Goal: Task Accomplishment & Management: Use online tool/utility

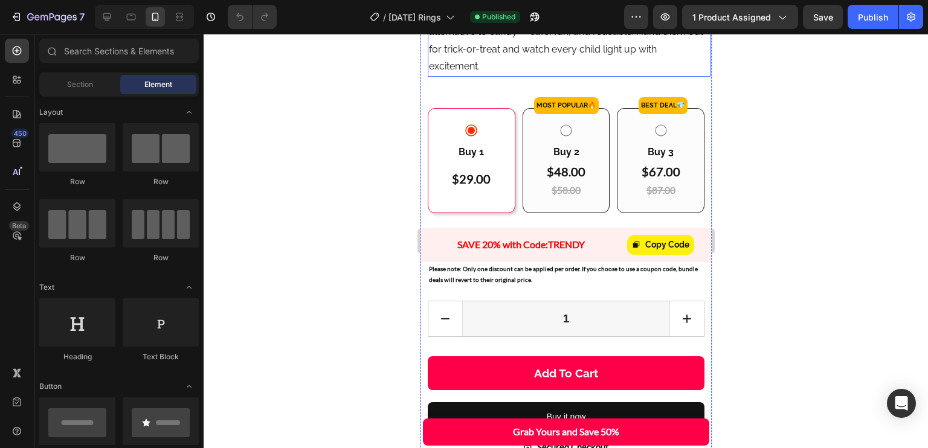
scroll to position [551, 0]
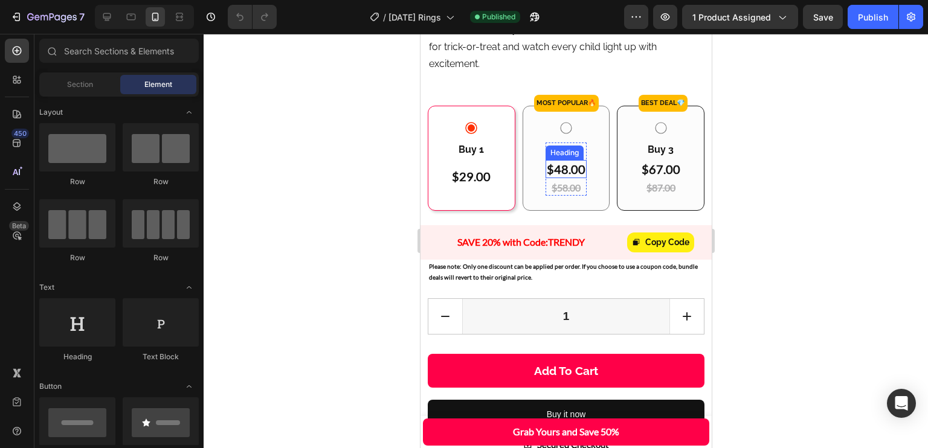
click at [574, 178] on h2 "$48.00" at bounding box center [565, 169] width 41 height 18
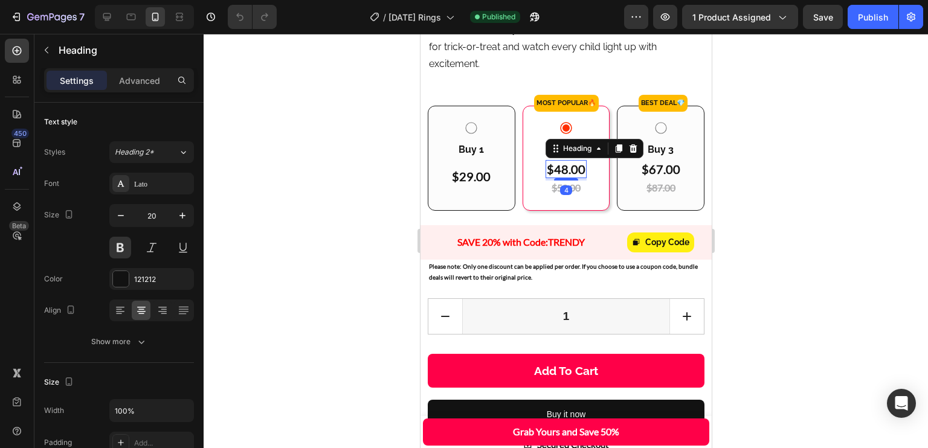
click at [560, 178] on h2 "$48.00" at bounding box center [565, 169] width 41 height 18
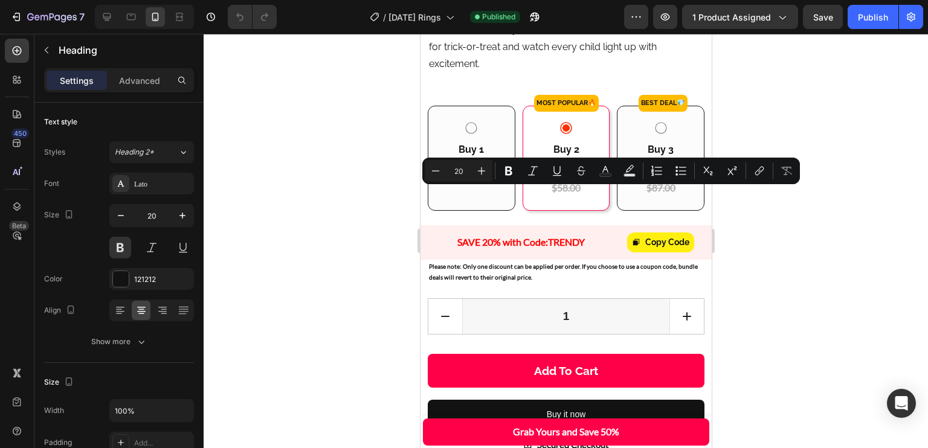
click at [560, 177] on p "$48.00" at bounding box center [565, 169] width 39 height 16
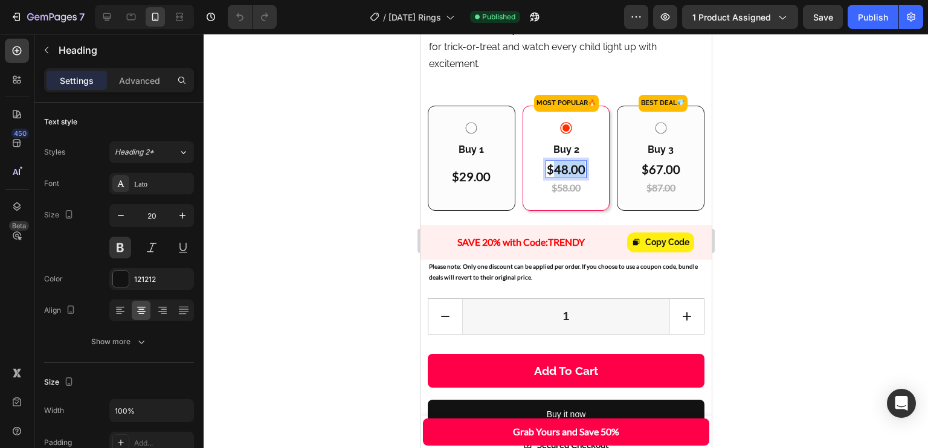
click at [560, 177] on p "$48.00" at bounding box center [565, 169] width 39 height 16
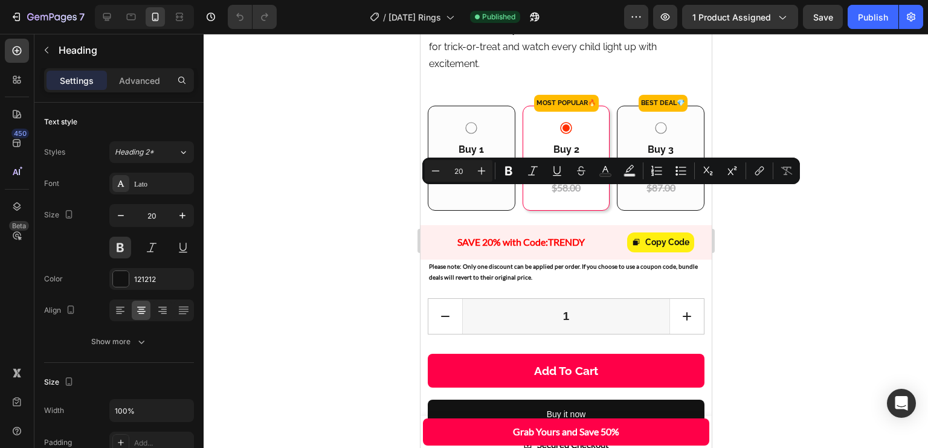
click at [561, 177] on p "$48.00" at bounding box center [565, 169] width 39 height 16
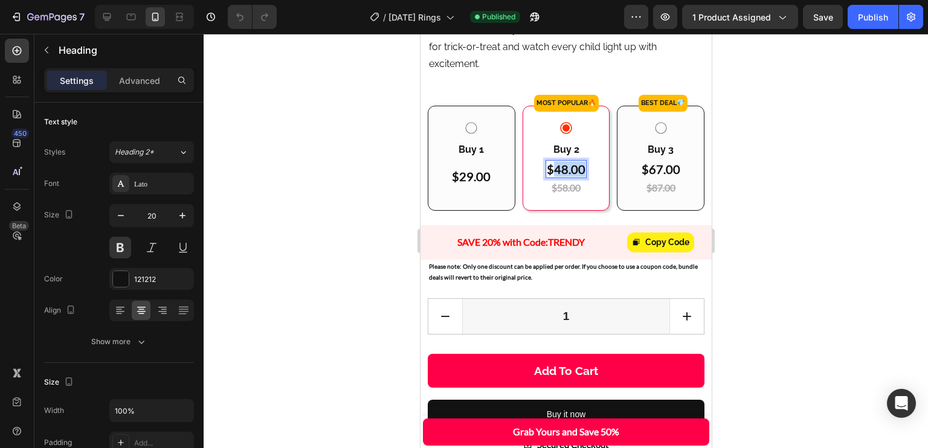
click at [561, 177] on p "$48.00" at bounding box center [565, 169] width 39 height 16
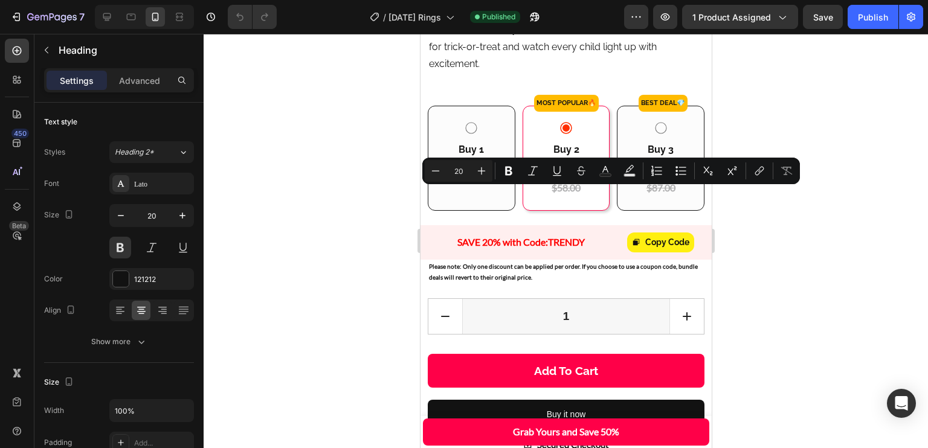
click at [558, 177] on p "$48.00" at bounding box center [565, 169] width 39 height 16
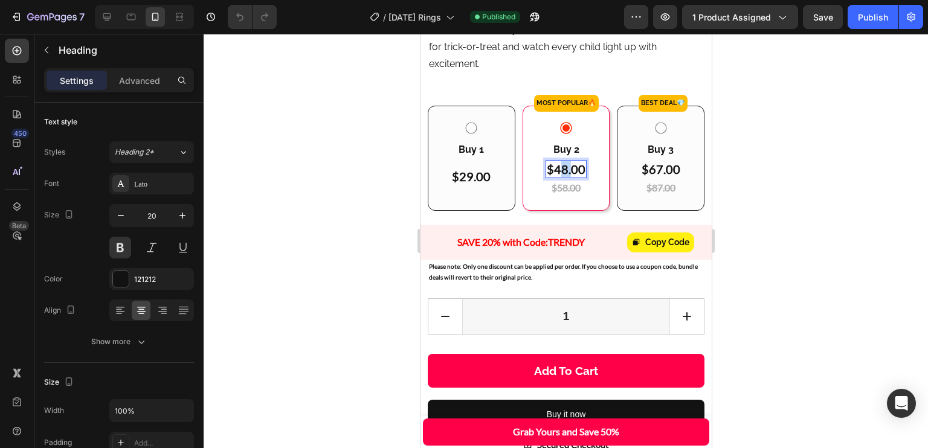
drag, startPoint x: 558, startPoint y: 201, endPoint x: 568, endPoint y: 202, distance: 9.7
click at [567, 177] on p "$48.00" at bounding box center [565, 169] width 39 height 16
click at [568, 177] on p "$48.00" at bounding box center [565, 169] width 39 height 16
drag, startPoint x: 568, startPoint y: 202, endPoint x: 559, endPoint y: 201, distance: 9.2
click at [559, 177] on p "$48.00" at bounding box center [565, 169] width 39 height 16
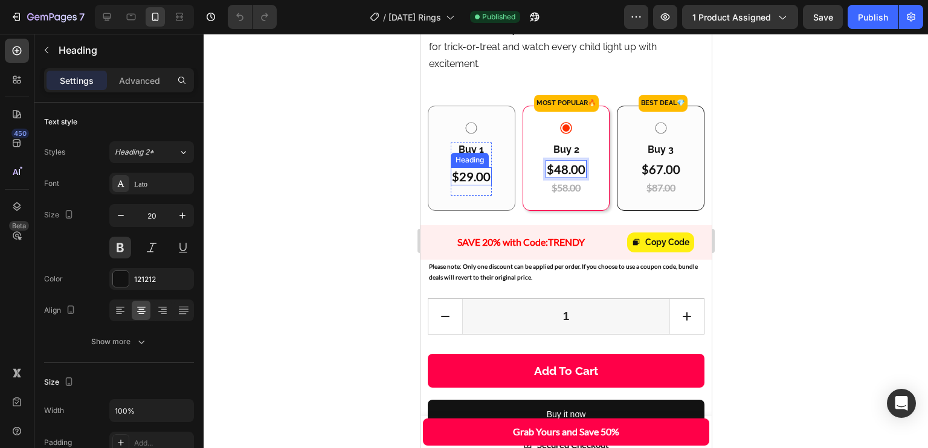
click at [471, 186] on h2 "$29.00" at bounding box center [470, 176] width 41 height 18
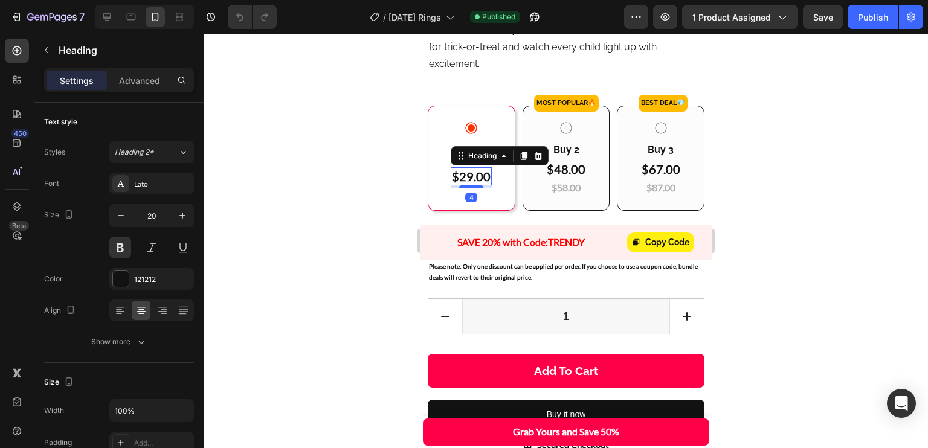
click at [465, 186] on h2 "$29.00" at bounding box center [470, 176] width 41 height 18
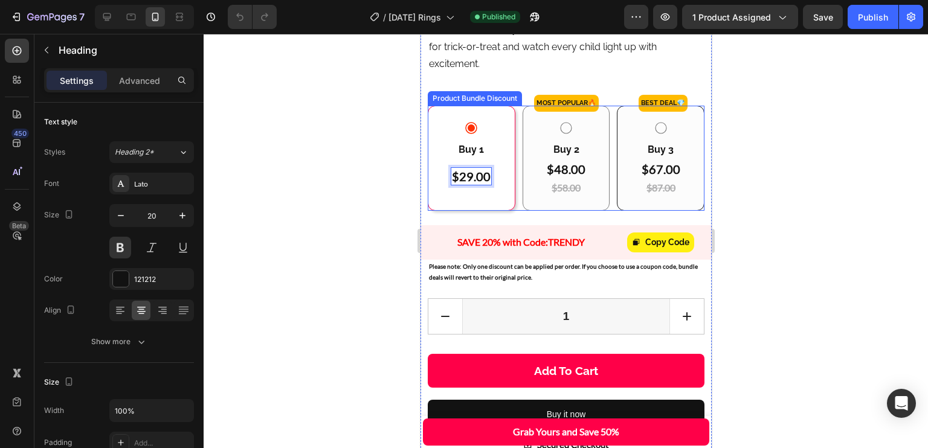
click at [588, 196] on div "Buy 2 Text Block $48.00 Heading $58.00 Heading Row" at bounding box center [565, 158] width 67 height 75
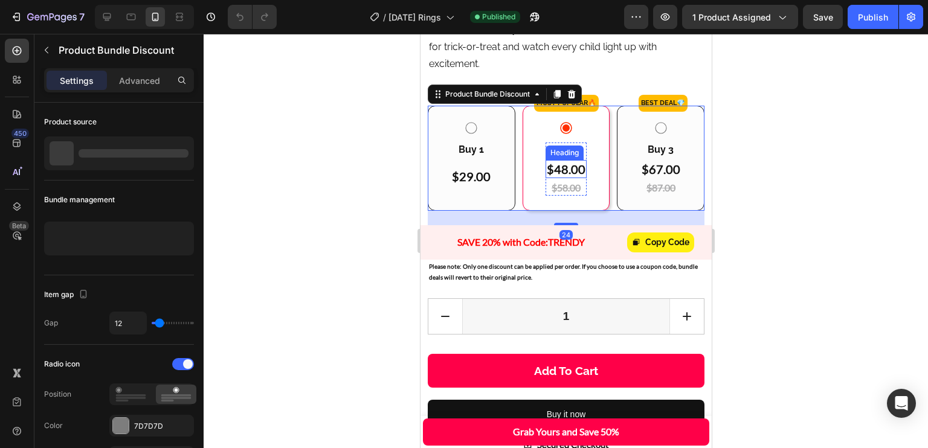
click at [554, 177] on p "$48.00" at bounding box center [565, 169] width 39 height 16
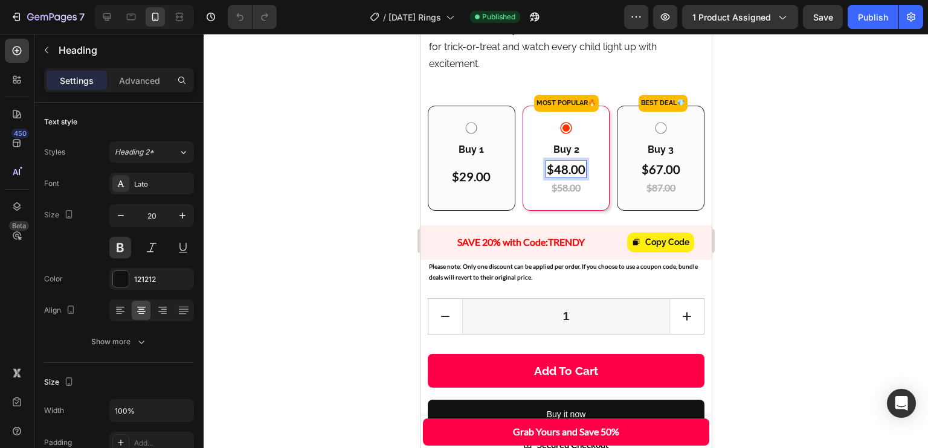
click at [557, 177] on p "$48.00" at bounding box center [565, 169] width 39 height 16
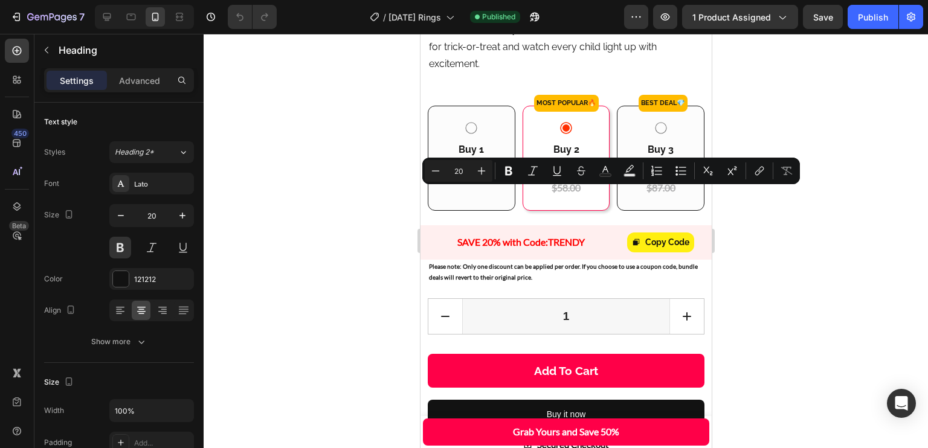
click at [551, 177] on p "$48.00" at bounding box center [565, 169] width 39 height 16
click at [558, 177] on p "$48.00" at bounding box center [565, 169] width 39 height 16
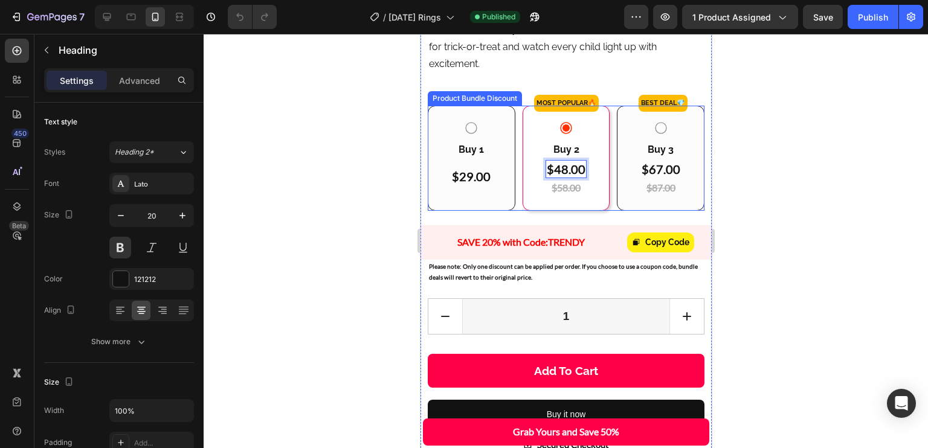
click at [515, 181] on div "Buy 1 Text Block $29.00 Heading $58.00 Heading Row Buy 2 Text Block $48.00 Head…" at bounding box center [565, 158] width 277 height 105
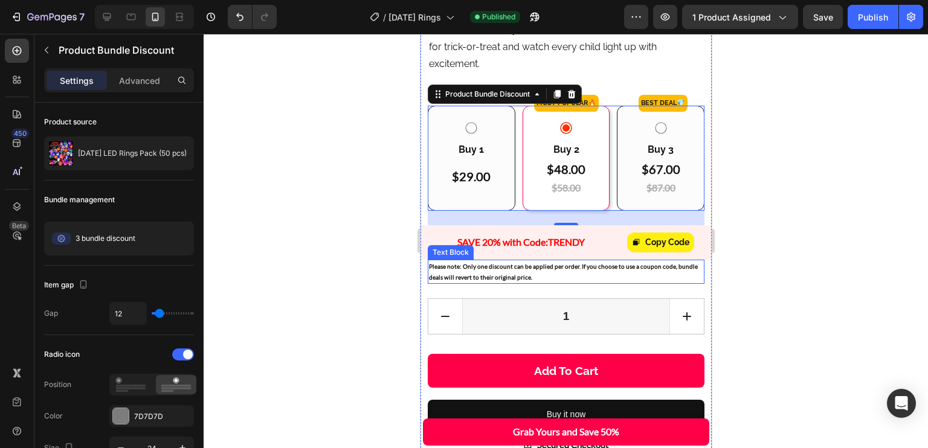
click at [623, 283] on p "Please note: Only one discount can be applied per order. If you choose to use a…" at bounding box center [565, 272] width 274 height 22
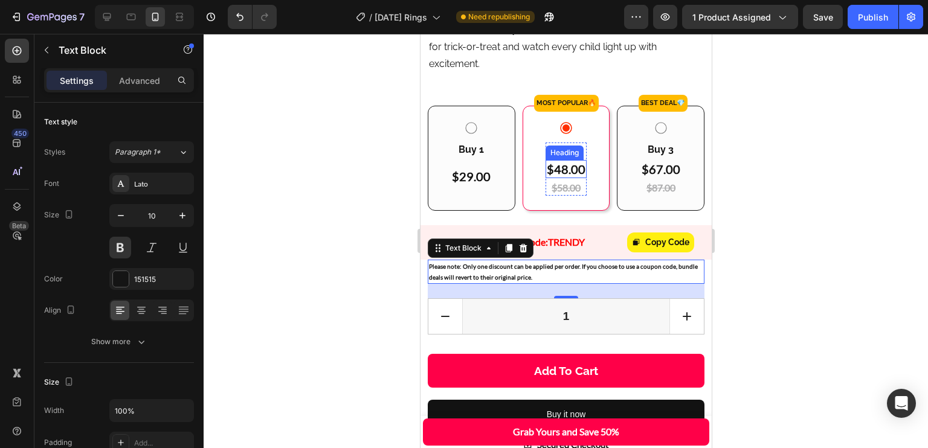
click at [576, 177] on p "$48.00" at bounding box center [565, 169] width 39 height 16
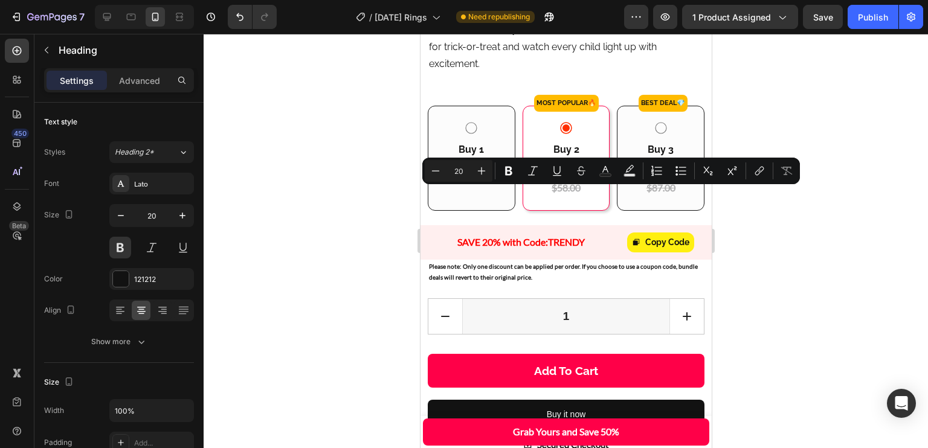
click at [561, 177] on p "$48.00" at bounding box center [565, 169] width 39 height 16
drag, startPoint x: 555, startPoint y: 199, endPoint x: 581, endPoint y: 200, distance: 26.0
click at [581, 178] on h2 "$48.00" at bounding box center [565, 169] width 41 height 18
click at [590, 283] on p "Please note: Only one discount can be applied per order. If you choose to use a…" at bounding box center [565, 272] width 274 height 22
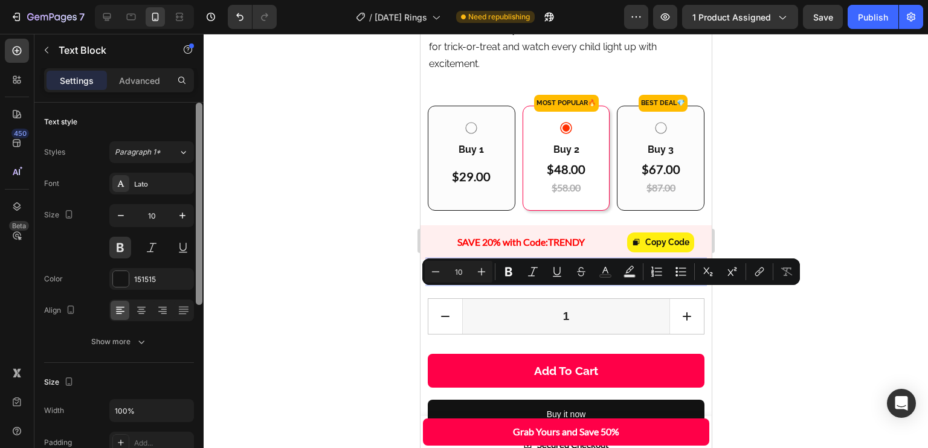
click at [198, 165] on div at bounding box center [199, 204] width 7 height 202
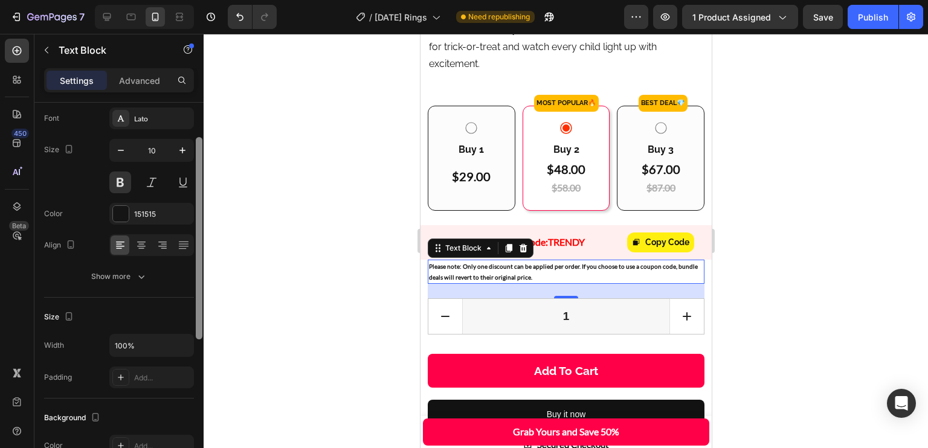
drag, startPoint x: 198, startPoint y: 165, endPoint x: 197, endPoint y: 200, distance: 35.1
click at [197, 200] on div at bounding box center [199, 238] width 7 height 202
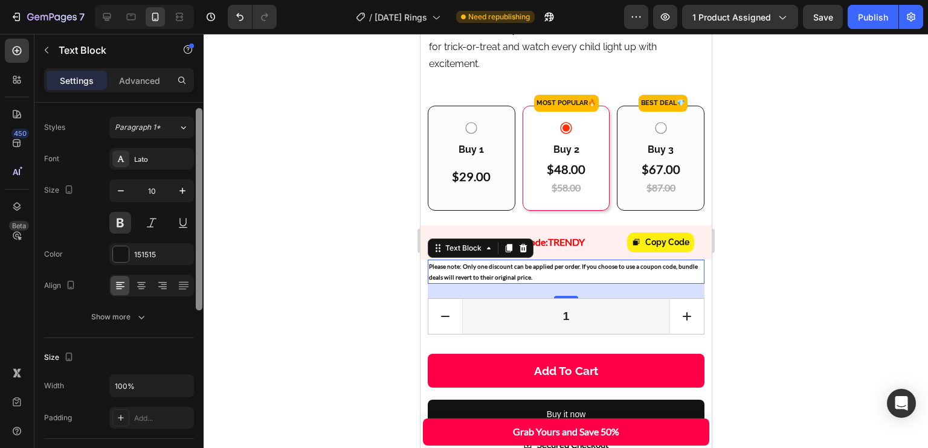
scroll to position [7, 0]
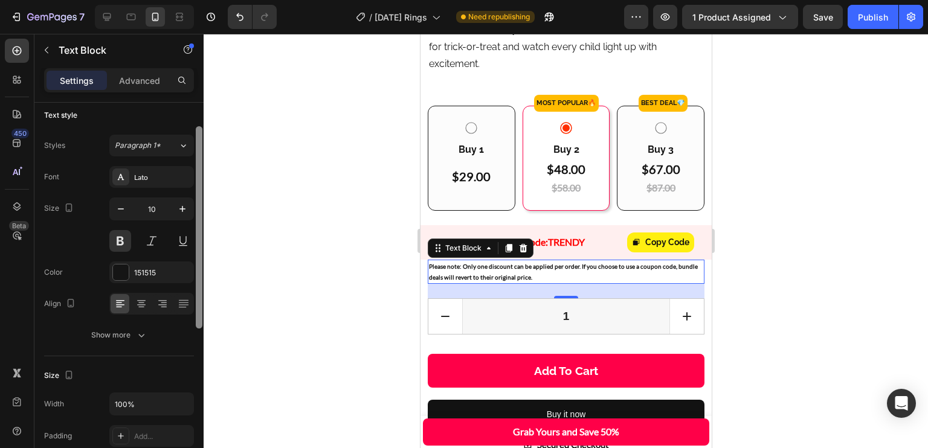
drag, startPoint x: 197, startPoint y: 200, endPoint x: 197, endPoint y: 163, distance: 37.5
click at [197, 165] on div at bounding box center [199, 227] width 7 height 202
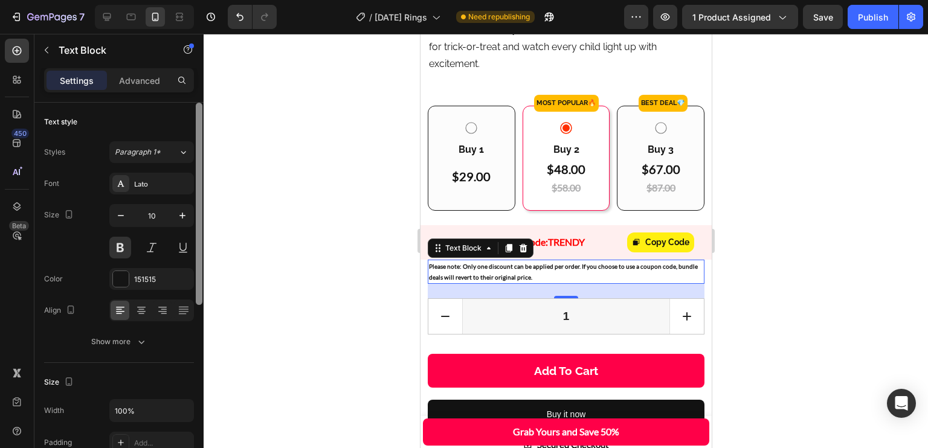
drag, startPoint x: 197, startPoint y: 157, endPoint x: 204, endPoint y: 111, distance: 47.1
click at [204, 0] on div "7 Version history / [DATE] Rings Need republishing Preview 1 product assigned S…" at bounding box center [464, 0] width 928 height 0
click at [566, 177] on p "$48.00" at bounding box center [565, 169] width 39 height 16
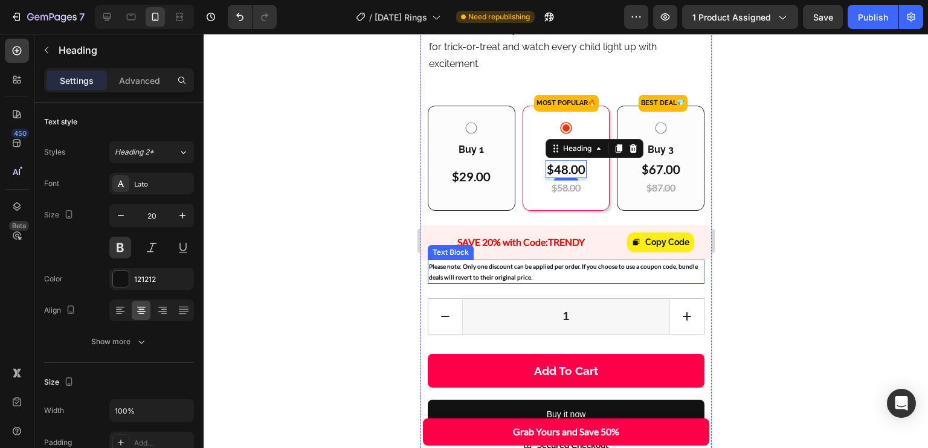
drag, startPoint x: 529, startPoint y: 300, endPoint x: 505, endPoint y: 285, distance: 28.5
click at [528, 283] on p "Please note: Only one discount can be applied per order. If you choose to use a…" at bounding box center [565, 272] width 274 height 22
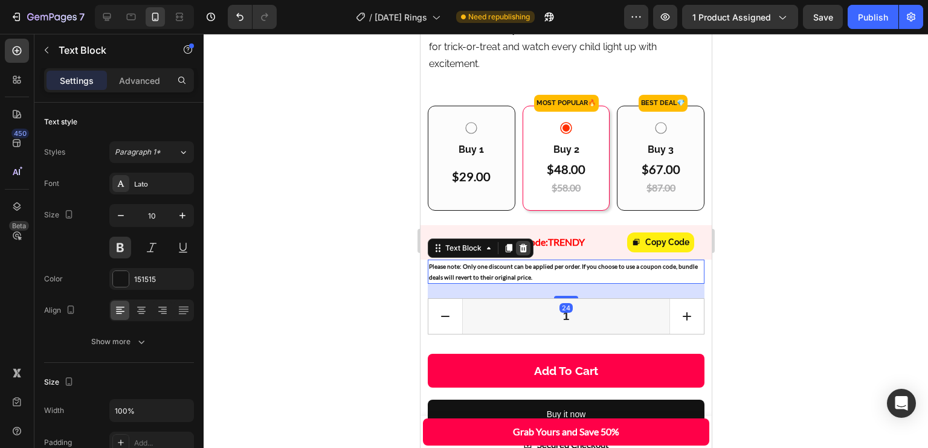
click at [523, 253] on icon at bounding box center [523, 249] width 10 height 10
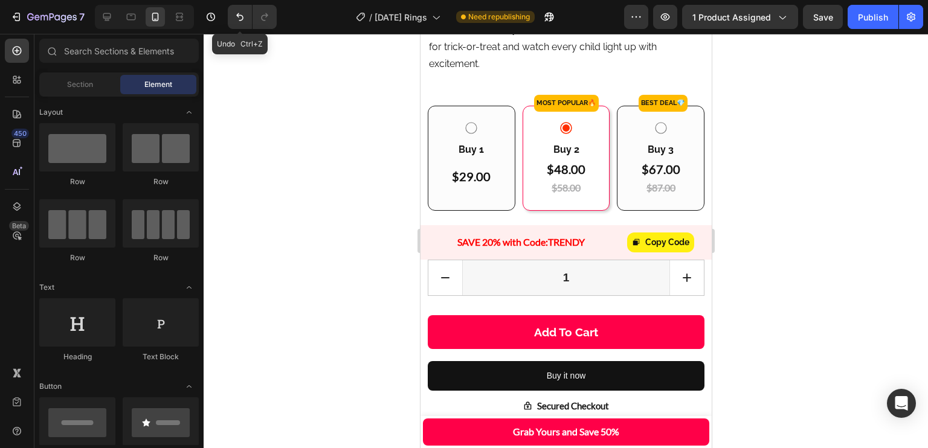
click at [233, 16] on button "Undo/Redo" at bounding box center [240, 17] width 24 height 24
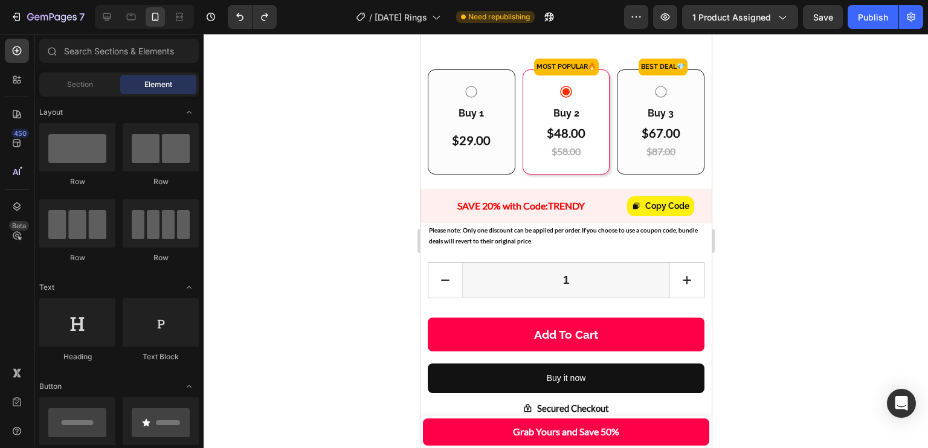
scroll to position [595, 0]
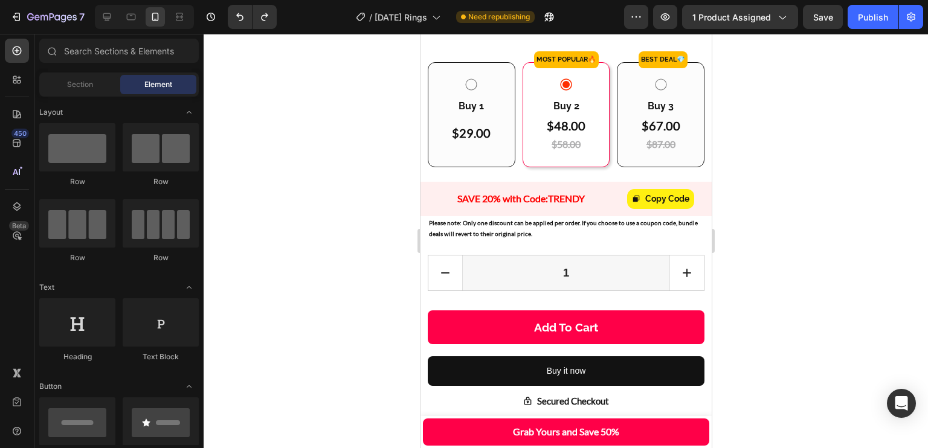
click at [692, 102] on div "Buy 3 Text Block $67.00 Heading $87.00 Heading Row" at bounding box center [660, 114] width 88 height 105
click at [577, 239] on p "Please note: Only one discount can be applied per order. If you choose to use a…" at bounding box center [565, 229] width 274 height 22
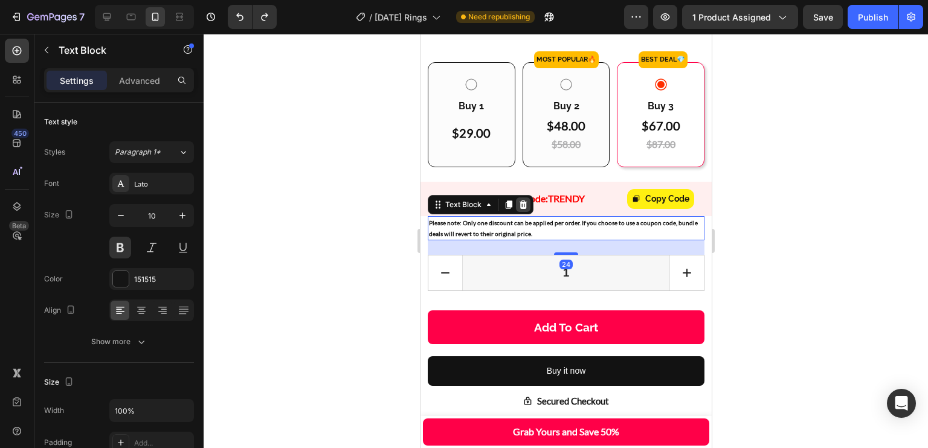
click at [526, 210] on icon at bounding box center [523, 205] width 10 height 10
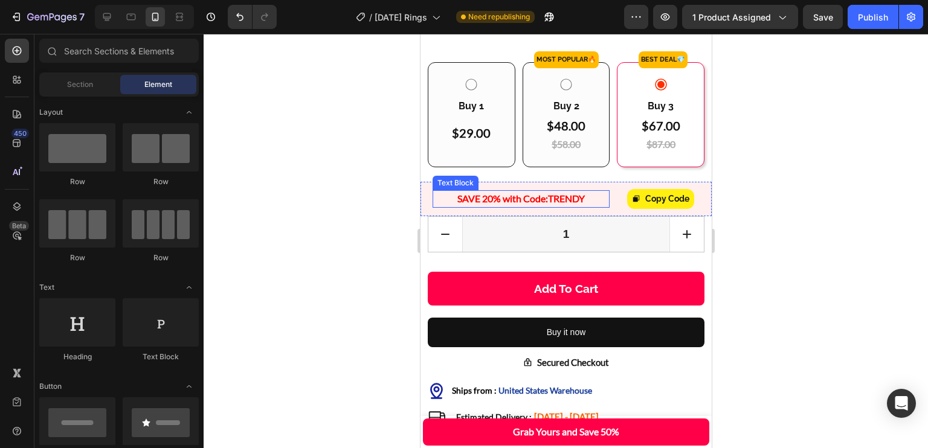
click at [590, 208] on p "SAVE 20% with Code: TRENDY" at bounding box center [520, 199] width 177 height 18
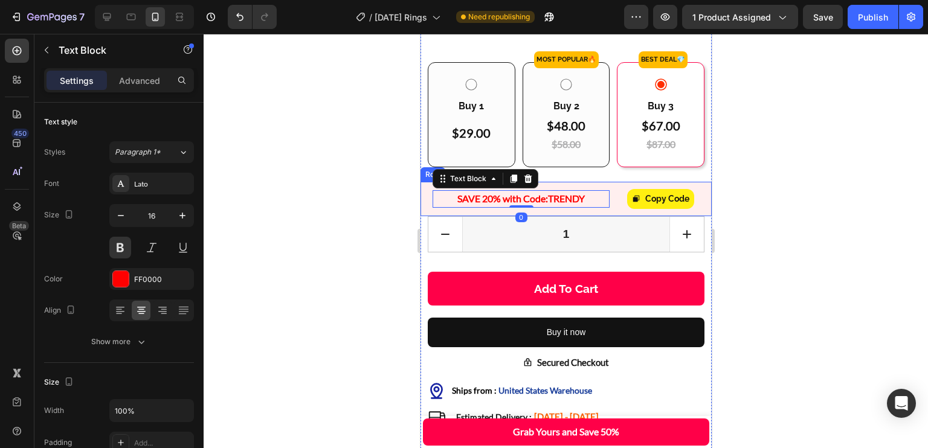
click at [614, 209] on div "Copy Code" at bounding box center [660, 199] width 92 height 20
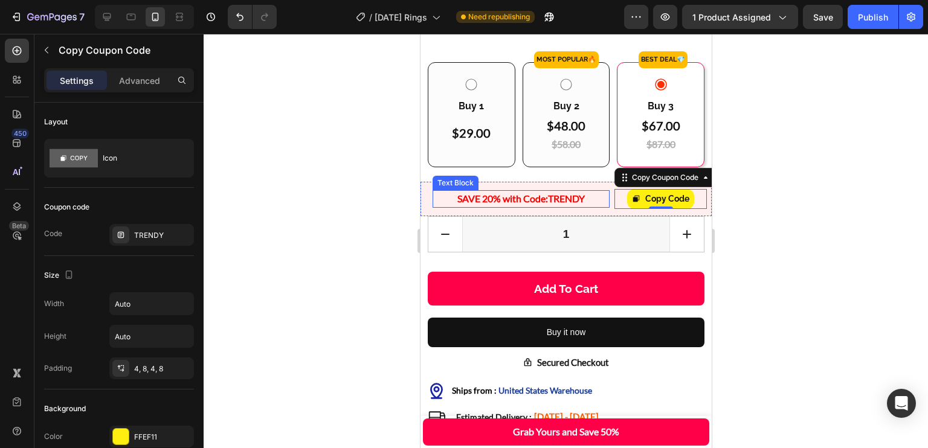
click at [597, 208] on p "SAVE 20% with Code: TRENDY" at bounding box center [520, 199] width 177 height 18
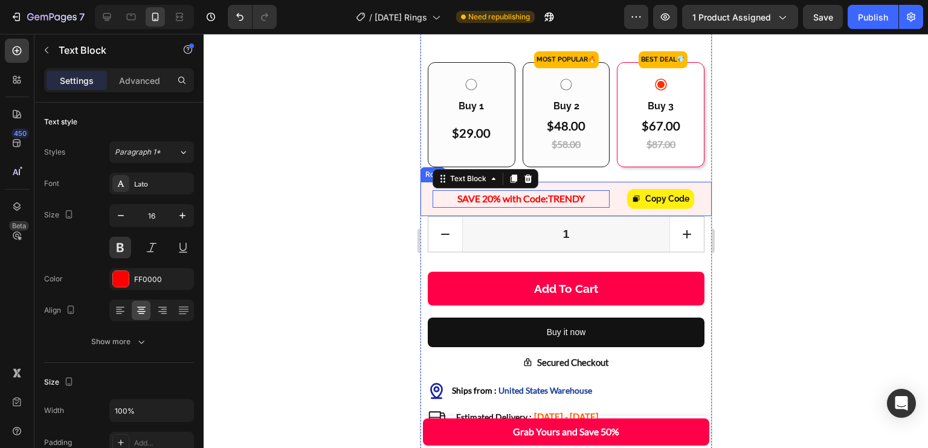
click at [600, 209] on div "SAVE 20% with Code: TRENDY Text Block 0" at bounding box center [517, 199] width 184 height 20
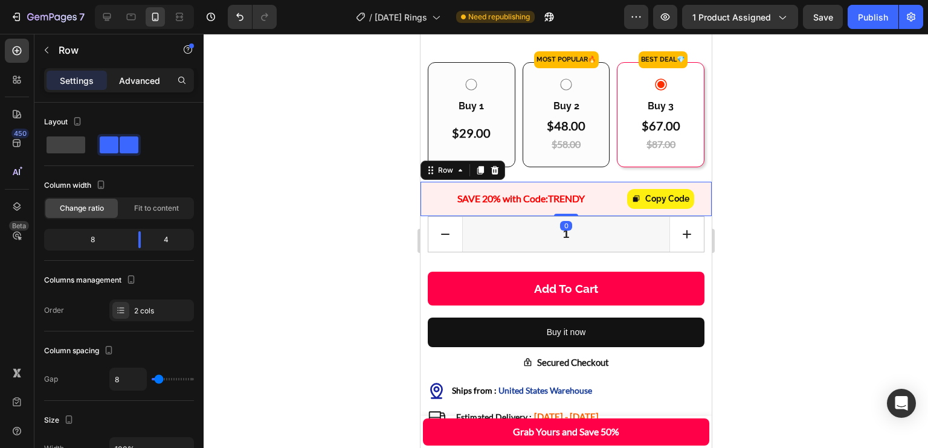
click at [140, 89] on div "Advanced" at bounding box center [139, 80] width 60 height 19
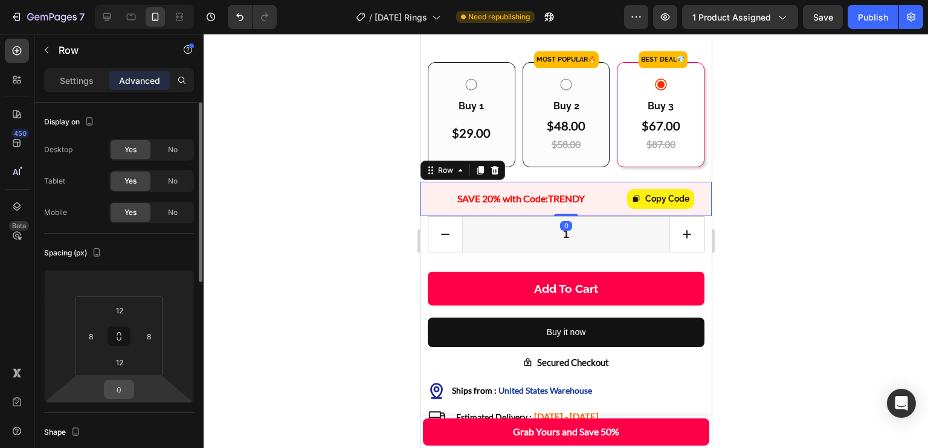
click at [123, 387] on input "0" at bounding box center [119, 390] width 24 height 18
type input "24"
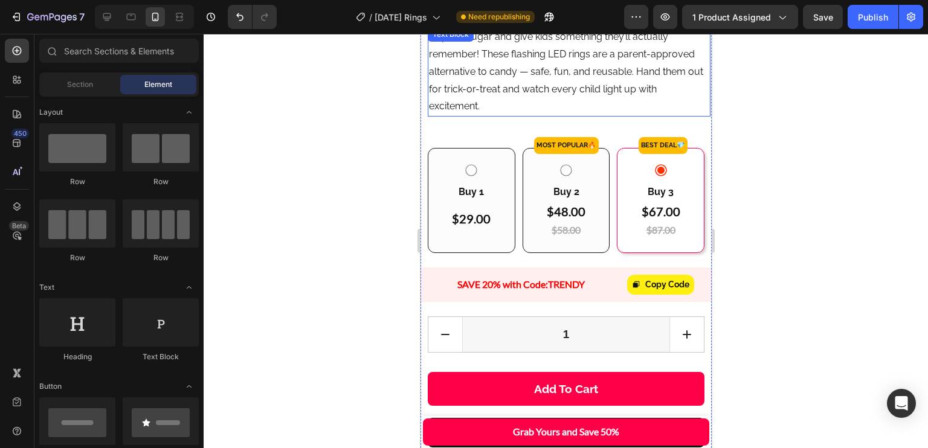
scroll to position [553, 0]
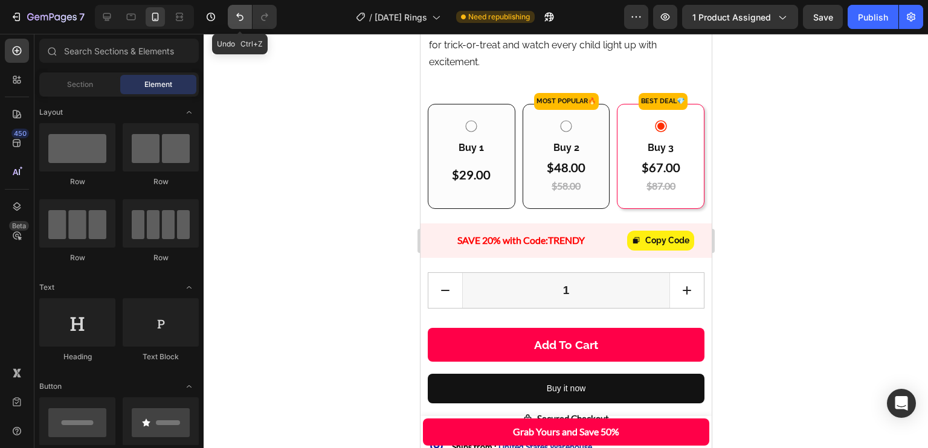
click at [236, 17] on icon "Undo/Redo" at bounding box center [240, 17] width 12 height 12
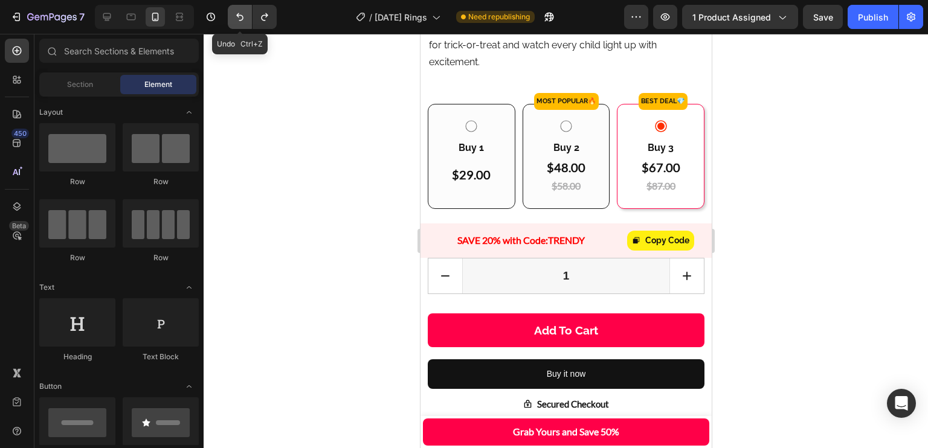
click at [236, 17] on icon "Undo/Redo" at bounding box center [240, 17] width 12 height 12
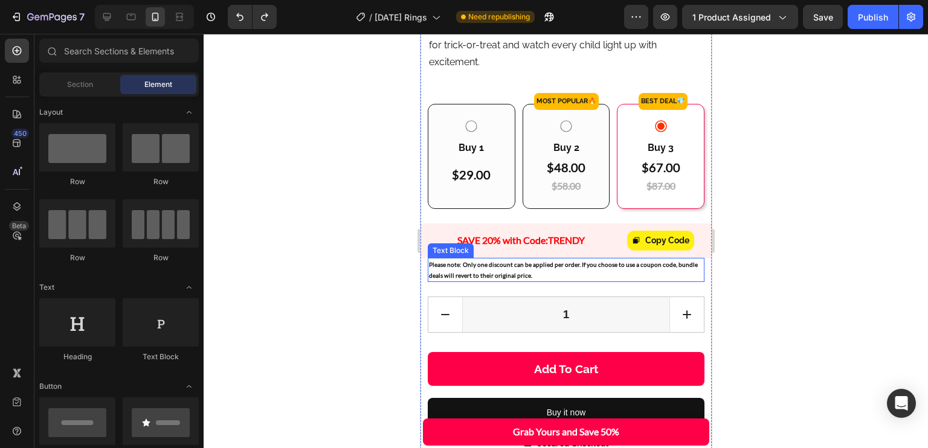
click at [537, 281] on p "Please note: Only one discount can be applied per order. If you choose to use a…" at bounding box center [565, 270] width 274 height 22
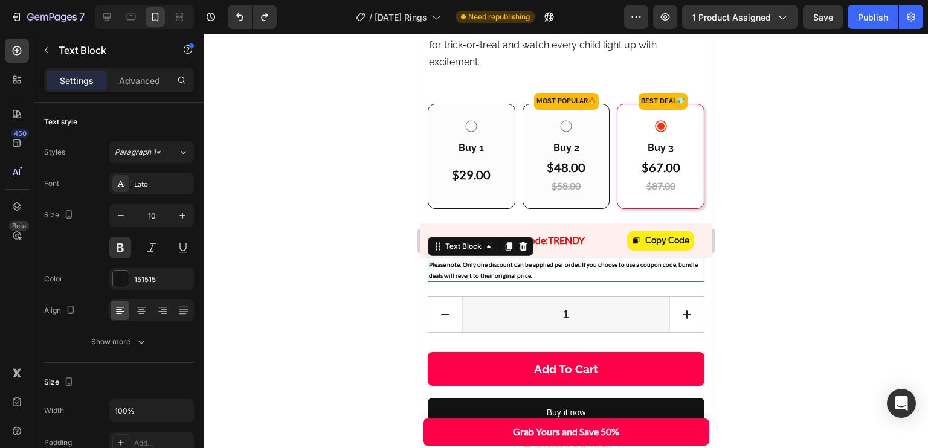
click at [537, 281] on p "Please note: Only one discount can be applied per order. If you choose to use a…" at bounding box center [565, 270] width 274 height 22
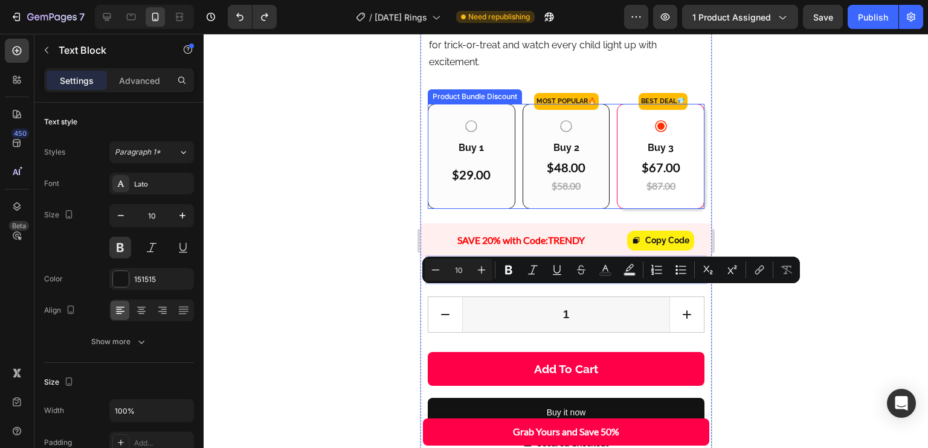
click at [653, 209] on div "Buy 3 Text Block $67.00 Heading $87.00 Heading Row" at bounding box center [660, 156] width 88 height 105
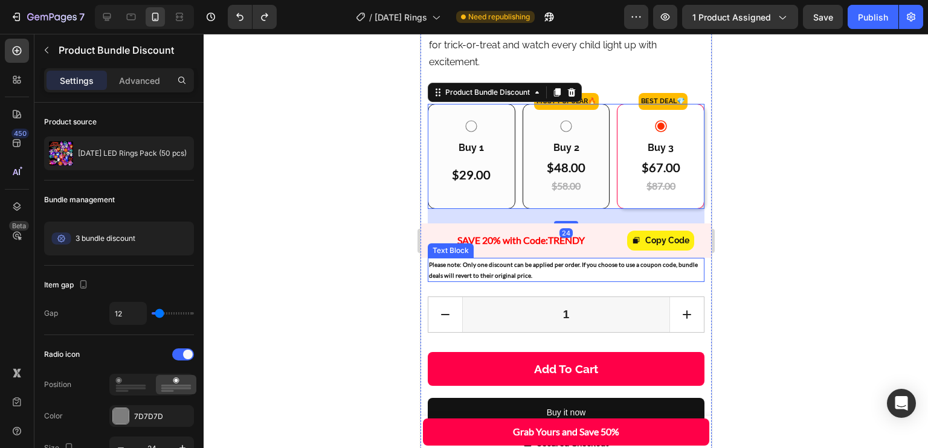
click at [586, 281] on p "Please note: Only one discount can be applied per order. If you choose to use a…" at bounding box center [565, 270] width 274 height 22
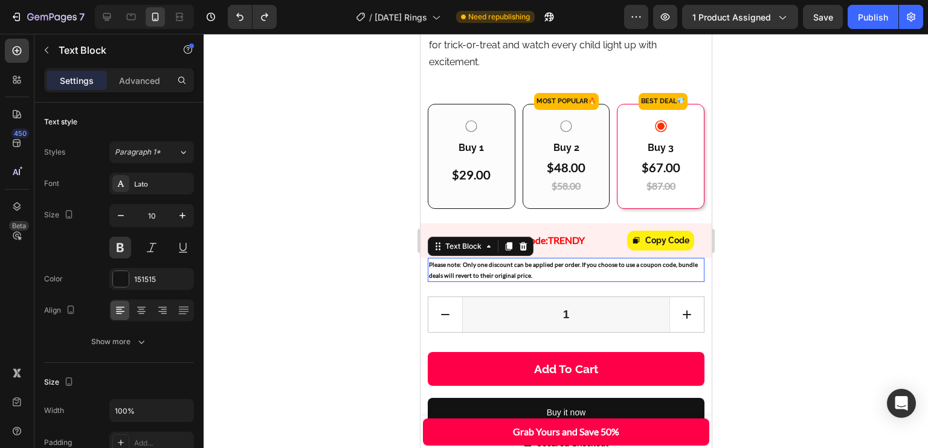
click at [586, 281] on p "Please note: Only one discount can be applied per order. If you choose to use a…" at bounding box center [565, 270] width 274 height 22
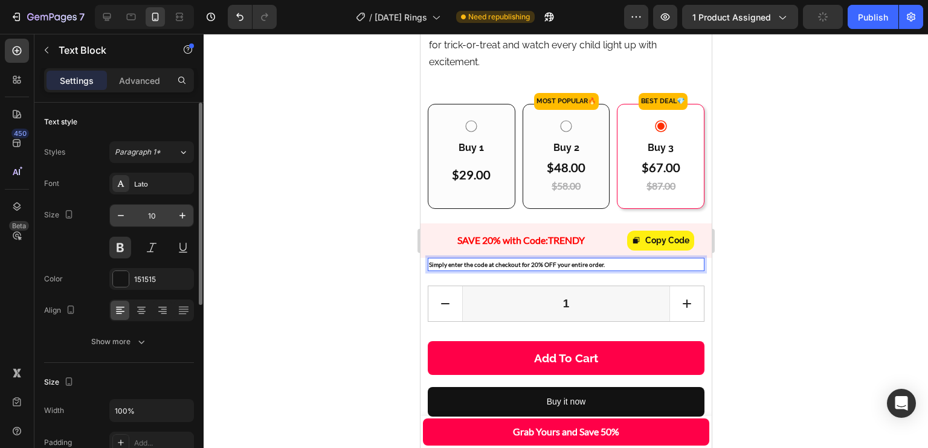
click at [162, 215] on input "10" at bounding box center [152, 216] width 40 height 22
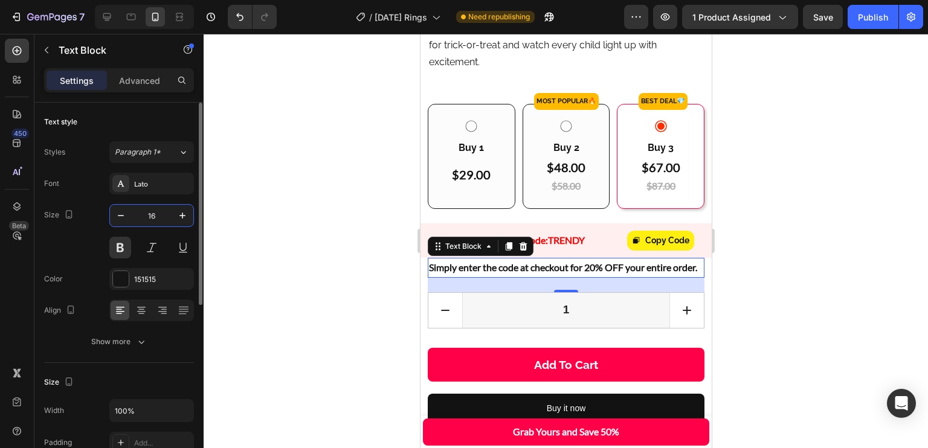
click at [160, 216] on input "16" at bounding box center [152, 216] width 40 height 22
type input "12"
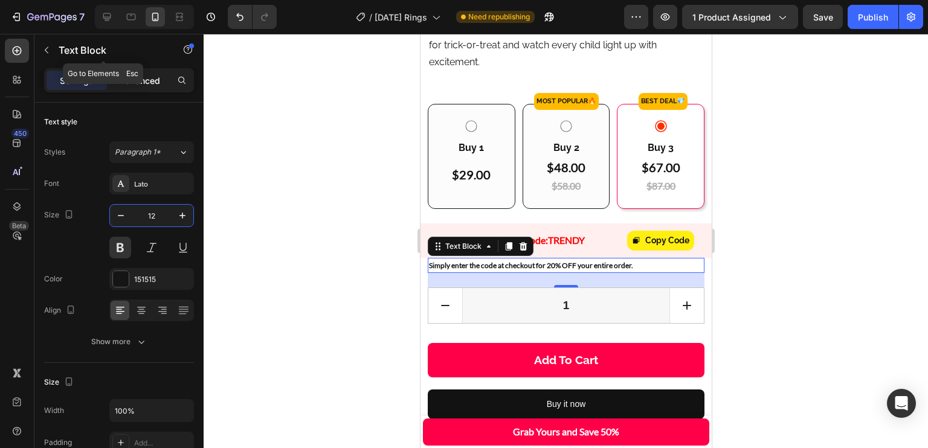
click at [140, 80] on p "Advanced" at bounding box center [139, 80] width 41 height 13
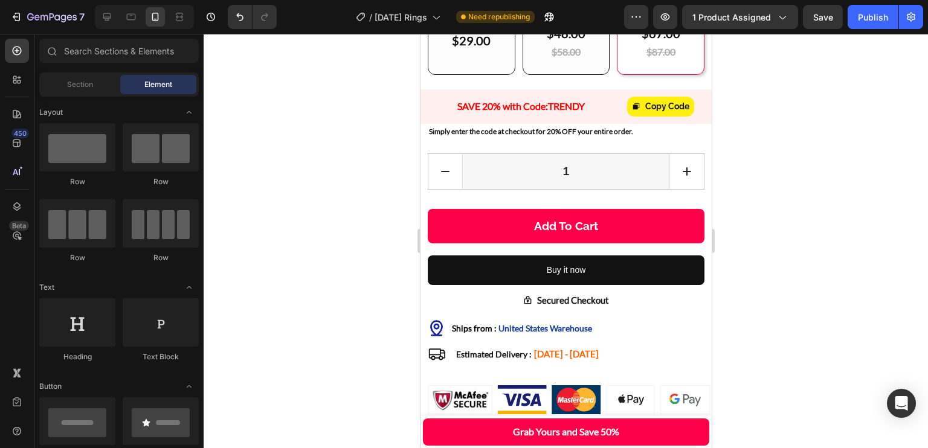
scroll to position [709, 0]
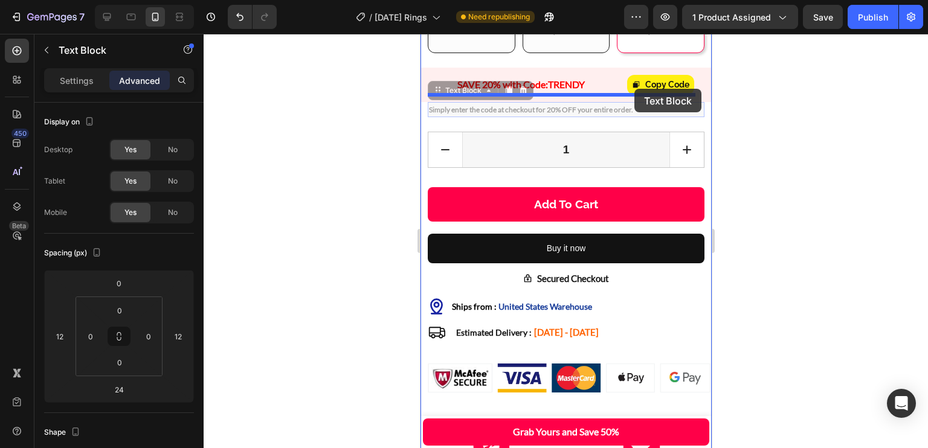
drag, startPoint x: 636, startPoint y: 135, endPoint x: 634, endPoint y: 89, distance: 46.6
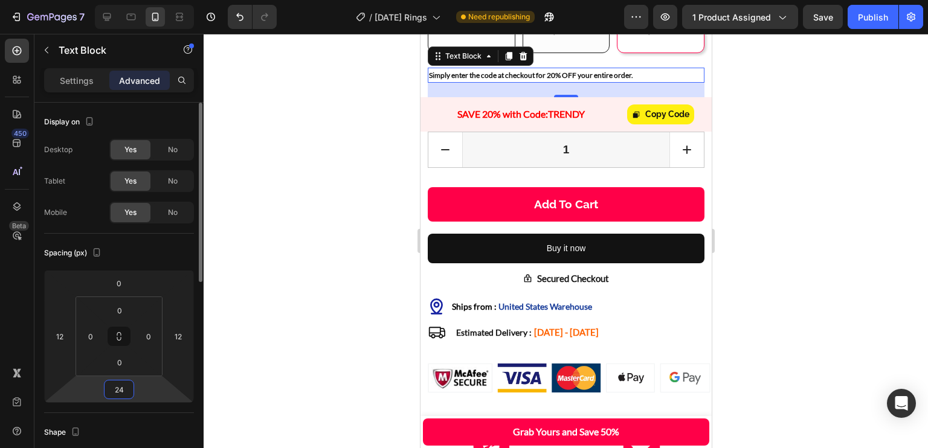
click at [118, 386] on input "24" at bounding box center [119, 390] width 24 height 18
click at [147, 419] on p "Auto" at bounding box center [149, 415] width 54 height 8
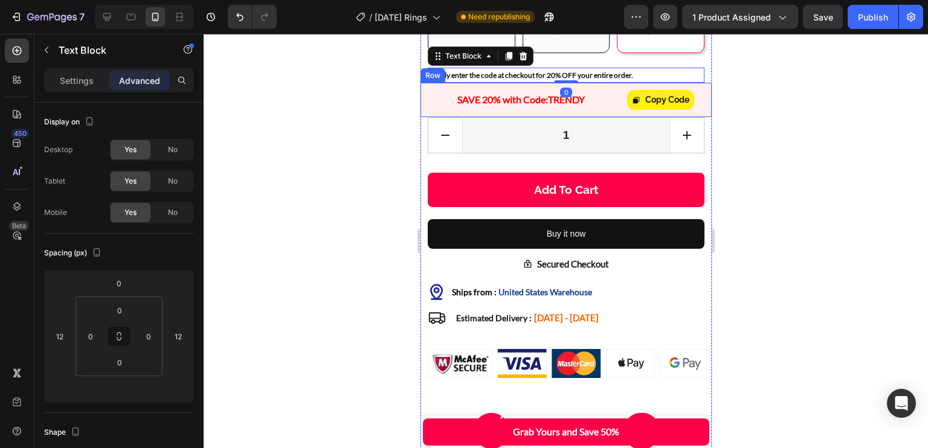
click at [429, 109] on div "SAVE 20% with Code: TRENDY Text Block" at bounding box center [517, 100] width 184 height 18
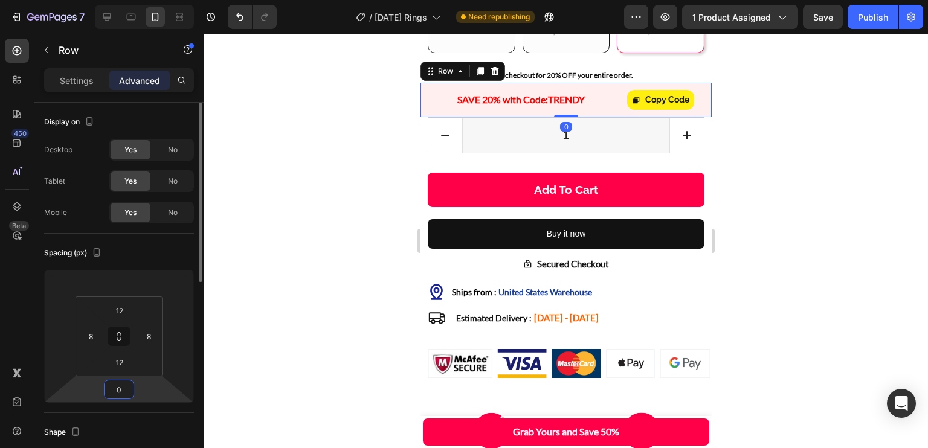
click at [115, 386] on input "0" at bounding box center [119, 390] width 24 height 18
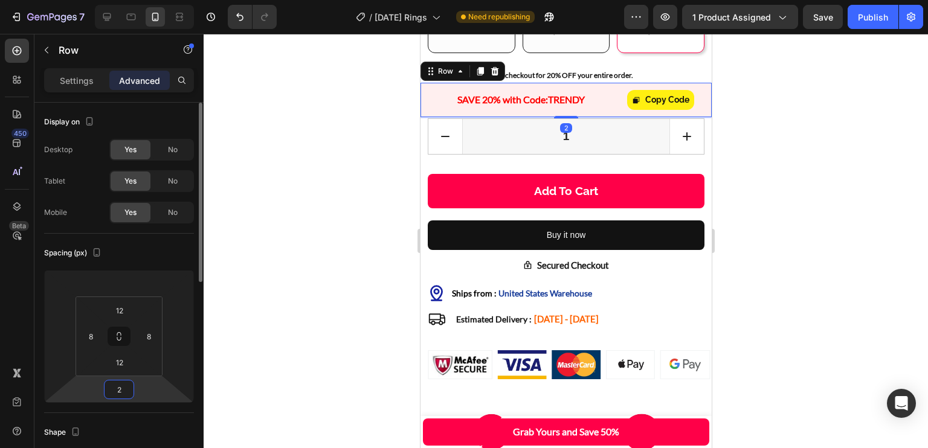
type input "24"
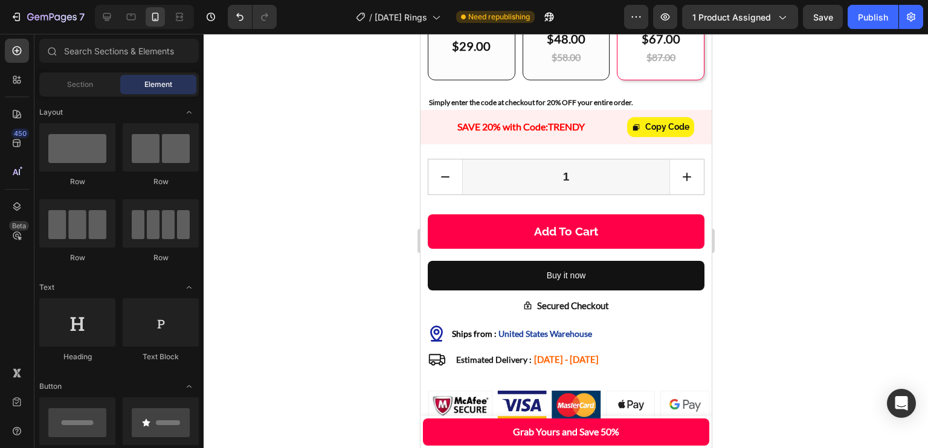
scroll to position [512, 0]
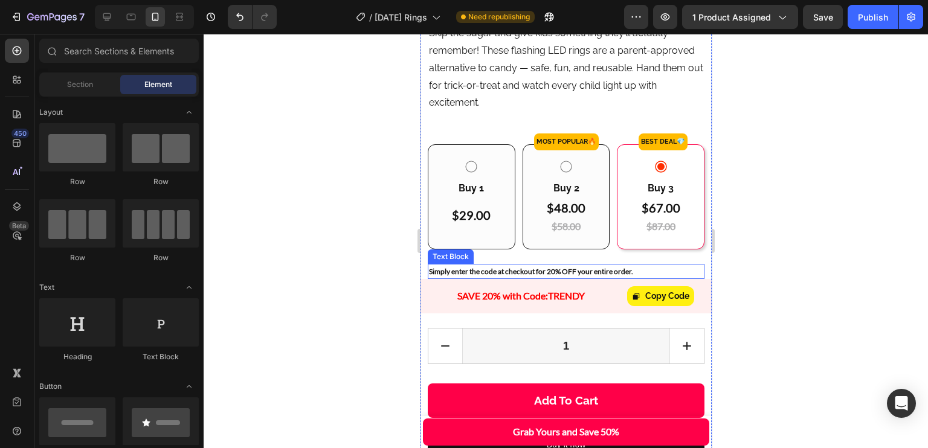
click at [567, 279] on p "Simply enter the code at checkout for 20% OFF your entire order." at bounding box center [565, 271] width 274 height 13
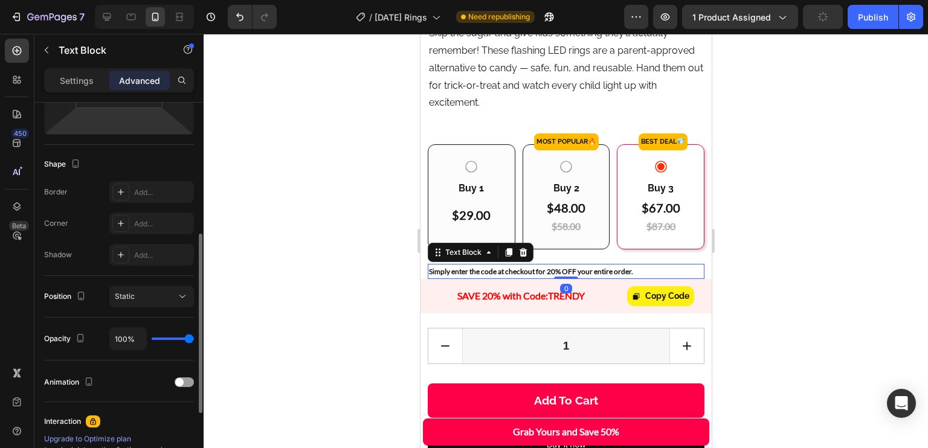
scroll to position [309, 0]
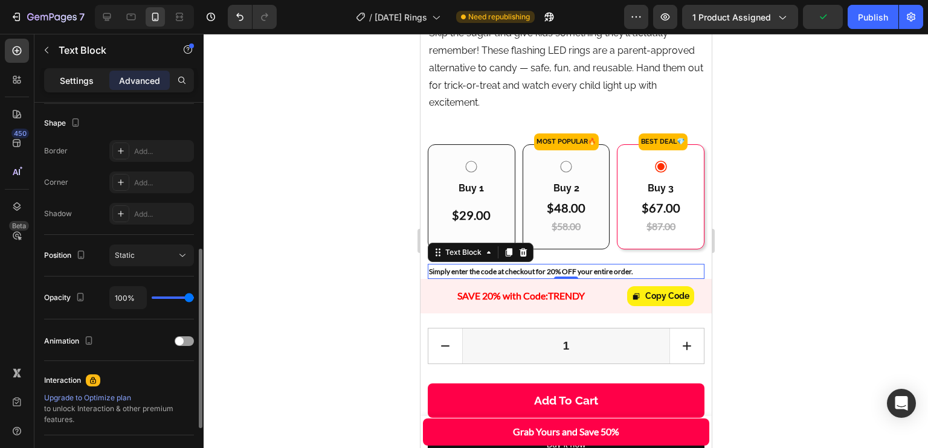
click at [92, 86] on p "Settings" at bounding box center [77, 80] width 34 height 13
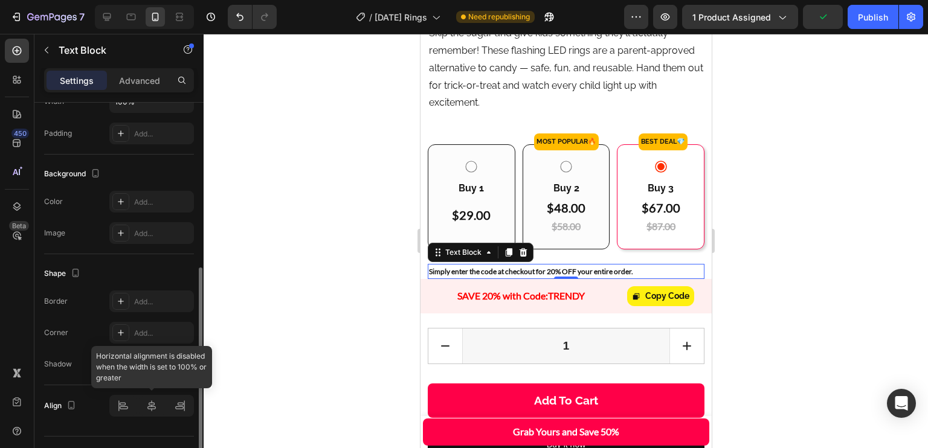
click at [150, 404] on div at bounding box center [151, 406] width 85 height 22
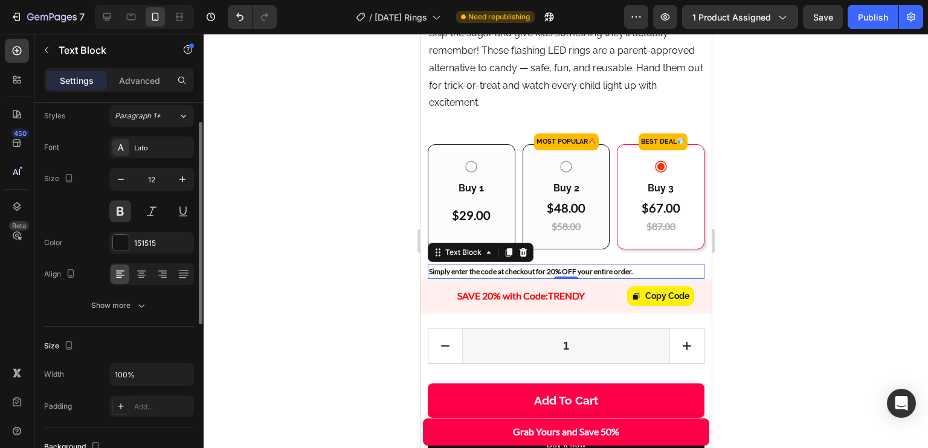
scroll to position [37, 0]
click at [141, 273] on icon at bounding box center [141, 273] width 6 height 1
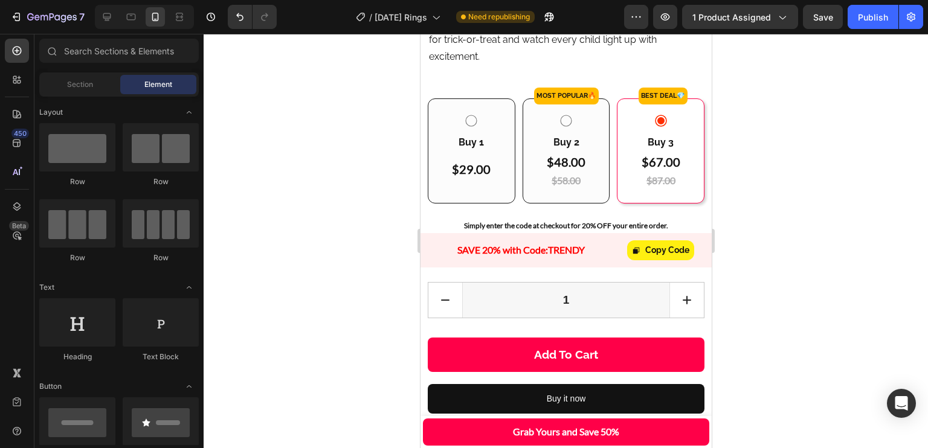
scroll to position [566, 0]
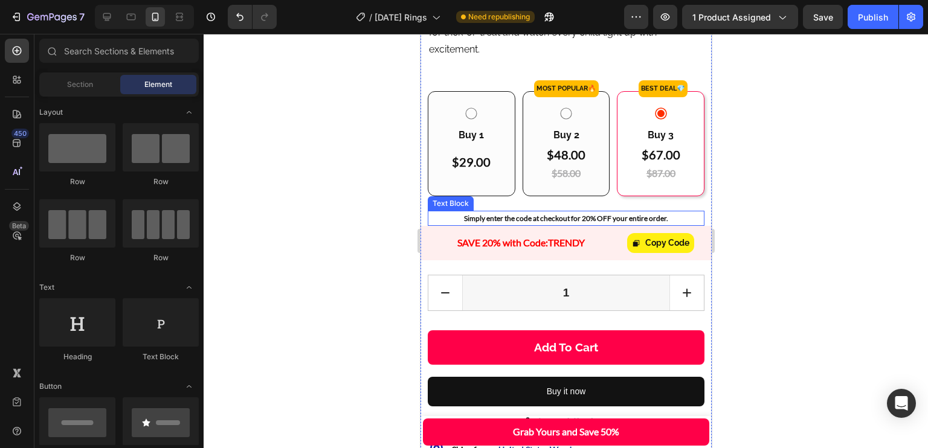
click at [576, 225] on p "Simply enter the code at checkout for 20% OFF your entire order." at bounding box center [565, 218] width 274 height 13
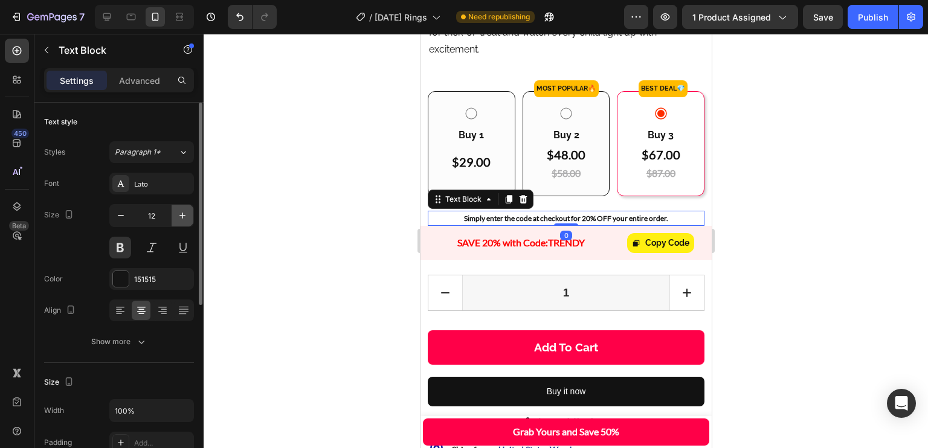
click at [190, 219] on button "button" at bounding box center [183, 216] width 22 height 22
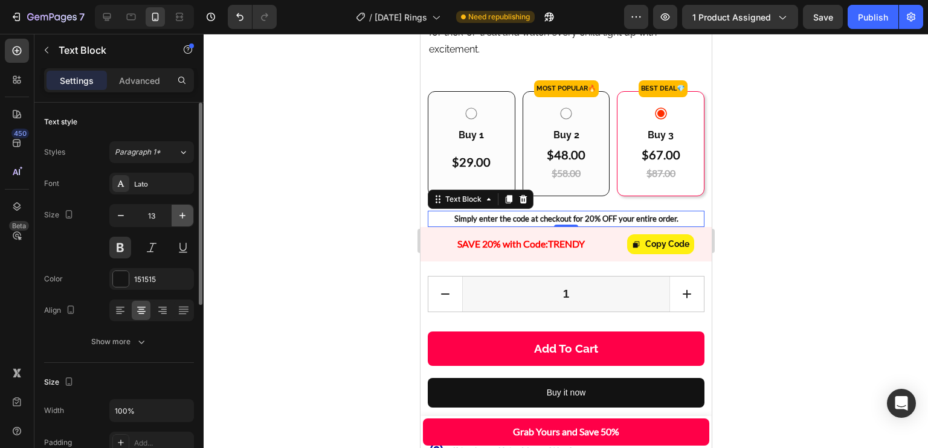
click at [189, 218] on icon "button" at bounding box center [182, 216] width 12 height 12
type input "14"
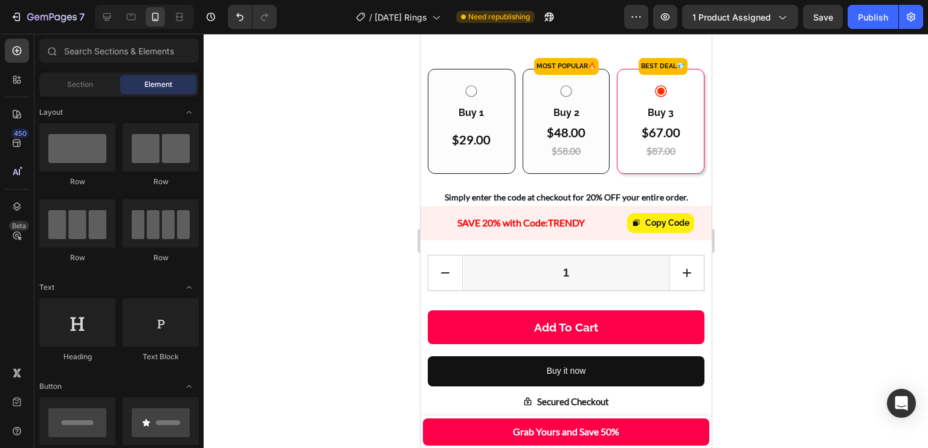
scroll to position [603, 0]
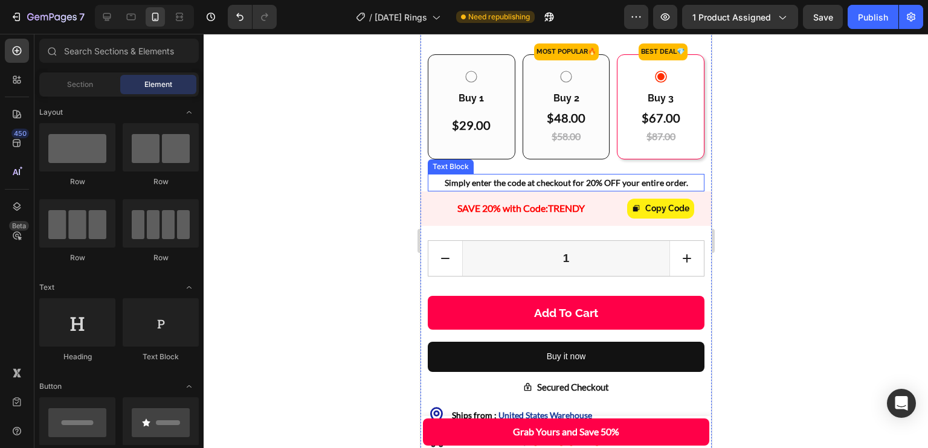
click at [501, 190] on p "Simply enter the code at checkout for 20% OFF your entire order." at bounding box center [565, 182] width 274 height 15
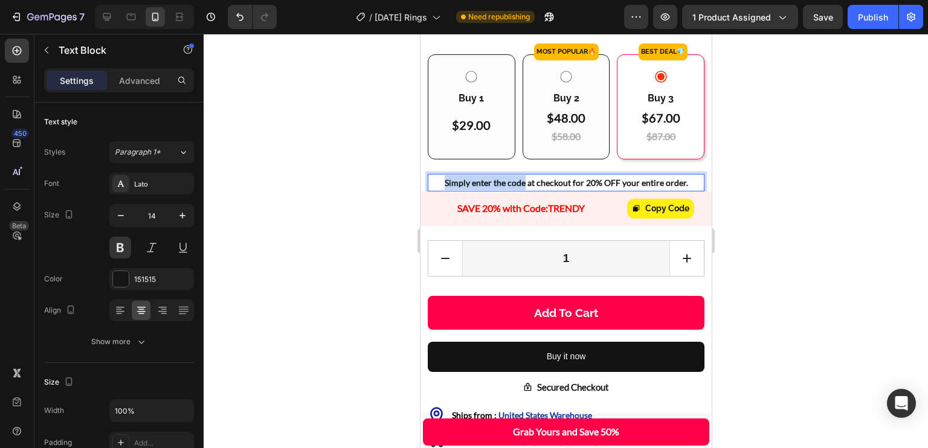
drag, startPoint x: 520, startPoint y: 212, endPoint x: 443, endPoint y: 205, distance: 77.6
click at [443, 190] on p "Simply enter the code at checkout for 20% OFF your entire order." at bounding box center [565, 182] width 274 height 15
click at [668, 190] on p "Enter code at checkout for 20% OFF your entire order." at bounding box center [565, 182] width 274 height 15
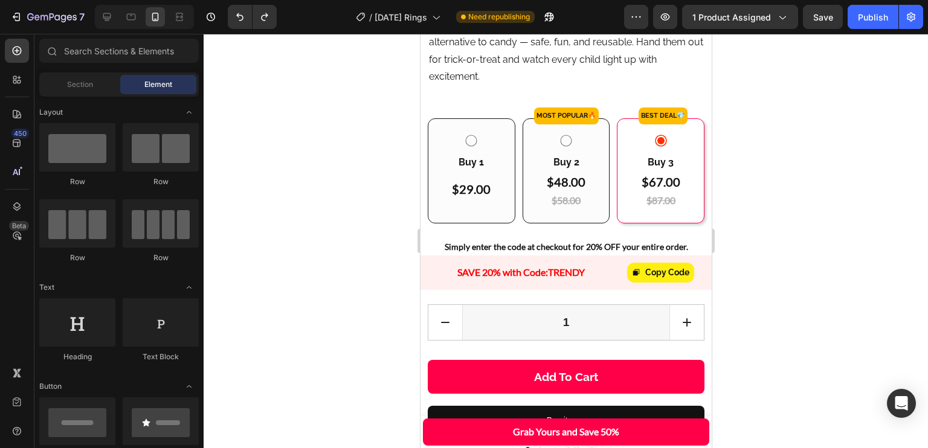
scroll to position [509, 0]
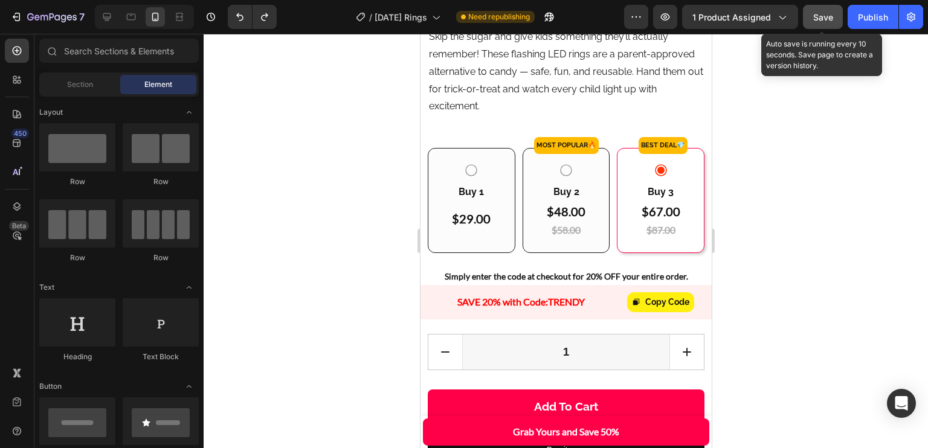
click at [830, 11] on div "Save" at bounding box center [823, 17] width 20 height 13
click at [863, 18] on div "Publish" at bounding box center [873, 17] width 30 height 13
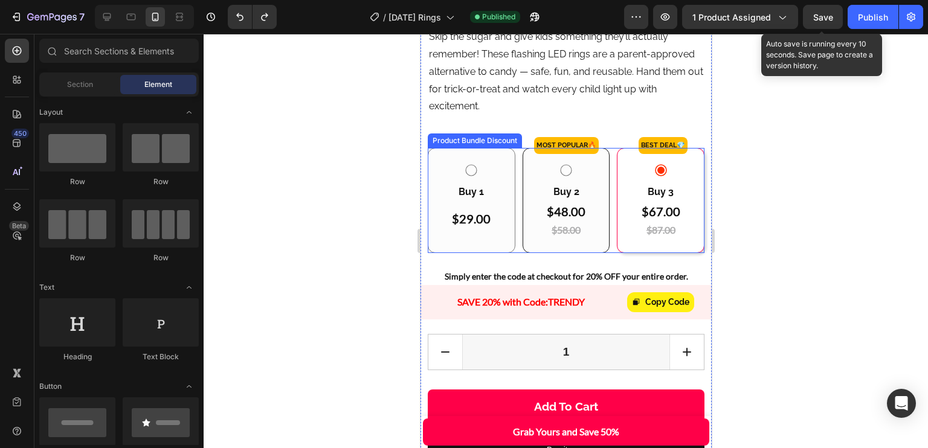
click at [503, 183] on div "Buy 1 Text Block $29.00 Heading $58.00 Heading Row" at bounding box center [471, 200] width 88 height 105
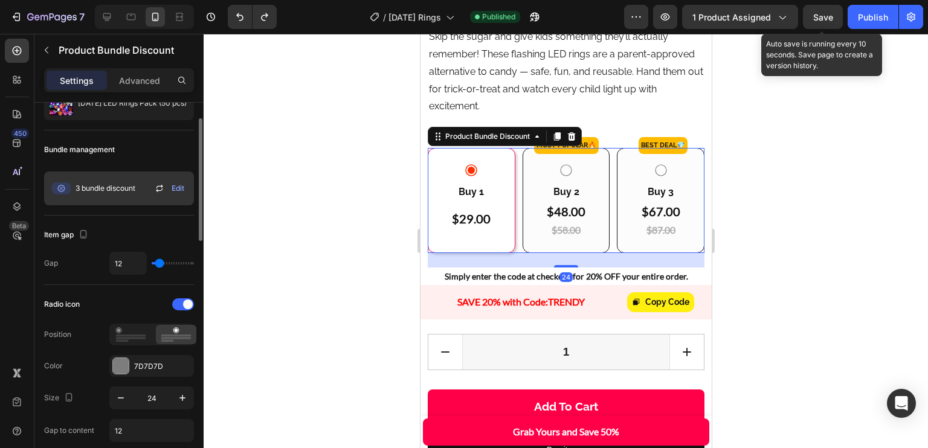
scroll to position [51, 0]
click at [177, 185] on span "Edit" at bounding box center [178, 188] width 13 height 11
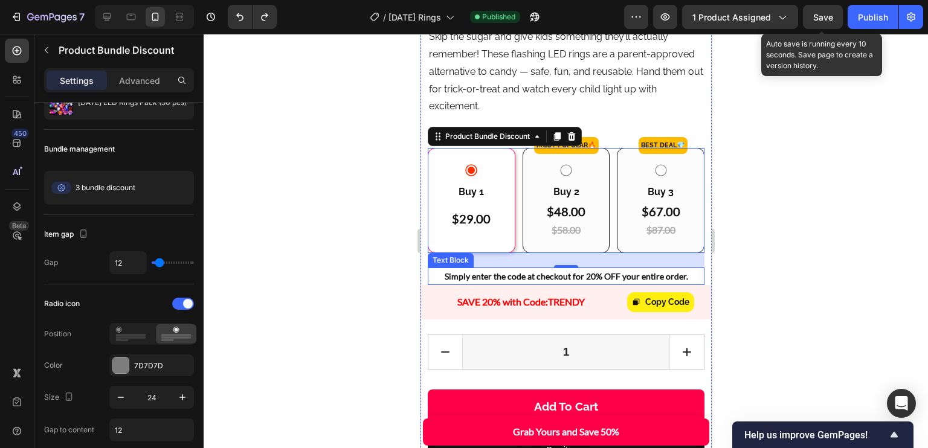
click at [618, 284] on p "Simply enter the code at checkout for 20% OFF your entire order." at bounding box center [565, 276] width 274 height 15
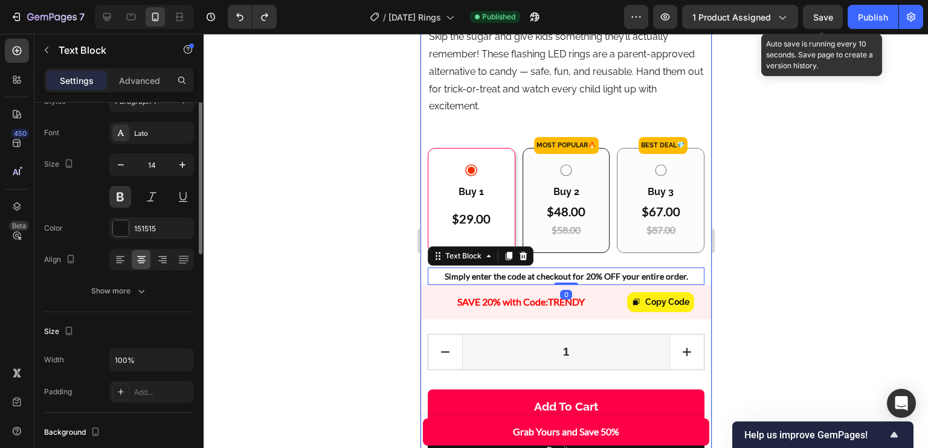
scroll to position [0, 0]
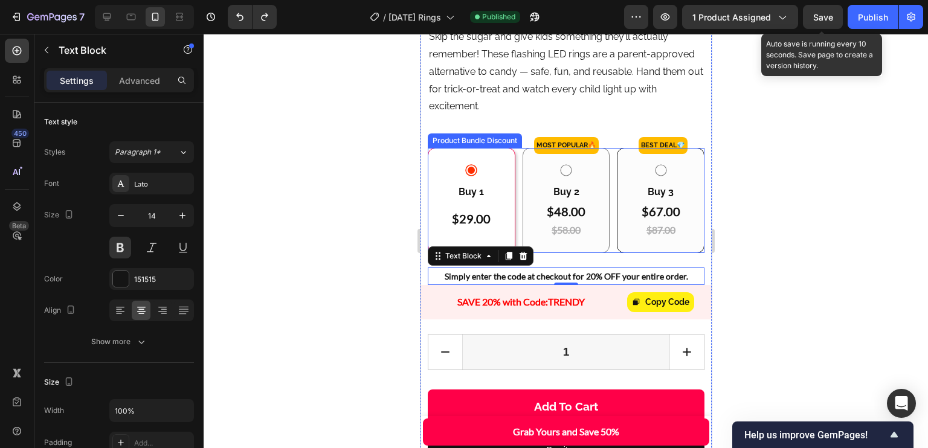
click at [569, 219] on p "$48.00" at bounding box center [565, 212] width 39 height 16
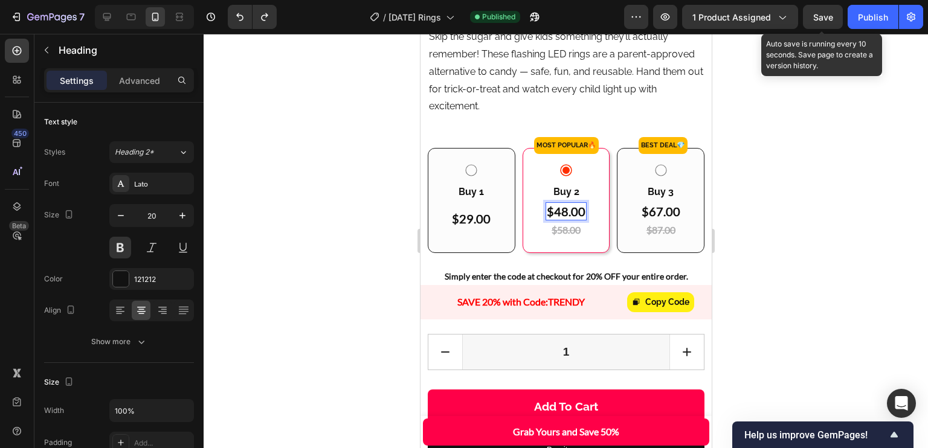
click at [558, 219] on p "$48.00" at bounding box center [565, 212] width 39 height 16
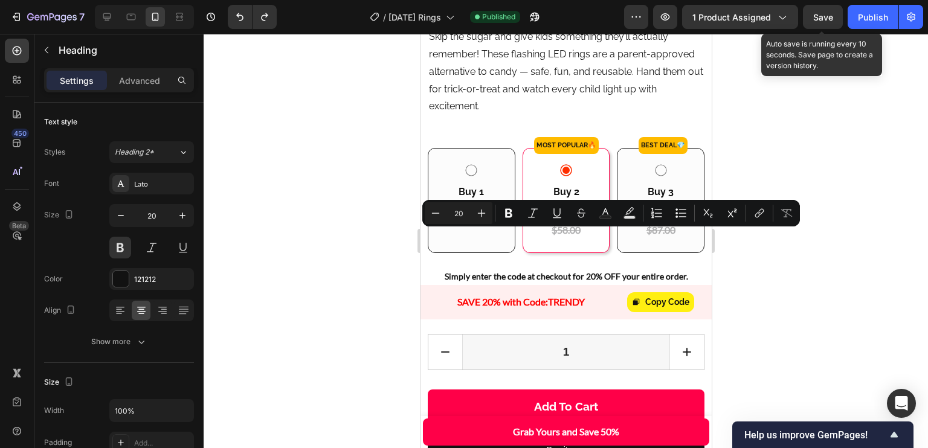
click at [558, 219] on p "$48.00" at bounding box center [565, 212] width 39 height 16
drag, startPoint x: 561, startPoint y: 242, endPoint x: 551, endPoint y: 241, distance: 10.3
click at [551, 219] on p "$48.00" at bounding box center [565, 212] width 39 height 16
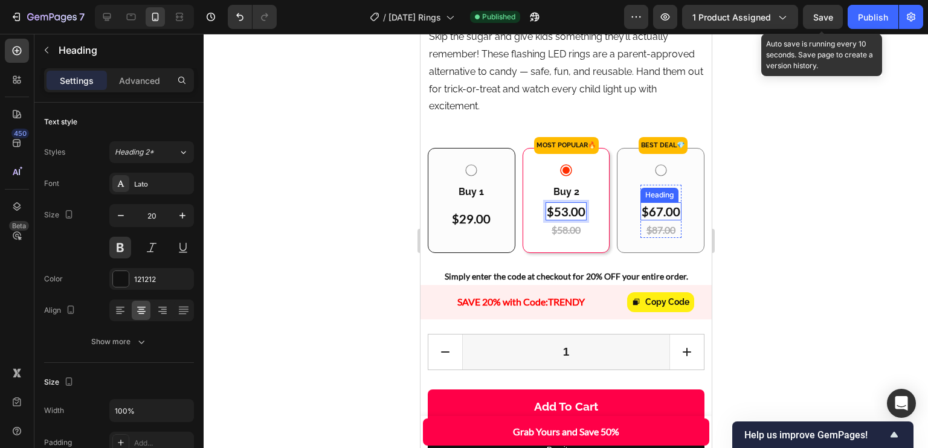
click at [650, 221] on h2 "$67.00" at bounding box center [660, 211] width 41 height 18
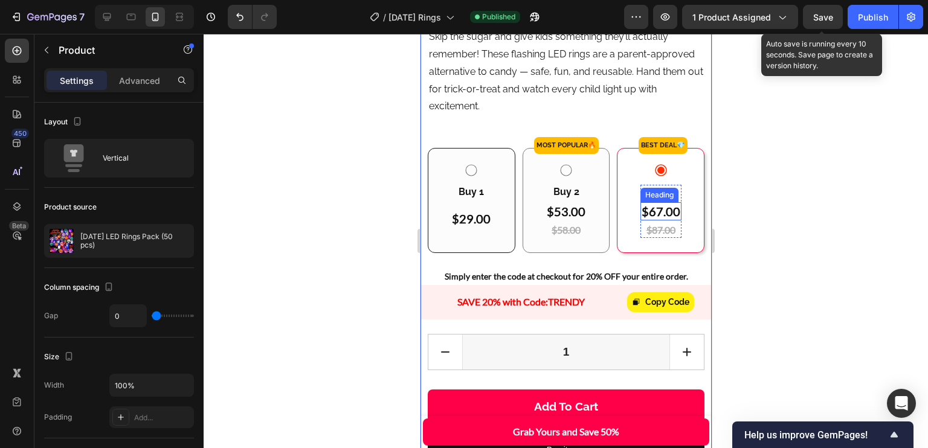
click at [649, 219] on p "$67.00" at bounding box center [660, 212] width 39 height 16
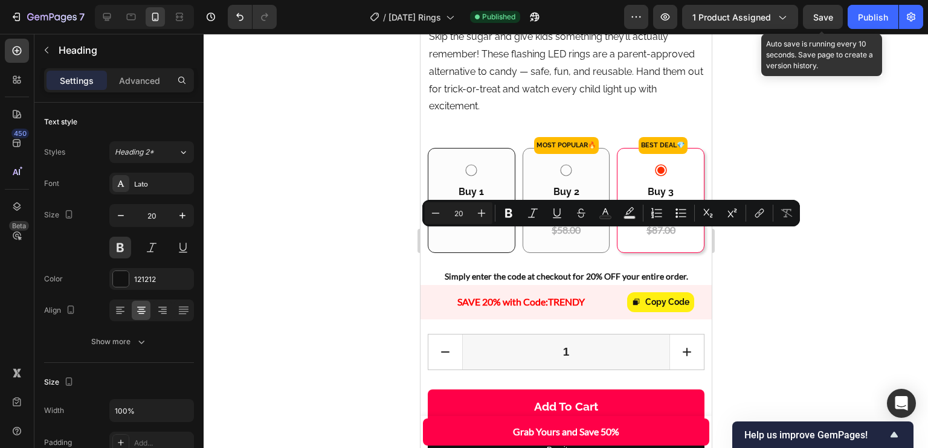
click at [656, 219] on p "$67.00" at bounding box center [660, 212] width 39 height 16
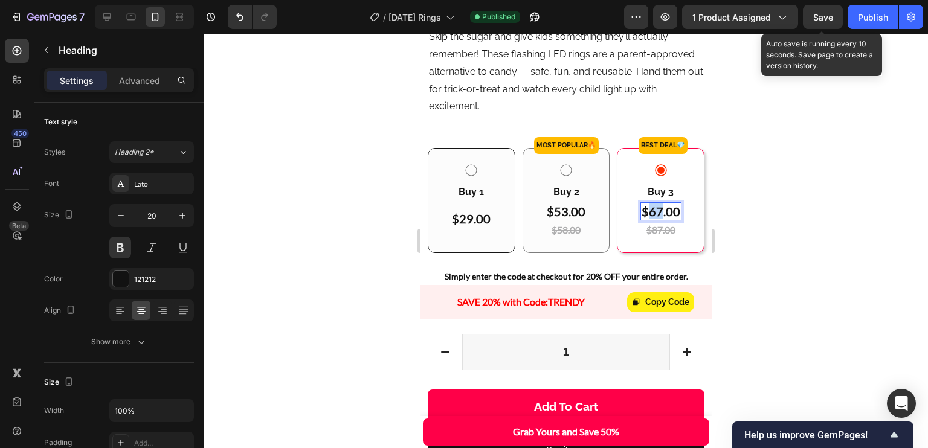
drag, startPoint x: 653, startPoint y: 236, endPoint x: 642, endPoint y: 239, distance: 11.1
click at [642, 219] on p "$67.00" at bounding box center [660, 212] width 39 height 16
click at [625, 115] on p "Skip the sugar and give kids something they’ll actually remember! These flashin…" at bounding box center [568, 71] width 280 height 87
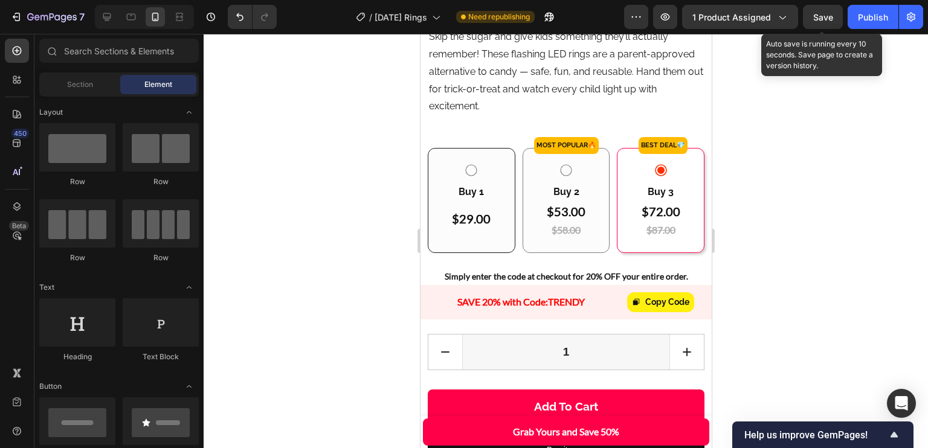
scroll to position [474, 0]
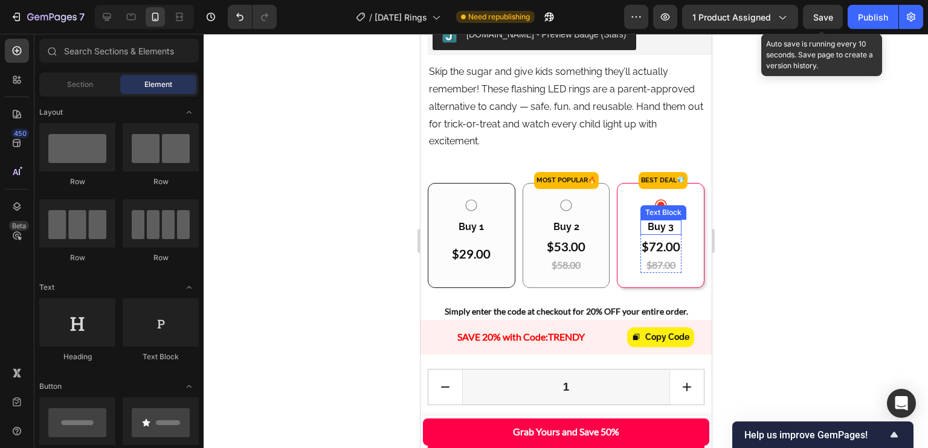
click at [651, 254] on p "$72.00" at bounding box center [660, 247] width 39 height 16
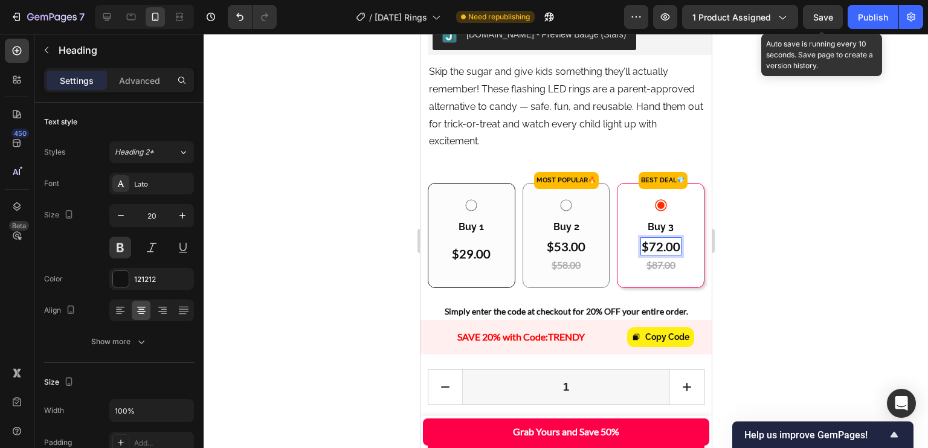
click at [650, 254] on p "$72.00" at bounding box center [660, 247] width 39 height 16
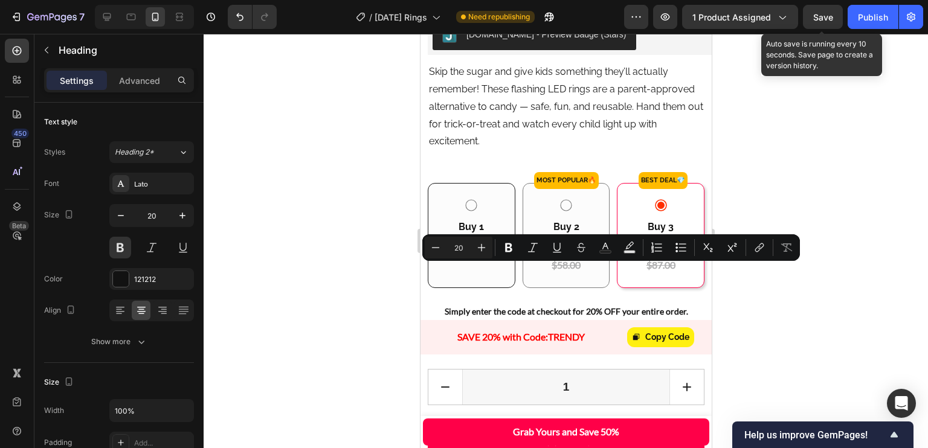
click at [654, 254] on p "$72.00" at bounding box center [660, 247] width 39 height 16
drag, startPoint x: 653, startPoint y: 273, endPoint x: 640, endPoint y: 270, distance: 13.6
click at [641, 254] on p "$72.00" at bounding box center [660, 247] width 39 height 16
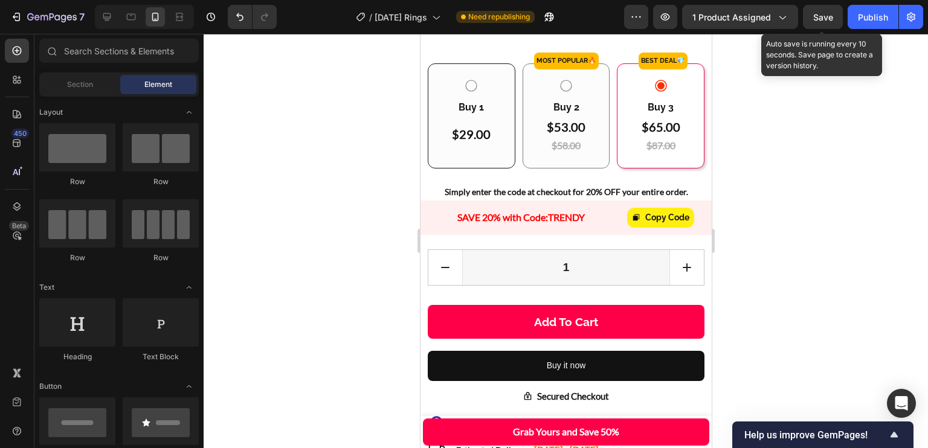
scroll to position [512, 0]
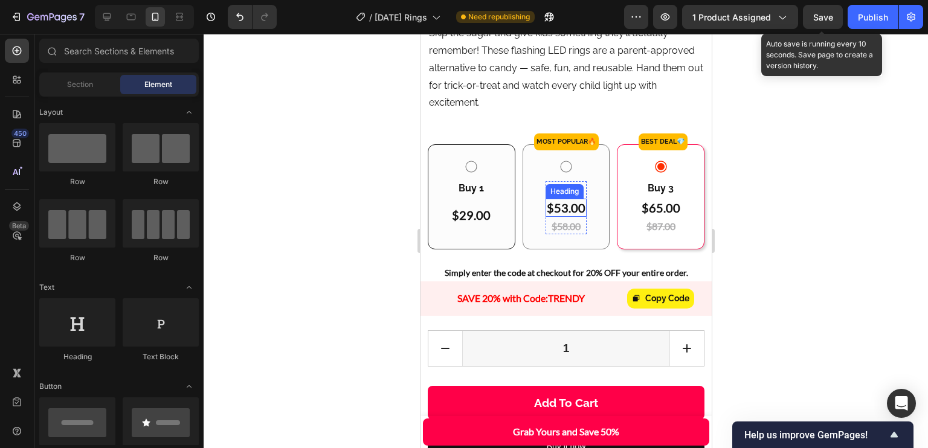
click at [564, 216] on p "$53.00" at bounding box center [565, 208] width 39 height 16
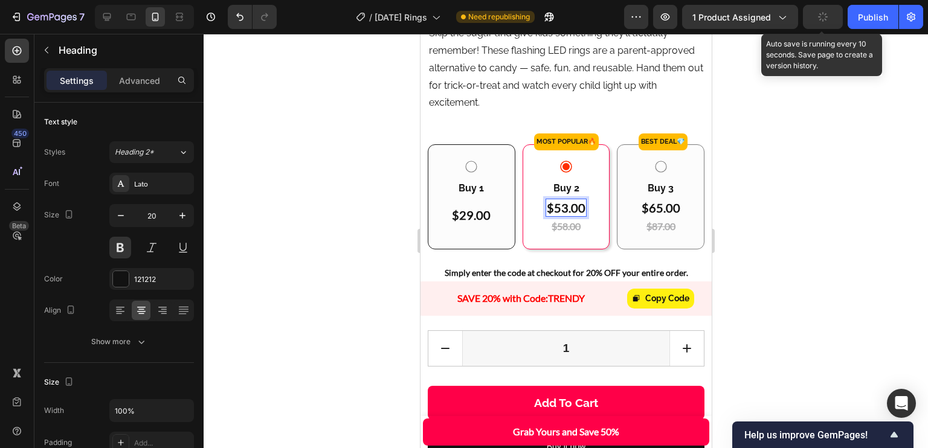
click at [548, 216] on p "$53.00" at bounding box center [565, 208] width 39 height 16
click at [549, 216] on p "$53.00" at bounding box center [565, 208] width 39 height 16
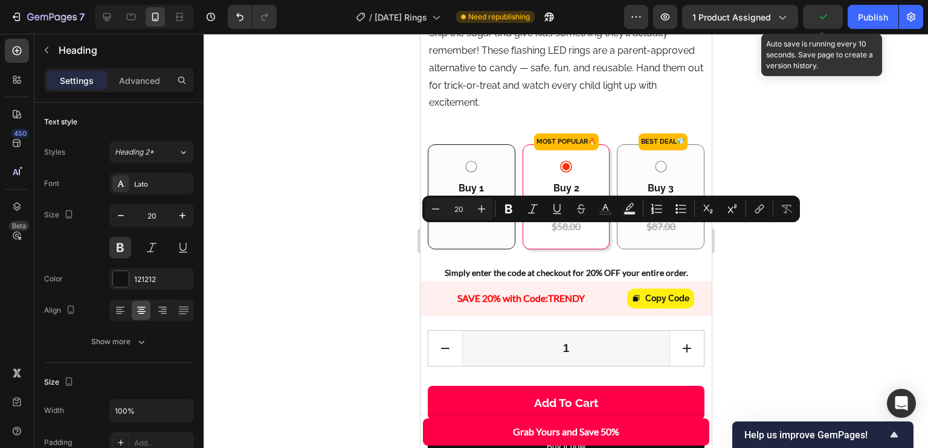
click at [546, 216] on p "$53.00" at bounding box center [565, 208] width 39 height 16
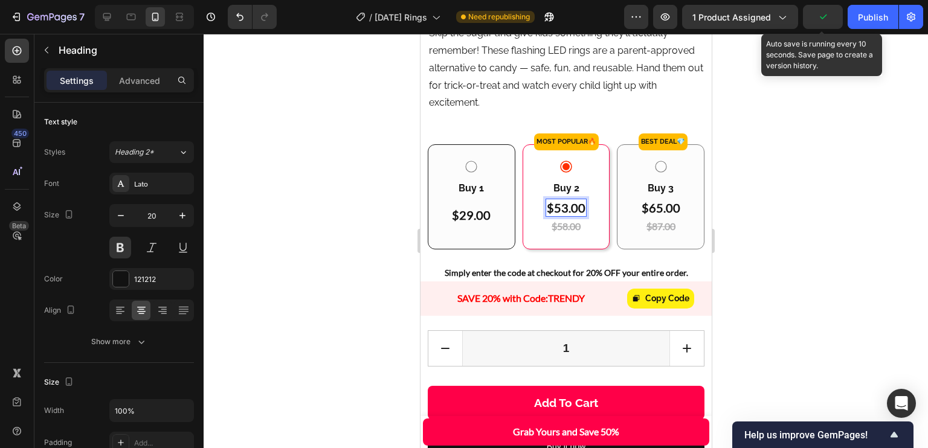
click at [559, 216] on p "$53.00" at bounding box center [565, 208] width 39 height 16
drag, startPoint x: 562, startPoint y: 237, endPoint x: 552, endPoint y: 236, distance: 10.3
click at [552, 216] on p "$53.00" at bounding box center [565, 208] width 39 height 16
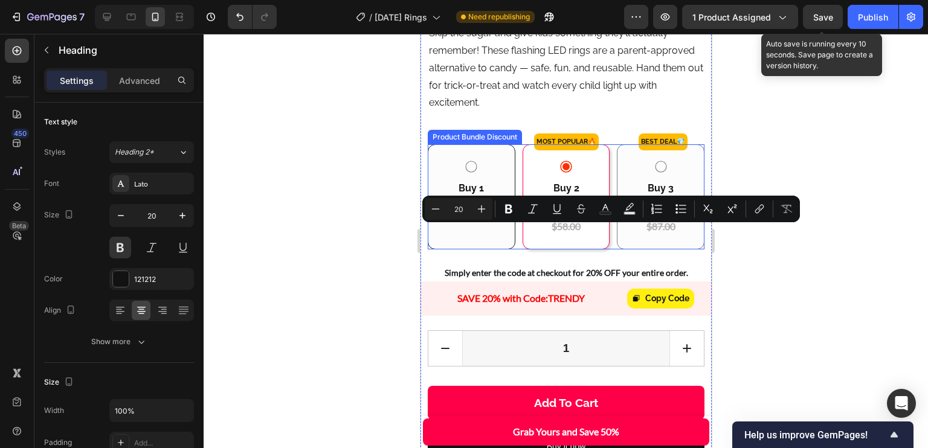
click at [616, 250] on div "Buy 3 Text Block $65.00 Heading $87.00 Heading Row" at bounding box center [660, 196] width 88 height 105
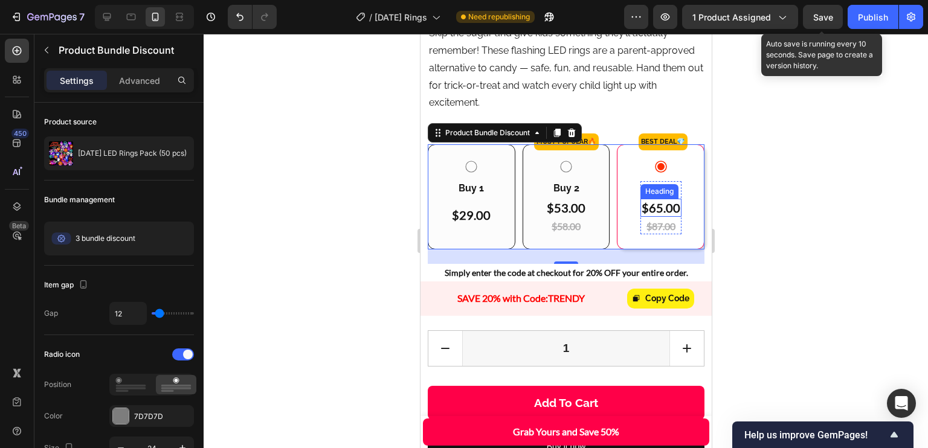
click at [651, 216] on p "$65.00" at bounding box center [660, 208] width 39 height 16
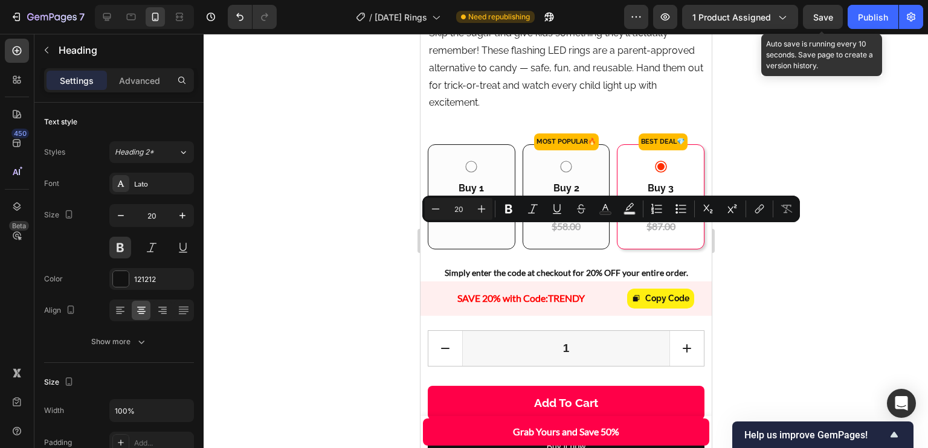
click at [650, 216] on p "$65.00" at bounding box center [660, 208] width 39 height 16
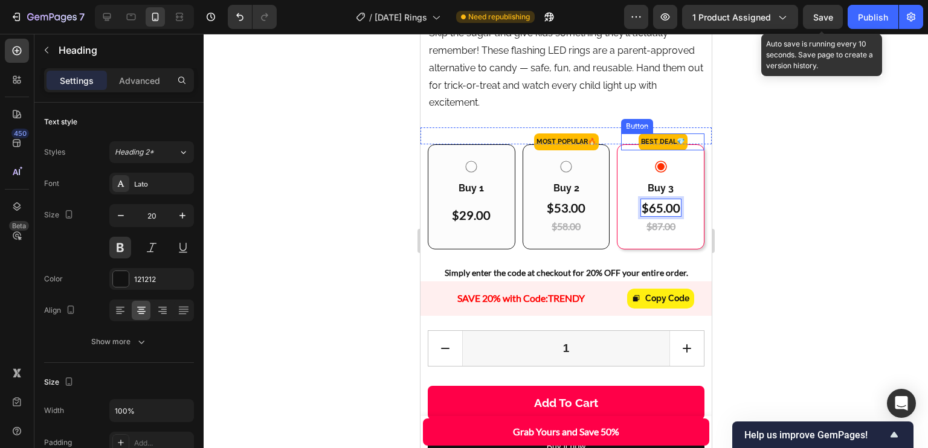
click at [593, 112] on p "Skip the sugar and give kids something they’ll actually remember! These flashin…" at bounding box center [568, 68] width 280 height 87
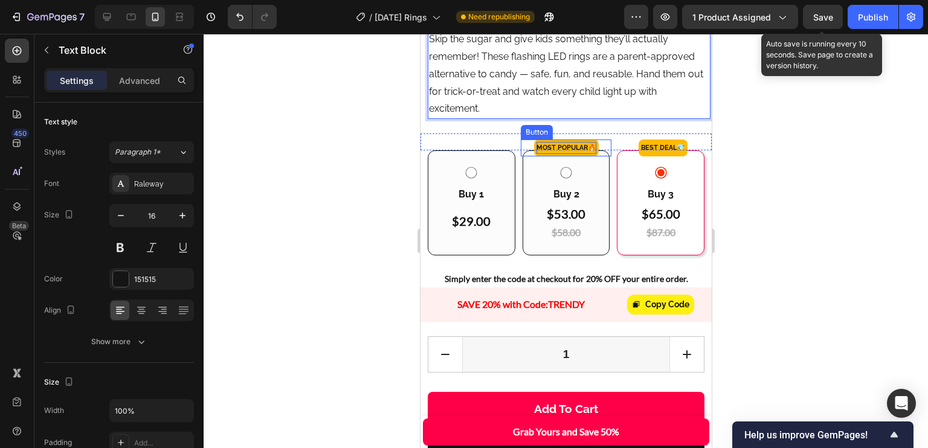
scroll to position [508, 0]
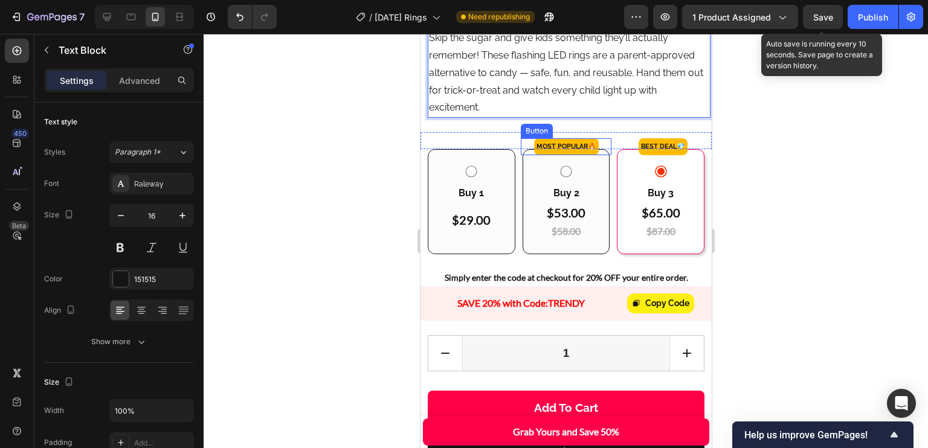
click at [600, 155] on div "MOST POPULAR🔥 Button" at bounding box center [565, 146] width 91 height 17
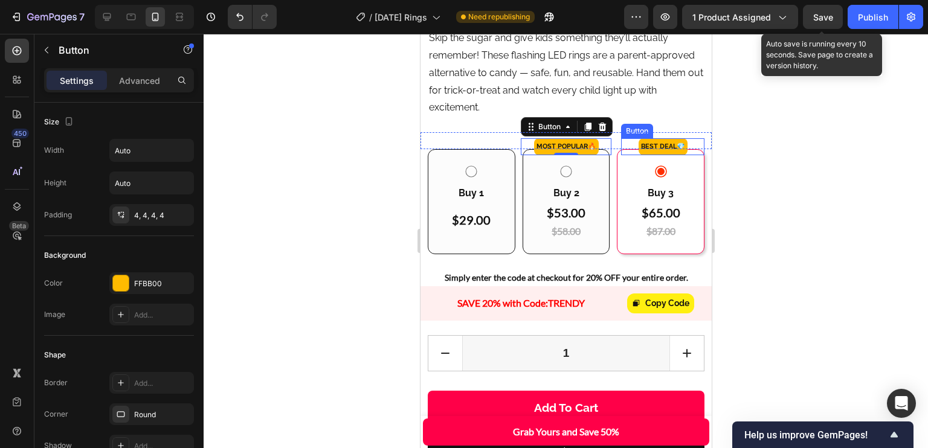
click at [687, 155] on div "Best DEAL 💎 Button" at bounding box center [662, 146] width 83 height 17
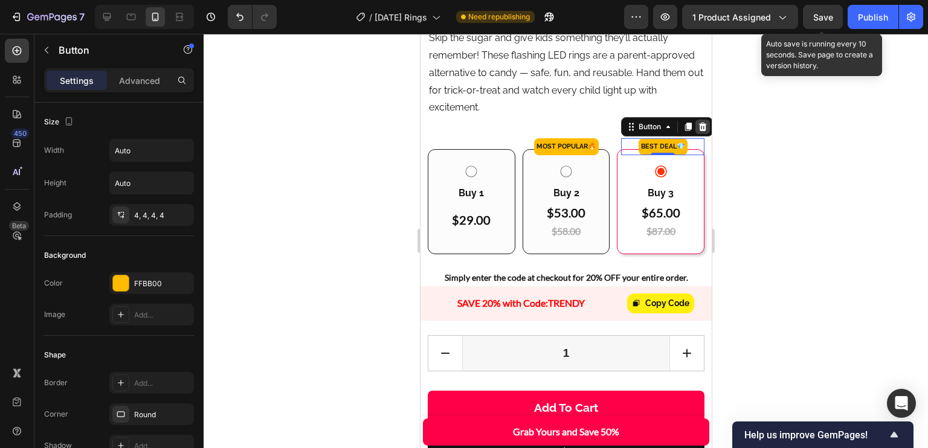
click at [697, 132] on icon at bounding box center [702, 127] width 10 height 10
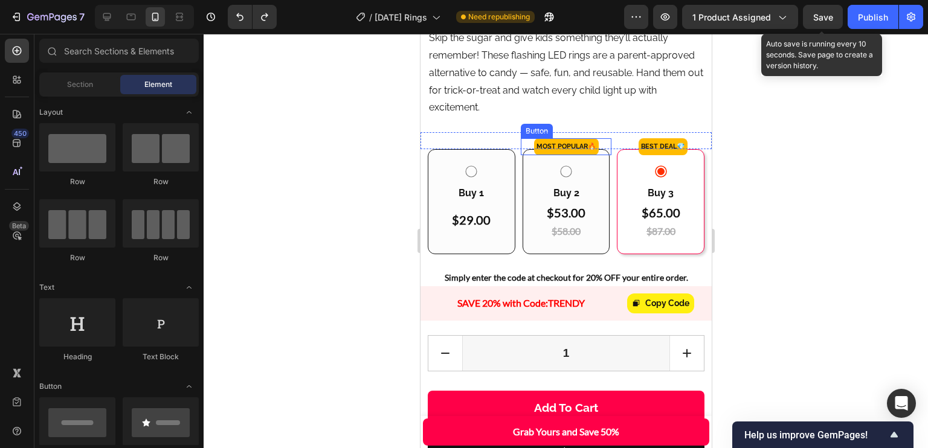
click at [598, 155] on div "MOST POPULAR🔥 Button" at bounding box center [565, 146] width 91 height 17
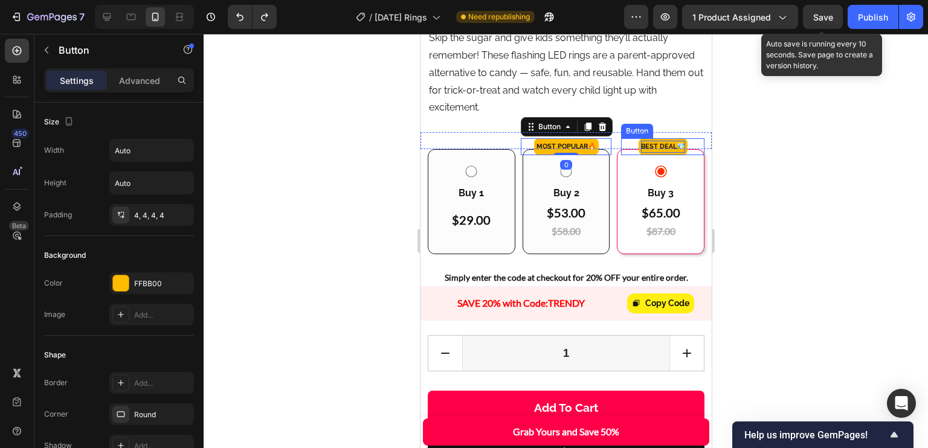
click at [641, 153] on p "Best DEAL 💎" at bounding box center [663, 147] width 44 height 12
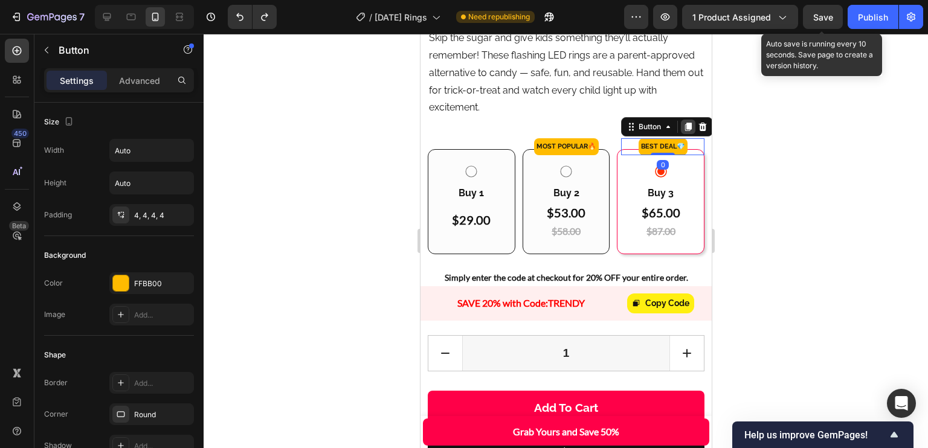
click at [683, 132] on icon at bounding box center [688, 127] width 10 height 10
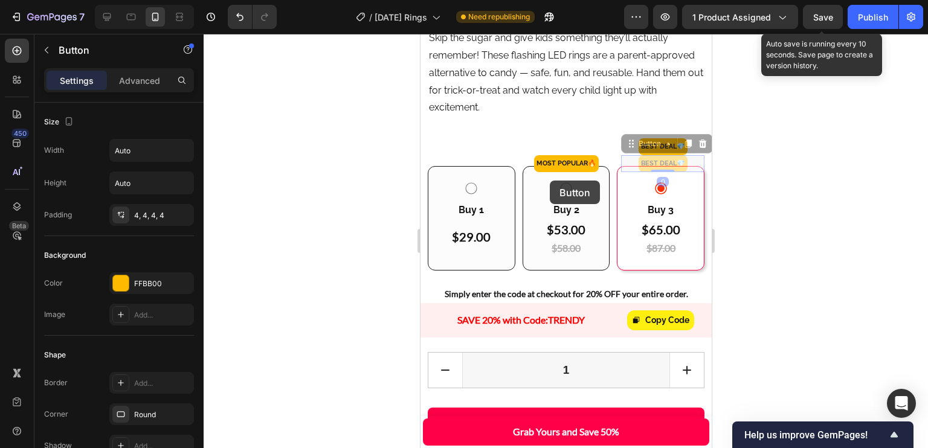
drag, startPoint x: 627, startPoint y: 176, endPoint x: 549, endPoint y: 181, distance: 77.5
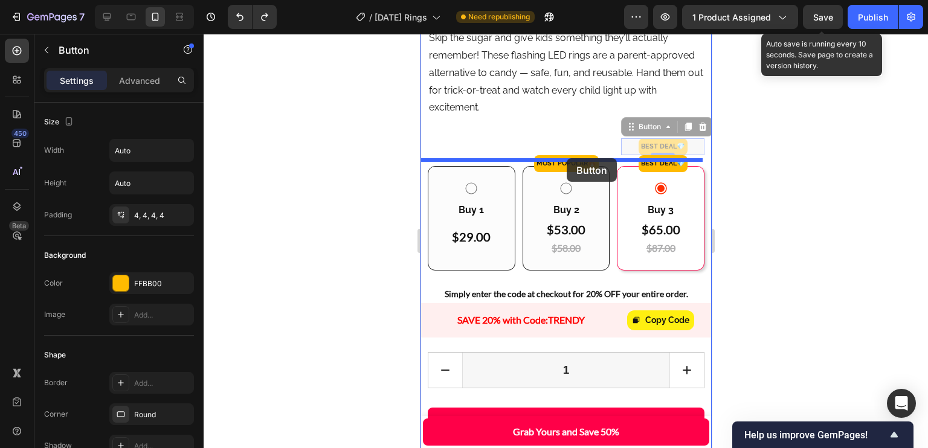
drag, startPoint x: 642, startPoint y: 169, endPoint x: 566, endPoint y: 158, distance: 76.8
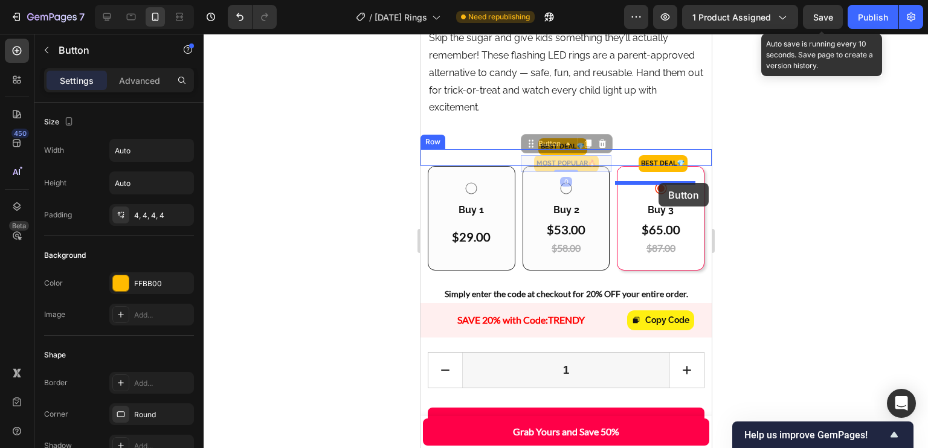
drag, startPoint x: 564, startPoint y: 191, endPoint x: 659, endPoint y: 183, distance: 95.2
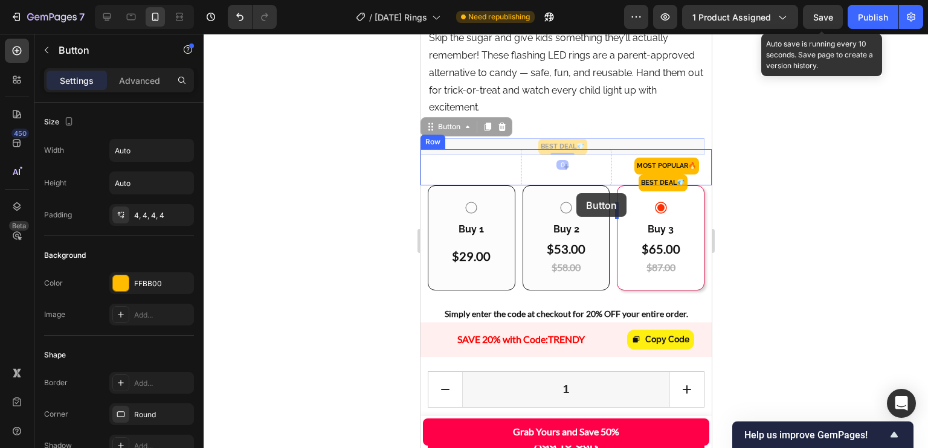
drag, startPoint x: 584, startPoint y: 169, endPoint x: 576, endPoint y: 193, distance: 25.6
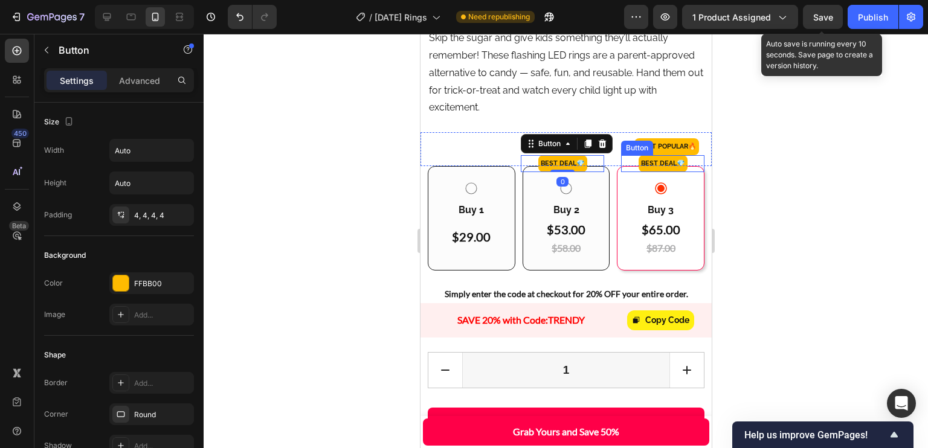
click at [683, 172] on div "Best DEAL 💎 Button" at bounding box center [662, 163] width 83 height 17
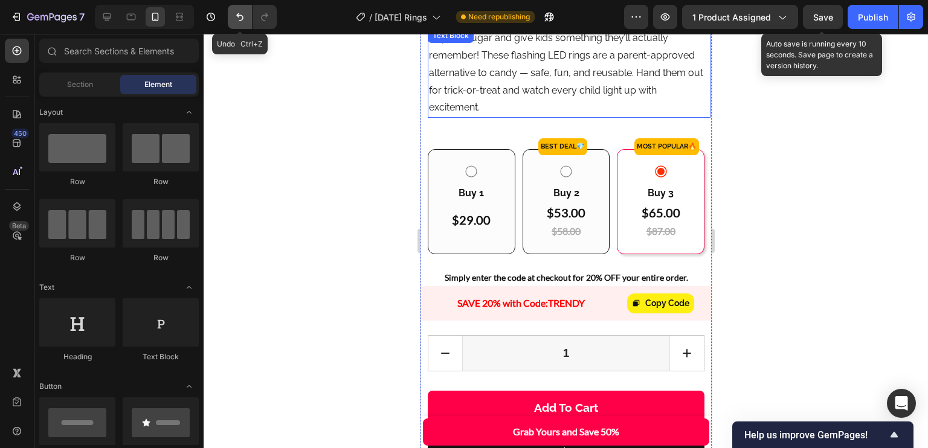
click at [245, 16] on icon "Undo/Redo" at bounding box center [240, 17] width 12 height 12
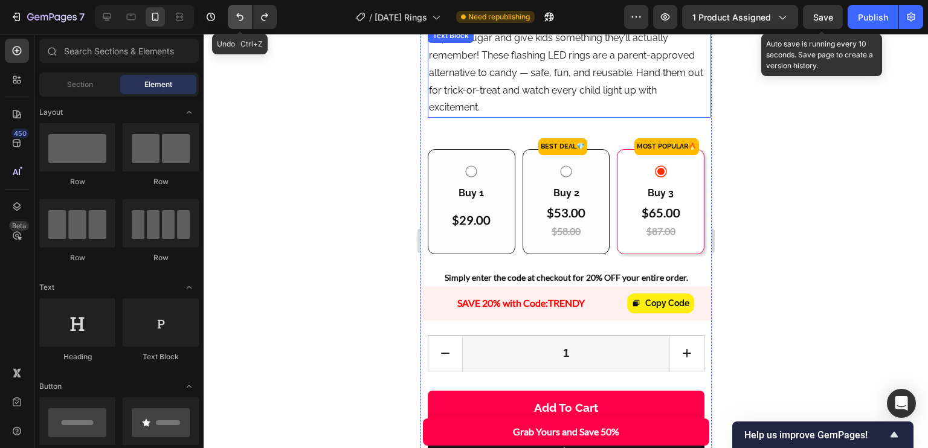
click at [245, 16] on icon "Undo/Redo" at bounding box center [240, 17] width 12 height 12
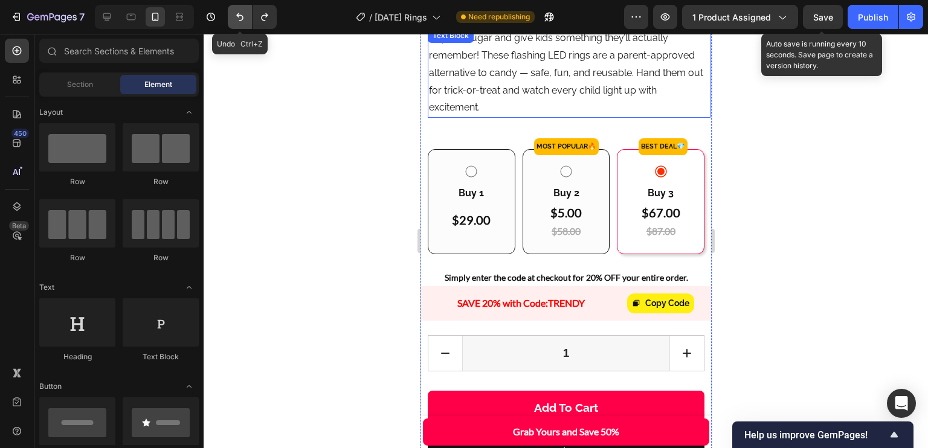
click at [245, 16] on icon "Undo/Redo" at bounding box center [240, 17] width 12 height 12
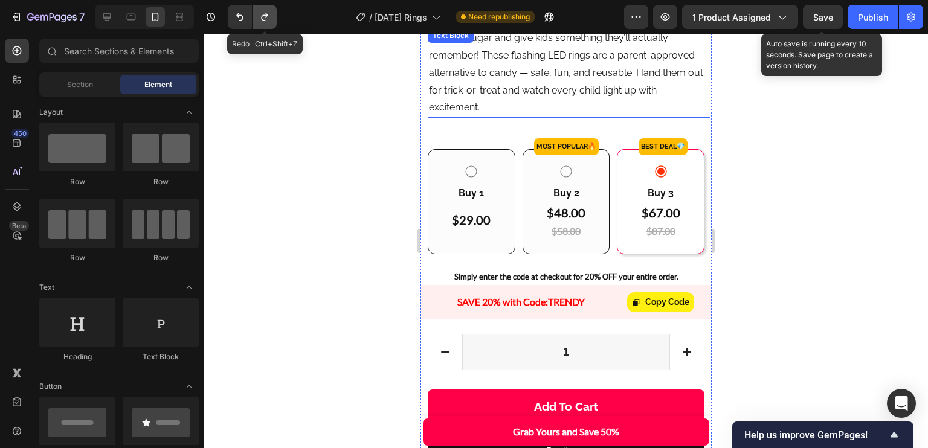
click at [263, 11] on icon "Undo/Redo" at bounding box center [265, 17] width 12 height 12
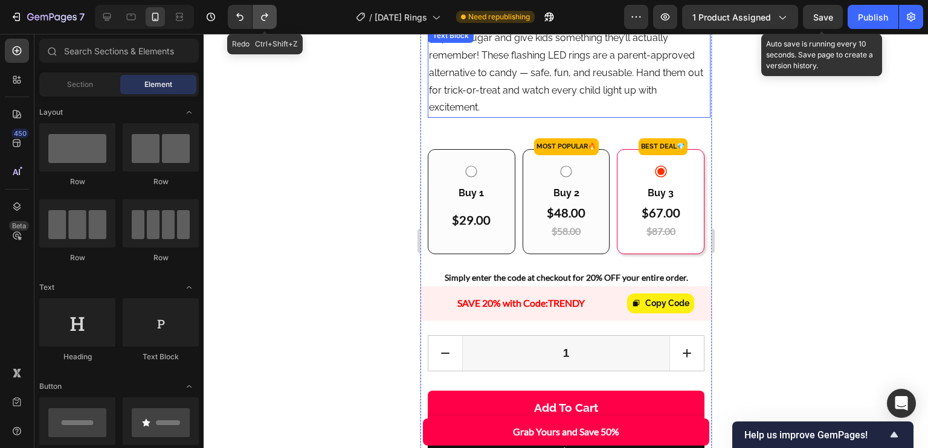
click at [263, 11] on icon "Undo/Redo" at bounding box center [265, 17] width 12 height 12
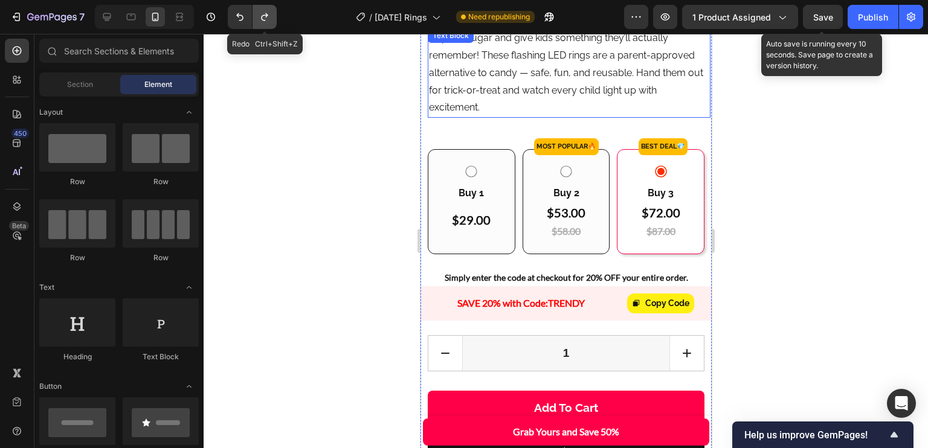
click at [263, 11] on icon "Undo/Redo" at bounding box center [265, 17] width 12 height 12
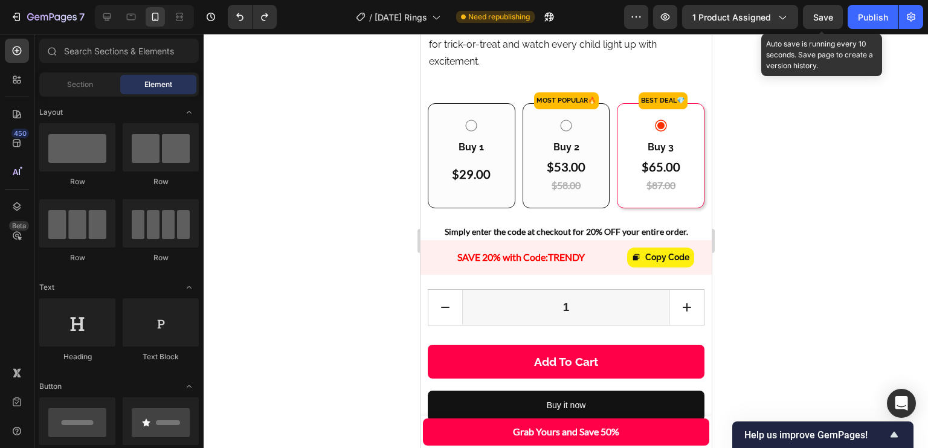
scroll to position [568, 0]
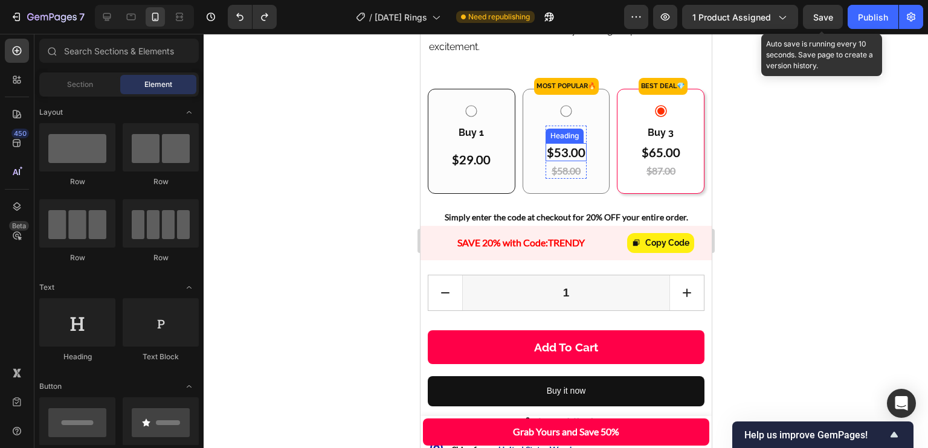
click at [560, 161] on h2 "$53.00" at bounding box center [565, 152] width 41 height 18
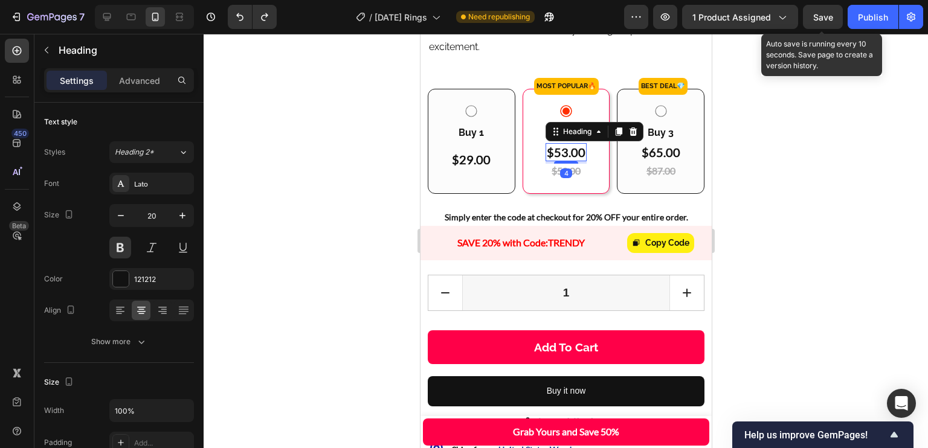
click at [557, 161] on h2 "$53.00" at bounding box center [565, 152] width 41 height 18
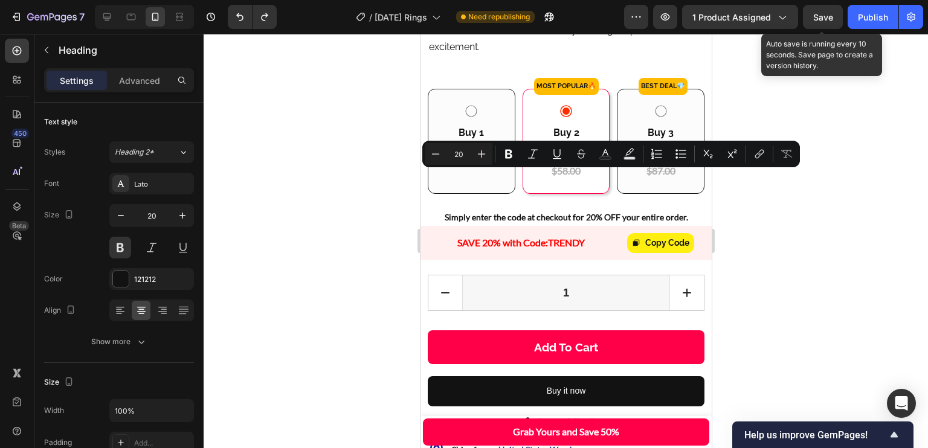
drag, startPoint x: 551, startPoint y: 183, endPoint x: 561, endPoint y: 181, distance: 10.0
click at [561, 160] on p "$53.00" at bounding box center [565, 152] width 39 height 16
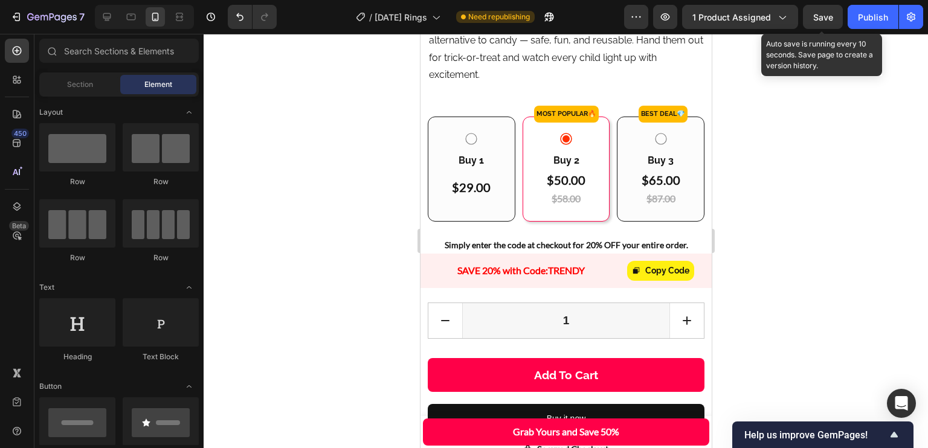
scroll to position [548, 0]
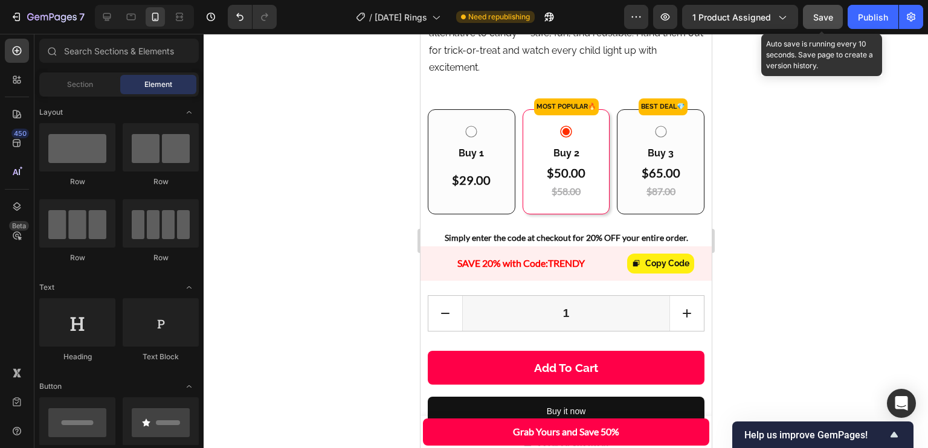
click at [828, 14] on span "Save" at bounding box center [823, 17] width 20 height 10
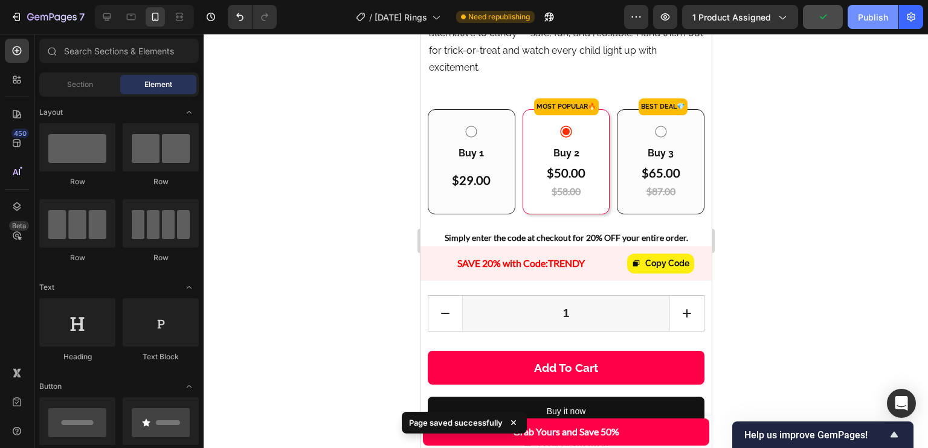
click at [868, 11] on div "Publish" at bounding box center [873, 17] width 30 height 13
click at [868, 11] on button "Publish" at bounding box center [873, 17] width 51 height 24
click at [623, 280] on div "SAVE 20% with Code: TRENDY Text Block Copy Code Copy Coupon Code Row" at bounding box center [565, 264] width 291 height 34
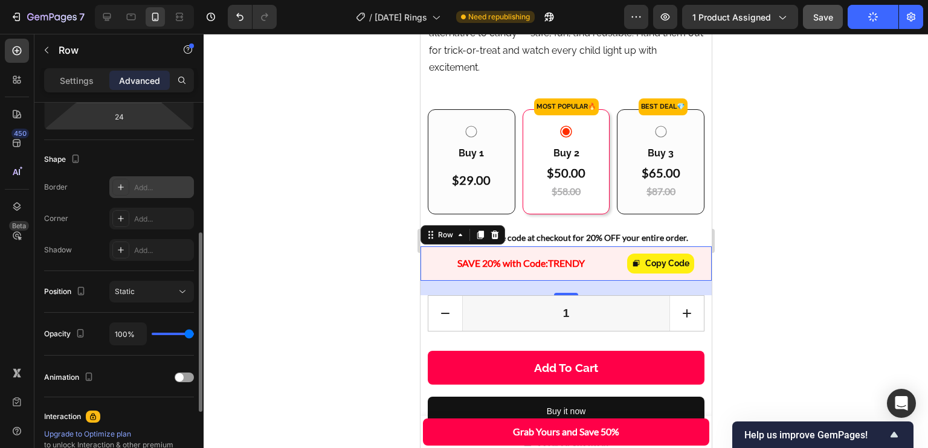
scroll to position [274, 0]
click at [137, 188] on div "Add..." at bounding box center [162, 187] width 57 height 11
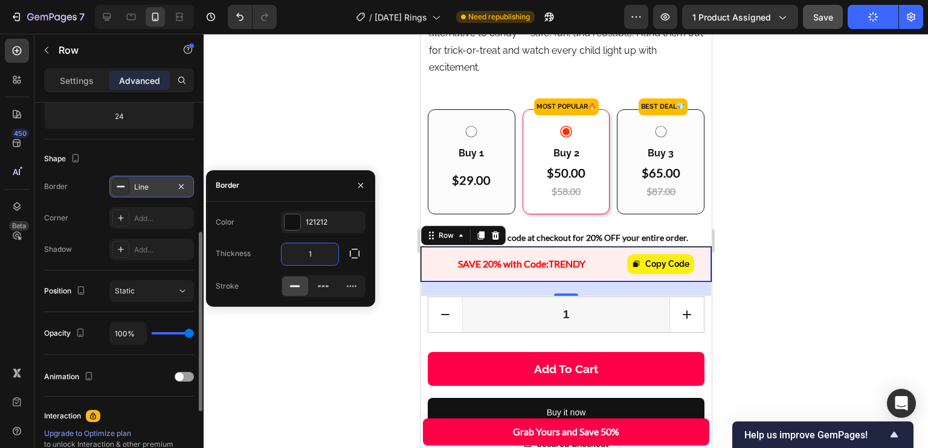
click at [314, 248] on input "1" at bounding box center [310, 255] width 57 height 22
type input "4"
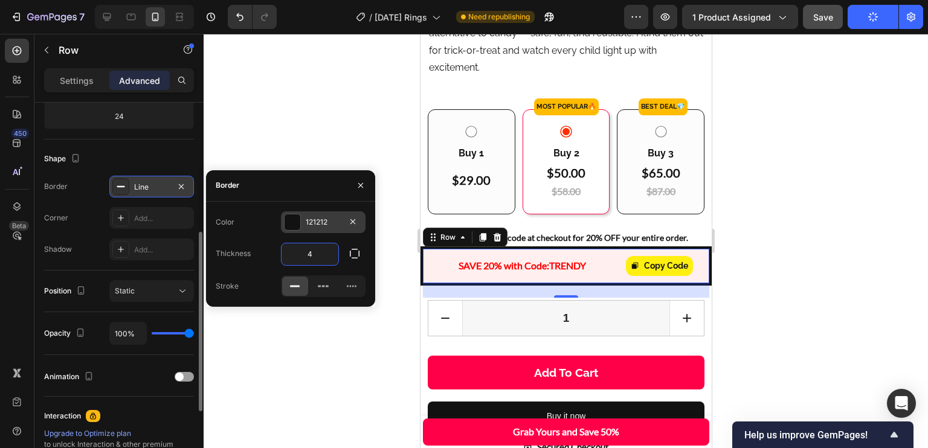
click at [326, 221] on div "121212" at bounding box center [323, 222] width 35 height 11
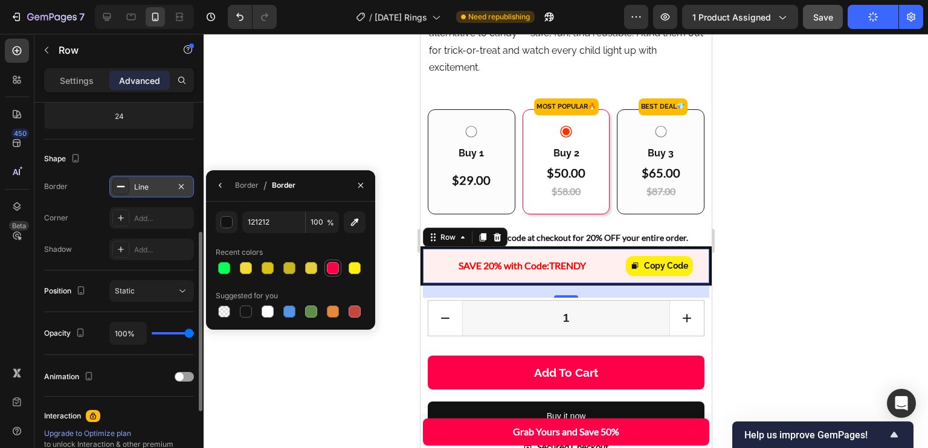
click at [331, 267] on div at bounding box center [333, 268] width 12 height 12
type input "FF0048"
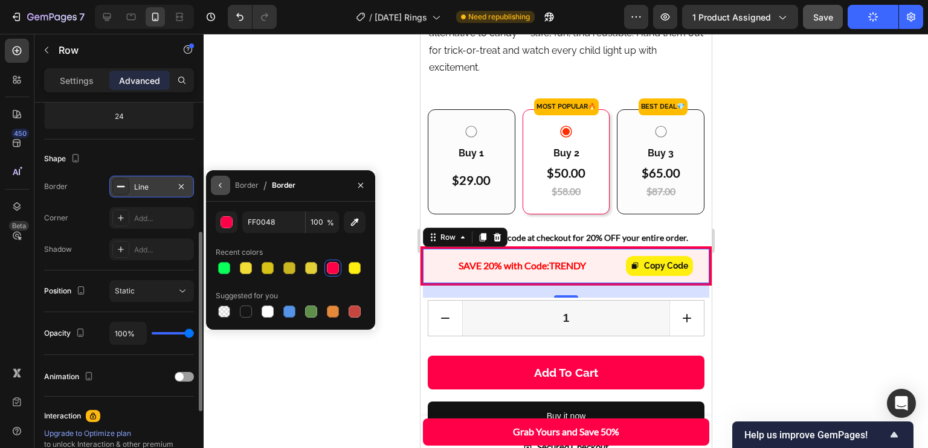
click at [220, 189] on icon "button" at bounding box center [221, 186] width 10 height 10
click at [204, 189] on div "450 Beta Sections(18) Elements(84) Section Element Hero Section Product Detail …" at bounding box center [102, 241] width 204 height 415
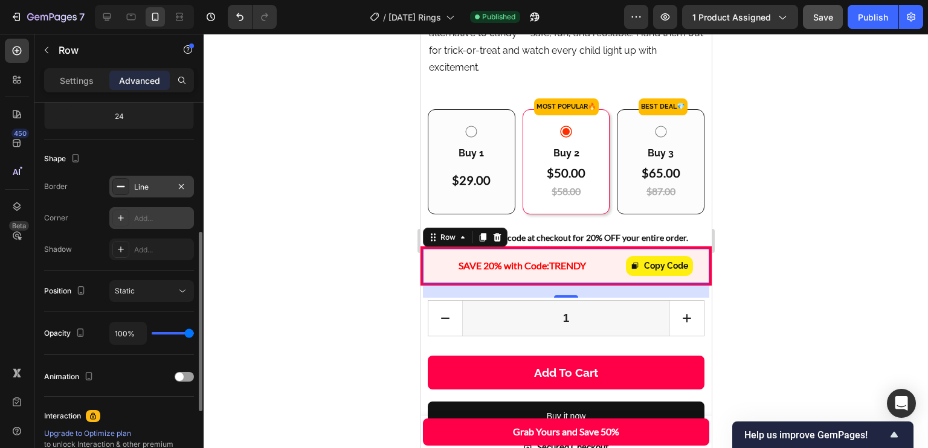
click at [132, 221] on div "Add..." at bounding box center [151, 218] width 85 height 22
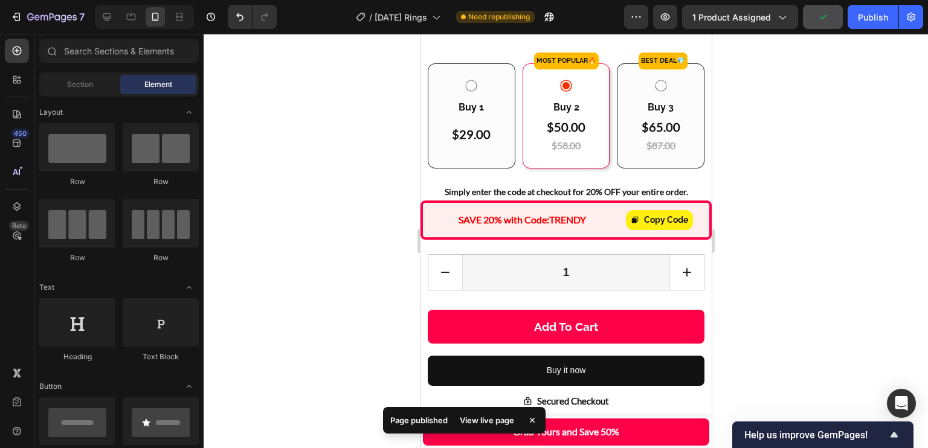
scroll to position [586, 0]
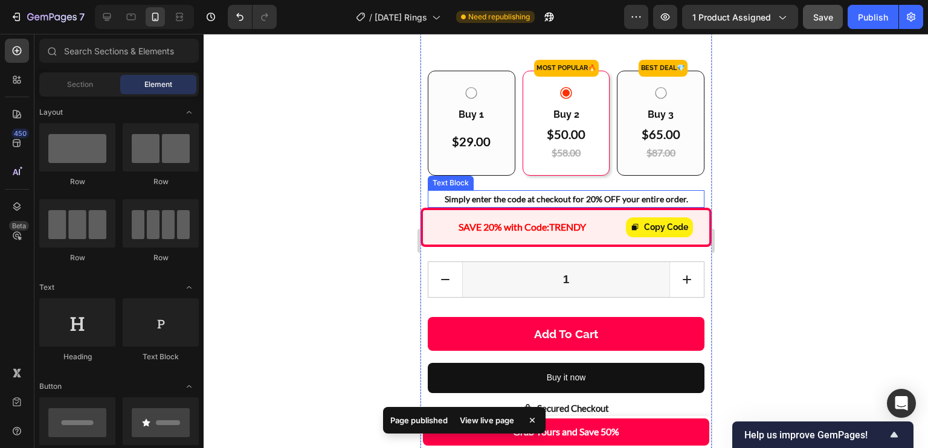
click at [688, 241] on div "SAVE 20% with Code: TRENDY Text Block Copy Code Copy Coupon Code Row" at bounding box center [565, 227] width 291 height 39
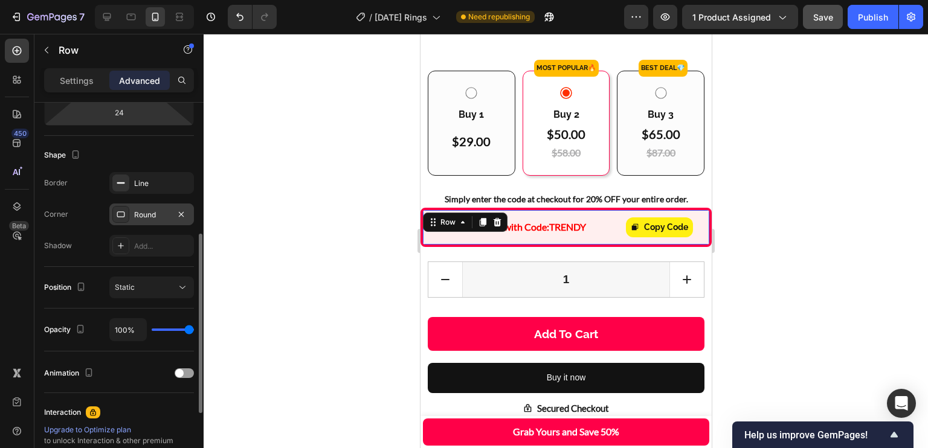
scroll to position [277, 0]
click at [155, 218] on div "Round" at bounding box center [151, 215] width 35 height 11
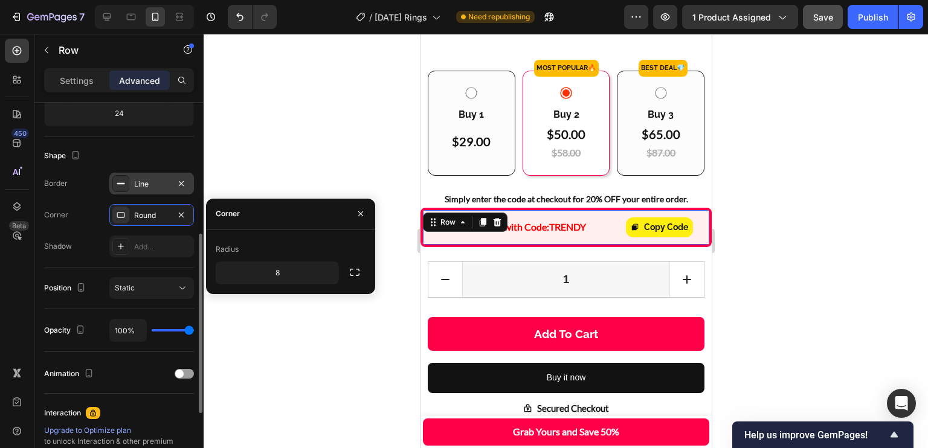
click at [130, 186] on div "Line" at bounding box center [151, 184] width 85 height 22
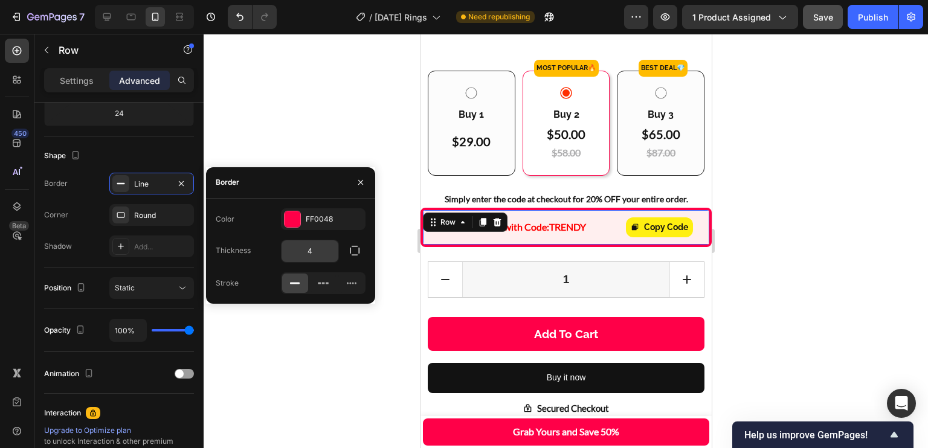
click at [309, 248] on input "4" at bounding box center [310, 252] width 57 height 22
type input "2"
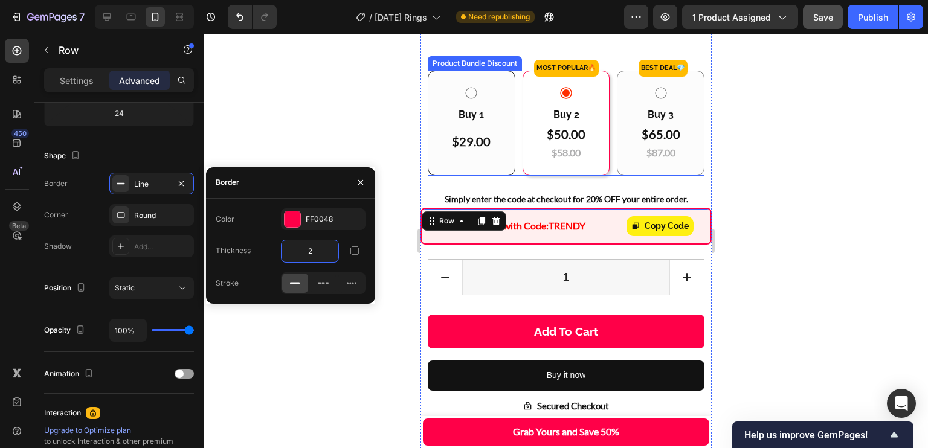
click at [674, 161] on div "Buy 3 Text Block $65.00 Heading $87.00 Heading Row" at bounding box center [660, 123] width 67 height 75
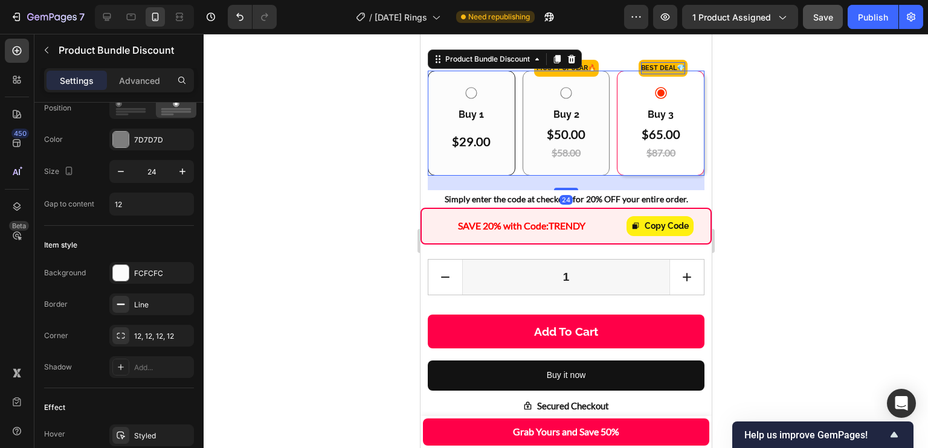
scroll to position [0, 0]
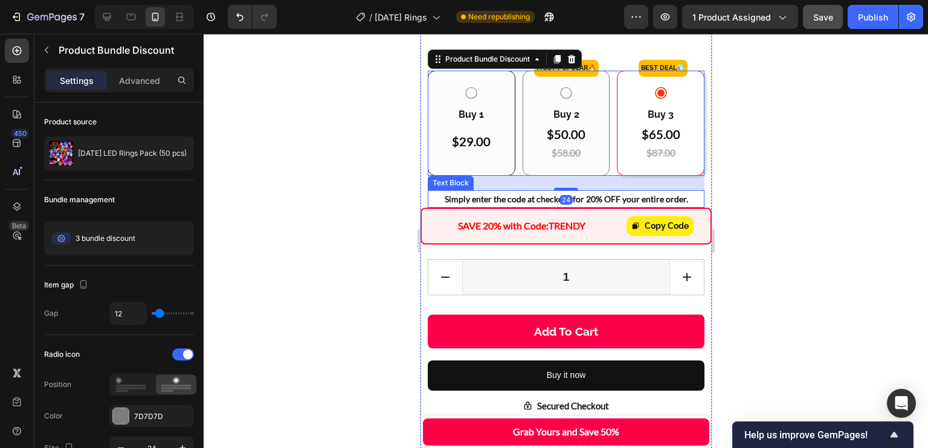
click at [442, 207] on div "Row" at bounding box center [434, 201] width 20 height 11
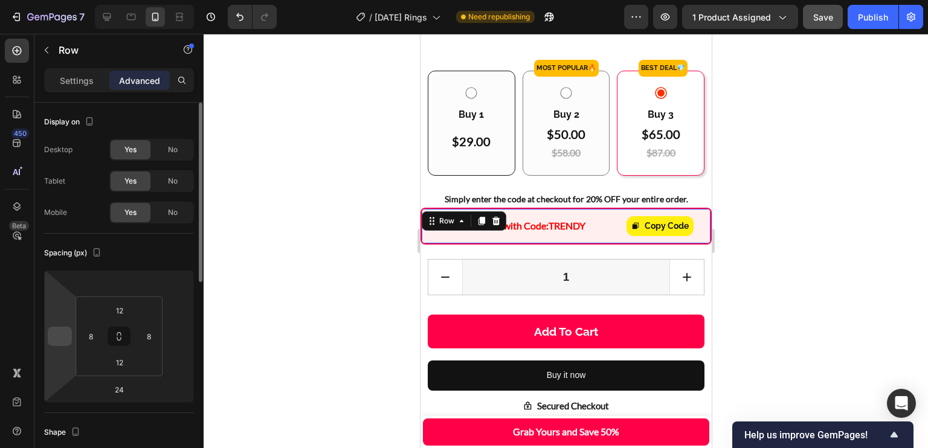
click at [64, 335] on input "number" at bounding box center [60, 337] width 18 height 18
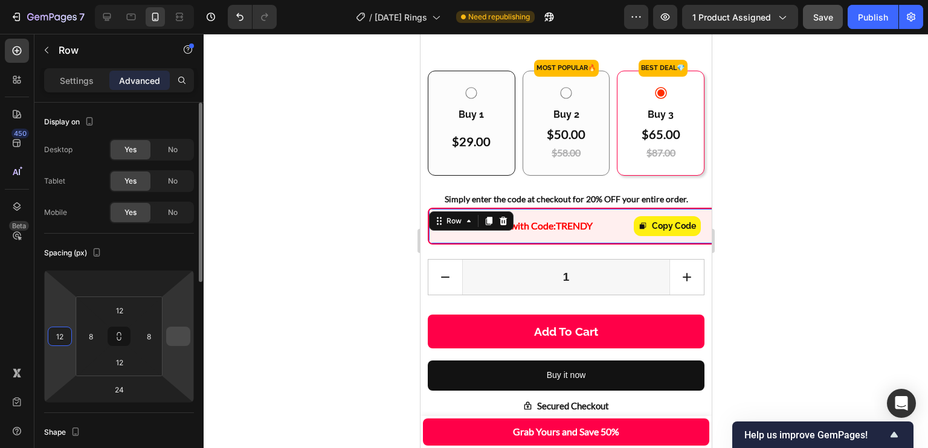
type input "12"
click at [171, 335] on input "number" at bounding box center [178, 337] width 18 height 18
drag, startPoint x: 184, startPoint y: 335, endPoint x: 165, endPoint y: 335, distance: 18.7
click at [165, 335] on div "12 24 2" at bounding box center [119, 336] width 150 height 133
type input "12"
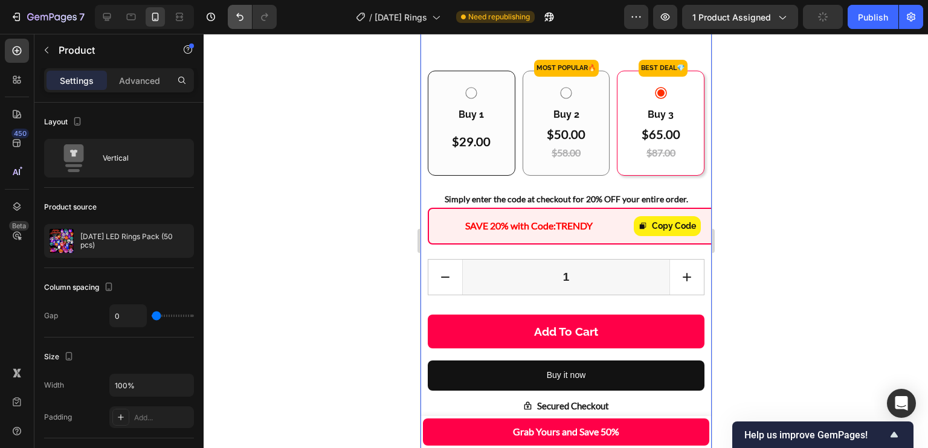
click at [236, 7] on button "Undo/Redo" at bounding box center [240, 17] width 24 height 24
click at [234, 11] on icon "Undo/Redo" at bounding box center [240, 17] width 12 height 12
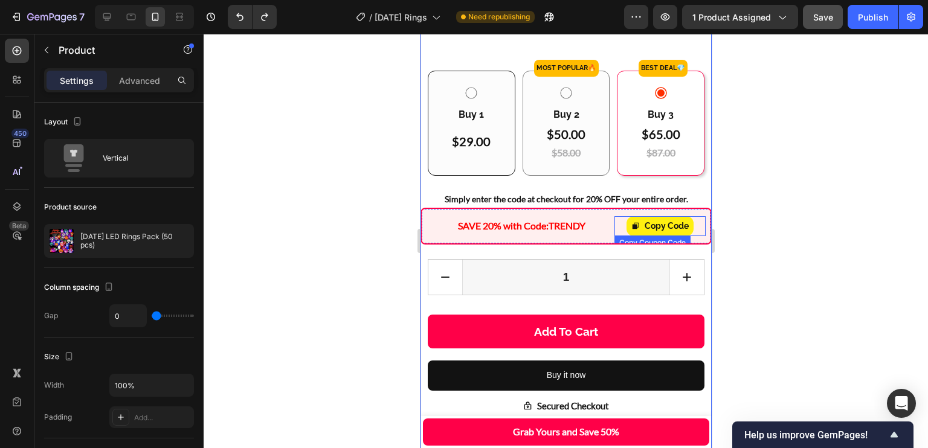
click at [694, 236] on div "Copy Code" at bounding box center [659, 226] width 91 height 20
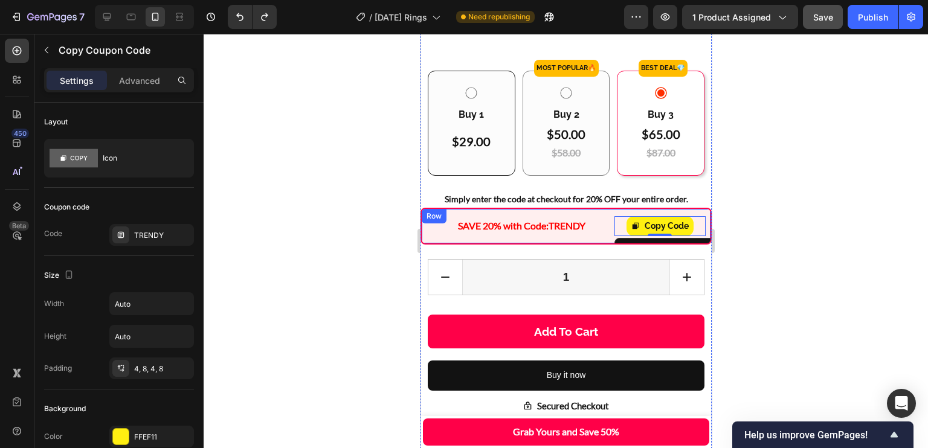
click at [698, 239] on div "SAVE 20% with Code: TRENDY Text Block Copy Code Copy Coupon Code 0 Row" at bounding box center [565, 226] width 291 height 37
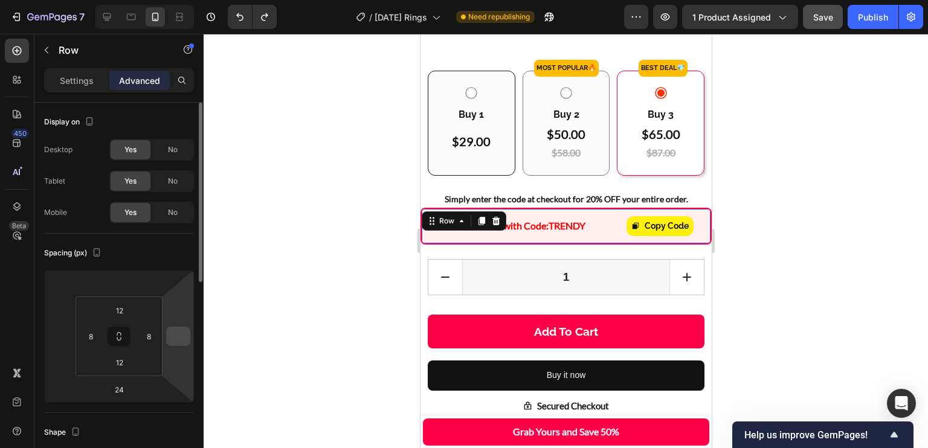
click at [182, 334] on input "number" at bounding box center [178, 337] width 18 height 18
type input "12"
drag, startPoint x: 675, startPoint y: 249, endPoint x: 603, endPoint y: 268, distance: 75.1
click at [674, 234] on div "Copy Code" at bounding box center [666, 226] width 44 height 15
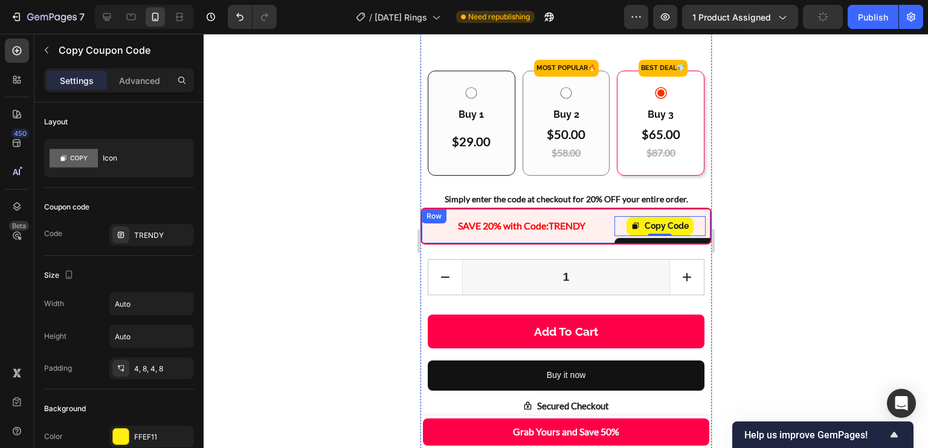
click at [447, 242] on div "SAVE 20% with Code: TRENDY Text Block Copy Code Copy Coupon Code 0 Row" at bounding box center [565, 226] width 291 height 37
click at [444, 222] on div "Row" at bounding box center [434, 216] width 20 height 11
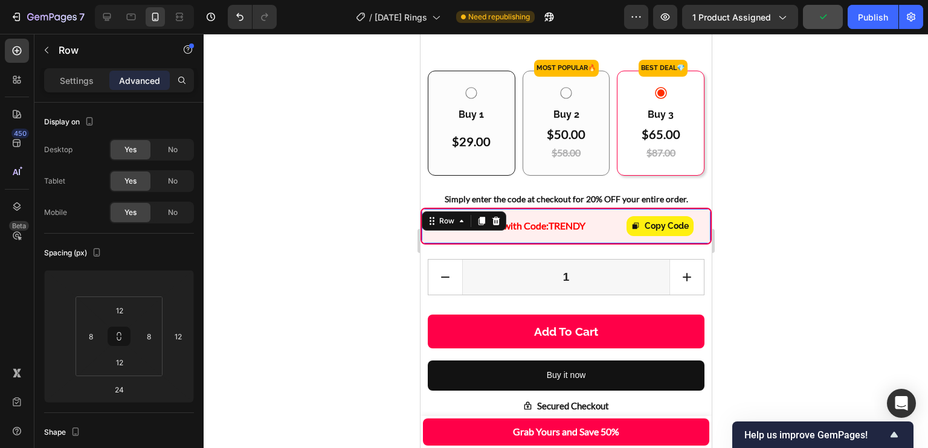
click at [697, 237] on div "SAVE 20% with Code: TRENDY Text Block Copy Code Copy Coupon Code Row 24" at bounding box center [565, 226] width 291 height 37
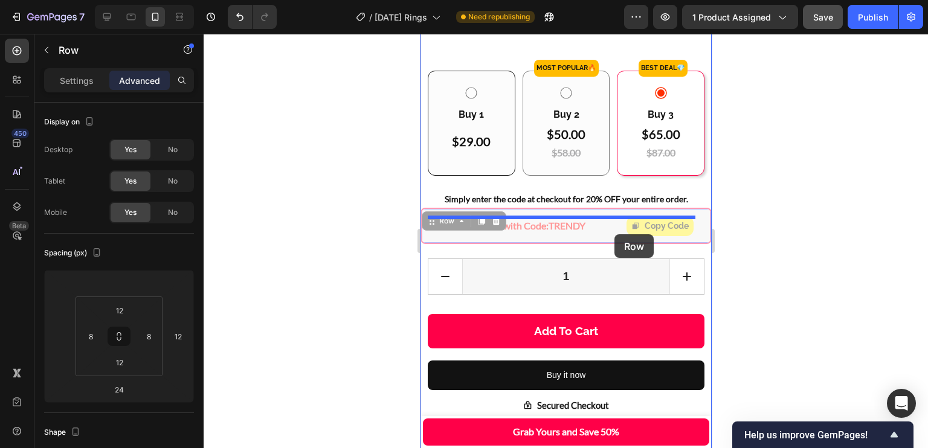
drag, startPoint x: 680, startPoint y: 241, endPoint x: 614, endPoint y: 234, distance: 66.8
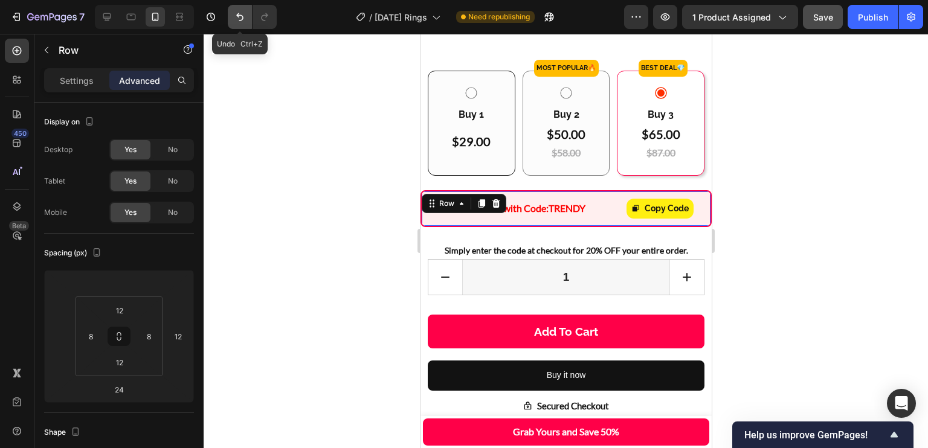
click at [239, 16] on icon "Undo/Redo" at bounding box center [240, 17] width 12 height 12
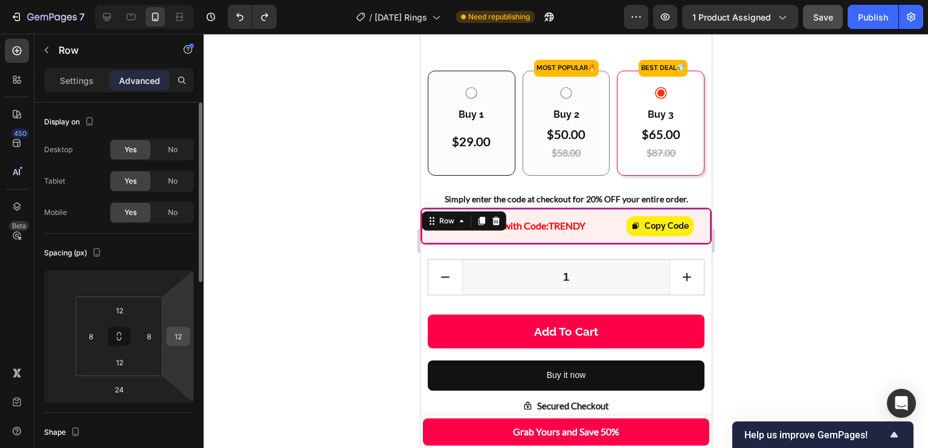
click at [177, 342] on input "12" at bounding box center [178, 337] width 18 height 18
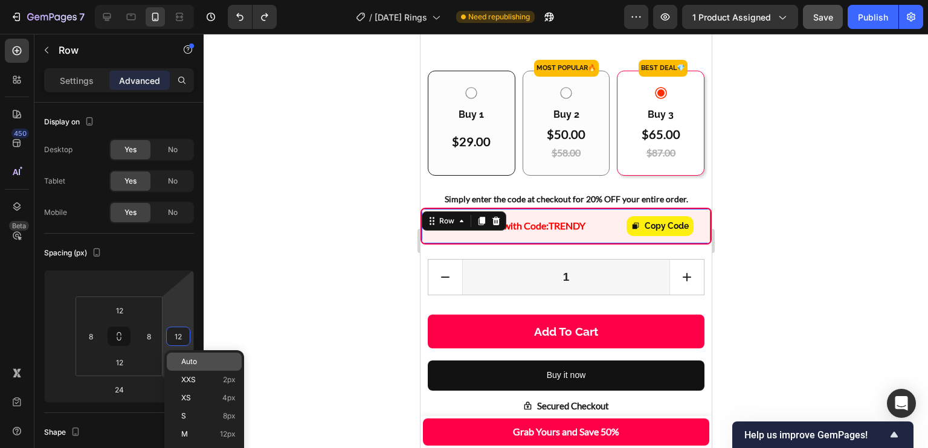
click at [211, 358] on p "Auto" at bounding box center [208, 362] width 54 height 8
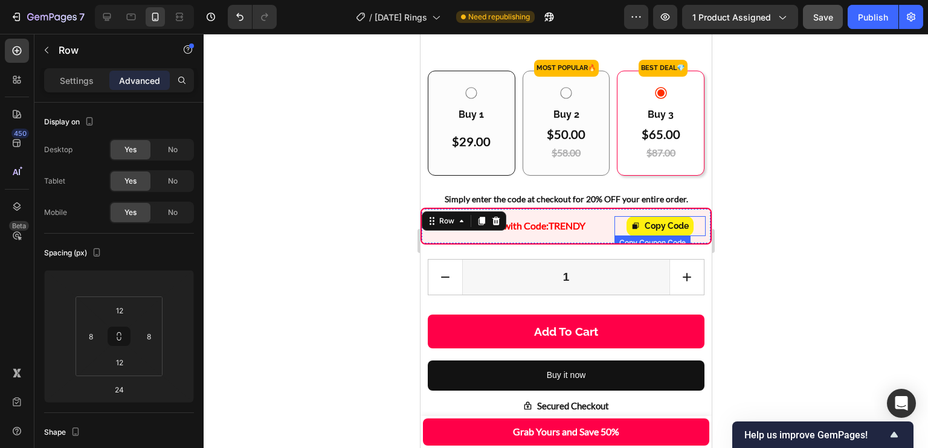
click at [699, 245] on div "SAVE 20% with Code: TRENDY Text Block Copy Code Copy Coupon Code Row 24" at bounding box center [565, 226] width 291 height 37
click at [690, 236] on div "Copy Code" at bounding box center [659, 226] width 91 height 20
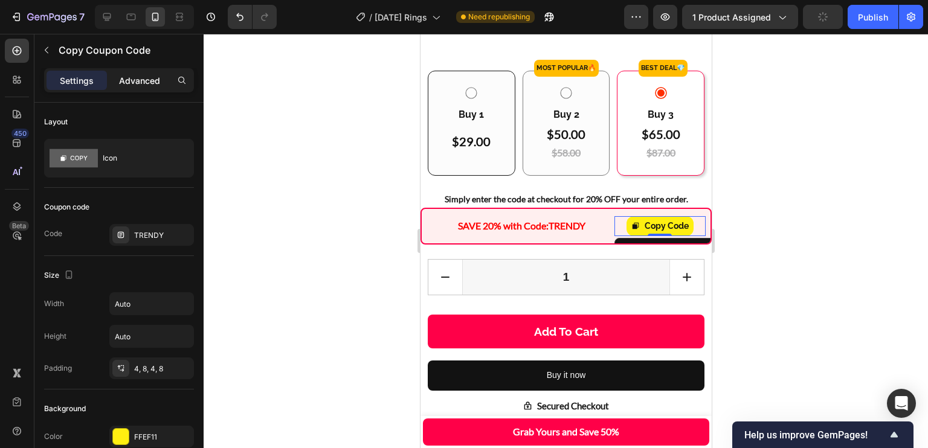
click at [133, 85] on p "Advanced" at bounding box center [139, 80] width 41 height 13
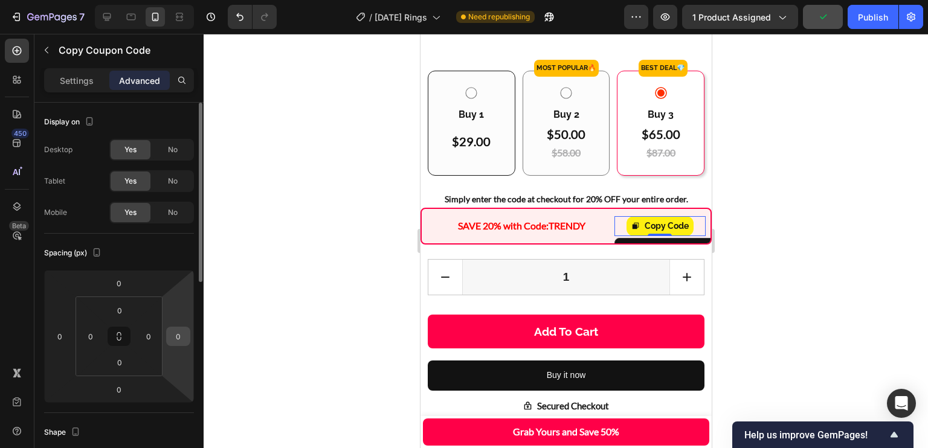
click at [180, 337] on input "0" at bounding box center [178, 337] width 18 height 18
type input "12"
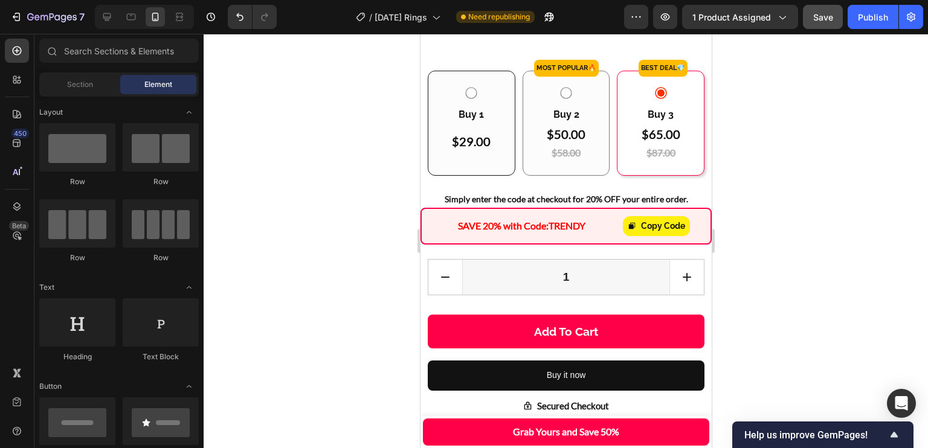
scroll to position [632, 0]
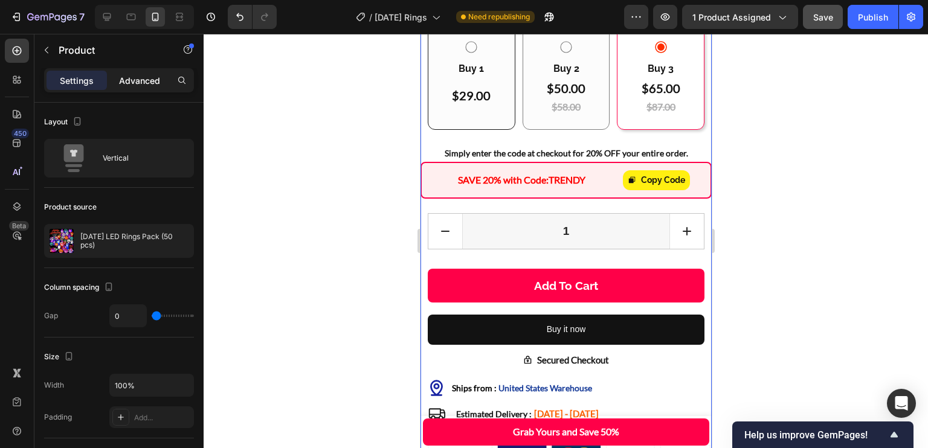
click at [121, 84] on p "Advanced" at bounding box center [139, 80] width 41 height 13
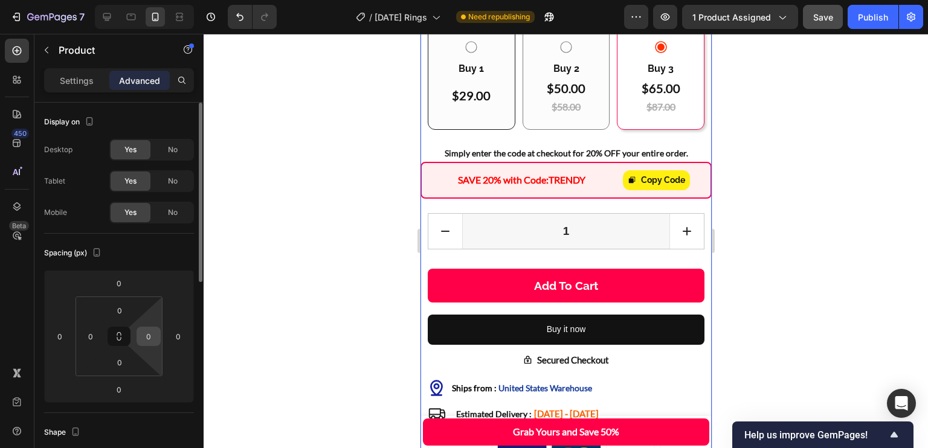
click at [146, 340] on input "0" at bounding box center [149, 337] width 18 height 18
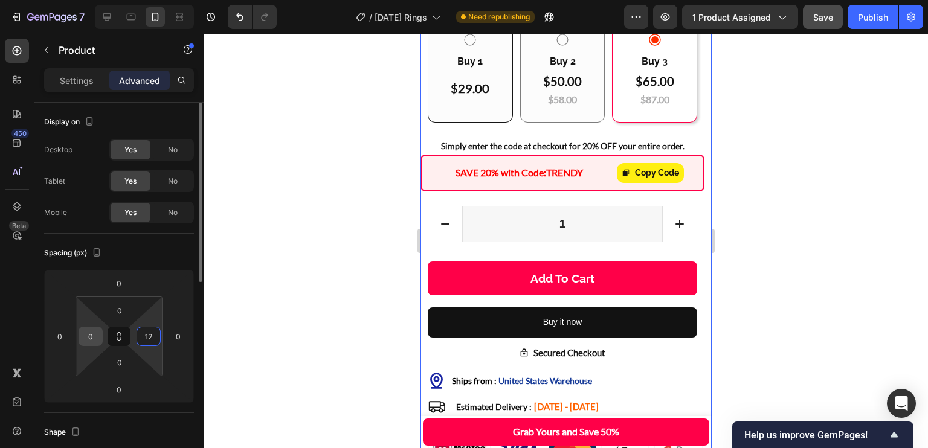
type input "12"
drag, startPoint x: 89, startPoint y: 340, endPoint x: 95, endPoint y: 340, distance: 6.1
click at [89, 340] on input "0" at bounding box center [91, 337] width 18 height 18
type input "12"
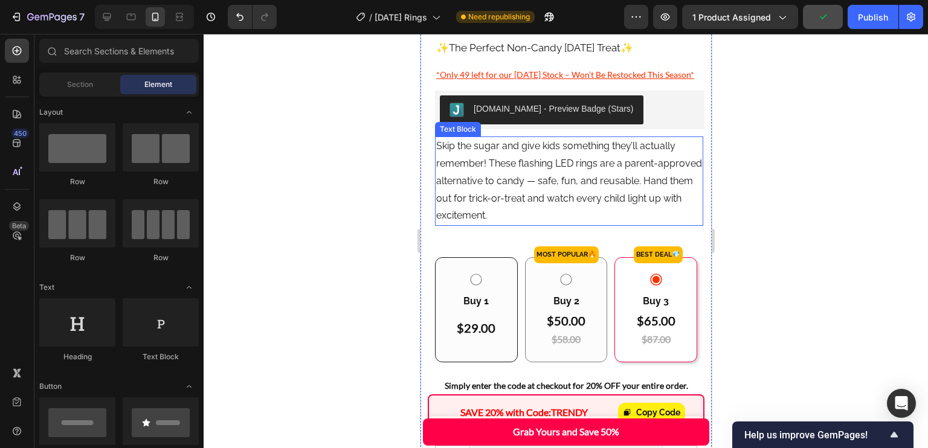
scroll to position [416, 0]
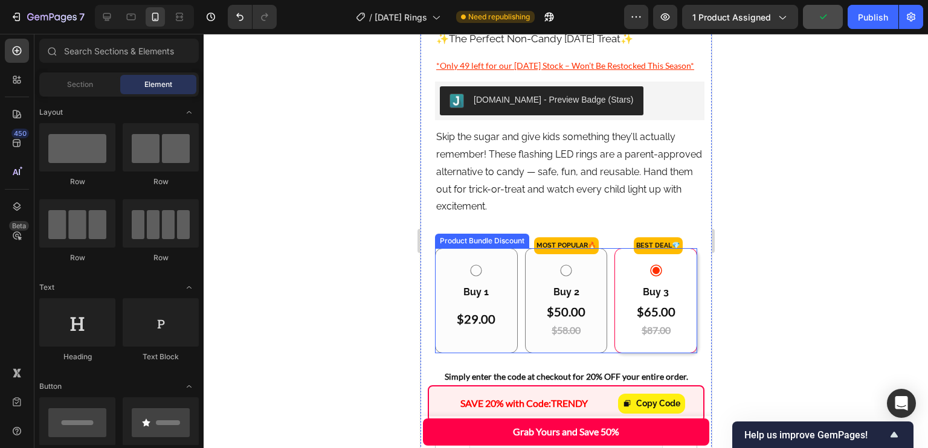
click at [511, 270] on div "Buy 1 Text Block $29.00 Heading $58.00 Heading Row" at bounding box center [476, 300] width 83 height 105
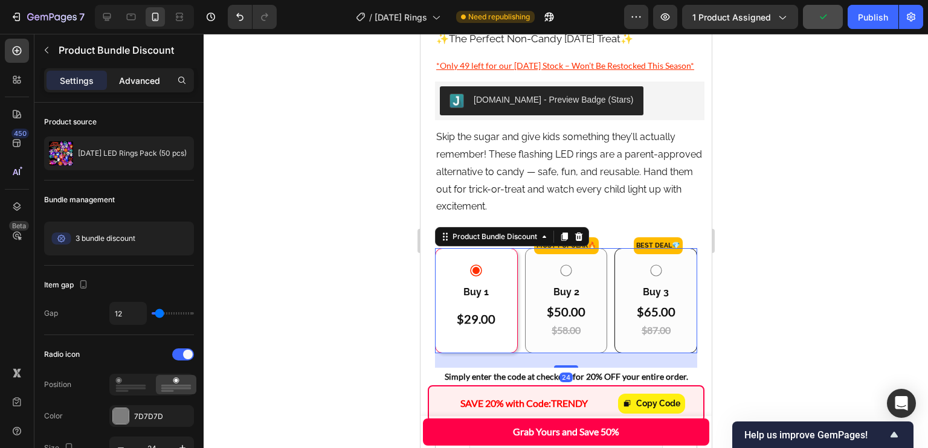
click at [132, 74] on p "Advanced" at bounding box center [139, 80] width 41 height 13
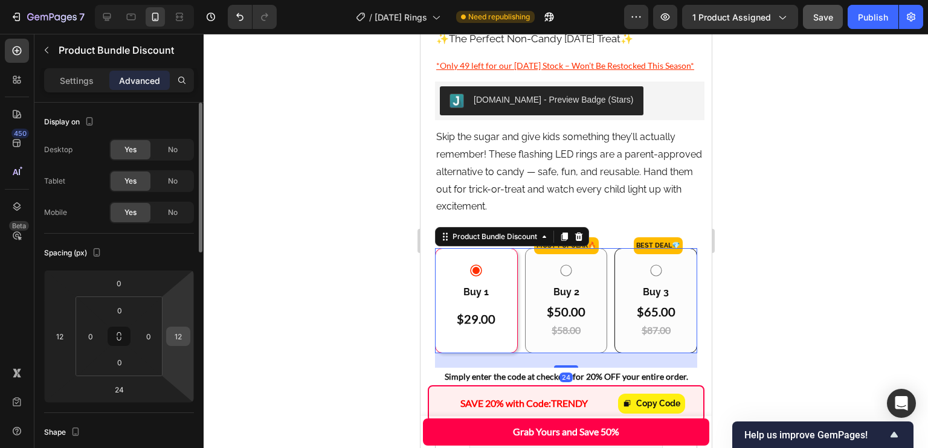
click at [176, 336] on input "12" at bounding box center [178, 337] width 18 height 18
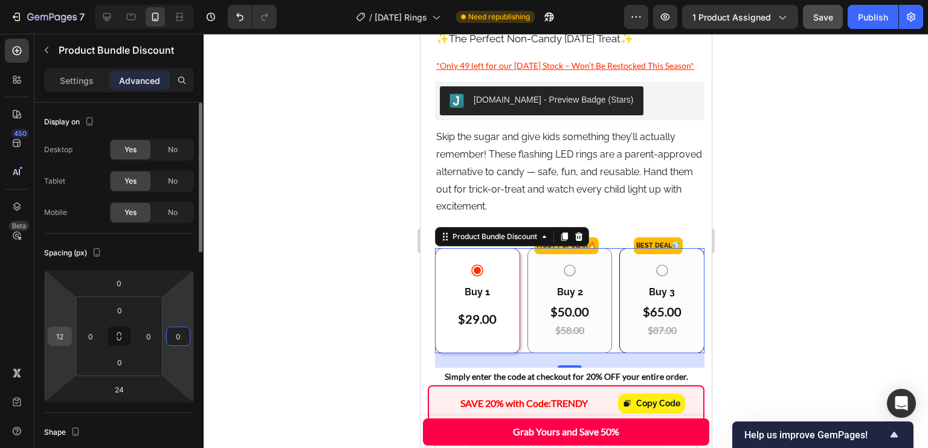
type input "0"
click at [58, 333] on input "12" at bounding box center [60, 337] width 18 height 18
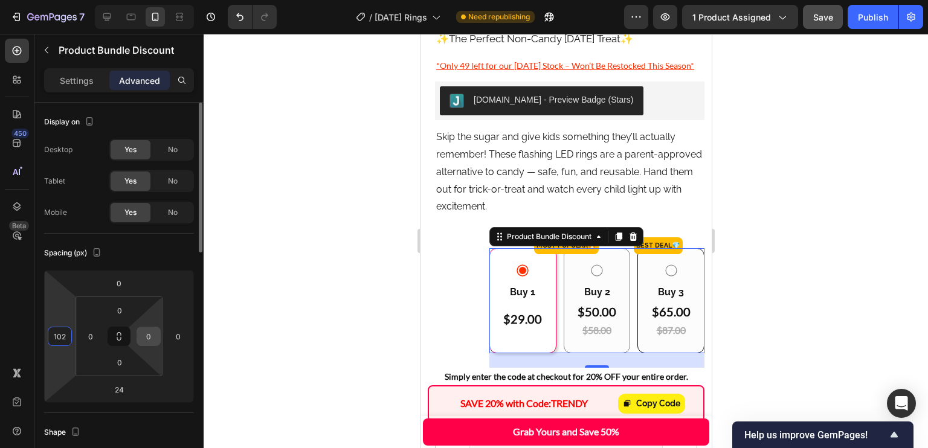
type input "0"
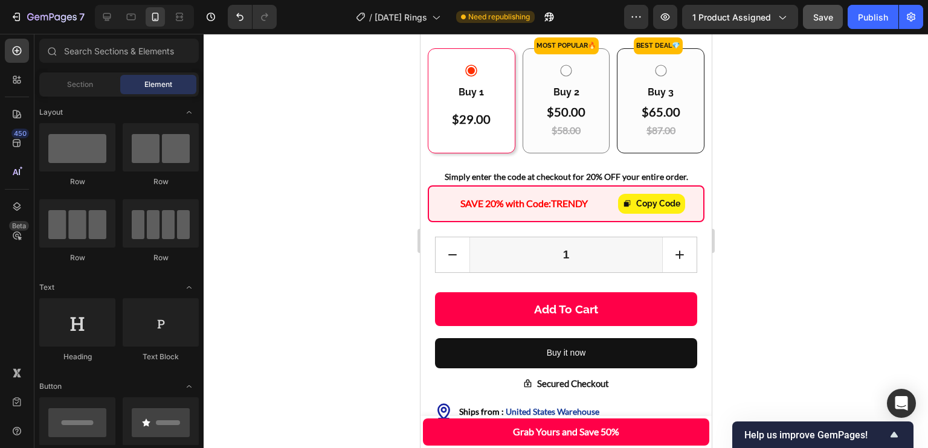
scroll to position [586, 0]
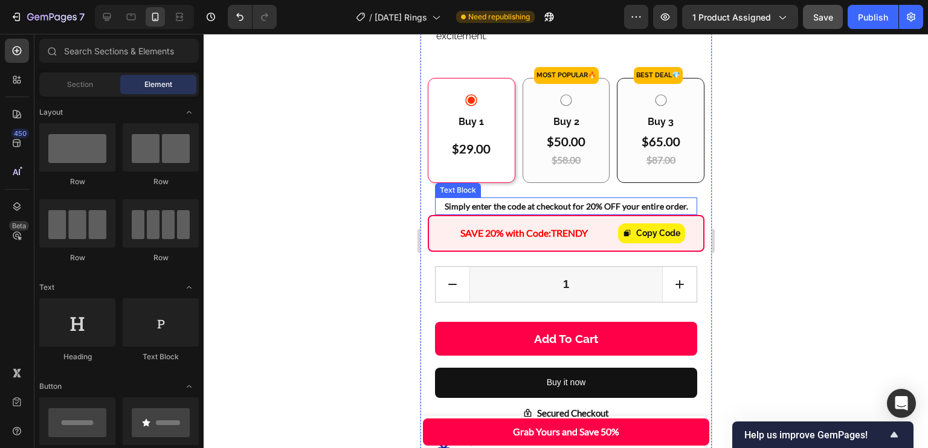
click at [647, 207] on p "Simply enter the code at checkout for 20% OFF your entire order." at bounding box center [566, 206] width 260 height 15
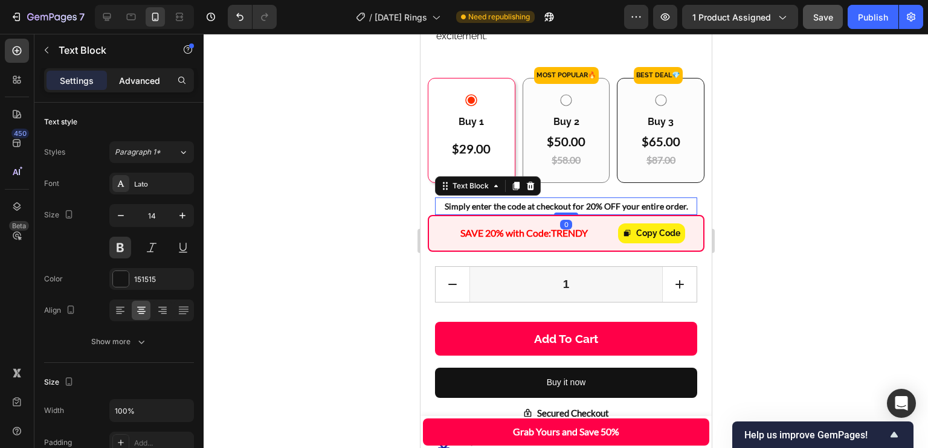
click at [149, 84] on p "Advanced" at bounding box center [139, 80] width 41 height 13
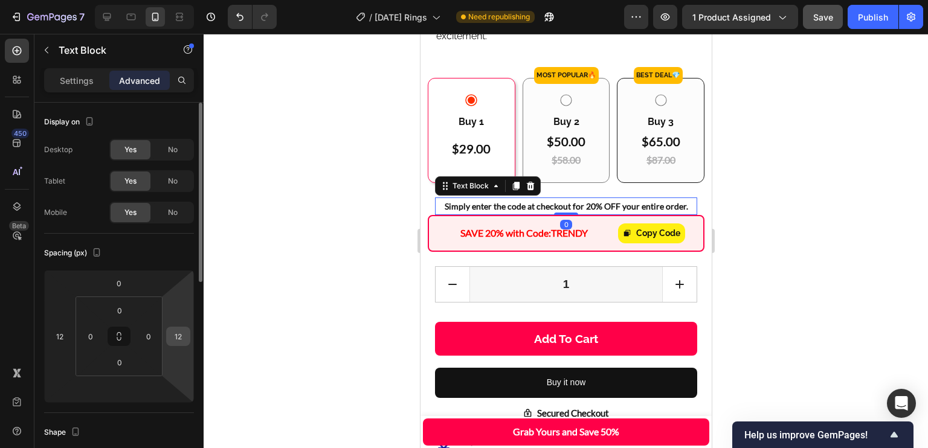
click at [177, 335] on input "12" at bounding box center [178, 337] width 18 height 18
type input "0"
click at [58, 339] on input "12" at bounding box center [60, 337] width 18 height 18
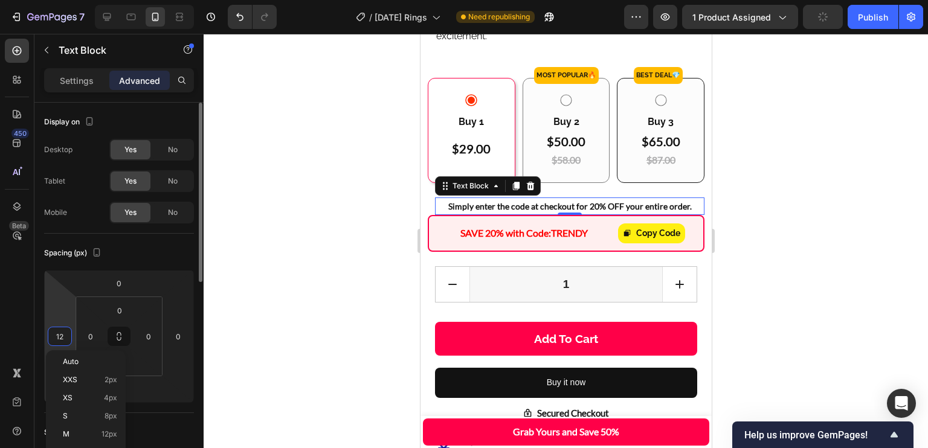
click at [61, 338] on input "12" at bounding box center [60, 337] width 18 height 18
type input "0"
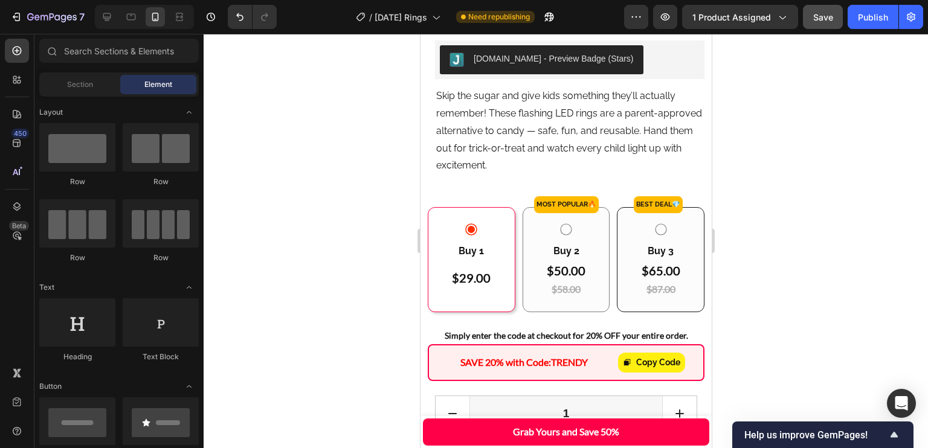
scroll to position [413, 0]
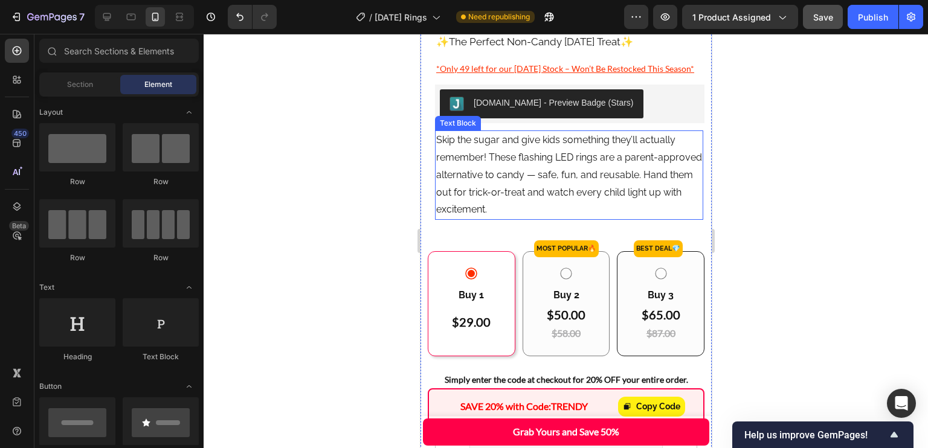
click at [624, 147] on p "Skip the sugar and give kids something they’ll actually remember! These flashin…" at bounding box center [569, 175] width 266 height 87
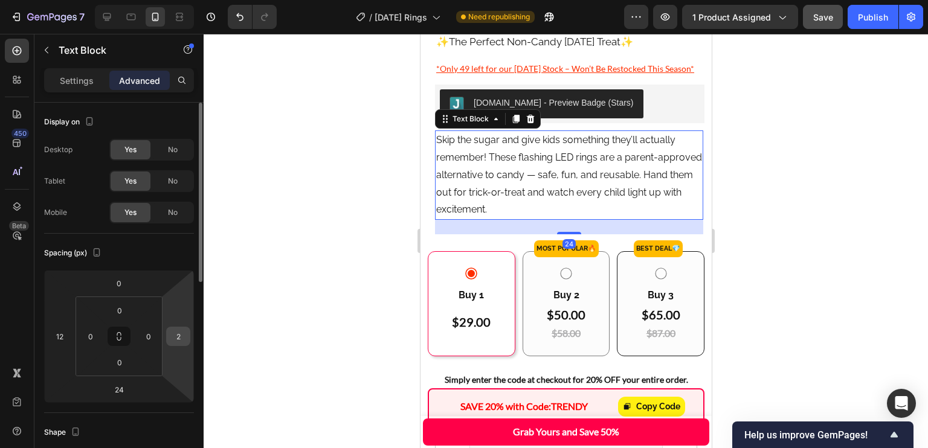
click at [176, 344] on input "2" at bounding box center [178, 337] width 18 height 18
type input "0"
click at [64, 343] on input "12" at bounding box center [60, 337] width 18 height 18
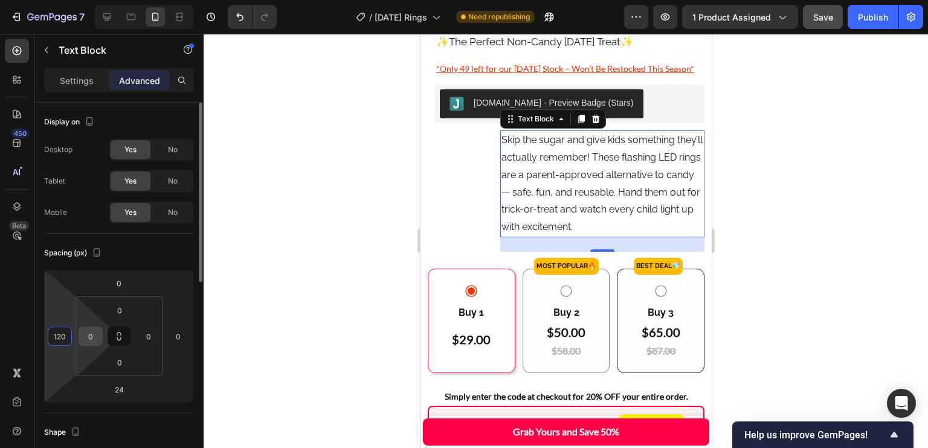
type input "0"
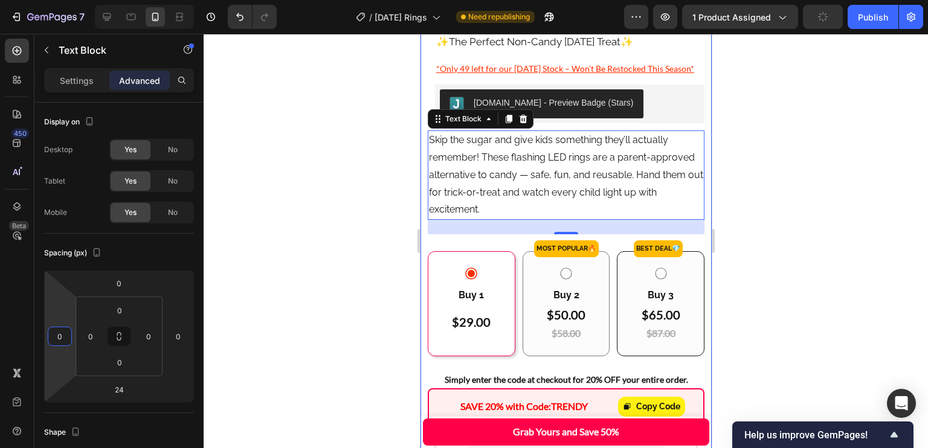
click at [650, 103] on div "[DOMAIN_NAME] - Preview Badge (Stars)" at bounding box center [569, 103] width 260 height 29
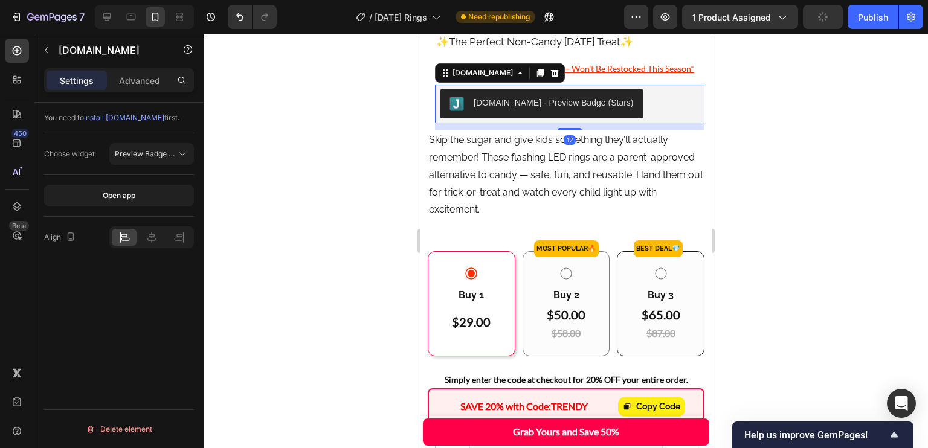
click at [140, 79] on p "Advanced" at bounding box center [139, 80] width 41 height 13
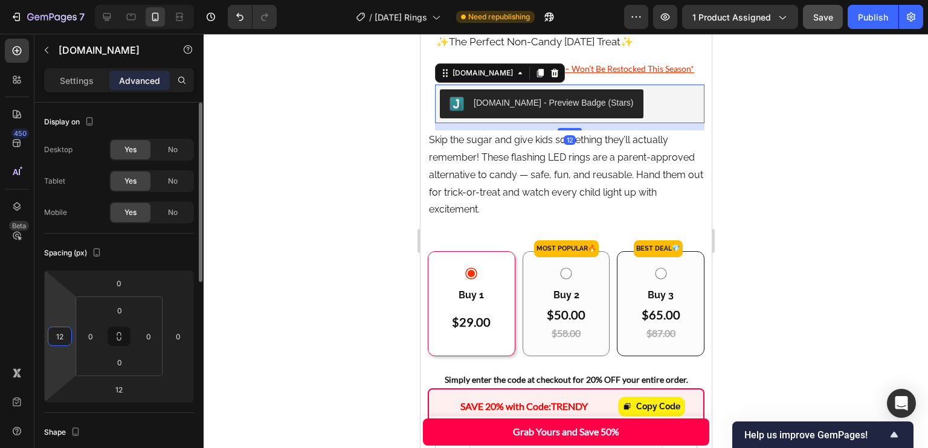
click at [56, 332] on input "12" at bounding box center [60, 337] width 18 height 18
type input "0"
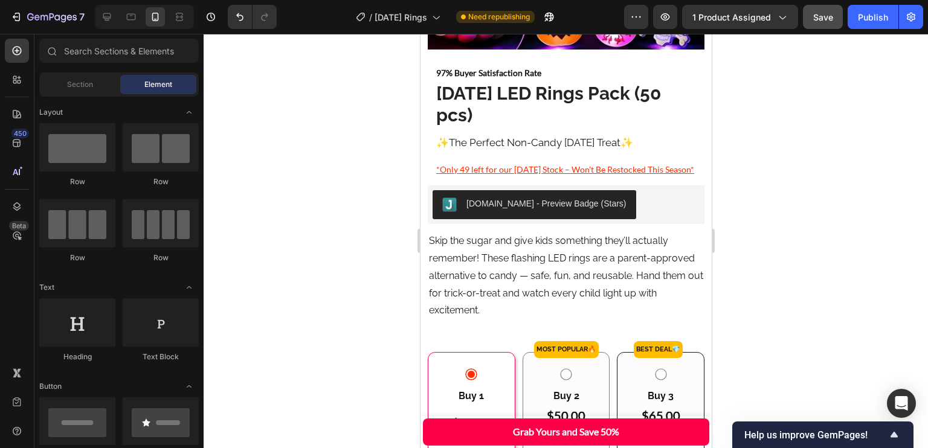
scroll to position [268, 0]
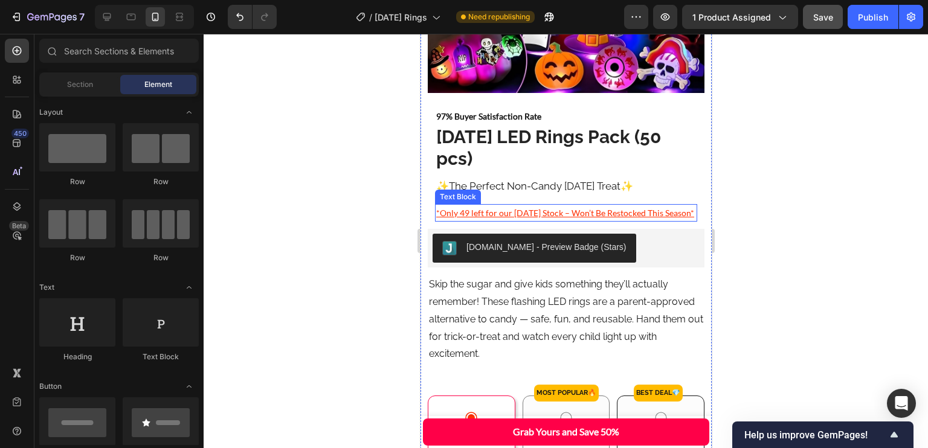
click at [675, 206] on p "*Only 49 left for our Halloween Stock – Won’t Be Restocked This Season*" at bounding box center [566, 212] width 260 height 15
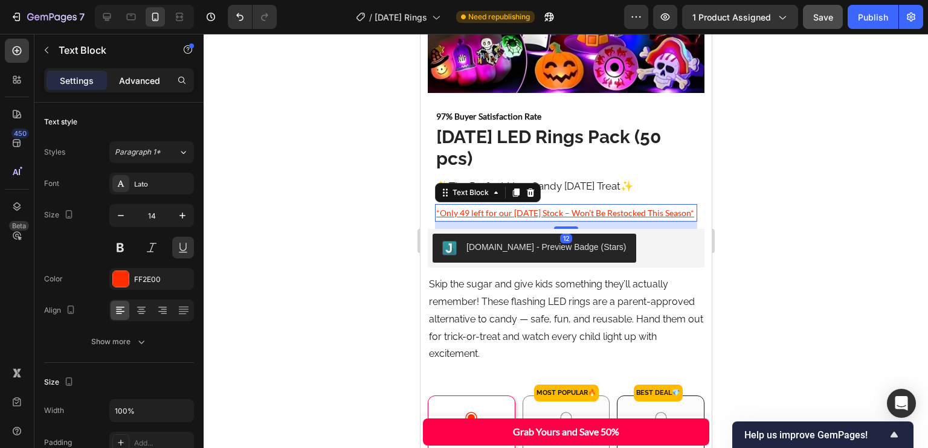
click at [143, 82] on p "Advanced" at bounding box center [139, 80] width 41 height 13
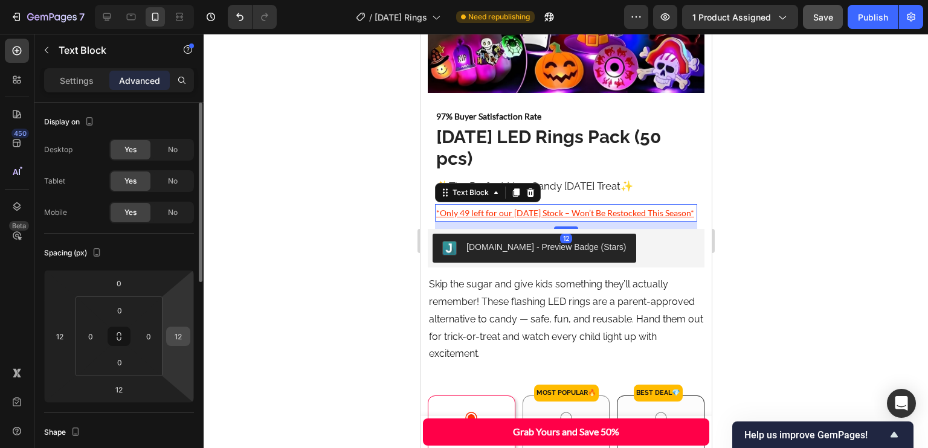
click at [178, 337] on input "12" at bounding box center [178, 337] width 18 height 18
type input "0"
click at [65, 340] on input "12" at bounding box center [60, 337] width 18 height 18
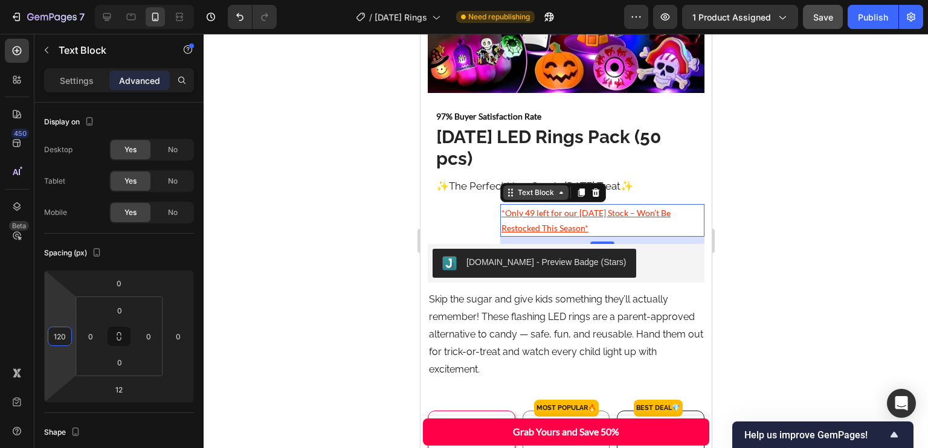
type input "0"
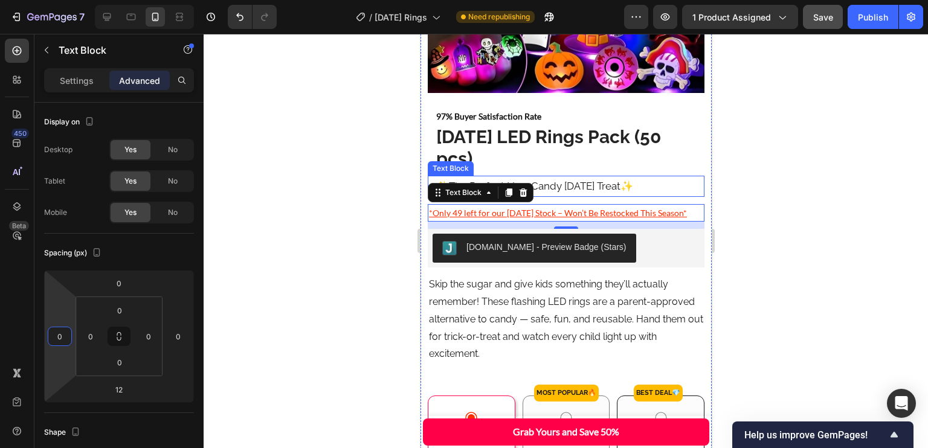
click at [636, 178] on p "✨ The Perfect Non-Candy Halloween Treat ✨" at bounding box center [566, 186] width 260 height 19
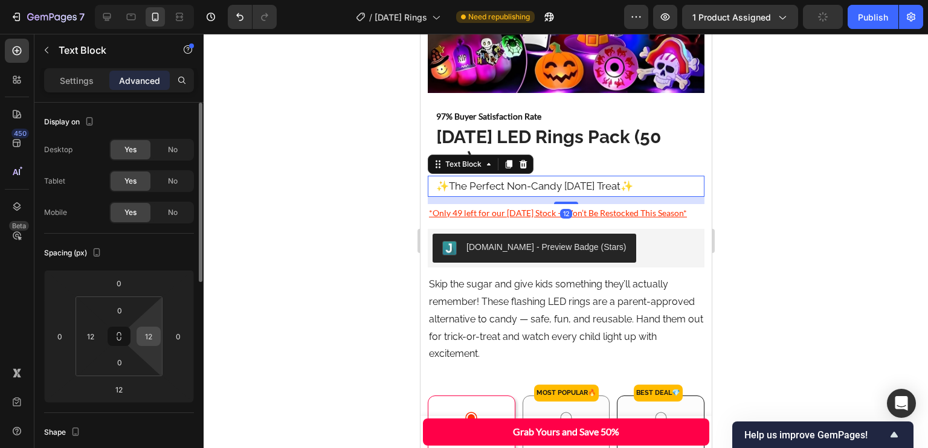
click at [141, 343] on input "12" at bounding box center [149, 337] width 18 height 18
type input "0"
click at [89, 338] on input "12" at bounding box center [91, 337] width 18 height 18
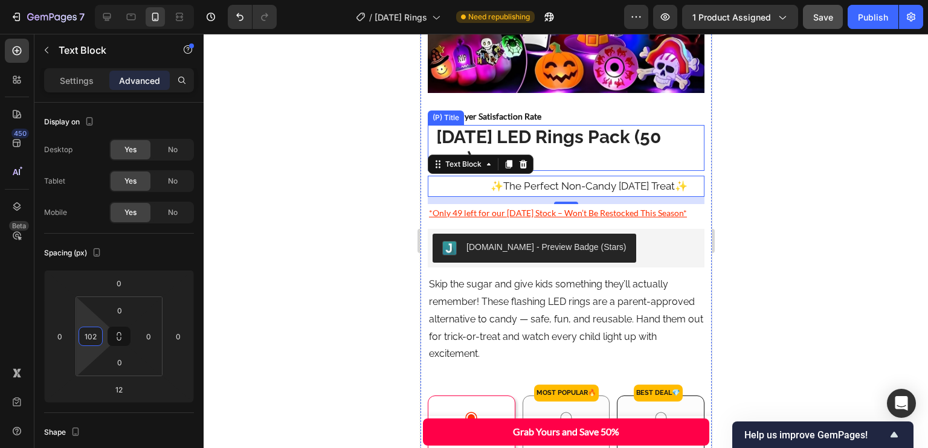
type input "0"
click at [566, 130] on h2 "[DATE] LED Rings Pack (50 pcs)" at bounding box center [566, 148] width 262 height 46
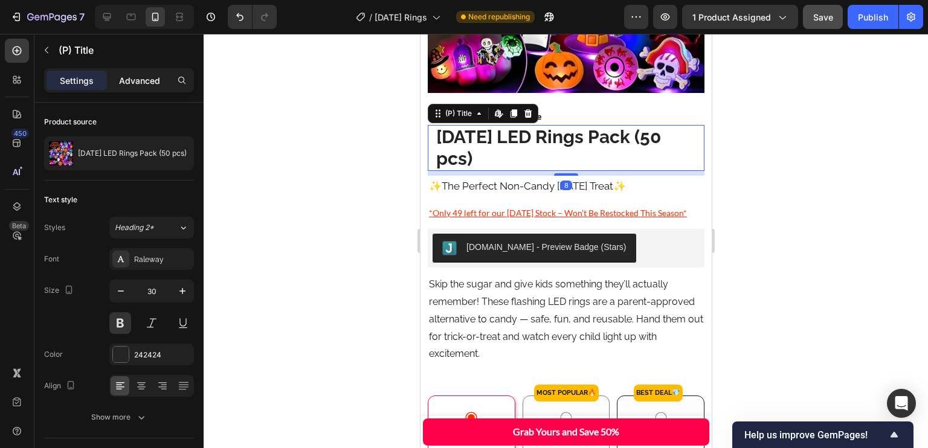
click at [140, 81] on p "Advanced" at bounding box center [139, 80] width 41 height 13
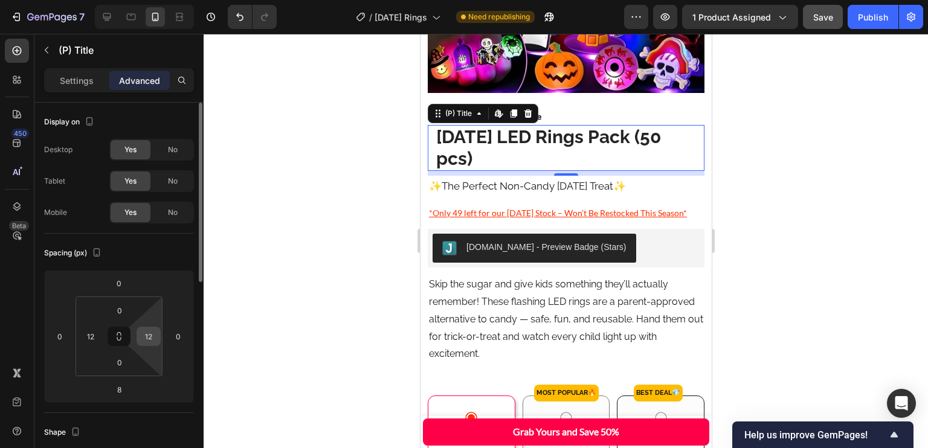
click at [146, 339] on input "12" at bounding box center [149, 337] width 18 height 18
type input "0"
click at [92, 338] on input "12" at bounding box center [91, 337] width 18 height 18
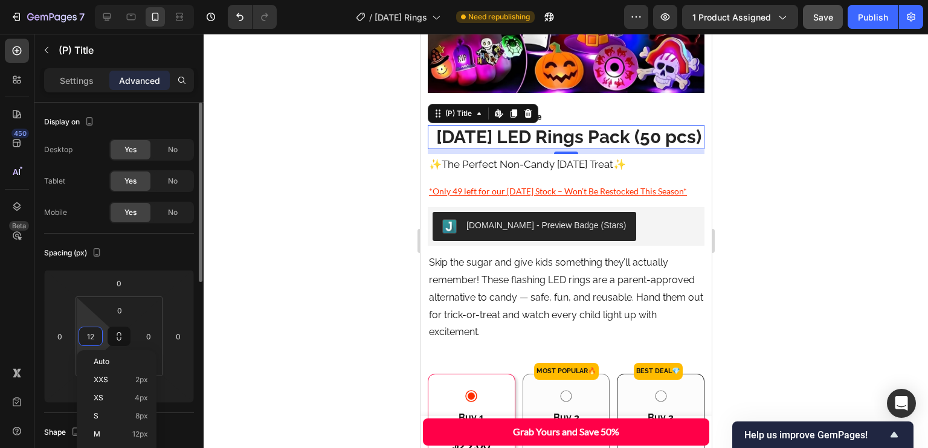
click at [92, 343] on input "12" at bounding box center [91, 337] width 18 height 18
type input "0"
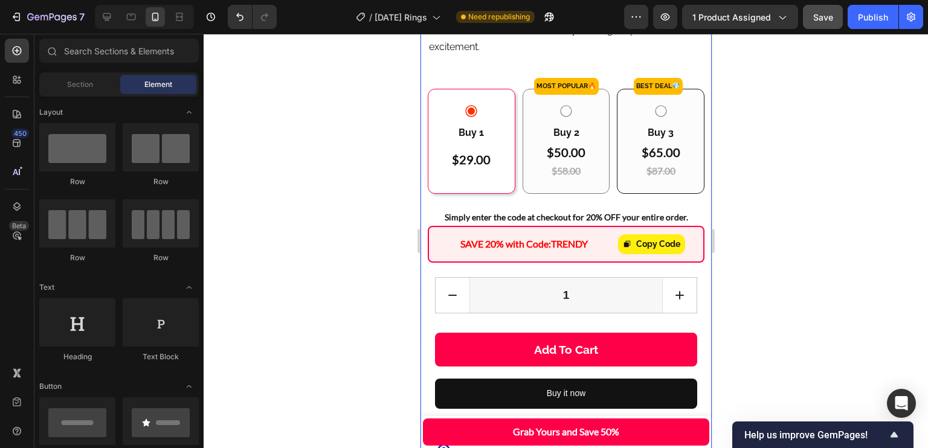
scroll to position [553, 0]
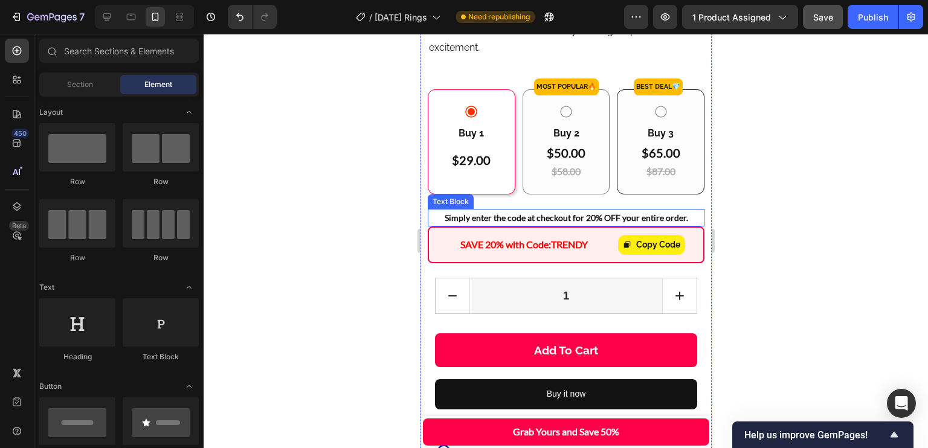
click at [593, 225] on p "Simply enter the code at checkout for 20% OFF your entire order." at bounding box center [565, 217] width 274 height 15
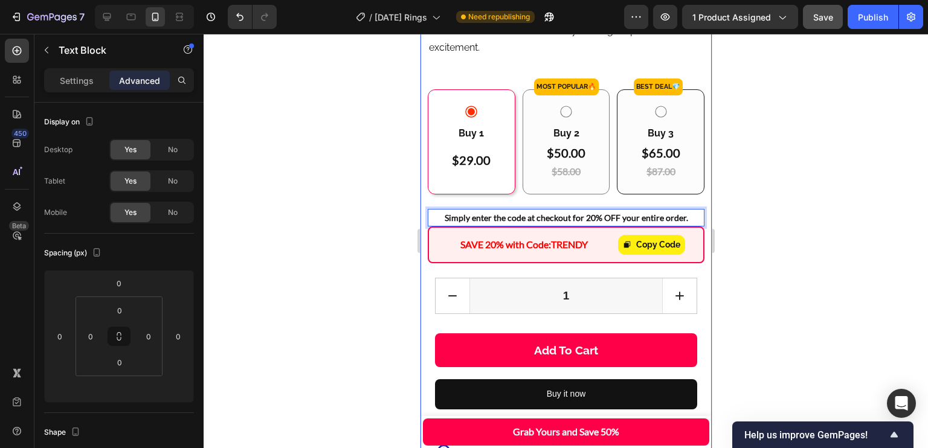
drag, startPoint x: 593, startPoint y: 245, endPoint x: 593, endPoint y: 114, distance: 131.1
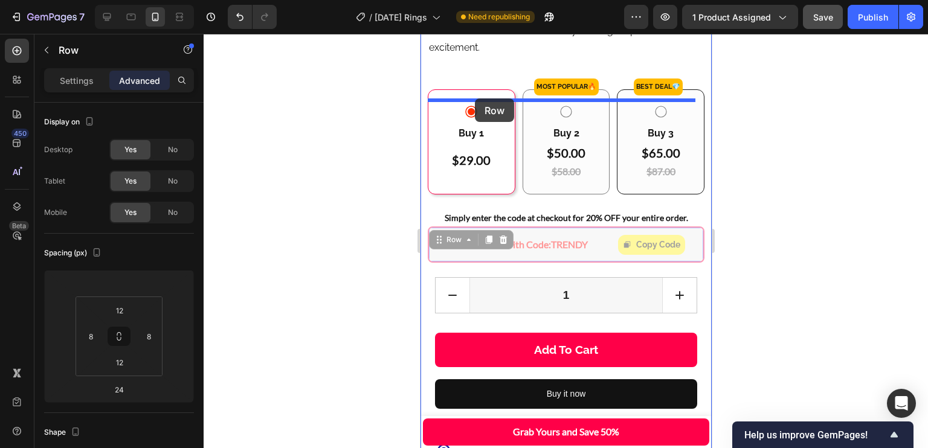
drag, startPoint x: 435, startPoint y: 268, endPoint x: 474, endPoint y: 99, distance: 173.9
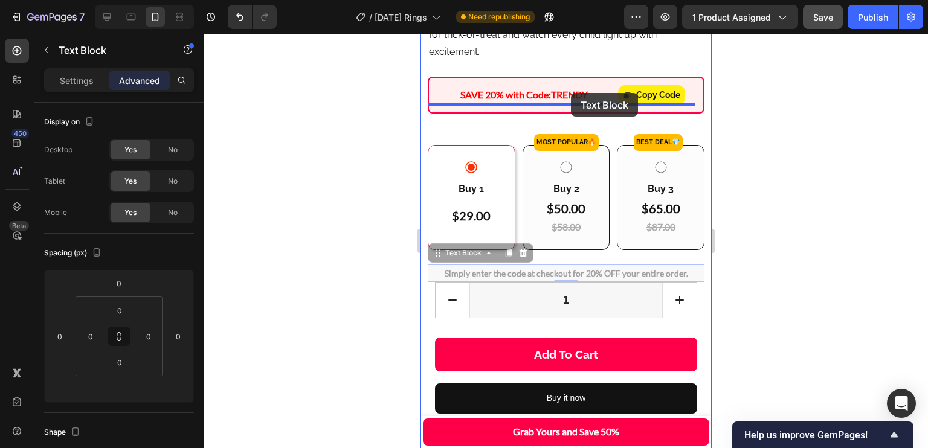
drag, startPoint x: 513, startPoint y: 300, endPoint x: 569, endPoint y: 94, distance: 212.9
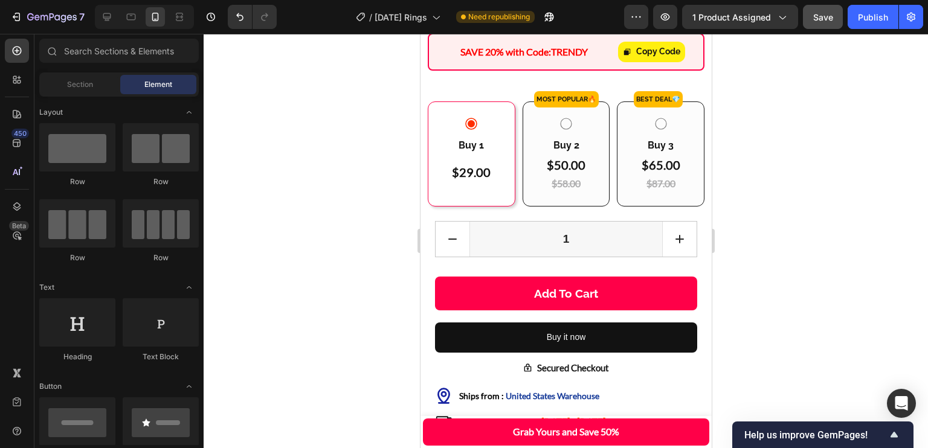
scroll to position [493, 0]
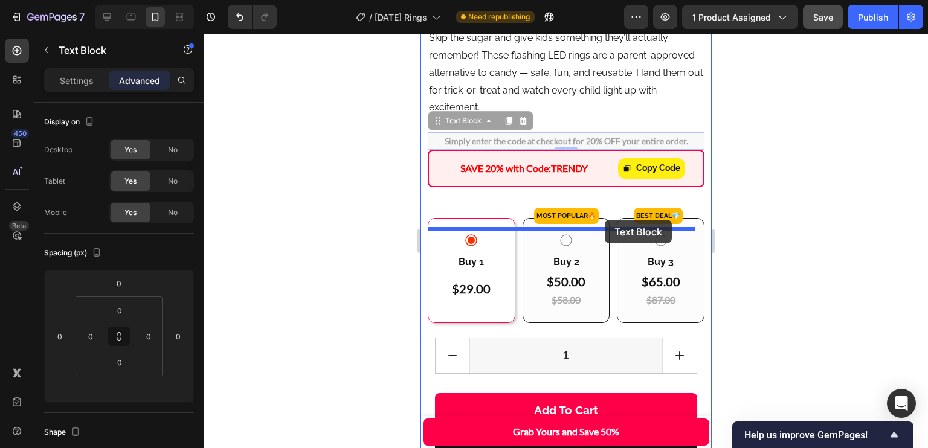
drag, startPoint x: 644, startPoint y: 170, endPoint x: 604, endPoint y: 220, distance: 63.7
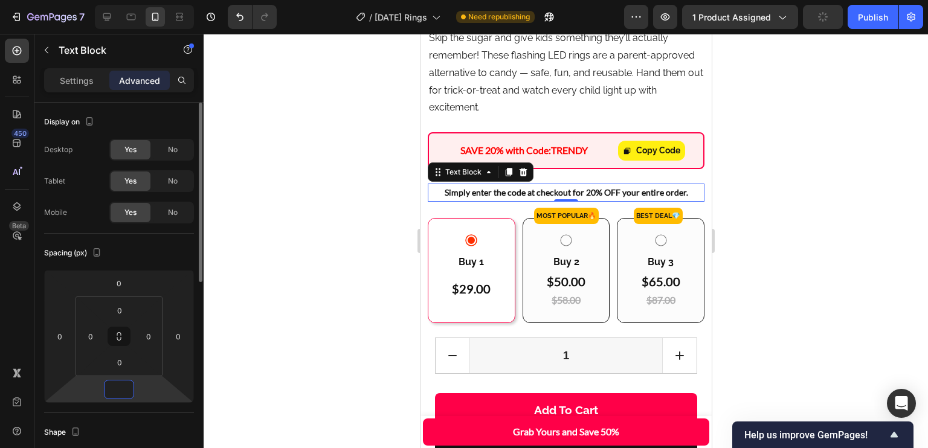
click at [125, 384] on input "number" at bounding box center [119, 390] width 24 height 18
type input "24"
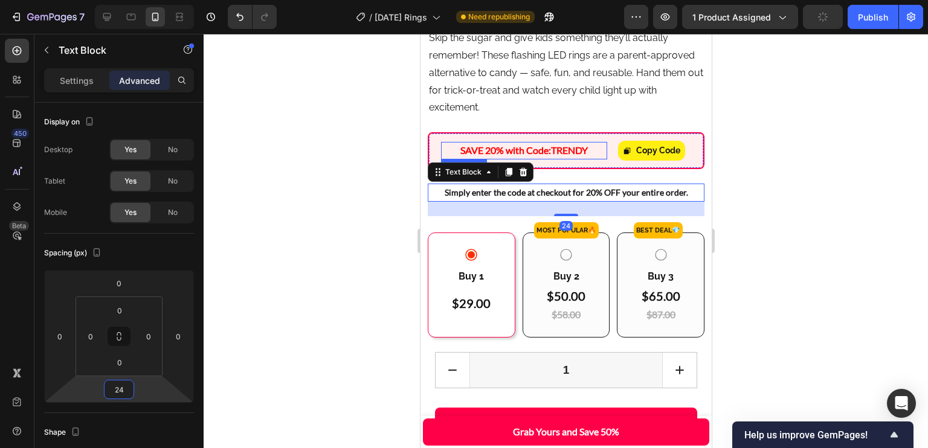
click at [591, 160] on p "SAVE 20% with Code: TRENDY" at bounding box center [524, 151] width 166 height 18
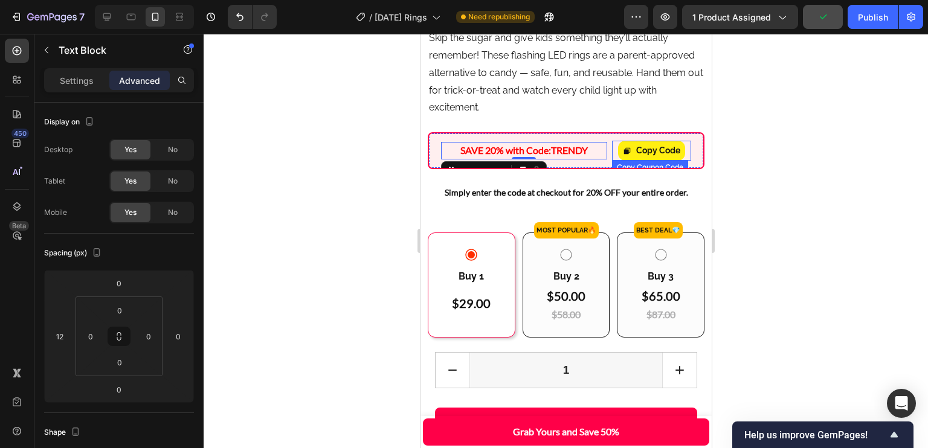
click at [612, 161] on div "Copy Code" at bounding box center [651, 151] width 79 height 20
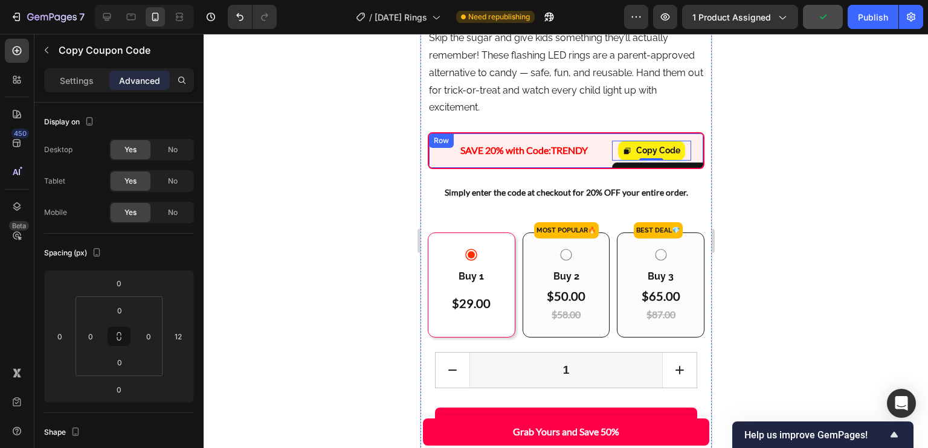
click at [600, 169] on div "SAVE 20% with Code: TRENDY Text Block Copy Code Copy Coupon Code 0 Row" at bounding box center [565, 150] width 277 height 37
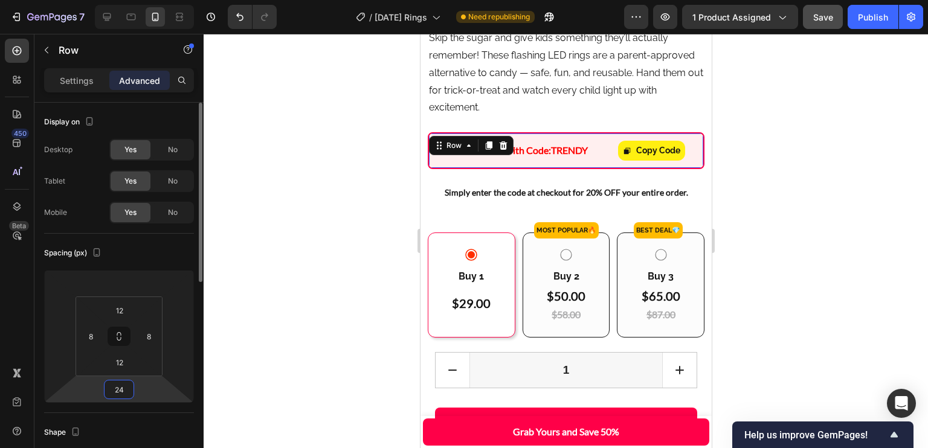
click at [129, 391] on input "24" at bounding box center [119, 390] width 24 height 18
click at [134, 413] on span "Auto" at bounding box center [130, 415] width 16 height 8
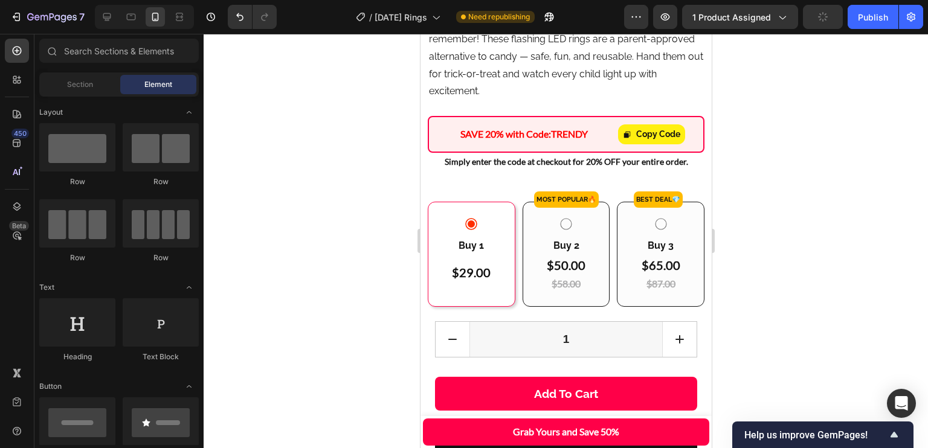
scroll to position [517, 0]
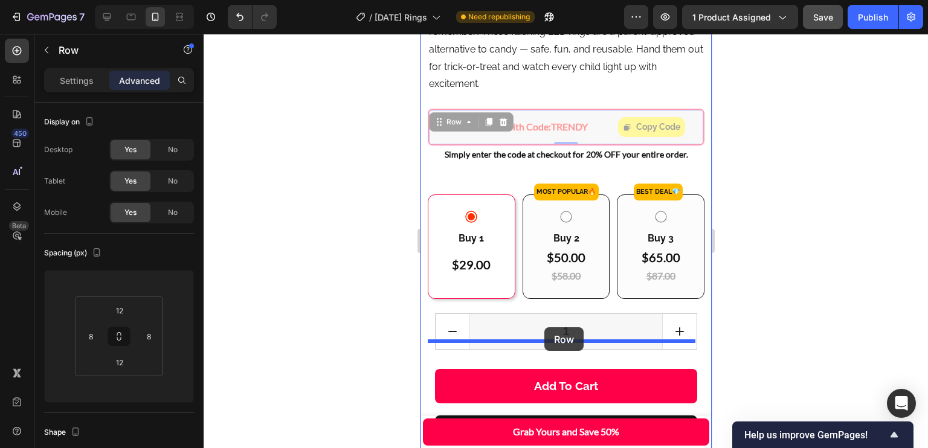
drag, startPoint x: 598, startPoint y: 167, endPoint x: 544, endPoint y: 327, distance: 168.9
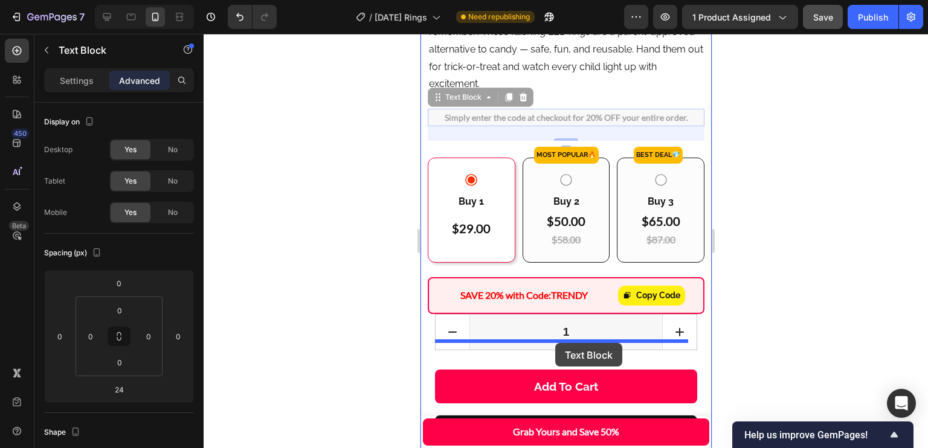
drag, startPoint x: 611, startPoint y: 147, endPoint x: 555, endPoint y: 343, distance: 204.3
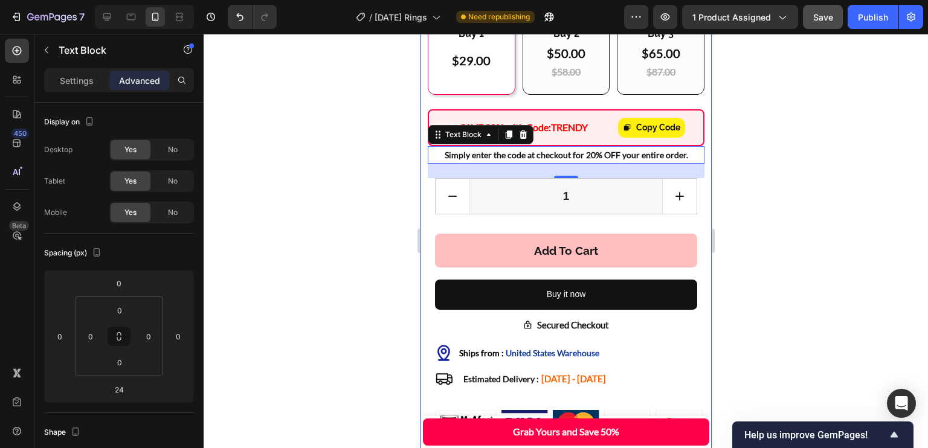
scroll to position [657, 0]
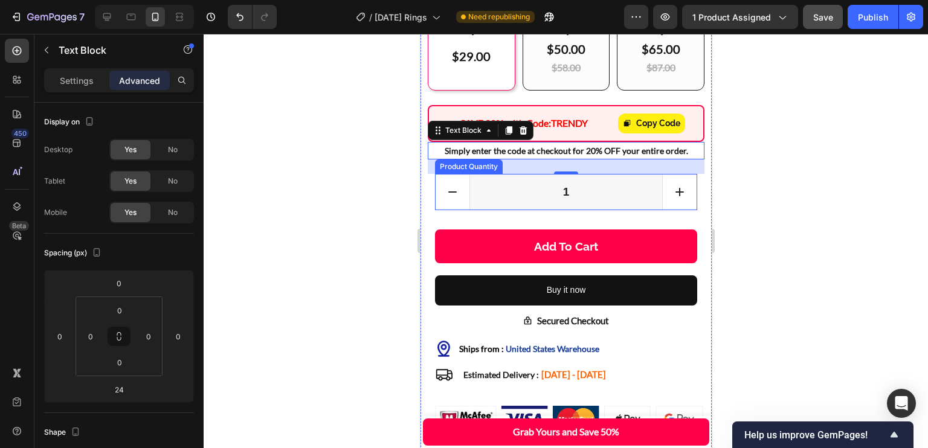
click at [620, 210] on input "1" at bounding box center [565, 192] width 193 height 35
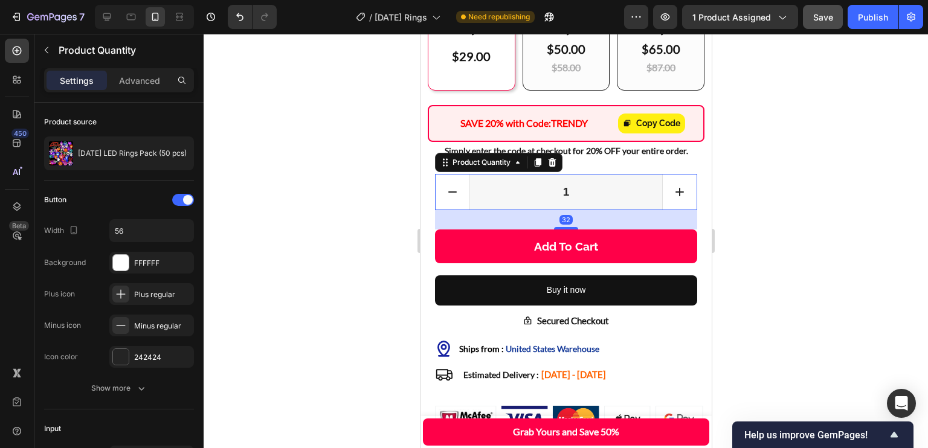
click at [546, 172] on div "Product Quantity" at bounding box center [499, 162] width 128 height 19
click at [554, 167] on icon at bounding box center [552, 162] width 8 height 8
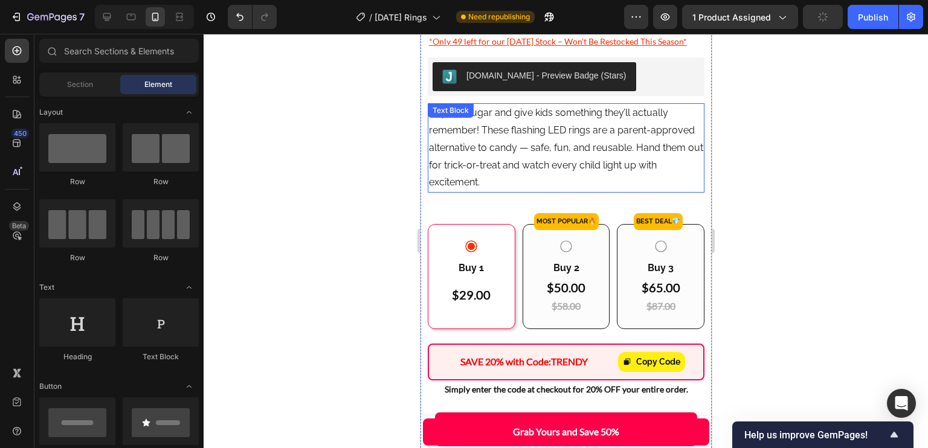
scroll to position [423, 0]
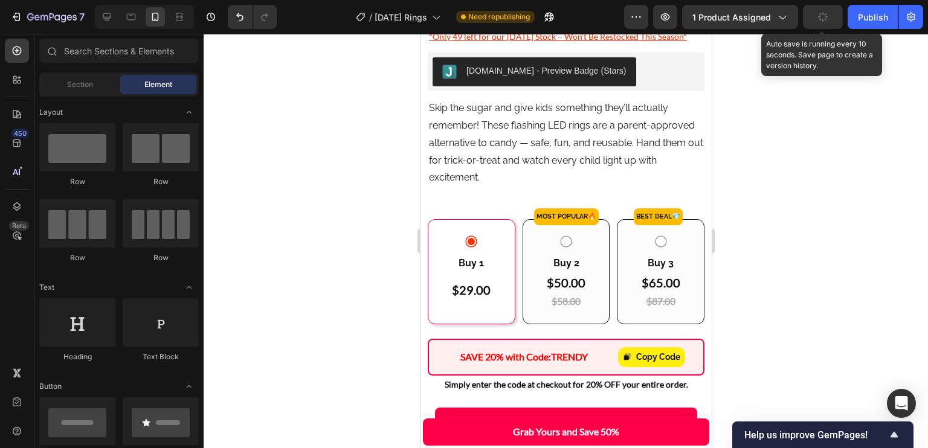
click at [835, 19] on button "button" at bounding box center [823, 17] width 40 height 24
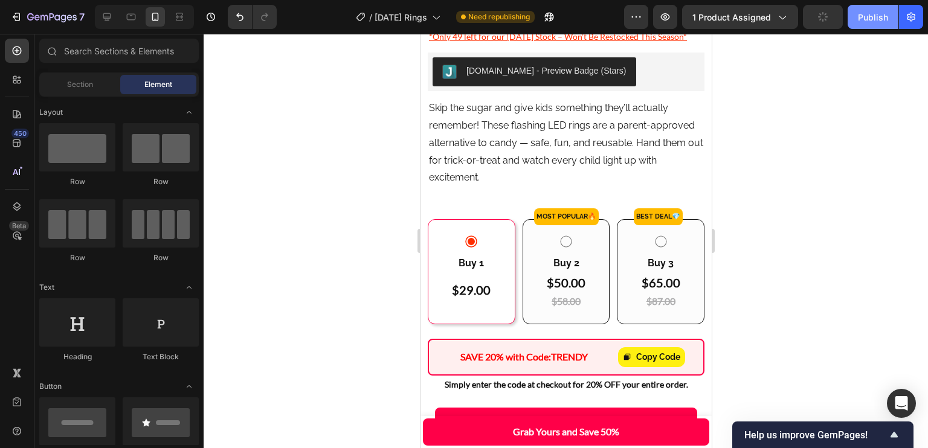
click at [874, 21] on div "Publish" at bounding box center [873, 17] width 30 height 13
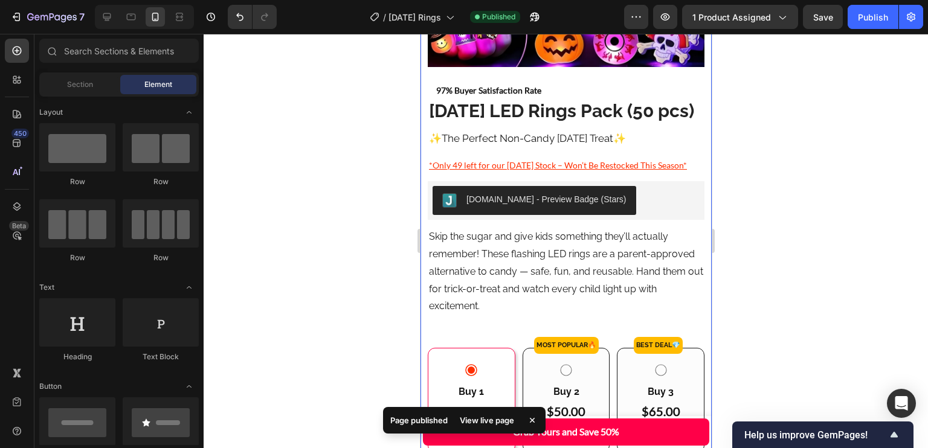
scroll to position [267, 0]
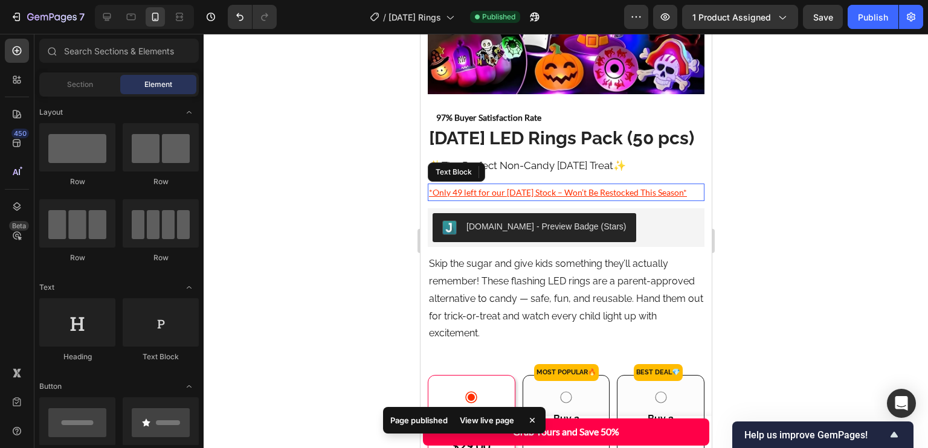
click at [453, 200] on p "*Only 49 left for our Halloween Stock – Won’t Be Restocked This Season*" at bounding box center [565, 192] width 274 height 15
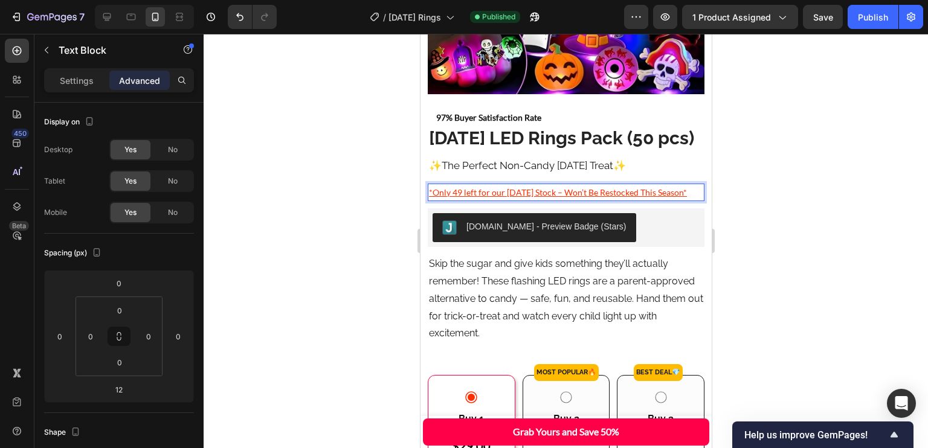
click at [455, 200] on p "*Only 49 left for our Halloween Stock – Won’t Be Restocked This Season*" at bounding box center [565, 192] width 274 height 15
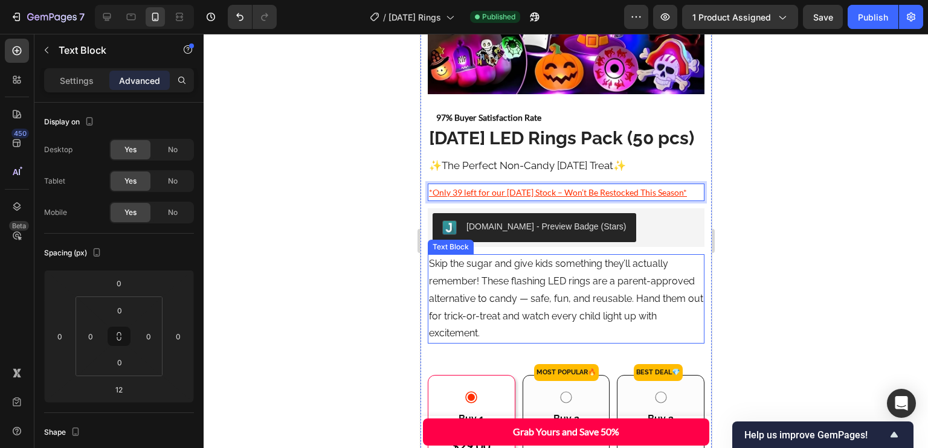
click at [528, 297] on p "Skip the sugar and give kids something they’ll actually remember! These flashin…" at bounding box center [565, 299] width 274 height 87
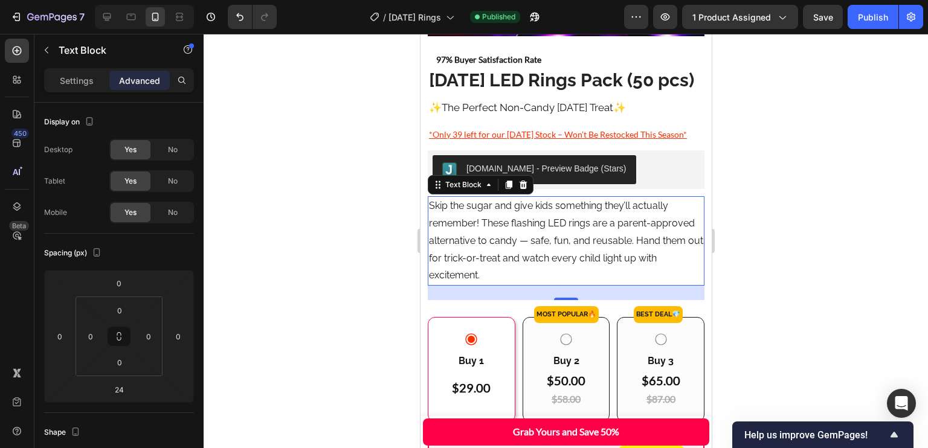
scroll to position [317, 0]
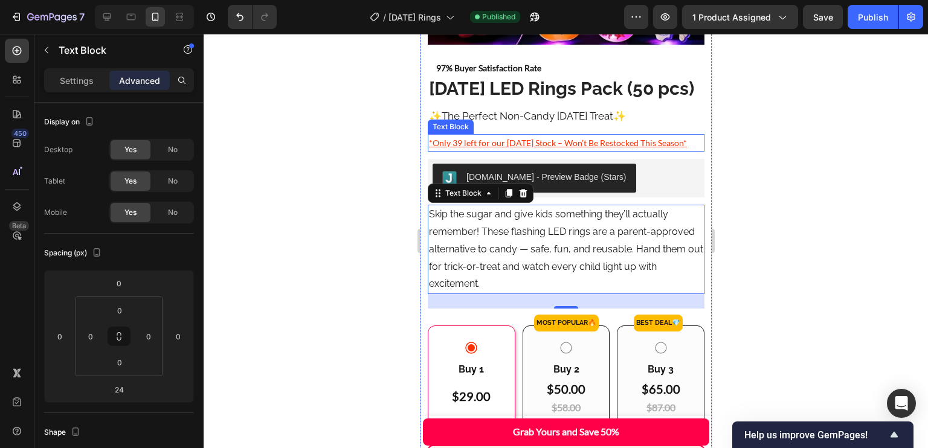
click at [583, 150] on p "*Only 39 left for our Halloween Stock – Won’t Be Restocked This Season*" at bounding box center [565, 142] width 274 height 15
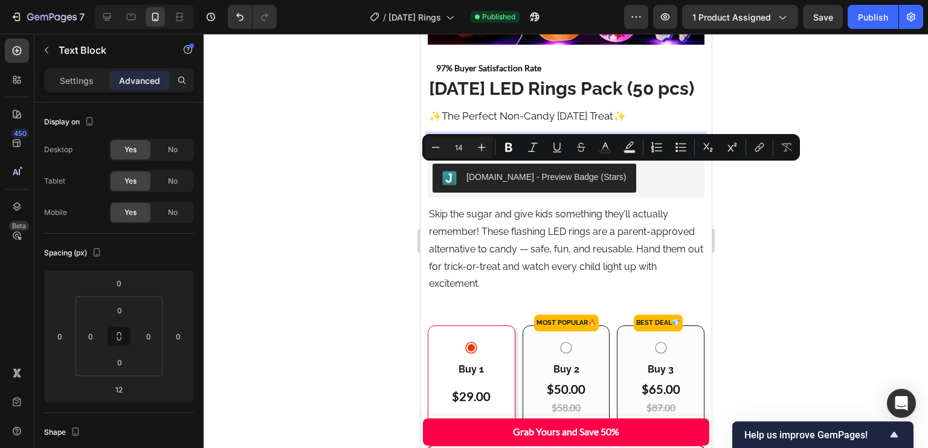
click at [455, 150] on p "*Only 39 left for our Halloween Stock – Won’t Be Restocked This Season*" at bounding box center [565, 142] width 274 height 15
click at [453, 150] on p "*Only 39 left for our Halloween Stock – Won’t Be Restocked This Season*" at bounding box center [565, 142] width 274 height 15
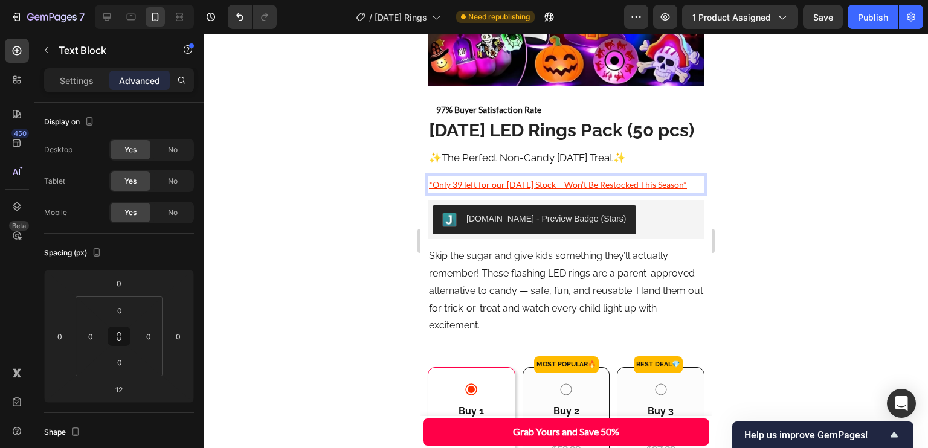
scroll to position [276, 0]
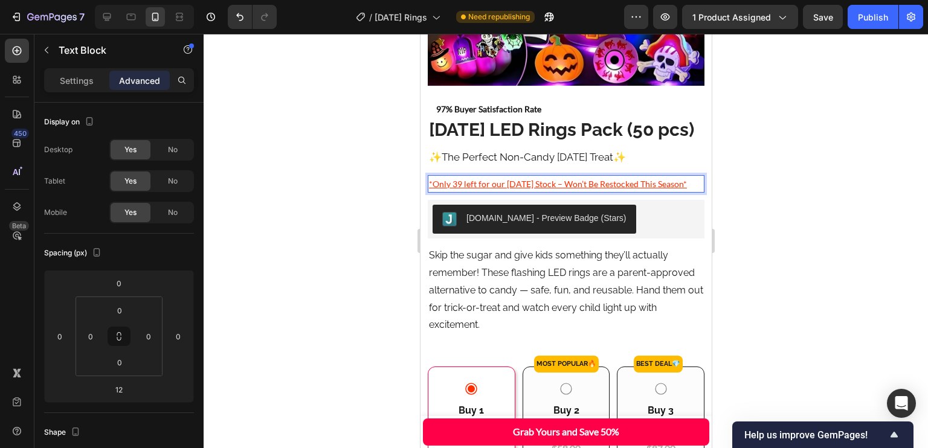
click at [578, 192] on p "*Only 39 left for our Halloween Stock – Won’t Be Restocked This Season*" at bounding box center [565, 183] width 274 height 15
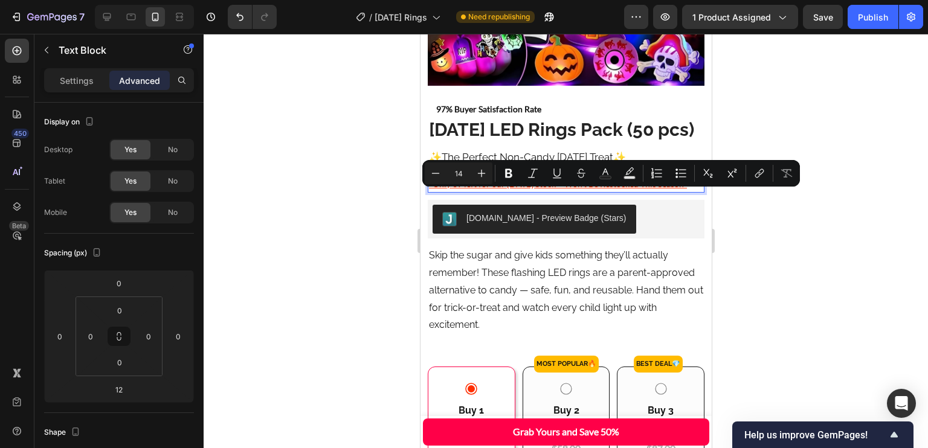
click at [577, 192] on p "*Only 39 left for our Halloween Stock – Won’t Be Restocked This Season*" at bounding box center [565, 183] width 274 height 15
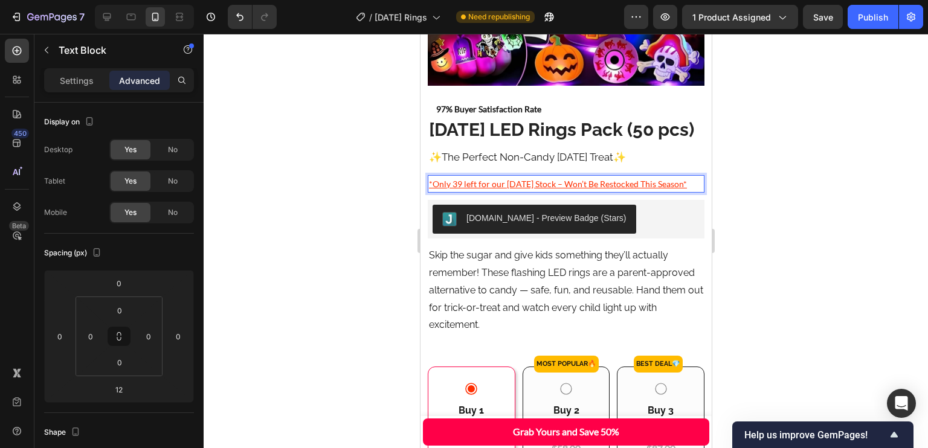
click at [577, 192] on p "*Only 39 left for our Halloween Stock – Won’t Be Restocked This Season*" at bounding box center [565, 183] width 274 height 15
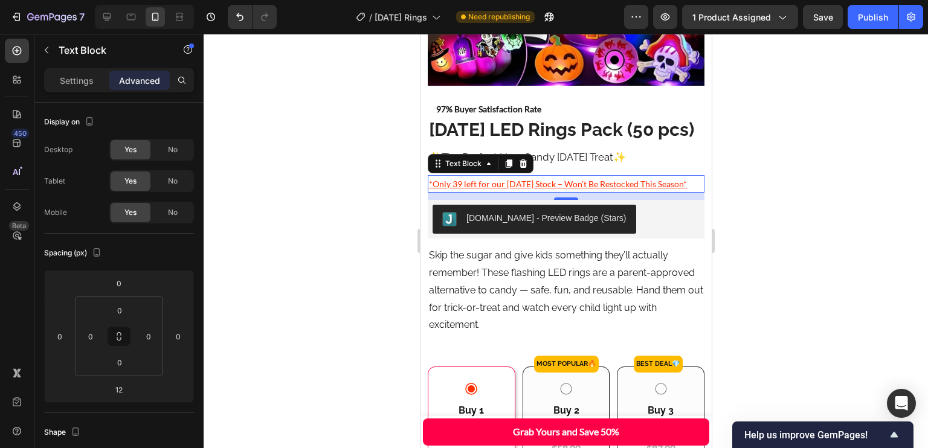
drag, startPoint x: 928, startPoint y: 45, endPoint x: 823, endPoint y: 13, distance: 109.9
click at [823, 13] on span "Save" at bounding box center [823, 17] width 20 height 10
click at [858, 19] on button "Publish" at bounding box center [873, 17] width 51 height 24
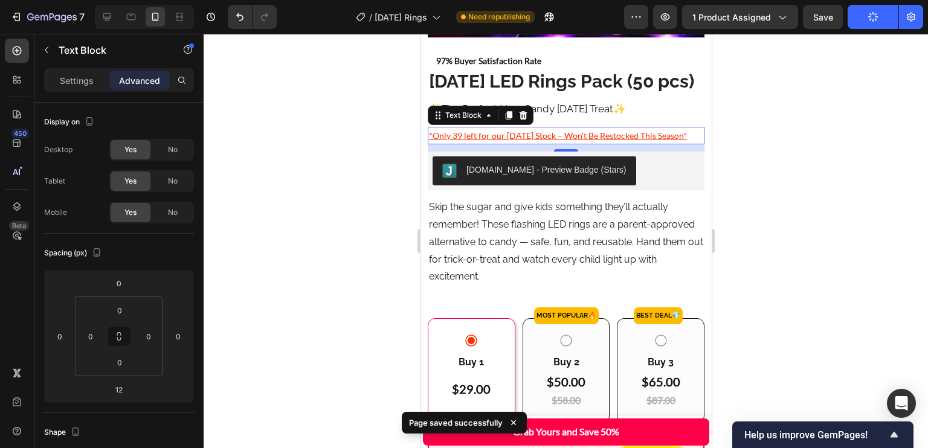
scroll to position [324, 0]
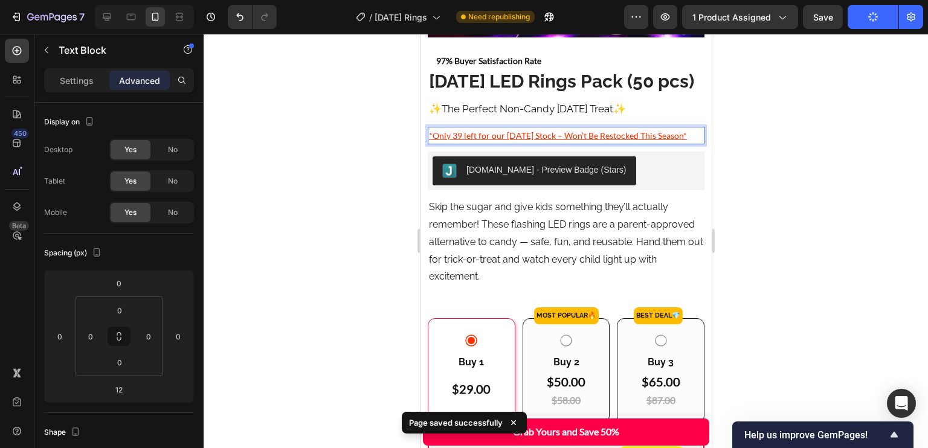
drag, startPoint x: 467, startPoint y: 166, endPoint x: 603, endPoint y: 149, distance: 136.4
click at [603, 143] on p "*Only 39 left for our Halloween Stock – Won’t Be Restocked This Season*" at bounding box center [565, 135] width 274 height 15
drag, startPoint x: 603, startPoint y: 149, endPoint x: 576, endPoint y: 152, distance: 26.7
click at [576, 143] on p "*Only 39 left for our Halloween Stock – Won’t Be Restocked This Season*" at bounding box center [565, 135] width 274 height 15
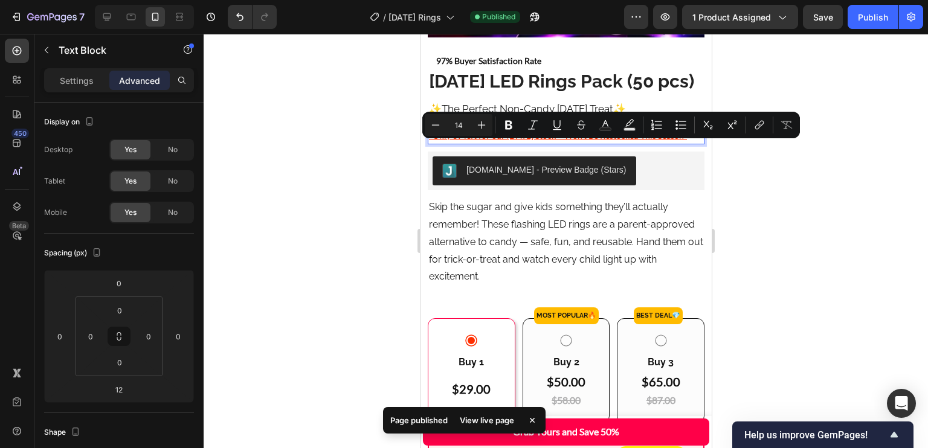
drag, startPoint x: 576, startPoint y: 150, endPoint x: 451, endPoint y: 166, distance: 126.1
click at [451, 143] on p "*Only 39 left for our Halloween Stock – Won’t Be Restocked This Season*" at bounding box center [565, 135] width 274 height 15
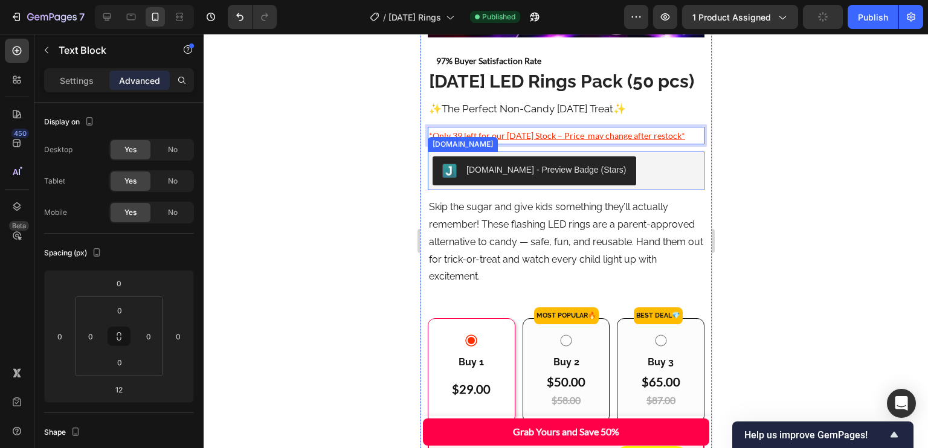
click at [673, 178] on div "[DOMAIN_NAME] - Preview Badge (Stars)" at bounding box center [565, 171] width 267 height 29
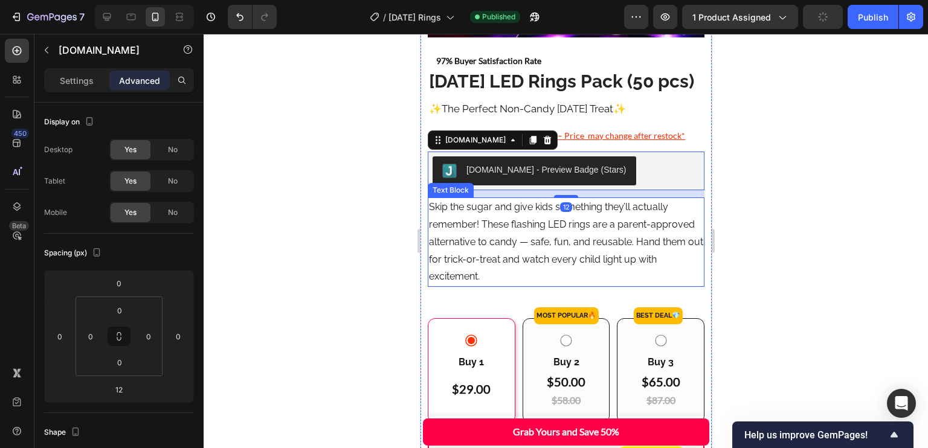
drag, startPoint x: 570, startPoint y: 258, endPoint x: 509, endPoint y: 296, distance: 72.1
click at [570, 258] on p "Skip the sugar and give kids something they’ll actually remember! These flashin…" at bounding box center [565, 242] width 274 height 87
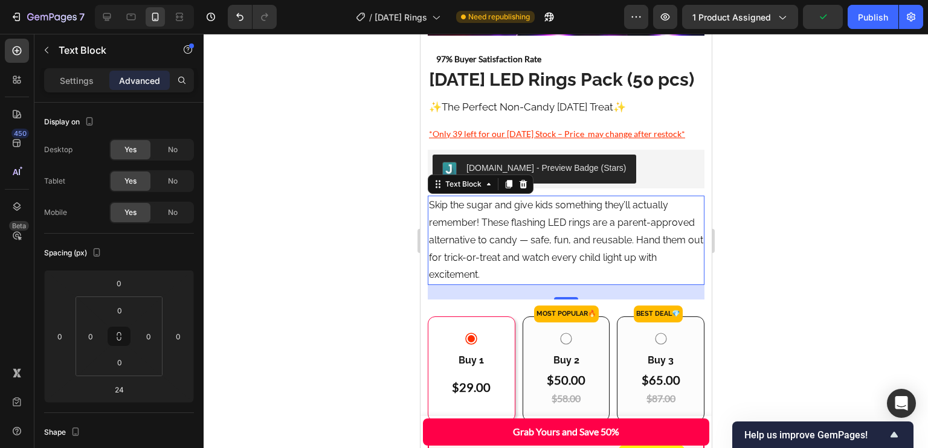
scroll to position [326, 0]
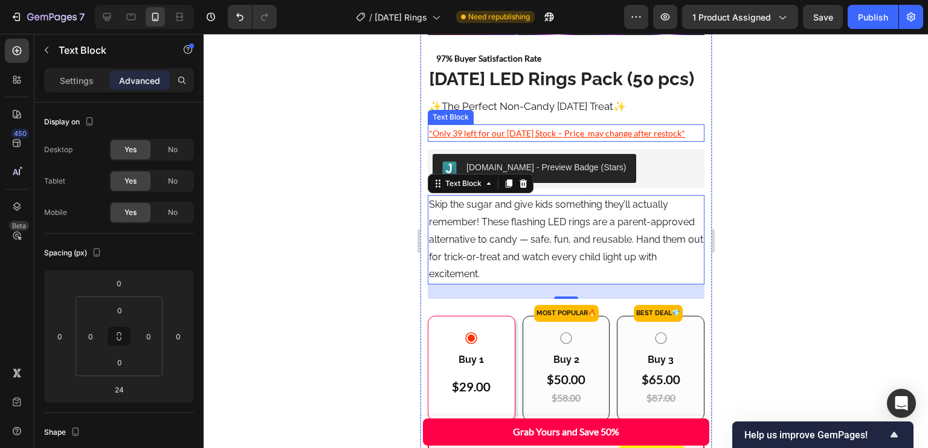
click at [597, 141] on p "*Only 39 left for our [DATE] Stock – Price may change after restock*" at bounding box center [565, 133] width 274 height 15
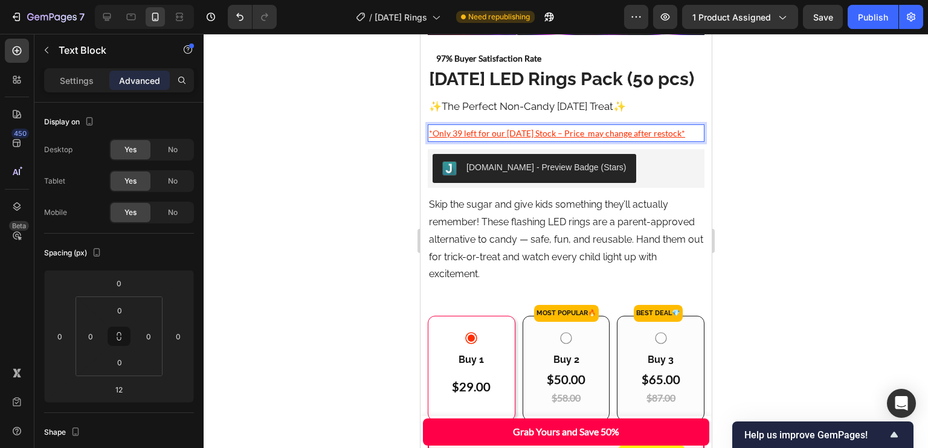
click at [618, 141] on p "*Only 39 left for our [DATE] Stock – Price may change after restock*" at bounding box center [565, 133] width 274 height 15
click at [603, 141] on p "*Only 39 left for our [DATE] Stock – Price may change after restock*" at bounding box center [565, 133] width 274 height 15
click at [574, 252] on p "Skip the sugar and give kids something they’ll actually remember! These flashin…" at bounding box center [565, 239] width 274 height 87
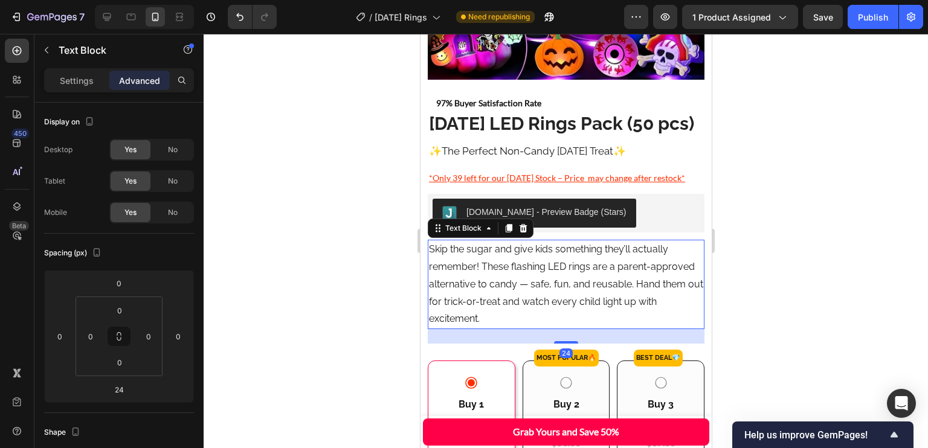
scroll to position [273, 0]
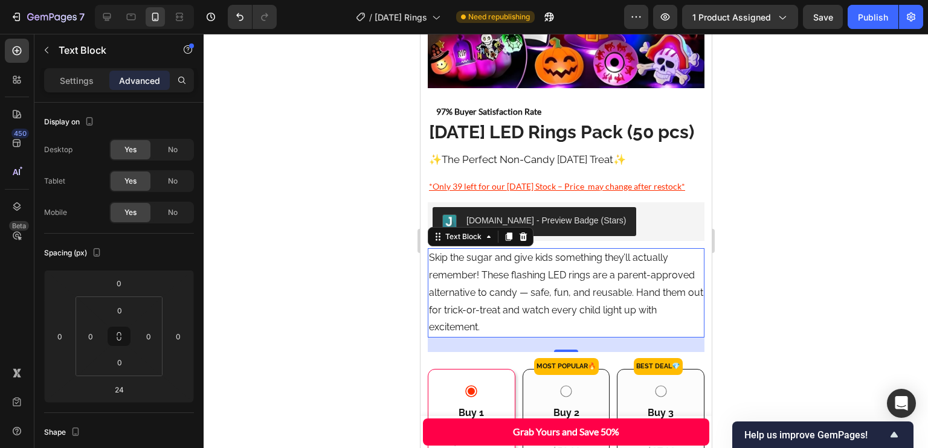
click at [827, 11] on div "Save" at bounding box center [823, 17] width 20 height 13
click at [875, 12] on div "Publish" at bounding box center [873, 17] width 30 height 13
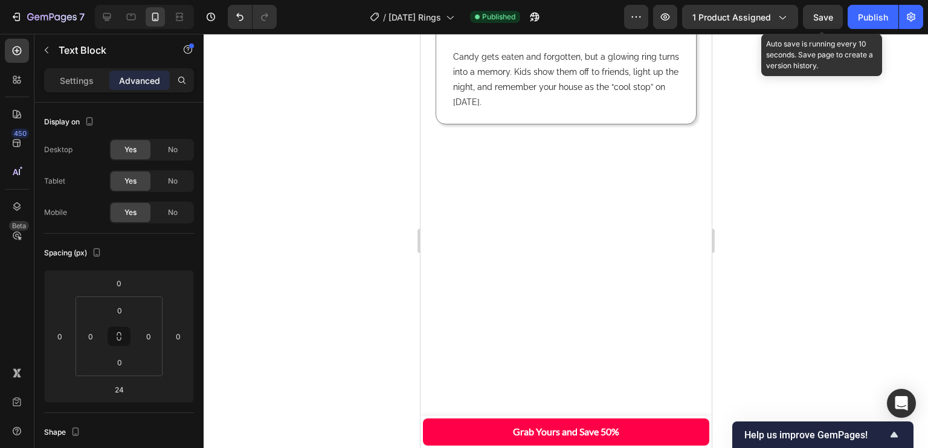
scroll to position [0, 0]
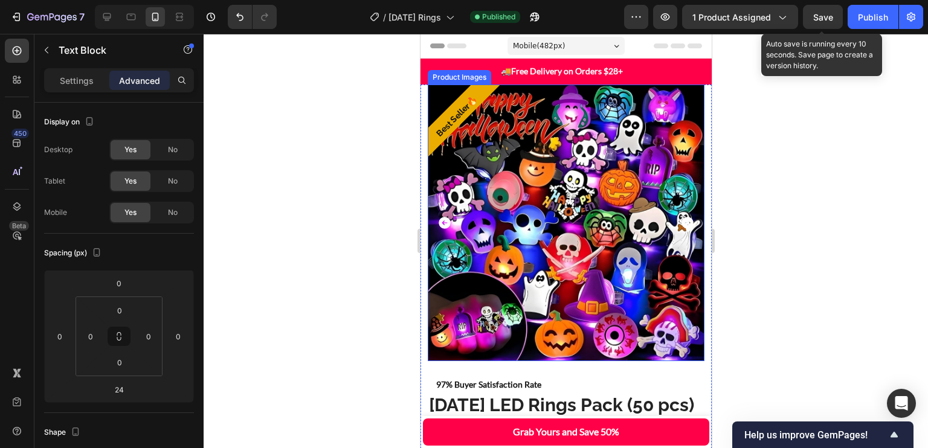
click at [606, 219] on img at bounding box center [565, 223] width 277 height 277
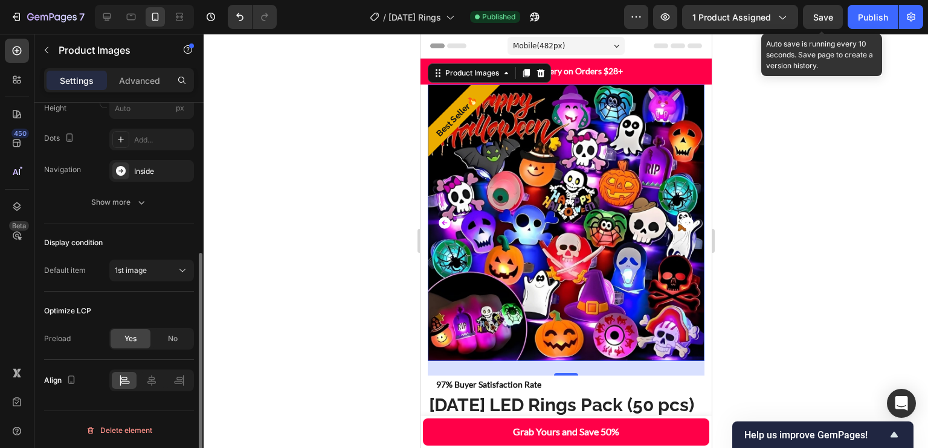
scroll to position [259, 0]
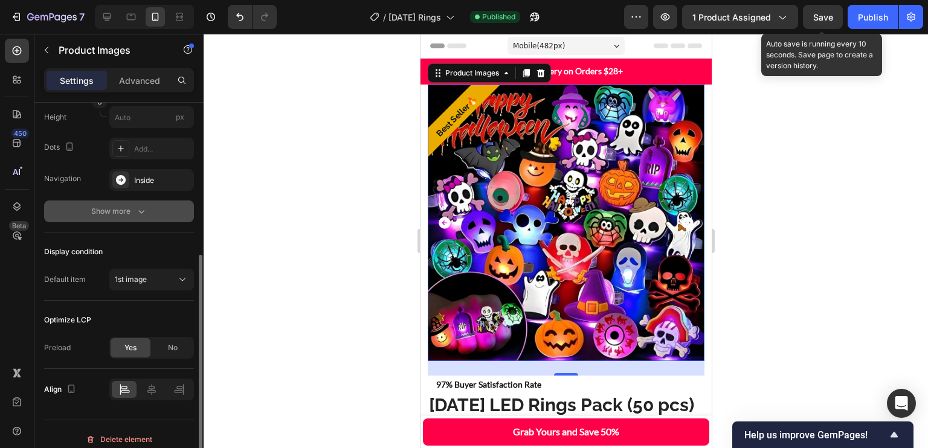
click at [137, 210] on icon "button" at bounding box center [141, 211] width 12 height 12
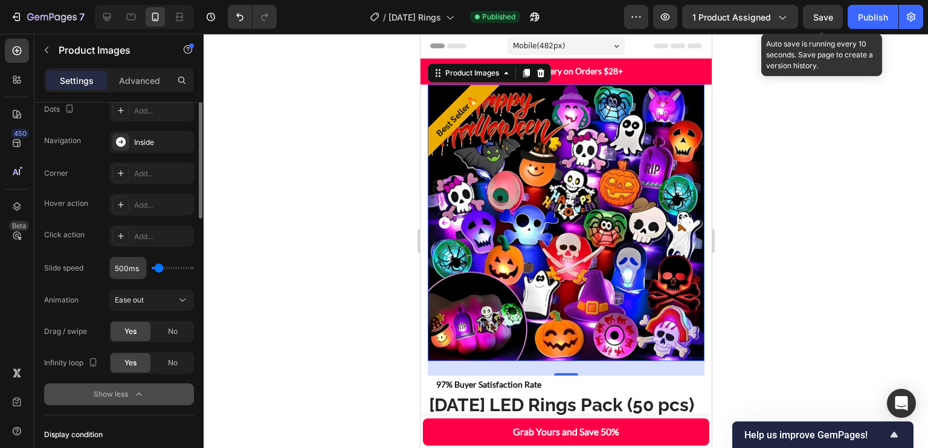
scroll to position [172, 0]
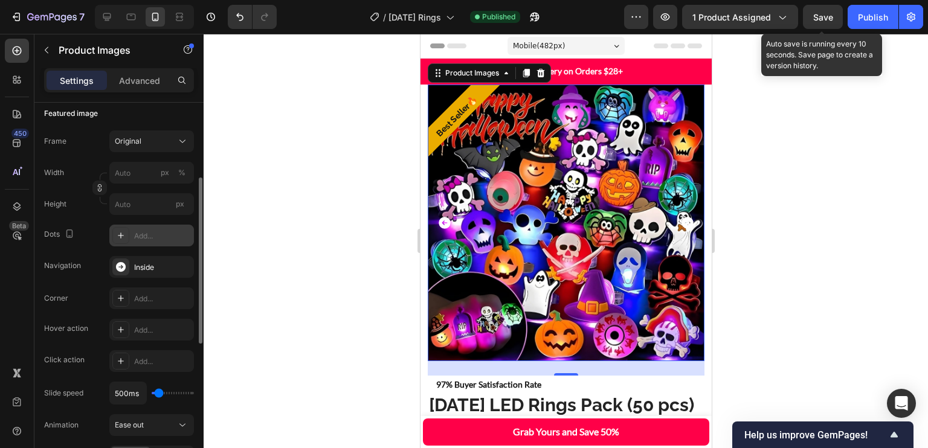
click at [138, 231] on div "Add..." at bounding box center [162, 236] width 57 height 11
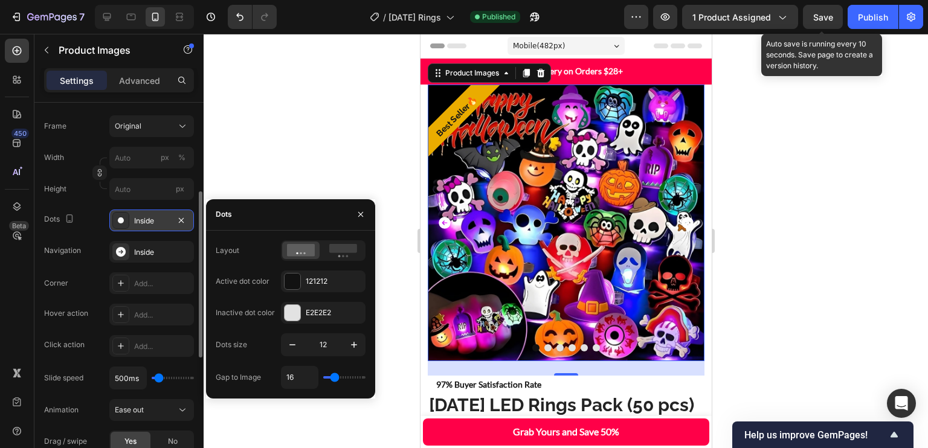
scroll to position [192, 0]
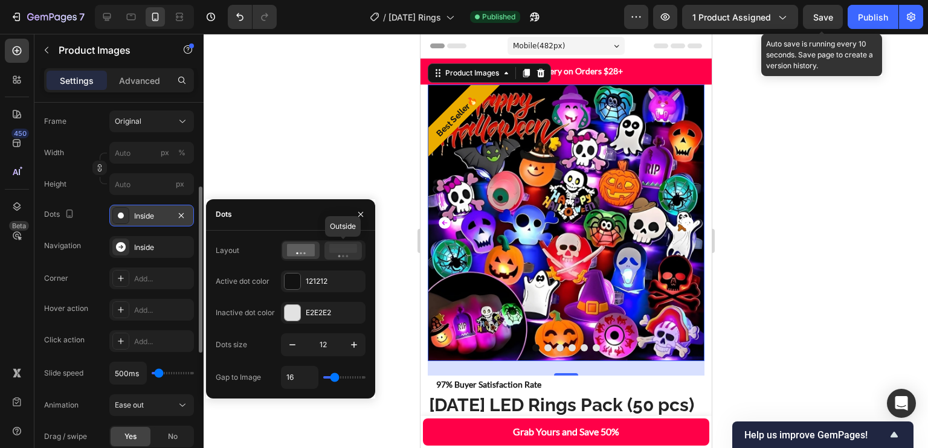
click at [332, 256] on icon at bounding box center [343, 250] width 28 height 13
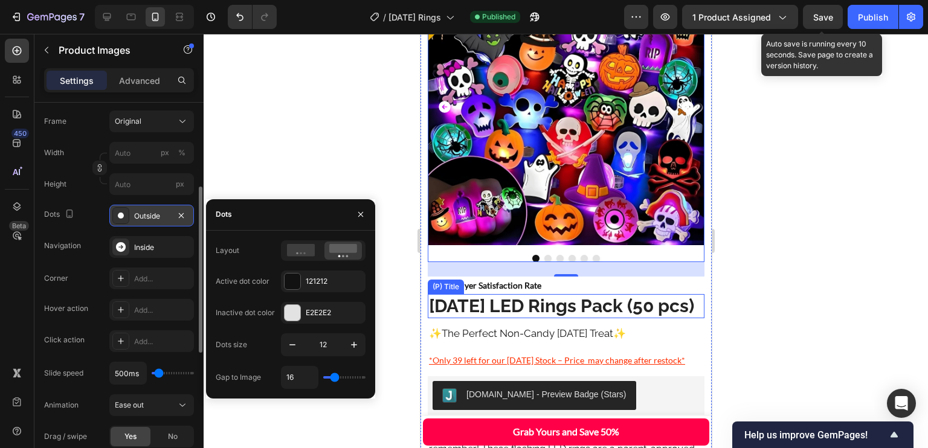
scroll to position [120, 0]
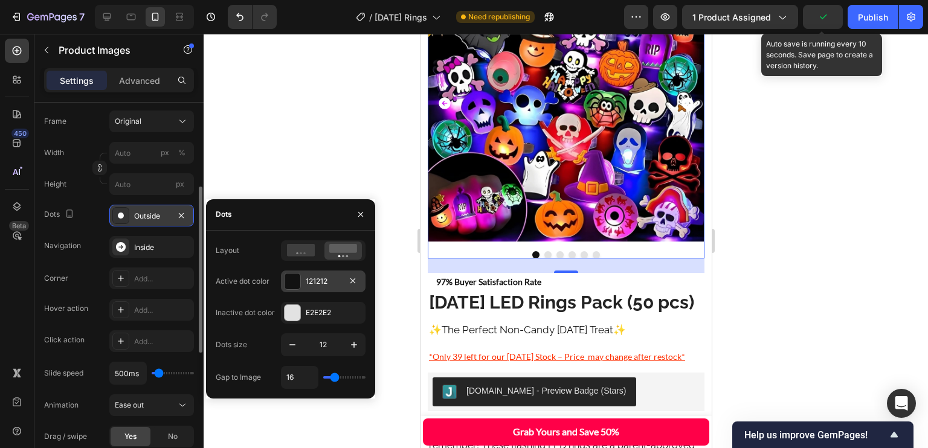
click at [311, 288] on div "121212" at bounding box center [323, 282] width 85 height 22
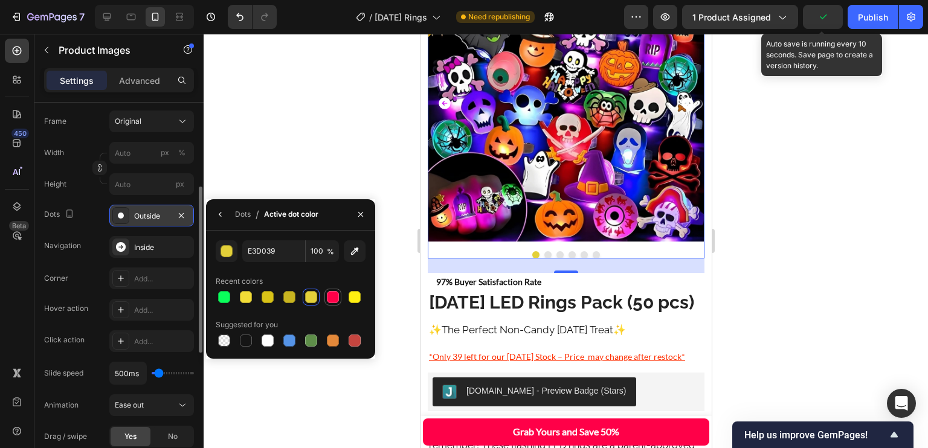
click at [331, 294] on div at bounding box center [333, 297] width 12 height 12
type input "FF0048"
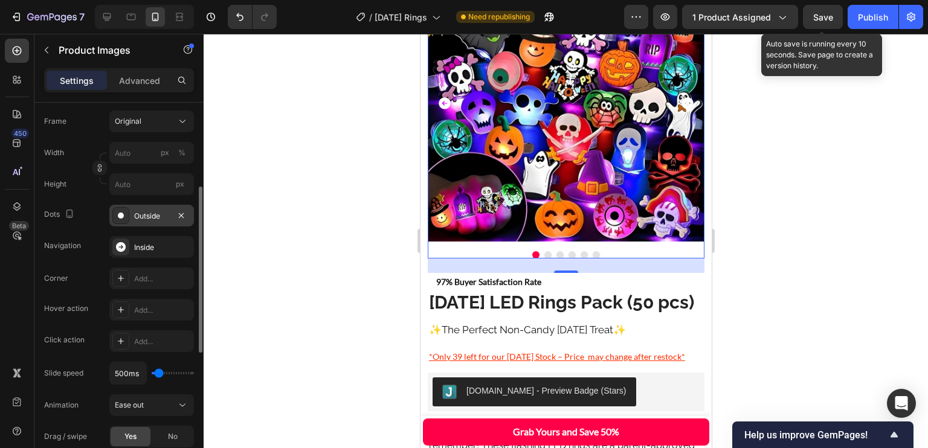
click at [172, 262] on div "Frame Original Width px % Height px Dots Outside Navigation Inside Corner Add..…" at bounding box center [119, 311] width 150 height 400
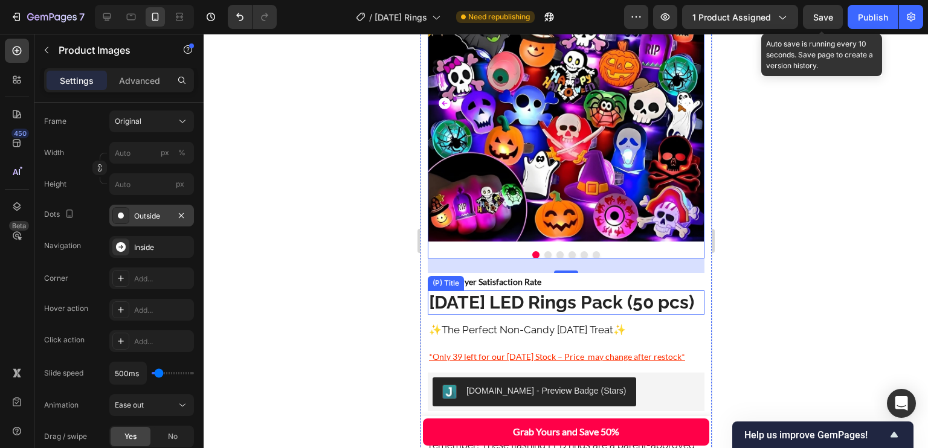
click at [627, 297] on h2 "[DATE] LED Rings Pack (50 pcs)" at bounding box center [565, 303] width 277 height 24
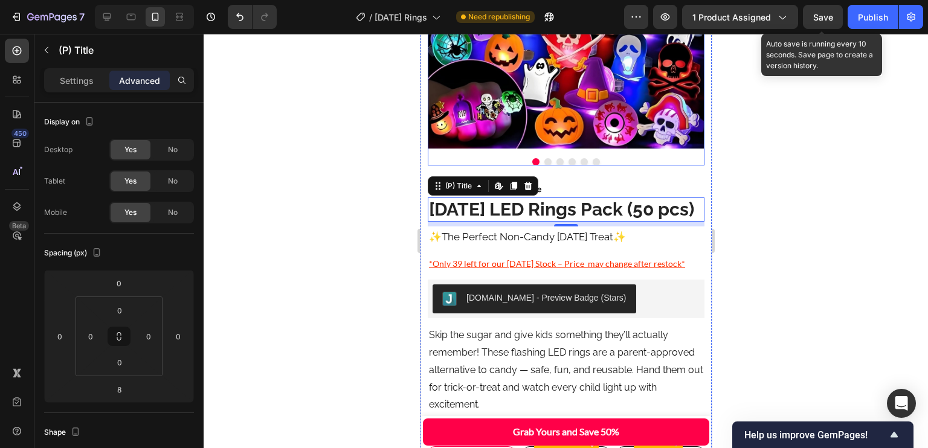
scroll to position [0, 0]
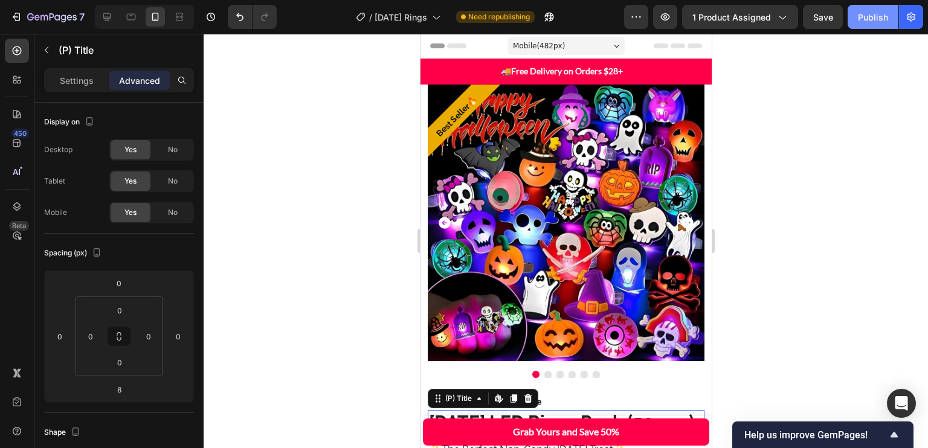
click at [854, 14] on button "Publish" at bounding box center [873, 17] width 51 height 24
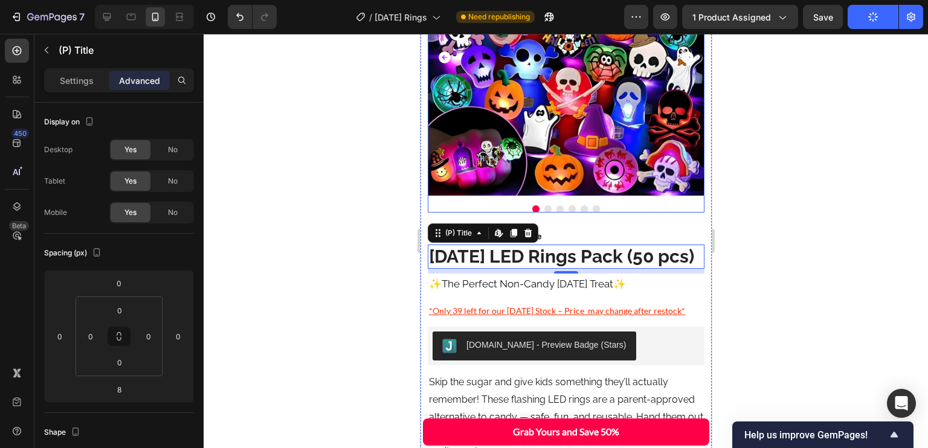
scroll to position [167, 0]
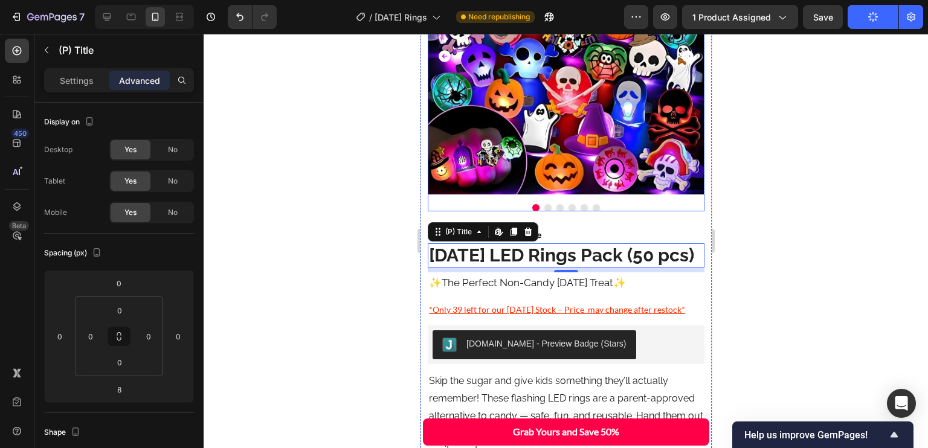
click at [624, 193] on div at bounding box center [565, 65] width 277 height 294
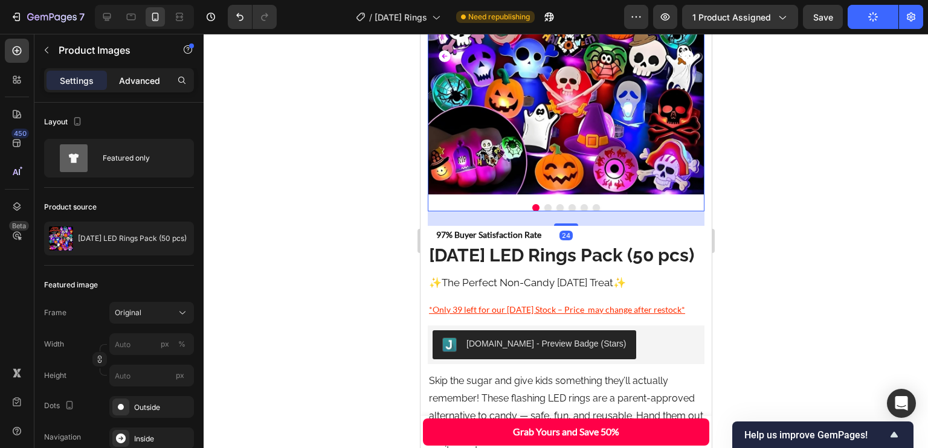
click at [150, 78] on p "Advanced" at bounding box center [139, 80] width 41 height 13
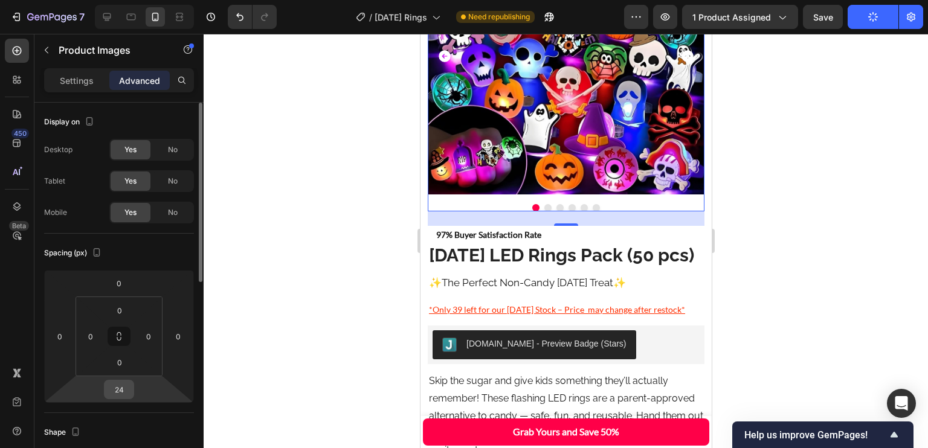
click at [121, 398] on div "24" at bounding box center [119, 389] width 30 height 19
click at [117, 396] on input "24" at bounding box center [119, 390] width 24 height 18
type input "12"
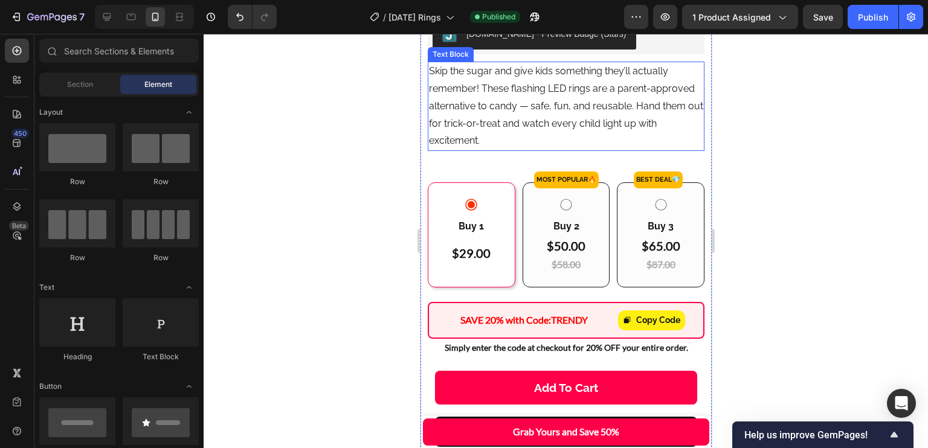
scroll to position [470, 0]
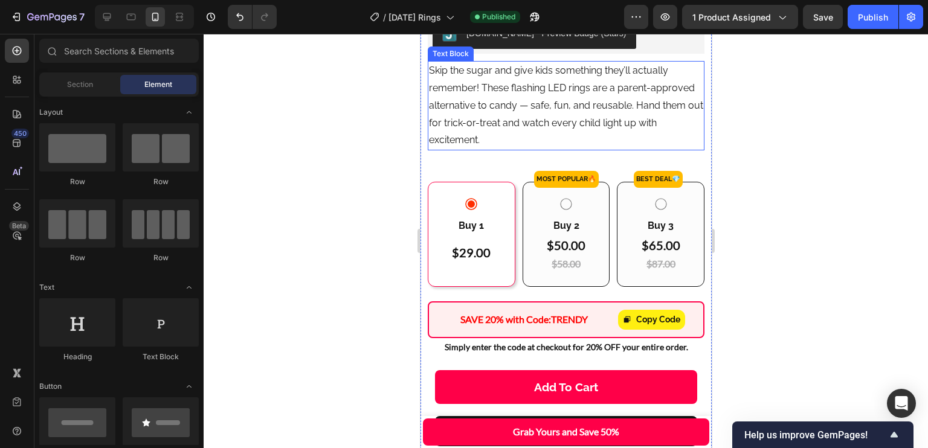
click at [600, 104] on p "Skip the sugar and give kids something they’ll actually remember! These flashin…" at bounding box center [565, 105] width 274 height 87
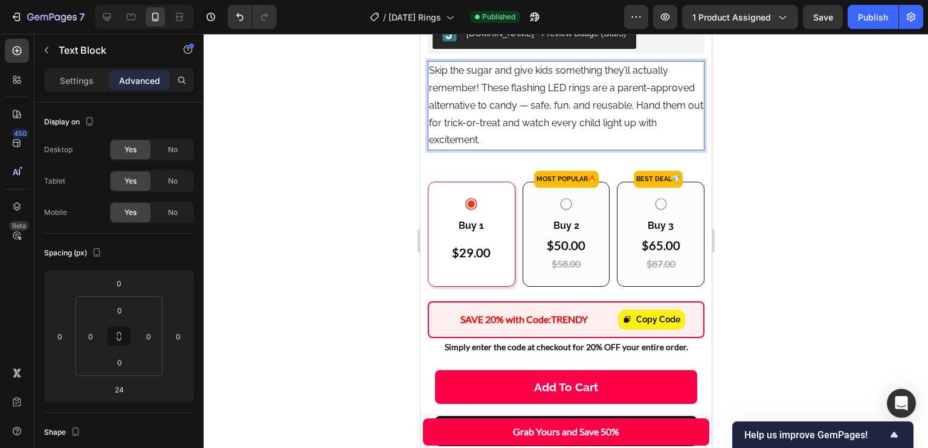
click at [569, 131] on p "Skip the sugar and give kids something they’ll actually remember! These flashin…" at bounding box center [565, 105] width 274 height 87
click at [560, 145] on p "Skip the sugar and give kids something they’ll actually remember! These flashin…" at bounding box center [565, 105] width 274 height 87
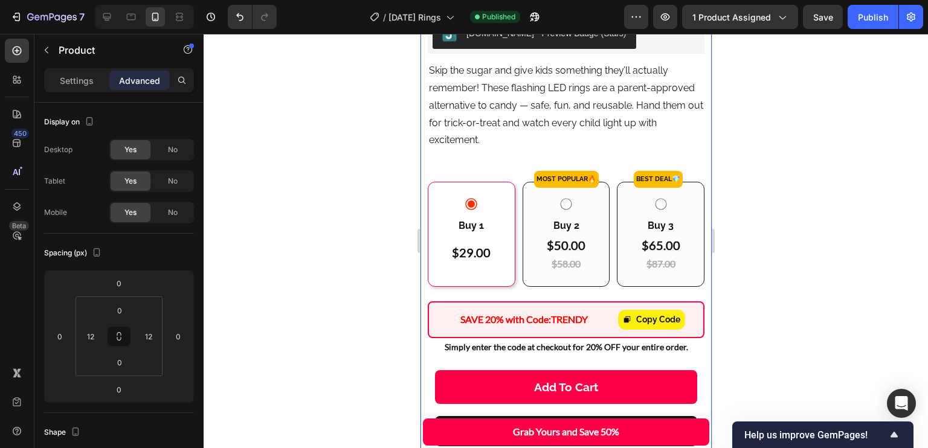
click at [574, 143] on p "Skip the sugar and give kids something they’ll actually remember! These flashin…" at bounding box center [565, 105] width 274 height 87
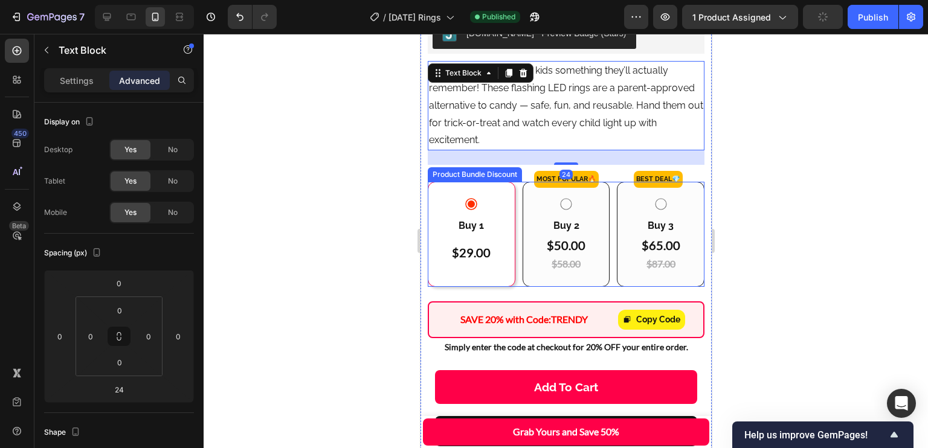
click at [514, 263] on div "Buy 1 Text Block $29.00 Heading $58.00 Heading Row Buy 2 Text Block $50.00 Head…" at bounding box center [565, 234] width 277 height 105
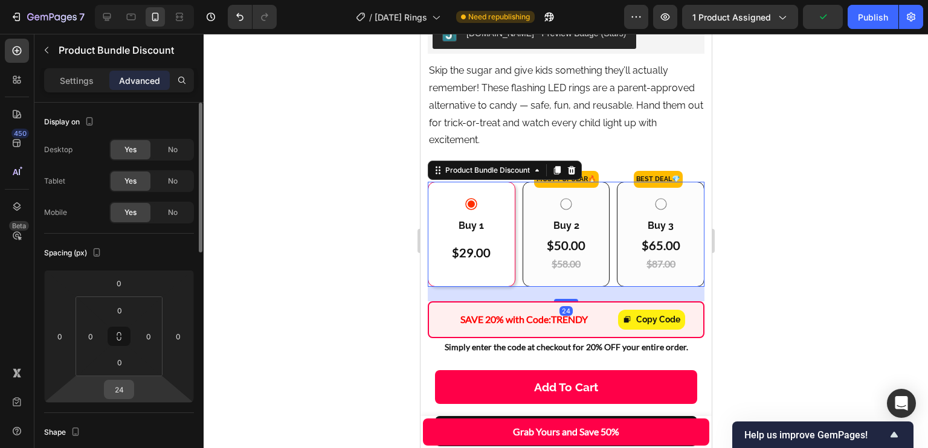
click at [113, 387] on input "24" at bounding box center [119, 390] width 24 height 18
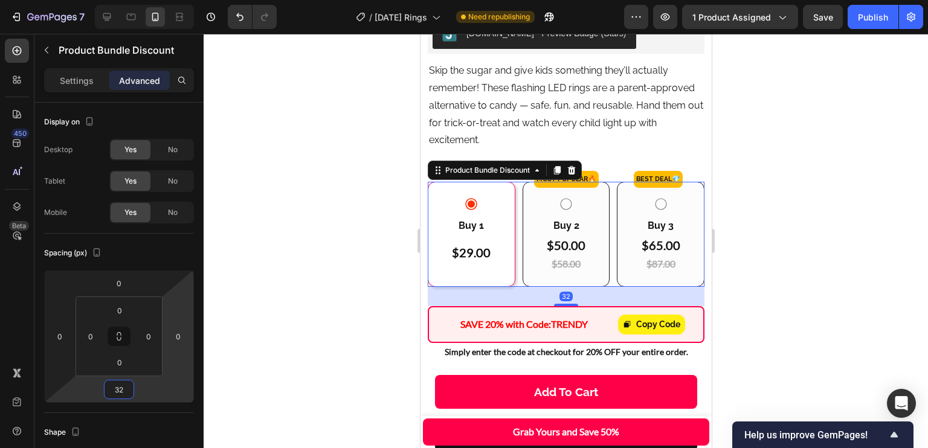
type input "32"
click at [821, 14] on span "Save" at bounding box center [823, 17] width 20 height 10
click at [873, 9] on button "Publish" at bounding box center [873, 17] width 51 height 24
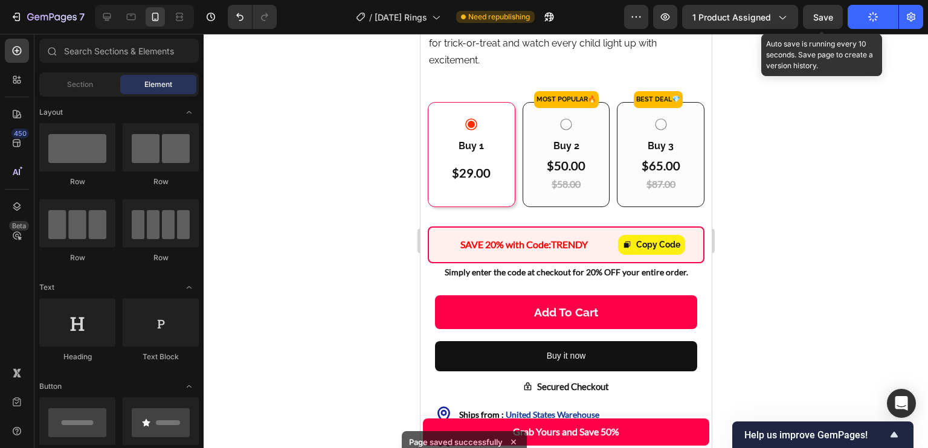
scroll to position [551, 0]
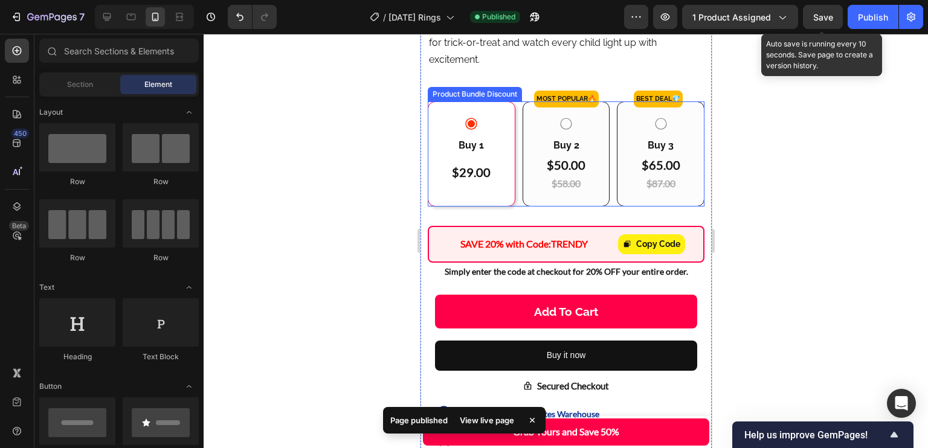
click at [606, 207] on div "Buy 1 Text Block $29.00 Heading $58.00 Heading Row Buy 2 Text Block $50.00 Head…" at bounding box center [565, 154] width 277 height 105
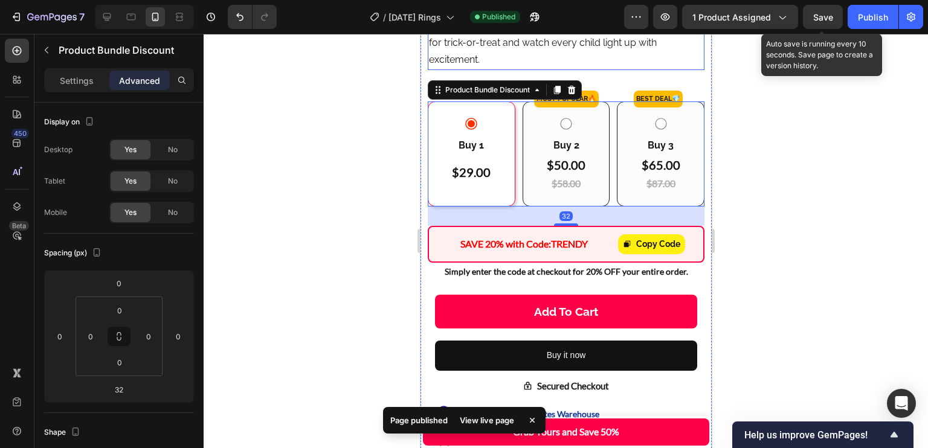
click at [572, 63] on p "Skip the sugar and give kids something they’ll actually remember! These flashin…" at bounding box center [565, 25] width 274 height 87
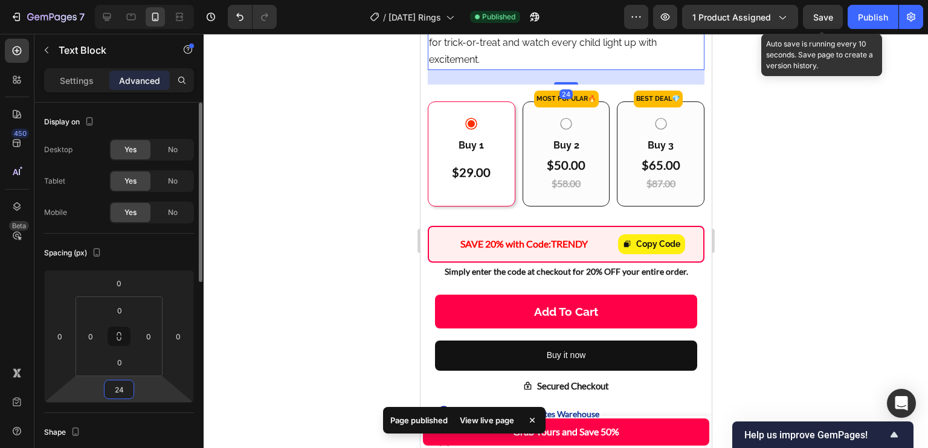
click at [120, 387] on input "24" at bounding box center [119, 390] width 24 height 18
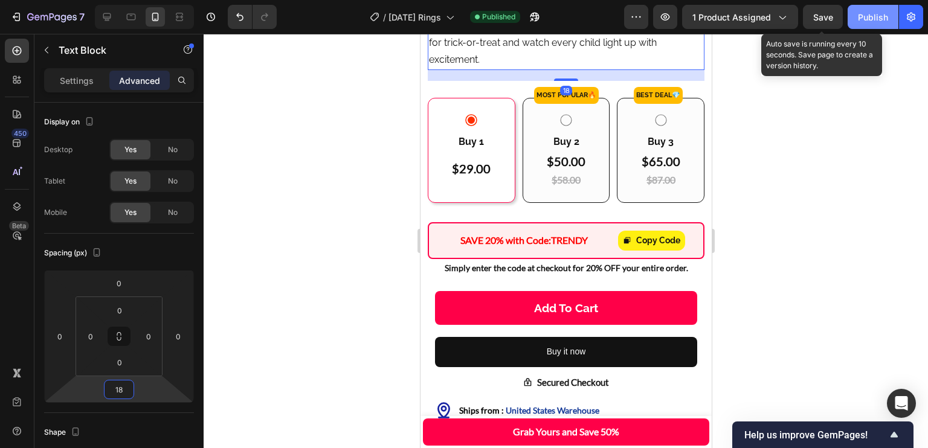
type input "18"
click at [828, 9] on button "Save" at bounding box center [823, 17] width 40 height 24
click at [863, 13] on div "Publish" at bounding box center [873, 17] width 30 height 13
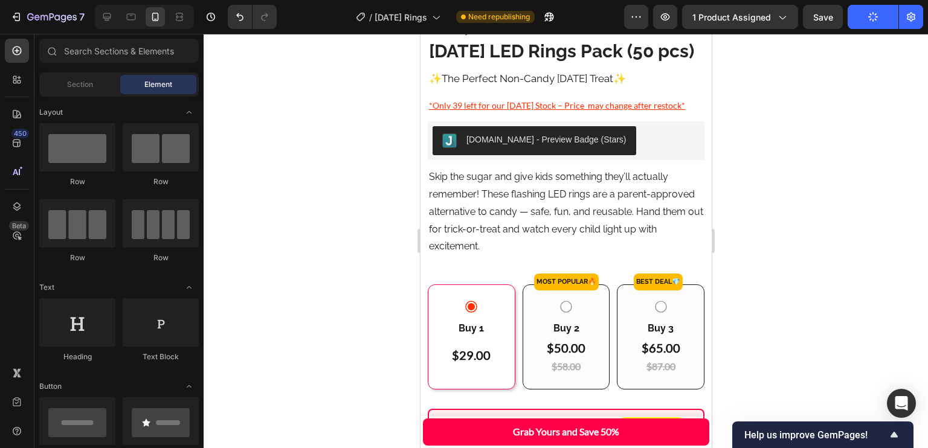
scroll to position [313, 0]
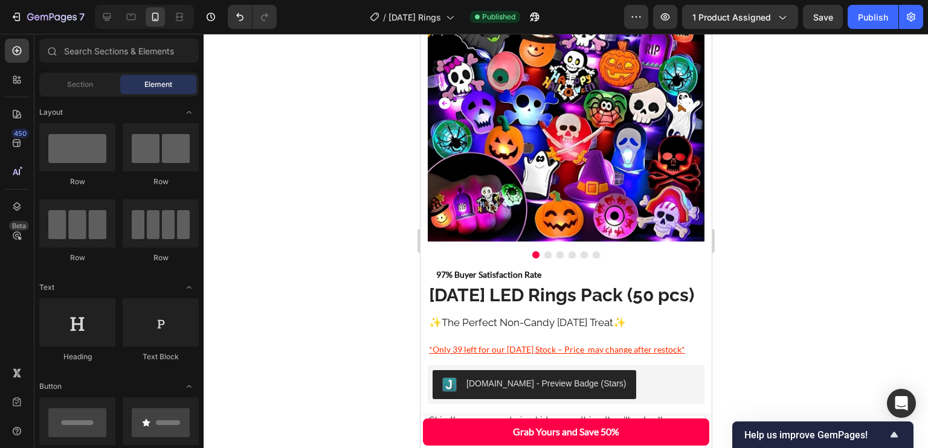
scroll to position [7, 0]
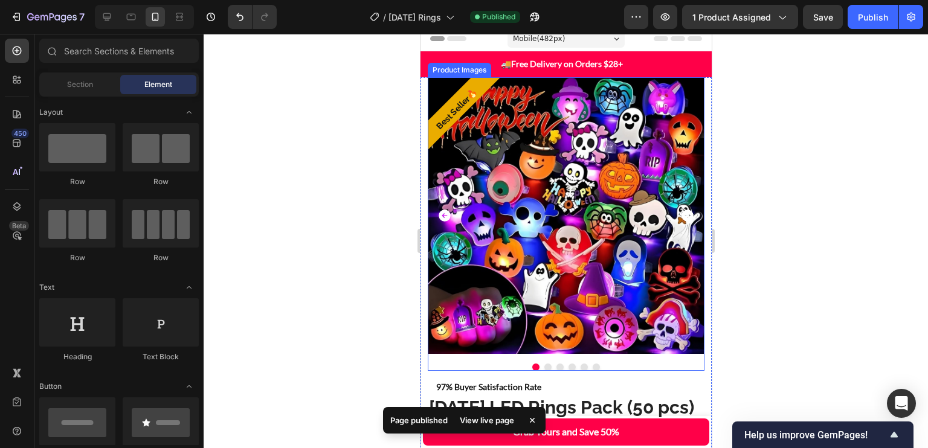
click at [630, 113] on img at bounding box center [565, 215] width 277 height 277
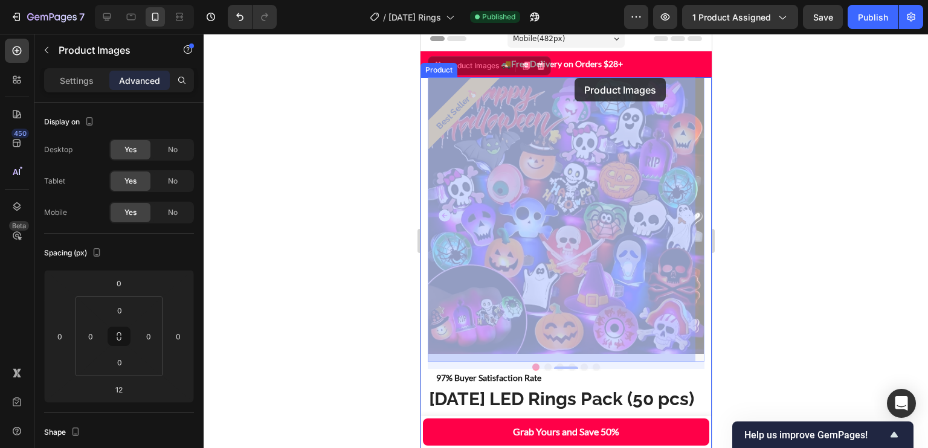
scroll to position [0, 0]
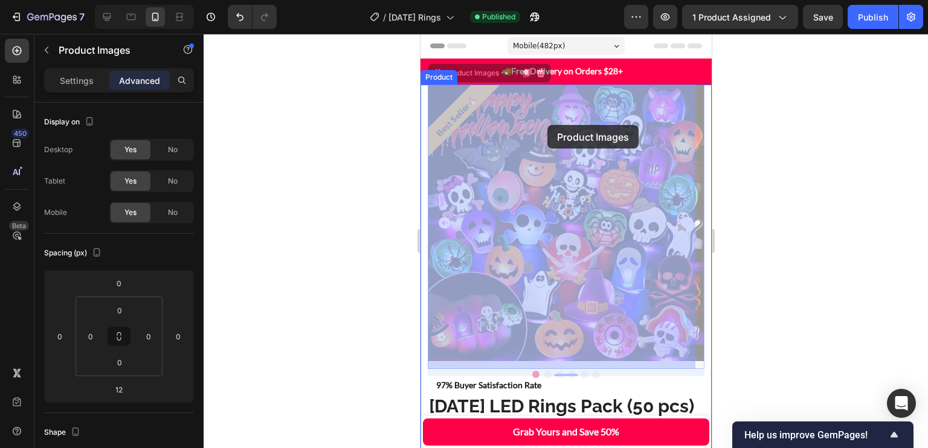
drag, startPoint x: 450, startPoint y: 69, endPoint x: 547, endPoint y: 125, distance: 111.5
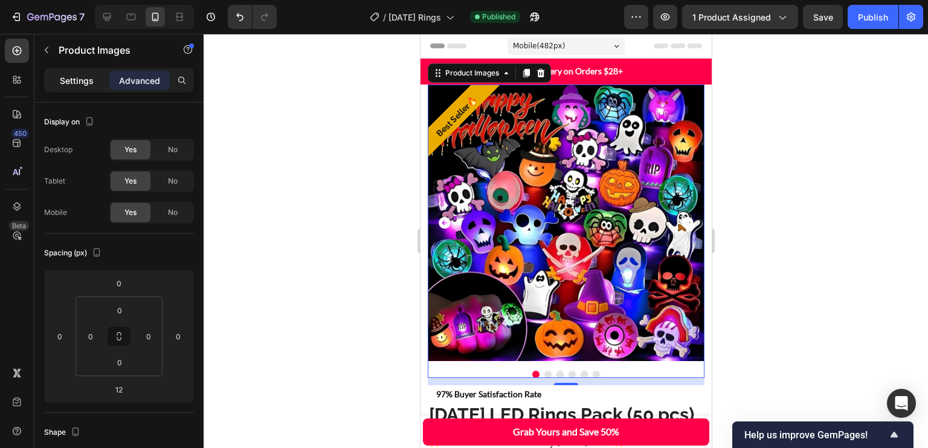
click at [89, 76] on p "Settings" at bounding box center [77, 80] width 34 height 13
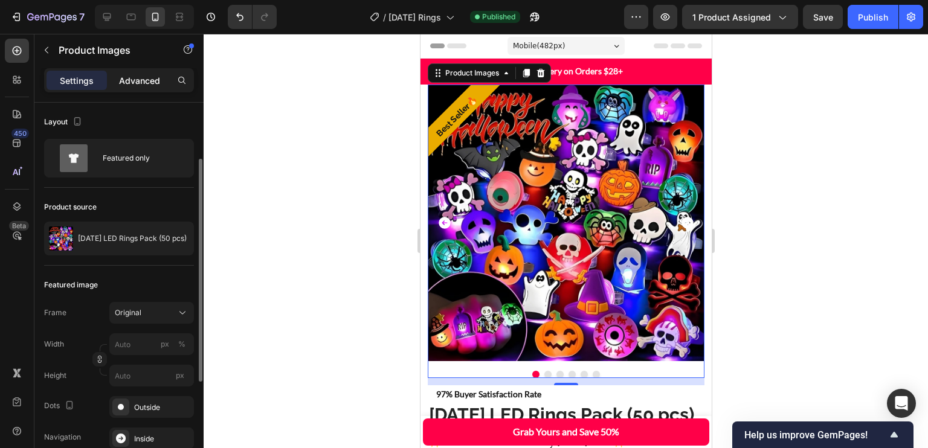
scroll to position [40, 0]
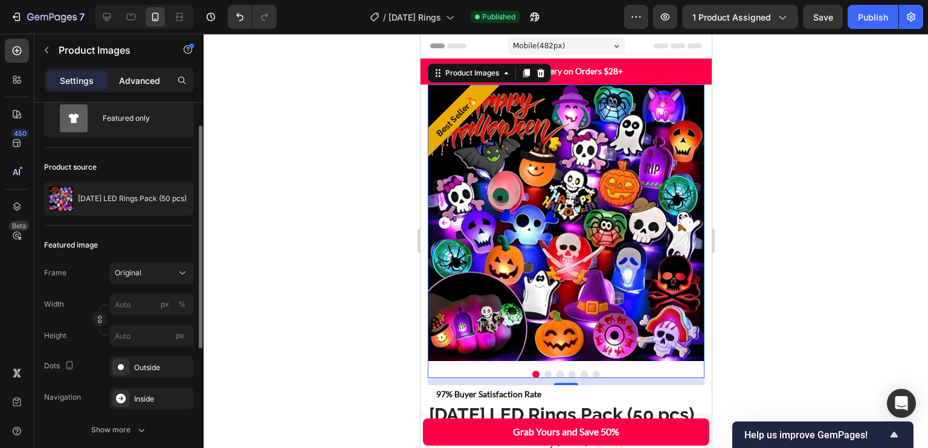
click at [150, 77] on p "Advanced" at bounding box center [139, 80] width 41 height 13
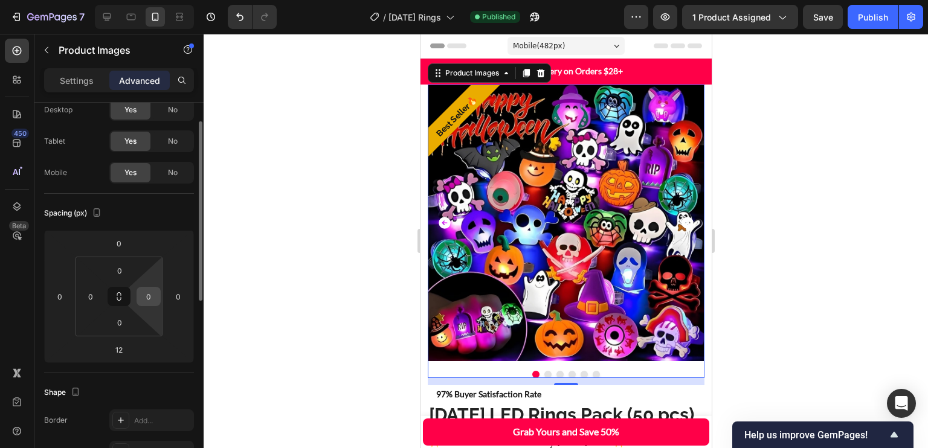
click at [149, 296] on input "0" at bounding box center [149, 297] width 18 height 18
type input "="
drag, startPoint x: 143, startPoint y: 296, endPoint x: 175, endPoint y: 294, distance: 32.1
click at [163, 294] on div "0 0 12 0 0 0 0 -`1" at bounding box center [119, 296] width 150 height 133
type input "-`1"
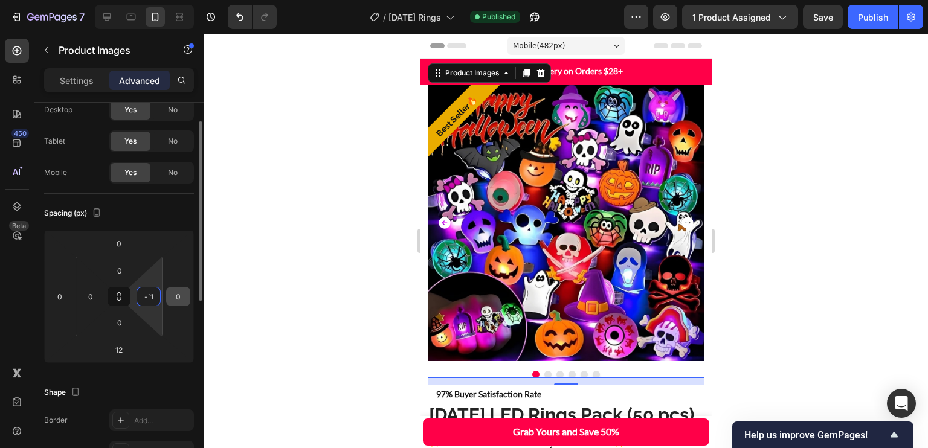
click at [163, 0] on html "7 Version history / Halloween Rings Published Preview 1 product assigned Save P…" at bounding box center [464, 0] width 928 height 0
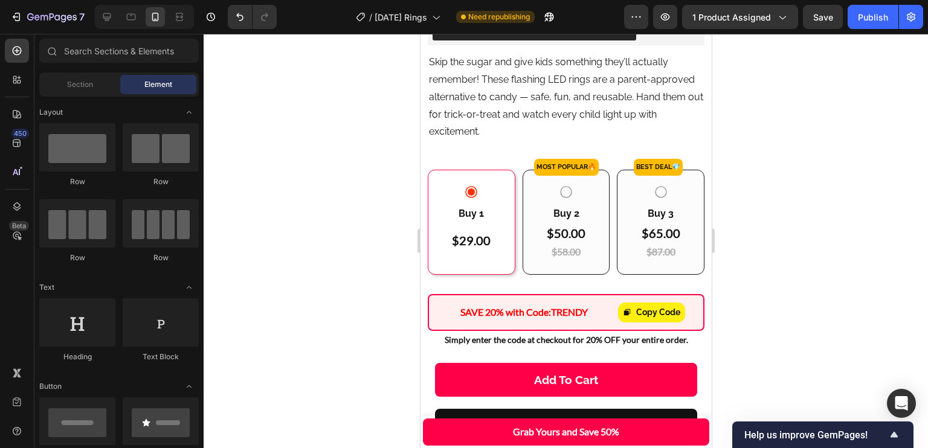
scroll to position [580, 0]
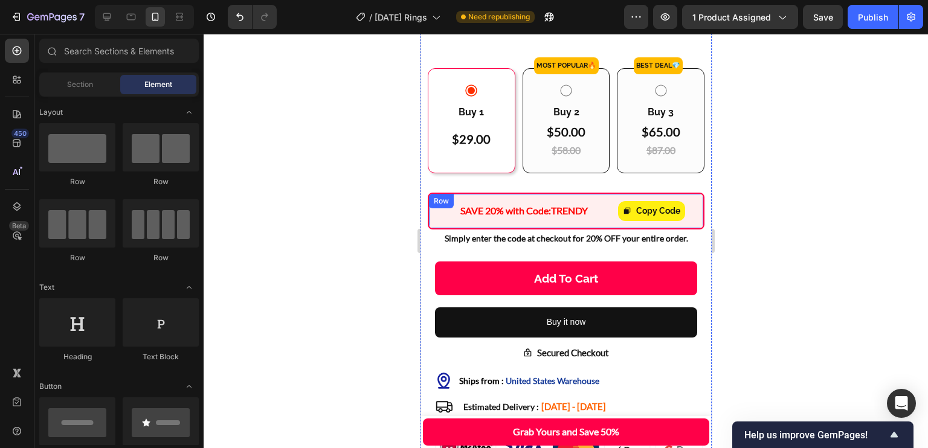
click at [632, 207] on div "SAVE 20% with Code: TRENDY Text Block Copy Code Copy Coupon Code Row" at bounding box center [565, 211] width 277 height 37
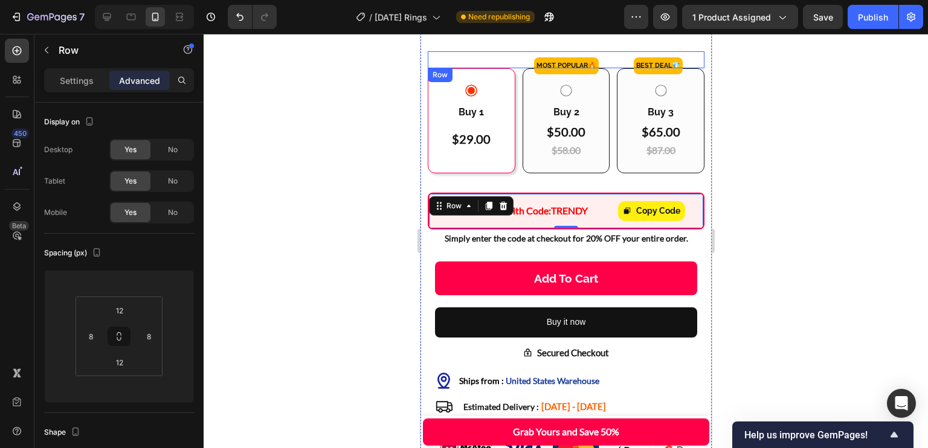
click at [693, 68] on div "Best DEAL 💎 Button" at bounding box center [661, 59] width 86 height 17
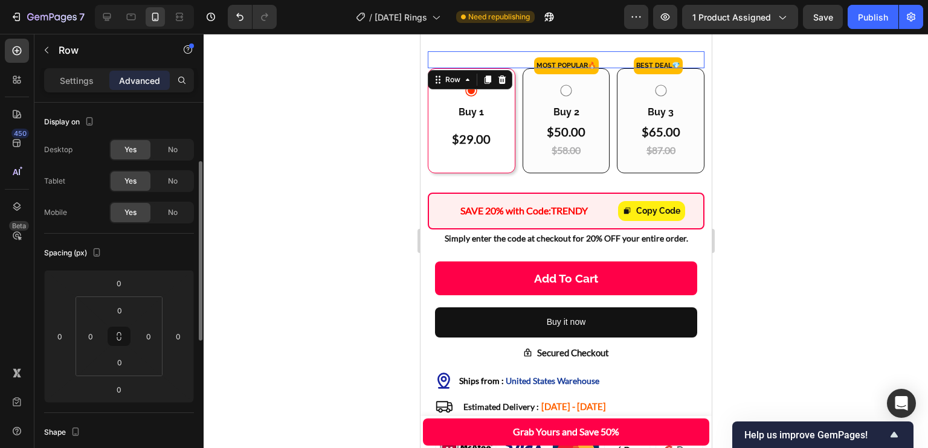
scroll to position [40, 0]
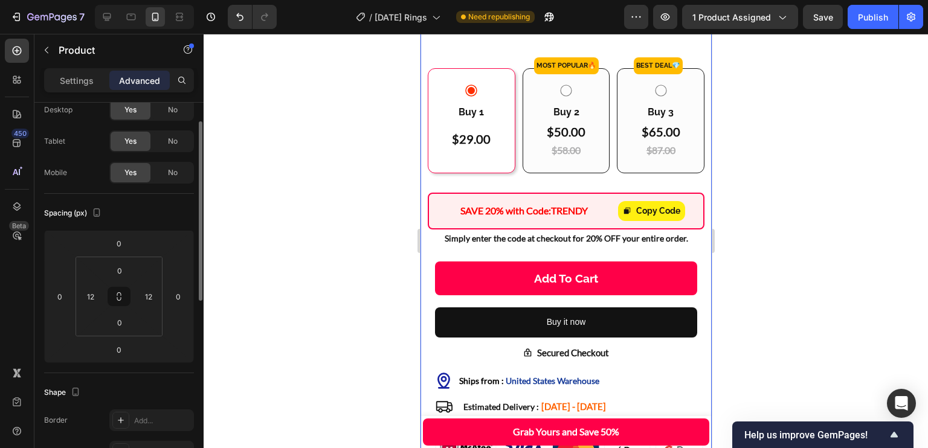
scroll to position [0, 0]
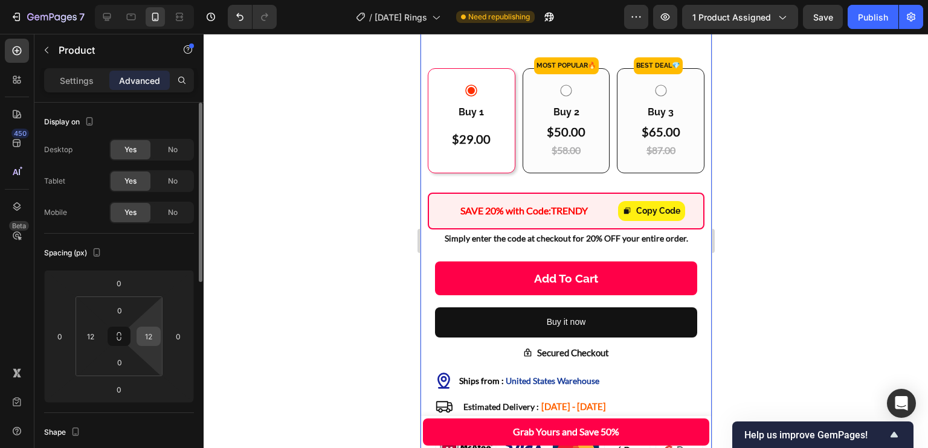
click at [157, 335] on input "12" at bounding box center [149, 337] width 18 height 18
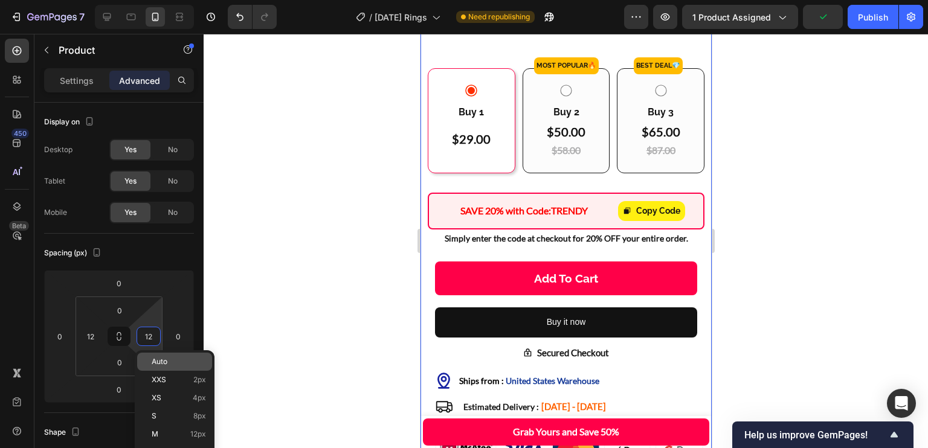
click at [169, 355] on div "Auto" at bounding box center [174, 362] width 75 height 18
drag, startPoint x: 169, startPoint y: 355, endPoint x: 92, endPoint y: 333, distance: 80.4
click at [169, 355] on div "Auto" at bounding box center [174, 362] width 75 height 18
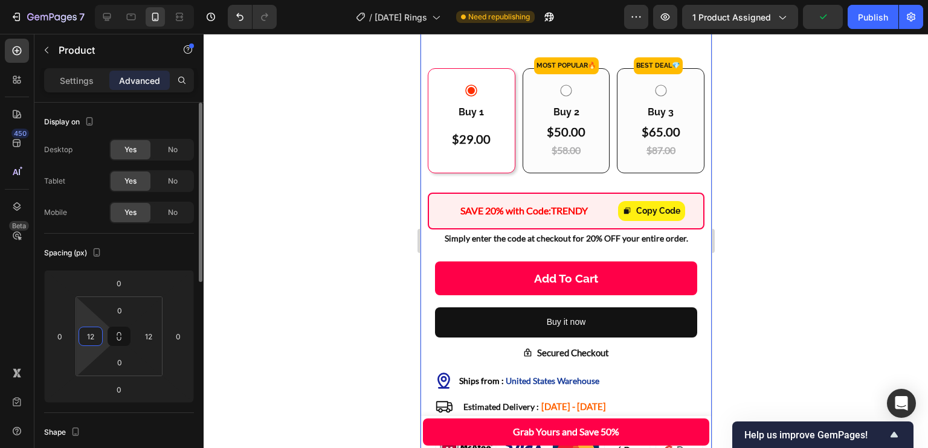
type input "Auto"
click at [92, 333] on input "12" at bounding box center [91, 337] width 18 height 18
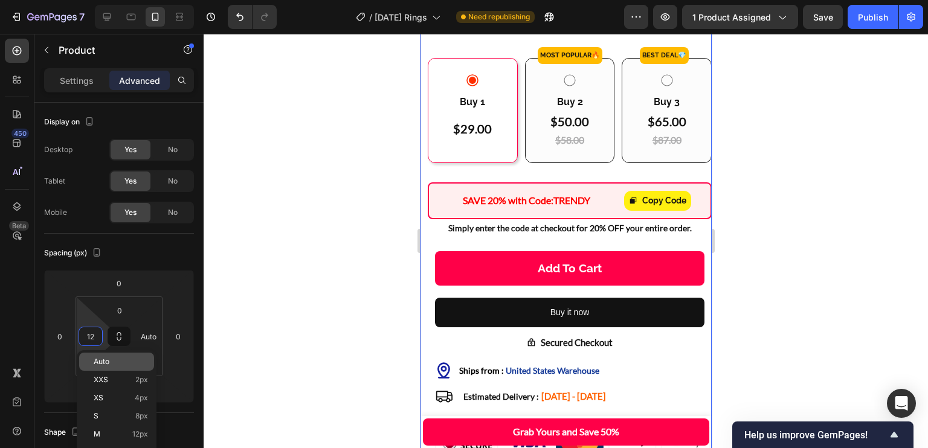
click at [131, 363] on p "Auto" at bounding box center [121, 362] width 54 height 8
type input "Auto"
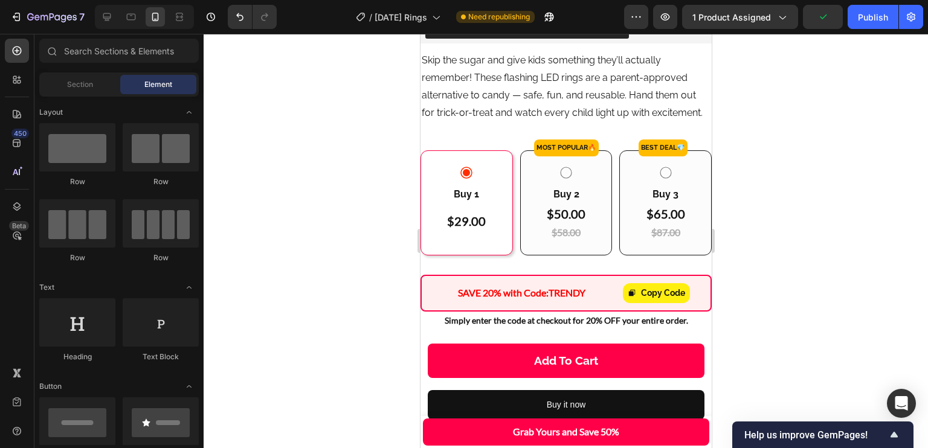
scroll to position [662, 0]
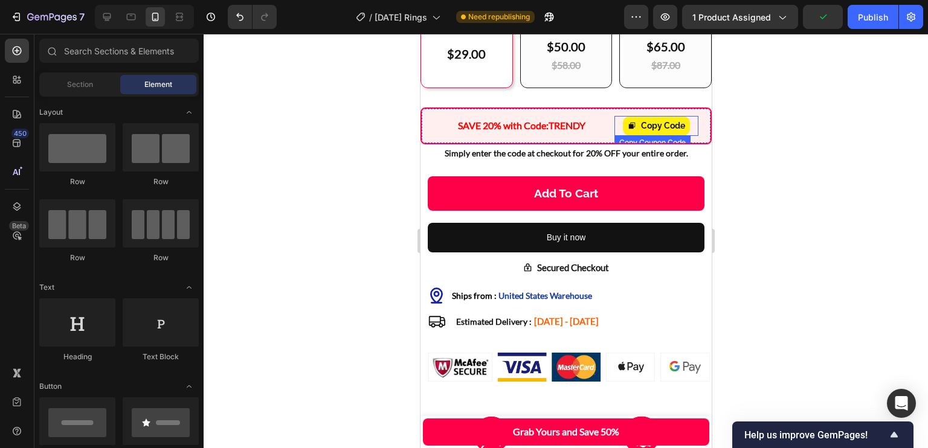
click at [689, 136] on div "Copy Code" at bounding box center [656, 126] width 84 height 20
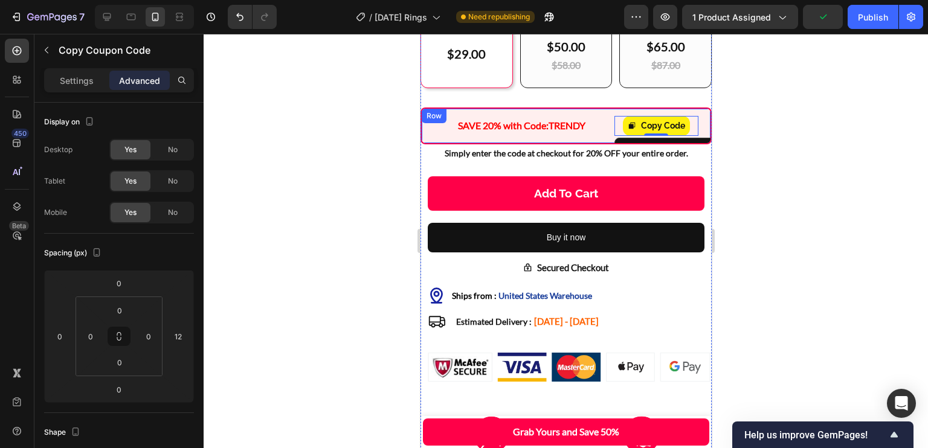
click at [702, 142] on div "SAVE 20% with Code: TRENDY Text Block Copy Code Copy Coupon Code 0 Row" at bounding box center [565, 126] width 291 height 37
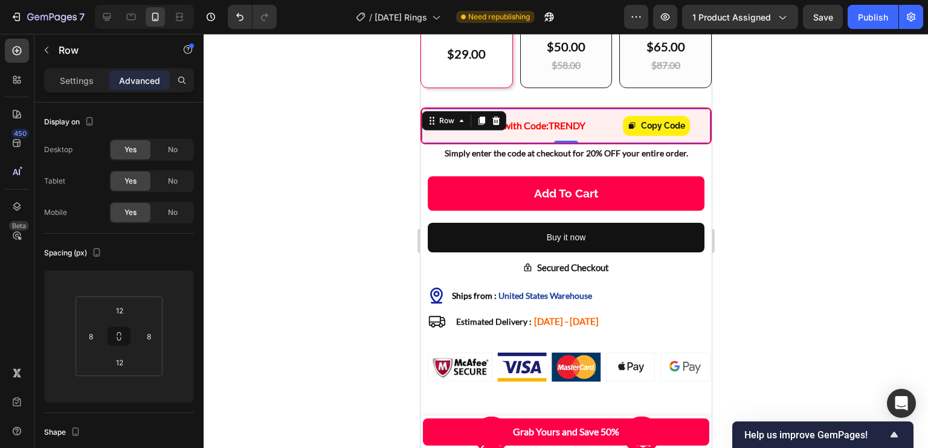
click at [696, 141] on div "SAVE 20% with Code: TRENDY Text Block Copy Code Copy Coupon Code Row 0" at bounding box center [565, 126] width 291 height 37
click at [179, 336] on input "number" at bounding box center [178, 337] width 18 height 18
type input "12"
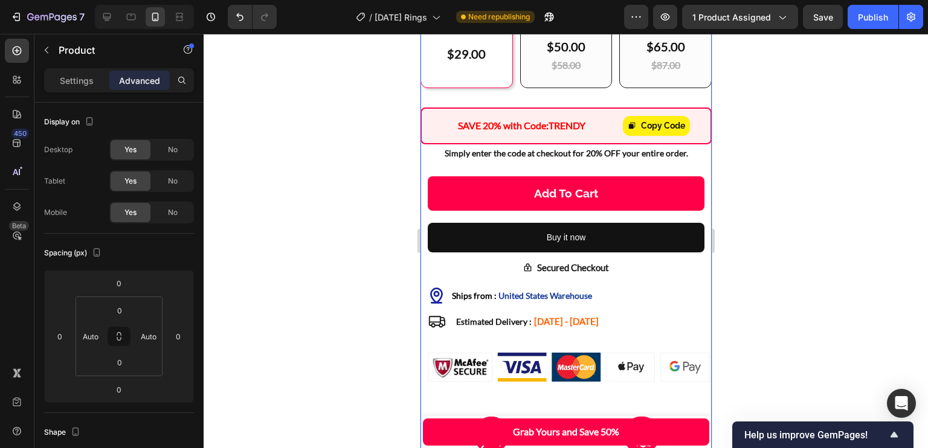
click at [62, 39] on div "Product" at bounding box center [103, 49] width 138 height 31
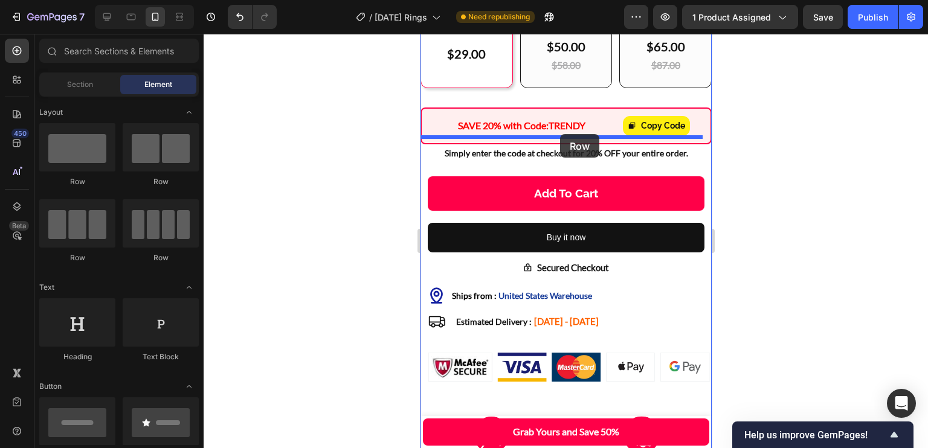
drag, startPoint x: 524, startPoint y: 179, endPoint x: 559, endPoint y: 134, distance: 56.8
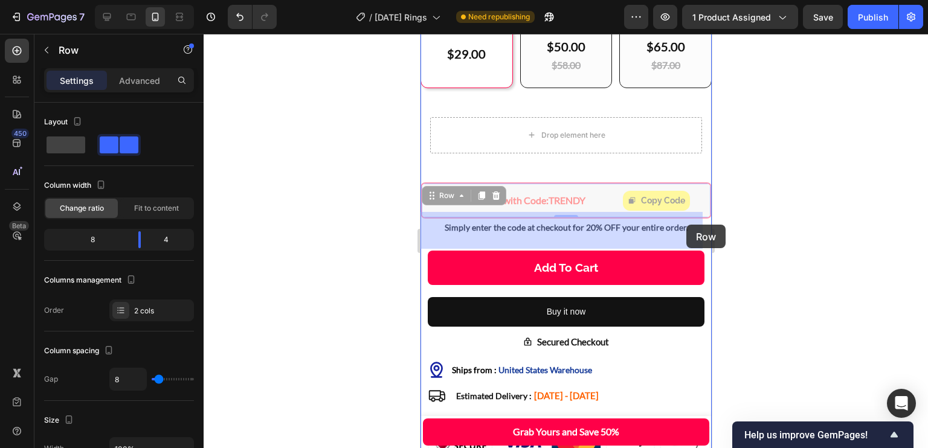
drag, startPoint x: 692, startPoint y: 224, endPoint x: 686, endPoint y: 225, distance: 6.1
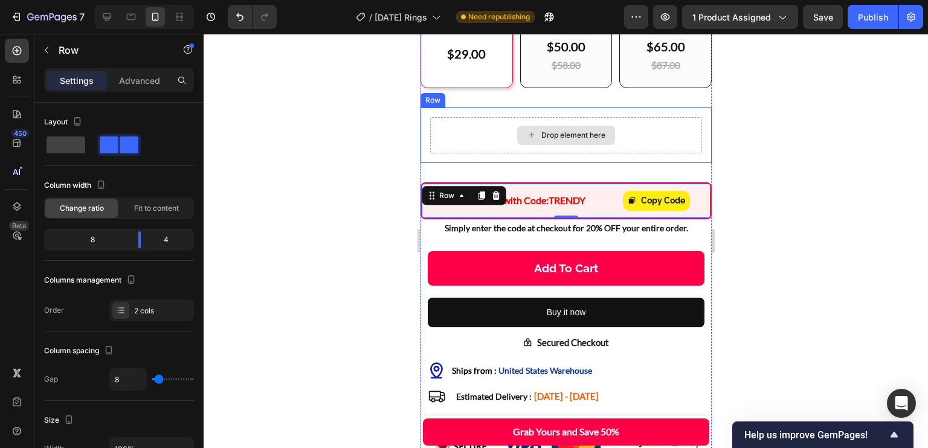
drag, startPoint x: 684, startPoint y: 179, endPoint x: 677, endPoint y: 179, distance: 6.6
click at [684, 154] on div "Drop element here" at bounding box center [566, 135] width 272 height 36
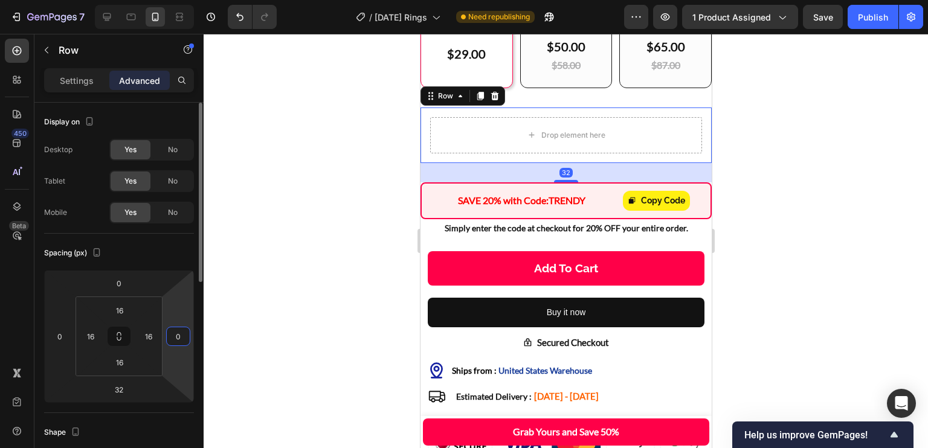
drag, startPoint x: 179, startPoint y: 326, endPoint x: 175, endPoint y: 316, distance: 10.6
click at [176, 322] on div "0 0 32 0" at bounding box center [119, 336] width 150 height 133
drag, startPoint x: 181, startPoint y: 337, endPoint x: 173, endPoint y: 337, distance: 8.5
click at [173, 337] on input "10" at bounding box center [178, 337] width 18 height 18
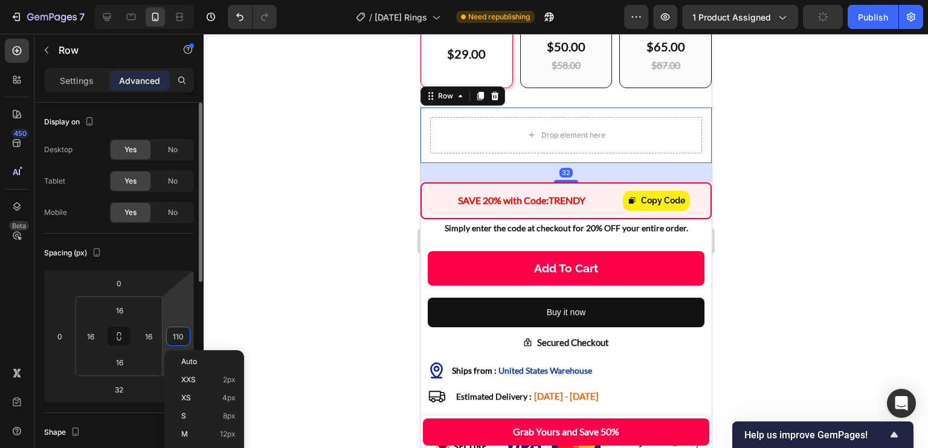
type input "1210"
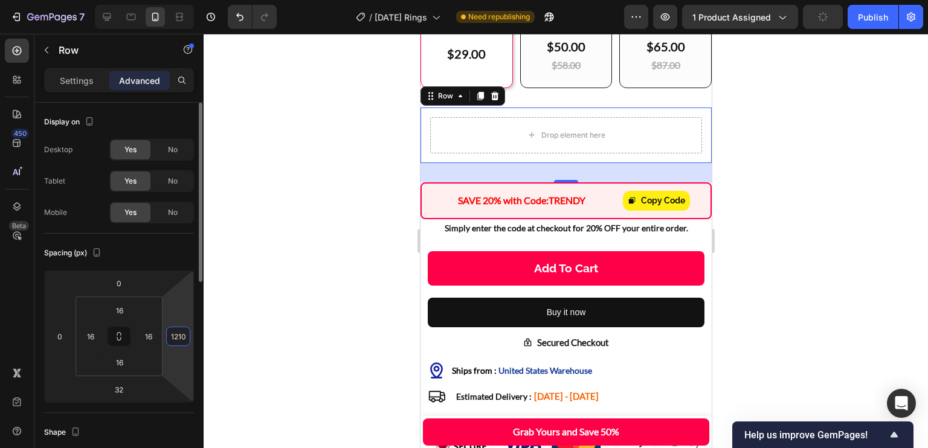
click at [181, 334] on input "1210" at bounding box center [178, 337] width 18 height 18
click at [80, 84] on p "Settings" at bounding box center [77, 80] width 34 height 13
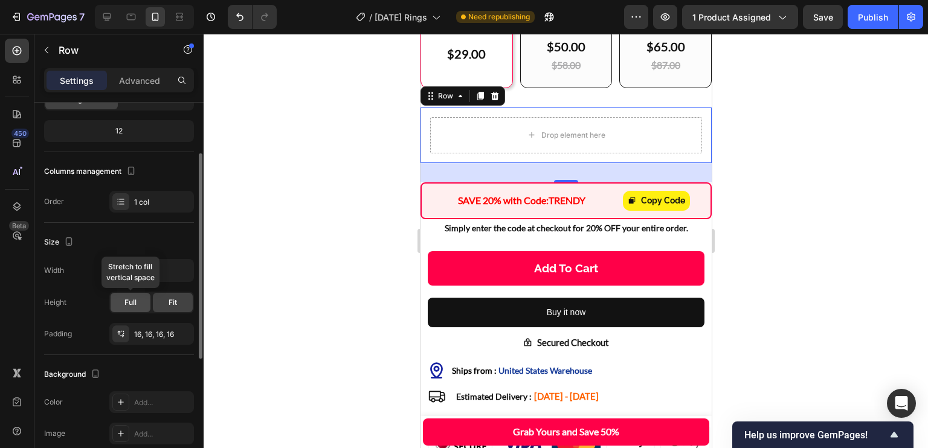
scroll to position [104, 0]
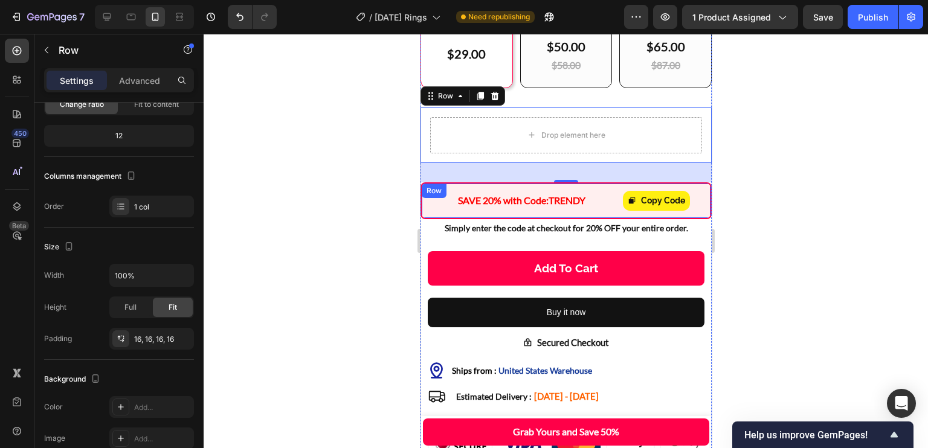
click at [425, 219] on div "SAVE 20% with Code: TRENDY Text Block Copy Code Copy Coupon Code Row" at bounding box center [565, 201] width 291 height 37
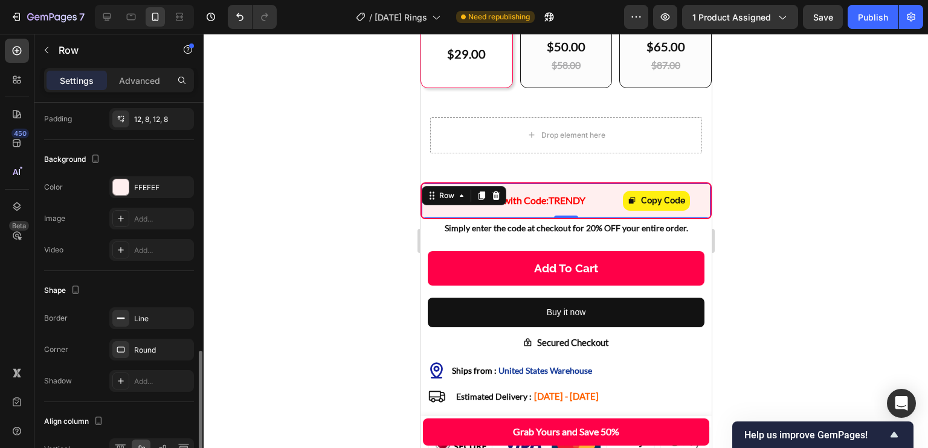
scroll to position [462, 0]
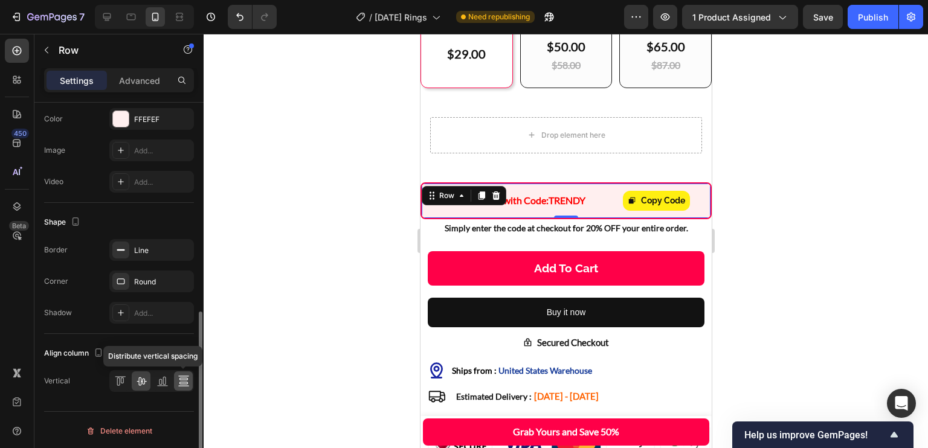
click at [184, 384] on icon at bounding box center [184, 381] width 12 height 12
click at [162, 375] on icon at bounding box center [163, 381] width 12 height 12
click at [141, 379] on icon at bounding box center [142, 382] width 10 height 8
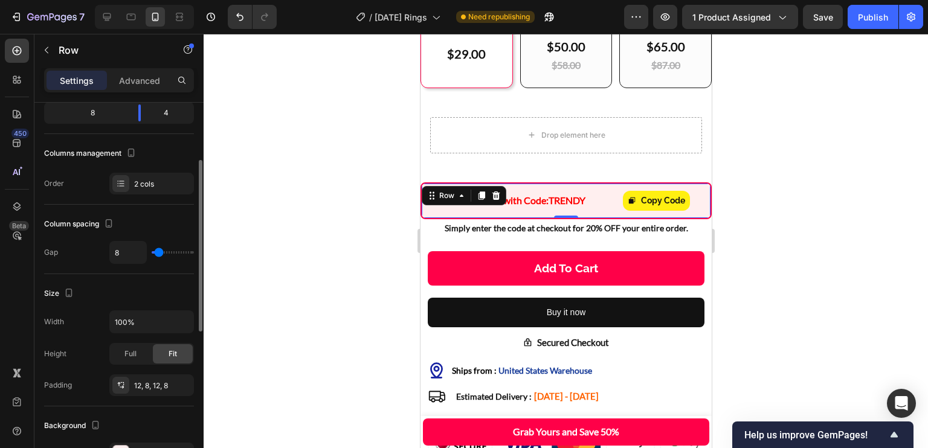
scroll to position [128, 0]
click at [161, 318] on input "100%" at bounding box center [151, 321] width 83 height 22
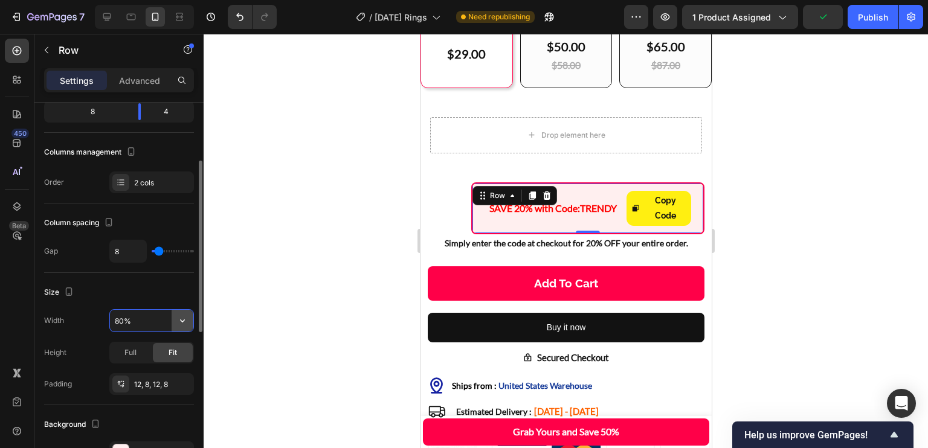
click at [191, 320] on button "button" at bounding box center [183, 321] width 22 height 22
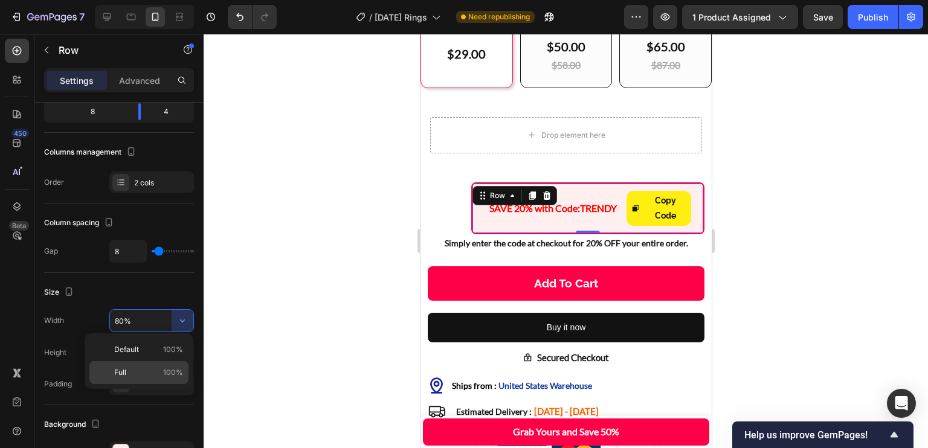
click at [162, 367] on div "Full 100%" at bounding box center [138, 372] width 99 height 23
type input "100%"
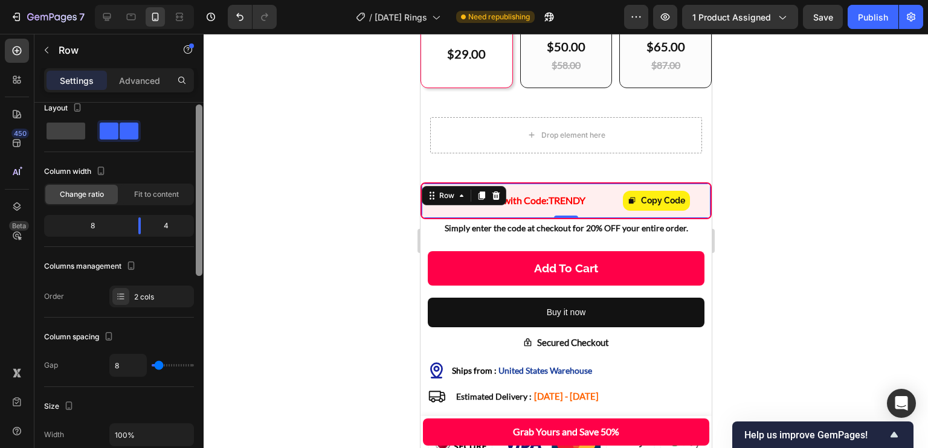
scroll to position [10, 0]
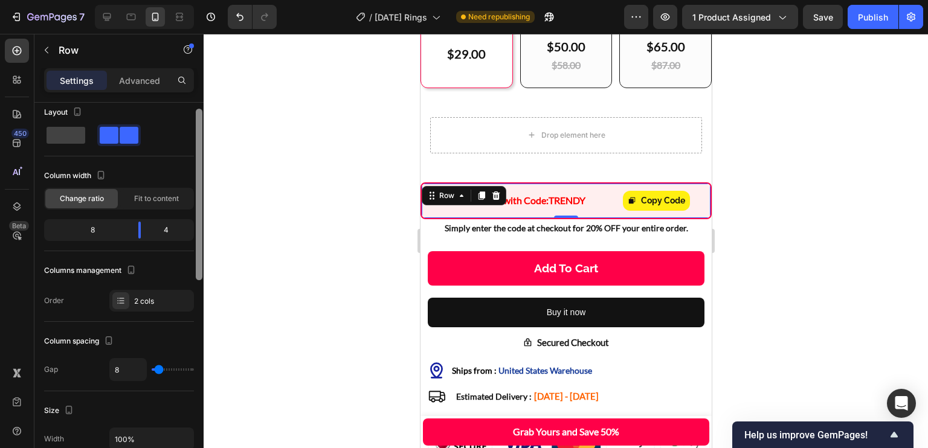
drag, startPoint x: 198, startPoint y: 176, endPoint x: 191, endPoint y: 122, distance: 54.3
click at [191, 122] on div "Layout Column width Change ratio Fit to content 8 4 Columns management Order 2 …" at bounding box center [118, 293] width 169 height 380
click at [144, 201] on span "Fit to content" at bounding box center [156, 198] width 45 height 11
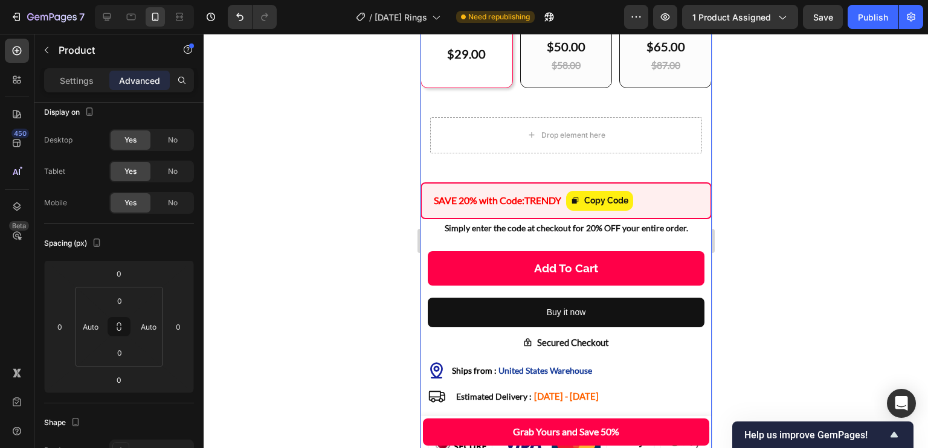
scroll to position [0, 0]
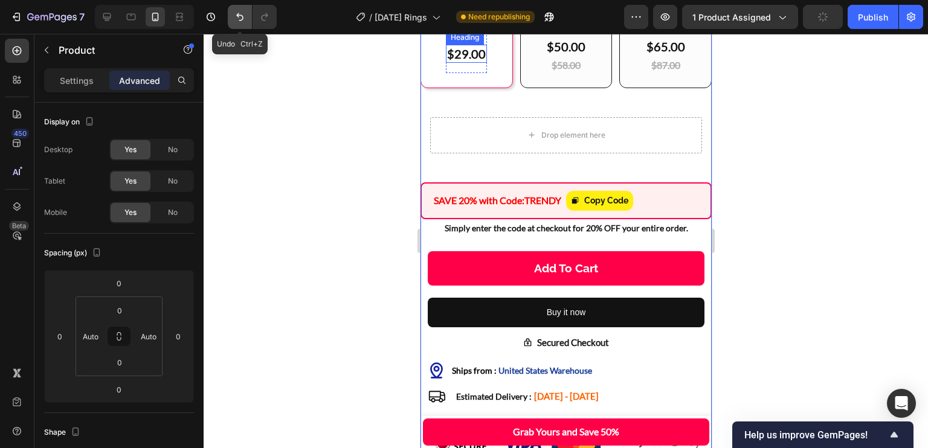
click at [231, 11] on button "Undo/Redo" at bounding box center [240, 17] width 24 height 24
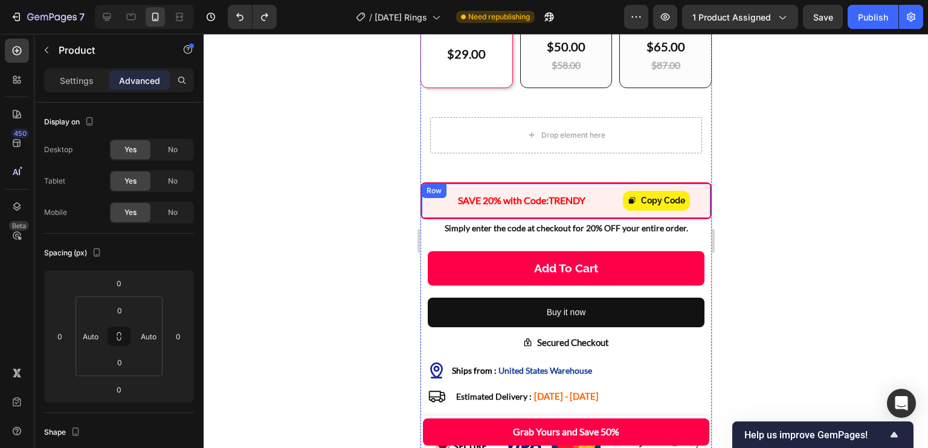
click at [691, 217] on div "SAVE 20% with Code: TRENDY Text Block Copy Code Copy Coupon Code Row" at bounding box center [565, 201] width 291 height 37
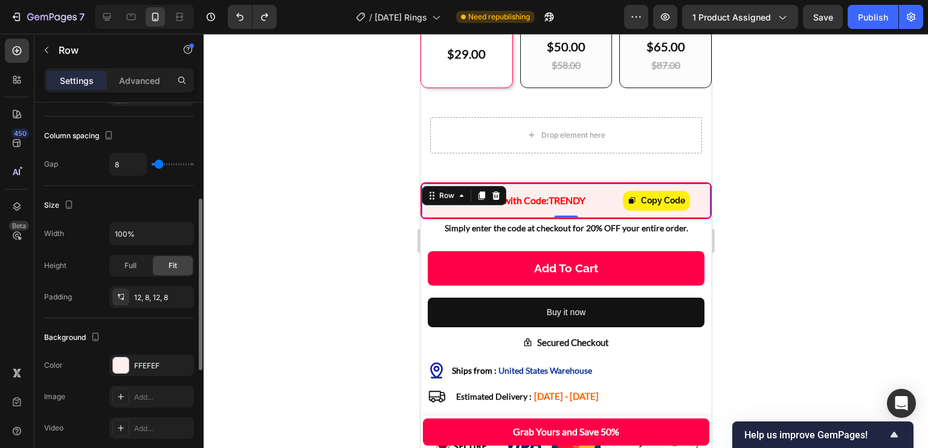
scroll to position [214, 0]
click at [158, 164] on input "range" at bounding box center [173, 165] width 42 height 2
type input "66"
type input "52"
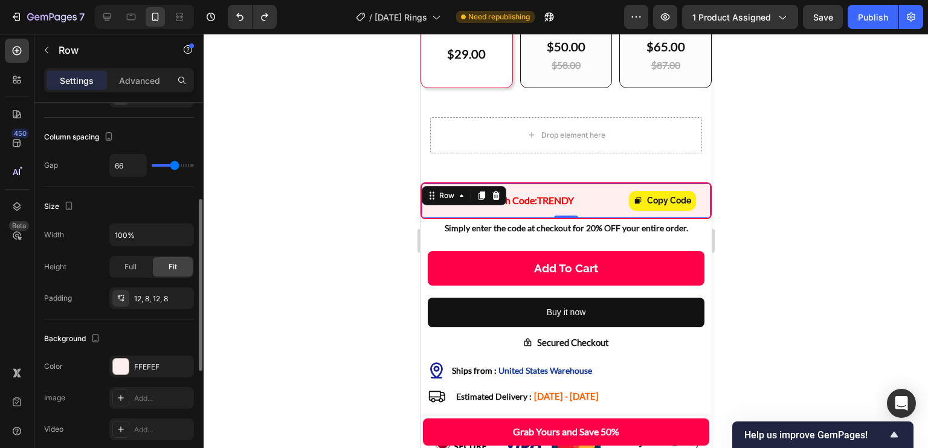
type input "52"
type input "31"
type input "24"
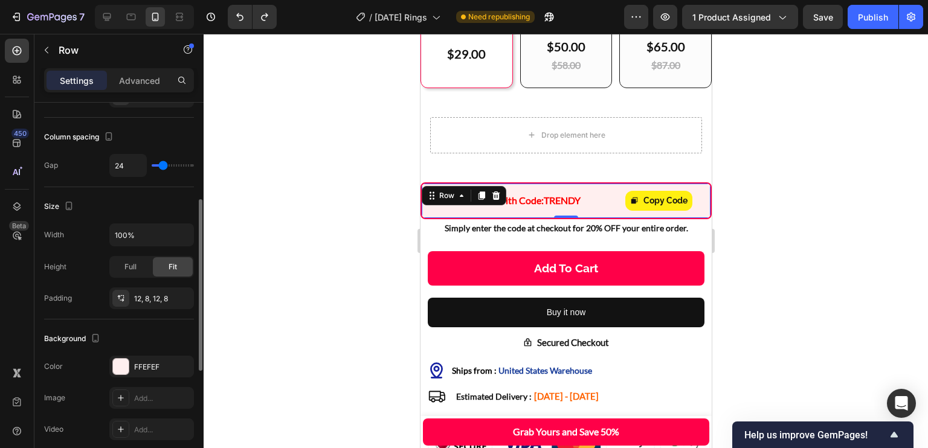
type input "22"
type input "16"
type input "9"
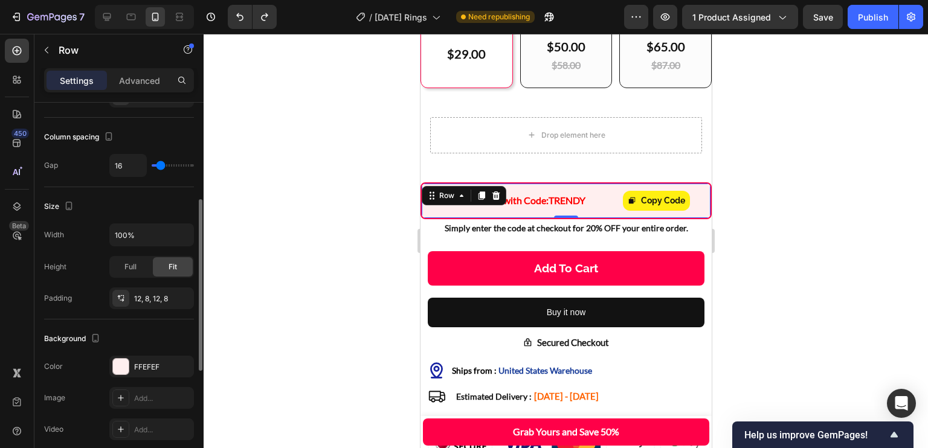
type input "9"
type input "6"
type input "2"
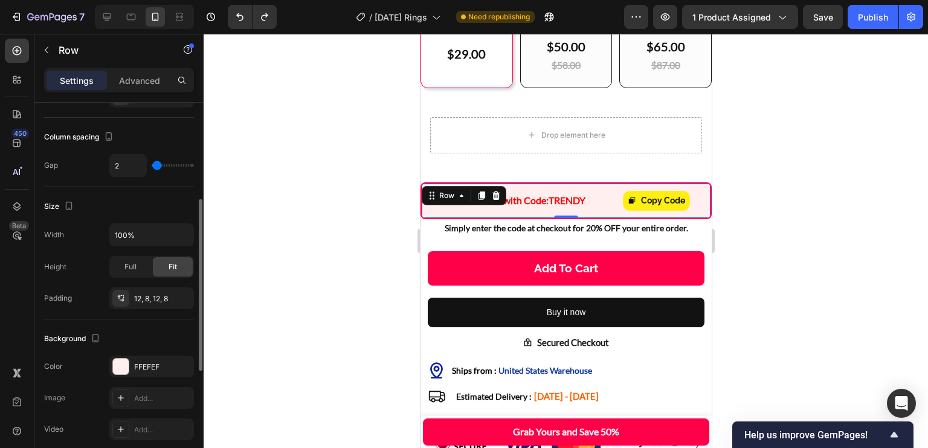
type input "0"
type input "2"
type input "4"
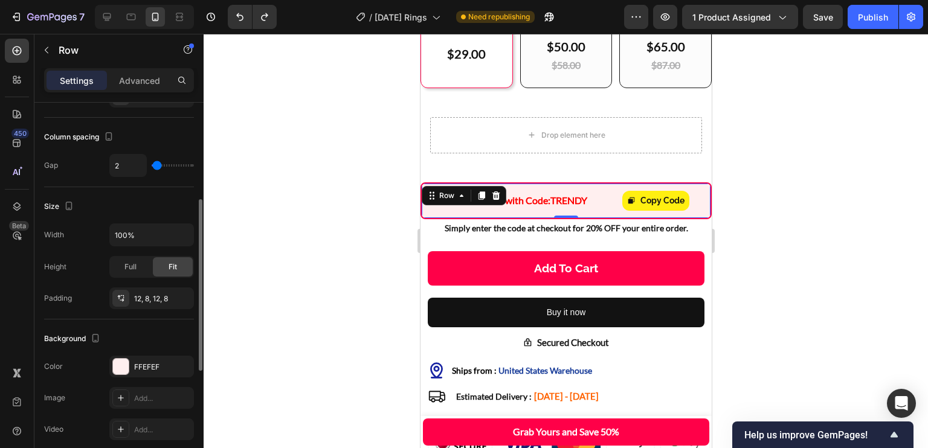
type input "4"
type input "6"
type input "8"
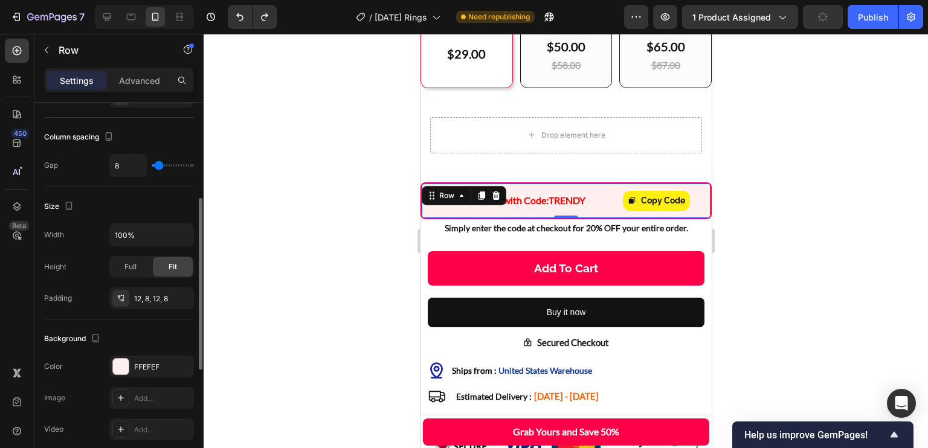
type input "9"
type input "8"
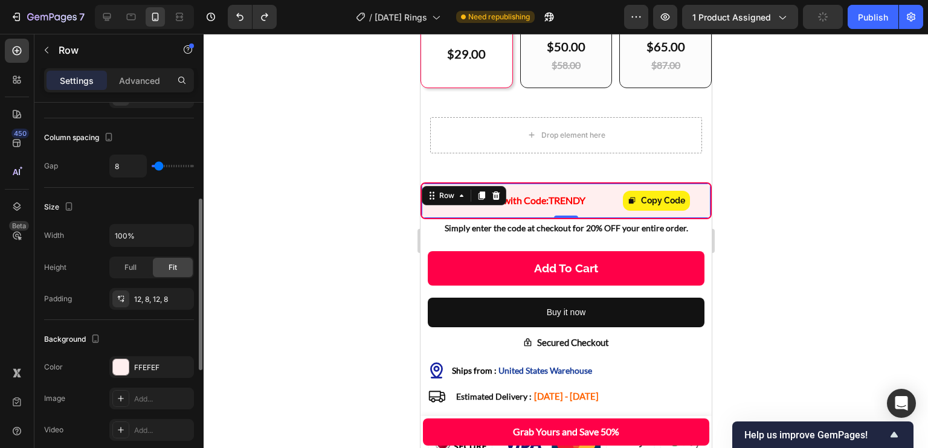
type input "6"
click at [158, 165] on input "range" at bounding box center [173, 166] width 42 height 2
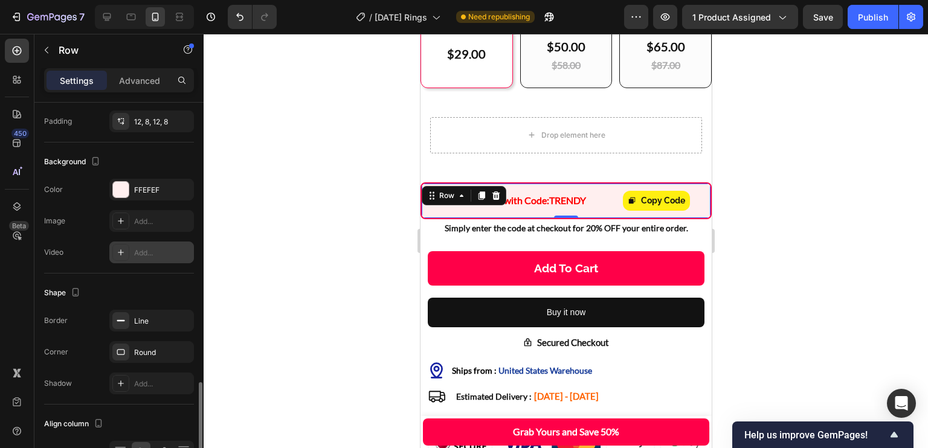
scroll to position [462, 0]
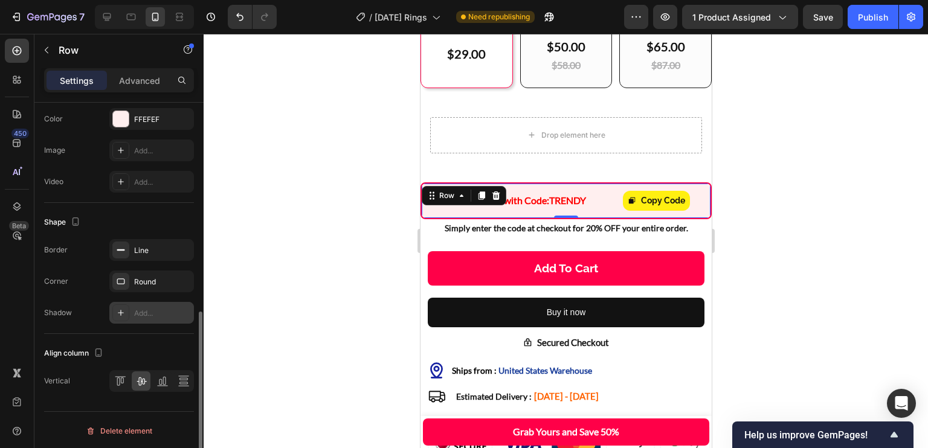
click at [138, 308] on div "Add..." at bounding box center [162, 313] width 57 height 11
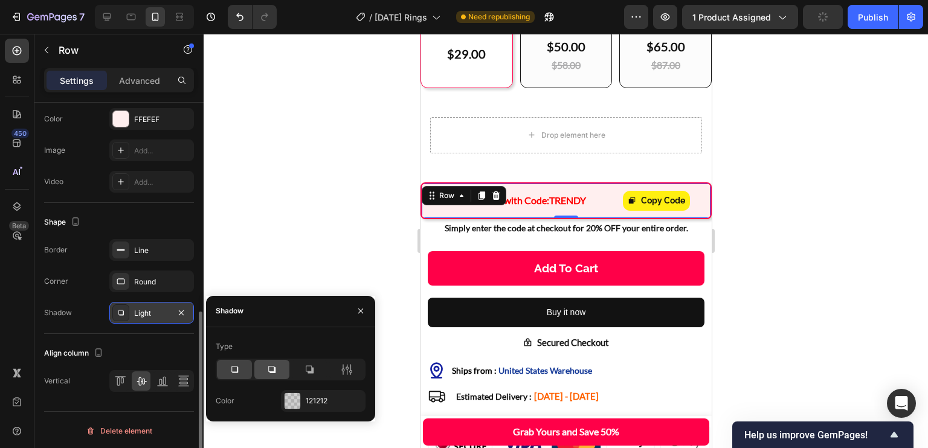
click at [274, 366] on icon at bounding box center [272, 370] width 12 height 12
click at [251, 367] on div at bounding box center [234, 369] width 35 height 19
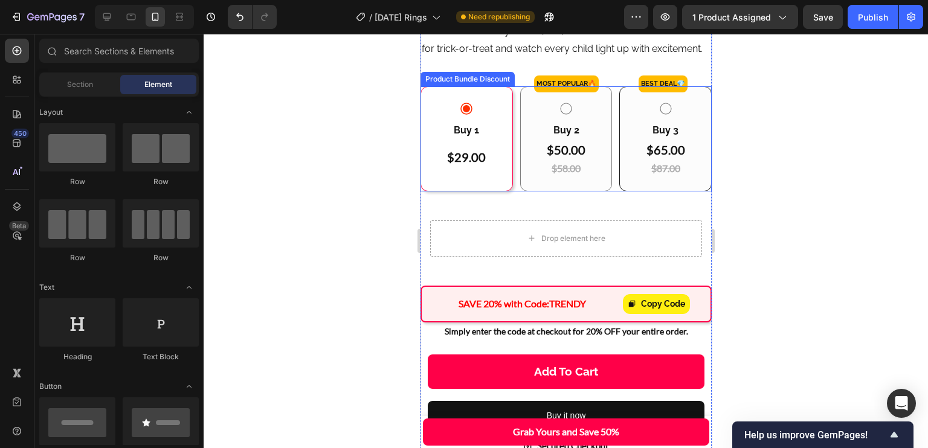
scroll to position [560, 0]
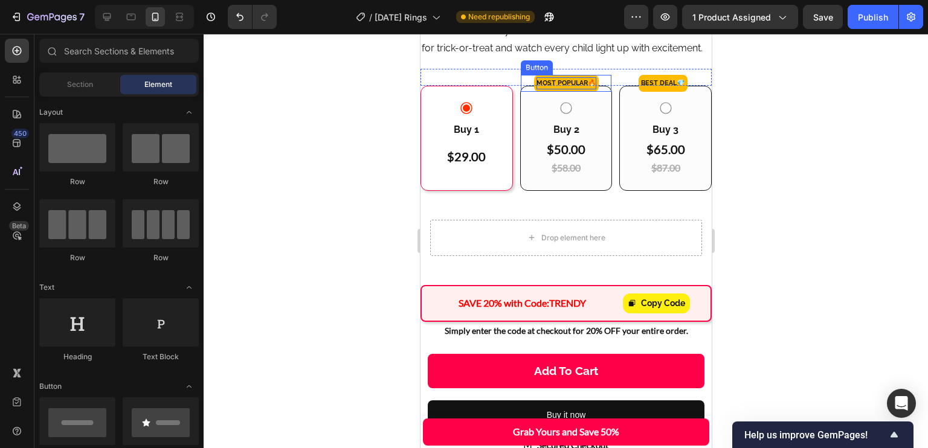
click at [583, 89] on p "MOST POPULAR🔥" at bounding box center [566, 83] width 60 height 12
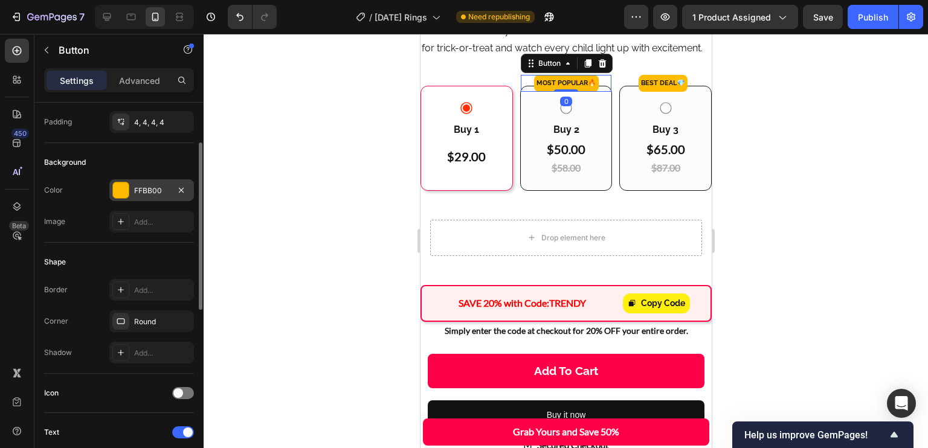
scroll to position [92, 0]
click at [109, 193] on div "FFBB00" at bounding box center [151, 191] width 85 height 22
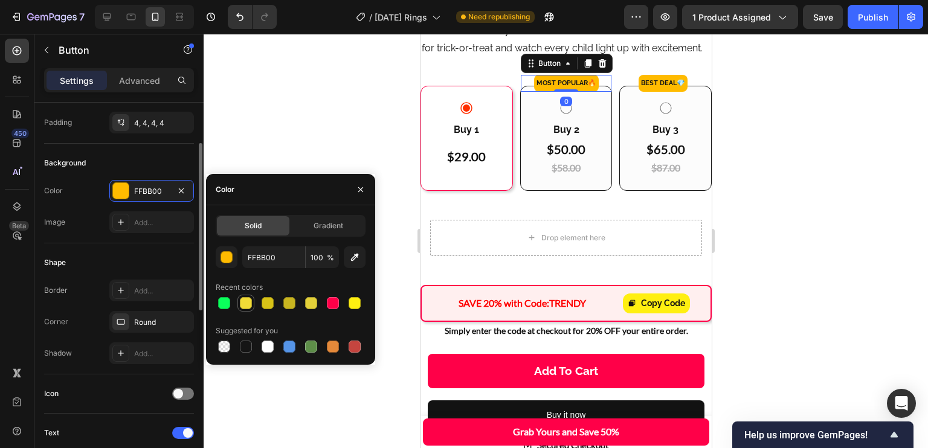
click at [247, 305] on div at bounding box center [246, 303] width 12 height 12
type input "F2DC37"
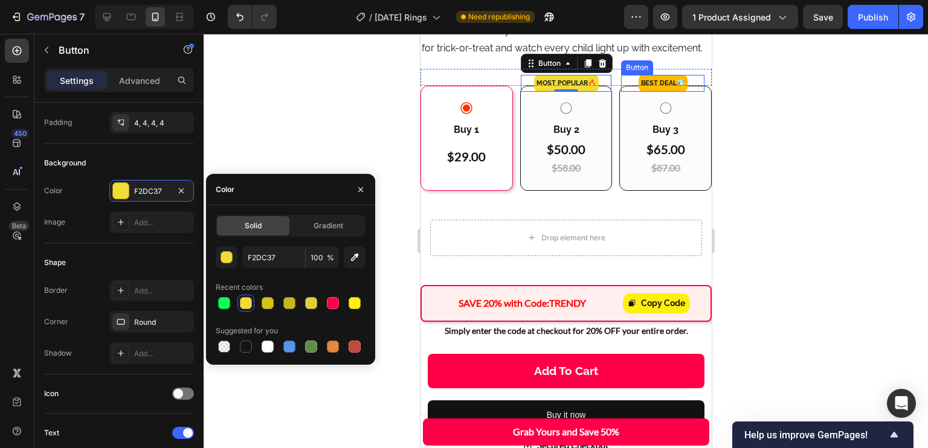
click at [638, 92] on button "Best DEAL 💎" at bounding box center [662, 83] width 49 height 17
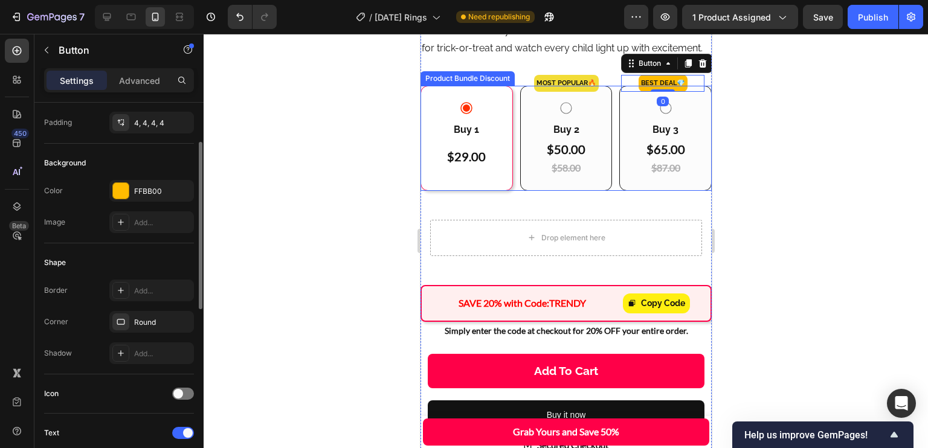
scroll to position [92, 0]
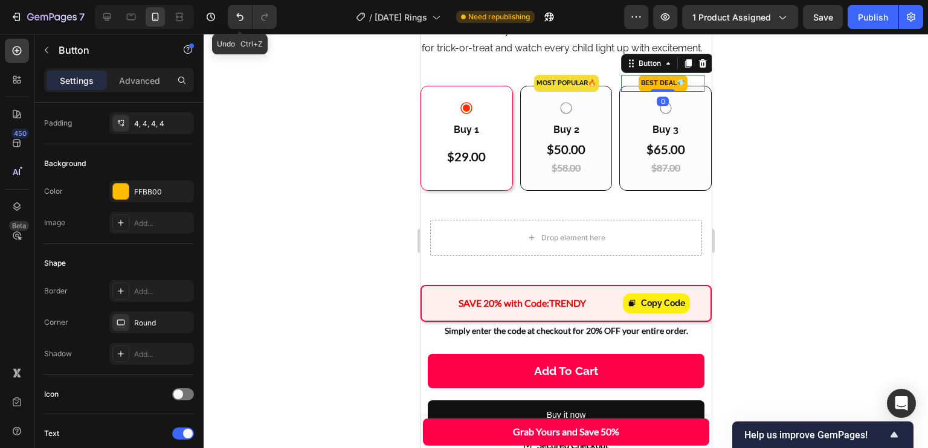
drag, startPoint x: 234, startPoint y: 14, endPoint x: 288, endPoint y: 60, distance: 70.7
click at [234, 14] on icon "Undo/Redo" at bounding box center [240, 17] width 12 height 12
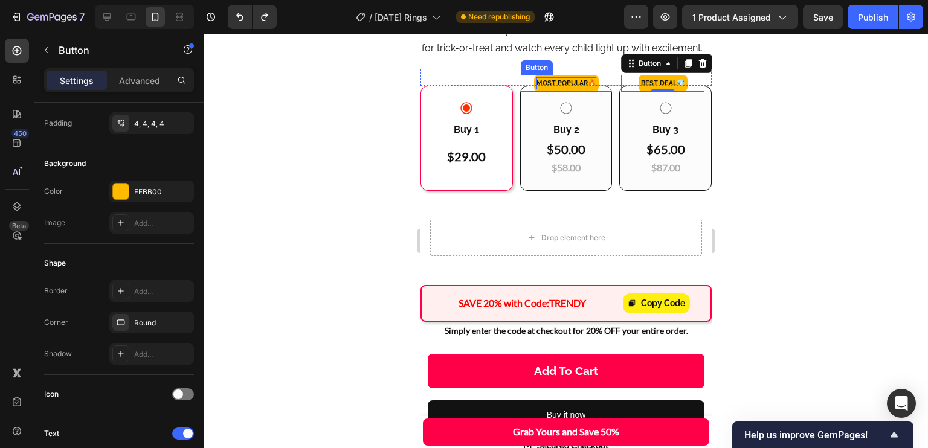
click at [560, 89] on p "MOST POPULAR🔥" at bounding box center [566, 83] width 60 height 12
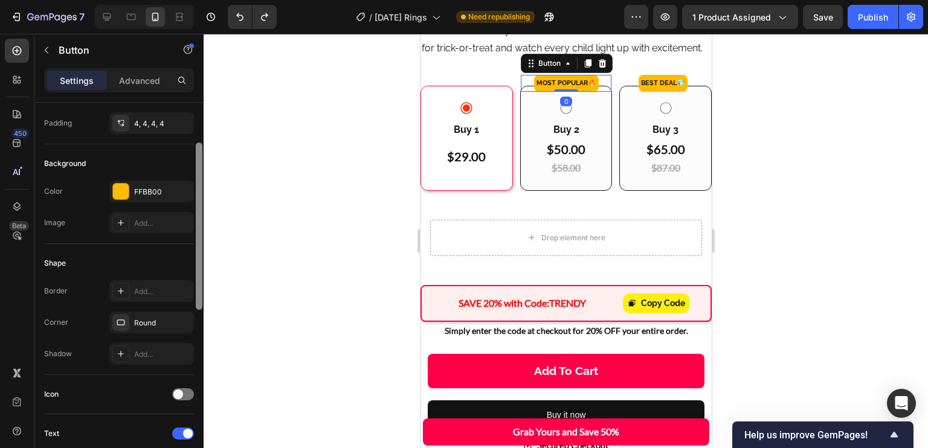
click at [137, 187] on div "FFBB00" at bounding box center [162, 192] width 57 height 11
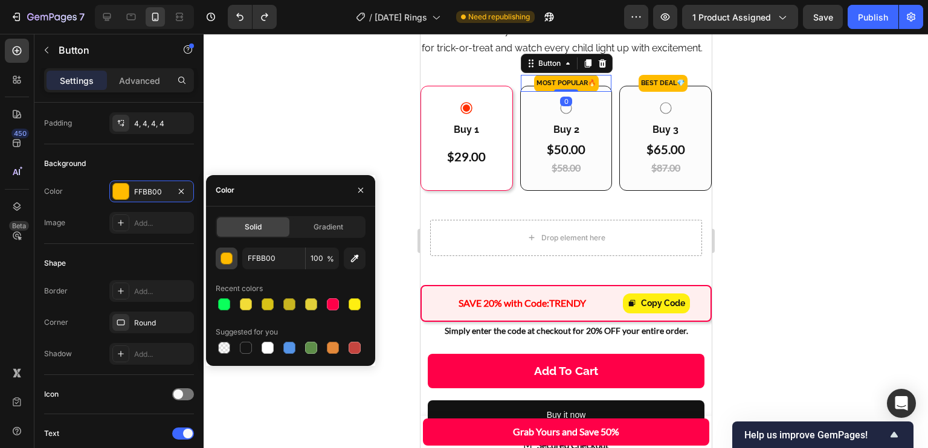
click at [219, 259] on button "button" at bounding box center [227, 259] width 22 height 22
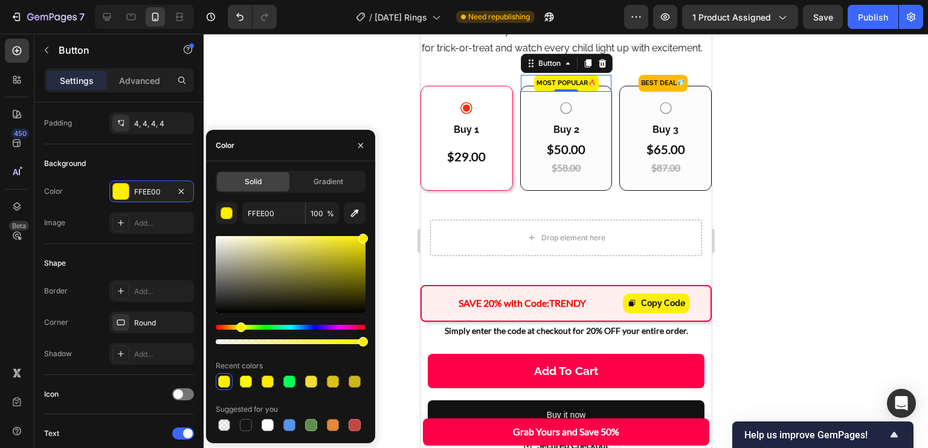
click at [239, 321] on div at bounding box center [291, 290] width 150 height 113
click at [239, 325] on div "Hue" at bounding box center [241, 328] width 10 height 10
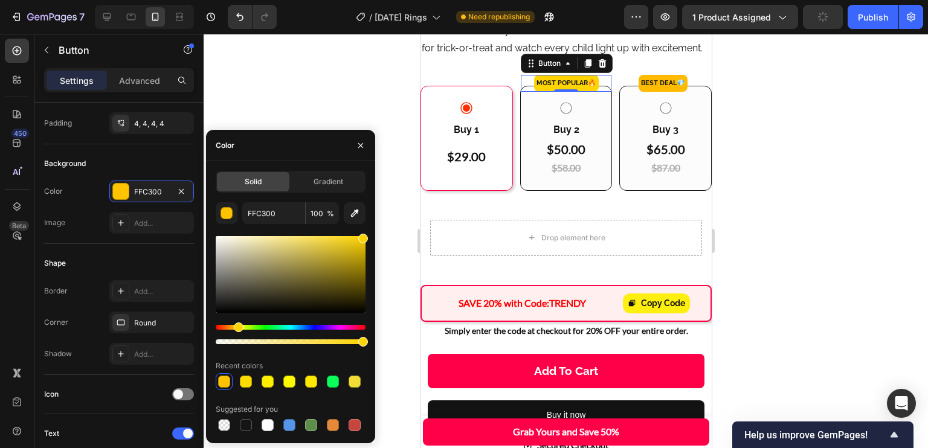
type input "FFD400"
click at [237, 328] on div "Hue" at bounding box center [239, 328] width 10 height 10
click at [277, 210] on input "FFD400" at bounding box center [273, 213] width 63 height 22
click at [636, 86] on div "Best DEAL 💎 Button" at bounding box center [666, 77] width 91 height 17
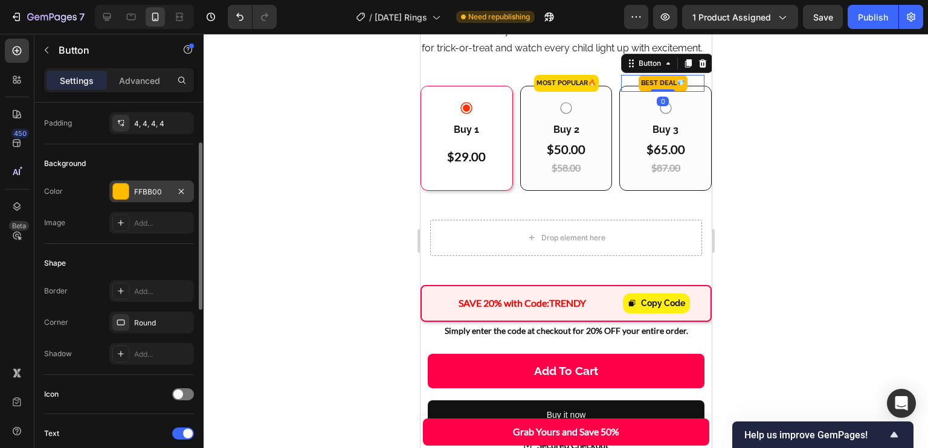
click at [146, 190] on div "FFBB00" at bounding box center [151, 192] width 35 height 11
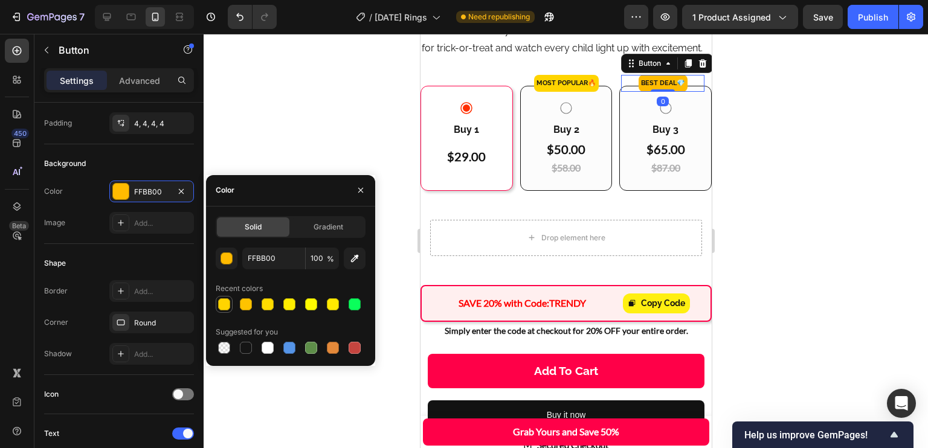
click at [228, 303] on div at bounding box center [224, 305] width 12 height 12
type input "FFD400"
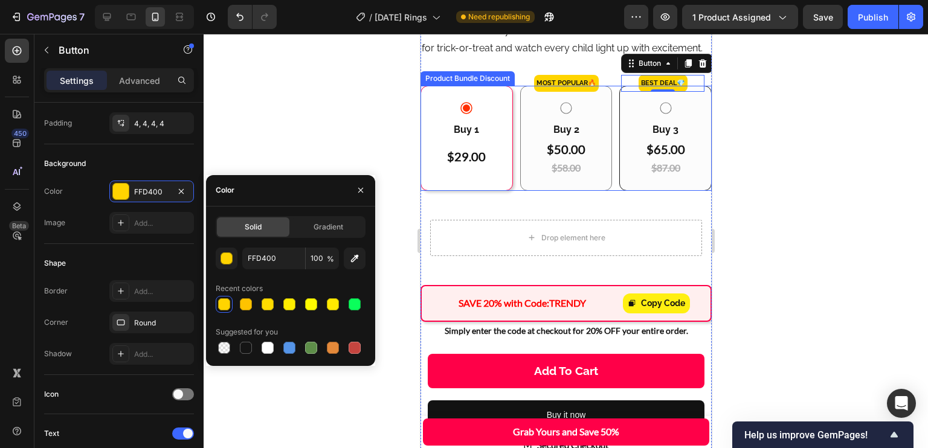
click at [601, 191] on div "Buy 2 Text Block $50.00 Heading $58.00 Heading Row" at bounding box center [566, 138] width 92 height 105
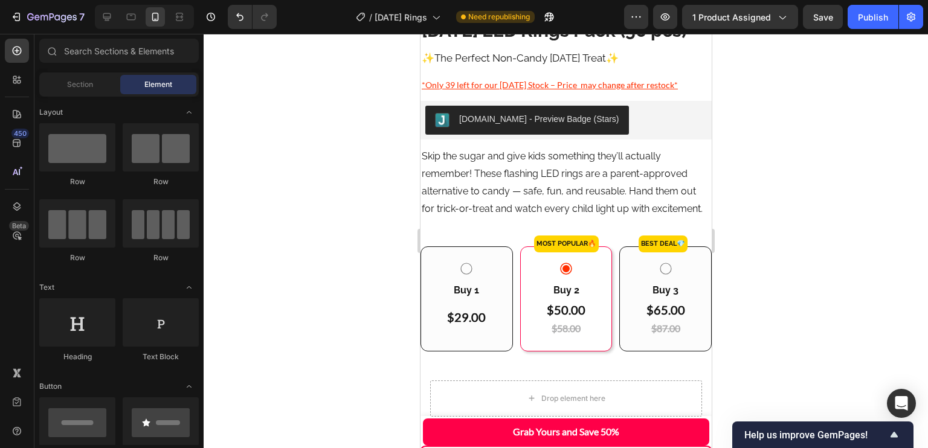
scroll to position [495, 0]
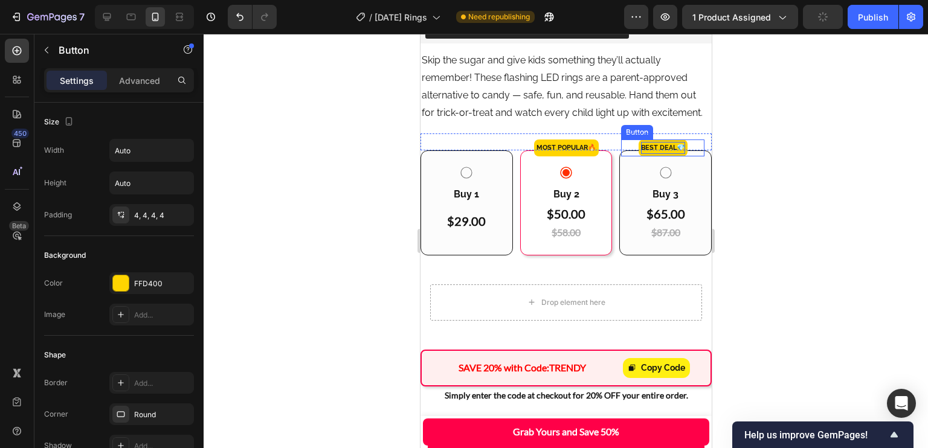
click at [641, 154] on p "Best DEAL 💎" at bounding box center [663, 148] width 44 height 12
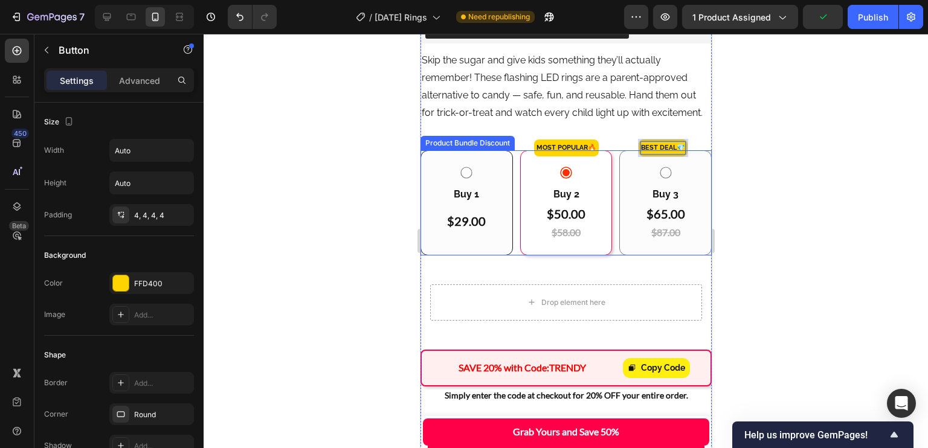
click at [638, 140] on button "Best DEAL 💎" at bounding box center [662, 148] width 49 height 17
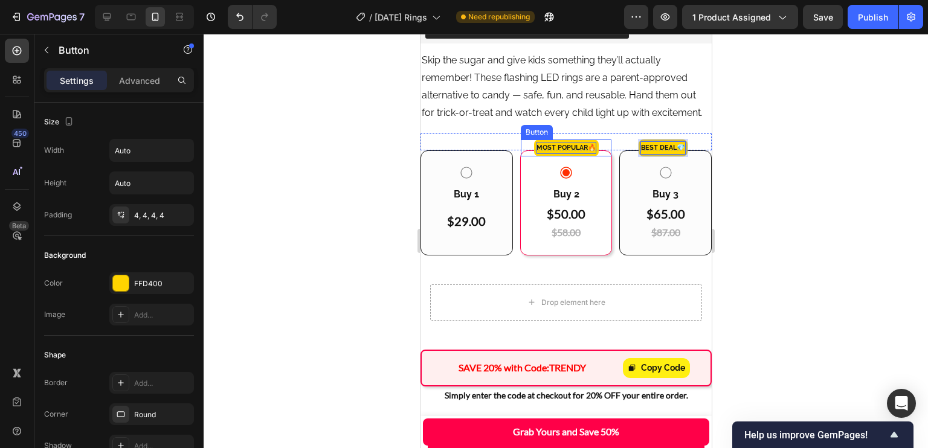
click at [548, 154] on p "MOST POPULAR🔥" at bounding box center [566, 148] width 60 height 12
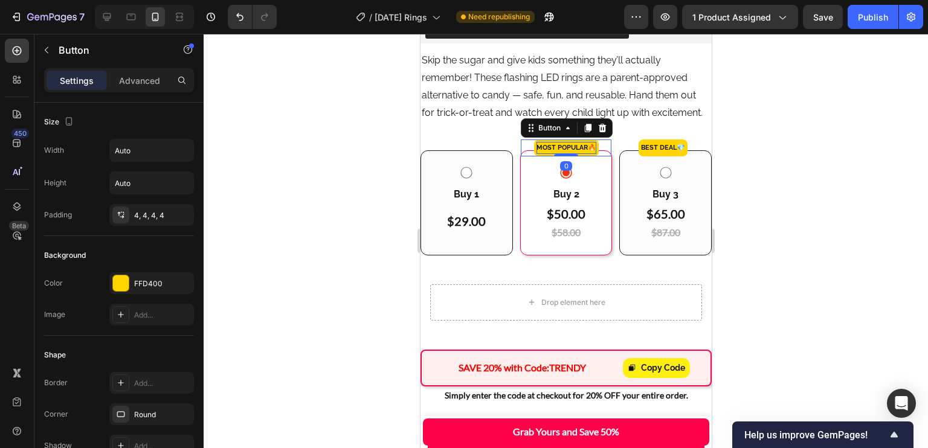
click at [536, 154] on p "MOST POPULAR🔥" at bounding box center [566, 148] width 60 height 12
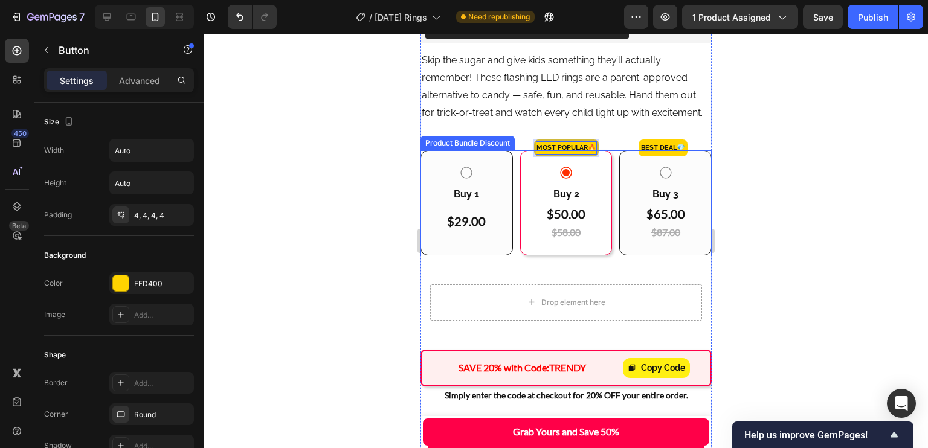
click at [534, 140] on button "MOST POPULAR🔥" at bounding box center [566, 148] width 65 height 17
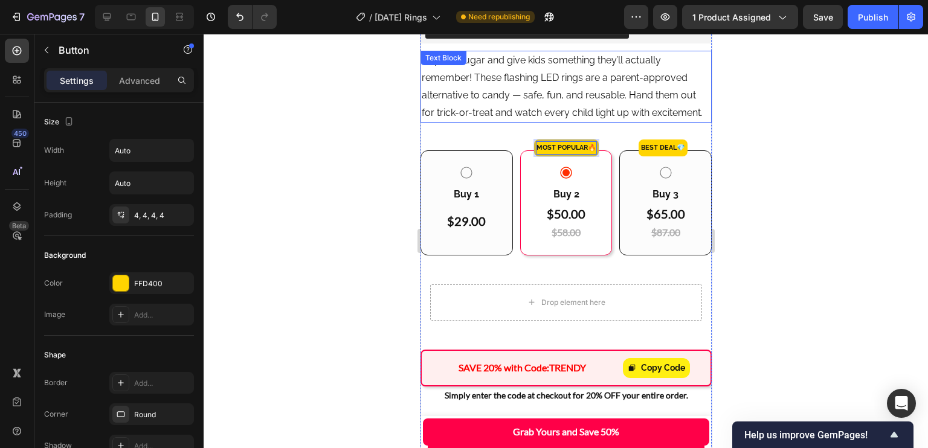
click at [646, 121] on p "Skip the sugar and give kids something they’ll actually remember! These flashin…" at bounding box center [565, 86] width 289 height 69
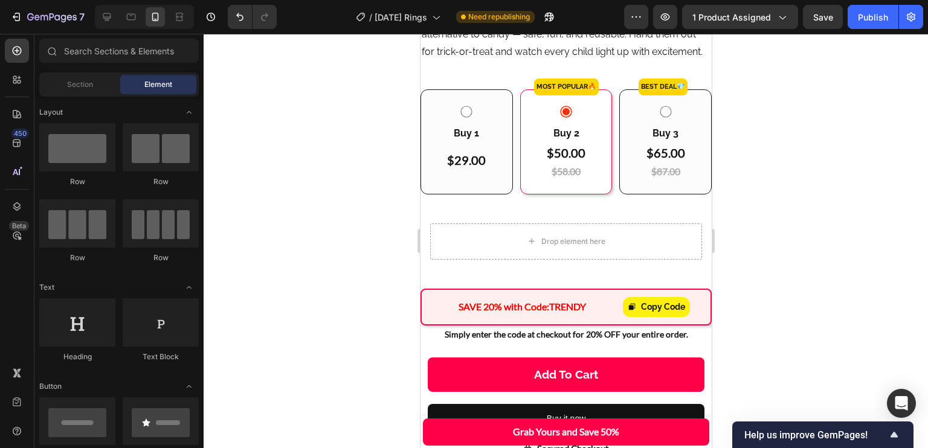
scroll to position [563, 0]
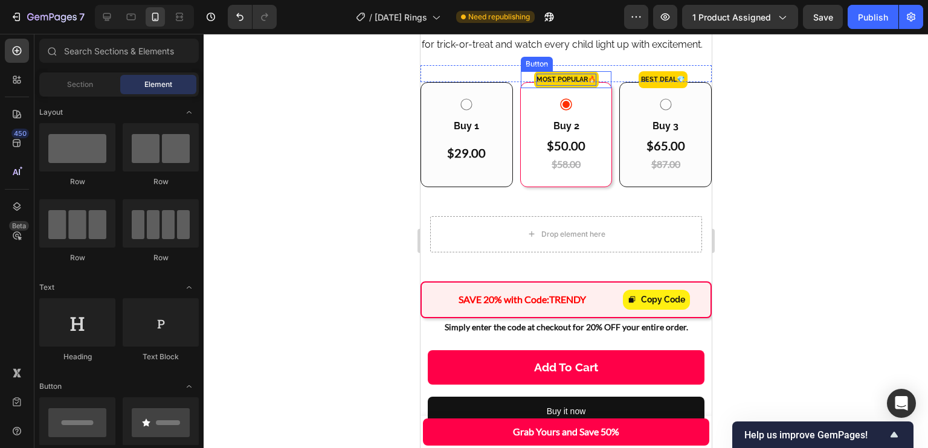
click at [580, 86] on p "MOST POPULAR🔥" at bounding box center [566, 80] width 60 height 12
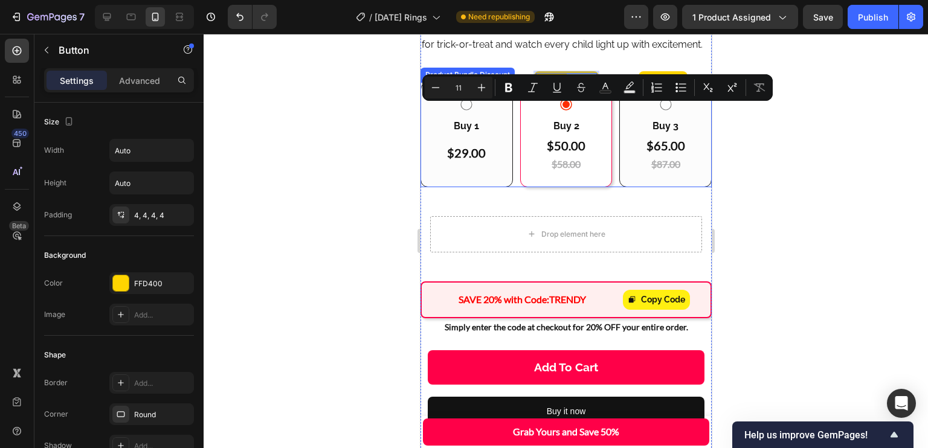
click at [530, 132] on div "Buy 2 Text Block $50.00 Heading $58.00 Heading Row" at bounding box center [566, 134] width 72 height 75
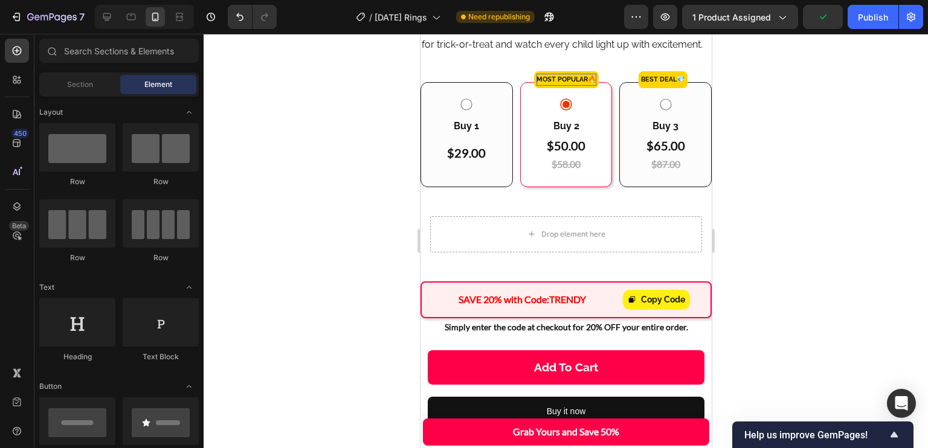
scroll to position [520, 0]
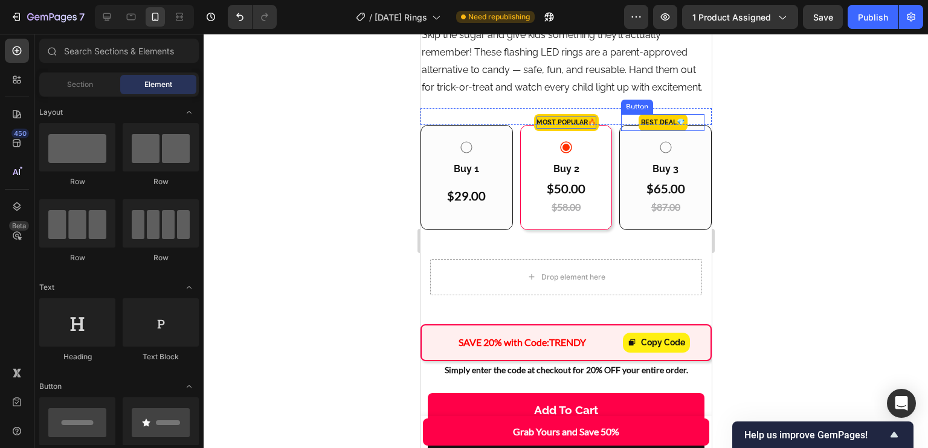
click at [680, 131] on button "Best DEAL 💎" at bounding box center [662, 122] width 49 height 17
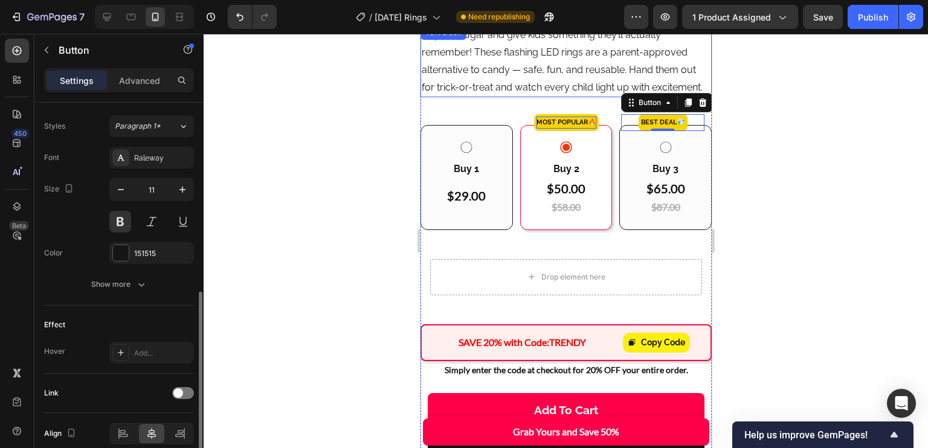
scroll to position [431, 0]
click at [165, 74] on div "Advanced" at bounding box center [139, 80] width 60 height 19
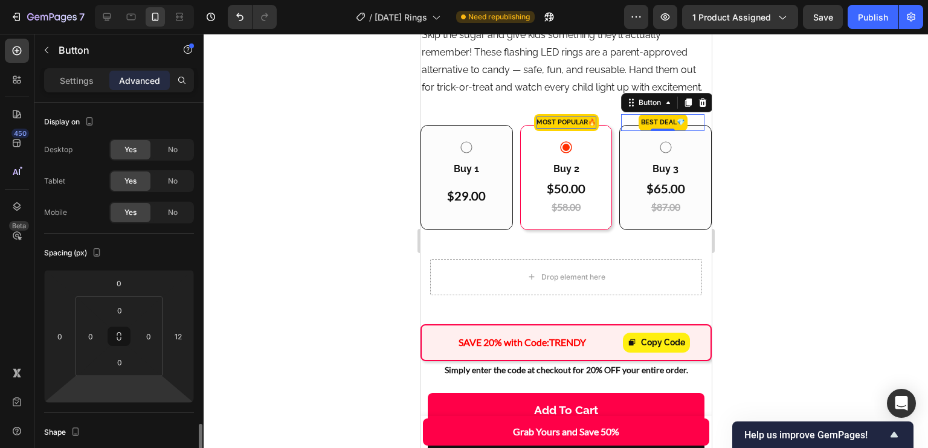
scroll to position [585, 0]
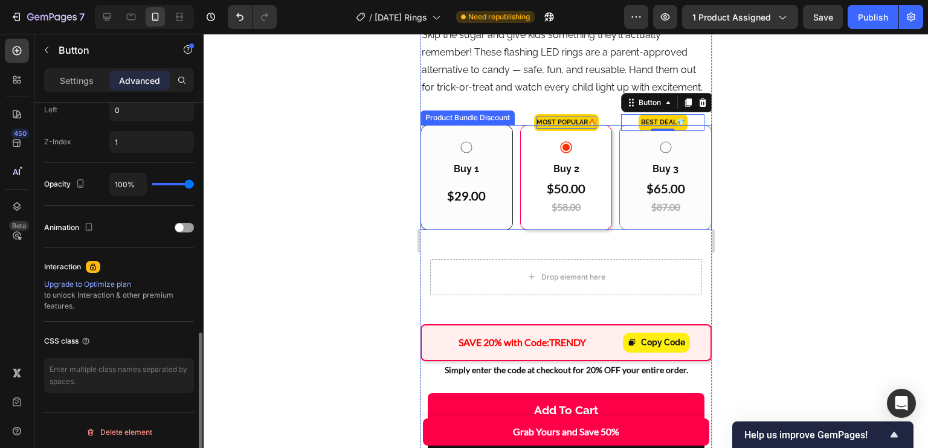
click at [697, 213] on div "Buy 3 Text Block $65.00 Heading $87.00 Heading Row" at bounding box center [665, 177] width 92 height 105
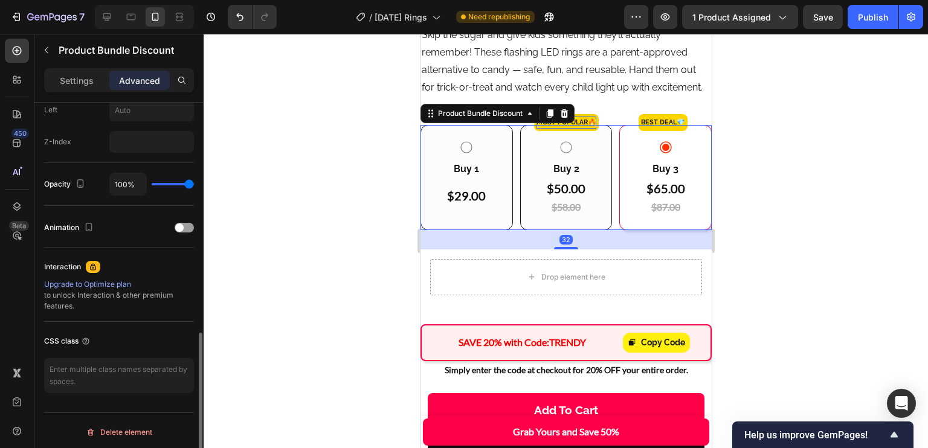
scroll to position [0, 0]
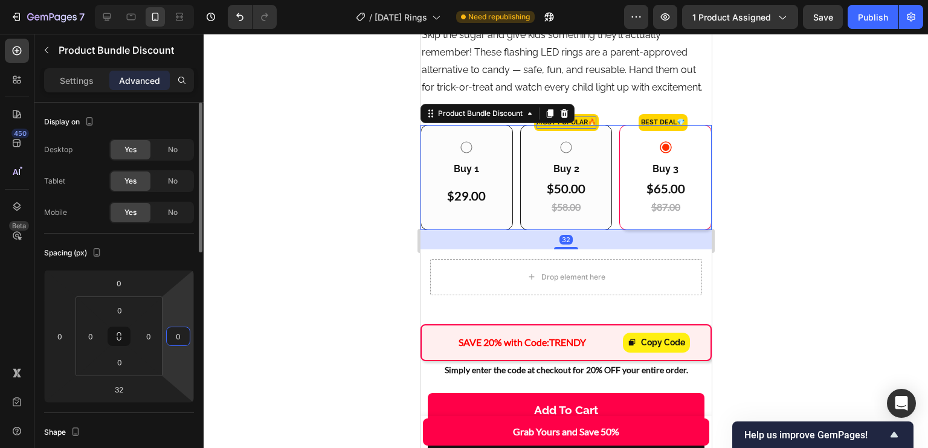
click at [172, 331] on input "0" at bounding box center [178, 337] width 18 height 18
type input "12"
click at [67, 339] on input "0" at bounding box center [60, 337] width 18 height 18
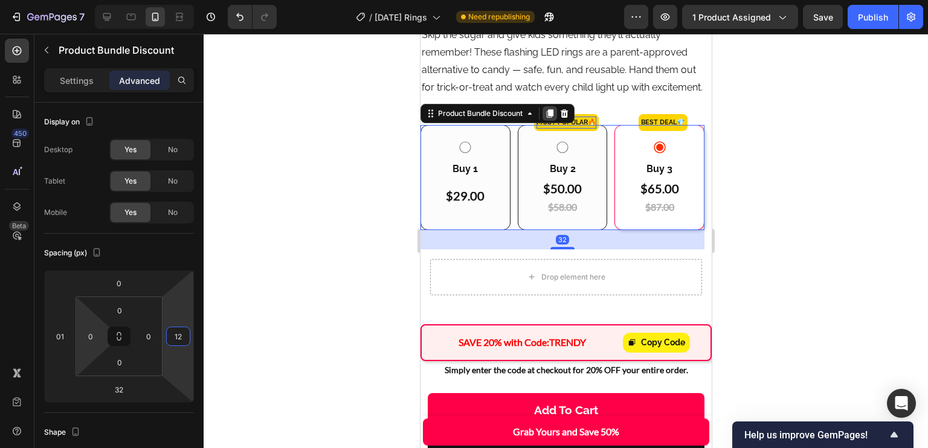
type input "012"
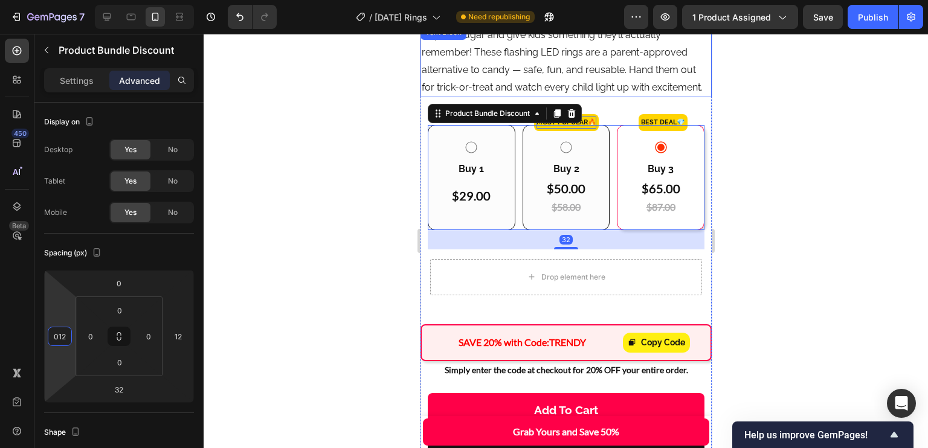
click at [645, 63] on p "Skip the sugar and give kids something they’ll actually remember! These flashin…" at bounding box center [565, 61] width 289 height 69
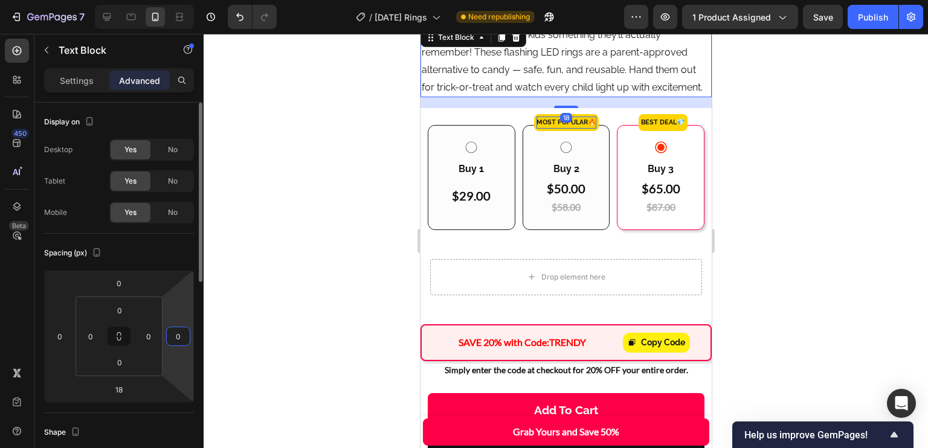
click at [183, 340] on input "0" at bounding box center [178, 337] width 18 height 18
type input "12"
click at [65, 334] on input "0" at bounding box center [60, 337] width 18 height 18
type input "012"
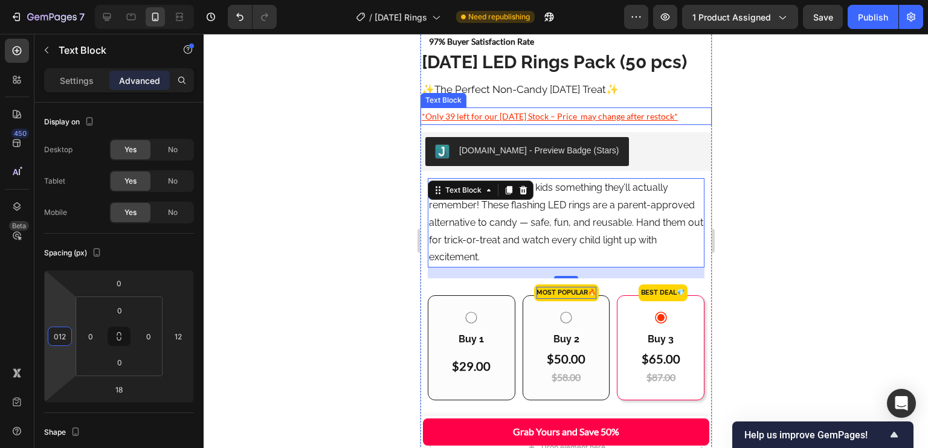
scroll to position [362, 0]
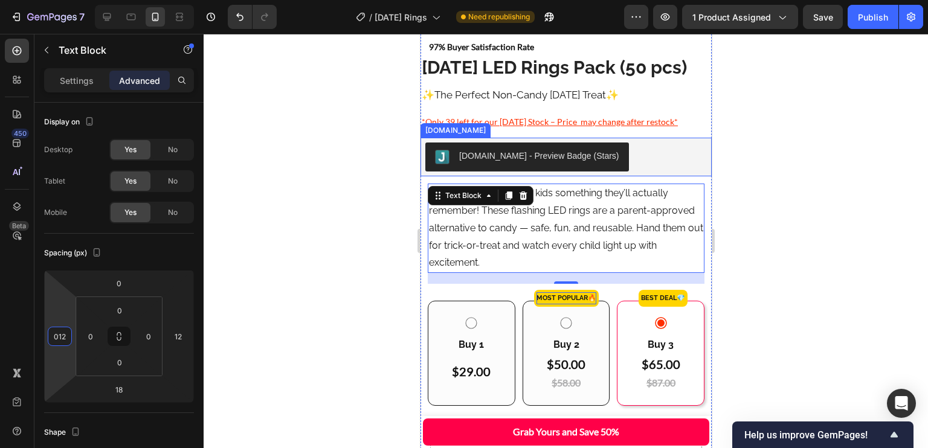
click at [645, 166] on div "[DOMAIN_NAME] - Preview Badge (Stars)" at bounding box center [566, 157] width 282 height 29
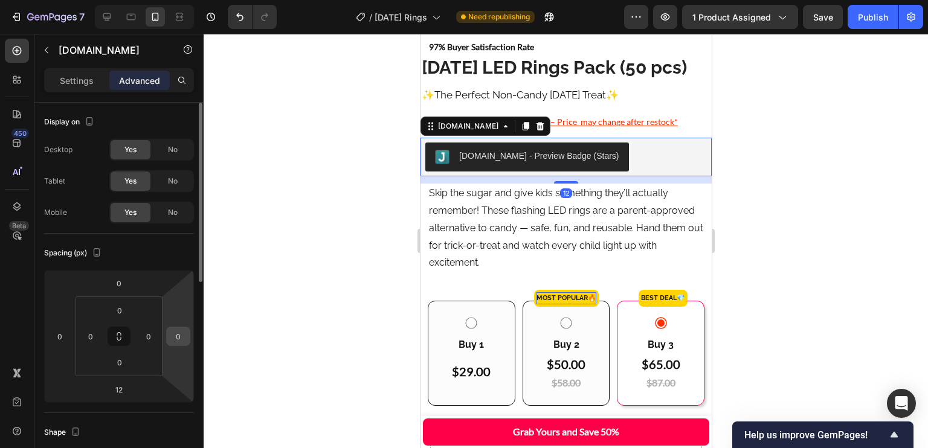
click at [189, 340] on div "0" at bounding box center [178, 336] width 24 height 19
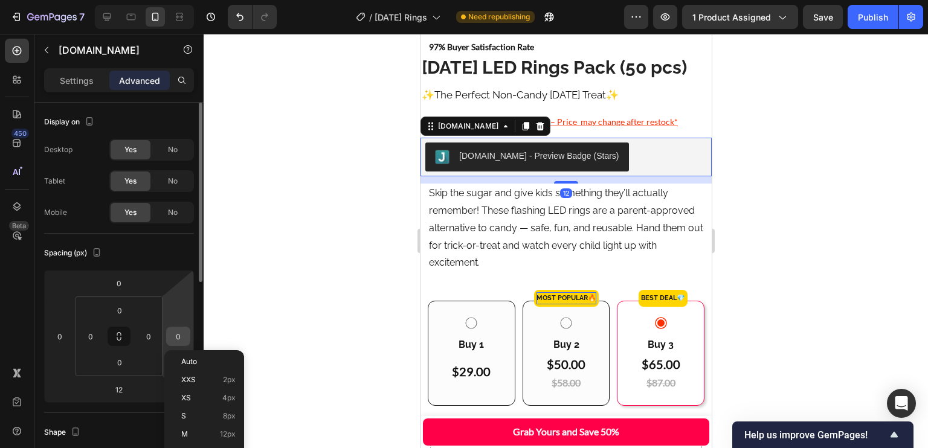
click at [181, 338] on input "0" at bounding box center [178, 337] width 18 height 18
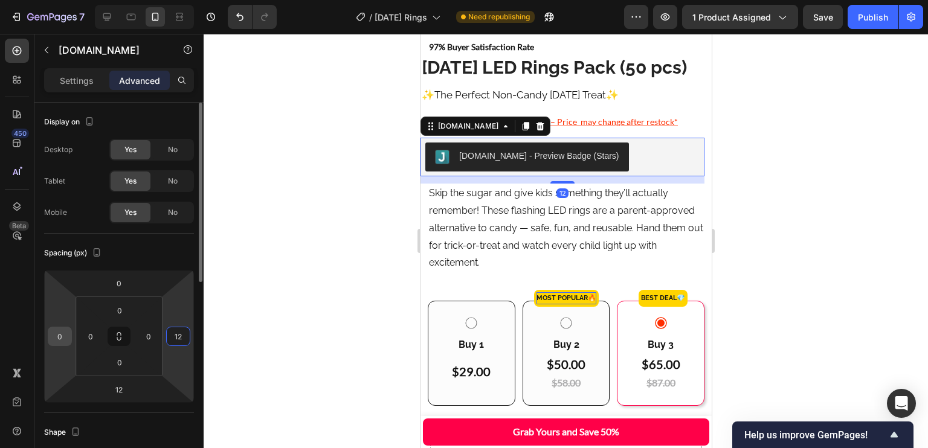
type input "12"
click at [68, 332] on input "0" at bounding box center [60, 337] width 18 height 18
type input "12"
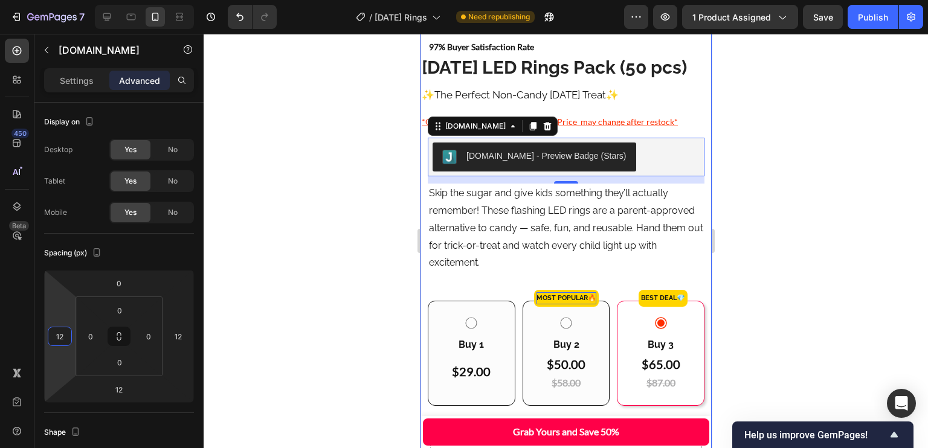
click at [632, 129] on p "*Only 39 left for our [DATE] Stock – Price may change after restock*" at bounding box center [565, 121] width 289 height 15
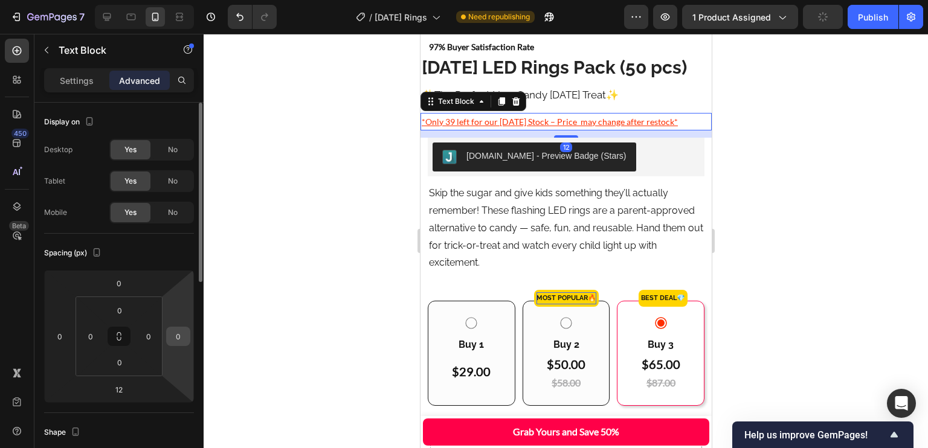
click at [178, 333] on input "0" at bounding box center [178, 337] width 18 height 18
type input "12"
click at [56, 335] on input "0" at bounding box center [60, 337] width 18 height 18
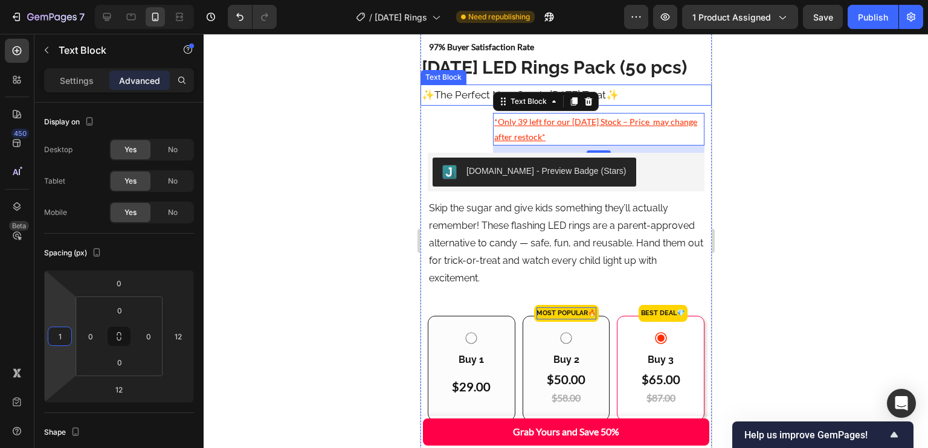
type input "12"
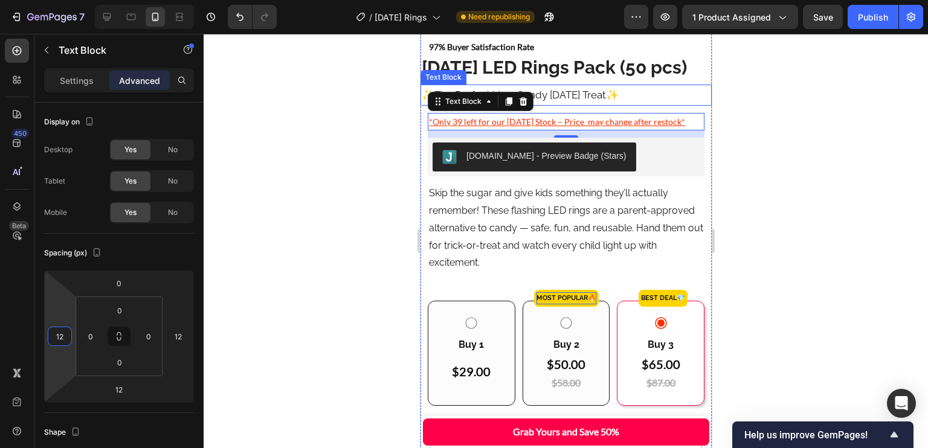
click at [618, 101] on strong "✨" at bounding box center [612, 95] width 13 height 12
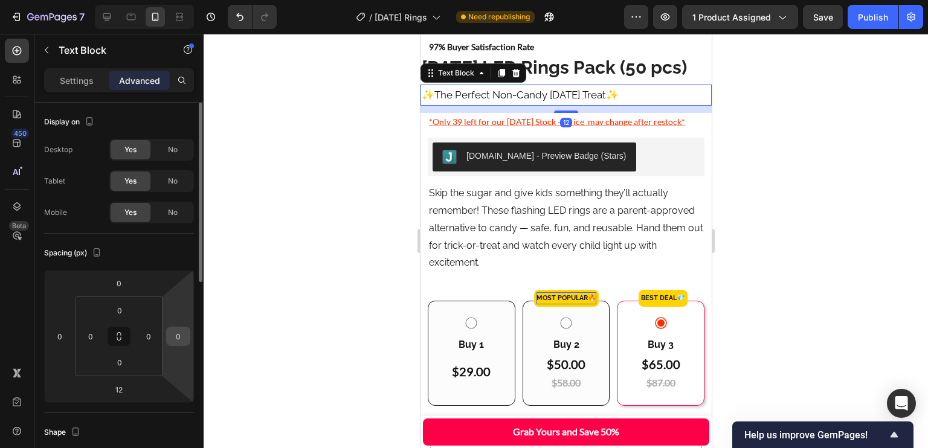
click at [179, 337] on input "0" at bounding box center [178, 337] width 18 height 18
type input "12"
click at [66, 333] on input "0" at bounding box center [60, 337] width 18 height 18
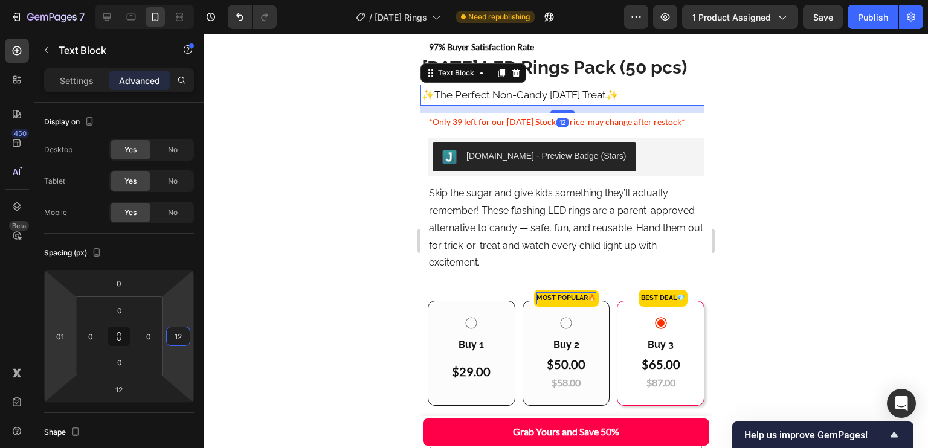
type input "012"
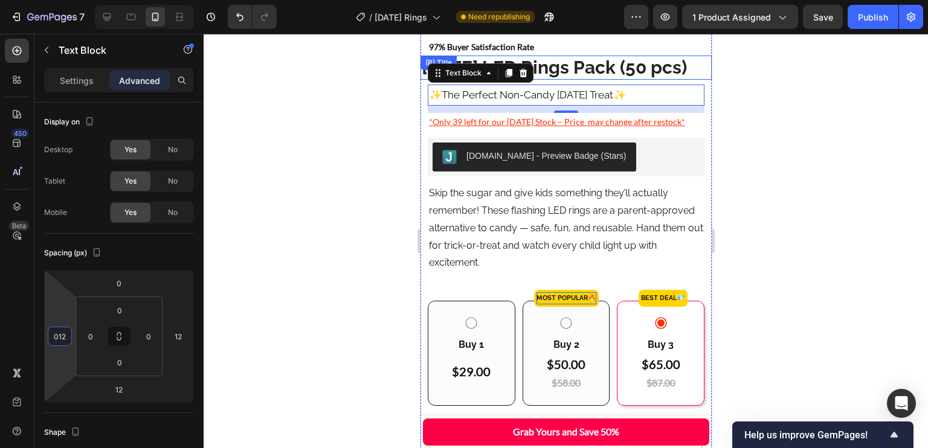
click at [687, 59] on h2 "[DATE] LED Rings Pack (50 pcs)" at bounding box center [565, 68] width 291 height 24
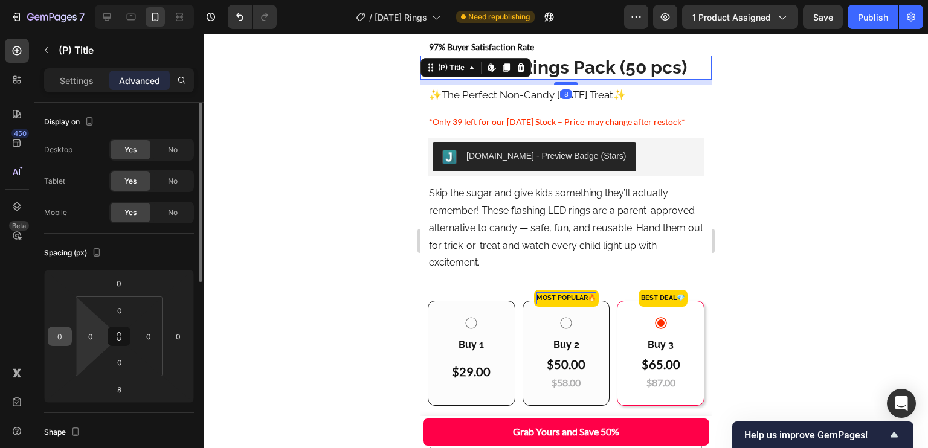
click at [60, 332] on input "0" at bounding box center [60, 337] width 18 height 18
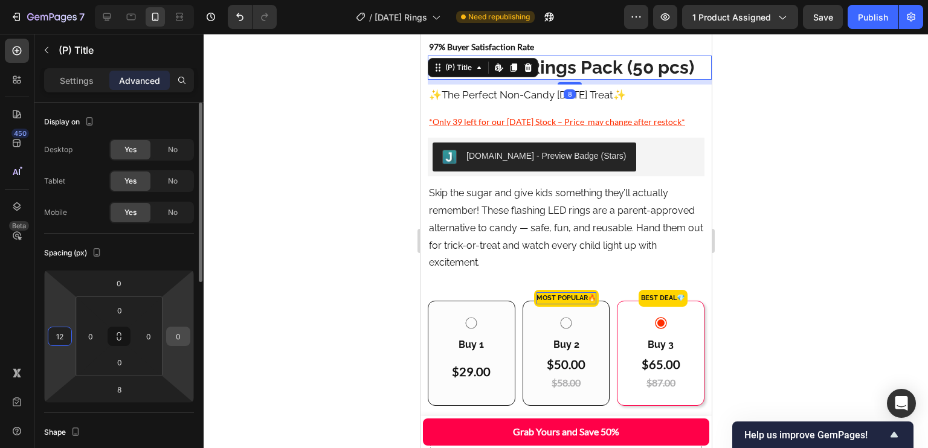
type input "12"
click at [176, 339] on input "0" at bounding box center [178, 337] width 18 height 18
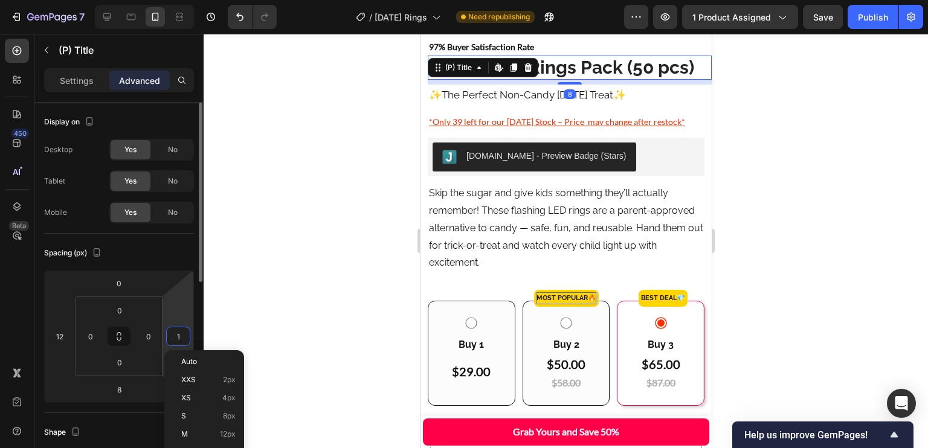
type input "12"
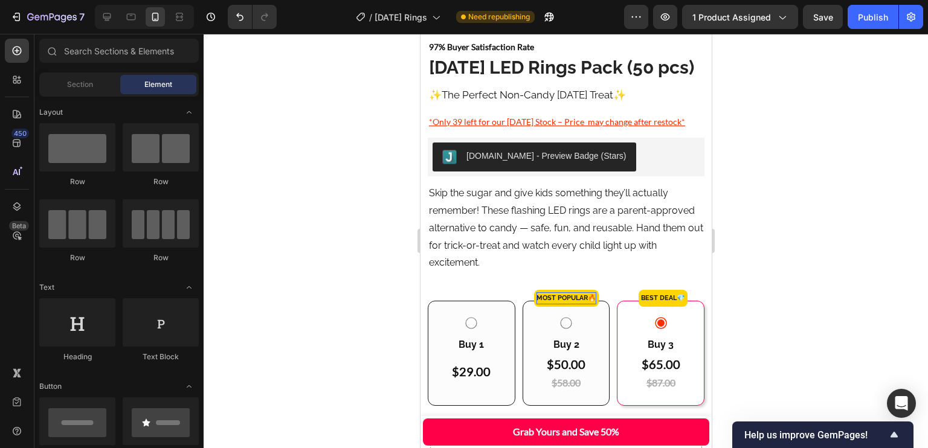
scroll to position [195, 0]
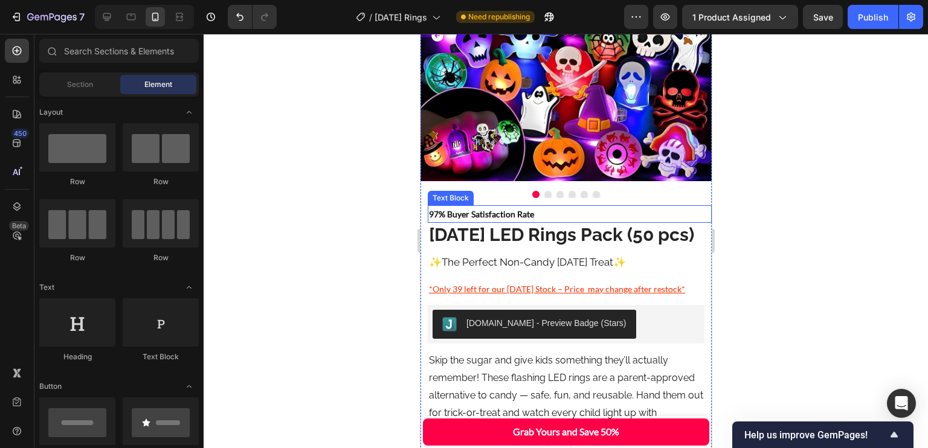
click at [587, 212] on p "97% Buyer Satisfaction Rate" at bounding box center [569, 214] width 282 height 15
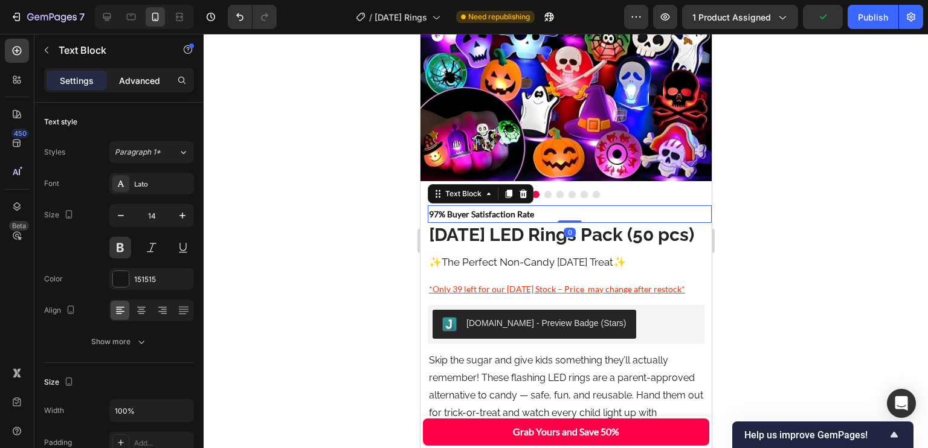
click at [131, 80] on p "Advanced" at bounding box center [139, 80] width 41 height 13
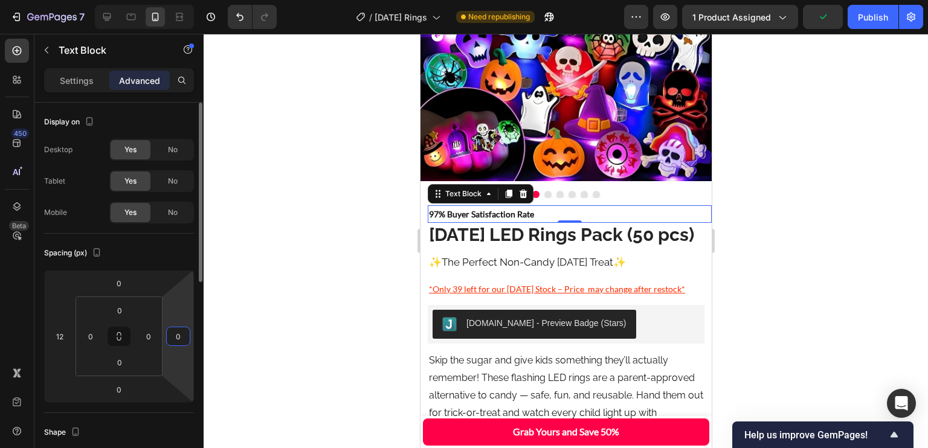
click at [174, 336] on input "0" at bounding box center [178, 337] width 18 height 18
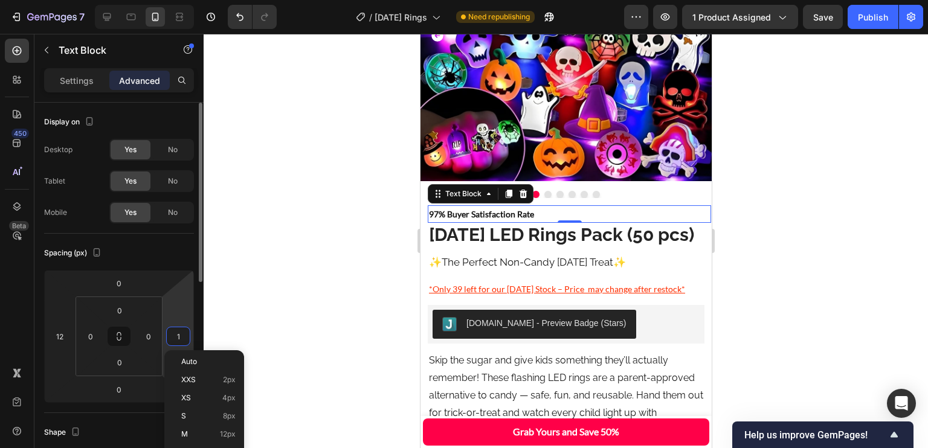
type input "12"
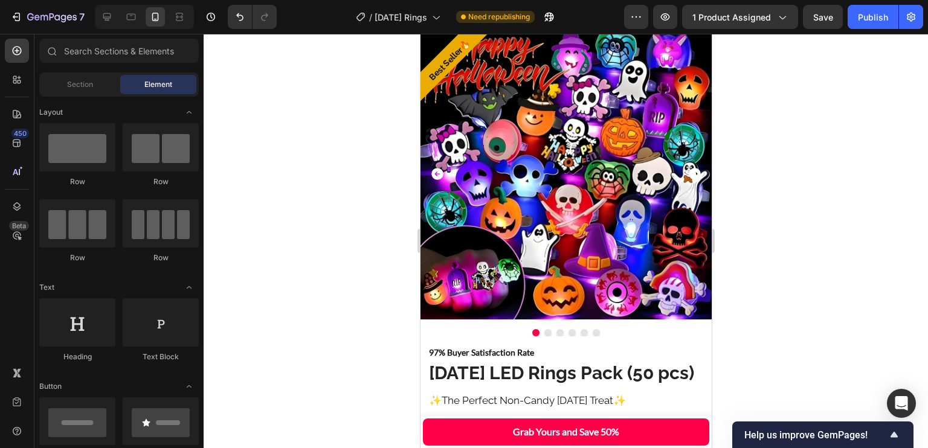
scroll to position [12, 0]
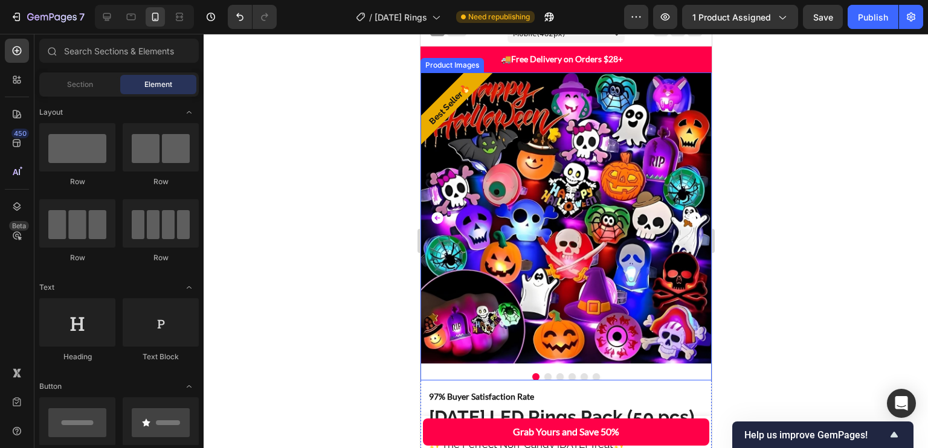
click at [678, 96] on img at bounding box center [565, 218] width 291 height 291
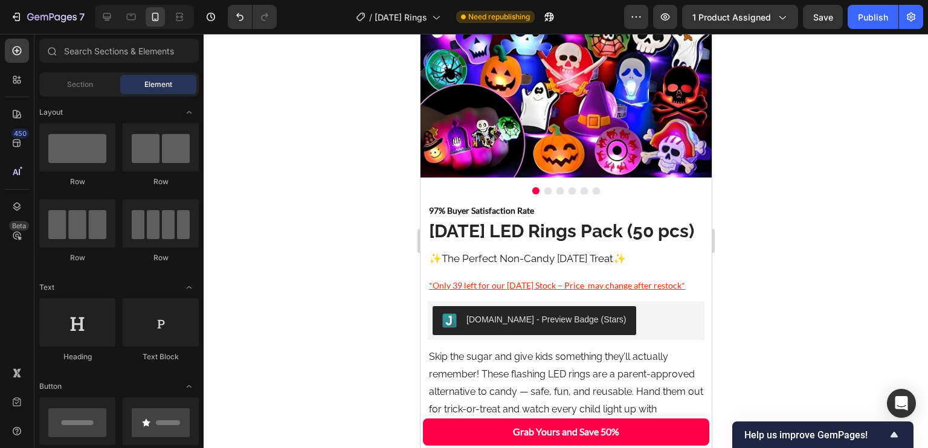
scroll to position [0, 0]
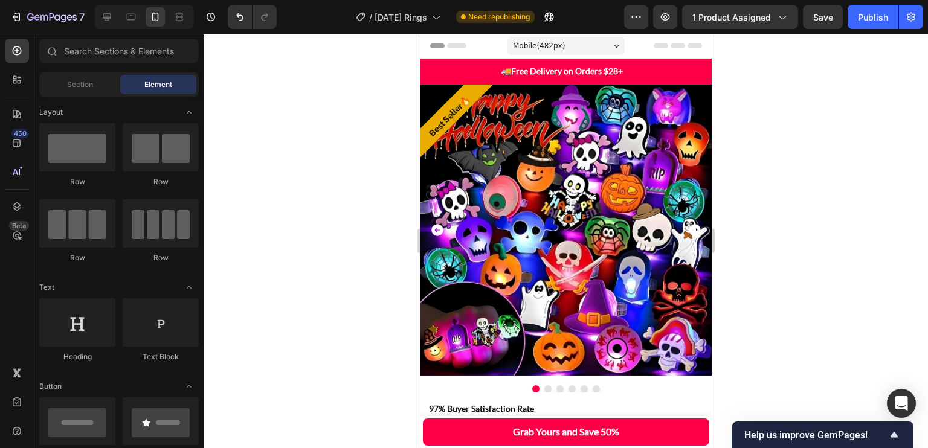
drag, startPoint x: 710, startPoint y: 62, endPoint x: 1140, endPoint y: 85, distance: 430.9
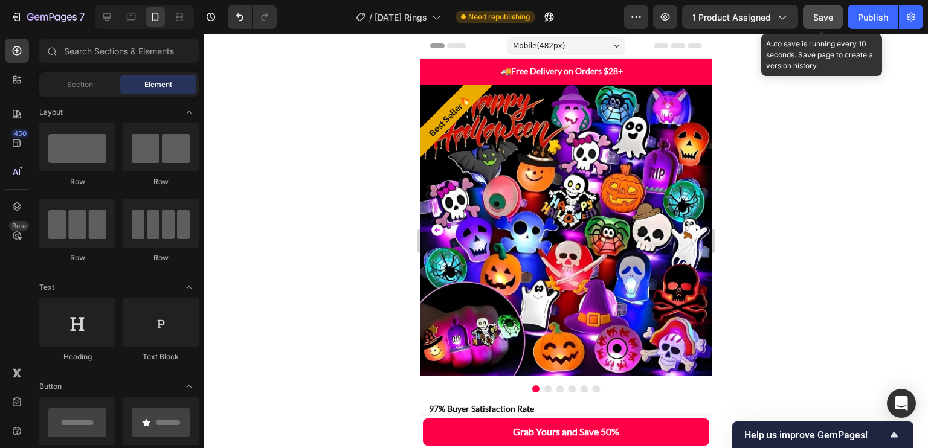
click at [833, 8] on button "Save" at bounding box center [823, 17] width 40 height 24
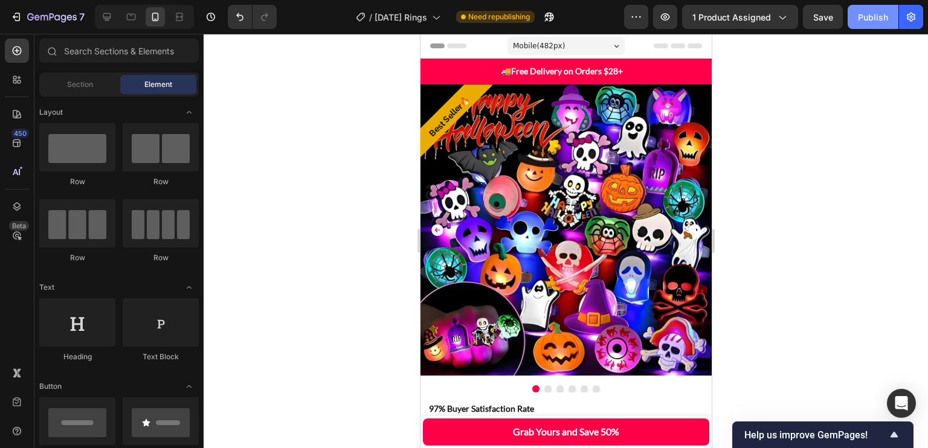
click at [856, 19] on button "Publish" at bounding box center [873, 17] width 51 height 24
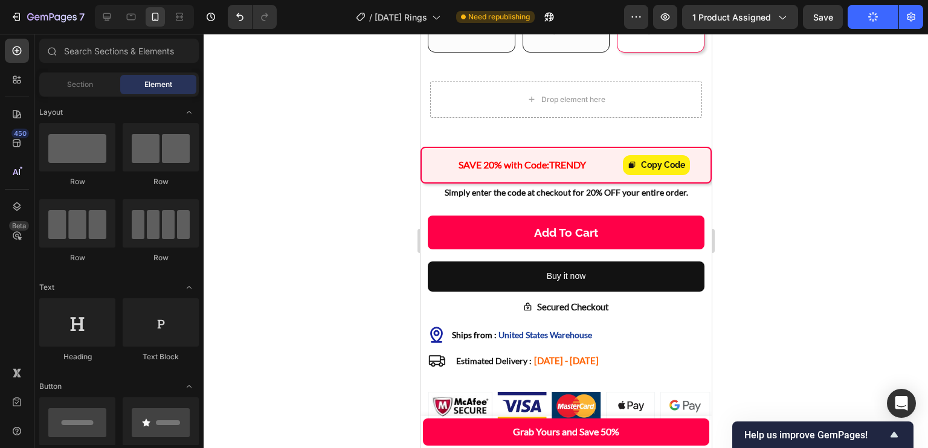
scroll to position [656, 0]
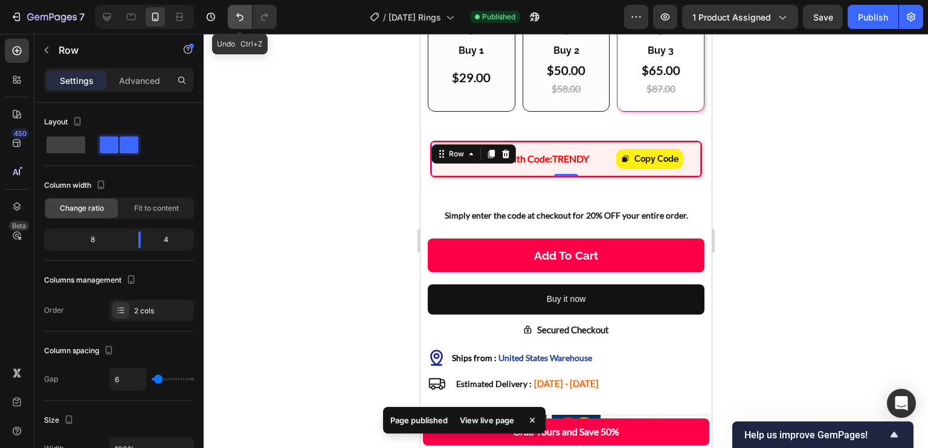
click at [239, 13] on icon "Undo/Redo" at bounding box center [240, 17] width 12 height 12
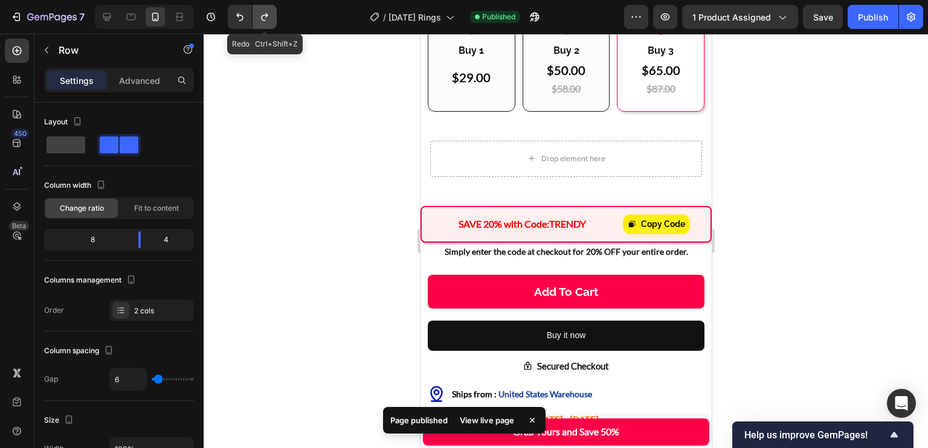
click at [265, 11] on icon "Undo/Redo" at bounding box center [265, 17] width 12 height 12
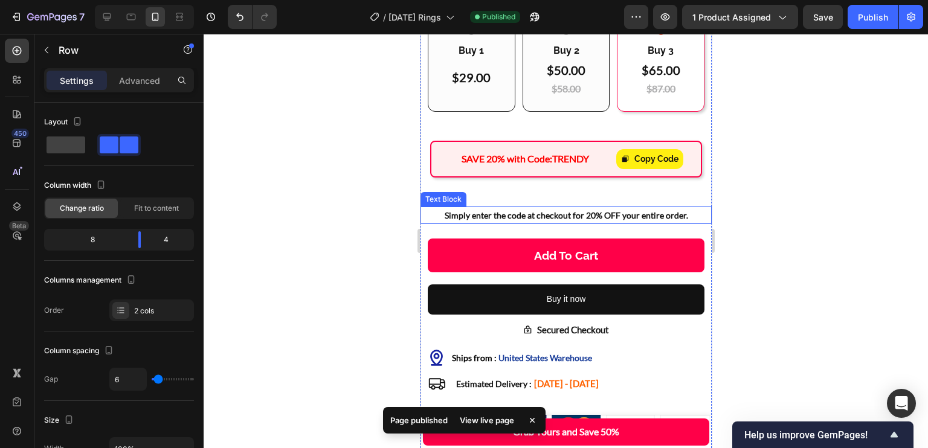
click at [689, 223] on p "Simply enter the code at checkout for 20% OFF your entire order." at bounding box center [565, 215] width 289 height 15
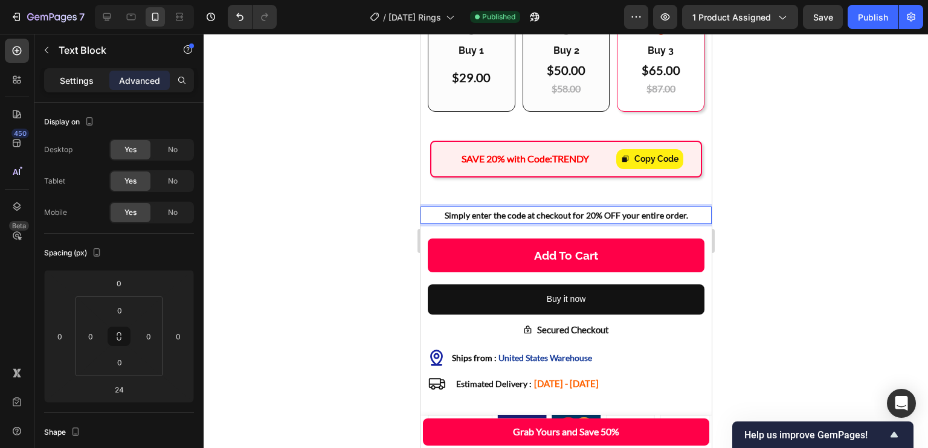
click at [86, 74] on p "Settings" at bounding box center [77, 80] width 34 height 13
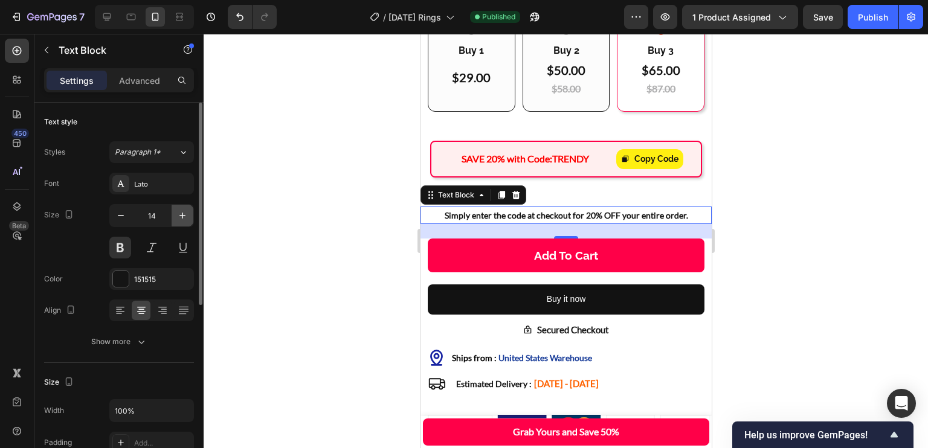
click at [178, 219] on icon "button" at bounding box center [182, 216] width 12 height 12
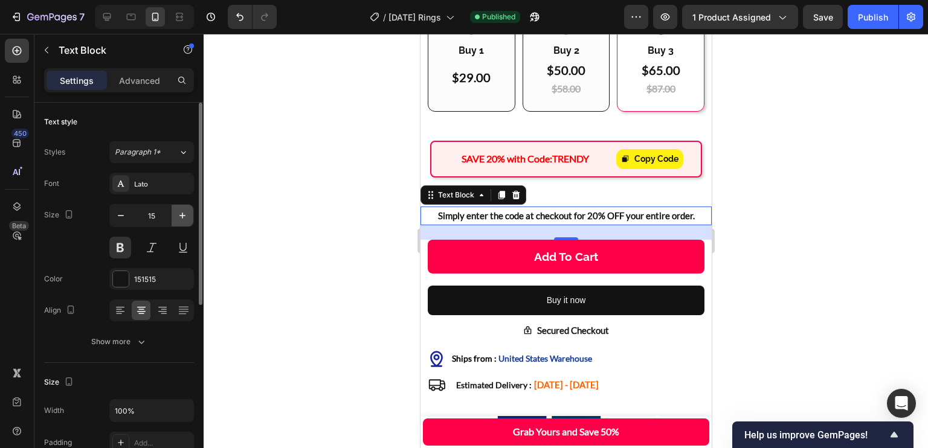
type input "16"
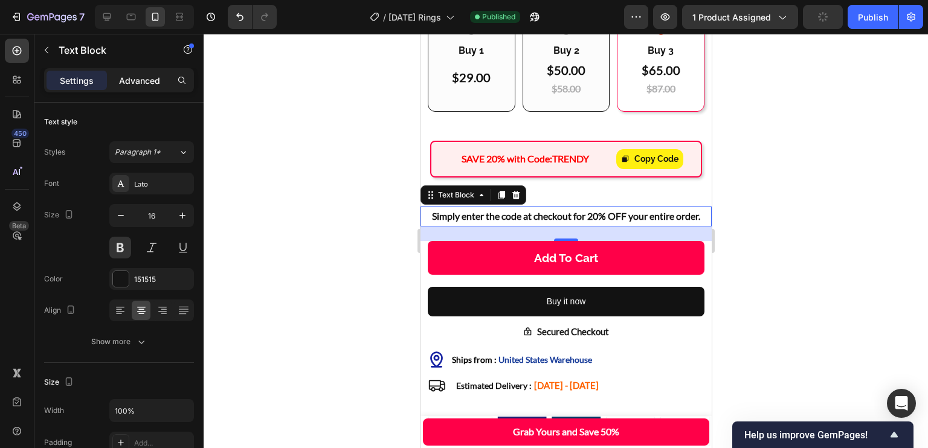
click at [138, 73] on div "Advanced" at bounding box center [139, 80] width 60 height 19
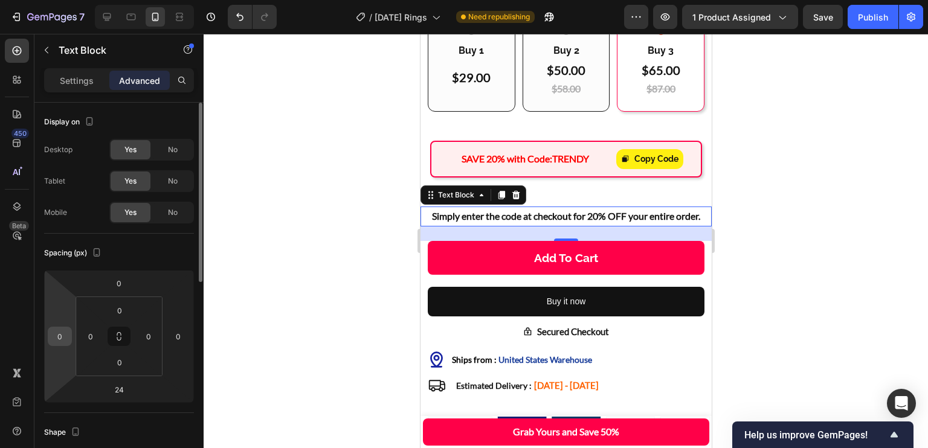
click at [59, 332] on input "0" at bounding box center [60, 337] width 18 height 18
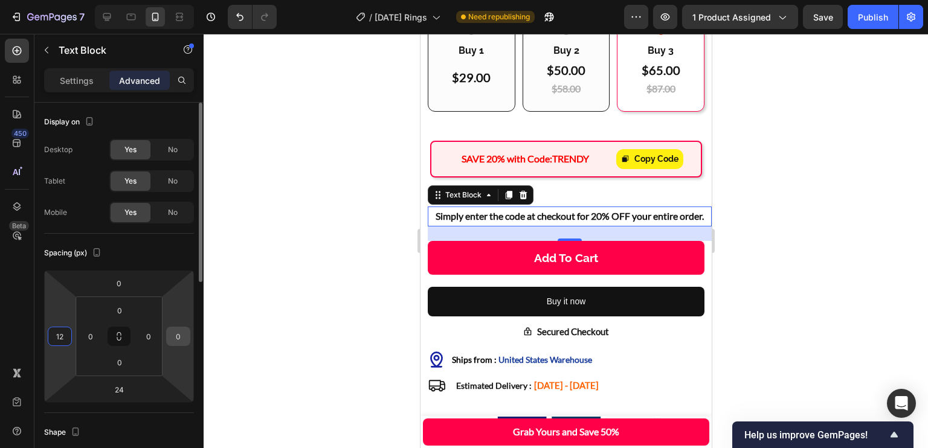
type input "12"
click at [181, 333] on input "0" at bounding box center [178, 337] width 18 height 18
type input "2"
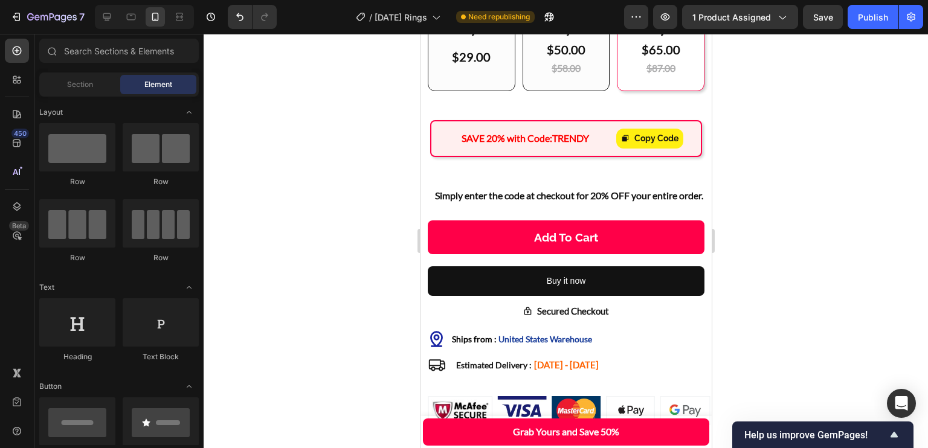
scroll to position [706, 0]
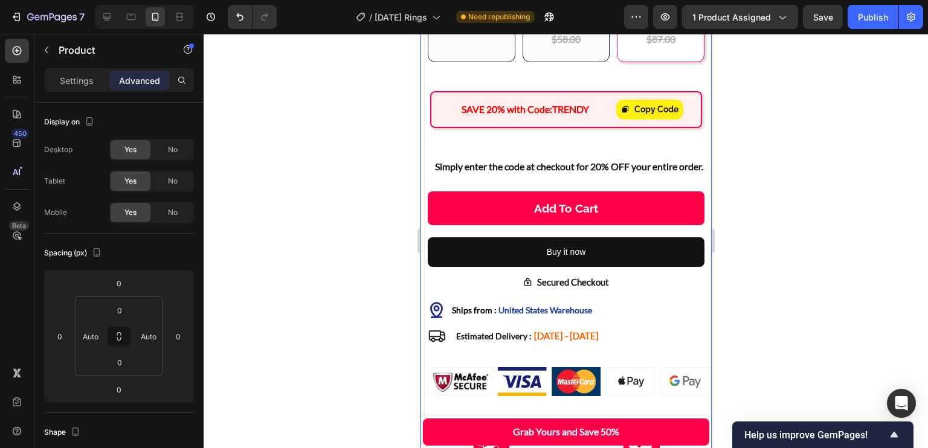
click at [590, 176] on p "Simply enter the code at checkout for 20% OFF your entire order." at bounding box center [568, 167] width 280 height 18
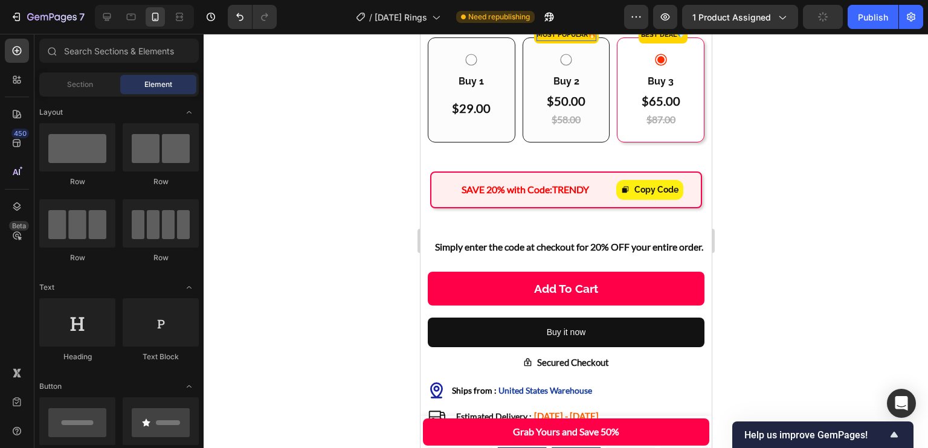
scroll to position [649, 0]
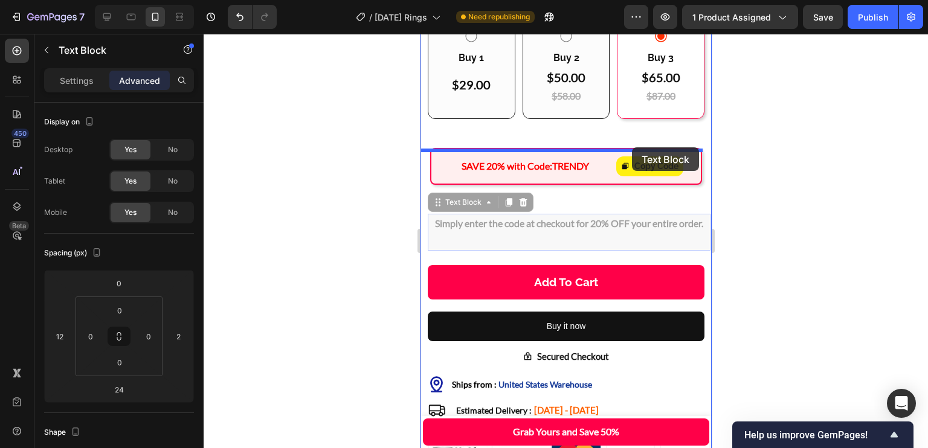
drag, startPoint x: 600, startPoint y: 240, endPoint x: 629, endPoint y: 149, distance: 95.2
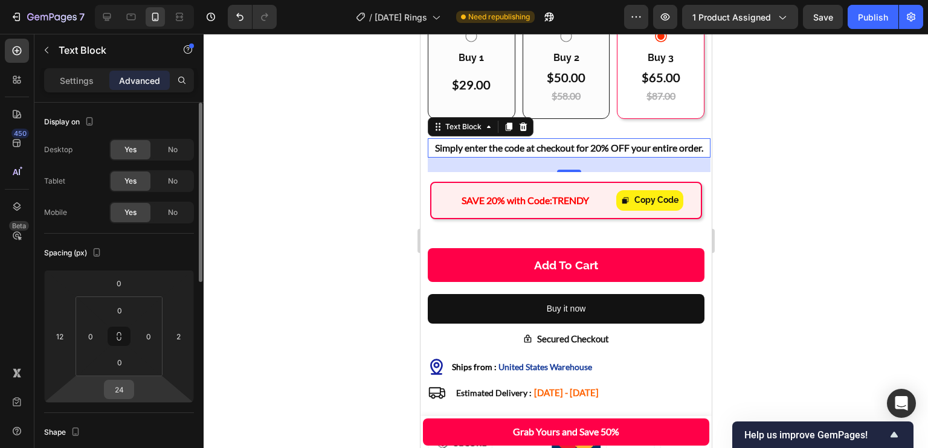
click at [134, 392] on div "24" at bounding box center [119, 389] width 30 height 19
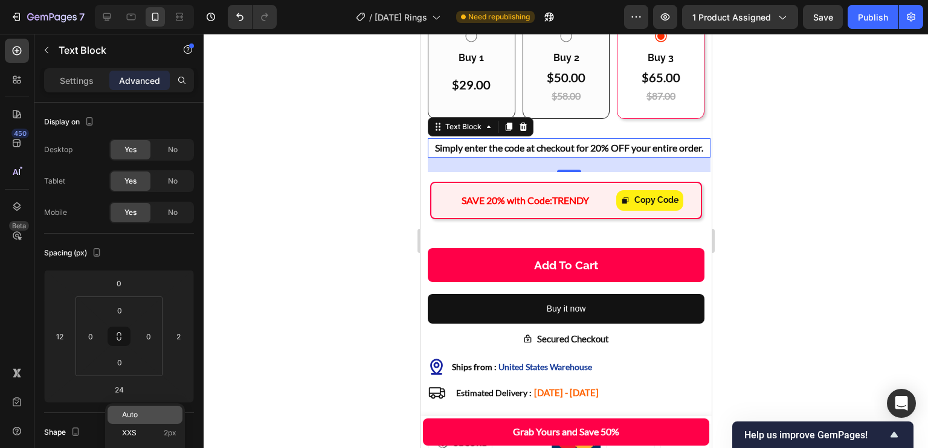
click at [140, 415] on p "Auto" at bounding box center [149, 415] width 54 height 8
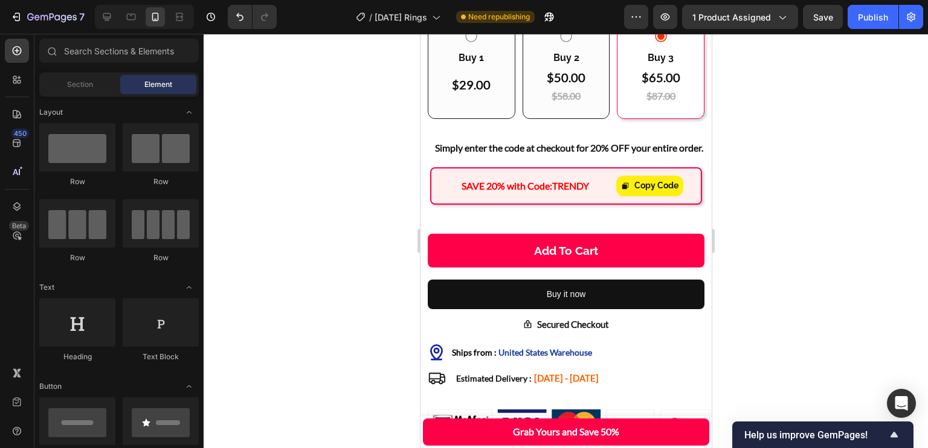
scroll to position [665, 0]
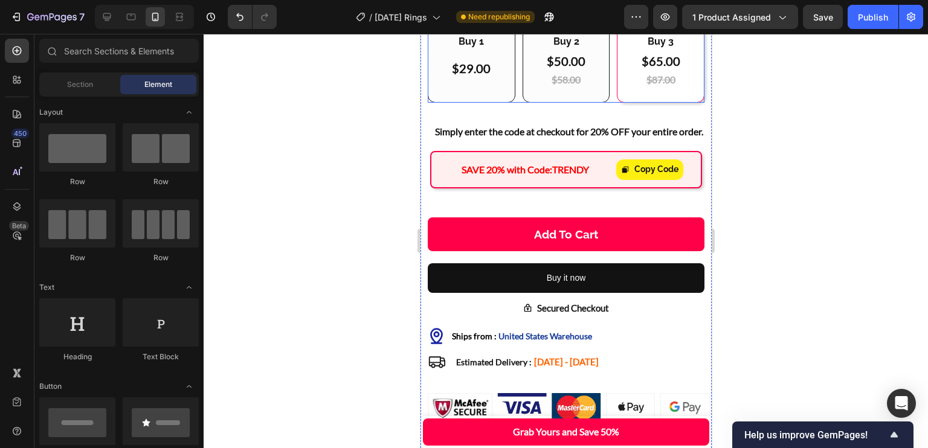
click at [623, 141] on p "Simply enter the code at checkout for 20% OFF your entire order." at bounding box center [568, 132] width 280 height 18
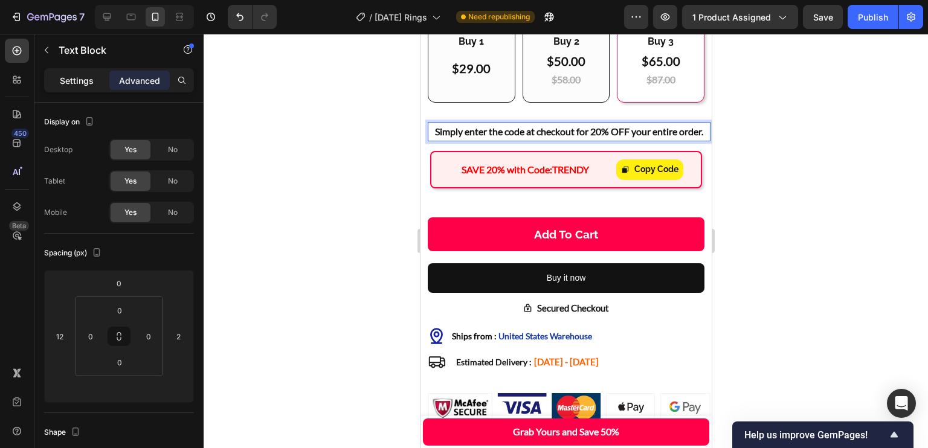
click at [89, 86] on p "Settings" at bounding box center [77, 80] width 34 height 13
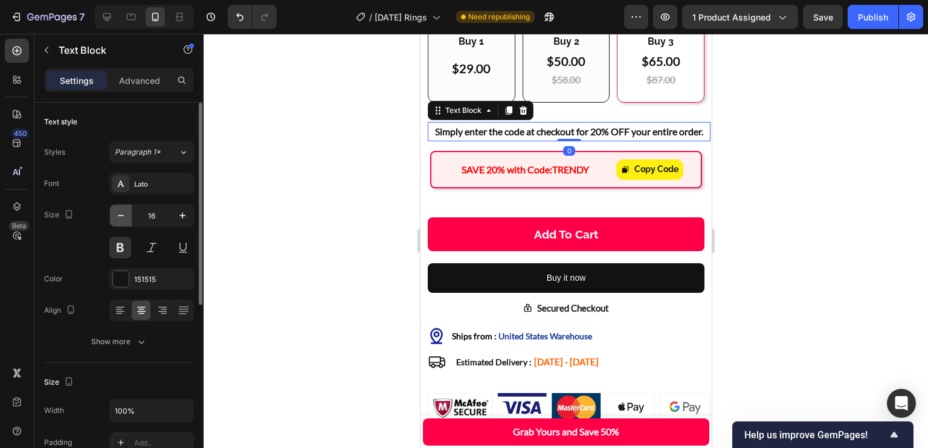
click at [126, 216] on icon "button" at bounding box center [121, 216] width 12 height 12
type input "15"
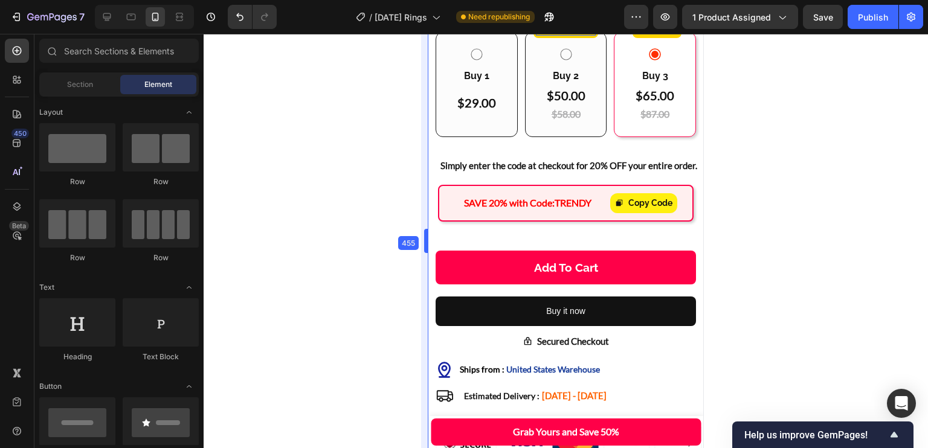
scroll to position [637, 0]
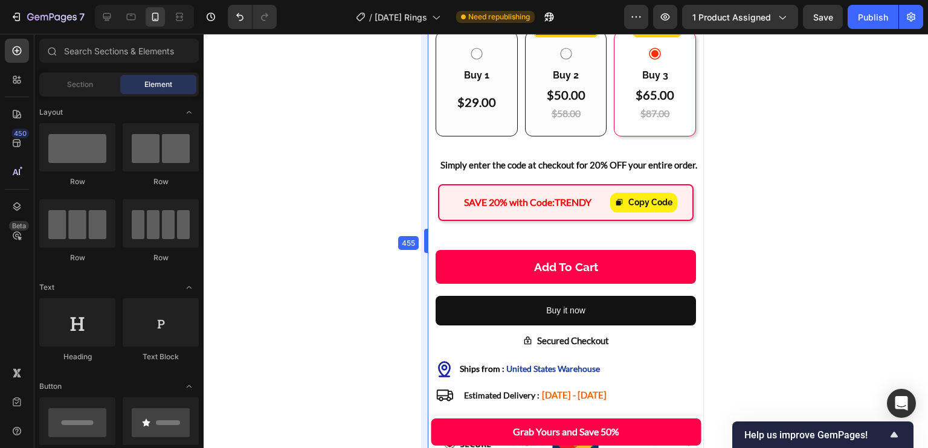
drag, startPoint x: 416, startPoint y: 231, endPoint x: 6, endPoint y: 199, distance: 411.0
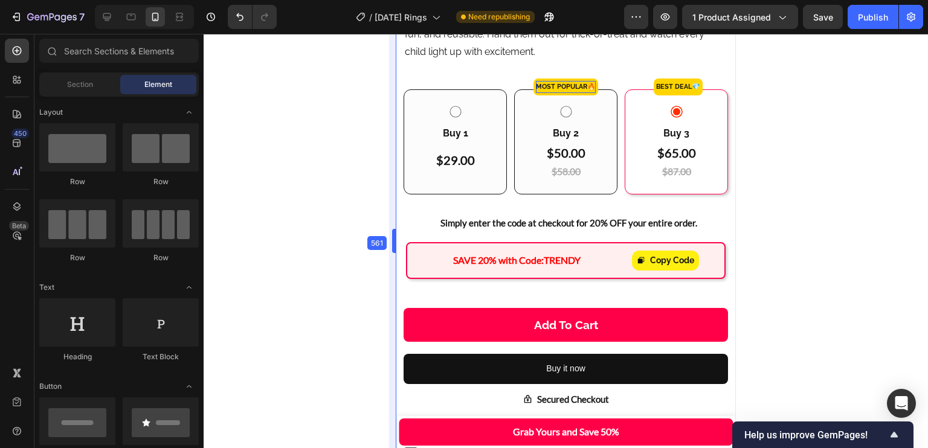
scroll to position [605, 0]
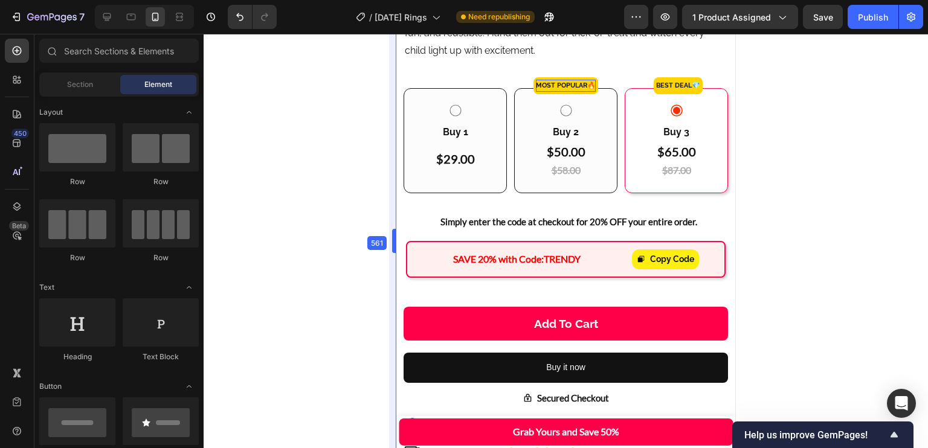
drag, startPoint x: 423, startPoint y: 237, endPoint x: 359, endPoint y: 235, distance: 64.1
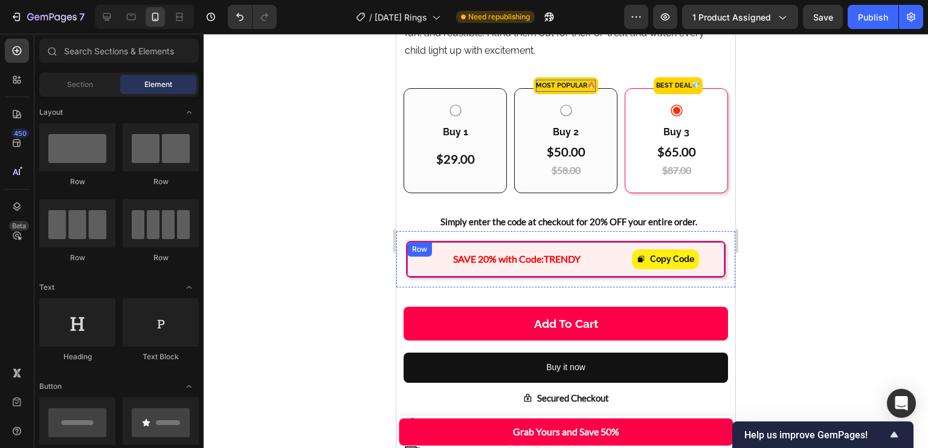
click at [607, 241] on div "SAVE 20% with Code: TRENDY Text Block Copy Code Copy Coupon Code Row" at bounding box center [566, 259] width 320 height 37
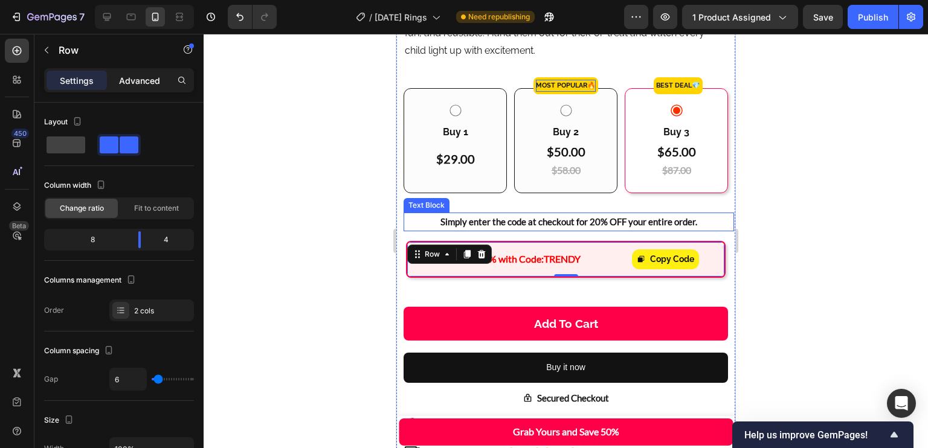
click at [133, 77] on p "Advanced" at bounding box center [139, 80] width 41 height 13
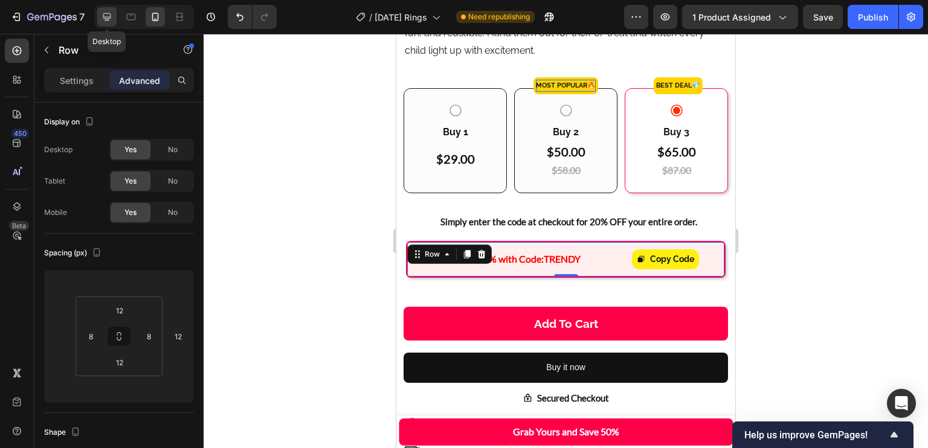
click at [112, 22] on icon at bounding box center [107, 17] width 12 height 12
type input "0"
type input "12"
type input "0"
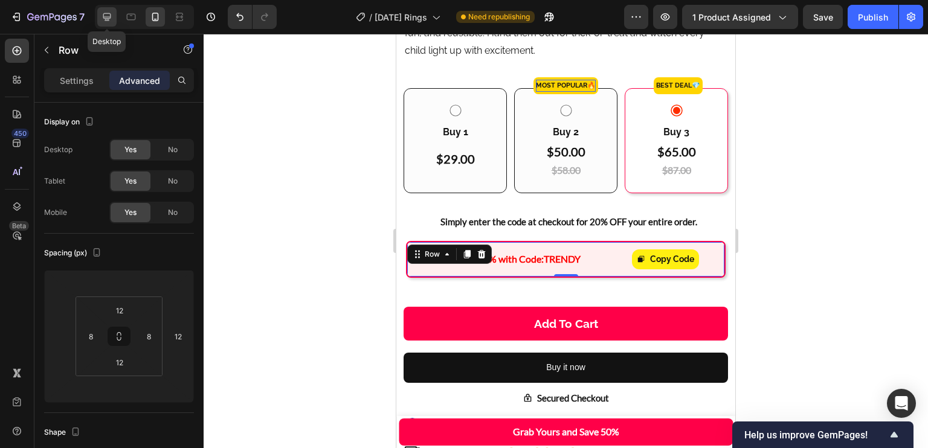
type input "8"
type input "12"
type input "8"
type input "12"
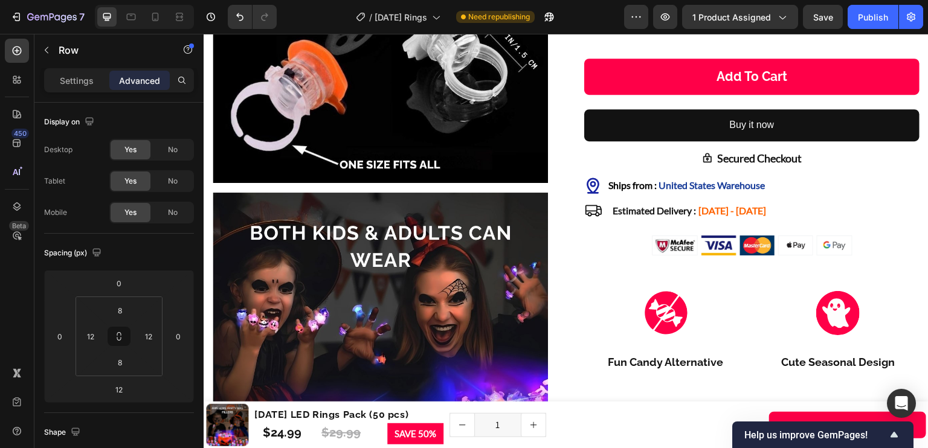
scroll to position [532, 0]
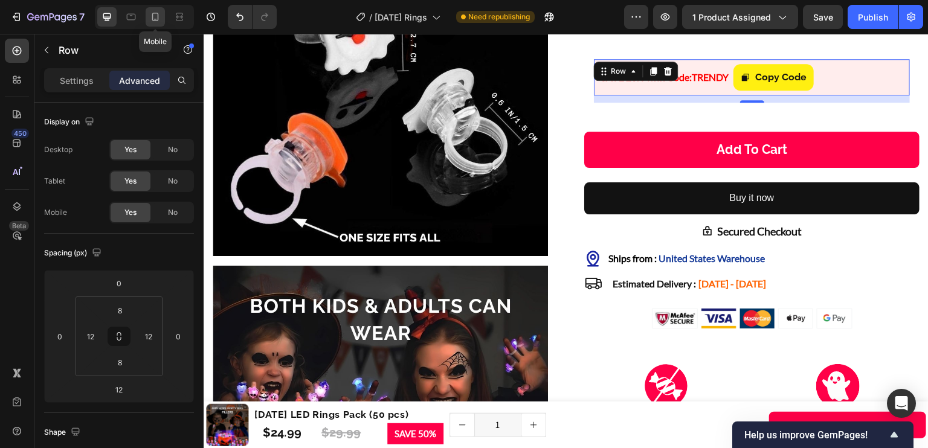
click at [150, 17] on icon at bounding box center [155, 17] width 12 height 12
type input "12"
type input "8"
type input "12"
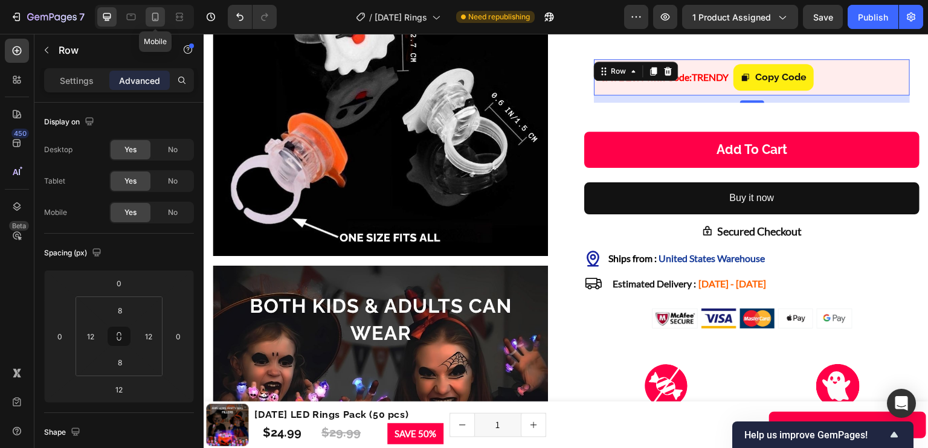
type input "8"
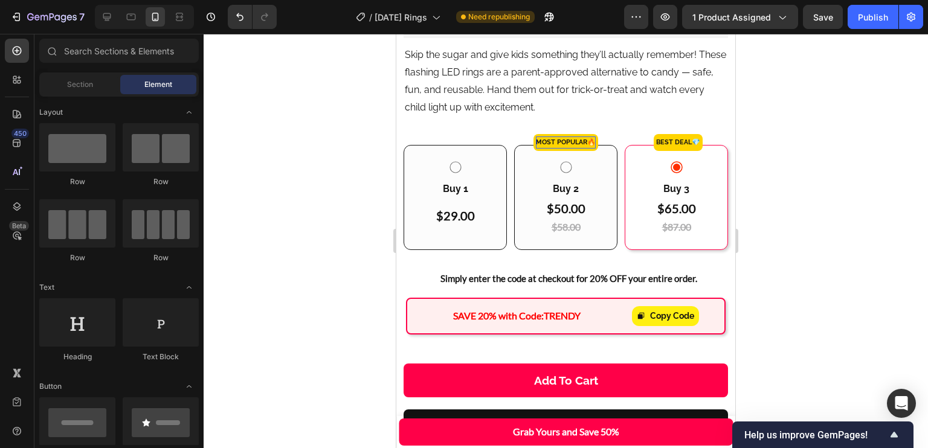
scroll to position [535, 0]
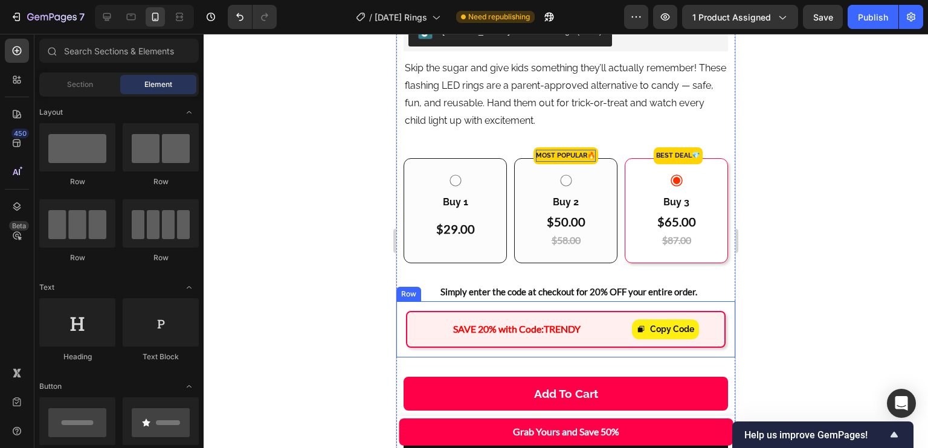
click at [716, 310] on div "SAVE 20% with Code: TRENDY Text Block Copy Code Copy Coupon Code Row Row" at bounding box center [565, 330] width 339 height 56
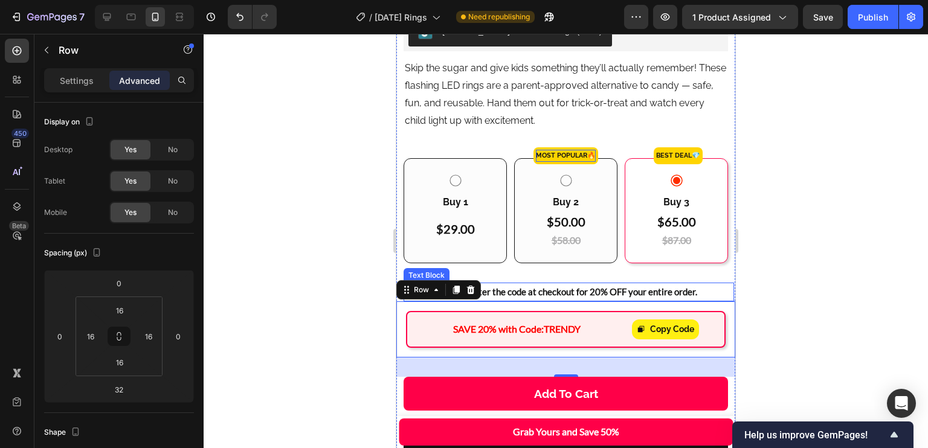
click at [700, 286] on p "Simply enter the code at checkout for 20% OFF your entire order." at bounding box center [569, 292] width 328 height 16
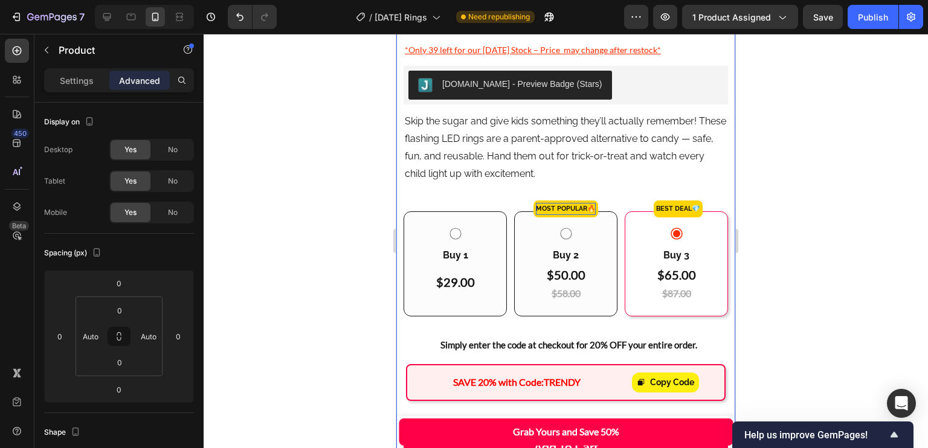
scroll to position [517, 0]
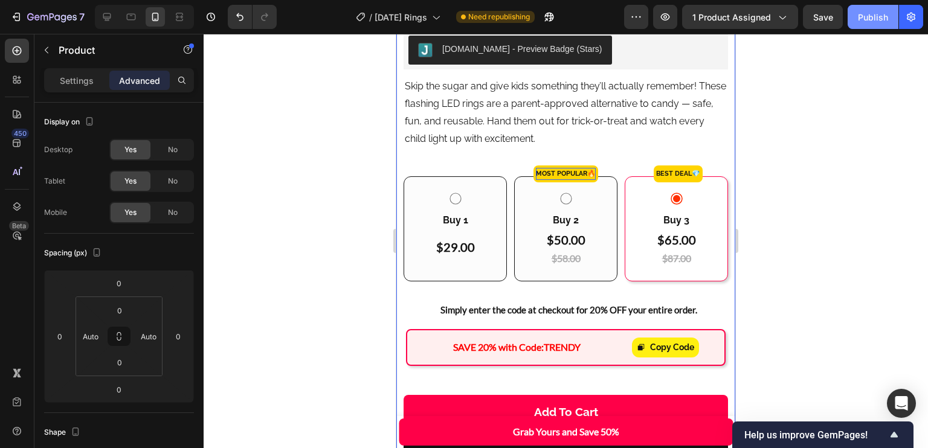
click at [877, 23] on div "Publish" at bounding box center [873, 17] width 30 height 13
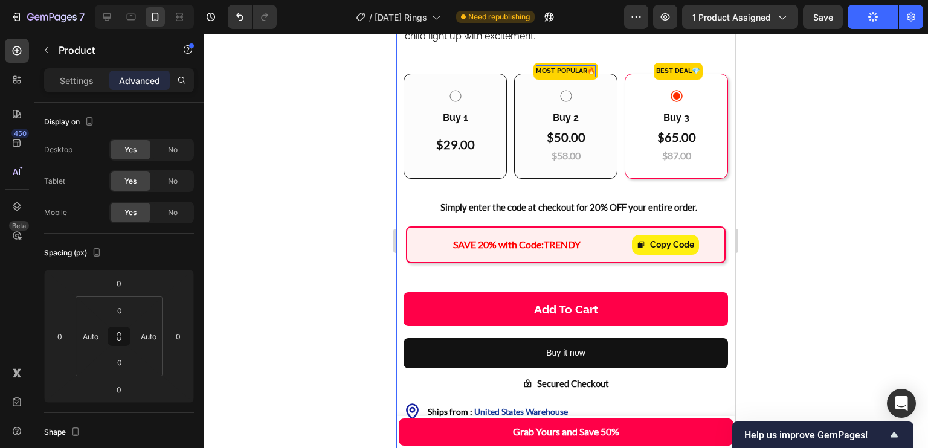
scroll to position [619, 0]
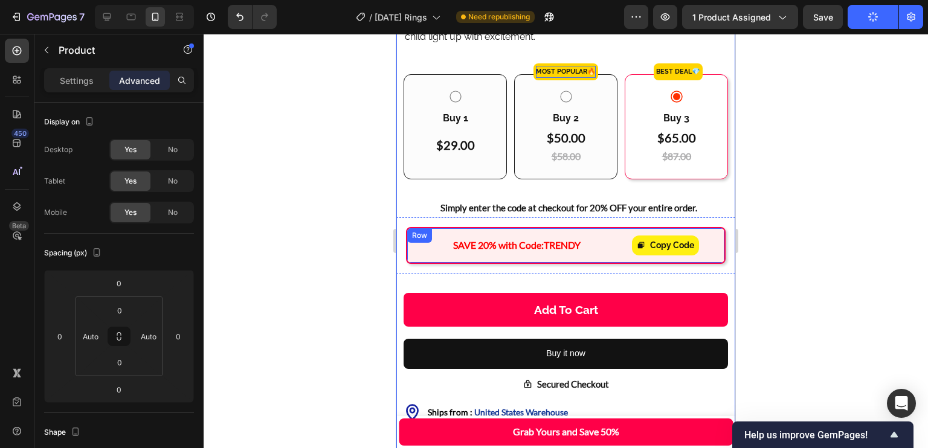
click at [711, 227] on div "SAVE 20% with Code: TRENDY Text Block Copy Code Copy Coupon Code Row" at bounding box center [566, 245] width 320 height 37
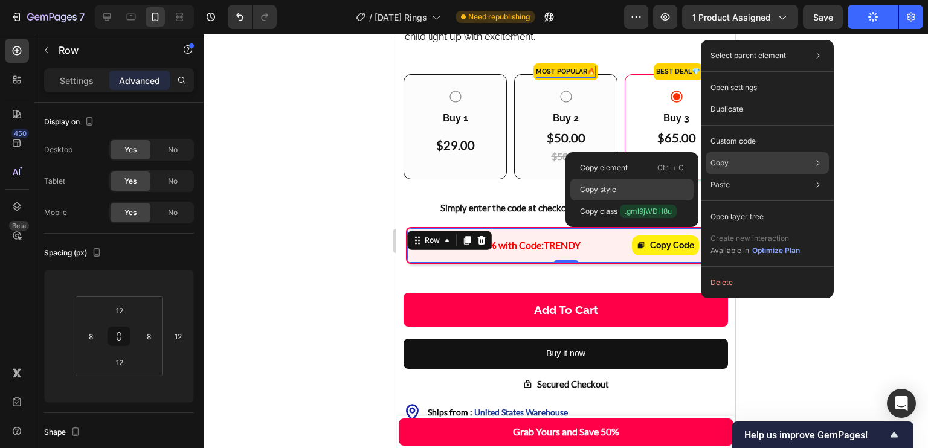
click at [653, 192] on div "Copy style" at bounding box center [631, 190] width 123 height 22
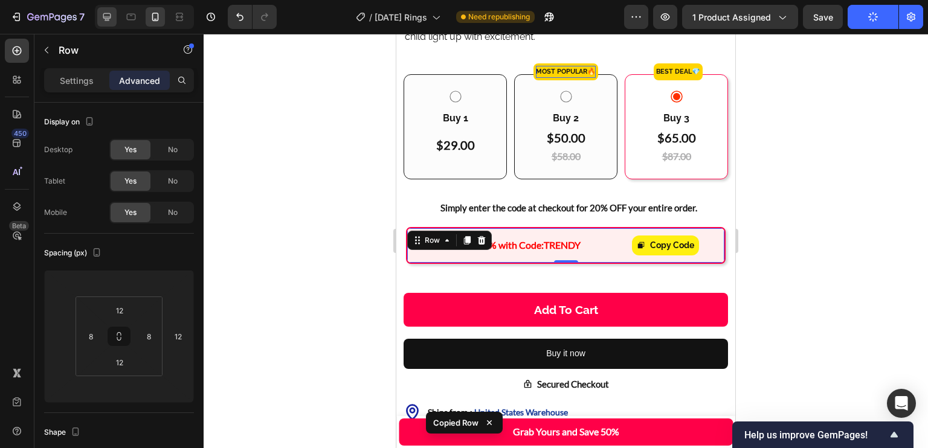
click at [111, 21] on icon at bounding box center [107, 17] width 12 height 12
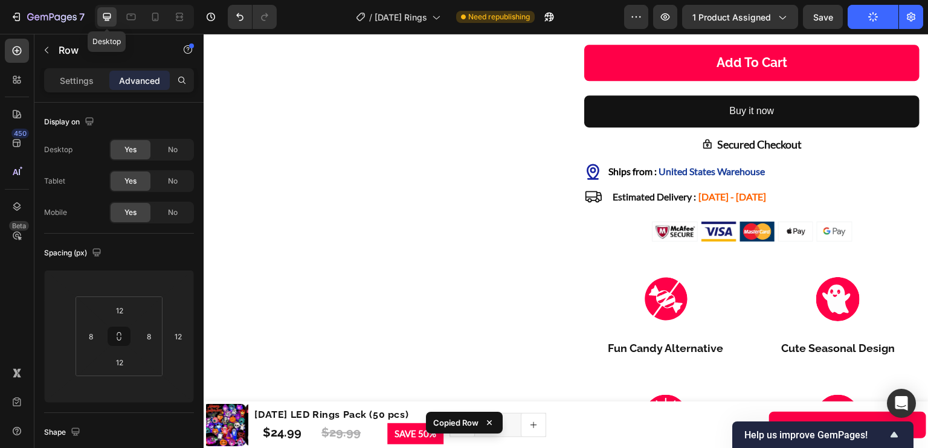
type input "0"
type input "12"
type input "0"
type input "8"
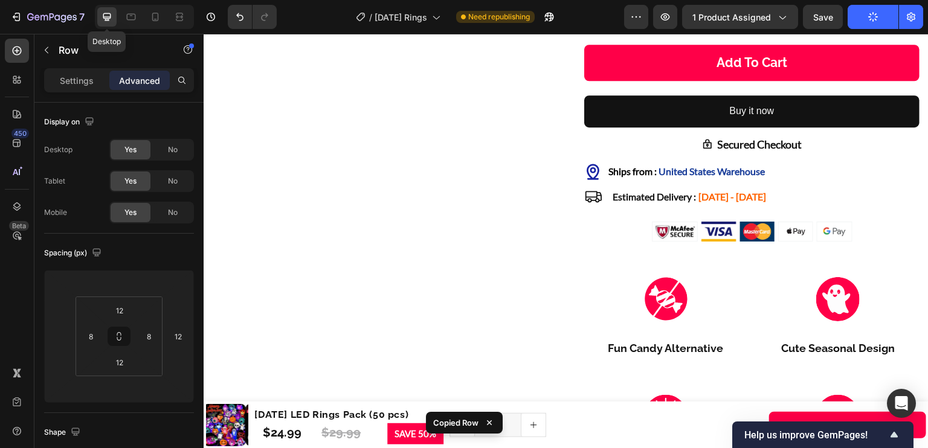
type input "12"
type input "8"
type input "12"
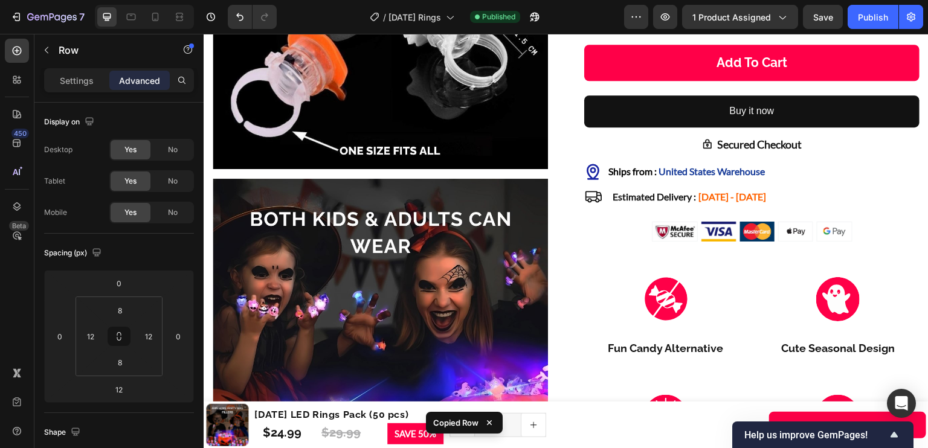
scroll to position [532, 0]
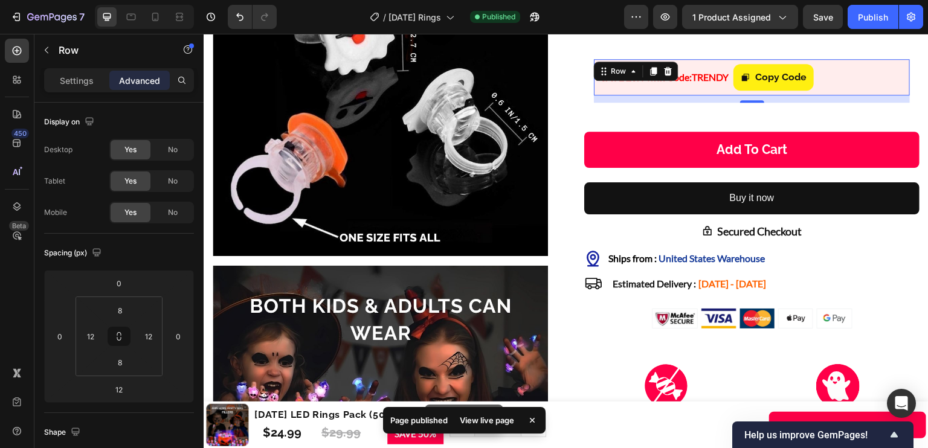
click at [838, 96] on div "SAVE 20% with Code: TRENDY Text Block Copy Code Copy Coupon Code Row 0" at bounding box center [752, 77] width 316 height 37
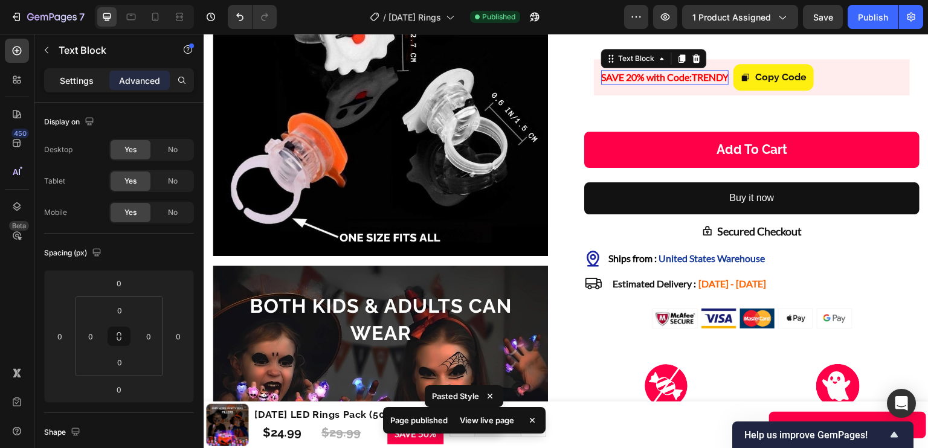
click at [85, 83] on p "Settings" at bounding box center [77, 80] width 34 height 13
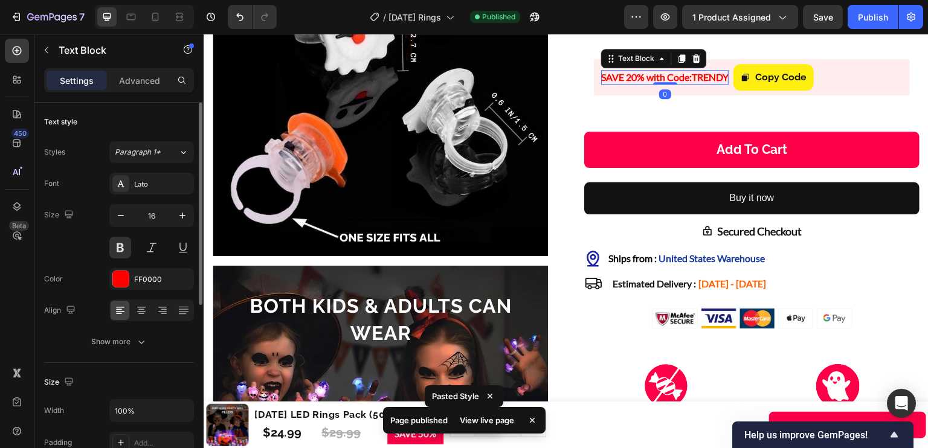
scroll to position [0, 0]
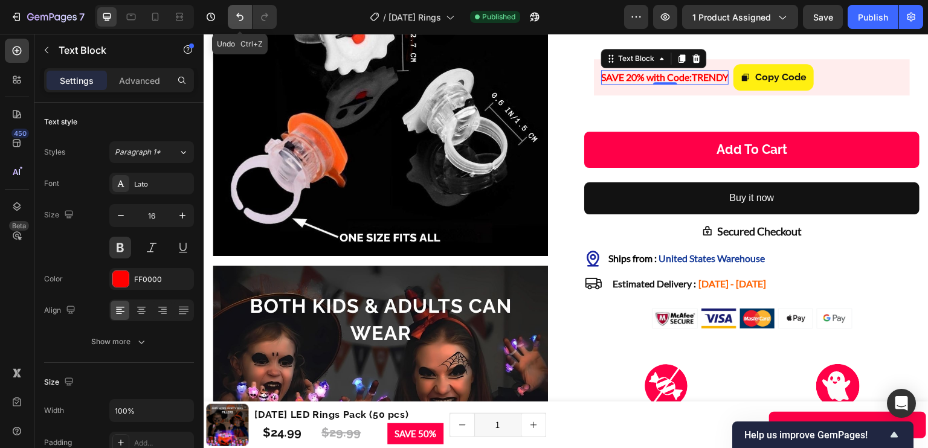
click at [239, 18] on icon "Undo/Redo" at bounding box center [240, 17] width 12 height 12
click at [263, 16] on icon "Undo/Redo" at bounding box center [265, 17] width 12 height 12
click at [153, 24] on div at bounding box center [155, 16] width 19 height 19
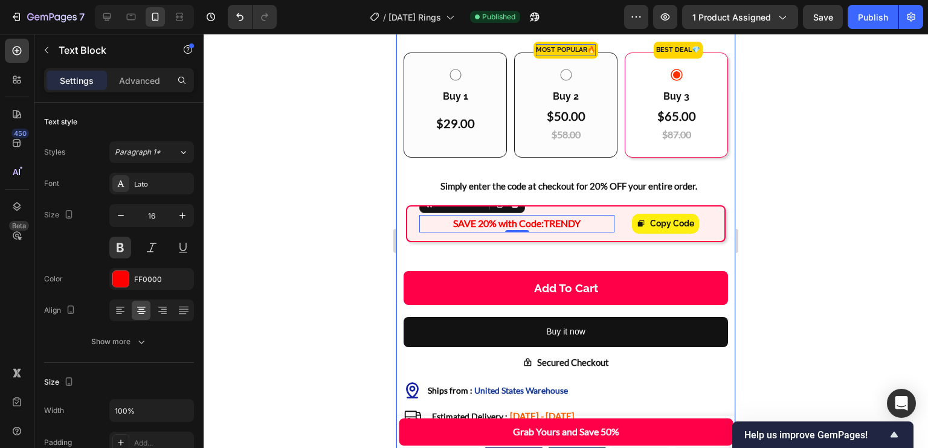
scroll to position [639, 0]
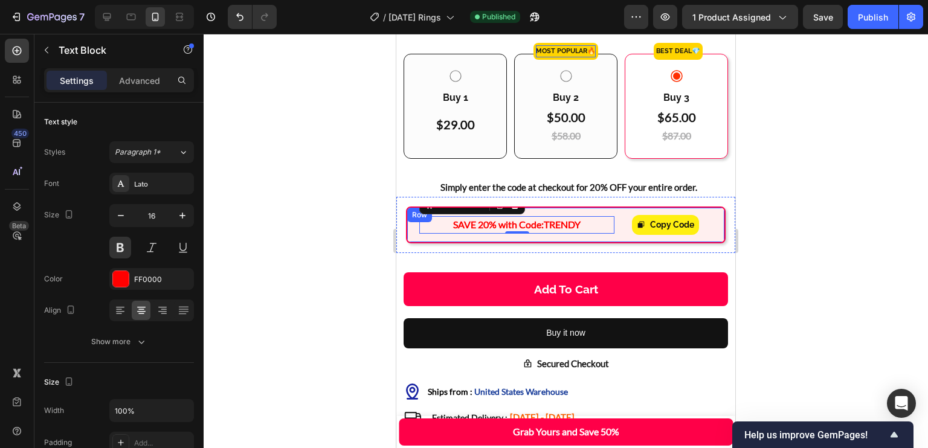
click at [409, 215] on div "SAVE 20% with Code: TRENDY Text Block 0 Copy Code Copy Coupon Code Row" at bounding box center [566, 225] width 320 height 37
click at [409, 215] on div "Row" at bounding box center [419, 215] width 25 height 15
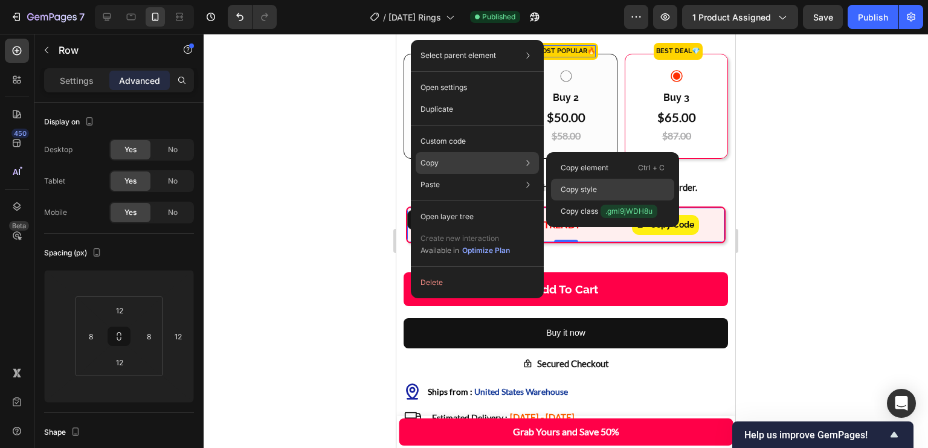
click at [592, 182] on div "Copy style" at bounding box center [612, 190] width 123 height 22
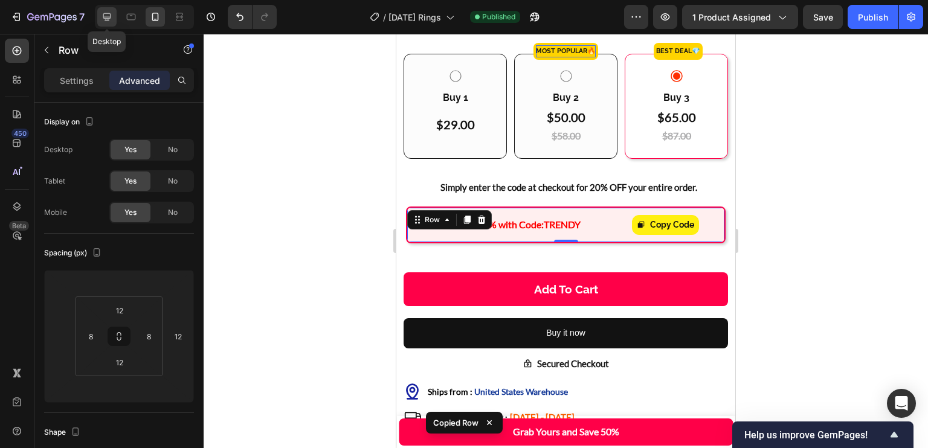
click at [111, 22] on icon at bounding box center [107, 17] width 12 height 12
type input "0"
type input "12"
type input "0"
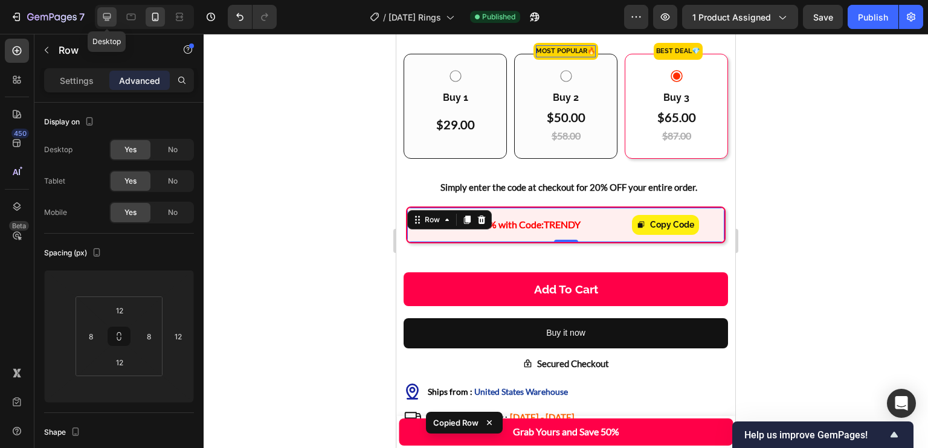
type input "8"
type input "12"
type input "8"
type input "12"
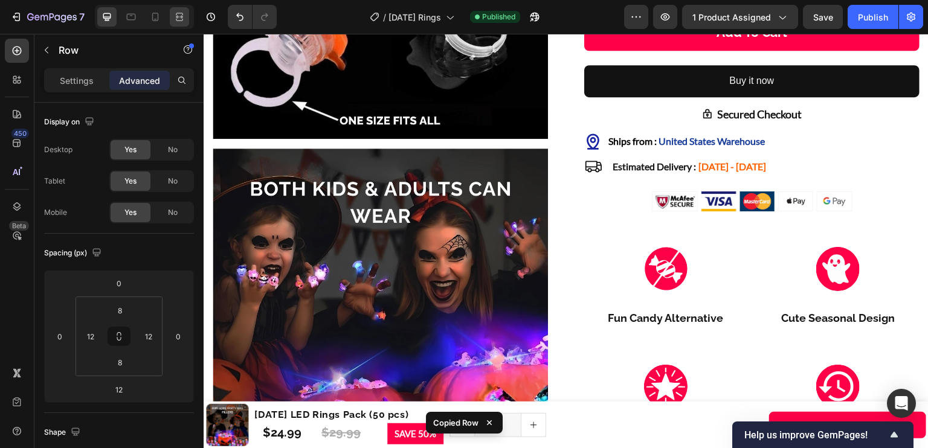
scroll to position [532, 0]
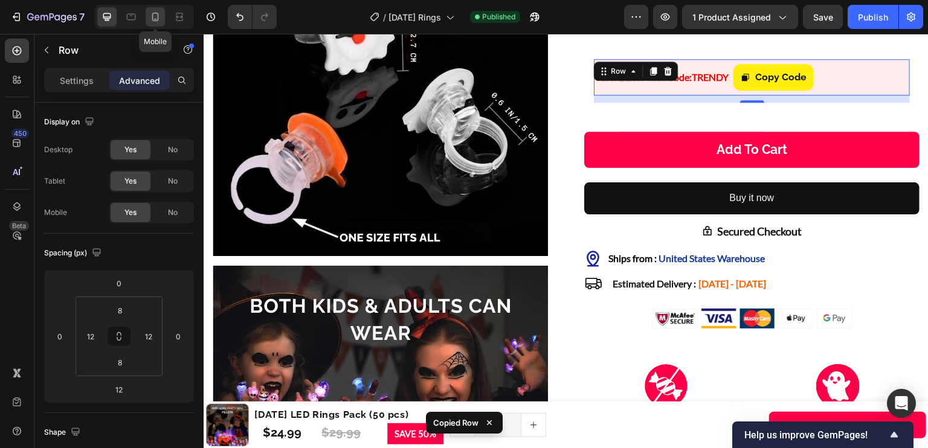
click at [163, 22] on div at bounding box center [155, 16] width 19 height 19
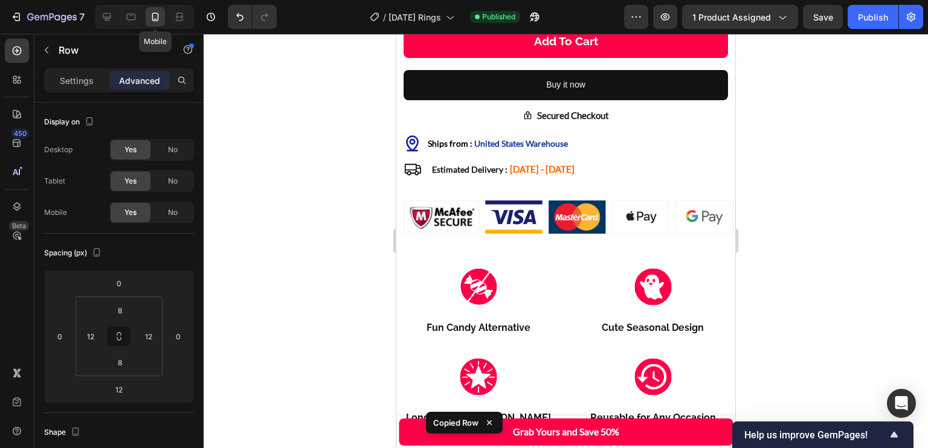
type input "12"
type input "8"
type input "12"
type input "8"
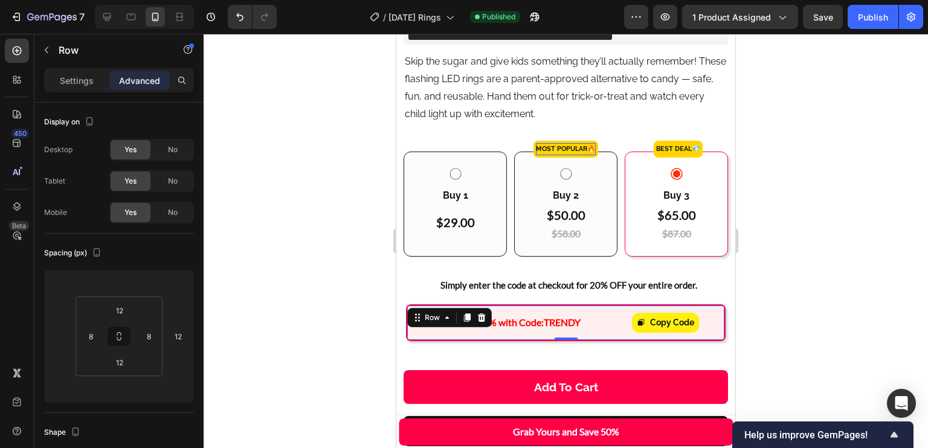
scroll to position [541, 0]
click at [604, 295] on div "SAVE 20% with Code: TRENDY Text Block Copy Code Copy Coupon Code Row 0 Row" at bounding box center [565, 323] width 339 height 56
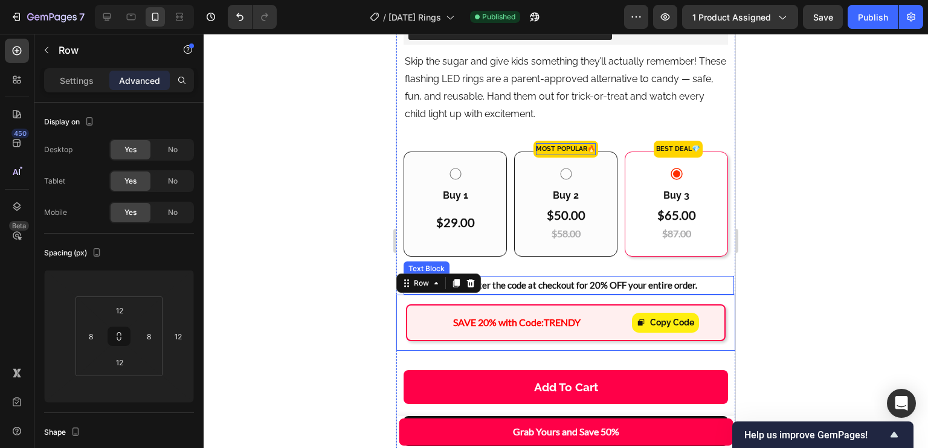
drag, startPoint x: 612, startPoint y: 277, endPoint x: 600, endPoint y: 277, distance: 12.1
click at [613, 277] on p "Simply enter the code at checkout for 20% OFF your entire order." at bounding box center [569, 285] width 328 height 16
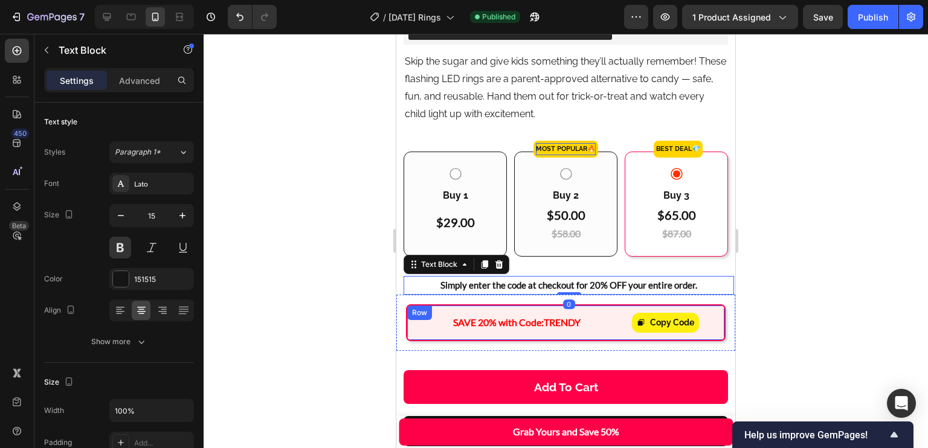
scroll to position [624, 0]
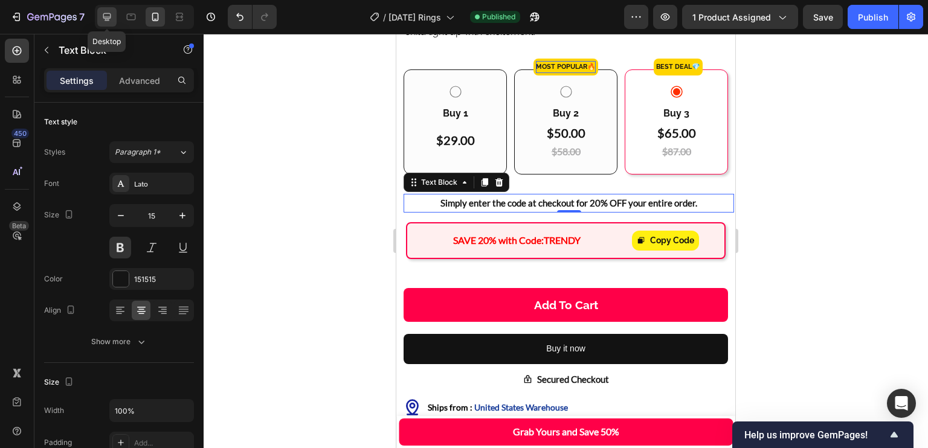
click at [114, 23] on div at bounding box center [106, 16] width 19 height 19
type input "12"
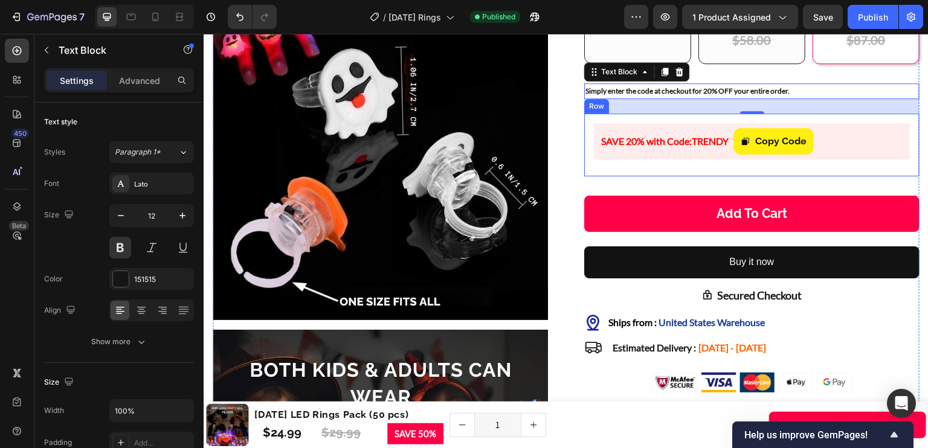
scroll to position [468, 0]
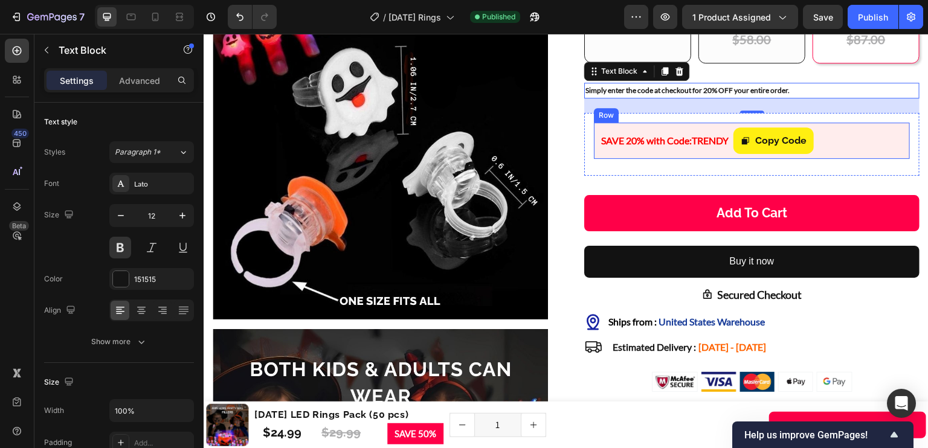
click at [691, 160] on div "SAVE 20% with Code: TRENDY Text Block Copy Code Copy Coupon Code Row" at bounding box center [752, 141] width 316 height 37
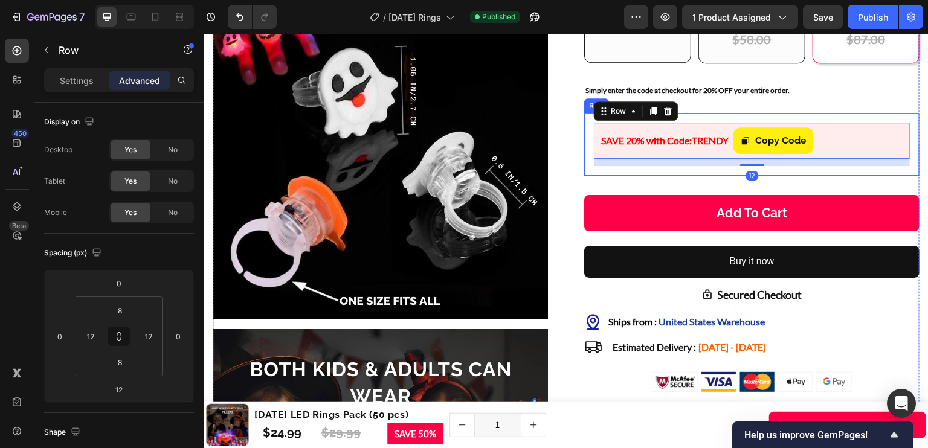
click at [681, 176] on div "SAVE 20% with Code: TRENDY Text Block Copy Code Copy Coupon Code Row 12 Row" at bounding box center [751, 144] width 335 height 63
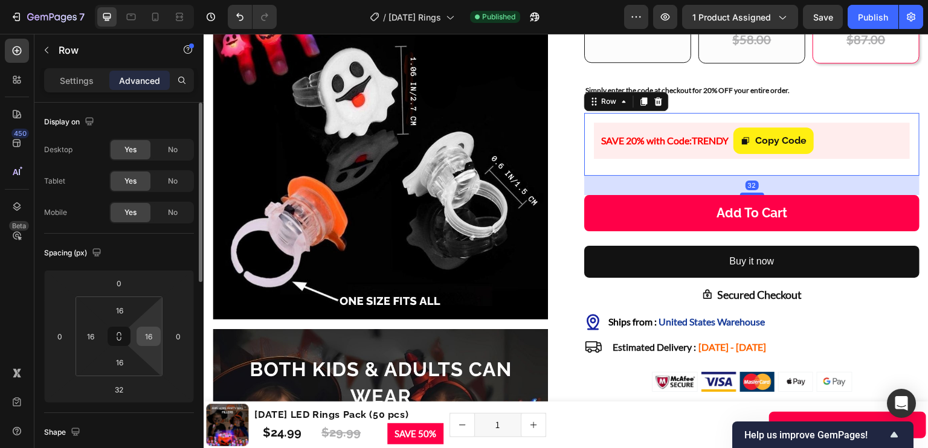
click at [147, 0] on html "7 Version history / Halloween Rings Published Preview 1 product assigned Save P…" at bounding box center [464, 0] width 928 height 0
click at [150, 338] on input "16" at bounding box center [149, 337] width 18 height 18
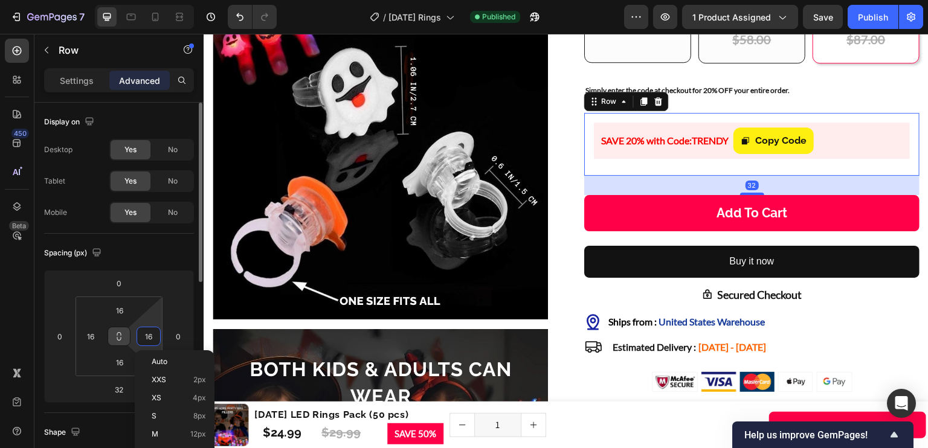
click at [175, 360] on p "Auto" at bounding box center [179, 362] width 54 height 8
type input "Auto"
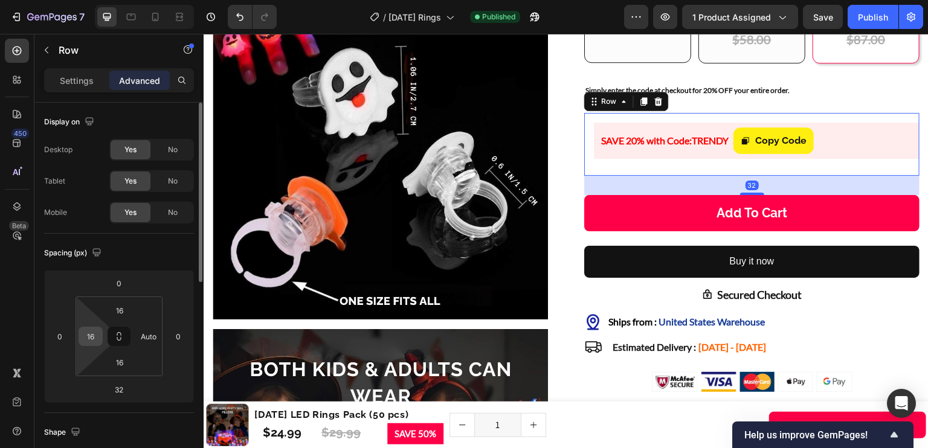
click at [97, 332] on input "16" at bounding box center [91, 337] width 18 height 18
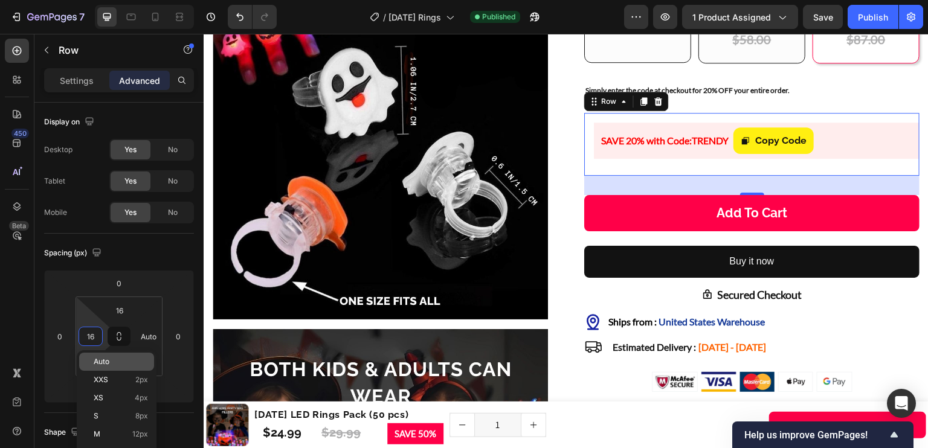
click at [118, 355] on div "Auto" at bounding box center [116, 362] width 75 height 18
type input "Auto"
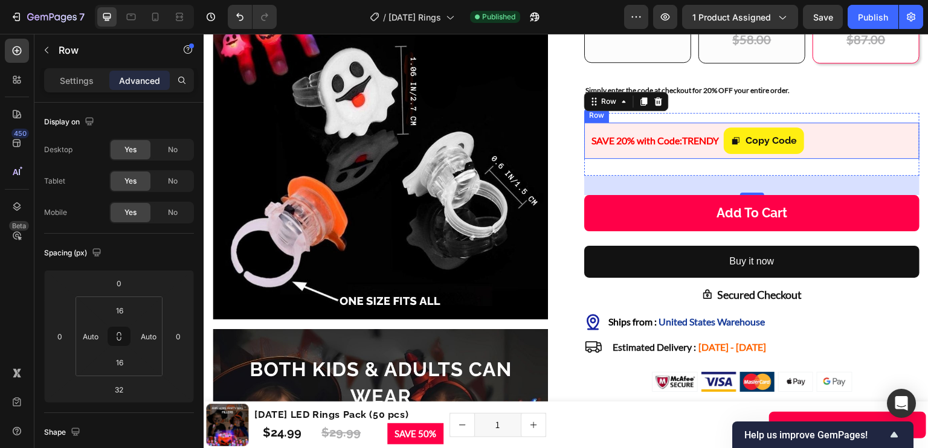
click at [708, 146] on div "SAVE 20% with Code: TRENDY Text Block" at bounding box center [656, 141] width 128 height 27
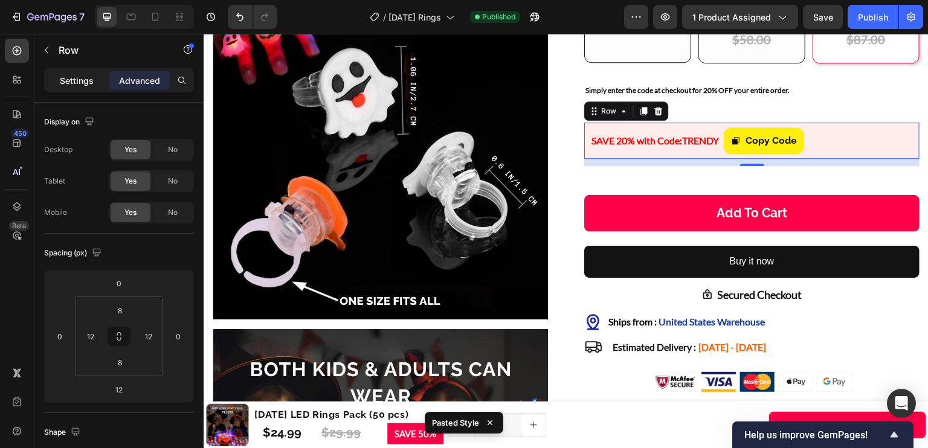
click at [75, 77] on p "Settings" at bounding box center [77, 80] width 34 height 13
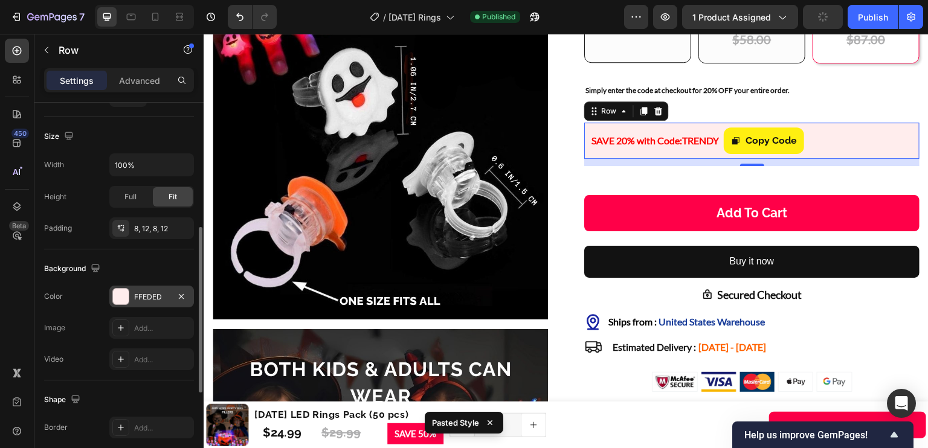
scroll to position [285, 0]
click at [135, 285] on div "FFEDED" at bounding box center [151, 296] width 85 height 22
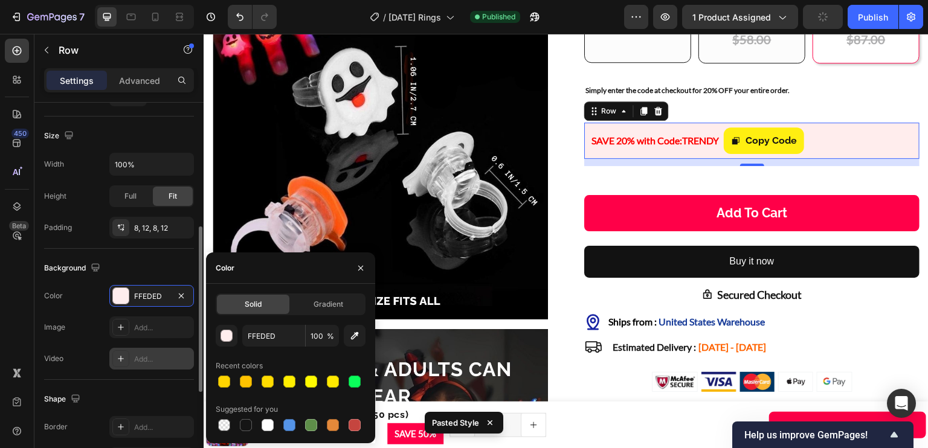
drag, startPoint x: 136, startPoint y: 325, endPoint x: 141, endPoint y: 354, distance: 30.0
click at [135, 325] on div "Add..." at bounding box center [162, 328] width 57 height 11
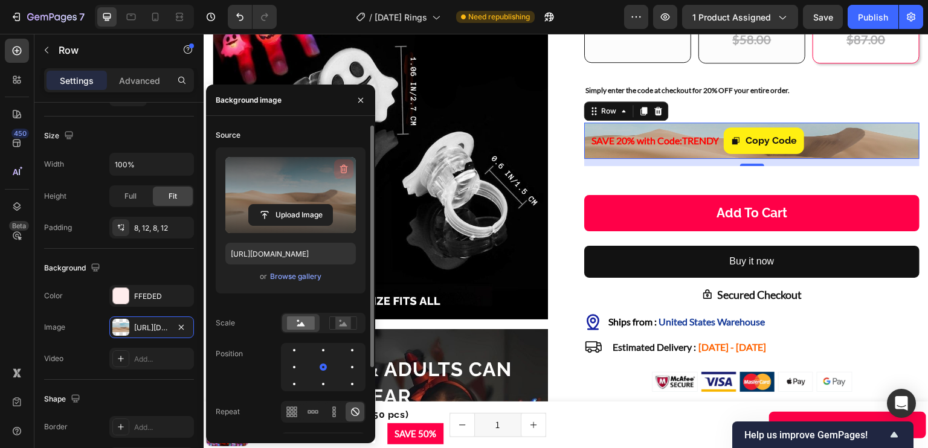
click at [341, 166] on icon "button" at bounding box center [344, 169] width 8 height 9
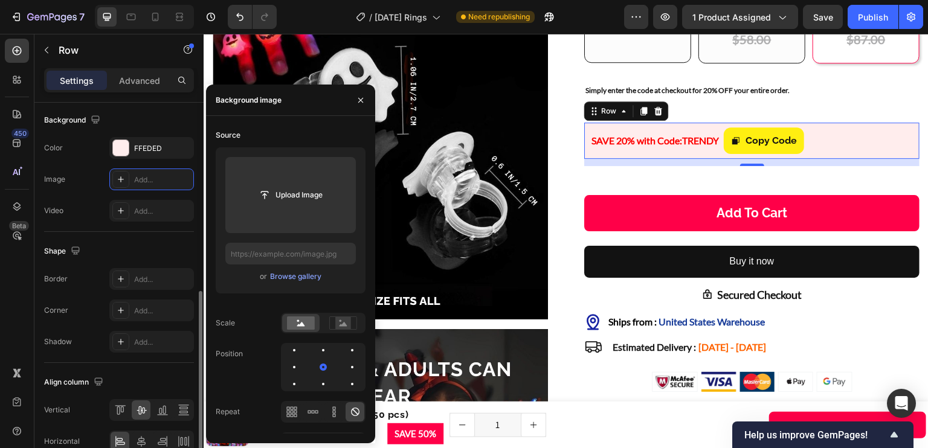
scroll to position [433, 0]
click at [138, 276] on div "Add..." at bounding box center [162, 279] width 57 height 11
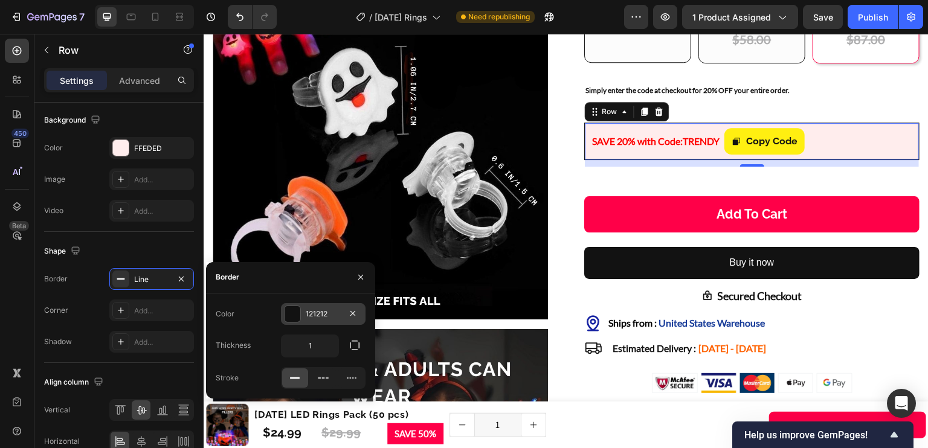
click at [320, 313] on div "121212" at bounding box center [323, 314] width 35 height 11
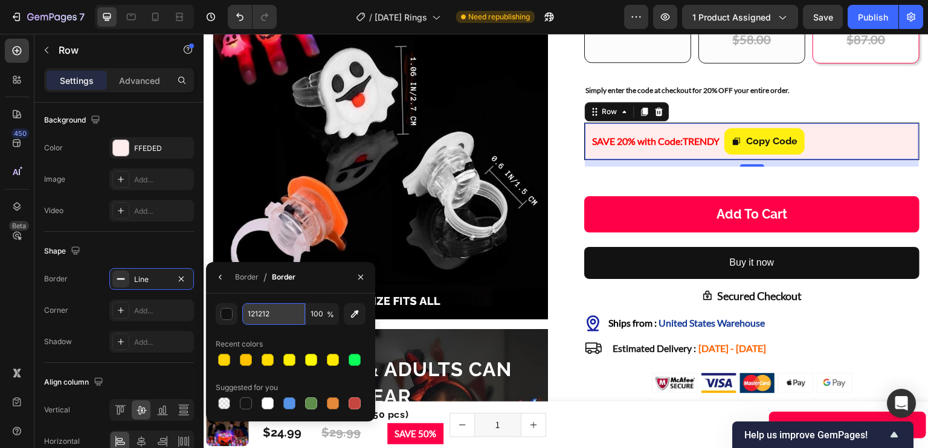
click at [276, 311] on input "121212" at bounding box center [273, 314] width 63 height 22
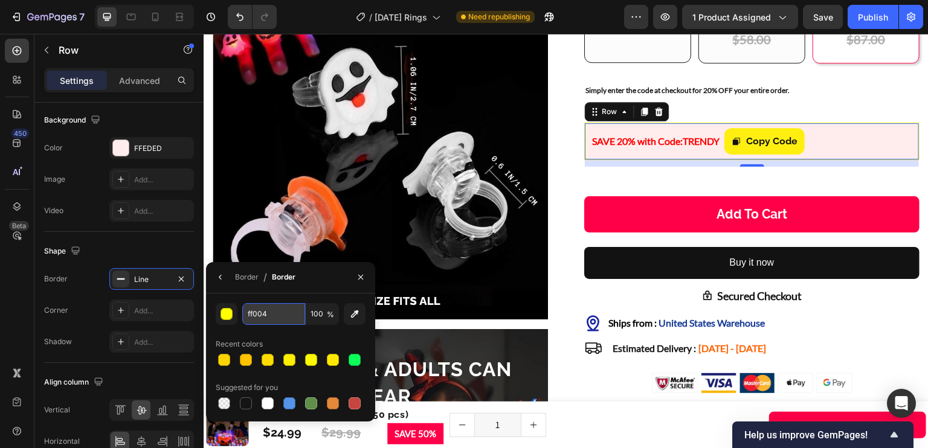
type input "ff0048"
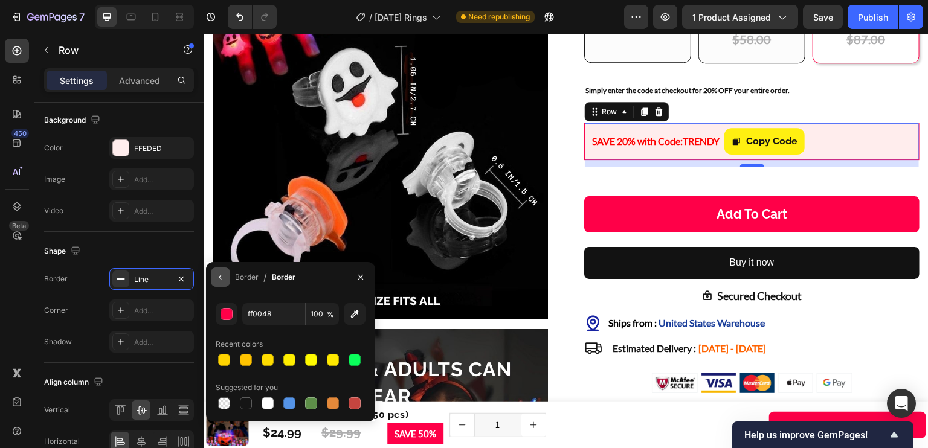
click at [226, 282] on button "button" at bounding box center [220, 277] width 19 height 19
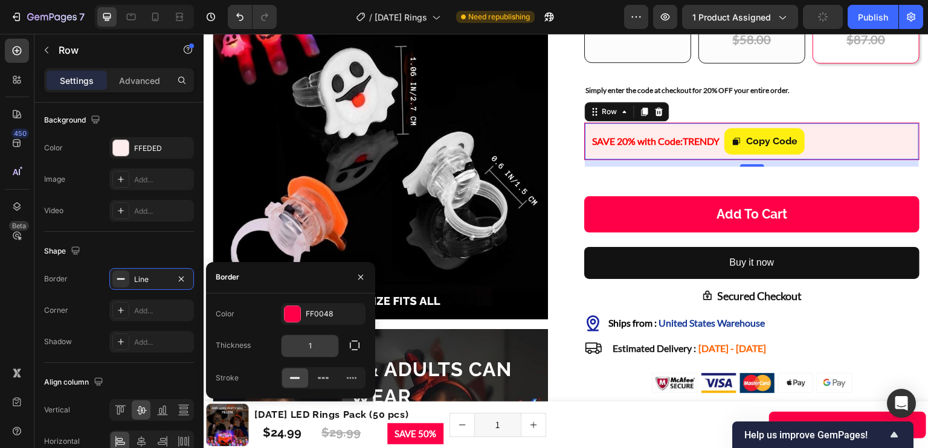
click at [325, 345] on input "1" at bounding box center [310, 346] width 57 height 22
type input "2"
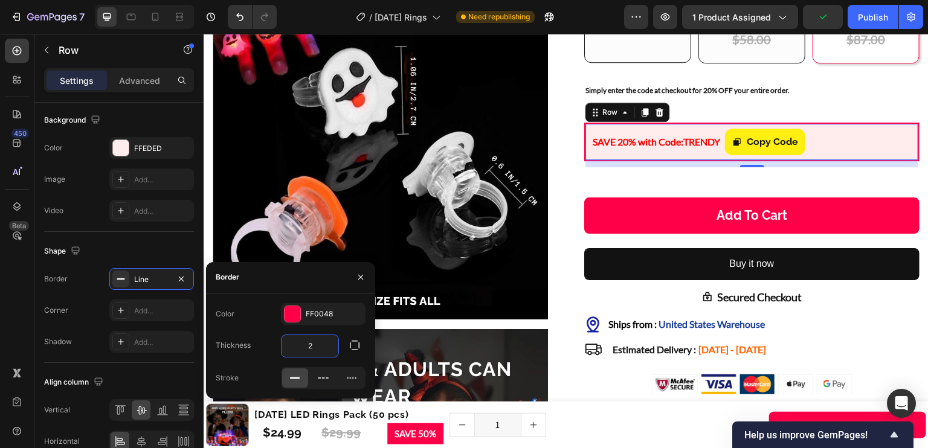
click at [131, 307] on div "Add..." at bounding box center [151, 311] width 85 height 22
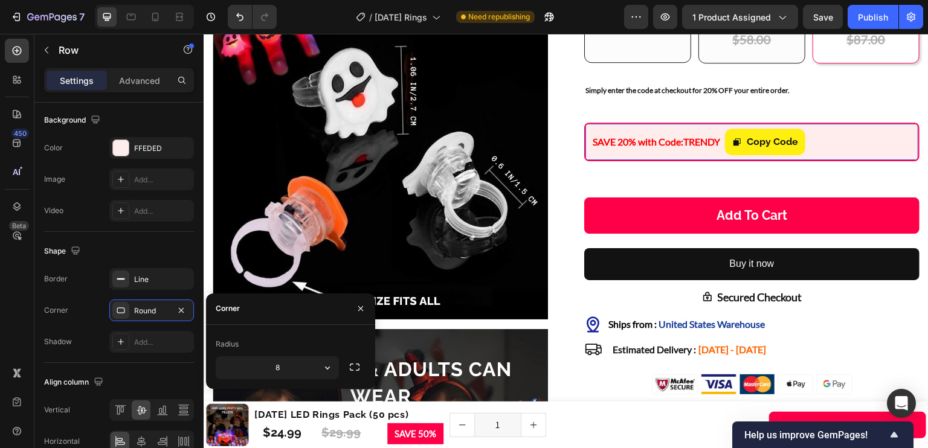
click at [315, 338] on div "Radius" at bounding box center [291, 344] width 150 height 19
click at [705, 97] on p "Simply enter the code at checkout for 20% OFF your entire order." at bounding box center [752, 90] width 333 height 13
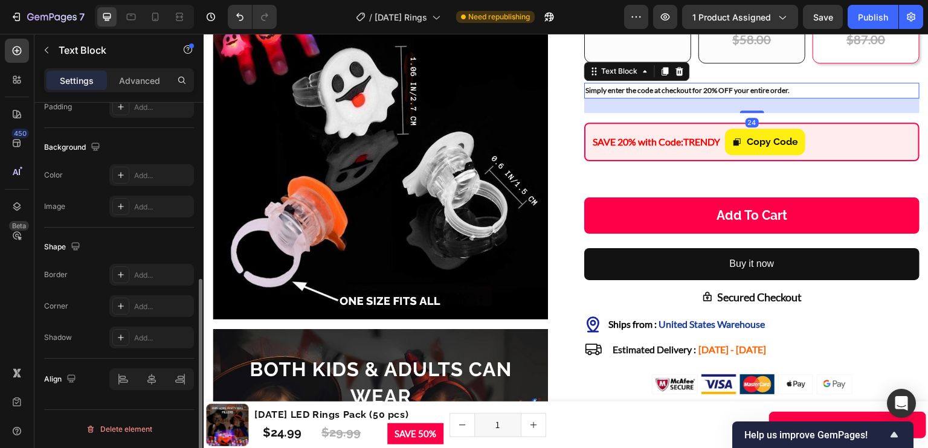
scroll to position [0, 0]
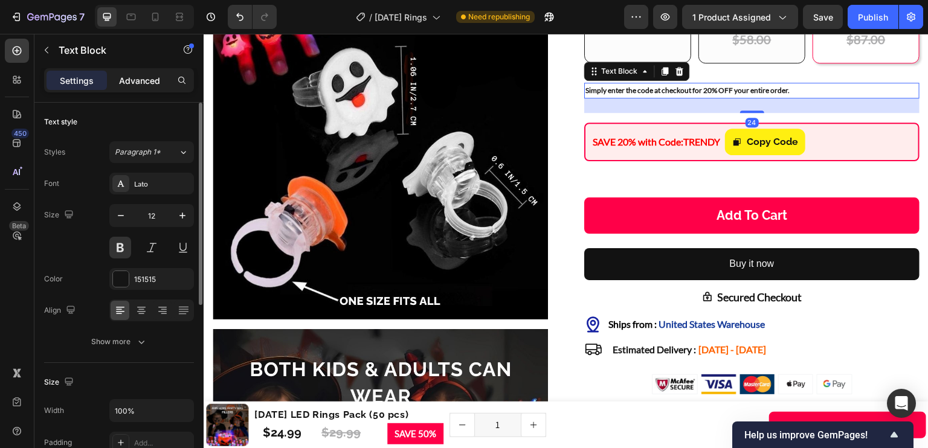
click at [138, 83] on p "Advanced" at bounding box center [139, 80] width 41 height 13
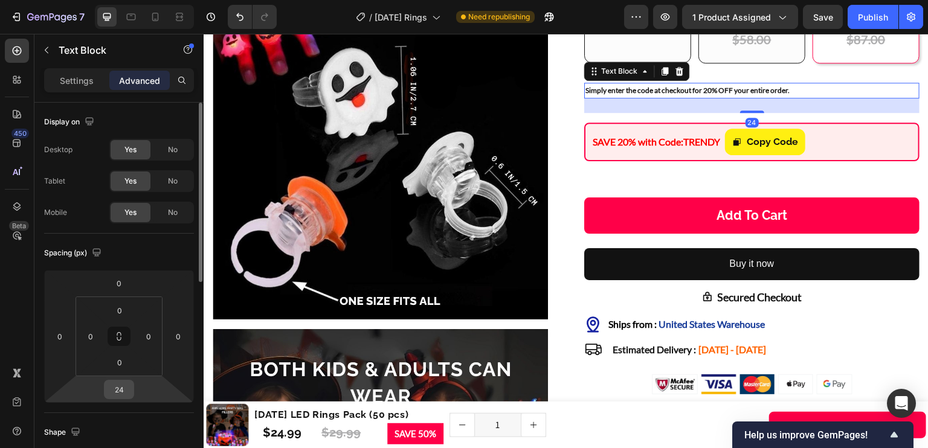
click at [128, 381] on input "24" at bounding box center [119, 390] width 24 height 18
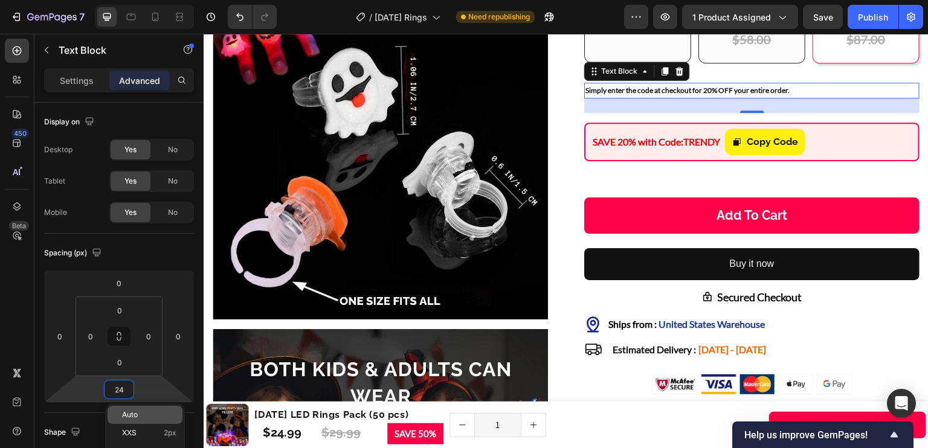
click at [137, 409] on div "Auto" at bounding box center [145, 415] width 75 height 18
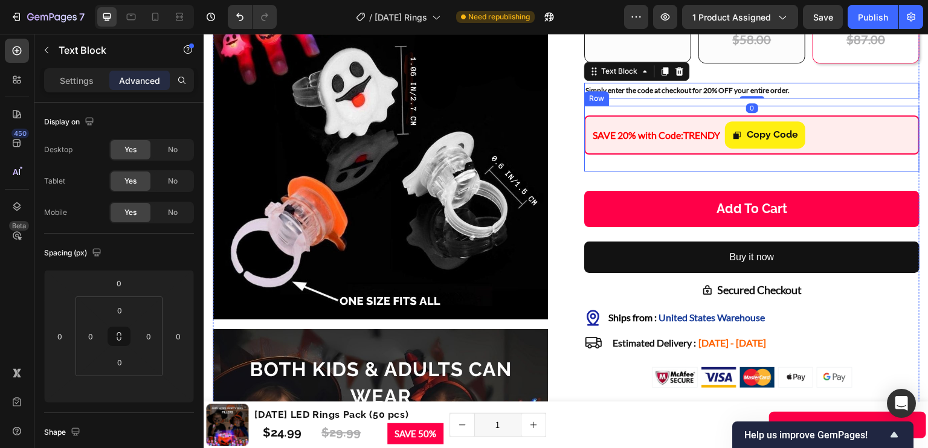
click at [687, 120] on div "SAVE 20% with Code: TRENDY Text Block Copy Code Copy Coupon Code Row Row" at bounding box center [751, 139] width 335 height 66
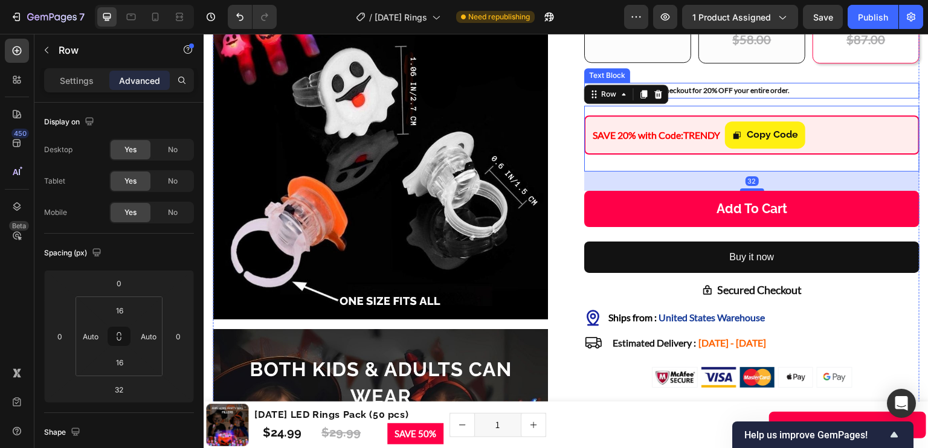
click at [689, 97] on p "Simply enter the code at checkout for 20% OFF your entire order." at bounding box center [752, 90] width 333 height 13
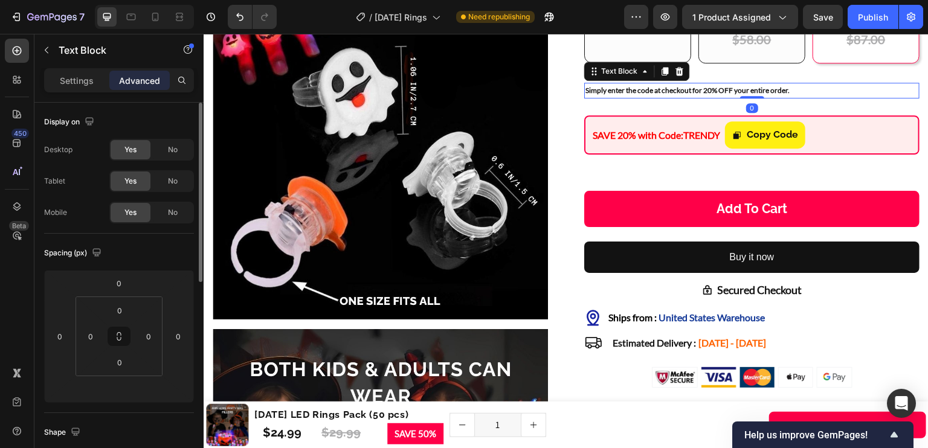
click at [70, 83] on p "Settings" at bounding box center [77, 80] width 34 height 13
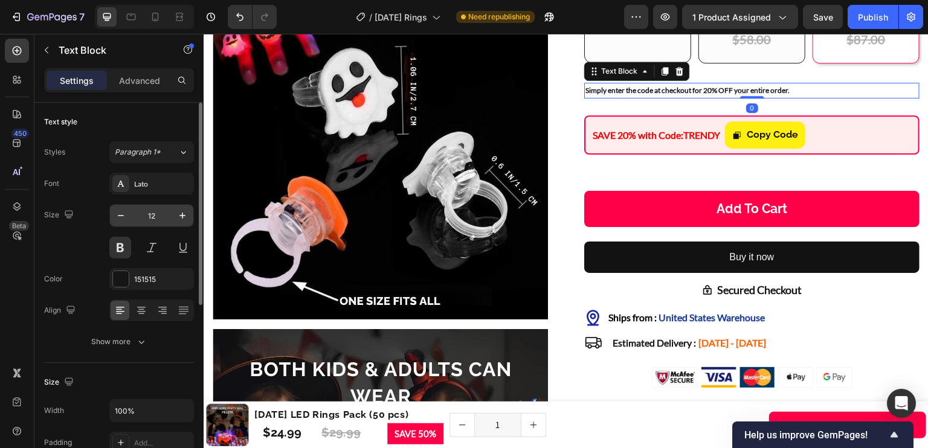
click at [160, 212] on input "12" at bounding box center [152, 216] width 40 height 22
type input "16"
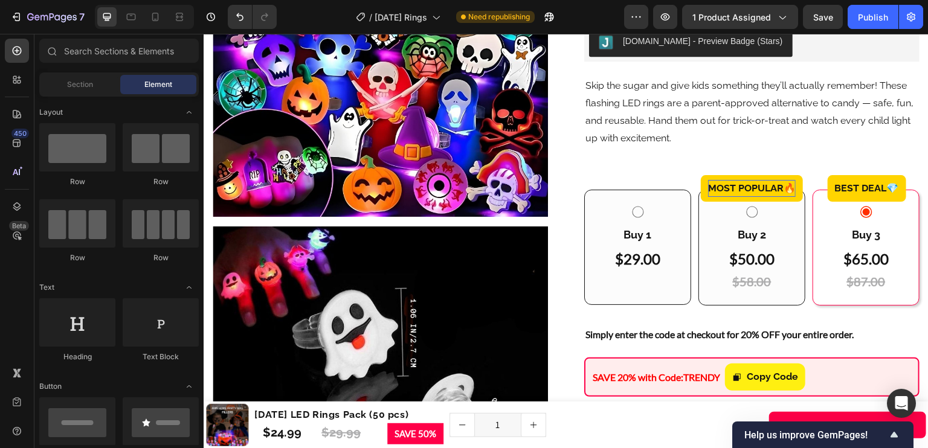
scroll to position [233, 0]
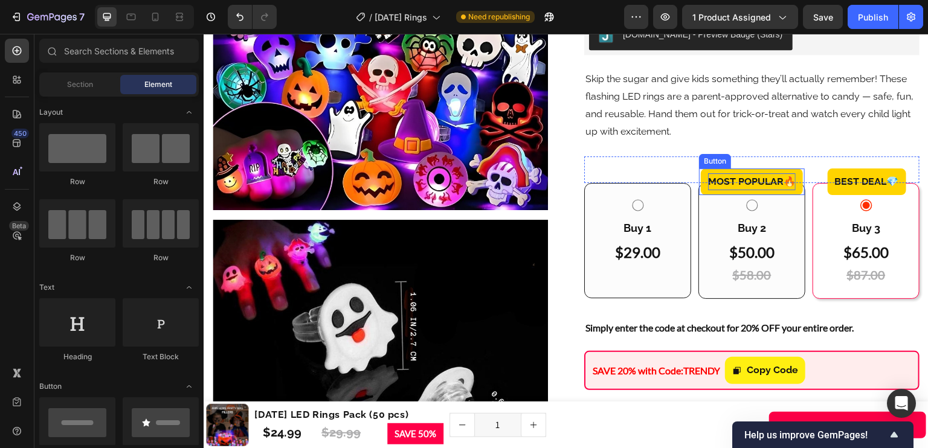
click at [731, 191] on p "MOST POPULAR🔥" at bounding box center [752, 182] width 88 height 18
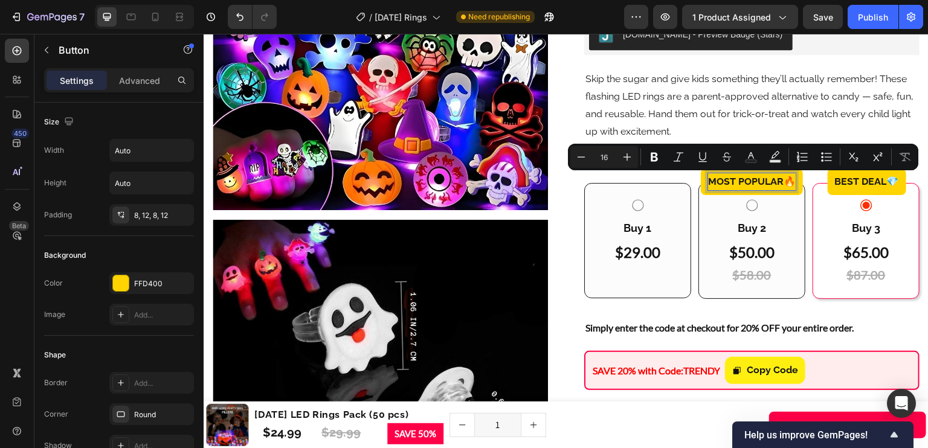
click at [710, 191] on p "MOST POPULAR🔥" at bounding box center [752, 182] width 88 height 18
click at [701, 196] on button "MOST POPULAR🔥" at bounding box center [752, 182] width 102 height 27
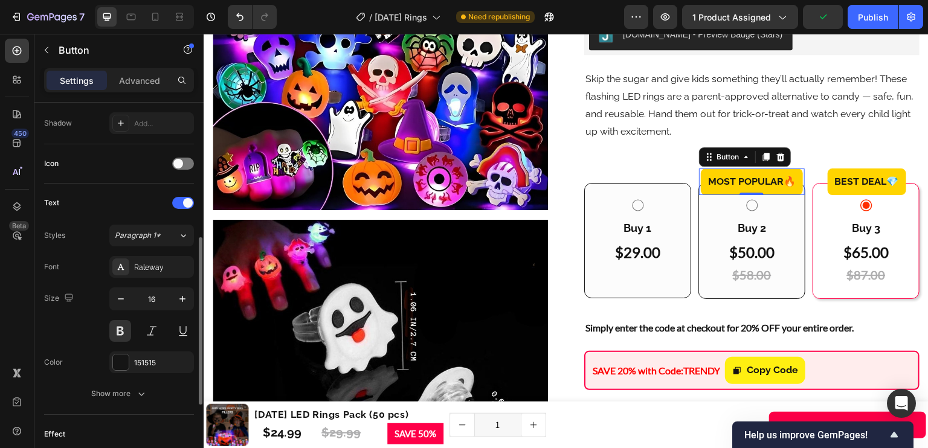
scroll to position [317, 0]
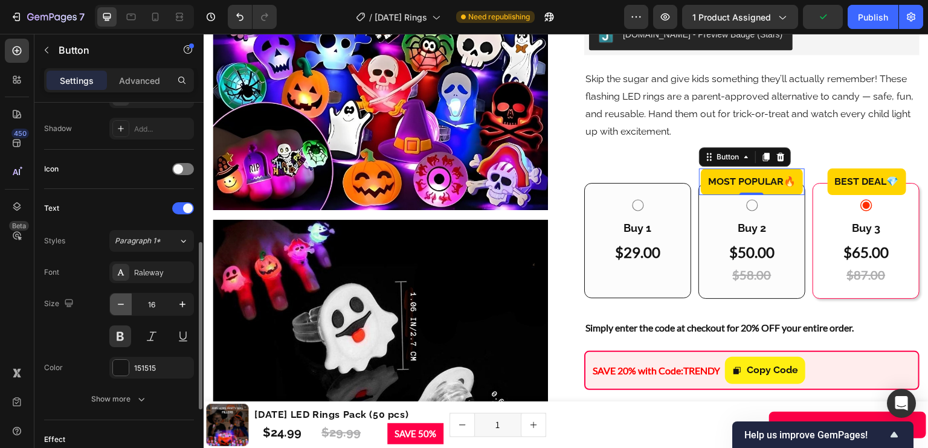
click at [114, 297] on button "button" at bounding box center [121, 305] width 22 height 22
click at [116, 299] on icon "button" at bounding box center [121, 305] width 12 height 12
click at [116, 302] on icon "button" at bounding box center [121, 305] width 12 height 12
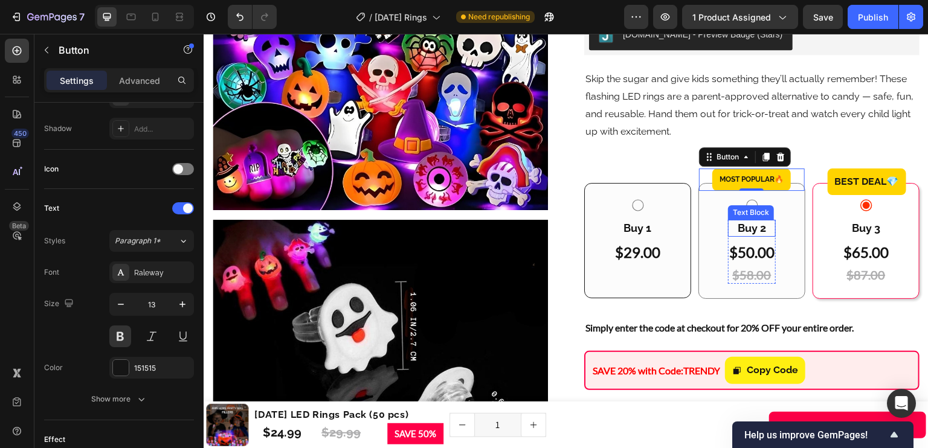
type input "12"
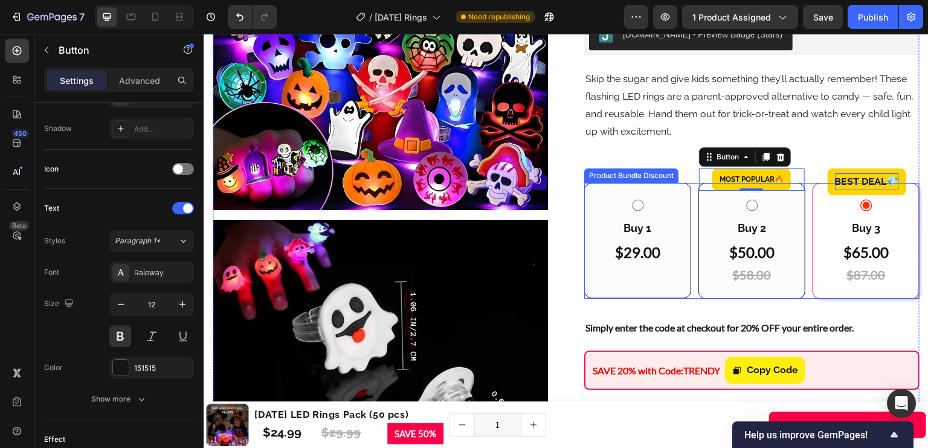
click at [865, 183] on p "Best DEAL 💎" at bounding box center [867, 182] width 64 height 18
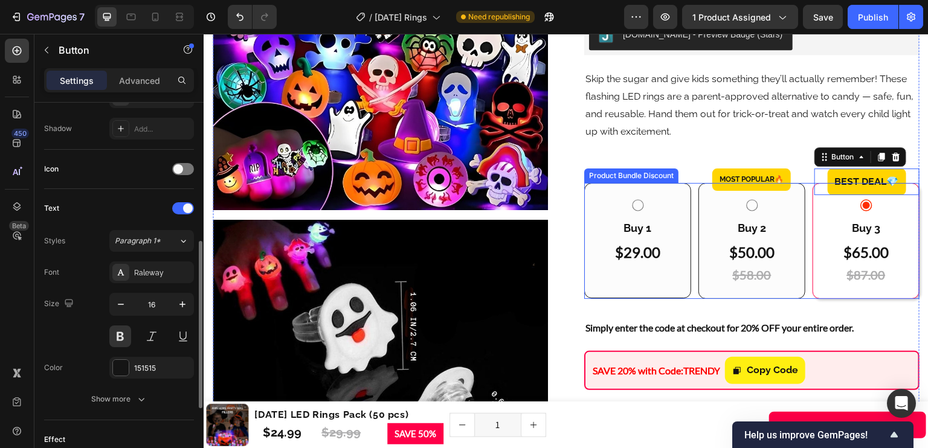
scroll to position [317, 0]
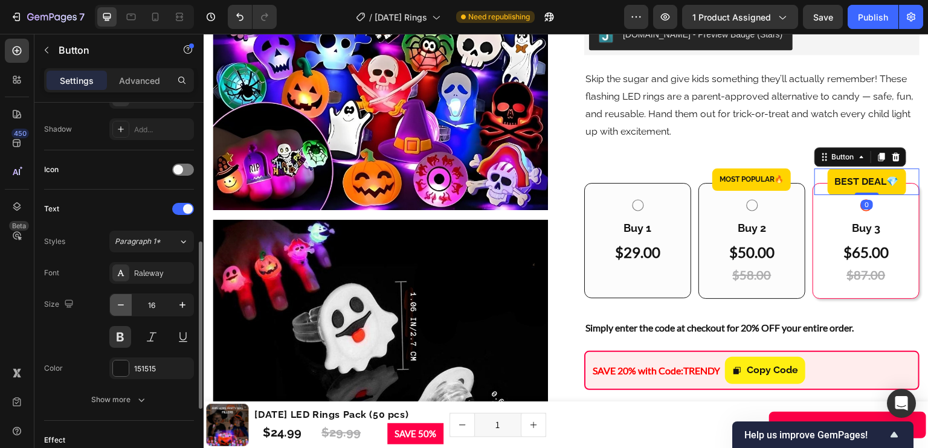
click at [121, 308] on icon "button" at bounding box center [121, 305] width 12 height 12
click at [121, 309] on icon "button" at bounding box center [121, 305] width 12 height 12
click at [121, 309] on button "button" at bounding box center [121, 305] width 22 height 22
type input "12"
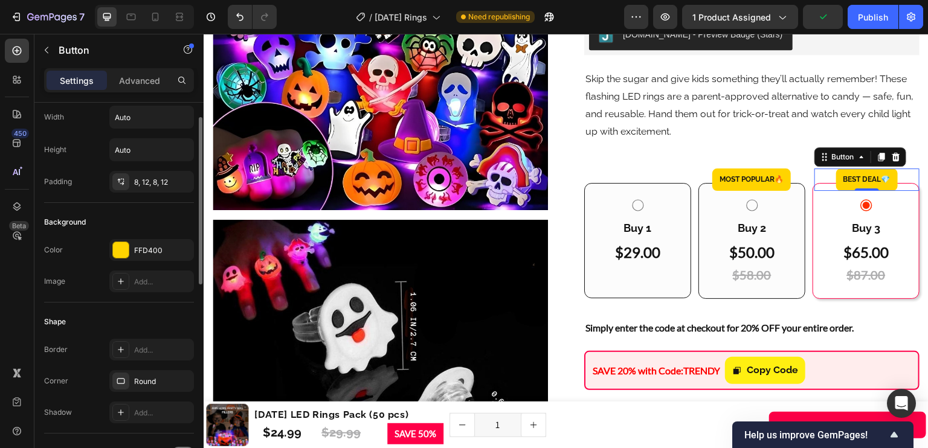
scroll to position [0, 0]
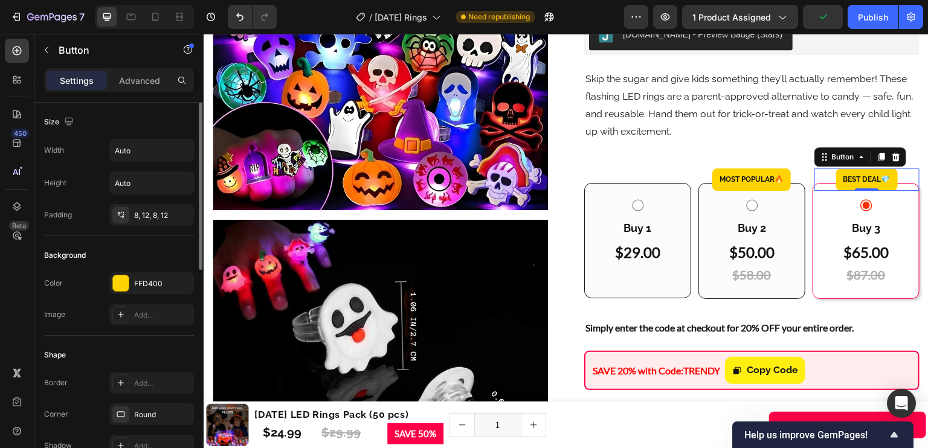
click at [147, 208] on div "8, 12, 8, 12" at bounding box center [151, 215] width 85 height 22
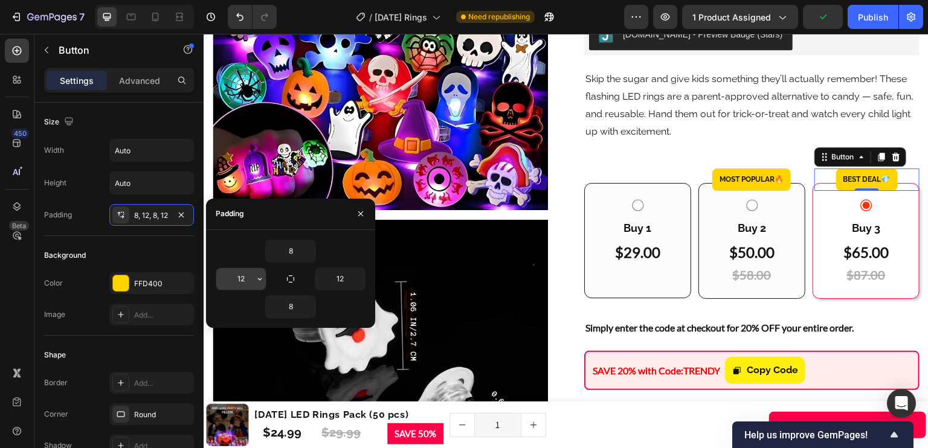
click at [238, 277] on input "12" at bounding box center [241, 279] width 50 height 22
type input "8"
click at [354, 275] on icon "button" at bounding box center [359, 279] width 10 height 10
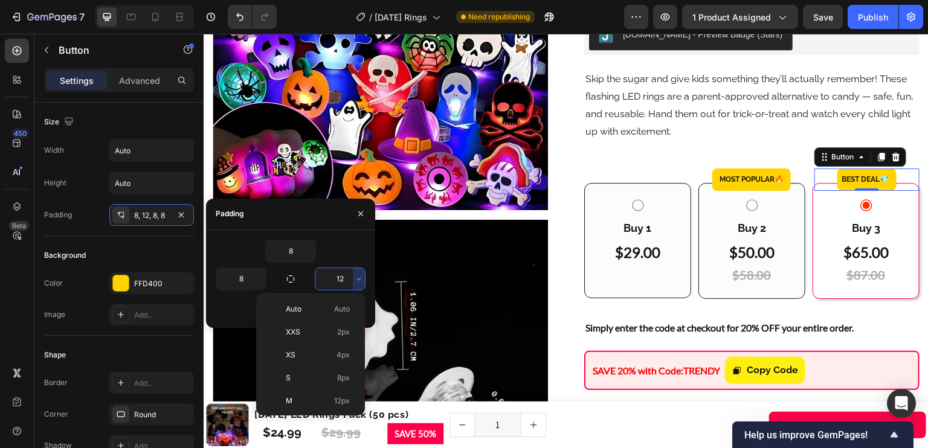
click at [338, 282] on input "12" at bounding box center [340, 279] width 50 height 22
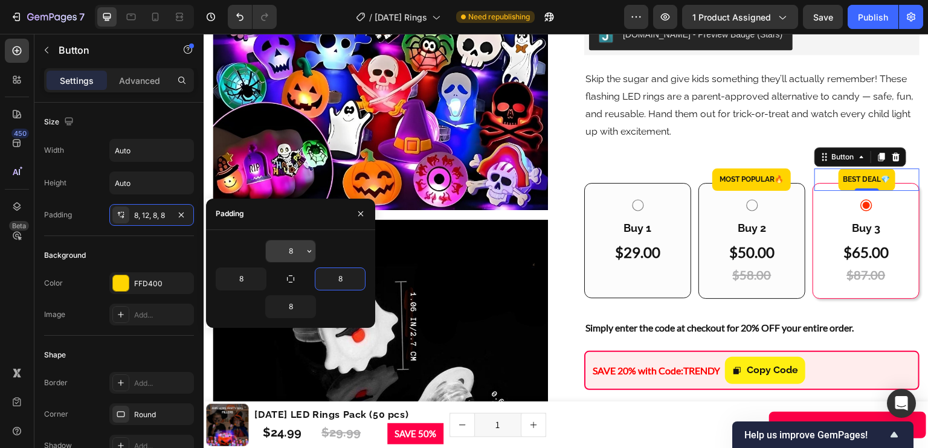
type input "8"
click at [291, 251] on input "8" at bounding box center [291, 252] width 50 height 22
type input "4"
click at [291, 310] on input "8" at bounding box center [291, 307] width 50 height 22
type input "4"
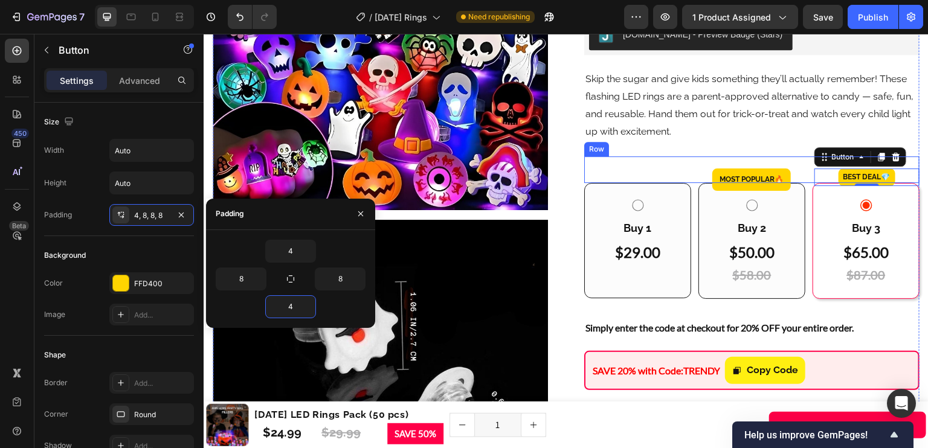
click at [720, 137] on p "Skip the sugar and give kids something they’ll actually remember! These flashin…" at bounding box center [752, 105] width 333 height 69
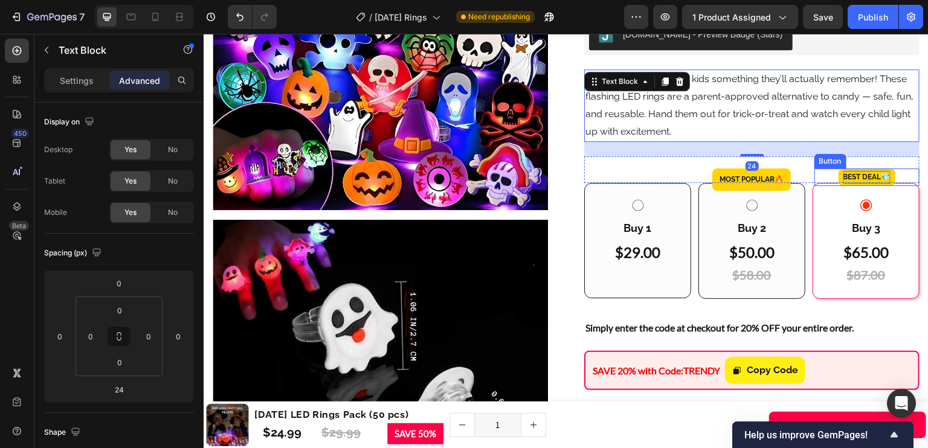
click at [844, 181] on p "Best DEAL 💎" at bounding box center [867, 177] width 47 height 13
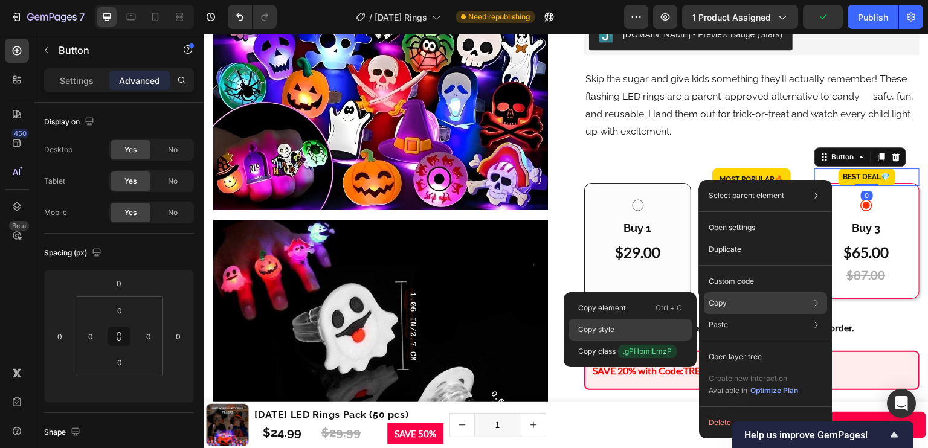
click at [654, 326] on div "Copy style" at bounding box center [630, 330] width 123 height 22
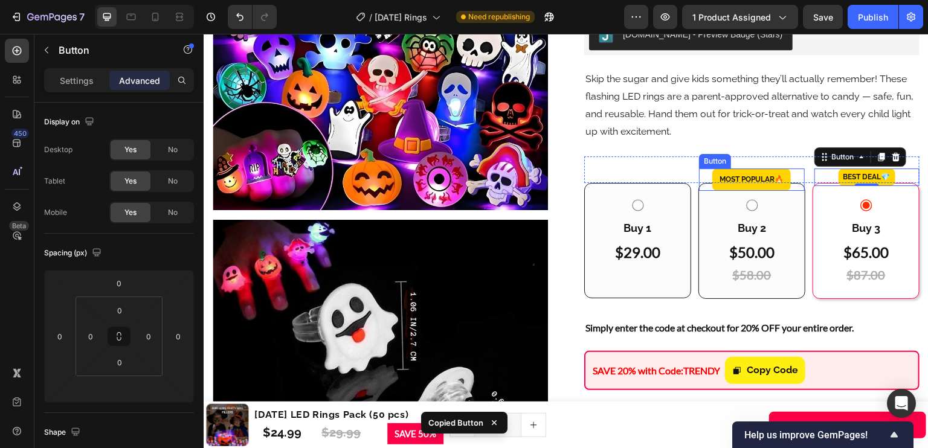
click at [788, 178] on div "MOST POPULAR🔥 Button" at bounding box center [751, 180] width 105 height 23
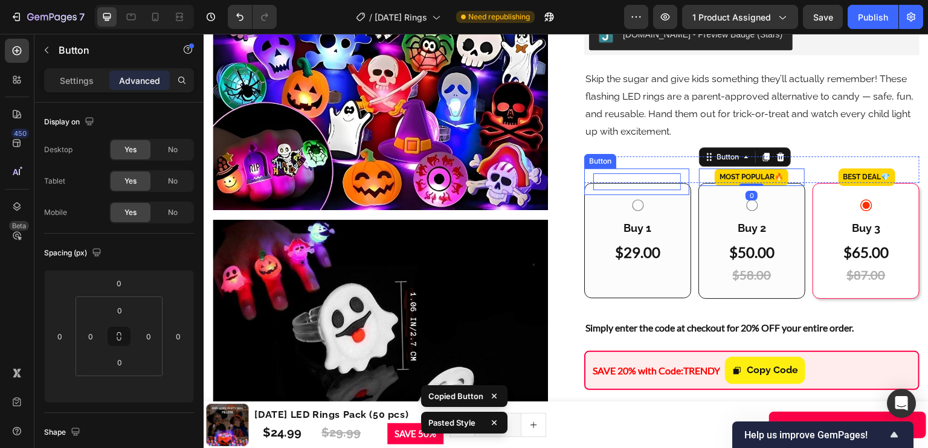
click at [647, 179] on p "MOST POPULAR🔥" at bounding box center [637, 182] width 88 height 18
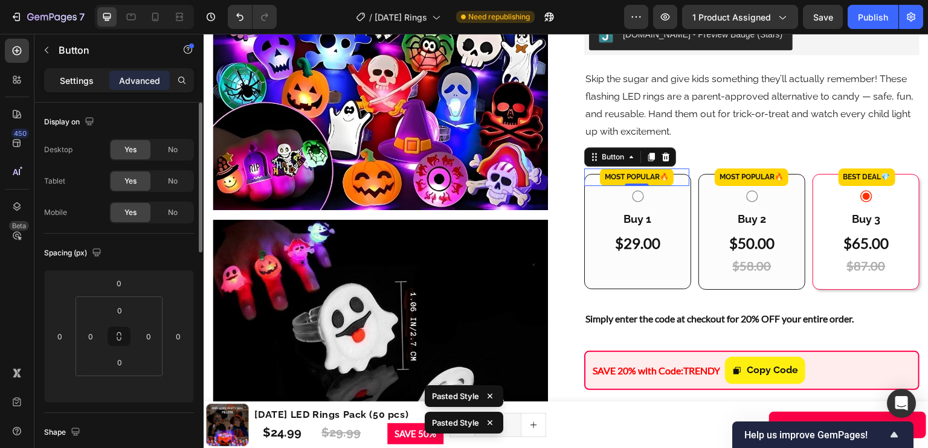
click at [80, 80] on p "Settings" at bounding box center [77, 80] width 34 height 13
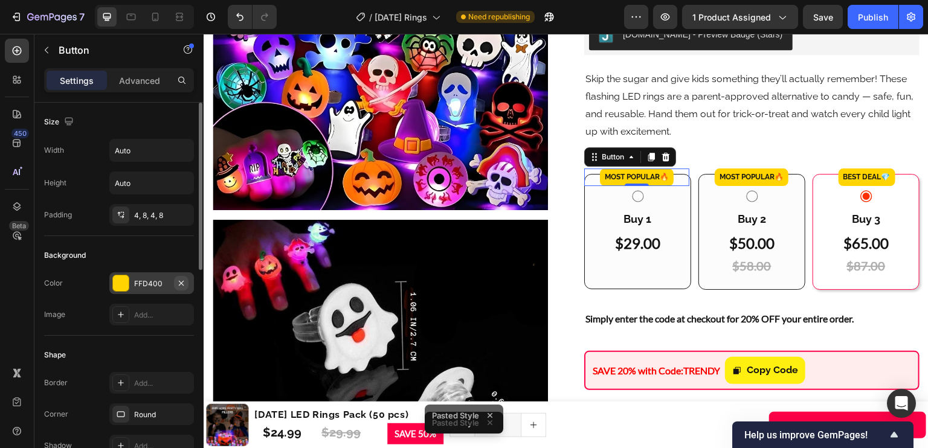
click at [181, 282] on icon "button" at bounding box center [181, 282] width 5 height 5
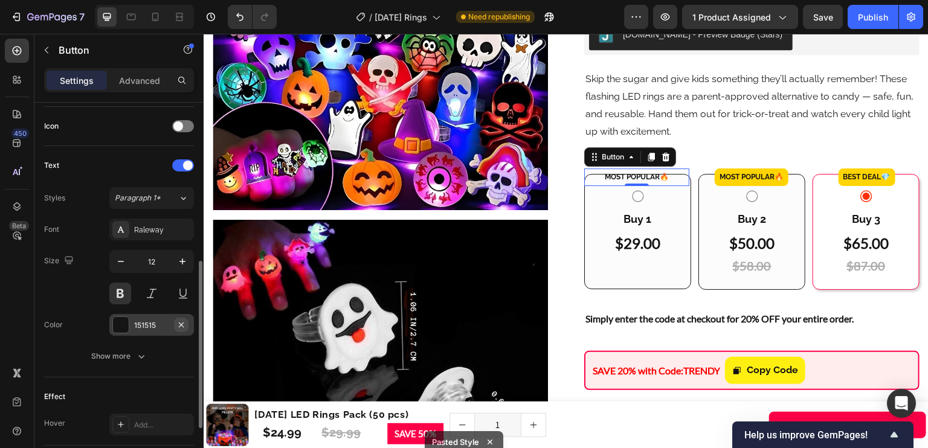
scroll to position [360, 0]
click at [184, 320] on icon "button" at bounding box center [181, 325] width 10 height 10
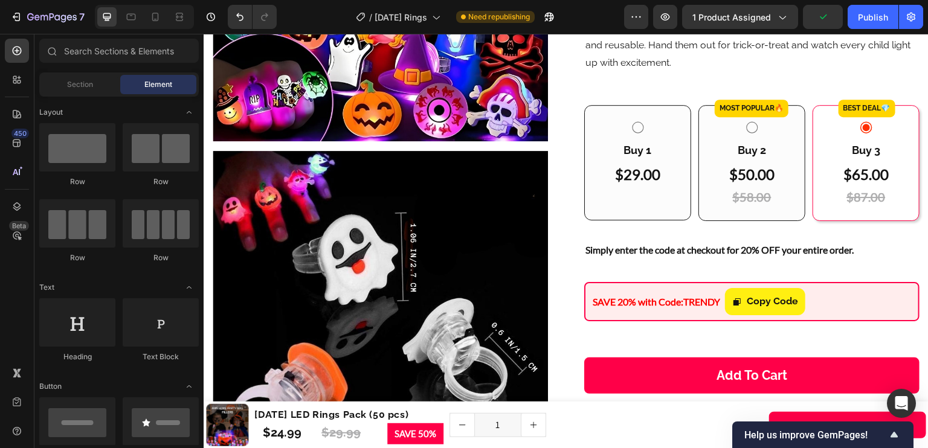
scroll to position [393, 0]
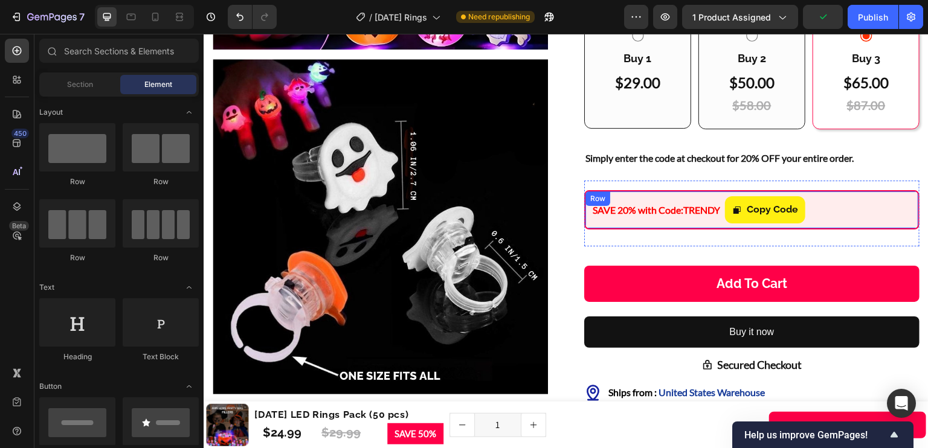
click at [843, 201] on div "SAVE 20% with Code: TRENDY Text Block Copy Code Copy Coupon Code Row" at bounding box center [751, 209] width 335 height 39
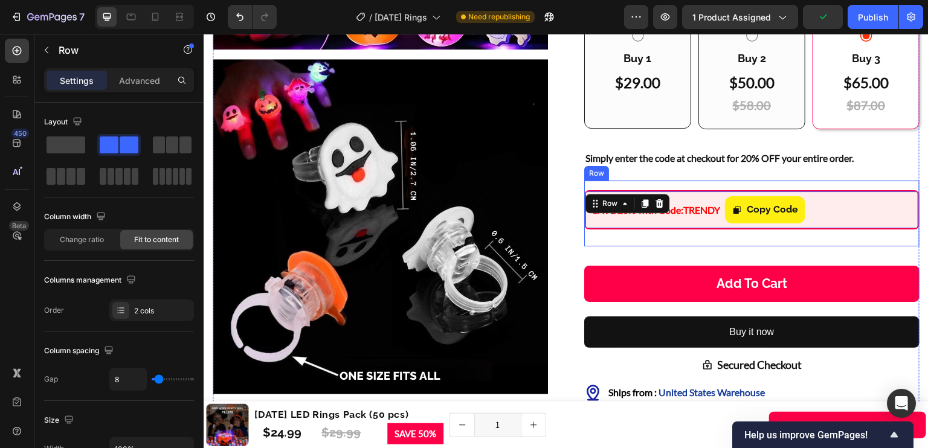
click at [818, 227] on div "SAVE 20% with Code: TRENDY Text Block Copy Code Copy Coupon Code Row 12 Row" at bounding box center [751, 214] width 335 height 66
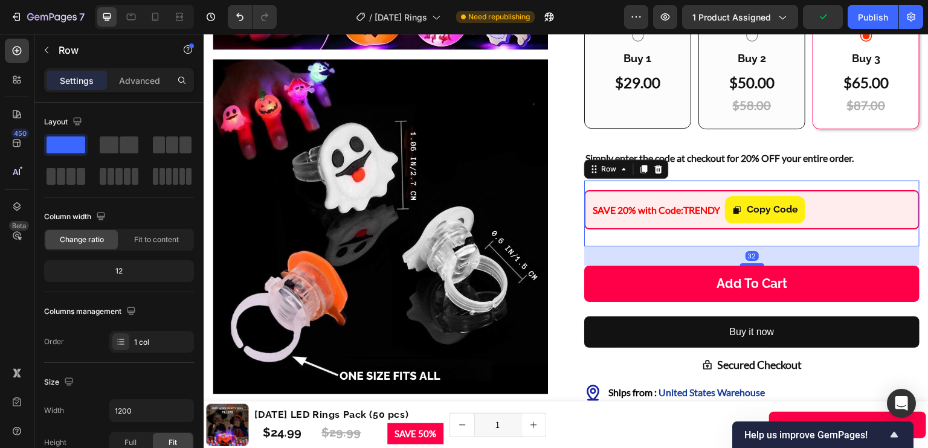
scroll to position [355, 0]
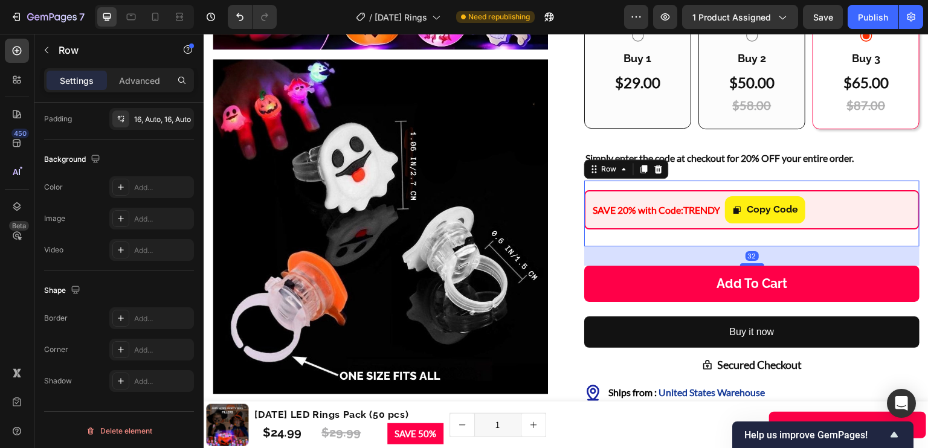
click at [125, 69] on div "Settings Advanced" at bounding box center [119, 80] width 150 height 24
click at [126, 72] on div "Advanced" at bounding box center [139, 80] width 60 height 19
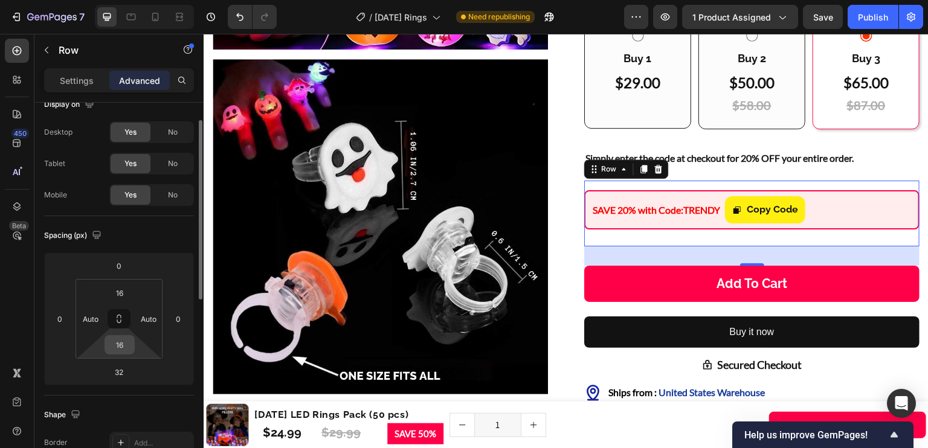
scroll to position [24, 0]
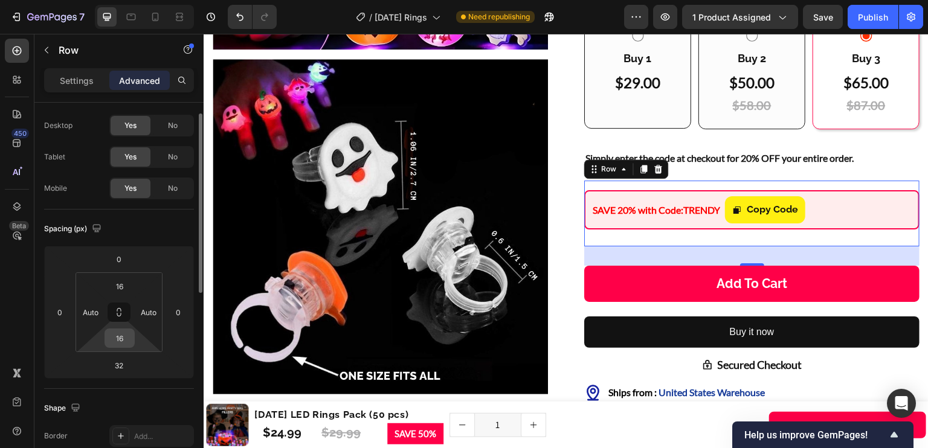
click at [124, 346] on input "16" at bounding box center [120, 338] width 24 height 18
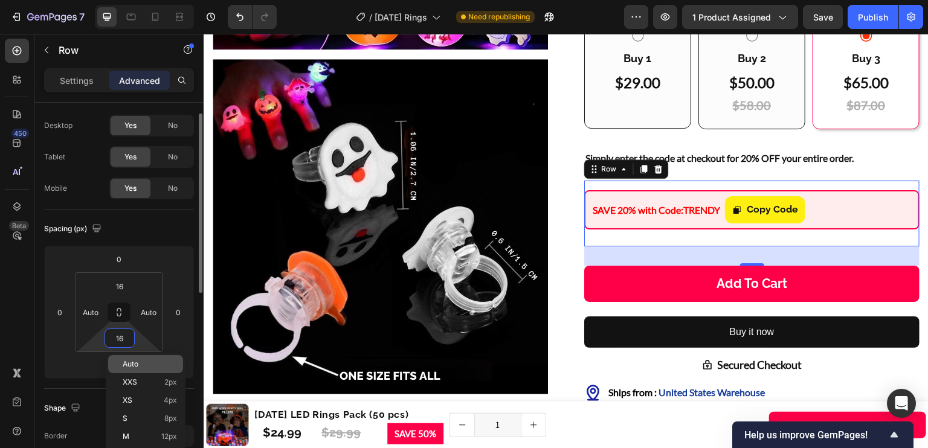
click at [129, 366] on span "Auto" at bounding box center [131, 364] width 16 height 8
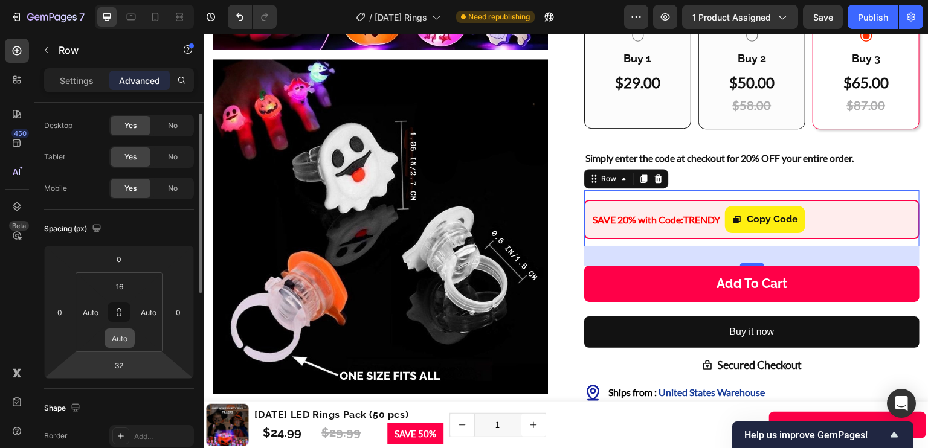
click at [116, 339] on input "Auto" at bounding box center [120, 338] width 24 height 18
type input "0"
click at [151, 385] on div "Spacing (px) 0 0 32 0 16 Auto 0 Auto" at bounding box center [119, 299] width 150 height 179
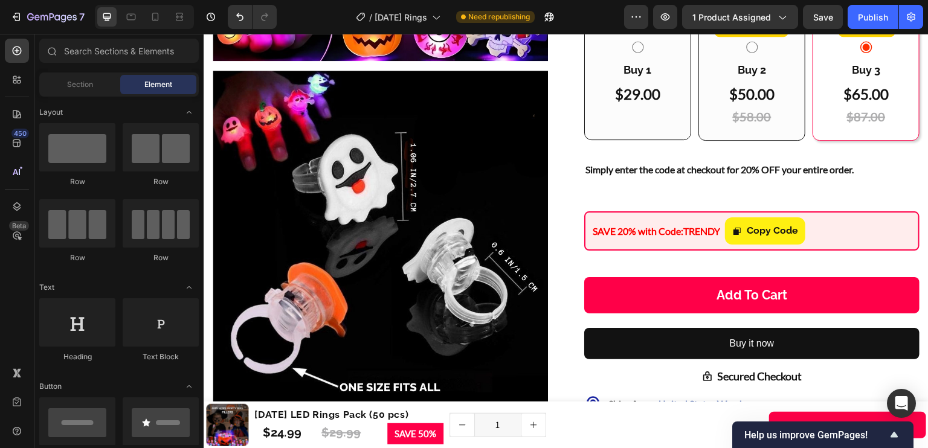
scroll to position [389, 0]
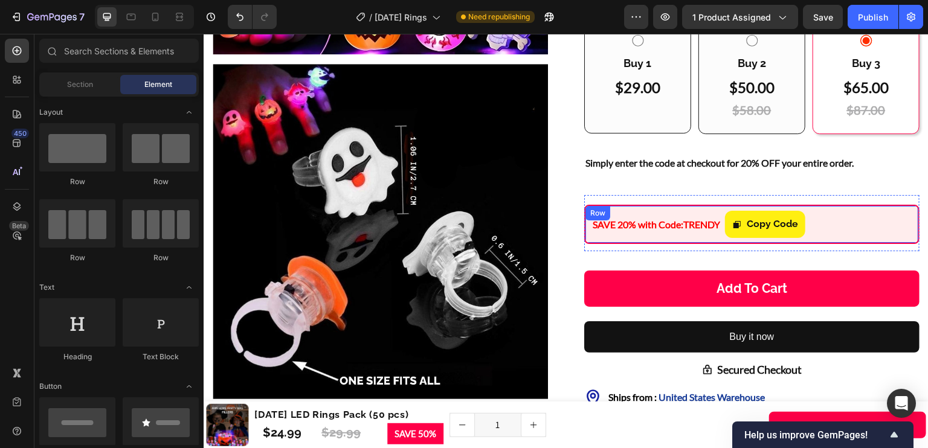
click at [873, 215] on div "SAVE 20% with Code: TRENDY Text Block Copy Code Copy Coupon Code Row" at bounding box center [751, 224] width 335 height 39
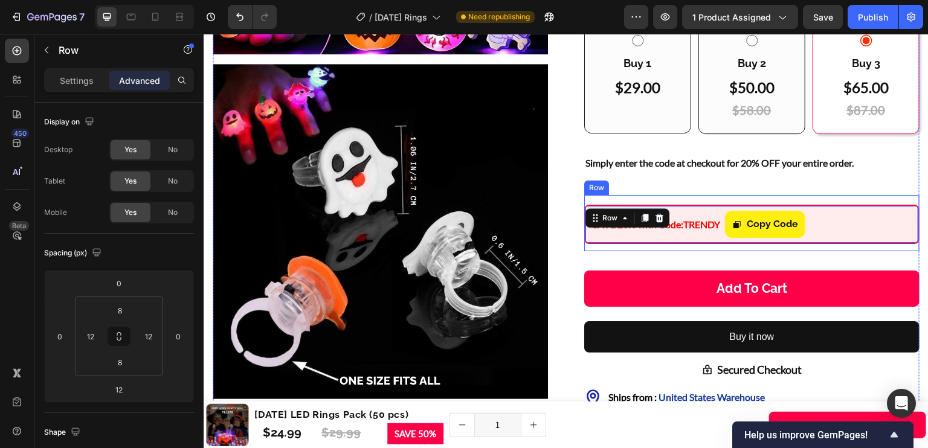
click at [668, 222] on div "SAVE 20% with Code: TRENDY Text Block Copy Code Copy Coupon Code Row 12" at bounding box center [751, 228] width 335 height 47
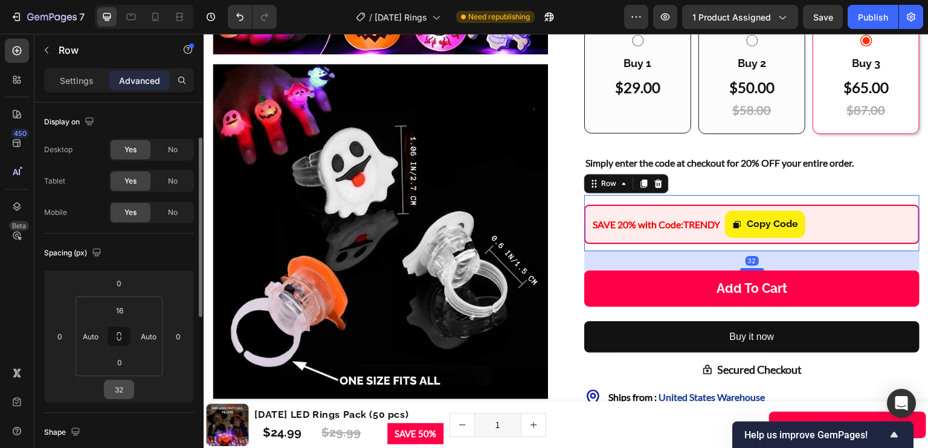
click at [118, 381] on input "32" at bounding box center [119, 390] width 24 height 18
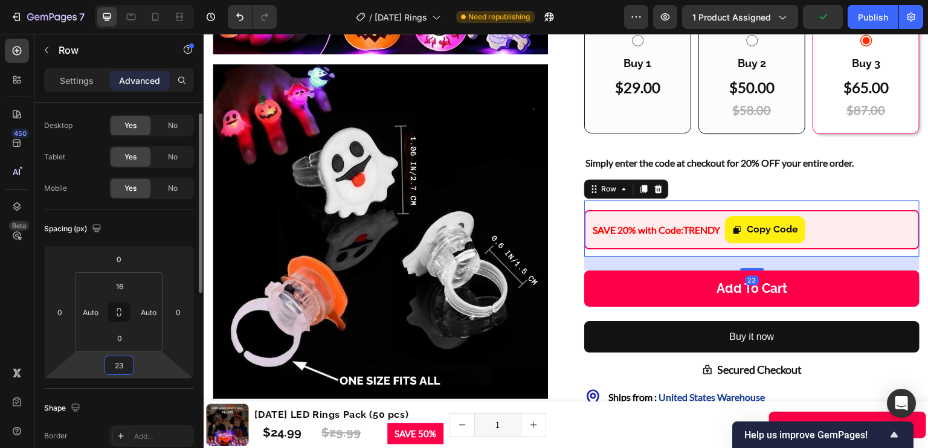
click at [126, 364] on input "23" at bounding box center [119, 366] width 24 height 18
type input "24"
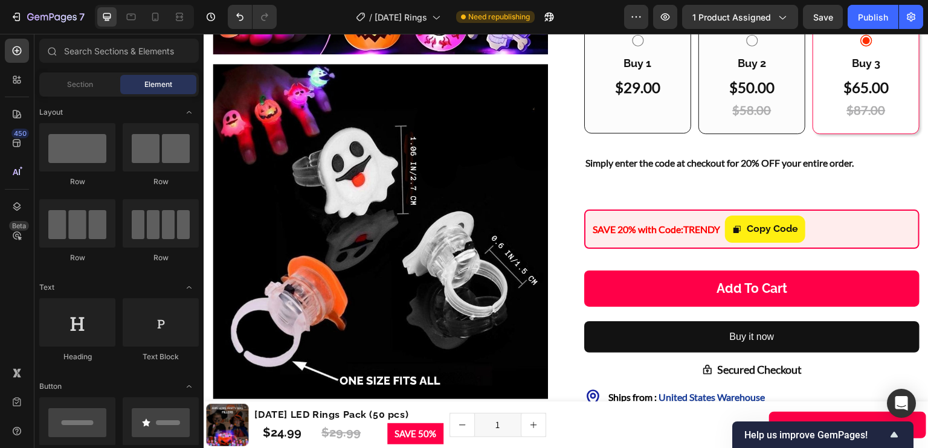
scroll to position [26, 0]
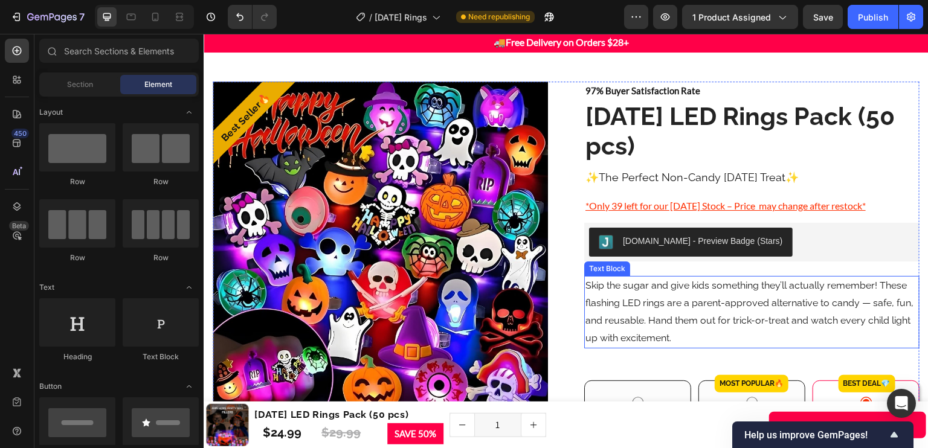
click at [766, 312] on p "Skip the sugar and give kids something they’ll actually remember! These flashin…" at bounding box center [752, 311] width 333 height 69
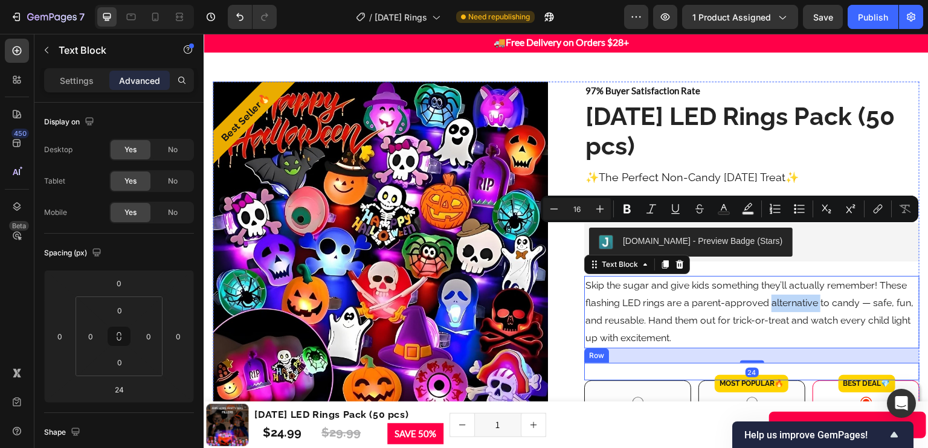
scroll to position [96, 0]
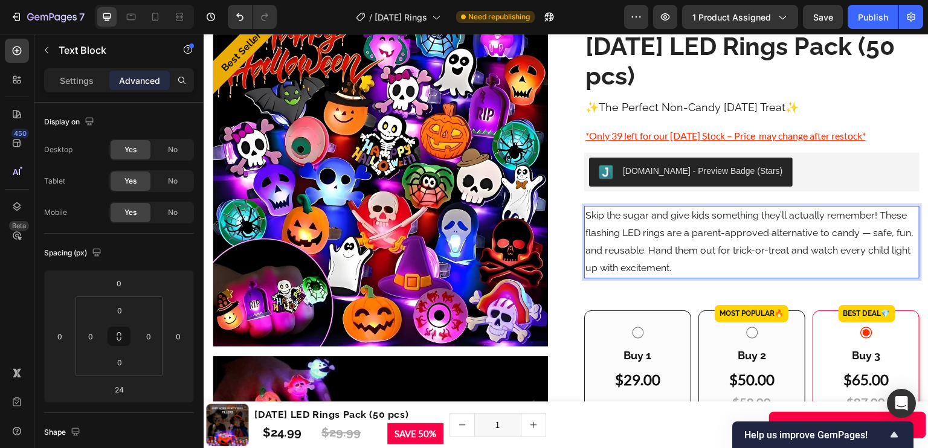
click at [729, 277] on div "Skip the sugar and give kids something they’ll actually remember! These flashin…" at bounding box center [751, 242] width 335 height 72
click at [708, 271] on p "Skip the sugar and give kids something they’ll actually remember! These flashin…" at bounding box center [752, 241] width 333 height 69
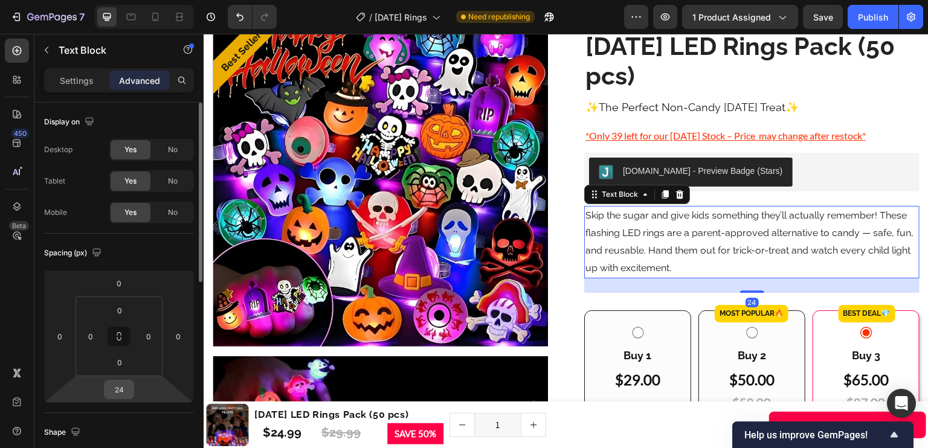
click at [112, 391] on input "24" at bounding box center [119, 390] width 24 height 18
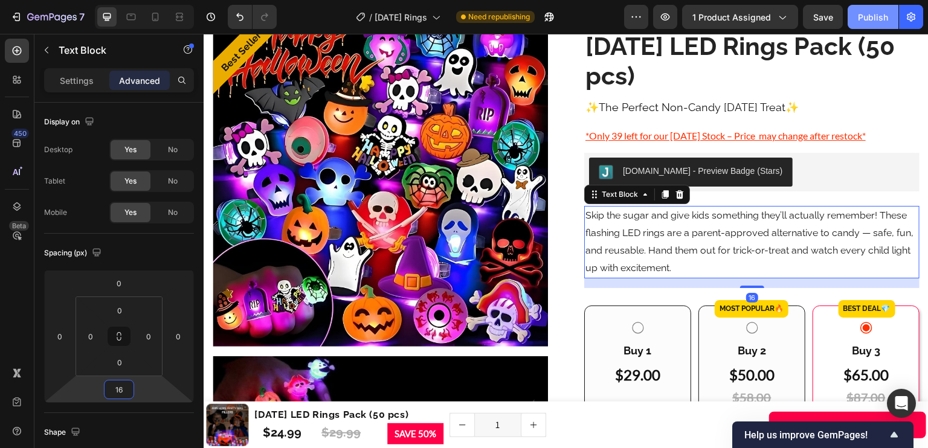
type input "16"
click at [815, 20] on span "Save" at bounding box center [823, 17] width 20 height 10
click at [873, 19] on div "Publish" at bounding box center [873, 17] width 30 height 13
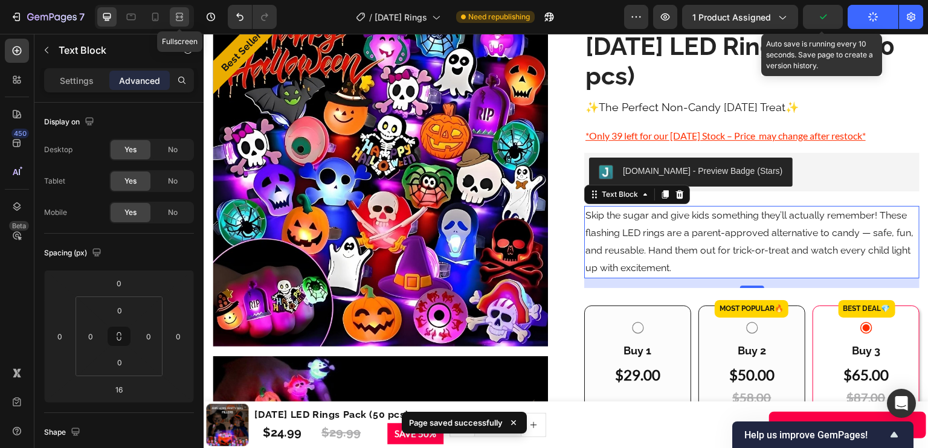
click at [176, 17] on icon at bounding box center [178, 16] width 4 height 3
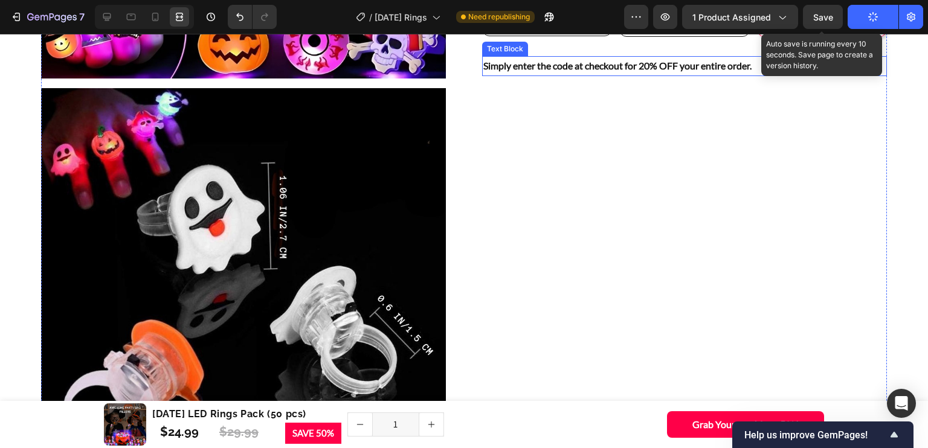
scroll to position [435, 0]
click at [629, 74] on p "Simply enter the code at checkout for 20% OFF your entire order." at bounding box center [684, 66] width 402 height 18
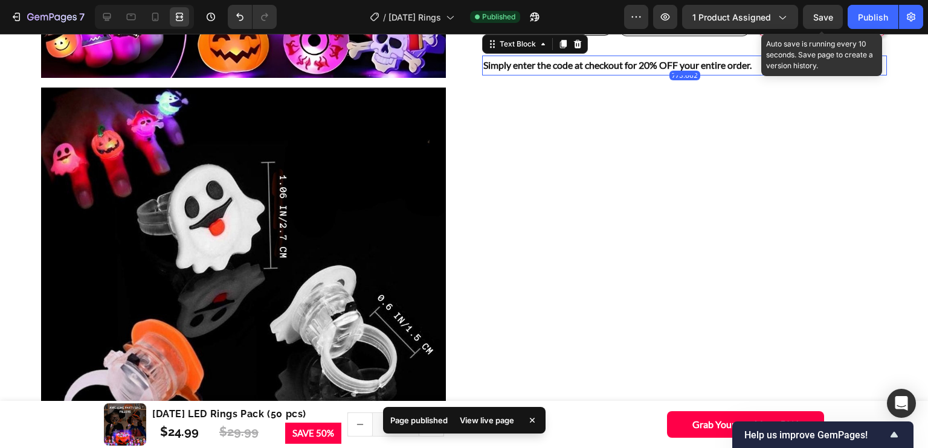
scroll to position [24, 0]
click at [103, 18] on icon at bounding box center [107, 17] width 12 height 12
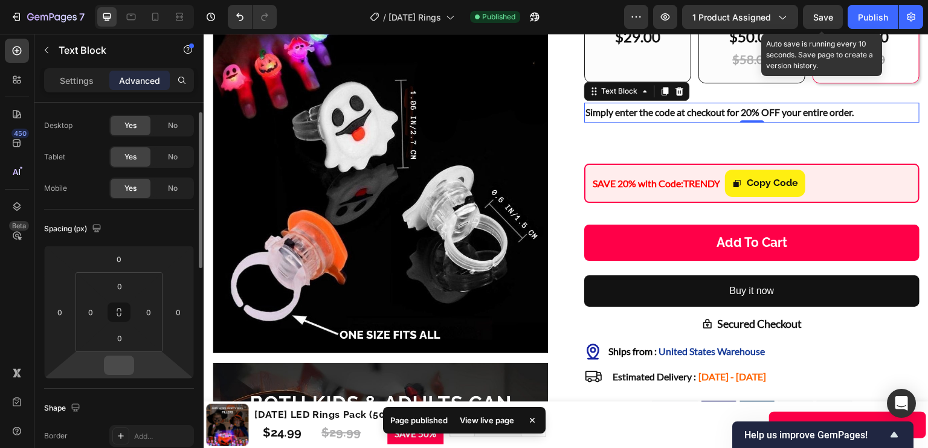
click at [120, 369] on input "number" at bounding box center [119, 366] width 24 height 18
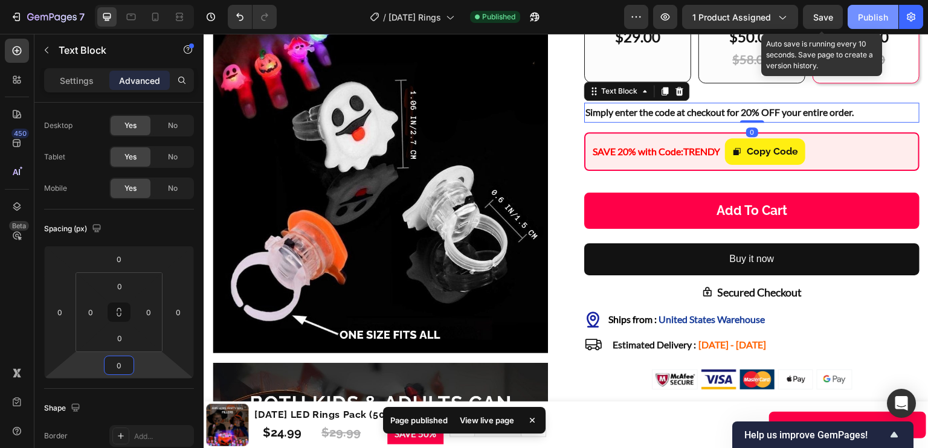
type input "0"
click at [858, 19] on div "Publish" at bounding box center [873, 17] width 30 height 13
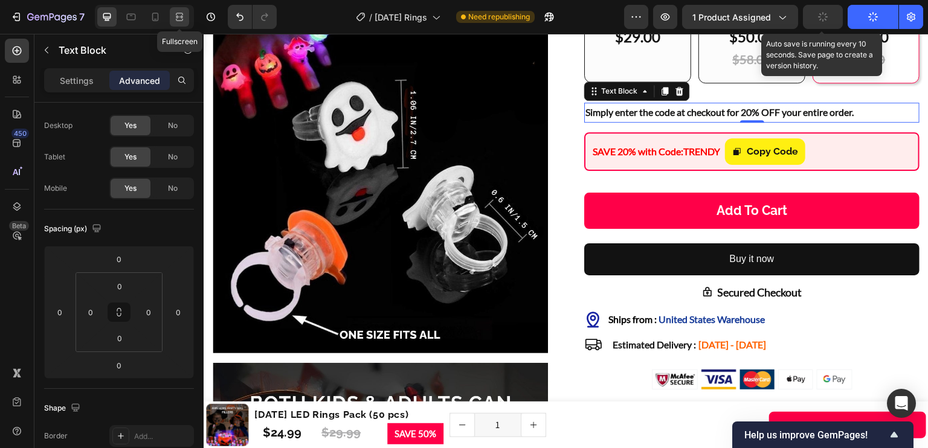
click at [174, 19] on icon at bounding box center [179, 17] width 12 height 12
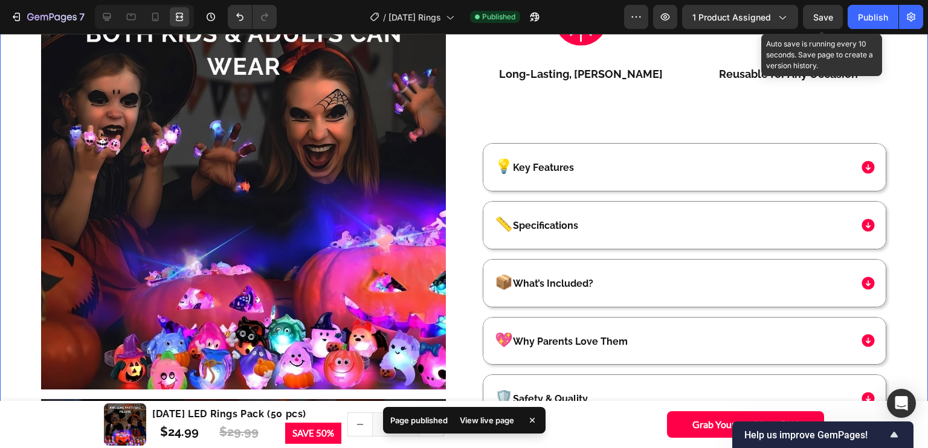
scroll to position [951, 0]
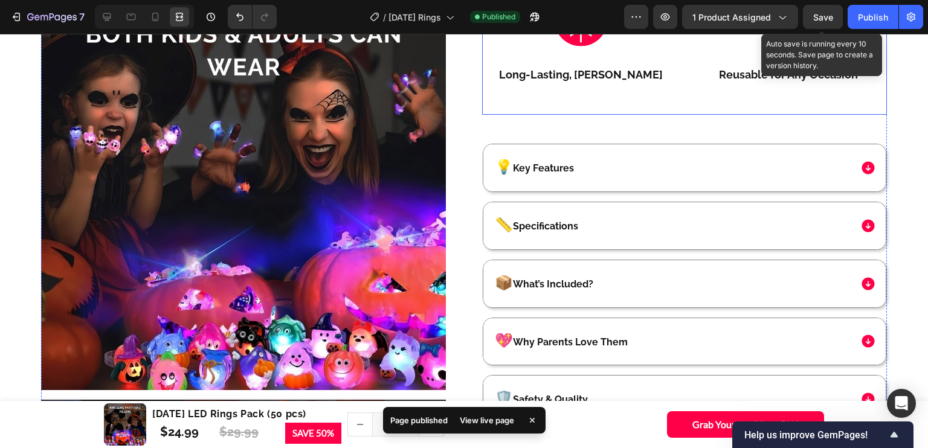
click at [674, 115] on div "Image Long-Lasting, Vivid Glow Text Block" at bounding box center [581, 50] width 198 height 130
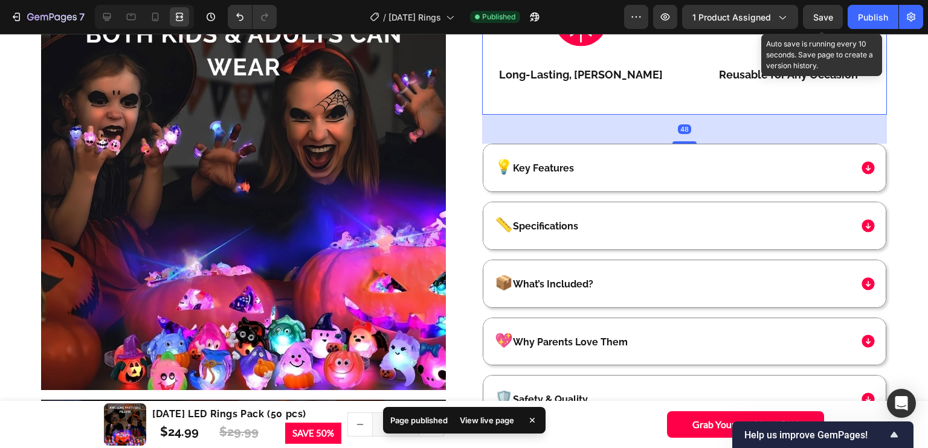
scroll to position [0, 0]
click at [111, 21] on icon at bounding box center [107, 17] width 12 height 12
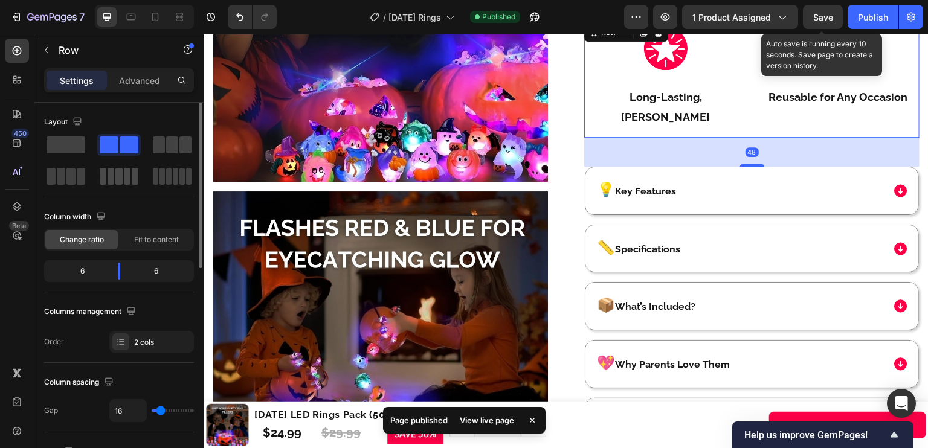
scroll to position [803, 0]
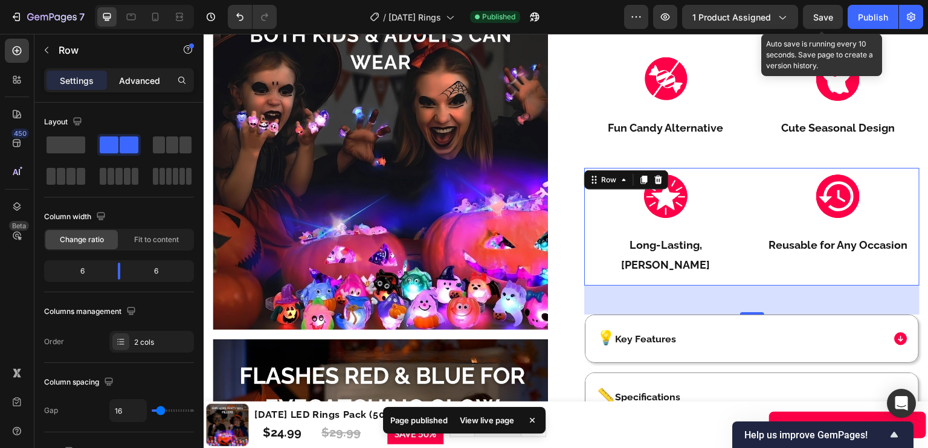
click at [127, 82] on p "Advanced" at bounding box center [139, 80] width 41 height 13
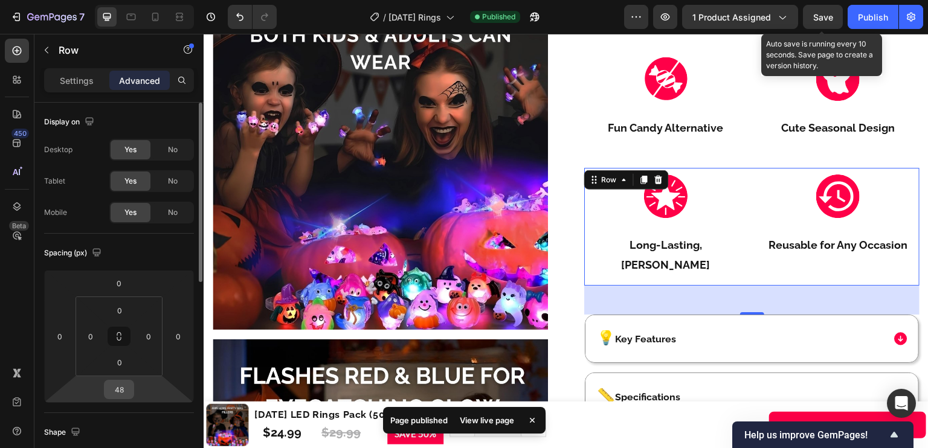
click at [119, 381] on input "48" at bounding box center [119, 390] width 24 height 18
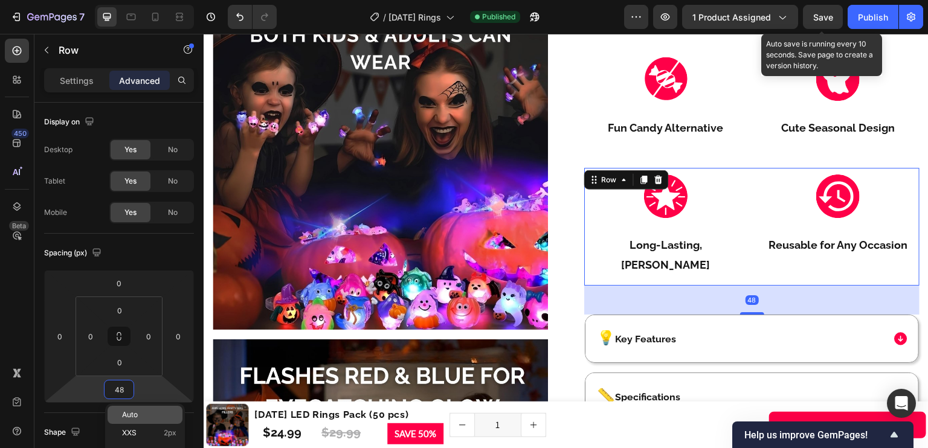
click at [137, 413] on span "Auto" at bounding box center [130, 415] width 16 height 8
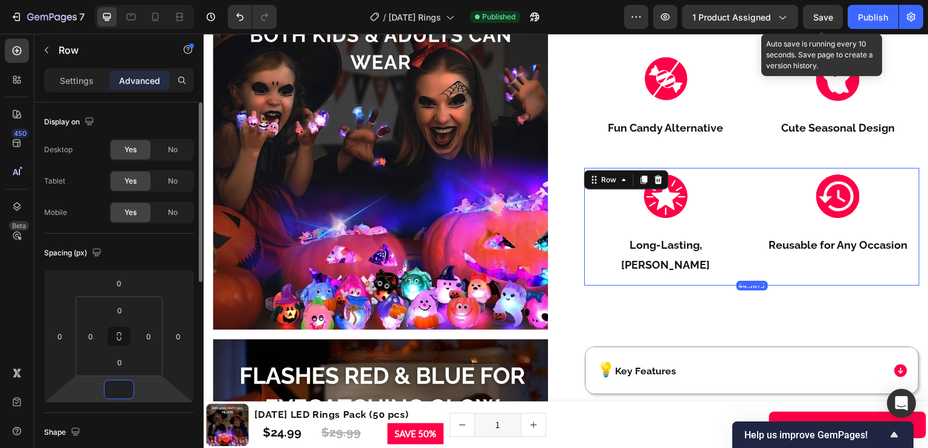
click at [120, 389] on input "number" at bounding box center [119, 390] width 24 height 18
type input "0"
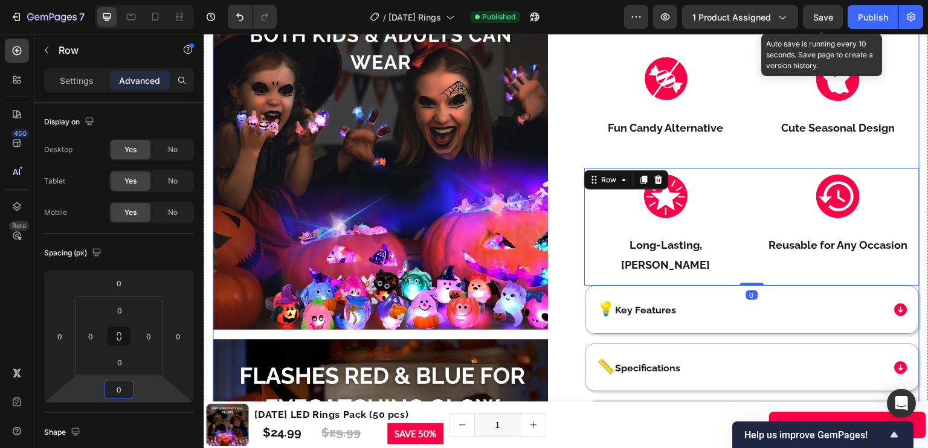
click at [561, 280] on div "Best Seller🔥 Product Badge Product Images 97% Buyer Satisfaction Rate Text Bloc…" at bounding box center [566, 334] width 707 height 2061
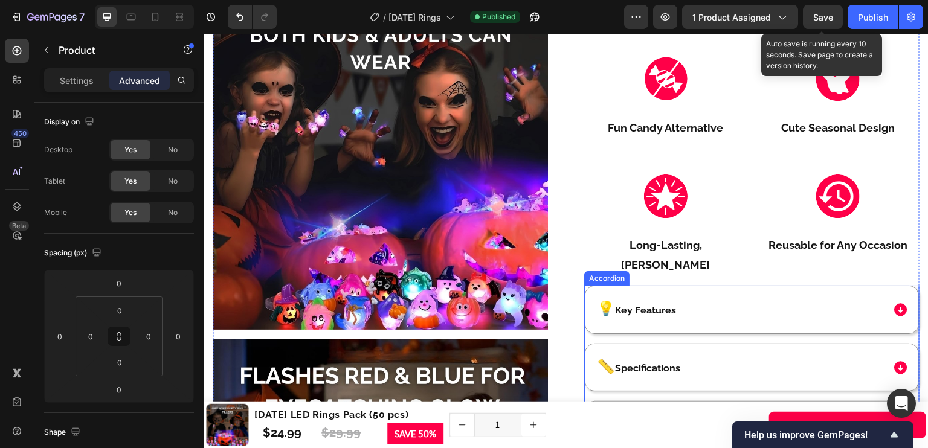
scroll to position [813, 0]
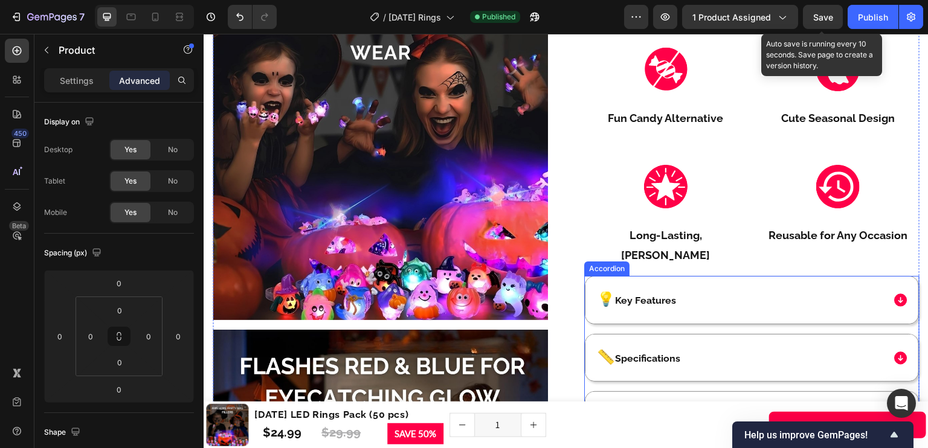
click at [640, 299] on span "Key Features" at bounding box center [645, 300] width 61 height 11
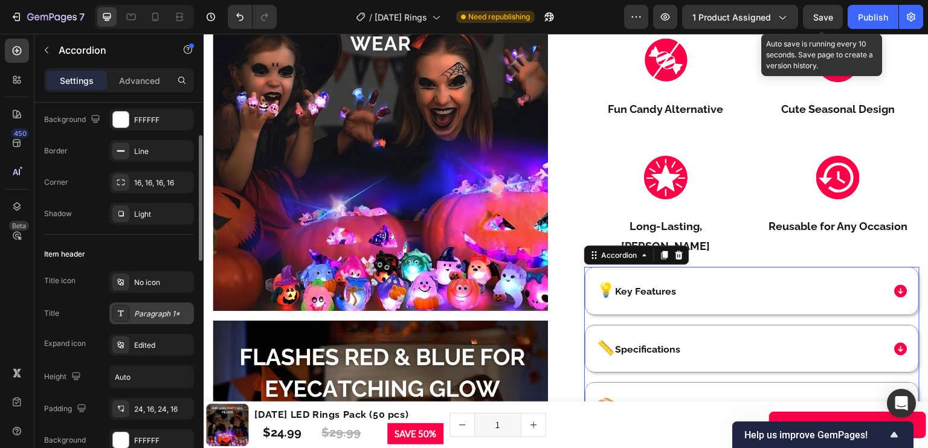
scroll to position [99, 0]
click at [146, 310] on div "Paragraph 1*" at bounding box center [162, 313] width 57 height 11
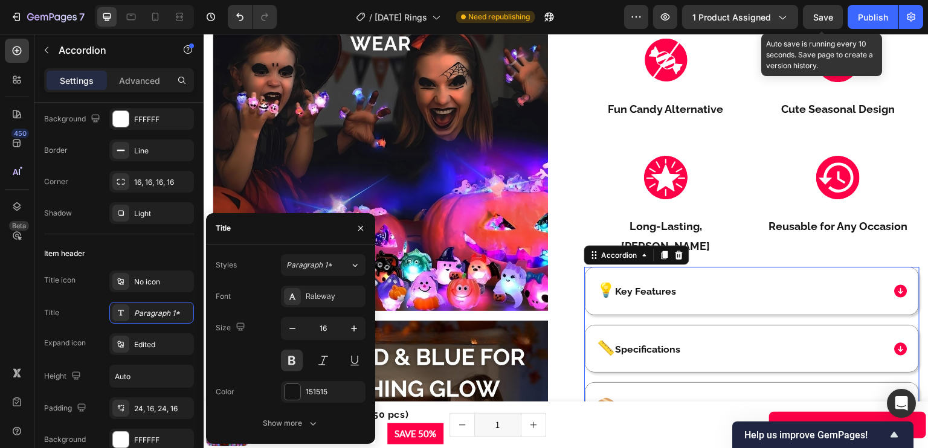
click at [325, 328] on input "16" at bounding box center [323, 329] width 40 height 22
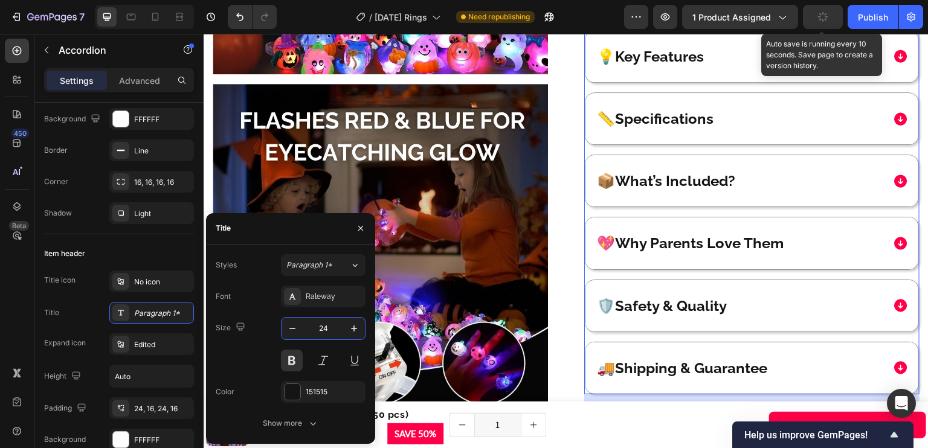
scroll to position [1059, 0]
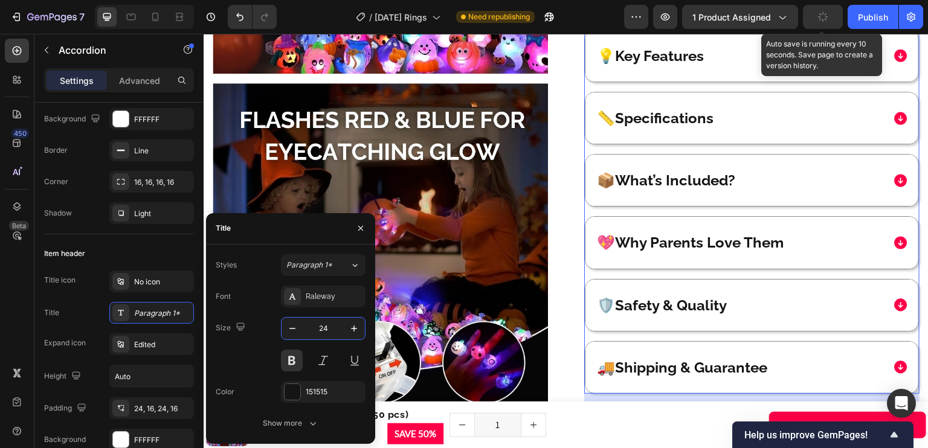
click at [332, 331] on input "24" at bounding box center [323, 329] width 40 height 22
type input "22"
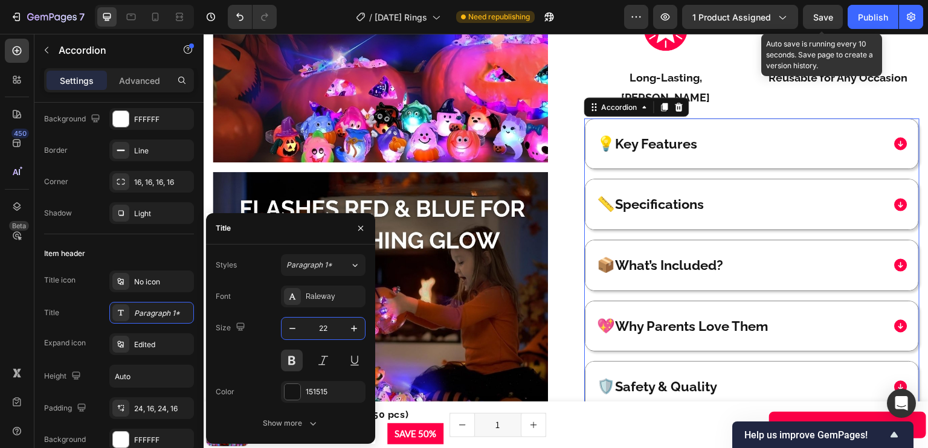
scroll to position [971, 0]
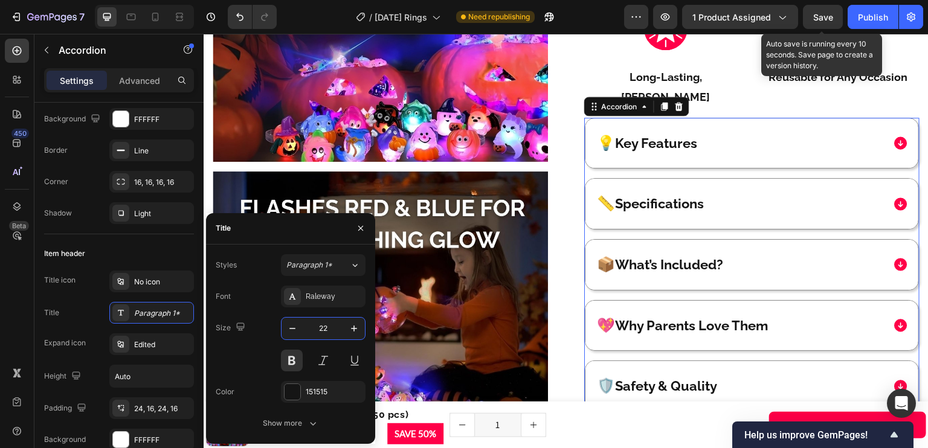
click at [601, 140] on span "💡" at bounding box center [606, 143] width 18 height 18
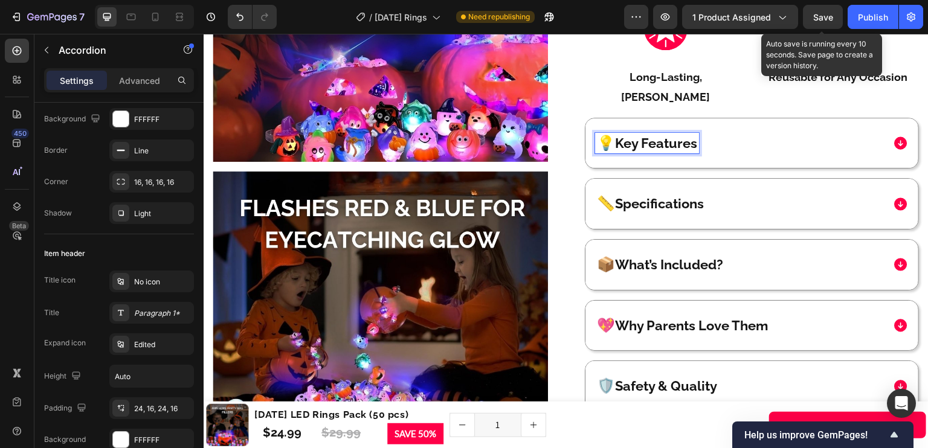
click at [607, 143] on span "💡" at bounding box center [606, 143] width 18 height 18
drag, startPoint x: 605, startPoint y: 143, endPoint x: 596, endPoint y: 143, distance: 8.5
click at [597, 143] on span "💡" at bounding box center [606, 143] width 18 height 18
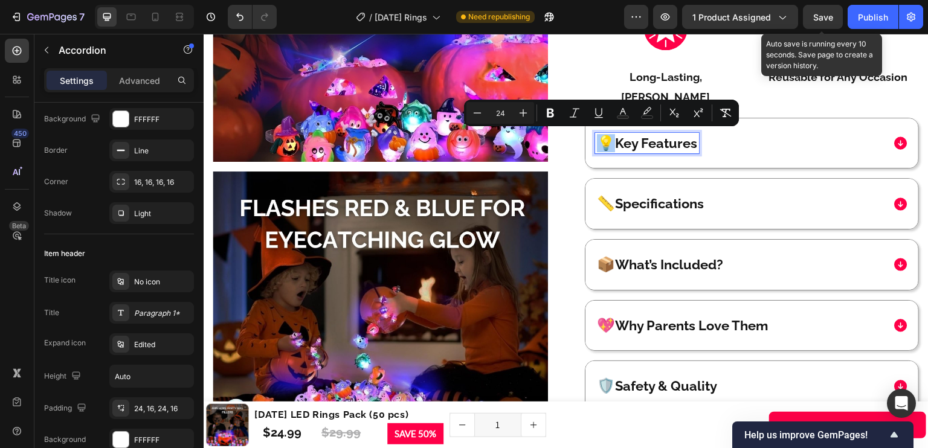
click at [503, 114] on input "24" at bounding box center [500, 113] width 24 height 15
type input "28"
click at [608, 206] on span "📏" at bounding box center [606, 204] width 18 height 18
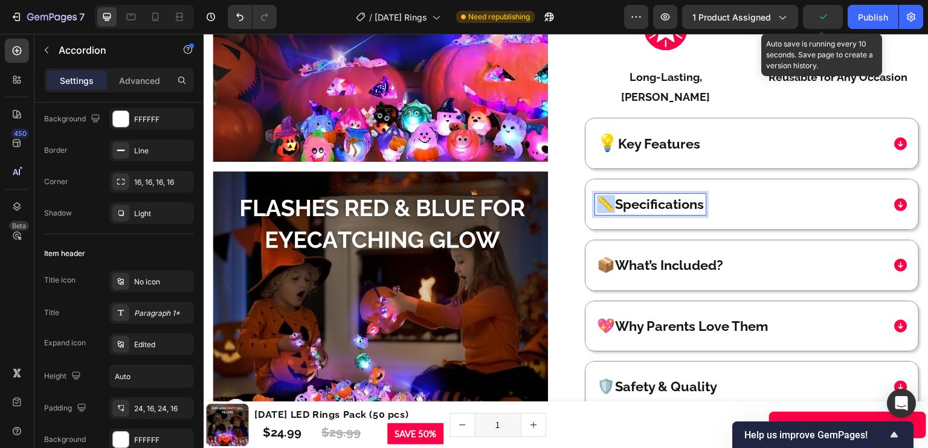
drag, startPoint x: 612, startPoint y: 201, endPoint x: 593, endPoint y: 201, distance: 19.3
click at [597, 201] on p "📏 Specifications" at bounding box center [650, 205] width 107 height 18
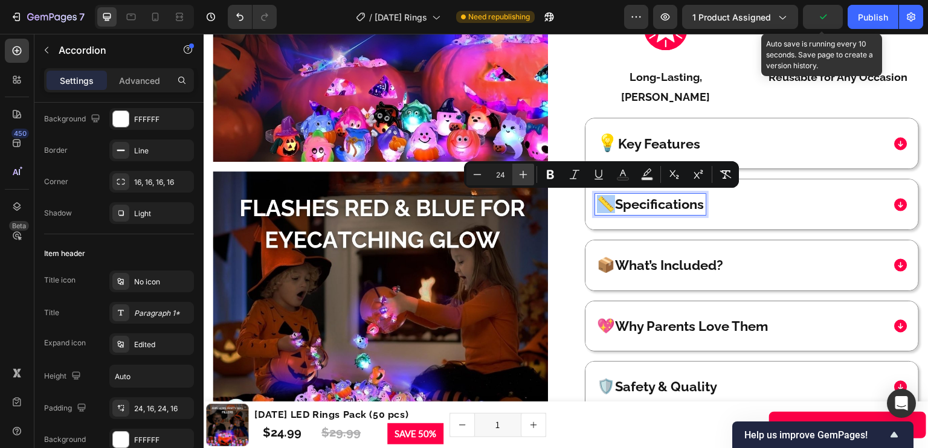
click at [530, 176] on button "Plus" at bounding box center [523, 175] width 22 height 22
type input "28"
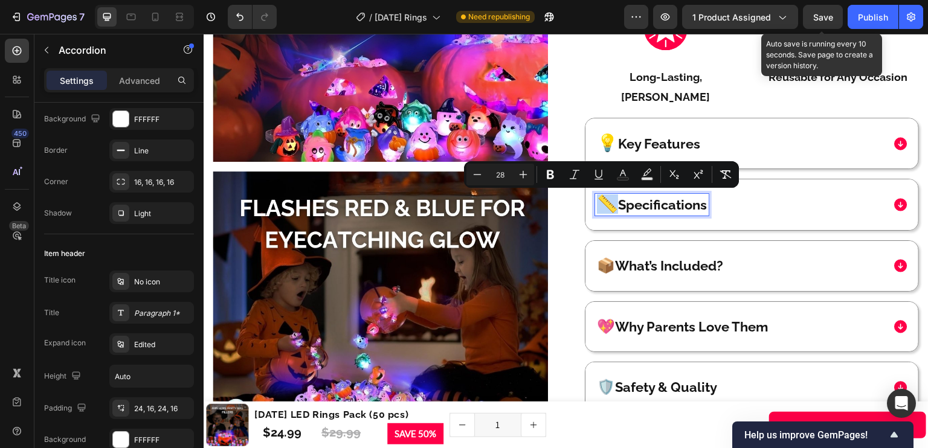
click at [618, 263] on p "📦 What’s Included?" at bounding box center [660, 266] width 126 height 18
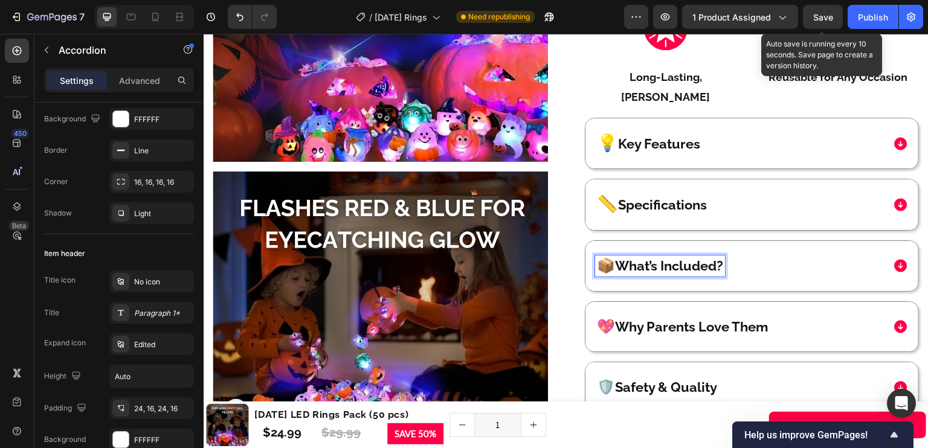
drag, startPoint x: 599, startPoint y: 260, endPoint x: 590, endPoint y: 244, distance: 17.8
click at [597, 259] on span "📦" at bounding box center [606, 266] width 18 height 18
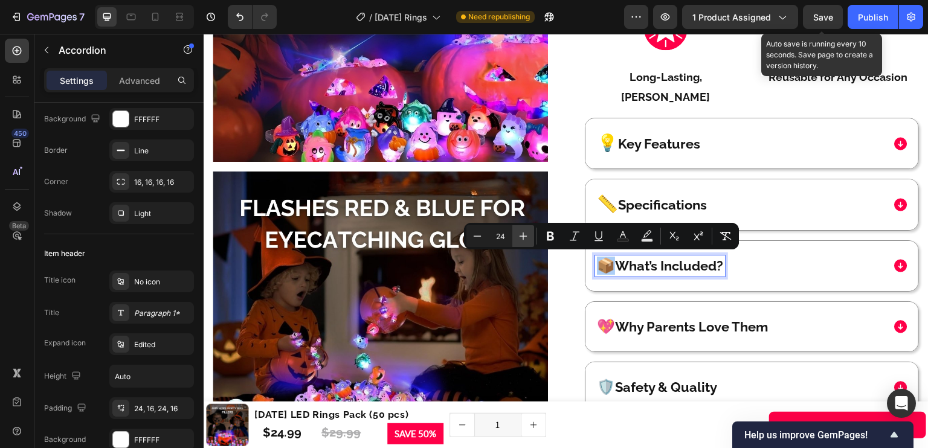
click at [528, 235] on icon "Editor contextual toolbar" at bounding box center [523, 236] width 12 height 12
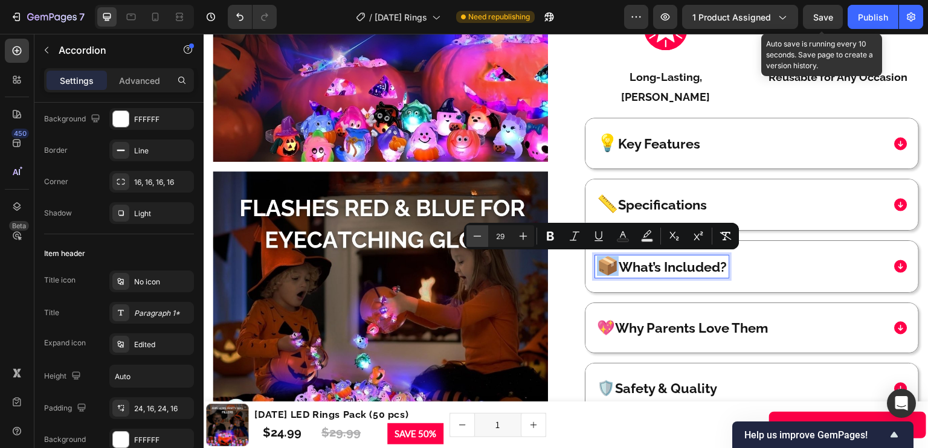
click at [483, 233] on button "Minus" at bounding box center [478, 236] width 22 height 22
type input "28"
click at [601, 322] on span "💖" at bounding box center [606, 327] width 18 height 18
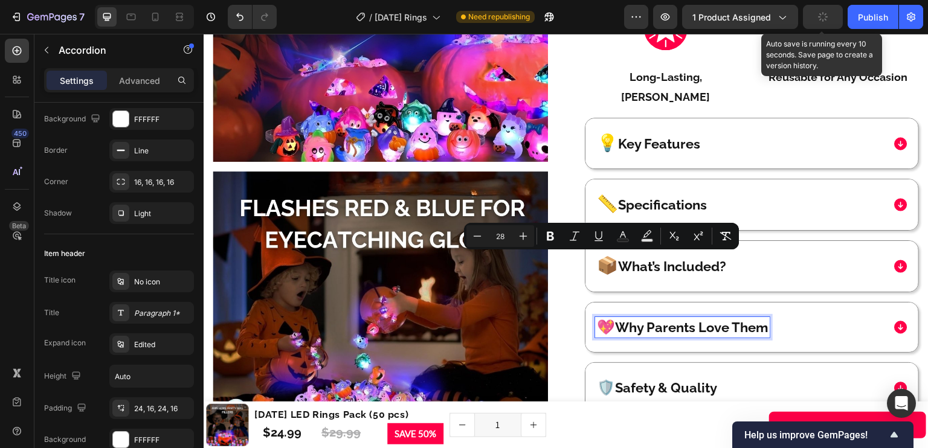
click at [605, 325] on span "💖" at bounding box center [606, 327] width 18 height 18
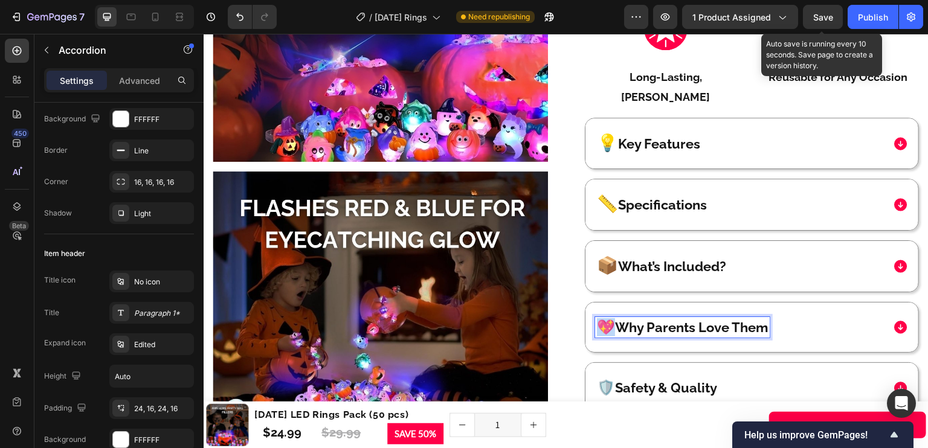
drag, startPoint x: 609, startPoint y: 324, endPoint x: 592, endPoint y: 323, distance: 17.5
click at [597, 323] on p "💖 Why Parents Love Them" at bounding box center [682, 328] width 171 height 18
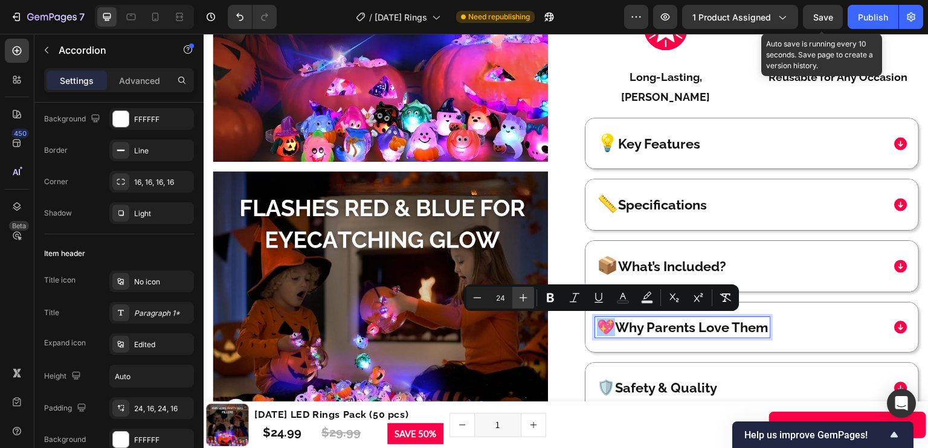
click at [527, 296] on icon "Editor contextual toolbar" at bounding box center [523, 298] width 12 height 12
type input "28"
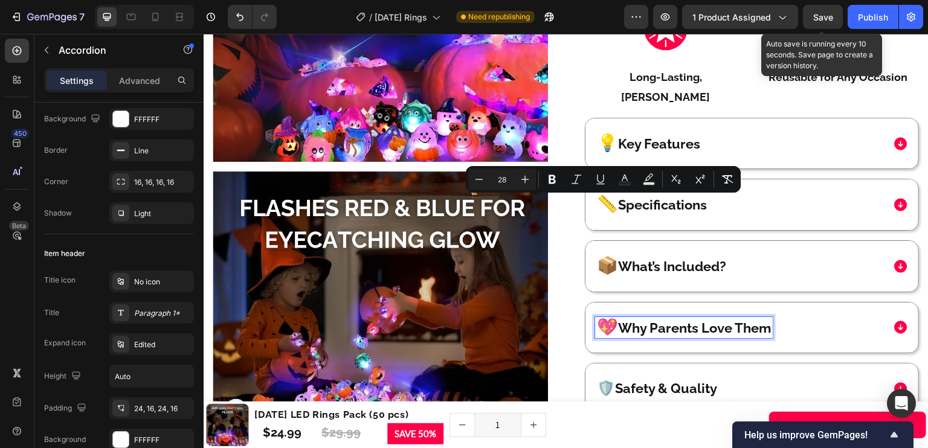
scroll to position [1088, 0]
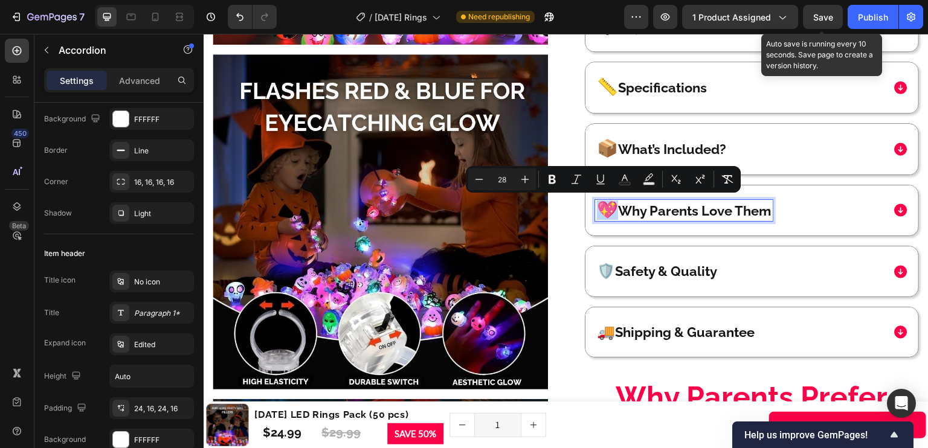
click at [613, 276] on p "🛡️ Safety & Quality" at bounding box center [657, 272] width 120 height 18
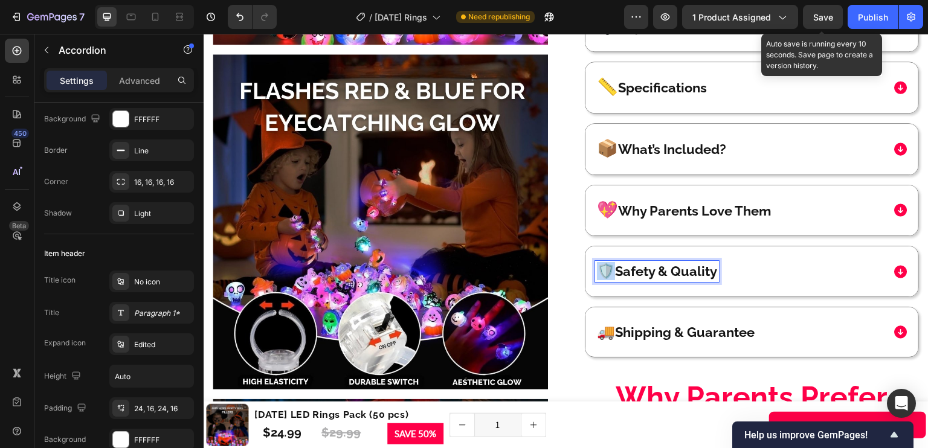
drag, startPoint x: 612, startPoint y: 271, endPoint x: 595, endPoint y: 270, distance: 16.9
click at [597, 270] on p "🛡️ Safety & Quality" at bounding box center [657, 272] width 120 height 18
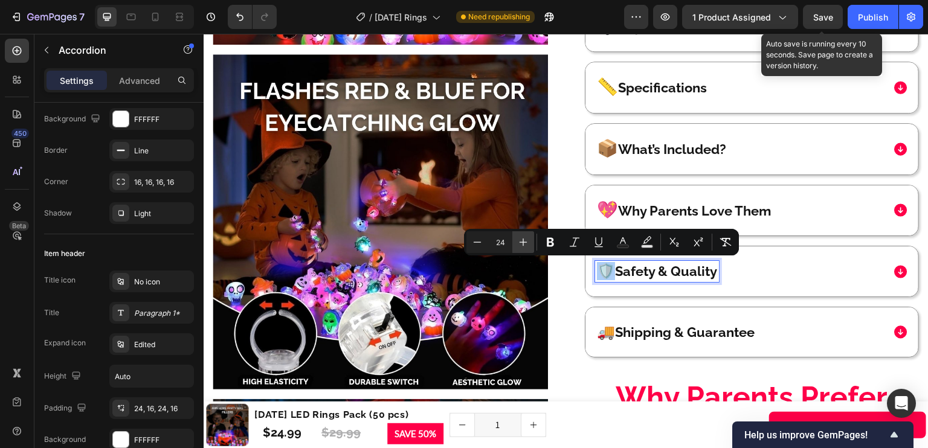
click at [520, 242] on icon "Editor contextual toolbar" at bounding box center [524, 243] width 8 height 8
type input "28"
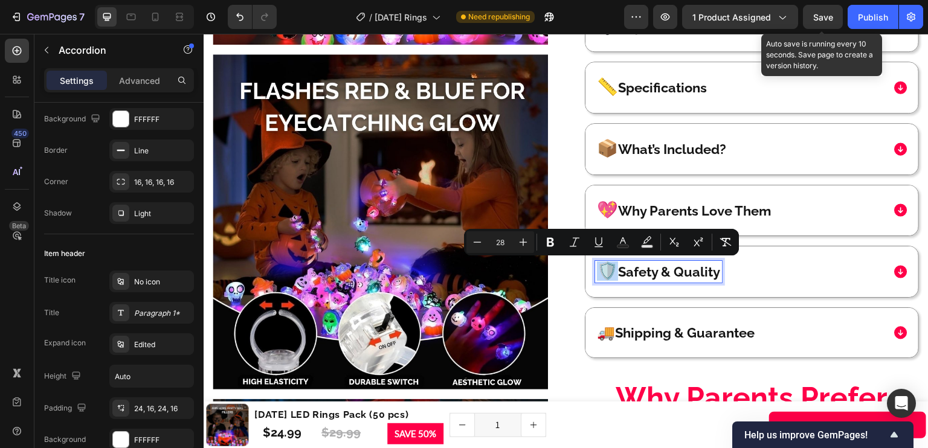
click at [612, 334] on p "🚚 Shipping & Guarantee" at bounding box center [676, 334] width 158 height 18
click at [611, 329] on span "🚚" at bounding box center [606, 333] width 18 height 18
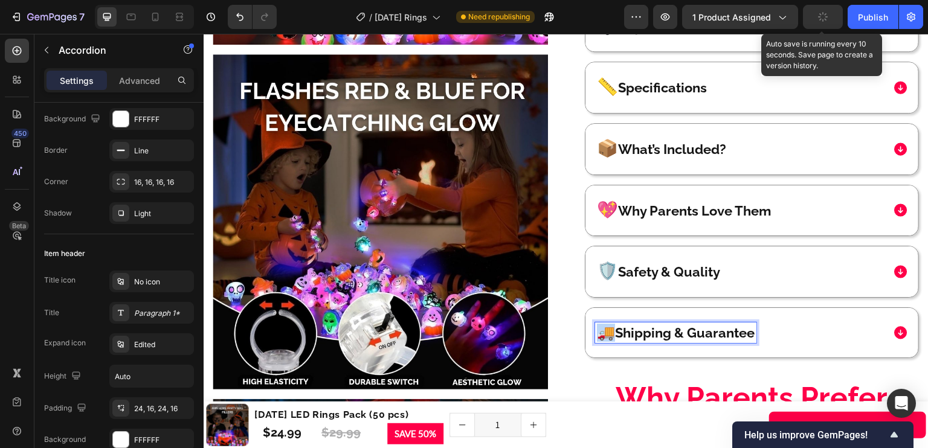
drag, startPoint x: 607, startPoint y: 331, endPoint x: 596, endPoint y: 331, distance: 10.9
click at [597, 331] on p "🚚 Shipping & Guarantee" at bounding box center [676, 334] width 158 height 18
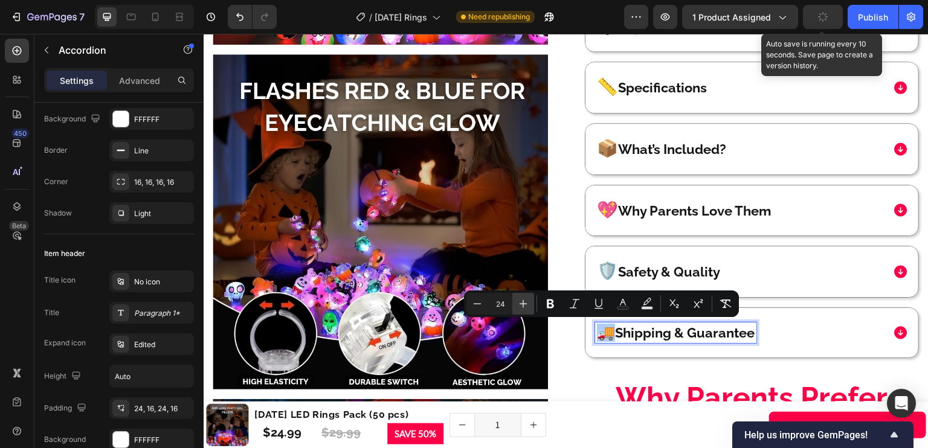
click at [525, 302] on icon "Editor contextual toolbar" at bounding box center [523, 304] width 12 height 12
type input "28"
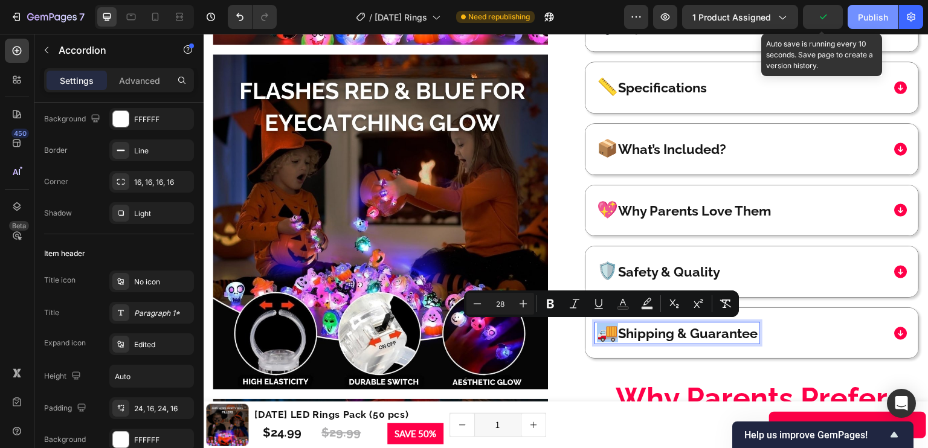
click at [824, 22] on icon "button" at bounding box center [823, 17] width 12 height 12
click at [858, 18] on button "Publish" at bounding box center [873, 17] width 51 height 24
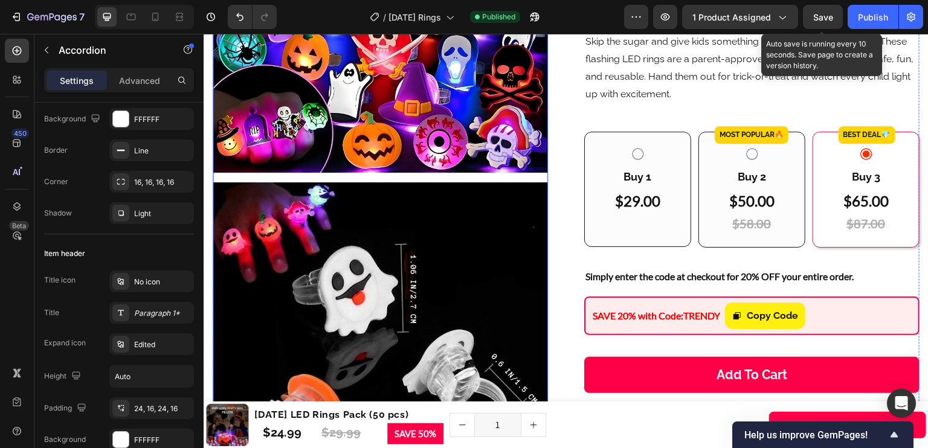
scroll to position [271, 0]
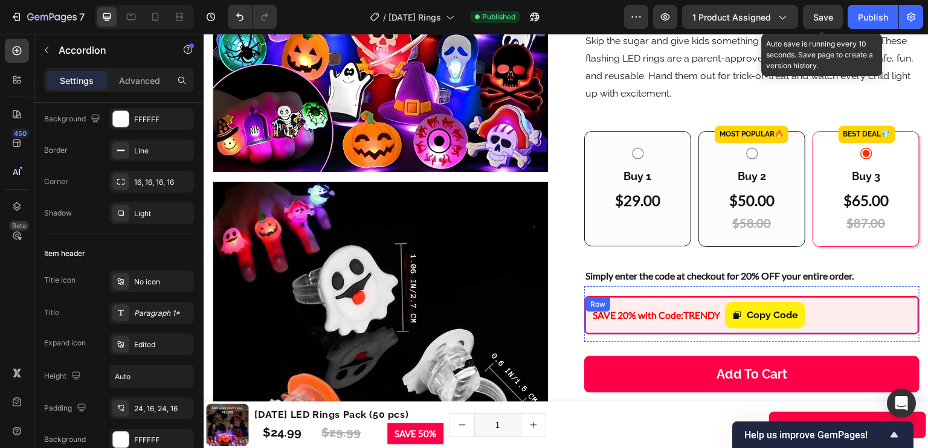
click at [832, 296] on div "SAVE 20% with Code: TRENDY Text Block Copy Code Copy Coupon Code Row" at bounding box center [751, 315] width 335 height 39
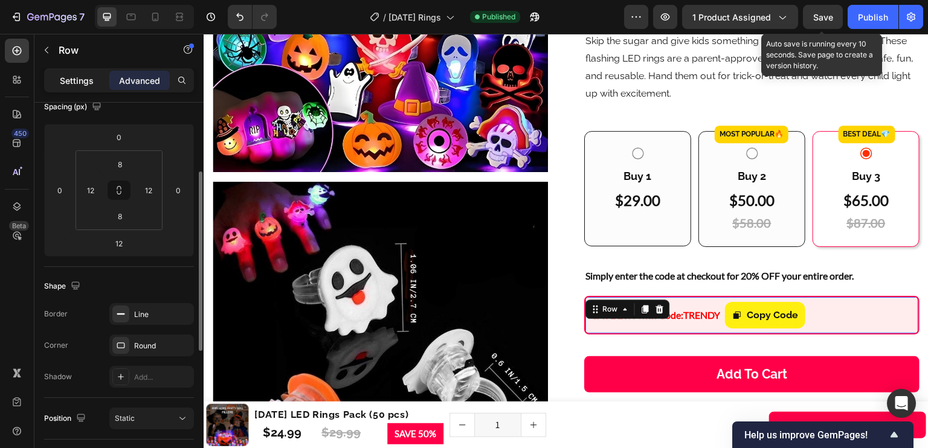
click at [71, 85] on p "Settings" at bounding box center [77, 80] width 34 height 13
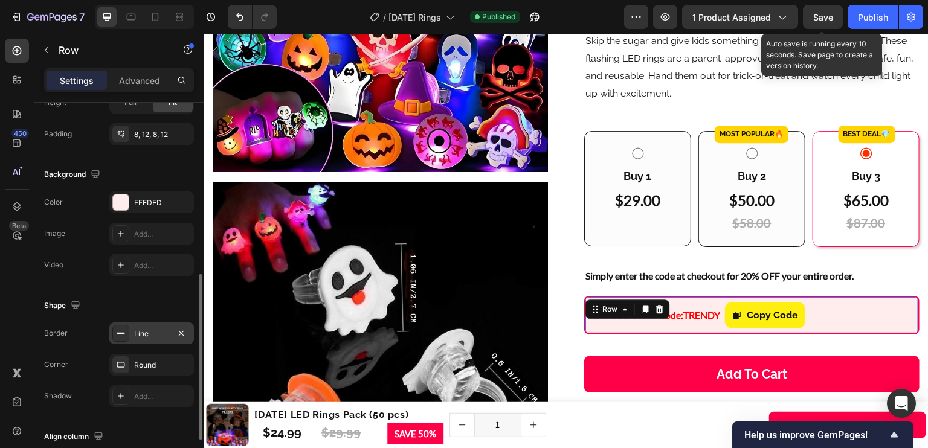
scroll to position [493, 0]
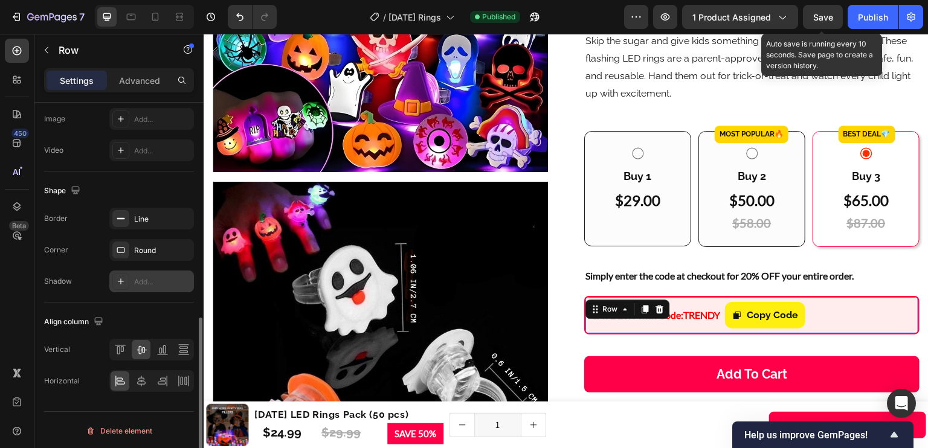
click at [140, 279] on div "Add..." at bounding box center [162, 282] width 57 height 11
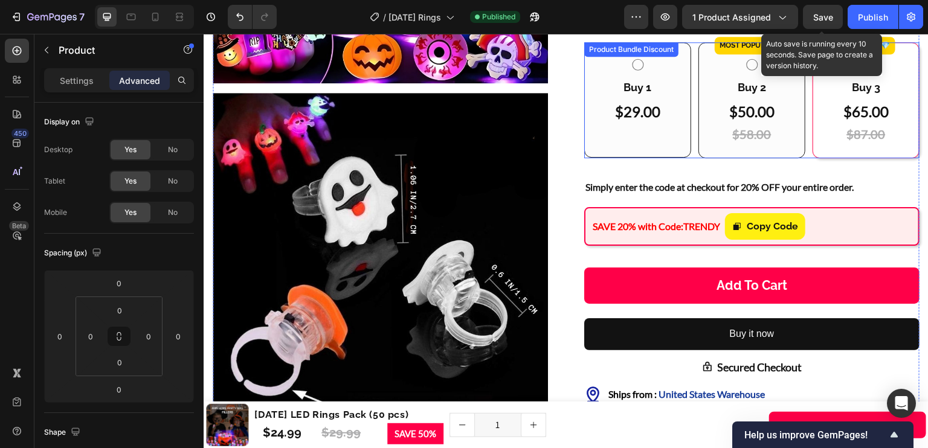
scroll to position [370, 0]
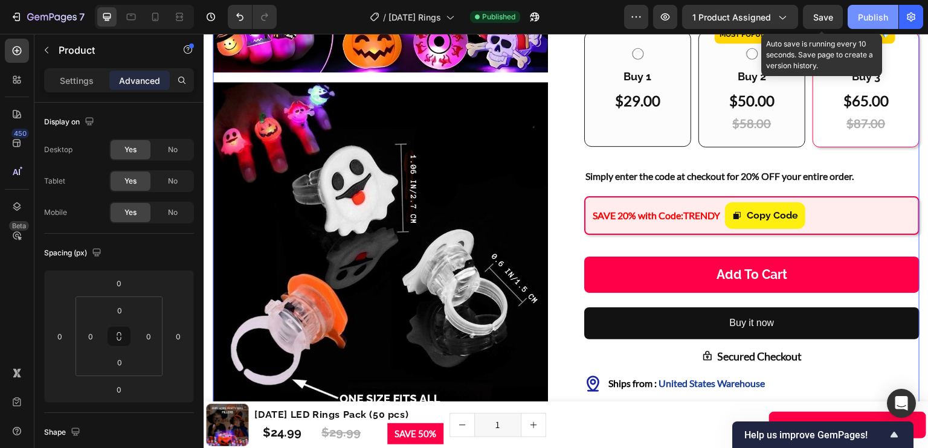
click at [882, 13] on div "Publish" at bounding box center [873, 17] width 30 height 13
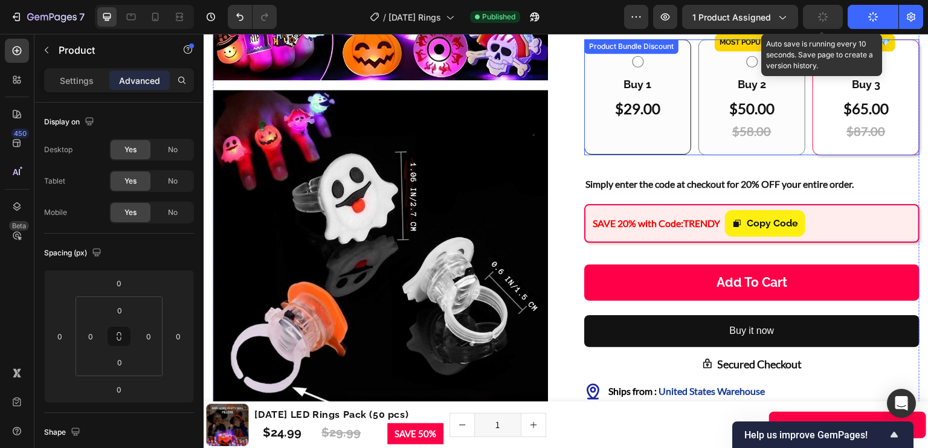
scroll to position [361, 0]
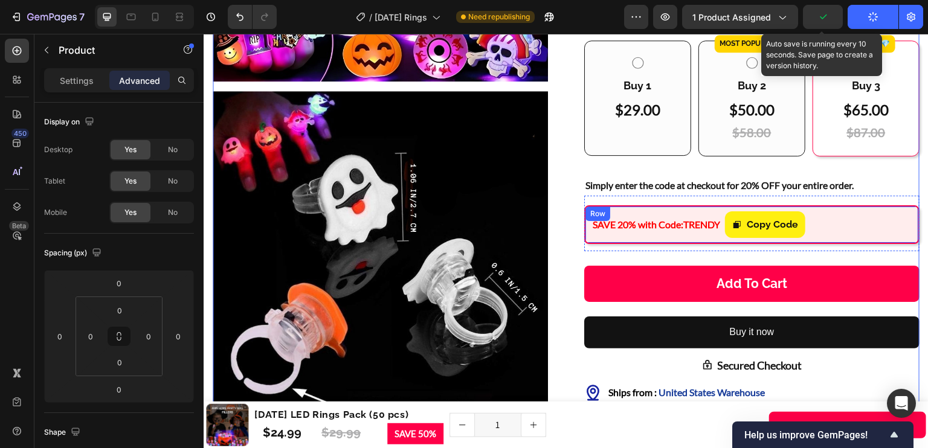
click at [629, 233] on div "SAVE 20% with Code: TRENDY Text Block" at bounding box center [657, 225] width 128 height 27
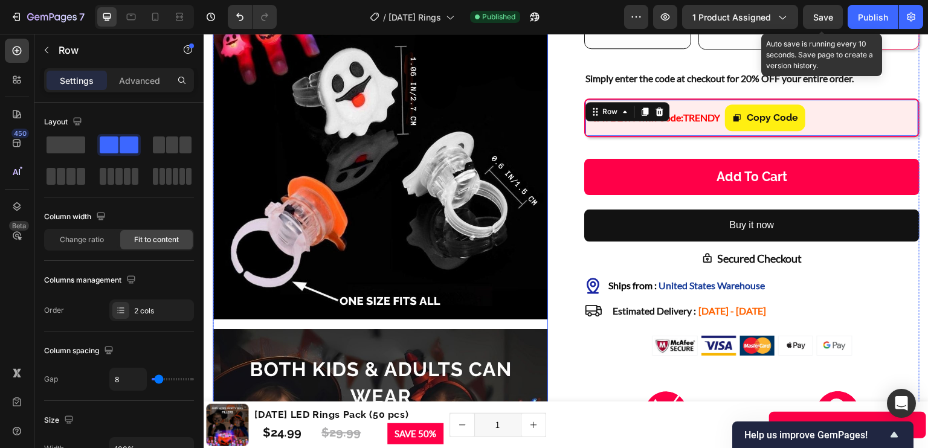
scroll to position [471, 0]
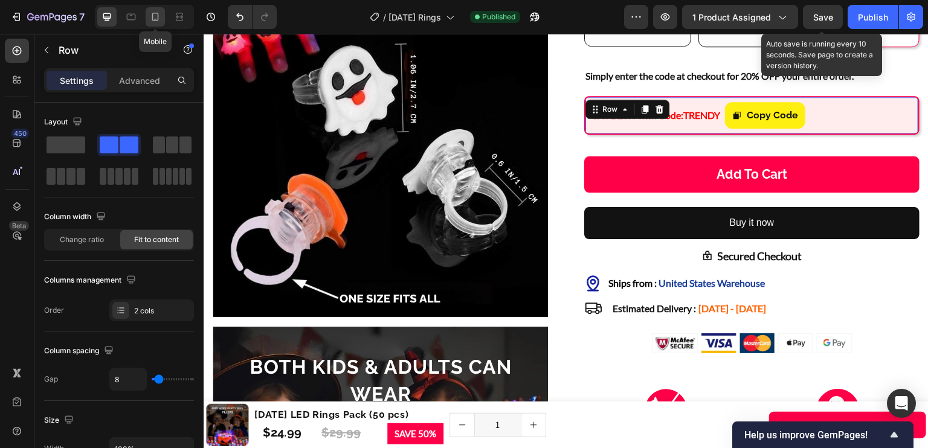
click at [151, 24] on div at bounding box center [155, 16] width 19 height 19
type input "6"
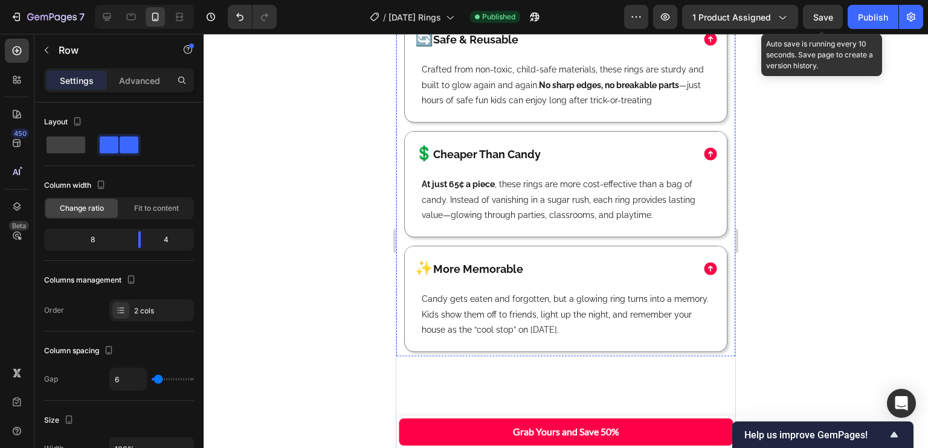
scroll to position [1845, 0]
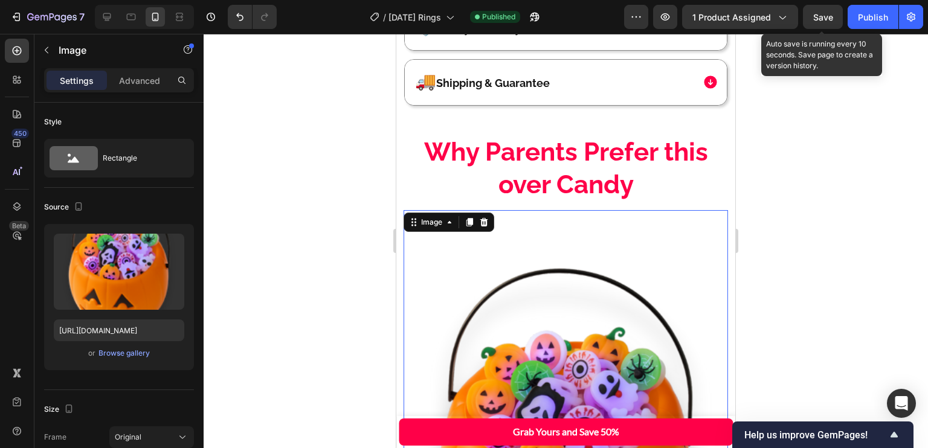
scroll to position [1531, 0]
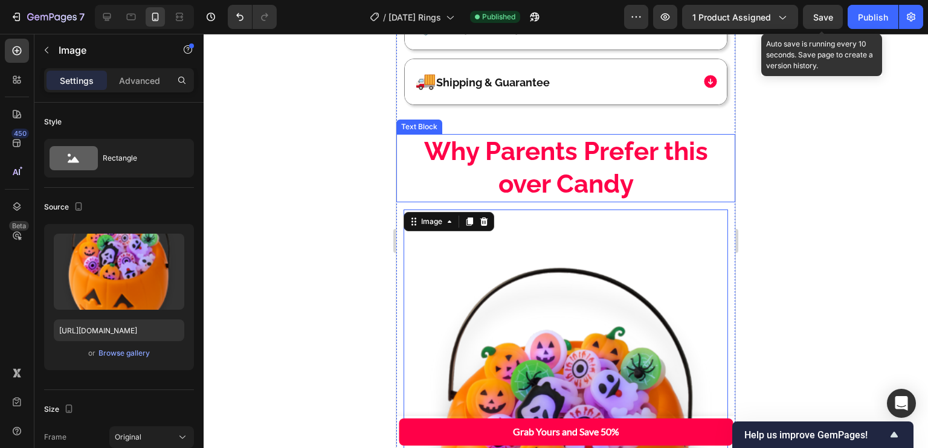
click at [667, 138] on p "Why Parents Prefer this over Candy" at bounding box center [566, 168] width 320 height 66
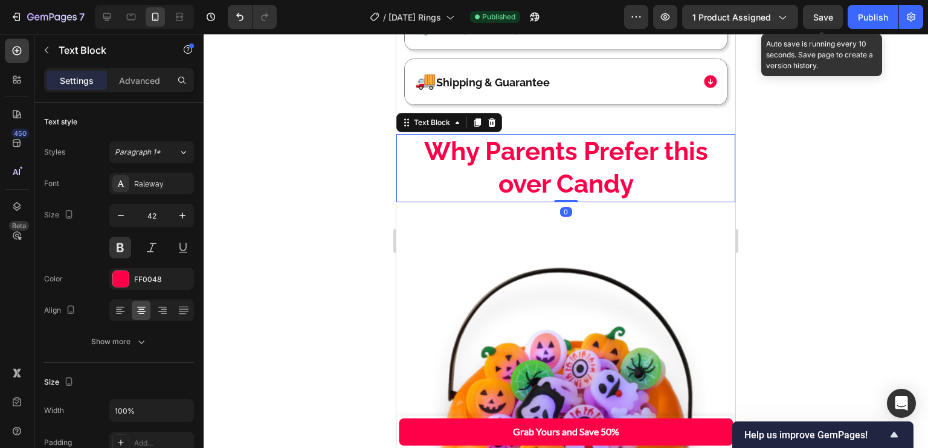
click at [665, 143] on p "Why Parents Prefer this over Candy" at bounding box center [566, 168] width 320 height 66
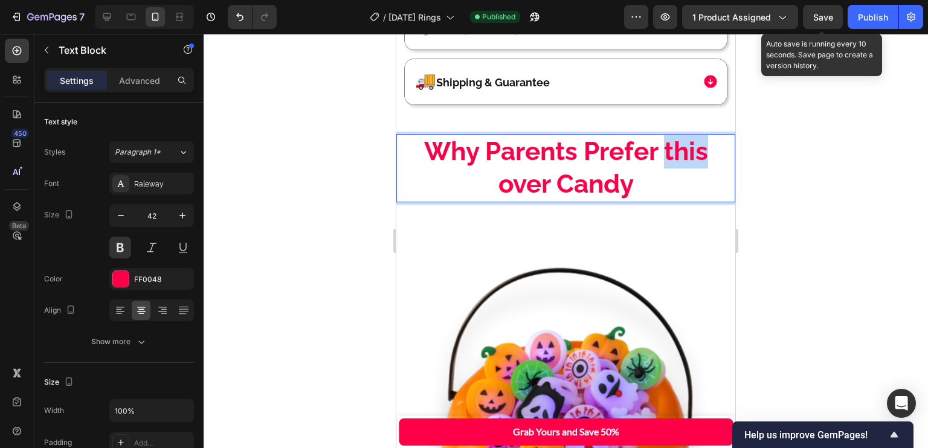
drag, startPoint x: 658, startPoint y: 144, endPoint x: 702, endPoint y: 144, distance: 44.1
click at [702, 144] on p "Why Parents Prefer this over Candy" at bounding box center [566, 168] width 320 height 66
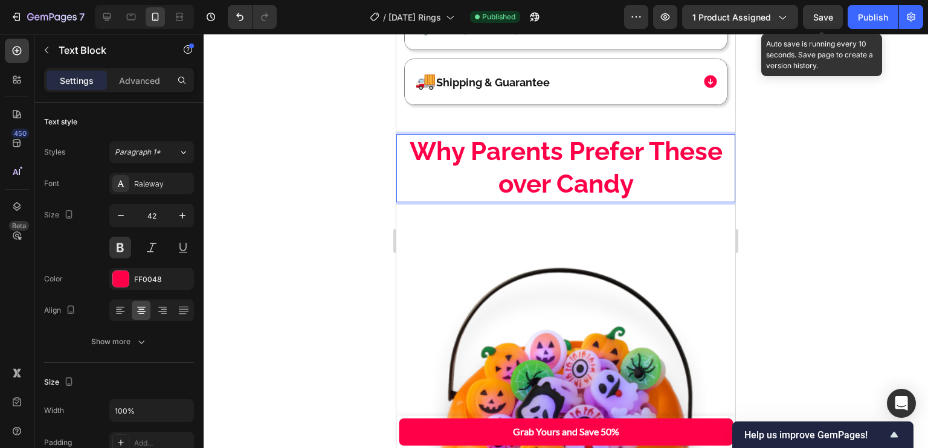
click at [501, 142] on p "Why Parents Prefer These over Candy" at bounding box center [566, 168] width 320 height 66
click at [510, 142] on p "Why Parents Prefer These over Candy" at bounding box center [566, 168] width 320 height 66
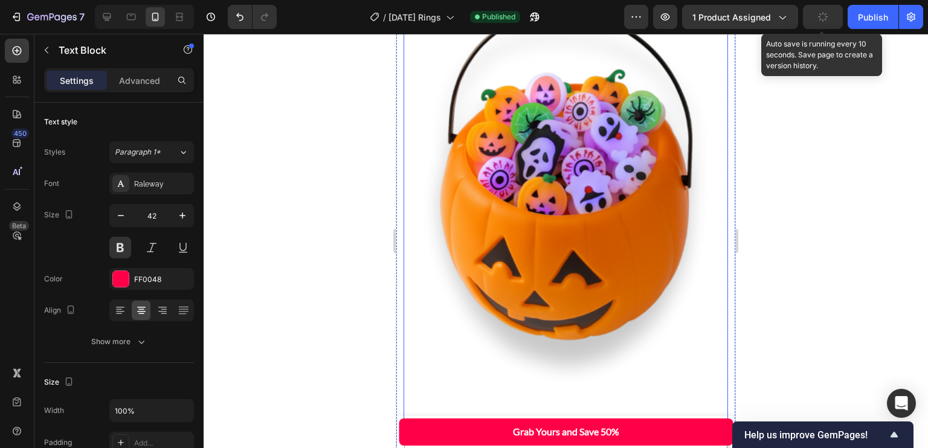
click at [485, 181] on img at bounding box center [566, 195] width 325 height 487
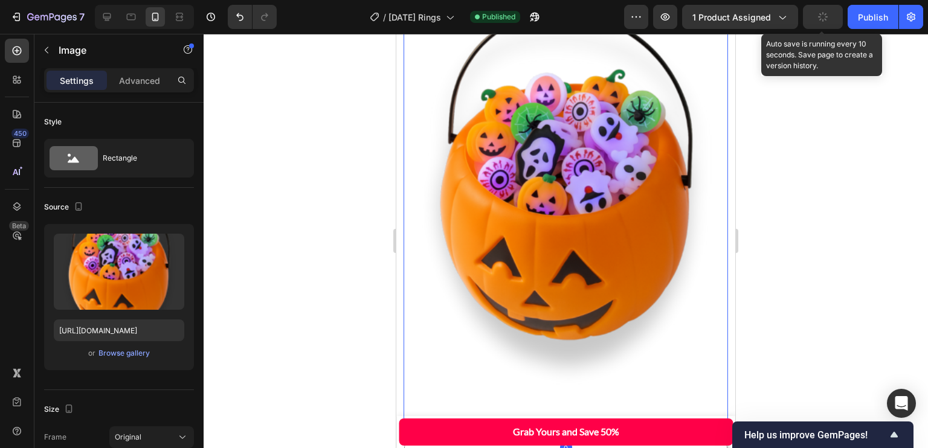
scroll to position [1789, 0]
click at [133, 79] on p "Advanced" at bounding box center [139, 80] width 41 height 13
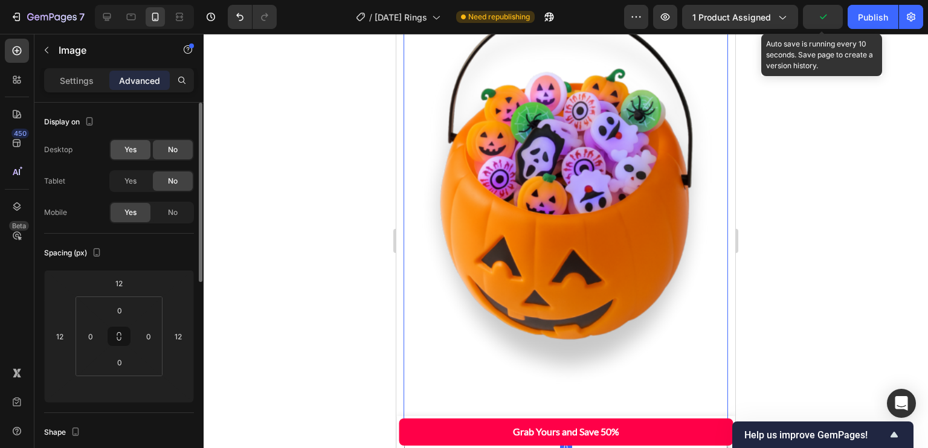
click at [133, 151] on span "Yes" at bounding box center [130, 149] width 12 height 11
click at [129, 174] on div "Yes" at bounding box center [131, 181] width 40 height 19
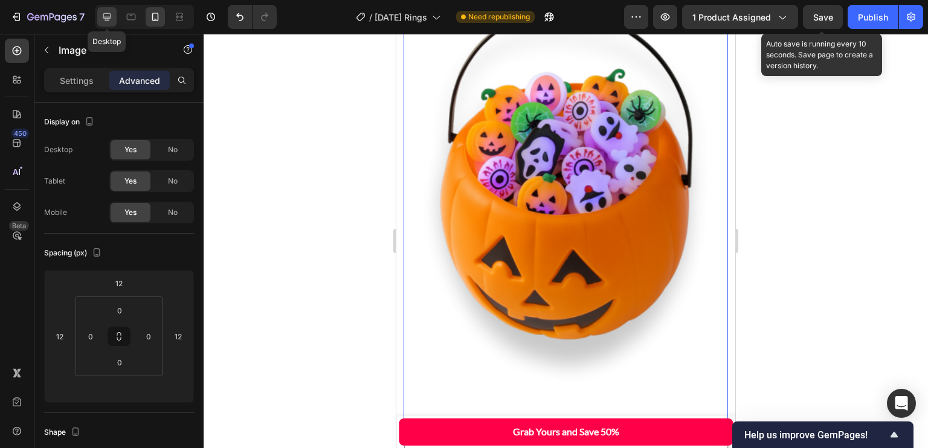
click at [106, 19] on icon at bounding box center [107, 17] width 12 height 12
type input "0"
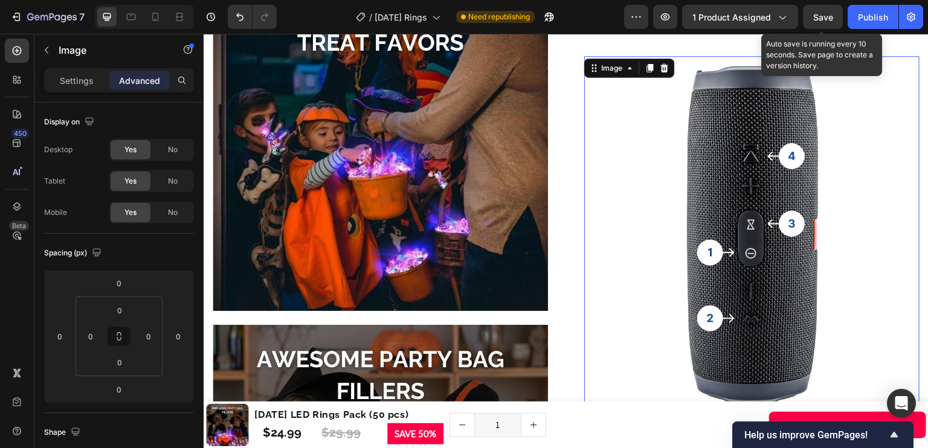
scroll to position [1508, 0]
click at [652, 178] on img at bounding box center [751, 233] width 335 height 355
click at [72, 76] on p "Settings" at bounding box center [77, 80] width 34 height 13
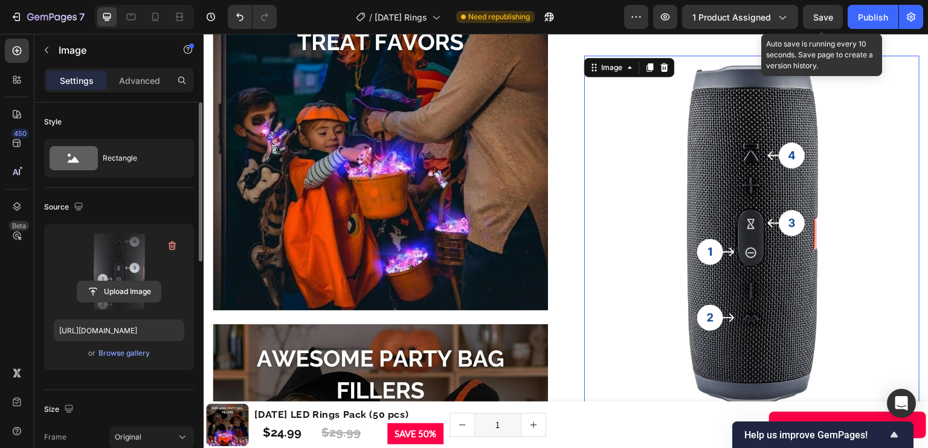
click at [109, 288] on input "file" at bounding box center [118, 292] width 83 height 21
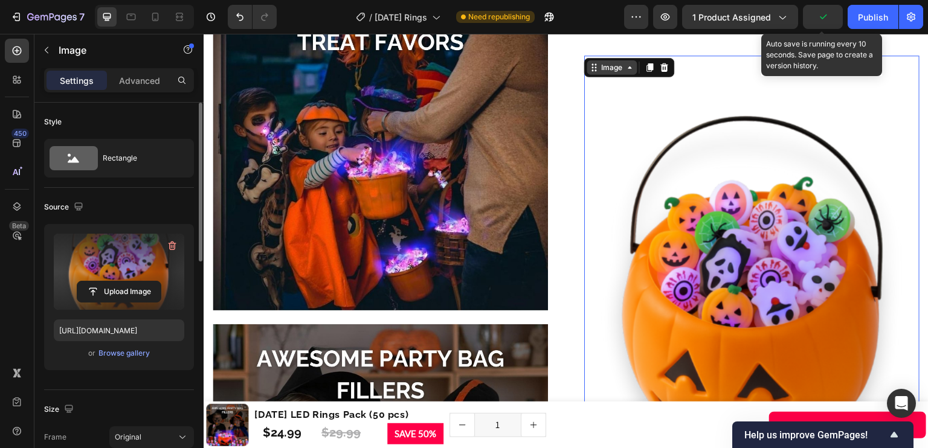
type input "https://cdn.shopify.com/s/files/1/0758/4445/2578/files/gempages_573642816610108…"
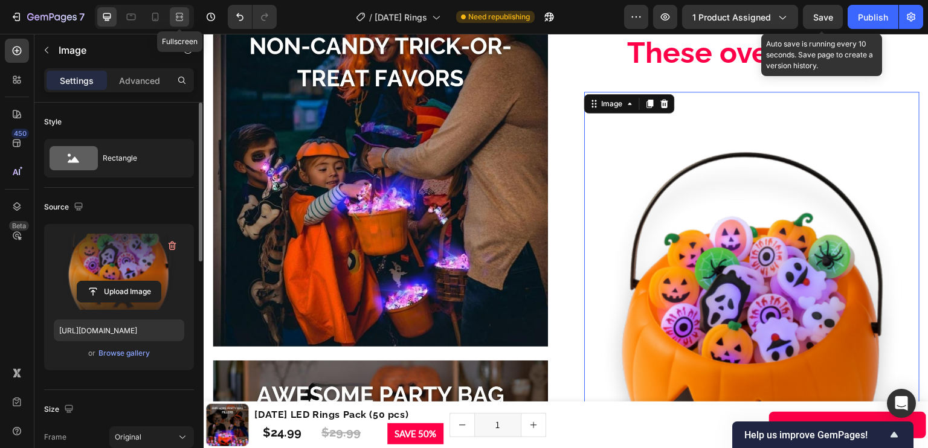
click at [180, 14] on icon at bounding box center [179, 17] width 12 height 12
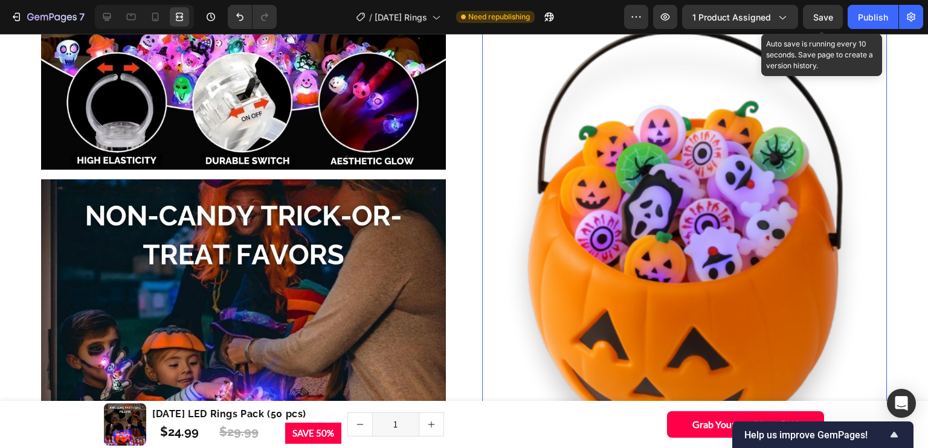
scroll to position [1595, 0]
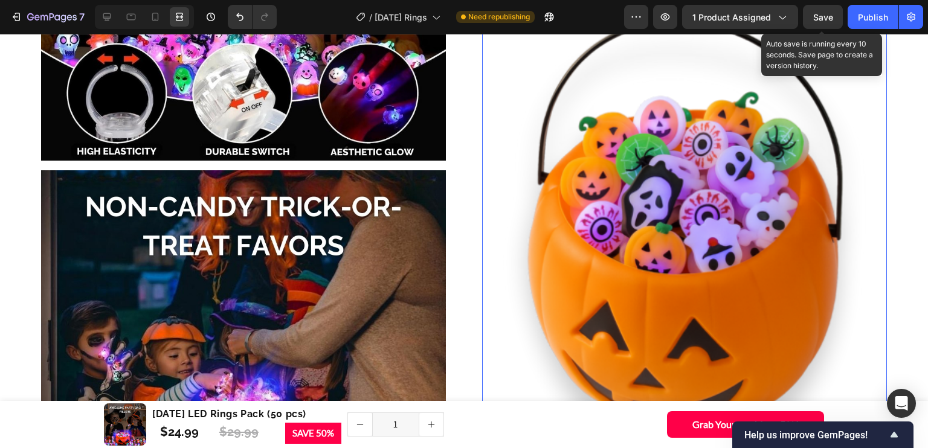
click at [92, 19] on div at bounding box center [142, 17] width 104 height 24
click at [103, 19] on icon at bounding box center [107, 17] width 12 height 12
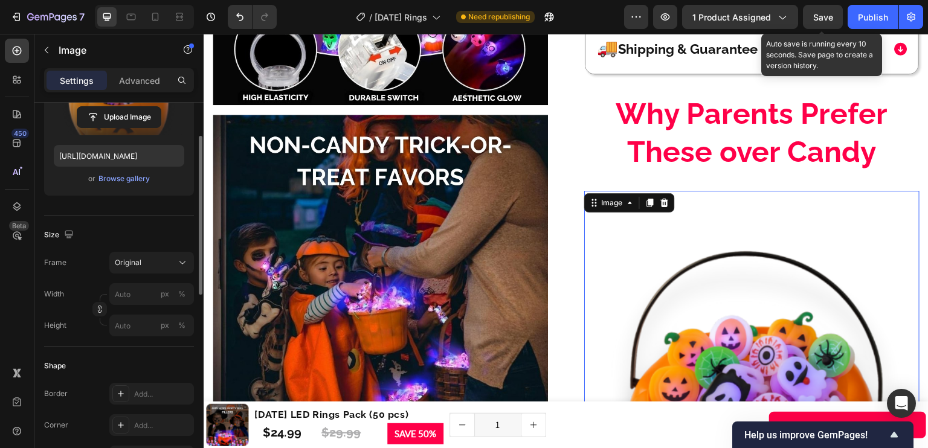
scroll to position [184, 0]
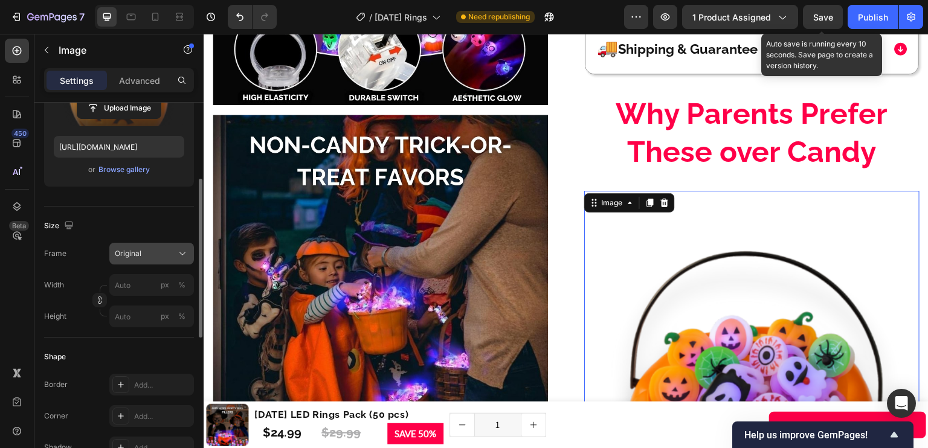
click at [151, 255] on div "Original" at bounding box center [144, 253] width 59 height 11
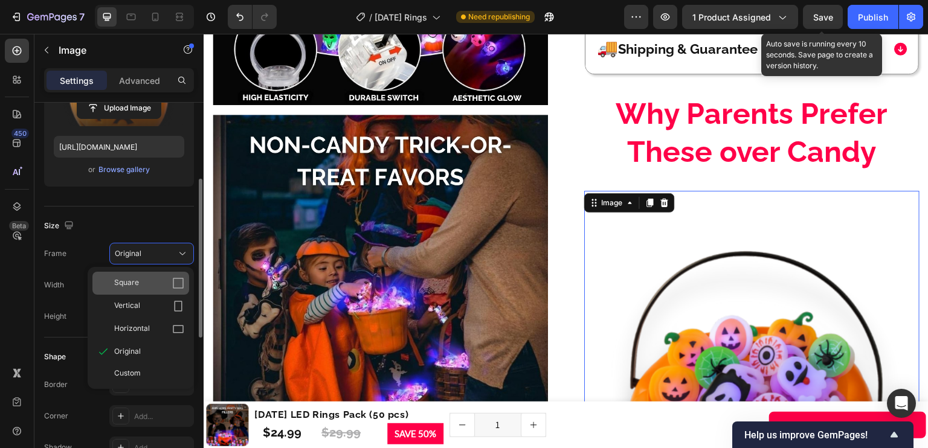
click at [166, 286] on div "Square" at bounding box center [149, 283] width 70 height 12
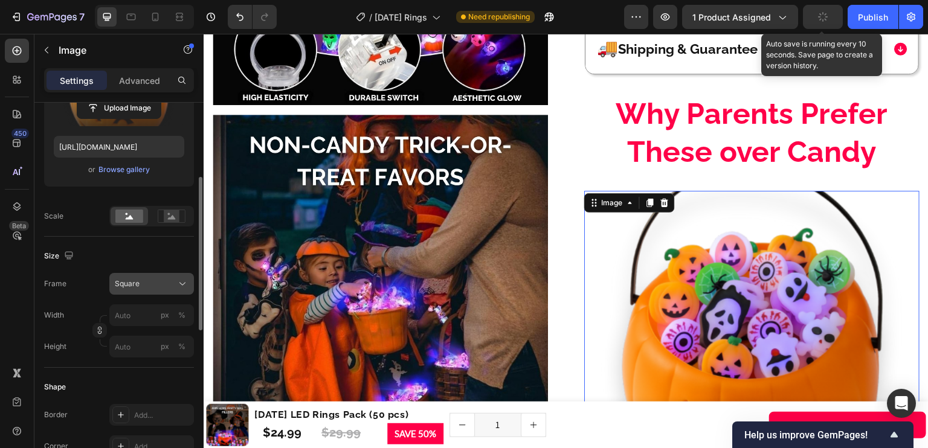
click at [172, 283] on div "Square" at bounding box center [144, 284] width 59 height 11
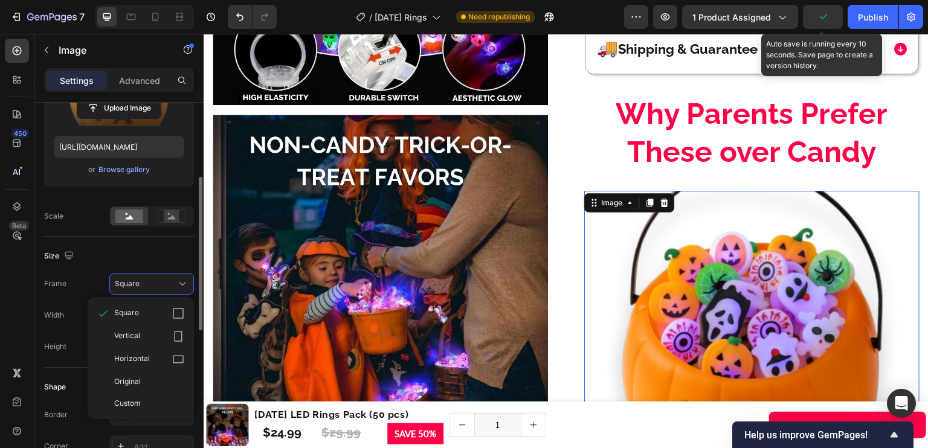
click at [165, 241] on div "Size Frame Square Square Vertical Horizontal Original Custom Width px % Height …" at bounding box center [119, 302] width 150 height 131
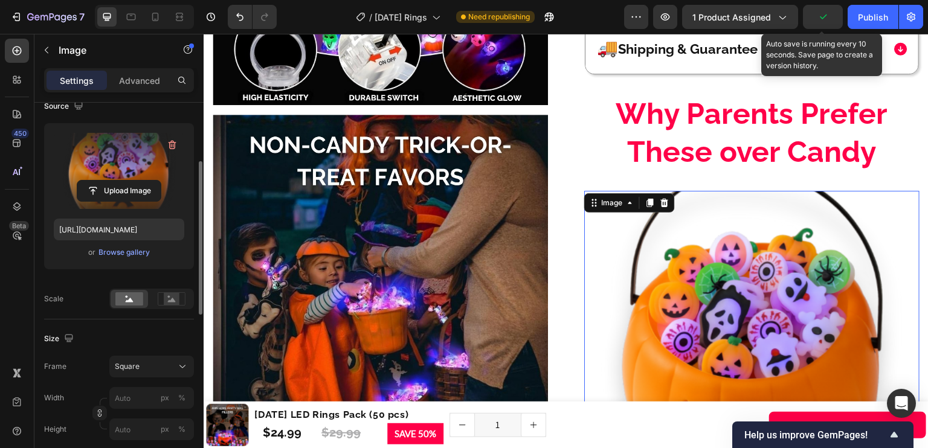
scroll to position [100, 0]
click at [128, 166] on label at bounding box center [119, 172] width 131 height 76
click at [128, 182] on input "file" at bounding box center [118, 192] width 83 height 21
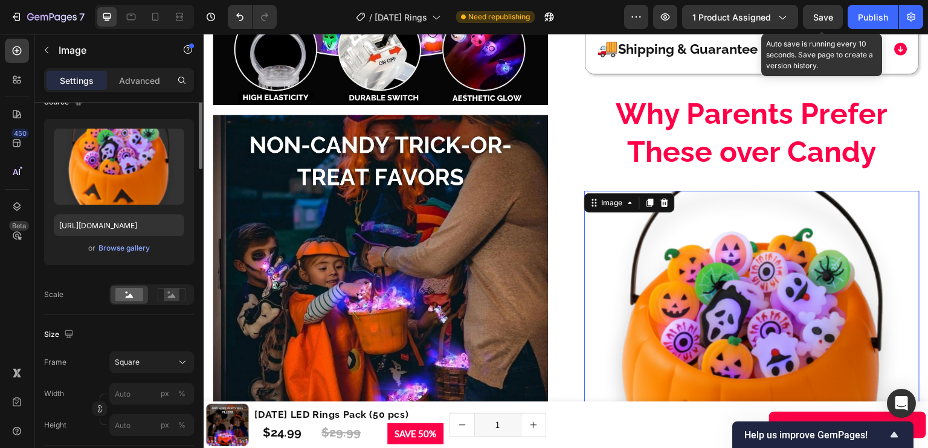
scroll to position [0, 0]
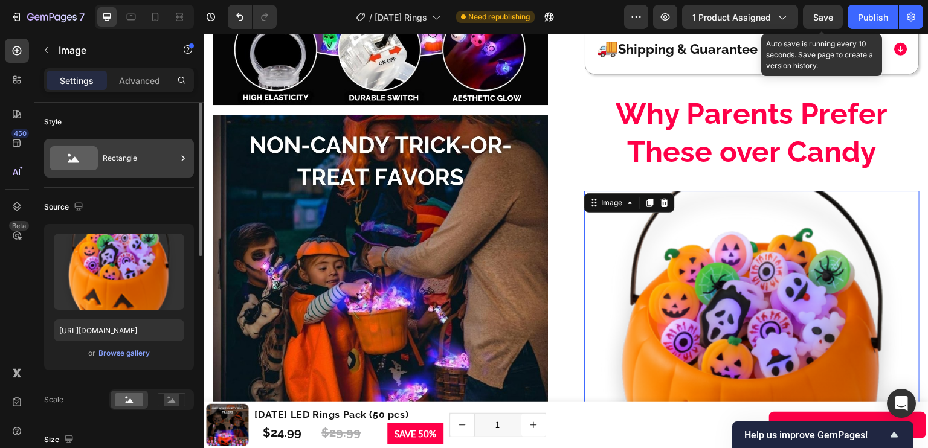
click at [143, 159] on div "Rectangle" at bounding box center [140, 158] width 74 height 28
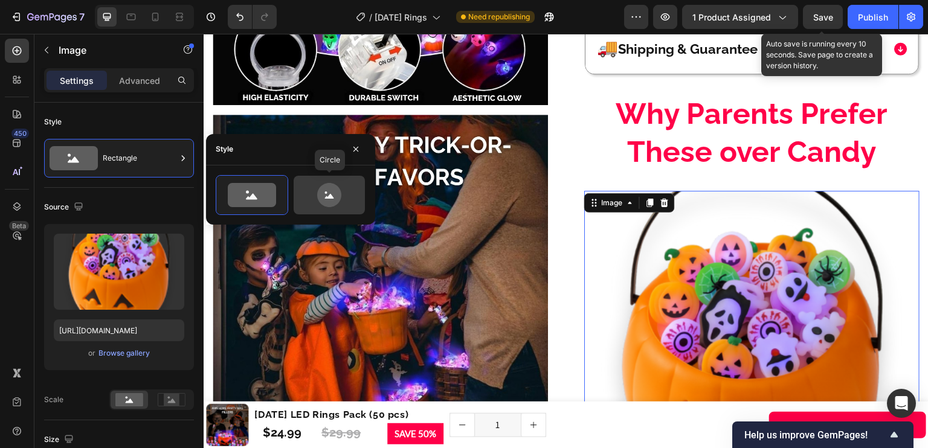
click at [336, 186] on icon at bounding box center [329, 195] width 24 height 24
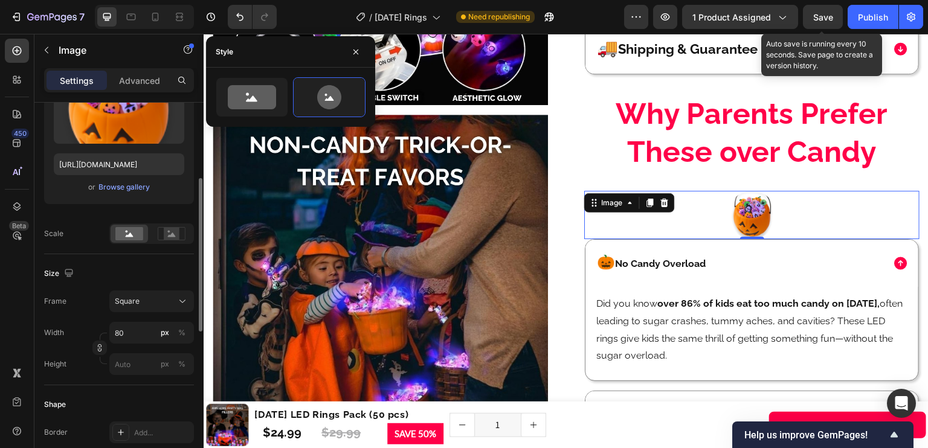
scroll to position [172, 0]
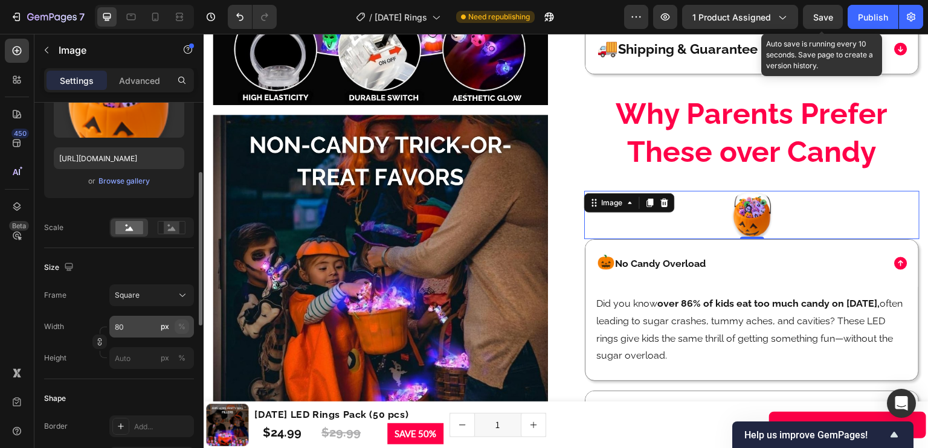
click at [180, 326] on div "%" at bounding box center [181, 327] width 7 height 11
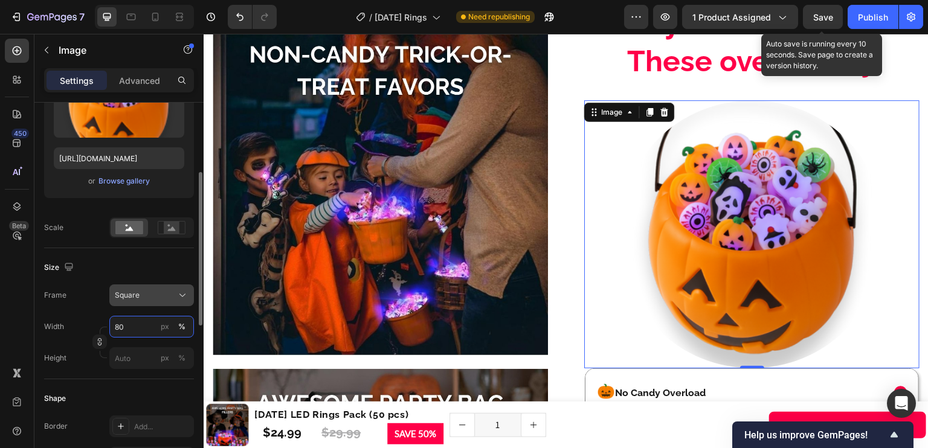
scroll to position [1463, 0]
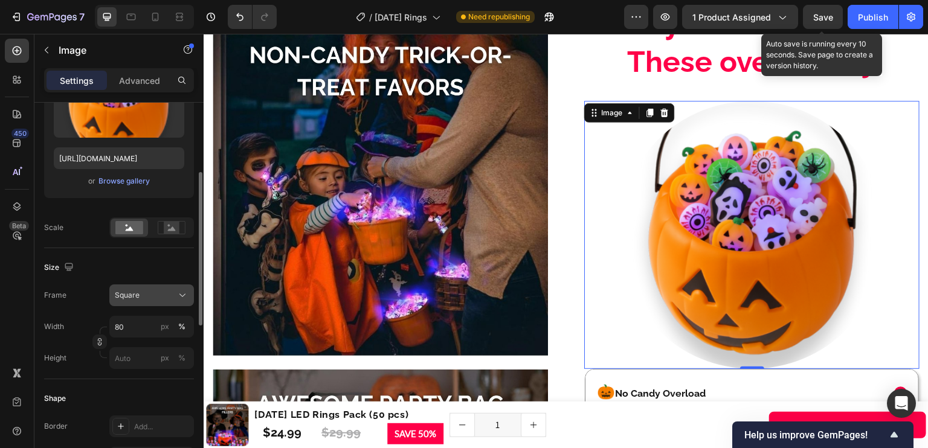
click at [155, 294] on div "Square" at bounding box center [144, 295] width 59 height 11
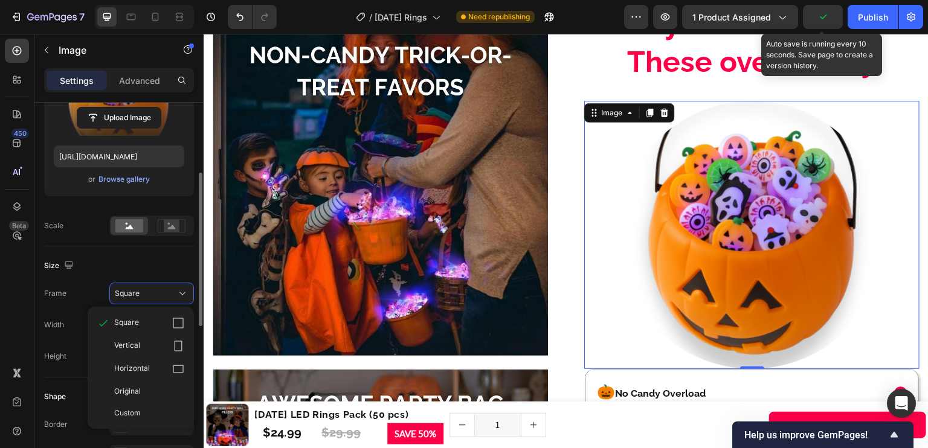
scroll to position [0, 0]
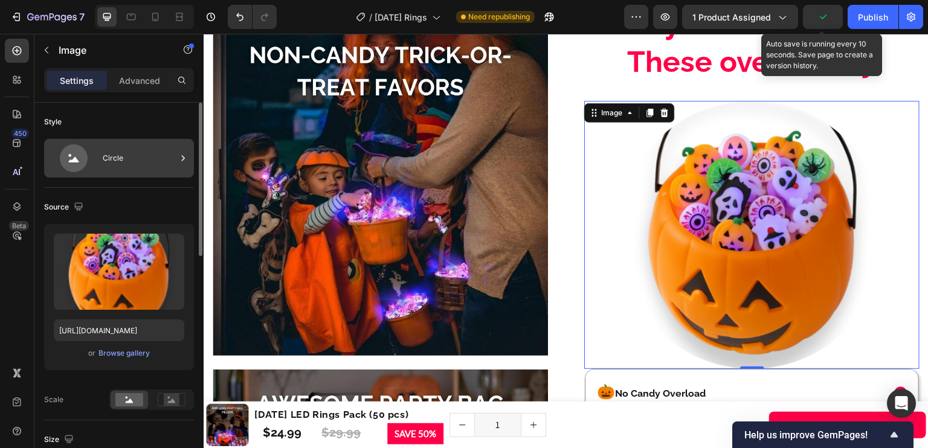
click at [167, 159] on div "Circle" at bounding box center [140, 158] width 74 height 28
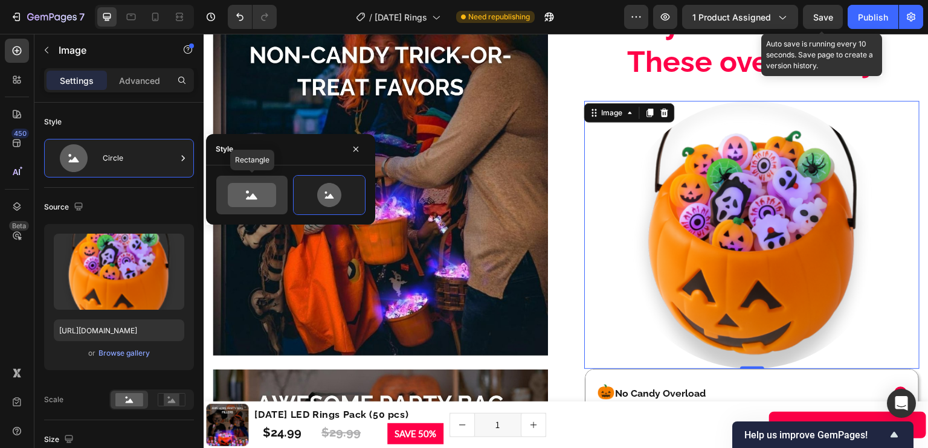
click at [271, 194] on icon at bounding box center [252, 195] width 48 height 24
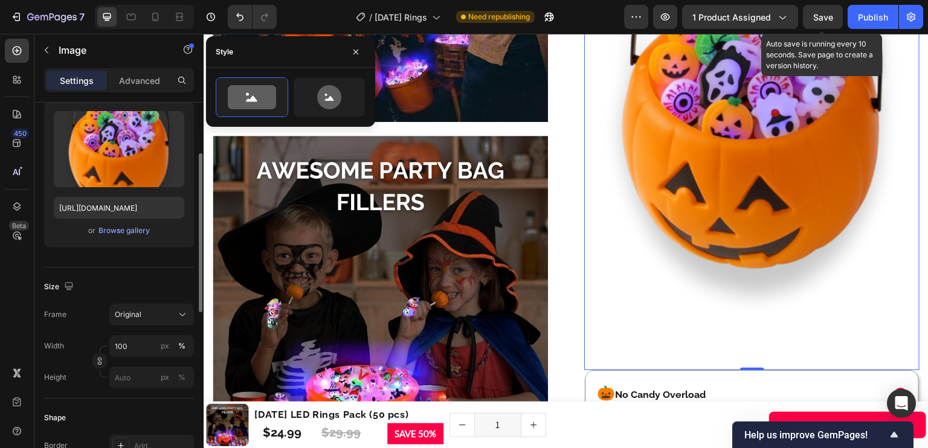
scroll to position [123, 0]
click at [163, 317] on div "Original" at bounding box center [144, 314] width 59 height 11
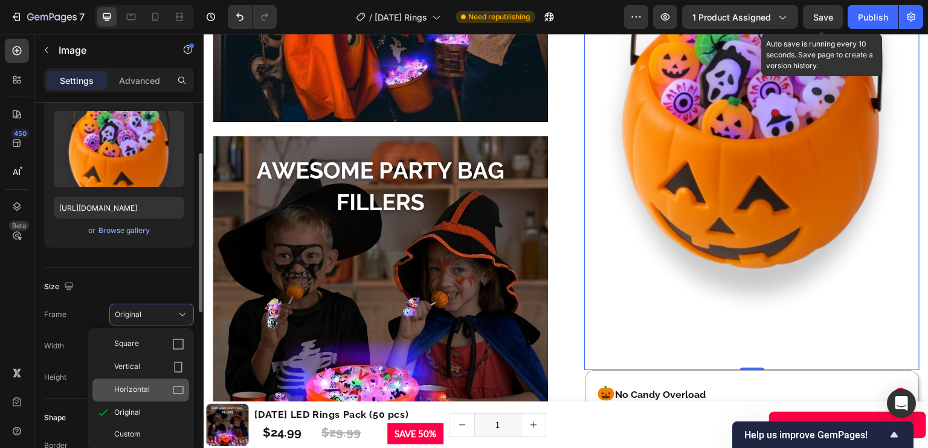
click at [158, 383] on div "Horizontal" at bounding box center [140, 390] width 97 height 23
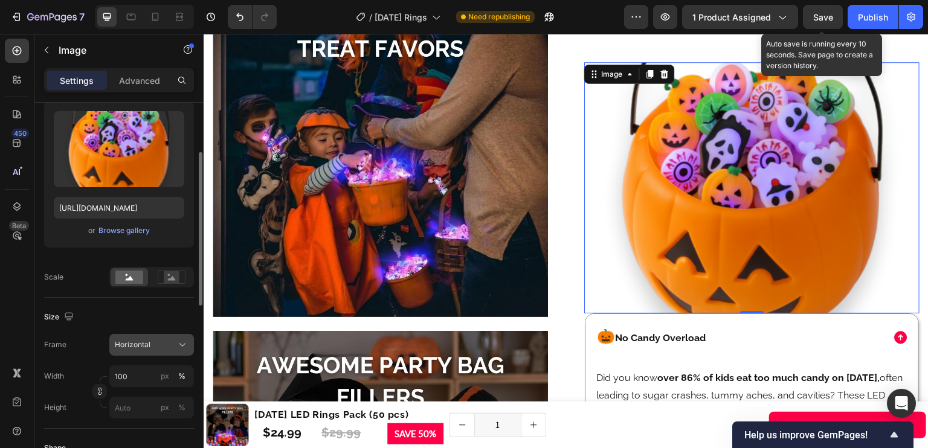
scroll to position [135, 0]
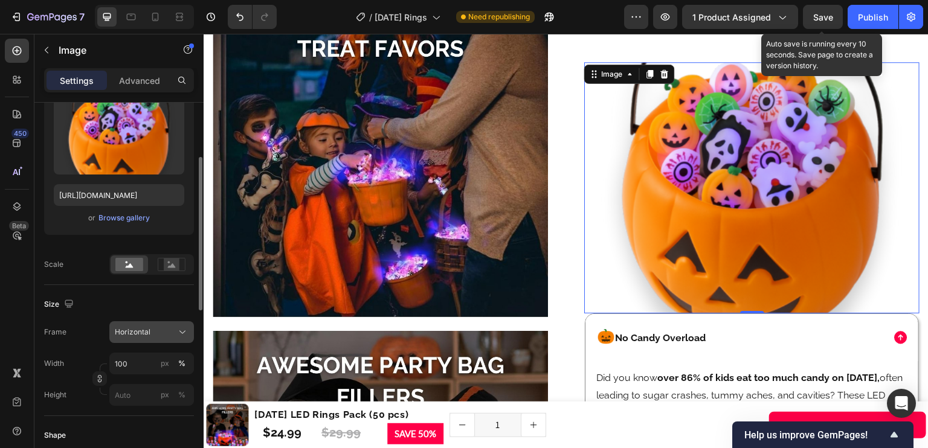
click at [152, 335] on div "Horizontal" at bounding box center [144, 332] width 59 height 11
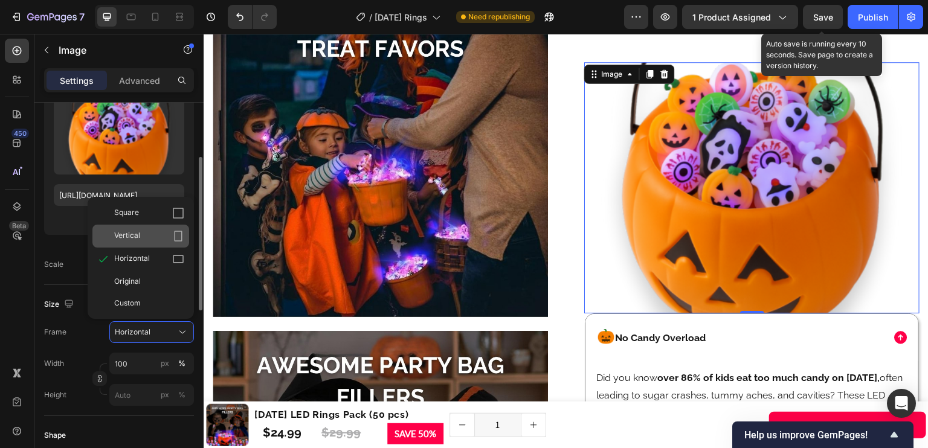
click at [164, 243] on div "Vertical" at bounding box center [140, 236] width 97 height 23
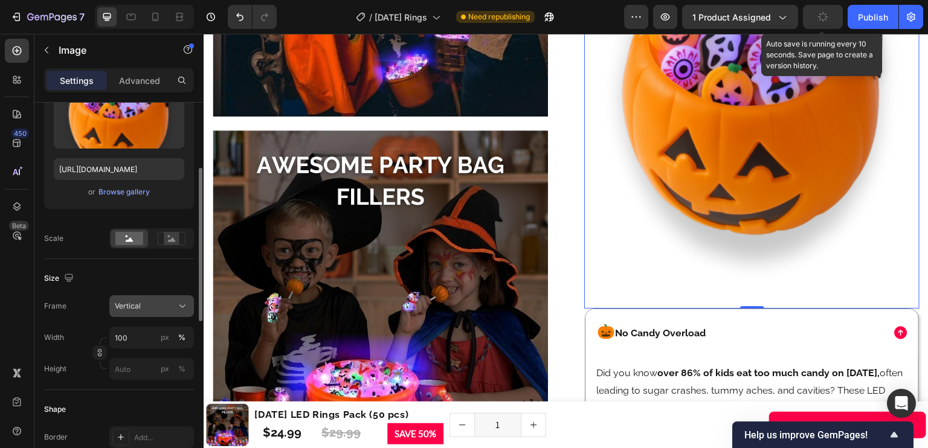
scroll to position [162, 0]
click at [153, 336] on input "100" at bounding box center [151, 337] width 85 height 22
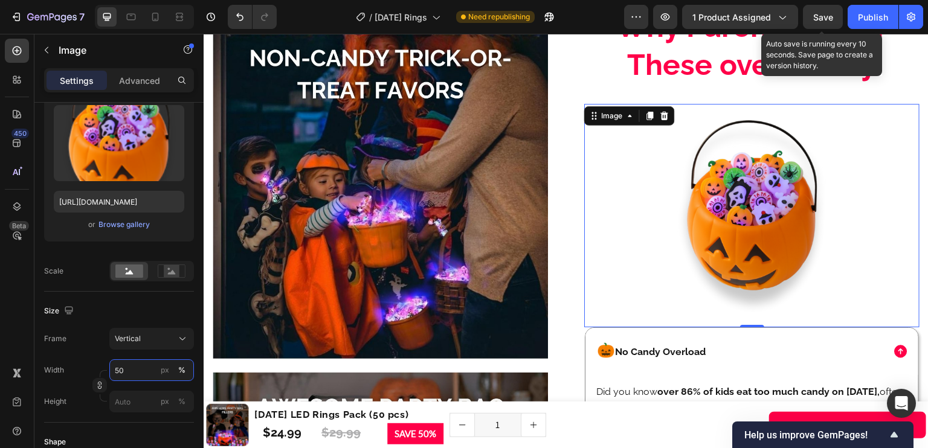
scroll to position [1461, 0]
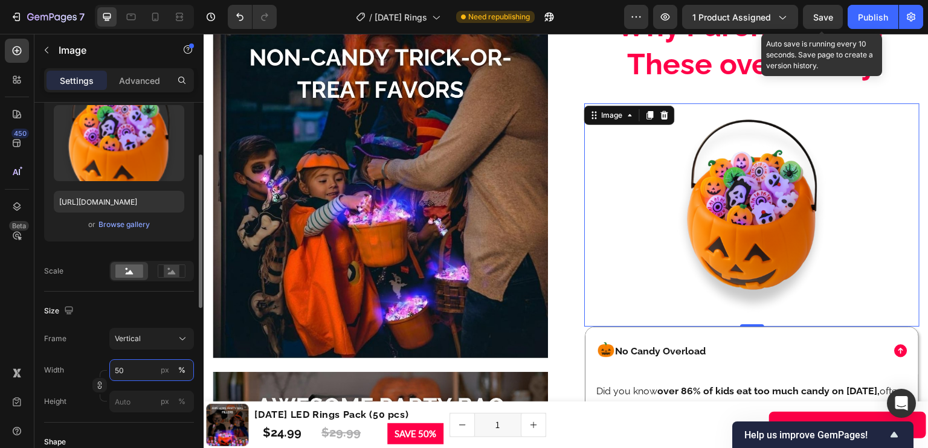
click at [137, 367] on input "50" at bounding box center [151, 371] width 85 height 22
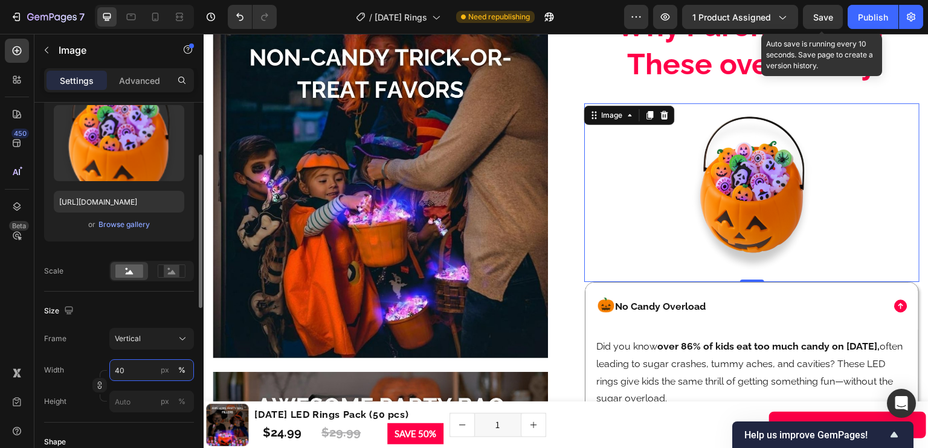
click at [138, 367] on input "40" at bounding box center [151, 371] width 85 height 22
click at [135, 364] on input "40" at bounding box center [151, 371] width 85 height 22
click at [131, 368] on input "40" at bounding box center [151, 371] width 85 height 22
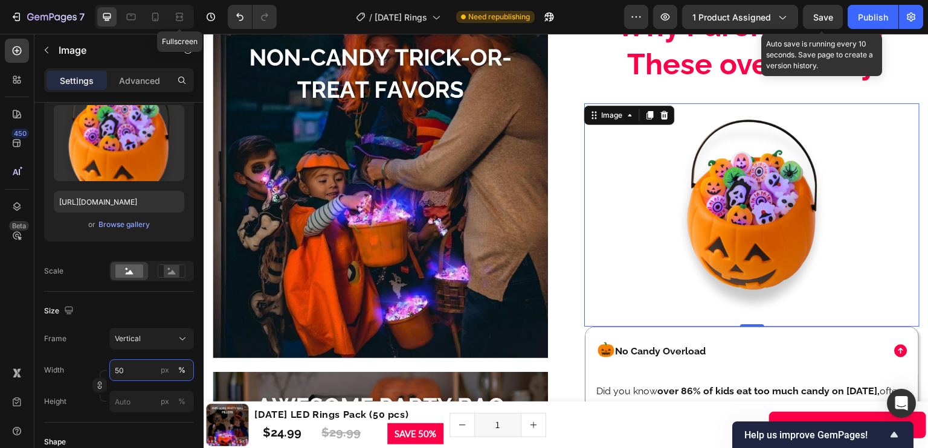
type input "50"
click at [172, 13] on div at bounding box center [179, 16] width 19 height 19
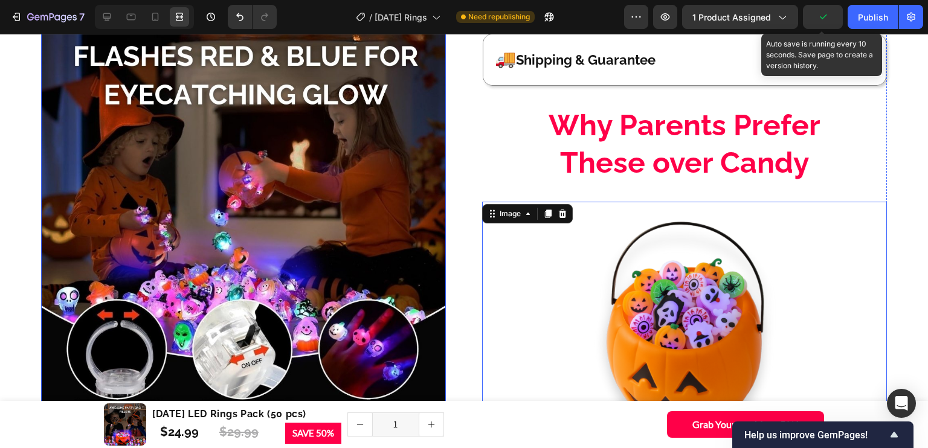
scroll to position [1339, 0]
click at [413, 147] on img at bounding box center [243, 214] width 405 height 405
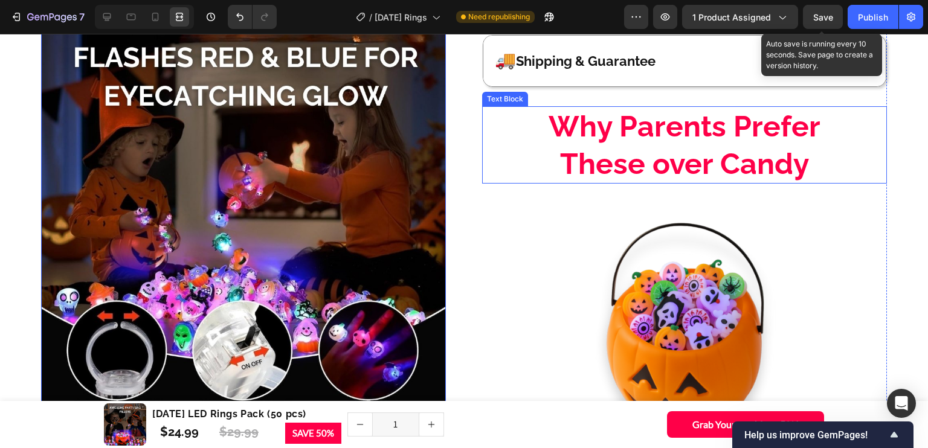
scroll to position [1349, 0]
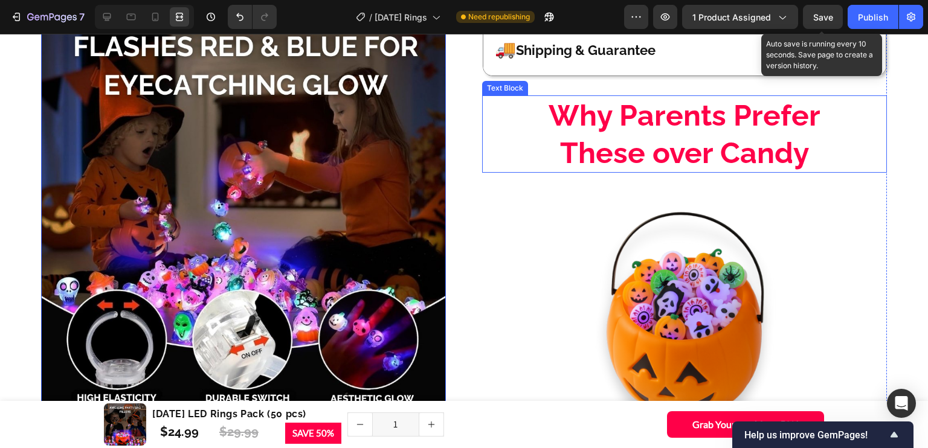
click at [626, 167] on p "Why Parents Prefer These over Candy" at bounding box center [684, 135] width 344 height 76
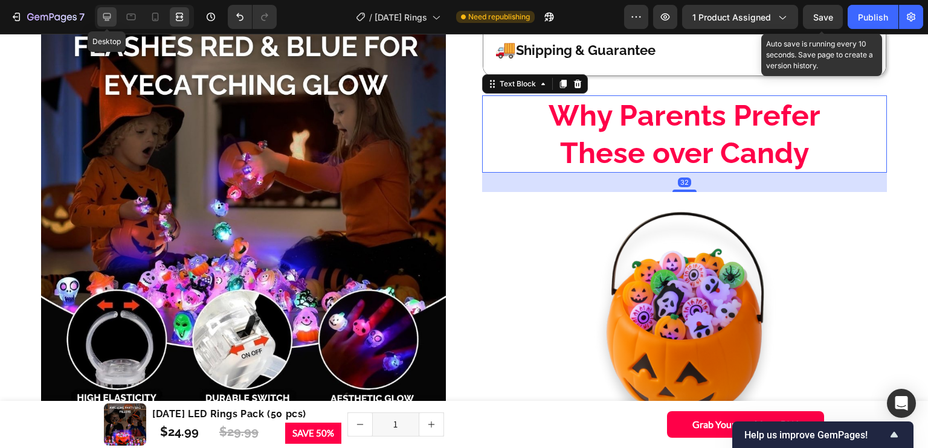
click at [105, 21] on icon at bounding box center [107, 17] width 12 height 12
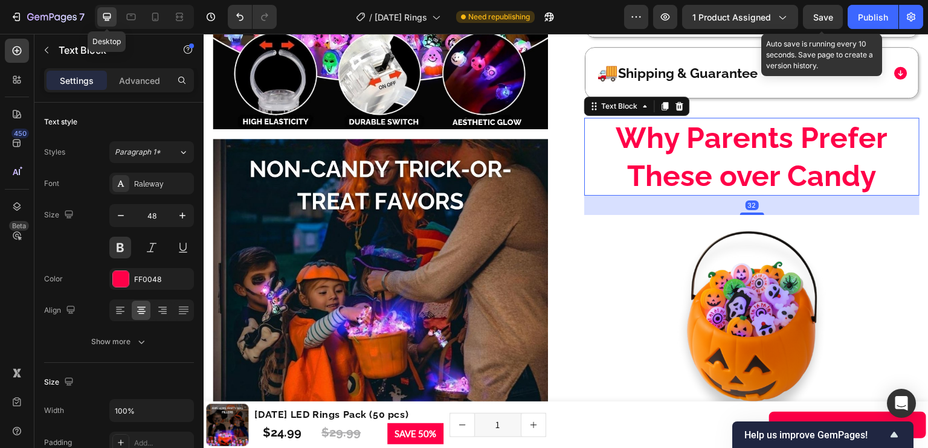
scroll to position [1126, 0]
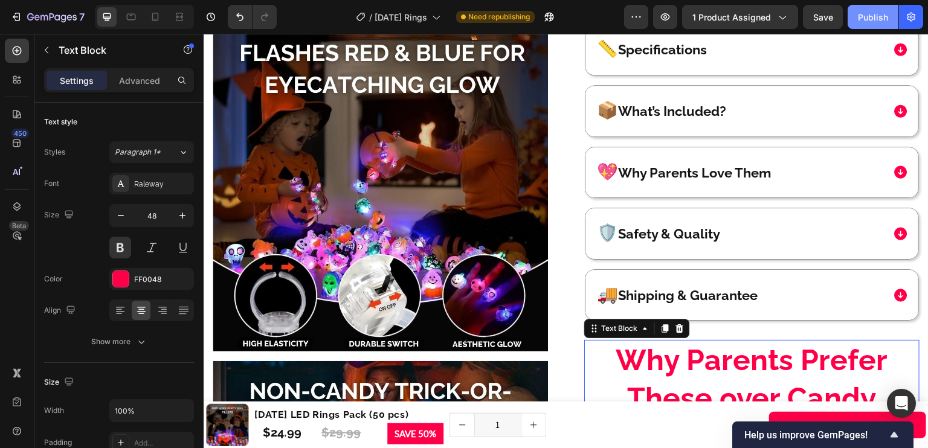
click at [858, 17] on button "Publish" at bounding box center [873, 17] width 51 height 24
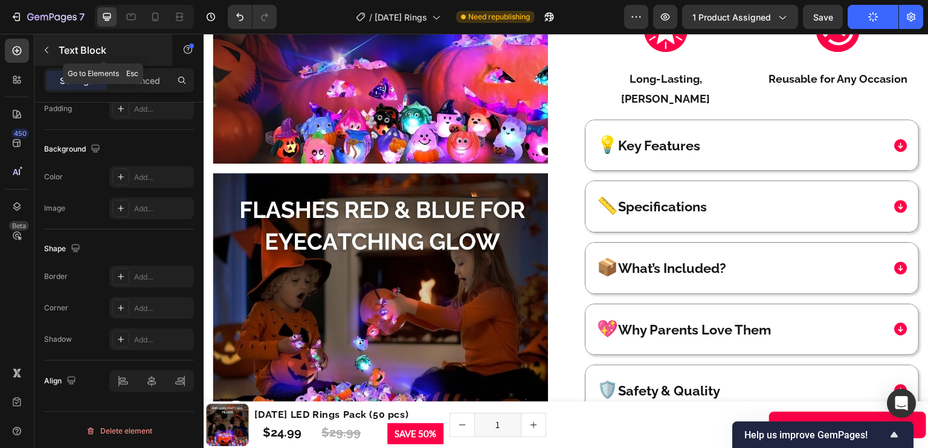
scroll to position [978, 0]
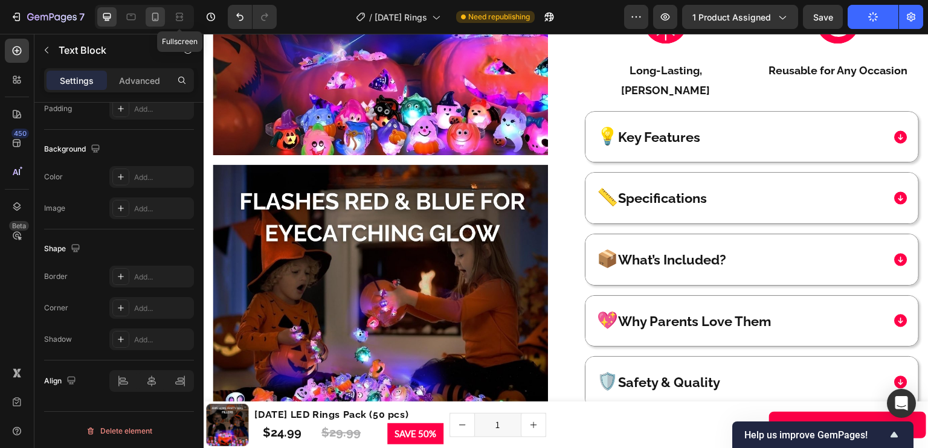
click at [151, 16] on icon at bounding box center [155, 17] width 12 height 12
type input "42"
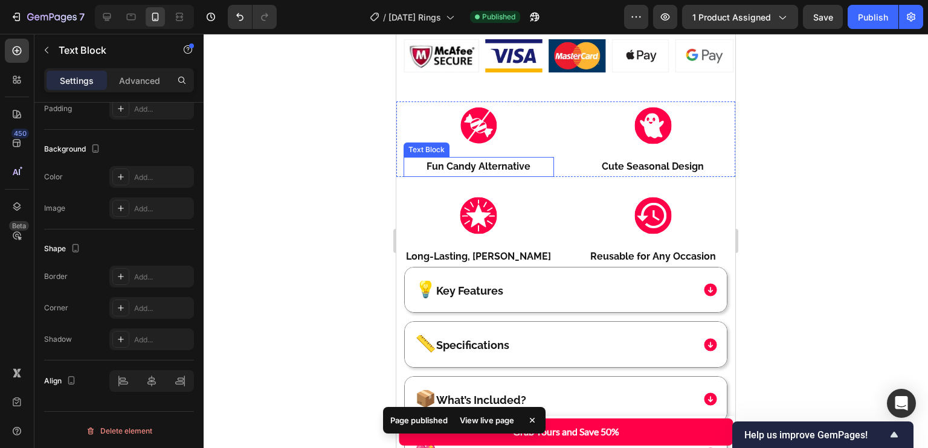
scroll to position [1050, 0]
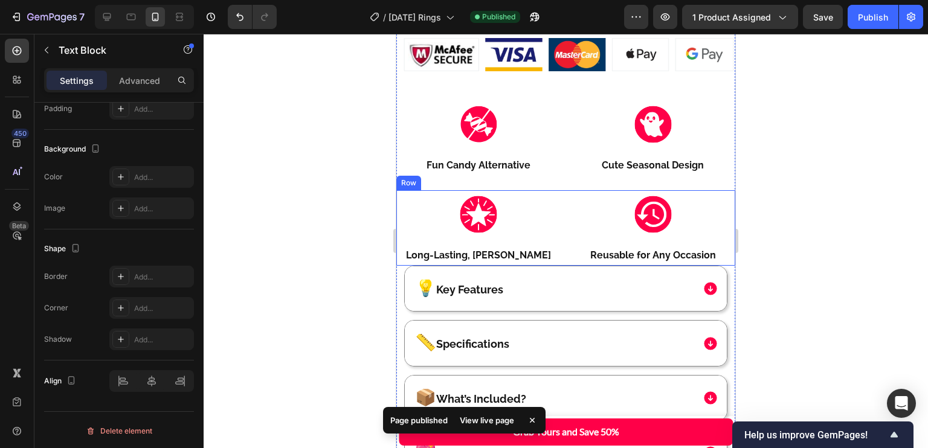
click at [571, 224] on div "Image Reusable for Any Occasion Text Block" at bounding box center [653, 228] width 165 height 76
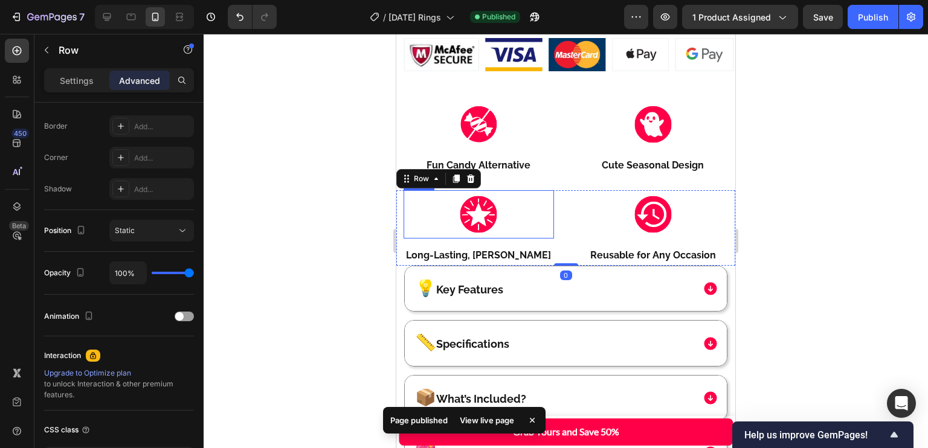
scroll to position [0, 0]
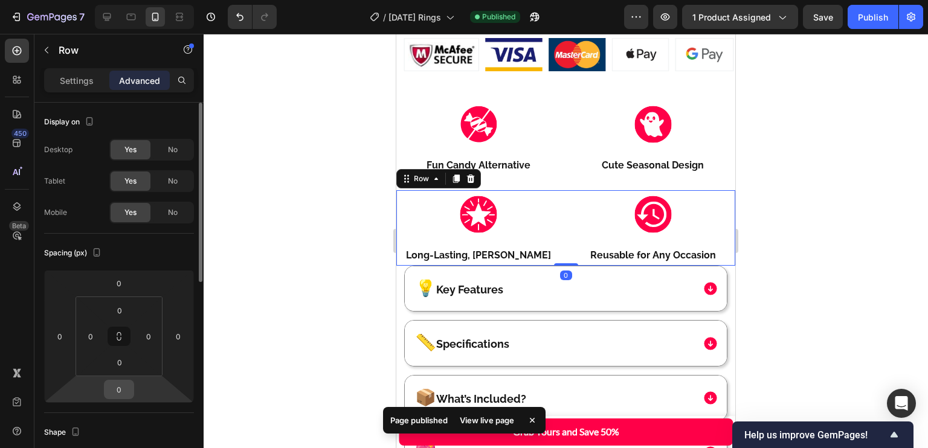
click at [124, 389] on input "0" at bounding box center [119, 390] width 24 height 18
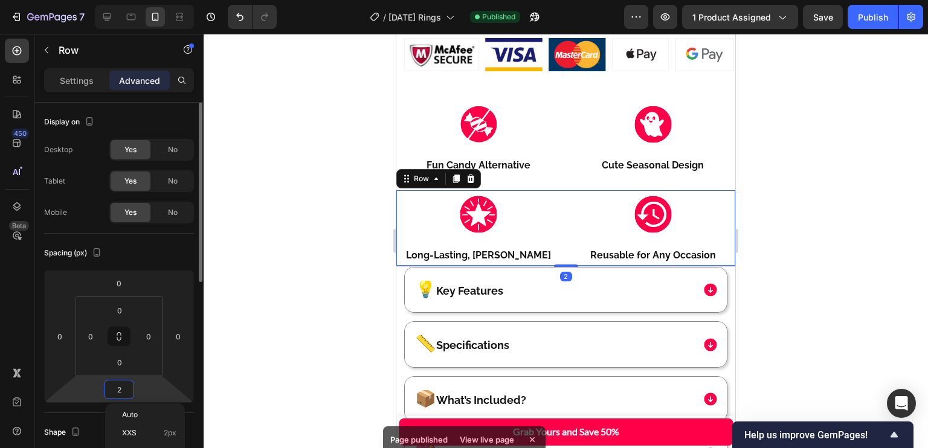
type input "24"
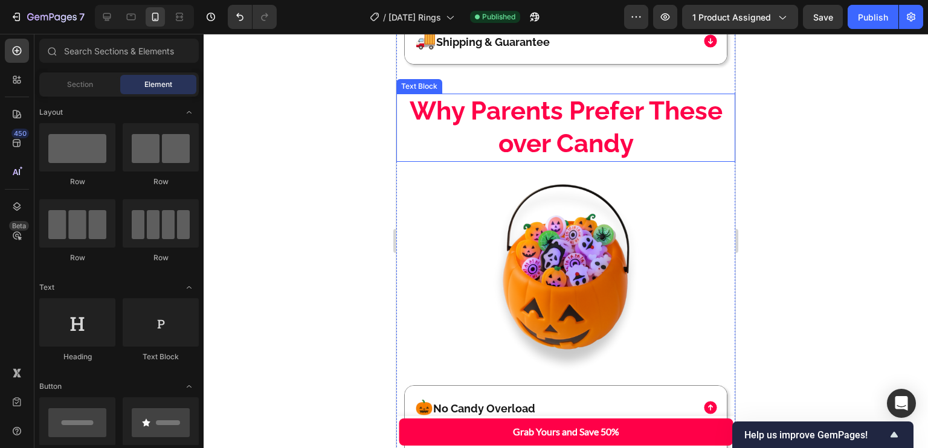
scroll to position [1551, 0]
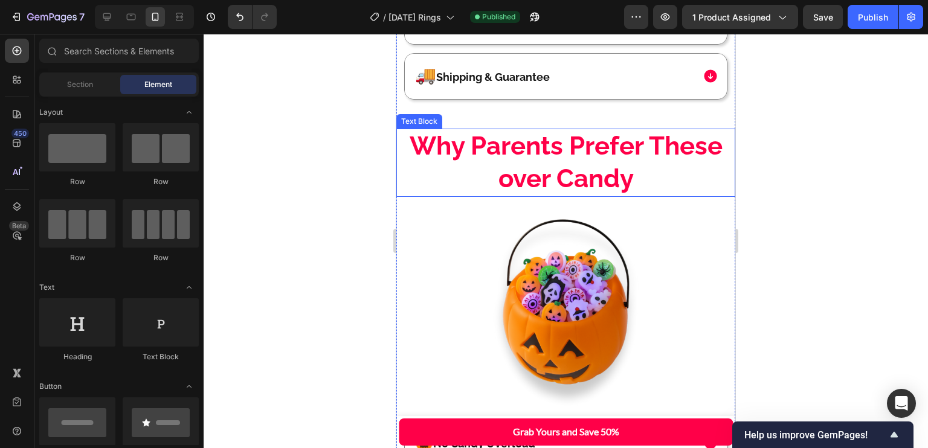
click at [673, 144] on p "Why Parents Prefer These over Candy" at bounding box center [566, 163] width 320 height 66
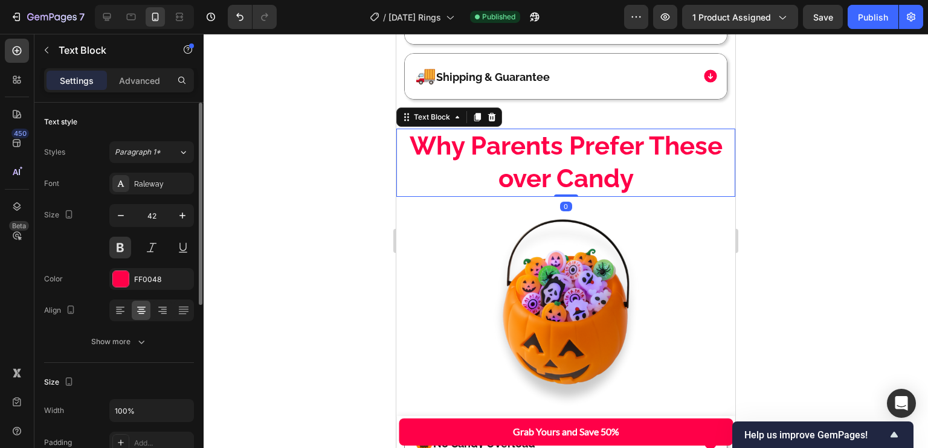
click at [124, 266] on div "Font Raleway Size 42 Color FF0048 Align Show more" at bounding box center [119, 263] width 150 height 180
click at [130, 275] on div "FF0048" at bounding box center [151, 279] width 85 height 22
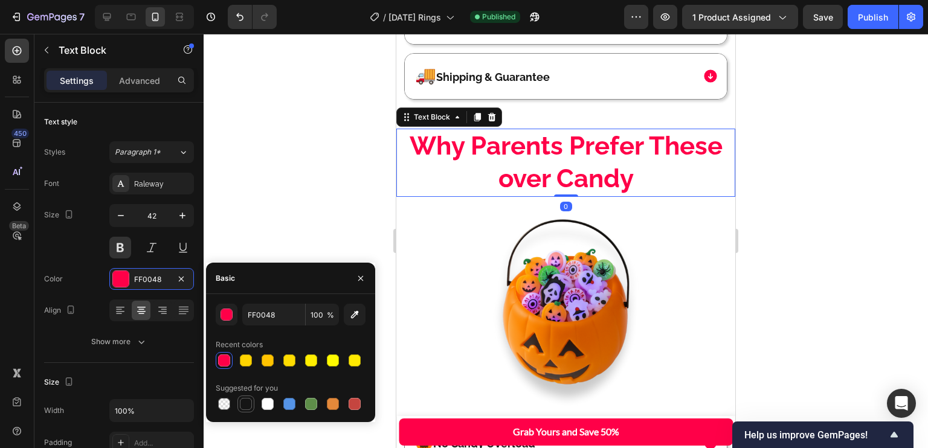
click at [245, 397] on div at bounding box center [246, 404] width 17 height 17
type input "151515"
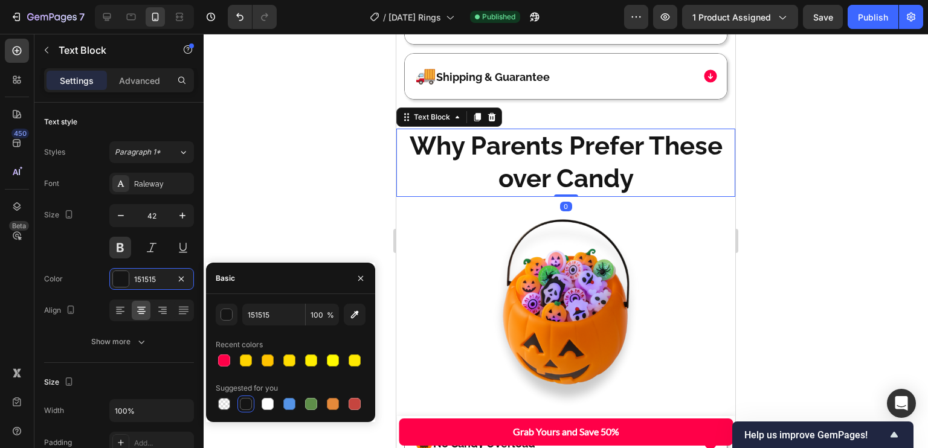
click at [243, 401] on div at bounding box center [246, 404] width 12 height 12
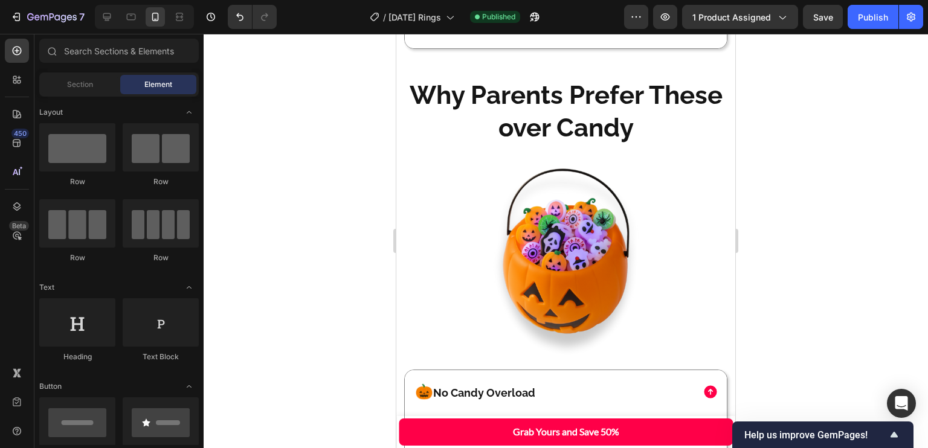
scroll to position [1595, 0]
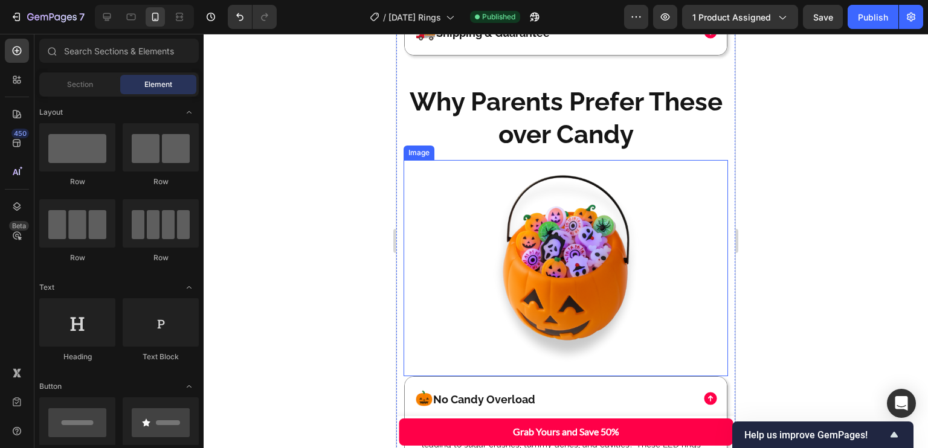
click at [669, 131] on p "Why Parents Prefer These over Candy" at bounding box center [566, 119] width 320 height 66
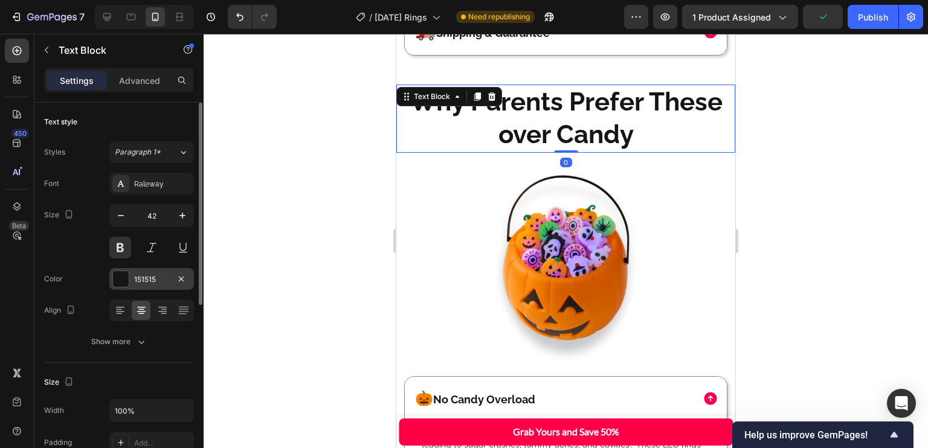
click at [123, 274] on div at bounding box center [121, 279] width 16 height 16
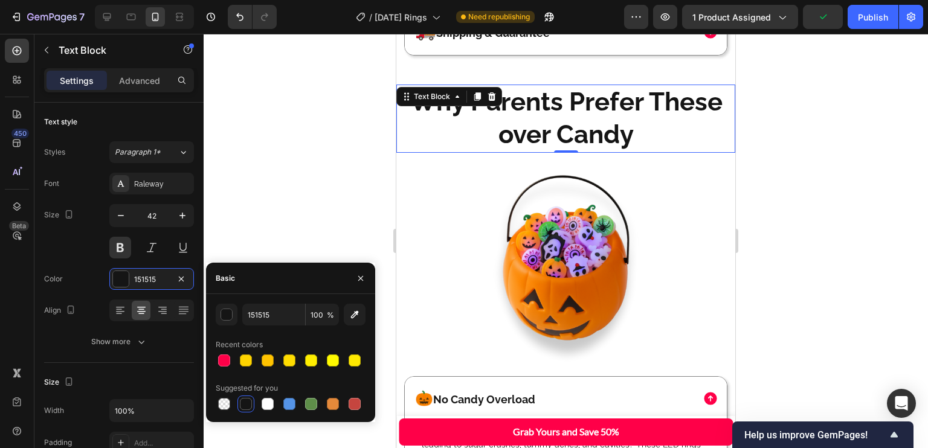
click at [226, 355] on div at bounding box center [224, 361] width 12 height 12
type input "FF0048"
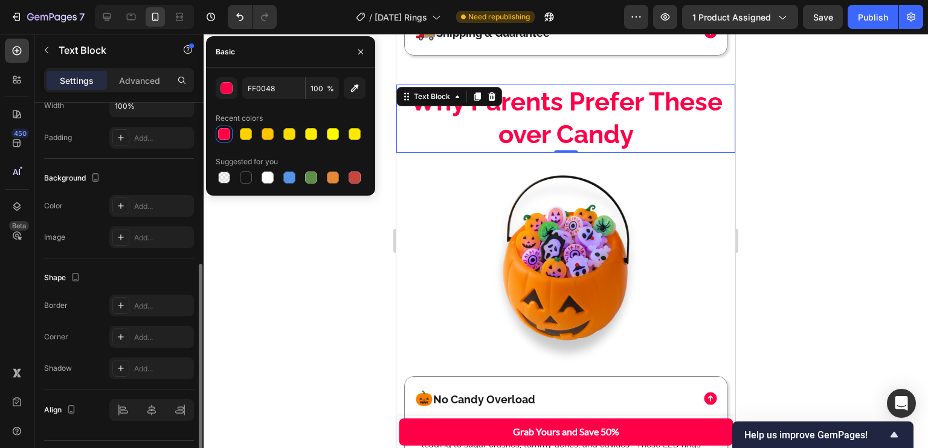
scroll to position [305, 0]
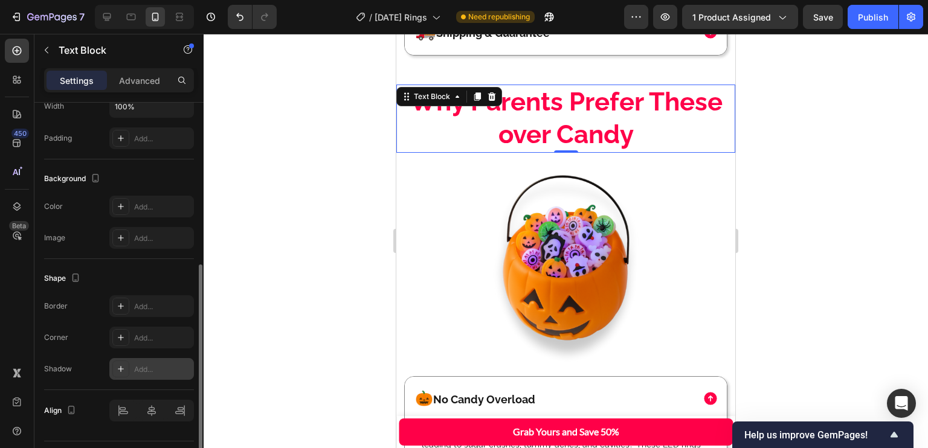
click at [149, 362] on div "Add..." at bounding box center [151, 369] width 85 height 22
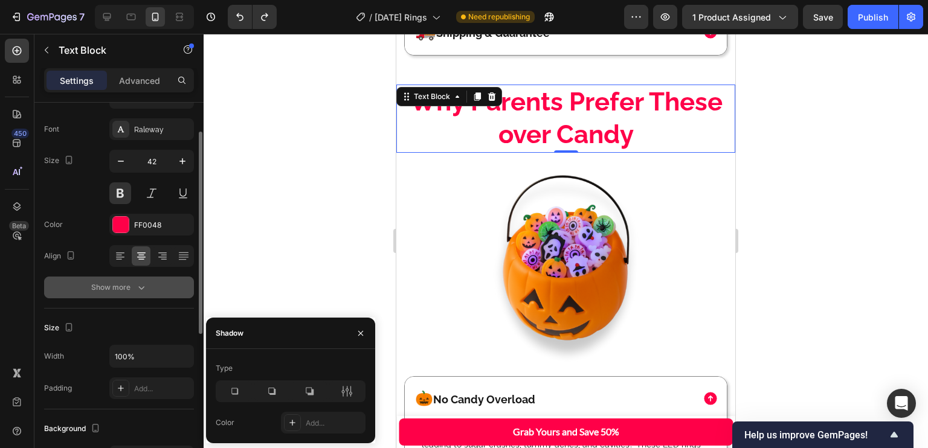
click at [128, 292] on div "Show more" at bounding box center [119, 288] width 56 height 12
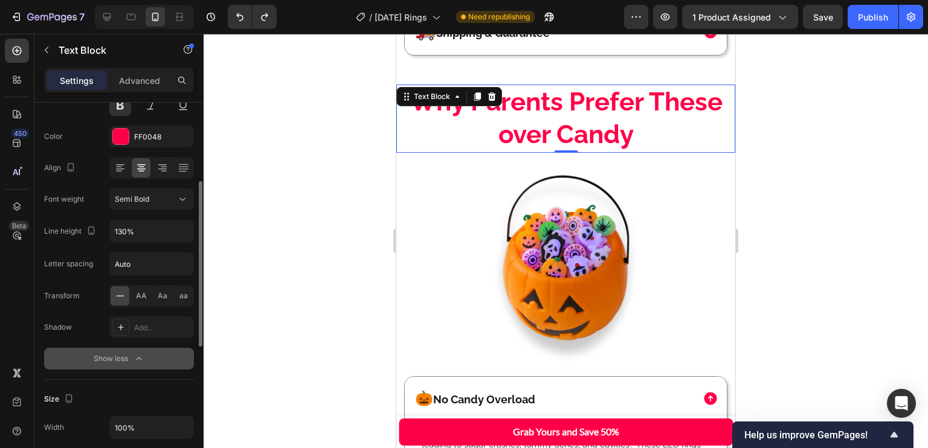
scroll to position [167, 0]
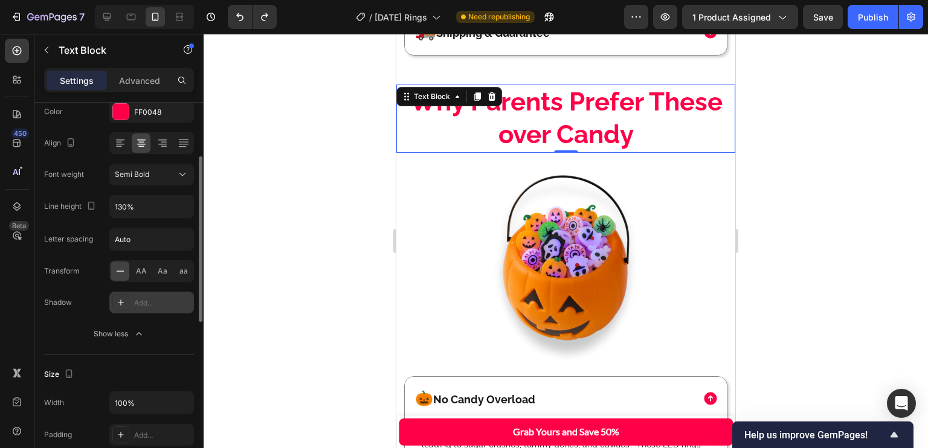
click at [131, 298] on div "Add..." at bounding box center [151, 303] width 85 height 22
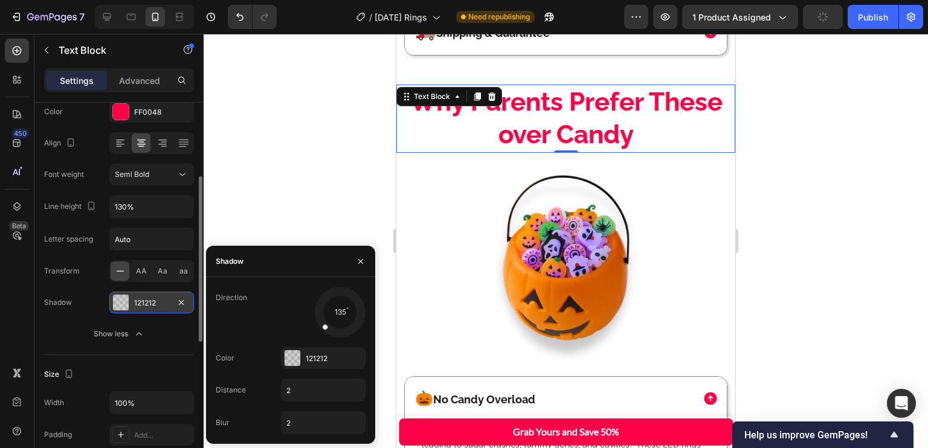
scroll to position [168, 0]
drag, startPoint x: 346, startPoint y: 325, endPoint x: 361, endPoint y: 327, distance: 15.9
click at [361, 327] on div at bounding box center [340, 312] width 54 height 54
click at [355, 329] on div at bounding box center [348, 322] width 23 height 25
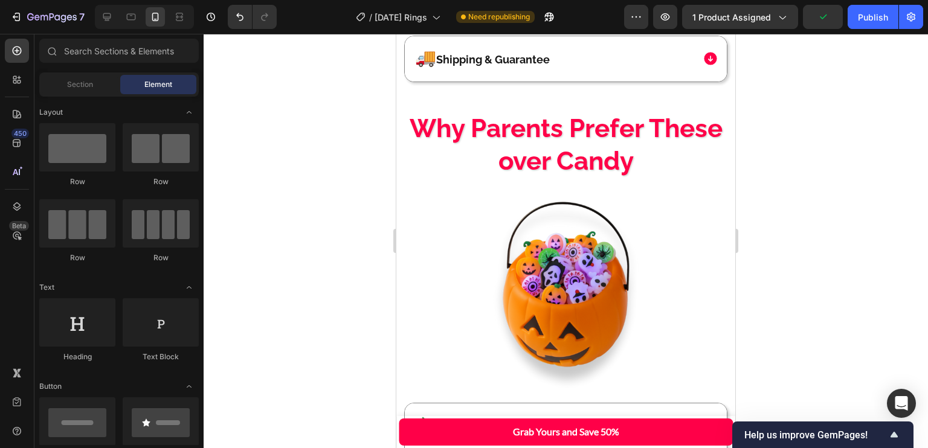
scroll to position [1562, 0]
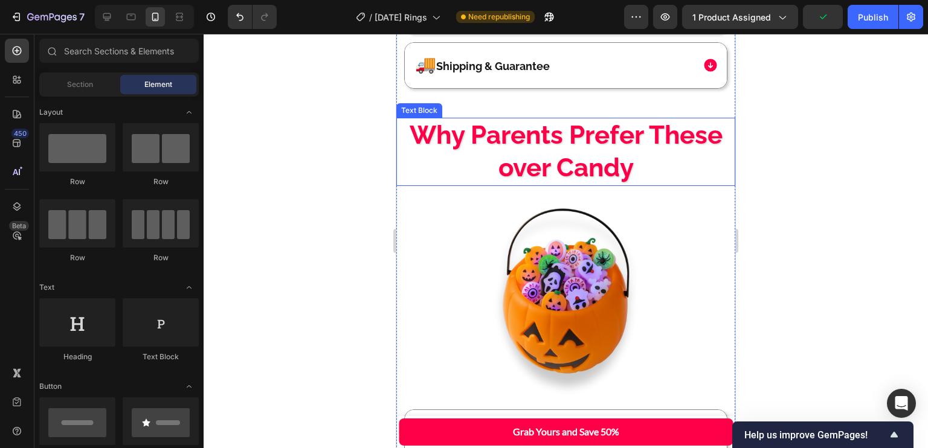
click at [644, 148] on p "Why Parents Prefer These over Candy" at bounding box center [566, 152] width 320 height 66
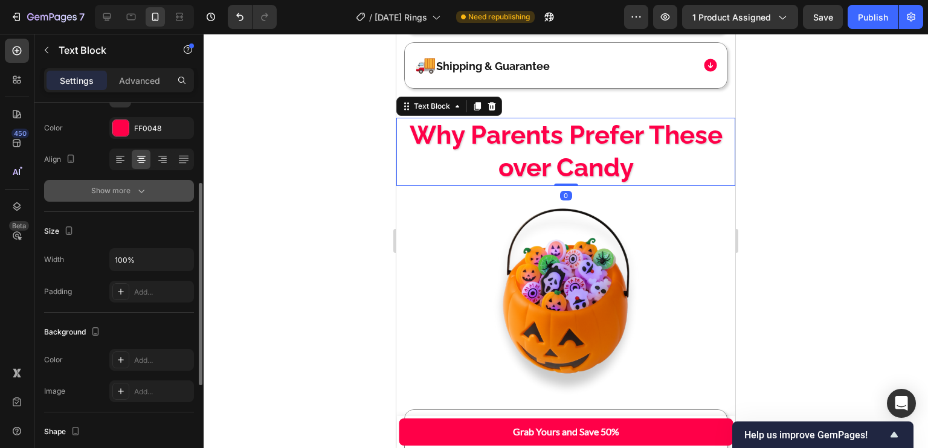
click at [140, 183] on button "Show more" at bounding box center [119, 191] width 150 height 22
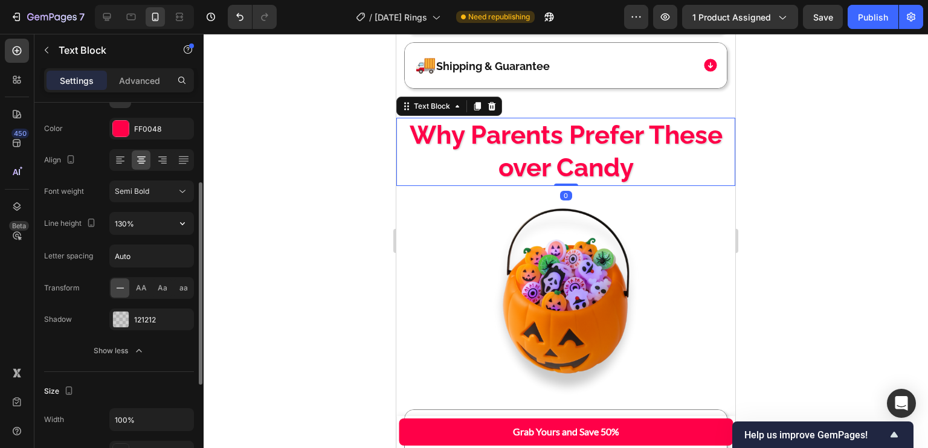
scroll to position [195, 0]
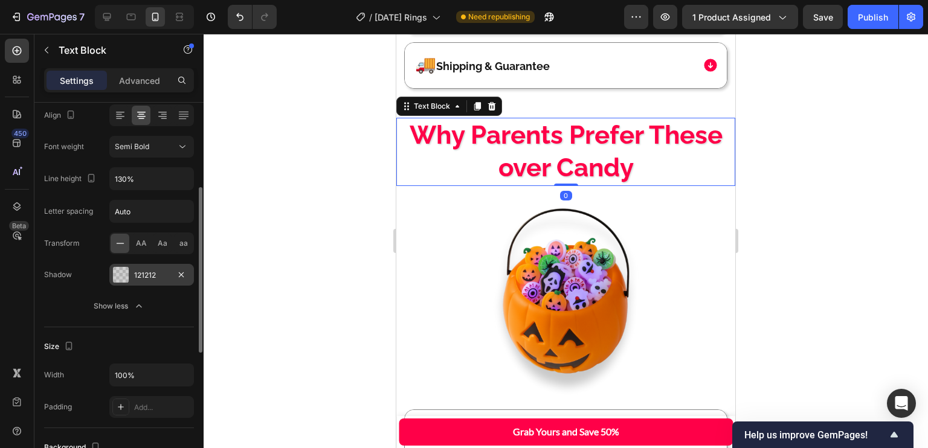
click at [128, 272] on div at bounding box center [121, 275] width 16 height 16
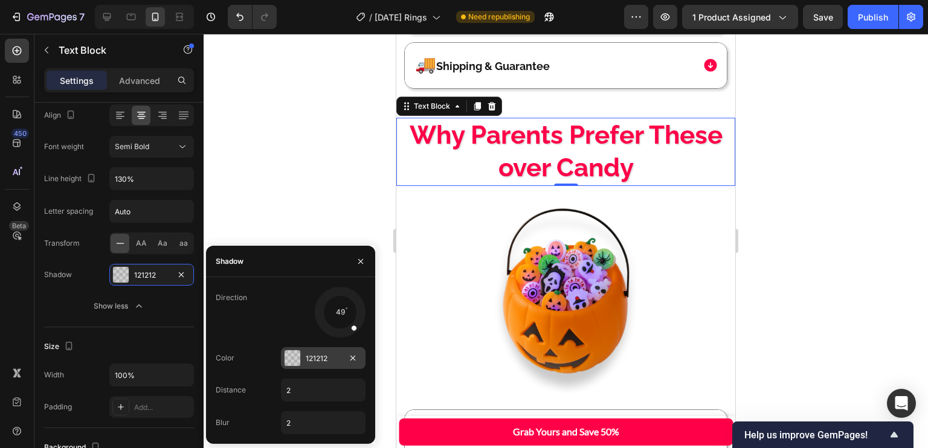
click at [299, 347] on div "121212" at bounding box center [323, 358] width 85 height 22
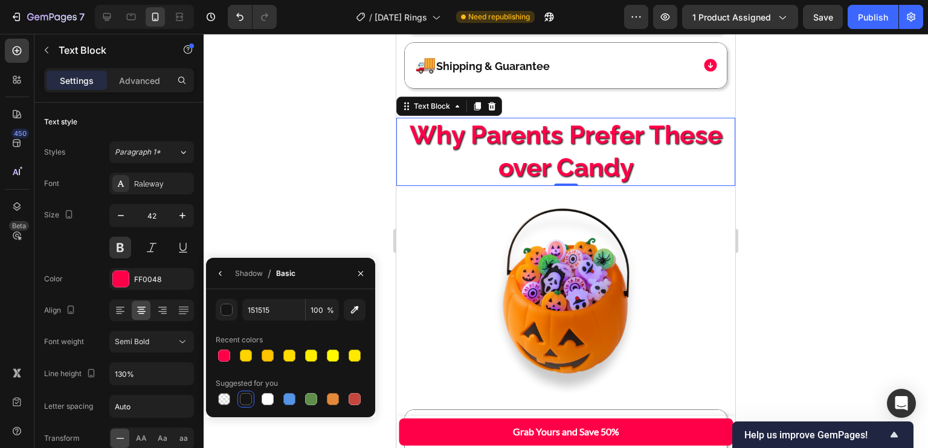
scroll to position [195, 0]
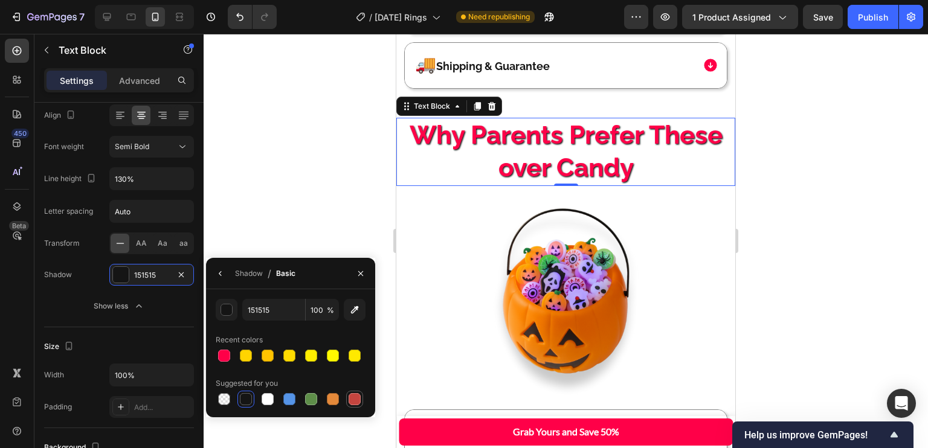
click at [355, 398] on div at bounding box center [355, 399] width 12 height 12
click at [334, 351] on div at bounding box center [333, 356] width 12 height 12
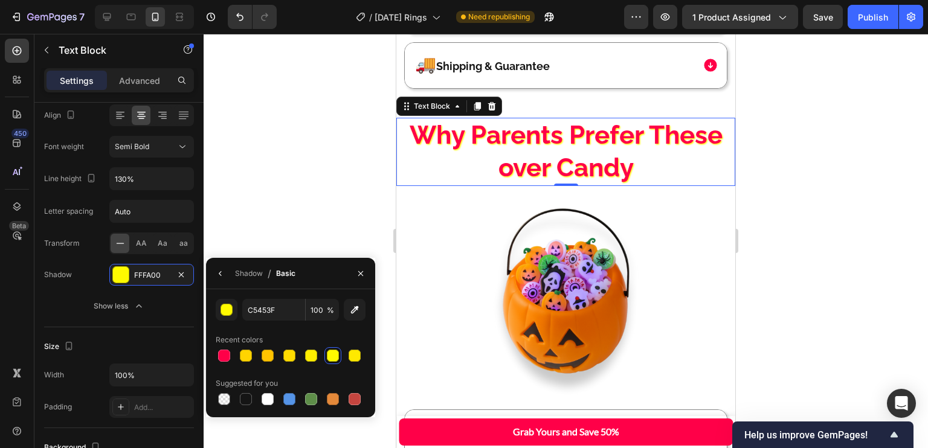
type input "FFFA00"
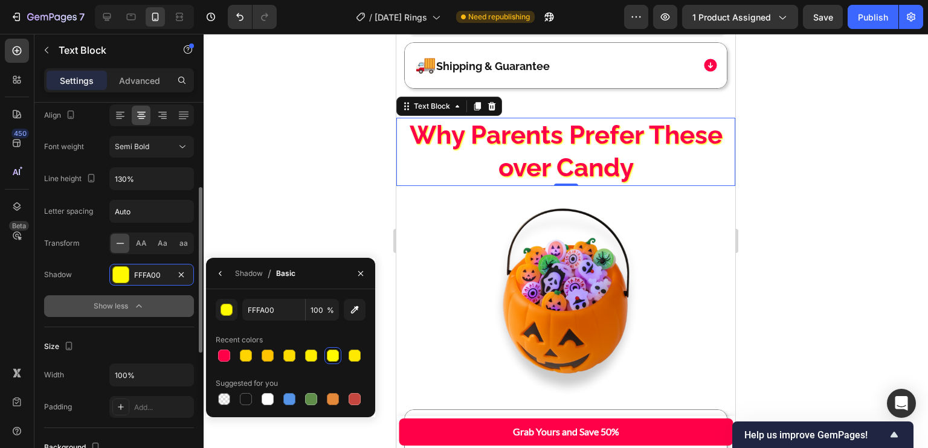
click at [128, 309] on div "Show less" at bounding box center [119, 306] width 51 height 12
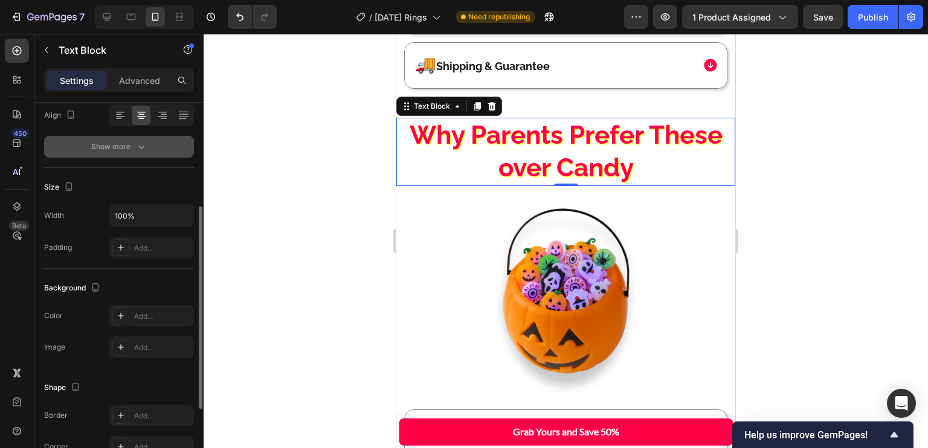
click at [145, 137] on button "Show more" at bounding box center [119, 147] width 150 height 22
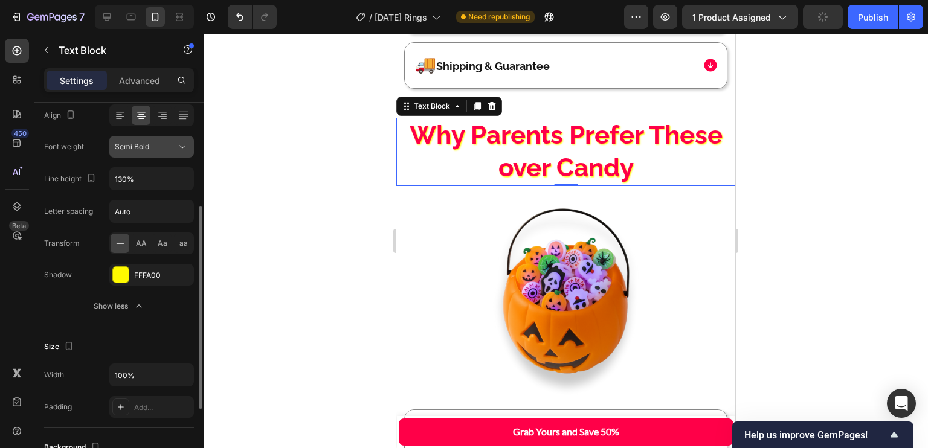
click at [153, 152] on div "Semi Bold" at bounding box center [152, 147] width 74 height 12
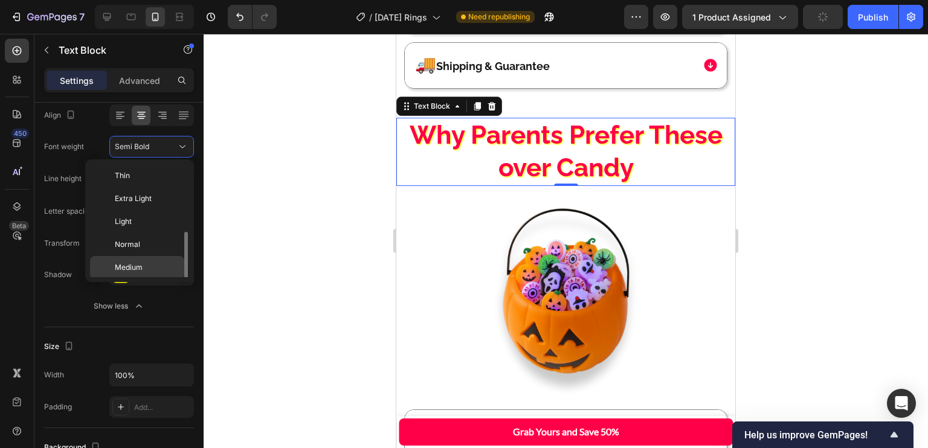
scroll to position [44, 0]
click at [144, 266] on p "Bold" at bounding box center [147, 270] width 64 height 11
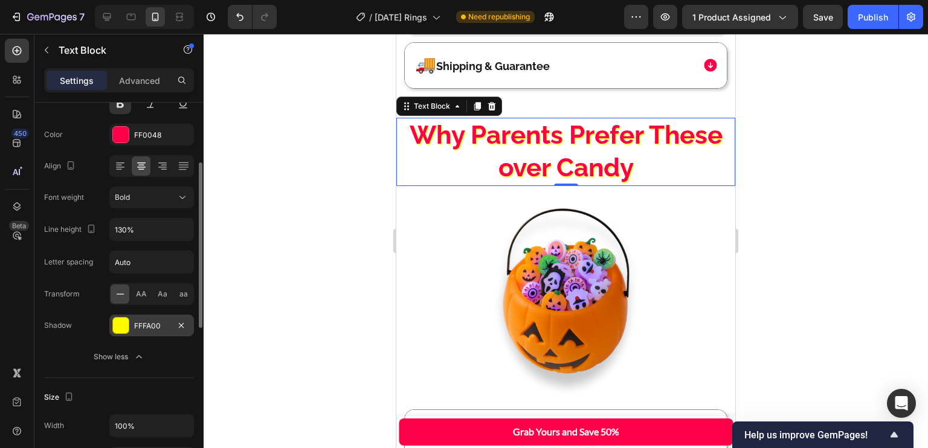
scroll to position [145, 0]
click at [148, 325] on div "FFFA00" at bounding box center [151, 325] width 35 height 11
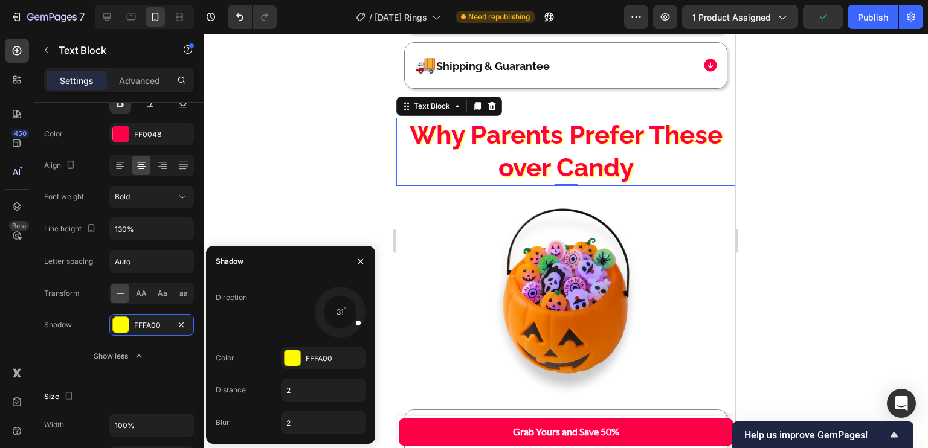
drag, startPoint x: 353, startPoint y: 329, endPoint x: 331, endPoint y: 142, distance: 188.0
click at [362, 325] on div at bounding box center [351, 319] width 27 height 20
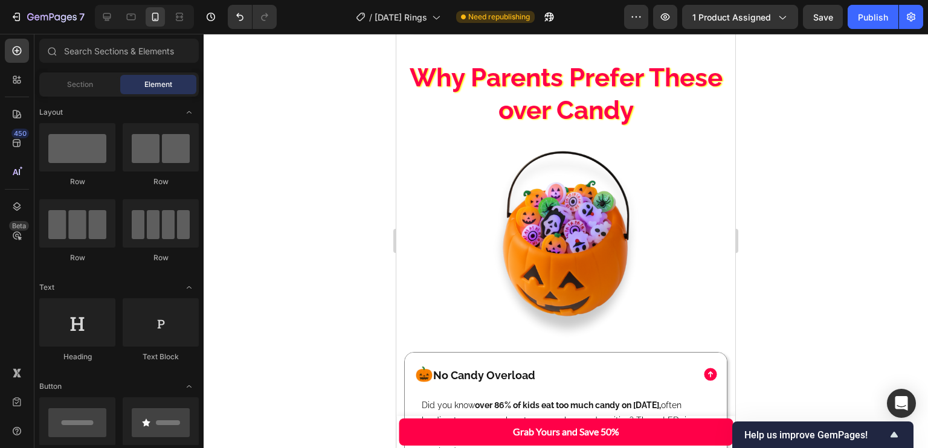
scroll to position [1598, 0]
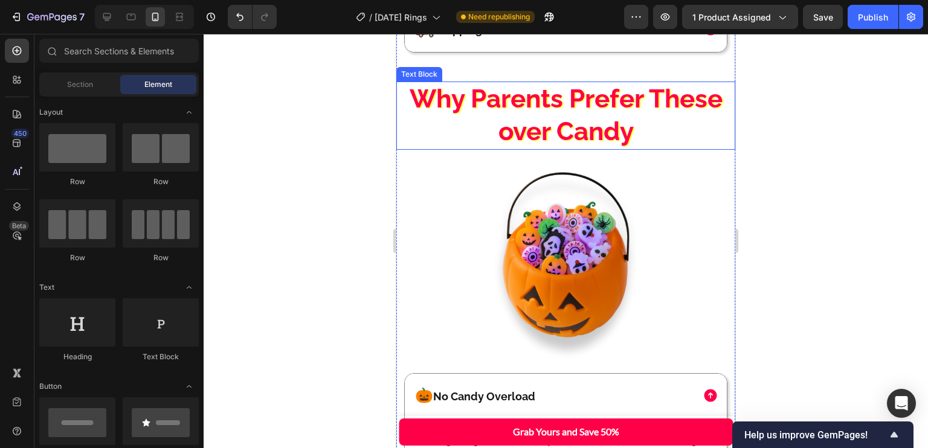
click at [546, 100] on p "Why Parents Prefer These over Candy" at bounding box center [566, 116] width 320 height 66
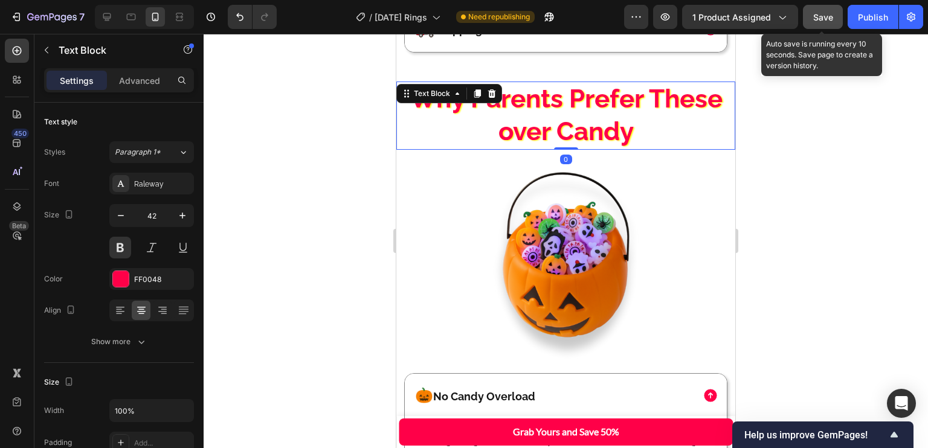
click at [817, 16] on span "Save" at bounding box center [823, 17] width 20 height 10
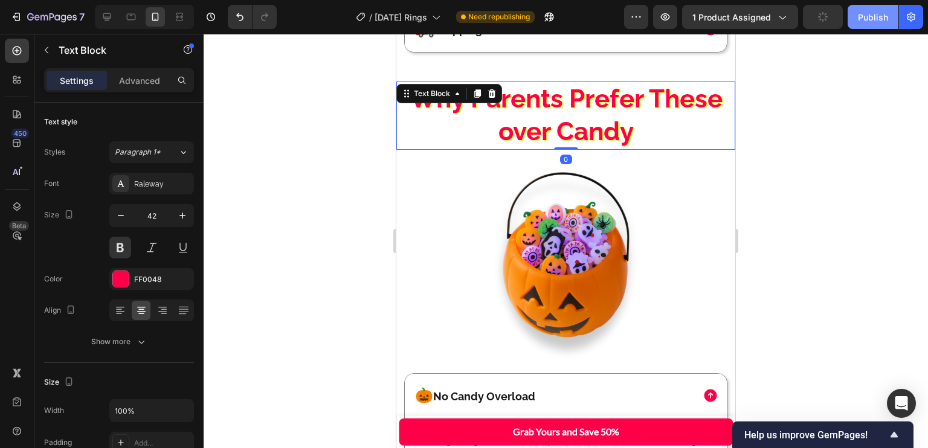
click at [876, 8] on button "Publish" at bounding box center [873, 17] width 51 height 24
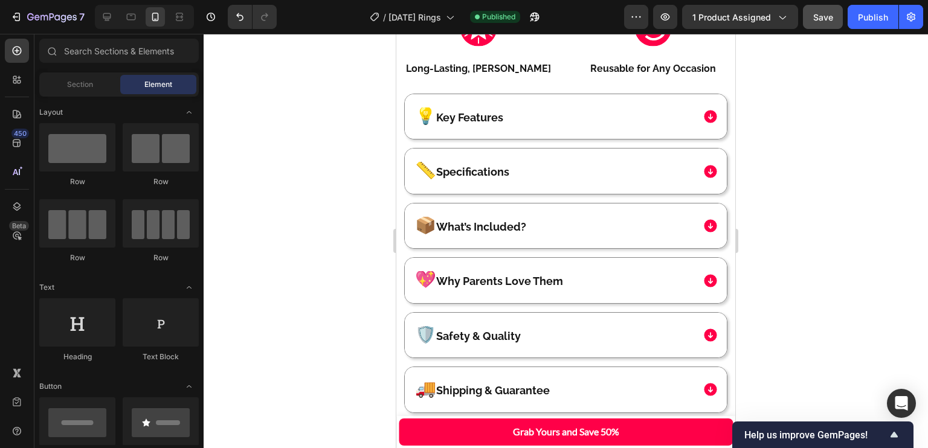
scroll to position [1252, 0]
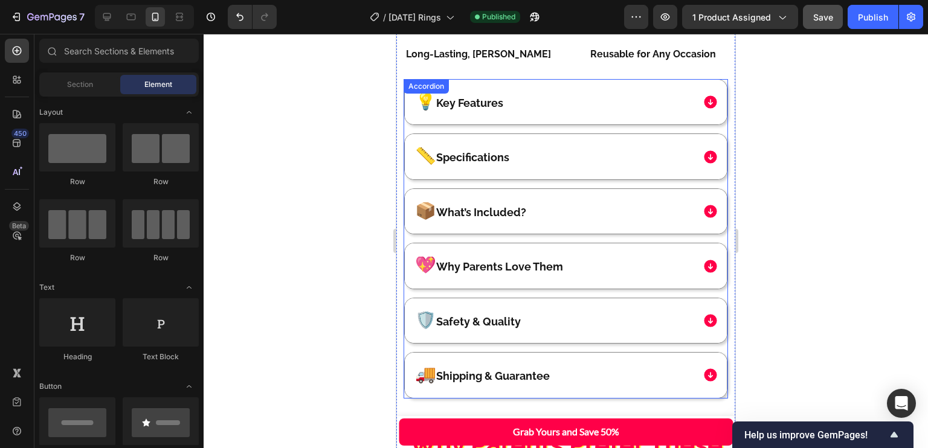
click at [705, 96] on icon at bounding box center [711, 102] width 16 height 16
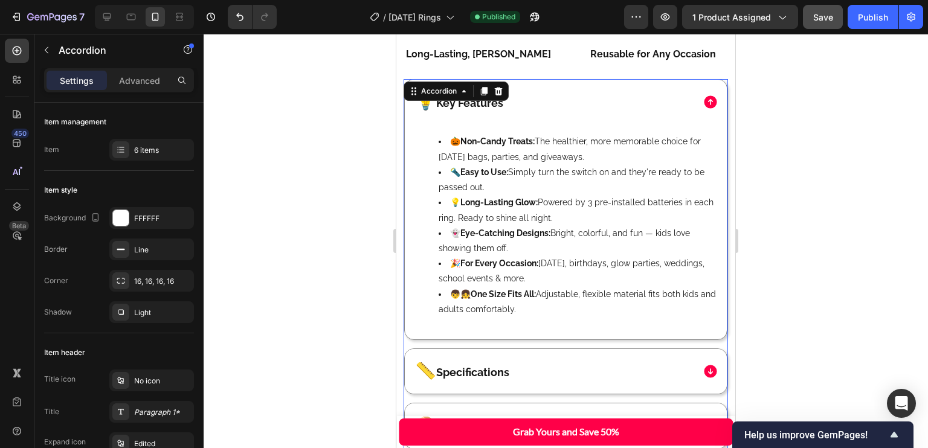
click at [704, 96] on icon at bounding box center [710, 102] width 13 height 13
click at [703, 94] on icon at bounding box center [711, 102] width 16 height 16
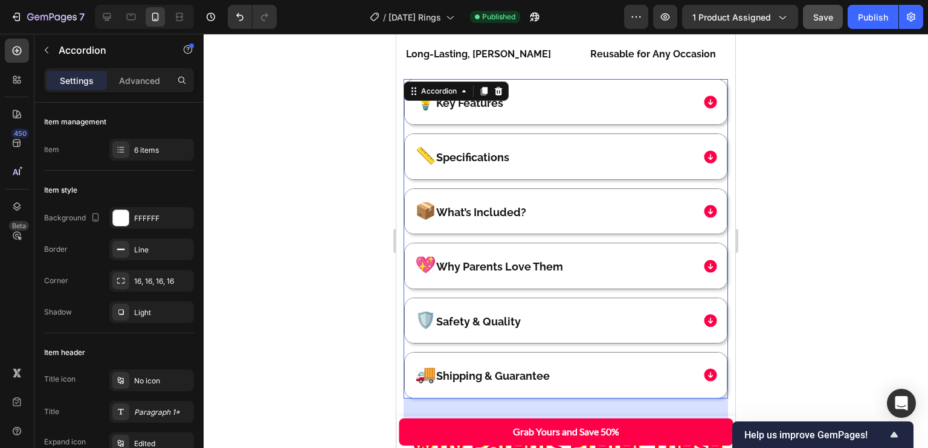
scroll to position [1293, 0]
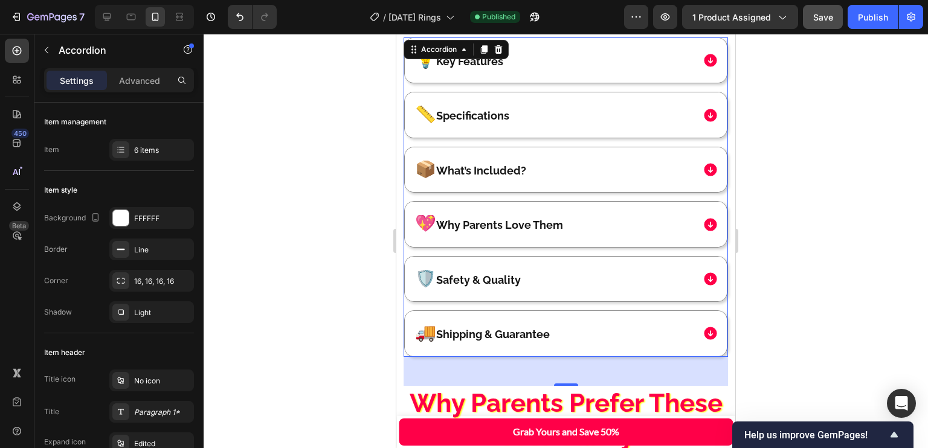
click at [584, 201] on div "💖 Why Parents Love Them" at bounding box center [565, 224] width 323 height 46
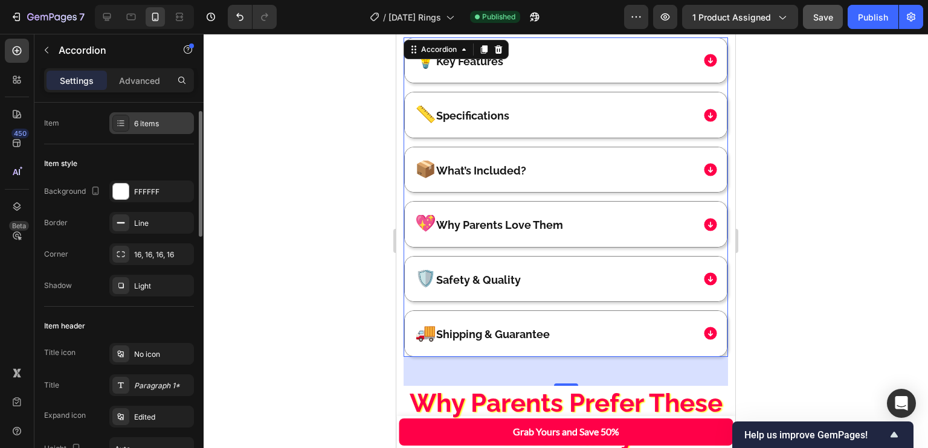
scroll to position [27, 0]
click at [149, 125] on div "6 items" at bounding box center [162, 123] width 57 height 11
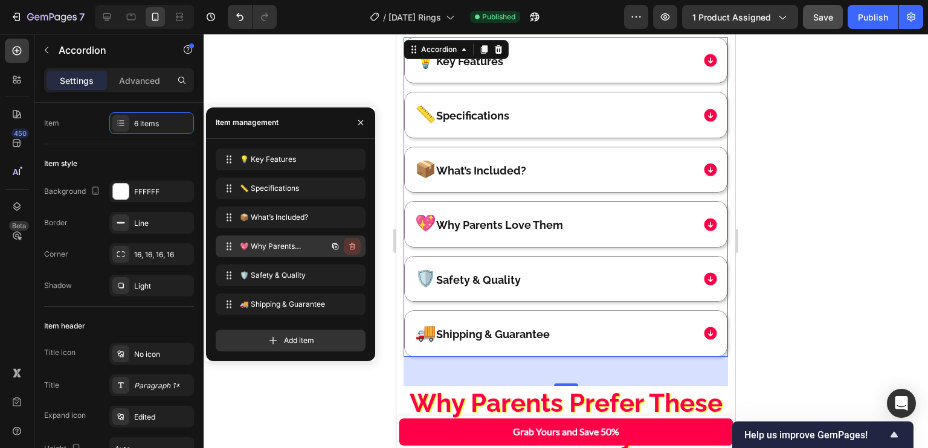
click at [347, 245] on icon "button" at bounding box center [352, 247] width 10 height 10
click at [347, 246] on div "Delete" at bounding box center [344, 246] width 22 height 11
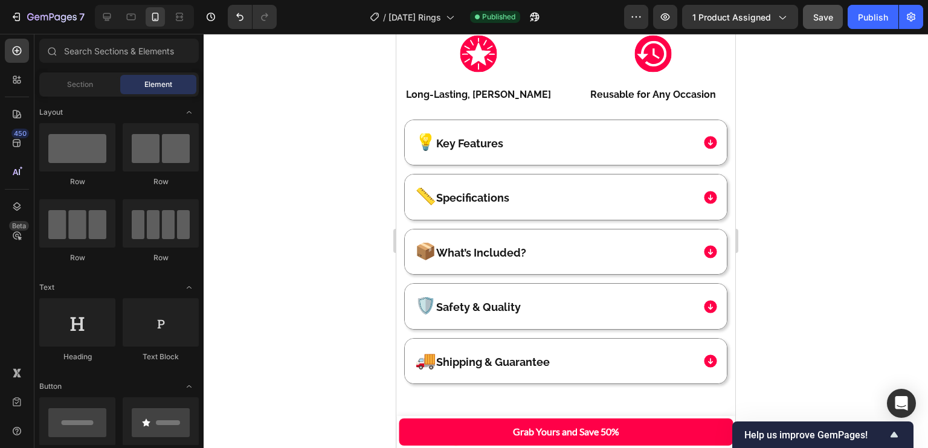
scroll to position [1254, 0]
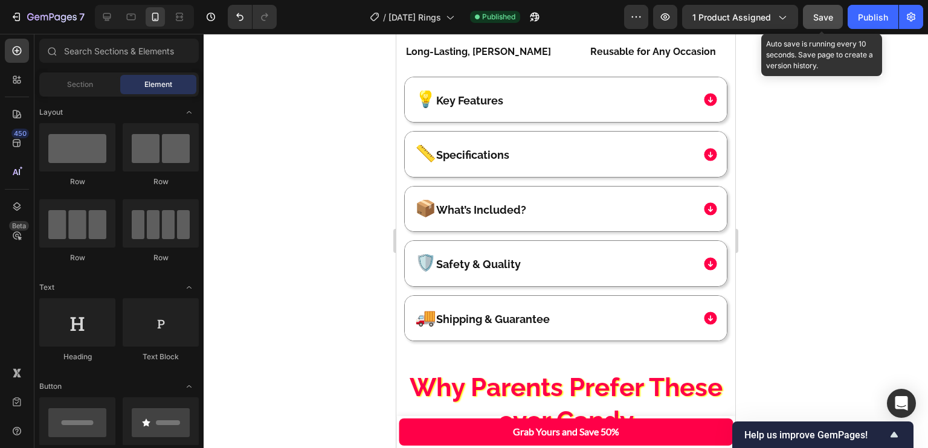
click at [831, 21] on span "Save" at bounding box center [823, 17] width 20 height 10
click at [865, 19] on div "Publish" at bounding box center [873, 17] width 30 height 13
click at [865, 19] on button "Publish" at bounding box center [873, 17] width 51 height 24
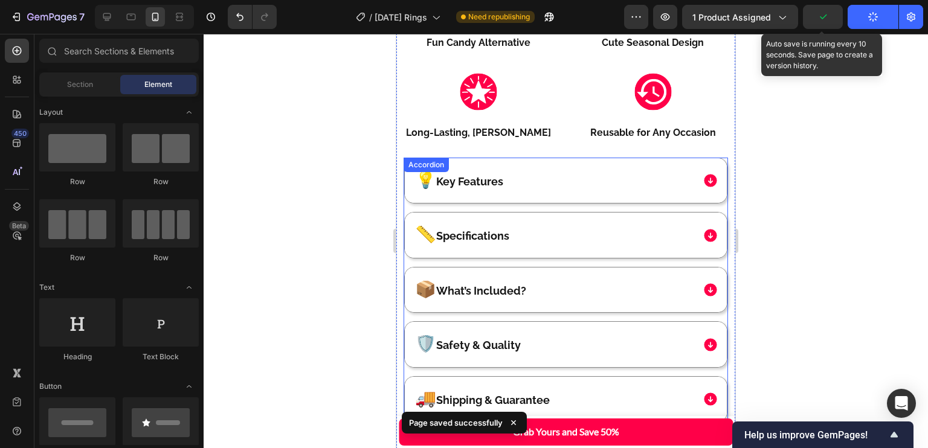
scroll to position [1172, 0]
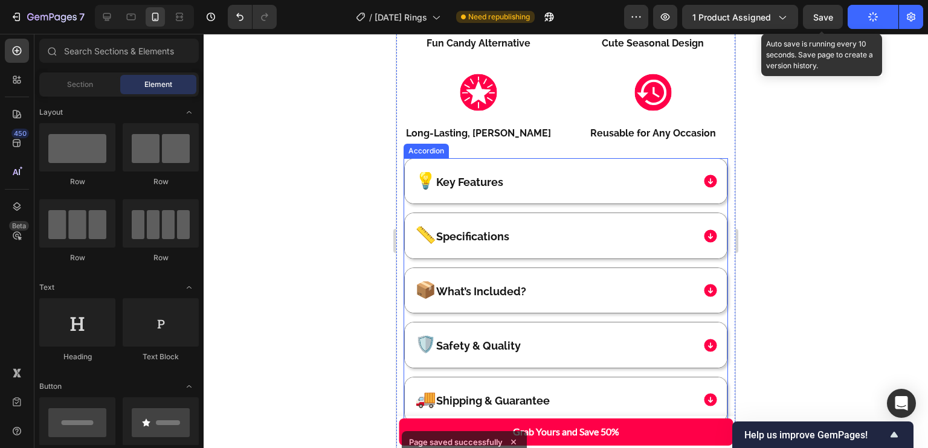
click at [485, 337] on p "🛡️ Safety & Quality" at bounding box center [468, 345] width 106 height 16
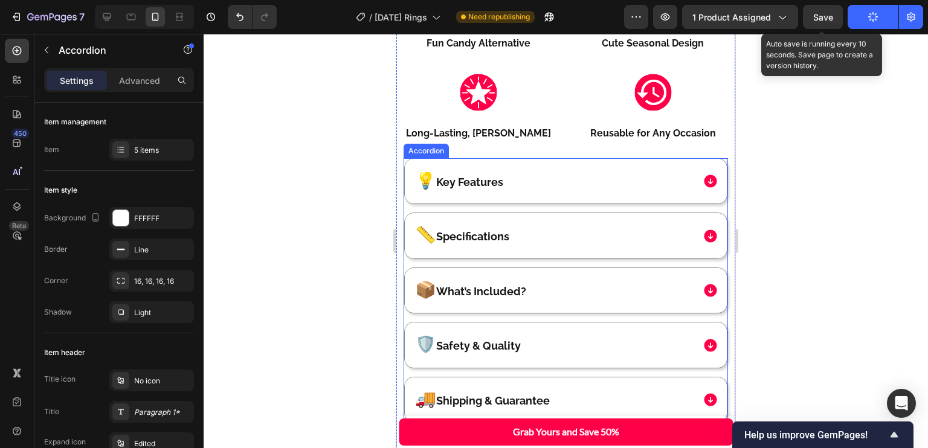
click at [485, 337] on p "🛡️ Safety & Quality" at bounding box center [468, 345] width 106 height 16
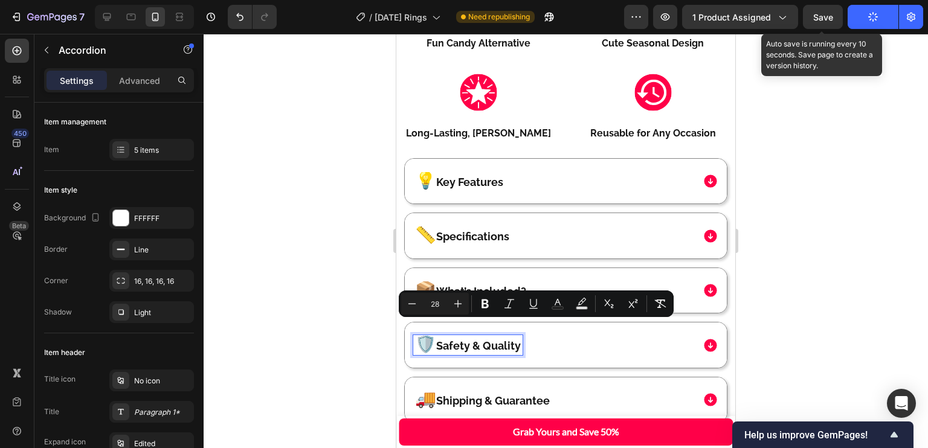
click at [442, 337] on p "🛡️ Safety & Quality" at bounding box center [468, 345] width 106 height 16
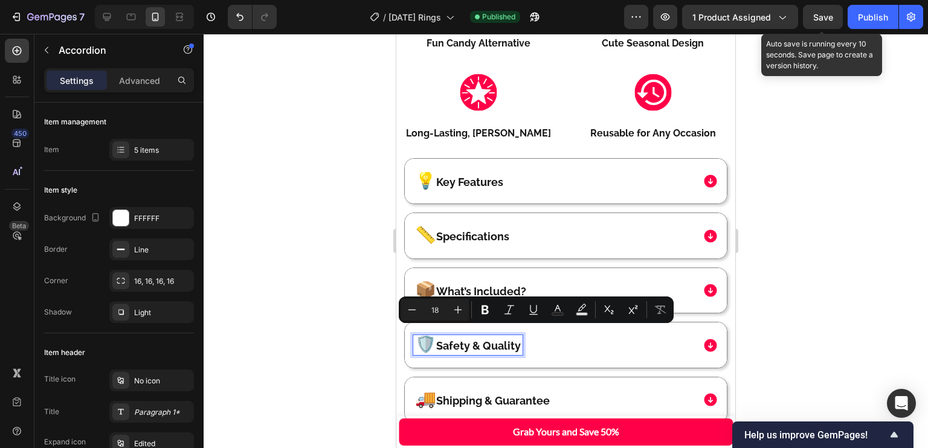
drag, startPoint x: 442, startPoint y: 336, endPoint x: 535, endPoint y: 340, distance: 92.6
click at [535, 340] on div "🛡️ Safety & Quality" at bounding box center [553, 344] width 280 height 19
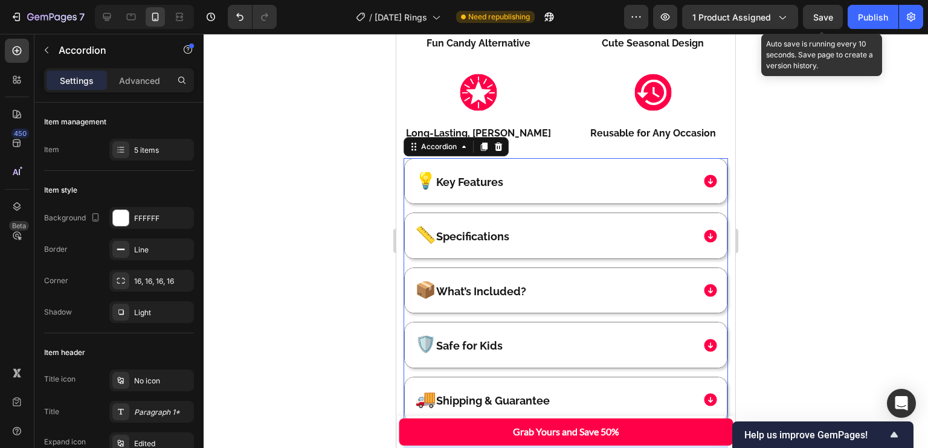
click at [552, 306] on div "💡 Key Features 📏 Specifications 📦 What’s Included? 🛡️ Safe for Kids 🚚 Shipping …" at bounding box center [566, 290] width 325 height 265
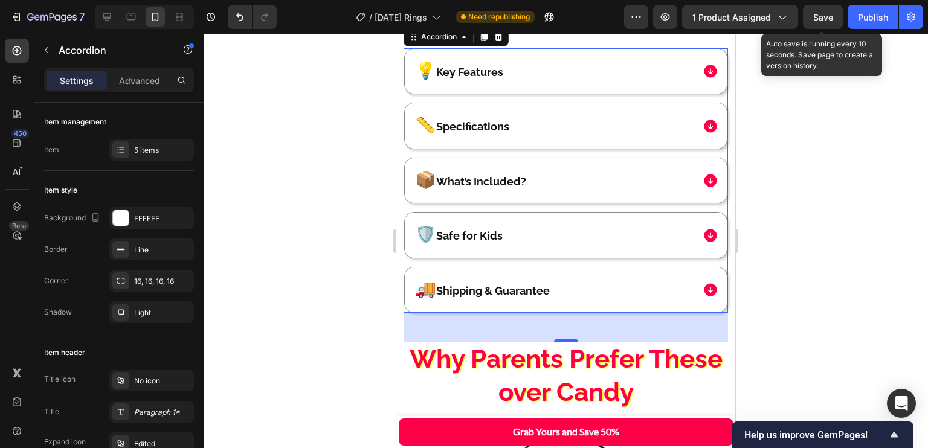
scroll to position [1282, 0]
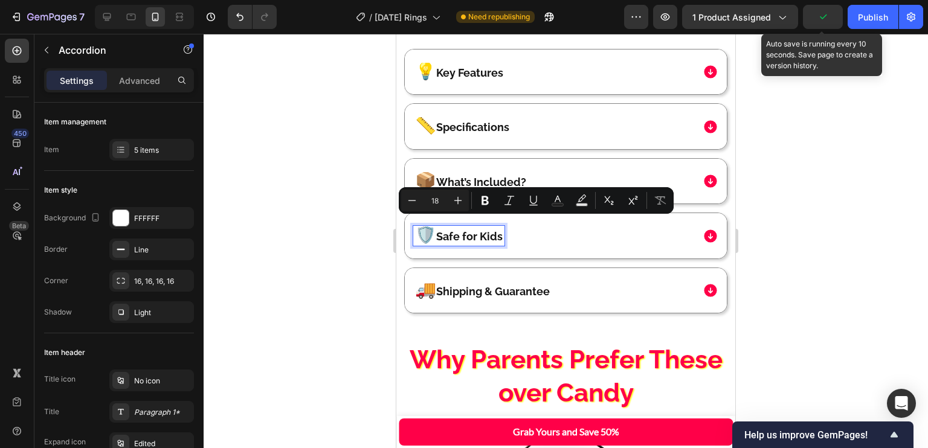
drag, startPoint x: 444, startPoint y: 224, endPoint x: 523, endPoint y: 219, distance: 80.0
click at [523, 226] on div "🛡️ Safe for Kids" at bounding box center [553, 235] width 280 height 19
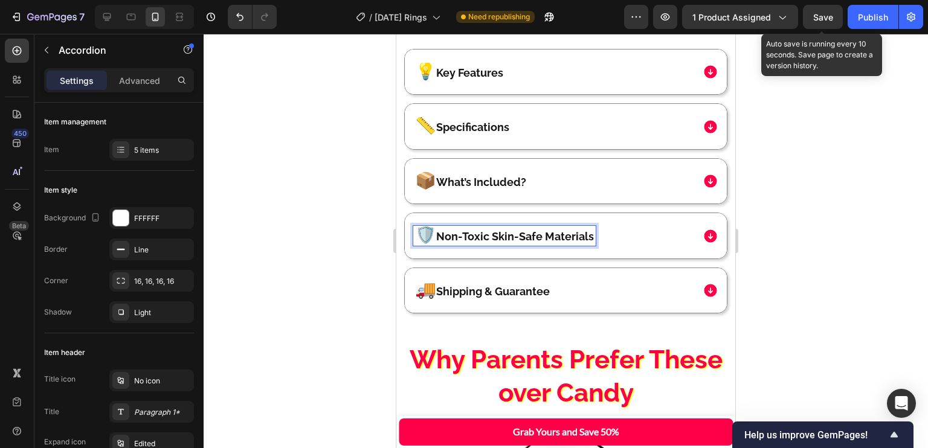
click at [526, 195] on div "💡 Key Features 📏 Specifications 📦 What’s Included? 🛡️ Non-Toxic Skin-Safe Mater…" at bounding box center [566, 181] width 325 height 265
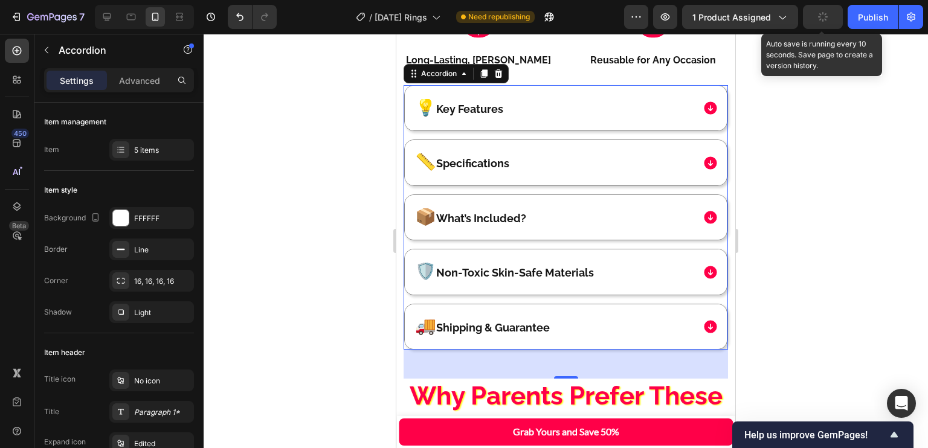
scroll to position [1245, 0]
click at [505, 210] on p "📦 What’s Included?" at bounding box center [470, 218] width 111 height 16
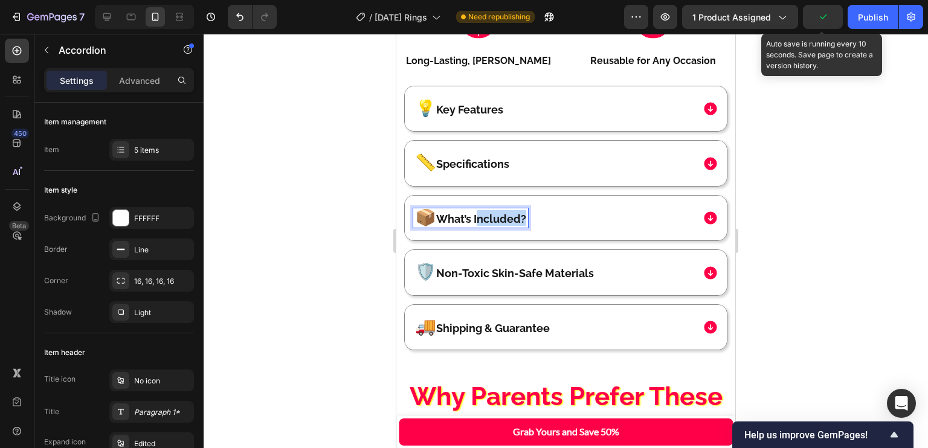
click at [505, 210] on p "📦 What’s Included?" at bounding box center [470, 218] width 111 height 16
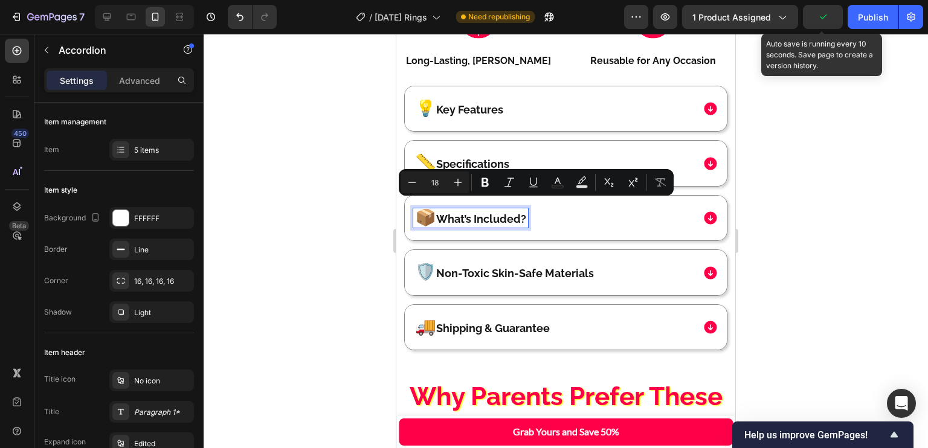
click at [456, 213] on p "📦 What’s Included?" at bounding box center [470, 218] width 111 height 16
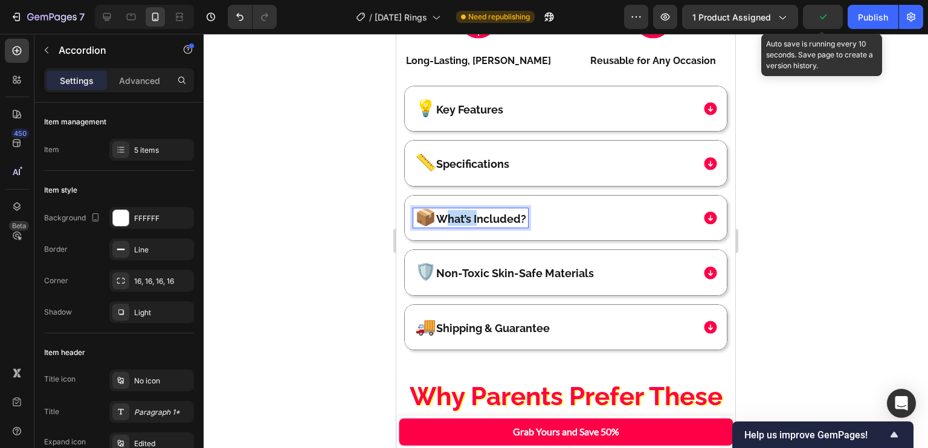
click at [456, 213] on p "📦 What’s Included?" at bounding box center [470, 218] width 111 height 16
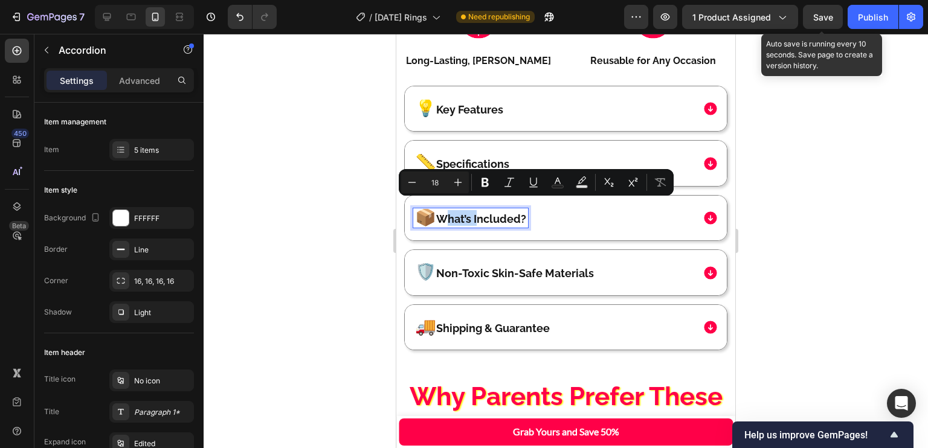
type input "28"
click at [454, 213] on p "📦 What’s Included?" at bounding box center [470, 218] width 111 height 16
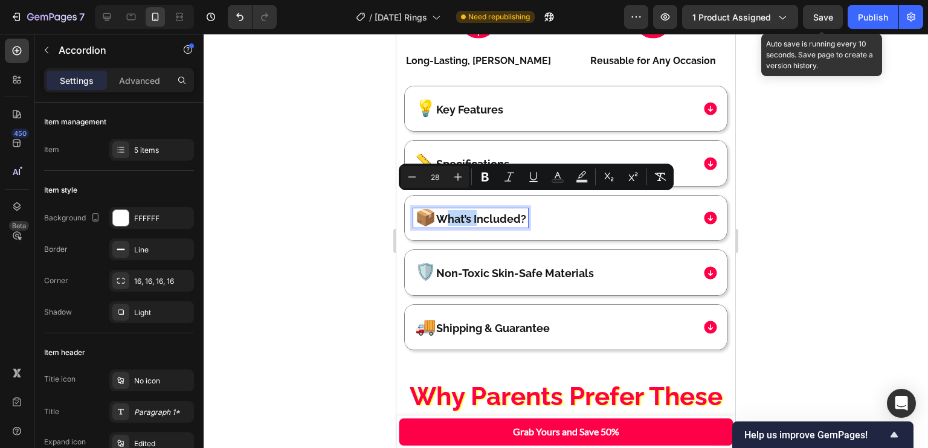
click at [454, 213] on p "📦 What’s Included?" at bounding box center [470, 218] width 111 height 16
type input "18"
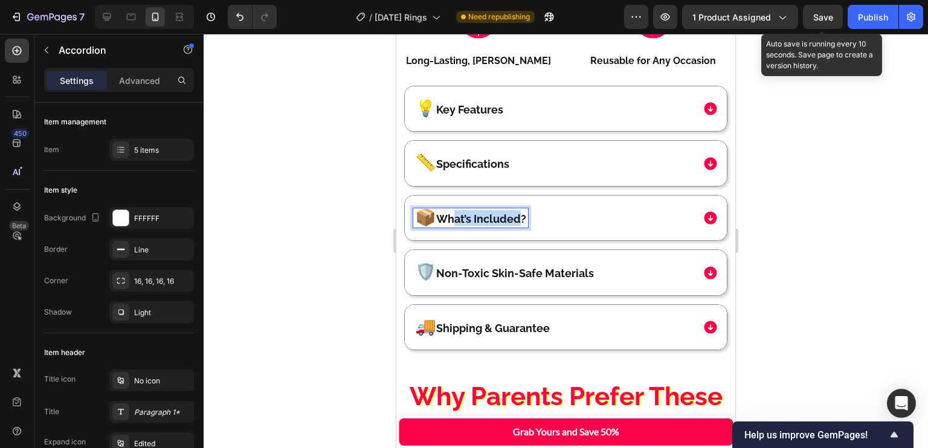
drag, startPoint x: 446, startPoint y: 208, endPoint x: 520, endPoint y: 204, distance: 73.9
click at [520, 210] on p "📦 What’s Included?" at bounding box center [470, 218] width 111 height 16
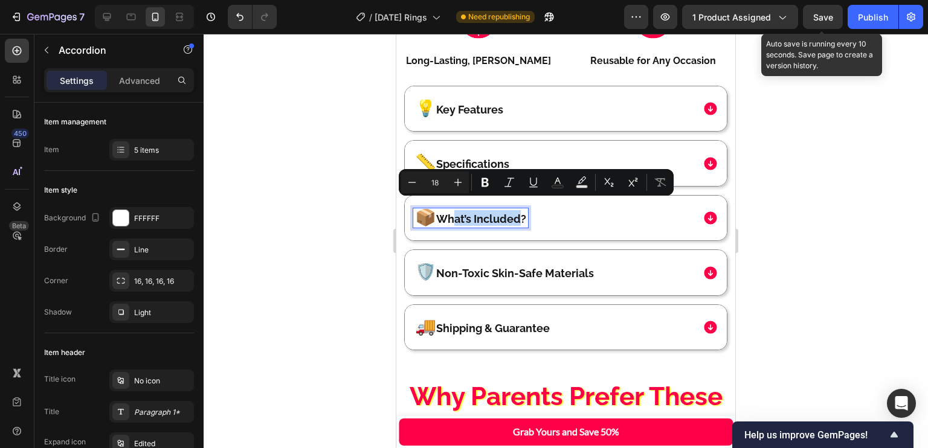
click at [526, 210] on p "📦 What’s Included?" at bounding box center [470, 218] width 111 height 16
drag, startPoint x: 527, startPoint y: 208, endPoint x: 445, endPoint y: 205, distance: 81.6
click at [445, 210] on p "📦 What’s Included?" at bounding box center [470, 218] width 111 height 16
click at [629, 212] on div "📦 What’s Included?" at bounding box center [553, 217] width 280 height 19
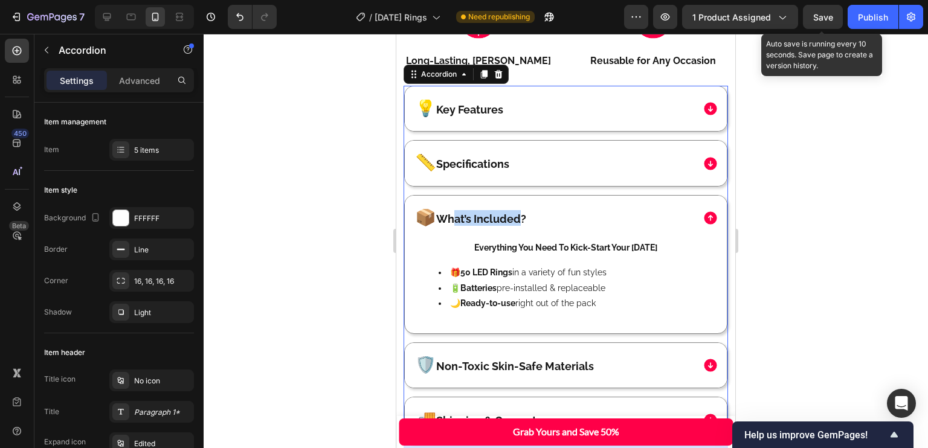
click at [561, 208] on div "📦 What’s Included?" at bounding box center [553, 217] width 280 height 19
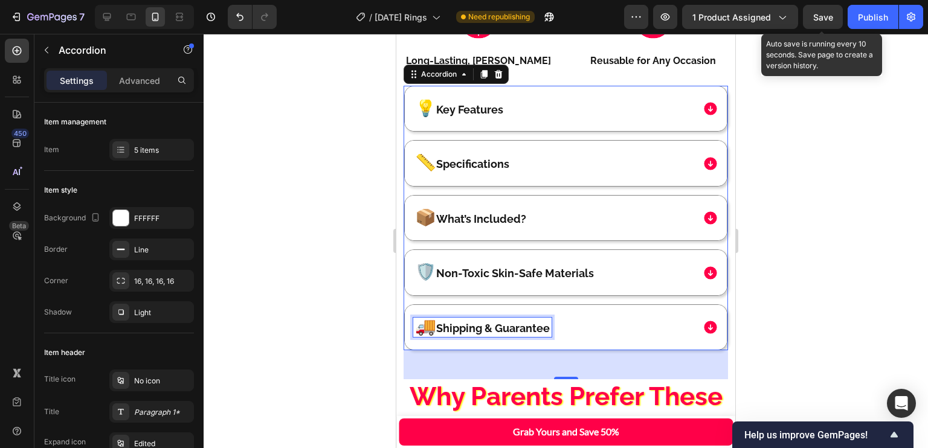
click at [465, 320] on p "🚚 Shipping & Guarantee" at bounding box center [482, 328] width 135 height 16
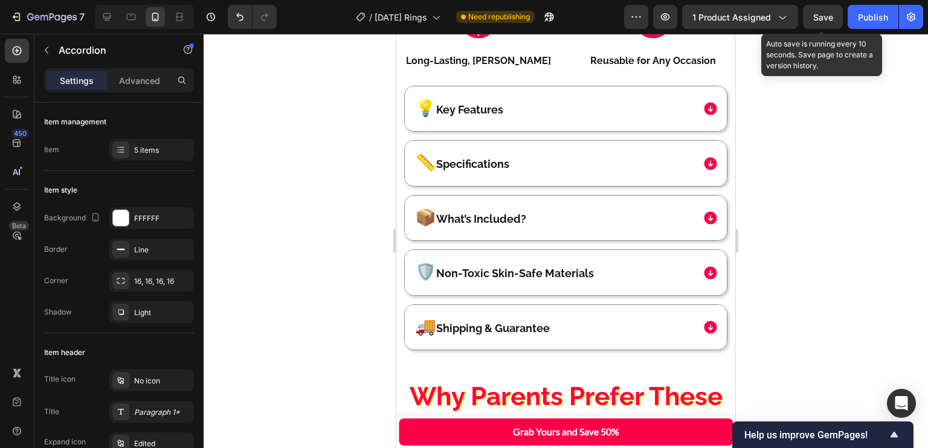
click at [644, 323] on div "🚚 Shipping & Guarantee" at bounding box center [553, 327] width 280 height 19
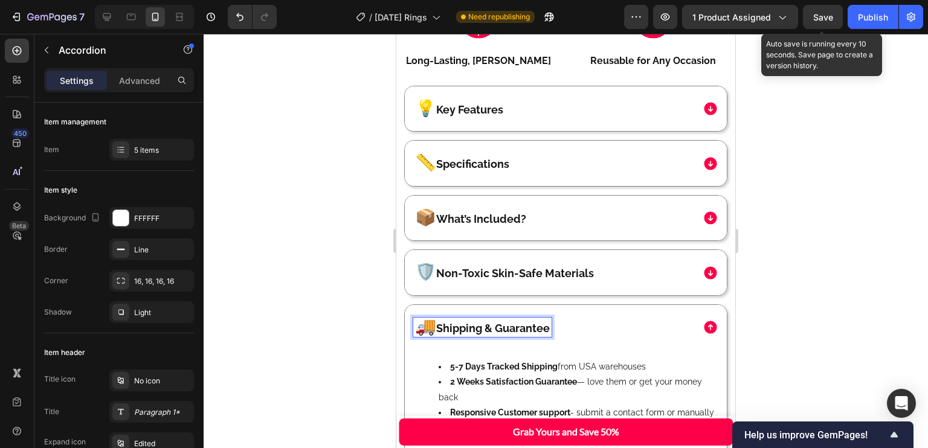
click at [447, 320] on p "🚚 Shipping & Guarantee" at bounding box center [482, 328] width 135 height 16
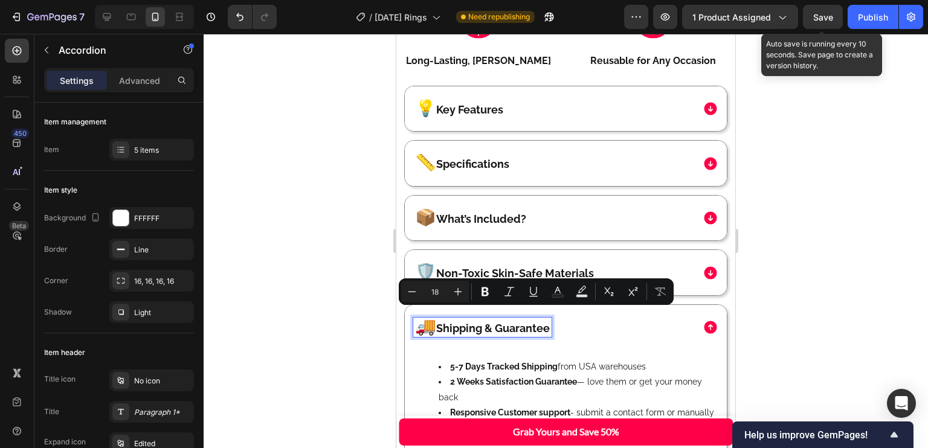
drag, startPoint x: 440, startPoint y: 317, endPoint x: 579, endPoint y: 313, distance: 139.1
click at [579, 318] on div "🚚 Shipping & Guarantee" at bounding box center [553, 327] width 280 height 19
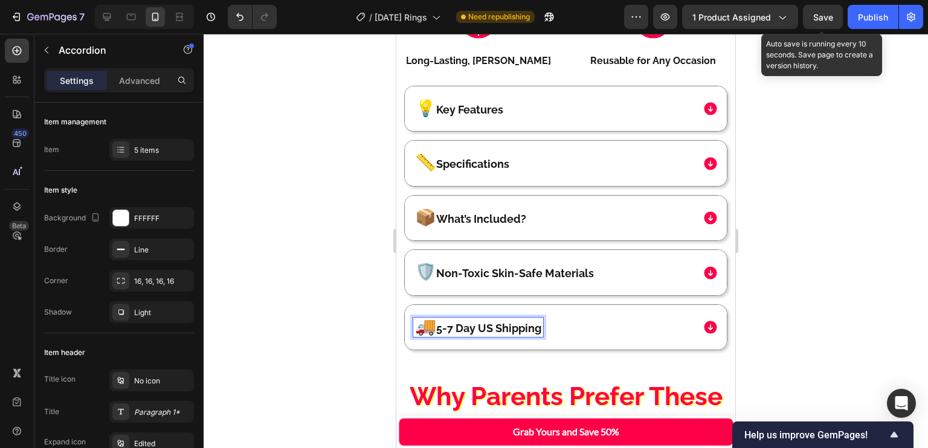
click at [480, 320] on p "🚚 5-7 Day US Shipping" at bounding box center [478, 328] width 126 height 16
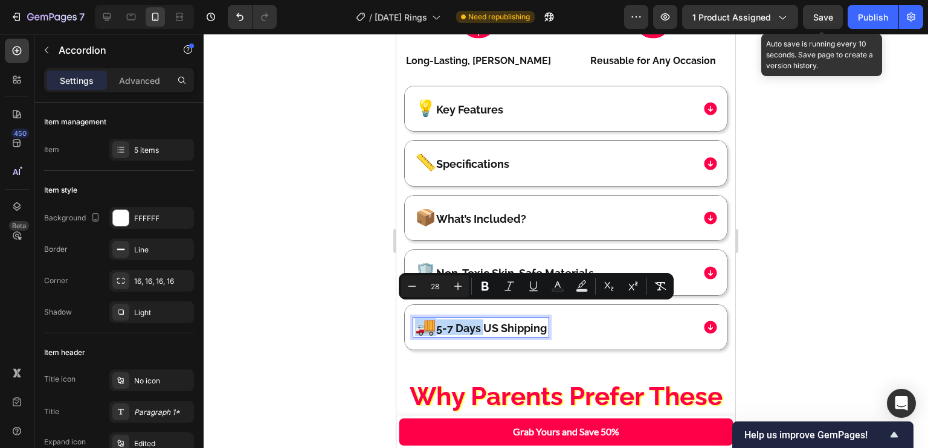
click at [425, 320] on p "🚚 5-7 Days US Shipping" at bounding box center [481, 328] width 132 height 16
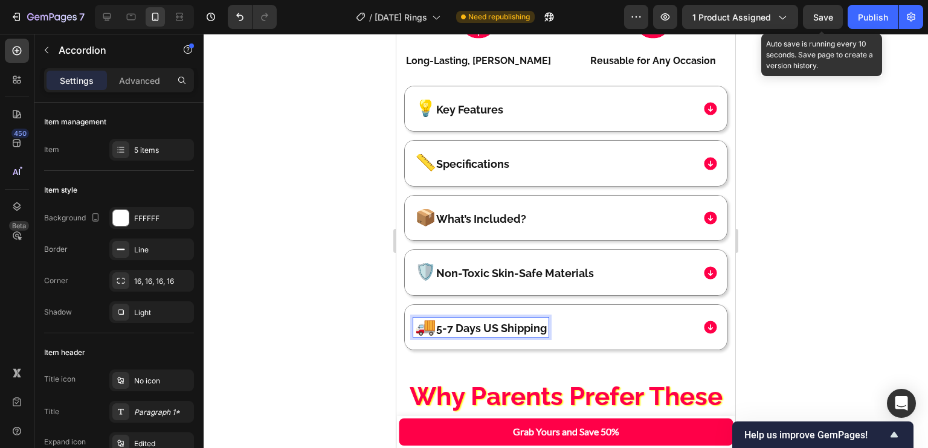
drag, startPoint x: 425, startPoint y: 316, endPoint x: 477, endPoint y: 317, distance: 51.4
click at [477, 320] on p "🚚 5-7 Days US Shipping" at bounding box center [481, 328] width 132 height 16
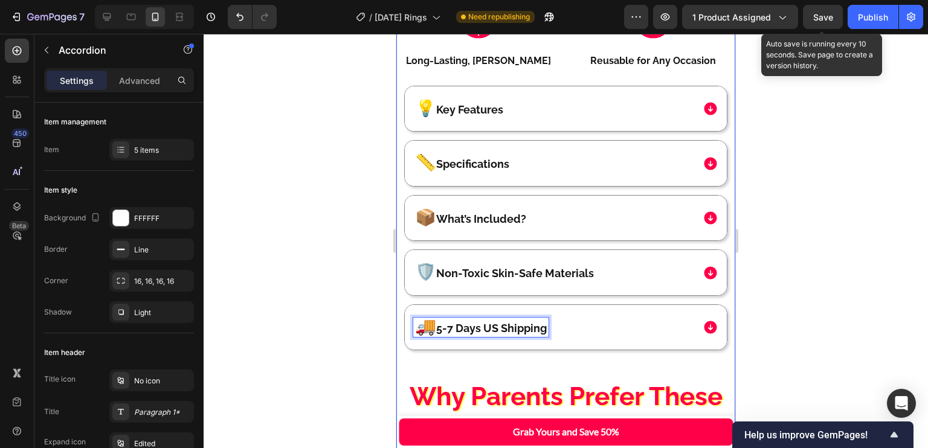
click at [440, 356] on div "97% Buyer Satisfaction Rate Text Block Halloween LED Rings Pack (50 pcs) (P) Ti…" at bounding box center [565, 172] width 339 height 1939
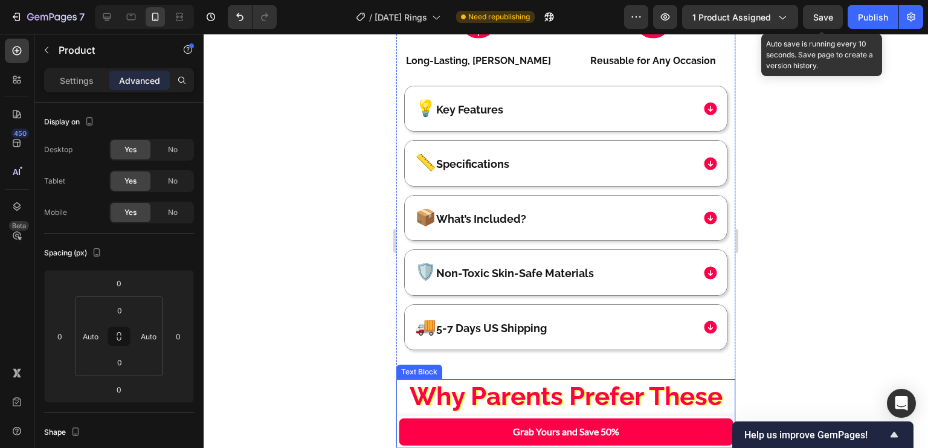
scroll to position [1274, 0]
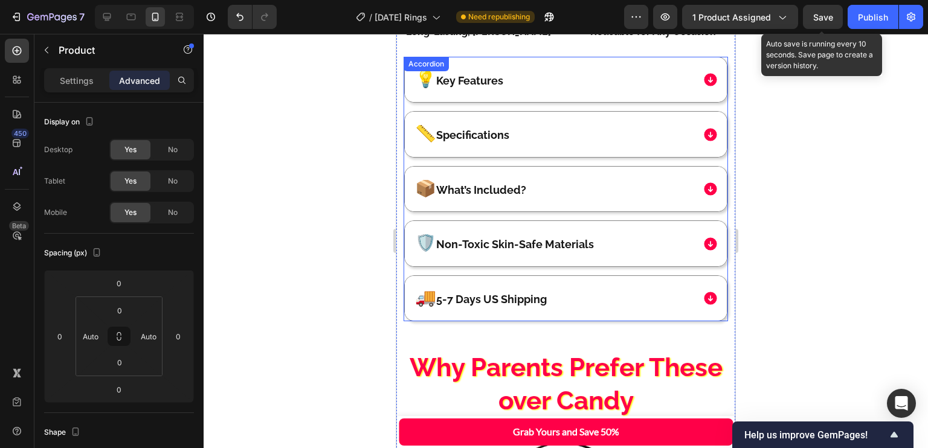
click at [442, 236] on p "🛡️ Non-Toxic Skin-Safe Materials" at bounding box center [504, 244] width 179 height 16
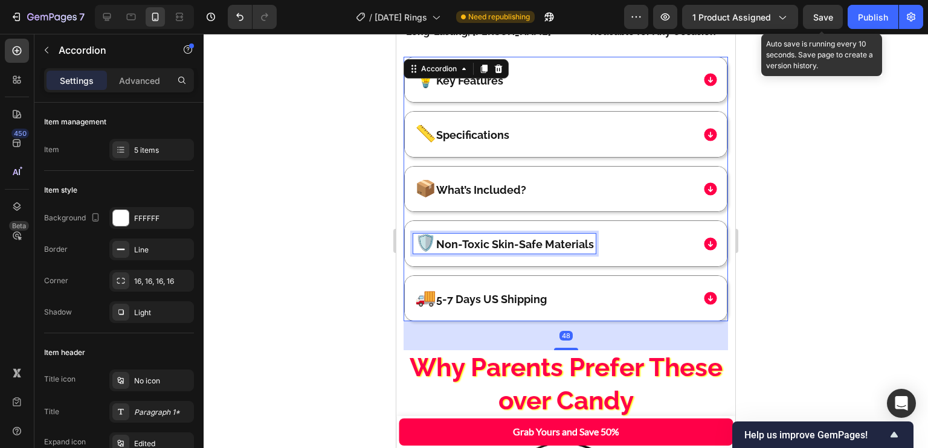
click at [442, 291] on p "🚚 5-7 Days US Shipping" at bounding box center [481, 299] width 132 height 16
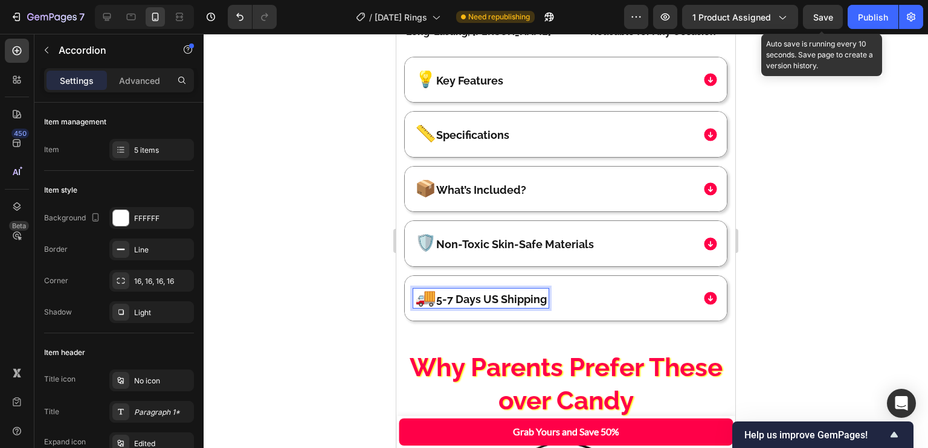
click at [439, 291] on p "🚚 5-7 Days US Shipping" at bounding box center [481, 299] width 132 height 16
click at [440, 291] on p "🚚 5-7 Days US Shipping" at bounding box center [481, 299] width 132 height 16
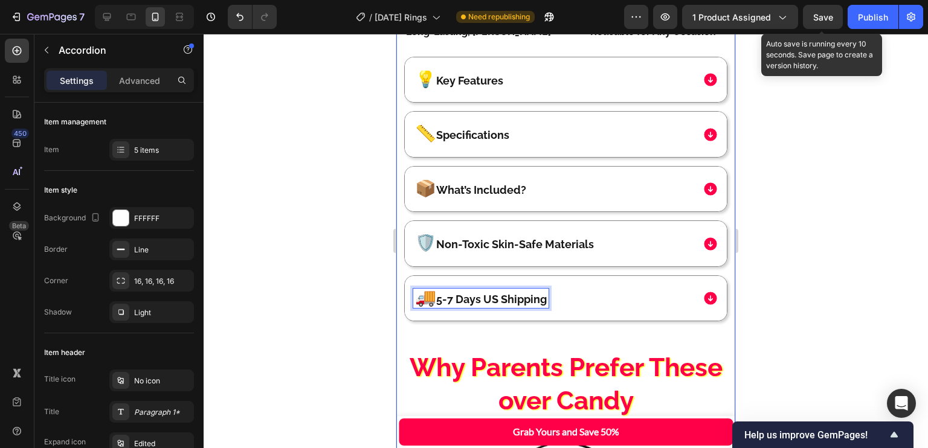
click at [430, 328] on div "97% Buyer Satisfaction Rate Text Block Halloween LED Rings Pack (50 pcs) (P) Ti…" at bounding box center [565, 143] width 339 height 1939
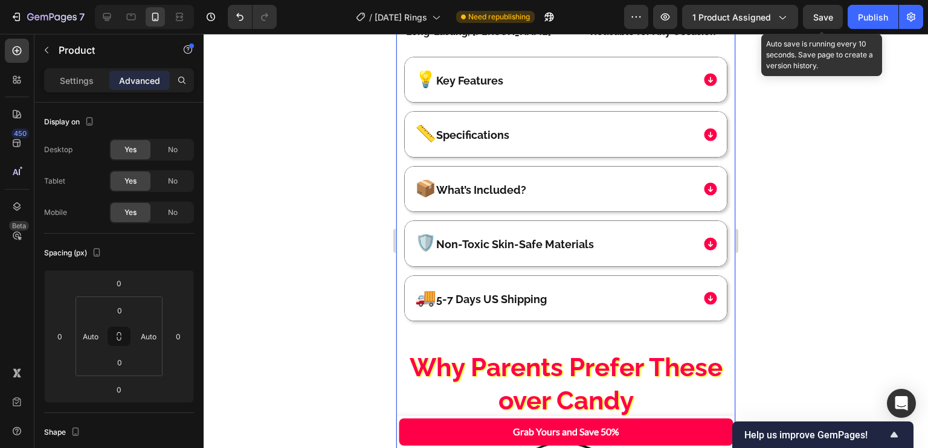
click at [624, 289] on div "🚚 5-7 Days US Shipping" at bounding box center [553, 298] width 280 height 19
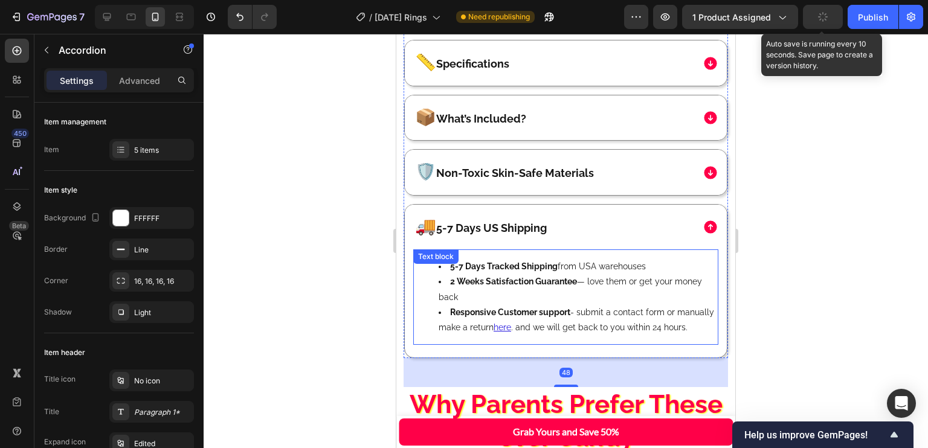
scroll to position [1344, 0]
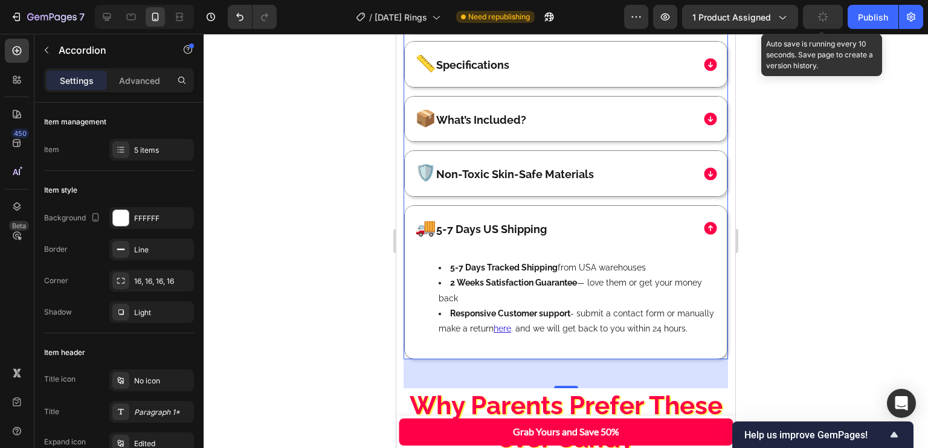
click at [641, 231] on div "🚚 5-7 Days US Shipping" at bounding box center [566, 228] width 322 height 45
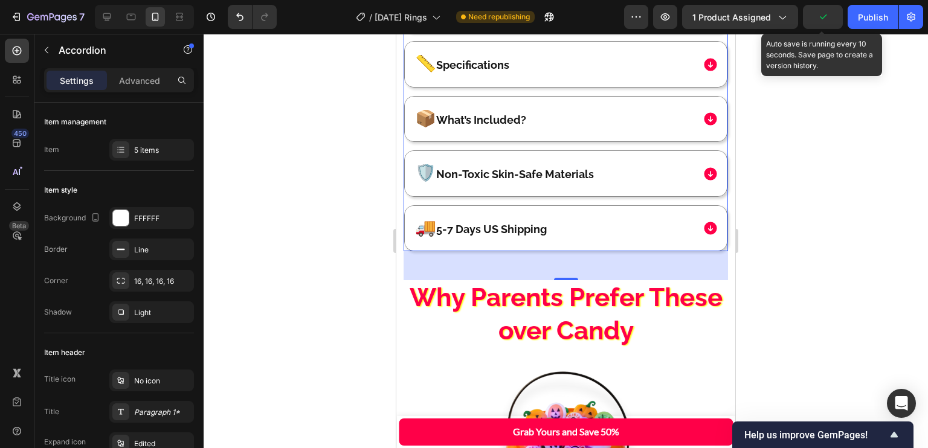
click at [631, 219] on div "🚚 5-7 Days US Shipping" at bounding box center [553, 228] width 280 height 19
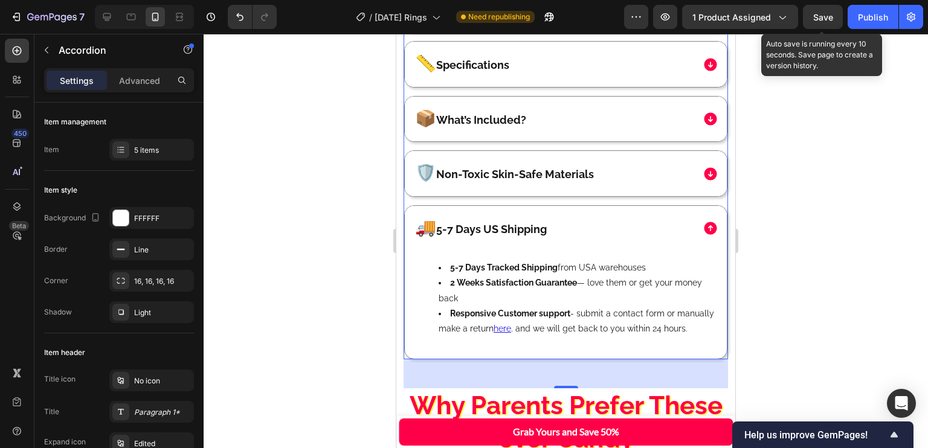
click at [631, 219] on div "🚚 5-7 Days US Shipping" at bounding box center [553, 228] width 280 height 19
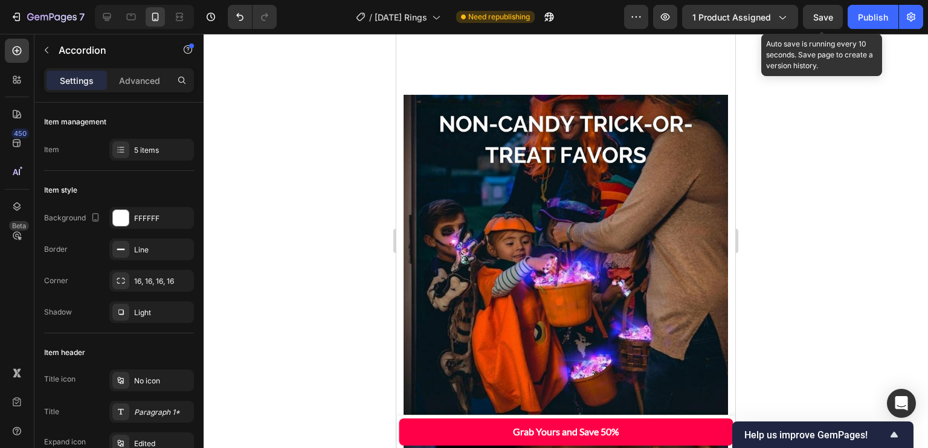
scroll to position [2156, 0]
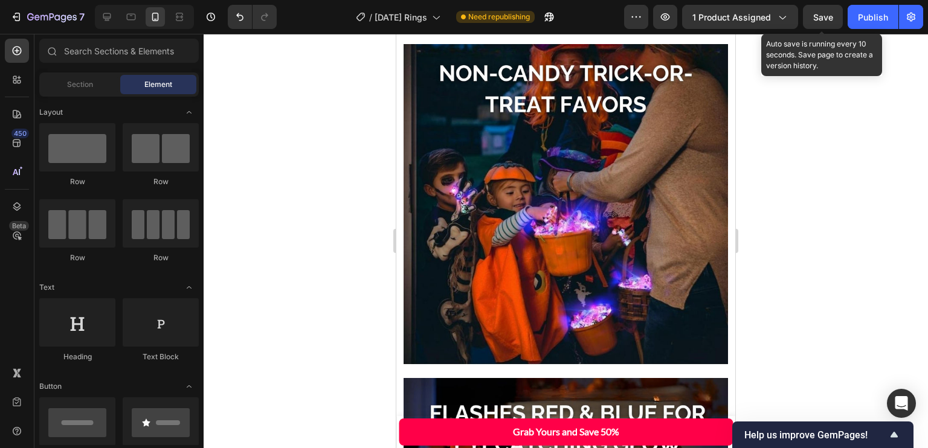
drag, startPoint x: 729, startPoint y: 195, endPoint x: 1226, endPoint y: 45, distance: 518.9
click at [830, 12] on span "Save" at bounding box center [823, 17] width 20 height 10
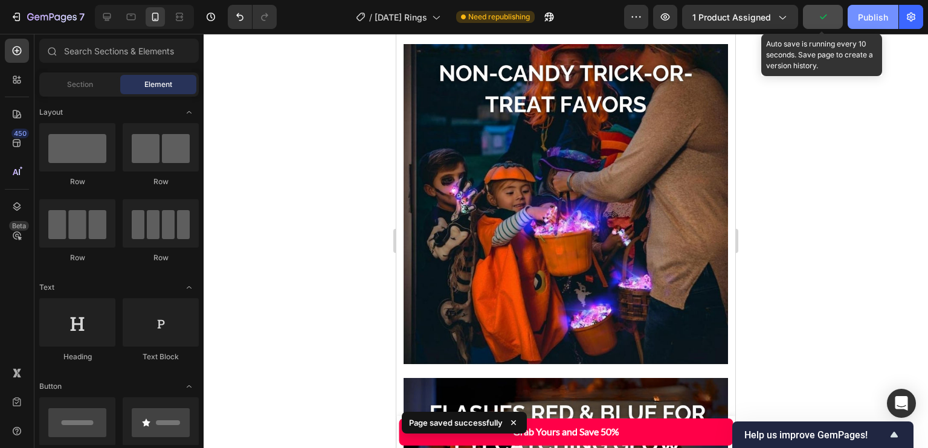
click at [864, 11] on div "Publish" at bounding box center [873, 17] width 30 height 13
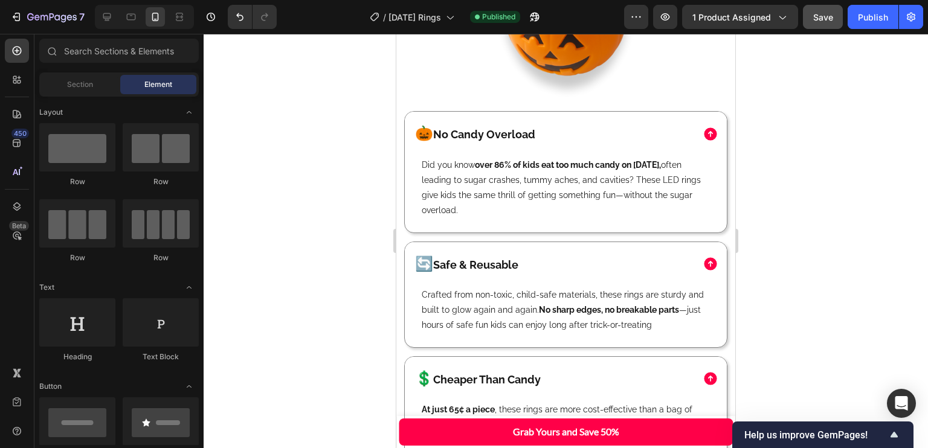
scroll to position [1755, 0]
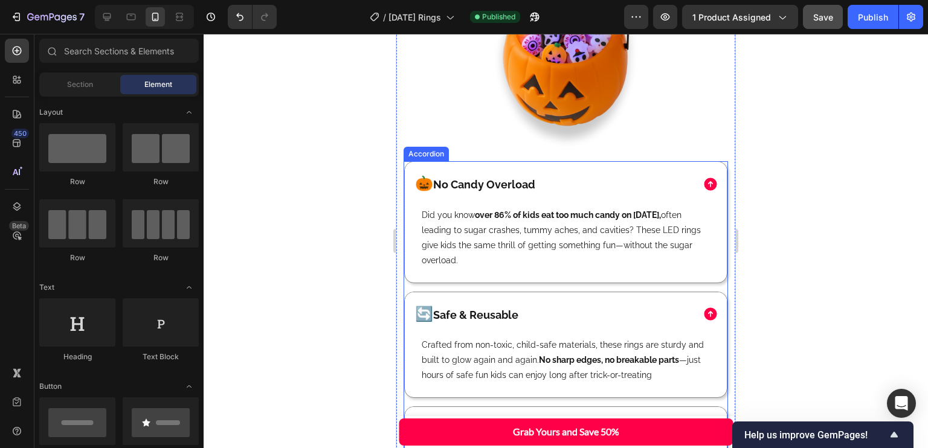
drag, startPoint x: 529, startPoint y: 166, endPoint x: 498, endPoint y: 181, distance: 34.9
click at [529, 178] on span "No Candy Overload" at bounding box center [484, 184] width 102 height 13
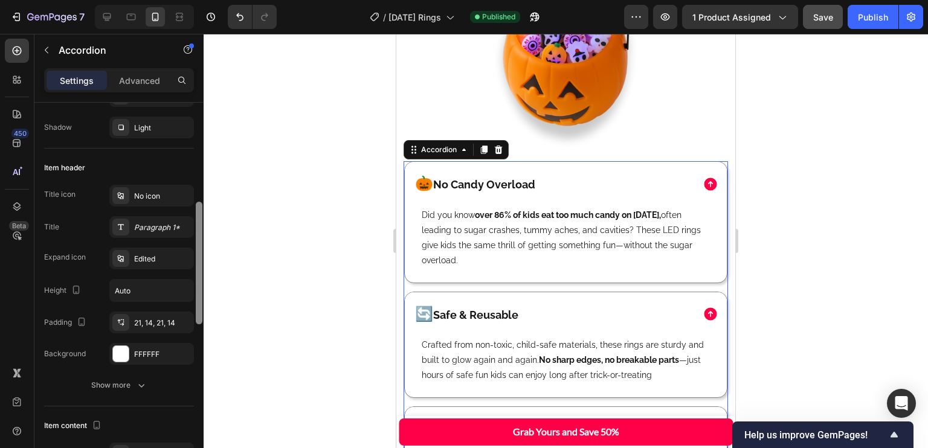
scroll to position [222, 0]
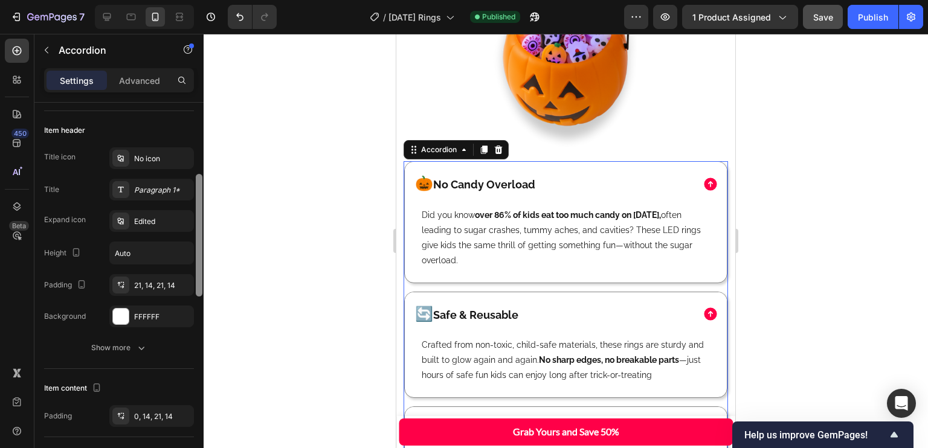
drag, startPoint x: 196, startPoint y: 193, endPoint x: 209, endPoint y: 265, distance: 73.1
click at [209, 0] on div "7 Version history / Halloween Rings Published Preview 1 product assigned Save P…" at bounding box center [464, 0] width 928 height 0
click at [151, 190] on div "Paragraph 1*" at bounding box center [162, 190] width 57 height 11
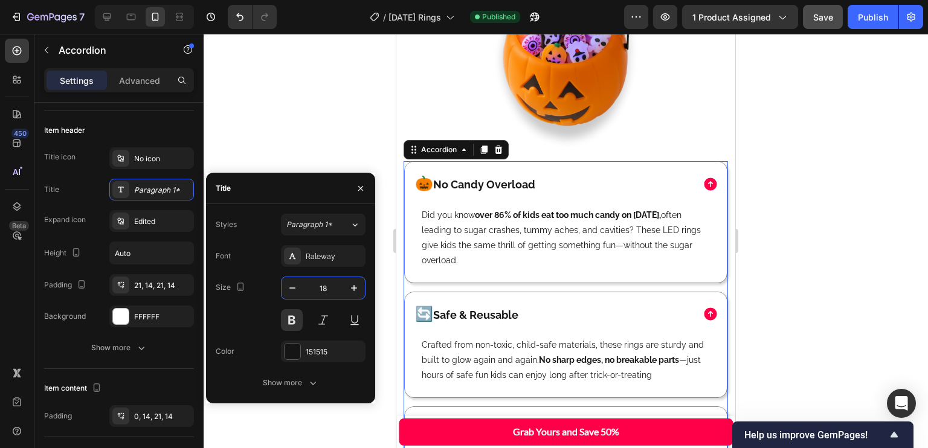
click at [325, 287] on input "18" at bounding box center [323, 288] width 40 height 22
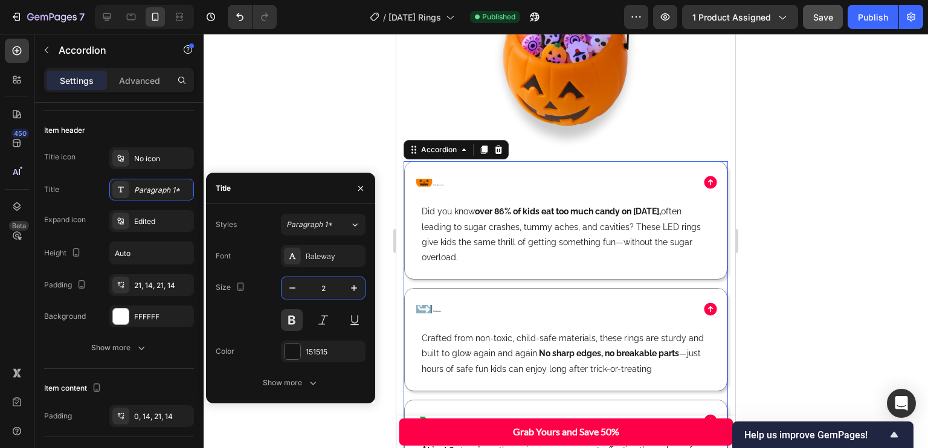
type input "24"
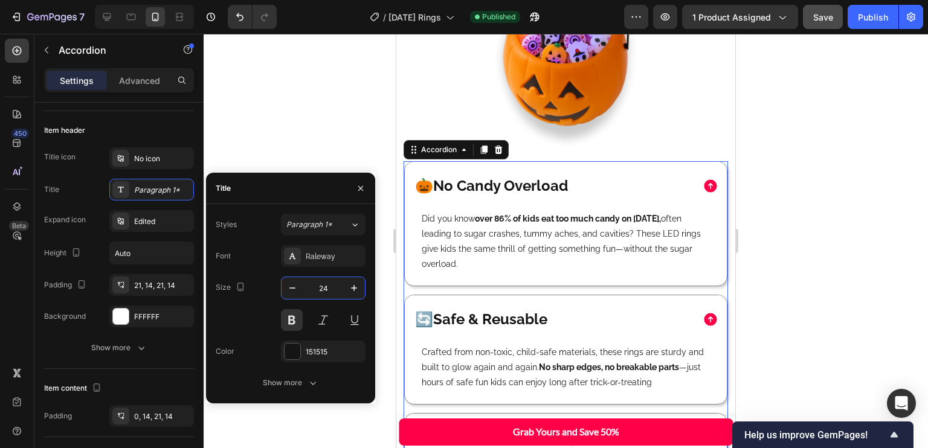
click at [427, 177] on span "🎃" at bounding box center [424, 186] width 18 height 18
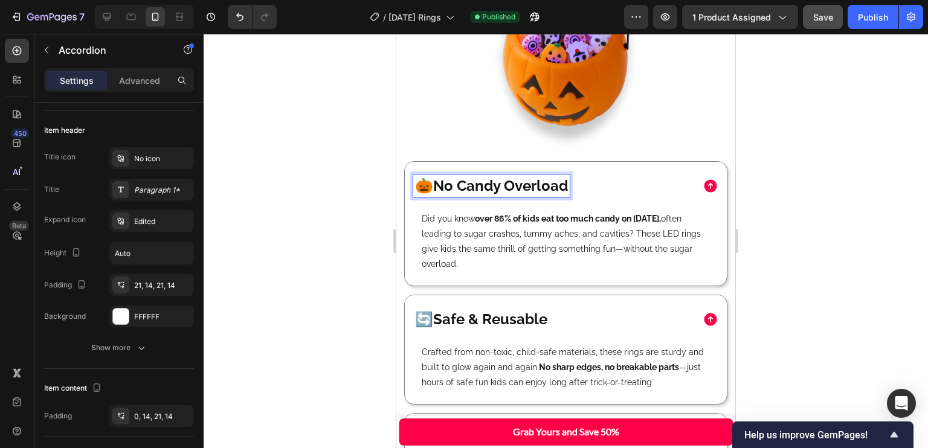
click at [597, 182] on div "🎃 No Candy Overload" at bounding box center [566, 186] width 322 height 48
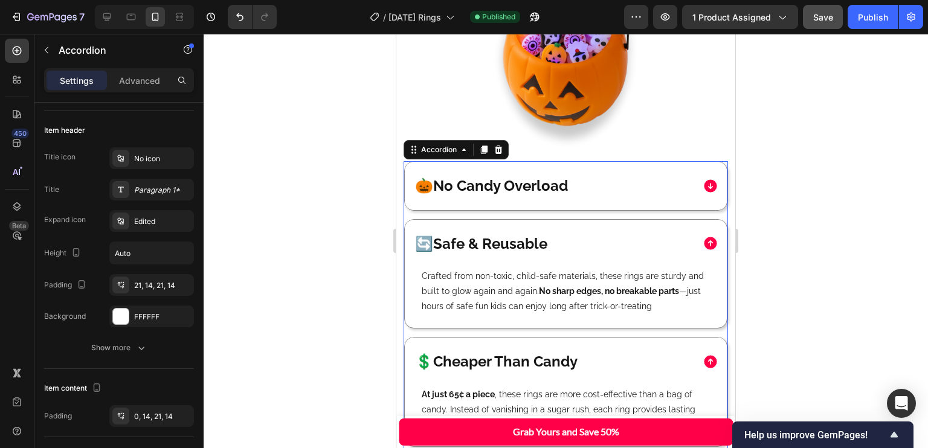
click at [612, 177] on div "🎃 No Candy Overload" at bounding box center [553, 186] width 280 height 22
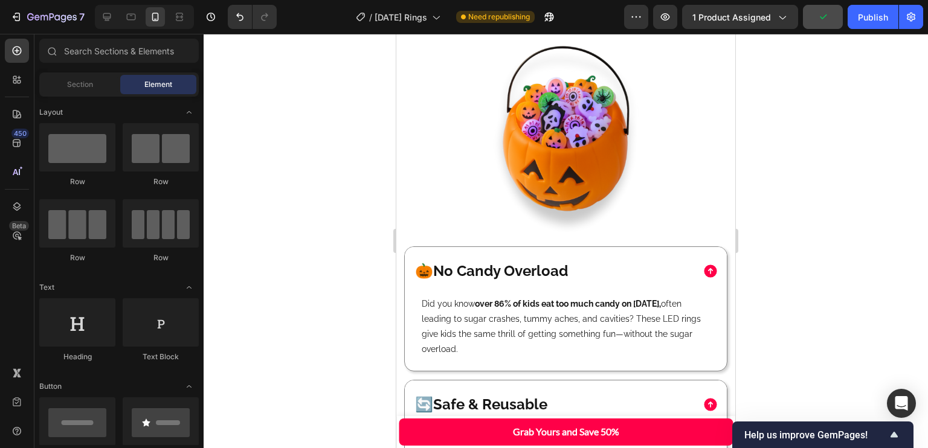
scroll to position [1713, 0]
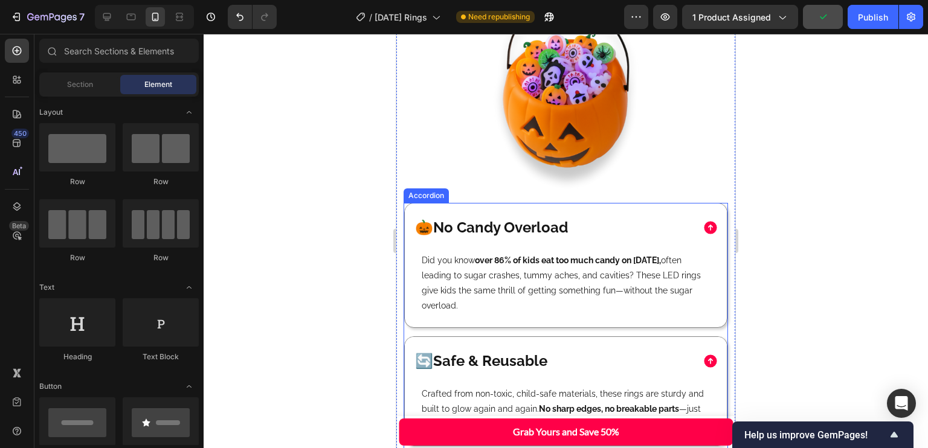
click at [543, 219] on span "No Candy Overload" at bounding box center [500, 228] width 135 height 18
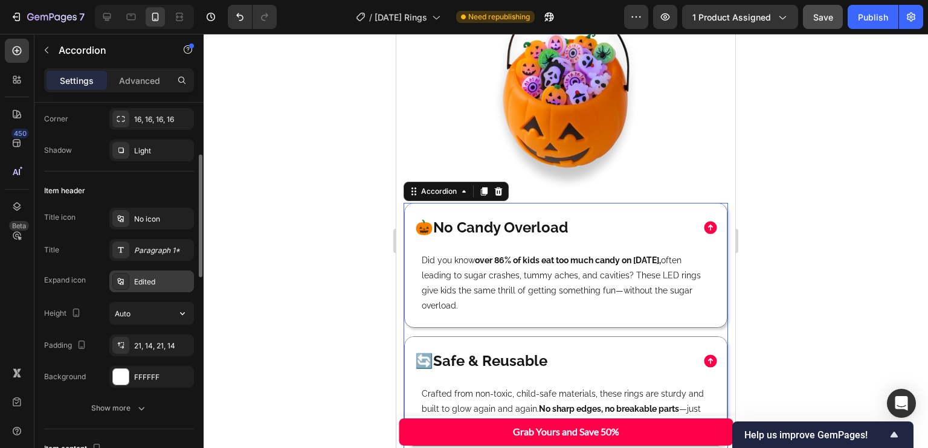
scroll to position [163, 0]
click at [157, 251] on div "Paragraph 1*" at bounding box center [162, 250] width 57 height 11
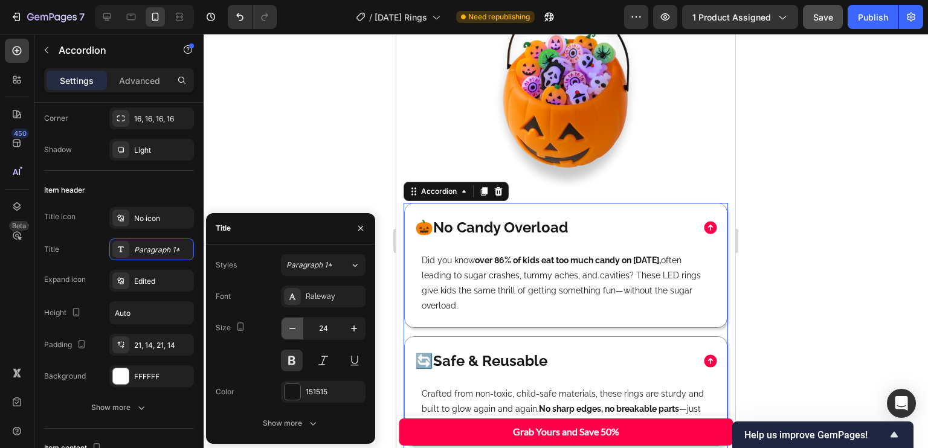
click at [292, 325] on icon "button" at bounding box center [292, 329] width 12 height 12
click at [293, 328] on icon "button" at bounding box center [292, 328] width 6 height 1
type input "22"
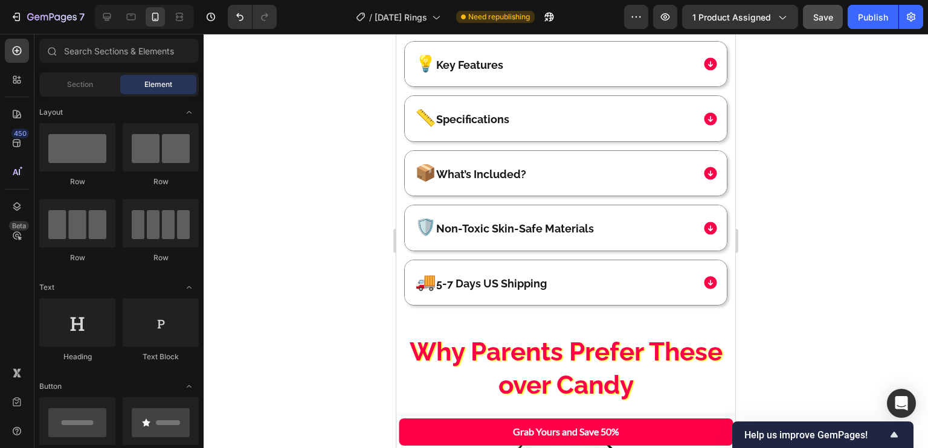
scroll to position [1232, 0]
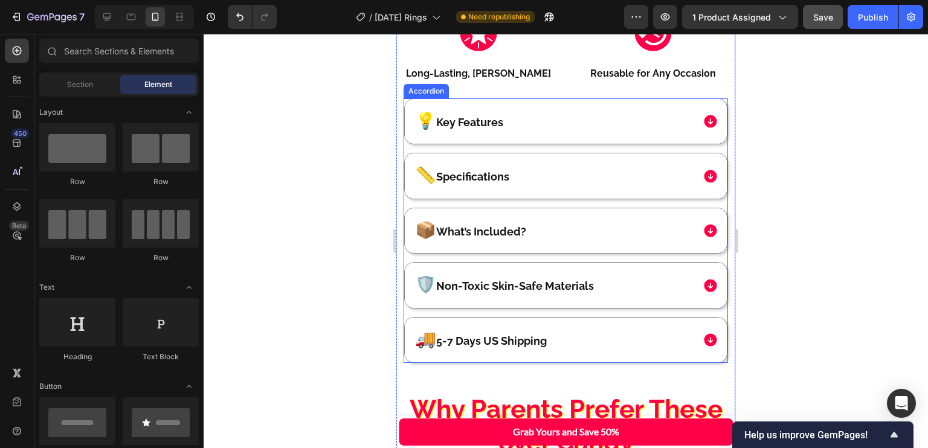
click at [496, 116] on span "Key Features" at bounding box center [469, 122] width 67 height 13
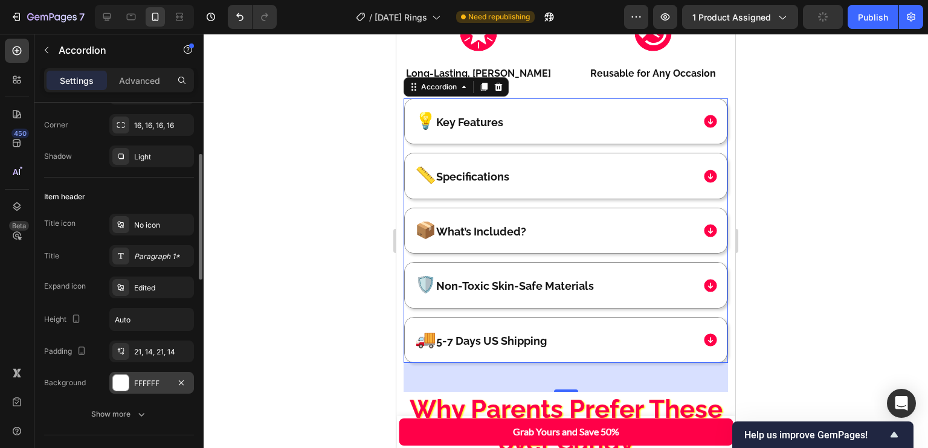
scroll to position [155, 0]
click at [156, 265] on div "Paragraph 1*" at bounding box center [151, 257] width 85 height 22
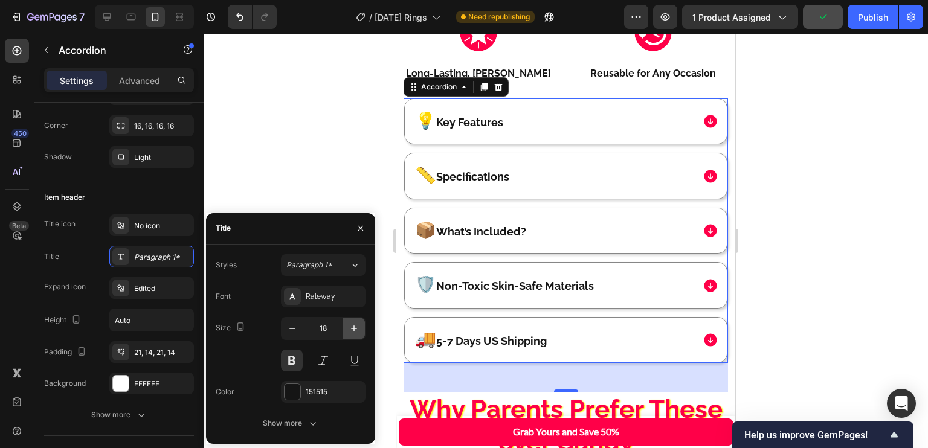
click at [359, 326] on icon "button" at bounding box center [354, 329] width 12 height 12
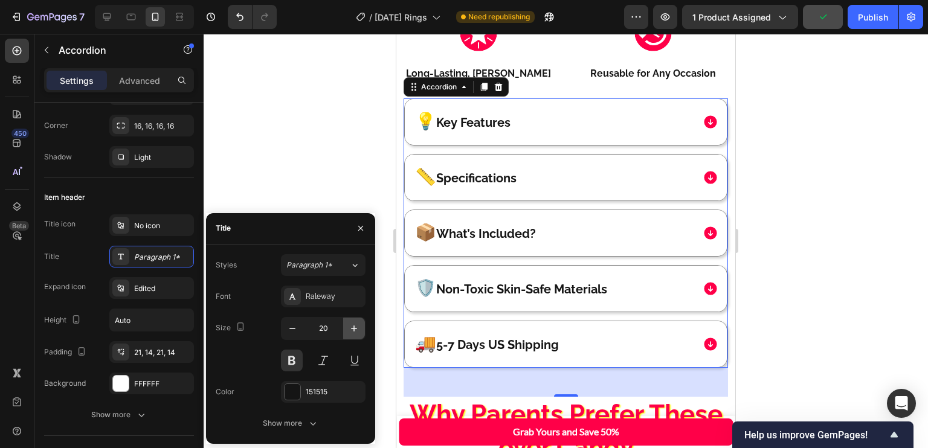
click at [359, 326] on icon "button" at bounding box center [354, 329] width 12 height 12
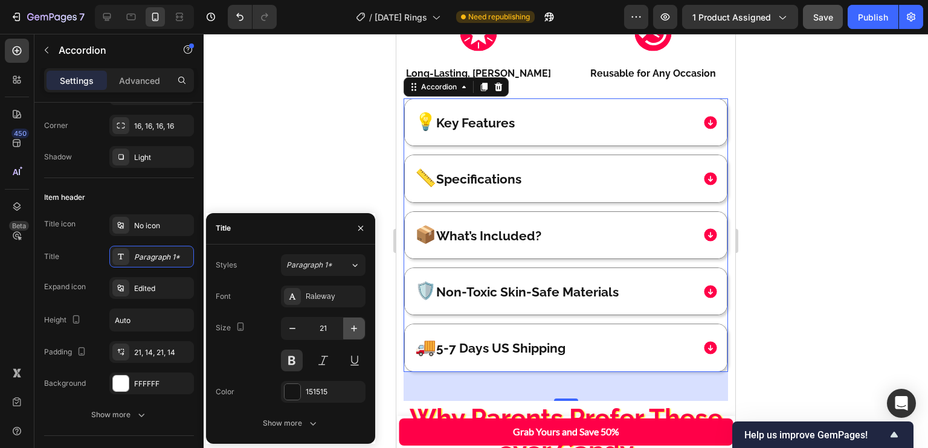
click at [352, 329] on icon "button" at bounding box center [354, 329] width 12 height 12
type input "22"
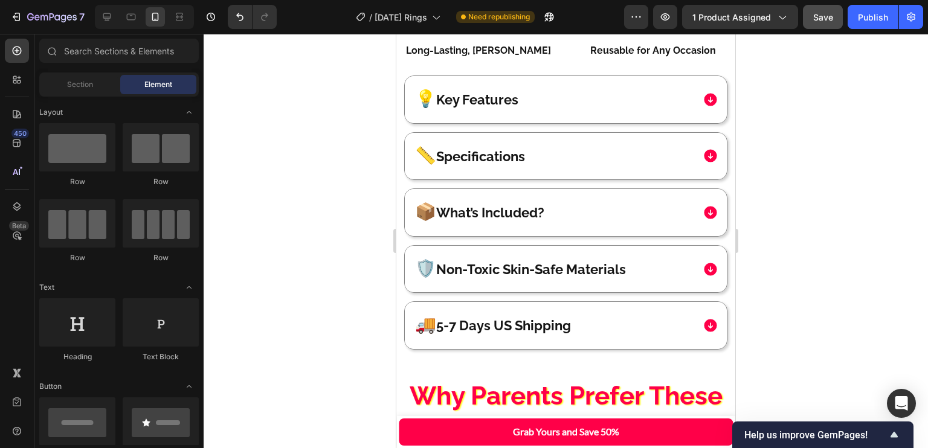
scroll to position [1233, 0]
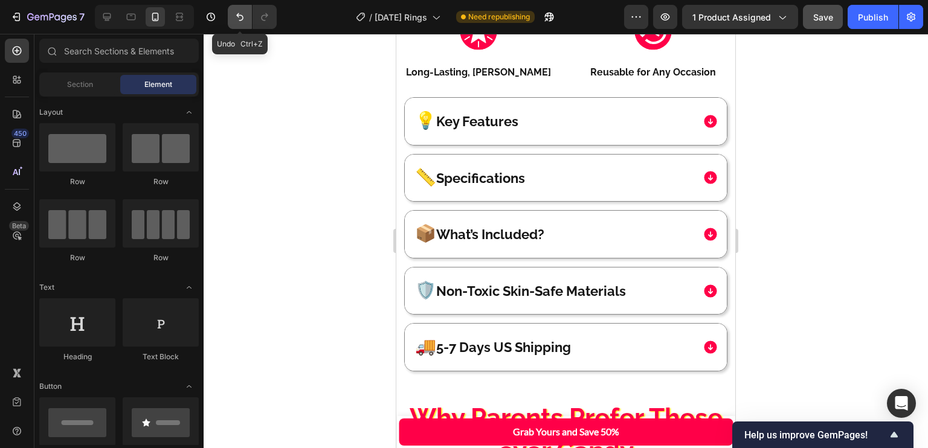
click at [238, 11] on icon "Undo/Redo" at bounding box center [240, 17] width 12 height 12
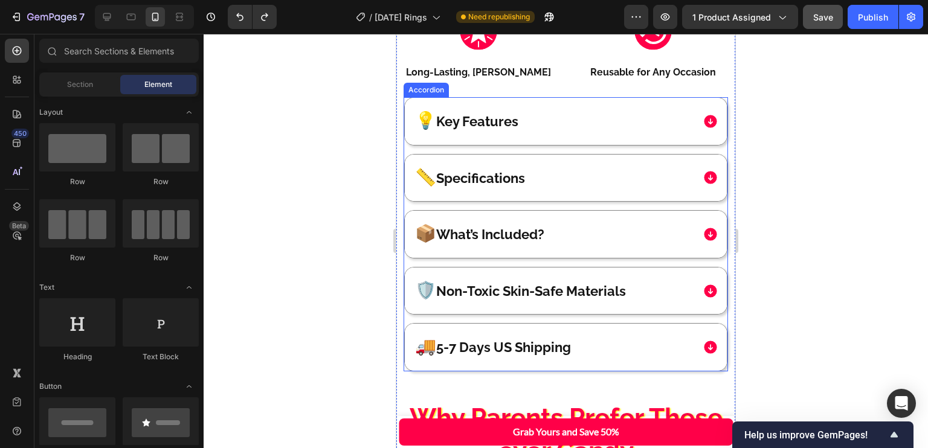
click at [601, 111] on div "💡 Key Features" at bounding box center [553, 122] width 280 height 22
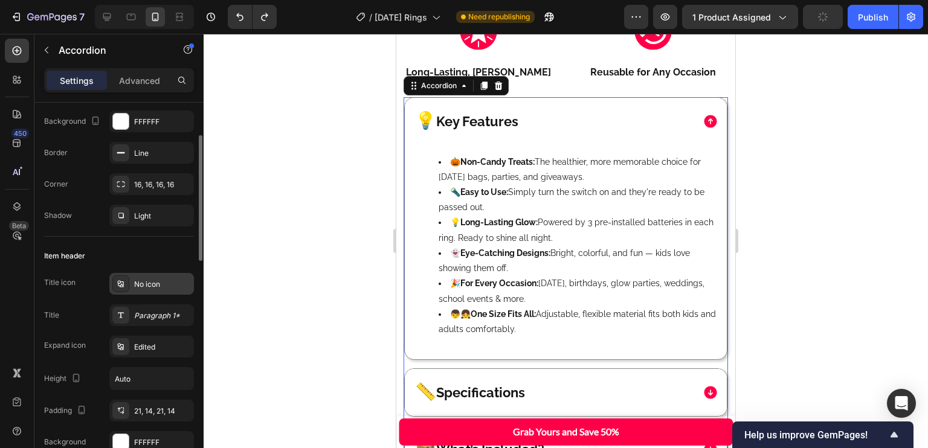
scroll to position [97, 0]
click at [150, 307] on div "Paragraph 1*" at bounding box center [151, 315] width 85 height 22
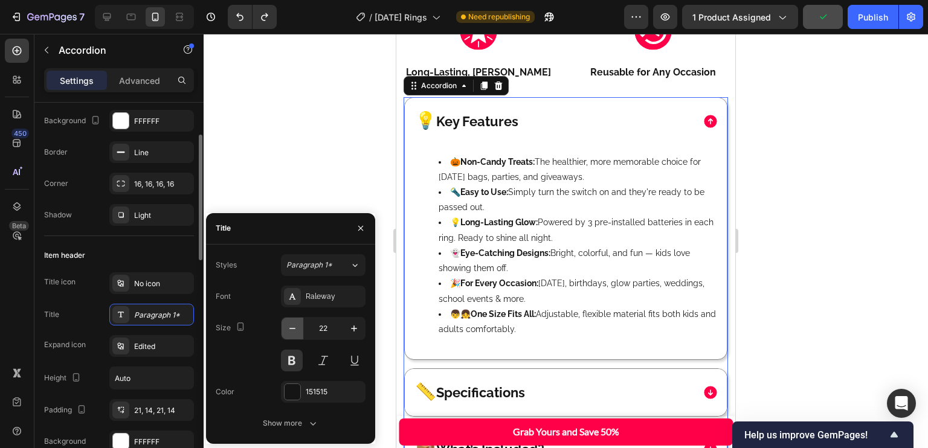
click at [296, 323] on icon "button" at bounding box center [292, 329] width 12 height 12
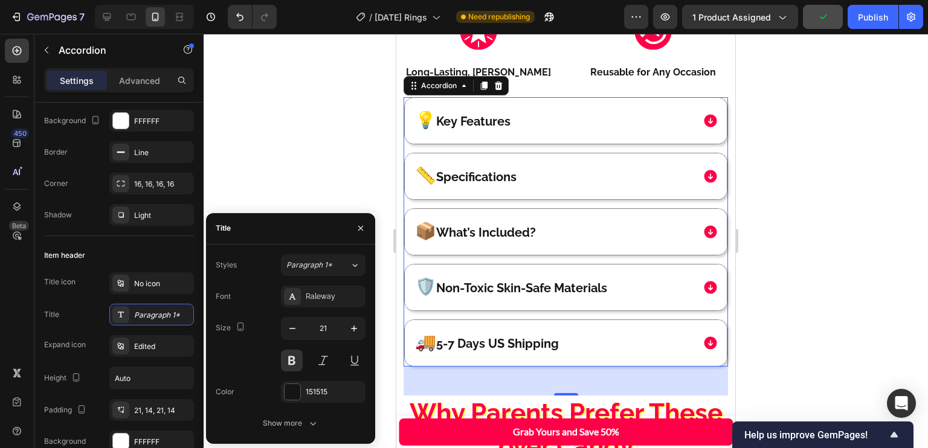
type input "20"
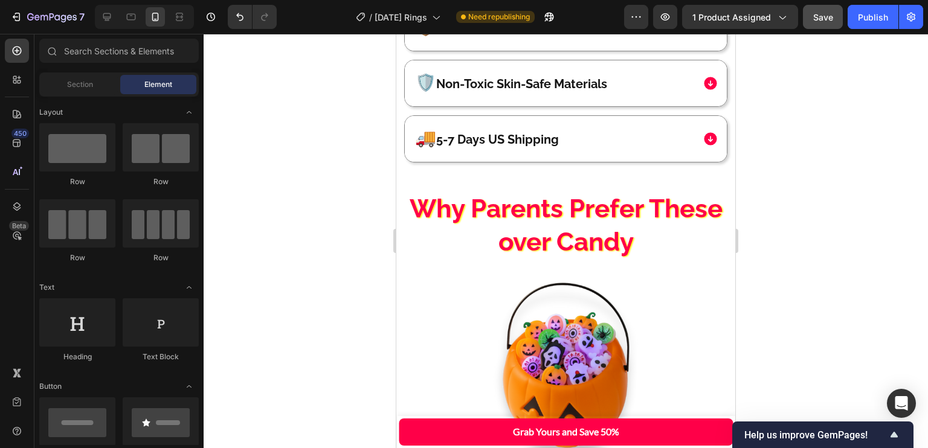
scroll to position [1488, 0]
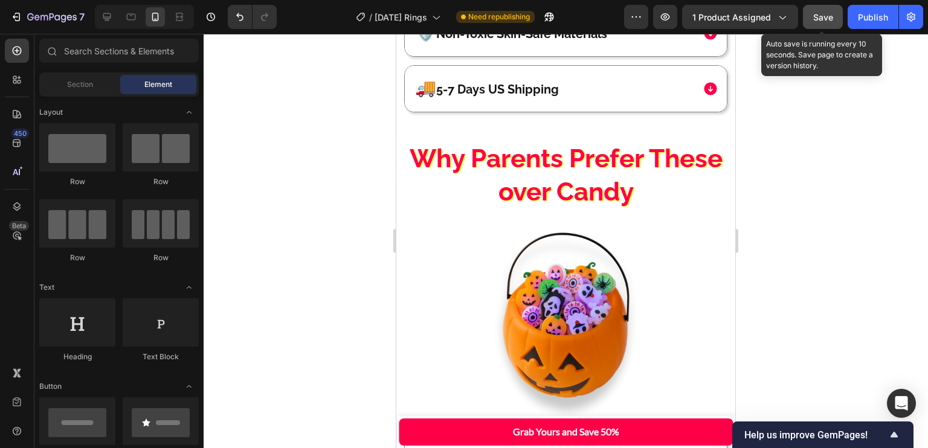
click at [826, 7] on button "Save" at bounding box center [823, 17] width 40 height 24
click at [865, 11] on div "Publish" at bounding box center [873, 17] width 30 height 13
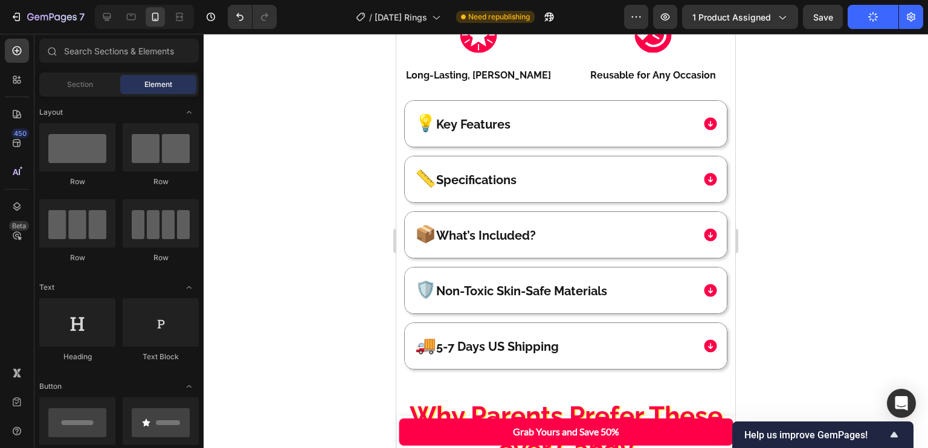
scroll to position [1238, 0]
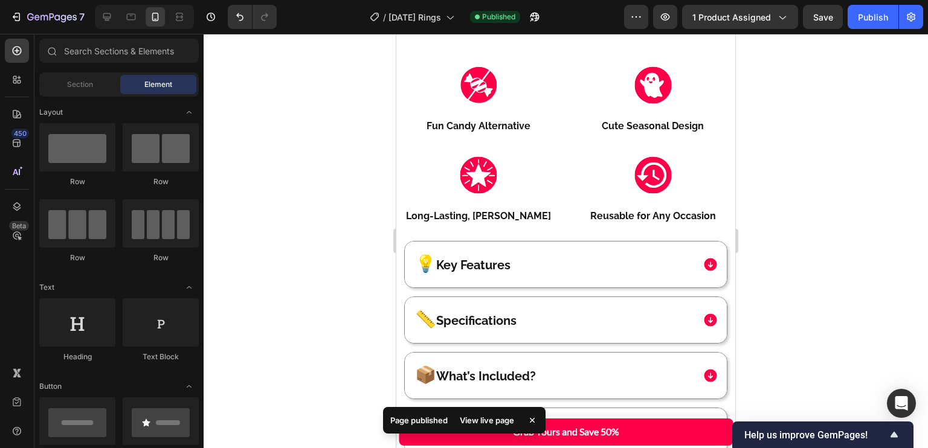
click at [725, 124] on div "Image Cute Seasonal Design Text Block" at bounding box center [653, 99] width 165 height 76
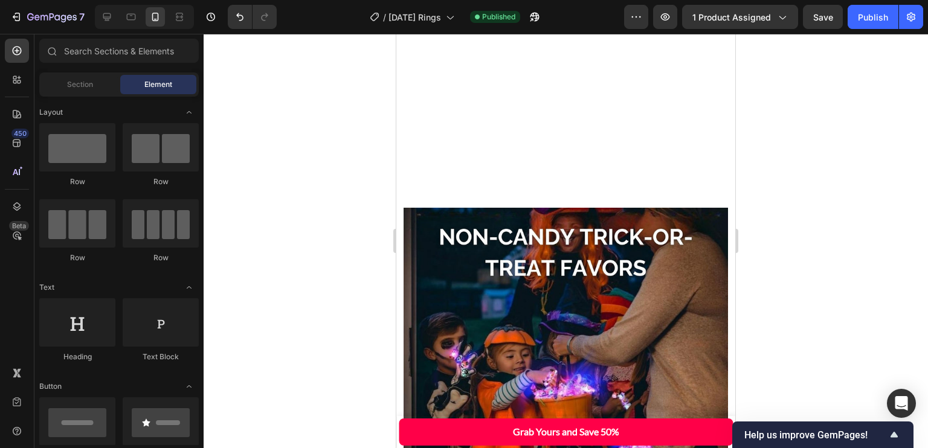
scroll to position [2355, 0]
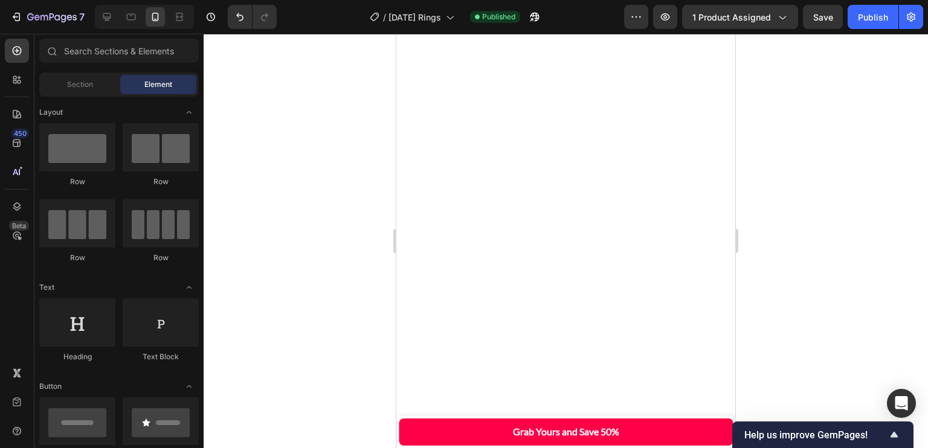
scroll to position [2424, 0]
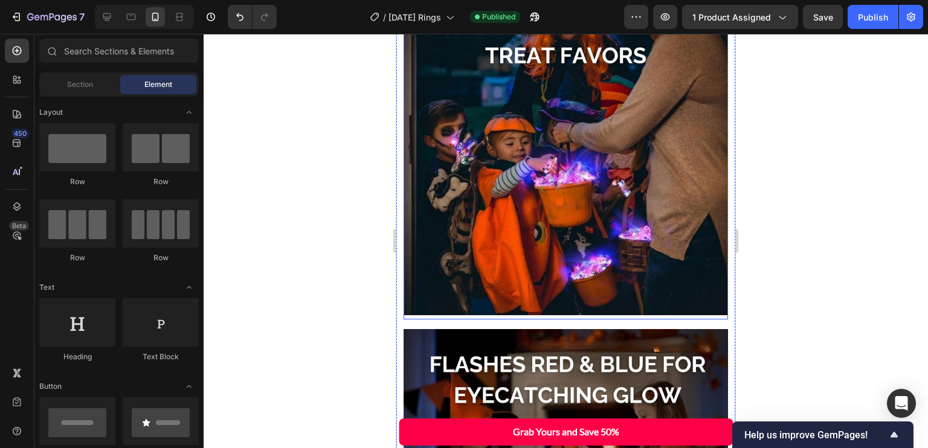
click at [660, 179] on img at bounding box center [566, 157] width 325 height 325
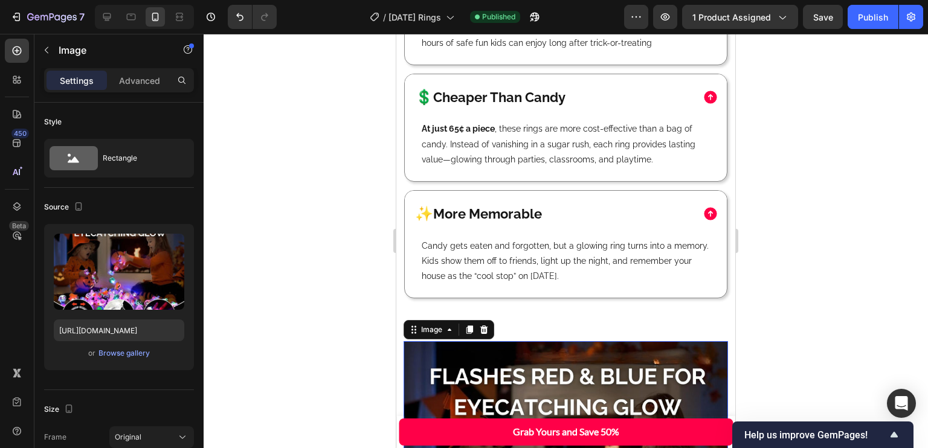
scroll to position [2099, 0]
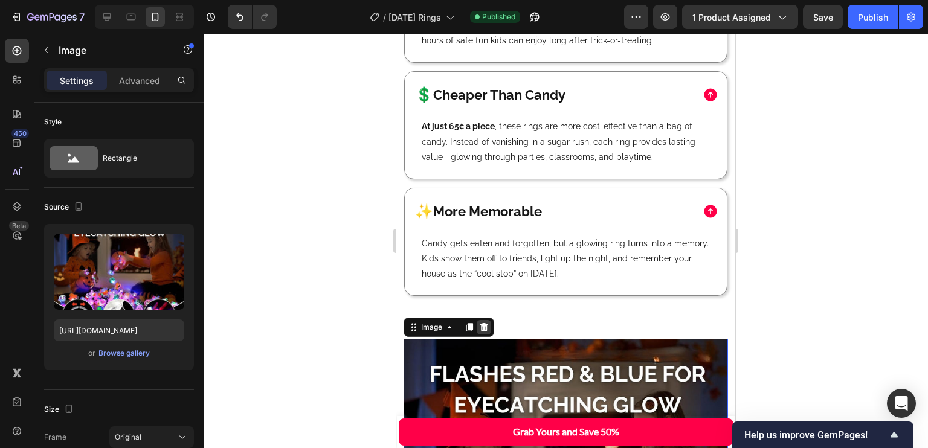
click at [485, 323] on icon at bounding box center [484, 327] width 8 height 8
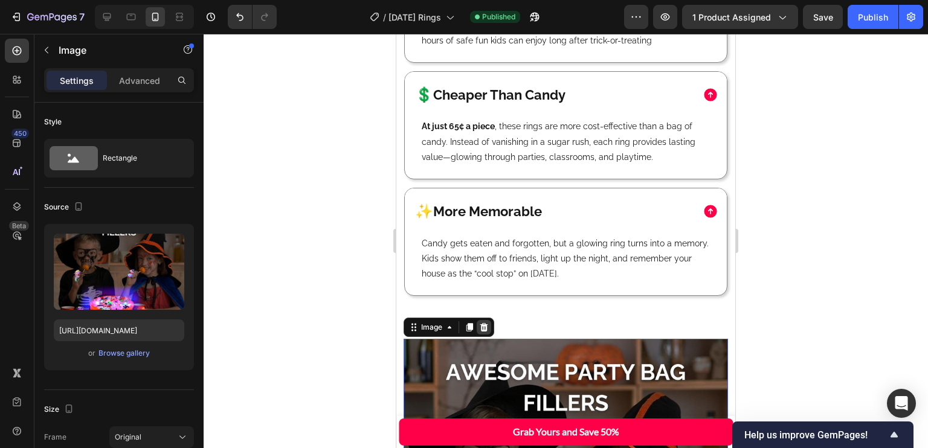
click at [486, 323] on icon at bounding box center [484, 327] width 8 height 8
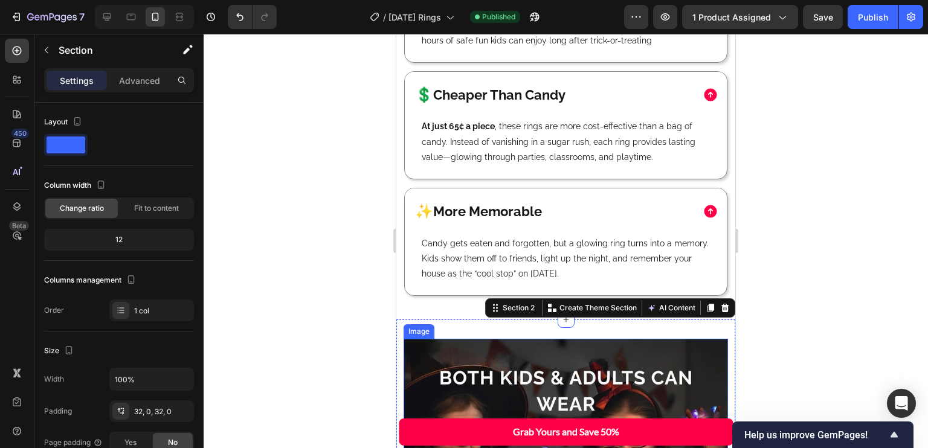
scroll to position [2310, 0]
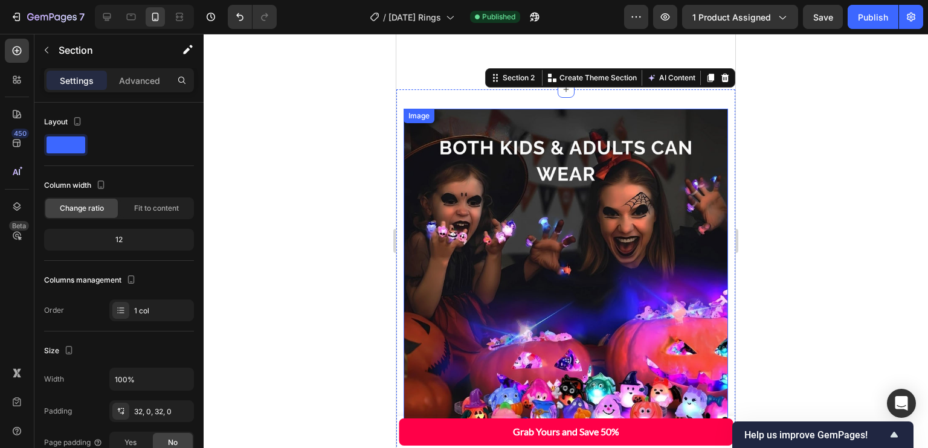
click at [694, 109] on img at bounding box center [566, 271] width 325 height 325
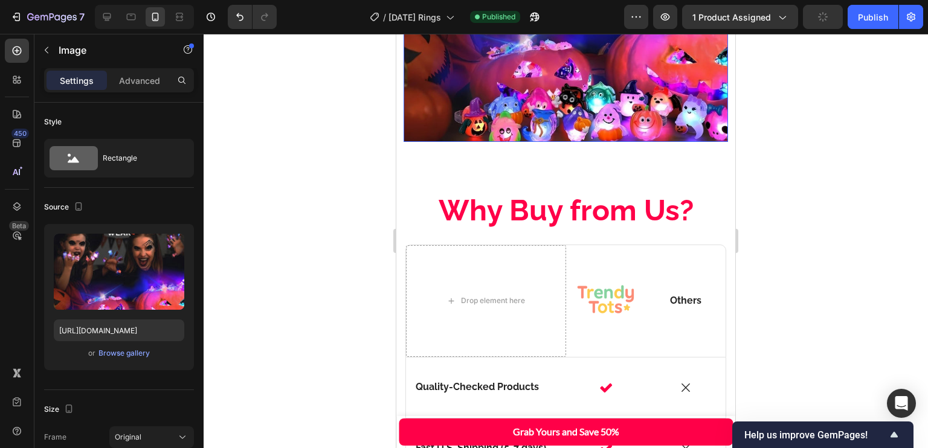
scroll to position [2524, 0]
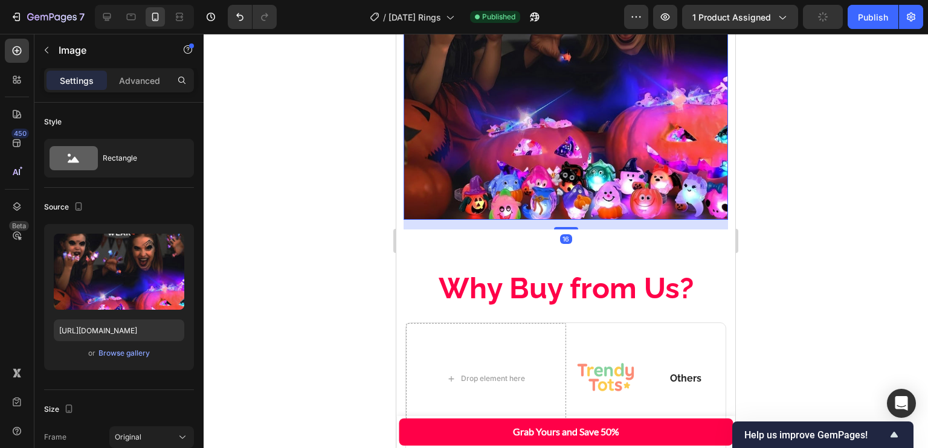
click at [686, 103] on img at bounding box center [566, 57] width 325 height 325
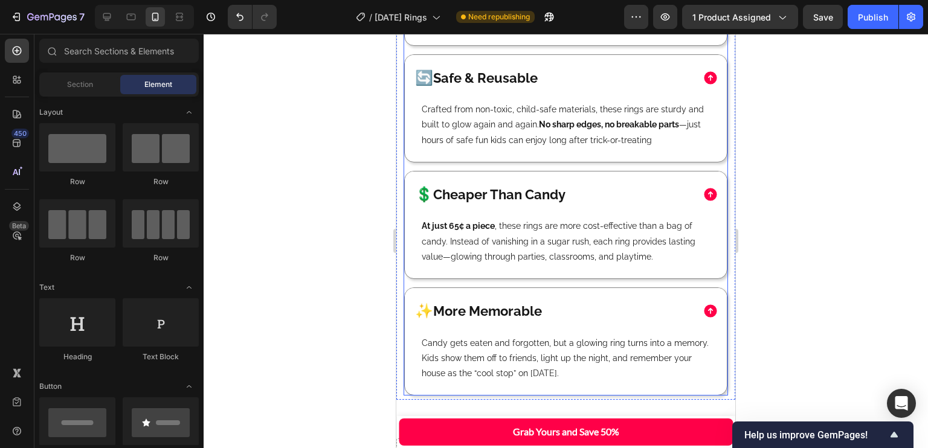
scroll to position [2101, 0]
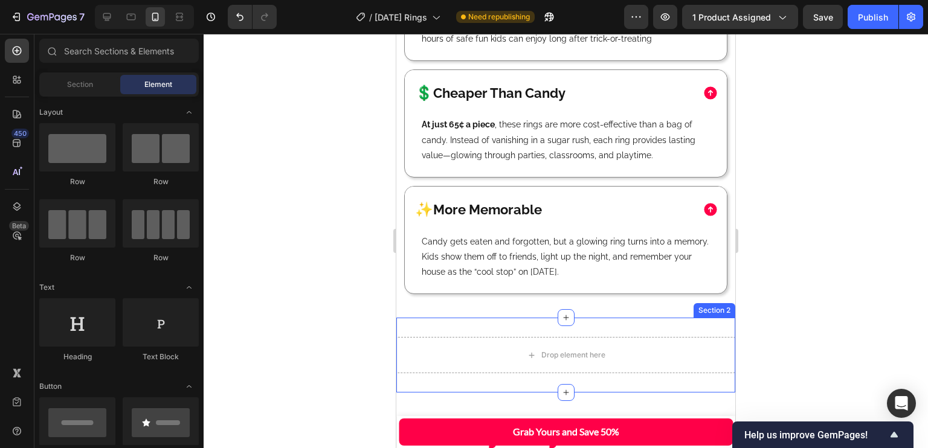
click at [610, 318] on div "Drop element here Section 2" at bounding box center [565, 355] width 339 height 75
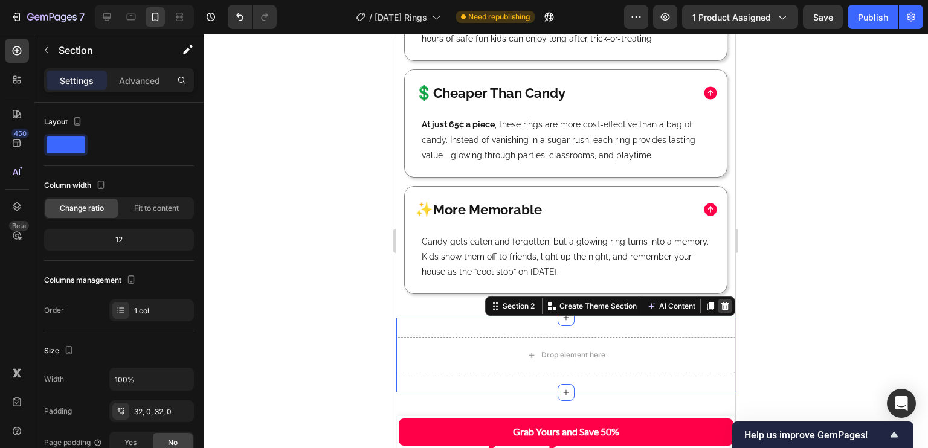
click at [720, 302] on icon at bounding box center [725, 307] width 10 height 10
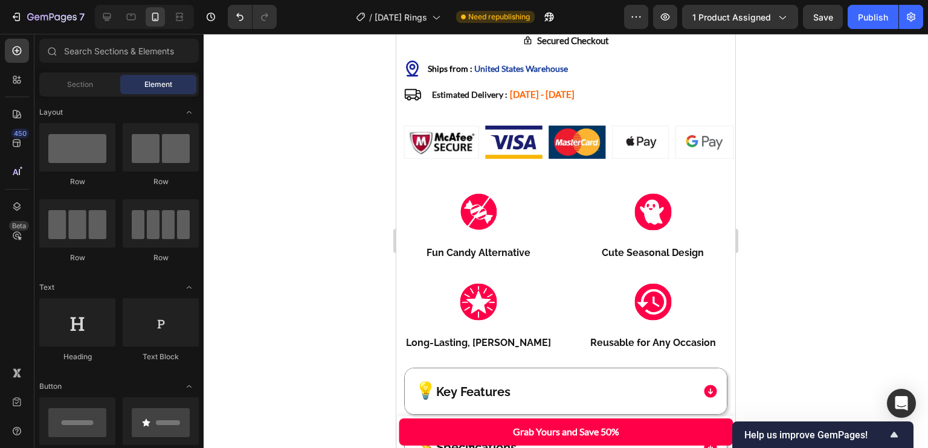
scroll to position [1001, 0]
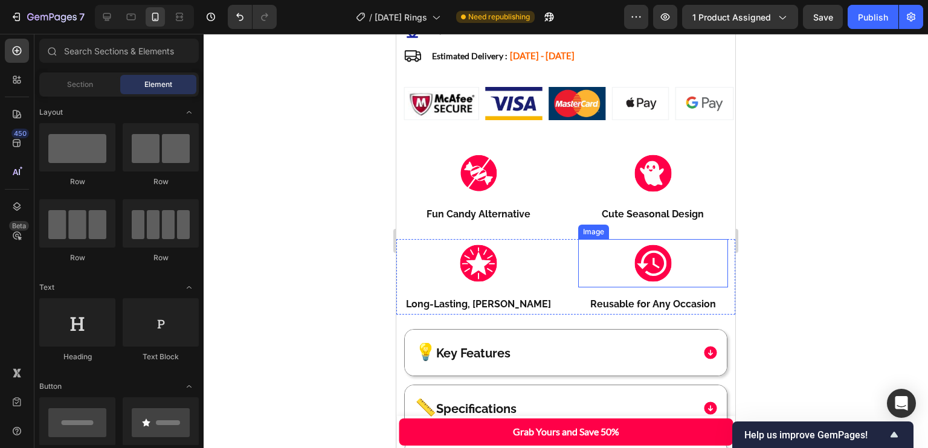
click at [713, 239] on div at bounding box center [653, 263] width 150 height 48
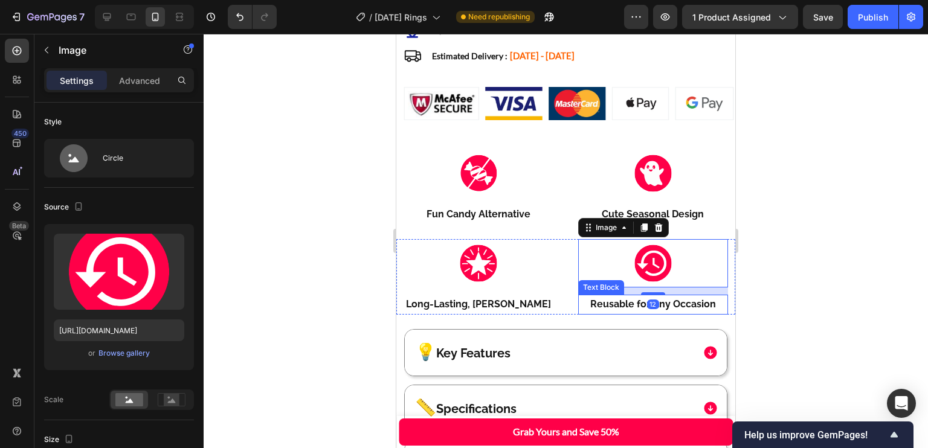
click at [580, 296] on p "Reusable for Any Occasion" at bounding box center [654, 305] width 148 height 18
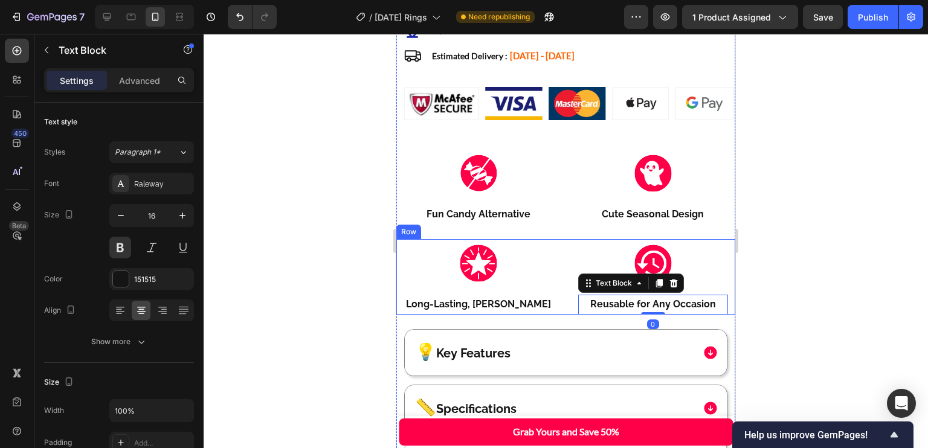
click at [554, 299] on div "Image Long-Lasting, Vivid Glow Text Block" at bounding box center [478, 277] width 165 height 76
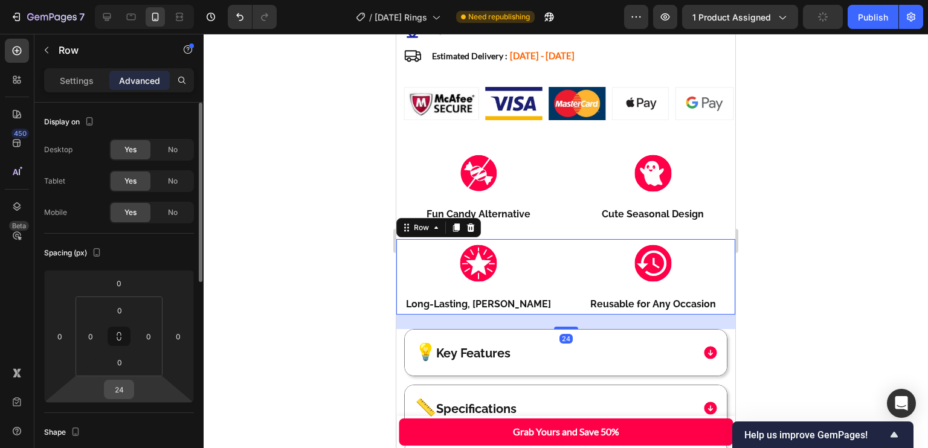
click at [123, 389] on input "24" at bounding box center [119, 390] width 24 height 18
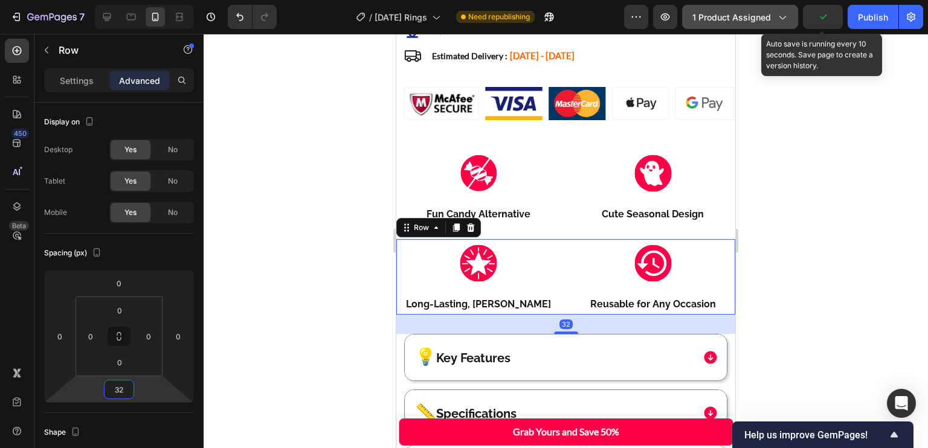
click at [868, 11] on div "Publish" at bounding box center [873, 17] width 30 height 13
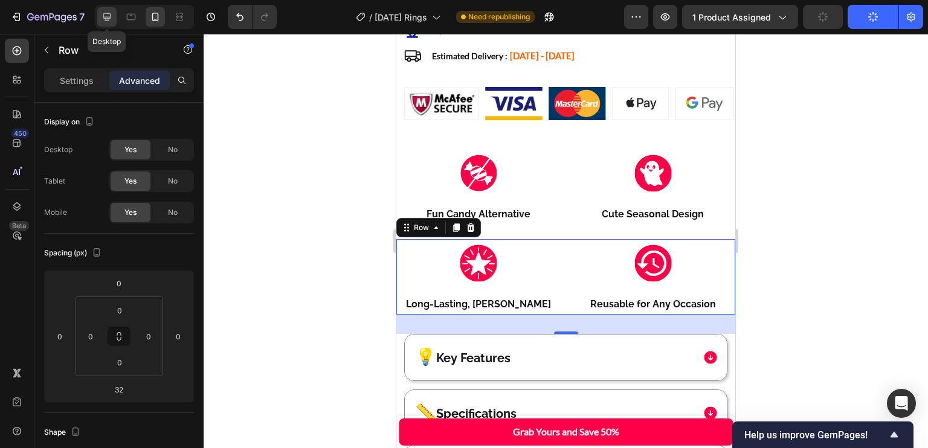
click at [102, 12] on icon at bounding box center [107, 17] width 12 height 12
type input "0"
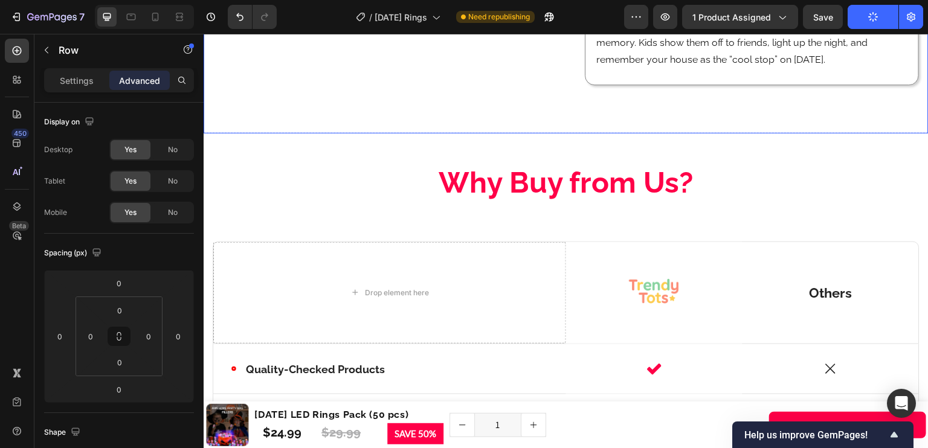
scroll to position [2183, 0]
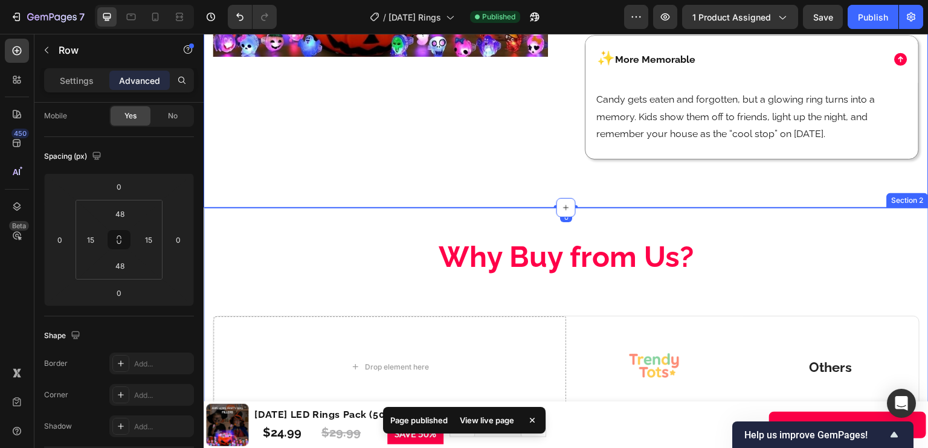
scroll to position [2111, 0]
click at [186, 20] on div at bounding box center [179, 16] width 19 height 19
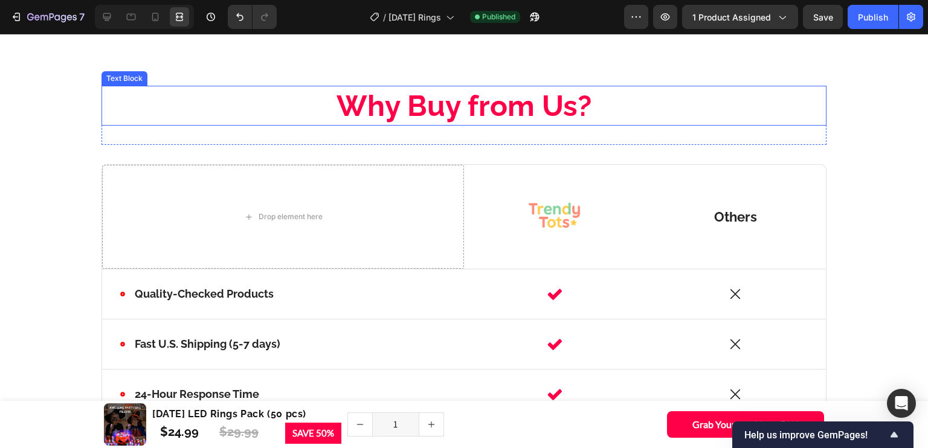
scroll to position [2558, 0]
click at [590, 99] on p "Why Buy from Us?" at bounding box center [464, 104] width 665 height 37
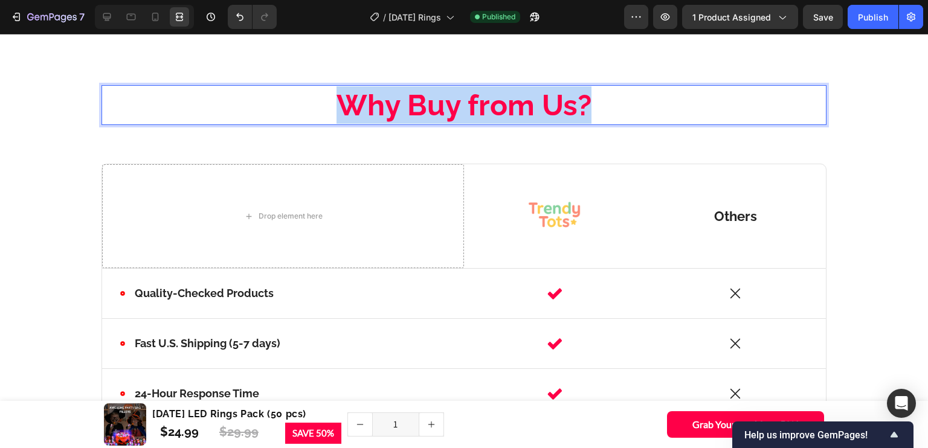
scroll to position [0, 0]
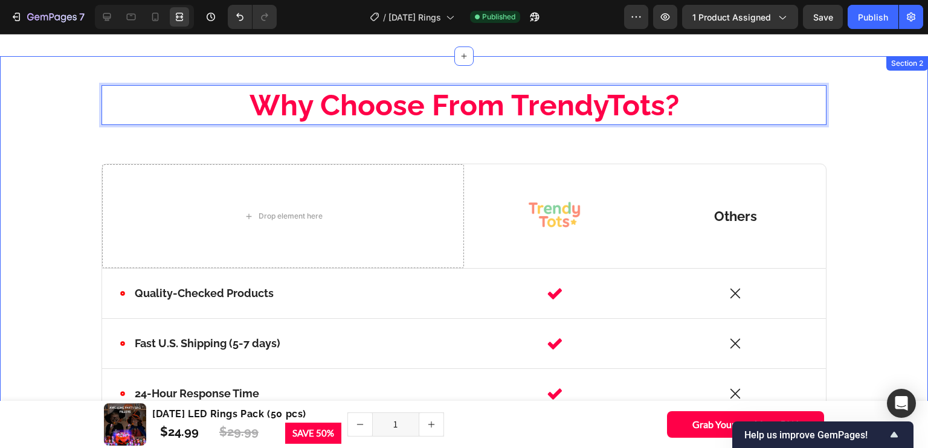
click at [556, 62] on div "Why Choose From TrendyTots? Text Block 32 Row Drop element here Image Row Other…" at bounding box center [464, 317] width 928 height 522
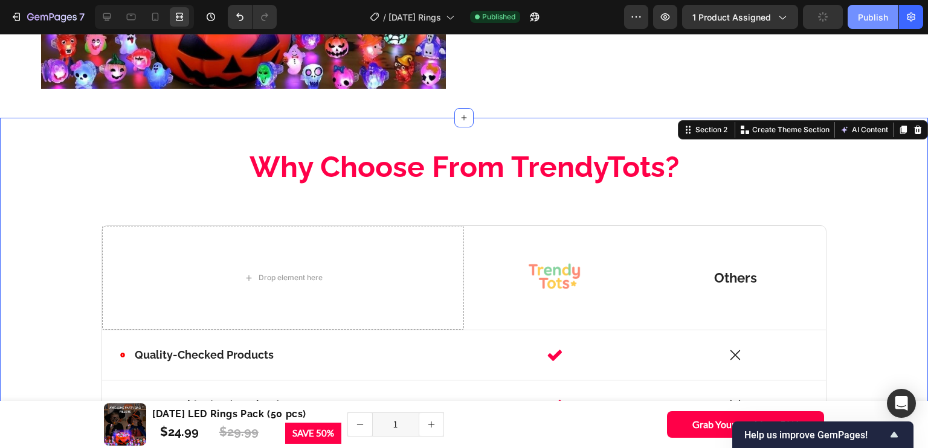
scroll to position [2496, 0]
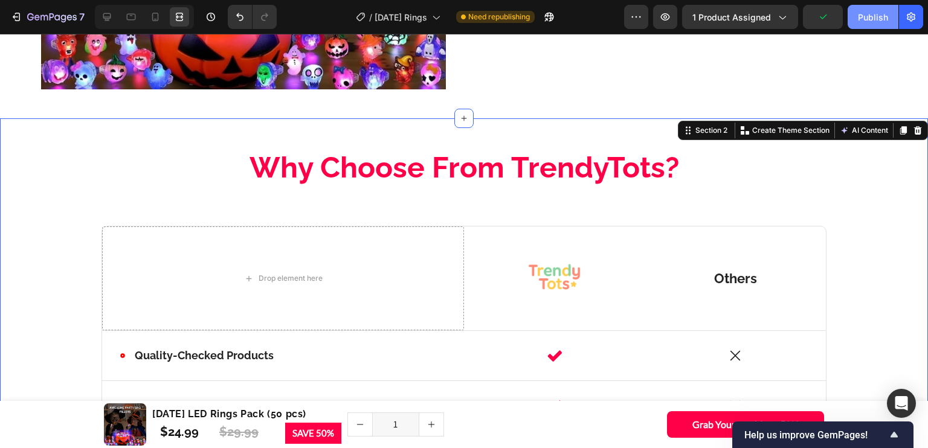
click at [866, 21] on div "Publish" at bounding box center [873, 17] width 30 height 13
click at [358, 161] on p "Why Choose From TrendyTots?" at bounding box center [464, 167] width 665 height 37
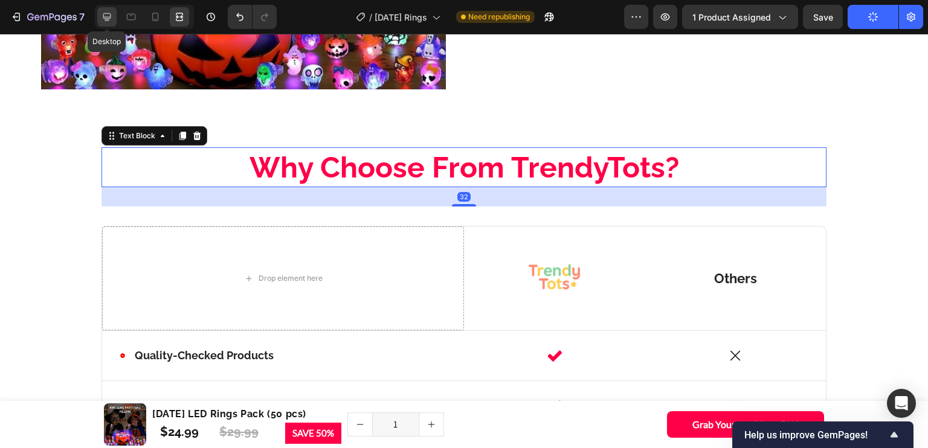
click at [105, 16] on icon at bounding box center [107, 17] width 12 height 12
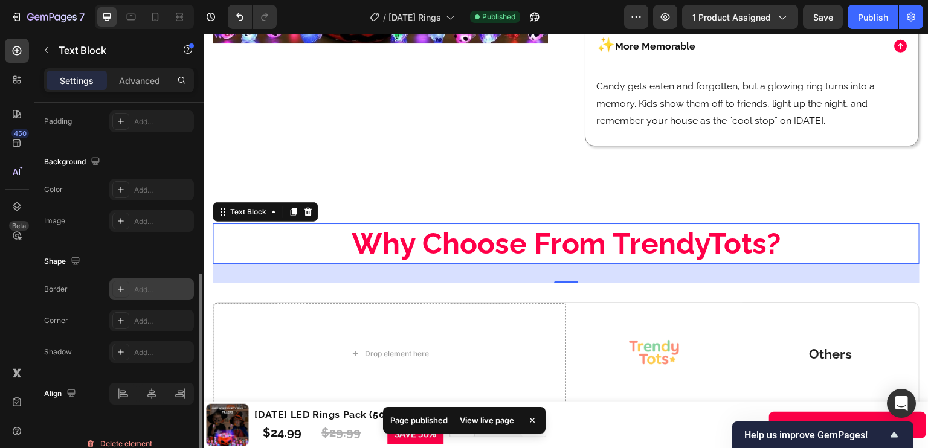
scroll to position [323, 0]
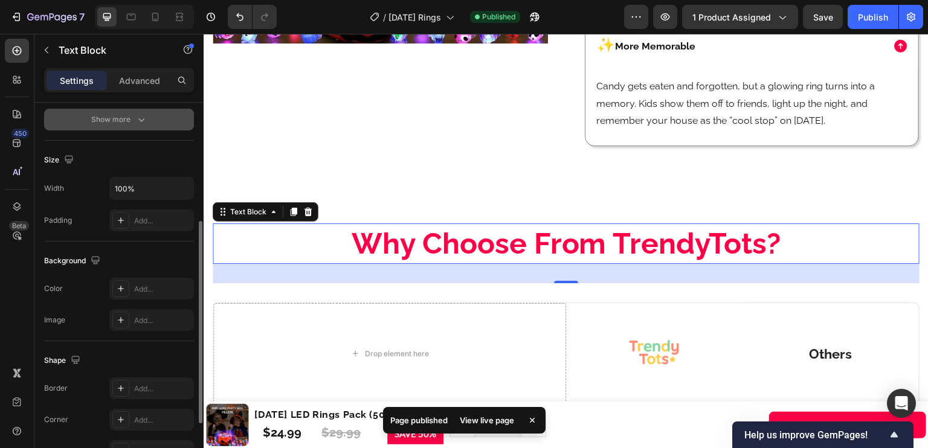
click at [147, 123] on icon "button" at bounding box center [141, 120] width 12 height 12
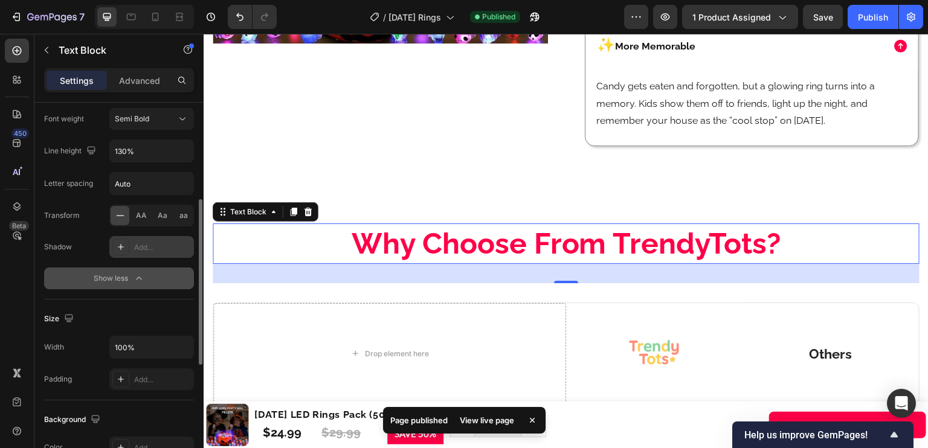
scroll to position [224, 0]
click at [152, 241] on div "Add..." at bounding box center [162, 246] width 57 height 11
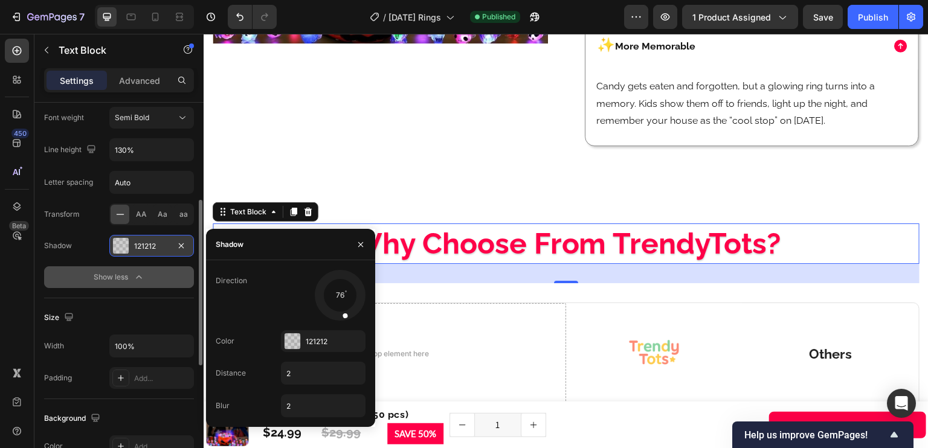
click at [343, 315] on div at bounding box center [340, 295] width 54 height 54
click at [343, 315] on span at bounding box center [345, 315] width 6 height 6
click at [312, 346] on div "121212" at bounding box center [323, 342] width 35 height 11
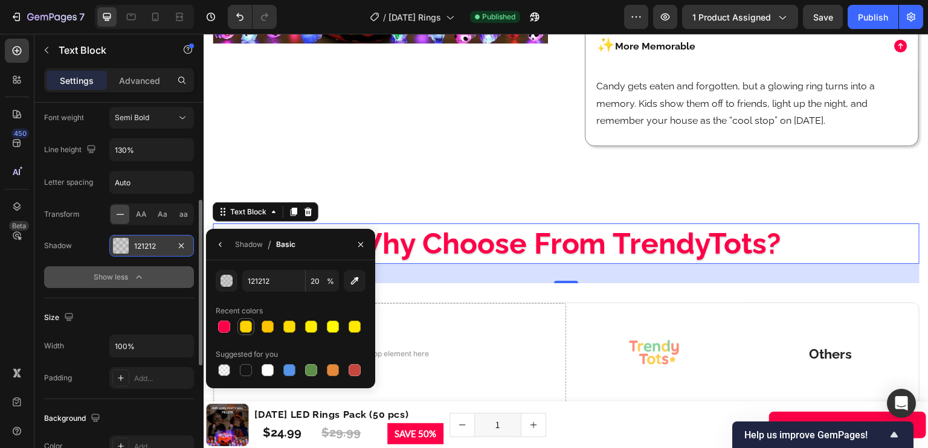
click at [247, 326] on div at bounding box center [246, 327] width 12 height 12
type input "FFD400"
type input "100"
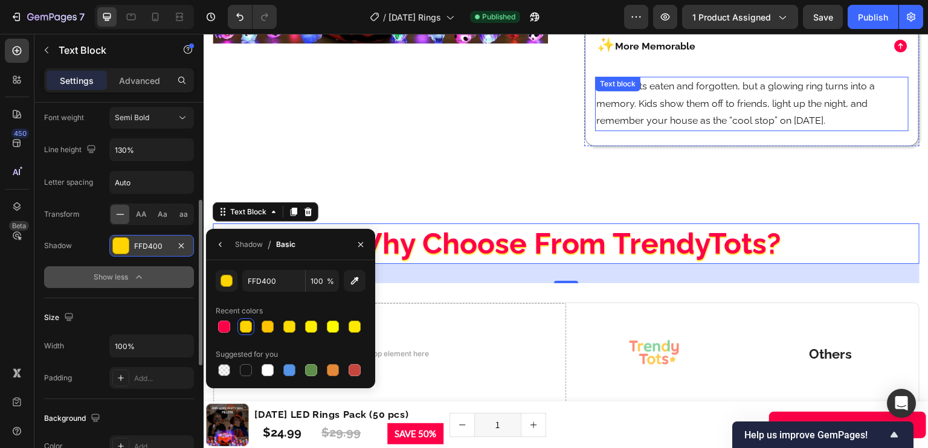
scroll to position [2040, 0]
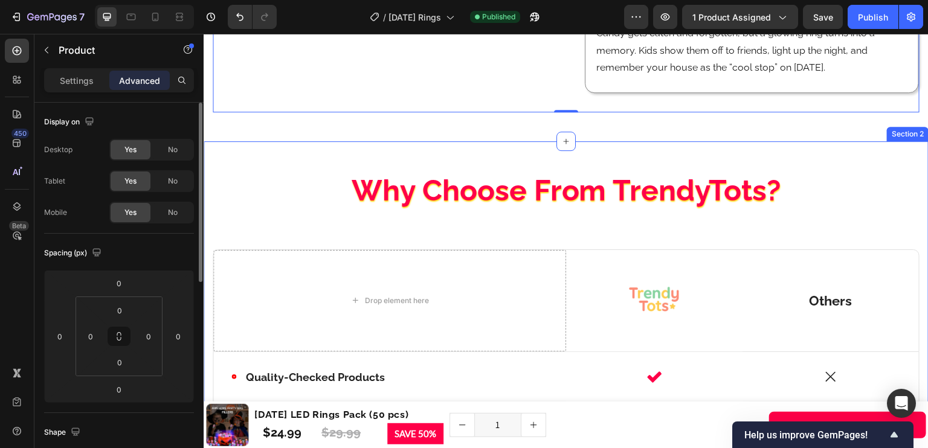
scroll to position [2261, 0]
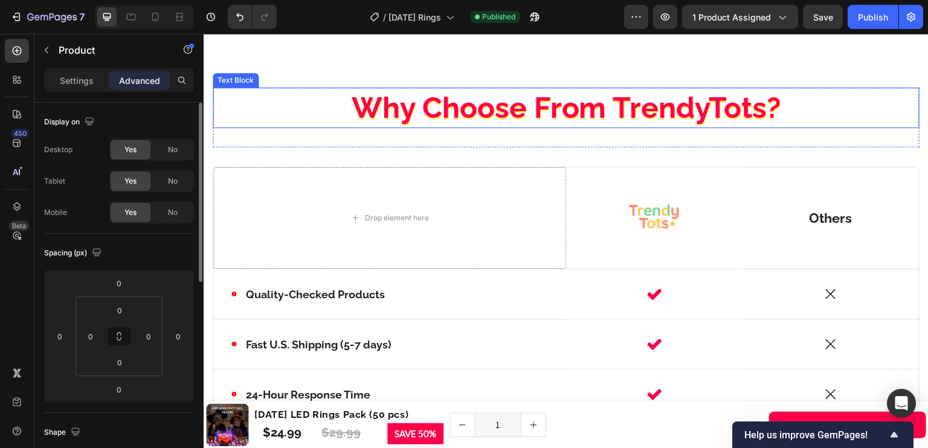
click at [491, 126] on p "Why Choose From TrendyTots?" at bounding box center [566, 107] width 647 height 37
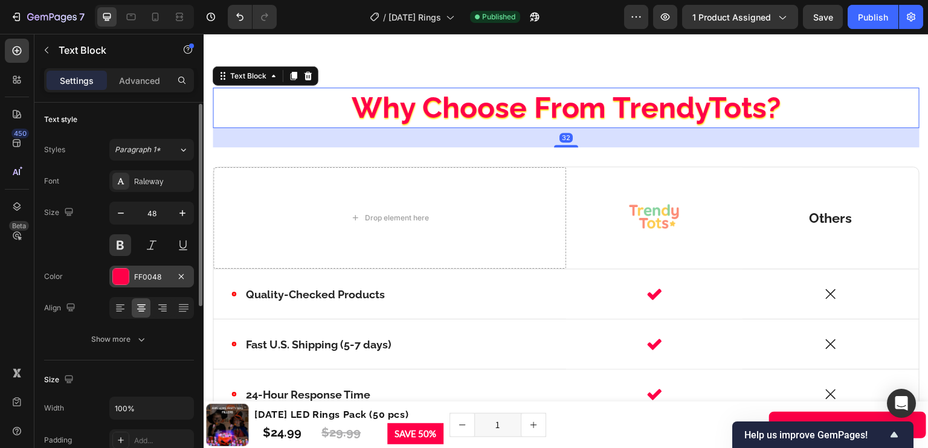
scroll to position [2, 0]
click at [147, 278] on div "FF0048" at bounding box center [151, 277] width 35 height 11
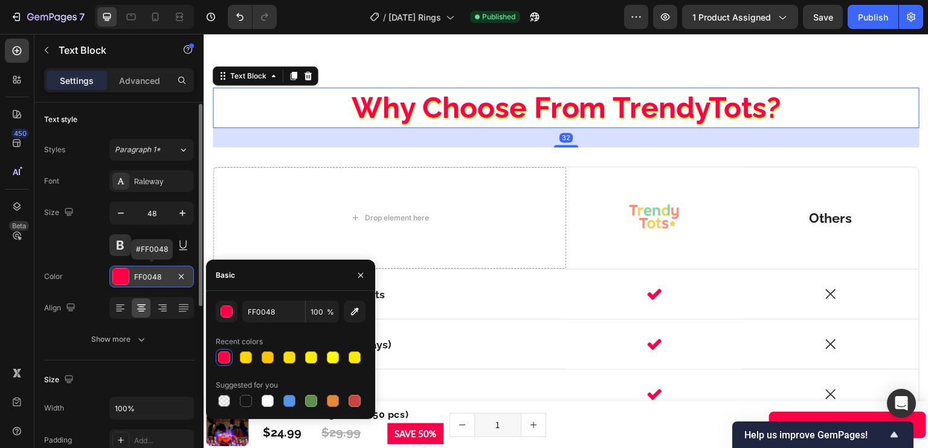
click at [148, 277] on div "FF0048" at bounding box center [151, 277] width 35 height 11
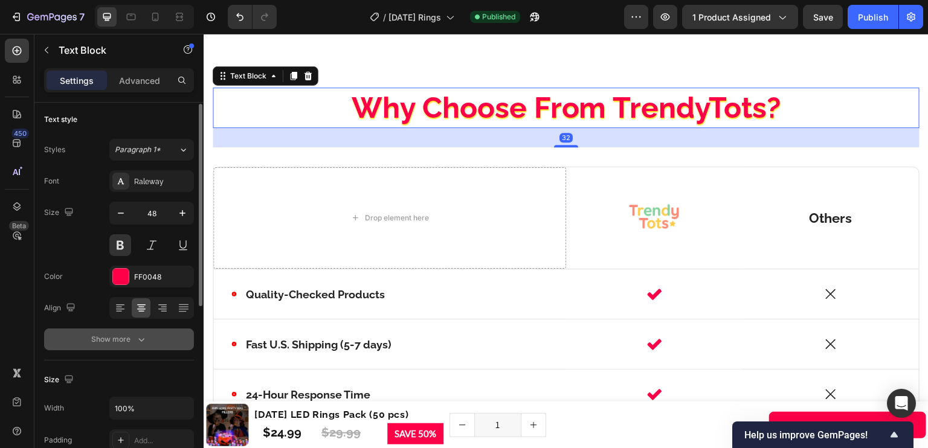
click at [136, 334] on icon "button" at bounding box center [141, 340] width 12 height 12
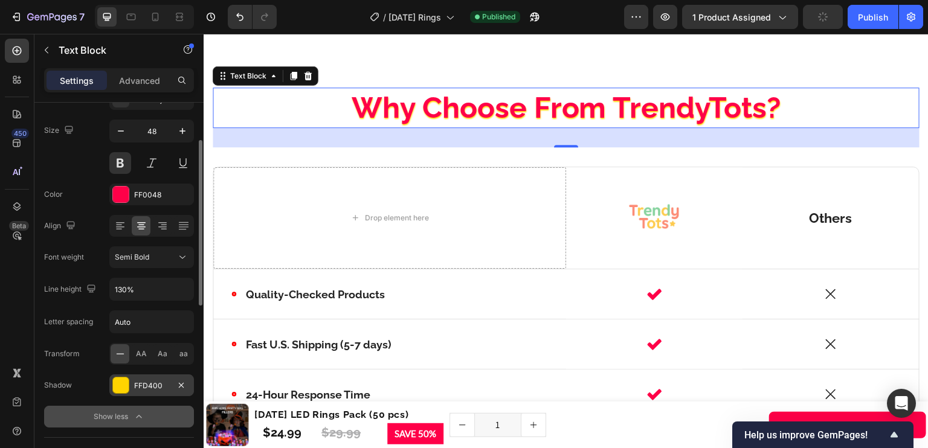
scroll to position [85, 0]
click at [148, 384] on div "FFD400" at bounding box center [151, 385] width 35 height 11
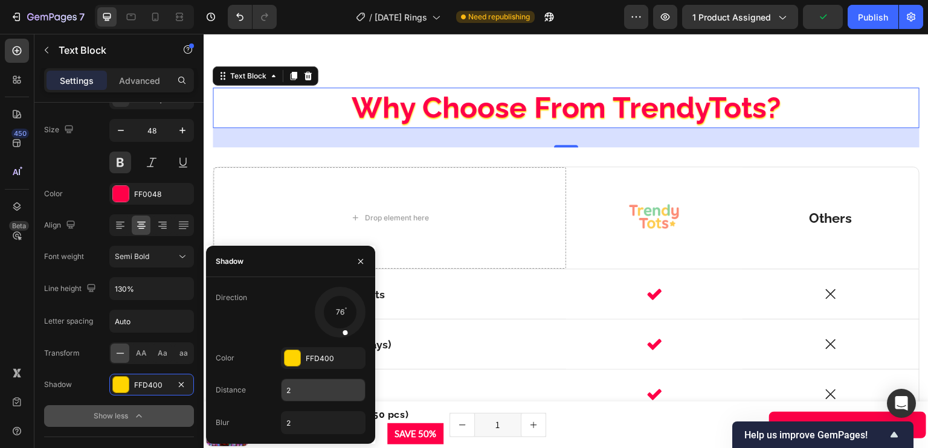
click at [311, 394] on input "2" at bounding box center [323, 391] width 83 height 22
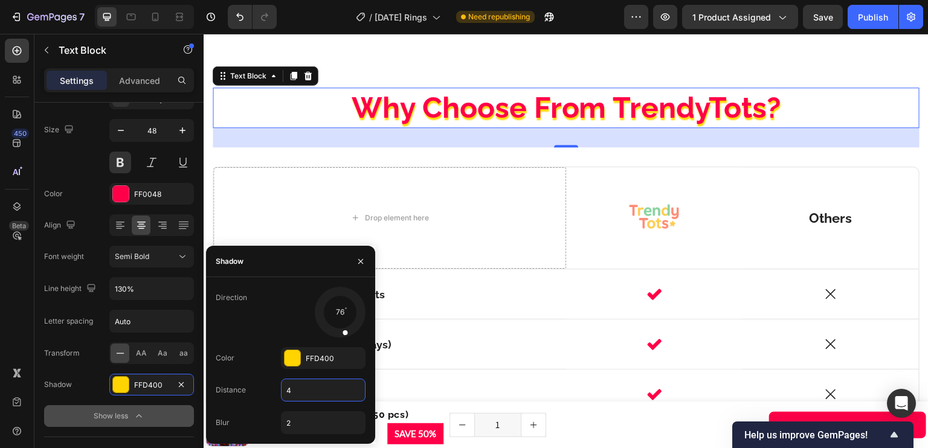
drag, startPoint x: 296, startPoint y: 399, endPoint x: 273, endPoint y: 403, distance: 23.2
click at [273, 403] on div "Direction 76 Color FFD400 Distance 4 Blur 2" at bounding box center [290, 360] width 169 height 147
type input "4"
drag, startPoint x: 273, startPoint y: 403, endPoint x: 295, endPoint y: 406, distance: 21.9
click at [273, 403] on div "Direction 76 Color FFD400 Distance 4 Blur 2" at bounding box center [290, 360] width 169 height 147
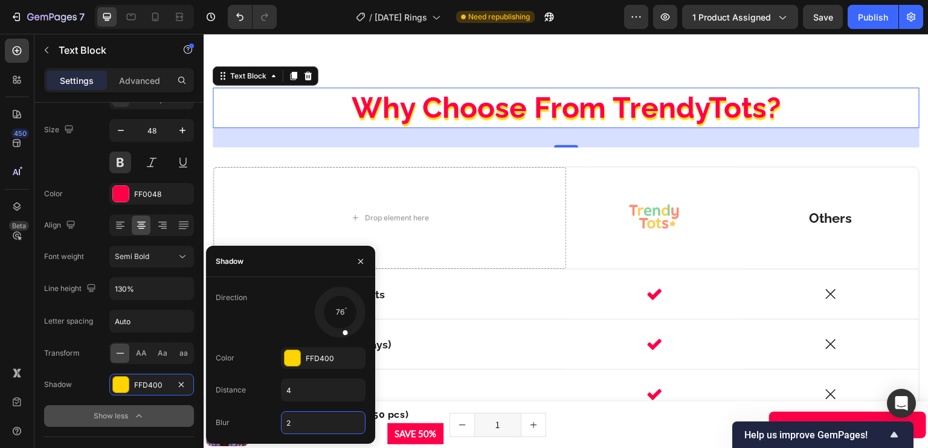
click at [288, 422] on input "2" at bounding box center [323, 423] width 83 height 22
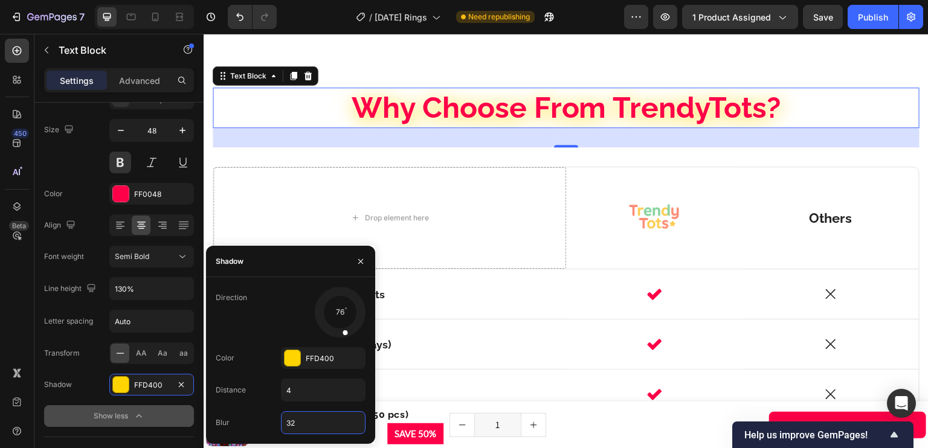
drag, startPoint x: 305, startPoint y: 420, endPoint x: 293, endPoint y: 412, distance: 14.3
click at [280, 424] on div "Blur 32" at bounding box center [291, 423] width 150 height 23
click at [299, 425] on input "32" at bounding box center [323, 423] width 83 height 22
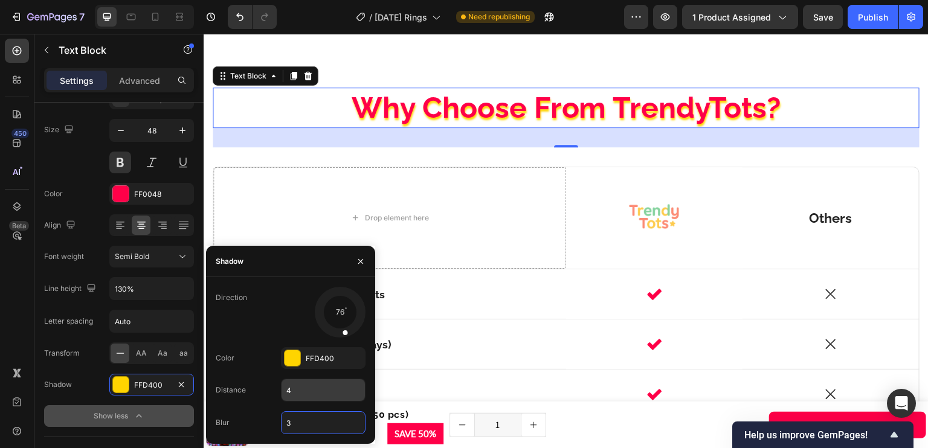
type input "3"
click at [306, 397] on input "4" at bounding box center [323, 391] width 83 height 22
type input "3"
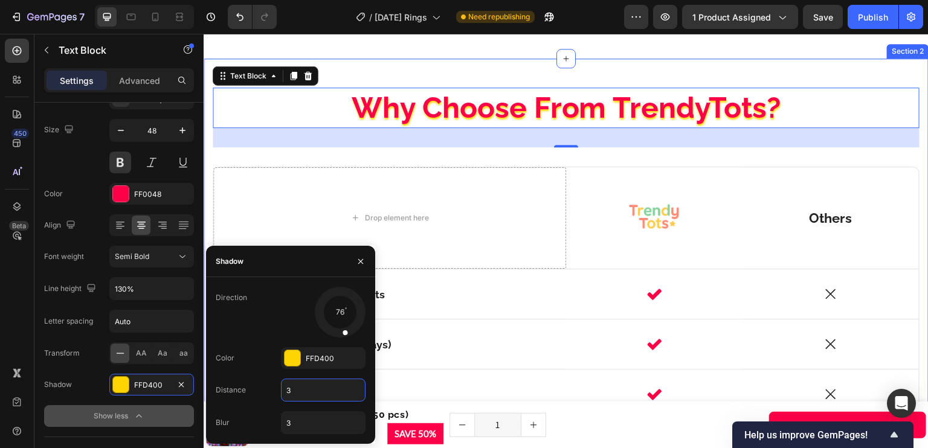
click at [575, 79] on div "Why Choose From TrendyTots? Text Block 32 Row Drop element here Image Row Other…" at bounding box center [566, 319] width 725 height 520
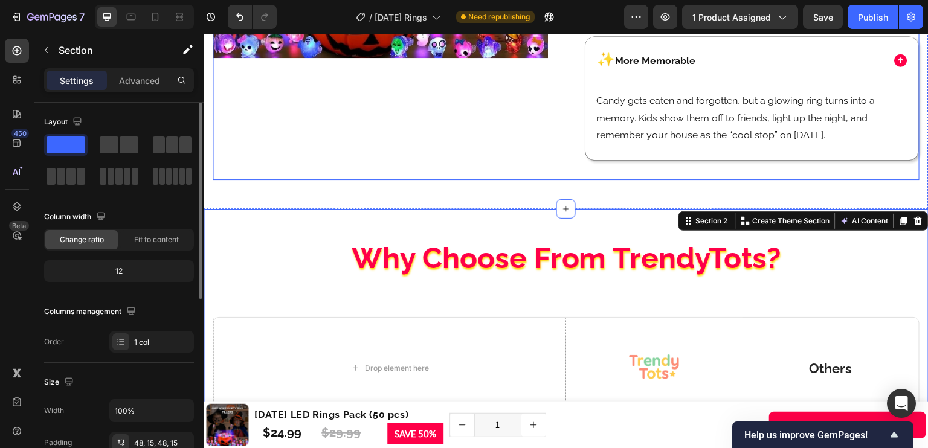
scroll to position [2111, 0]
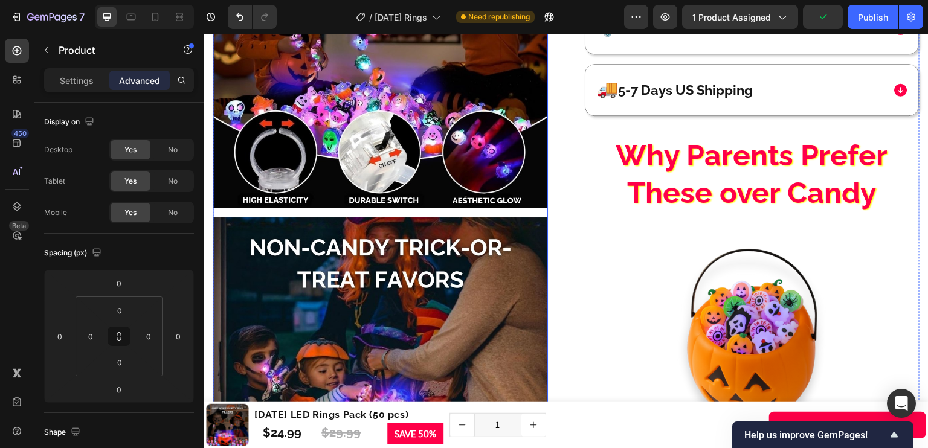
scroll to position [1272, 0]
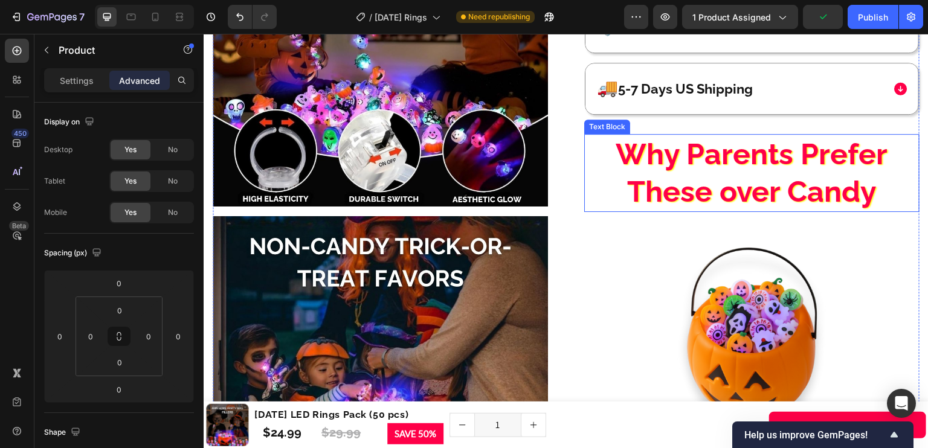
click at [725, 154] on p "Why Parents Prefer These over Candy" at bounding box center [752, 173] width 275 height 76
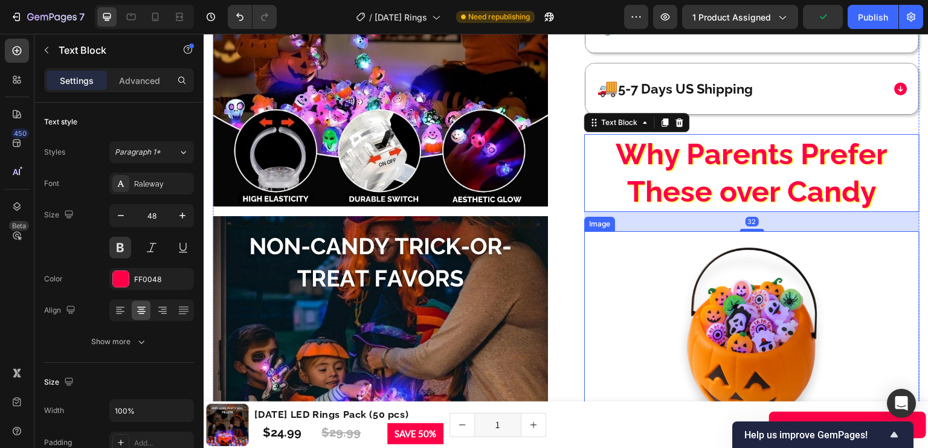
scroll to position [1303, 0]
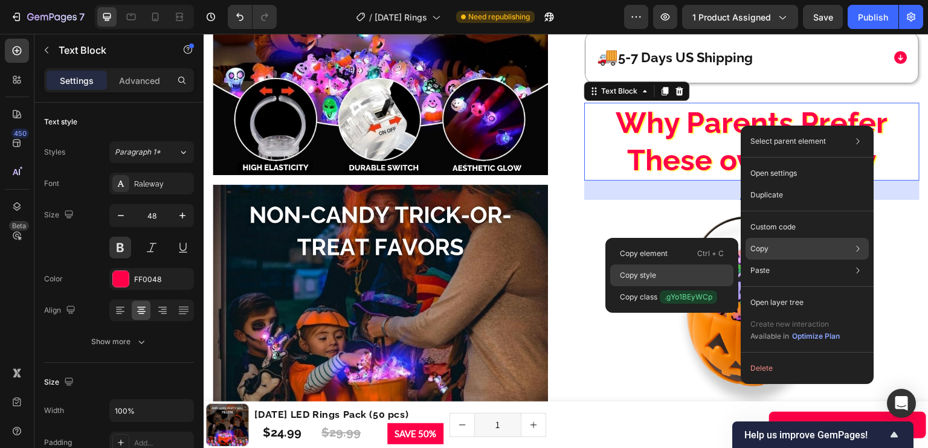
click at [703, 273] on div "Copy style" at bounding box center [671, 276] width 123 height 22
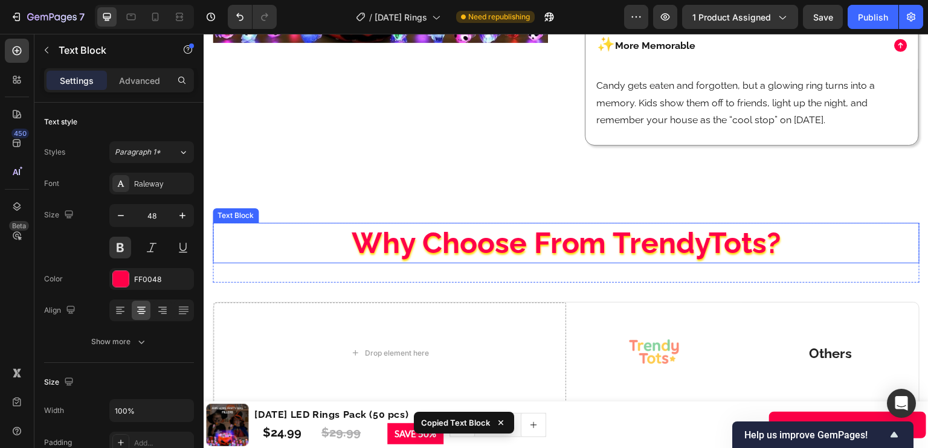
scroll to position [2126, 0]
click at [574, 243] on p "Why Choose From TrendyTots?" at bounding box center [566, 242] width 647 height 37
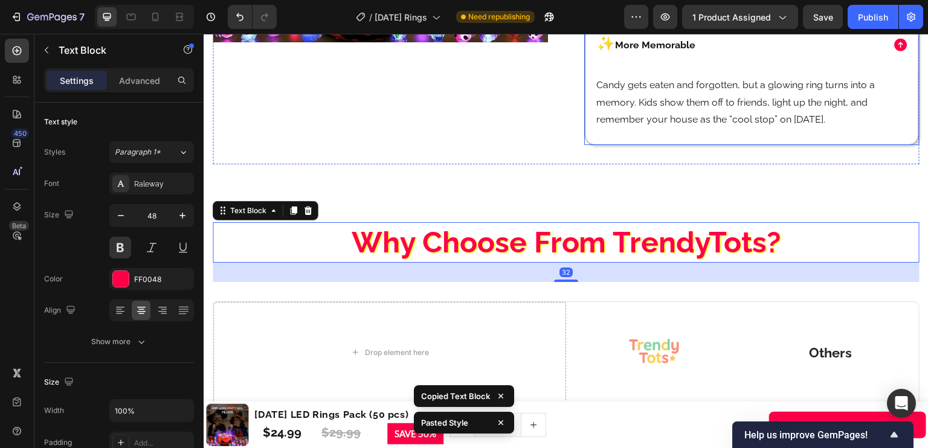
click at [677, 52] on p "✨ More Memorable" at bounding box center [646, 44] width 99 height 15
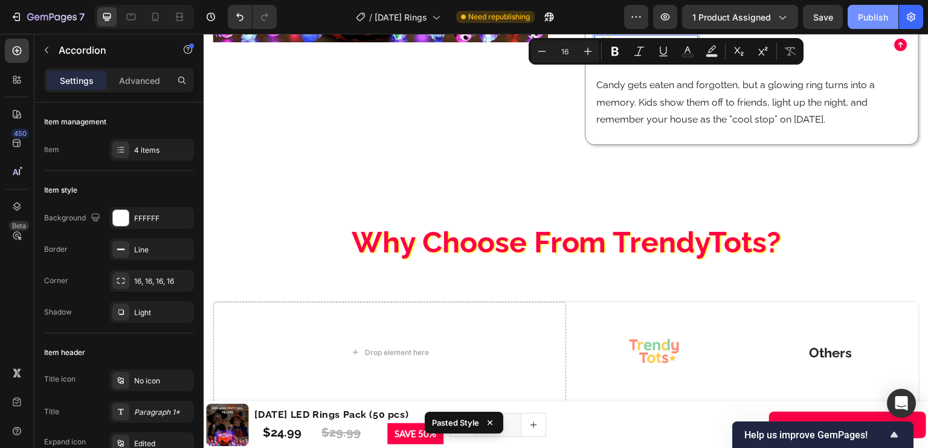
click at [873, 21] on div "Publish" at bounding box center [873, 17] width 30 height 13
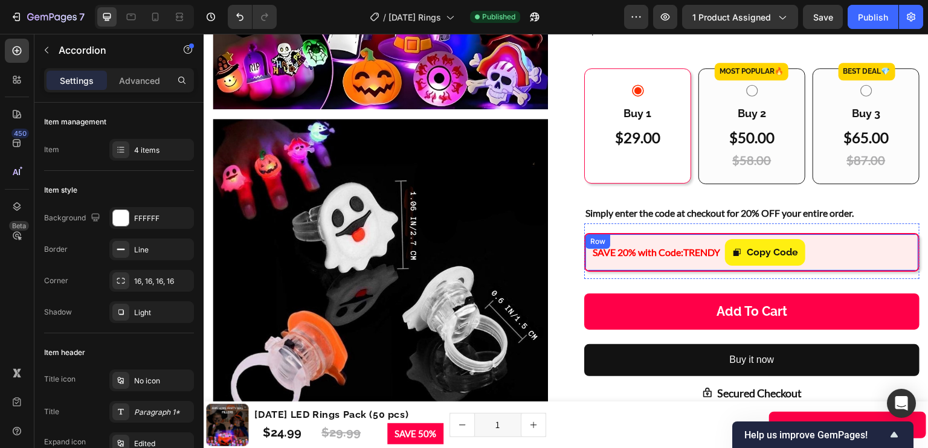
scroll to position [334, 0]
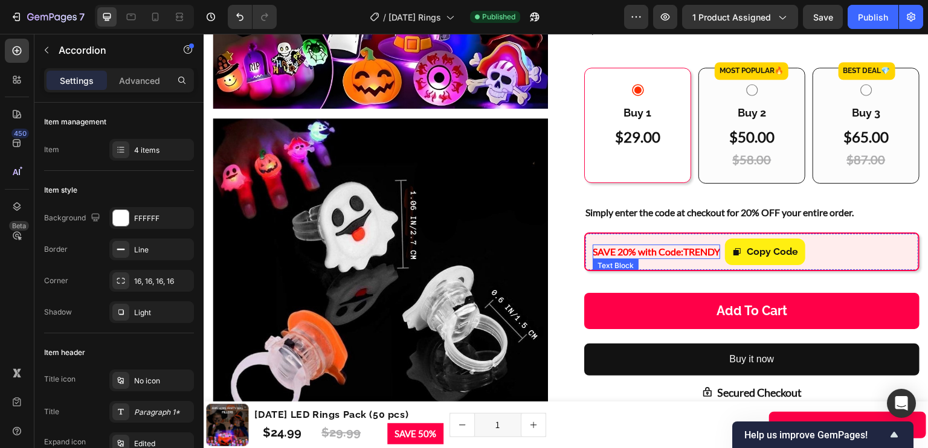
click at [625, 251] on span "SAVE 20% with Code: TRENDY" at bounding box center [657, 251] width 128 height 11
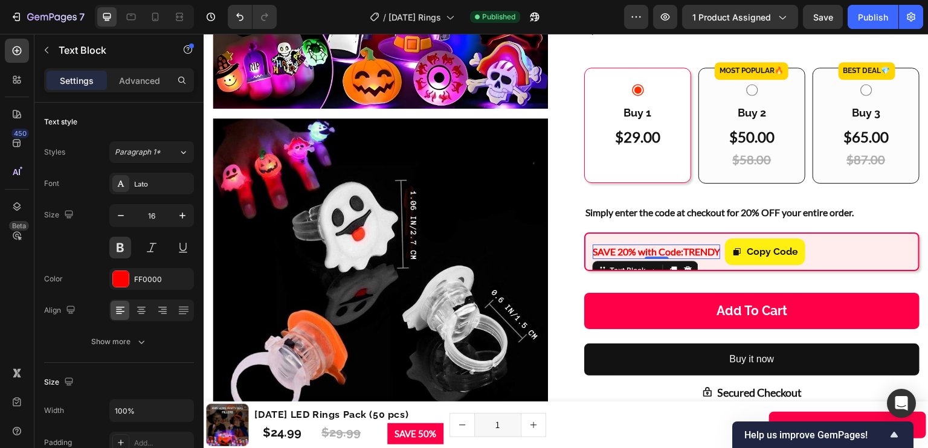
click at [619, 253] on span "SAVE 20% with Code: TRENDY" at bounding box center [657, 251] width 128 height 11
click at [619, 254] on span "SAVE 20% with Code: TRENDY" at bounding box center [657, 251] width 128 height 11
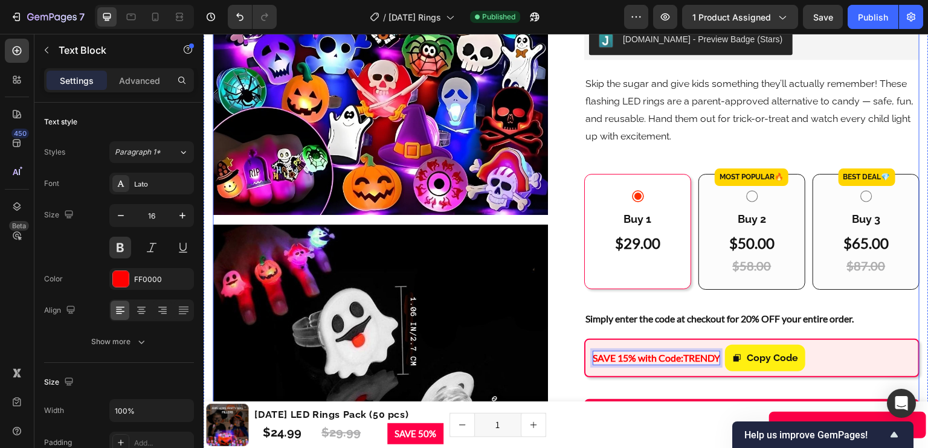
scroll to position [230, 0]
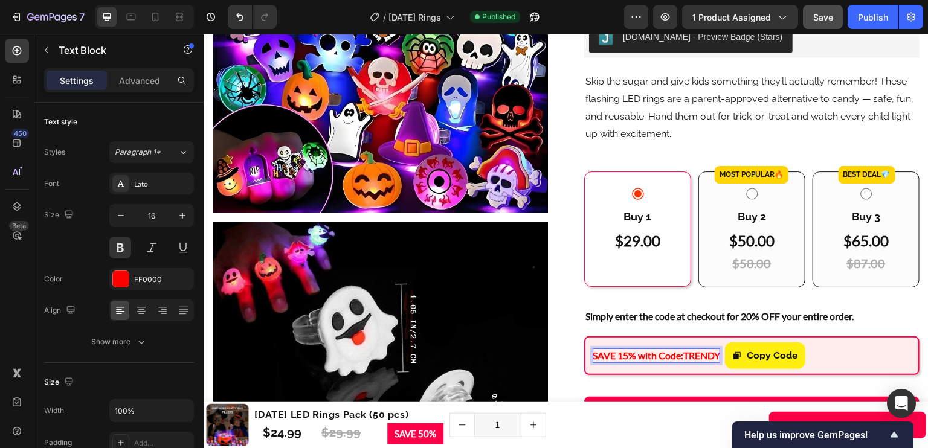
click at [832, 7] on button "Save" at bounding box center [823, 17] width 40 height 24
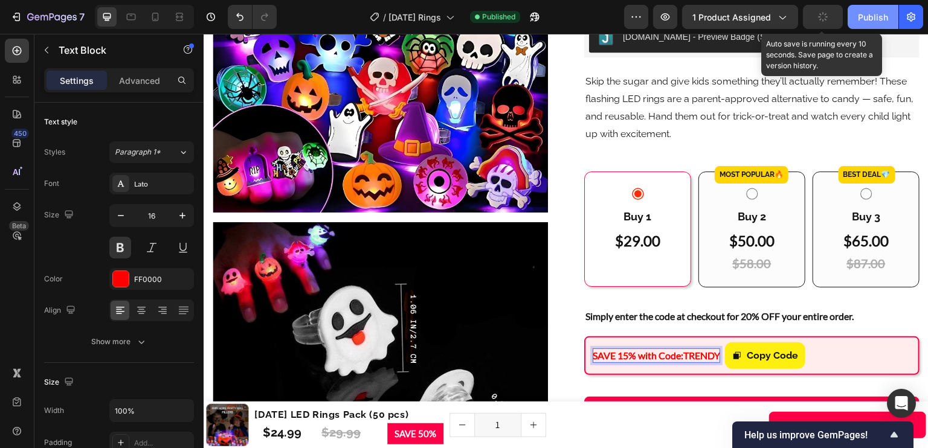
click at [867, 13] on div "Publish" at bounding box center [873, 17] width 30 height 13
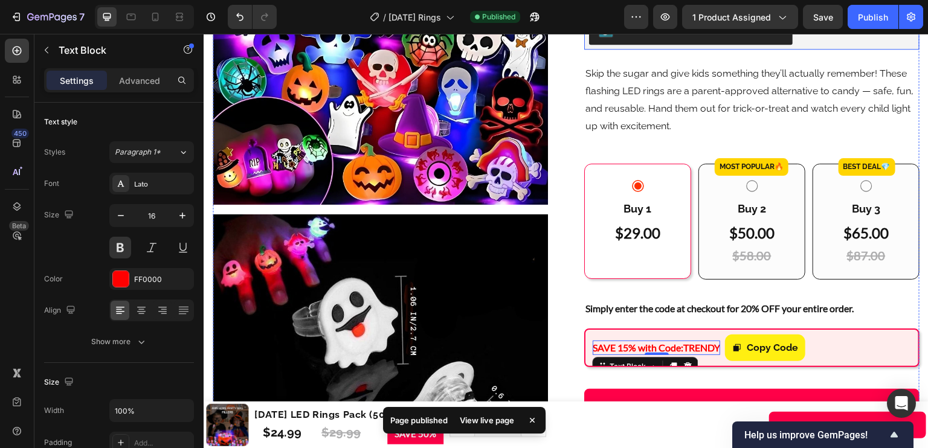
scroll to position [239, 0]
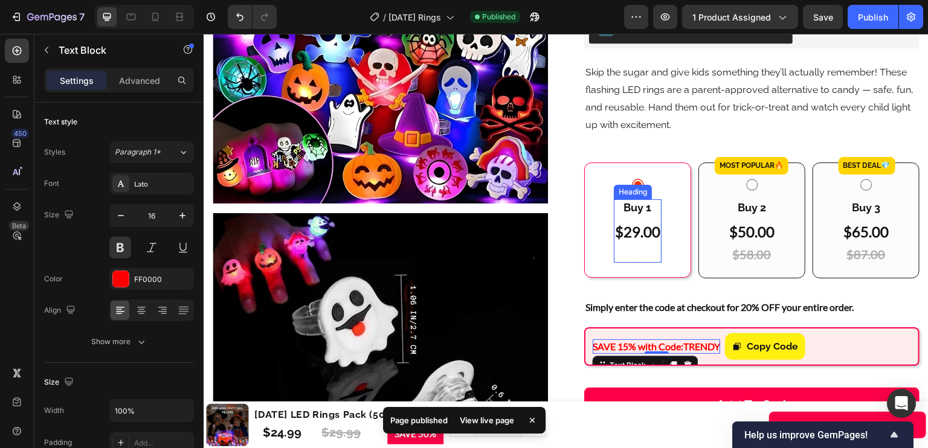
click at [656, 230] on h2 "$29.00" at bounding box center [638, 231] width 48 height 21
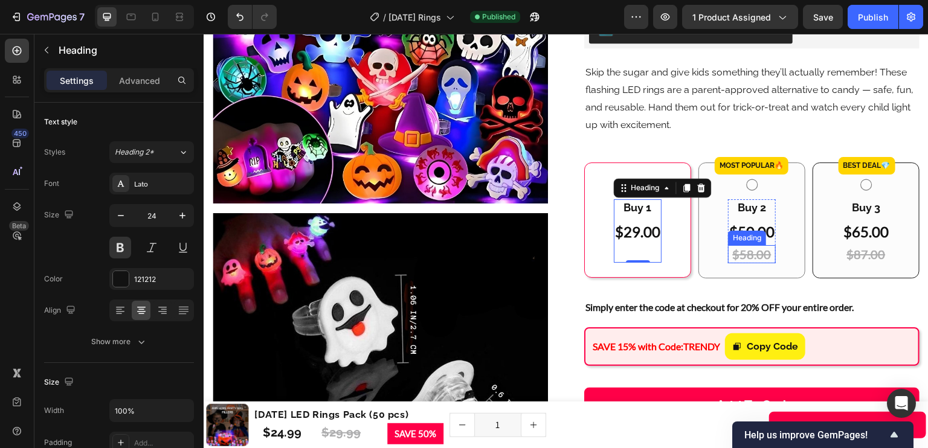
click at [754, 251] on s "$58.00" at bounding box center [752, 254] width 39 height 15
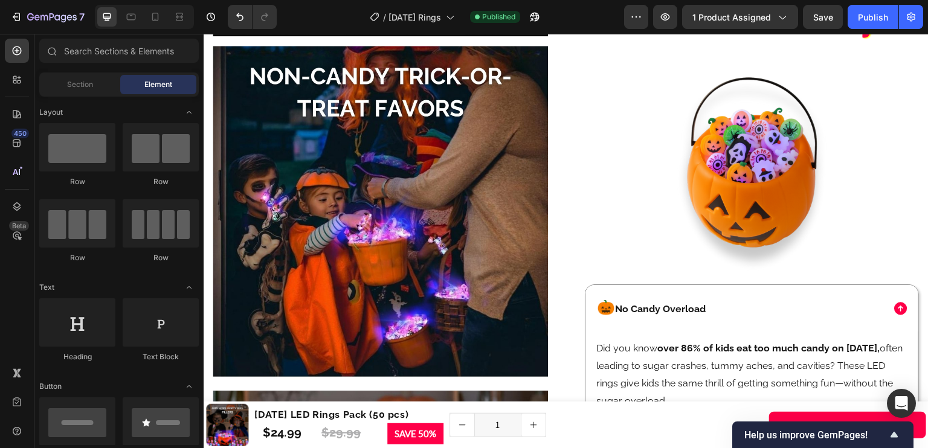
scroll to position [1453, 0]
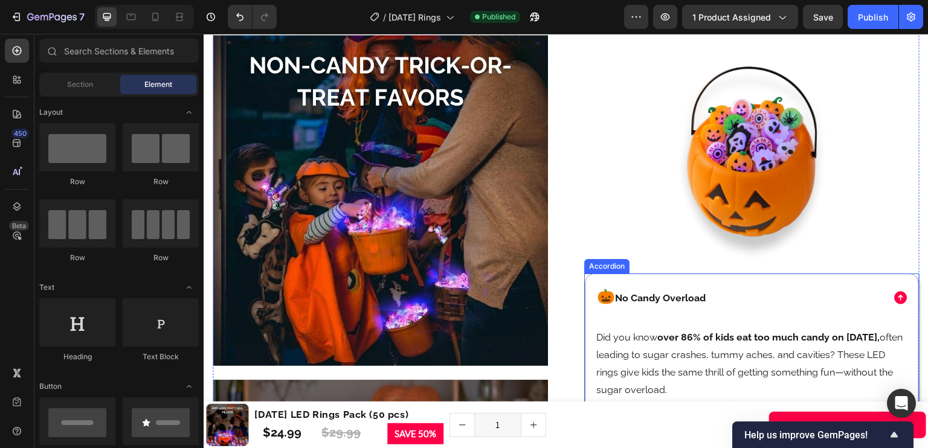
click at [678, 295] on span "No Candy Overload" at bounding box center [660, 297] width 91 height 11
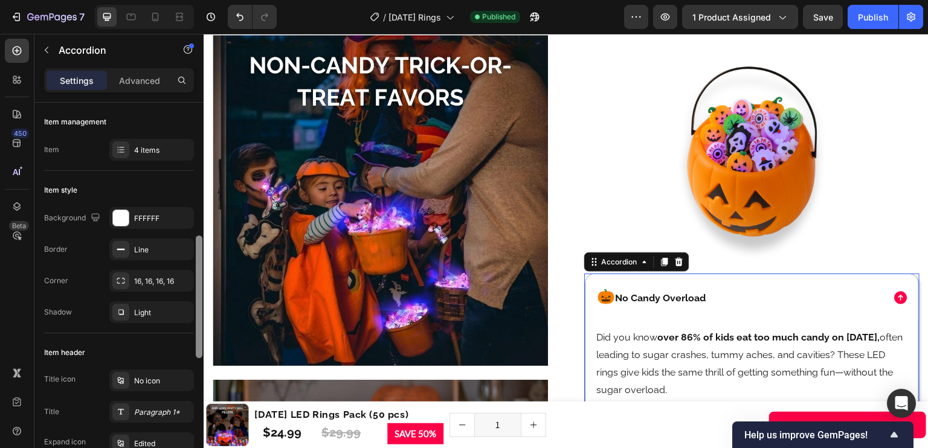
scroll to position [167, 0]
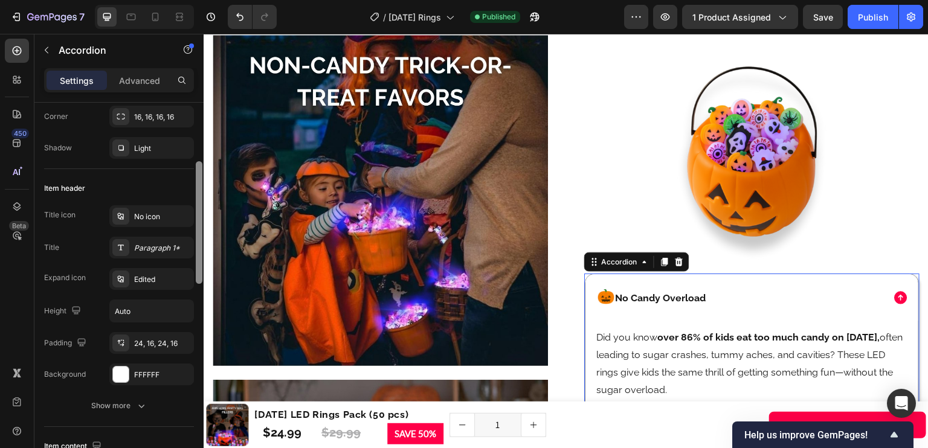
drag, startPoint x: 201, startPoint y: 177, endPoint x: 184, endPoint y: 231, distance: 57.1
click at [184, 231] on div "Item management Item 4 items Item style Background FFFFFF Border Line Corner 16…" at bounding box center [118, 293] width 169 height 380
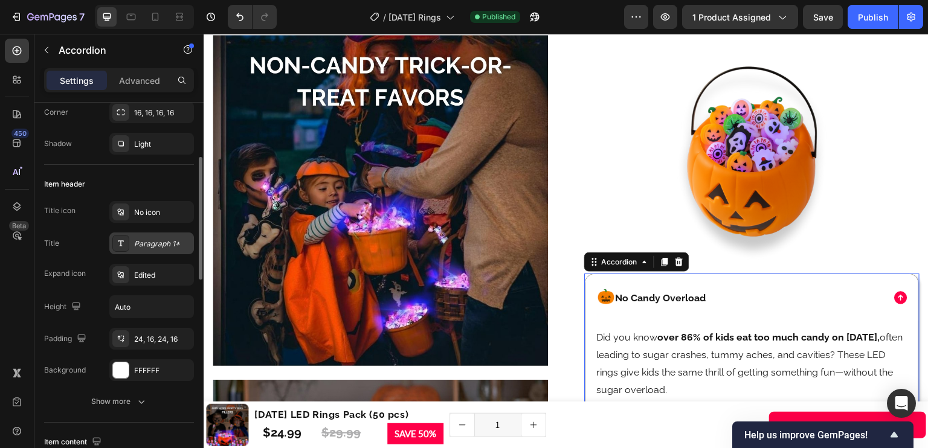
click at [161, 241] on div "Paragraph 1*" at bounding box center [162, 244] width 57 height 11
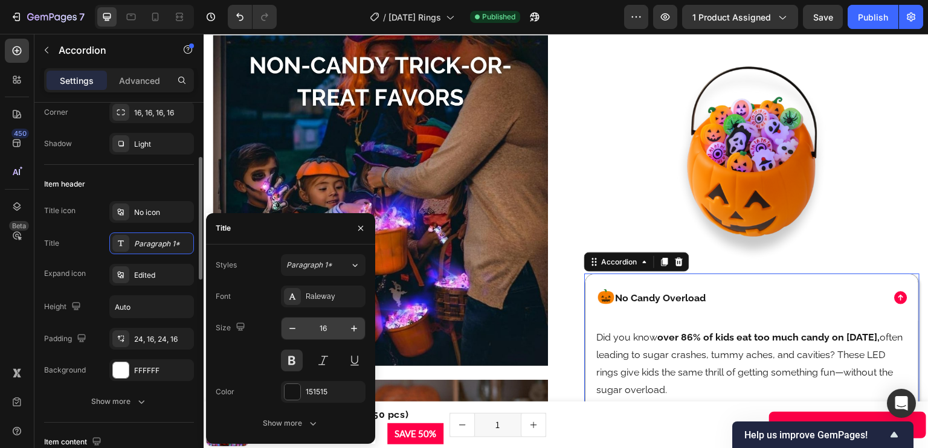
click at [331, 331] on input "16" at bounding box center [323, 329] width 40 height 22
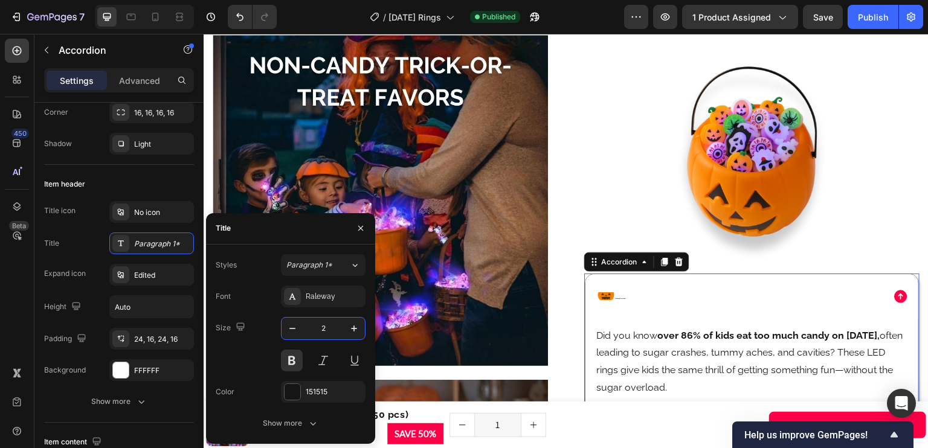
type input "24"
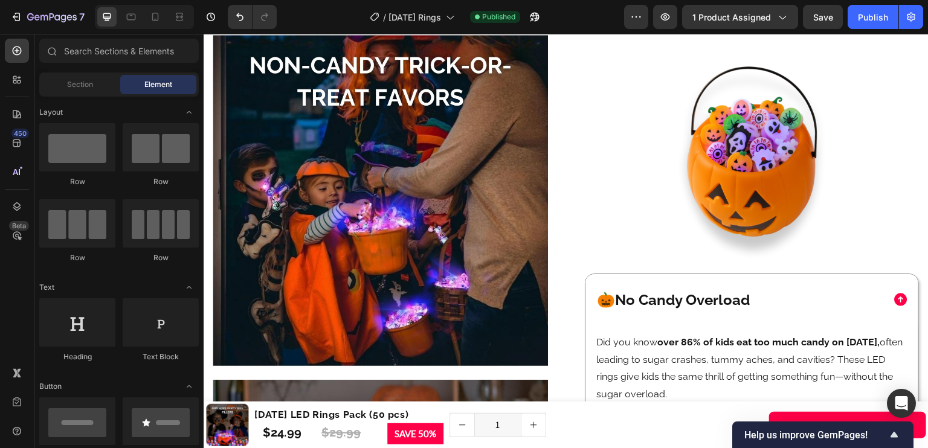
scroll to position [1581, 0]
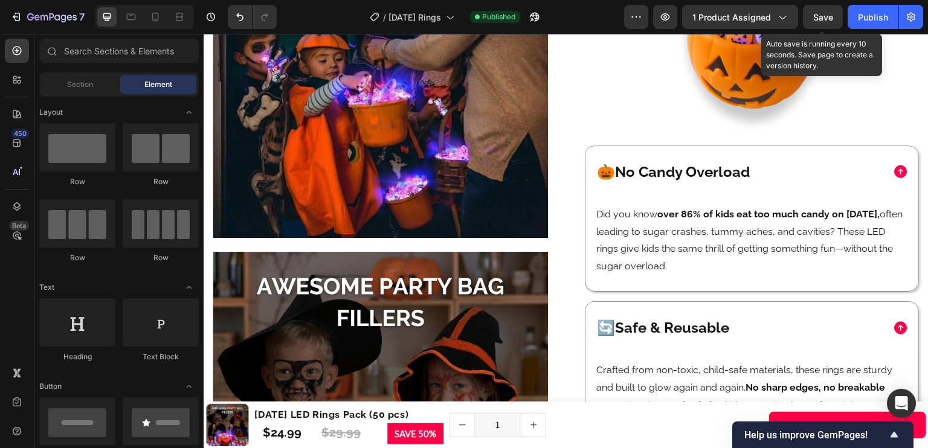
click at [827, 16] on span "Save" at bounding box center [823, 17] width 20 height 10
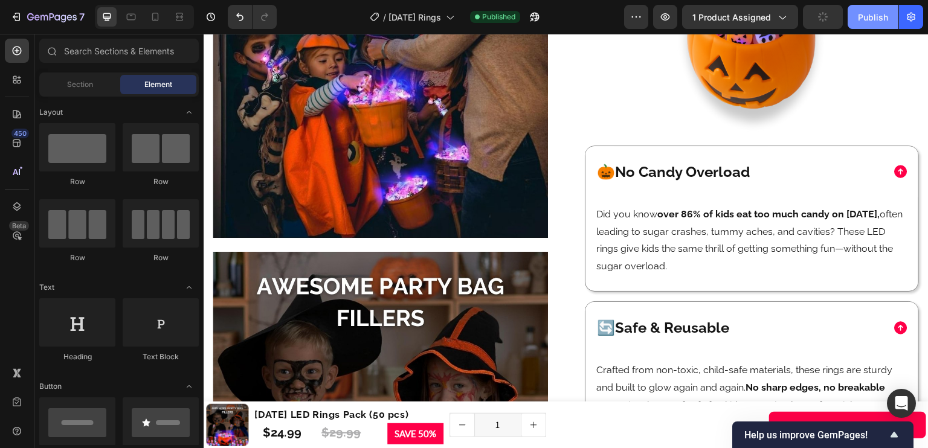
click at [854, 14] on button "Publish" at bounding box center [873, 17] width 51 height 24
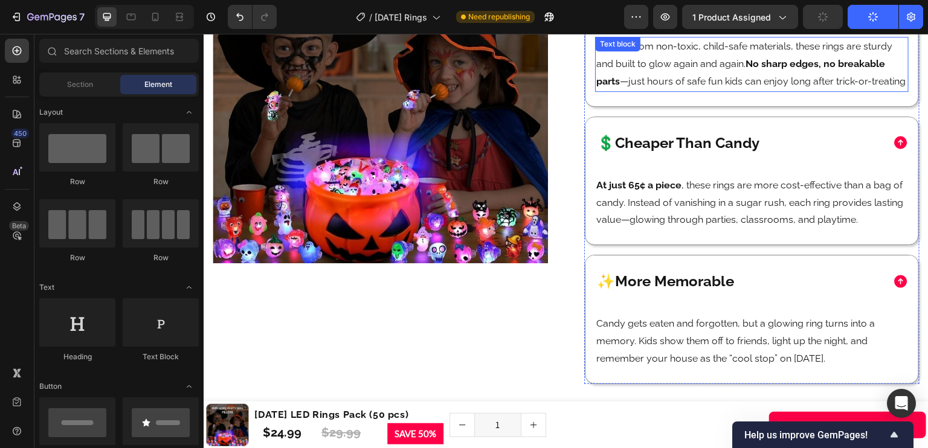
scroll to position [1905, 0]
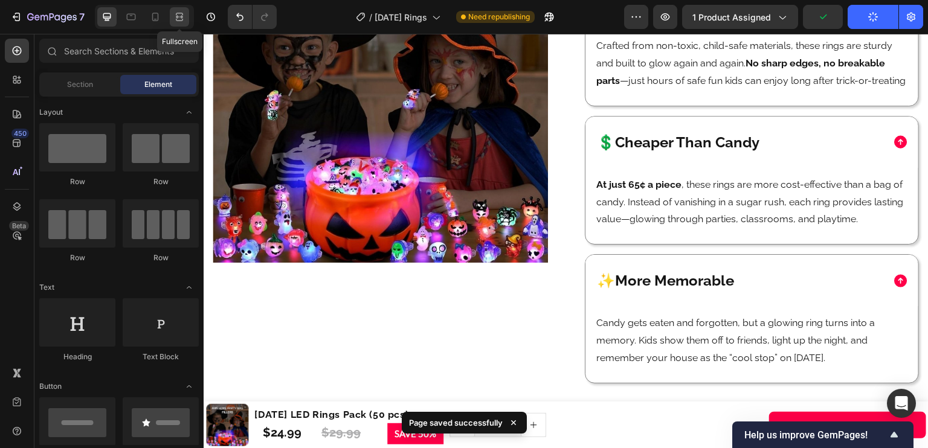
click at [174, 19] on icon at bounding box center [179, 17] width 12 height 12
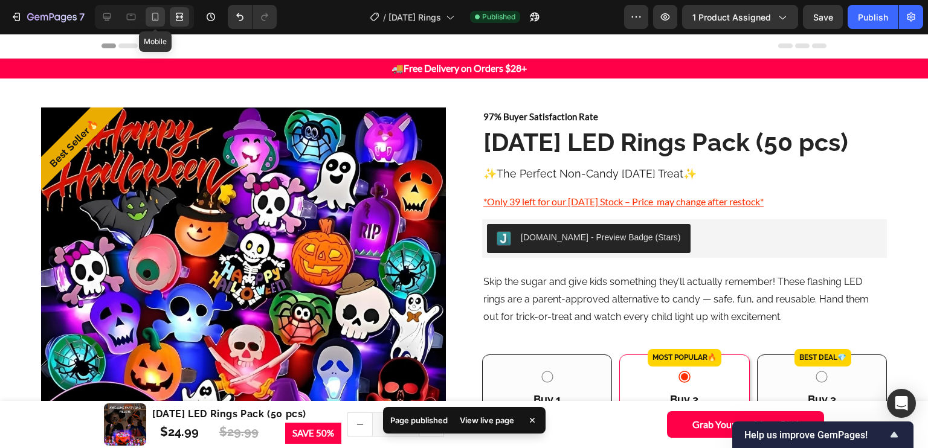
click at [153, 15] on icon at bounding box center [155, 17] width 12 height 12
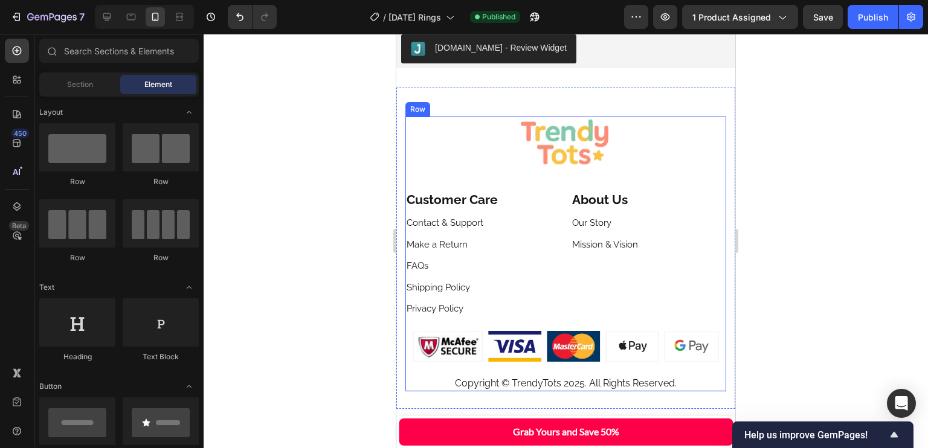
scroll to position [3886, 0]
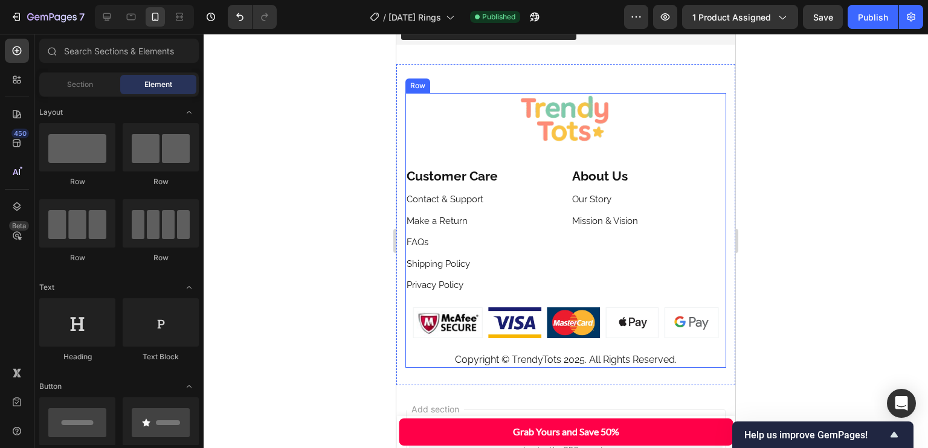
click at [680, 300] on div "Image" at bounding box center [566, 326] width 321 height 53
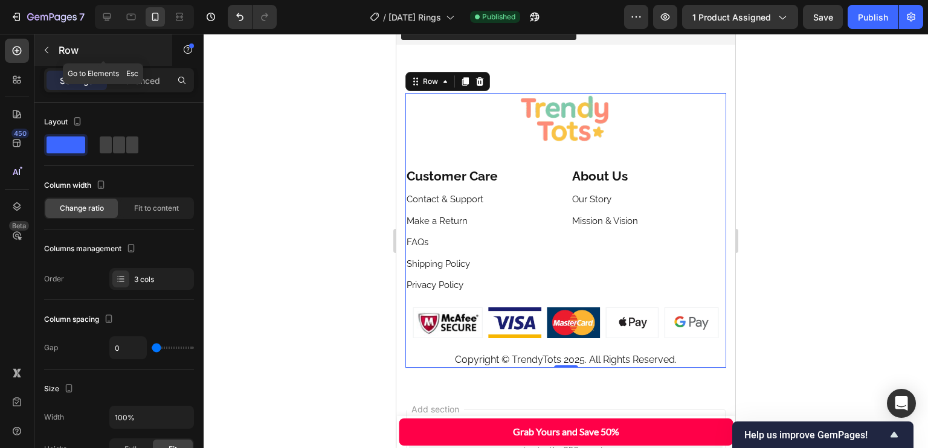
click at [80, 49] on p "Row" at bounding box center [110, 50] width 103 height 15
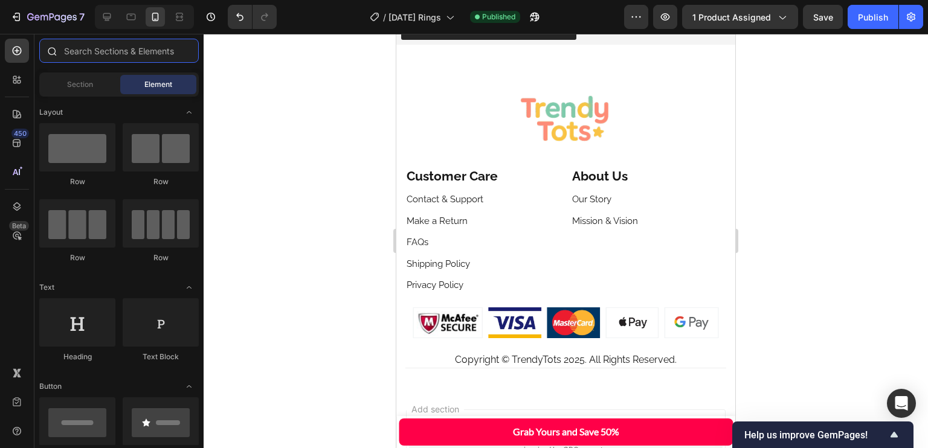
click at [114, 59] on input "text" at bounding box center [119, 51] width 160 height 24
click at [97, 90] on div "Section" at bounding box center [80, 84] width 76 height 19
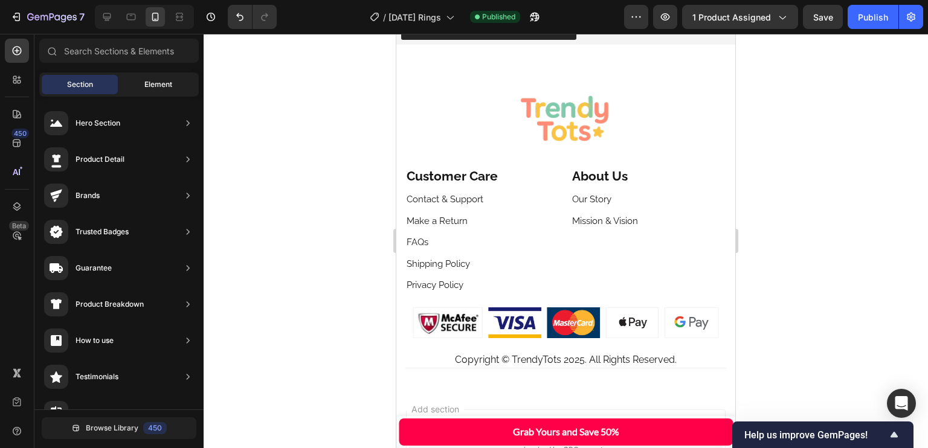
click at [152, 88] on span "Element" at bounding box center [158, 84] width 28 height 11
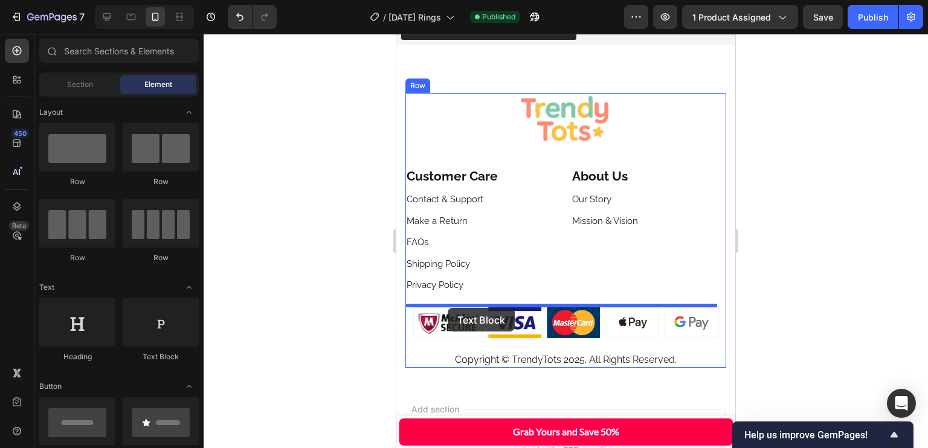
drag, startPoint x: 549, startPoint y: 375, endPoint x: 448, endPoint y: 306, distance: 121.9
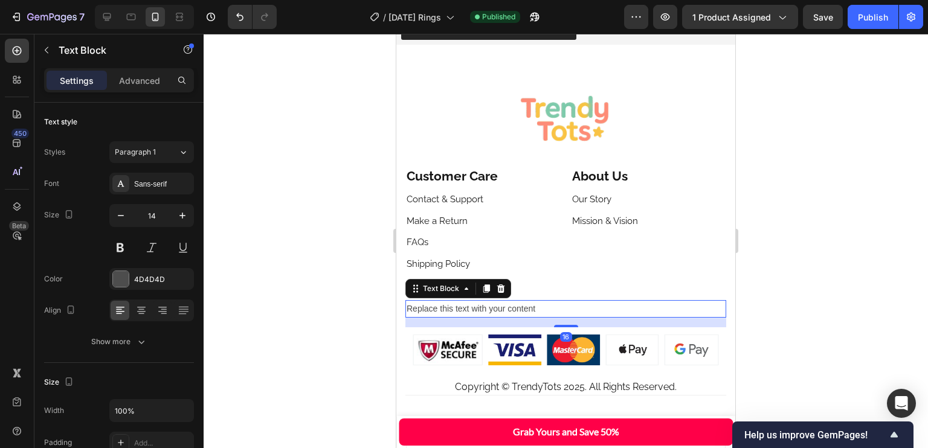
click at [469, 309] on div "Replace this text with your content" at bounding box center [566, 309] width 321 height 18
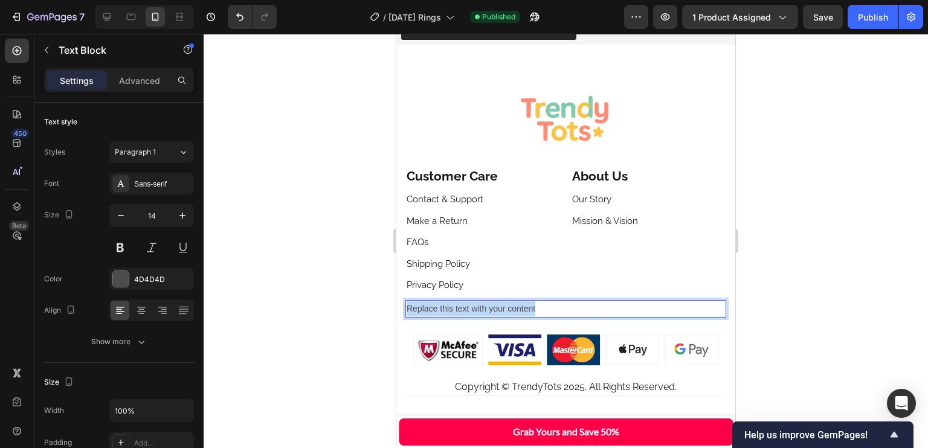
click at [469, 309] on p "Replace this text with your content" at bounding box center [566, 309] width 318 height 15
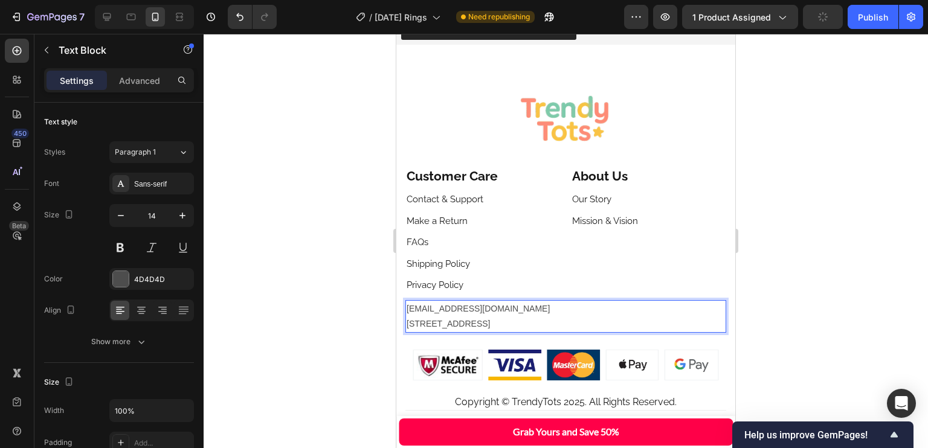
click at [515, 323] on p "trendytotscontact@gmail.com 38409 Crosspointe Common, CA 94536" at bounding box center [566, 317] width 318 height 30
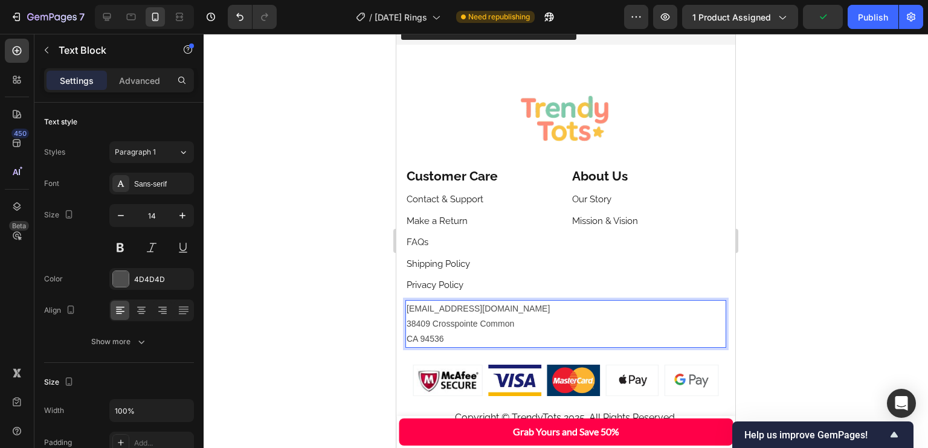
click at [517, 323] on p "trendytotscontact@gmail.com 38409 Crosspointe Common" at bounding box center [566, 317] width 318 height 30
click at [517, 332] on p "CA 94536" at bounding box center [566, 339] width 318 height 15
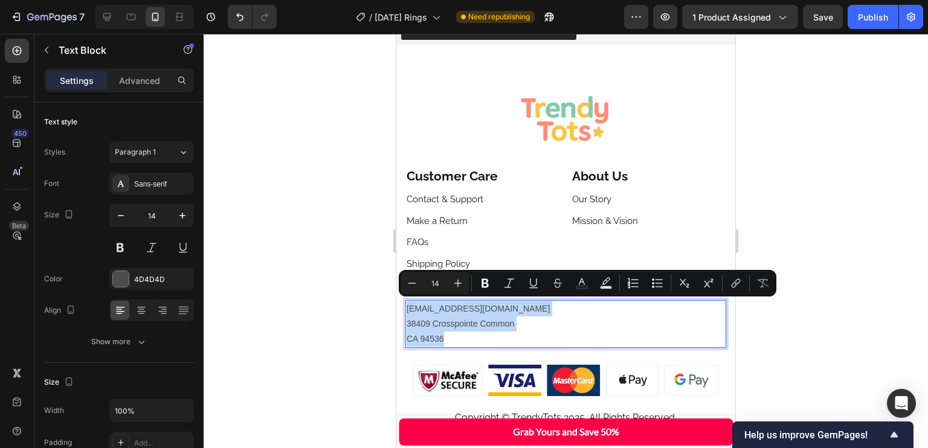
click at [384, 299] on div at bounding box center [566, 241] width 725 height 415
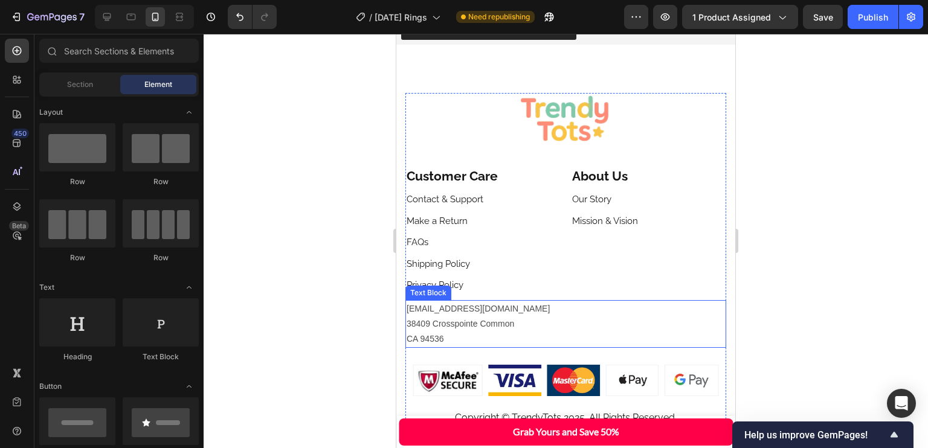
click at [498, 341] on p "CA 94536" at bounding box center [566, 339] width 318 height 15
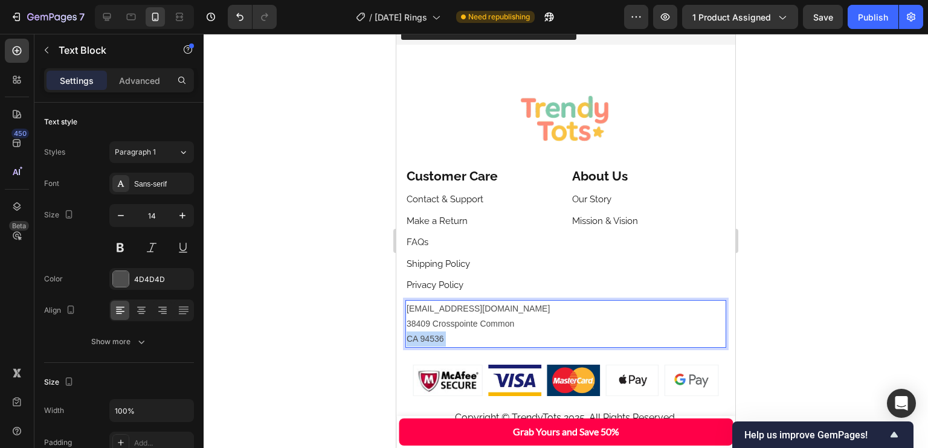
drag, startPoint x: 482, startPoint y: 339, endPoint x: 409, endPoint y: 311, distance: 78.4
click at [409, 311] on div "trendytotscontact@gmail.com 38409 Crosspointe Common CA 94536" at bounding box center [566, 324] width 321 height 48
click at [409, 311] on link "[EMAIL_ADDRESS][DOMAIN_NAME]" at bounding box center [478, 309] width 143 height 10
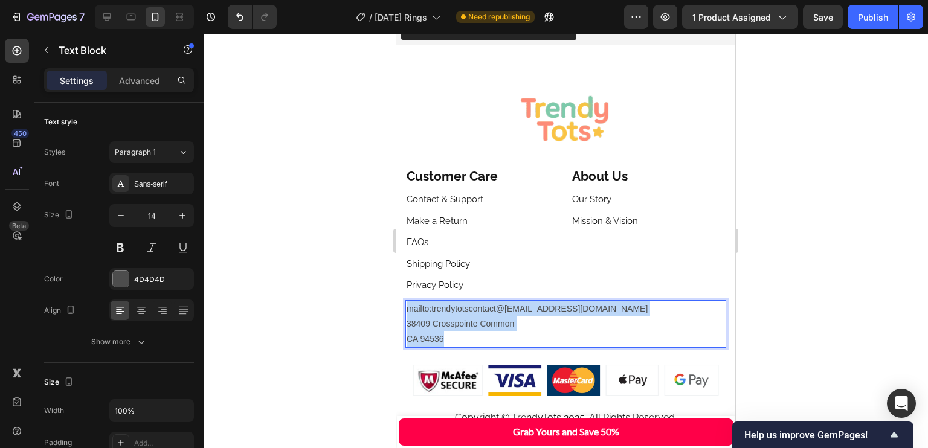
drag, startPoint x: 406, startPoint y: 309, endPoint x: 471, endPoint y: 341, distance: 73.0
click at [471, 341] on div "mailto:trendytotscontact@gmail.comtrendytotscontact@gmail.com 38409 Crosspointe…" at bounding box center [566, 324] width 321 height 48
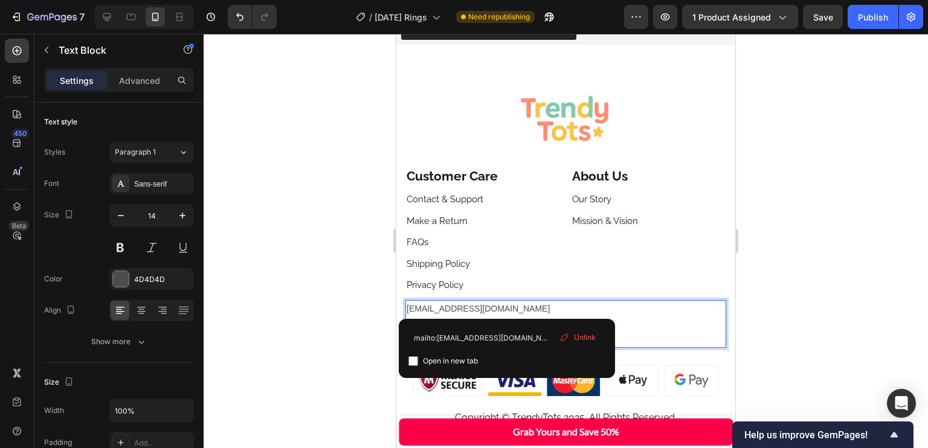
click at [510, 311] on link "[EMAIL_ADDRESS][DOMAIN_NAME]" at bounding box center [478, 309] width 143 height 10
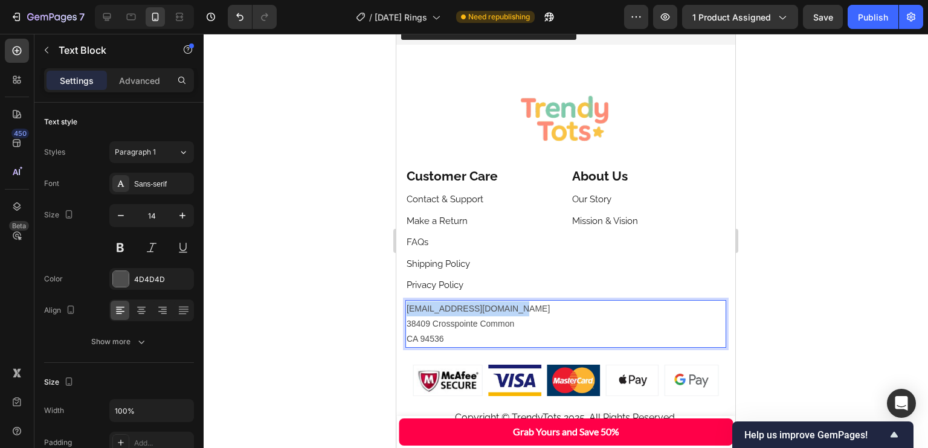
click at [505, 332] on p "CA 94536" at bounding box center [566, 339] width 318 height 15
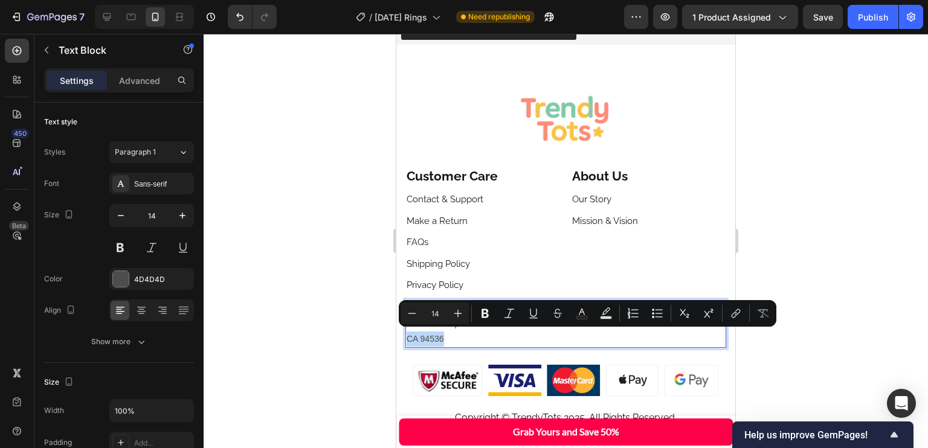
click at [505, 332] on p "CA 94536" at bounding box center [566, 339] width 318 height 15
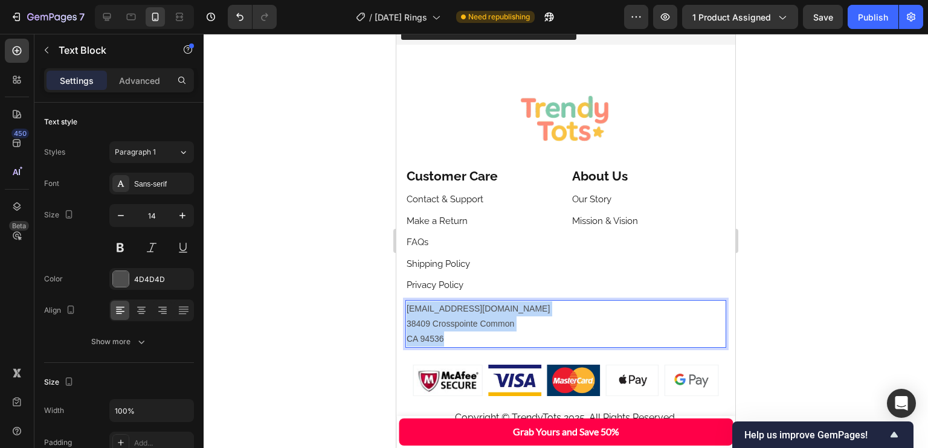
drag, startPoint x: 490, startPoint y: 335, endPoint x: 407, endPoint y: 306, distance: 87.0
click at [407, 306] on div "trendytotscontact@gmail.com 38409 Crosspointe Common CA 94536" at bounding box center [566, 324] width 321 height 48
click at [407, 306] on link "[EMAIL_ADDRESS][DOMAIN_NAME]" at bounding box center [478, 309] width 143 height 10
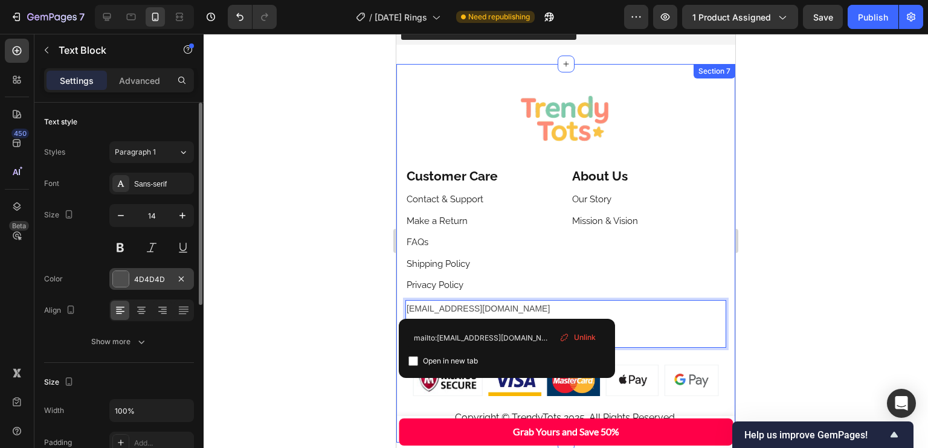
click at [157, 276] on div "4D4D4D" at bounding box center [151, 279] width 35 height 11
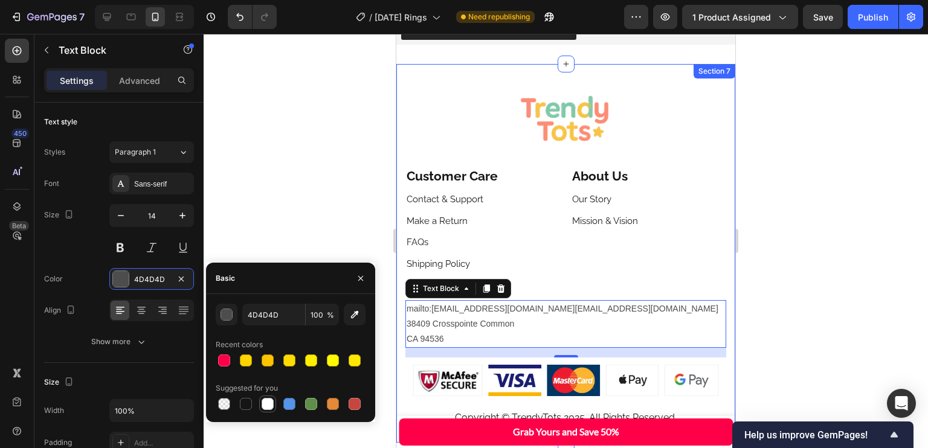
click at [244, 406] on div at bounding box center [246, 404] width 12 height 12
type input "151515"
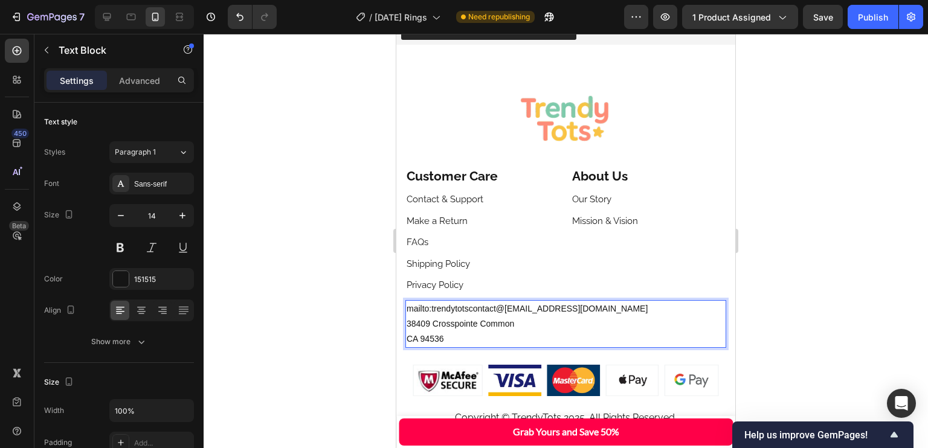
drag, startPoint x: 656, startPoint y: 304, endPoint x: 786, endPoint y: 338, distance: 134.3
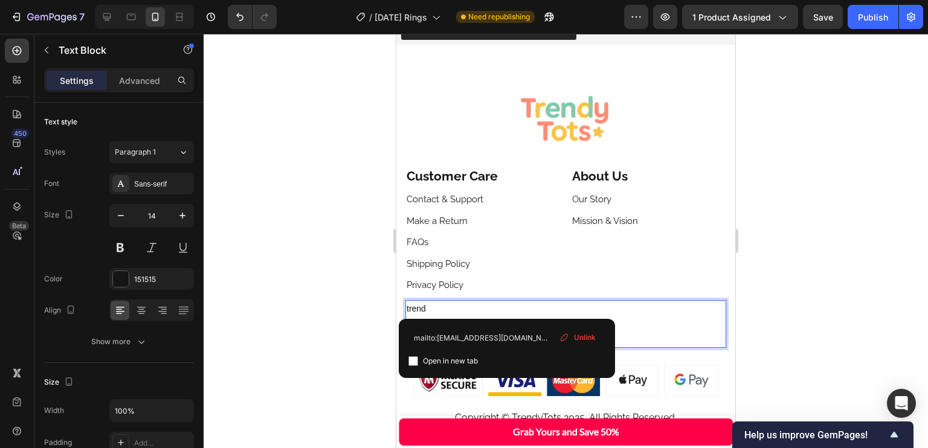
click at [589, 336] on span "Unlink" at bounding box center [585, 337] width 22 height 11
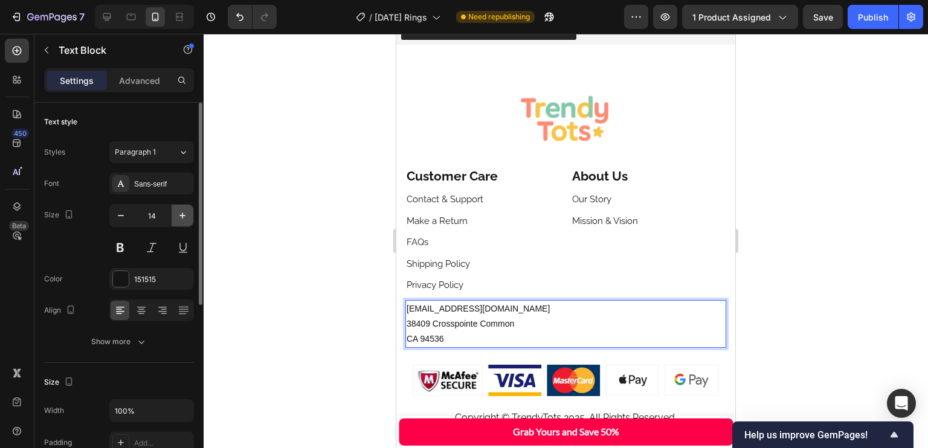
click at [181, 213] on icon "button" at bounding box center [182, 216] width 12 height 12
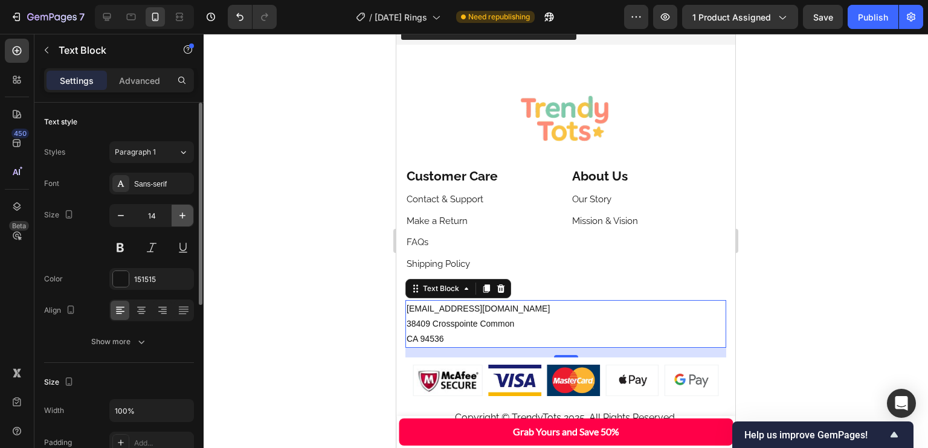
click at [181, 213] on icon "button" at bounding box center [182, 216] width 12 height 12
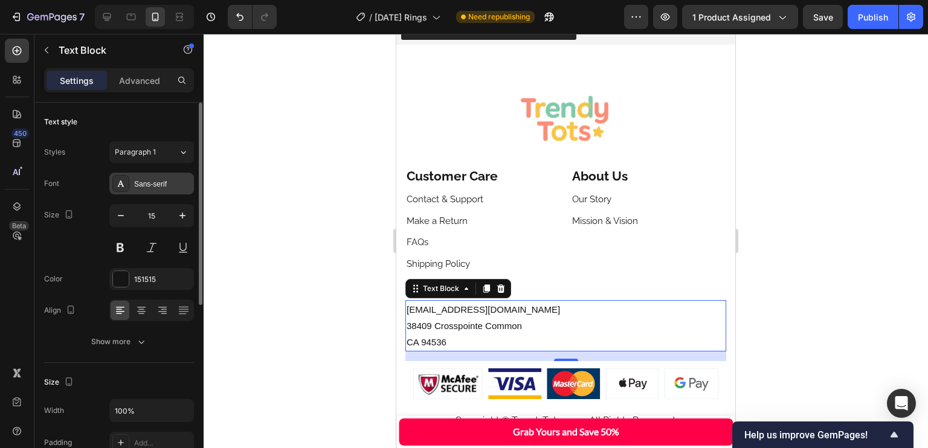
click at [163, 183] on div "Sans-serif" at bounding box center [162, 184] width 57 height 11
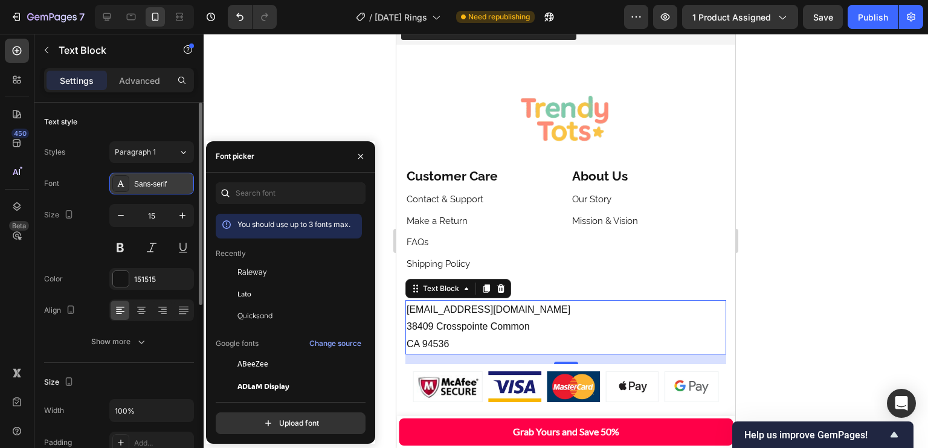
type input "16"
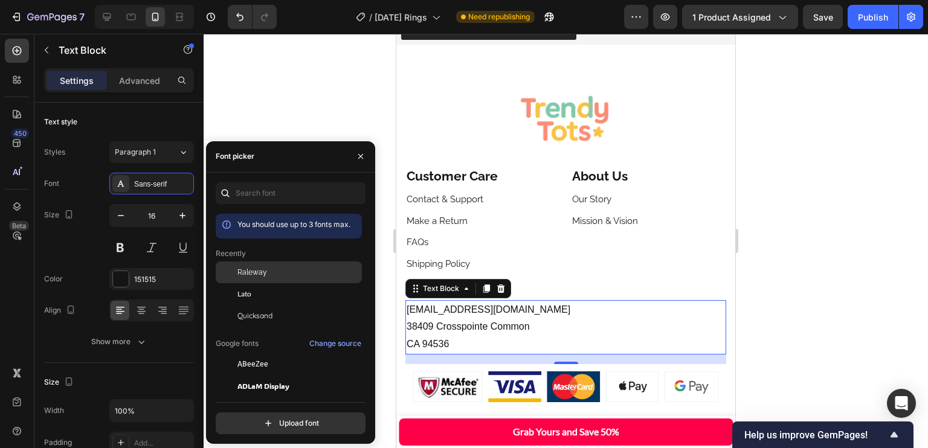
click at [277, 270] on div "Raleway" at bounding box center [299, 272] width 122 height 11
click at [584, 316] on p "trendytotscontact@gmail.com 38409 Crosspointe Common" at bounding box center [566, 319] width 318 height 35
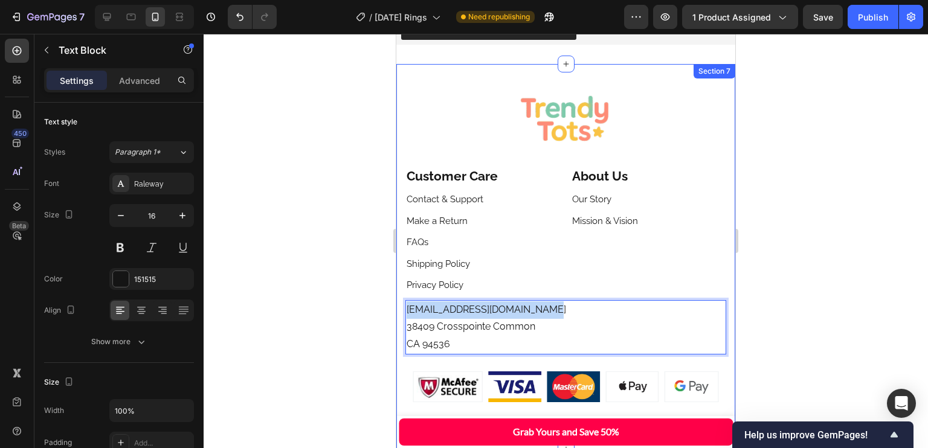
drag, startPoint x: 570, startPoint y: 314, endPoint x: 384, endPoint y: 305, distance: 186.9
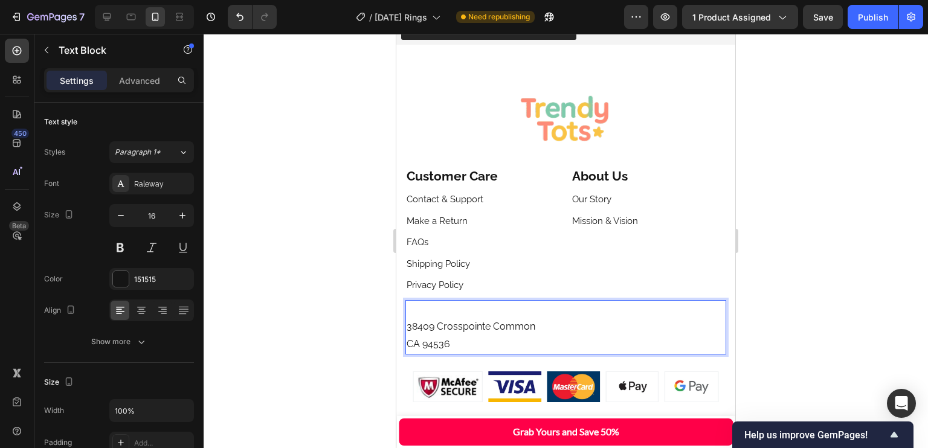
click at [486, 340] on p "CA 94536" at bounding box center [566, 345] width 318 height 18
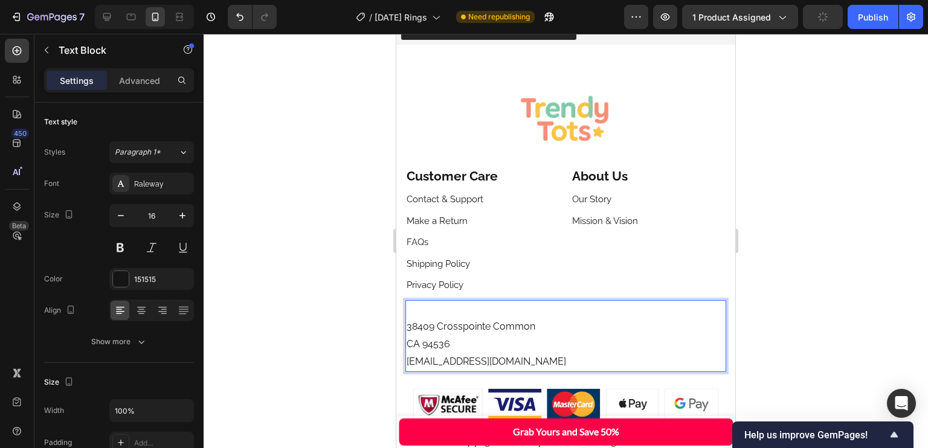
click at [430, 308] on p "38409 Crosspointe Common" at bounding box center [566, 319] width 318 height 35
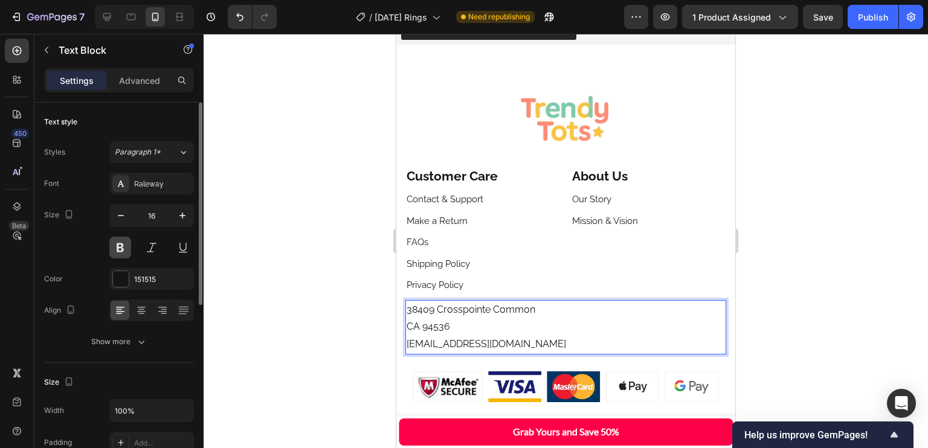
click at [120, 248] on button at bounding box center [120, 248] width 22 height 22
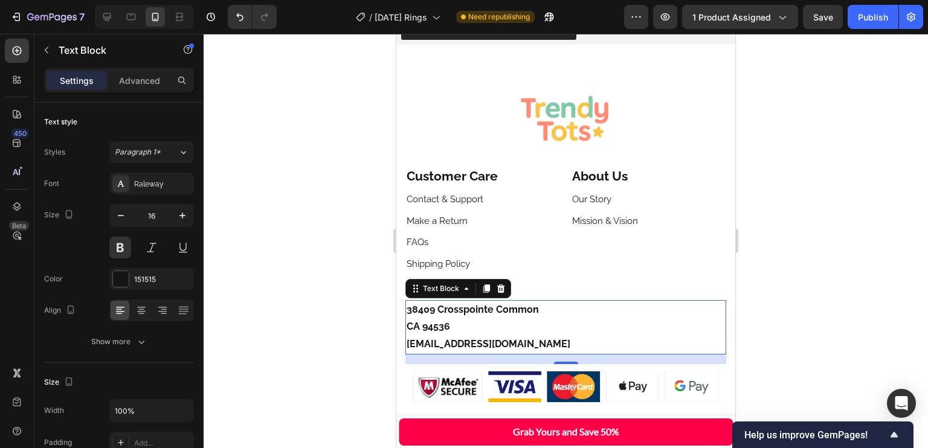
click at [718, 246] on div "Image Customer Care Text block About Us Text block Row Contact & Support Text b…" at bounding box center [565, 257] width 339 height 386
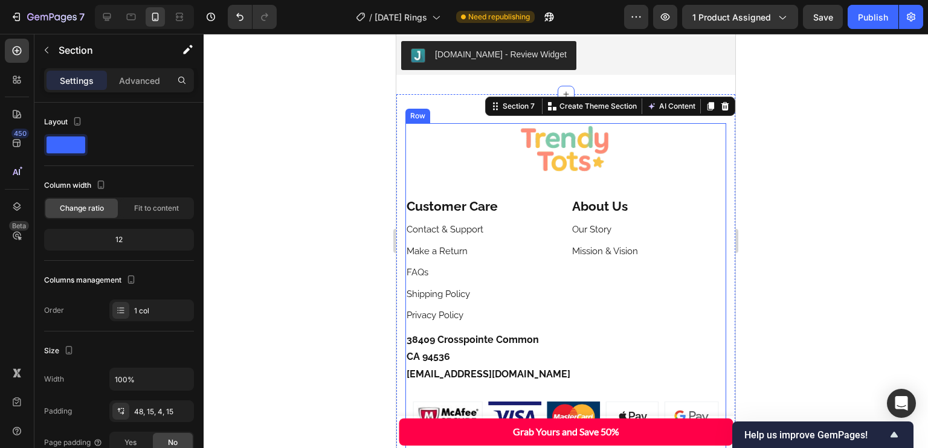
scroll to position [3885, 0]
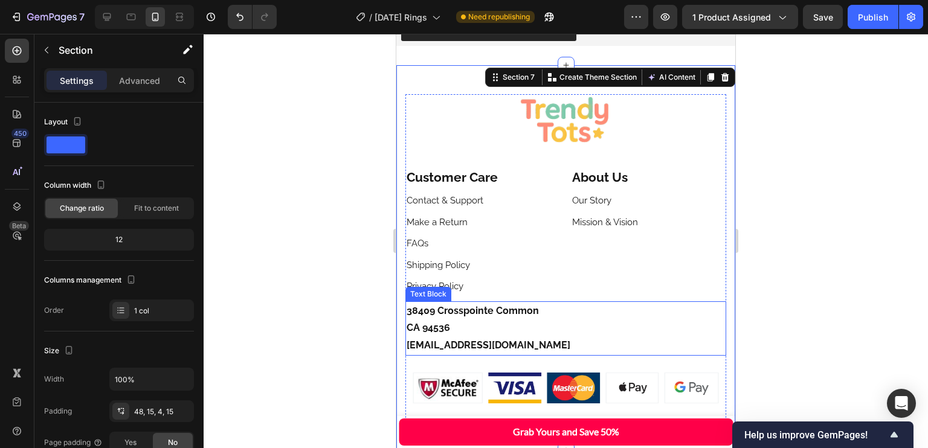
click at [491, 314] on p "38409 Crosspointe Common" at bounding box center [566, 312] width 318 height 18
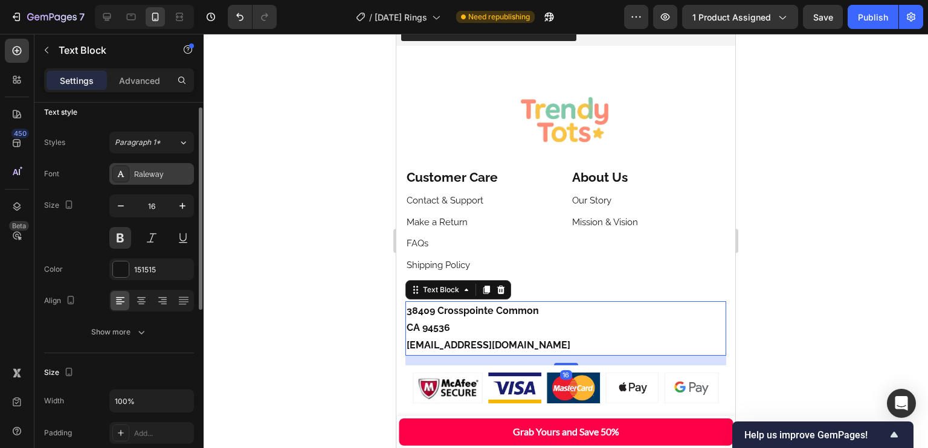
scroll to position [10, 0]
click at [152, 179] on div "Raleway" at bounding box center [151, 174] width 85 height 22
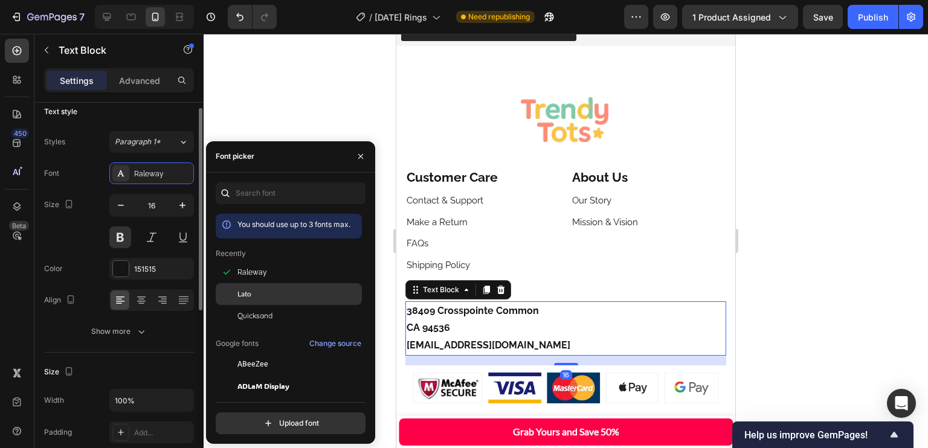
click at [279, 297] on div "Lato" at bounding box center [299, 294] width 122 height 11
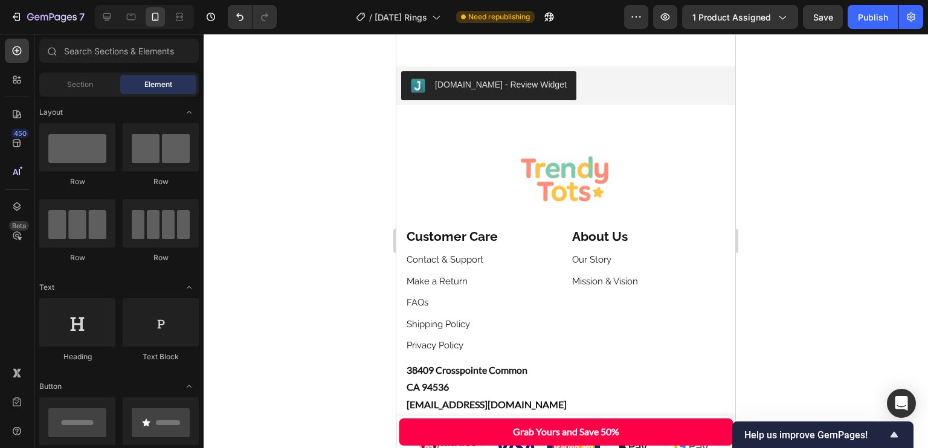
scroll to position [3904, 0]
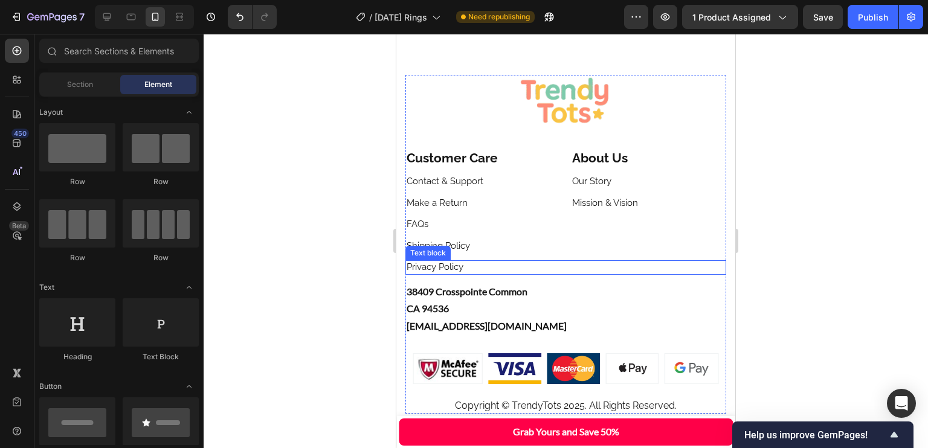
click at [545, 294] on p "38409 Crosspointe Common" at bounding box center [566, 292] width 318 height 18
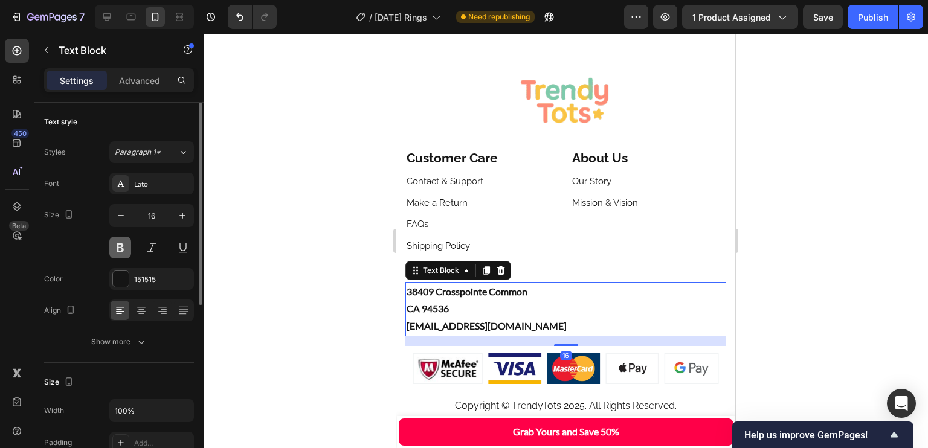
click at [126, 250] on button at bounding box center [120, 248] width 22 height 22
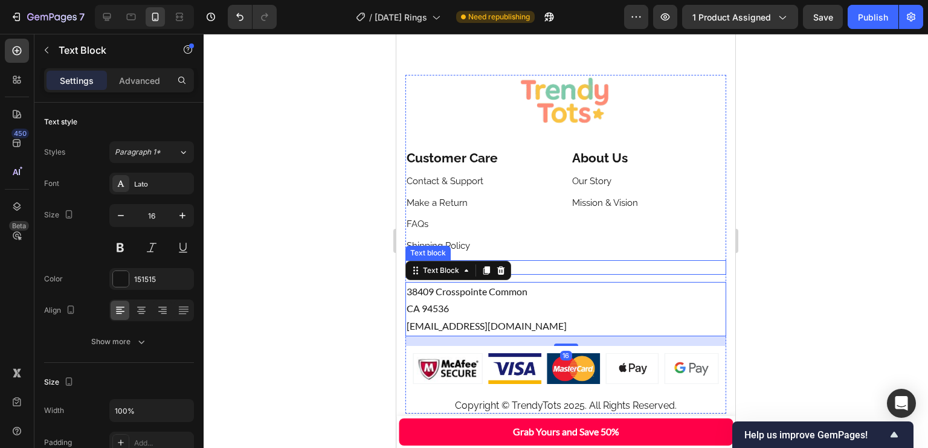
click at [629, 262] on p "Privacy Policy" at bounding box center [566, 268] width 318 height 12
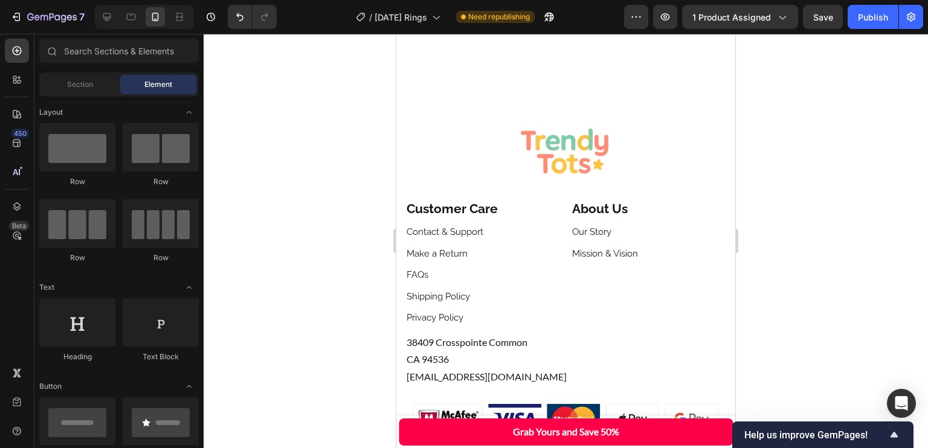
scroll to position [4040, 0]
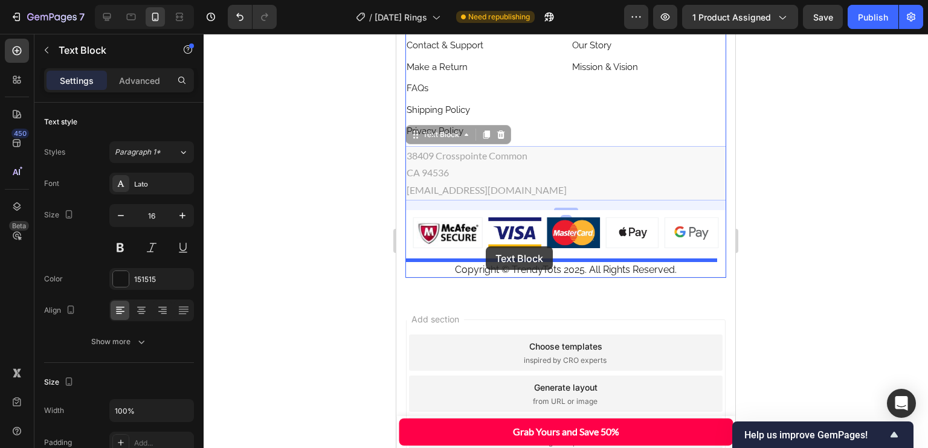
drag, startPoint x: 551, startPoint y: 176, endPoint x: 486, endPoint y: 247, distance: 95.4
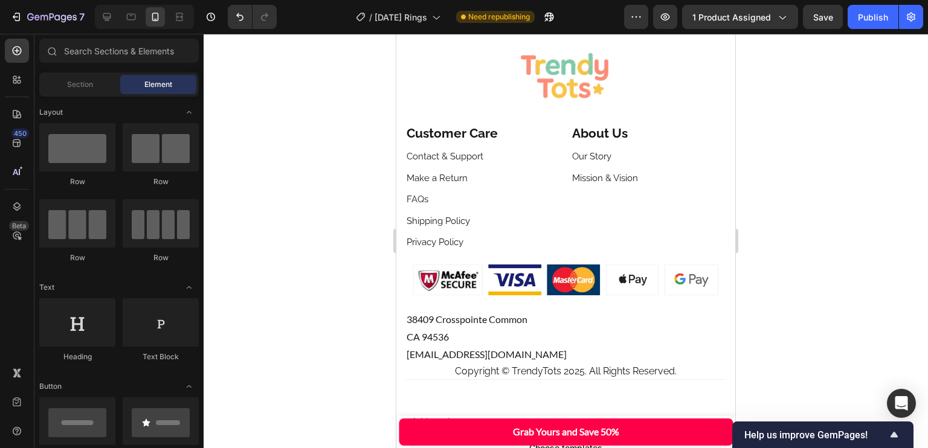
scroll to position [3923, 0]
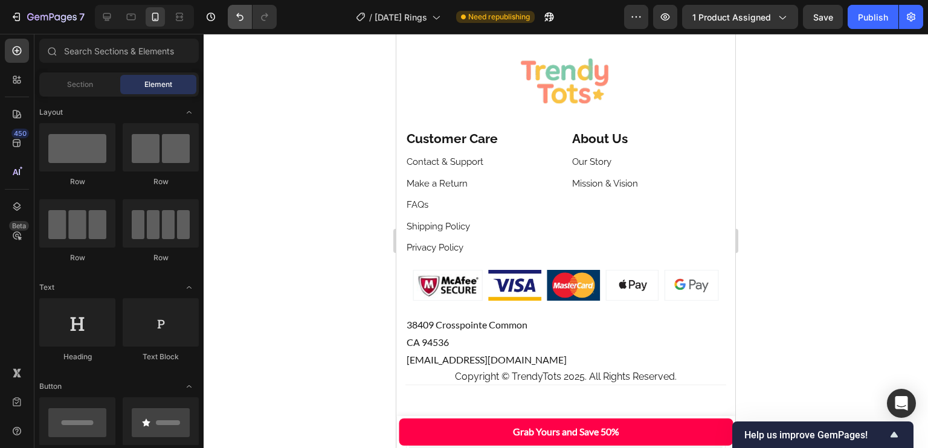
click at [242, 15] on icon "Undo/Redo" at bounding box center [240, 17] width 12 height 12
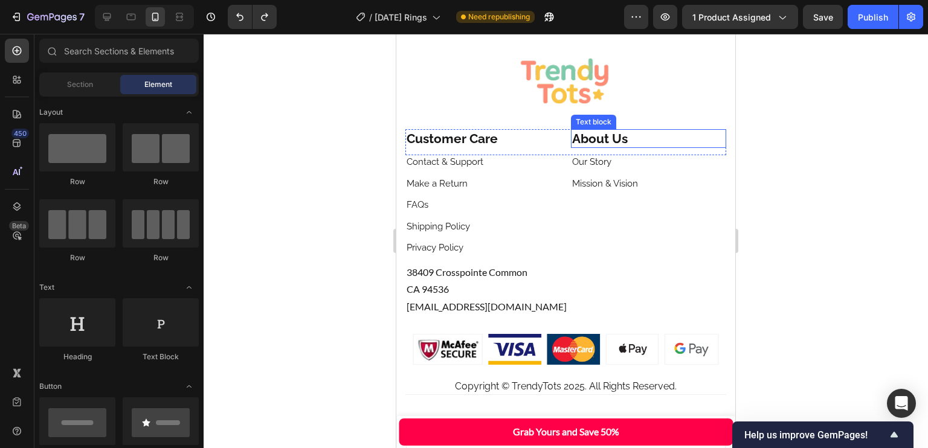
scroll to position [3868, 0]
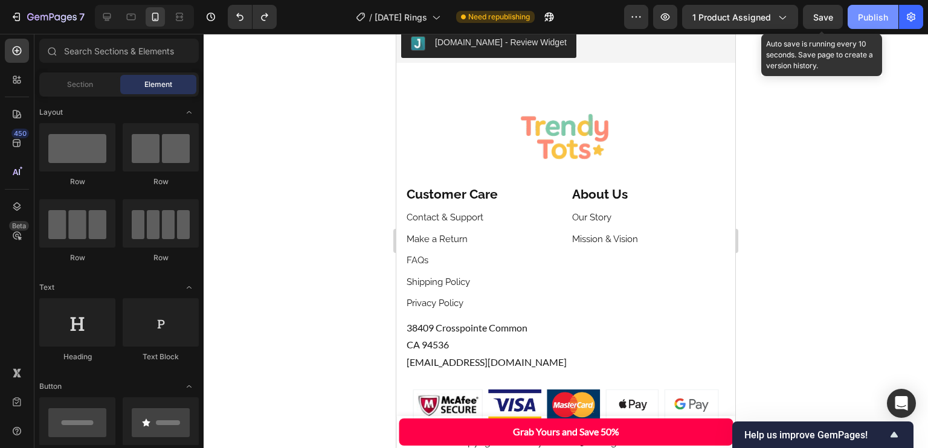
drag, startPoint x: 828, startPoint y: 19, endPoint x: 863, endPoint y: 14, distance: 35.5
click at [828, 19] on span "Save" at bounding box center [823, 17] width 20 height 10
click at [863, 14] on div "Publish" at bounding box center [873, 17] width 30 height 13
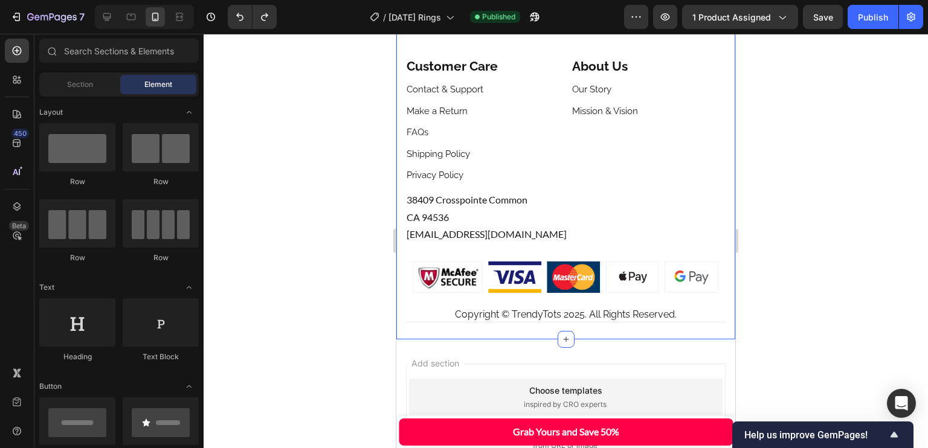
scroll to position [4333, 0]
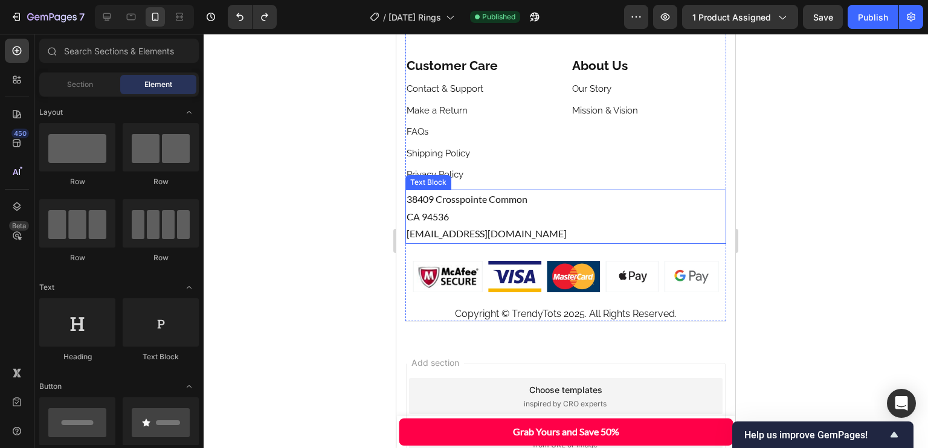
click at [534, 217] on p "CA 94536" at bounding box center [566, 217] width 318 height 18
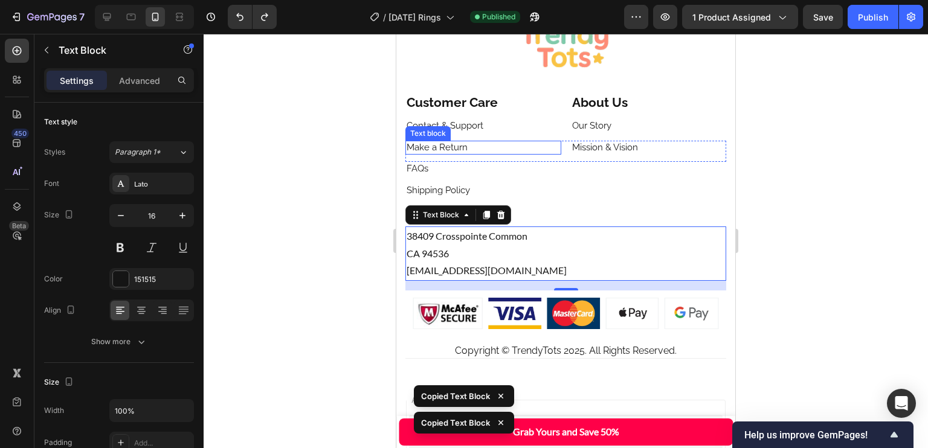
scroll to position [4293, 0]
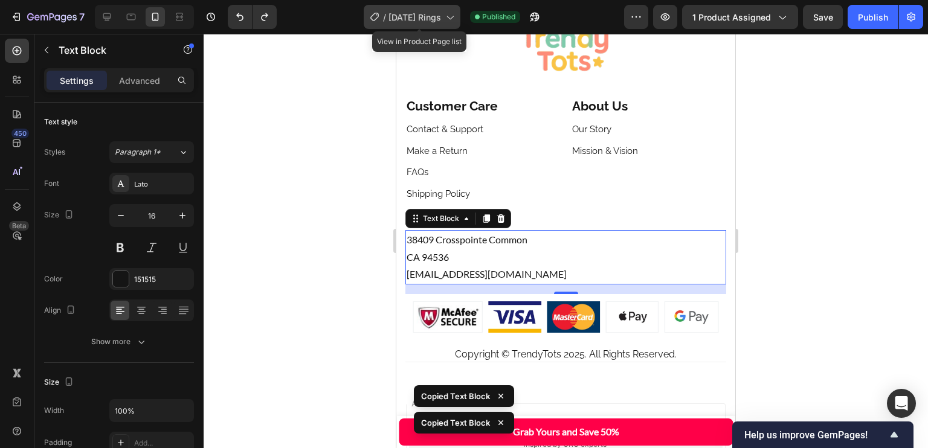
click at [419, 16] on span "[DATE] Rings" at bounding box center [415, 17] width 53 height 13
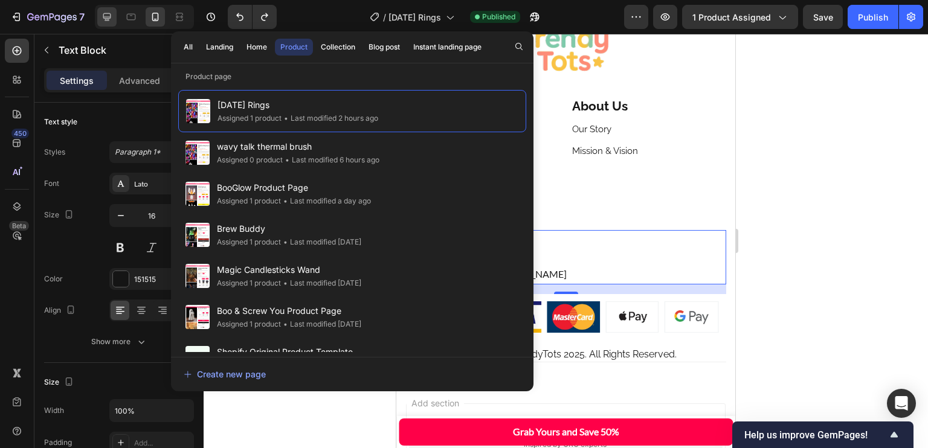
drag, startPoint x: 558, startPoint y: 0, endPoint x: 104, endPoint y: 18, distance: 454.8
click at [104, 18] on icon at bounding box center [107, 17] width 12 height 12
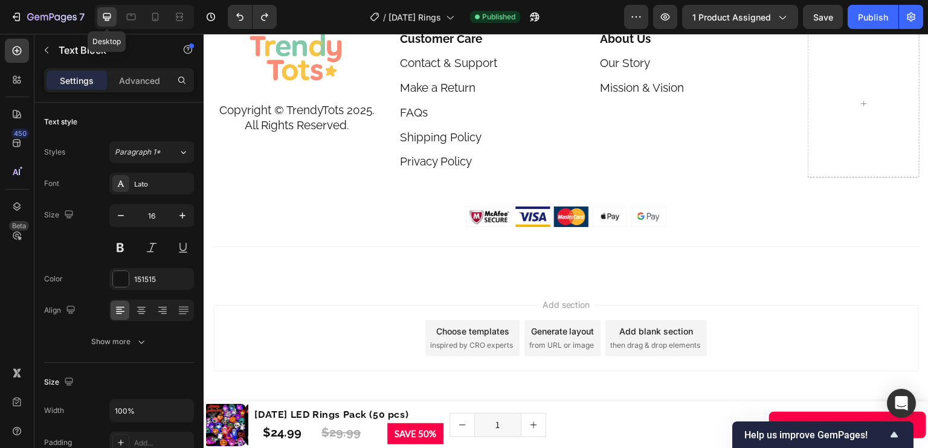
click at [104, 18] on icon at bounding box center [107, 17] width 12 height 12
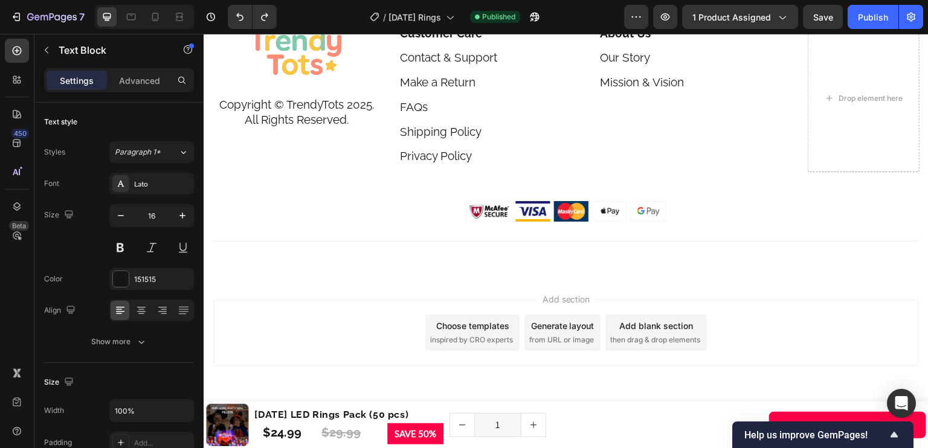
scroll to position [4256, 0]
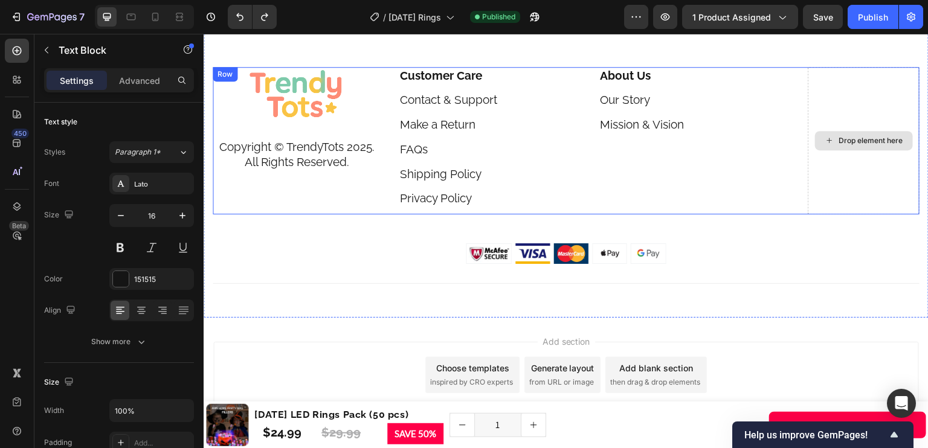
click at [840, 99] on div "Drop element here" at bounding box center [864, 140] width 112 height 147
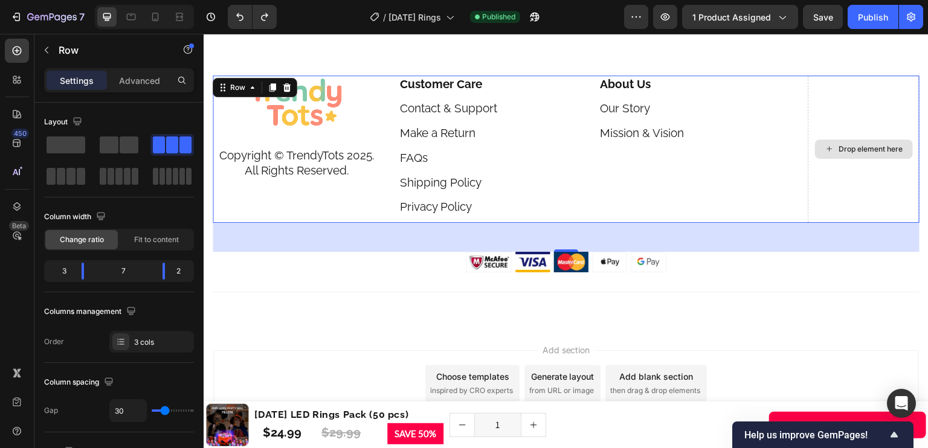
scroll to position [4247, 0]
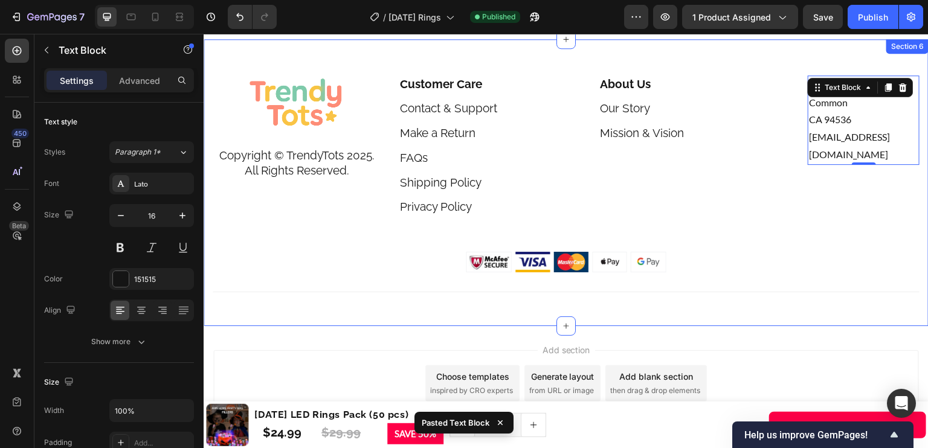
click at [851, 252] on div at bounding box center [566, 262] width 707 height 21
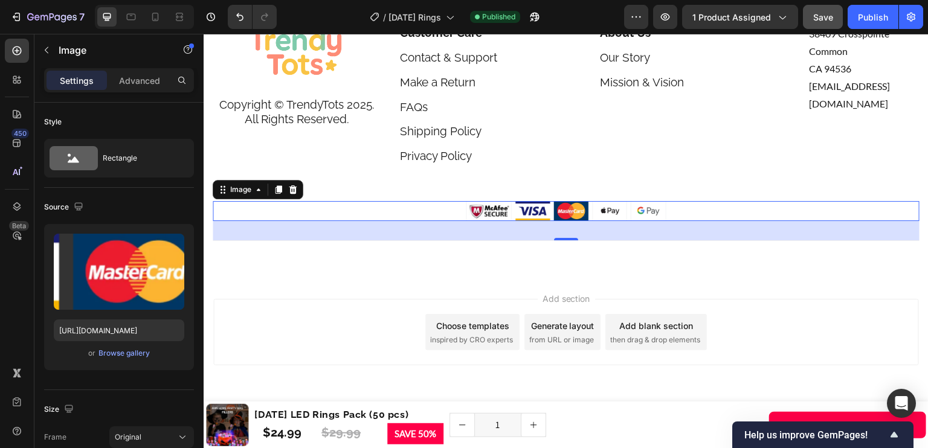
scroll to position [4039, 0]
click at [858, 16] on button "Publish" at bounding box center [873, 17] width 51 height 24
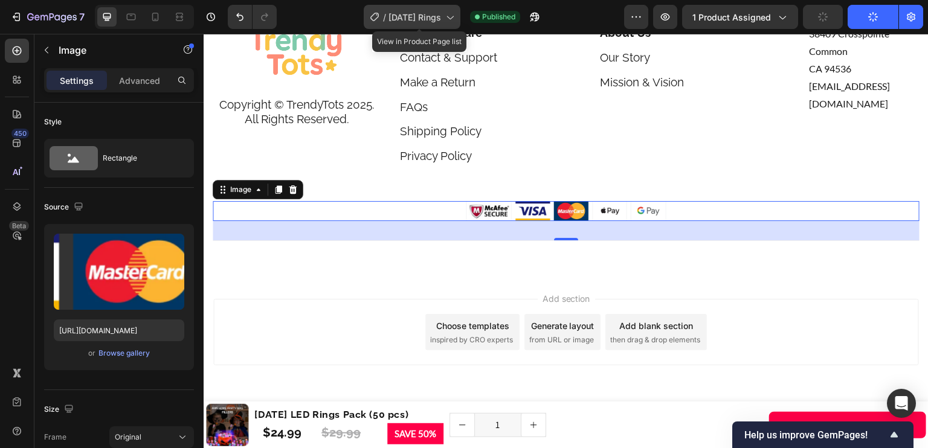
click at [431, 18] on span "[DATE] Rings" at bounding box center [415, 17] width 53 height 13
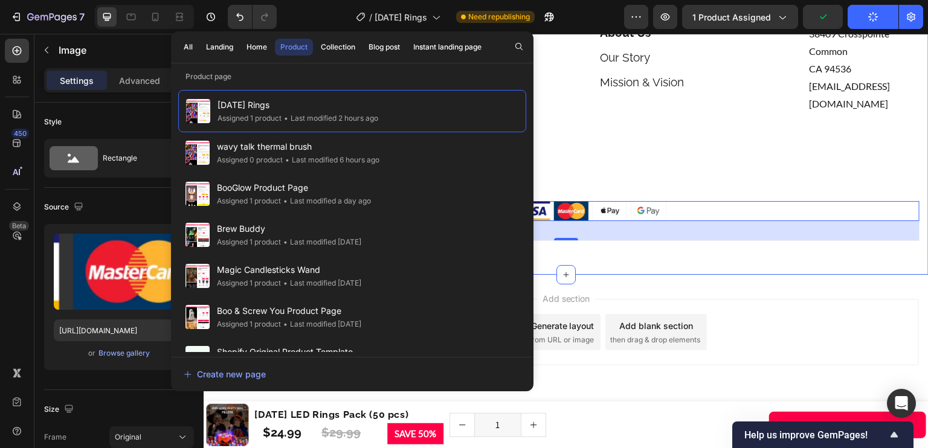
click at [687, 183] on div "Image Copyright © TrendyTots 2025. All Rights Reserved. Text block Customer Car…" at bounding box center [566, 139] width 707 height 231
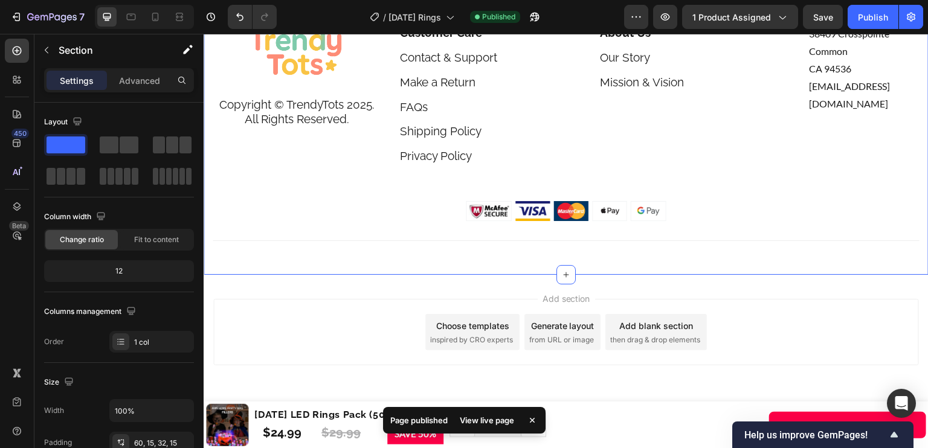
drag, startPoint x: 687, startPoint y: 34, endPoint x: 375, endPoint y: 244, distance: 376.6
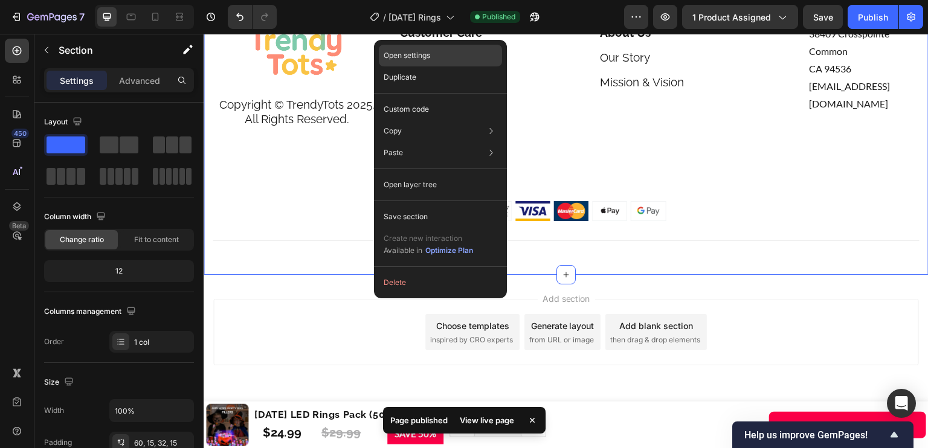
click at [463, 58] on div "Open settings" at bounding box center [440, 56] width 123 height 22
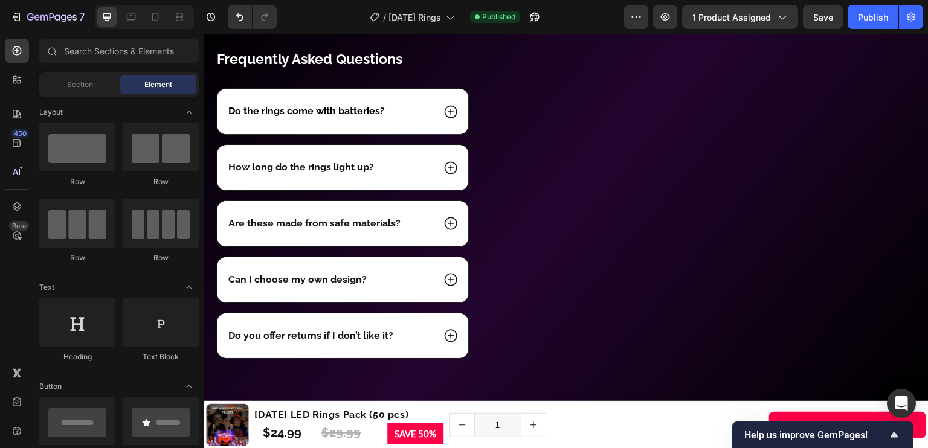
scroll to position [2135, 0]
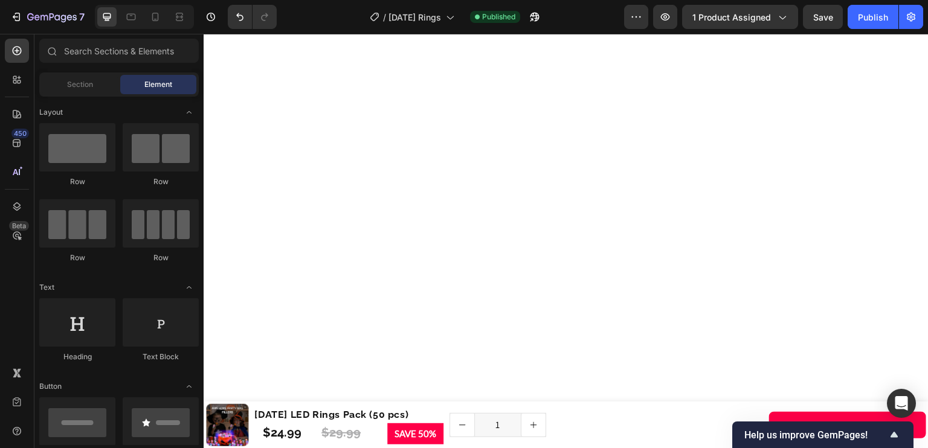
drag, startPoint x: 922, startPoint y: 378, endPoint x: 335, endPoint y: 49, distance: 672.1
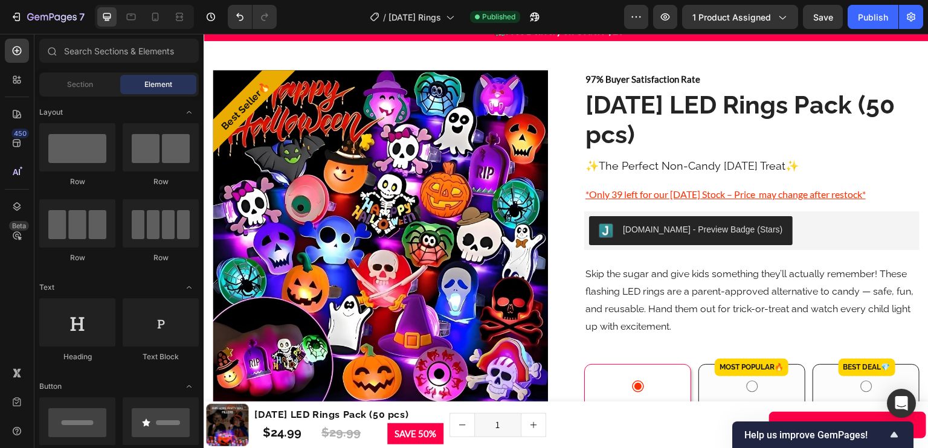
scroll to position [0, 0]
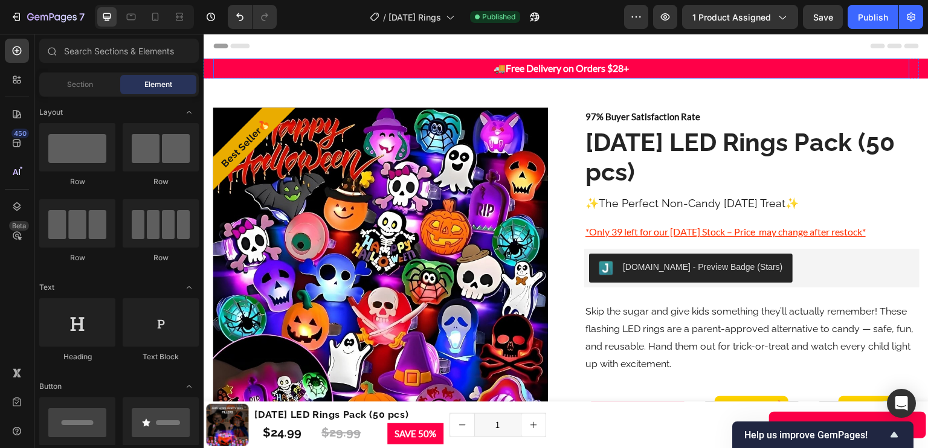
click at [661, 68] on p "🚚 Free Delivery on Orders $28+" at bounding box center [562, 69] width 694 height 18
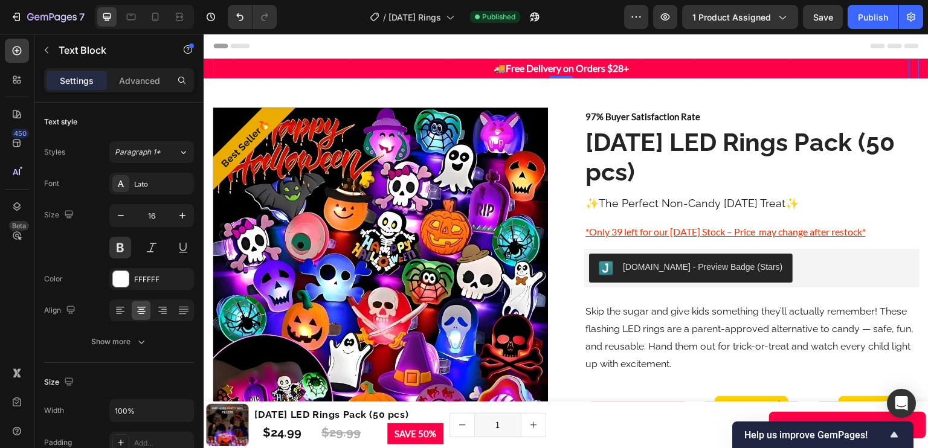
click at [208, 64] on div "🚚 Free Delivery on Orders $28+ Text Block 0 Row" at bounding box center [562, 69] width 716 height 20
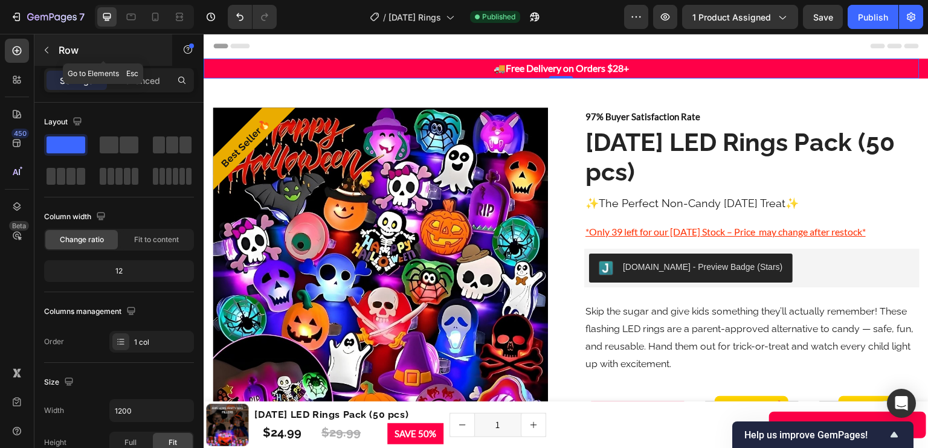
click at [70, 54] on p "Row" at bounding box center [110, 50] width 103 height 15
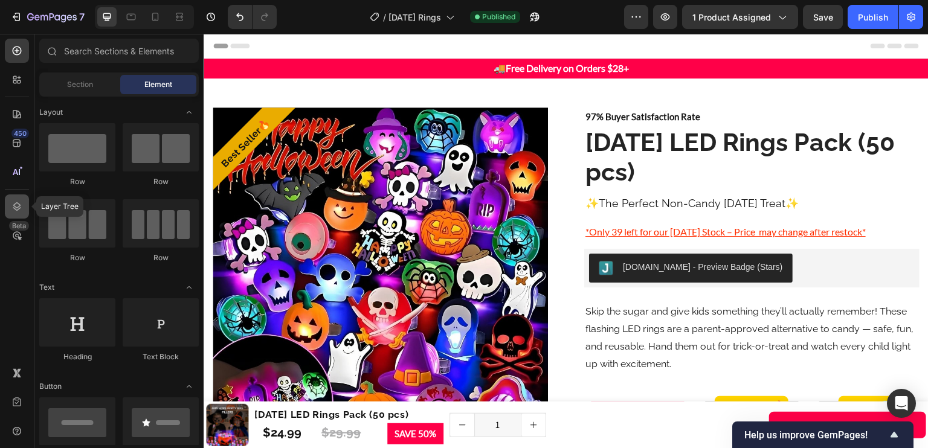
click at [17, 201] on icon at bounding box center [17, 207] width 12 height 12
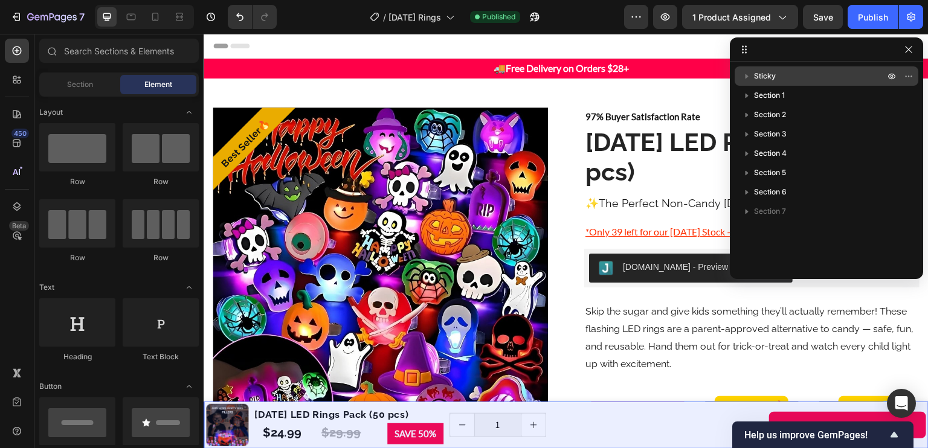
click at [835, 71] on p "Sticky" at bounding box center [820, 76] width 133 height 12
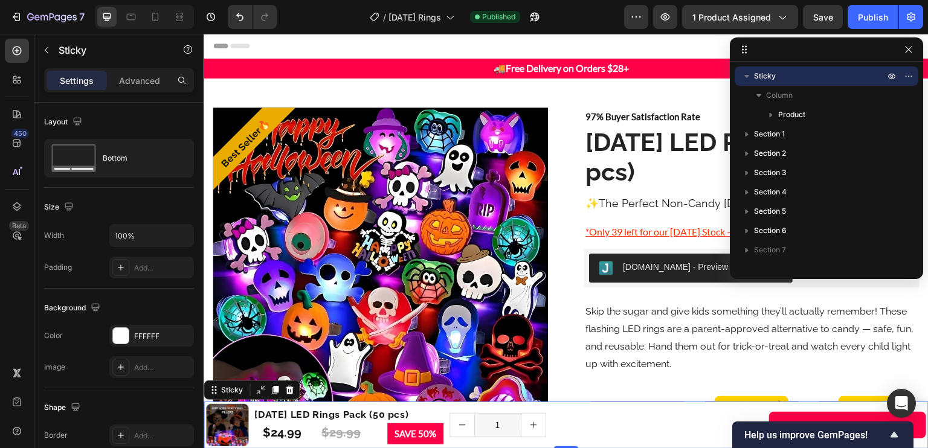
click at [819, 77] on p "Sticky" at bounding box center [820, 76] width 133 height 12
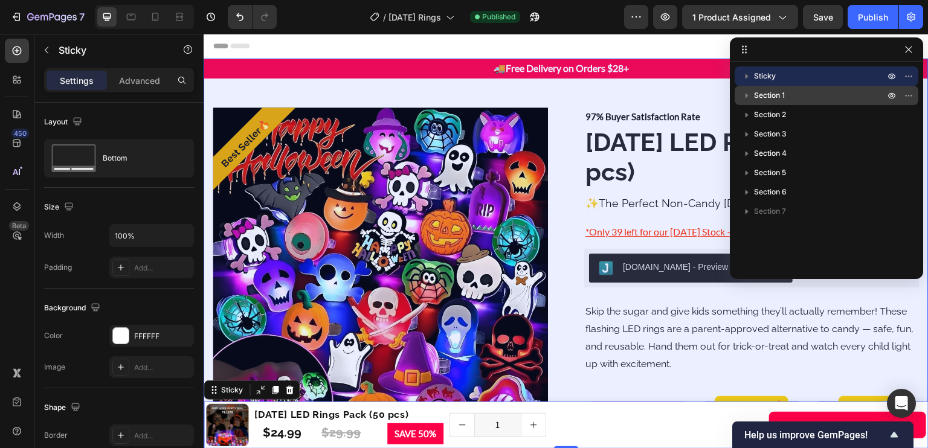
click at [795, 96] on p "Section 1" at bounding box center [820, 95] width 133 height 12
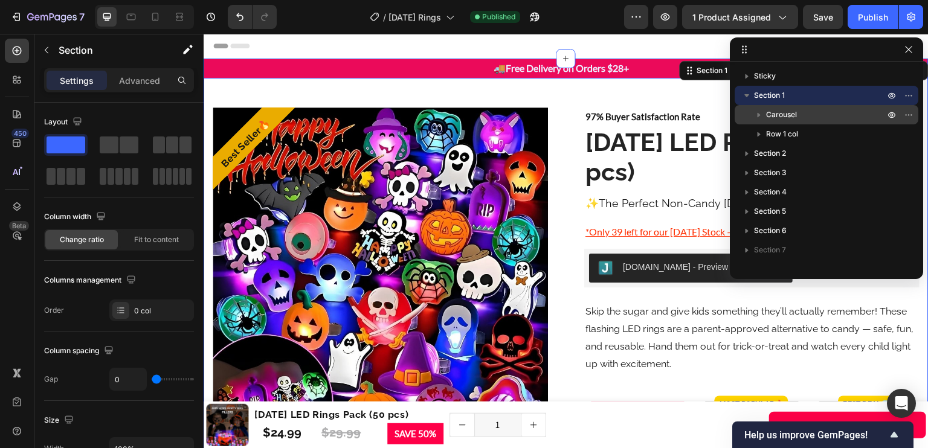
click at [796, 113] on span "Carousel" at bounding box center [781, 115] width 31 height 12
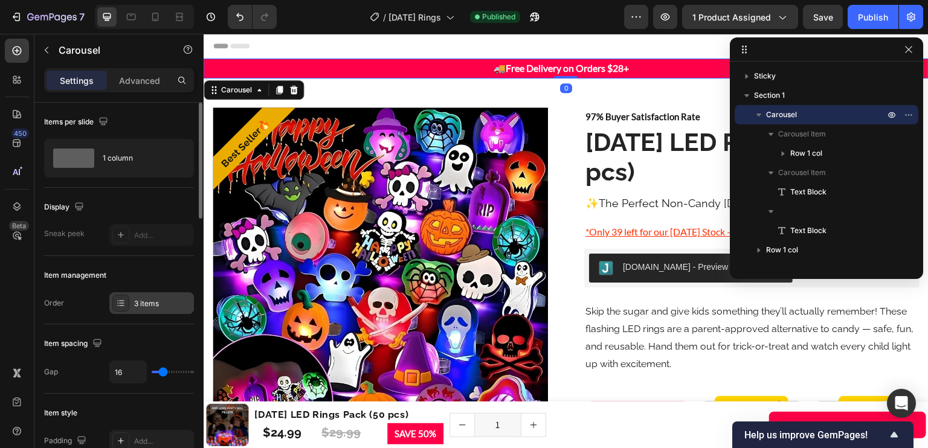
click at [149, 300] on div "3 items" at bounding box center [162, 304] width 57 height 11
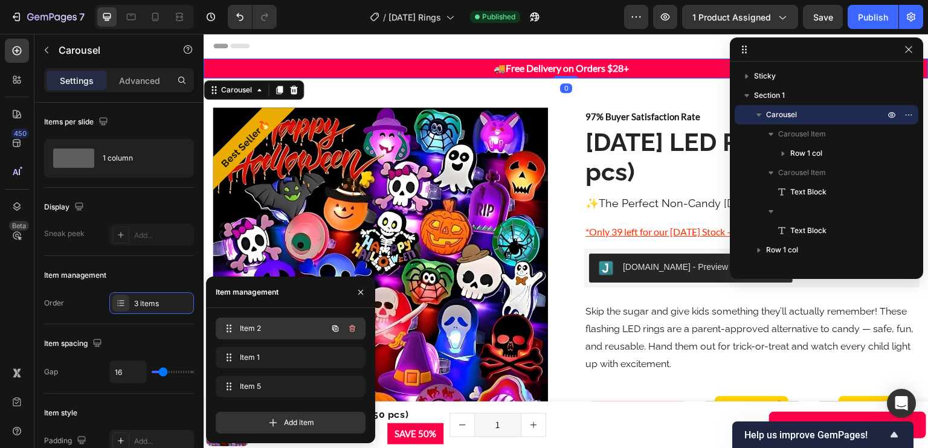
click at [261, 337] on div "Item 2 Item 2" at bounding box center [274, 328] width 106 height 17
click at [266, 357] on span "Item 1" at bounding box center [274, 357] width 68 height 11
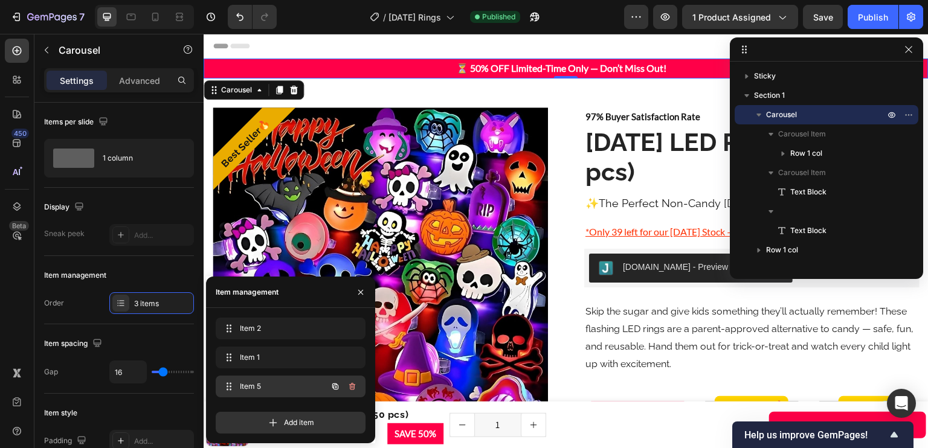
click at [270, 381] on span "Item 5" at bounding box center [274, 386] width 68 height 11
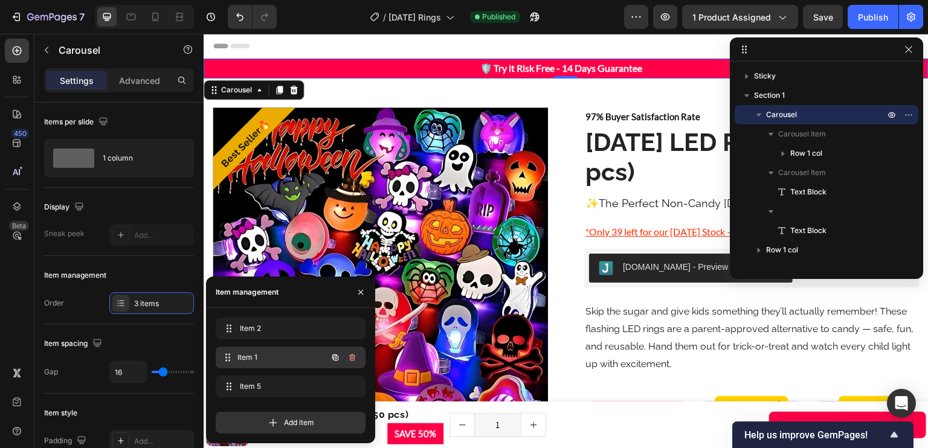
click at [266, 352] on span "Item 1" at bounding box center [282, 357] width 89 height 11
click at [497, 67] on p "⏳ 50% OFF Limited-Time Only — Don’t Miss Out!" at bounding box center [562, 69] width 714 height 18
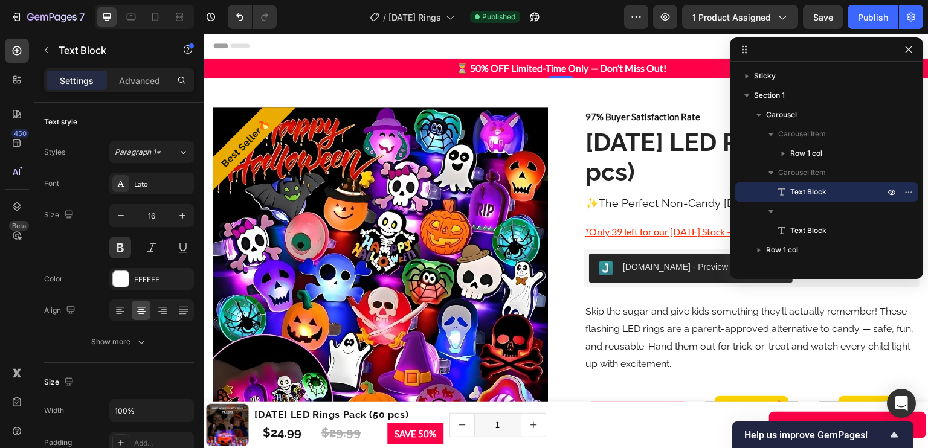
click at [509, 69] on p "⏳ 50% OFF Limited-Time Only — Don’t Miss Out!" at bounding box center [562, 69] width 714 height 18
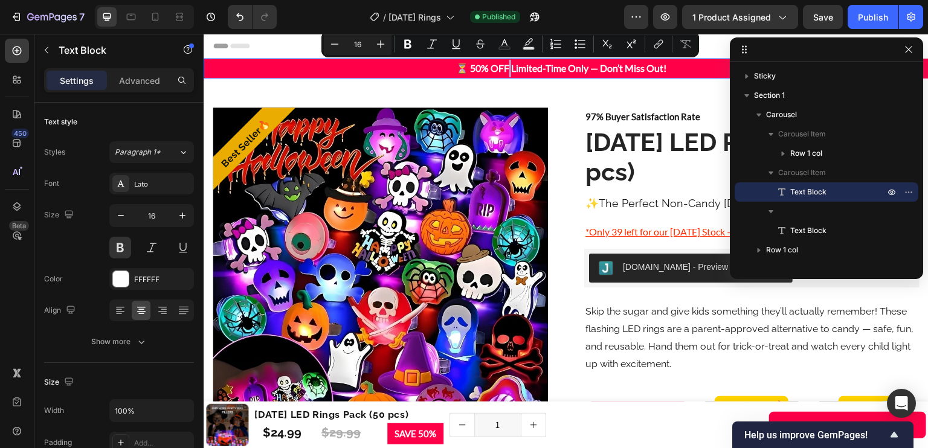
click at [477, 69] on p "⏳ 50% OFF Limited-Time Only — Don’t Miss Out!" at bounding box center [562, 69] width 714 height 18
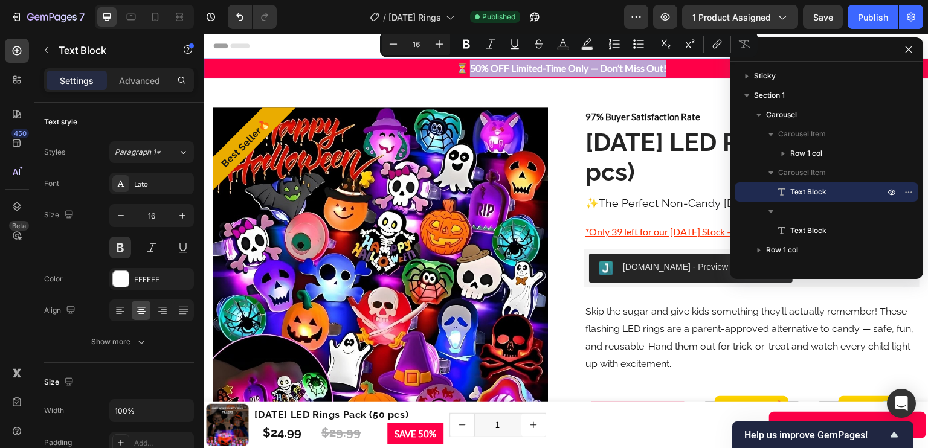
drag, startPoint x: 472, startPoint y: 69, endPoint x: 667, endPoint y: 70, distance: 194.6
click at [667, 70] on p "⏳ 50% OFF Limited-Time Only — Don’t Miss Out!" at bounding box center [562, 69] width 714 height 18
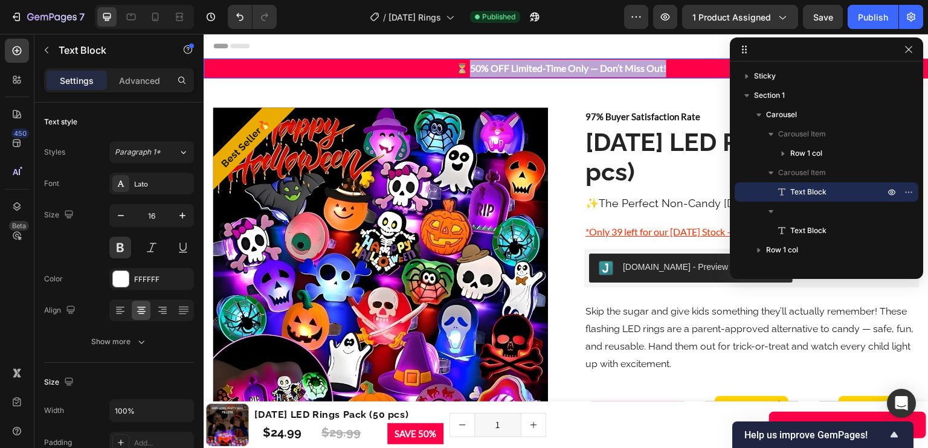
drag, startPoint x: 574, startPoint y: 69, endPoint x: 470, endPoint y: 68, distance: 104.6
click at [470, 68] on p "⏳ 50% OFF Limited-Time Only — Don’t Miss Out!" at bounding box center [562, 69] width 714 height 18
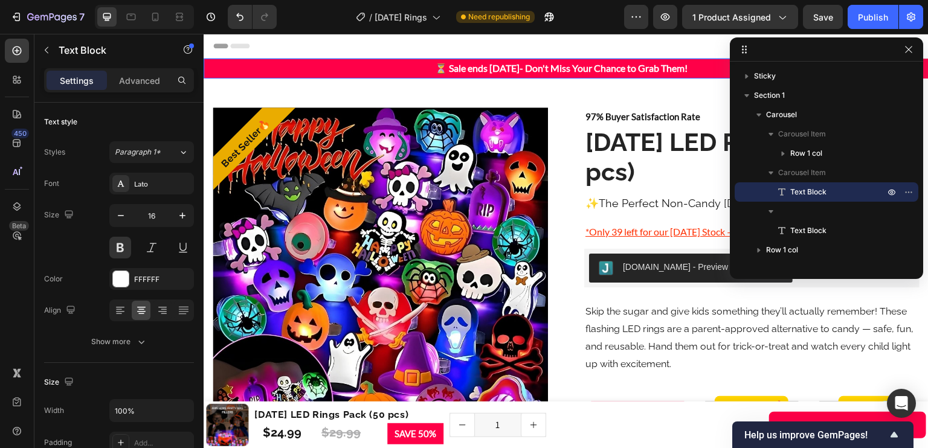
click at [470, 66] on p "⏳ Sale ends in 3 Days- Don't Miss Your Chance to Grab Them!" at bounding box center [562, 69] width 714 height 18
click at [465, 69] on p "⏳ Sale ends in 3 Days- Don't Miss Your Chance to Grab Them!" at bounding box center [562, 69] width 714 height 18
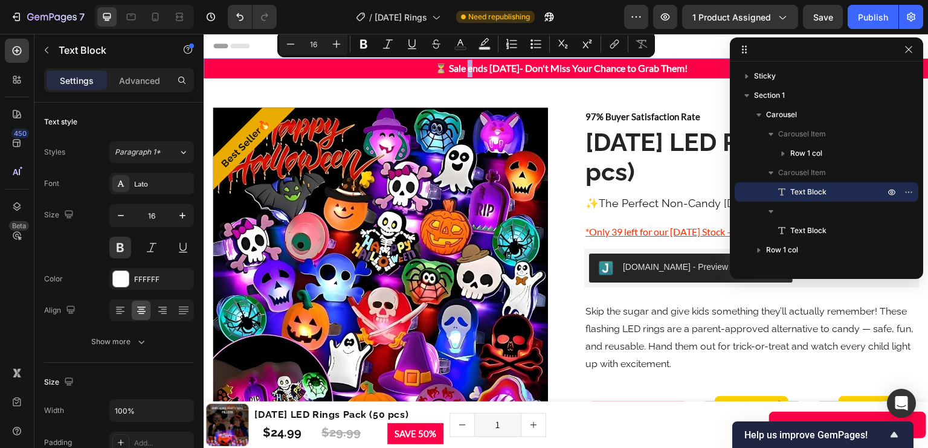
click at [465, 69] on p "⏳ Sale ends in 3 Days- Don't Miss Your Chance to Grab Them!" at bounding box center [562, 69] width 714 height 18
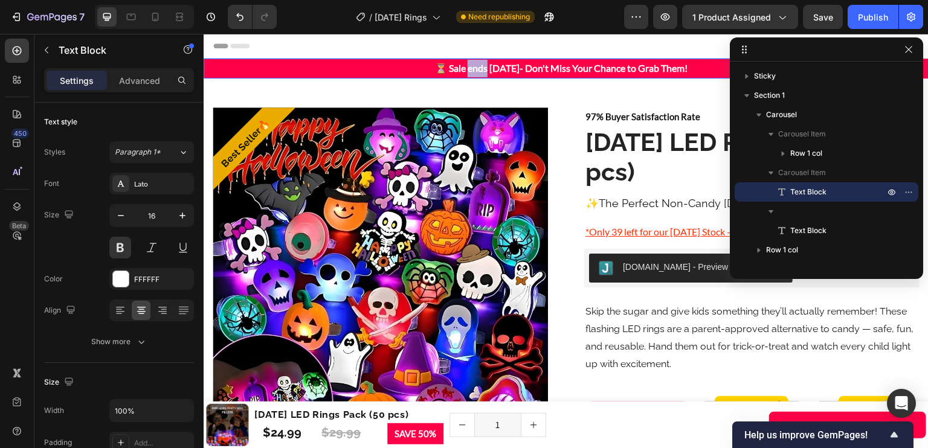
drag, startPoint x: 485, startPoint y: 69, endPoint x: 463, endPoint y: 71, distance: 21.8
click at [463, 71] on p "⏳ Sale ends in 3 Days- Don't Miss Your Chance to Grab Them!" at bounding box center [562, 69] width 714 height 18
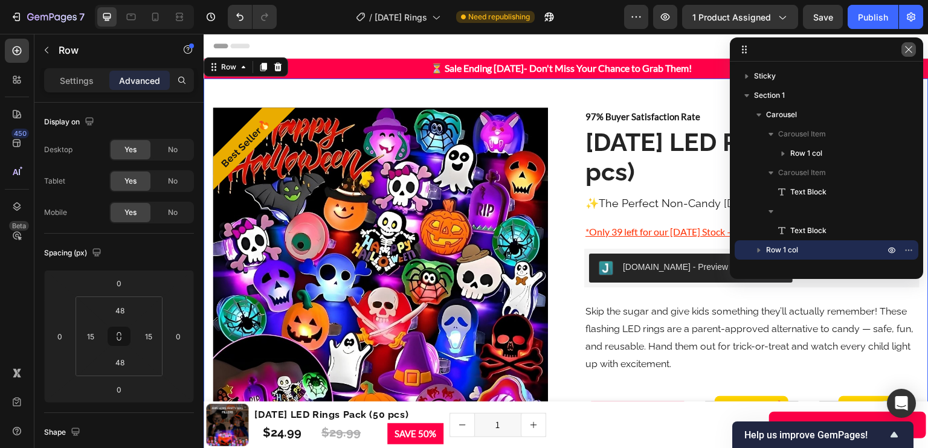
click at [915, 50] on button "button" at bounding box center [909, 49] width 15 height 15
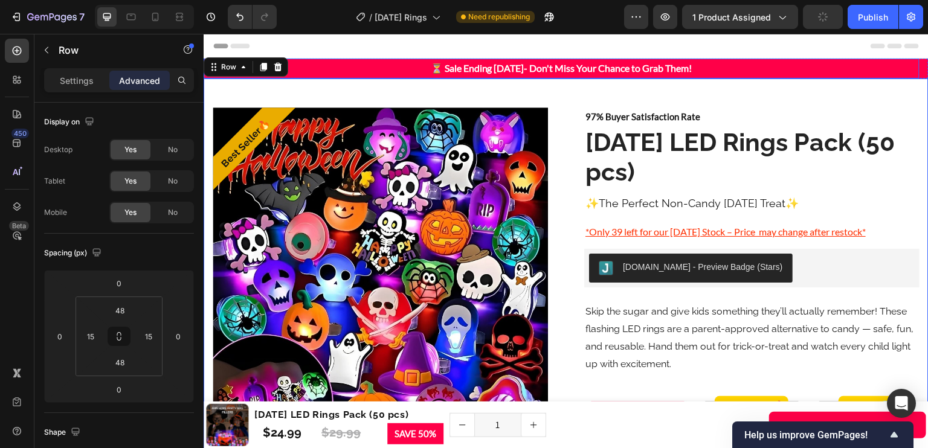
click at [856, 66] on p "⏳ Sale Ending [DATE]- Don't Miss Your Chance to Grab Them!" at bounding box center [562, 69] width 714 height 18
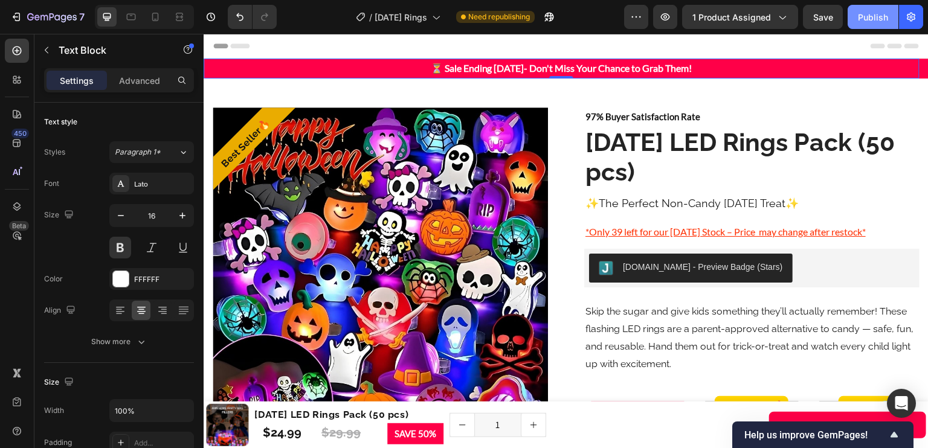
click at [852, 18] on button "Publish" at bounding box center [873, 17] width 51 height 24
click at [159, 16] on icon at bounding box center [155, 17] width 12 height 12
type input "14"
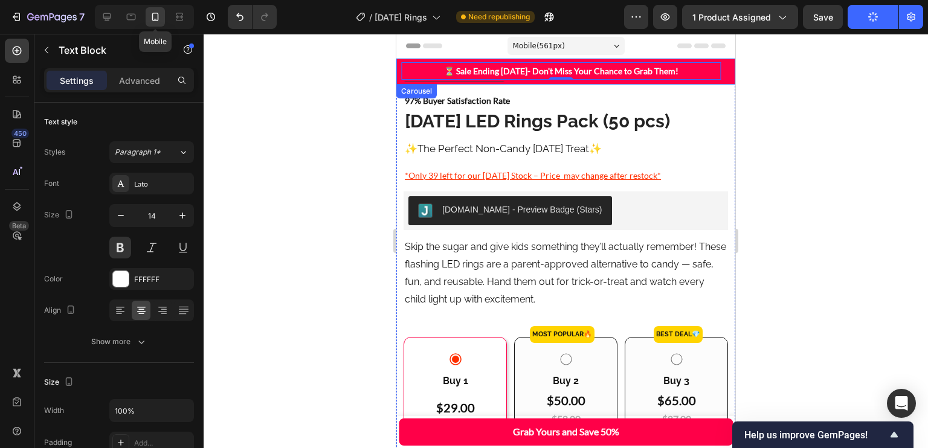
click at [398, 70] on div "⏳ Sale Ending in 3 Days- Don't Miss Your Chance to Grab Them! Text Block 0" at bounding box center [561, 71] width 330 height 21
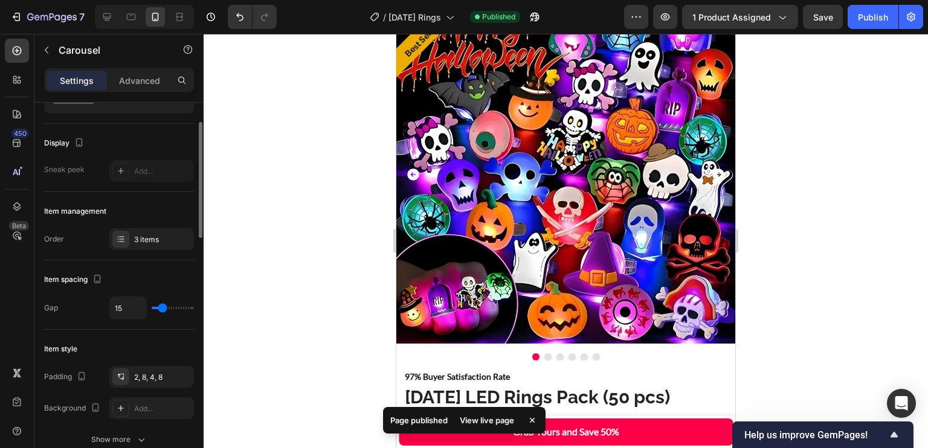
scroll to position [80, 0]
click at [128, 233] on div at bounding box center [120, 239] width 17 height 17
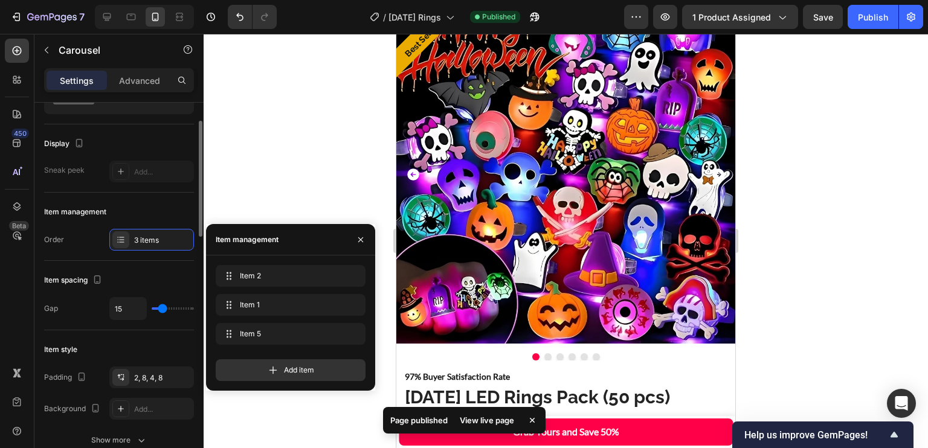
scroll to position [63, 0]
click at [278, 282] on div "Item 2 Item 2" at bounding box center [274, 276] width 106 height 17
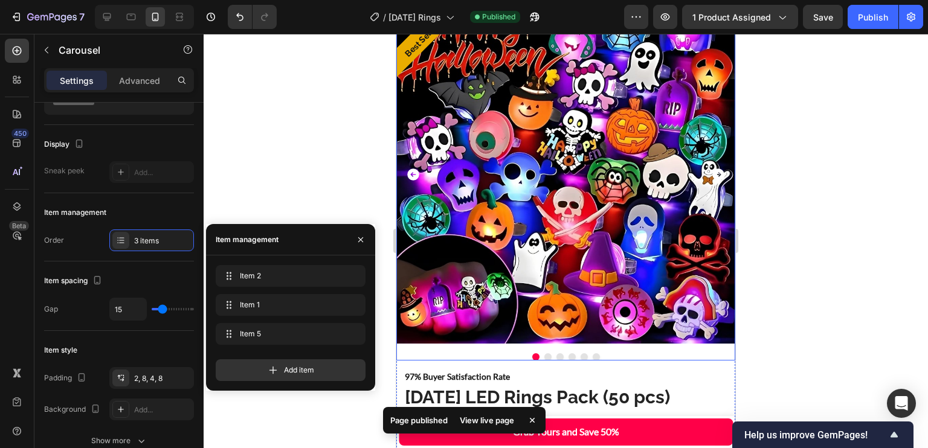
scroll to position [0, 0]
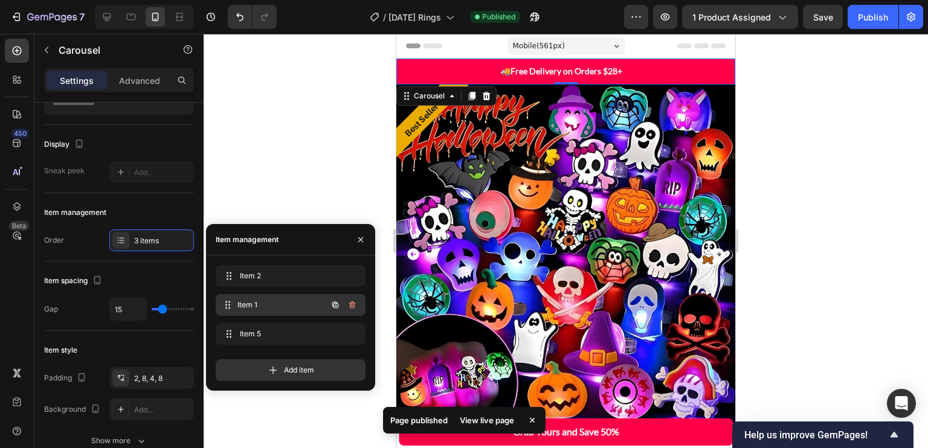
click at [280, 310] on span "Item 1" at bounding box center [282, 305] width 89 height 11
click at [260, 303] on span "Item 1" at bounding box center [274, 305] width 68 height 11
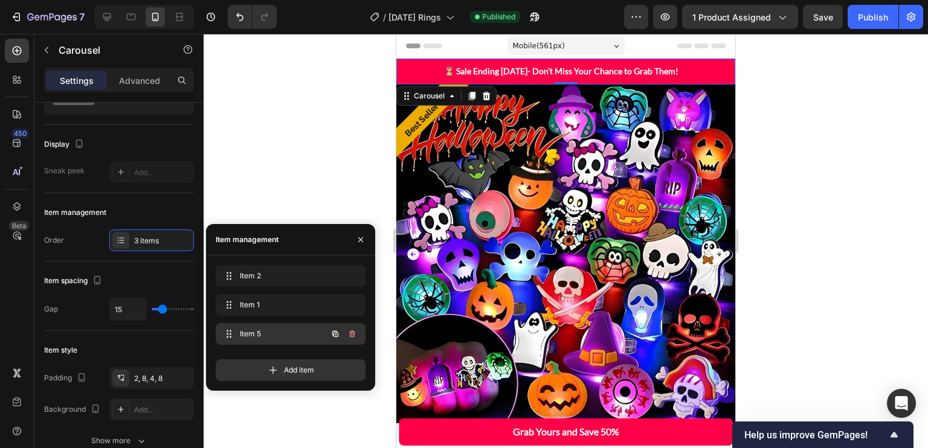
click at [279, 326] on div "Item 5 Item 5" at bounding box center [274, 334] width 106 height 17
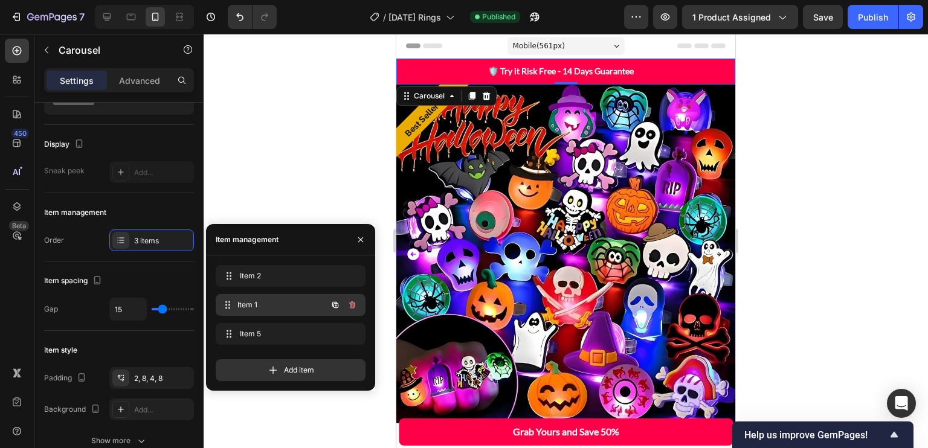
click at [279, 304] on span "Item 1" at bounding box center [282, 305] width 89 height 11
click at [232, 306] on icon at bounding box center [229, 305] width 10 height 10
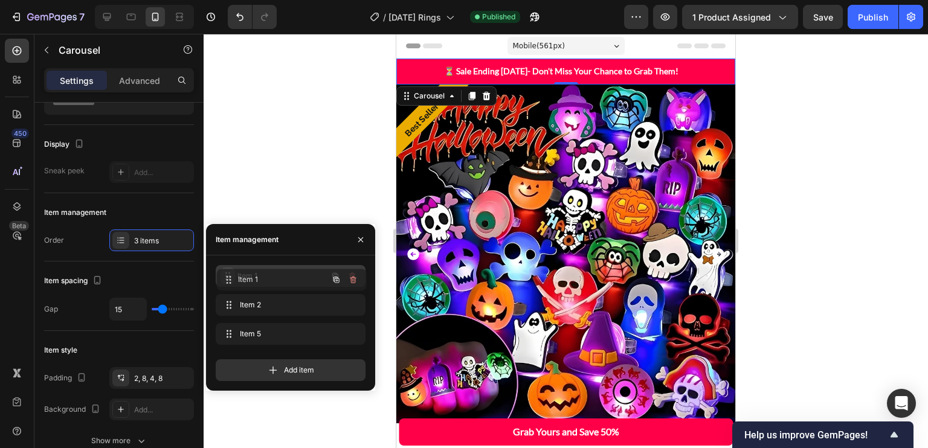
drag, startPoint x: 232, startPoint y: 306, endPoint x: 233, endPoint y: 280, distance: 26.0
click at [558, 73] on p "🛡️ Try it Risk Free - 14 Days Guarantee" at bounding box center [561, 70] width 318 height 15
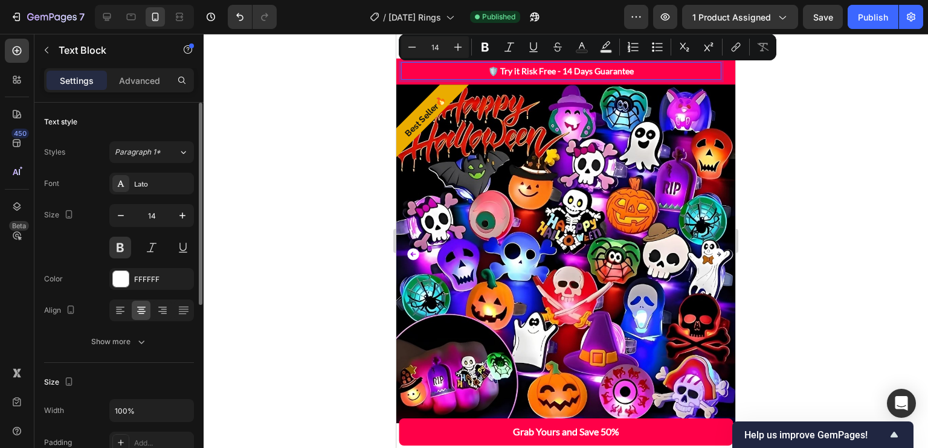
click at [501, 74] on p "🛡️ Try it Risk Free - 14 Days Guarantee" at bounding box center [561, 70] width 318 height 15
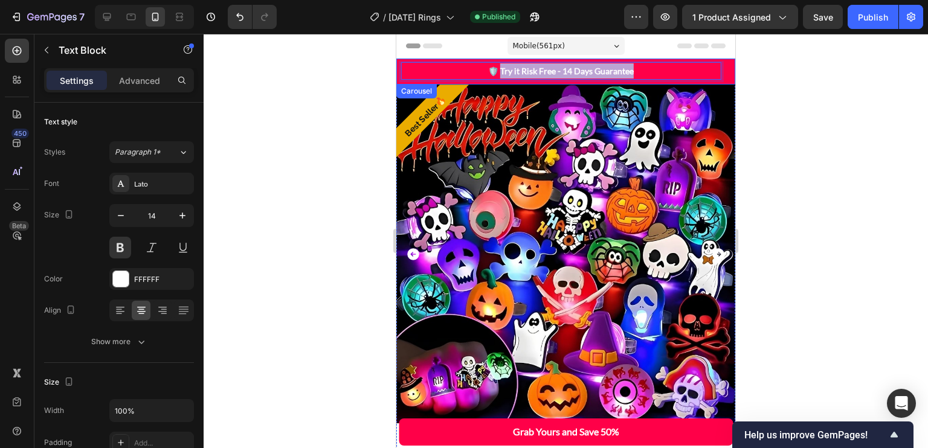
drag, startPoint x: 502, startPoint y: 71, endPoint x: 655, endPoint y: 80, distance: 153.2
click at [655, 80] on div "🛡️ Try it Risk Free - 14 Days Guarantee Text Block 0" at bounding box center [561, 71] width 330 height 21
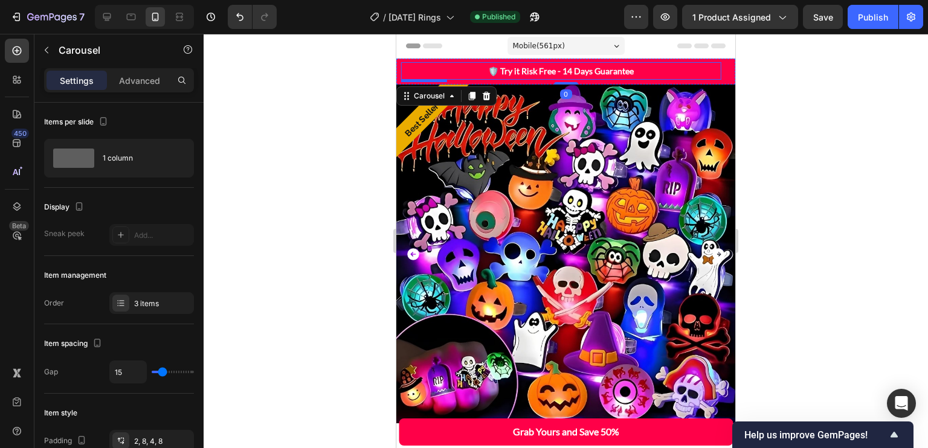
click at [622, 67] on p "🛡️ Try it Risk Free - 14 Days Guarantee" at bounding box center [561, 70] width 318 height 15
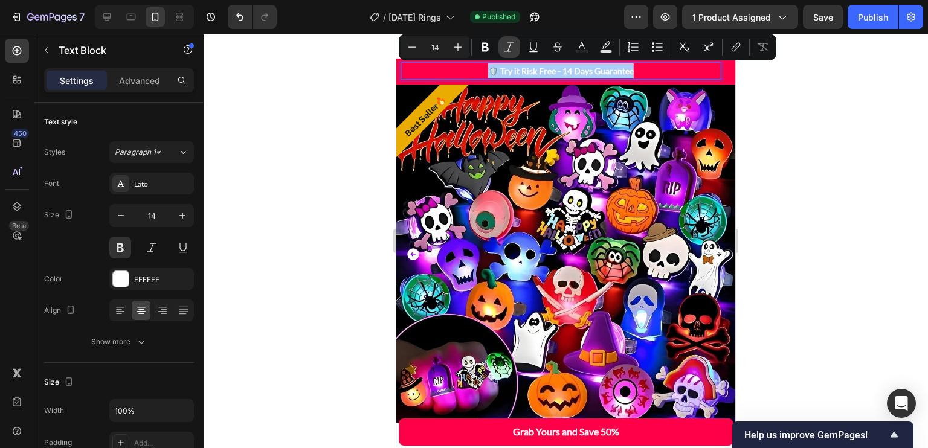
click at [504, 57] on button "Italic" at bounding box center [510, 47] width 22 height 22
click at [508, 47] on icon "Editor contextual toolbar" at bounding box center [509, 47] width 12 height 12
click at [509, 79] on div "🛡️ Try it Risk Free - 14 Days Guarantee" at bounding box center [561, 71] width 320 height 18
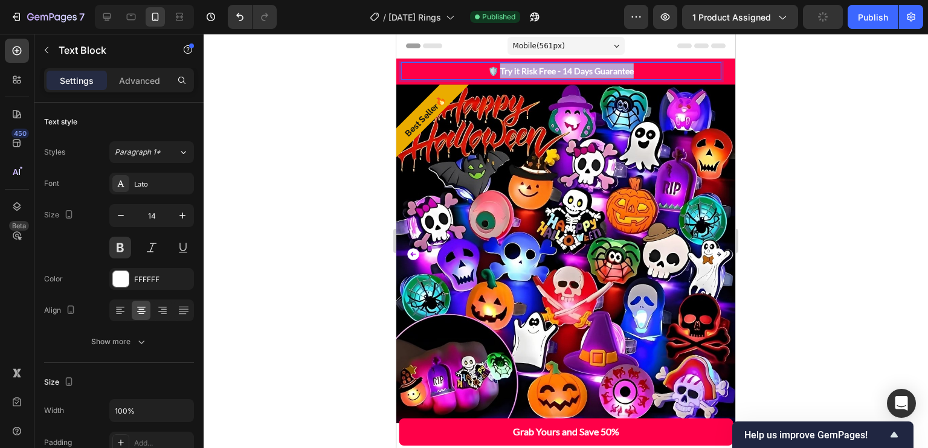
drag, startPoint x: 501, startPoint y: 72, endPoint x: 645, endPoint y: 75, distance: 144.5
click at [645, 75] on p "🛡️ Try it Risk Free - 14 Days Guarantee" at bounding box center [561, 70] width 318 height 15
drag, startPoint x: 643, startPoint y: 68, endPoint x: 501, endPoint y: 73, distance: 142.1
click at [501, 73] on p "🛡️ Try it Risk Free - 14 Days Guarantee2" at bounding box center [561, 70] width 318 height 15
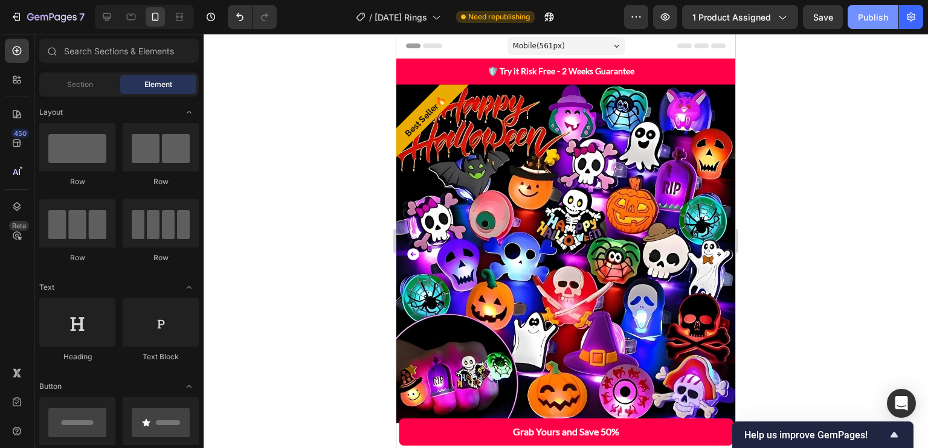
click at [838, 15] on button "Save" at bounding box center [823, 17] width 40 height 24
click at [863, 16] on div "Publish" at bounding box center [873, 17] width 30 height 13
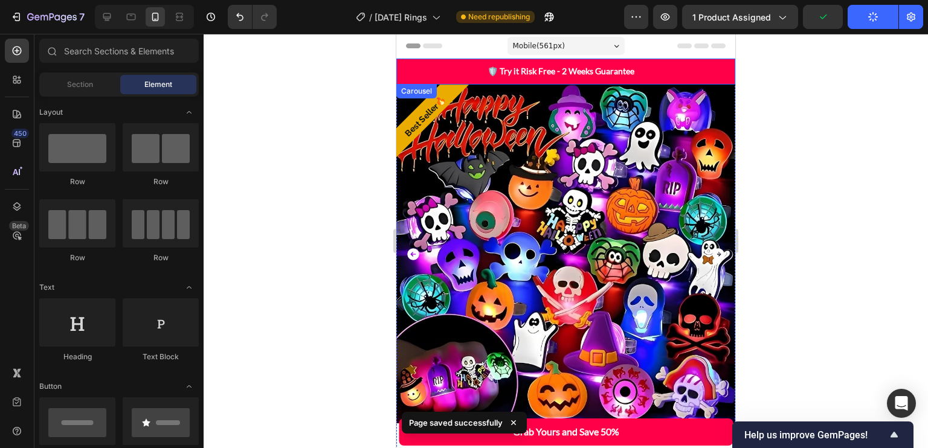
click at [404, 82] on div "⏳ Sale Ending in 3 Days- Don't Miss Your Chance to Grab Them! Text Block 🚚 Free…" at bounding box center [565, 72] width 339 height 26
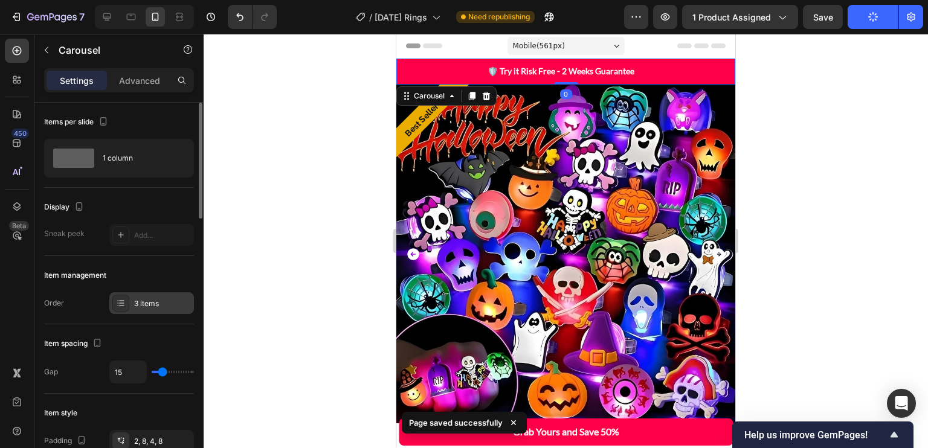
click at [139, 302] on div "3 items" at bounding box center [162, 304] width 57 height 11
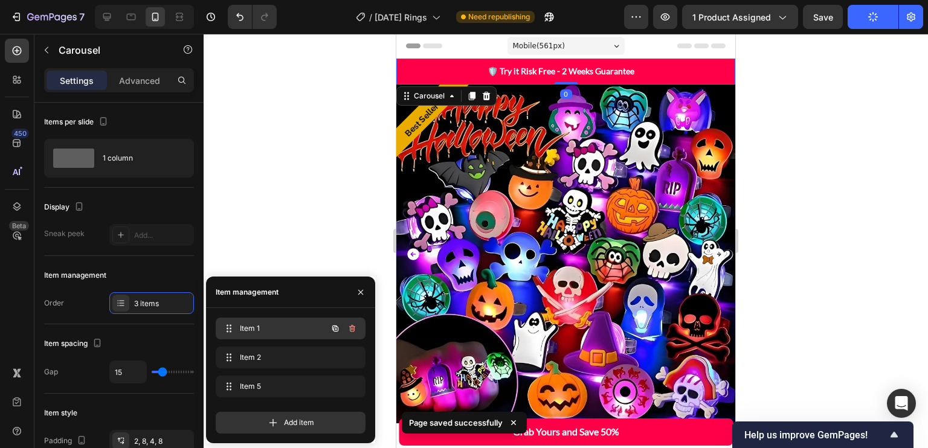
click at [259, 326] on span "Item 1" at bounding box center [274, 328] width 68 height 11
click at [259, 329] on span "Item 1" at bounding box center [274, 328] width 68 height 11
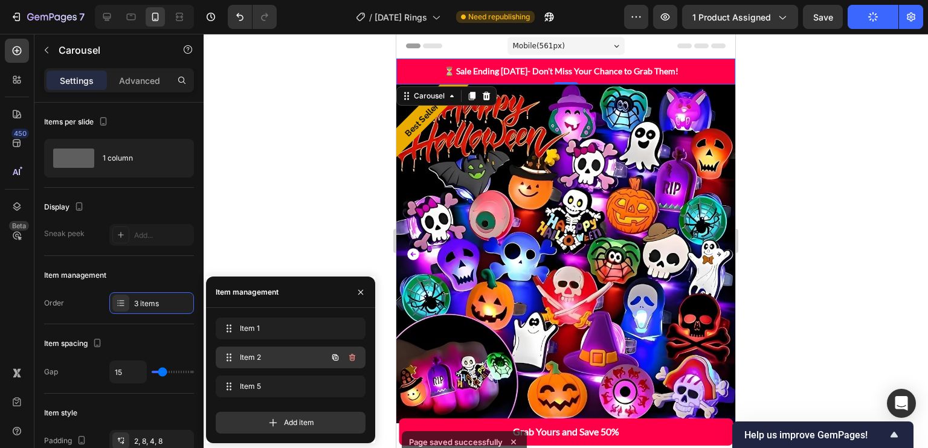
click at [256, 347] on div "Item 2 Item 2" at bounding box center [291, 358] width 150 height 22
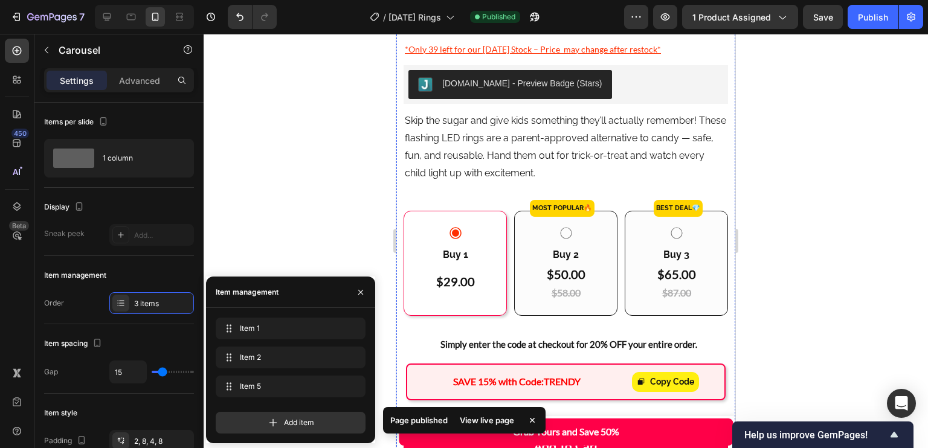
scroll to position [585, 0]
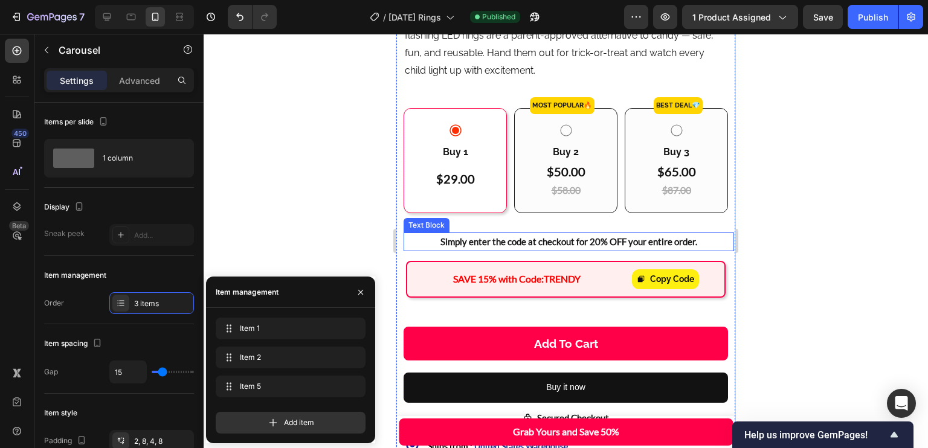
click at [592, 234] on p "Simply enter the code at checkout for 20% OFF your entire order." at bounding box center [569, 242] width 328 height 16
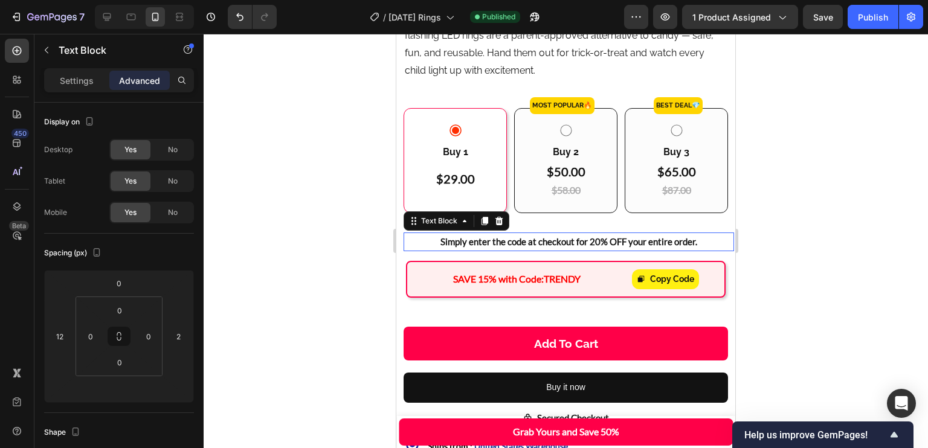
click at [590, 234] on p "Simply enter the code at checkout for 20% OFF your entire order." at bounding box center [569, 242] width 328 height 16
drag, startPoint x: 587, startPoint y: 234, endPoint x: 595, endPoint y: 231, distance: 8.2
click at [595, 234] on p "Simply enter the code at checkout for 20% OFF your entire order." at bounding box center [569, 242] width 328 height 16
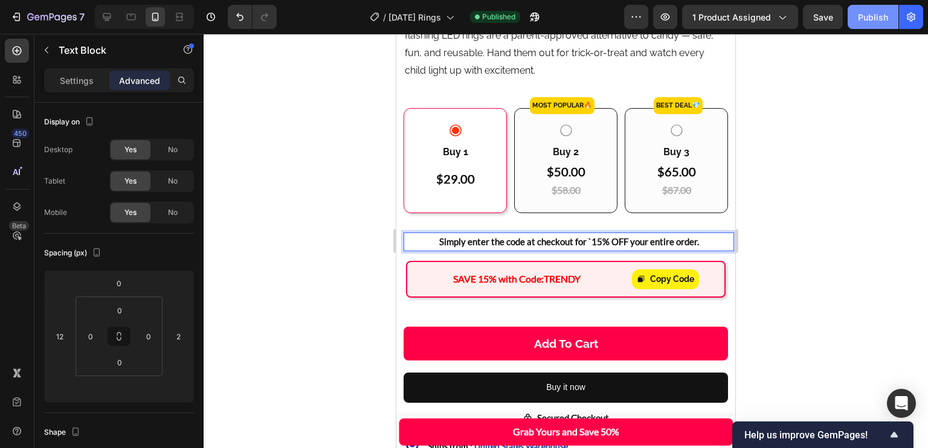
click at [863, 21] on div "Publish" at bounding box center [873, 17] width 30 height 13
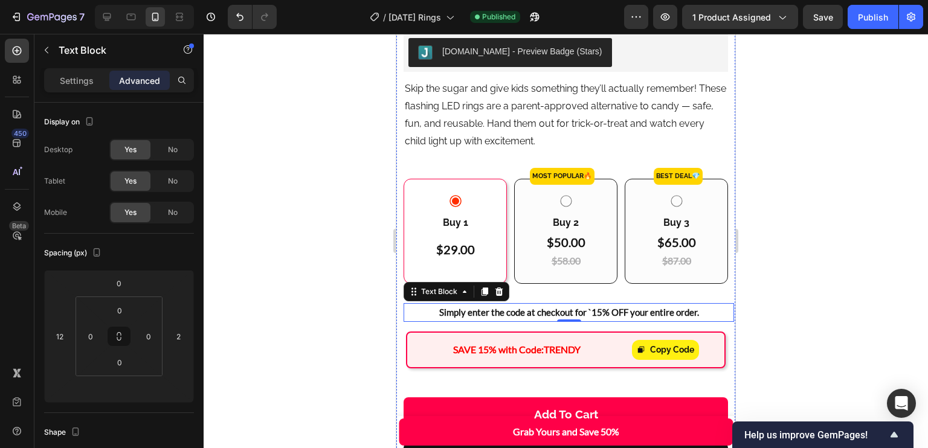
scroll to position [516, 0]
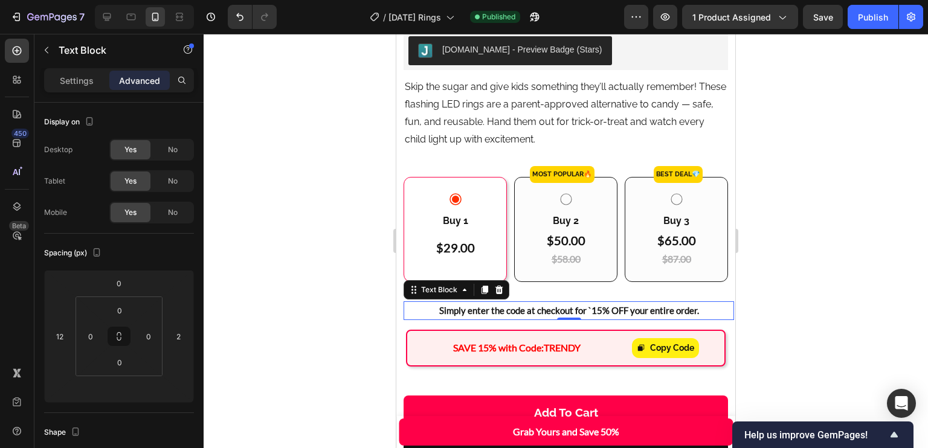
click at [586, 303] on p "Simply enter the code at checkout for `15% OFF your entire order." at bounding box center [569, 311] width 328 height 16
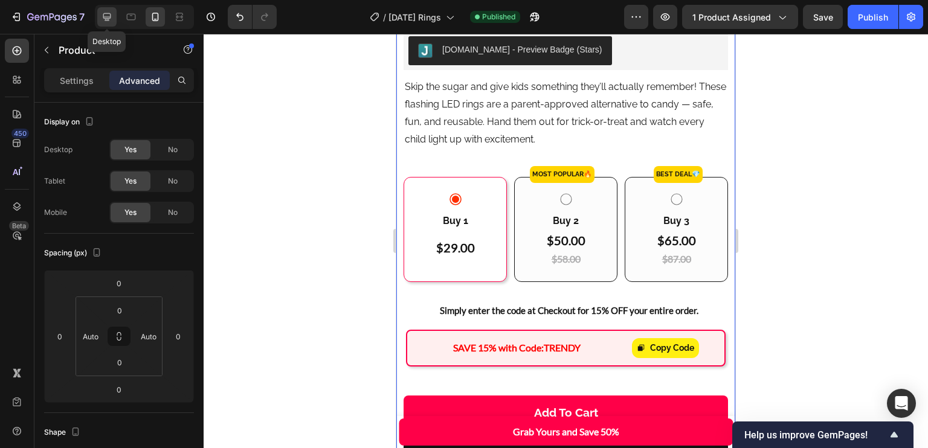
click at [112, 14] on icon at bounding box center [107, 17] width 12 height 12
type input "0"
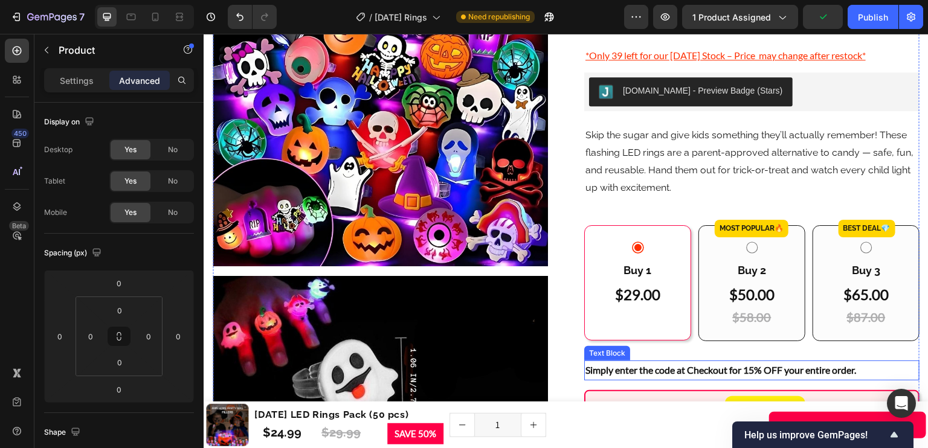
scroll to position [177, 0]
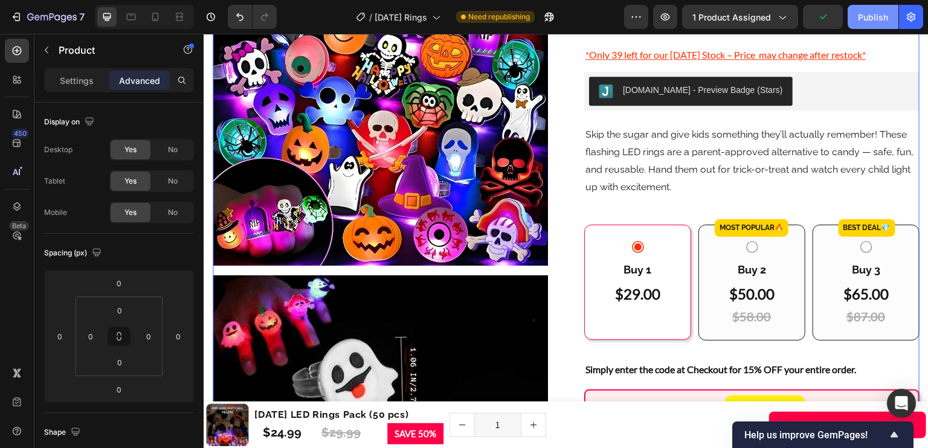
click at [870, 24] on button "Publish" at bounding box center [873, 17] width 51 height 24
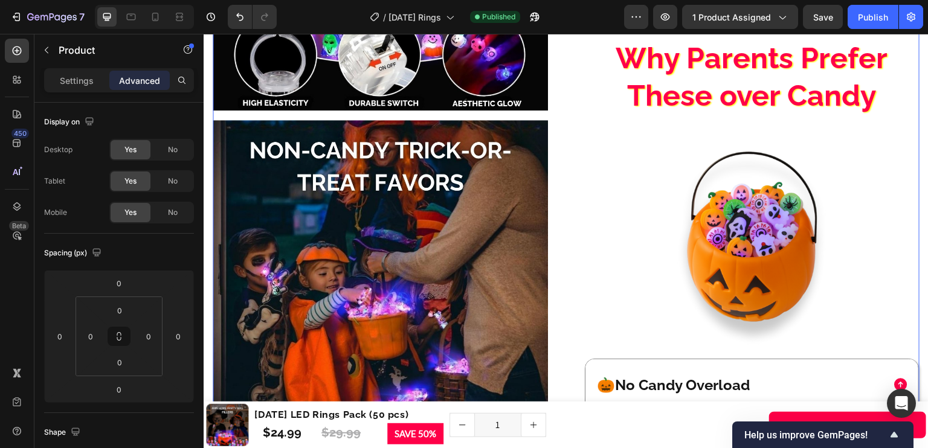
scroll to position [1367, 0]
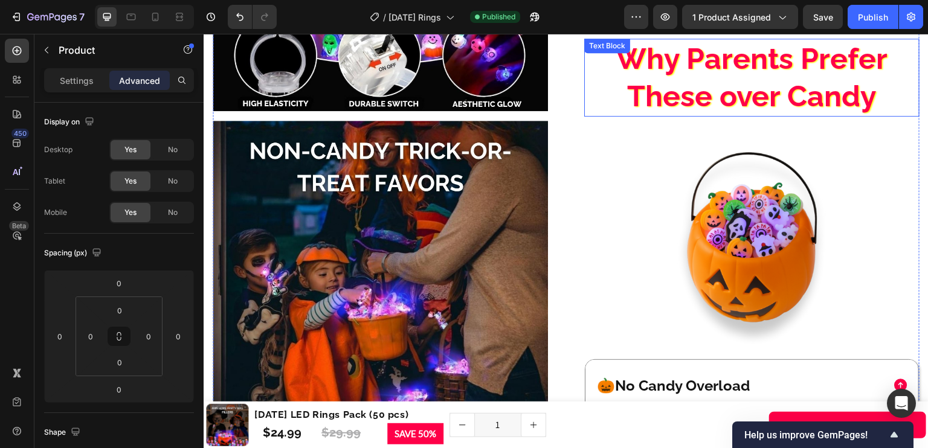
click at [719, 55] on p "Why Parents Prefer These over Candy" at bounding box center [752, 78] width 275 height 76
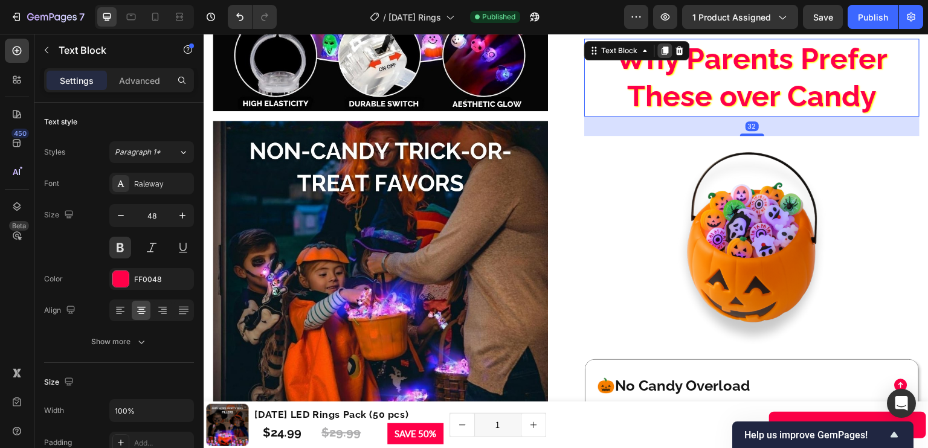
click at [661, 54] on icon at bounding box center [666, 51] width 10 height 10
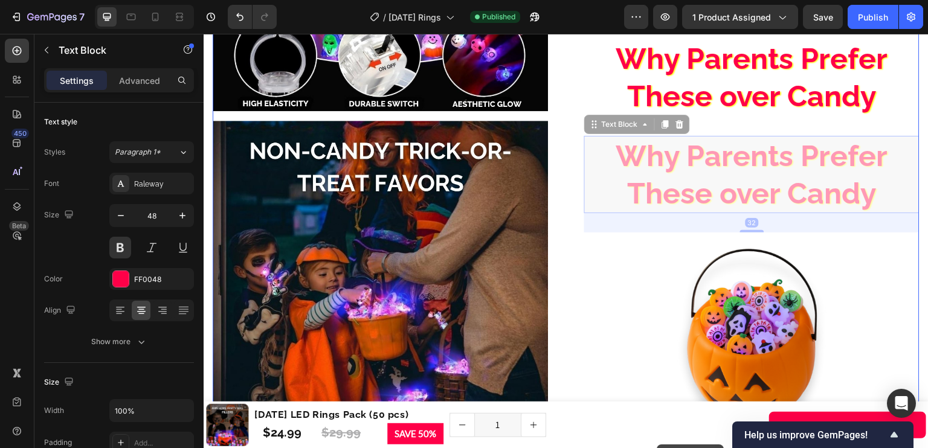
drag, startPoint x: 605, startPoint y: 130, endPoint x: 670, endPoint y: 146, distance: 67.3
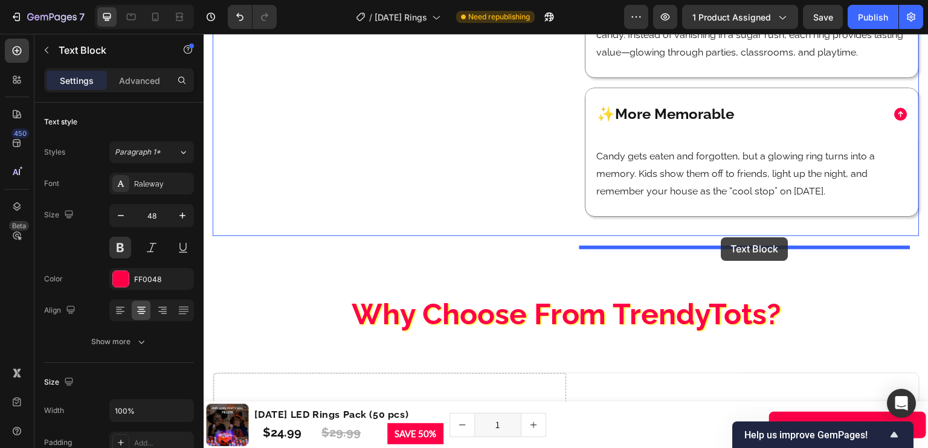
scroll to position [2169, 0]
drag, startPoint x: 610, startPoint y: 125, endPoint x: 722, endPoint y: 237, distance: 158.1
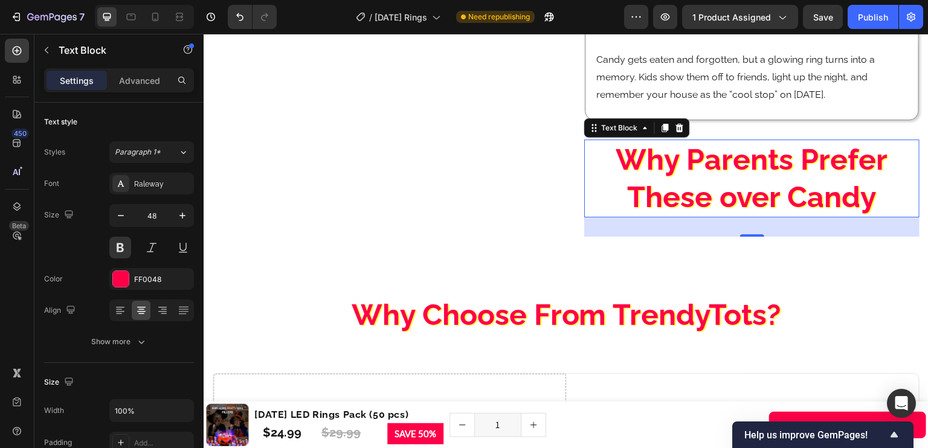
click at [740, 207] on p "Why Parents Prefer These over Candy" at bounding box center [752, 179] width 275 height 76
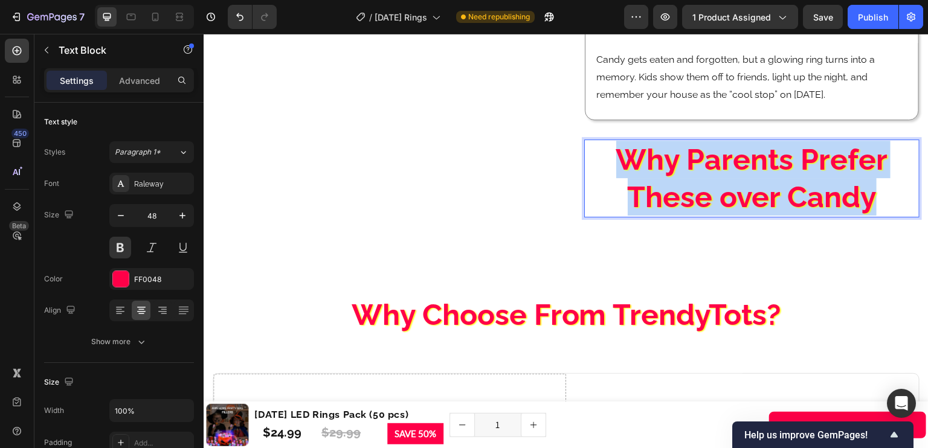
click at [740, 207] on p "Why Parents Prefer These over Candy" at bounding box center [752, 179] width 275 height 76
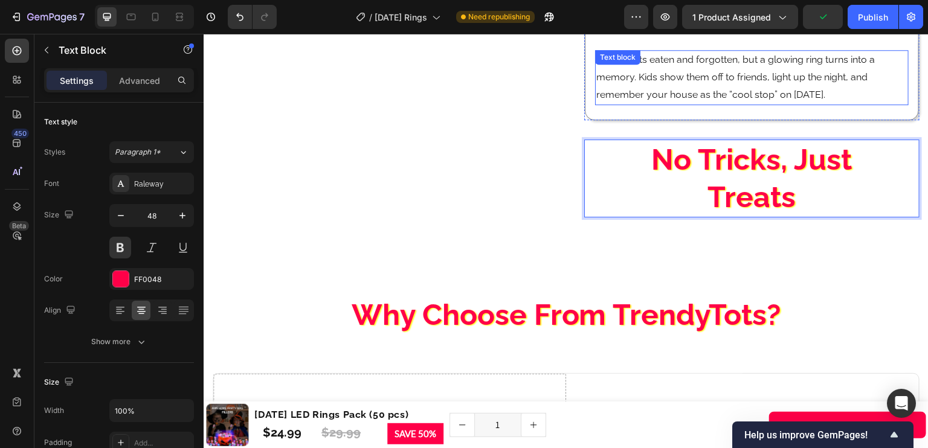
click at [710, 79] on p "Candy gets eaten and forgotten, but a glowing ring turns into a memory. Kids sh…" at bounding box center [751, 77] width 311 height 52
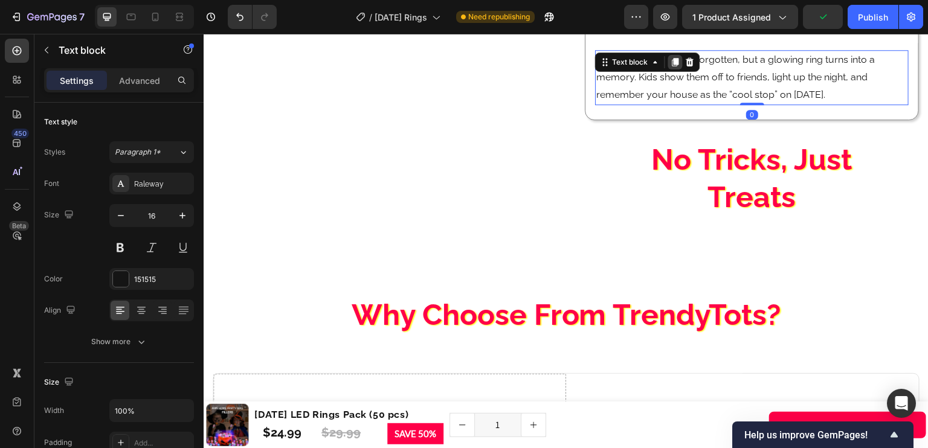
click at [674, 67] on icon at bounding box center [676, 62] width 10 height 10
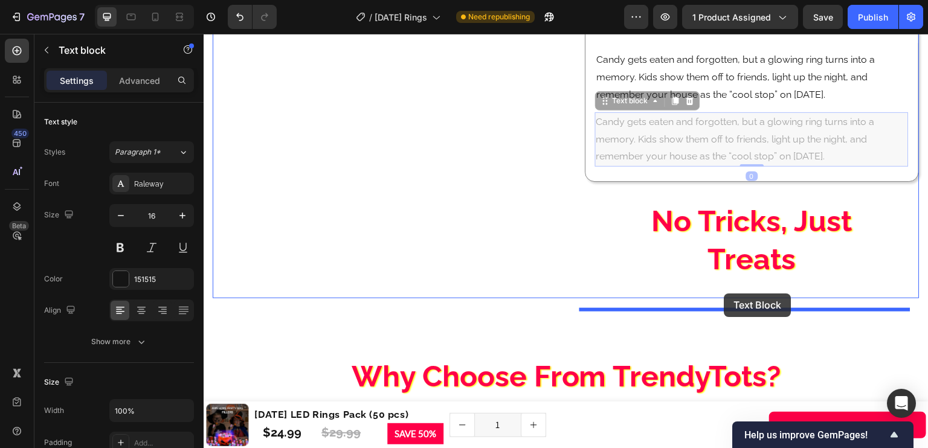
drag, startPoint x: 610, startPoint y: 115, endPoint x: 724, endPoint y: 294, distance: 211.9
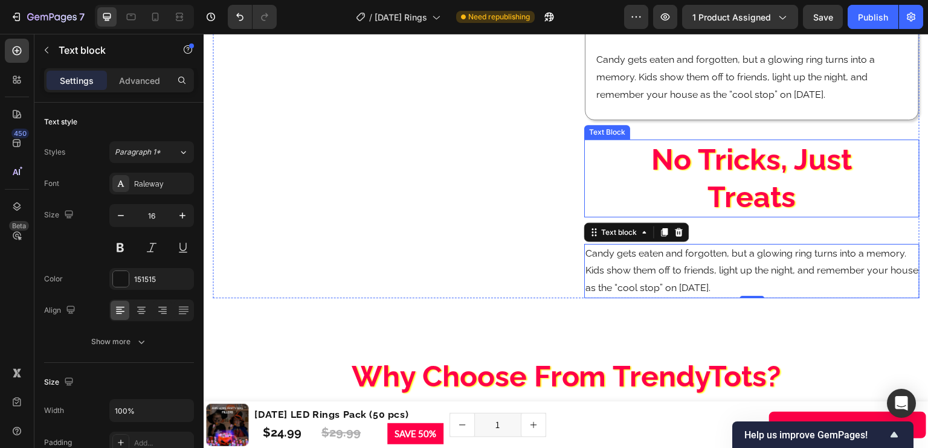
click at [650, 175] on p "No Tricks, Just Treats" at bounding box center [752, 179] width 275 height 76
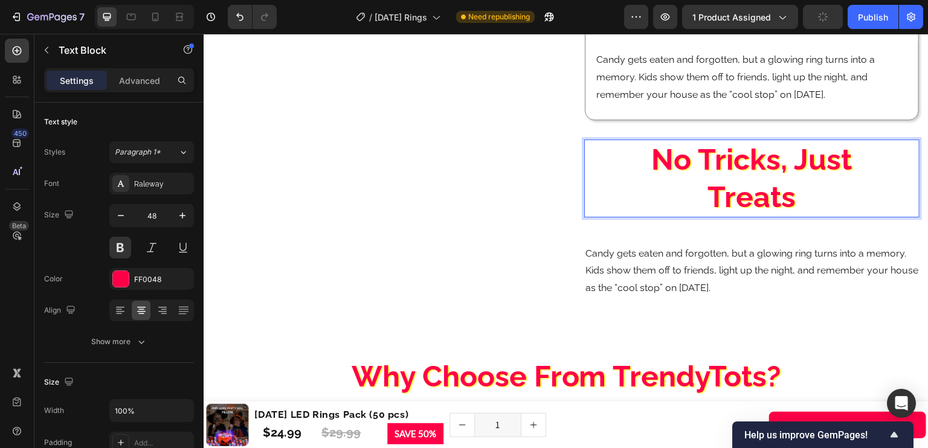
click at [808, 202] on p "No Tricks, Just Treats" at bounding box center [752, 179] width 275 height 76
click at [654, 171] on p "No Tricks, Just Treats" at bounding box center [752, 179] width 275 height 76
click at [811, 201] on p "No Tricks, Just Treats" at bounding box center [752, 179] width 275 height 76
click at [633, 163] on p "No Tricks, Just Treats" at bounding box center [752, 179] width 275 height 76
click at [815, 297] on p "Candy gets eaten and forgotten, but a glowing ring turns into a memory. Kids sh…" at bounding box center [752, 271] width 333 height 52
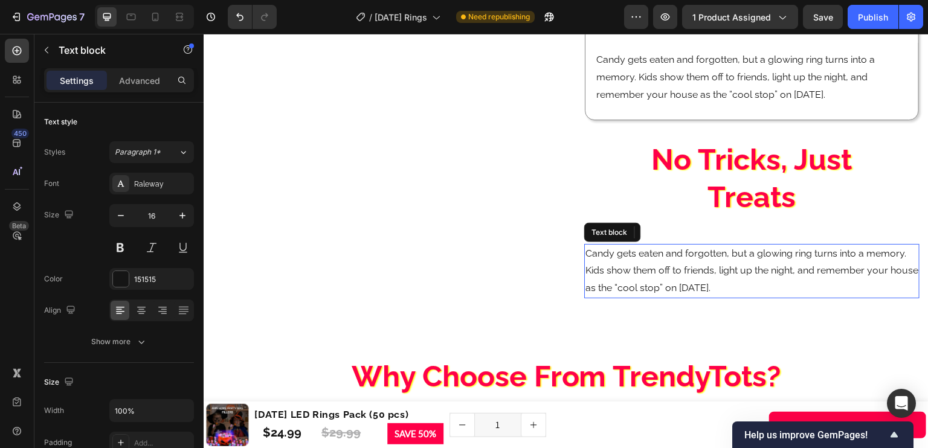
click at [804, 294] on p "Candy gets eaten and forgotten, but a glowing ring turns into a memory. Kids sh…" at bounding box center [752, 271] width 333 height 52
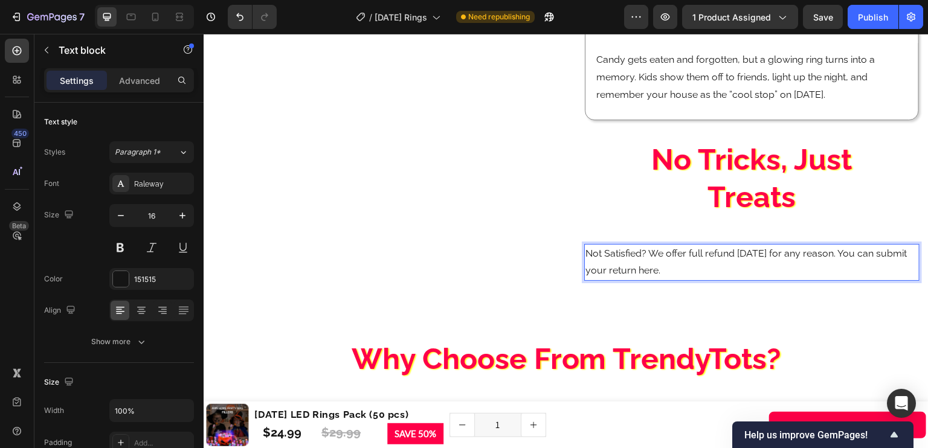
click at [865, 262] on p "Not Satisfied? We offer full refund within 2 weeks for any reason. You can subm…" at bounding box center [752, 262] width 333 height 35
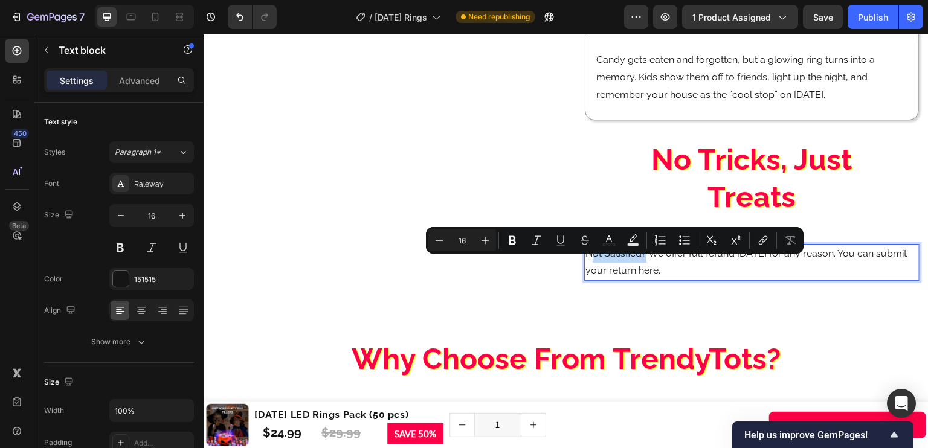
drag, startPoint x: 588, startPoint y: 261, endPoint x: 641, endPoint y: 263, distance: 53.2
click at [641, 263] on p "Not Satisfied? We offer full refund within 2 weeks for any reason. You can subm…" at bounding box center [752, 262] width 333 height 35
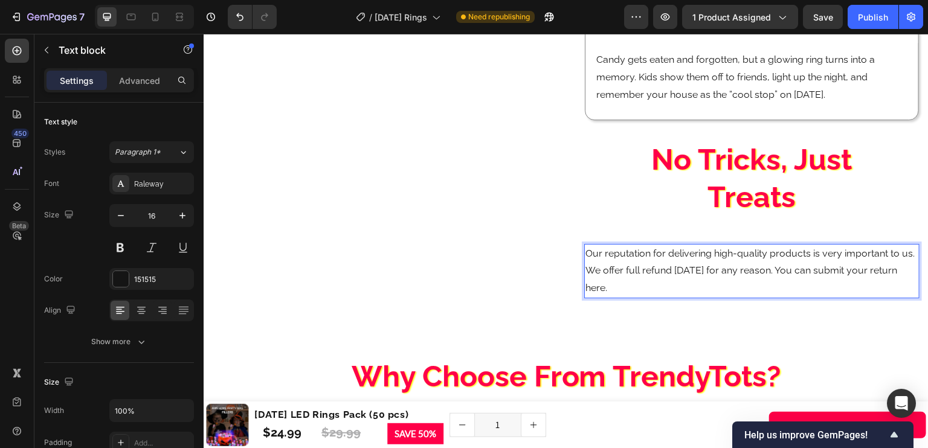
click at [795, 284] on p "Our reputation for delivering high-quality products is very important to us. We…" at bounding box center [752, 271] width 333 height 52
click at [802, 283] on p "Our reputation for delivering high-quality products is very important to us. We…" at bounding box center [752, 271] width 333 height 52
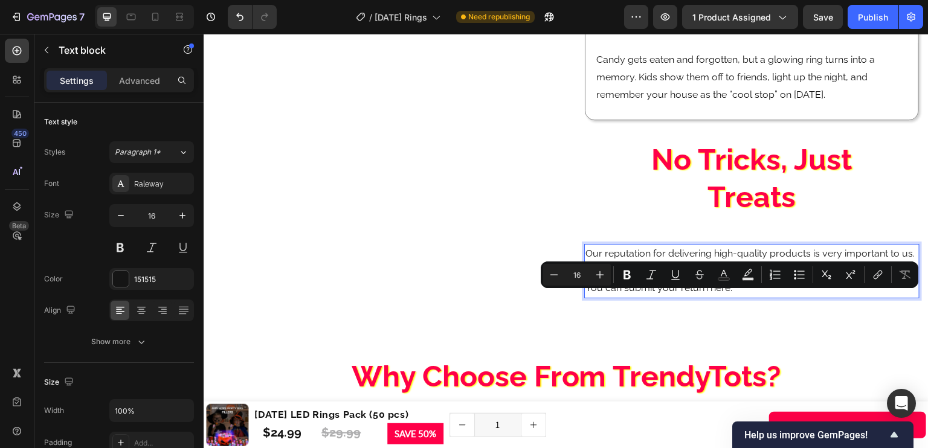
drag, startPoint x: 777, startPoint y: 302, endPoint x: 756, endPoint y: 302, distance: 20.6
click at [756, 297] on p "Our reputation for delivering high-quality products is very important to us. We…" at bounding box center [752, 271] width 333 height 52
click at [902, 276] on icon "Editor contextual toolbar" at bounding box center [905, 275] width 12 height 12
click at [885, 275] on button "link" at bounding box center [878, 275] width 22 height 22
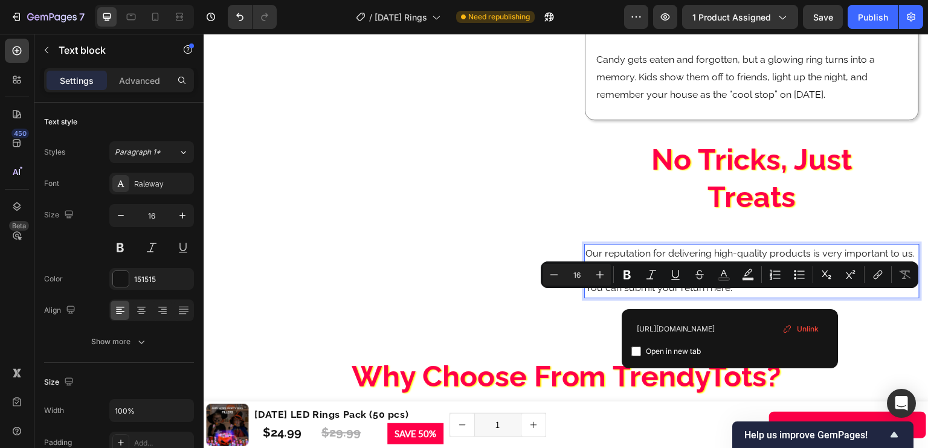
type input "https://trendytots.store/returns"
click at [764, 347] on div "Open in new tab" at bounding box center [730, 351] width 197 height 15
checkbox input "true"
click at [723, 272] on icon "Editor contextual toolbar" at bounding box center [724, 273] width 6 height 7
type input "151515"
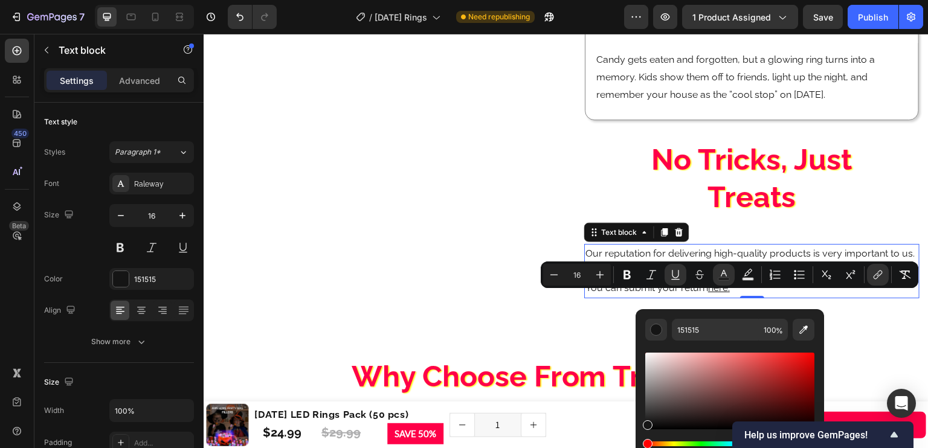
drag, startPoint x: 717, startPoint y: 441, endPoint x: 748, endPoint y: 442, distance: 30.8
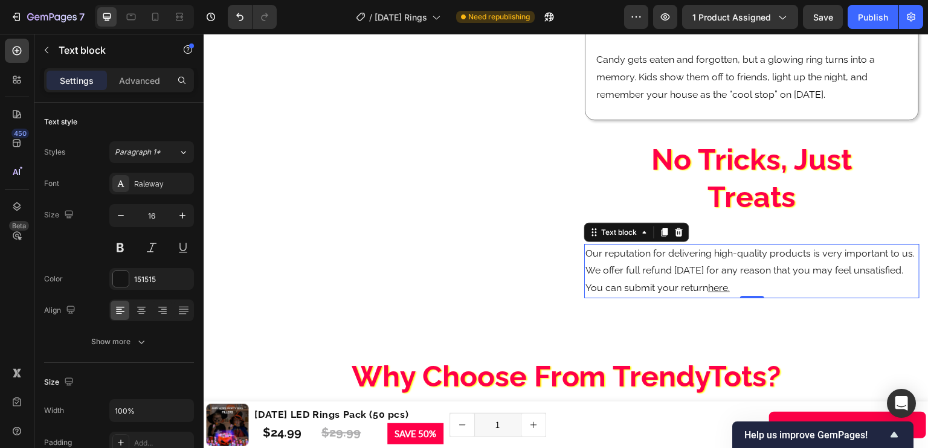
drag, startPoint x: 748, startPoint y: 442, endPoint x: 745, endPoint y: 423, distance: 18.9
click at [746, 441] on div "Help us improve GemPages!" at bounding box center [823, 435] width 157 height 15
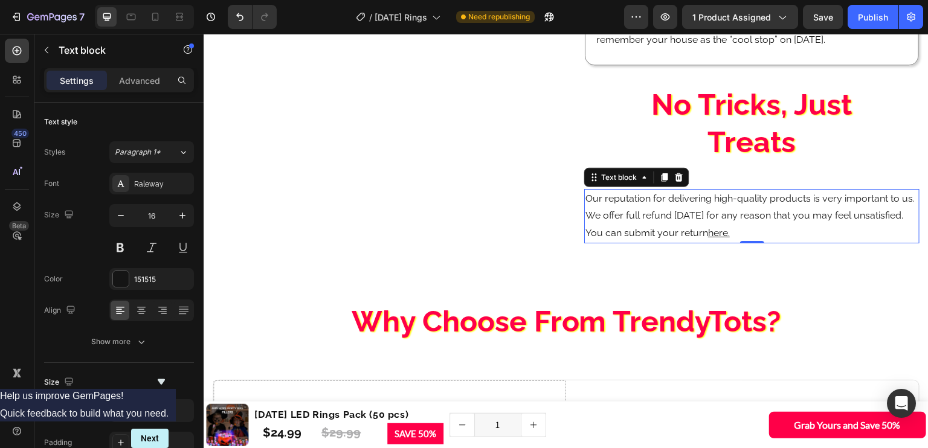
scroll to position [2225, 0]
click at [169, 375] on icon "Hide survey" at bounding box center [161, 382] width 15 height 15
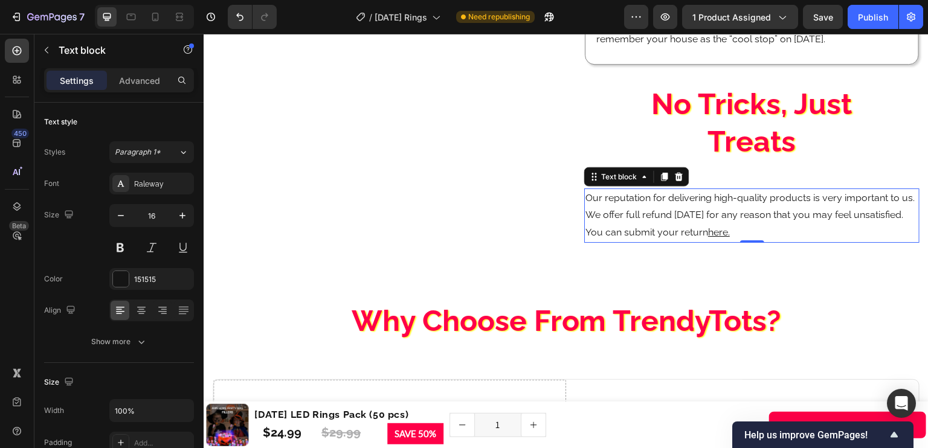
click at [730, 238] on u "here." at bounding box center [719, 232] width 22 height 11
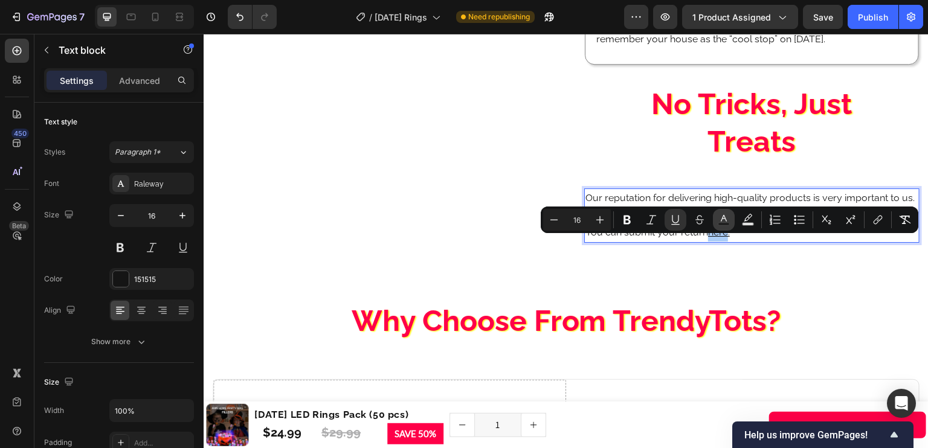
drag, startPoint x: 720, startPoint y: 217, endPoint x: 723, endPoint y: 224, distance: 8.1
click at [720, 216] on icon "Editor contextual toolbar" at bounding box center [724, 220] width 12 height 12
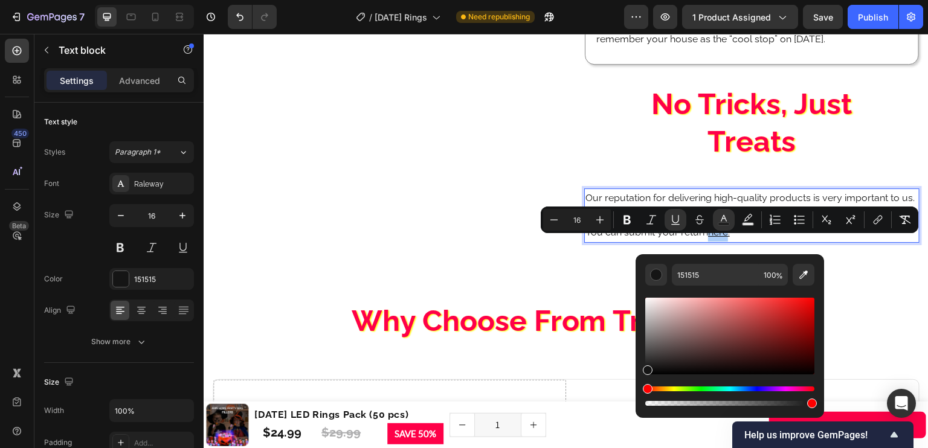
click at [761, 392] on div "Editor contextual toolbar" at bounding box center [729, 396] width 169 height 19
click at [762, 389] on div "Hue" at bounding box center [729, 389] width 169 height 5
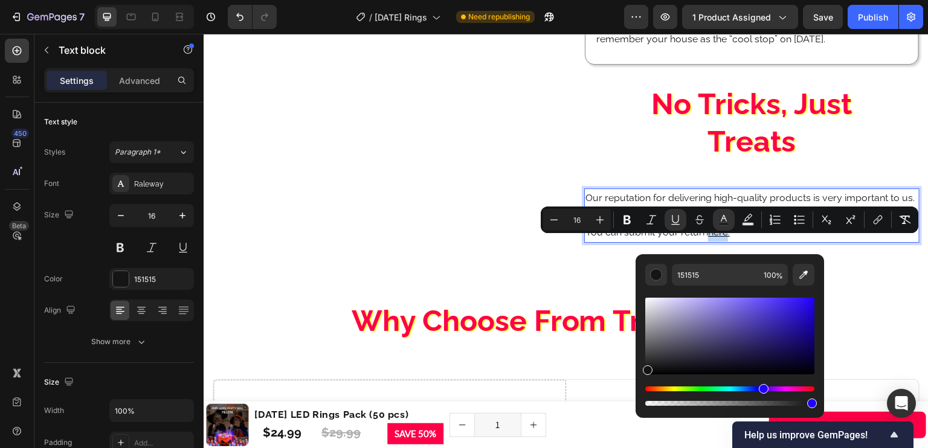
click at [792, 312] on div "Editor contextual toolbar" at bounding box center [729, 336] width 169 height 77
click at [796, 303] on div "Editor contextual toolbar" at bounding box center [729, 336] width 169 height 77
click at [653, 366] on div "Editor contextual toolbar" at bounding box center [648, 371] width 10 height 10
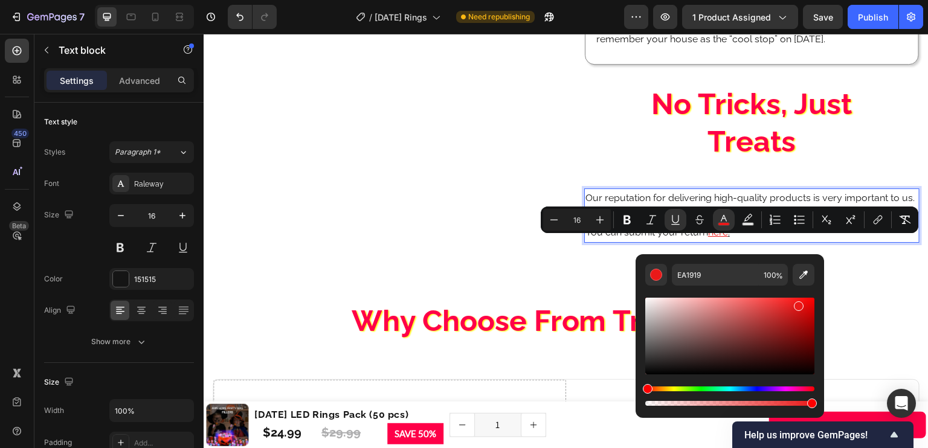
click at [761, 390] on div "Hue" at bounding box center [729, 389] width 169 height 5
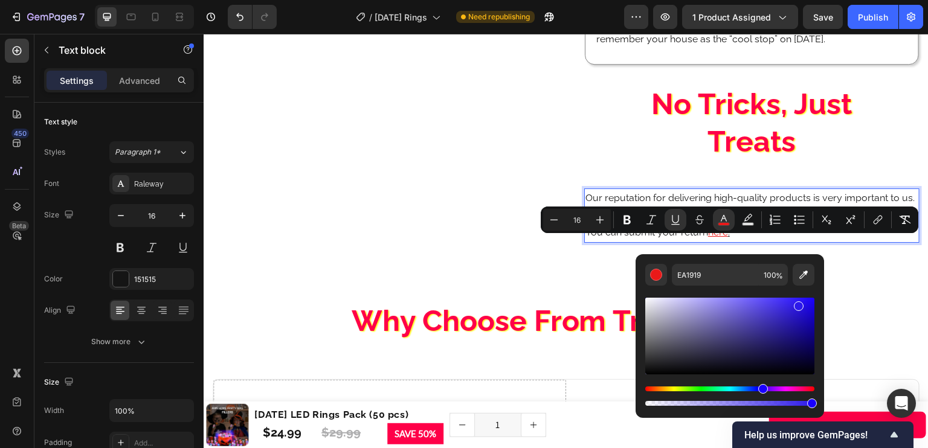
type input "2D19EA"
click at [752, 391] on div "Hue" at bounding box center [729, 389] width 169 height 5
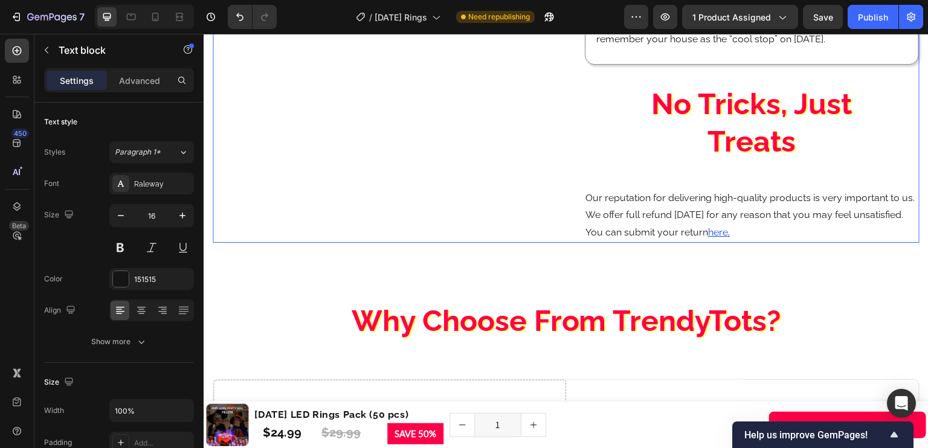
click at [636, 242] on p "Our reputation for delivering high-quality products is very important to us. We…" at bounding box center [752, 216] width 333 height 52
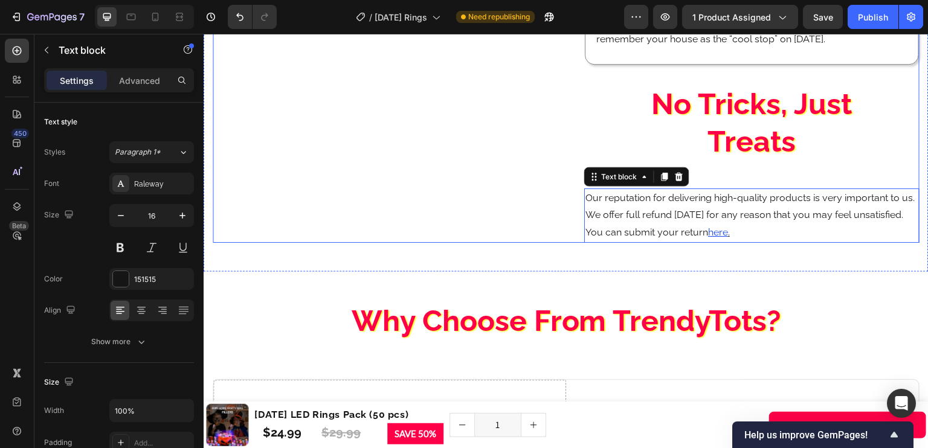
scroll to position [2199, 0]
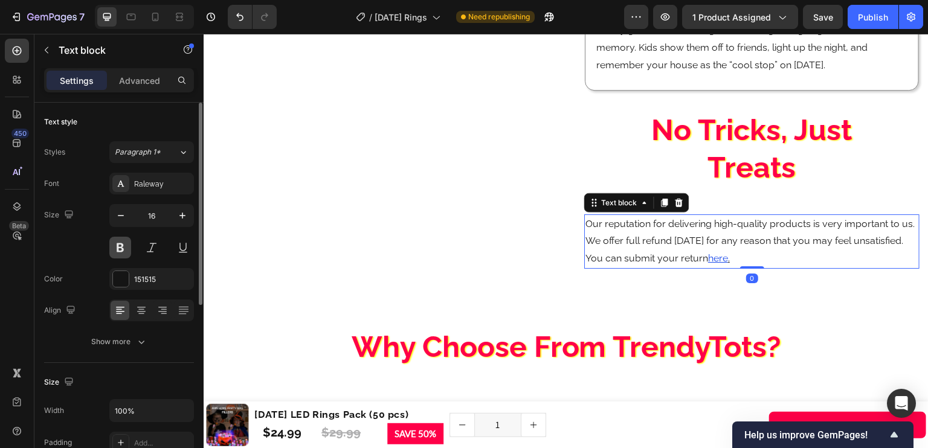
click at [124, 250] on button at bounding box center [120, 248] width 22 height 22
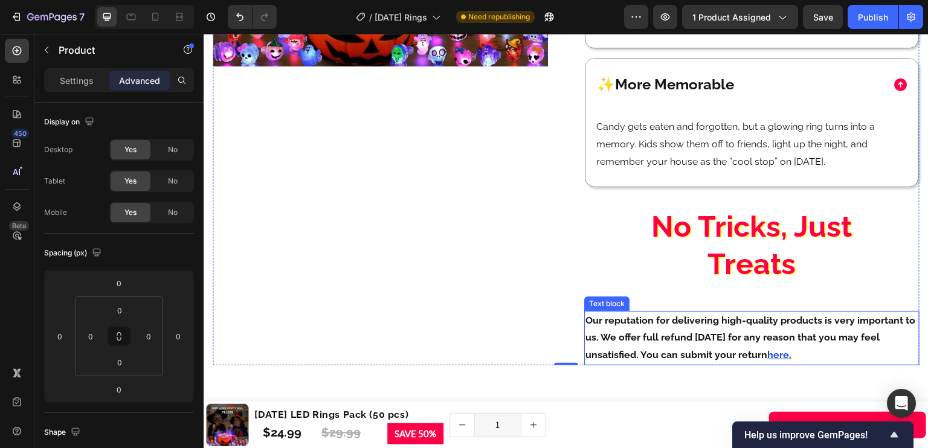
click at [606, 339] on p "Our reputation for delivering high-quality products is very important to us. We…" at bounding box center [752, 338] width 333 height 52
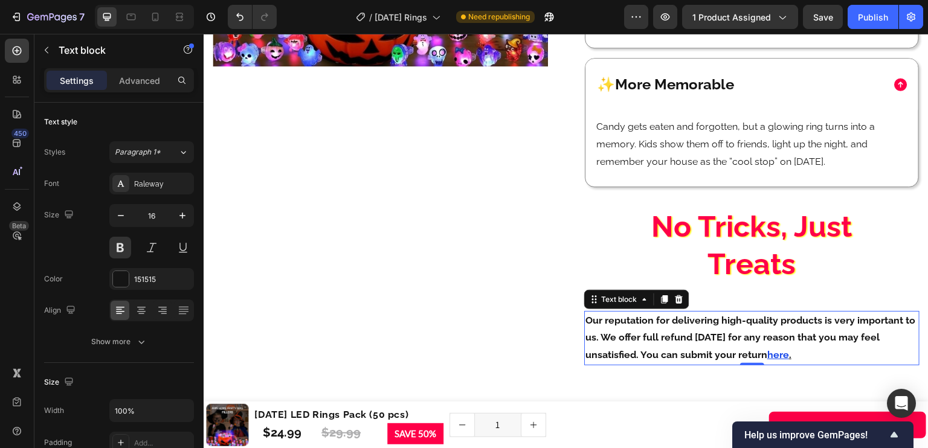
scroll to position [2102, 0]
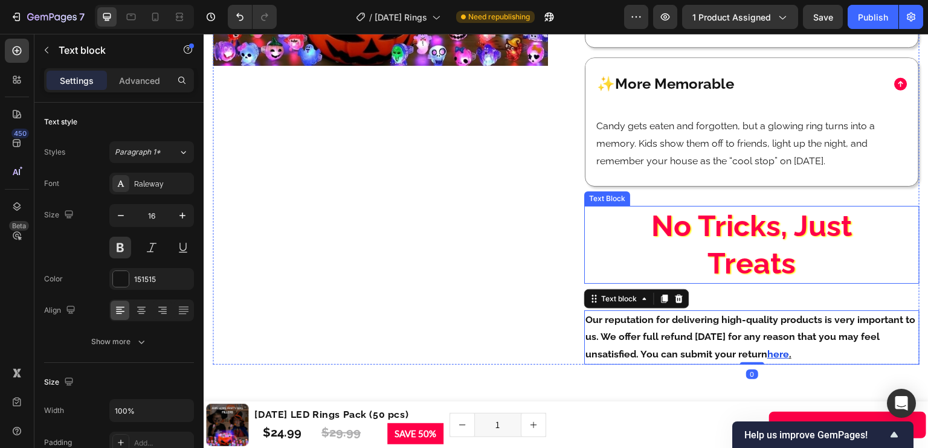
click at [788, 283] on p "No Tricks, Just Treats" at bounding box center [752, 245] width 275 height 76
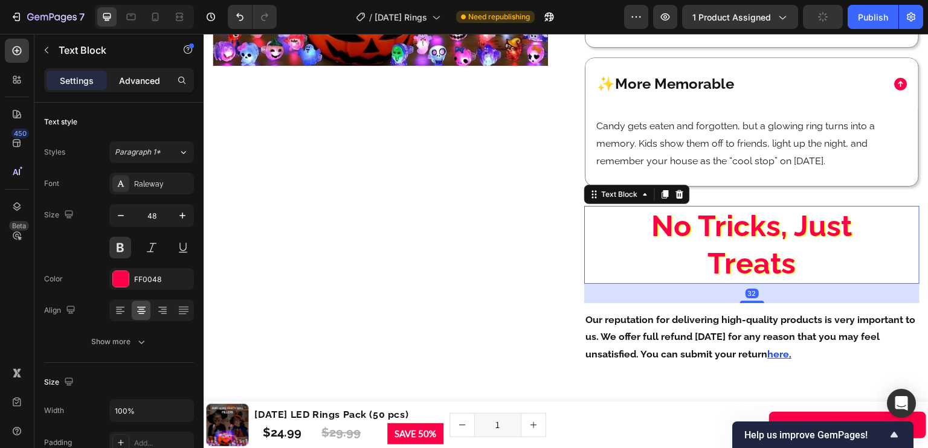
click at [157, 88] on div "Advanced" at bounding box center [139, 80] width 60 height 19
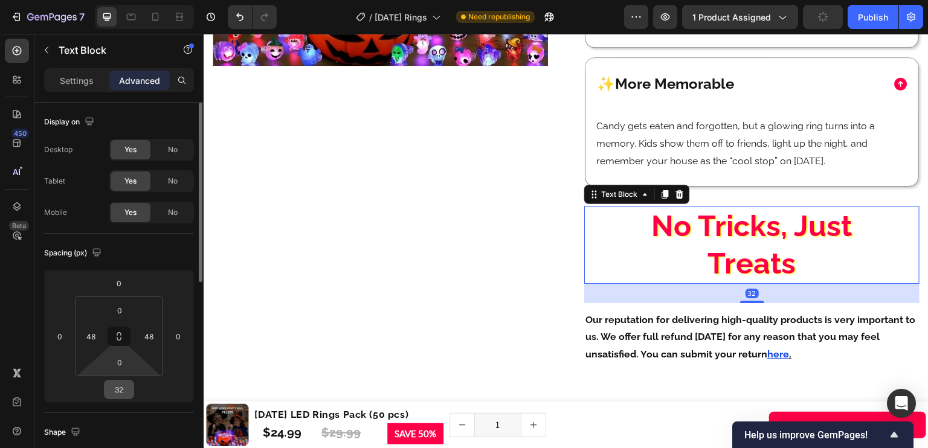
click at [121, 393] on input "32" at bounding box center [119, 390] width 24 height 18
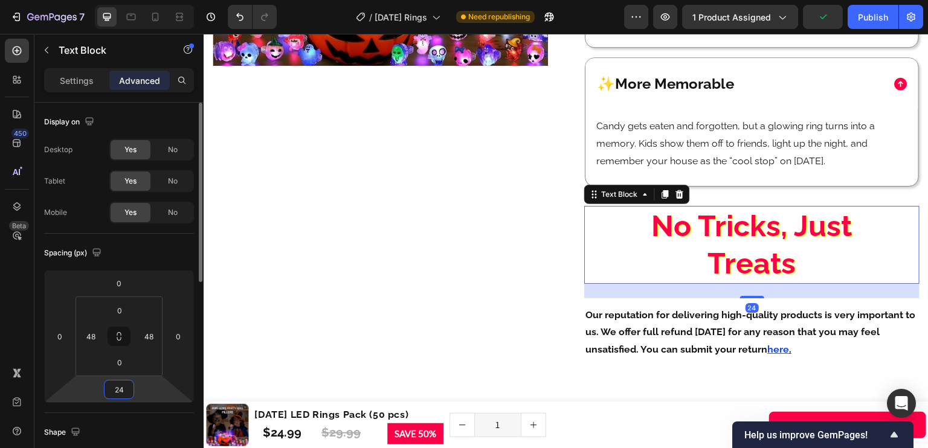
click at [126, 384] on input "24" at bounding box center [119, 390] width 24 height 18
type input "12"
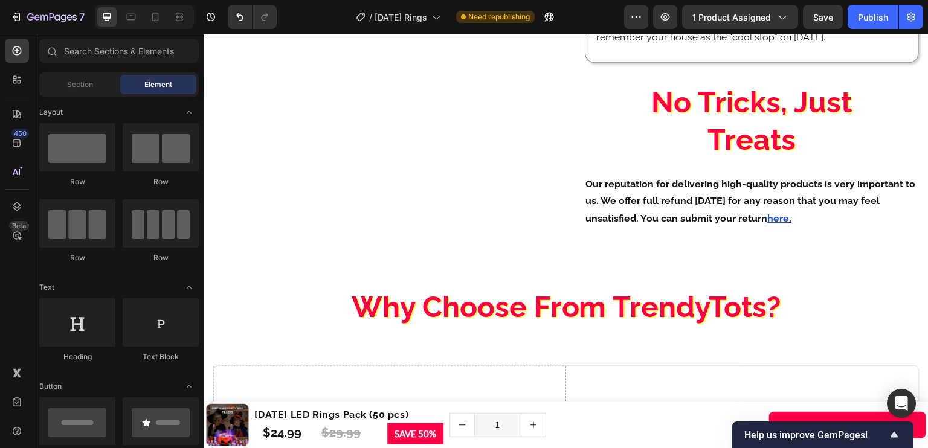
scroll to position [2238, 0]
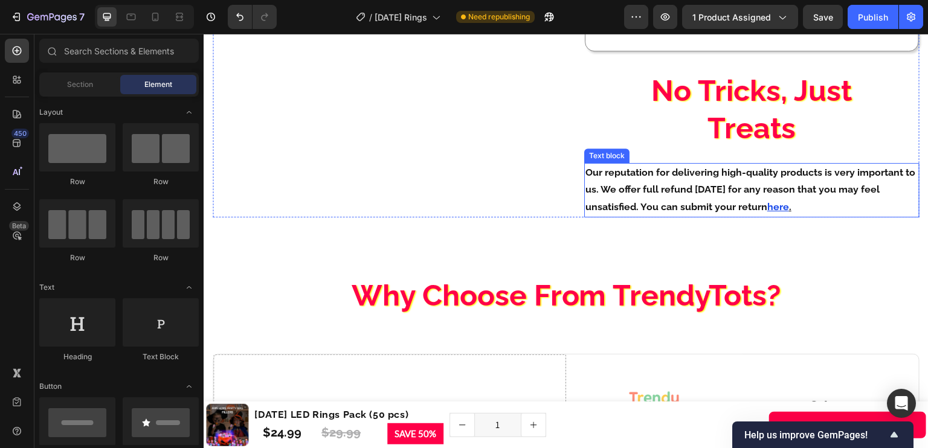
click at [841, 187] on p "Our reputation for delivering high-quality products is very important to us. We…" at bounding box center [752, 190] width 333 height 52
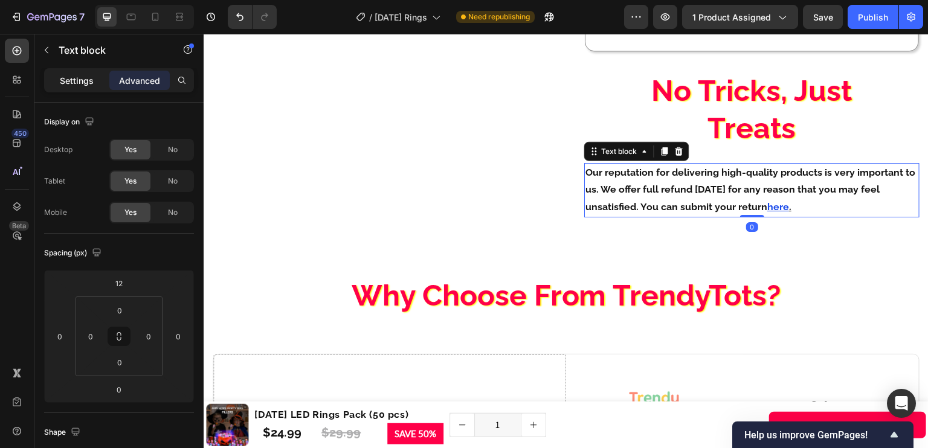
click at [81, 71] on div "Settings" at bounding box center [77, 80] width 60 height 19
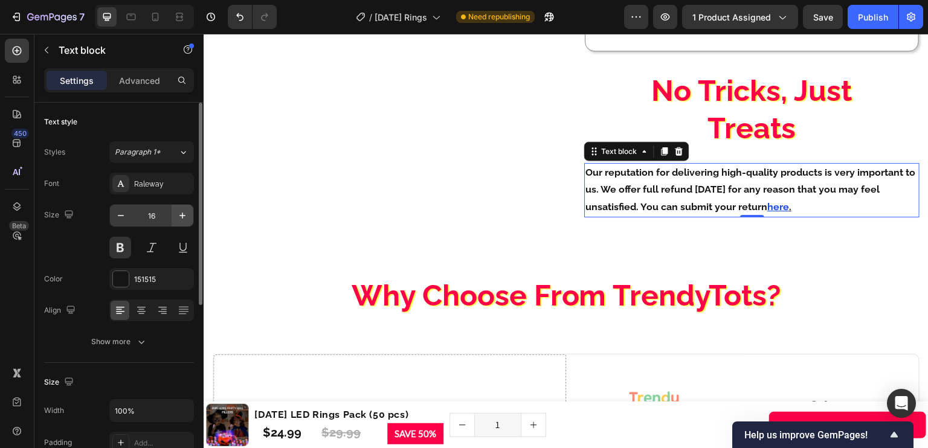
click at [181, 213] on icon "button" at bounding box center [182, 216] width 12 height 12
type input "17"
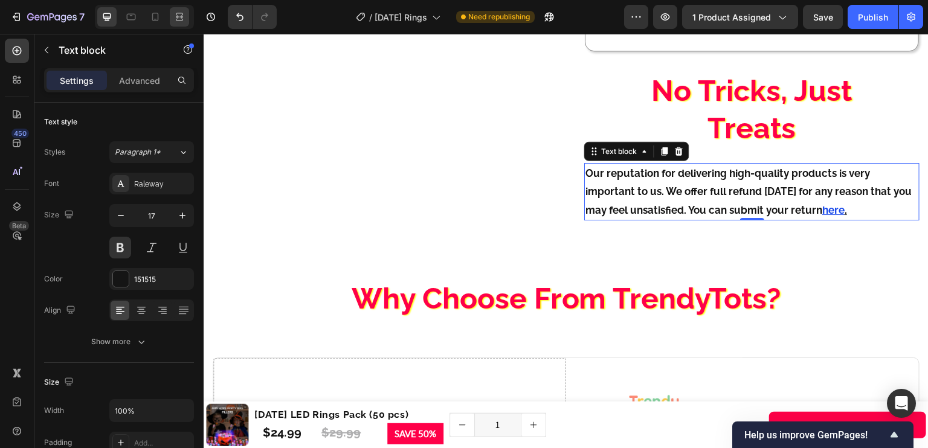
click at [179, 11] on icon at bounding box center [179, 17] width 12 height 12
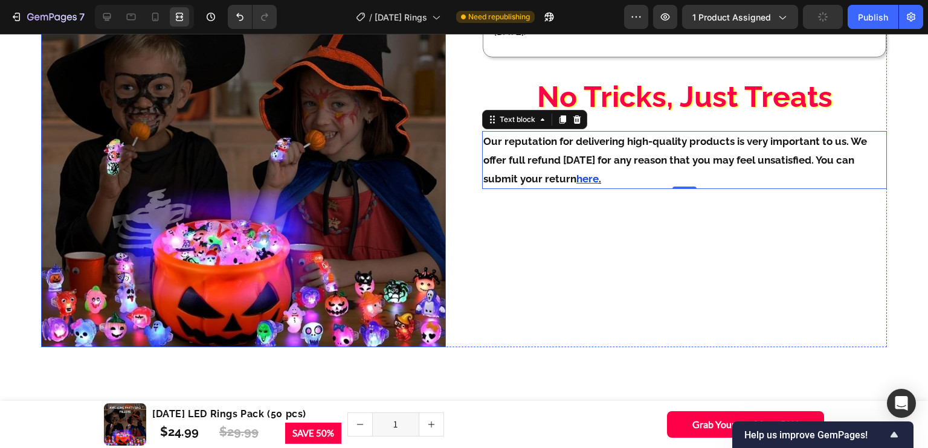
click at [435, 109] on img at bounding box center [243, 145] width 405 height 405
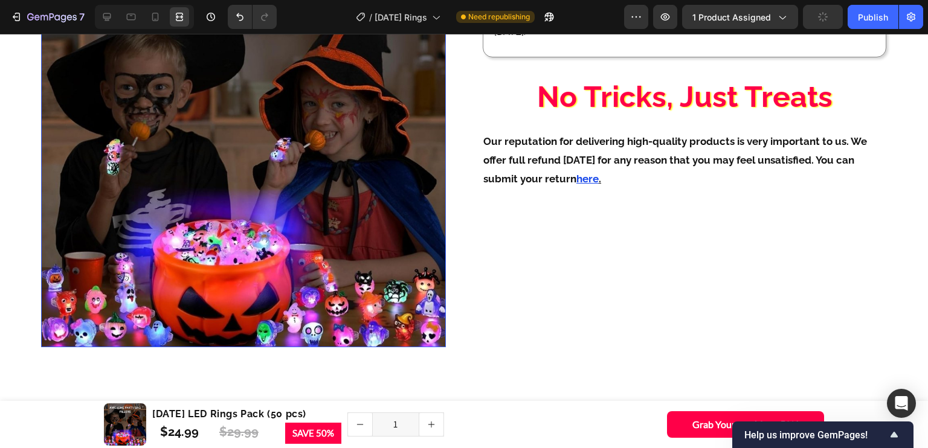
click at [507, 188] on p "Our reputation for delivering high-quality products is very important to us. We…" at bounding box center [684, 160] width 402 height 56
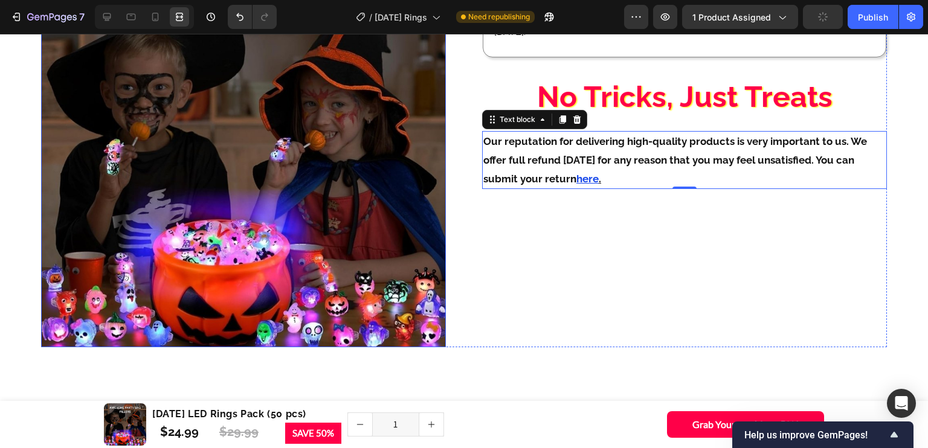
scroll to position [2192, 0]
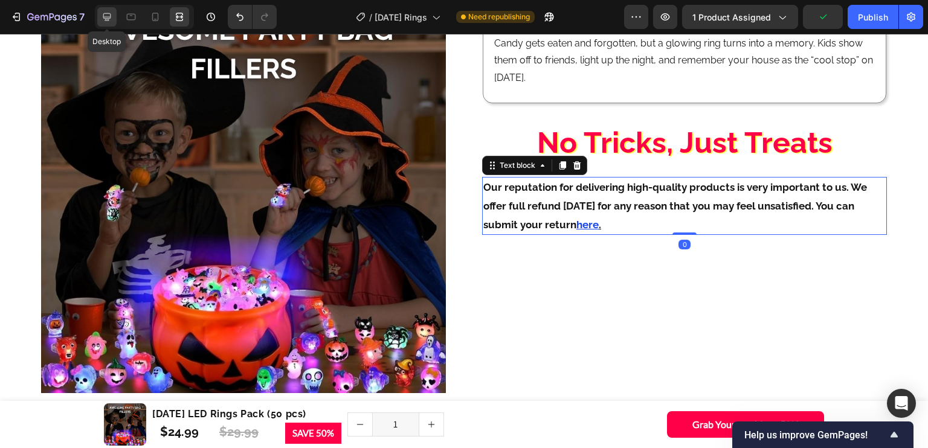
click at [102, 15] on icon at bounding box center [107, 17] width 12 height 12
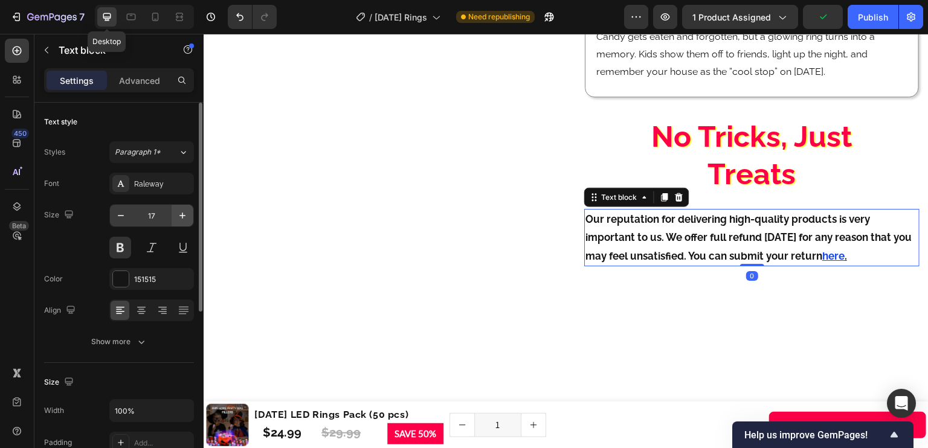
scroll to position [1821, 0]
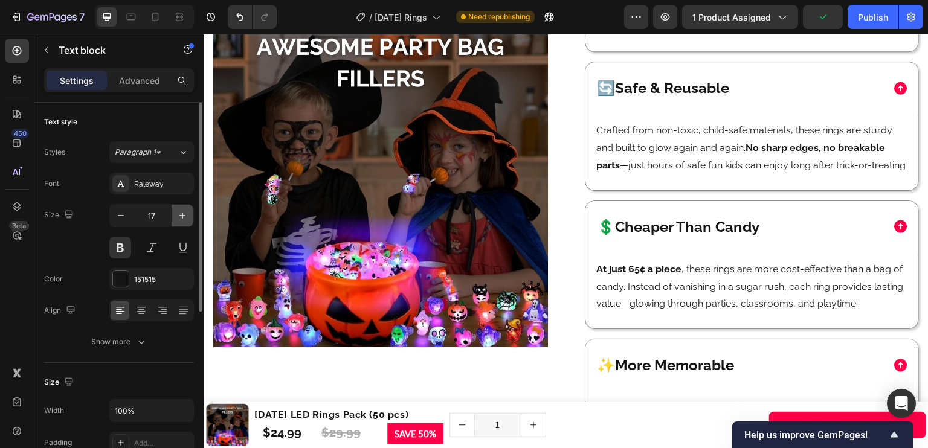
click at [187, 217] on icon "button" at bounding box center [182, 216] width 12 height 12
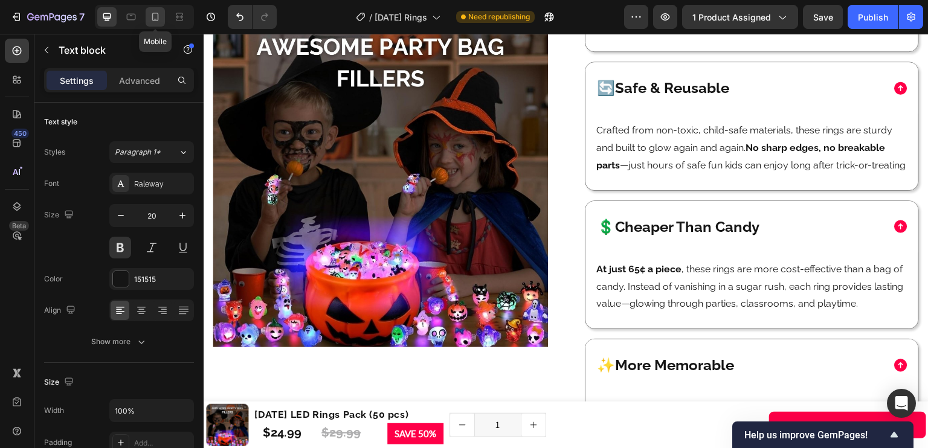
click at [155, 16] on icon at bounding box center [155, 17] width 12 height 12
type input "14"
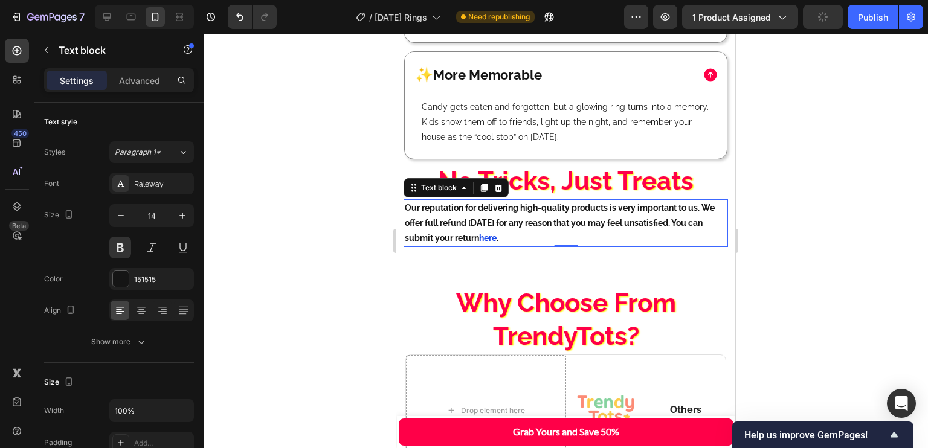
scroll to position [2238, 0]
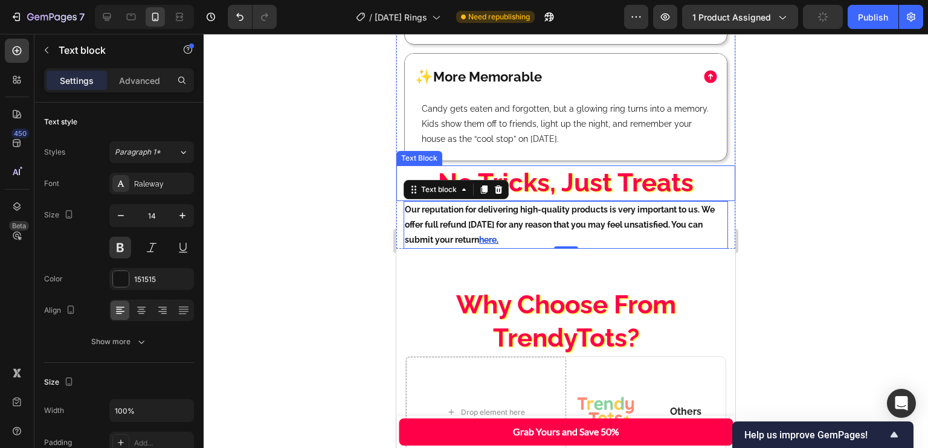
click at [530, 167] on p "No Tricks, Just Treats" at bounding box center [566, 183] width 320 height 33
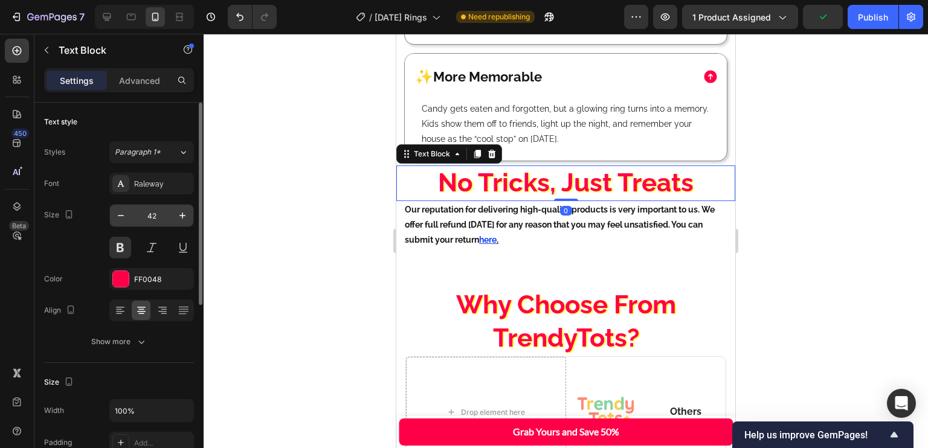
click at [152, 215] on input "42" at bounding box center [152, 216] width 40 height 22
click at [138, 71] on div "Advanced" at bounding box center [139, 80] width 60 height 19
click at [140, 78] on p "Advanced" at bounding box center [139, 80] width 41 height 13
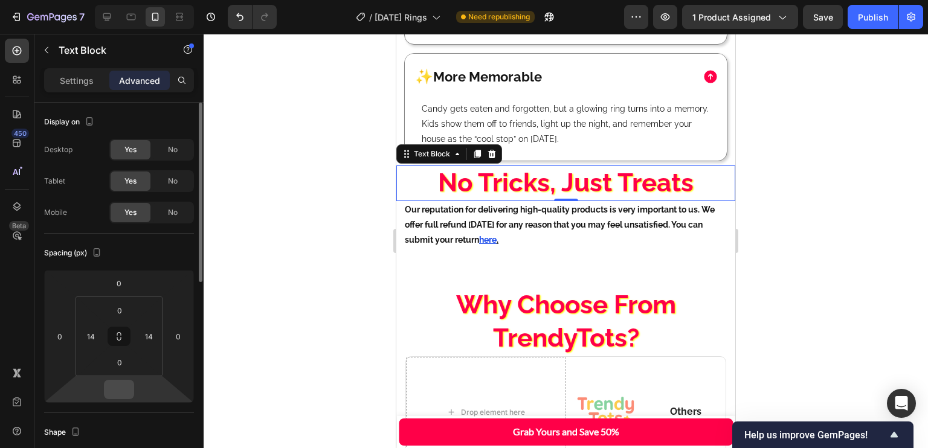
click at [123, 388] on input "number" at bounding box center [119, 390] width 24 height 18
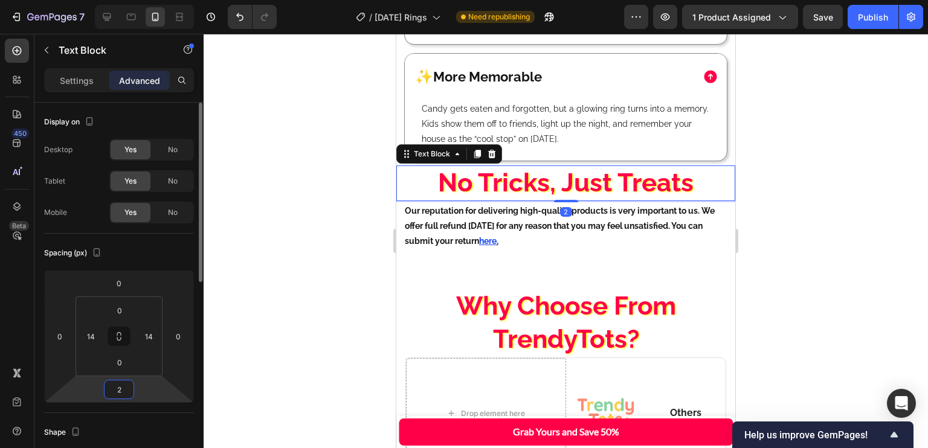
type input "24"
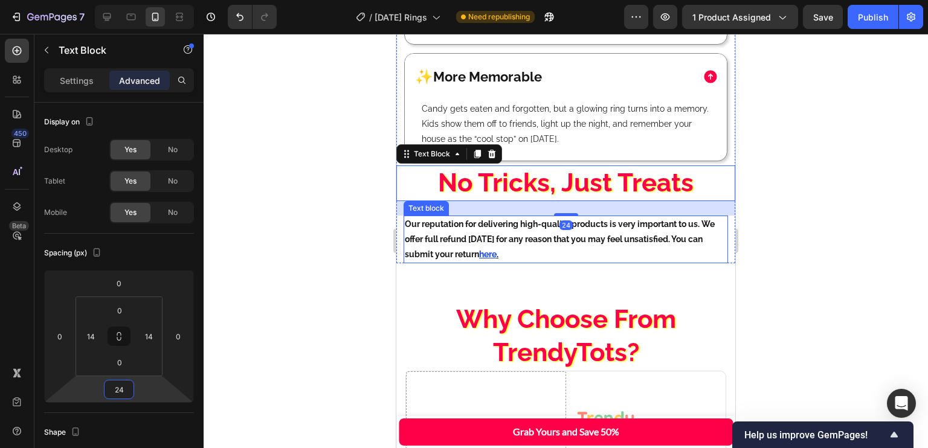
click at [651, 234] on p "Our reputation for delivering high-quality products is very important to us. We…" at bounding box center [566, 240] width 322 height 46
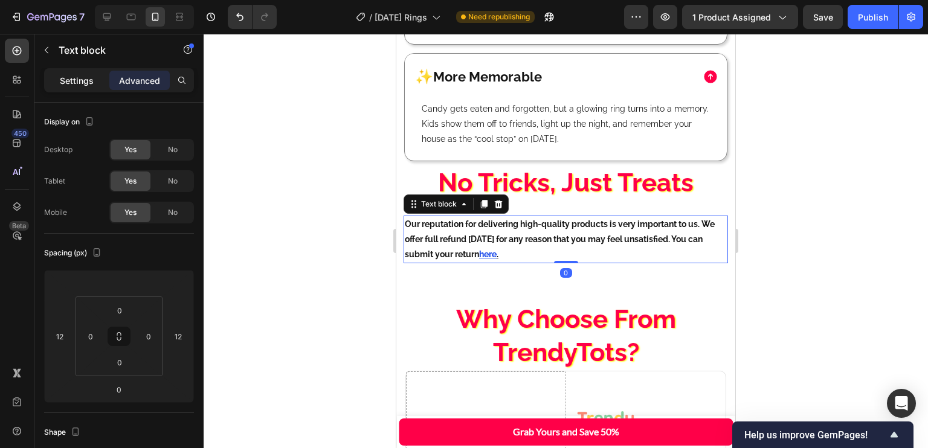
click at [89, 83] on p "Settings" at bounding box center [77, 80] width 34 height 13
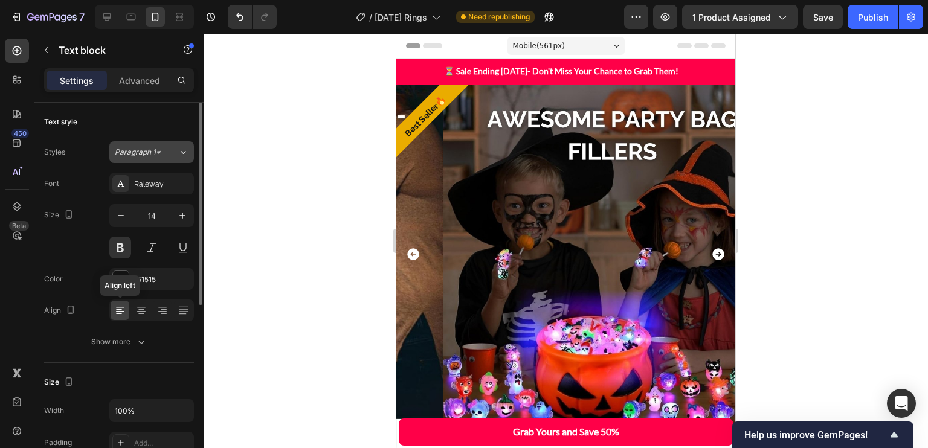
scroll to position [2238, 0]
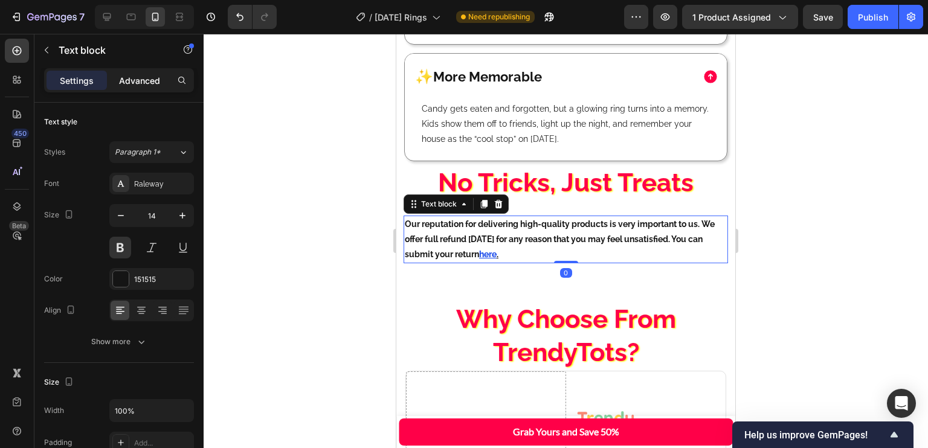
click at [145, 82] on p "Advanced" at bounding box center [139, 80] width 41 height 13
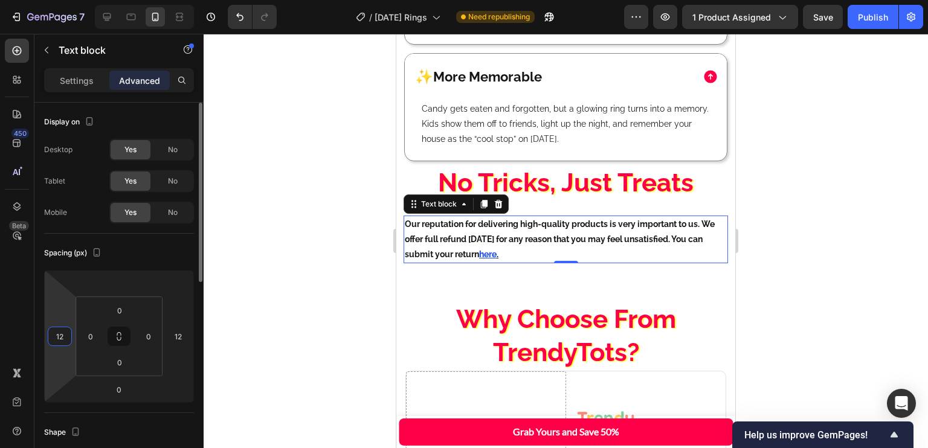
click at [58, 332] on input "12" at bounding box center [60, 337] width 18 height 18
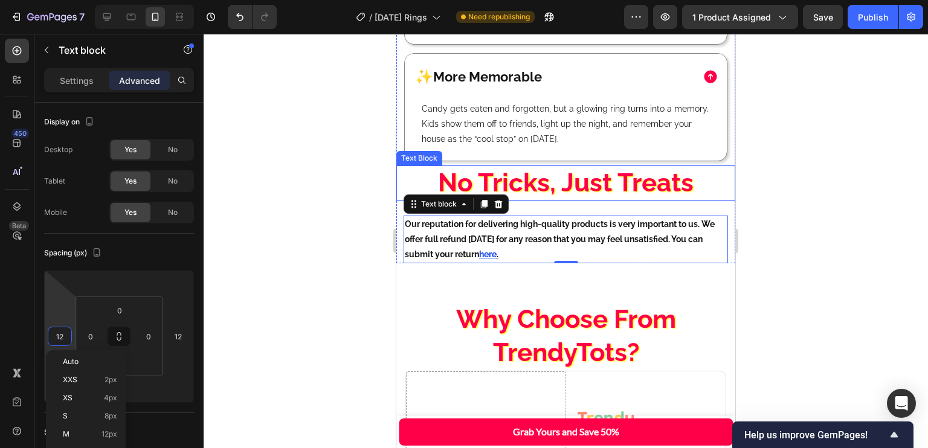
click at [651, 130] on div "Candy gets eaten and forgotten, but a glowing ring turns into a memory. Kids sh…" at bounding box center [566, 130] width 322 height 61
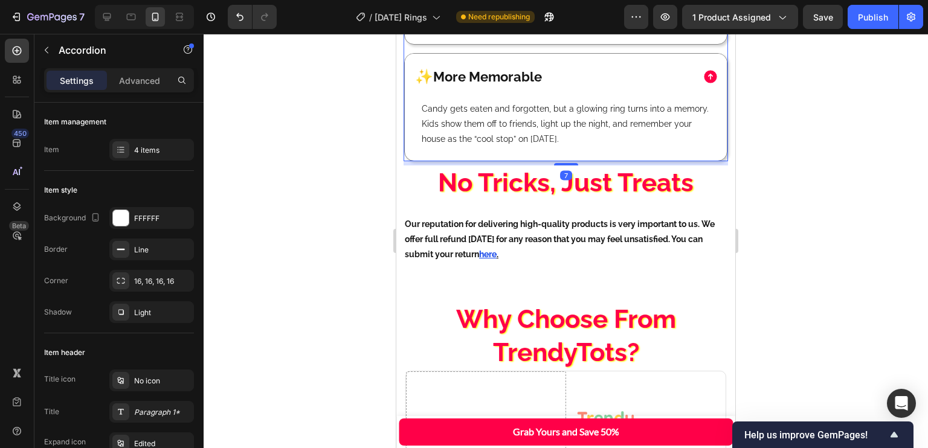
drag, startPoint x: 157, startPoint y: 80, endPoint x: 151, endPoint y: 95, distance: 16.8
click at [157, 80] on p "Advanced" at bounding box center [139, 80] width 41 height 13
type input "100%"
type input "100"
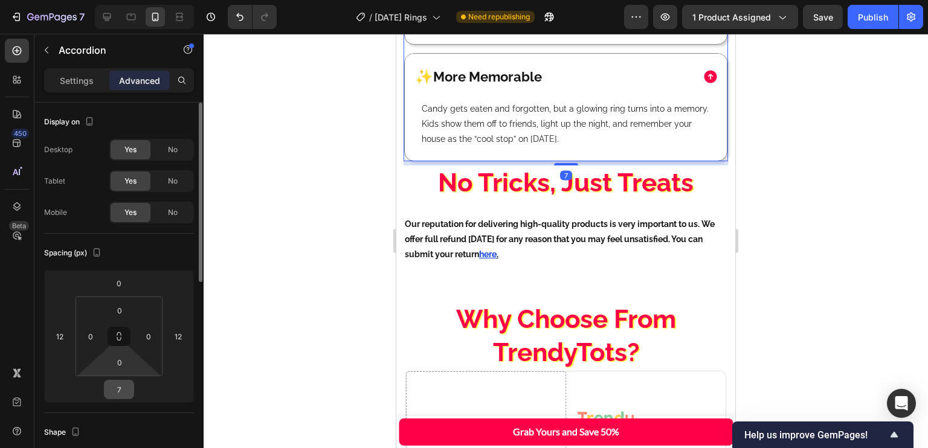
click at [121, 392] on input "7" at bounding box center [119, 390] width 24 height 18
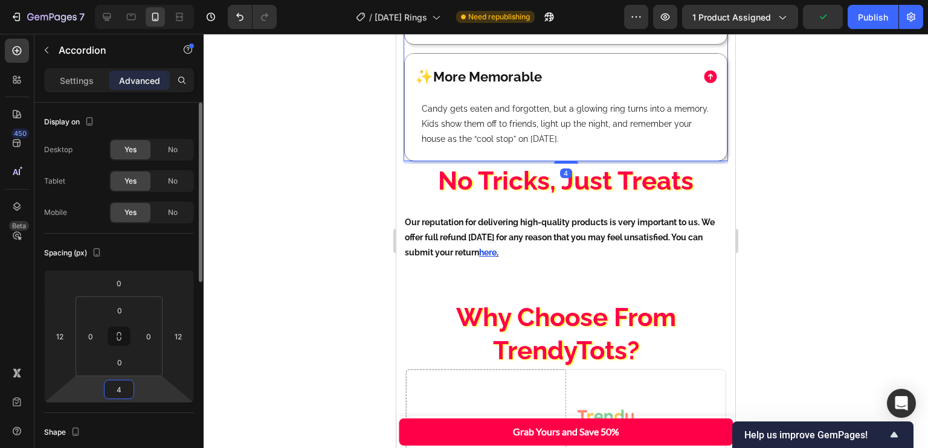
type input "48"
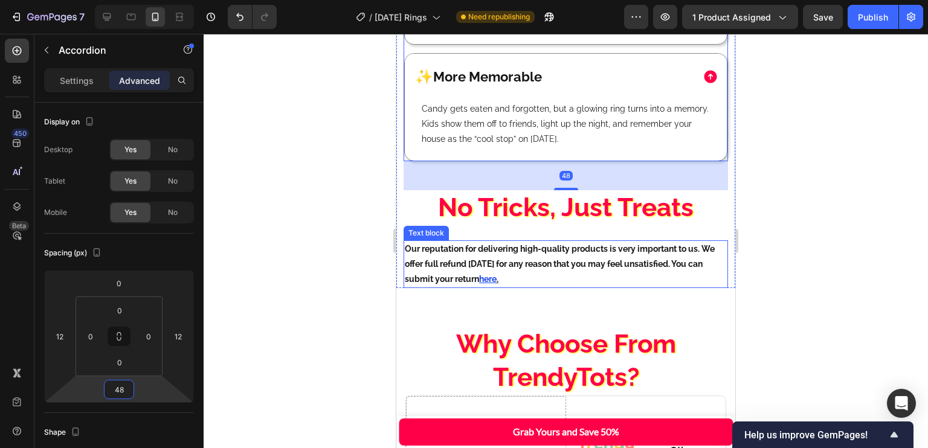
click at [667, 242] on p "Our reputation for delivering high-quality products is very important to us. We…" at bounding box center [566, 265] width 322 height 46
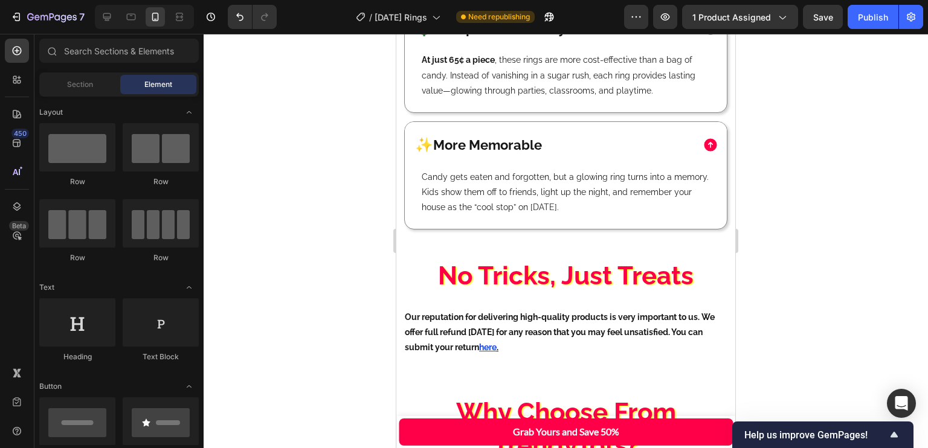
scroll to position [2240, 0]
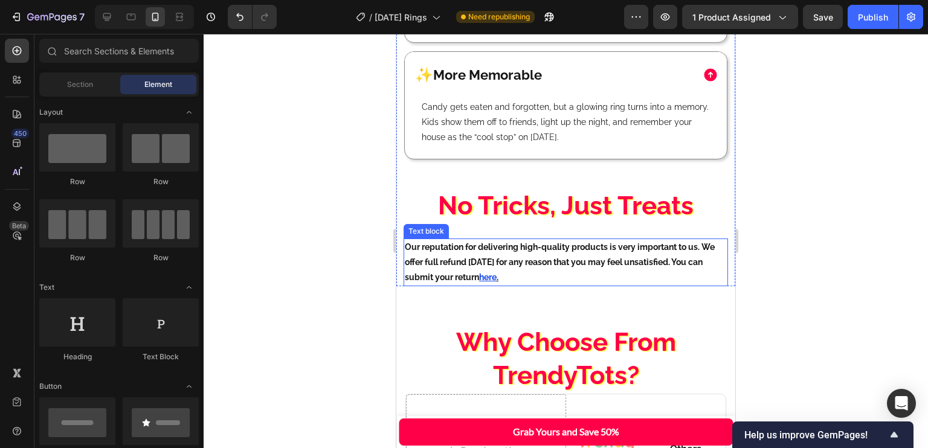
click at [679, 245] on p "Our reputation for delivering high-quality products is very important to us. We…" at bounding box center [566, 263] width 322 height 46
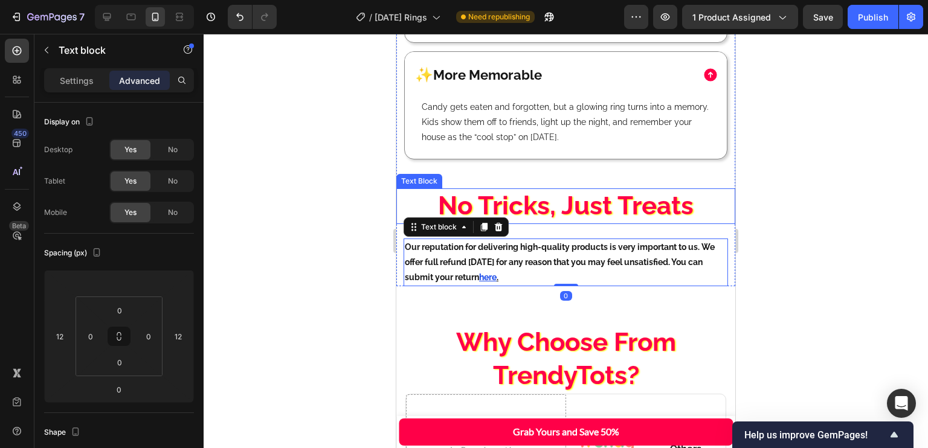
click at [604, 198] on p "No Tricks, Just Treats" at bounding box center [566, 206] width 320 height 33
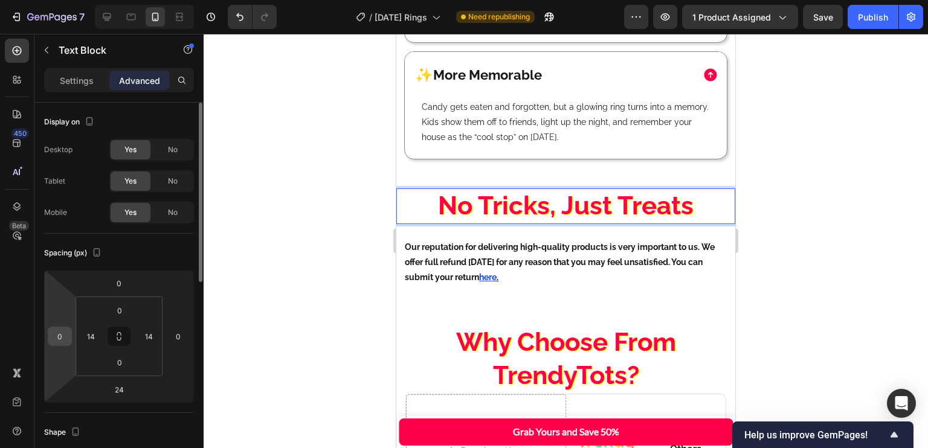
click at [60, 340] on input "0" at bounding box center [60, 337] width 18 height 18
type input "12"
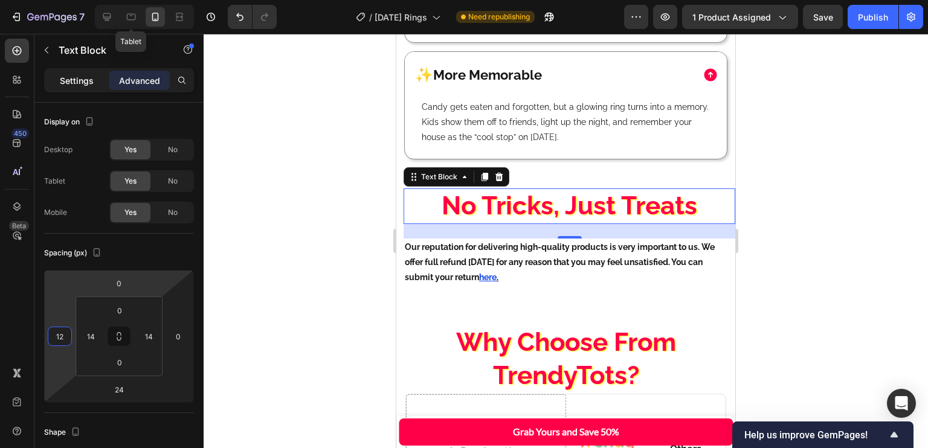
click at [73, 89] on div "Settings" at bounding box center [77, 80] width 60 height 19
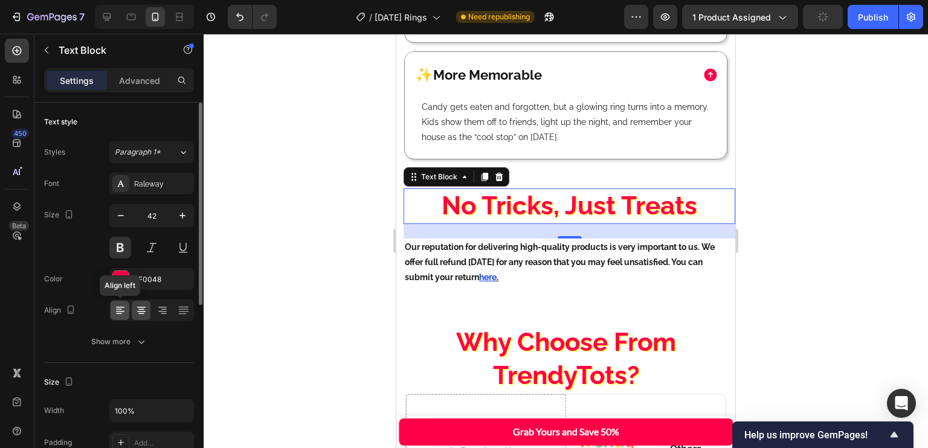
click at [116, 307] on icon at bounding box center [120, 307] width 8 height 1
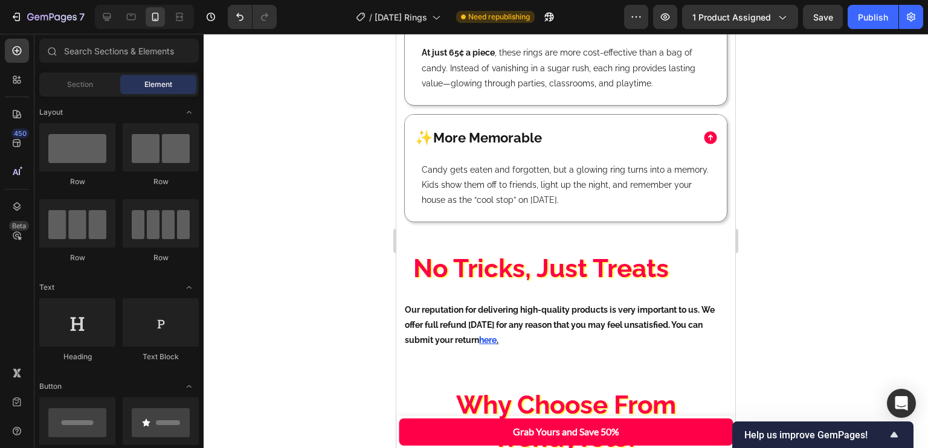
scroll to position [2207, 0]
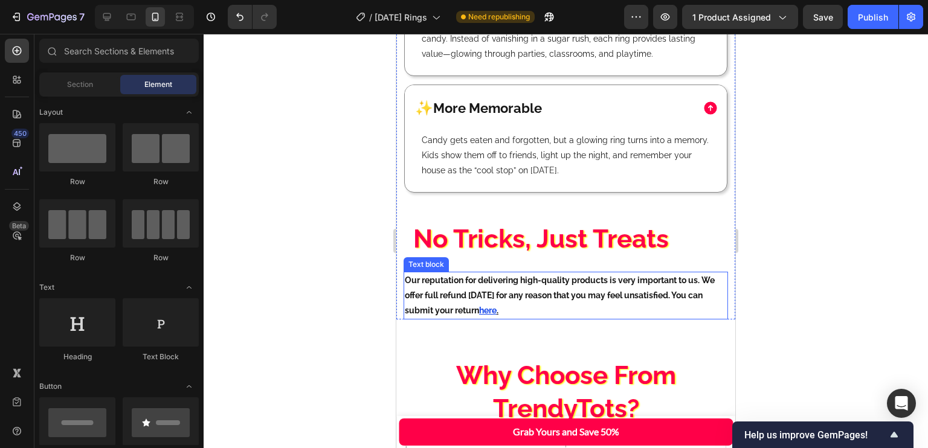
click at [674, 273] on p "Our reputation for delivering high-quality products is very important to us. We…" at bounding box center [566, 296] width 322 height 46
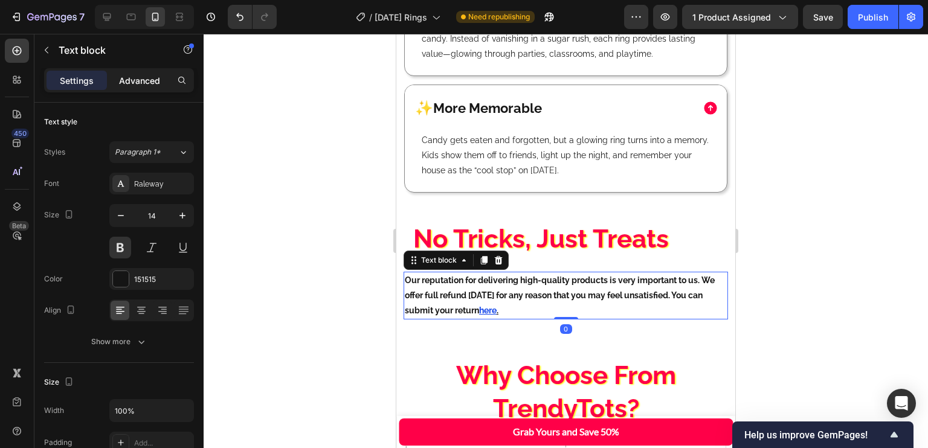
click at [137, 73] on div "Advanced" at bounding box center [139, 80] width 60 height 19
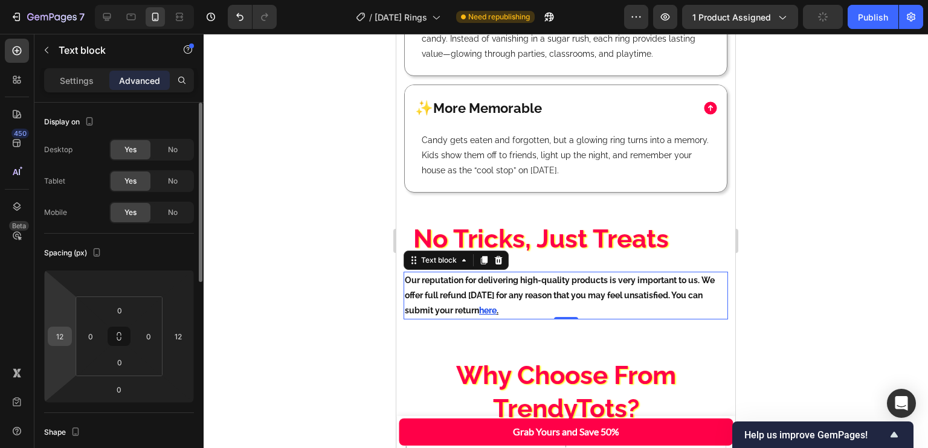
click at [62, 338] on input "12" at bounding box center [60, 337] width 18 height 18
type input "24"
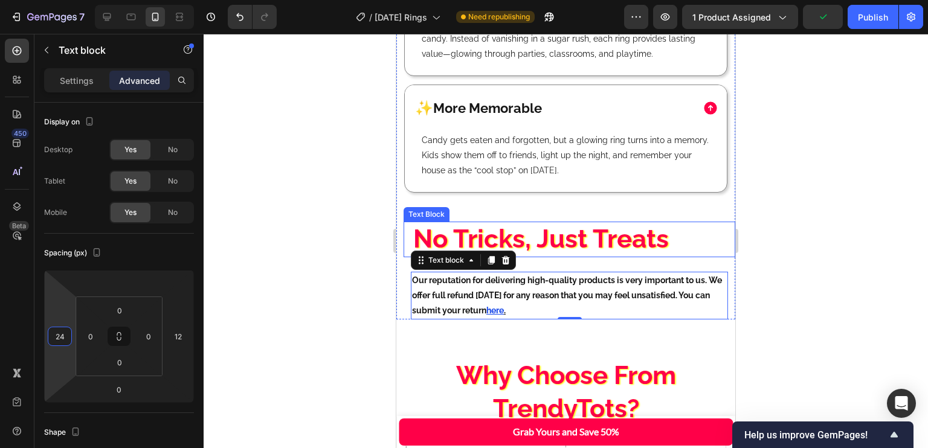
click at [500, 228] on p "No Tricks, Just Treats" at bounding box center [569, 239] width 312 height 33
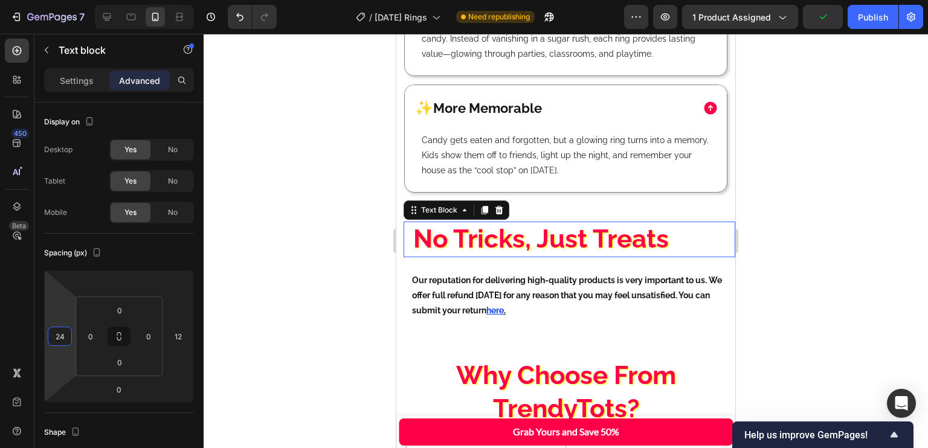
click at [416, 223] on p "No Tricks, Just Treats" at bounding box center [569, 239] width 312 height 33
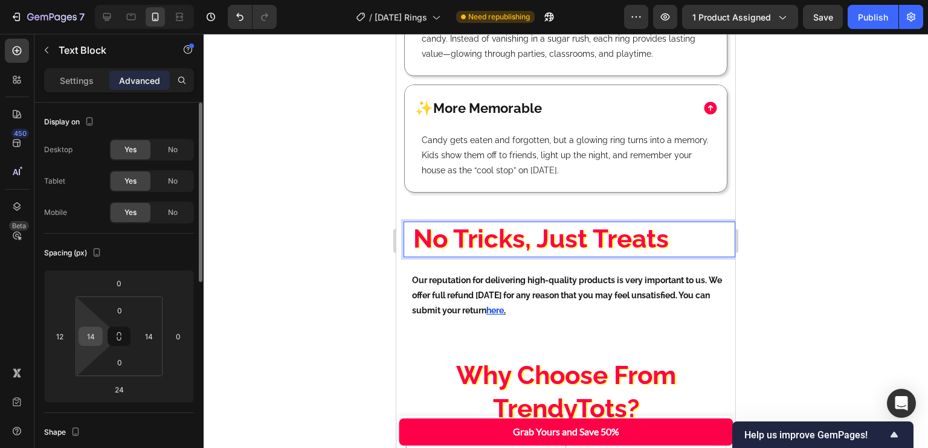
click at [82, 335] on input "14" at bounding box center [91, 337] width 18 height 18
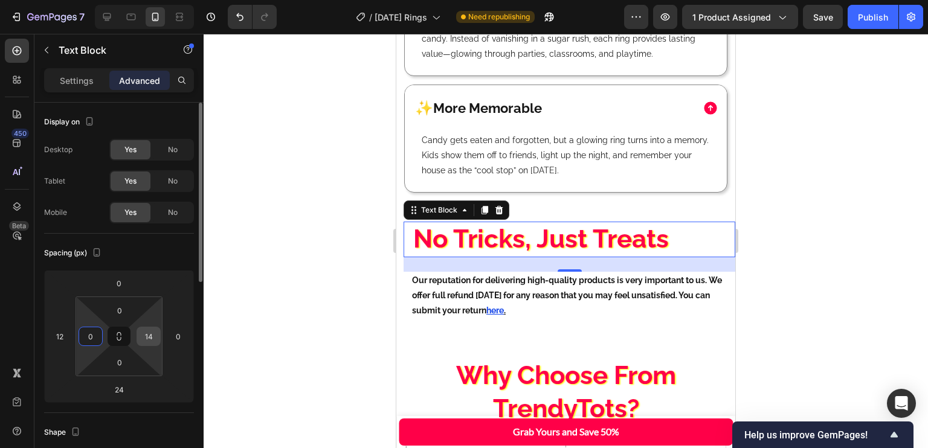
type input "0"
click at [150, 339] on input "14" at bounding box center [149, 337] width 18 height 18
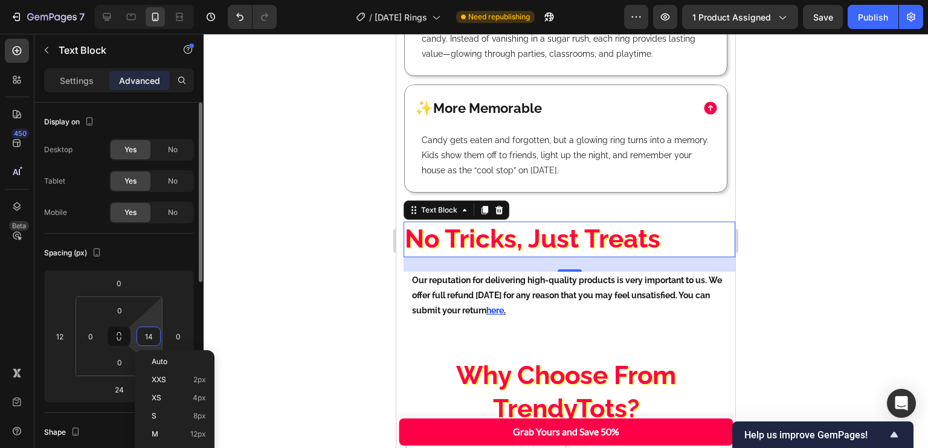
click at [149, 334] on input "14" at bounding box center [149, 337] width 18 height 18
type input "0"
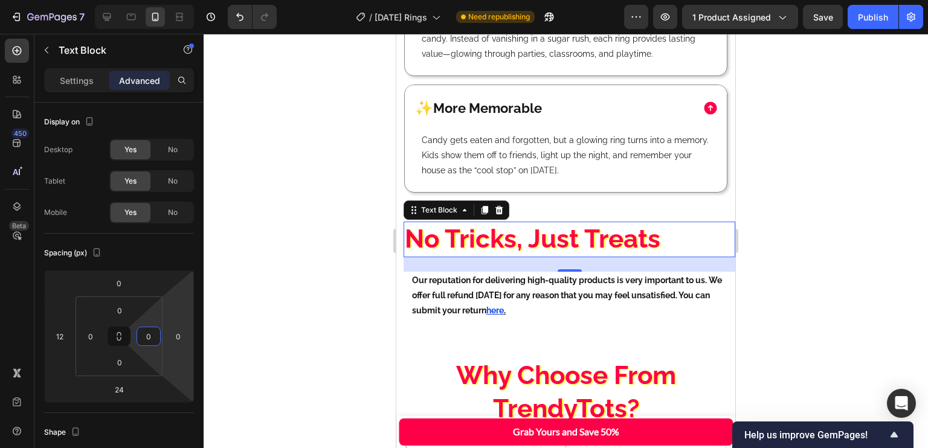
click at [543, 257] on div "24" at bounding box center [570, 264] width 332 height 15
click at [498, 273] on p "Our reputation for delivering high-quality products is very important to us. We…" at bounding box center [569, 296] width 315 height 46
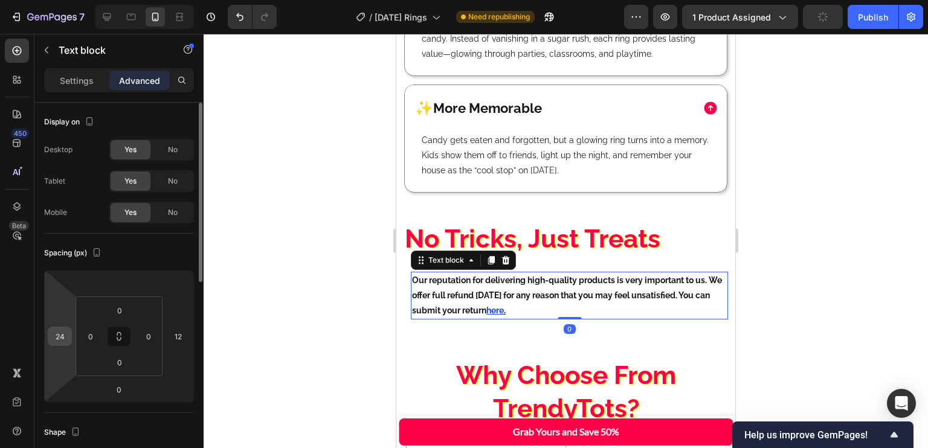
click at [57, 334] on input "24" at bounding box center [60, 337] width 18 height 18
type input "12"
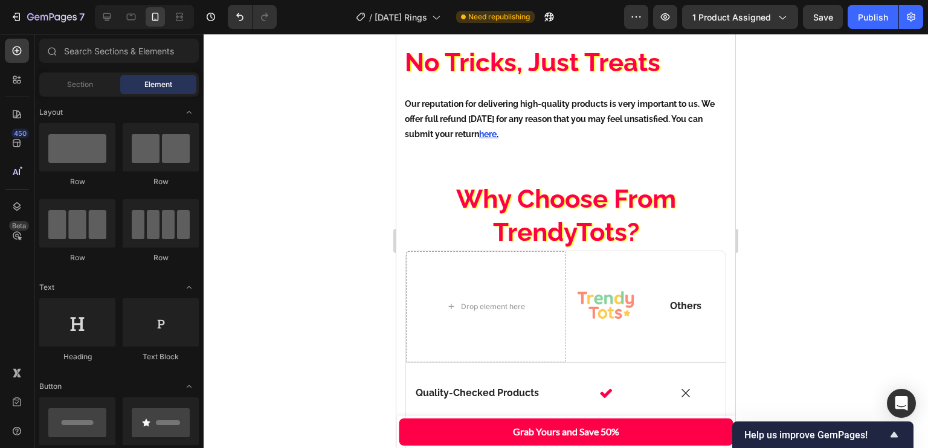
scroll to position [2378, 0]
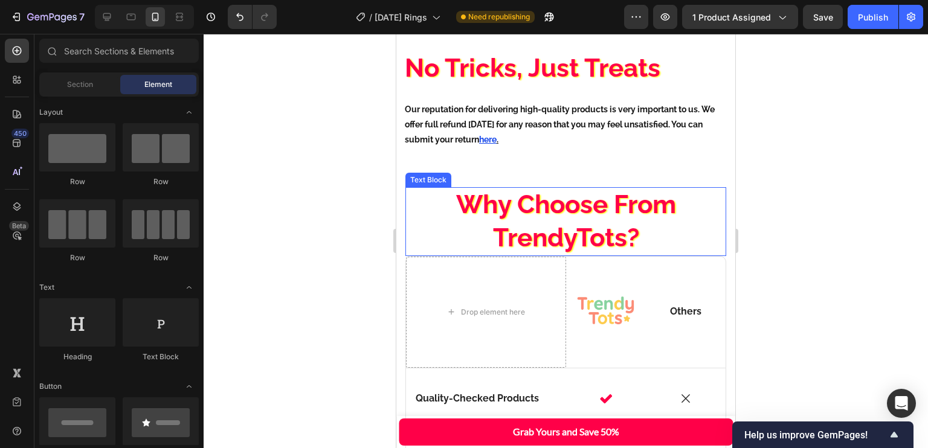
click at [619, 200] on p "Why Choose From TrendyTots?" at bounding box center [566, 222] width 302 height 66
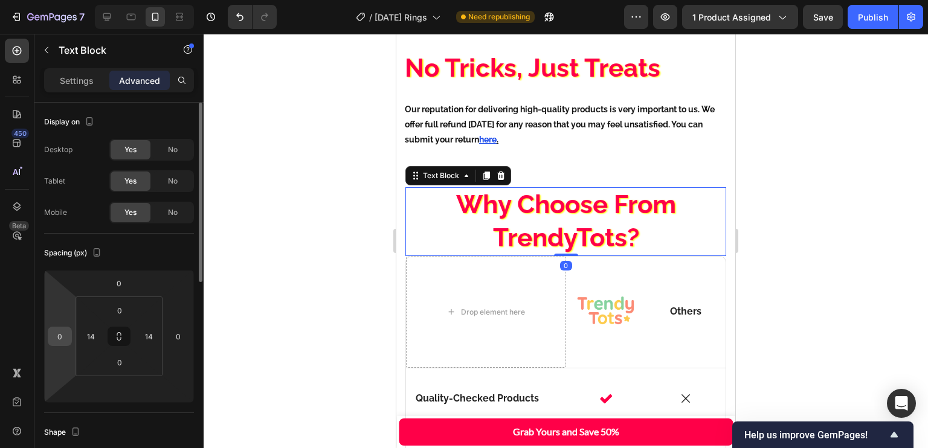
click at [57, 335] on input "0" at bounding box center [60, 337] width 18 height 18
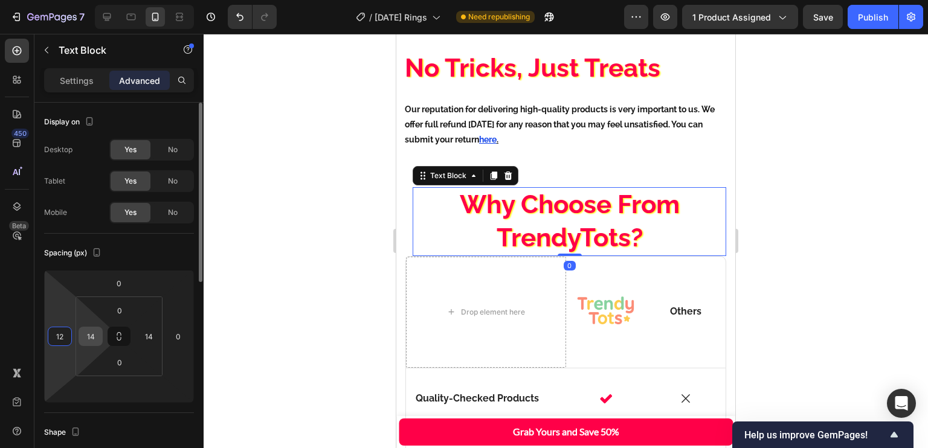
type input "12"
click at [87, 338] on input "14" at bounding box center [91, 337] width 18 height 18
type input "-"
click at [145, 333] on input "14" at bounding box center [149, 337] width 18 height 18
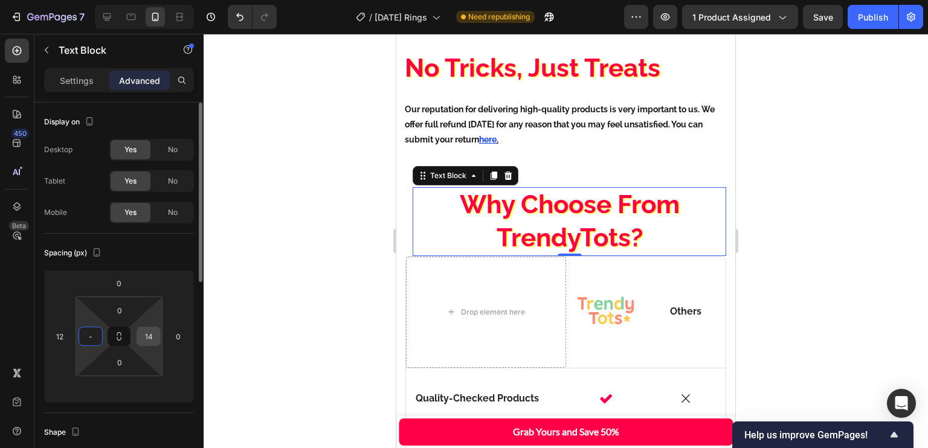
click at [145, 333] on input "14" at bounding box center [149, 337] width 18 height 18
click at [150, 335] on input "14" at bounding box center [149, 337] width 18 height 18
click at [150, 338] on input "14" at bounding box center [149, 337] width 18 height 18
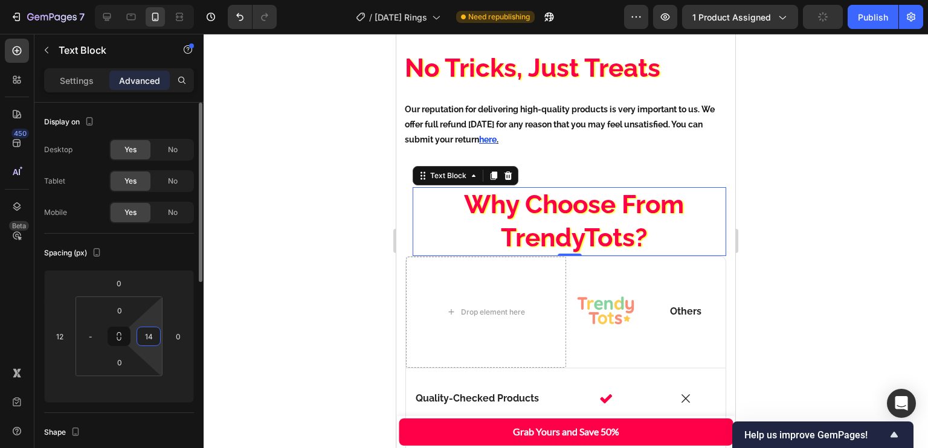
type input "0"
click at [95, 340] on input "-" at bounding box center [91, 337] width 18 height 18
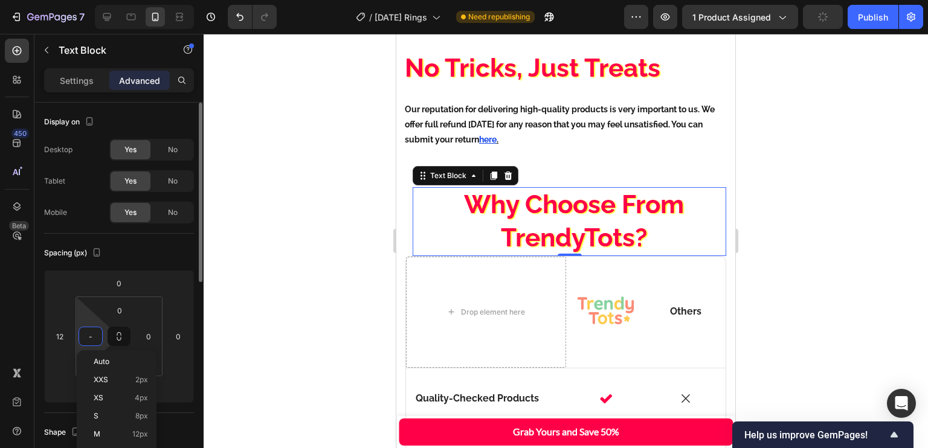
type input "0"
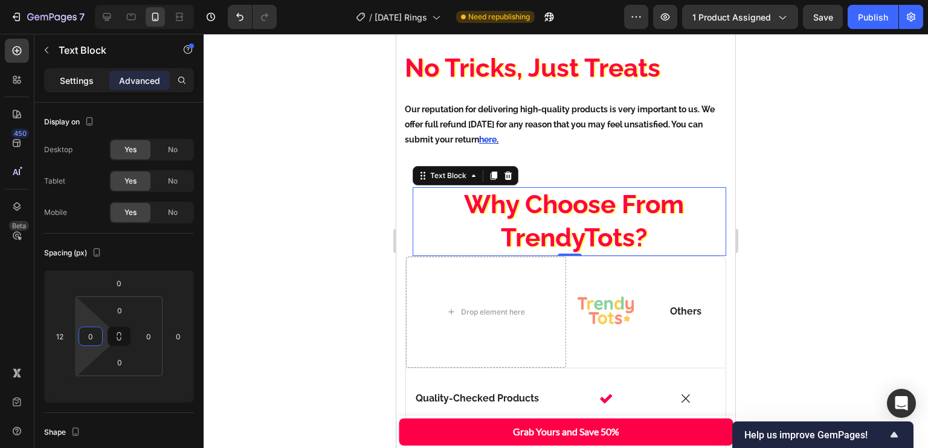
click at [85, 84] on p "Settings" at bounding box center [77, 80] width 34 height 13
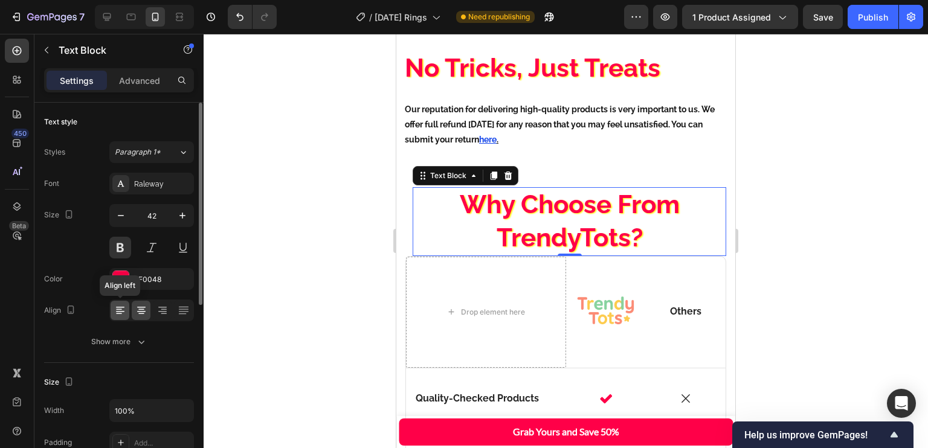
click at [123, 308] on icon at bounding box center [120, 311] width 12 height 12
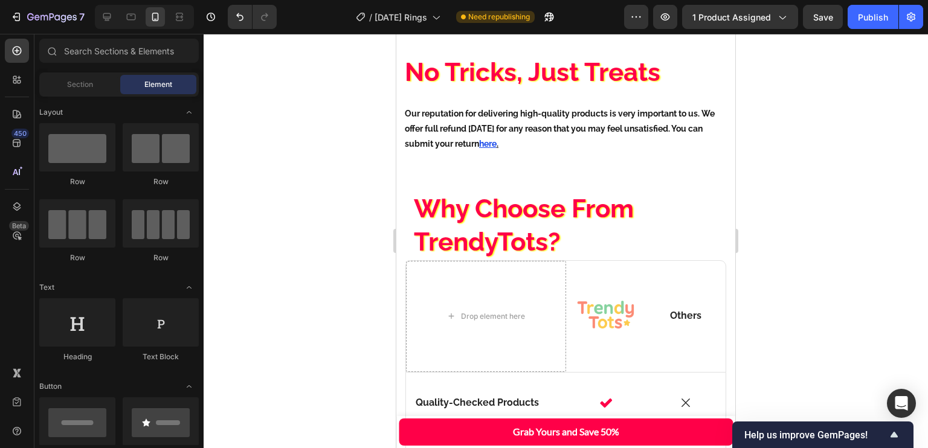
scroll to position [2368, 0]
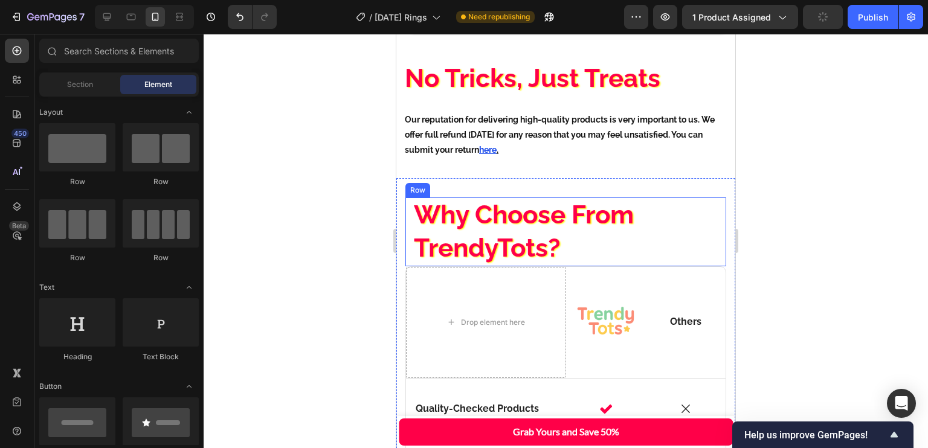
click at [407, 208] on div "Why Choose From TrendyTots? Text Block" at bounding box center [566, 232] width 321 height 68
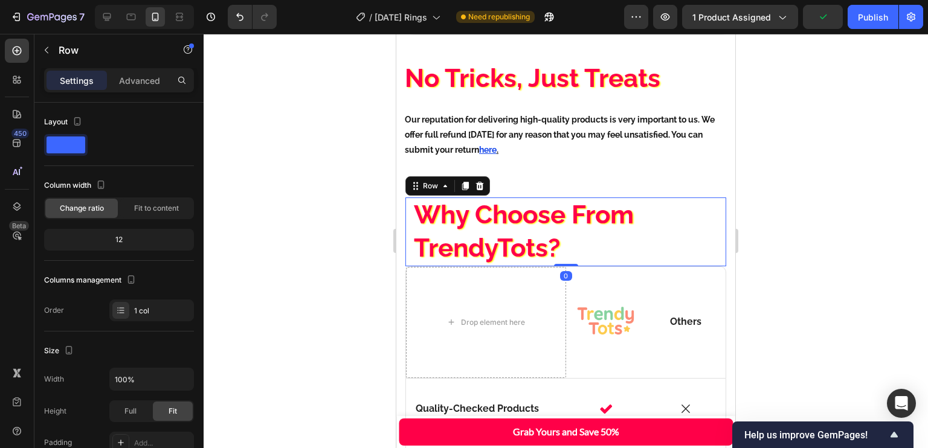
click at [124, 90] on div "Settings Advanced" at bounding box center [119, 80] width 150 height 24
click at [128, 84] on p "Advanced" at bounding box center [139, 80] width 41 height 13
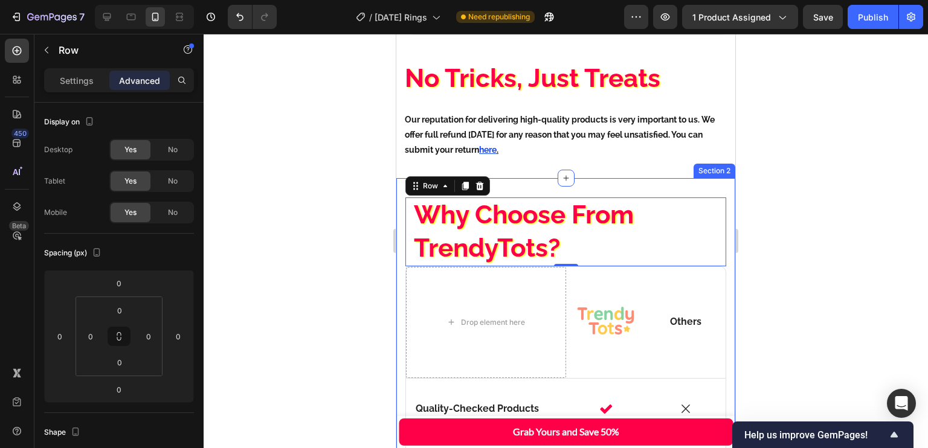
click at [399, 198] on div "Why Choose From TrendyTots? Text Block Row 0 Drop element here Image Row Others…" at bounding box center [565, 452] width 339 height 548
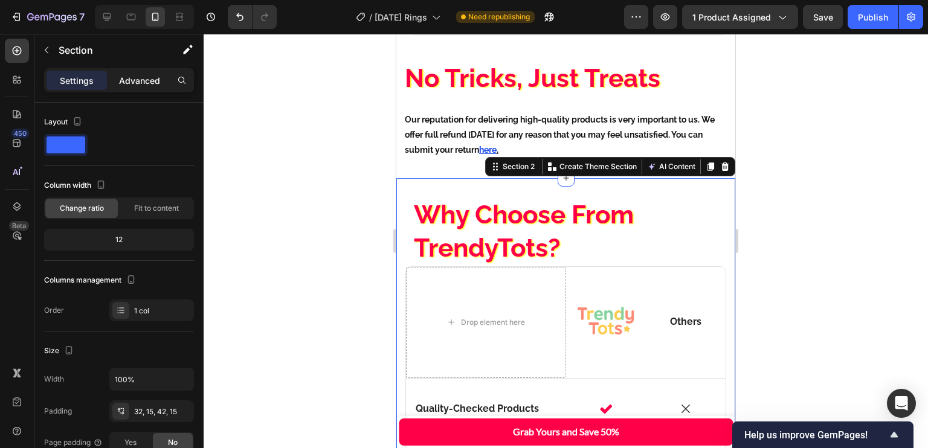
click at [128, 83] on p "Advanced" at bounding box center [139, 80] width 41 height 13
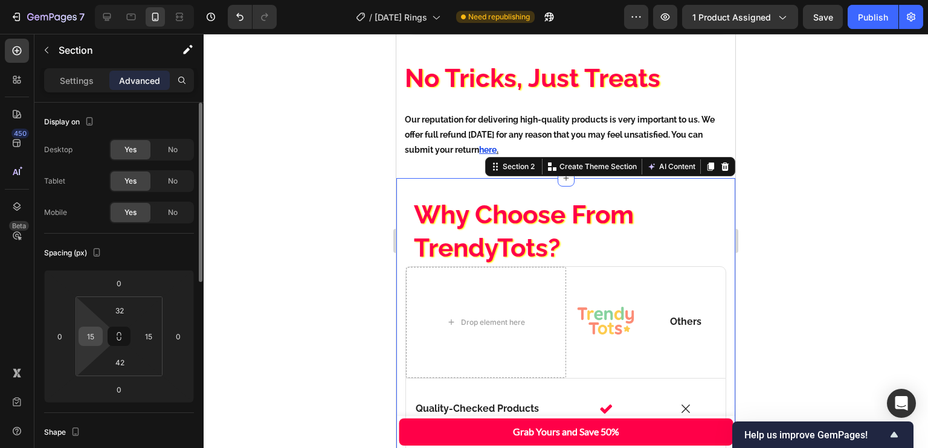
click at [92, 329] on input "15" at bounding box center [91, 337] width 18 height 18
type input "12"
click at [148, 335] on input "15" at bounding box center [149, 337] width 18 height 18
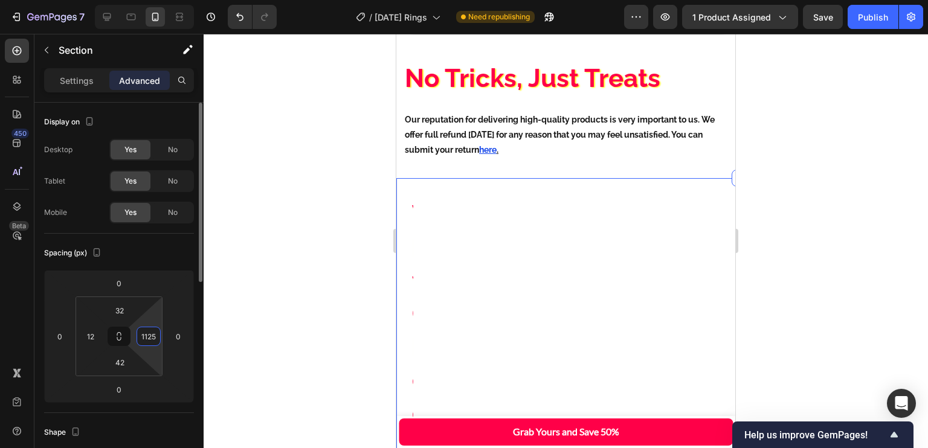
click at [155, 337] on input "1125" at bounding box center [149, 337] width 18 height 18
type input "12"
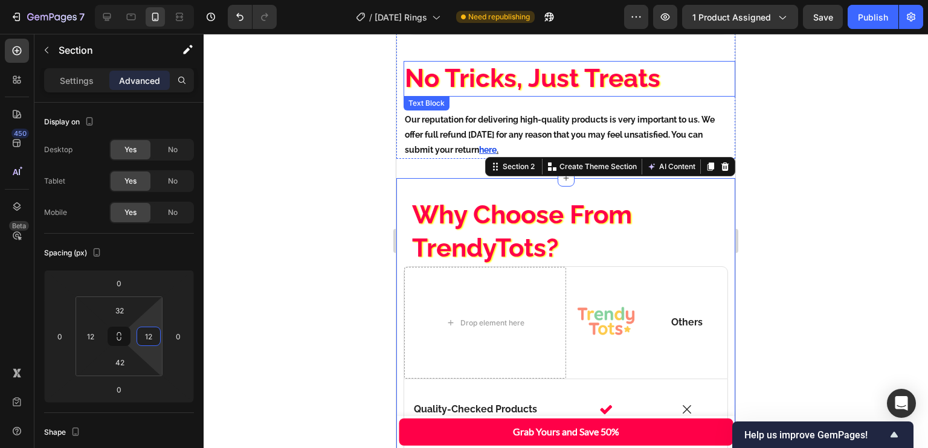
click at [442, 62] on p "No Tricks, Just Treats" at bounding box center [569, 78] width 329 height 33
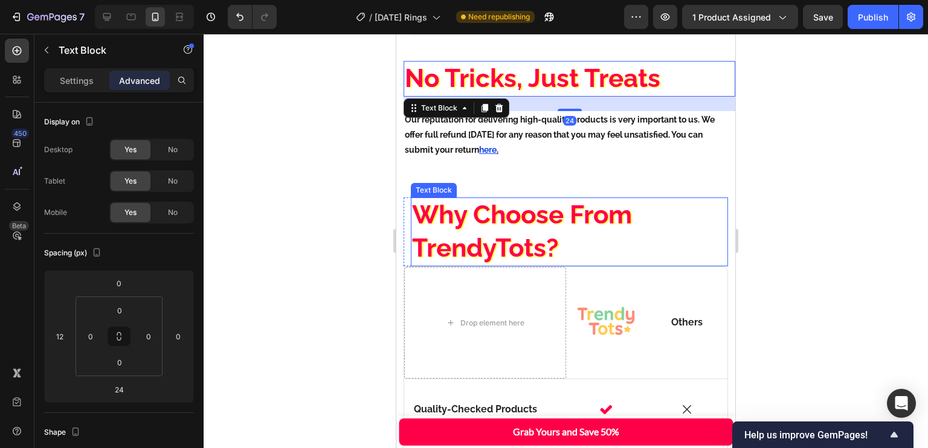
click at [418, 199] on p "Why Choose From TrendyTots?" at bounding box center [569, 232] width 315 height 66
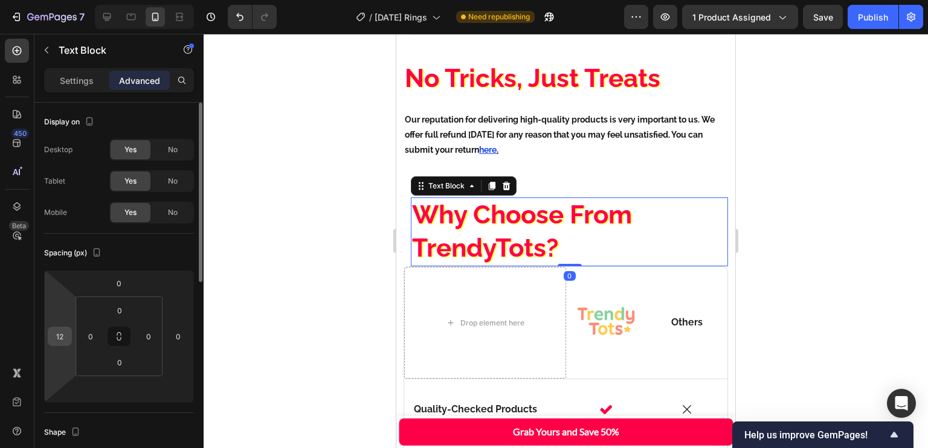
click at [64, 332] on input "12" at bounding box center [60, 337] width 18 height 18
type input "0"
click at [135, 249] on div "Spacing (px)" at bounding box center [119, 253] width 150 height 19
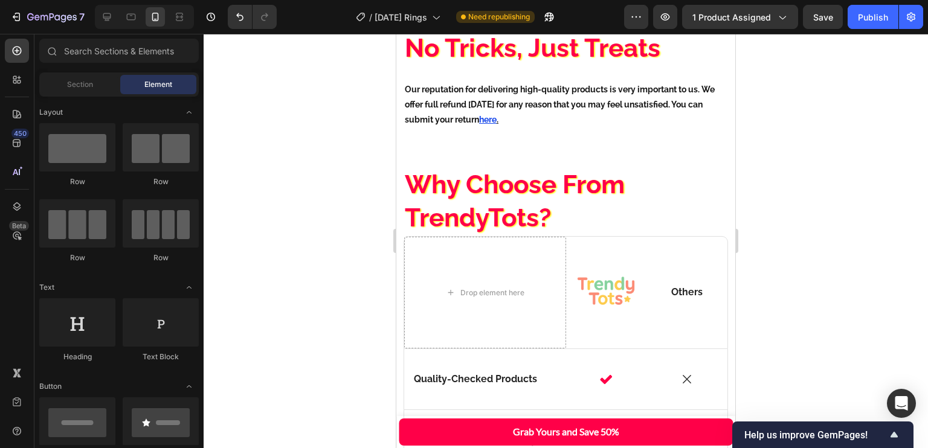
scroll to position [2364, 0]
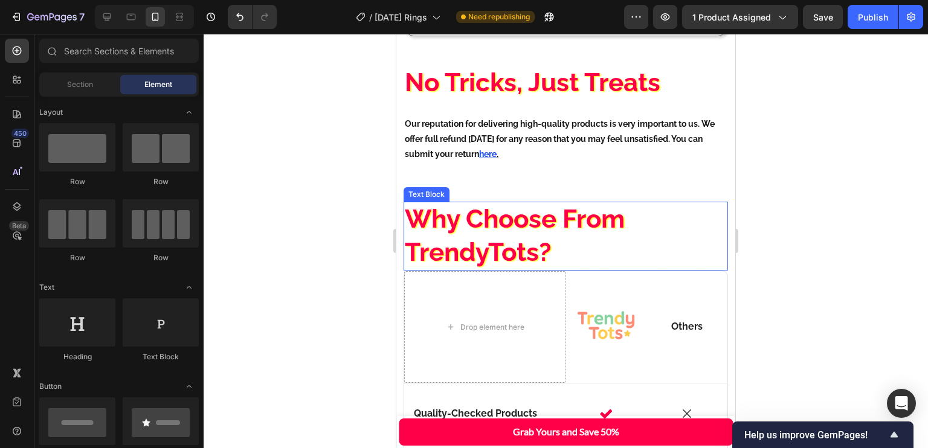
click at [691, 237] on p "Why Choose From TrendyTots?" at bounding box center [566, 236] width 322 height 66
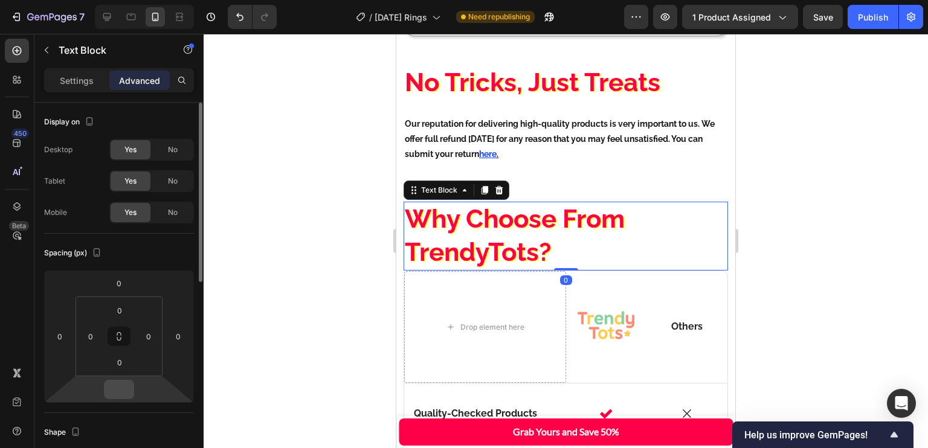
click at [126, 390] on input "number" at bounding box center [119, 390] width 24 height 18
type input "24"
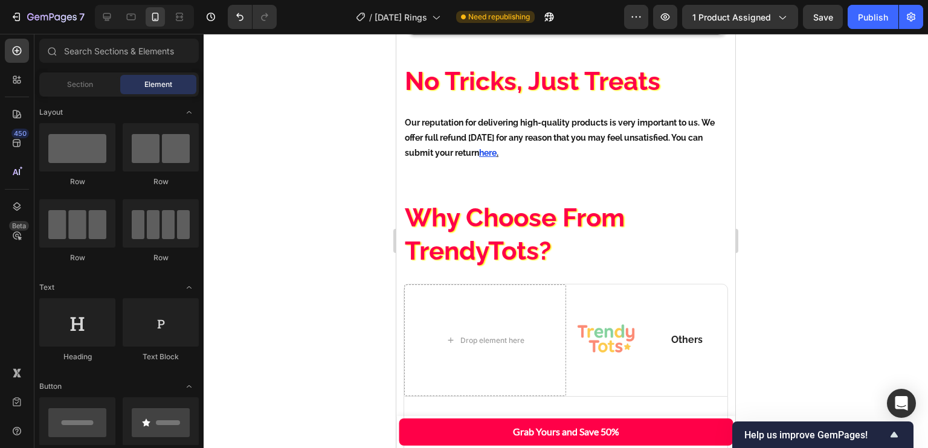
scroll to position [2318, 0]
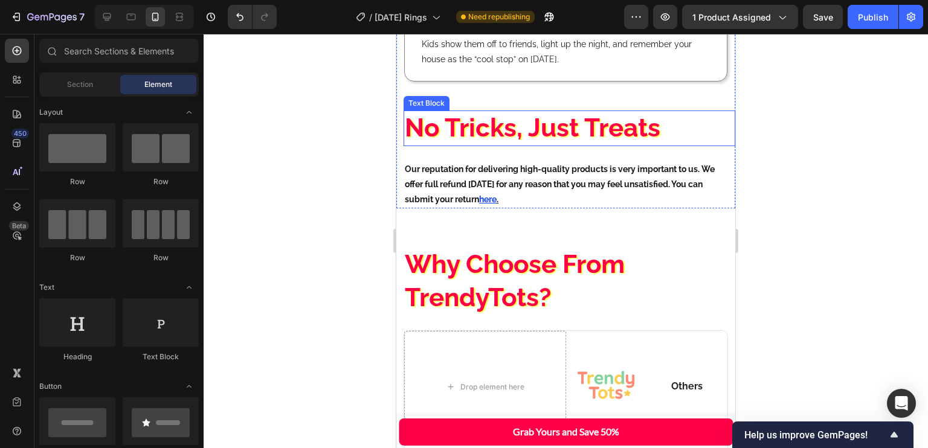
click at [622, 112] on p "No Tricks, Just Treats" at bounding box center [569, 128] width 329 height 33
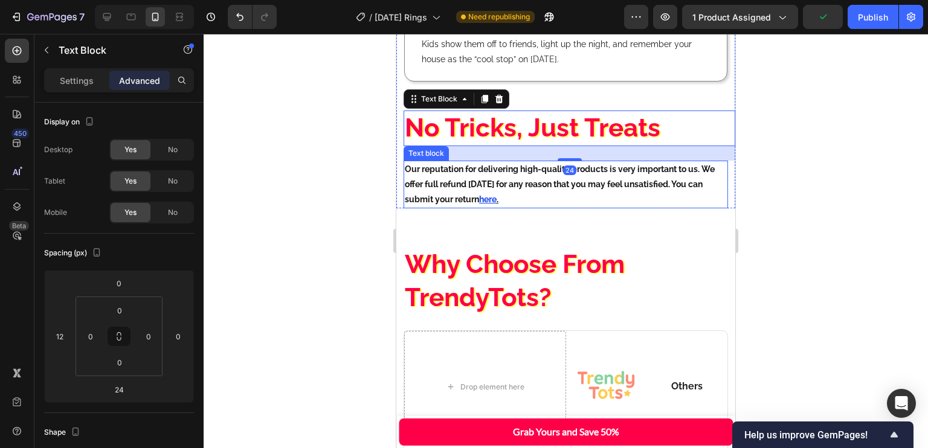
click at [509, 169] on p "Our reputation for delivering high-quality products is very important to us. We…" at bounding box center [566, 185] width 322 height 46
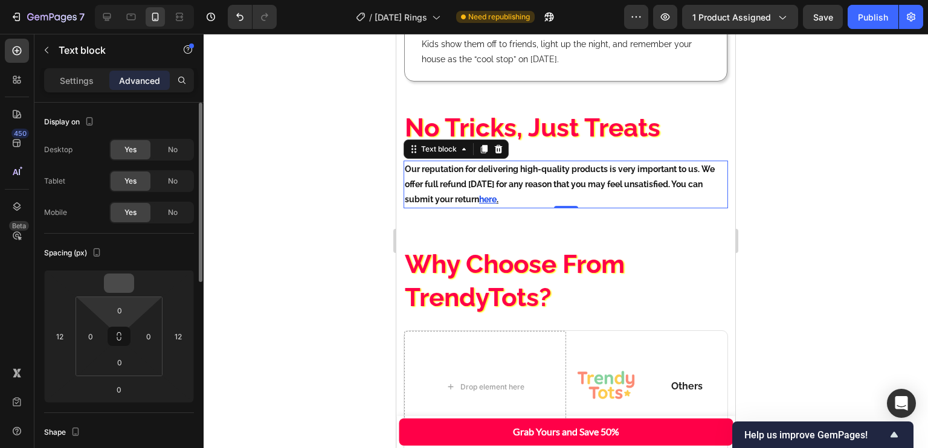
click at [122, 289] on input "number" at bounding box center [119, 283] width 24 height 18
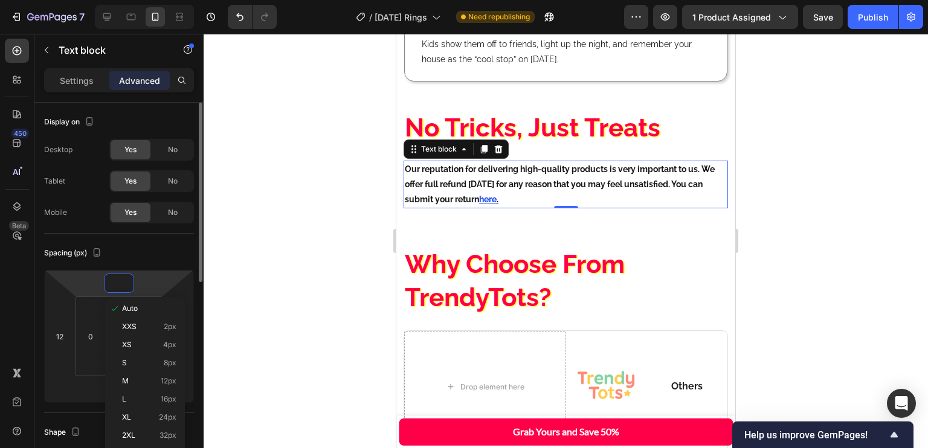
type input "0"
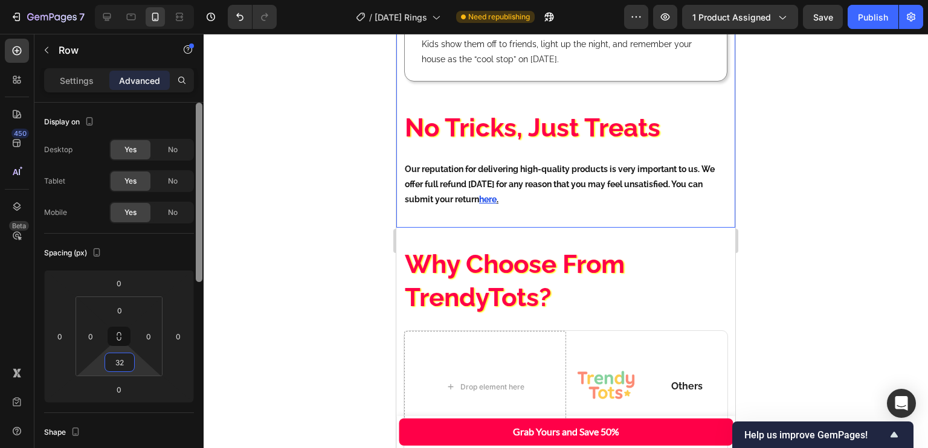
click at [121, 361] on input "32" at bounding box center [120, 363] width 24 height 18
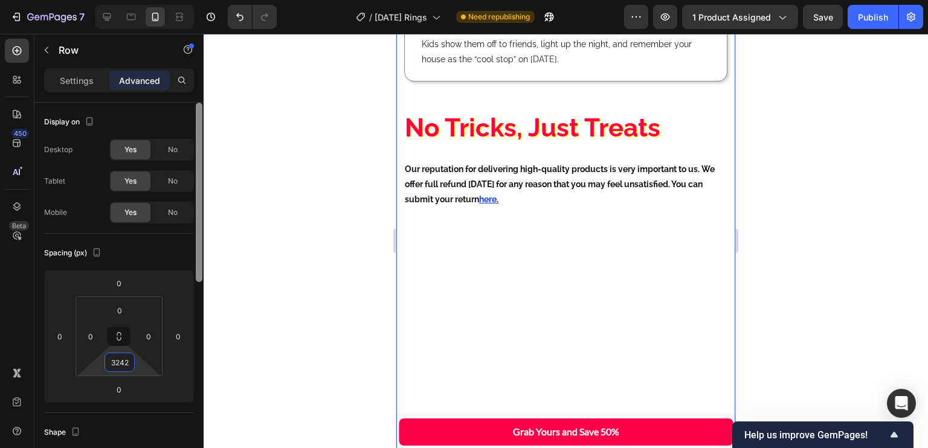
click at [121, 361] on input "3242" at bounding box center [120, 363] width 24 height 18
click at [121, 362] on input "3242" at bounding box center [120, 363] width 24 height 18
click at [121, 363] on input "3242" at bounding box center [120, 363] width 24 height 18
type input "24"
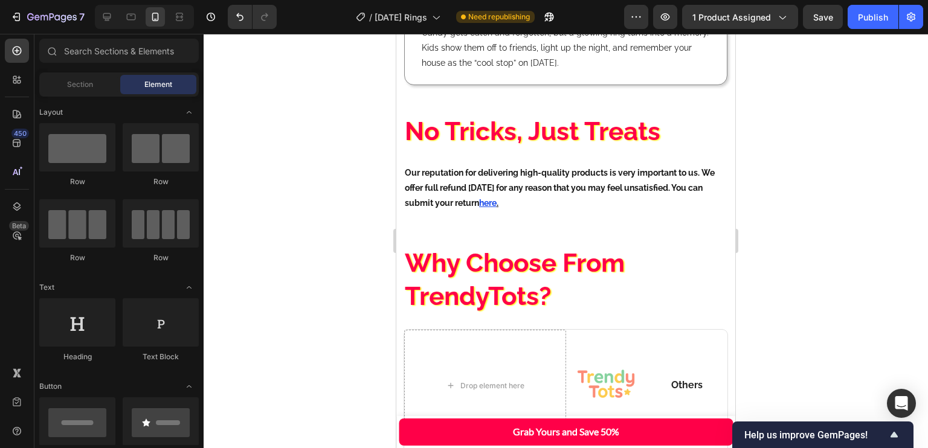
scroll to position [2309, 0]
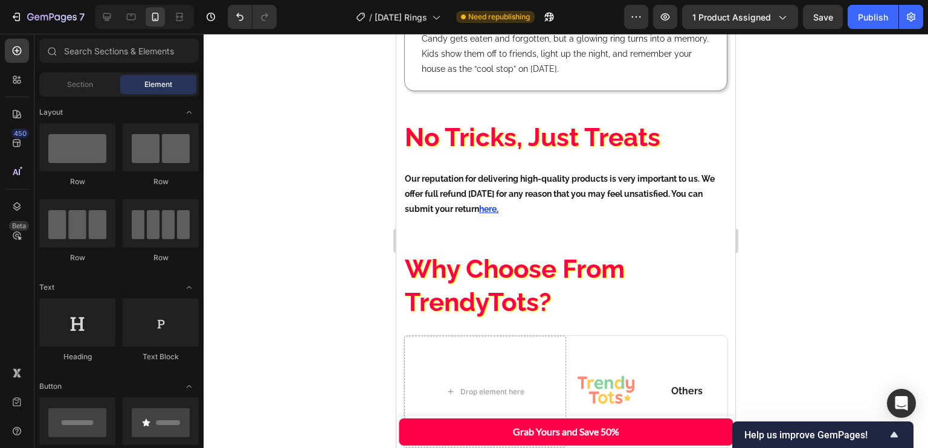
drag, startPoint x: 731, startPoint y: 256, endPoint x: 1135, endPoint y: 275, distance: 404.2
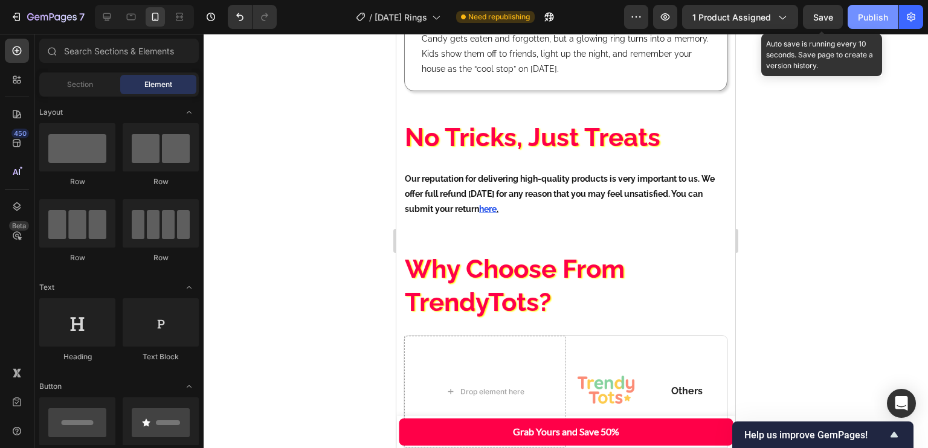
drag, startPoint x: 827, startPoint y: 17, endPoint x: 854, endPoint y: 17, distance: 27.2
click at [827, 17] on span "Save" at bounding box center [823, 17] width 20 height 10
click at [858, 17] on div "Publish" at bounding box center [873, 17] width 30 height 13
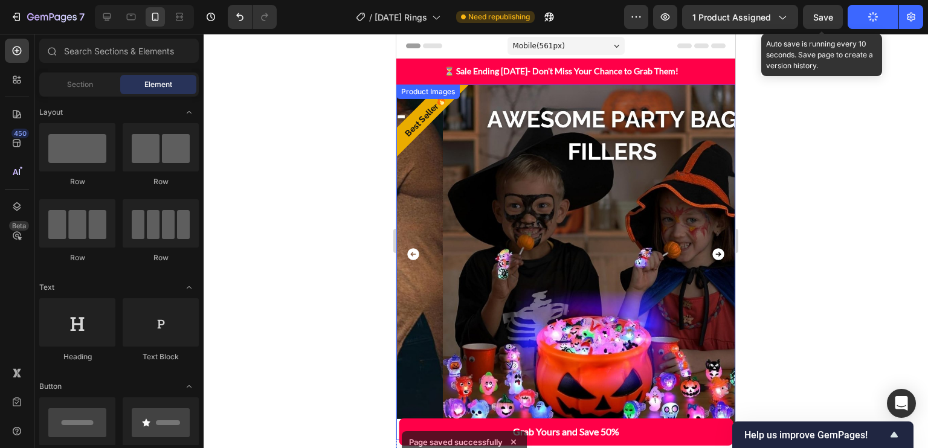
scroll to position [104, 0]
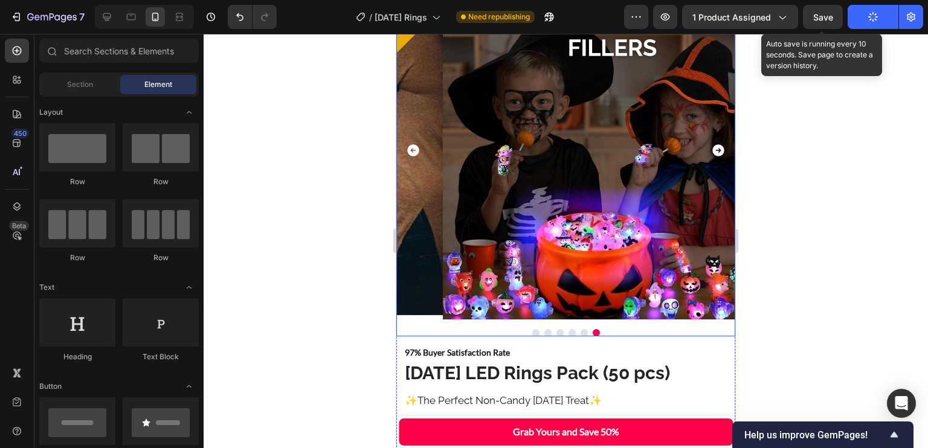
click at [532, 329] on button "Dot" at bounding box center [535, 332] width 7 height 7
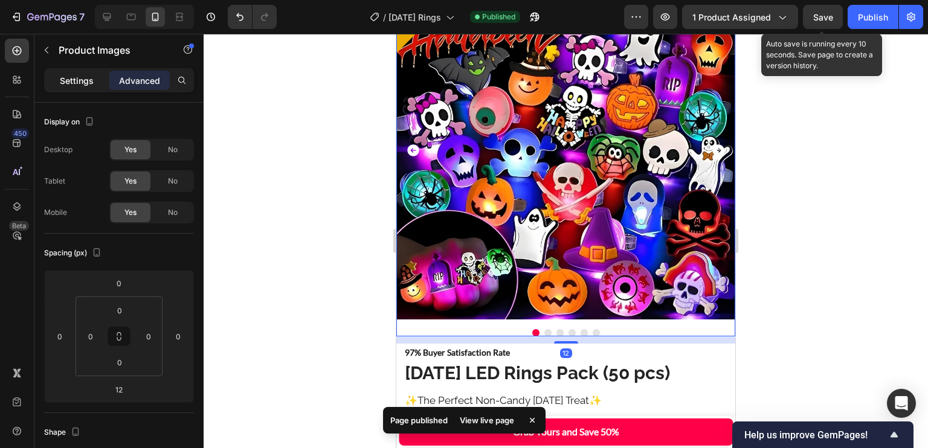
click at [90, 89] on div "Settings" at bounding box center [77, 80] width 60 height 19
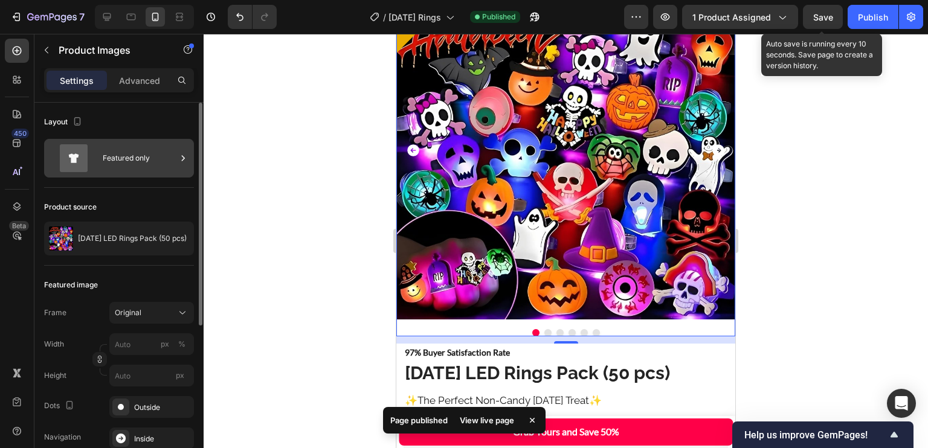
click at [120, 150] on div "Featured only" at bounding box center [140, 158] width 74 height 28
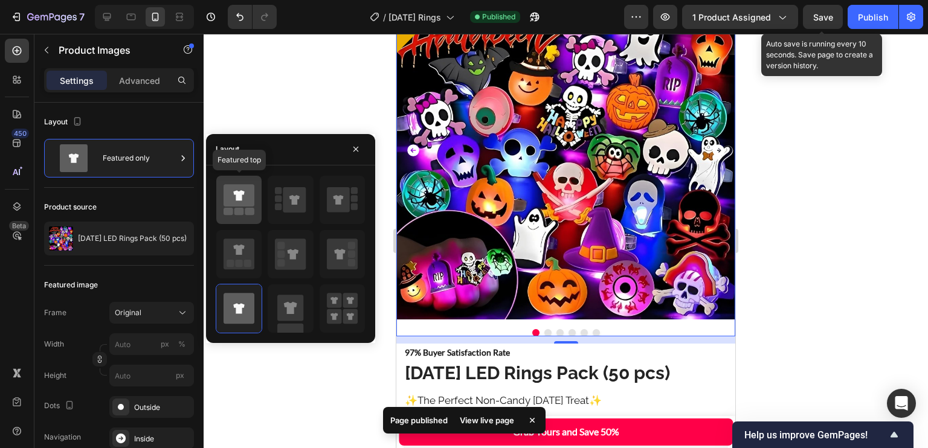
click at [253, 208] on rect at bounding box center [250, 211] width 10 height 7
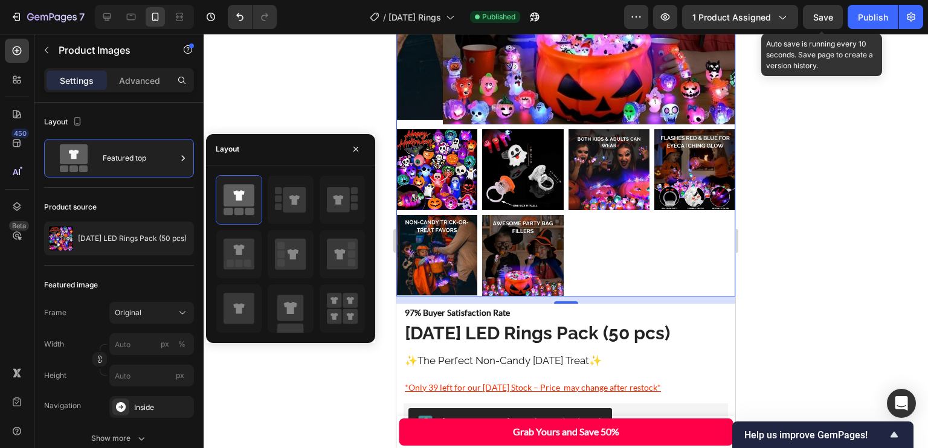
scroll to position [287, 0]
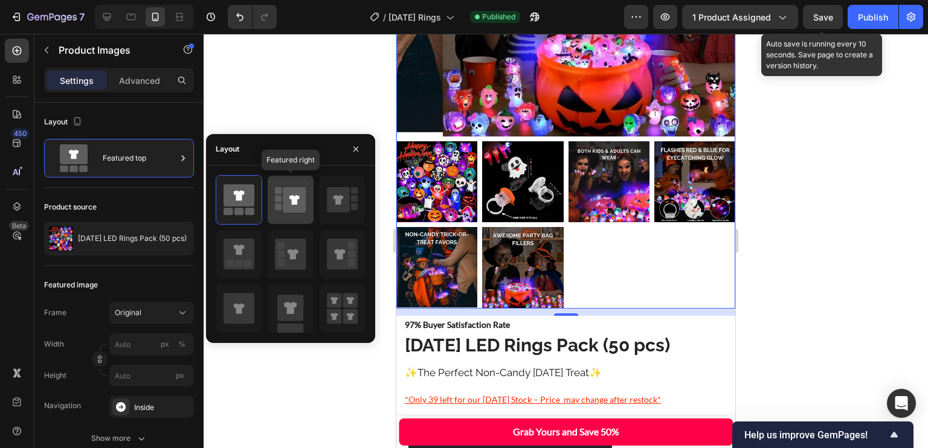
click at [297, 212] on icon at bounding box center [294, 199] width 23 height 25
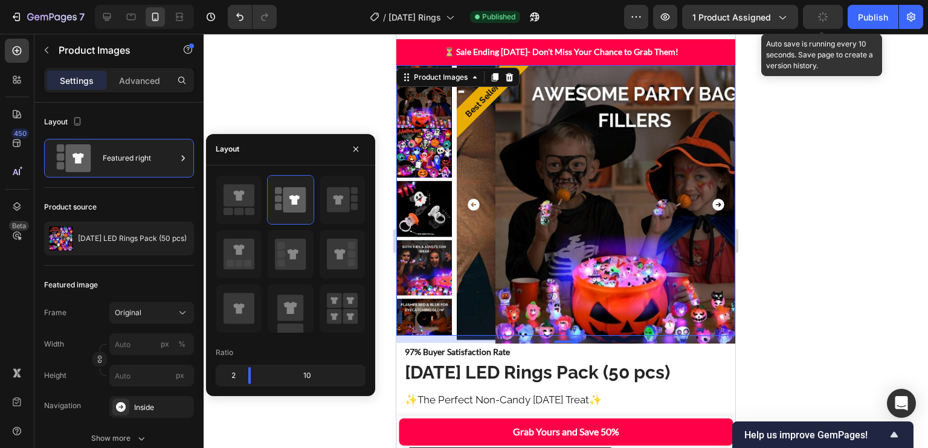
scroll to position [24, 0]
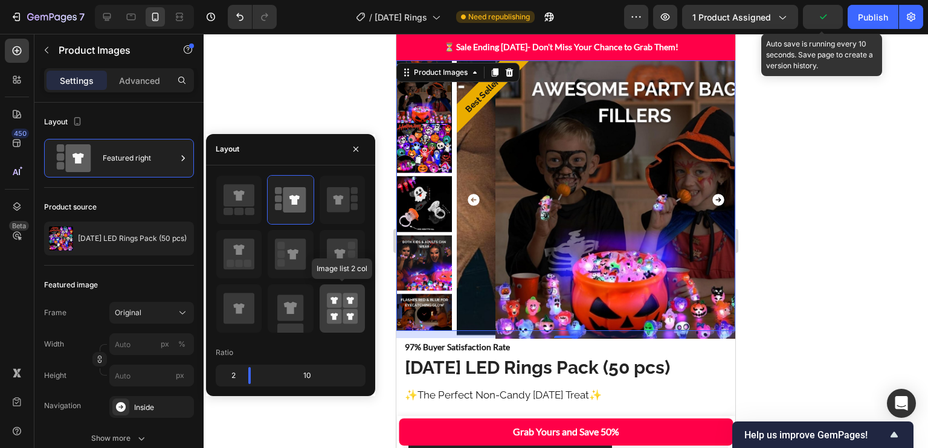
click at [333, 297] on icon at bounding box center [334, 300] width 7 height 7
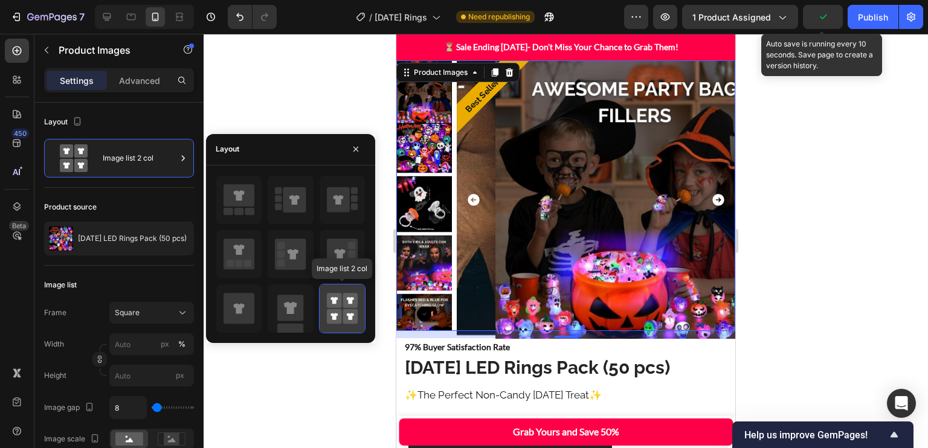
type input "50"
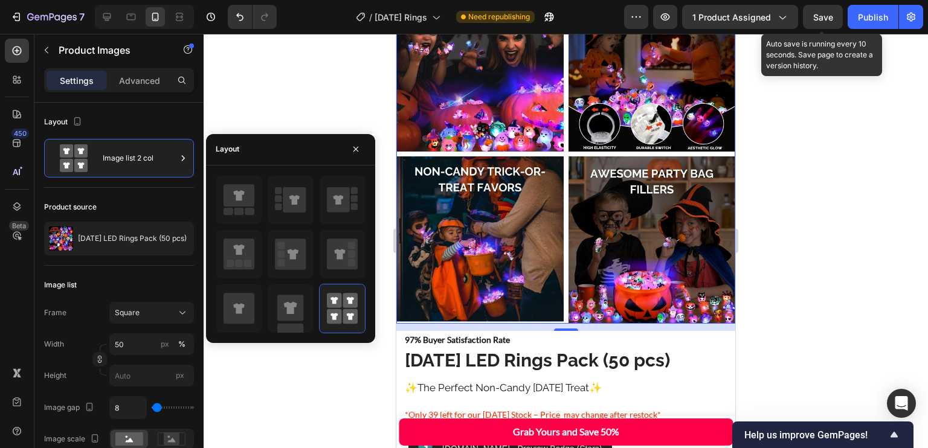
scroll to position [286, 0]
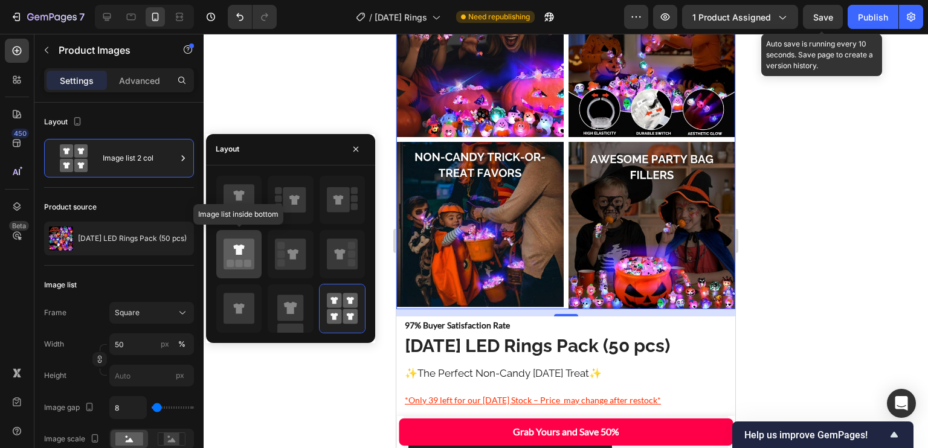
click at [248, 247] on icon at bounding box center [239, 254] width 31 height 31
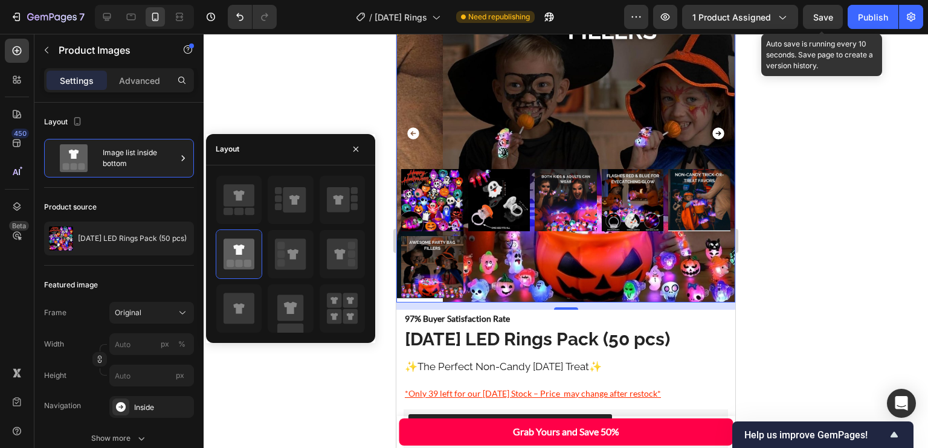
scroll to position [121, 0]
click at [256, 205] on div at bounding box center [238, 200] width 45 height 48
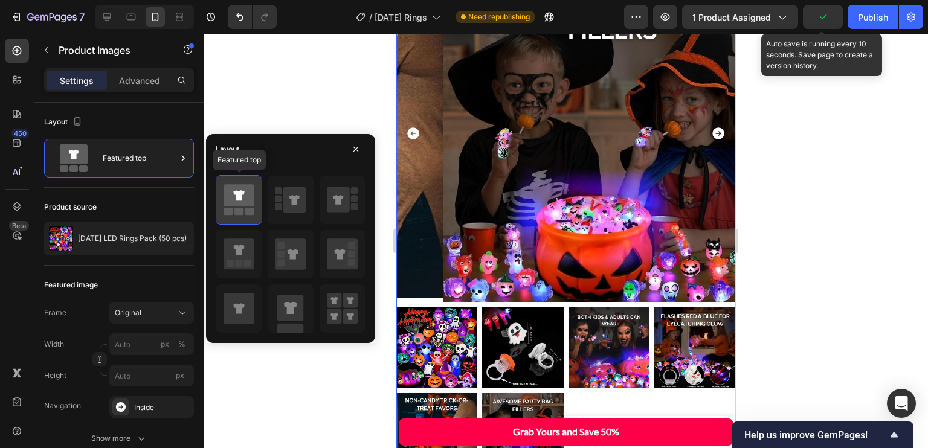
type input "25"
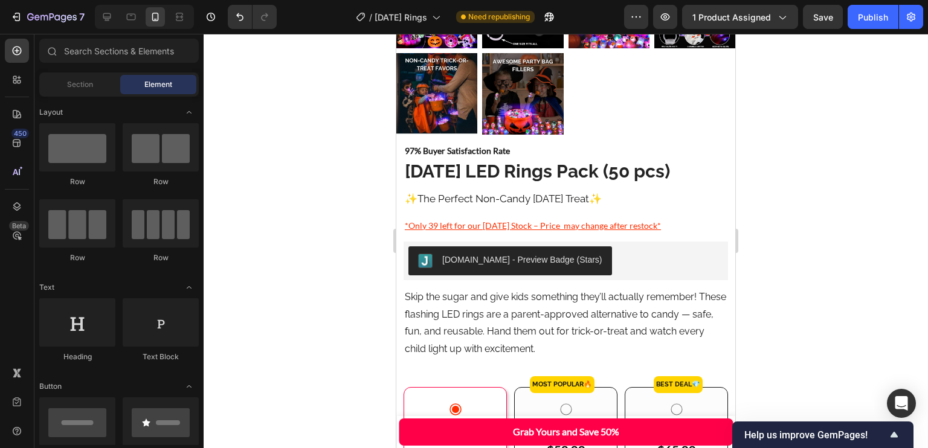
scroll to position [225, 0]
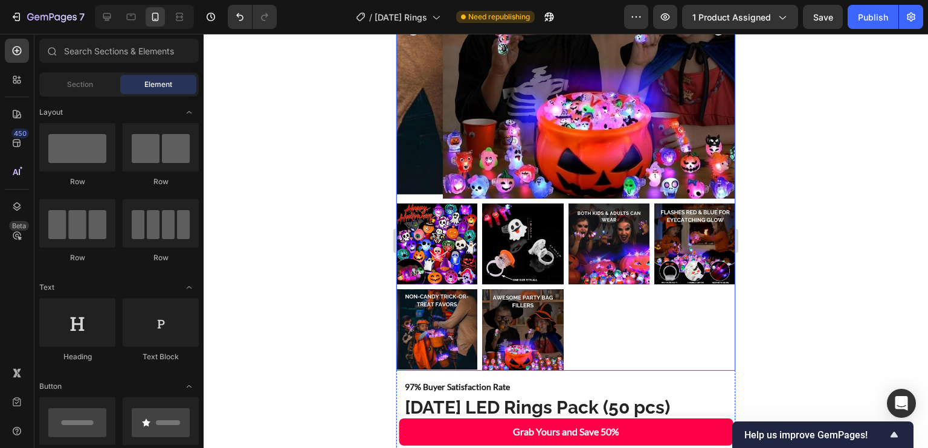
click at [684, 130] on img at bounding box center [612, 29] width 339 height 339
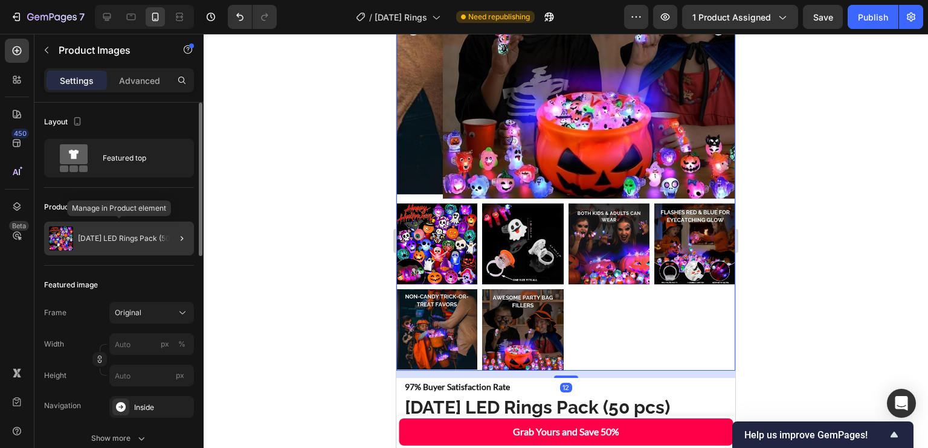
click at [130, 224] on div "[DATE] LED Rings Pack (50 pcs)" at bounding box center [119, 239] width 150 height 34
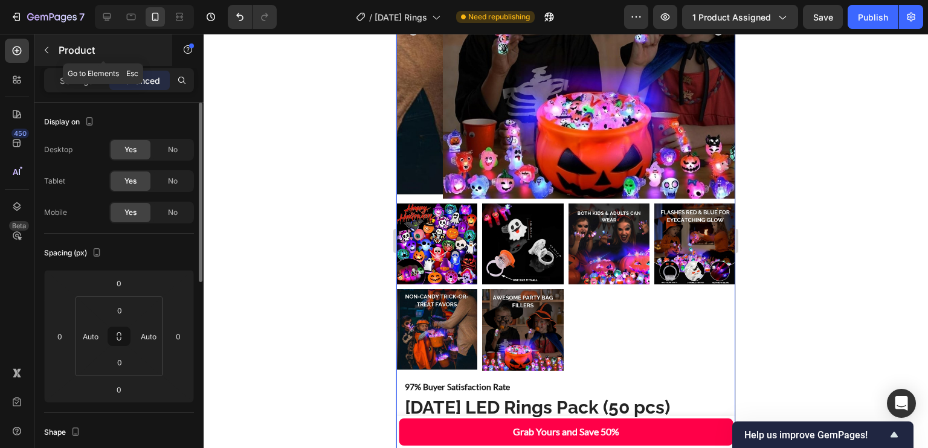
click at [46, 53] on icon "button" at bounding box center [47, 50] width 10 height 10
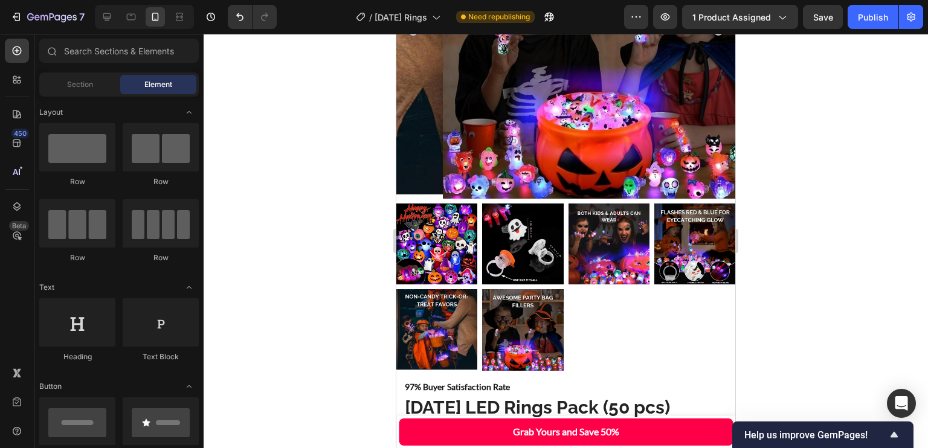
click at [467, 140] on img at bounding box center [612, 29] width 339 height 339
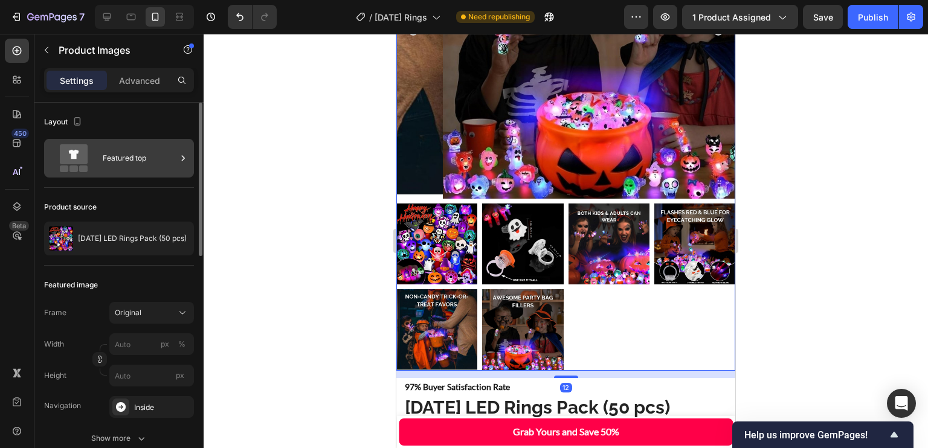
click at [123, 166] on div "Featured top" at bounding box center [140, 158] width 74 height 28
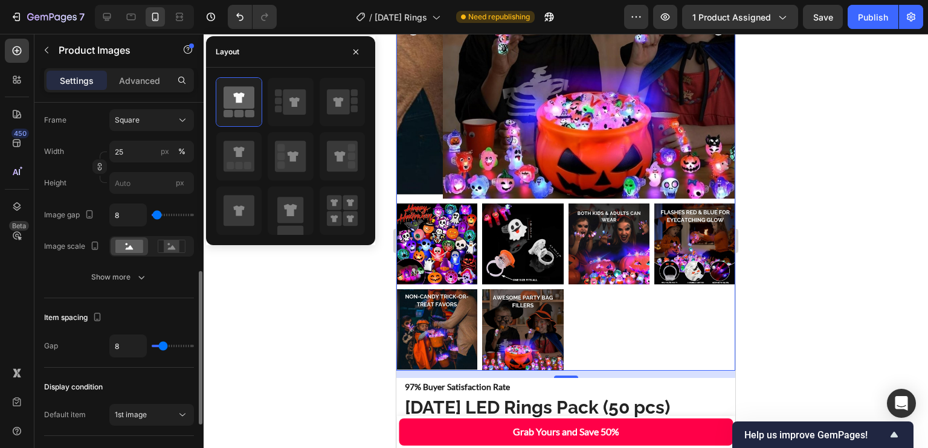
scroll to position [419, 0]
click at [143, 271] on icon "button" at bounding box center [141, 276] width 12 height 12
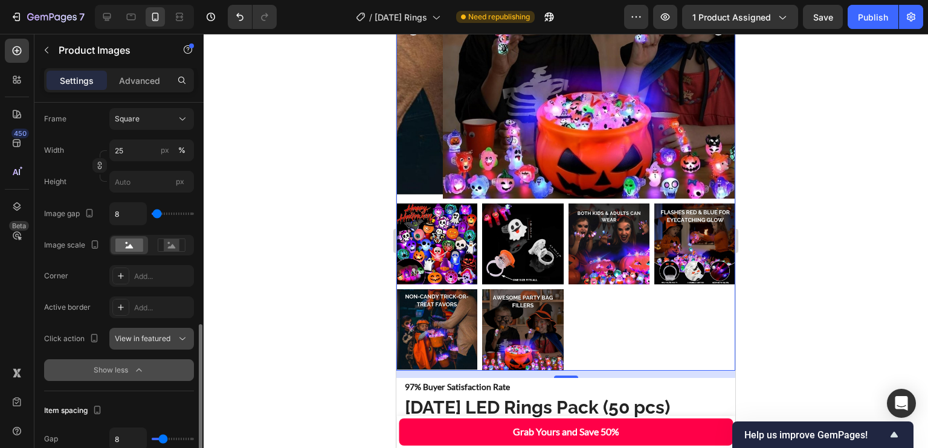
scroll to position [470, 0]
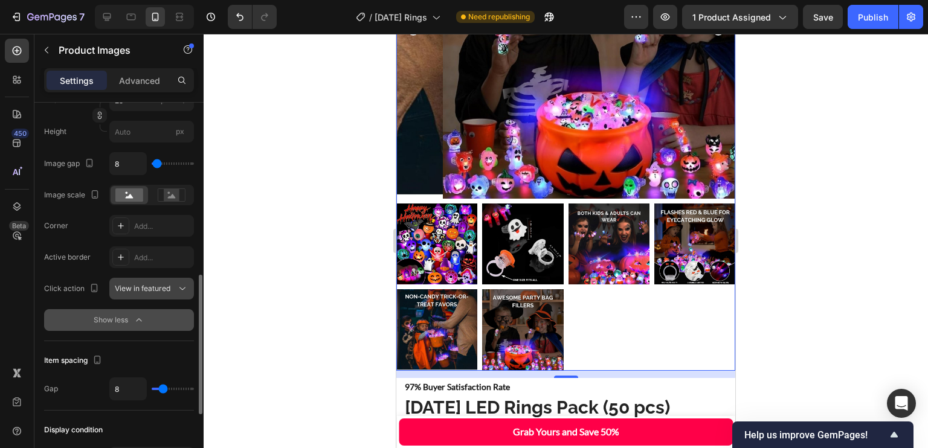
click at [165, 286] on span "View in featured" at bounding box center [143, 288] width 56 height 9
click at [164, 292] on span "View in featured" at bounding box center [143, 288] width 56 height 11
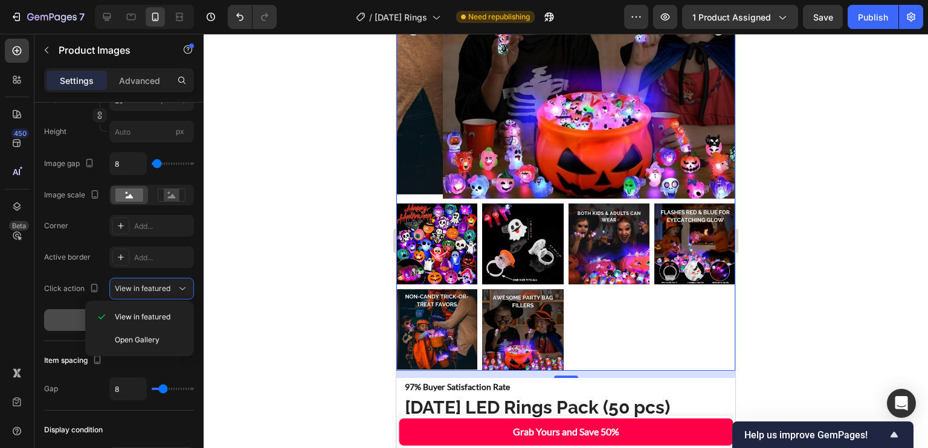
click at [65, 312] on button "Show less" at bounding box center [119, 320] width 150 height 22
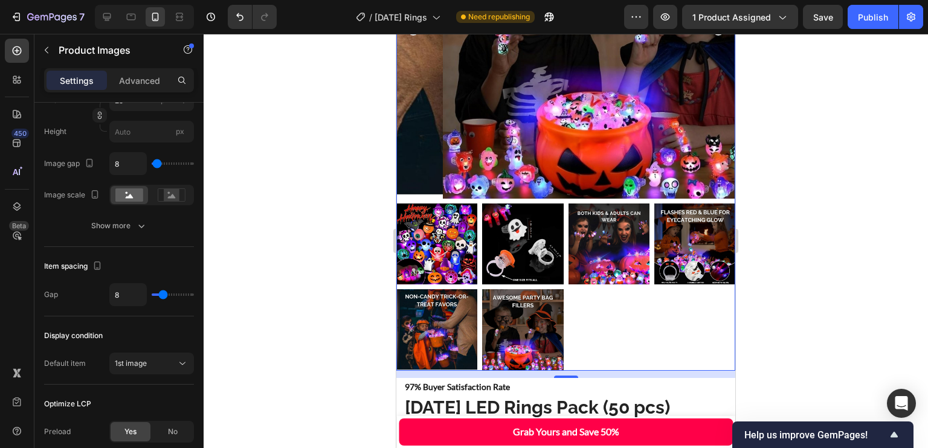
click at [114, 220] on div "Show more" at bounding box center [119, 226] width 56 height 12
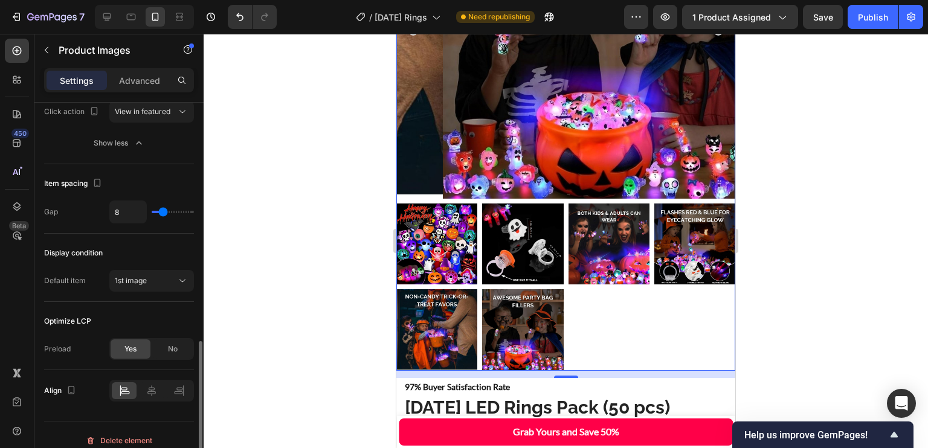
scroll to position [645, 0]
click at [125, 277] on div "1st image" at bounding box center [152, 283] width 74 height 12
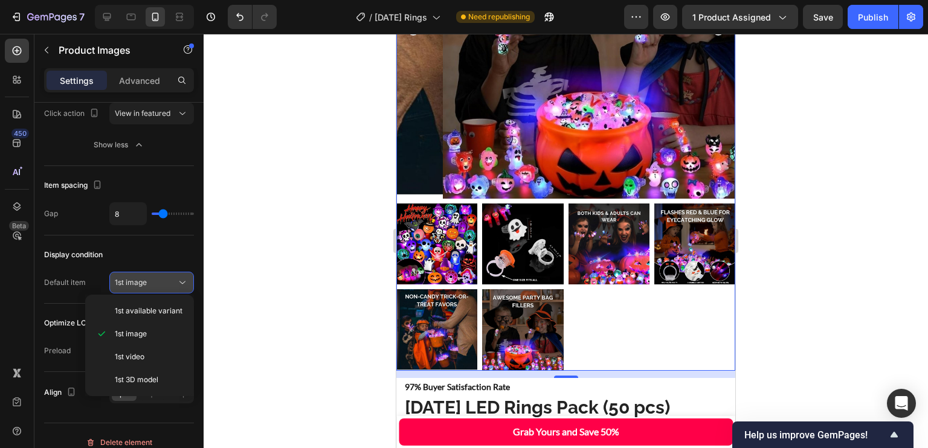
click at [126, 279] on span "1st image" at bounding box center [131, 282] width 32 height 9
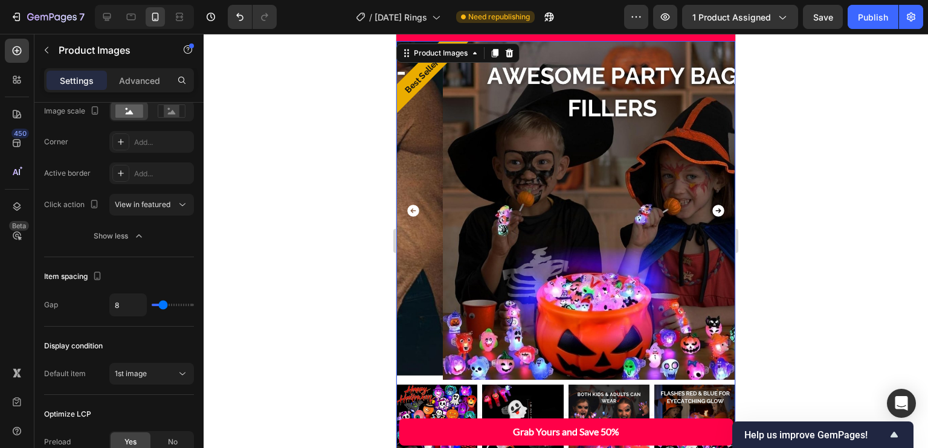
scroll to position [0, 0]
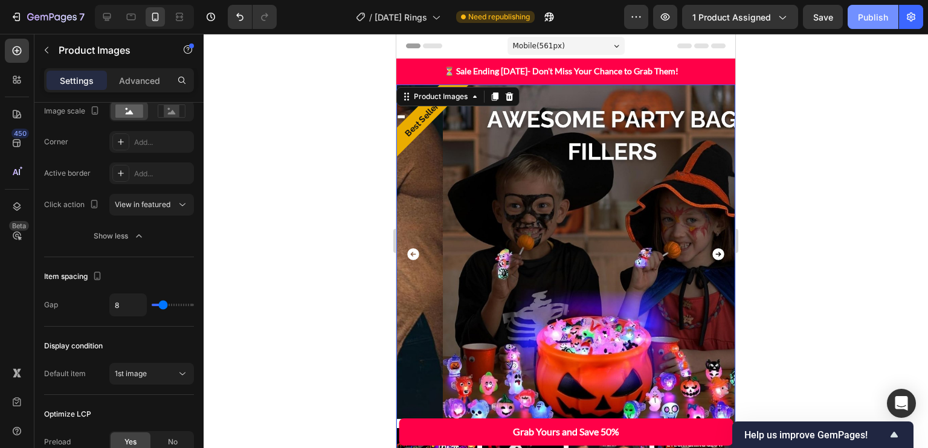
click at [868, 21] on div "Publish" at bounding box center [873, 17] width 30 height 13
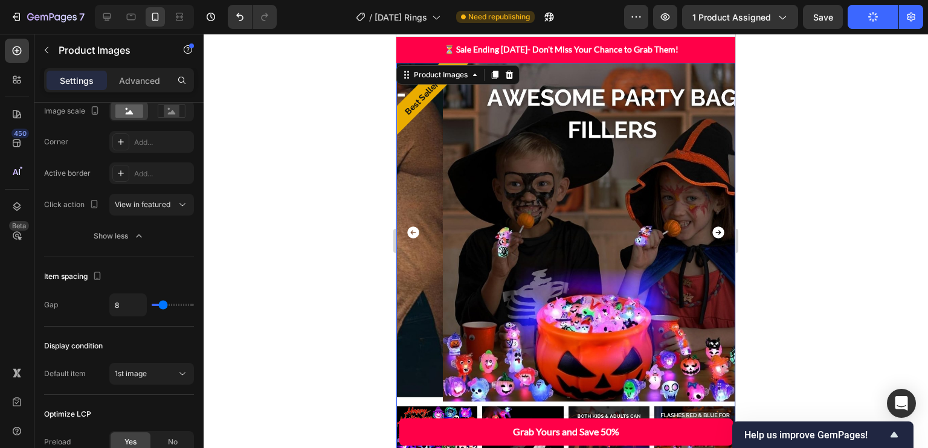
scroll to position [89, 0]
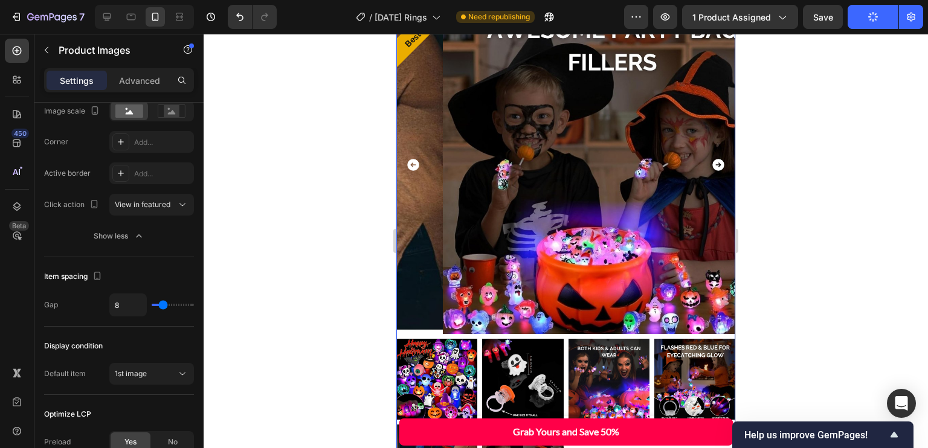
click at [714, 160] on icon "Carousel Next Arrow" at bounding box center [719, 165] width 12 height 12
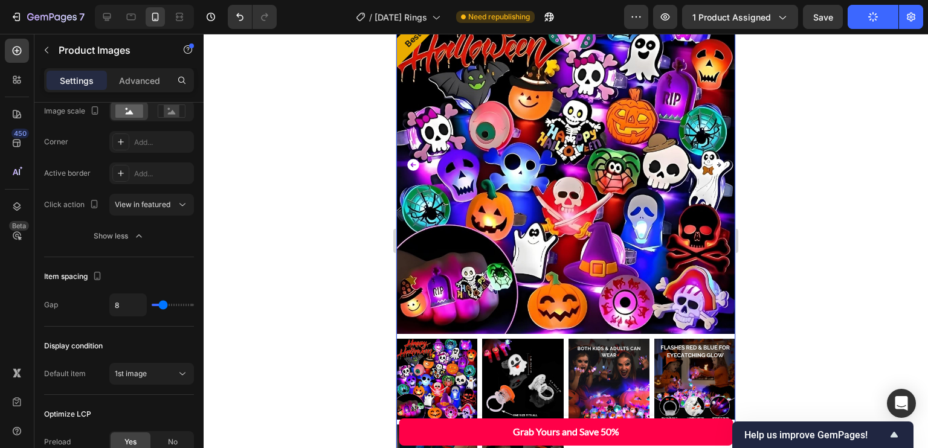
click at [713, 160] on icon "Carousel Next Arrow" at bounding box center [719, 165] width 12 height 12
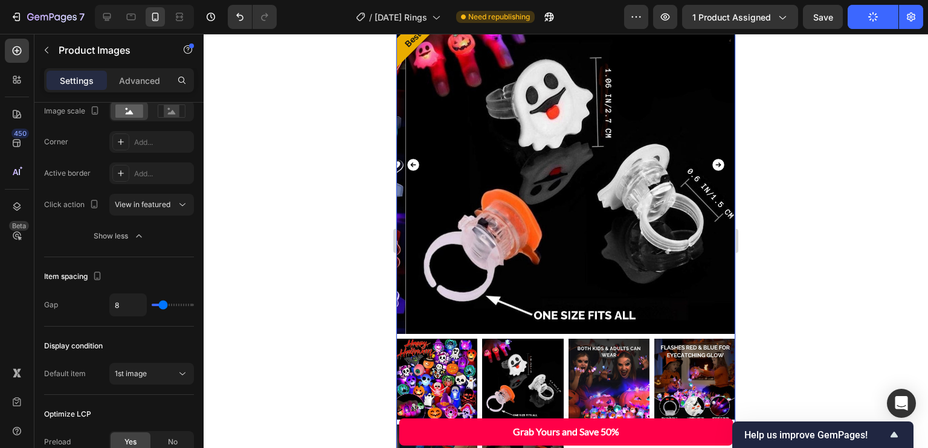
click at [412, 159] on icon "Carousel Back Arrow" at bounding box center [413, 165] width 12 height 12
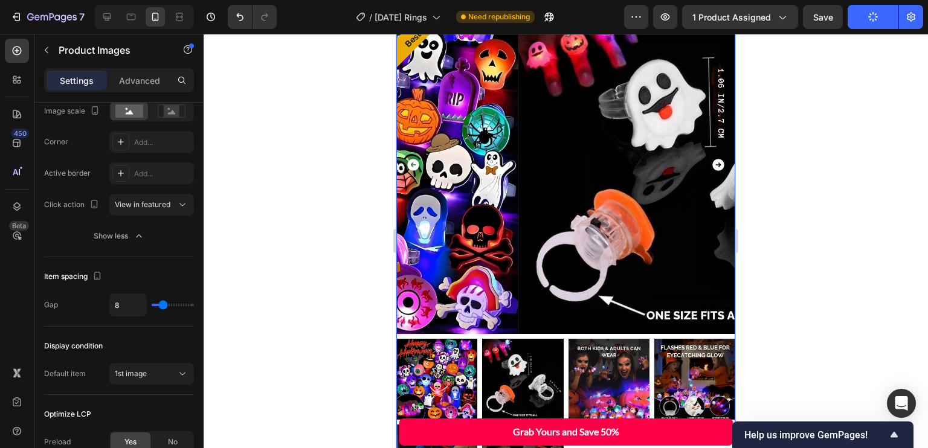
click at [412, 160] on icon "Carousel Back Arrow" at bounding box center [413, 165] width 15 height 15
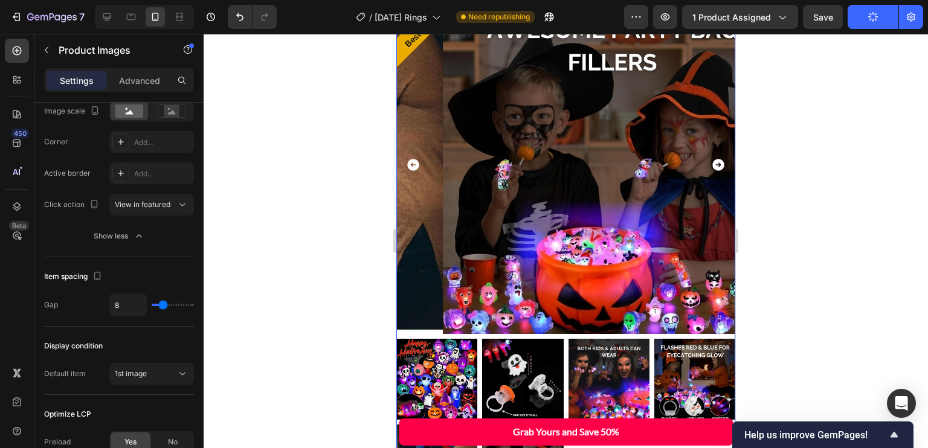
click at [711, 158] on icon "Carousel Next Arrow" at bounding box center [718, 165] width 15 height 15
click at [713, 159] on icon "Carousel Next Arrow" at bounding box center [719, 165] width 12 height 12
click at [713, 161] on icon "Carousel Next Arrow" at bounding box center [719, 165] width 12 height 12
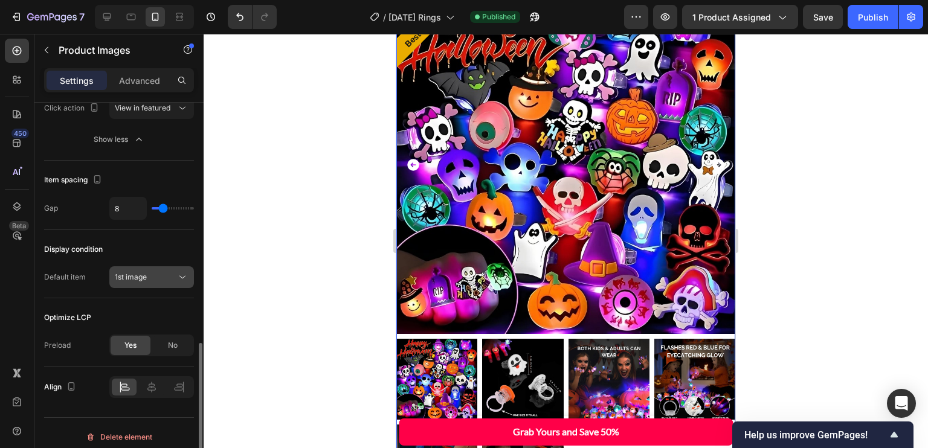
scroll to position [651, 0]
click at [149, 279] on div "1st image" at bounding box center [146, 276] width 62 height 11
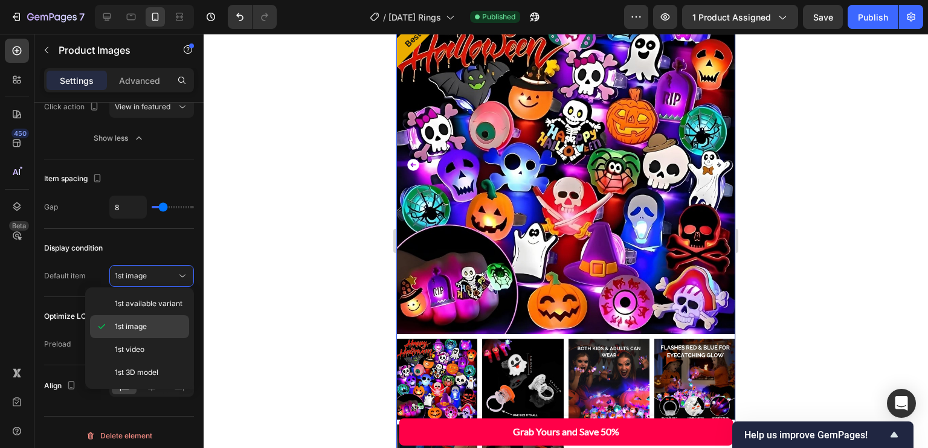
click at [163, 318] on div "1st image" at bounding box center [139, 326] width 99 height 23
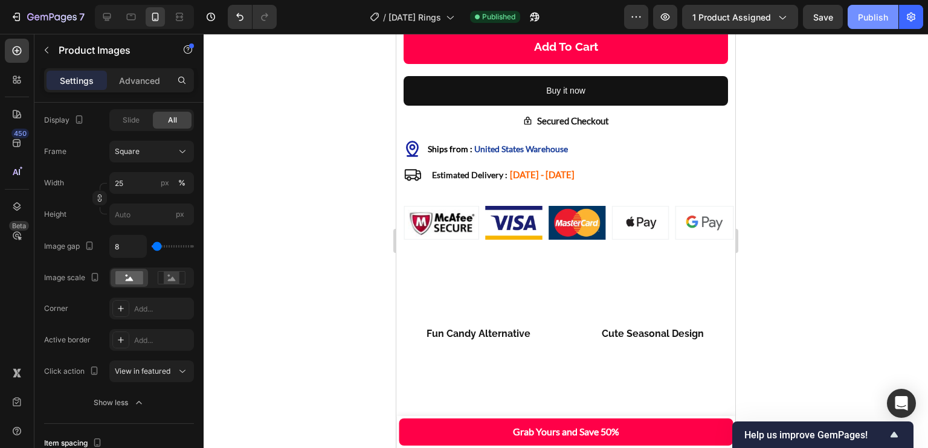
scroll to position [1054, 0]
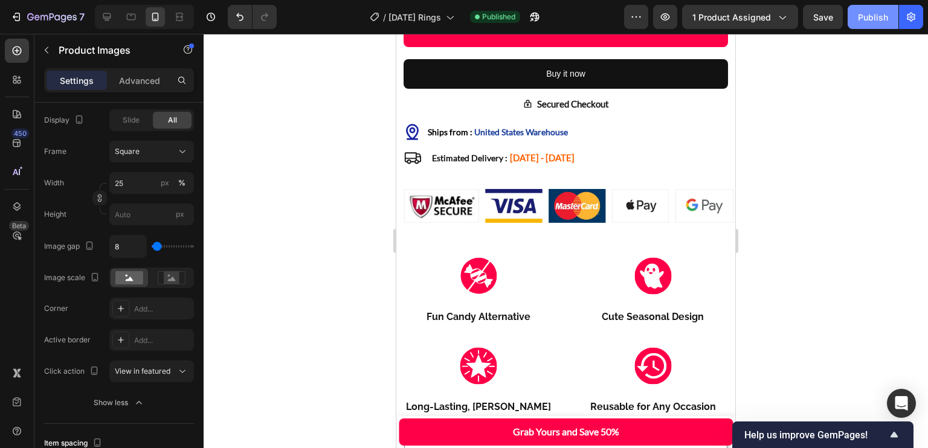
click at [882, 24] on button "Publish" at bounding box center [873, 17] width 51 height 24
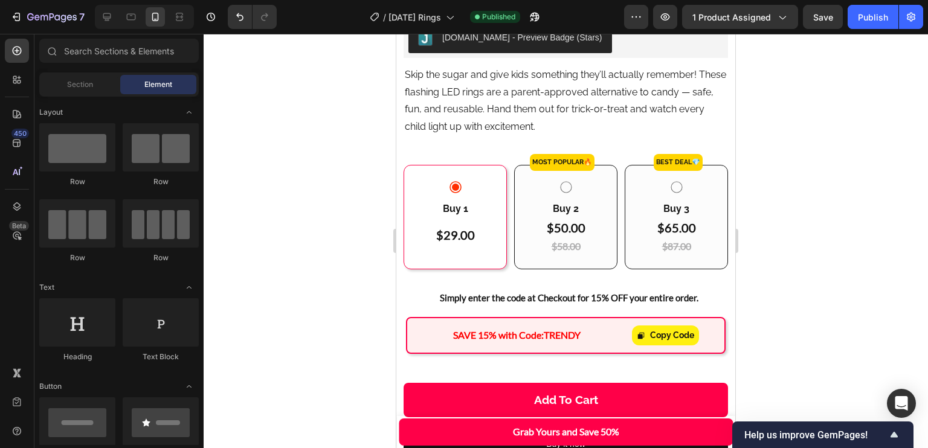
scroll to position [659, 0]
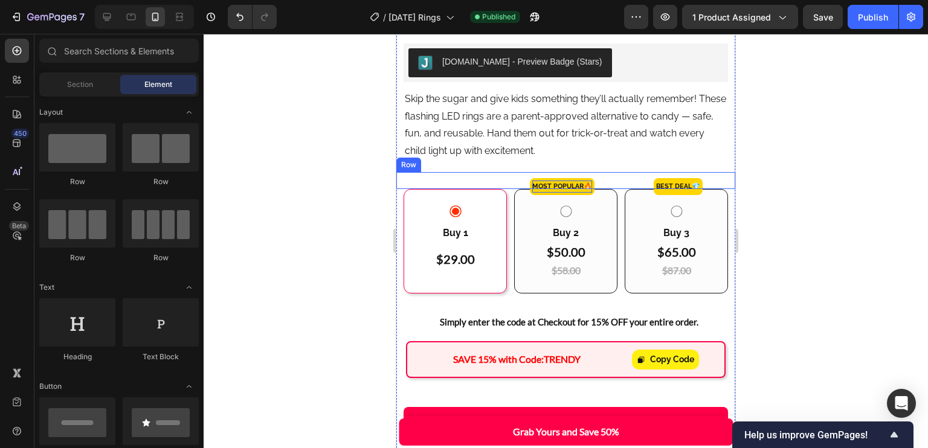
click at [570, 181] on p "MOST POPULAR🔥" at bounding box center [562, 187] width 60 height 12
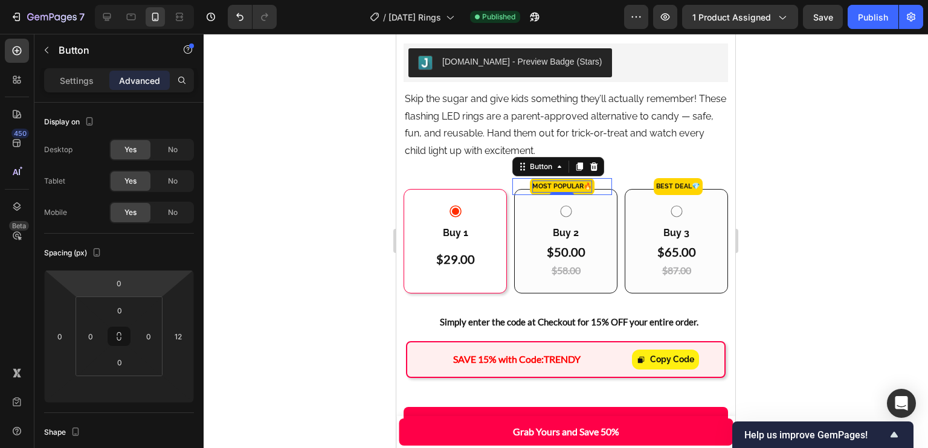
click at [532, 181] on p "MOST POPULAR🔥" at bounding box center [562, 187] width 60 height 12
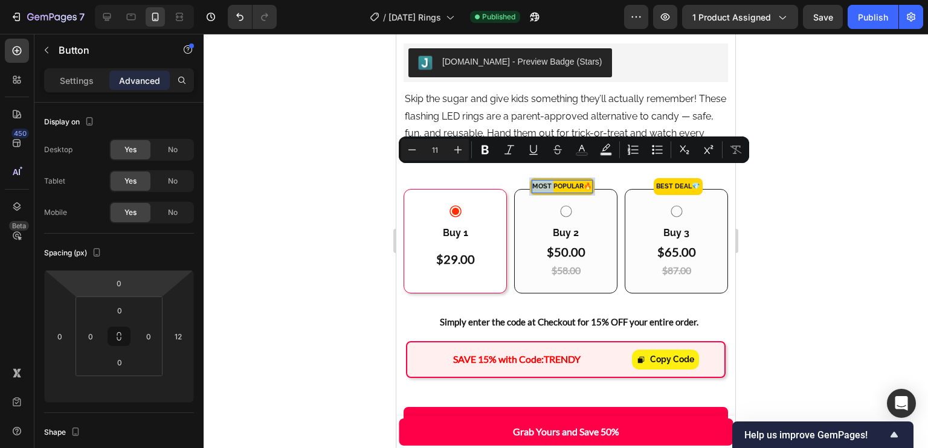
click at [532, 181] on p "MOST POPULAR🔥" at bounding box center [562, 187] width 60 height 12
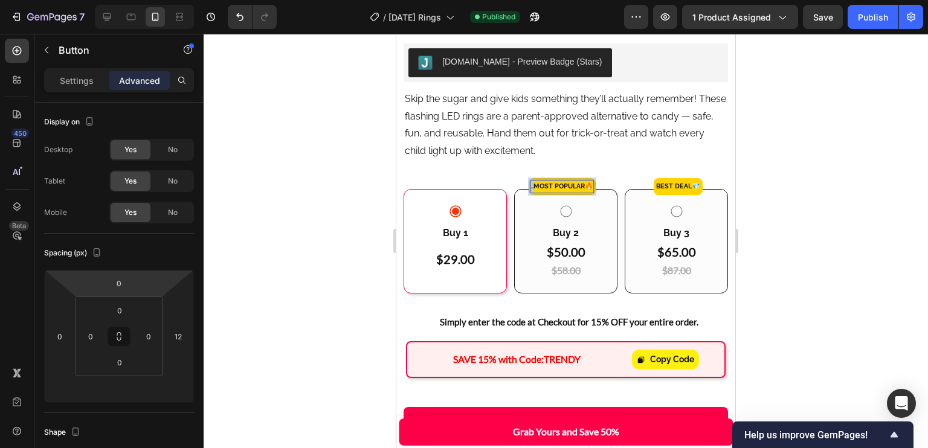
click at [529, 178] on button "..MOST POPULAR🔥" at bounding box center [562, 186] width 67 height 17
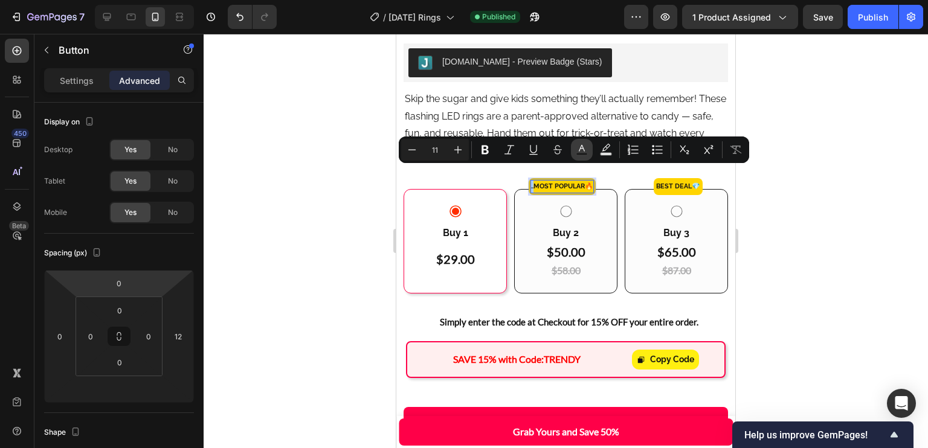
click at [584, 149] on icon "Editor contextual toolbar" at bounding box center [582, 150] width 12 height 12
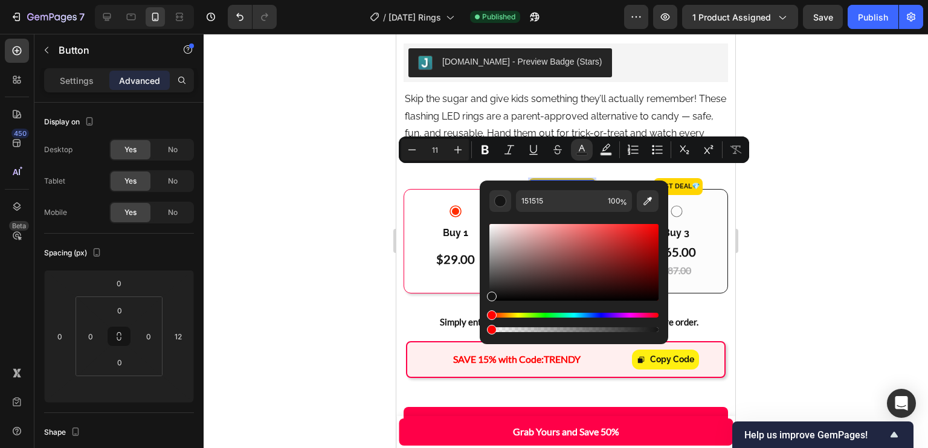
drag, startPoint x: 656, startPoint y: 331, endPoint x: 483, endPoint y: 331, distance: 173.4
click at [483, 331] on div "151515 100 %" at bounding box center [574, 258] width 189 height 154
type input "0"
copy span ".."
click at [656, 181] on p "Best DEAL 💎" at bounding box center [678, 187] width 44 height 12
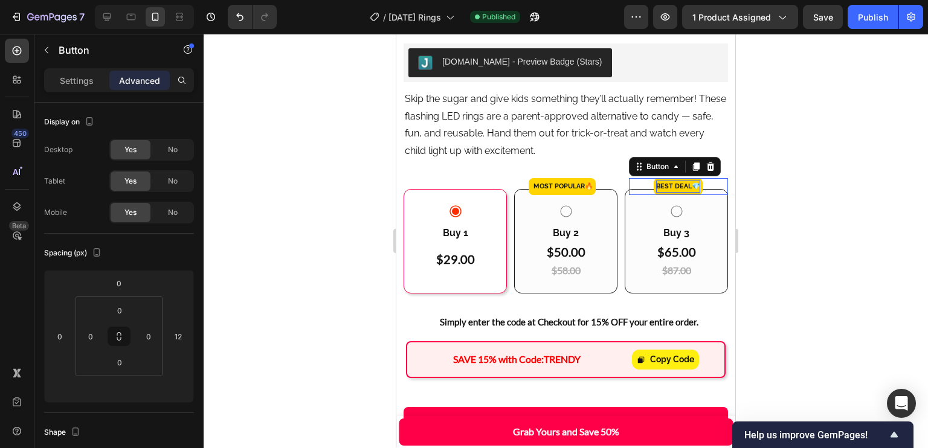
click at [656, 181] on p "Best DEAL 💎" at bounding box center [678, 187] width 44 height 12
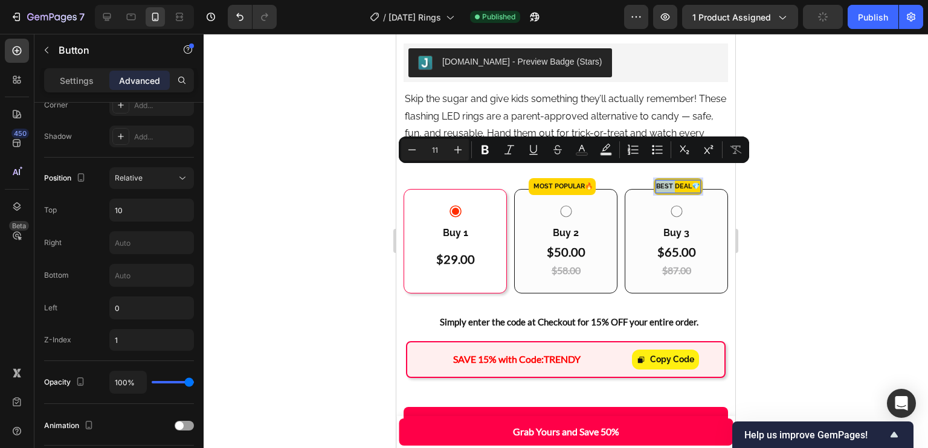
click at [656, 181] on p "Best DEAL 💎" at bounding box center [678, 187] width 44 height 12
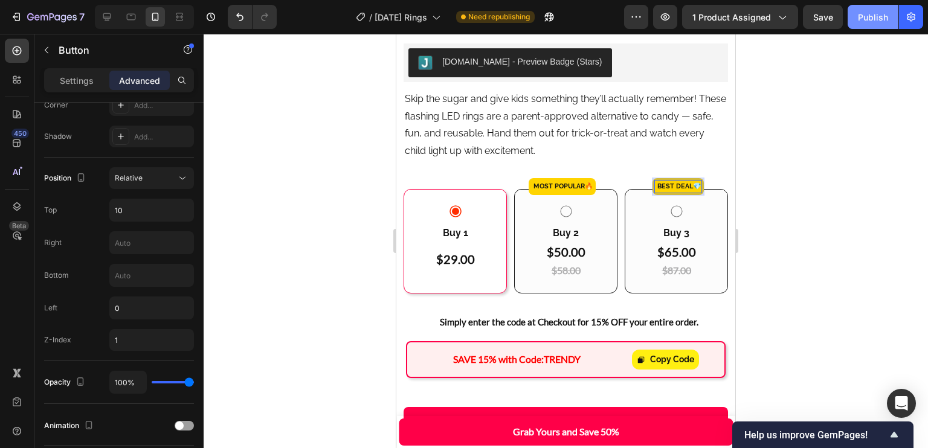
click at [862, 18] on div "Publish" at bounding box center [873, 17] width 30 height 13
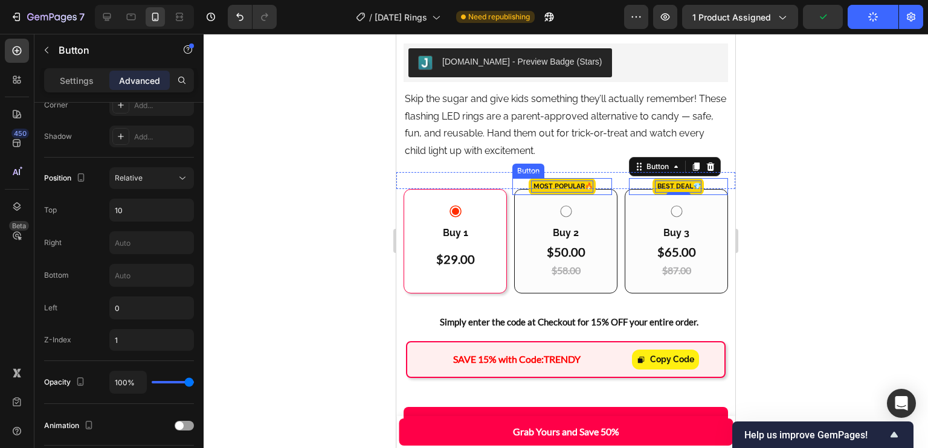
click at [557, 181] on p ".. MOST POPULAR🔥" at bounding box center [562, 187] width 62 height 12
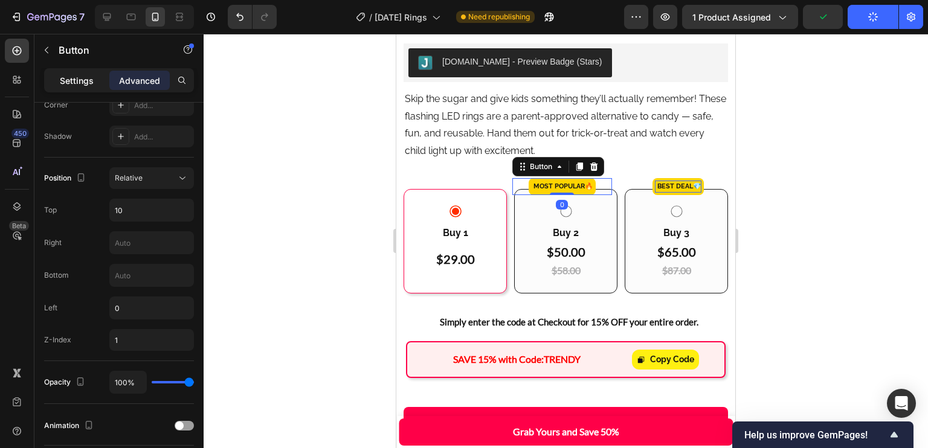
click at [97, 74] on div "Settings" at bounding box center [77, 80] width 60 height 19
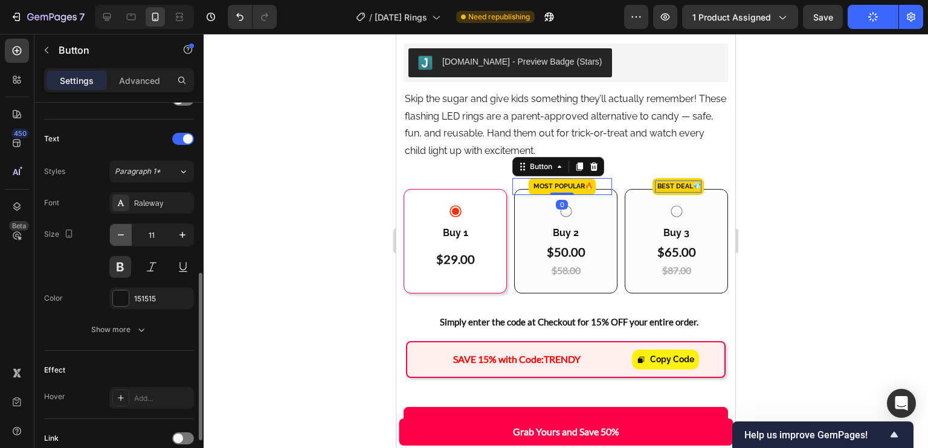
click at [121, 234] on icon "button" at bounding box center [121, 235] width 12 height 12
type input "10"
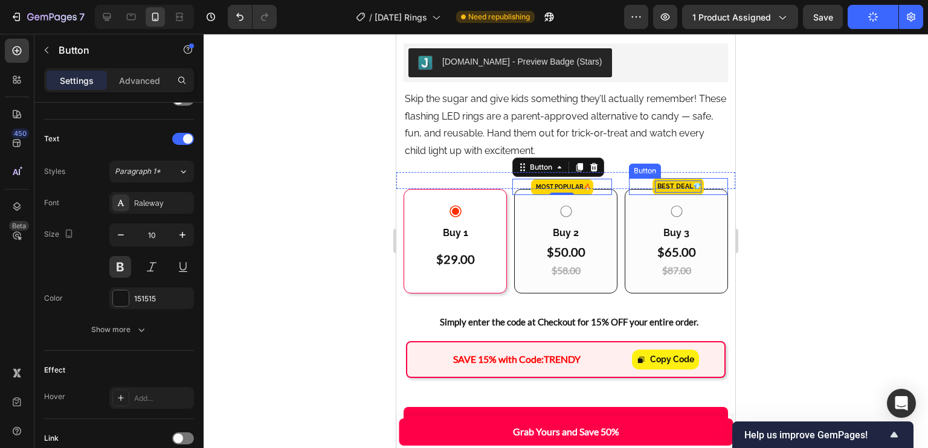
click at [662, 181] on p ".. Best DEAL 💎" at bounding box center [678, 187] width 47 height 12
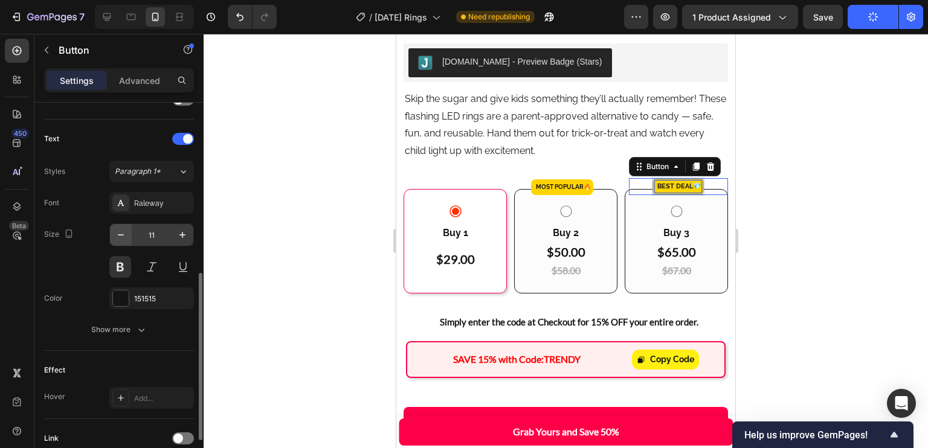
click at [116, 231] on icon "button" at bounding box center [121, 235] width 12 height 12
type input "10"
click at [823, 18] on span "Save" at bounding box center [823, 17] width 20 height 10
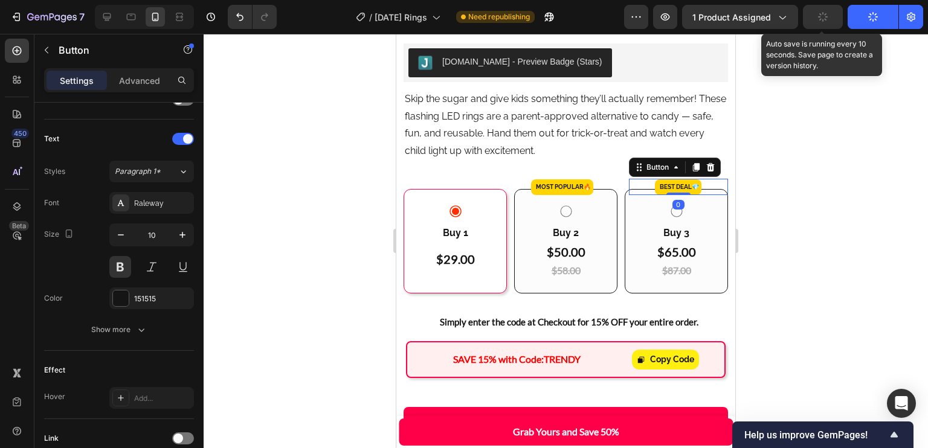
click at [867, 16] on button "Publish" at bounding box center [873, 17] width 51 height 24
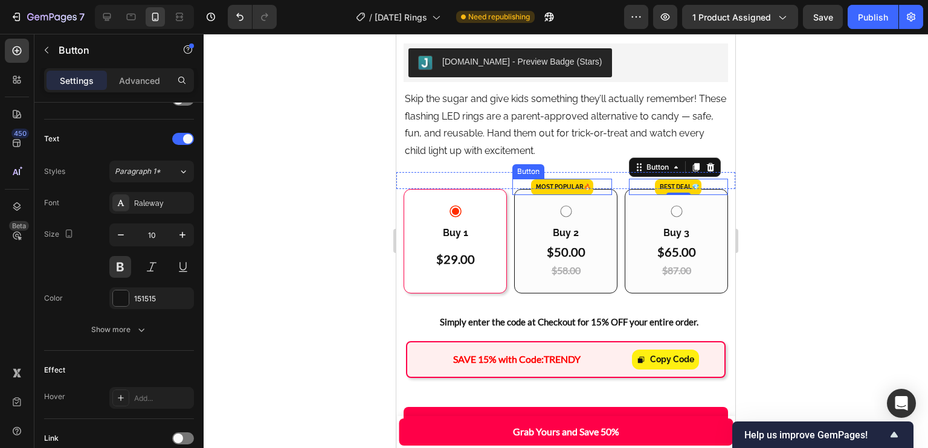
click at [589, 179] on div ".. MOST POPULAR🔥 Button" at bounding box center [561, 187] width 99 height 16
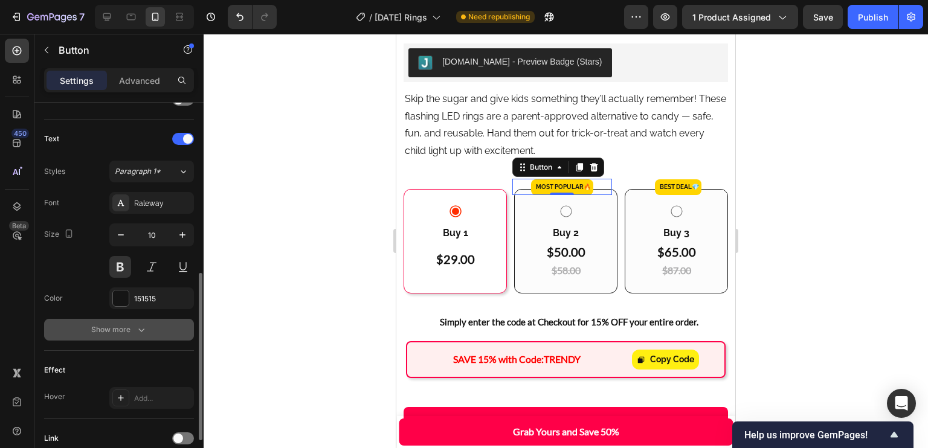
click at [170, 320] on button "Show more" at bounding box center [119, 330] width 150 height 22
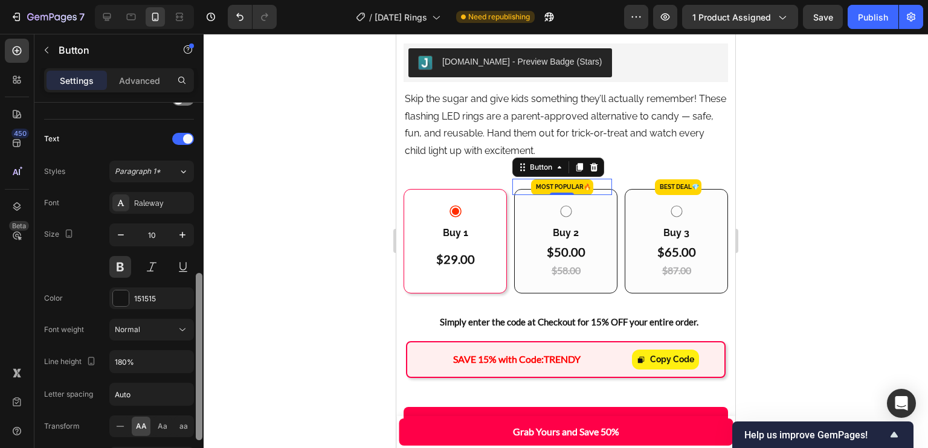
drag, startPoint x: 196, startPoint y: 305, endPoint x: 196, endPoint y: 227, distance: 78.0
click at [196, 273] on div at bounding box center [199, 356] width 7 height 167
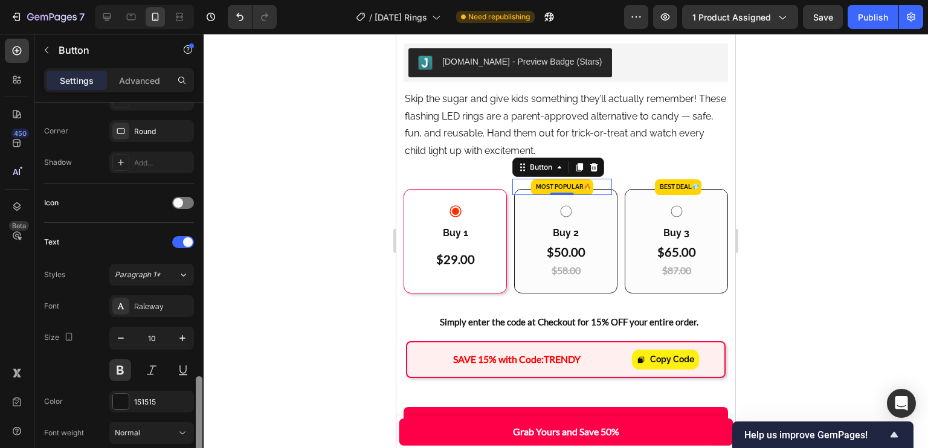
drag, startPoint x: 196, startPoint y: 227, endPoint x: 196, endPoint y: 215, distance: 12.1
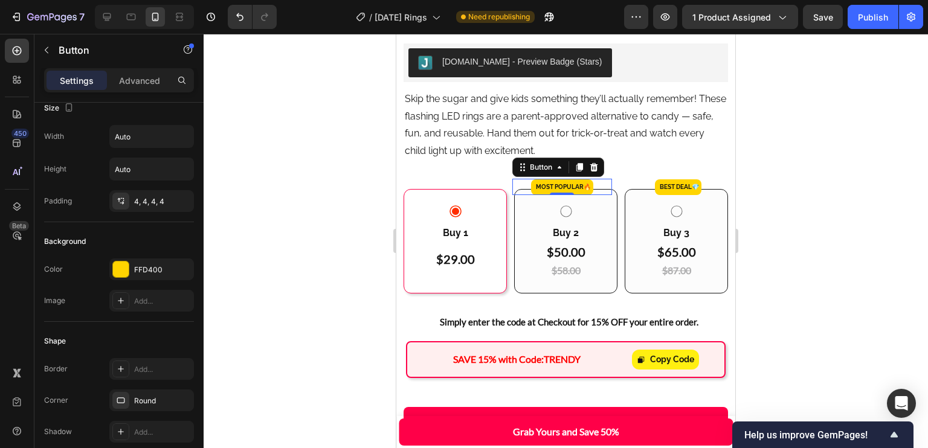
scroll to position [643, 0]
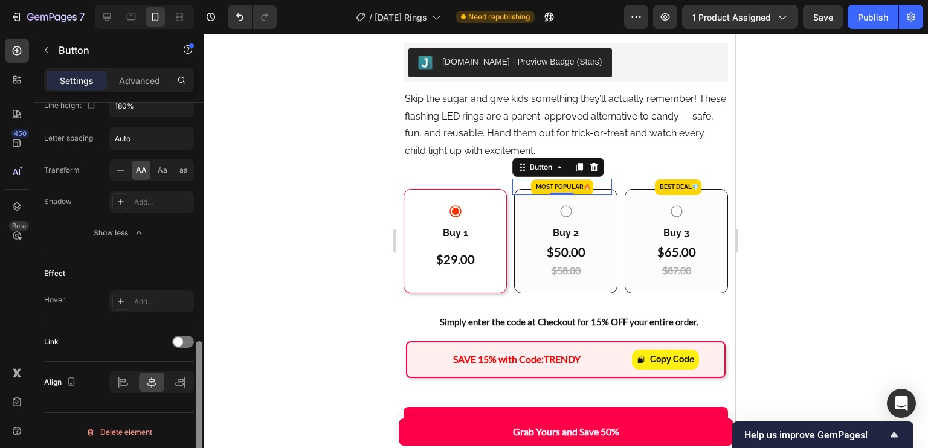
drag, startPoint x: 196, startPoint y: 215, endPoint x: 230, endPoint y: 413, distance: 200.4
click at [231, 0] on div "7 Version history / [DATE] Rings Need republishing Preview 1 product assigned S…" at bounding box center [464, 0] width 928 height 0
click at [129, 381] on div at bounding box center [124, 382] width 26 height 19
click at [129, 381] on icon at bounding box center [123, 383] width 12 height 12
click at [164, 378] on div at bounding box center [152, 382] width 26 height 19
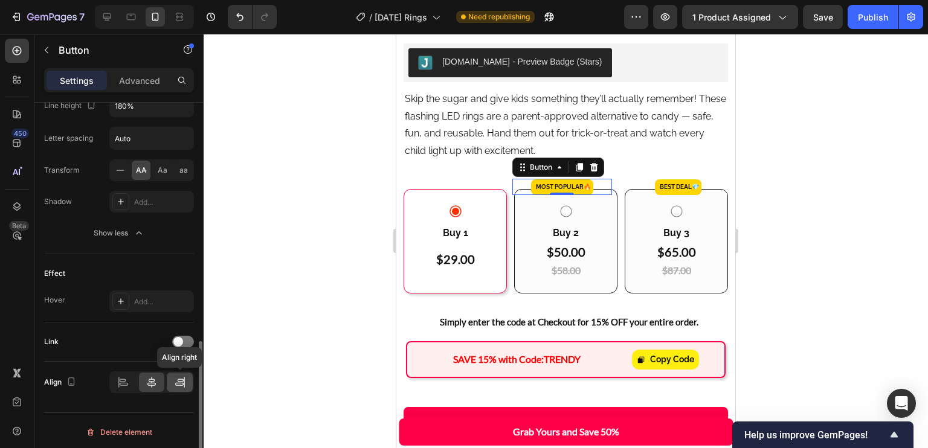
click at [176, 378] on icon at bounding box center [180, 383] width 12 height 12
click at [163, 380] on div at bounding box center [152, 382] width 26 height 19
click at [145, 83] on p "Advanced" at bounding box center [139, 80] width 41 height 13
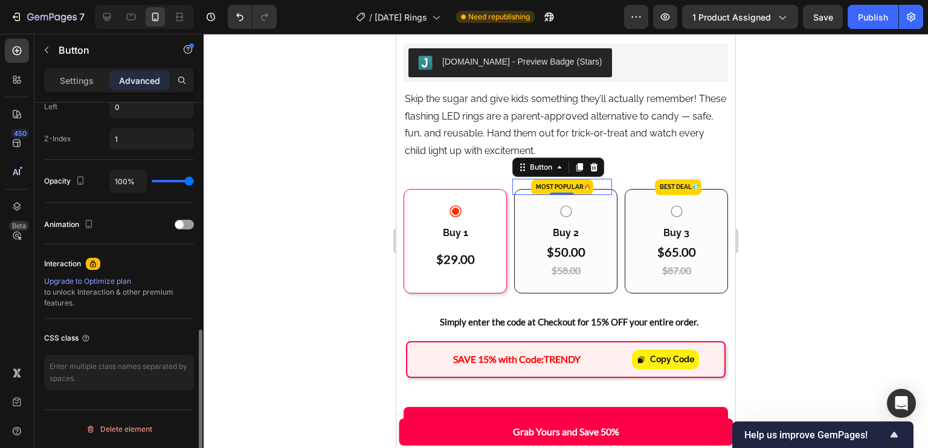
scroll to position [585, 0]
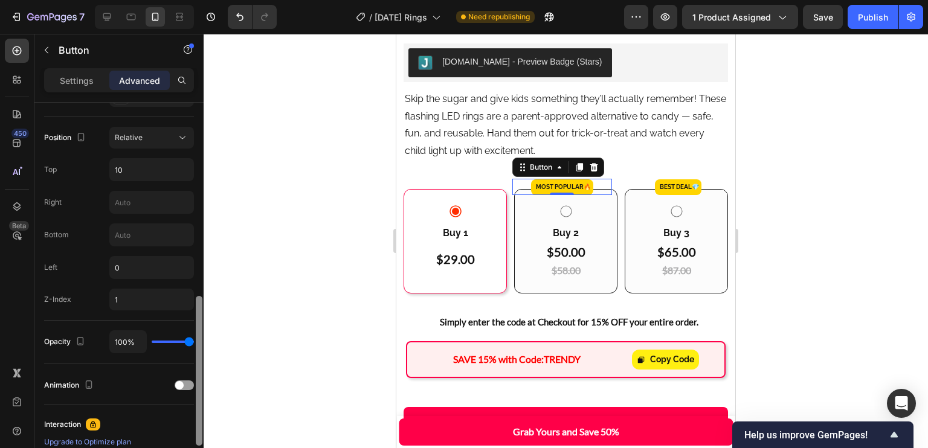
drag, startPoint x: 198, startPoint y: 337, endPoint x: 201, endPoint y: 263, distance: 73.8
click at [203, 273] on div at bounding box center [199, 311] width 9 height 381
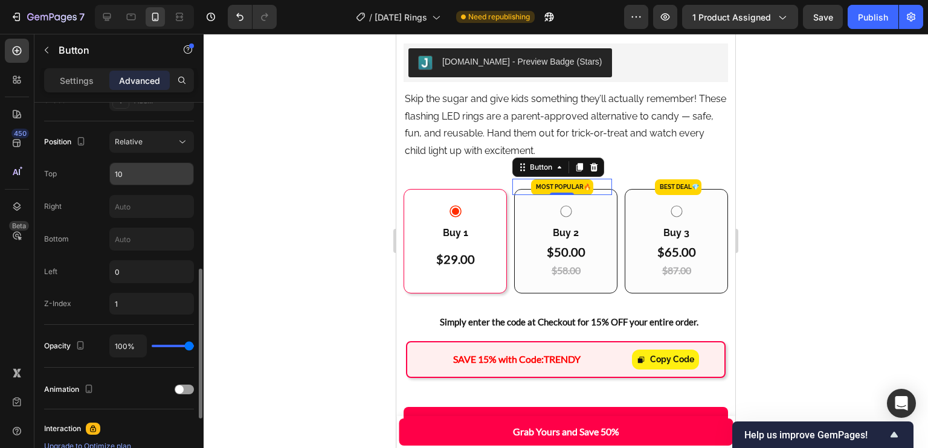
click at [145, 164] on input "10" at bounding box center [151, 174] width 83 height 22
click at [139, 209] on input "text" at bounding box center [151, 207] width 83 height 22
type input "0"
click at [136, 246] on input "text" at bounding box center [151, 239] width 83 height 22
type input "0"
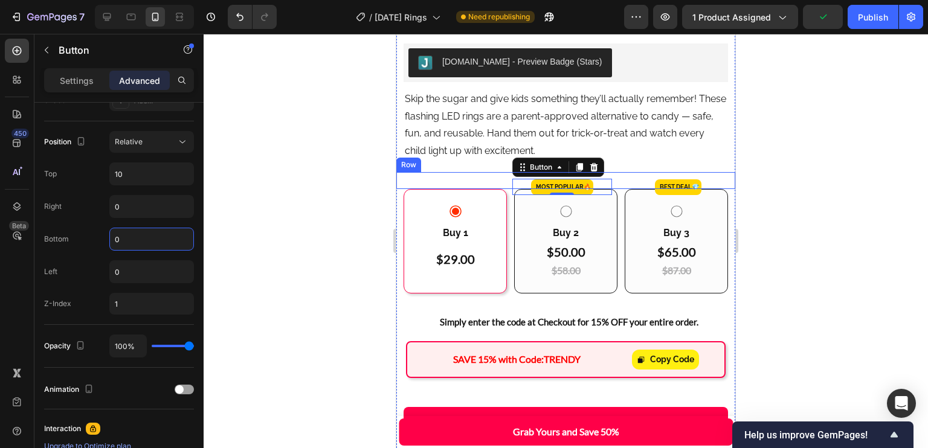
click at [500, 172] on div "MOST POPULAR🔥 Button .. MOST POPULAR🔥 Button 0 .. Best DEAL 💎 Button Row" at bounding box center [565, 180] width 339 height 17
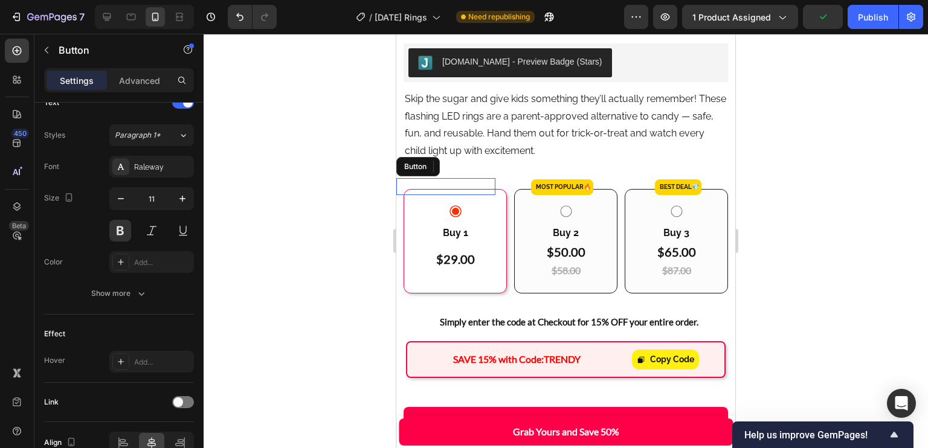
click at [477, 178] on div "MOST POPULAR🔥 Button" at bounding box center [445, 186] width 99 height 17
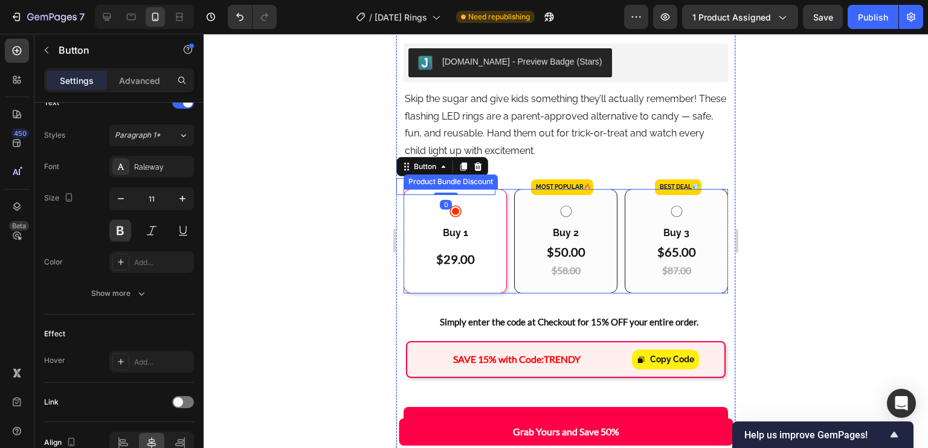
scroll to position [0, 0]
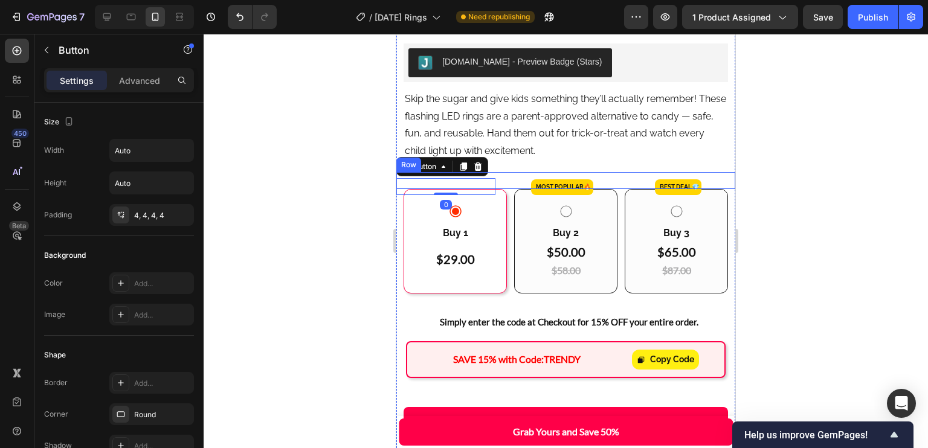
click at [499, 178] on div "MOST POPULAR🔥 Button 0" at bounding box center [449, 186] width 106 height 17
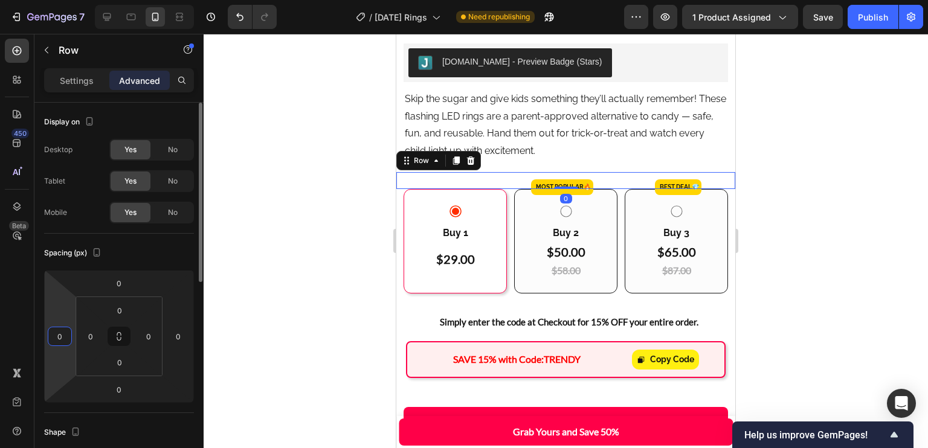
click at [66, 340] on input "0" at bounding box center [60, 337] width 18 height 18
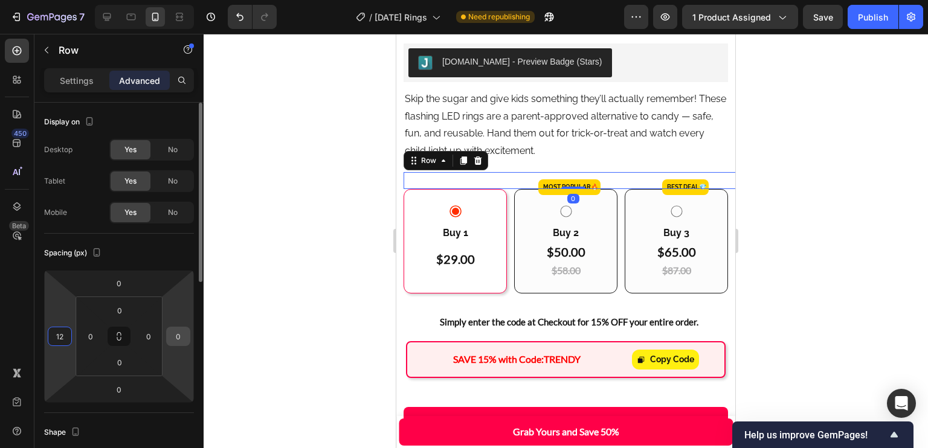
type input "12"
click at [179, 333] on input "0" at bounding box center [178, 337] width 18 height 18
type input "12"
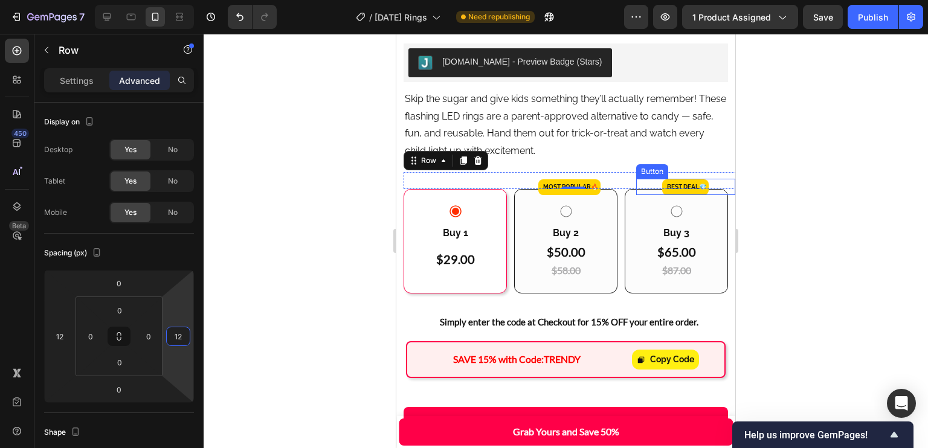
click at [638, 179] on div ".. Best DEAL 💎 Button" at bounding box center [685, 187] width 99 height 16
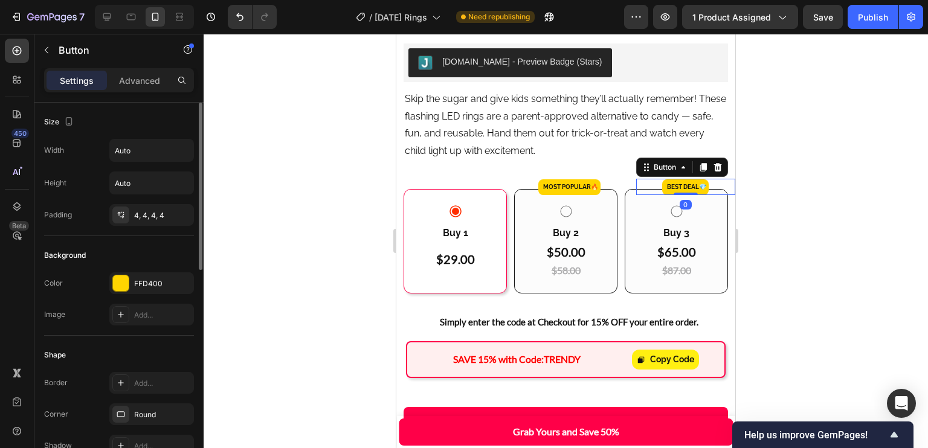
click at [141, 77] on p "Advanced" at bounding box center [139, 80] width 41 height 13
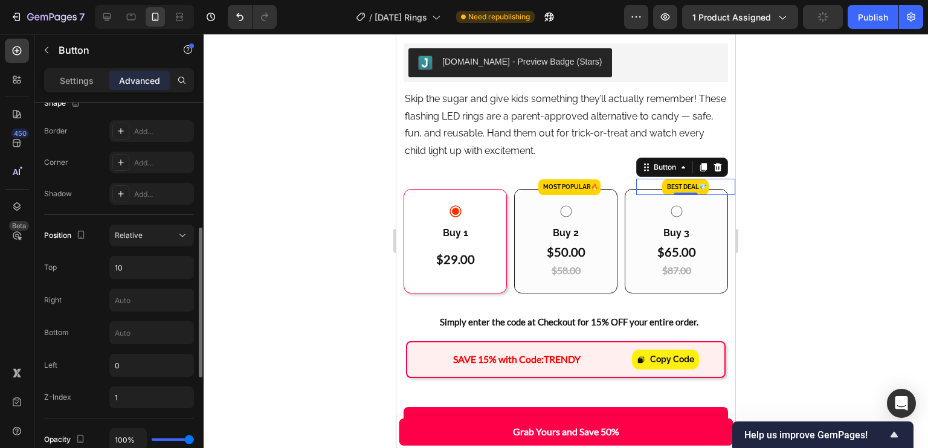
scroll to position [326, 0]
click at [154, 267] on input "10" at bounding box center [151, 271] width 83 height 22
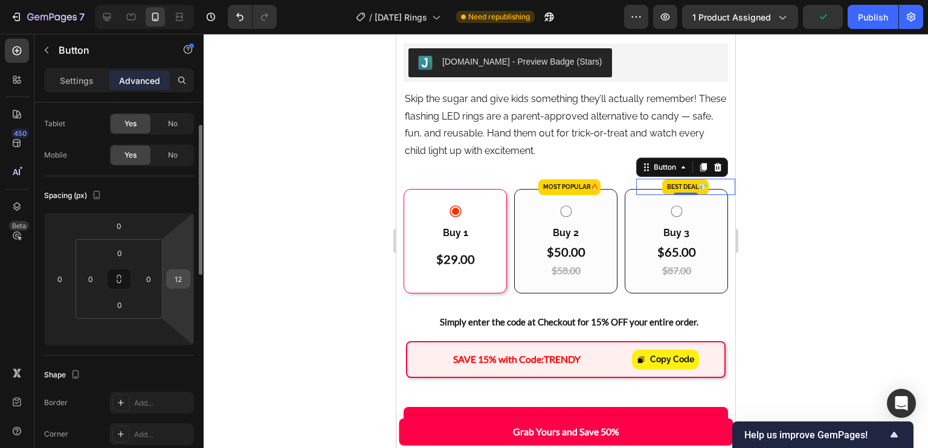
click at [179, 286] on input "12" at bounding box center [178, 279] width 18 height 18
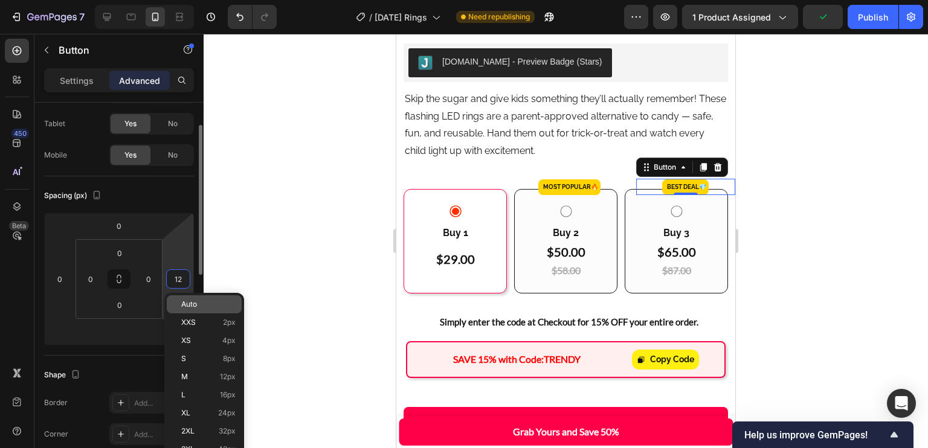
click at [199, 306] on p "Auto" at bounding box center [208, 304] width 54 height 8
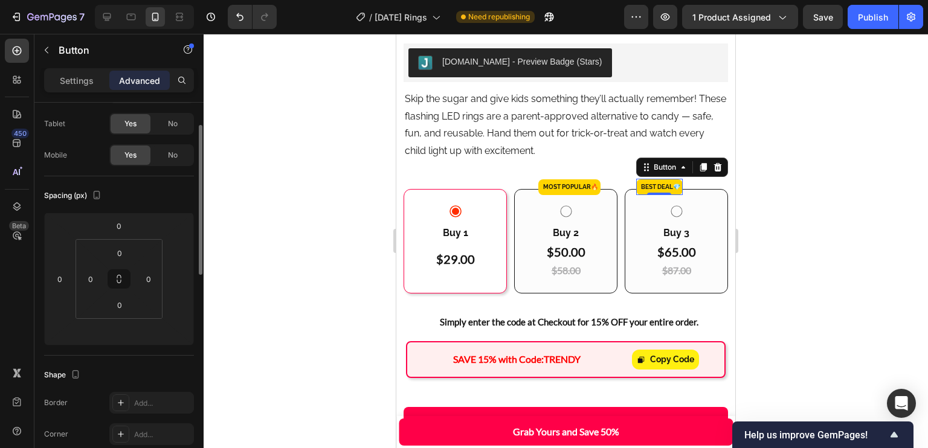
click at [82, 74] on p "Settings" at bounding box center [77, 80] width 34 height 13
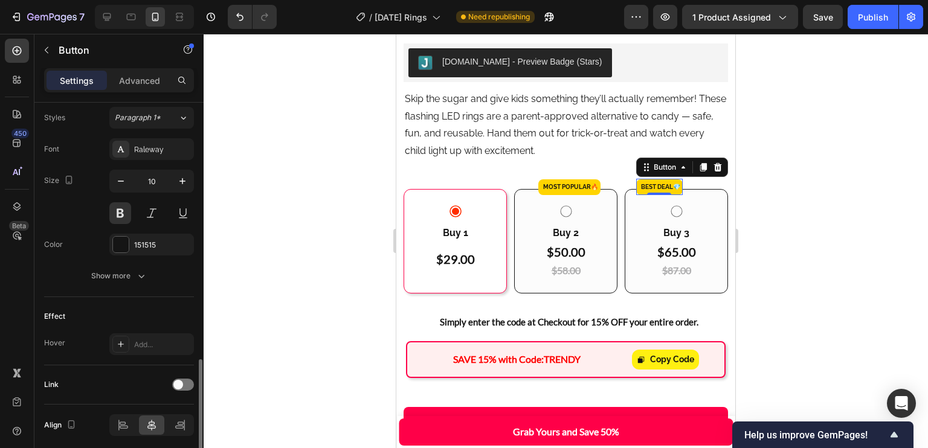
scroll to position [484, 0]
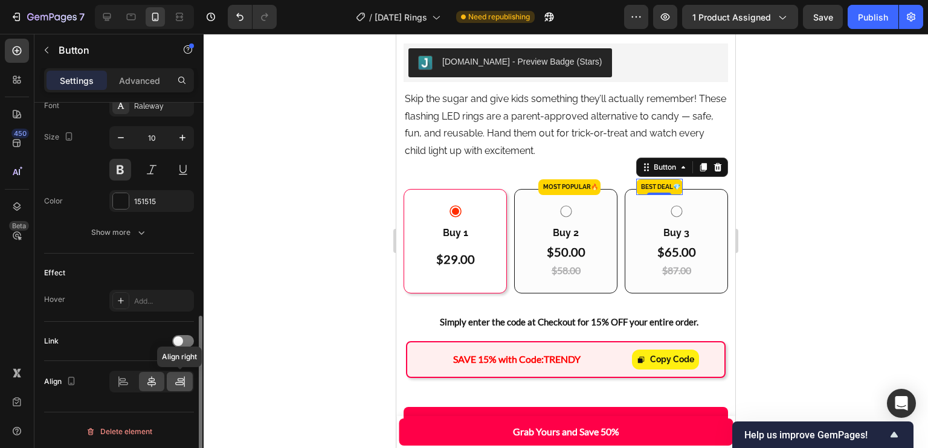
click at [179, 380] on icon at bounding box center [180, 382] width 12 height 12
click at [156, 376] on icon at bounding box center [152, 382] width 12 height 12
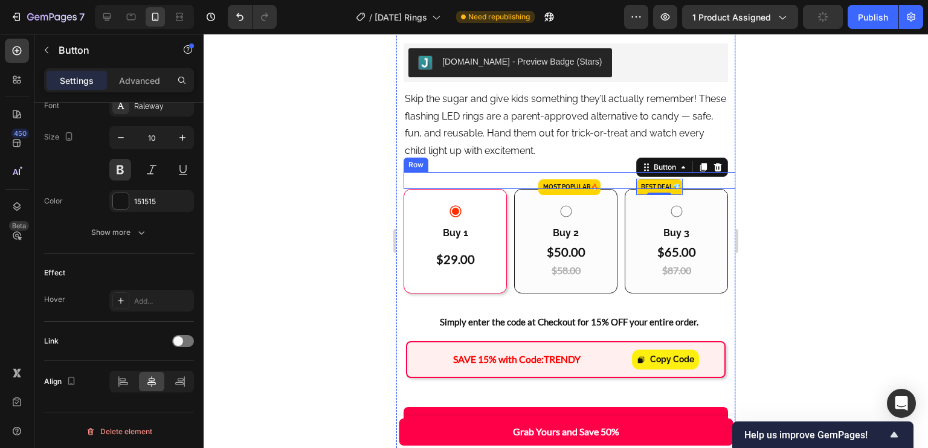
click at [617, 179] on div ".. MOST POPULAR🔥 Button" at bounding box center [573, 187] width 106 height 16
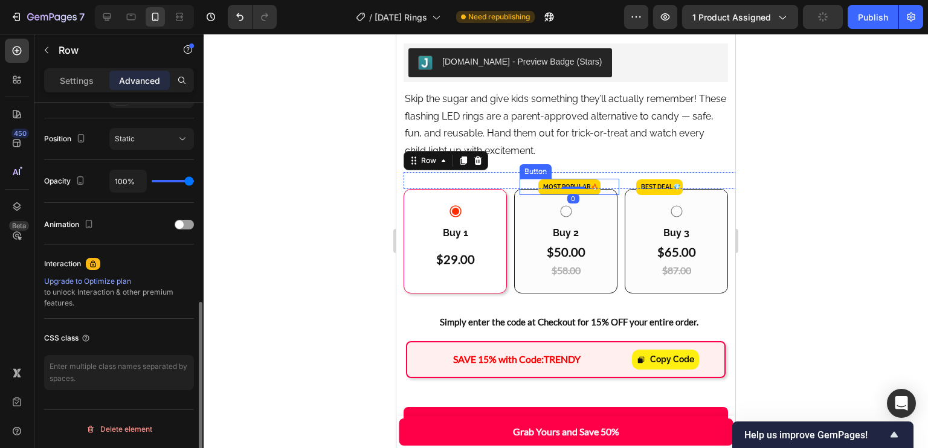
scroll to position [0, 0]
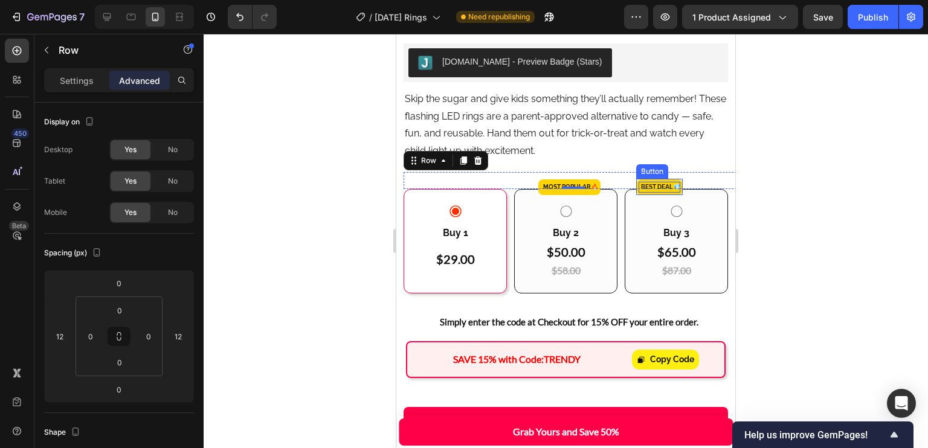
click at [673, 184] on strong "💎" at bounding box center [676, 187] width 7 height 7
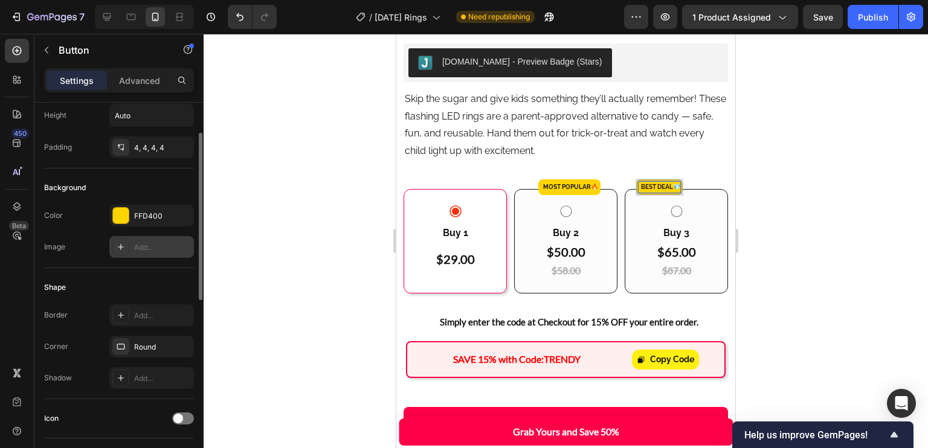
scroll to position [68, 0]
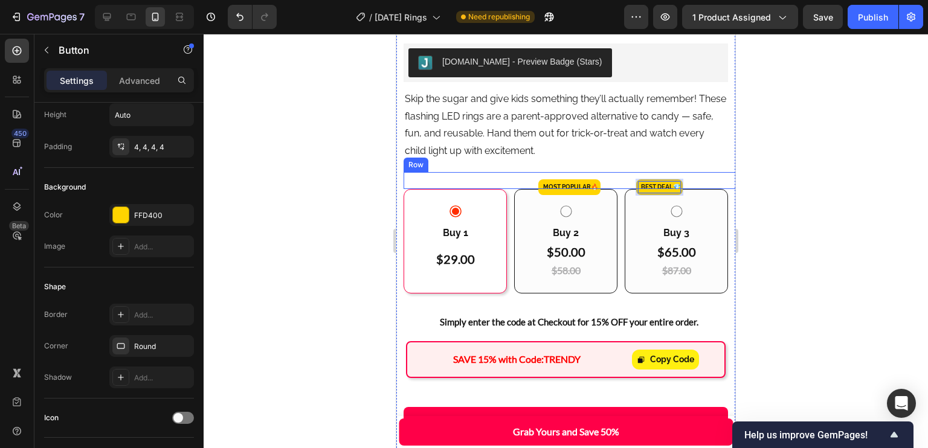
click at [708, 179] on div ".. Best DEAL 💎 Button 0" at bounding box center [689, 187] width 106 height 16
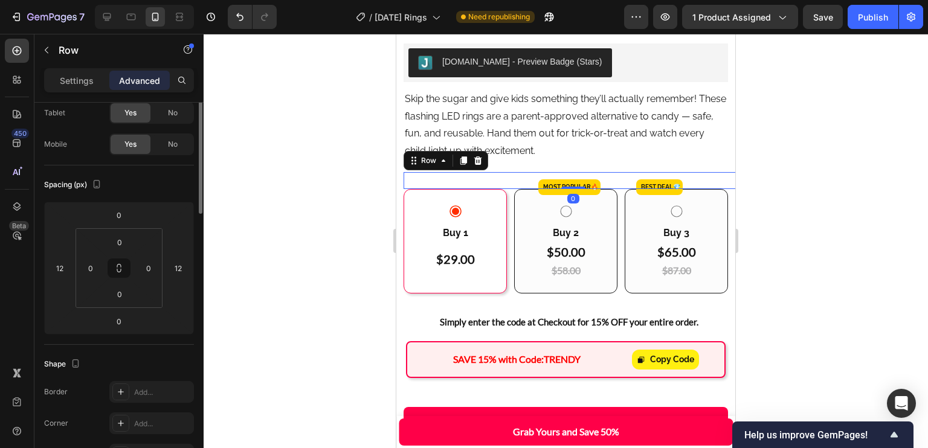
scroll to position [0, 0]
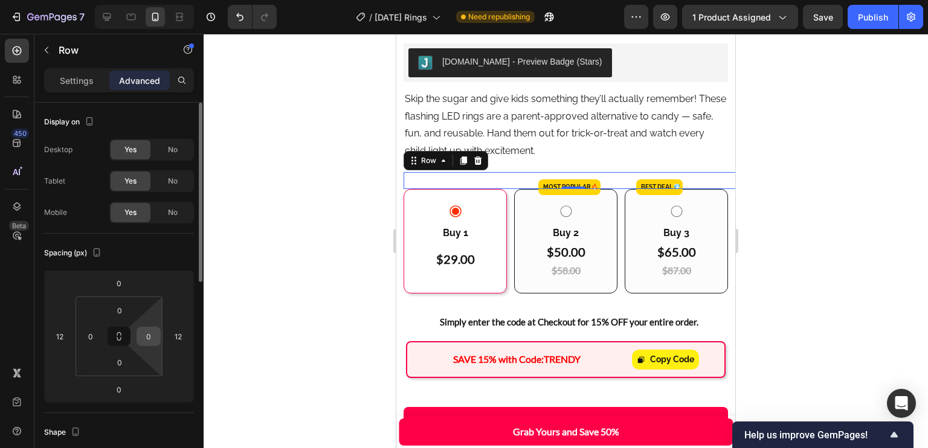
click at [148, 334] on input "0" at bounding box center [149, 337] width 18 height 18
type input "12"
click at [178, 335] on input "12" at bounding box center [178, 337] width 18 height 18
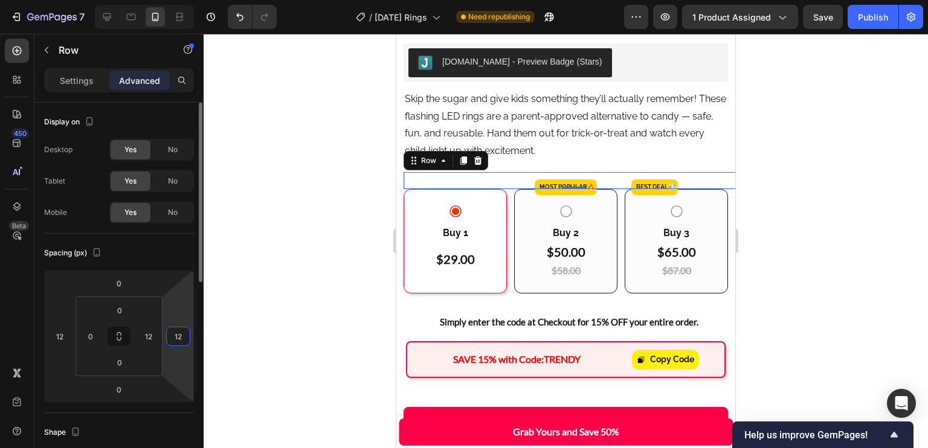
click at [179, 339] on input "12" at bounding box center [178, 337] width 18 height 18
type input "0"
click at [148, 342] on input "12" at bounding box center [149, 337] width 18 height 18
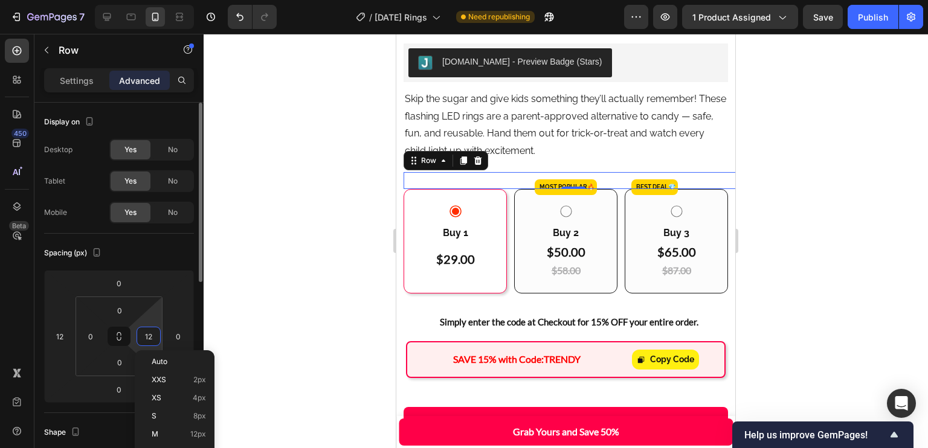
click at [149, 342] on input "12" at bounding box center [149, 337] width 18 height 18
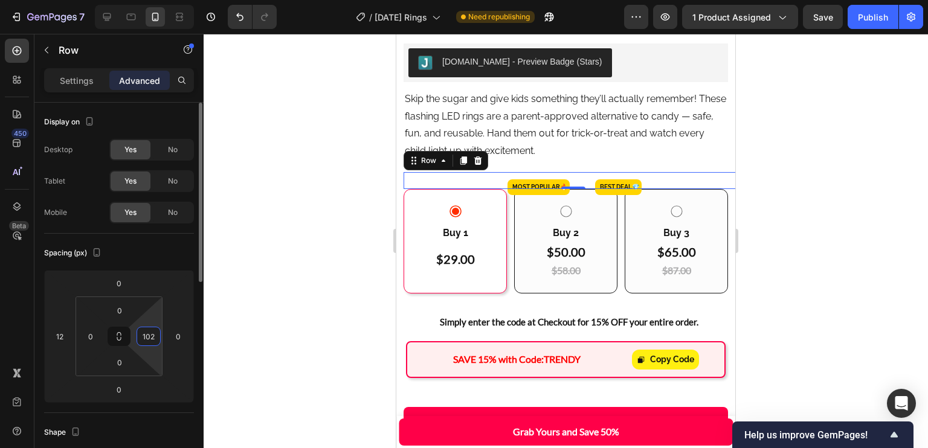
click at [150, 342] on input "102" at bounding box center [149, 337] width 18 height 18
type input "0"
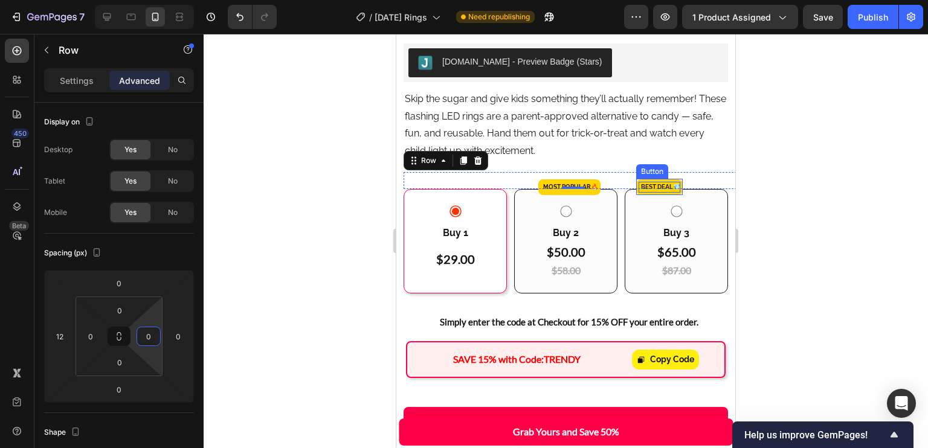
click at [674, 184] on strong "💎" at bounding box center [676, 187] width 7 height 7
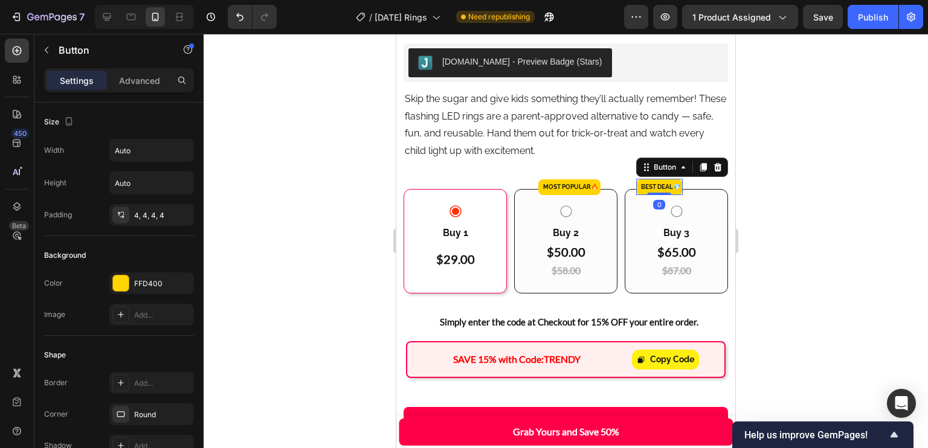
click at [135, 69] on div "Settings Advanced" at bounding box center [119, 80] width 150 height 24
click at [146, 84] on p "Advanced" at bounding box center [139, 80] width 41 height 13
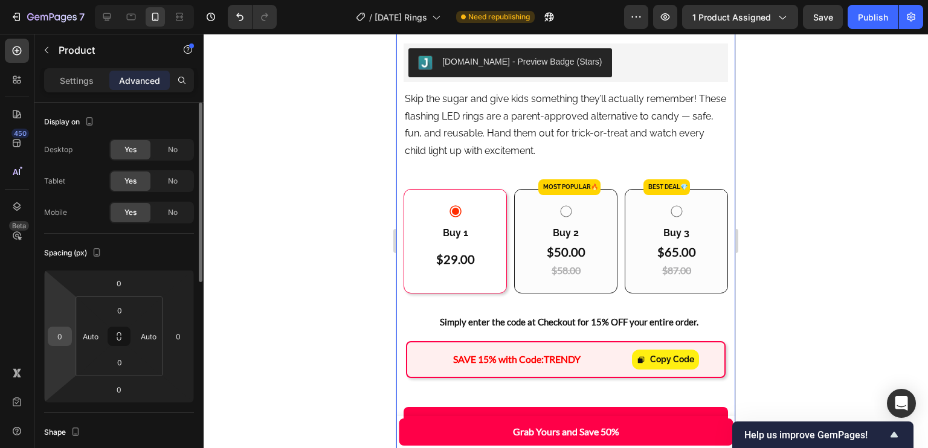
click at [63, 338] on input "0" at bounding box center [60, 337] width 18 height 18
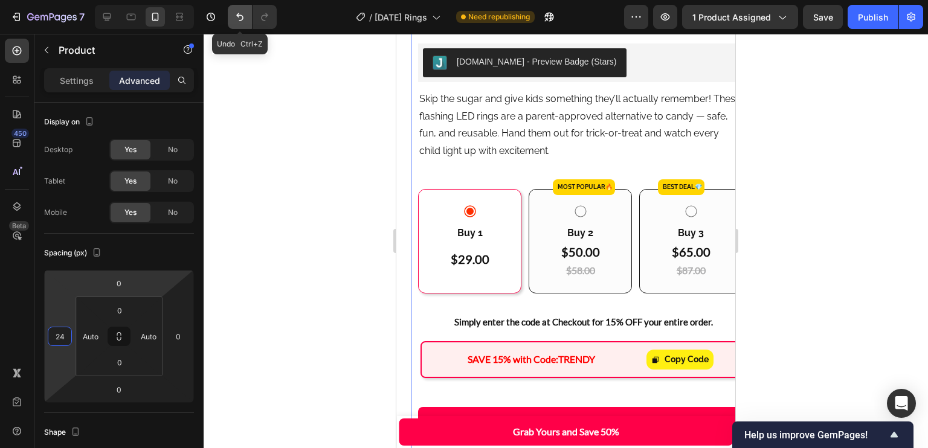
click at [243, 11] on icon "Undo/Redo" at bounding box center [240, 17] width 12 height 12
click at [241, 18] on icon "Undo/Redo" at bounding box center [240, 17] width 12 height 12
type input "0"
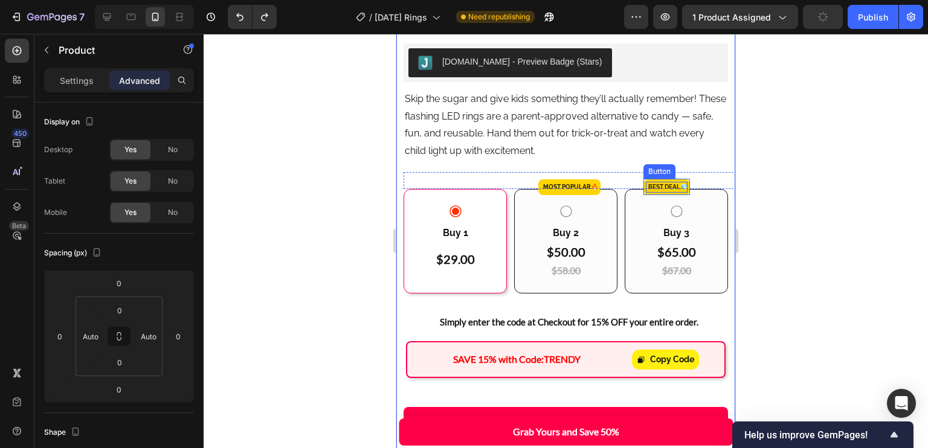
click at [659, 182] on p ".. Best DEAL 💎" at bounding box center [667, 187] width 42 height 11
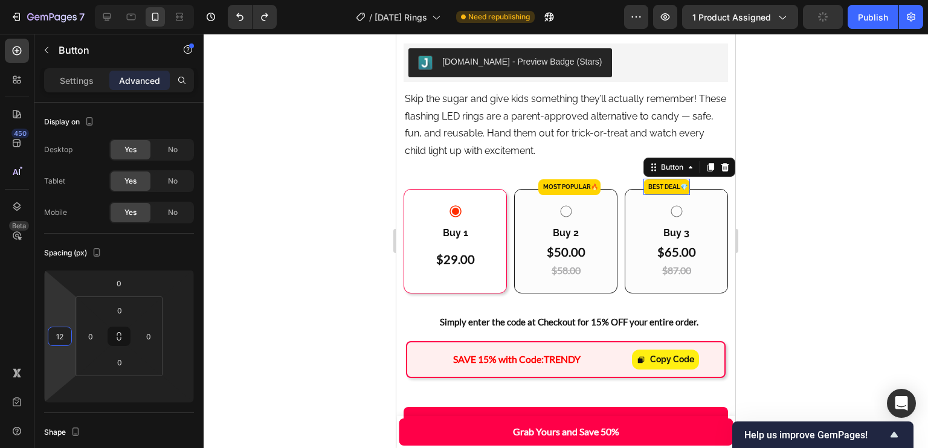
click at [55, 331] on input "12" at bounding box center [60, 337] width 18 height 18
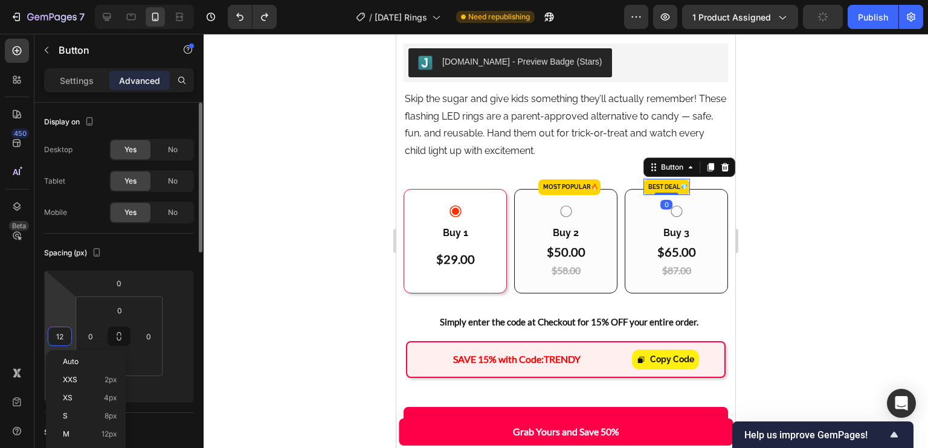
click at [60, 338] on input "12" at bounding box center [60, 337] width 18 height 18
type input "24"
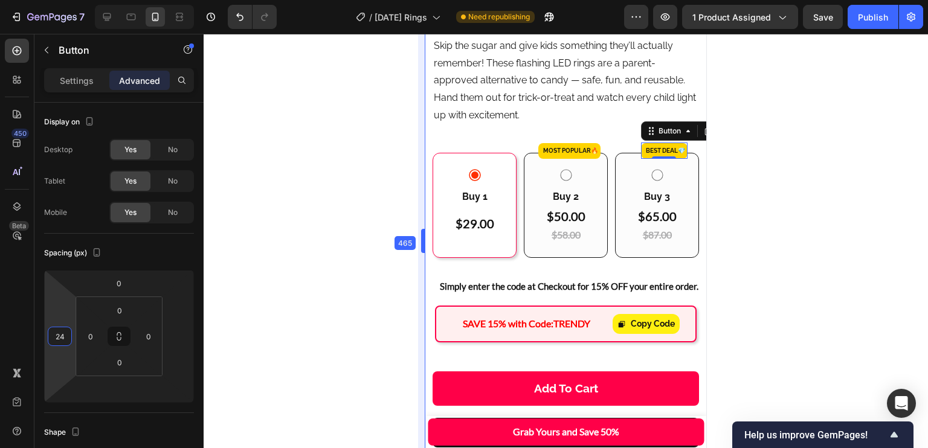
scroll to position [609, 0]
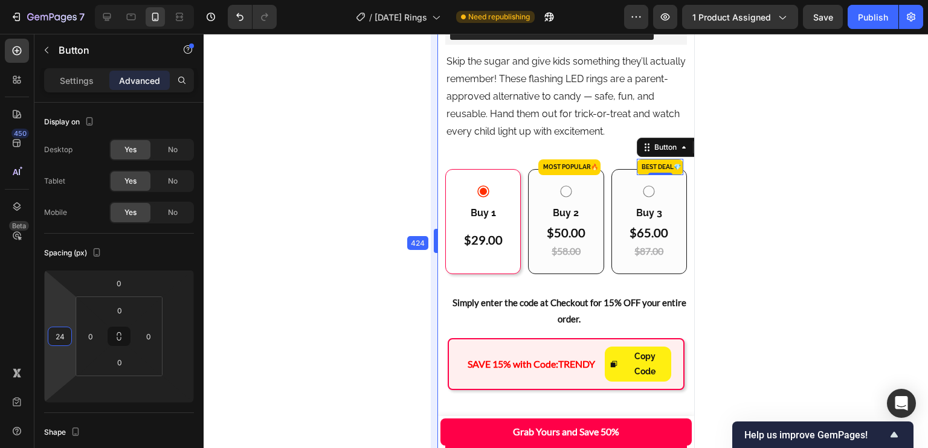
drag, startPoint x: 394, startPoint y: 196, endPoint x: 496, endPoint y: 193, distance: 101.6
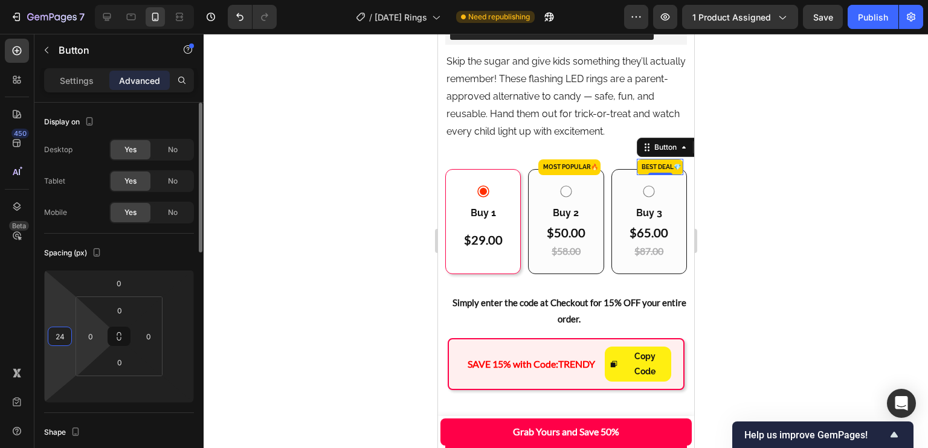
click at [62, 334] on input "24" at bounding box center [60, 337] width 18 height 18
click at [63, 334] on input "24" at bounding box center [60, 337] width 18 height 18
click at [63, 335] on input "24" at bounding box center [60, 337] width 18 height 18
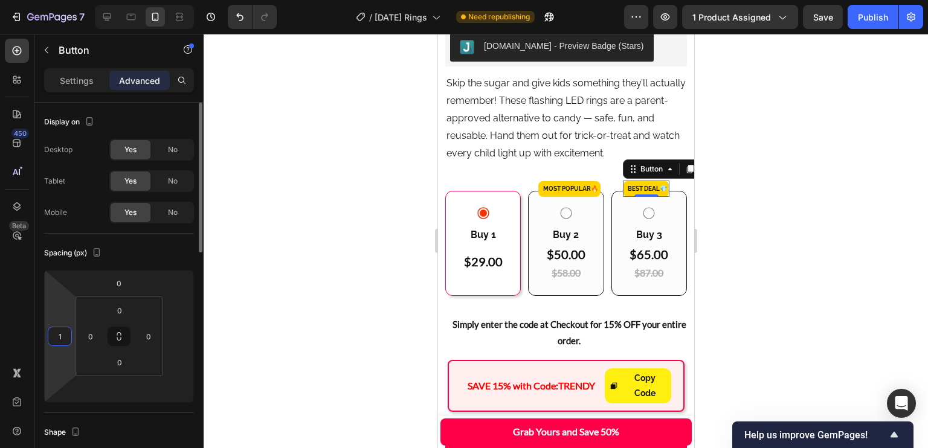
type input "18"
click at [66, 331] on input "18" at bounding box center [60, 337] width 18 height 18
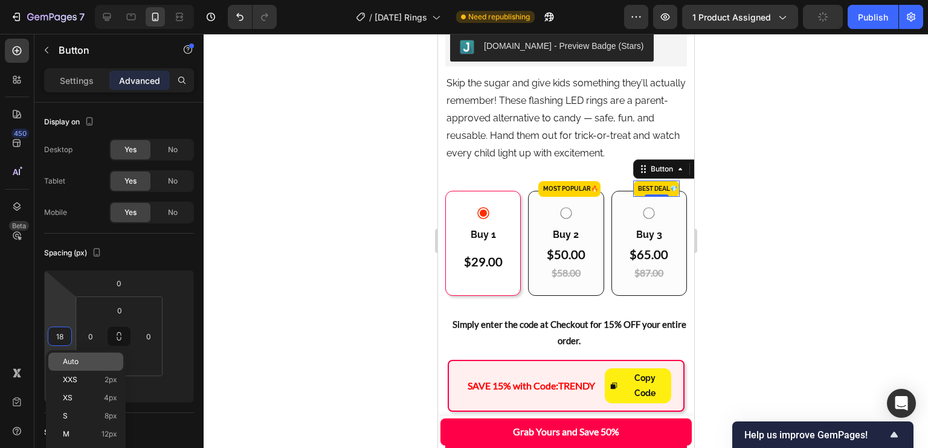
type input "18"
click at [88, 362] on p "Auto" at bounding box center [90, 362] width 54 height 8
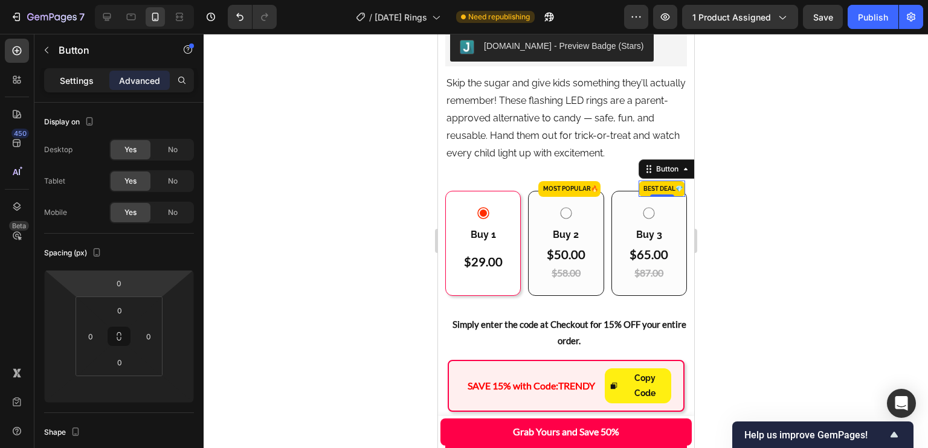
click at [98, 79] on div "Settings" at bounding box center [77, 80] width 60 height 19
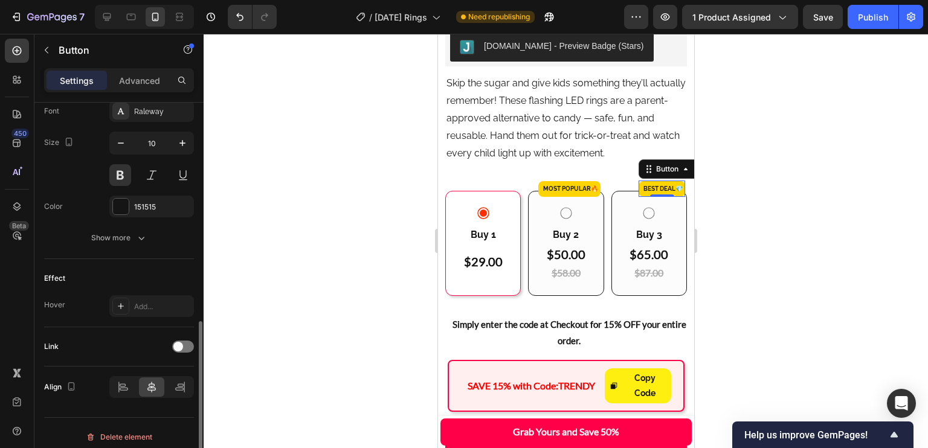
scroll to position [484, 0]
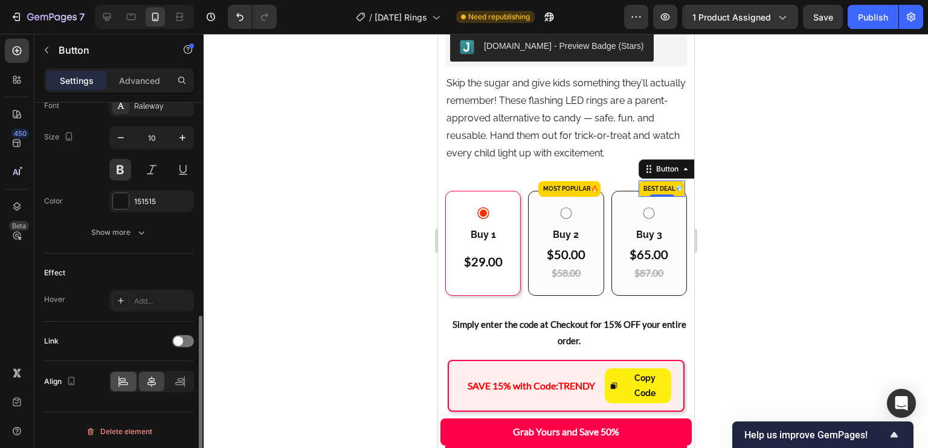
click at [124, 383] on icon at bounding box center [123, 382] width 12 height 12
click at [124, 383] on icon at bounding box center [124, 384] width 8 height 3
click at [606, 186] on div ".. MOST POPULAR🔥 Button" at bounding box center [573, 189] width 79 height 16
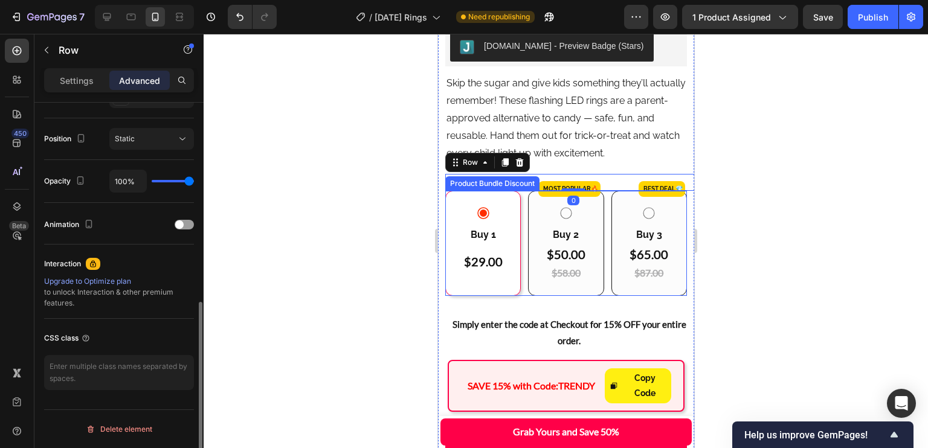
scroll to position [0, 0]
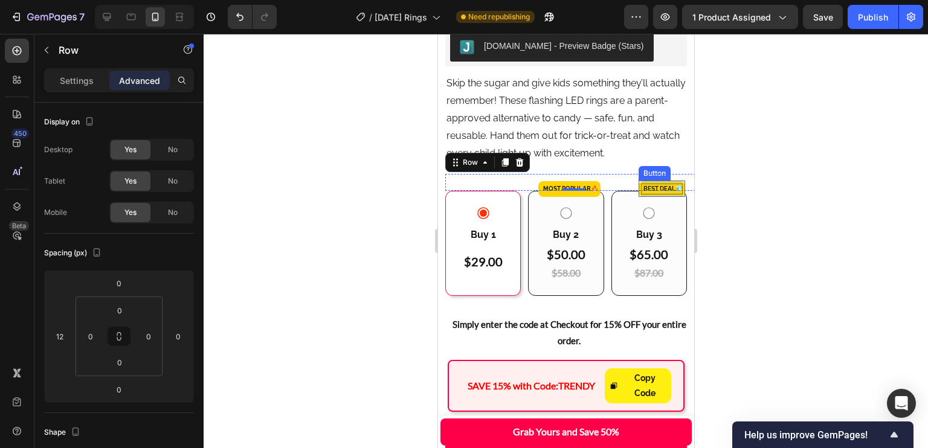
click at [653, 187] on p ".. Best DEAL 💎" at bounding box center [662, 189] width 42 height 11
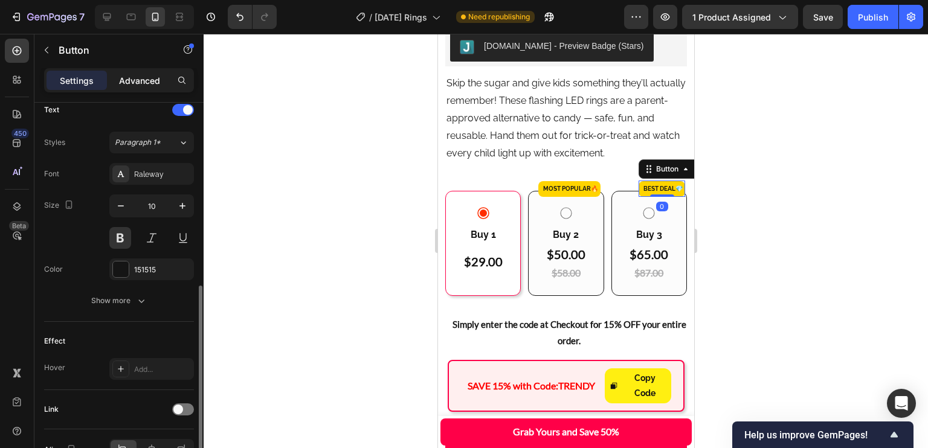
scroll to position [416, 0]
click at [147, 76] on p "Advanced" at bounding box center [139, 80] width 41 height 13
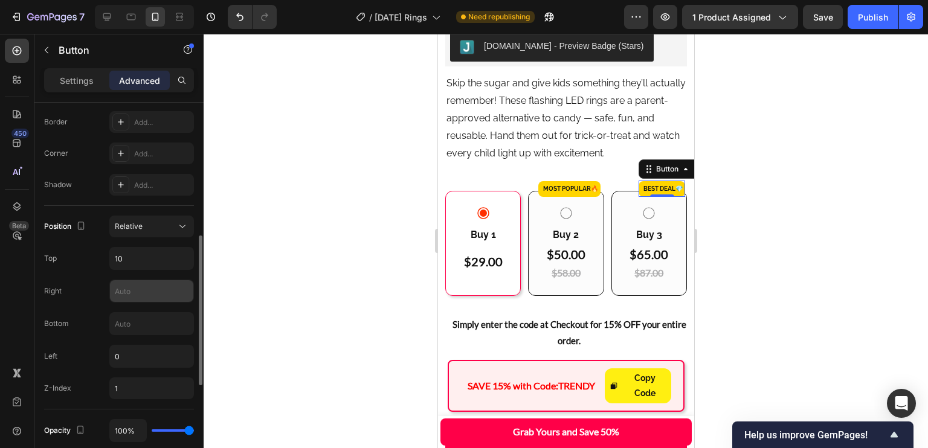
scroll to position [339, 0]
click at [147, 300] on div at bounding box center [151, 290] width 85 height 23
click at [149, 297] on input "text" at bounding box center [151, 291] width 83 height 22
type input "0"
click at [146, 313] on input "text" at bounding box center [151, 323] width 83 height 22
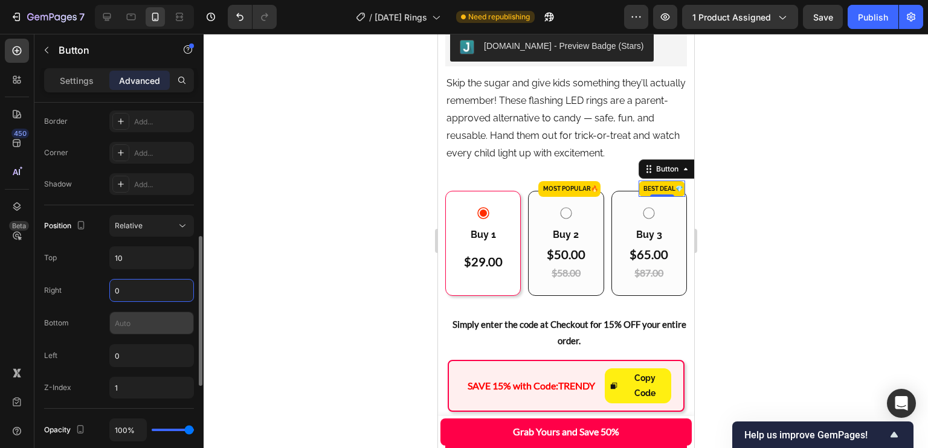
click at [146, 313] on input "text" at bounding box center [151, 323] width 83 height 22
drag, startPoint x: 197, startPoint y: 244, endPoint x: 197, endPoint y: 219, distance: 24.8
click at [198, 236] on div at bounding box center [199, 311] width 7 height 150
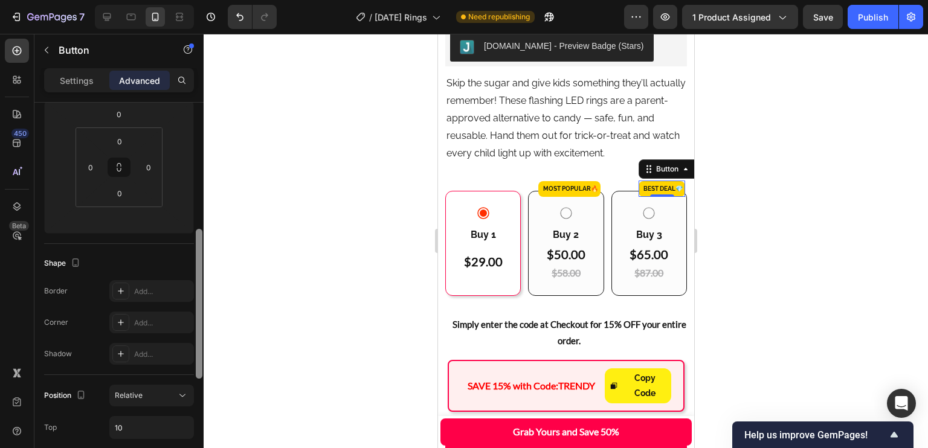
drag, startPoint x: 197, startPoint y: 215, endPoint x: 189, endPoint y: 124, distance: 90.4
click at [195, 153] on div at bounding box center [199, 336] width 9 height 381
type input "0"
click at [192, 140] on div "Spacing (px) 0 0 0 0 0" at bounding box center [119, 154] width 150 height 179
click at [189, 124] on div "Spacing (px) 0 0 0 0 0" at bounding box center [119, 154] width 150 height 179
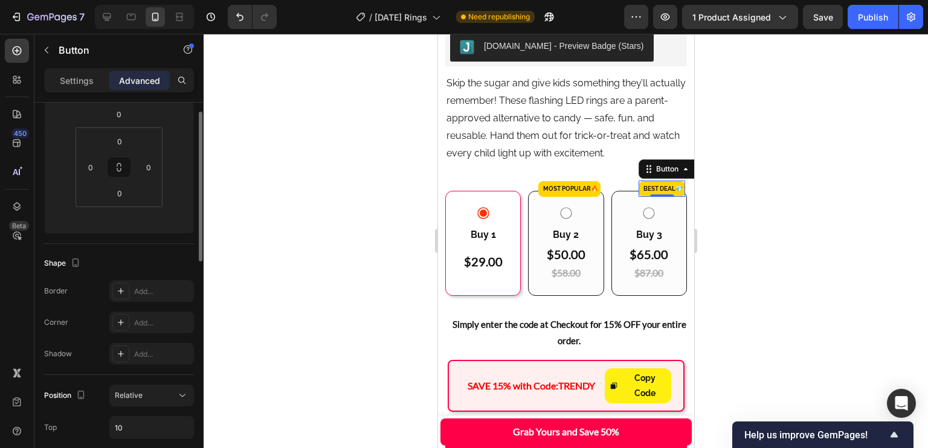
click at [189, 94] on div "Spacing (px)" at bounding box center [119, 83] width 150 height 19
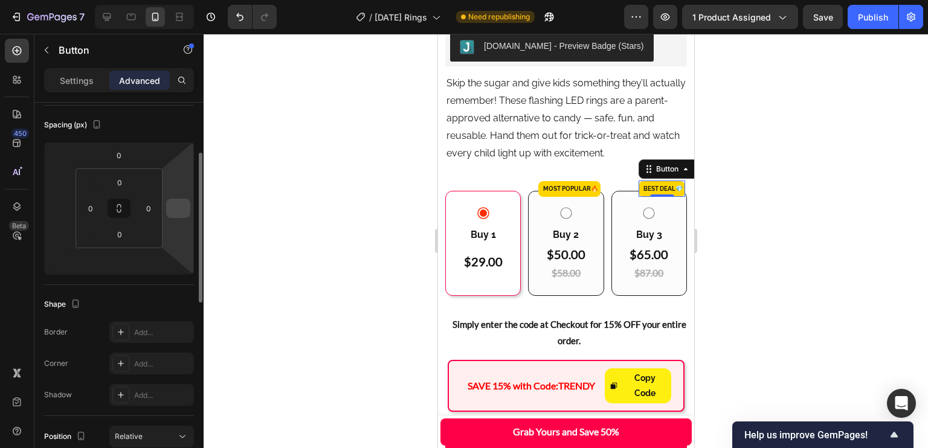
click at [172, 204] on input "number" at bounding box center [178, 208] width 18 height 18
type input "1"
click at [81, 87] on div "Settings" at bounding box center [77, 80] width 60 height 19
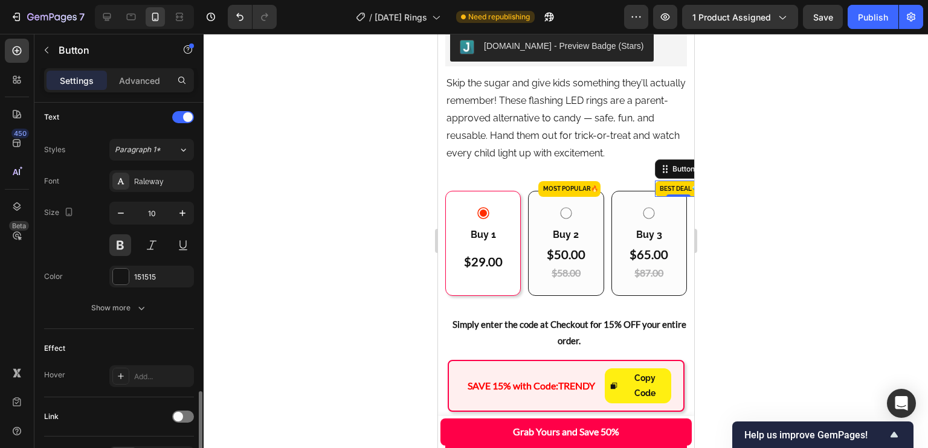
scroll to position [484, 0]
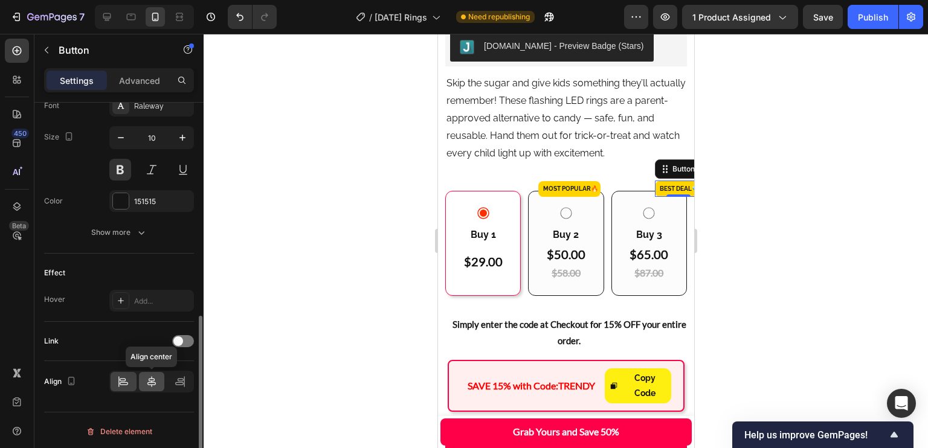
click at [150, 378] on icon at bounding box center [152, 382] width 12 height 12
click at [150, 379] on icon at bounding box center [152, 382] width 12 height 12
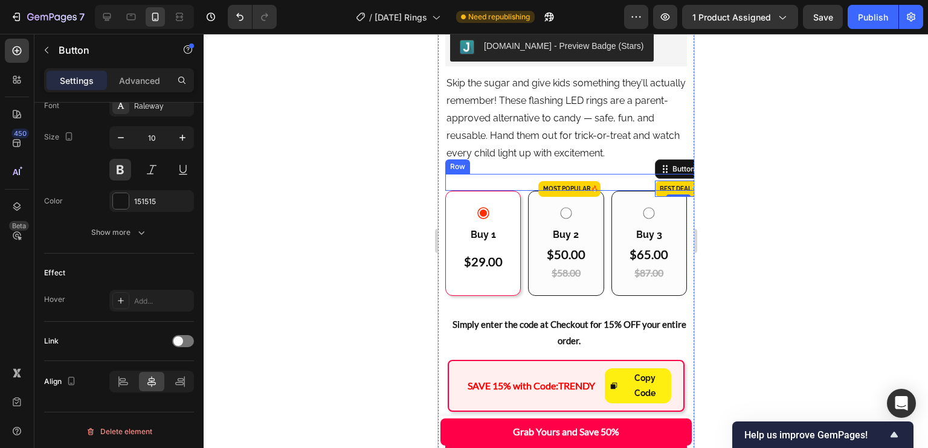
click at [598, 178] on div ".. MOST POPULAR🔥 Button" at bounding box center [573, 182] width 79 height 17
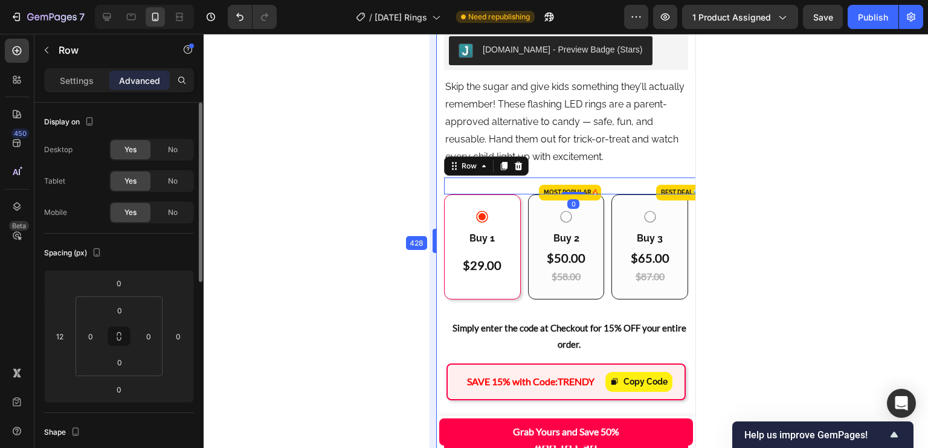
scroll to position [591, 0]
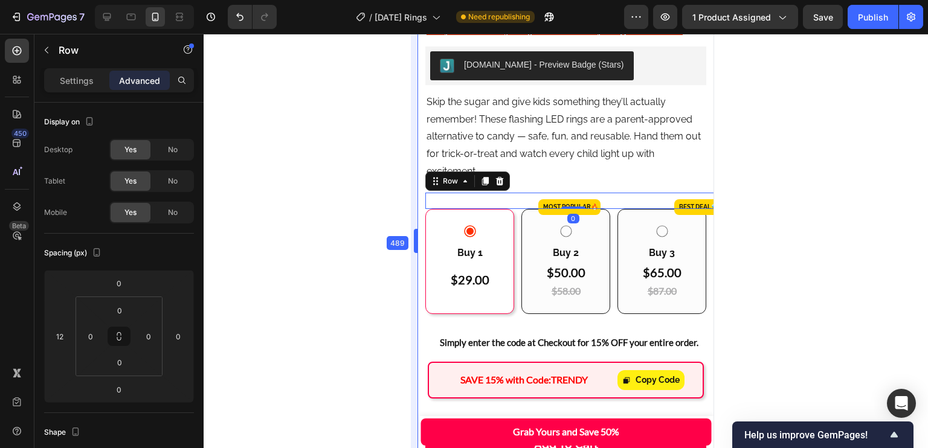
drag, startPoint x: 437, startPoint y: 175, endPoint x: 383, endPoint y: 173, distance: 54.4
click at [383, 173] on div at bounding box center [566, 241] width 725 height 415
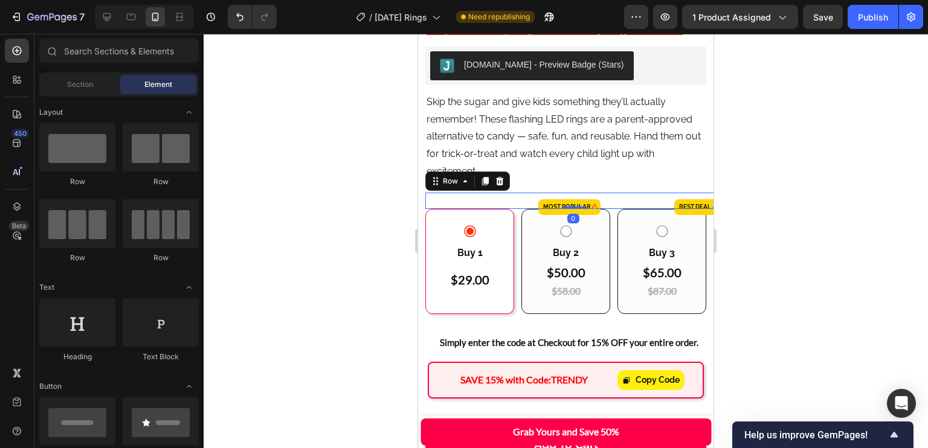
scroll to position [616, 0]
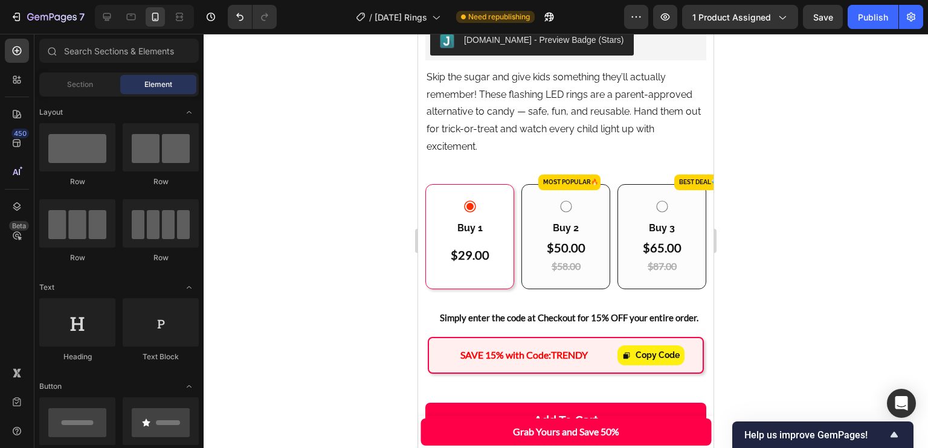
click at [385, 175] on div at bounding box center [566, 241] width 725 height 415
click at [602, 189] on div ".. MOST POPULAR🔥 Button" at bounding box center [569, 182] width 85 height 16
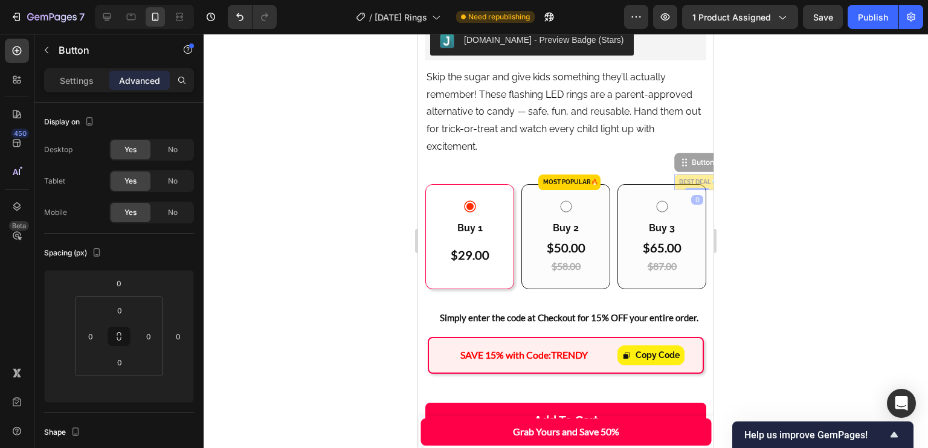
drag, startPoint x: 668, startPoint y: 190, endPoint x: 654, endPoint y: 172, distance: 22.4
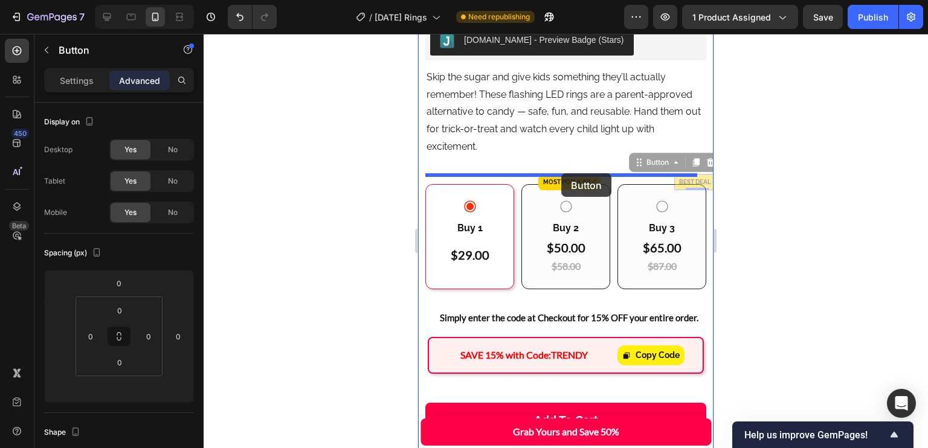
drag, startPoint x: 648, startPoint y: 172, endPoint x: 561, endPoint y: 173, distance: 87.0
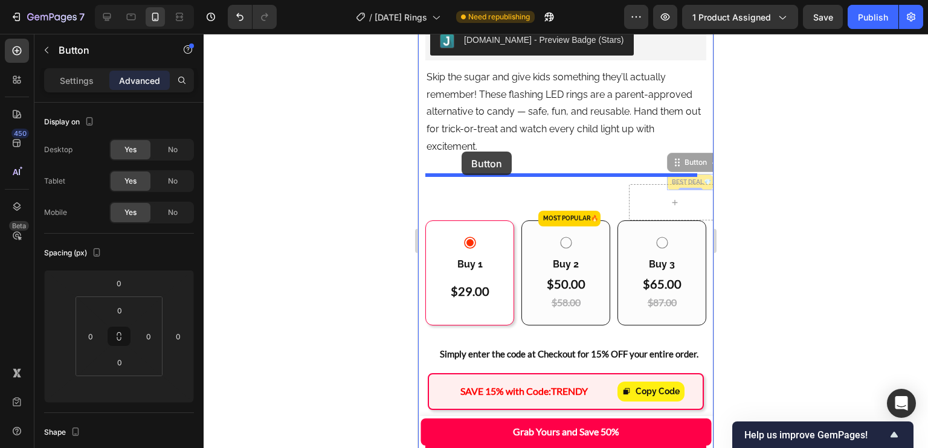
drag, startPoint x: 667, startPoint y: 173, endPoint x: 461, endPoint y: 157, distance: 206.7
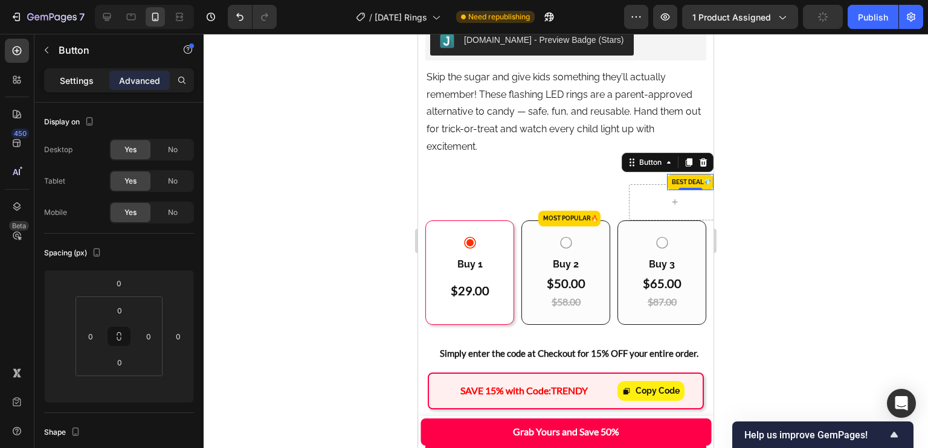
click at [75, 82] on p "Settings" at bounding box center [77, 80] width 34 height 13
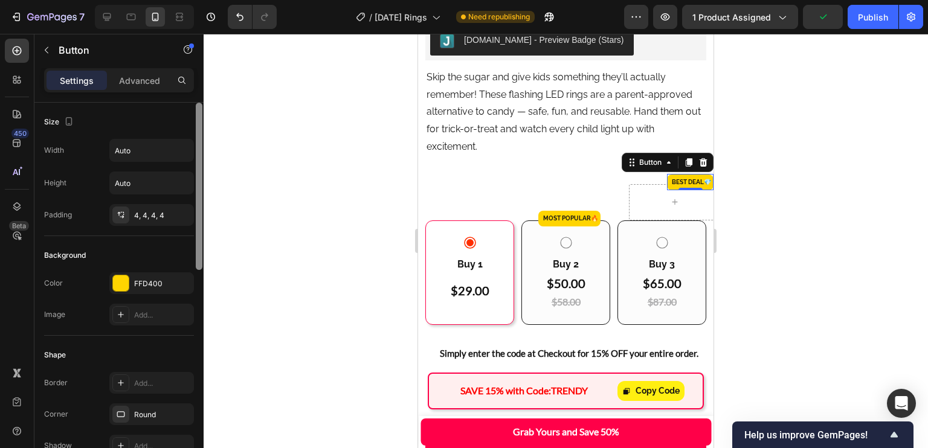
click at [196, 225] on div at bounding box center [199, 186] width 7 height 167
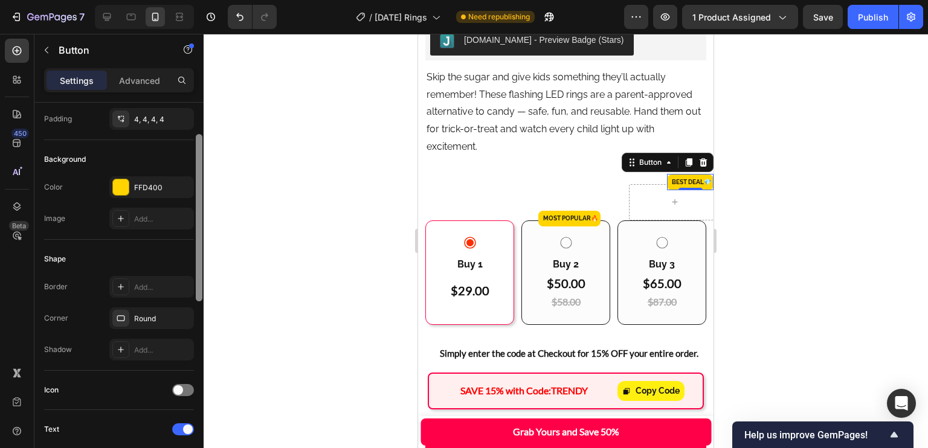
scroll to position [54, 0]
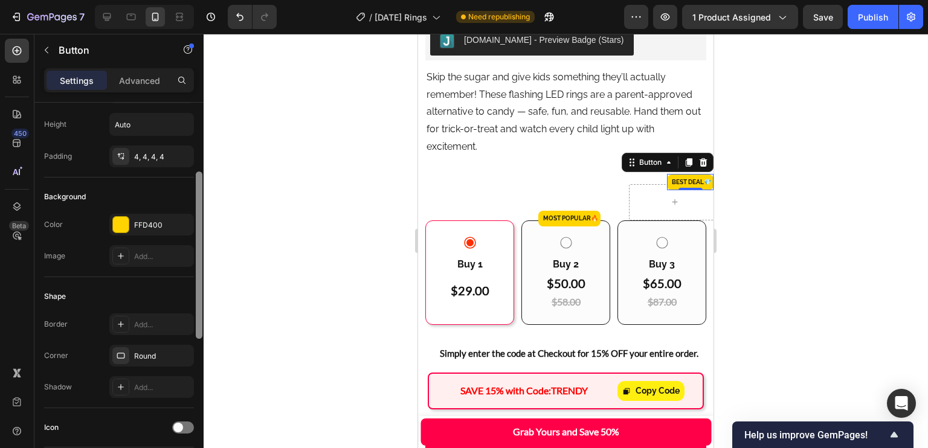
drag, startPoint x: 199, startPoint y: 258, endPoint x: 207, endPoint y: 248, distance: 12.6
click at [207, 0] on div "7 Version history / [DATE] Rings Need republishing Preview 1 product assigned S…" at bounding box center [464, 0] width 928 height 0
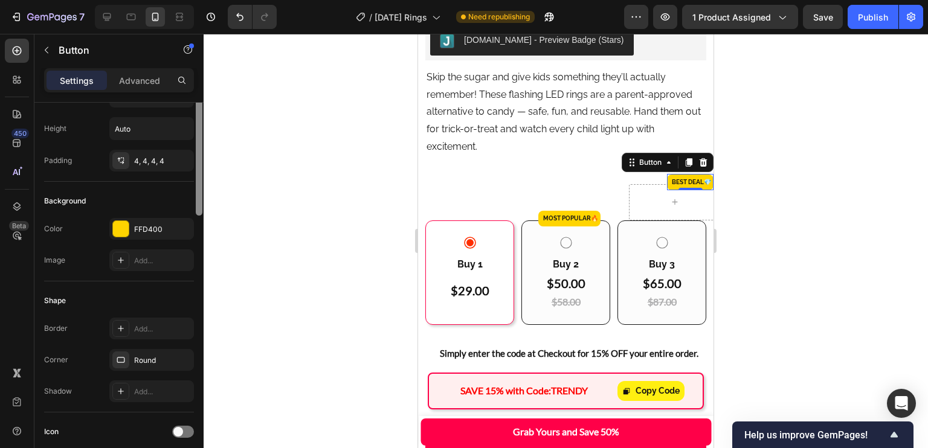
scroll to position [0, 0]
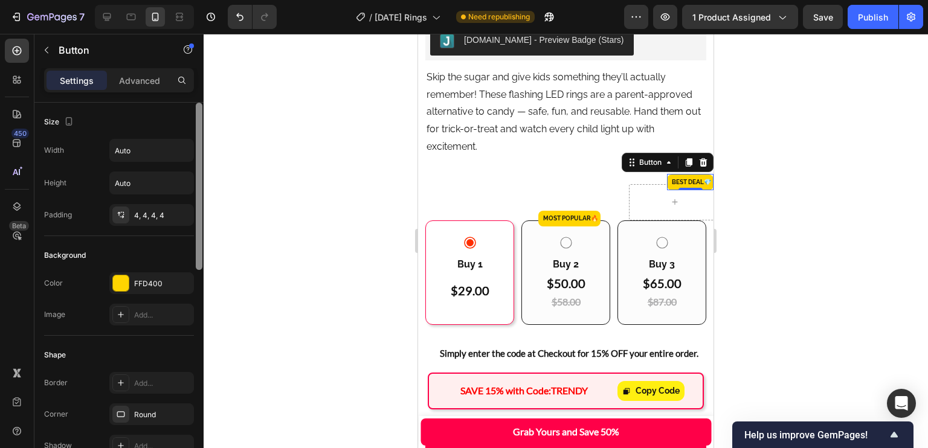
drag, startPoint x: 196, startPoint y: 208, endPoint x: 199, endPoint y: 177, distance: 31.0
click at [199, 177] on div at bounding box center [199, 186] width 7 height 167
click at [153, 152] on input "Auto" at bounding box center [151, 151] width 83 height 22
click at [186, 149] on icon "button" at bounding box center [182, 150] width 12 height 12
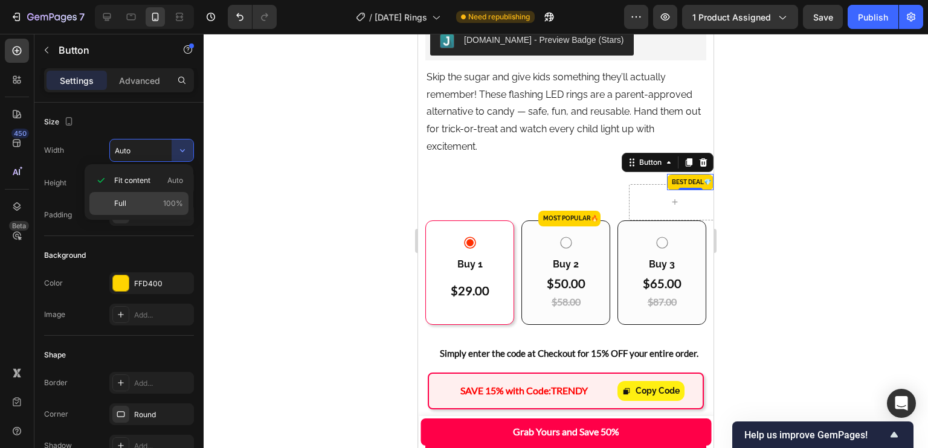
click at [173, 204] on span "100%" at bounding box center [173, 203] width 20 height 11
click at [173, 204] on div "4, 4, 4, 4" at bounding box center [151, 215] width 85 height 22
type input "100%"
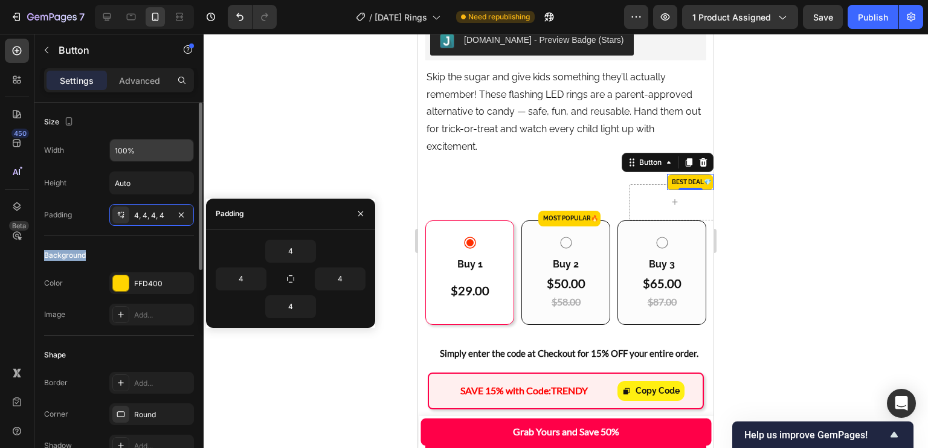
click at [164, 152] on input "100%" at bounding box center [151, 151] width 83 height 22
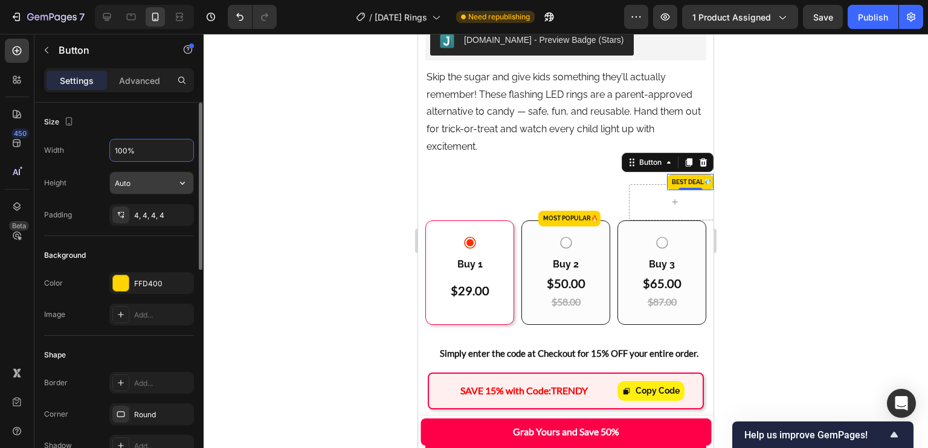
click at [163, 180] on input "Auto" at bounding box center [151, 183] width 83 height 22
click at [188, 179] on icon "button" at bounding box center [182, 183] width 12 height 12
click at [183, 166] on div "Width 100% Height Auto Padding 4, 4, 4, 4" at bounding box center [119, 182] width 150 height 87
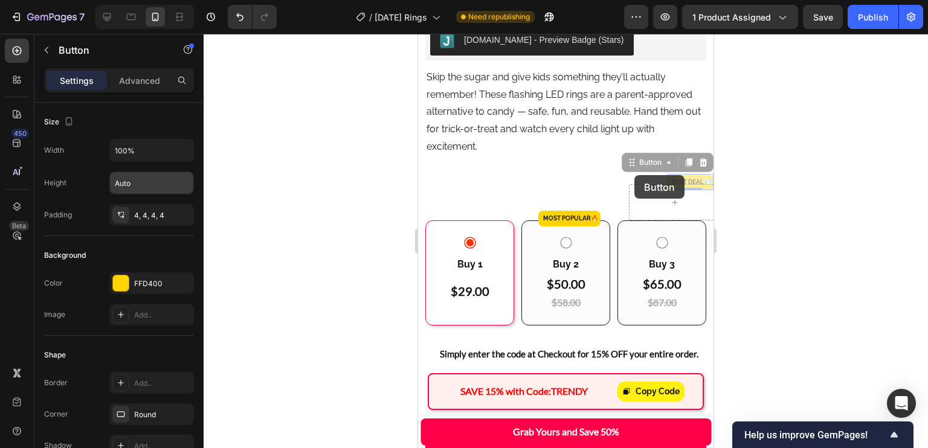
drag, startPoint x: 623, startPoint y: 169, endPoint x: 603, endPoint y: 205, distance: 41.4
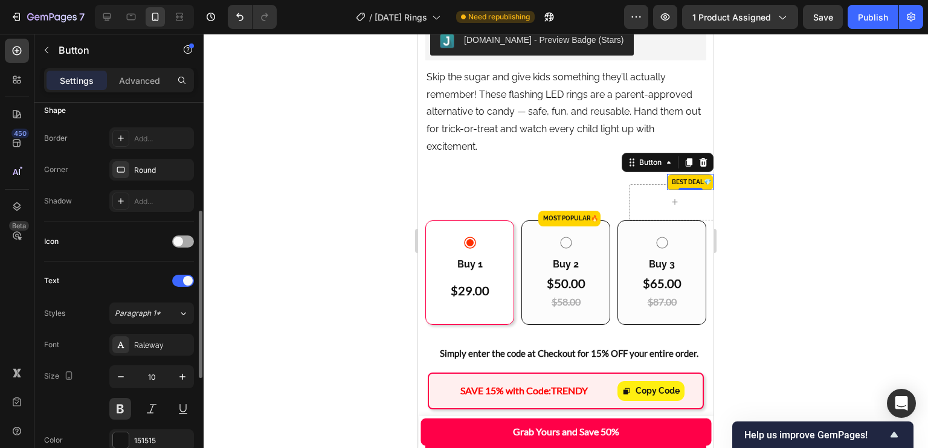
scroll to position [244, 0]
click at [637, 168] on div "Button" at bounding box center [650, 162] width 27 height 11
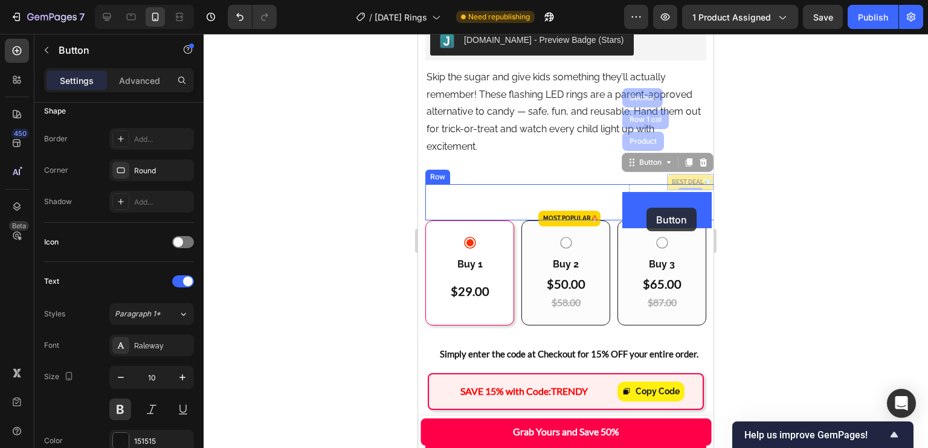
drag, startPoint x: 636, startPoint y: 171, endPoint x: 647, endPoint y: 208, distance: 38.4
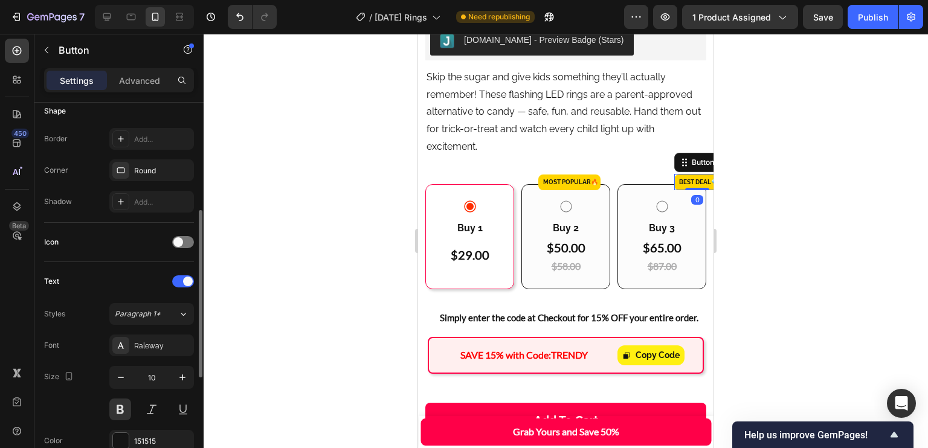
drag, startPoint x: 139, startPoint y: 78, endPoint x: 193, endPoint y: 200, distance: 133.6
click at [138, 78] on p "Advanced" at bounding box center [139, 80] width 41 height 13
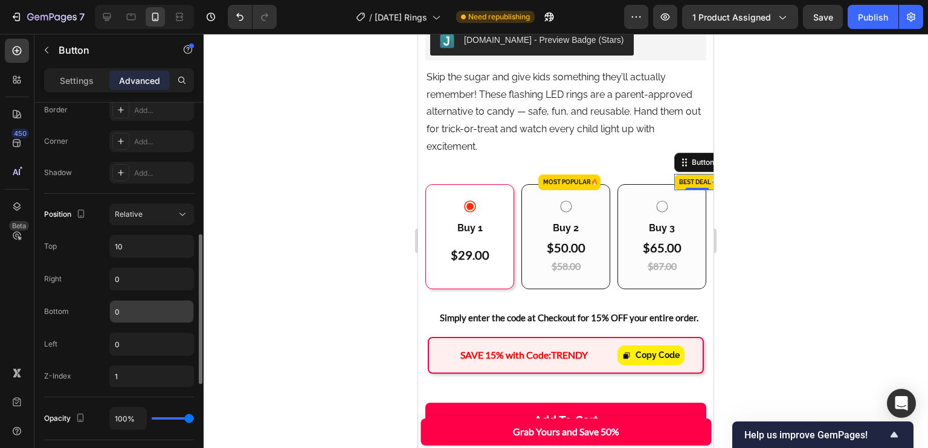
scroll to position [357, 0]
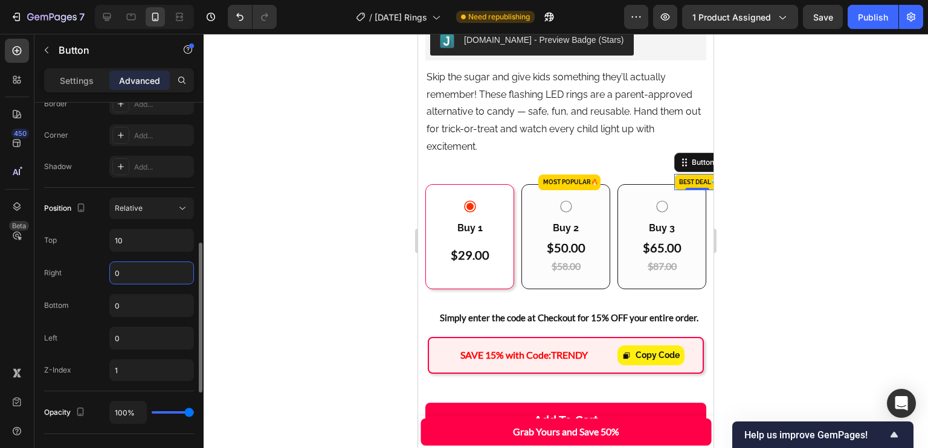
click at [148, 279] on input "0" at bounding box center [151, 273] width 83 height 22
type input "24"
click at [228, 15] on button "Undo/Redo" at bounding box center [240, 17] width 24 height 24
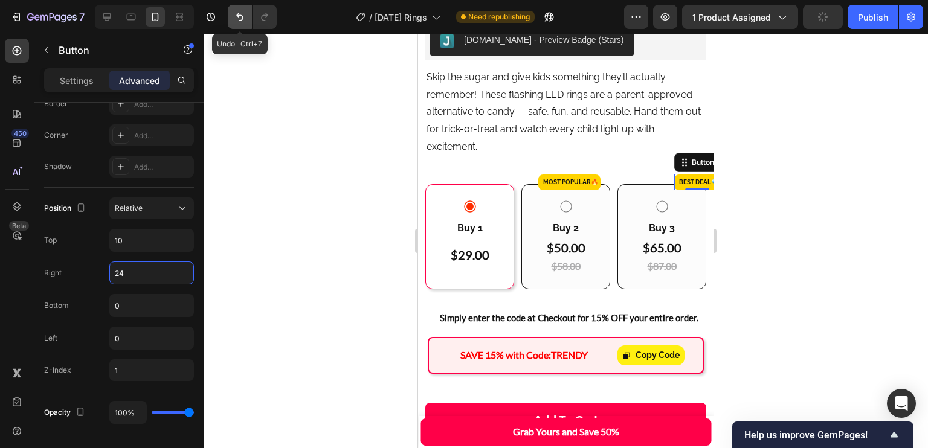
click at [228, 15] on button "Undo/Redo" at bounding box center [240, 17] width 24 height 24
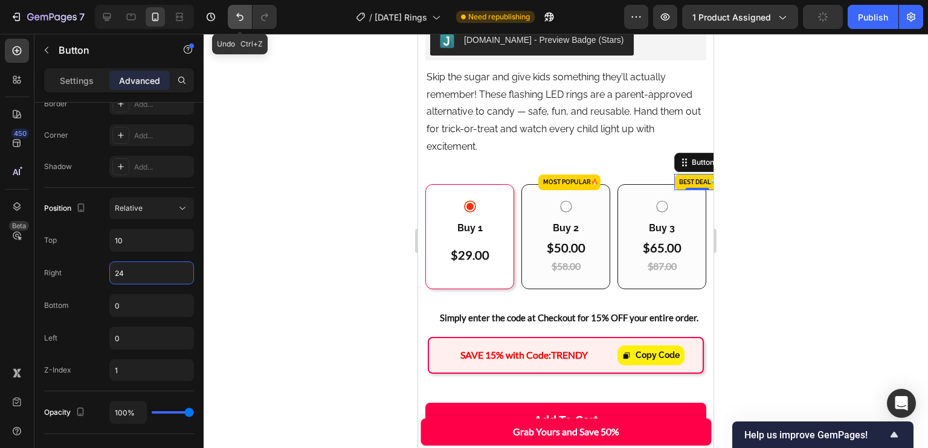
click at [228, 15] on button "Undo/Redo" at bounding box center [240, 17] width 24 height 24
type input "0"
click at [228, 15] on button "Undo/Redo" at bounding box center [240, 17] width 24 height 24
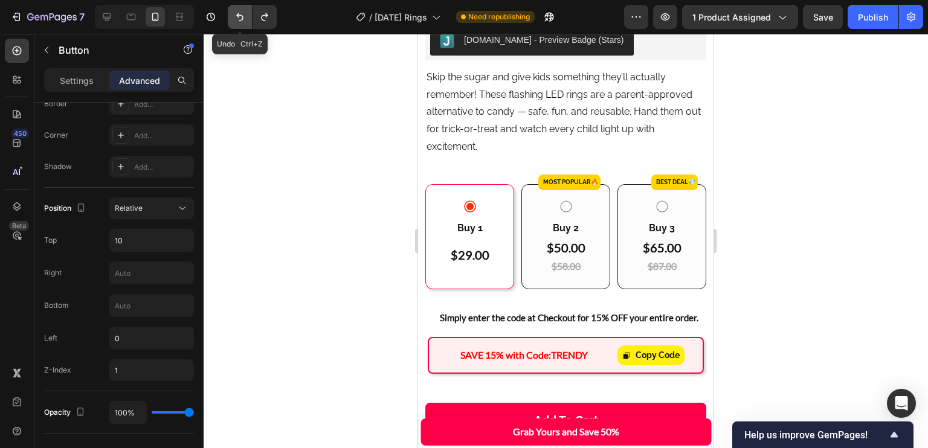
click at [228, 15] on button "Undo/Redo" at bounding box center [240, 17] width 24 height 24
type input "18"
click at [228, 15] on button "Undo/Redo" at bounding box center [240, 17] width 24 height 24
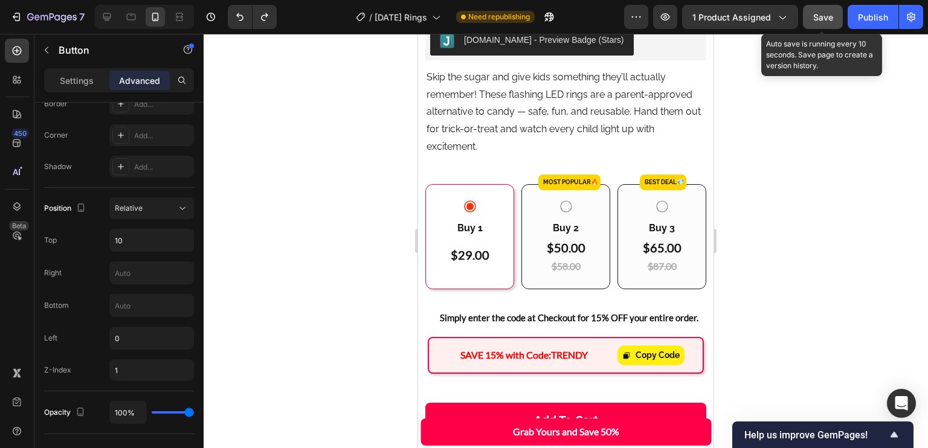
click at [817, 13] on span "Save" at bounding box center [823, 17] width 20 height 10
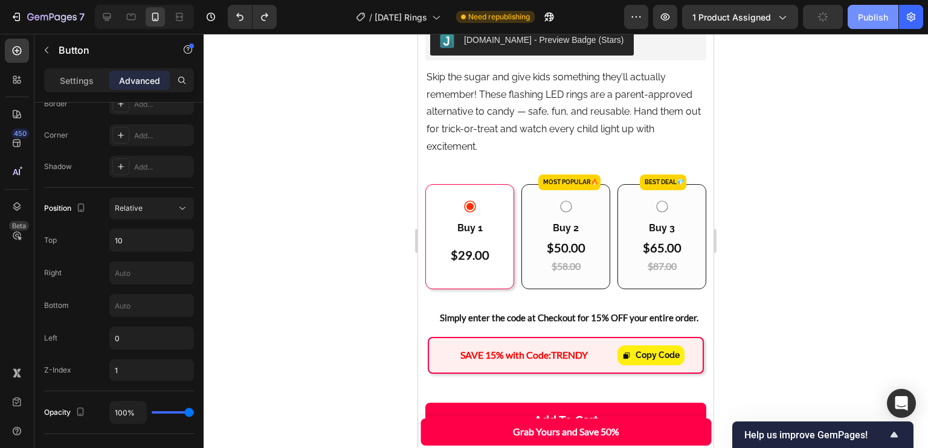
click at [887, 14] on div "Publish" at bounding box center [873, 17] width 30 height 13
click at [613, 178] on div "MOST POPULAR🔥 Button .. MOST POPULAR🔥 Button .. Best DEAL 💎 Button Row" at bounding box center [573, 176] width 296 height 17
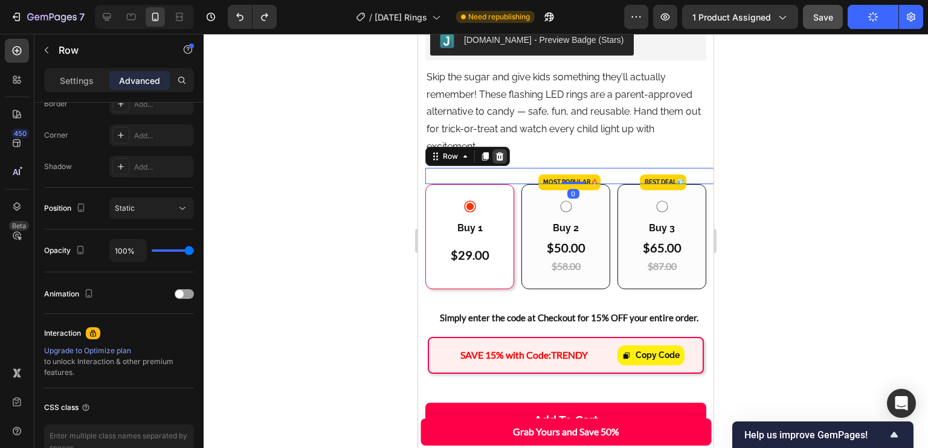
scroll to position [0, 0]
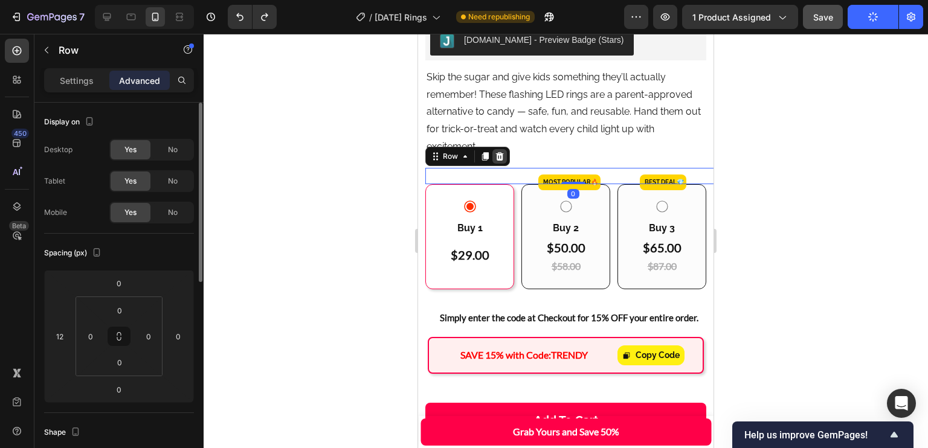
click at [505, 159] on div at bounding box center [500, 156] width 15 height 15
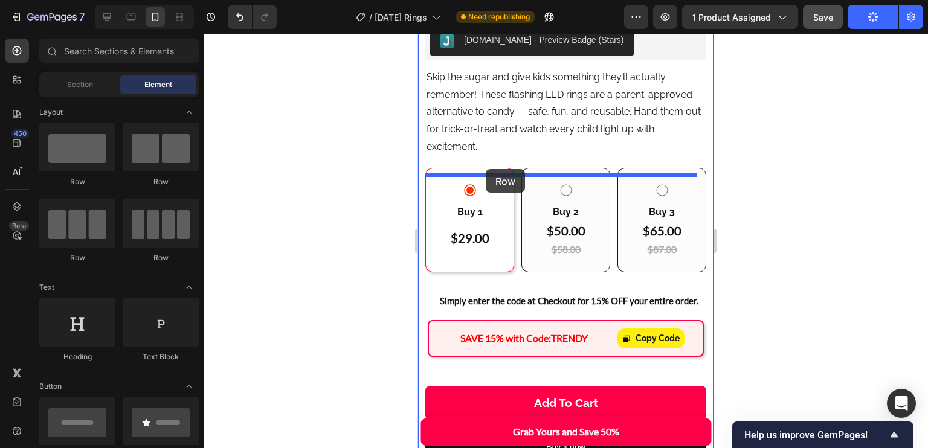
drag, startPoint x: 513, startPoint y: 253, endPoint x: 836, endPoint y: 224, distance: 324.0
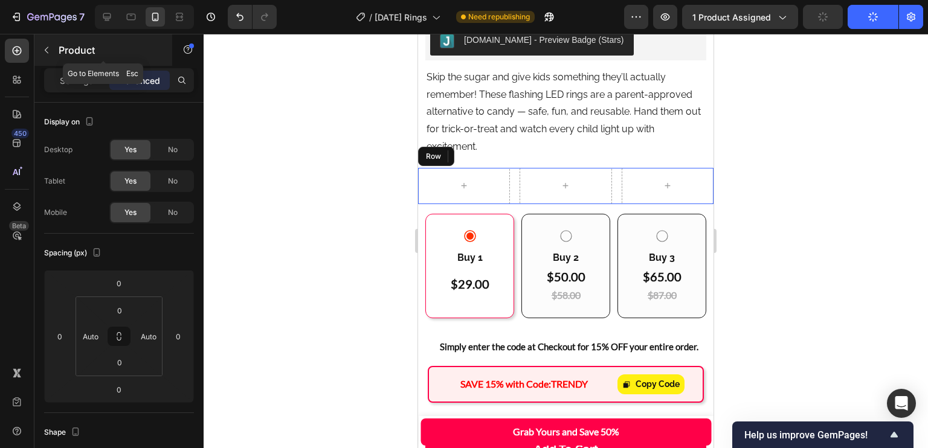
click at [64, 44] on p "Product" at bounding box center [110, 50] width 103 height 15
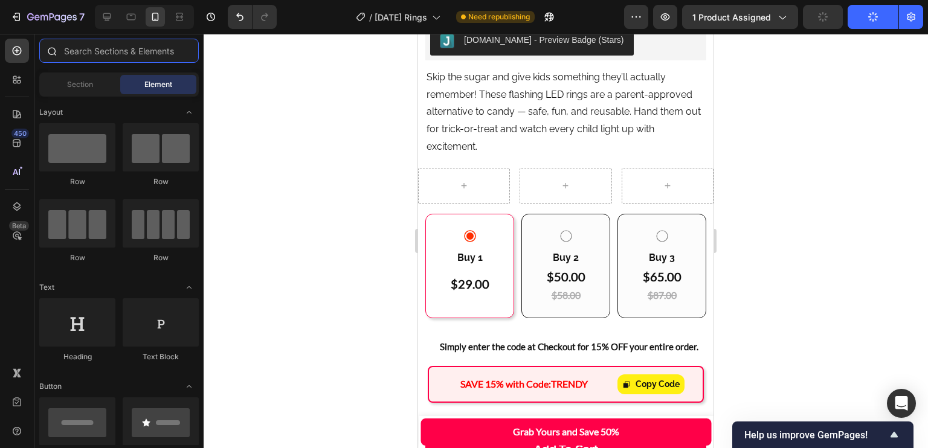
click at [162, 57] on input "text" at bounding box center [119, 51] width 160 height 24
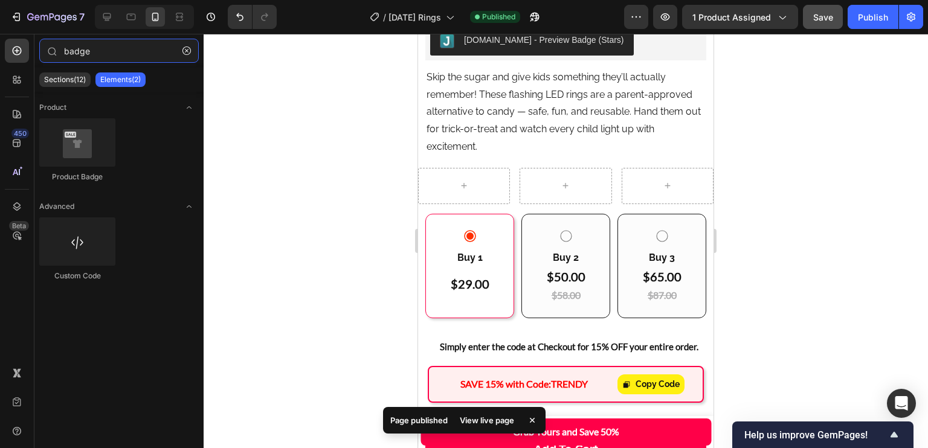
type input "badge"
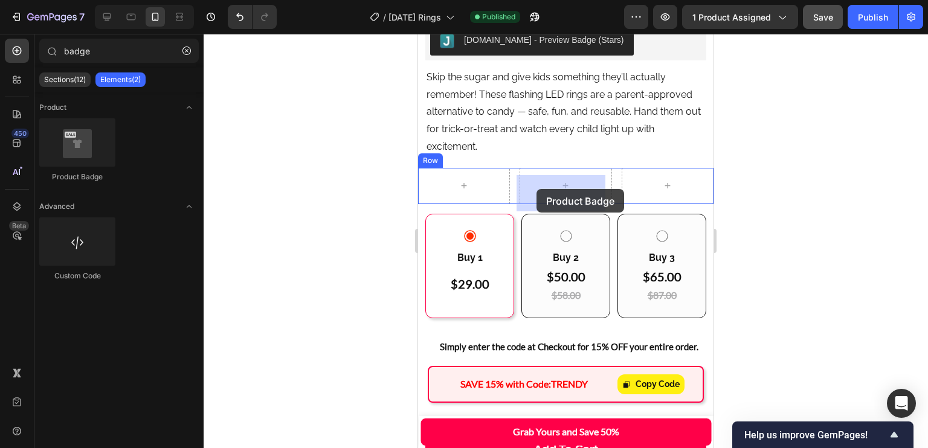
drag, startPoint x: 680, startPoint y: 224, endPoint x: 1245, endPoint y: 462, distance: 612.4
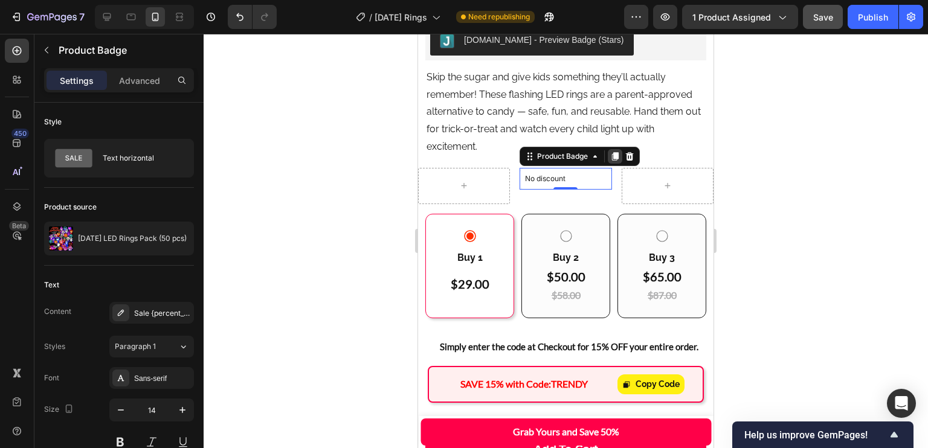
click at [613, 161] on icon at bounding box center [615, 156] width 7 height 8
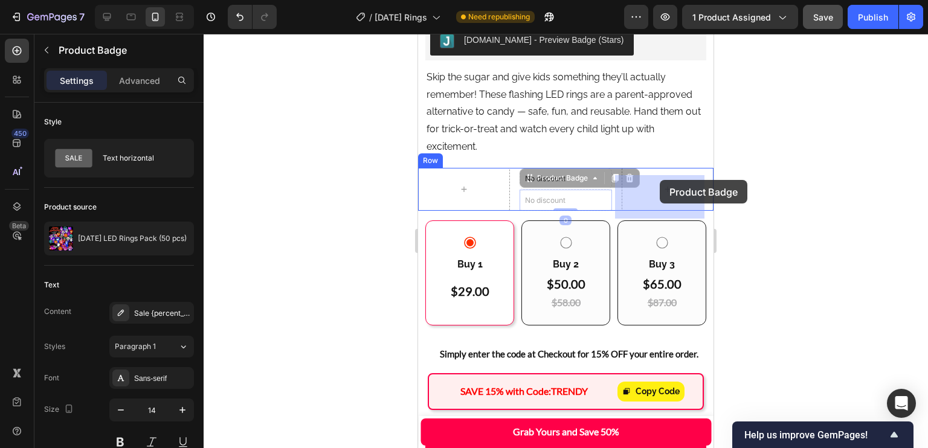
drag, startPoint x: 534, startPoint y: 189, endPoint x: 1188, endPoint y: 444, distance: 701.6
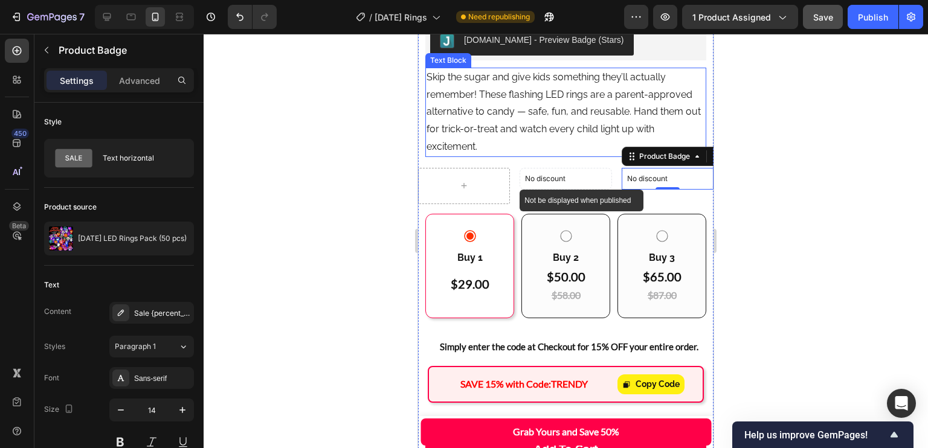
click at [595, 179] on div "No discount" at bounding box center [565, 179] width 91 height 21
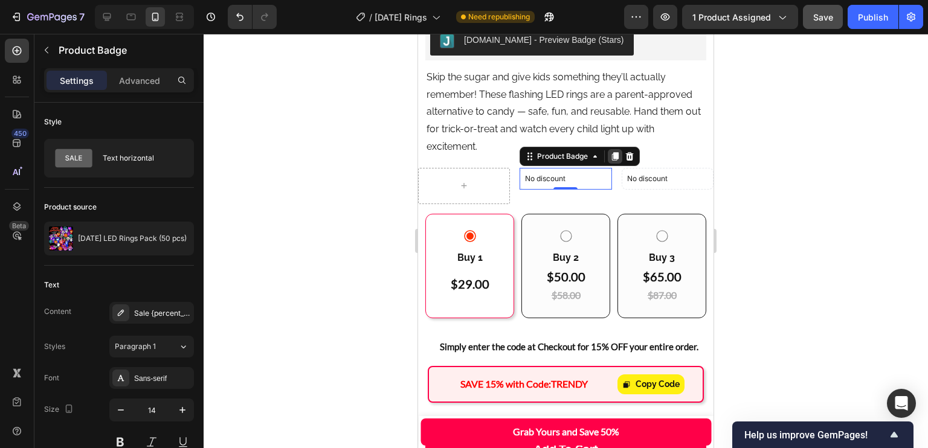
click at [610, 161] on icon at bounding box center [615, 157] width 10 height 10
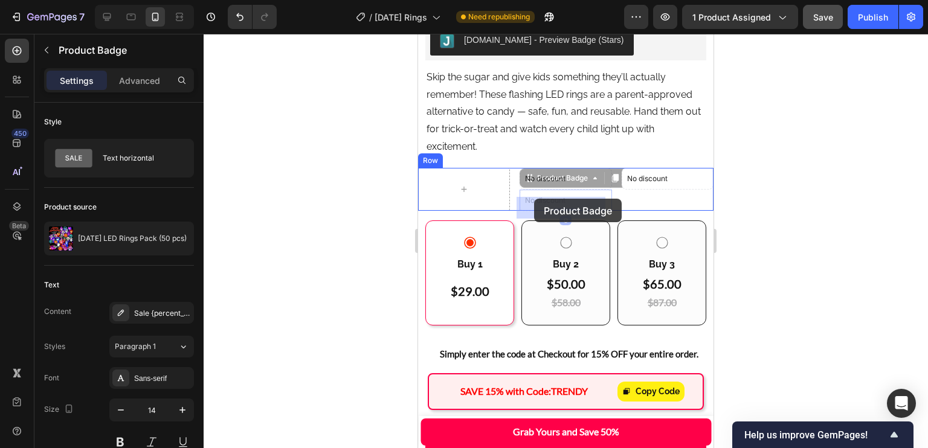
drag, startPoint x: 532, startPoint y: 186, endPoint x: 534, endPoint y: 199, distance: 13.4
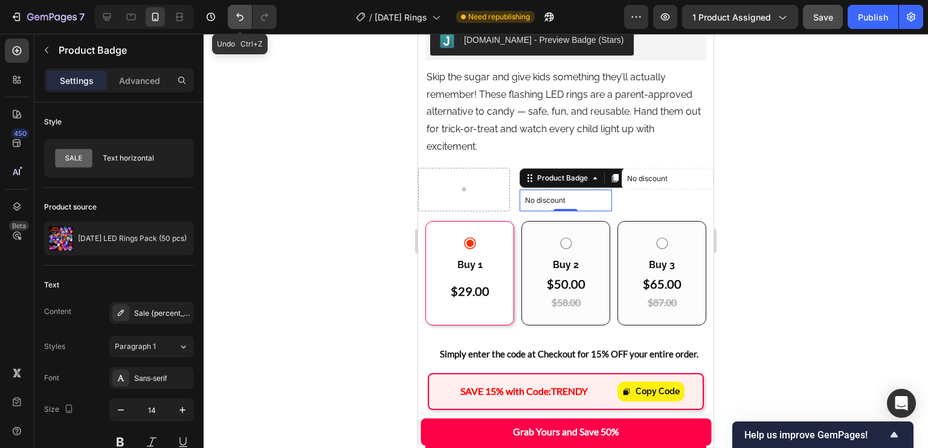
click at [246, 16] on button "Undo/Redo" at bounding box center [240, 17] width 24 height 24
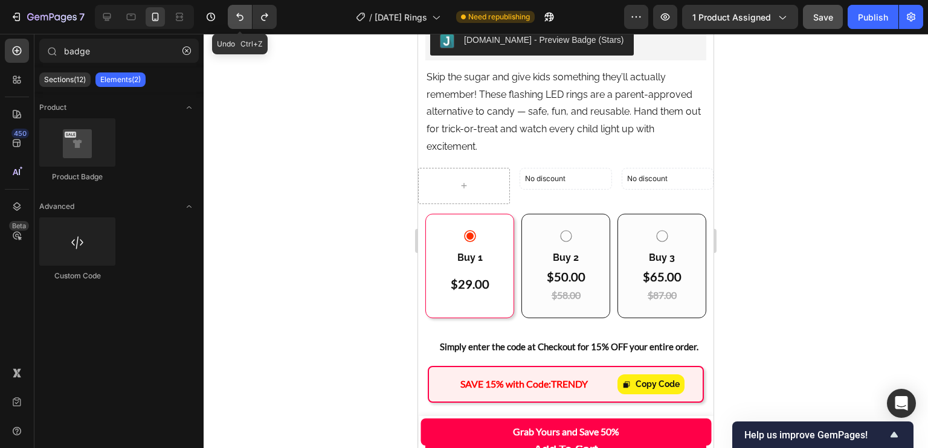
click at [246, 16] on button "Undo/Redo" at bounding box center [240, 17] width 24 height 24
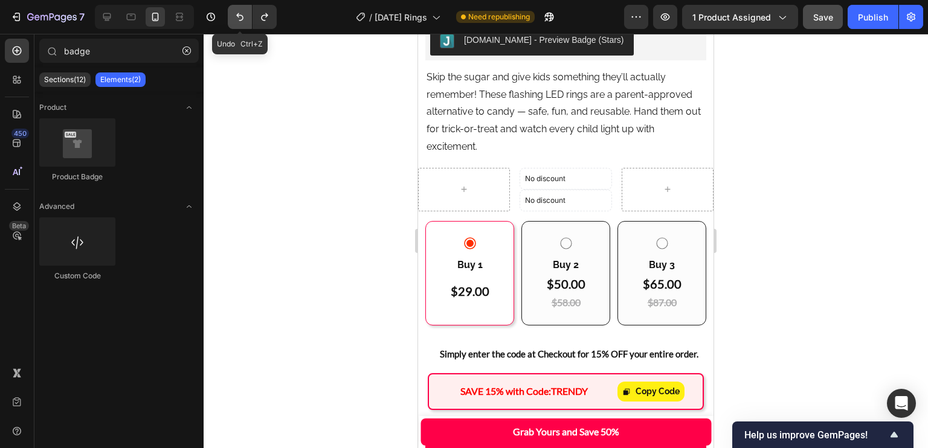
click at [246, 16] on button "Undo/Redo" at bounding box center [240, 17] width 24 height 24
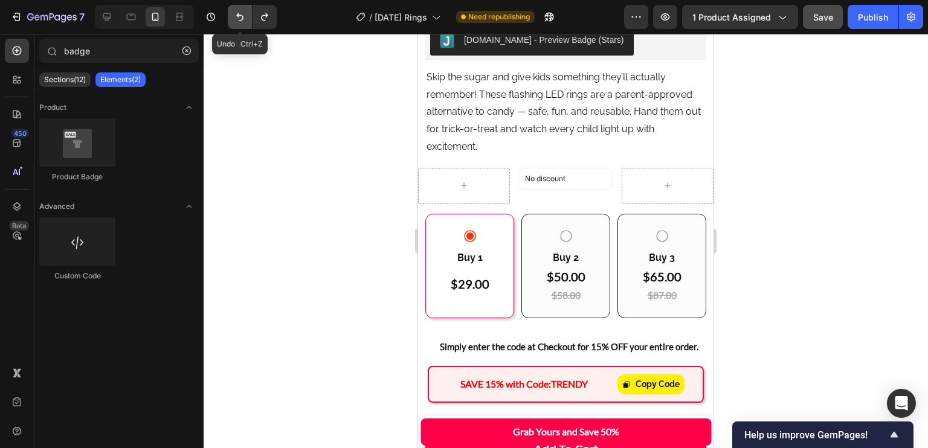
click at [246, 16] on button "Undo/Redo" at bounding box center [240, 17] width 24 height 24
click at [184, 53] on icon "button" at bounding box center [187, 51] width 8 height 8
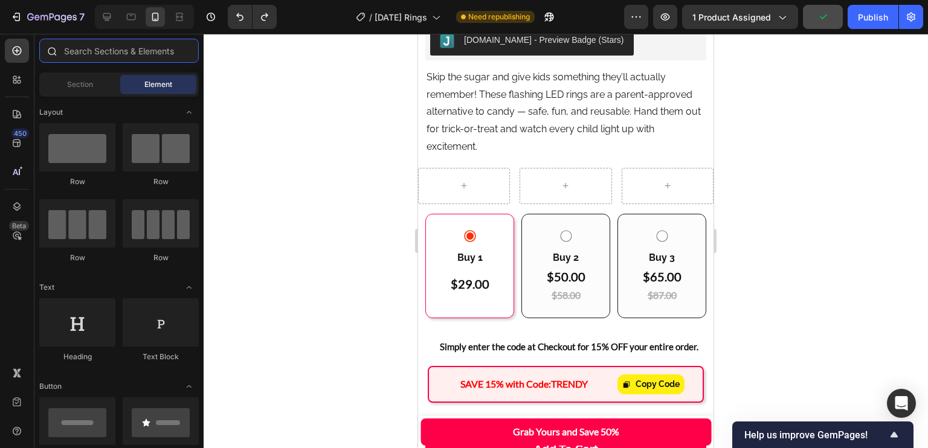
click at [152, 50] on input "text" at bounding box center [119, 51] width 160 height 24
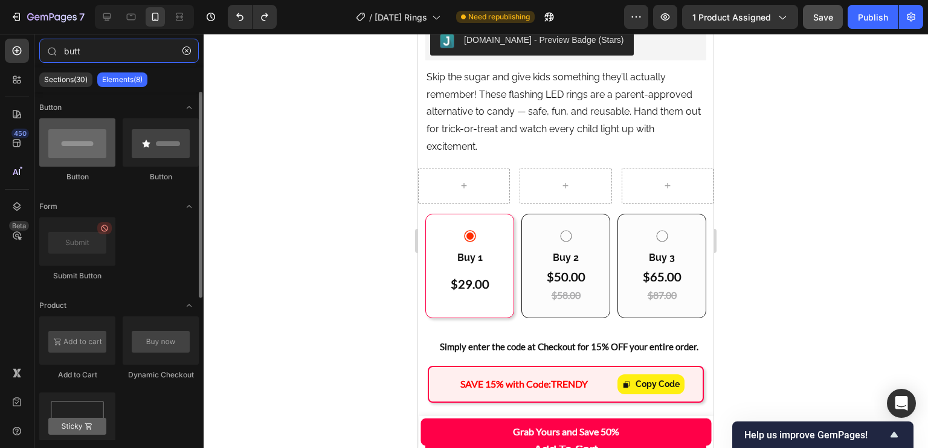
type input "butt"
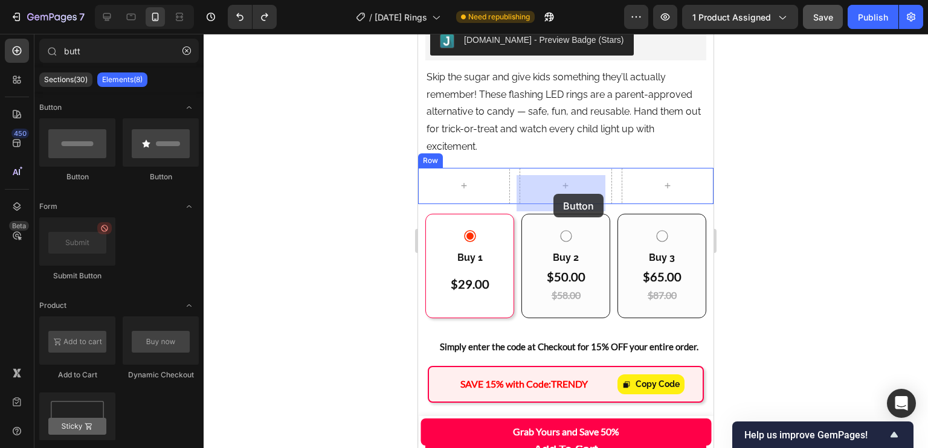
drag, startPoint x: 498, startPoint y: 183, endPoint x: 551, endPoint y: 195, distance: 53.9
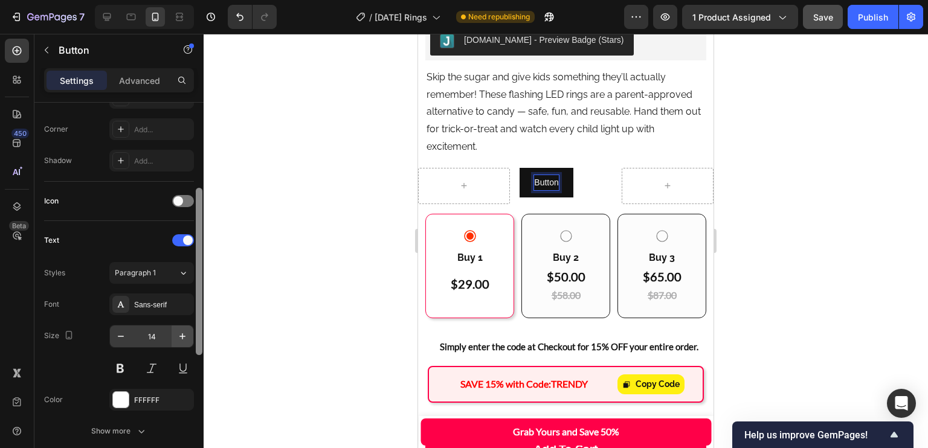
scroll to position [333, 0]
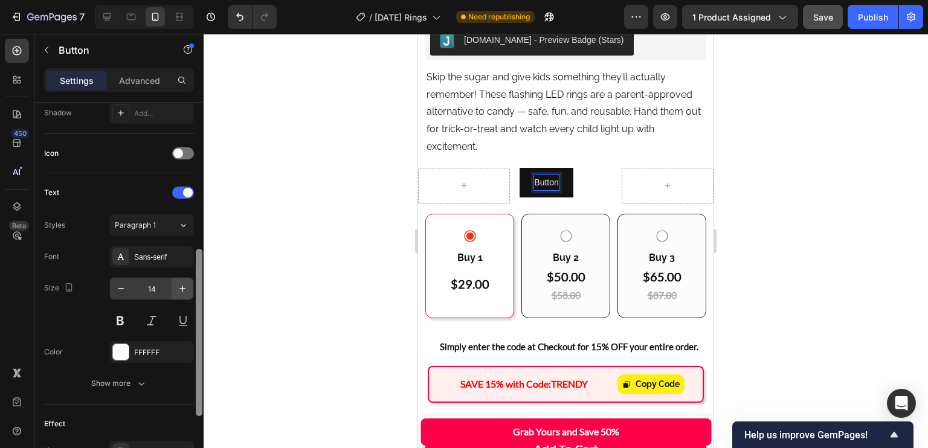
drag, startPoint x: 198, startPoint y: 152, endPoint x: 184, endPoint y: 299, distance: 147.6
click at [184, 299] on div "Size Width Auto Height Auto Padding 12, 24, 12, 24 Background Color 121212 Imag…" at bounding box center [118, 293] width 169 height 380
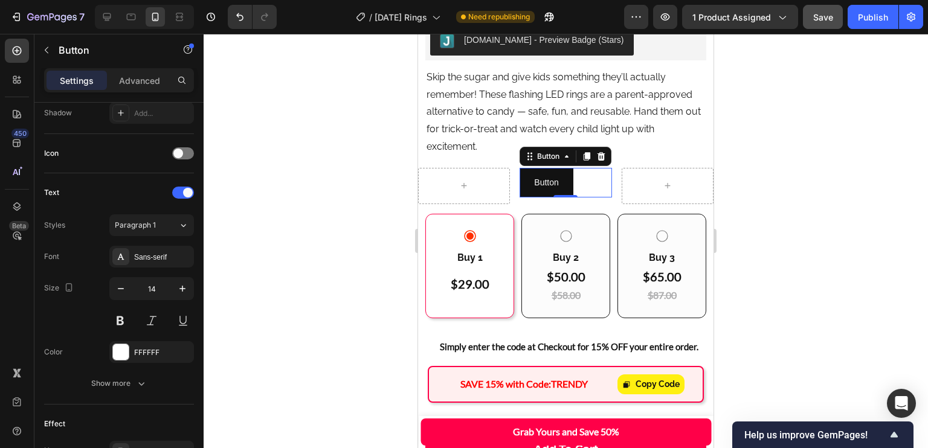
scroll to position [484, 0]
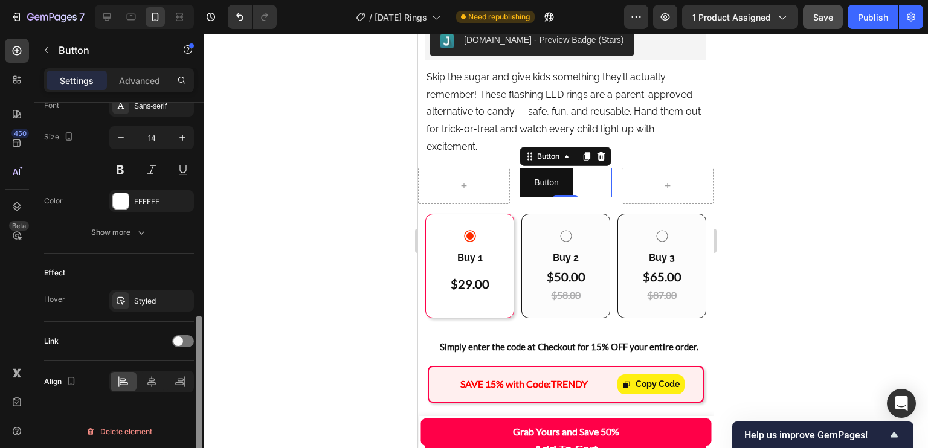
drag, startPoint x: 199, startPoint y: 343, endPoint x: 200, endPoint y: 367, distance: 24.2
click at [200, 367] on div at bounding box center [199, 399] width 7 height 167
click at [147, 377] on icon at bounding box center [152, 382] width 12 height 12
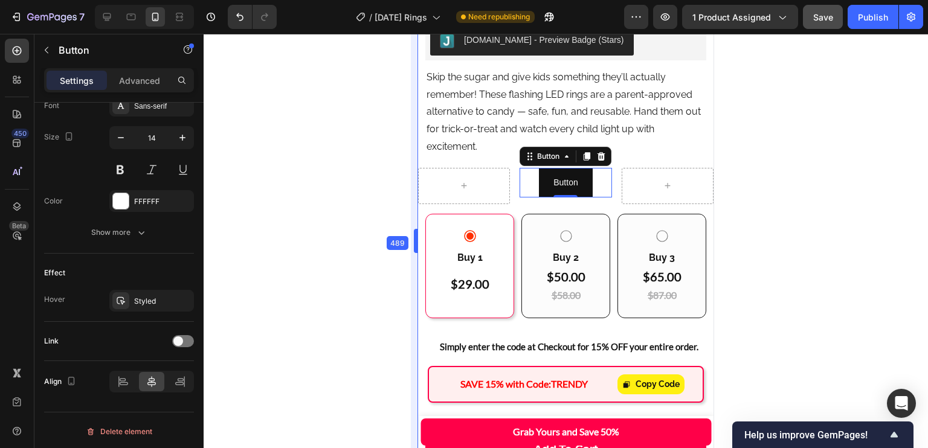
drag, startPoint x: 413, startPoint y: 226, endPoint x: 346, endPoint y: 219, distance: 68.0
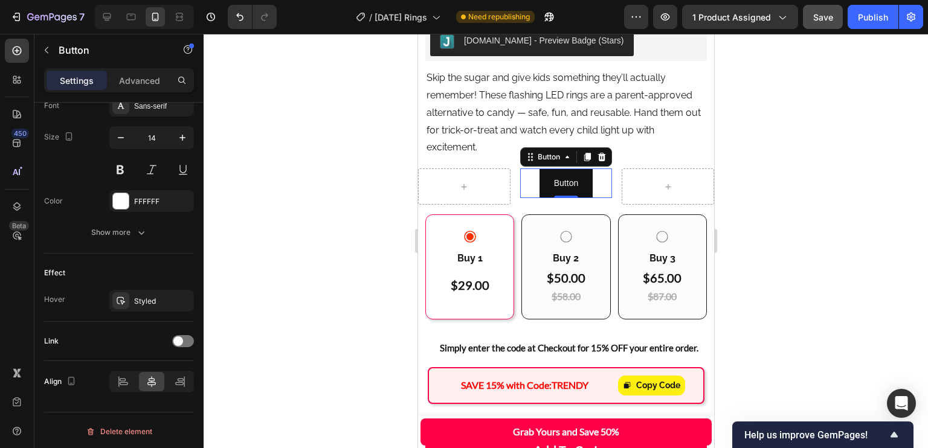
scroll to position [617, 0]
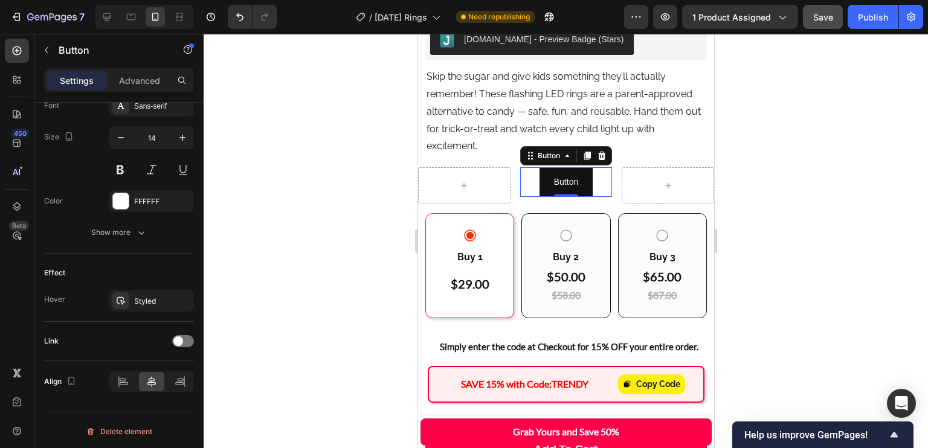
drag, startPoint x: 346, startPoint y: 219, endPoint x: 309, endPoint y: 217, distance: 36.3
click at [309, 217] on div at bounding box center [566, 241] width 725 height 415
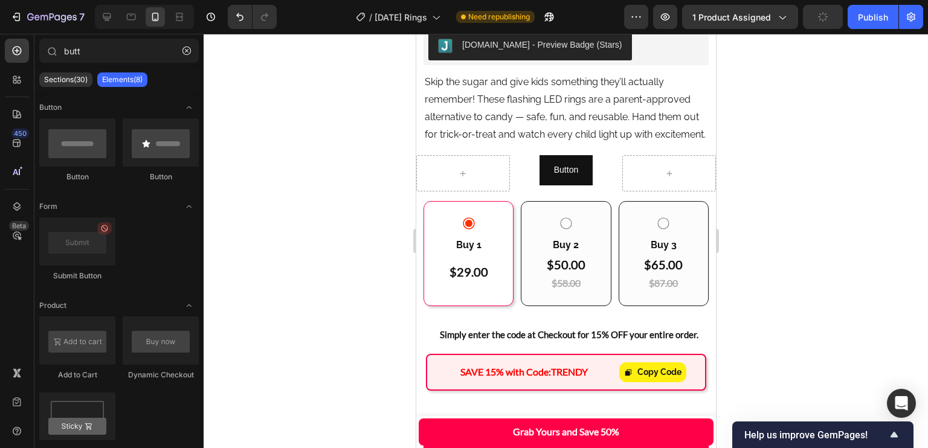
drag, startPoint x: 380, startPoint y: 224, endPoint x: 366, endPoint y: 222, distance: 14.1
click at [366, 222] on div at bounding box center [566, 241] width 725 height 415
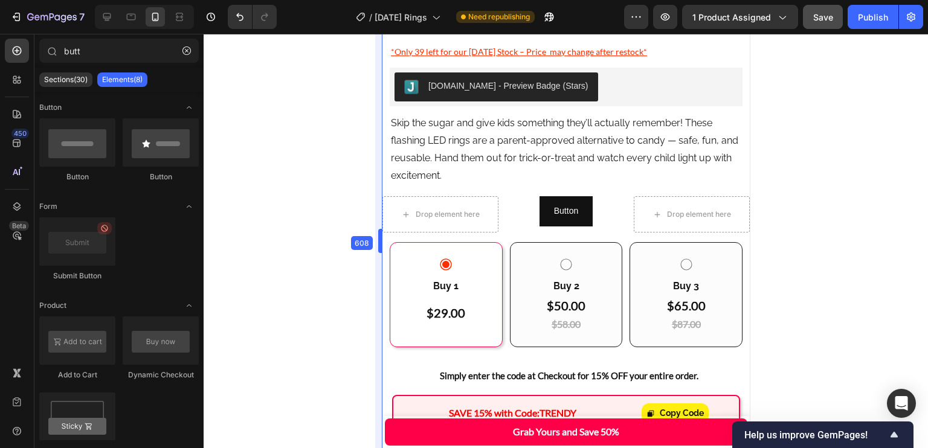
scroll to position [702, 0]
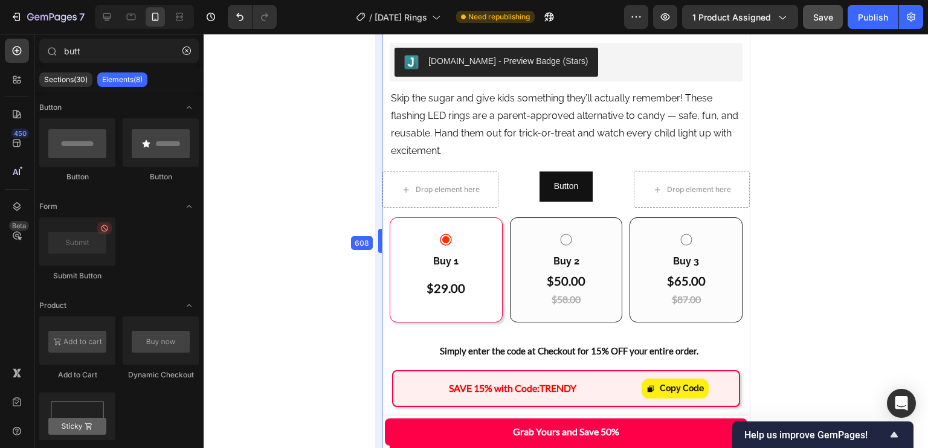
drag, startPoint x: 413, startPoint y: 232, endPoint x: 343, endPoint y: 229, distance: 70.8
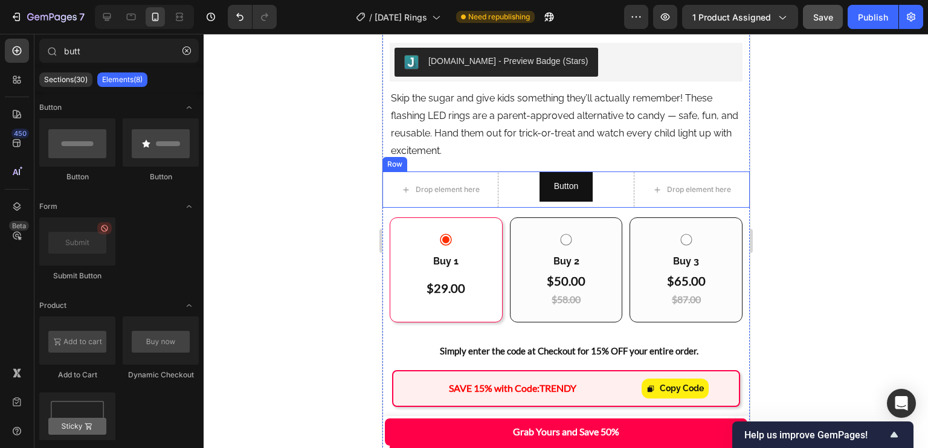
click at [496, 176] on div "Drop element here Button Button Drop element here Row" at bounding box center [565, 190] width 367 height 36
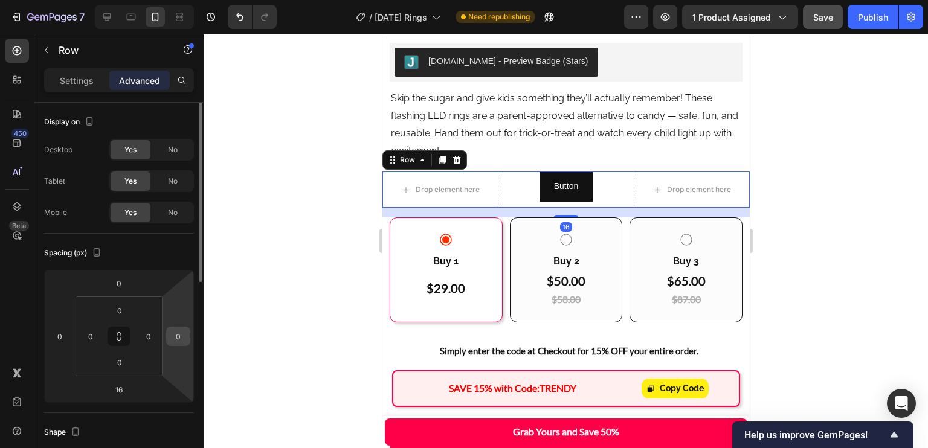
click at [183, 334] on input "0" at bounding box center [178, 337] width 18 height 18
type input "12"
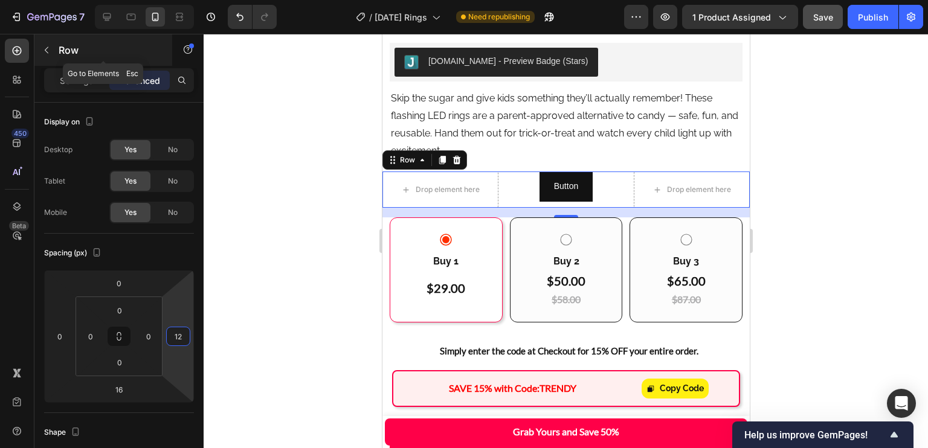
click at [65, 57] on div "Row" at bounding box center [103, 49] width 138 height 31
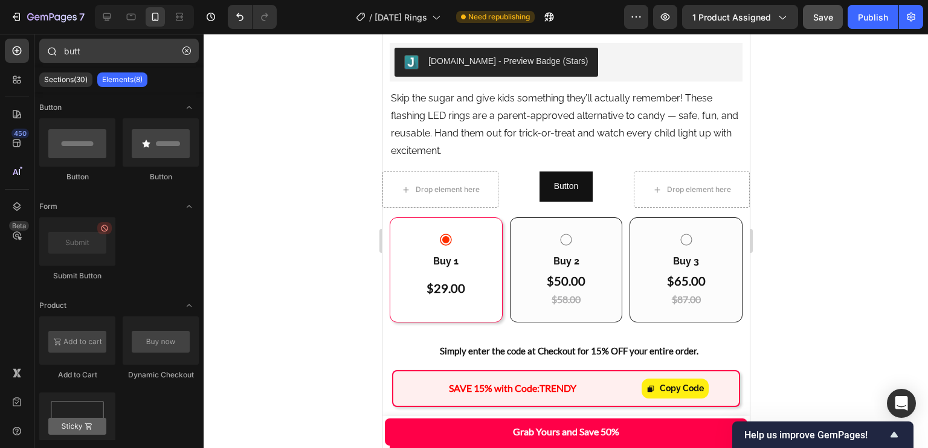
click at [185, 50] on icon "button" at bounding box center [187, 51] width 8 height 8
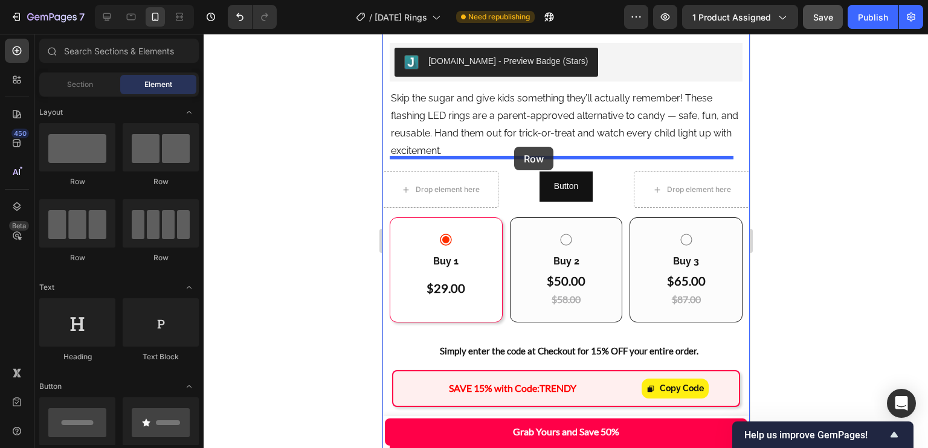
drag, startPoint x: 499, startPoint y: 185, endPoint x: 514, endPoint y: 147, distance: 41.0
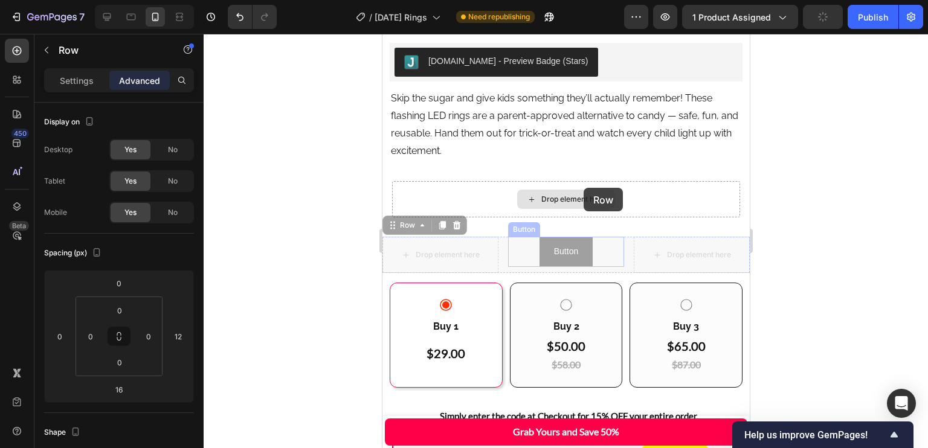
scroll to position [424, 0]
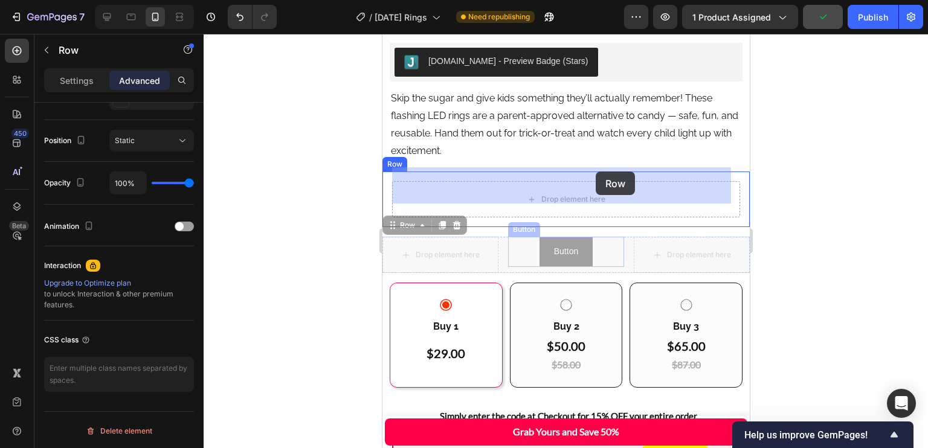
drag, startPoint x: 497, startPoint y: 239, endPoint x: 595, endPoint y: 172, distance: 118.7
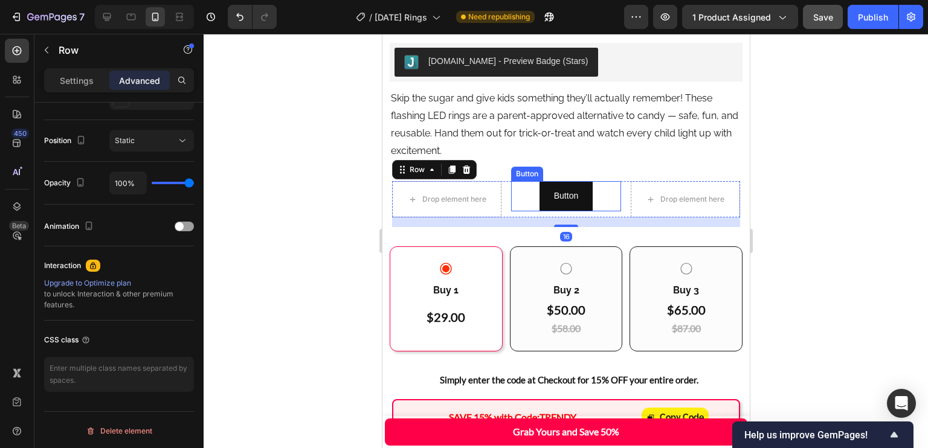
click at [600, 183] on div "Button Button" at bounding box center [565, 196] width 109 height 30
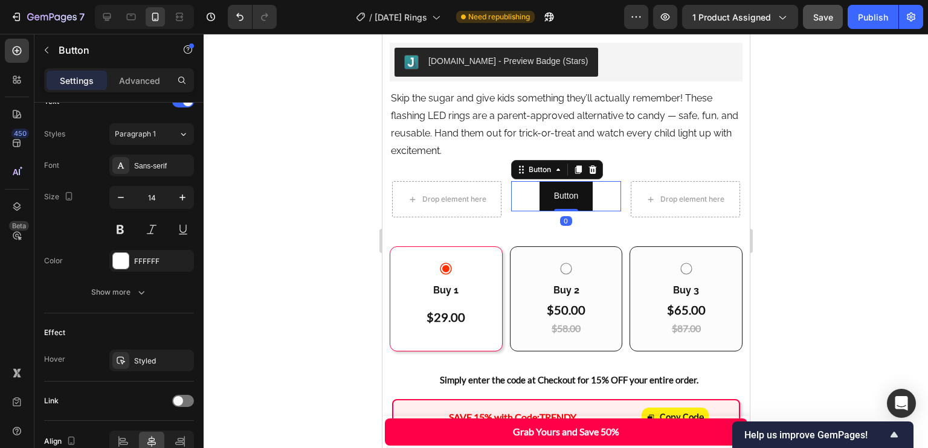
scroll to position [0, 0]
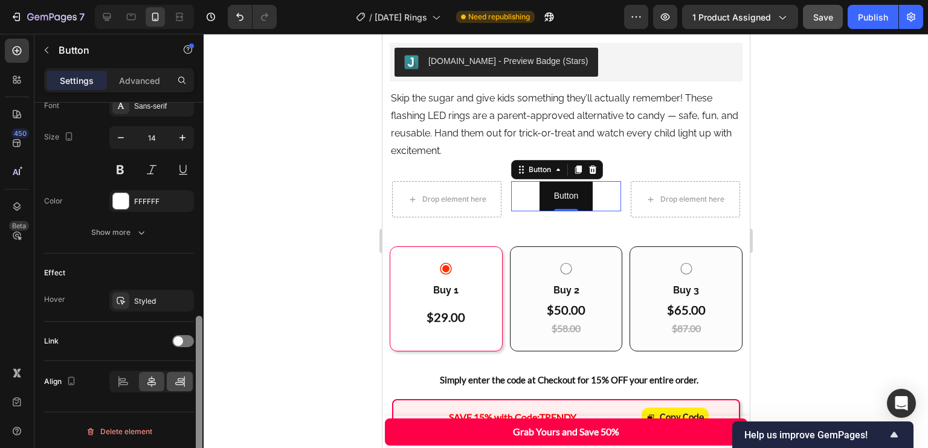
drag, startPoint x: 199, startPoint y: 171, endPoint x: 188, endPoint y: 395, distance: 223.9
click at [201, 412] on div at bounding box center [199, 399] width 7 height 167
click at [196, 405] on div at bounding box center [199, 399] width 7 height 167
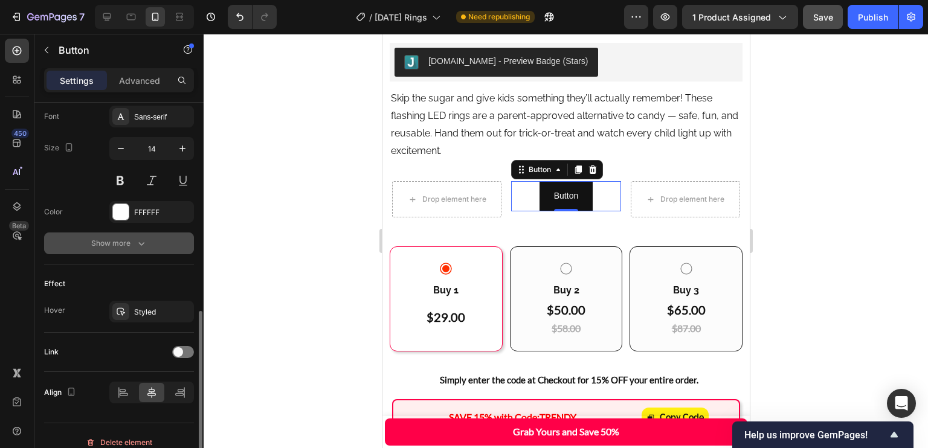
click at [148, 241] on button "Show more" at bounding box center [119, 244] width 150 height 22
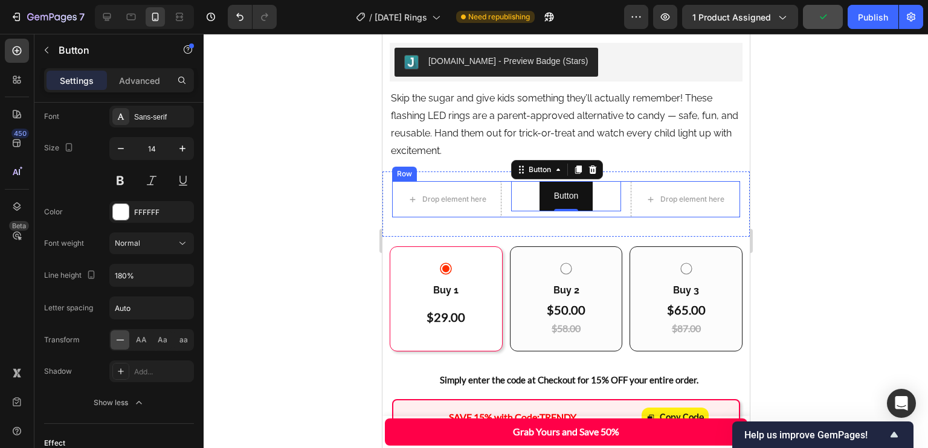
click at [511, 199] on div "Button Button 0" at bounding box center [565, 199] width 109 height 36
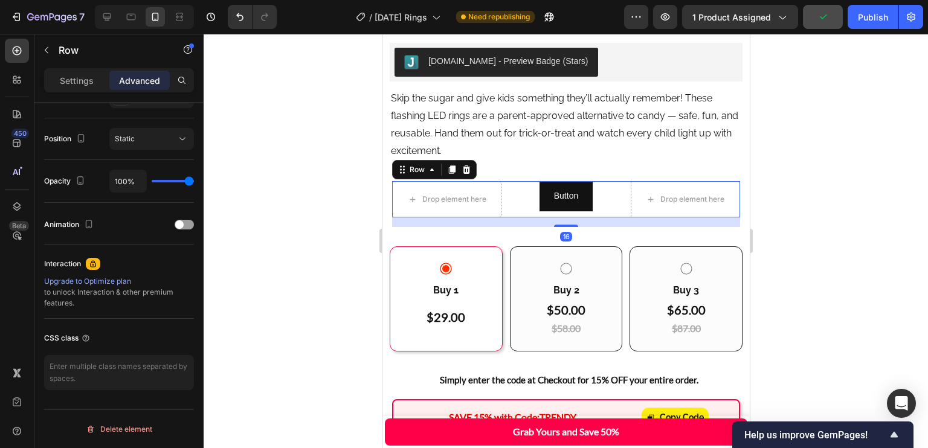
scroll to position [0, 0]
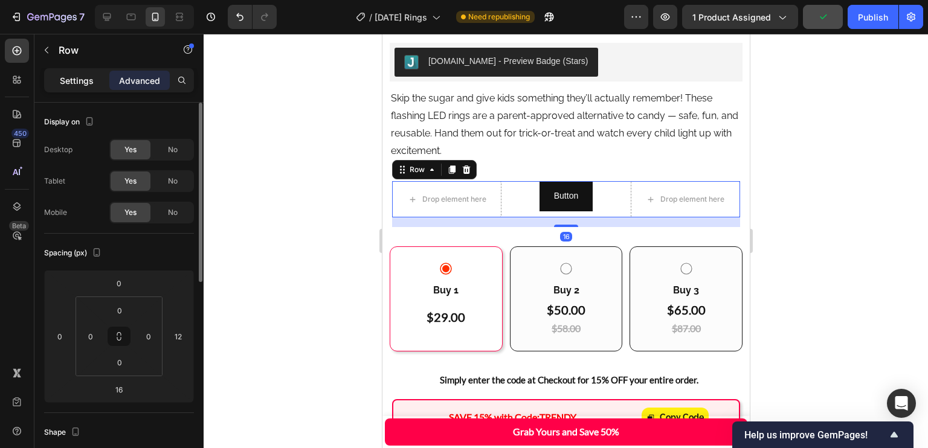
click at [77, 81] on p "Settings" at bounding box center [77, 80] width 34 height 13
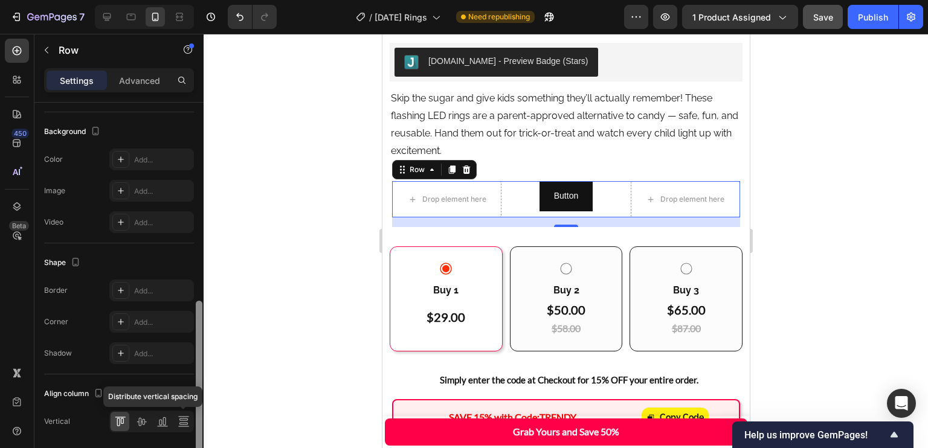
scroll to position [460, 0]
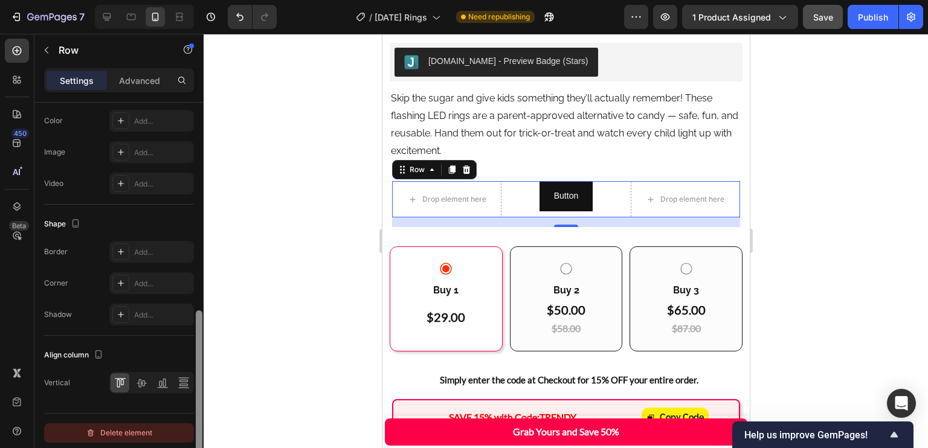
drag, startPoint x: 197, startPoint y: 217, endPoint x: 184, endPoint y: 425, distance: 208.9
click at [184, 425] on div "Layout Column width Change ratio Fit to content 4 4 4 Columns management Order …" at bounding box center [118, 293] width 169 height 380
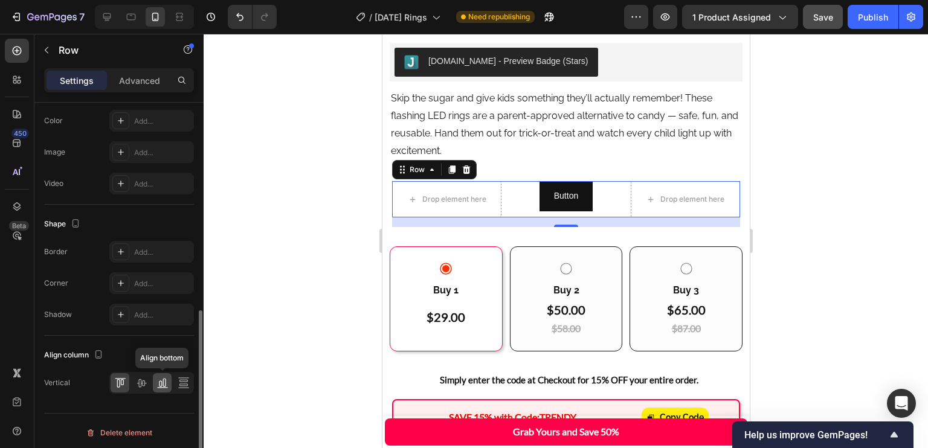
click at [157, 384] on icon at bounding box center [163, 383] width 12 height 12
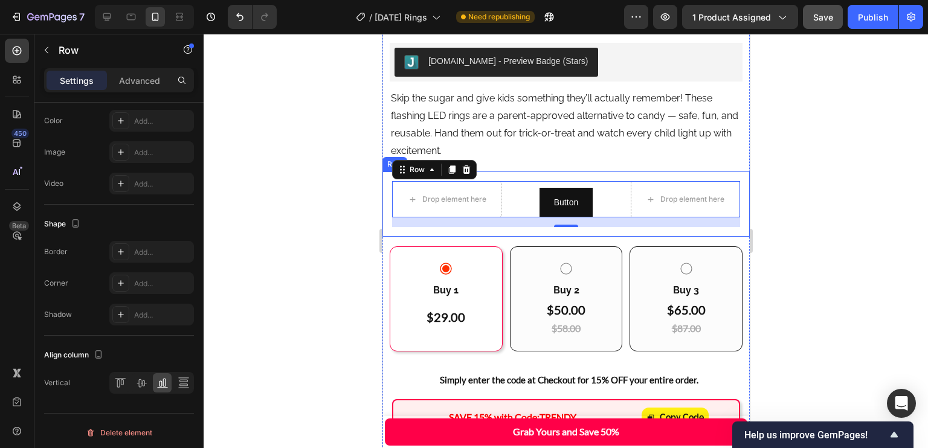
click at [496, 218] on div "Drop element here Button Button Drop element here Row 16 Row" at bounding box center [565, 204] width 367 height 65
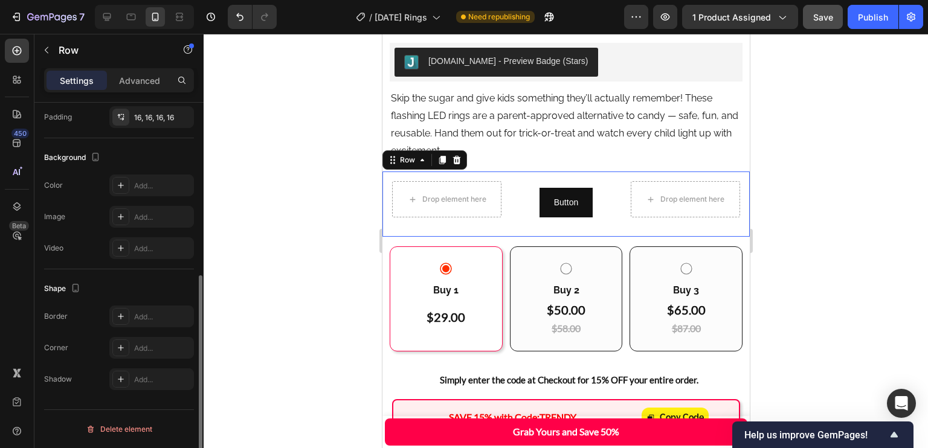
scroll to position [324, 0]
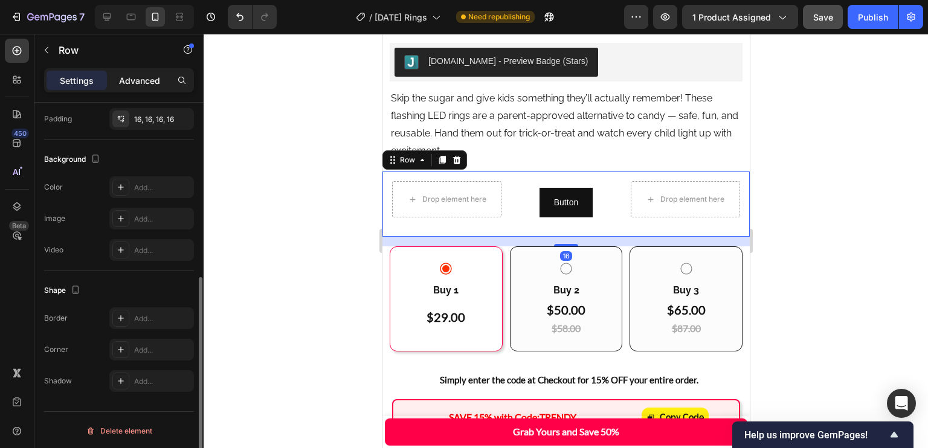
click at [133, 79] on p "Advanced" at bounding box center [139, 80] width 41 height 13
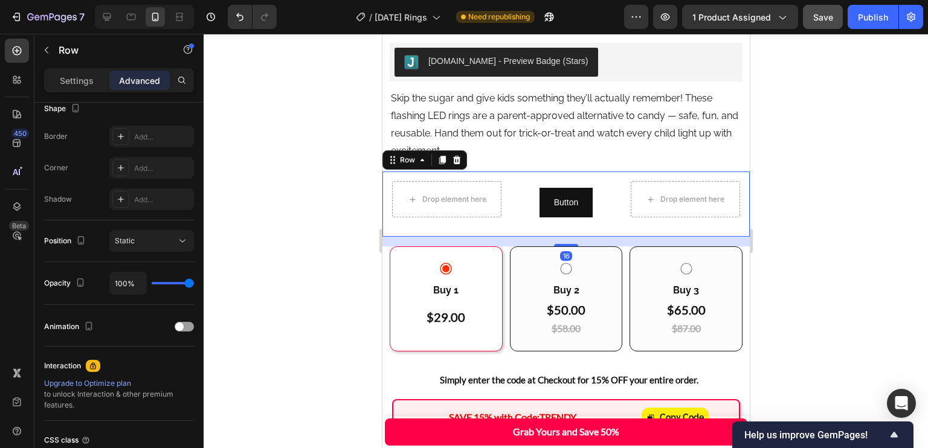
scroll to position [0, 0]
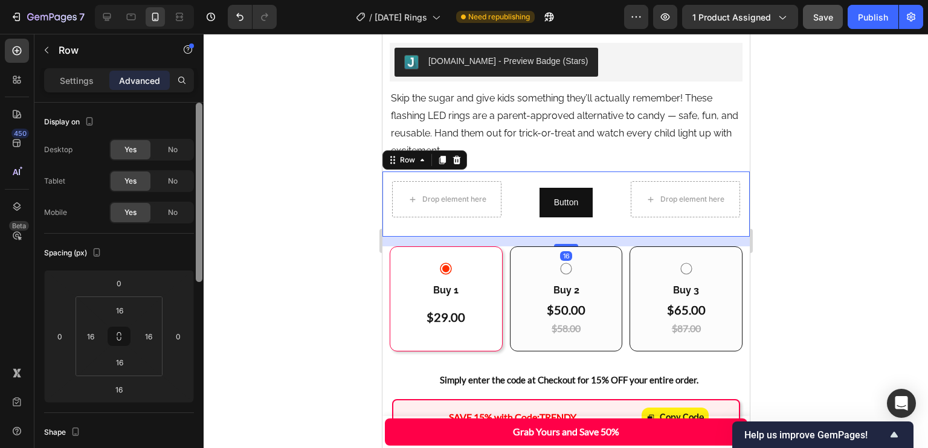
click at [201, 233] on div at bounding box center [199, 293] width 9 height 381
click at [115, 390] on input "16" at bounding box center [119, 390] width 24 height 18
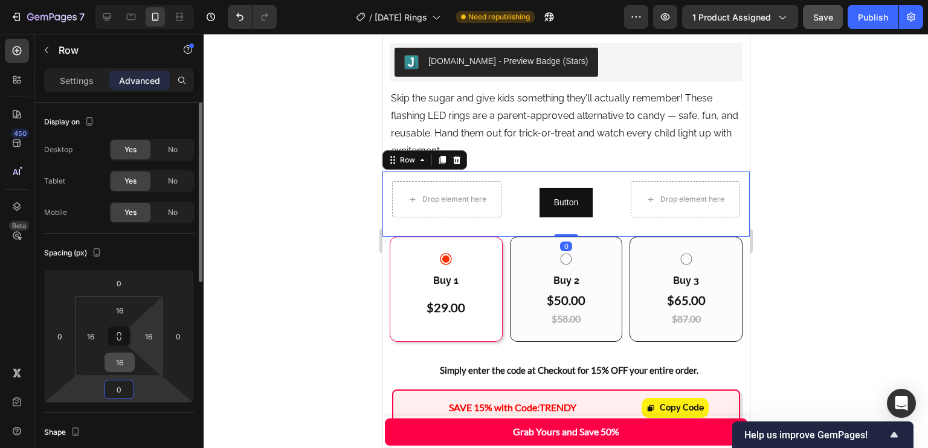
type input "0"
click at [126, 360] on input "16" at bounding box center [120, 363] width 24 height 18
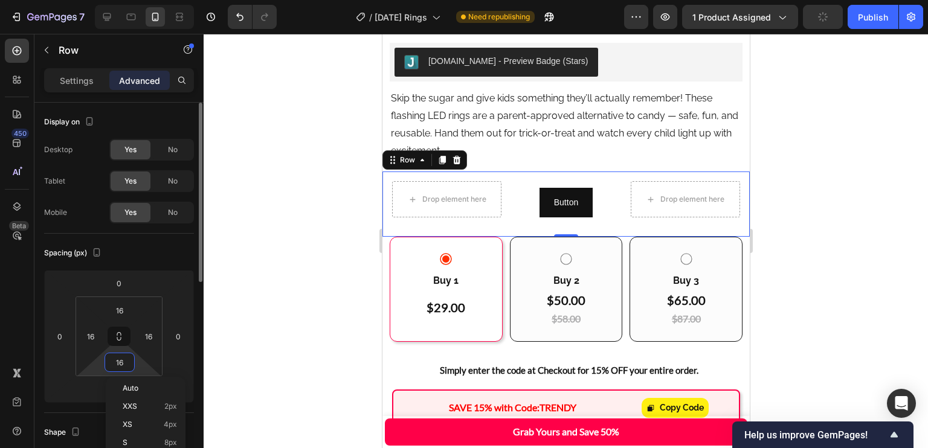
type input "0"
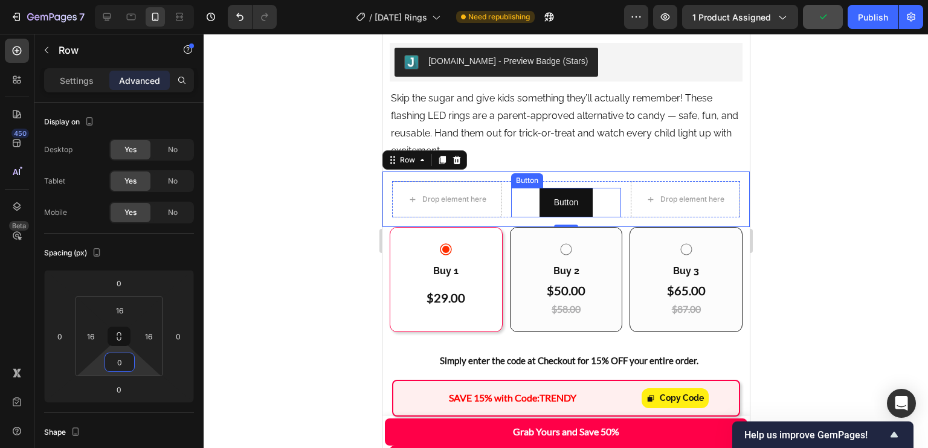
click at [601, 188] on div "Button Button" at bounding box center [565, 203] width 109 height 30
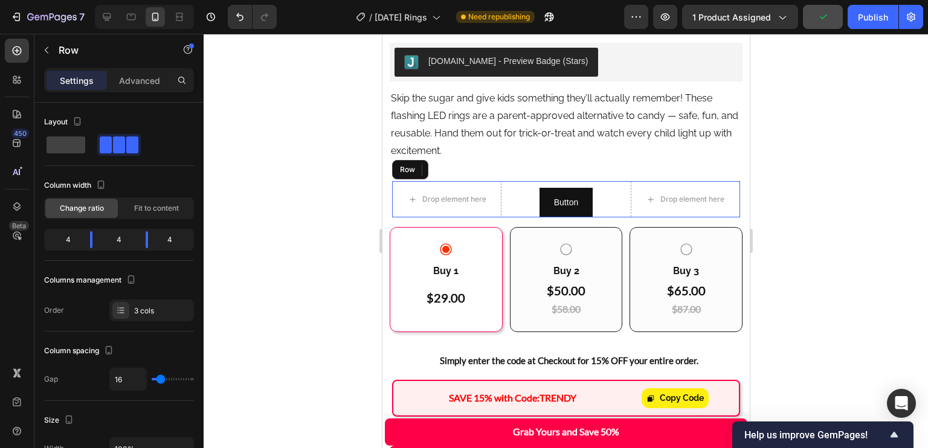
click at [619, 187] on div "Drop element here Button Button Drop element here Row" at bounding box center [566, 199] width 348 height 36
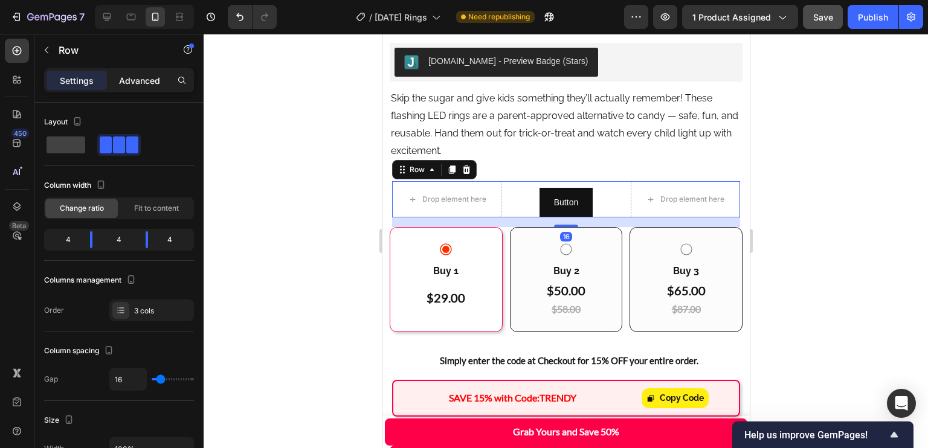
click at [155, 79] on p "Advanced" at bounding box center [139, 80] width 41 height 13
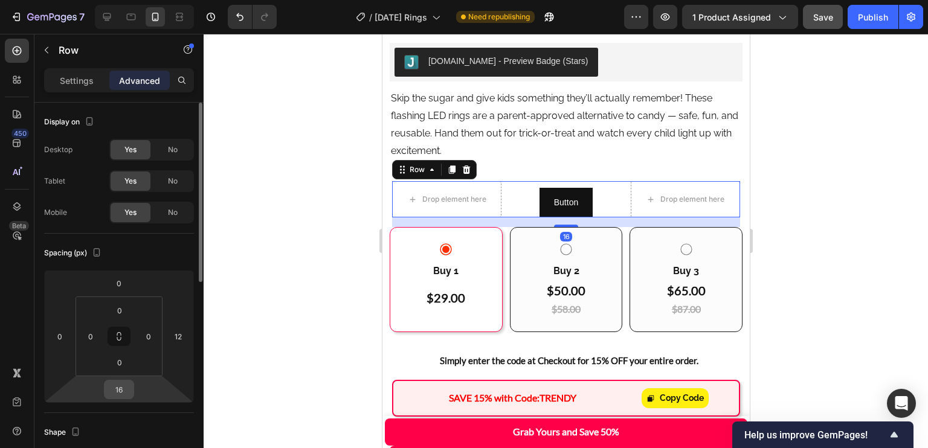
click at [128, 393] on input "16" at bounding box center [119, 390] width 24 height 18
type input "0"
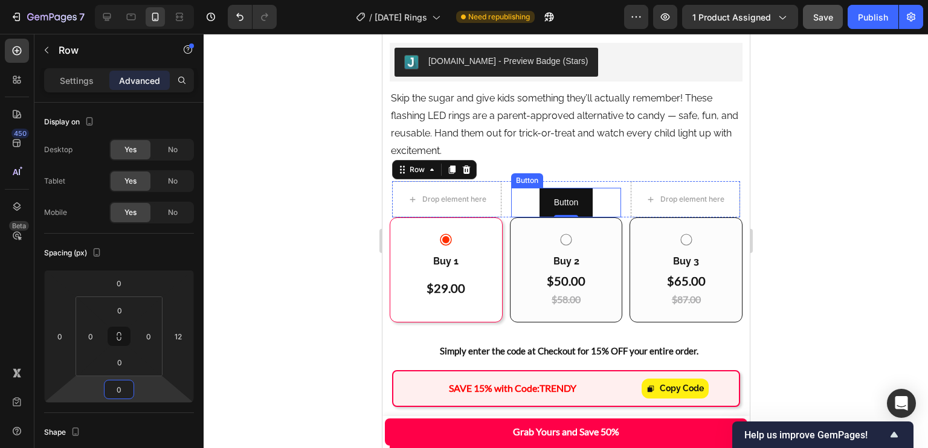
click at [515, 188] on div "Button Button" at bounding box center [565, 203] width 109 height 30
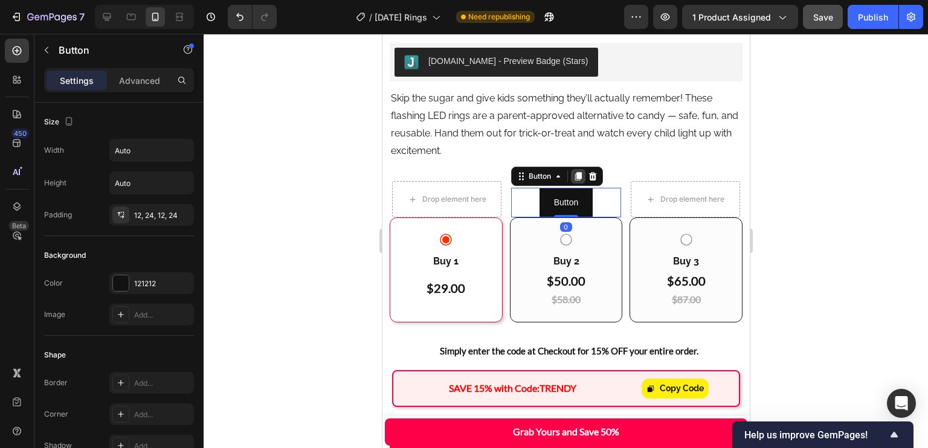
click at [576, 172] on icon at bounding box center [578, 176] width 7 height 8
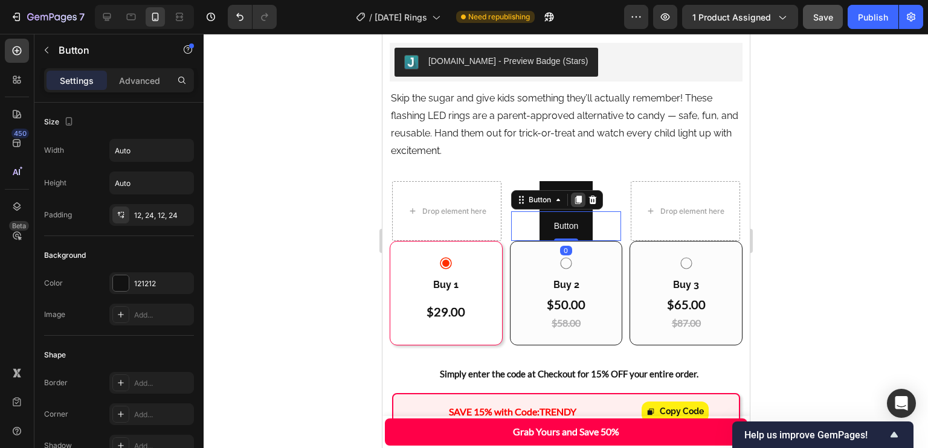
click at [576, 196] on icon at bounding box center [578, 200] width 7 height 8
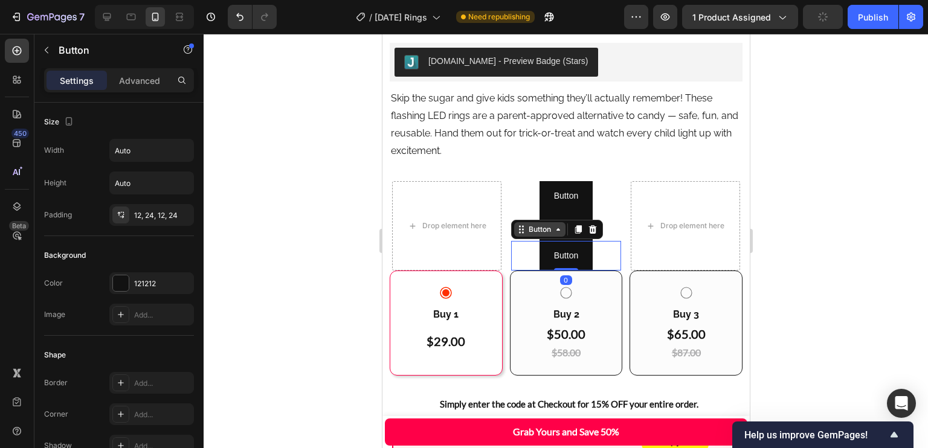
click at [522, 225] on icon at bounding box center [521, 230] width 10 height 10
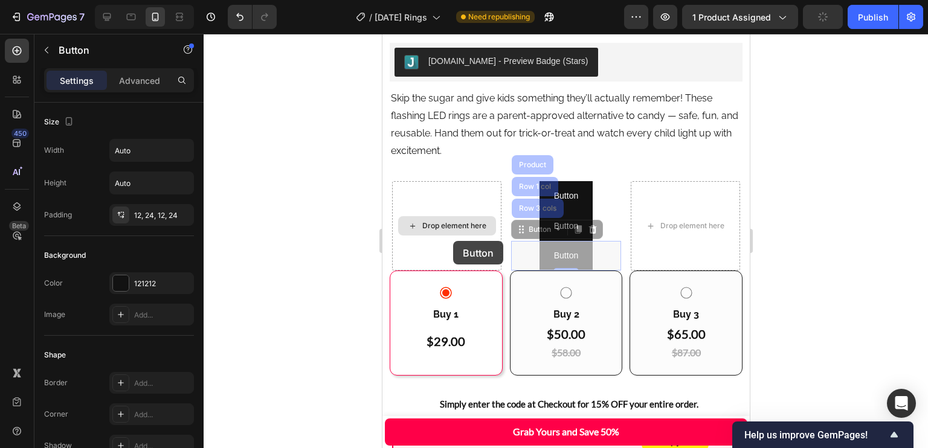
click at [438, 271] on div "Buy 1 Text Block $29.00 Heading $58.00 Heading Row" at bounding box center [445, 323] width 113 height 105
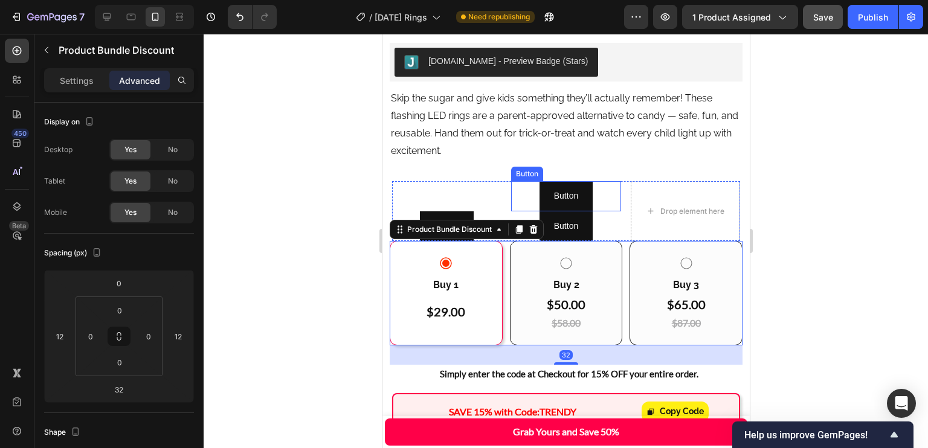
click at [514, 181] on div "Button Button" at bounding box center [565, 196] width 109 height 30
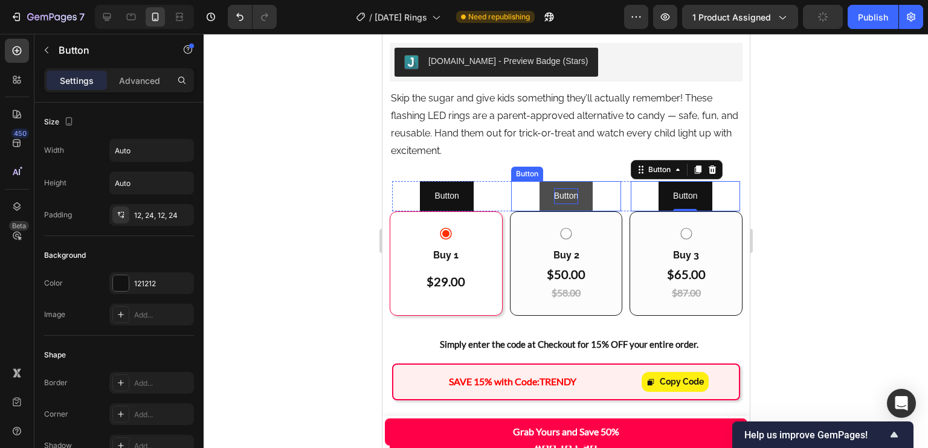
click at [561, 189] on p "Button" at bounding box center [566, 196] width 24 height 15
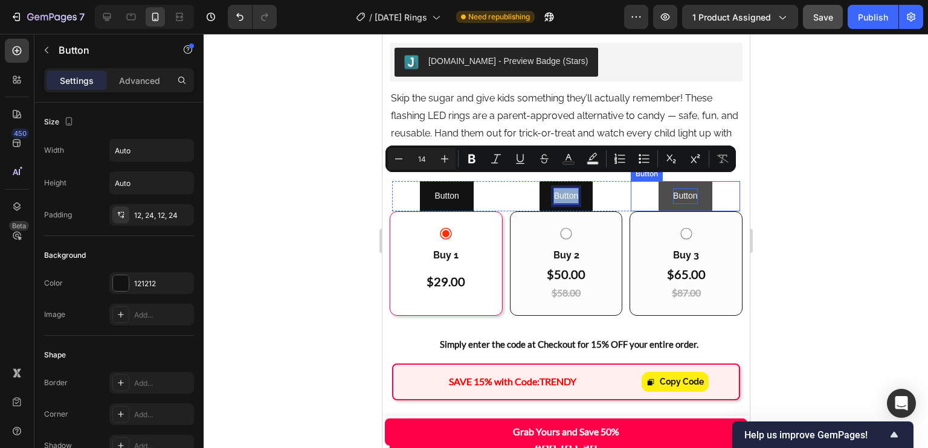
click at [677, 189] on p "Button" at bounding box center [685, 196] width 24 height 15
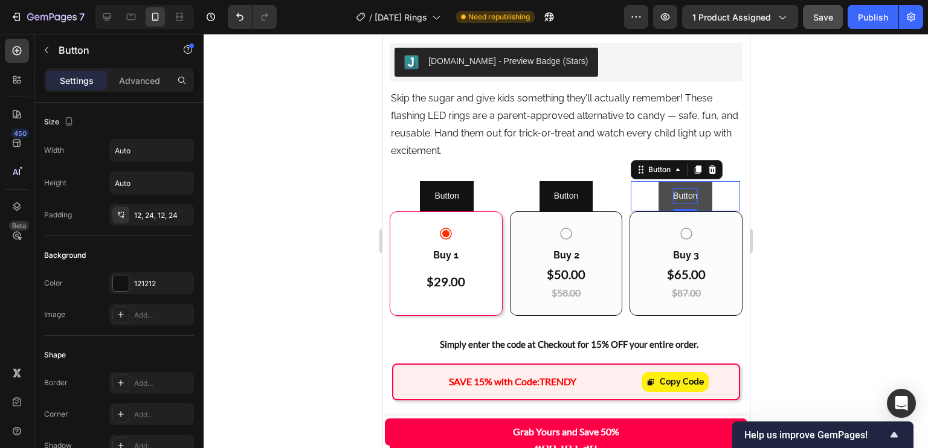
click at [673, 189] on p "Button" at bounding box center [685, 196] width 24 height 15
click at [667, 181] on button "M" at bounding box center [685, 196] width 36 height 30
click at [645, 181] on button "Most Popular" at bounding box center [684, 196] width 79 height 30
click at [680, 189] on p "Most Popular" at bounding box center [685, 196] width 50 height 15
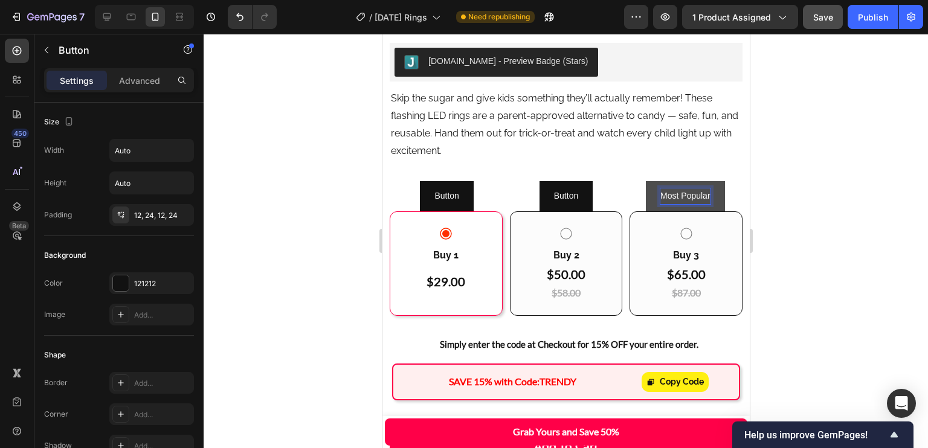
click at [703, 182] on button "Most Popular" at bounding box center [684, 196] width 79 height 30
click at [699, 189] on p "Most Popular" at bounding box center [685, 196] width 50 height 15
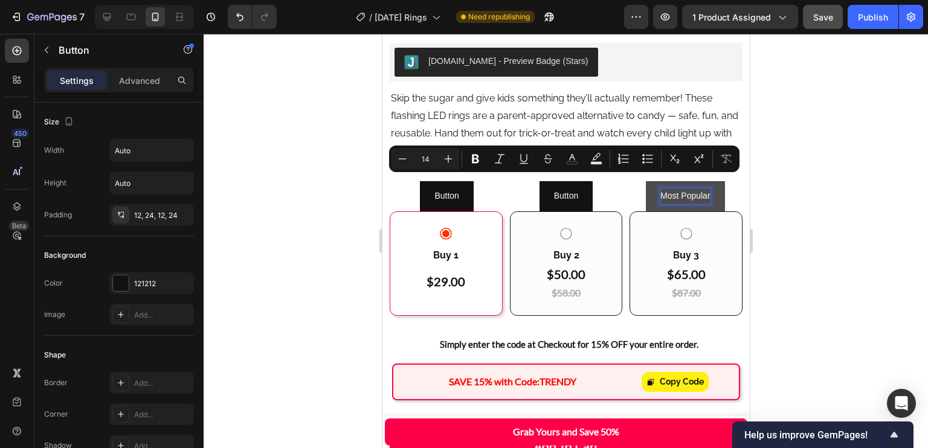
click at [645, 181] on button "Most Popular" at bounding box center [684, 196] width 79 height 30
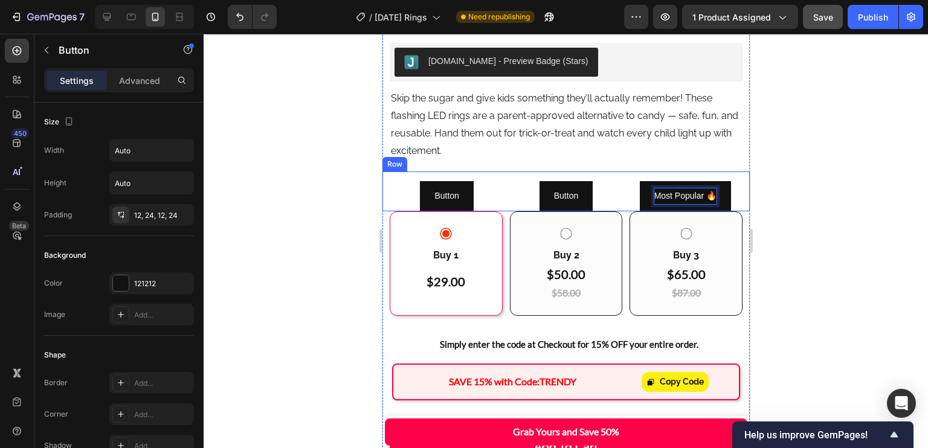
click at [575, 172] on div "Button Button Button Button Most Popular 🔥 Button 0 Row Row" at bounding box center [565, 191] width 367 height 39
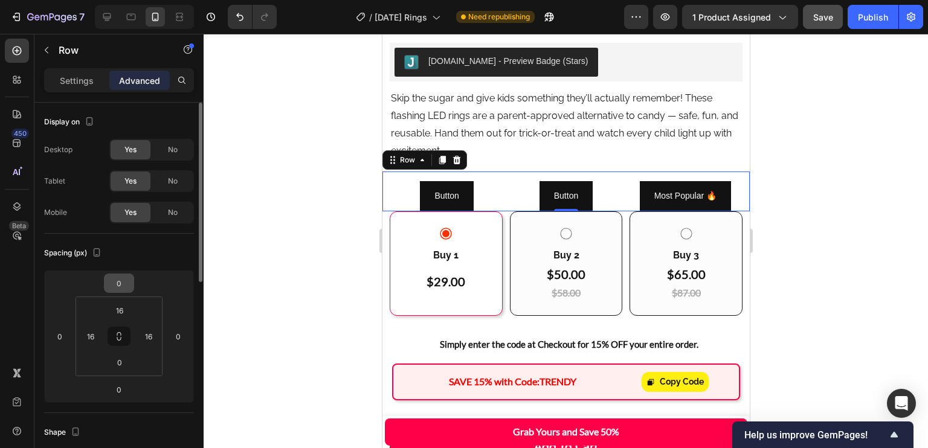
click at [118, 279] on input "0" at bounding box center [119, 283] width 24 height 18
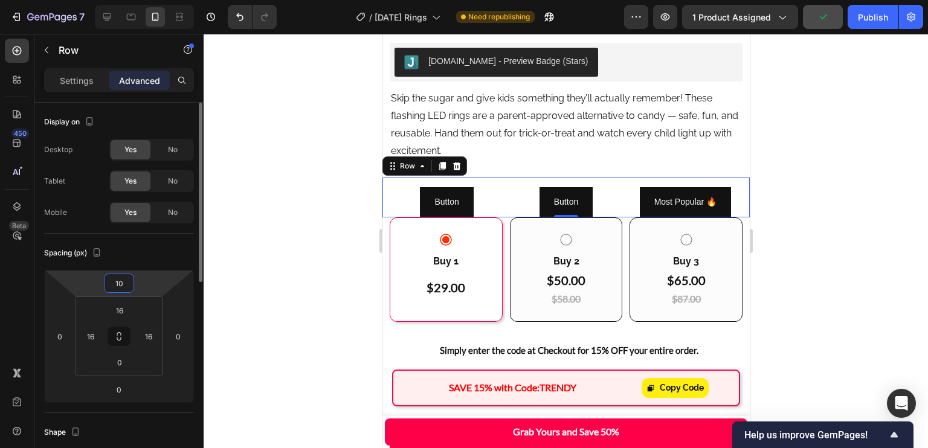
type input "1"
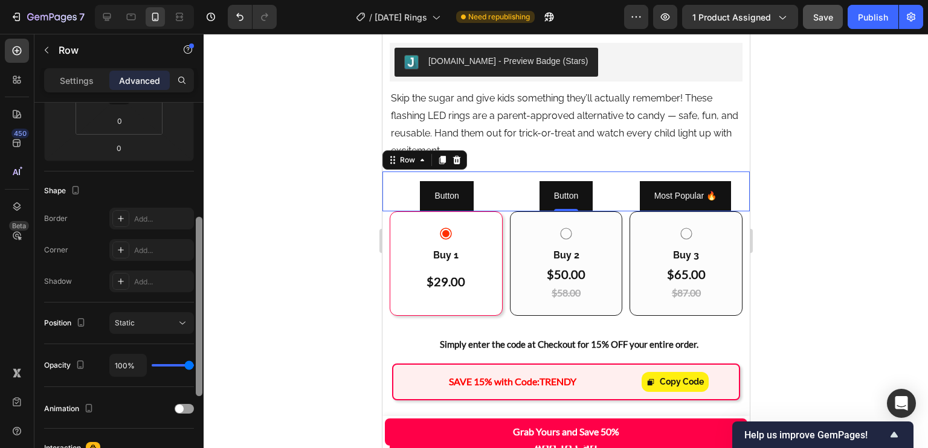
scroll to position [247, 0]
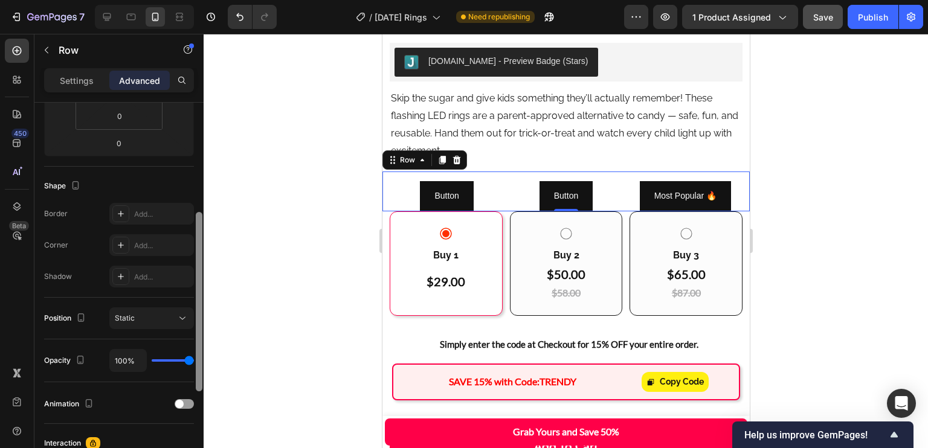
drag, startPoint x: 203, startPoint y: 305, endPoint x: 202, endPoint y: 318, distance: 13.9
click at [202, 318] on div at bounding box center [199, 288] width 9 height 381
type input "0"
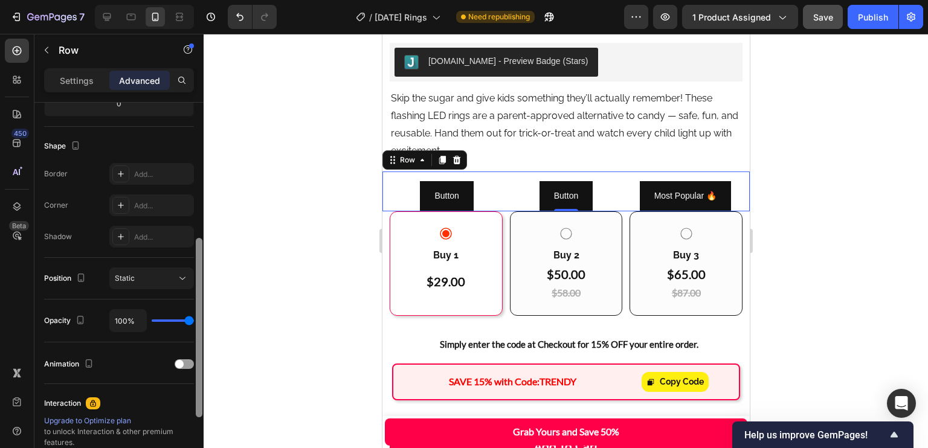
drag, startPoint x: 193, startPoint y: 338, endPoint x: 193, endPoint y: 301, distance: 36.9
click at [193, 306] on div "Display on Desktop Yes No Tablet Yes No Mobile Yes No Spacing (px) 0 0 0 0 16 1…" at bounding box center [118, 293] width 169 height 380
click at [193, 302] on div "Opacity 100%" at bounding box center [119, 321] width 150 height 43
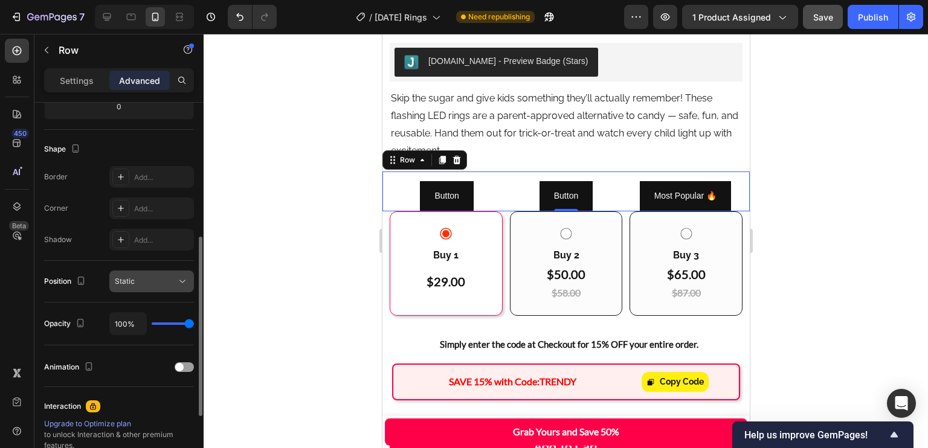
click at [163, 284] on div "Static" at bounding box center [146, 281] width 62 height 11
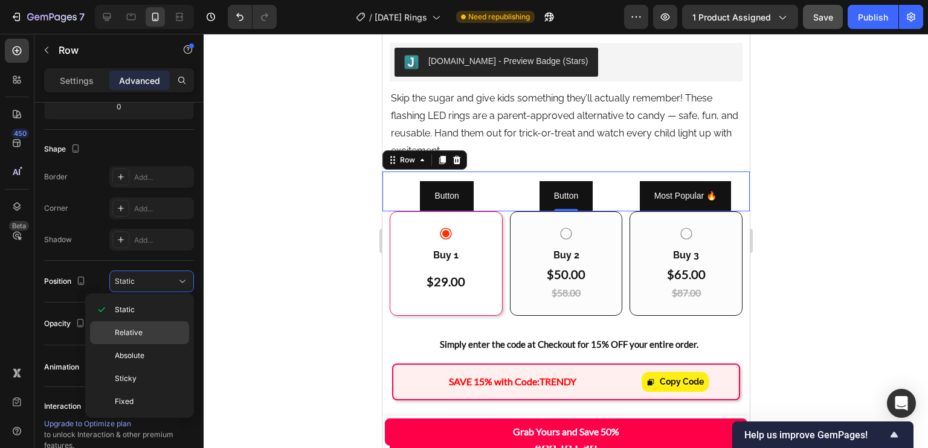
click at [150, 326] on div "Relative" at bounding box center [139, 333] width 99 height 23
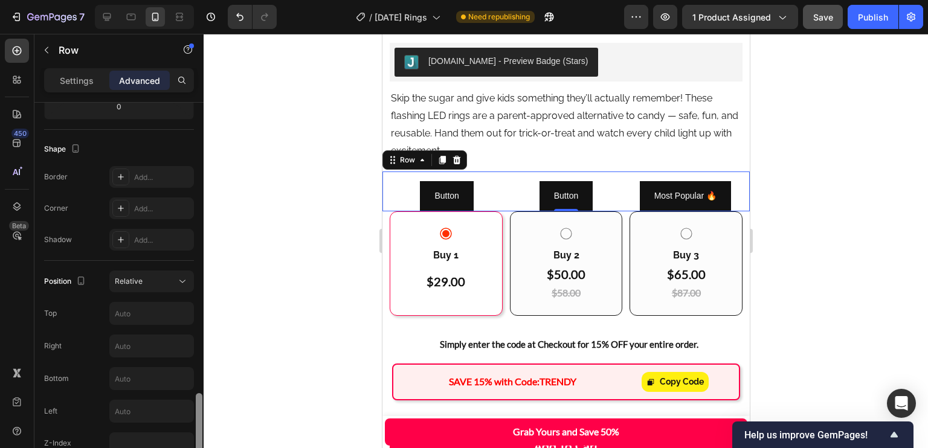
scroll to position [414, 0]
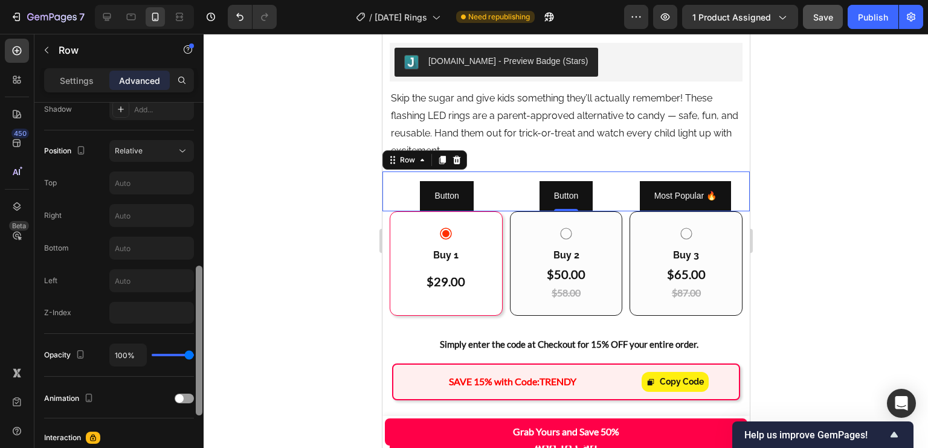
drag, startPoint x: 200, startPoint y: 294, endPoint x: 195, endPoint y: 345, distance: 51.7
click at [197, 345] on div at bounding box center [199, 341] width 7 height 150
click at [138, 317] on input "number" at bounding box center [151, 313] width 85 height 22
type input "1"
click at [133, 181] on input "text" at bounding box center [151, 183] width 83 height 22
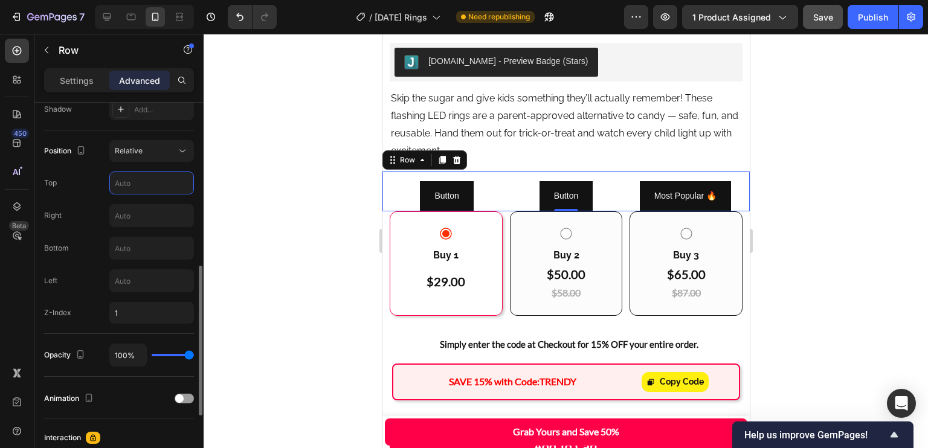
type input "5"
type input "10"
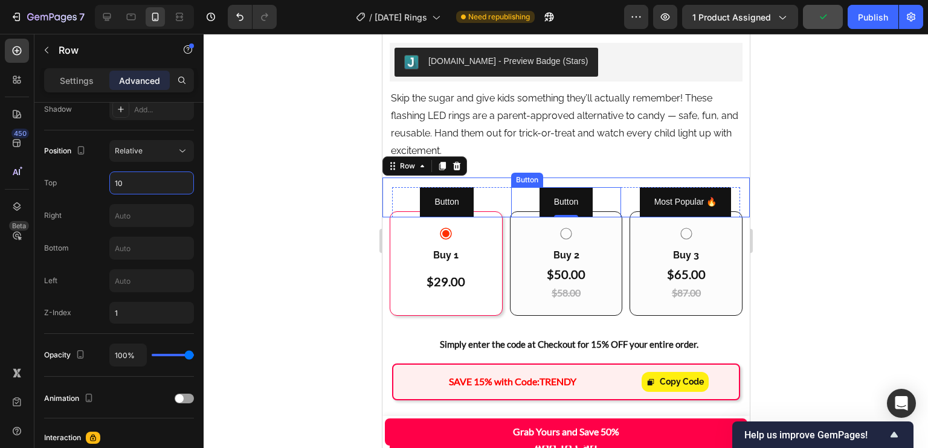
click at [593, 187] on div "Button Button" at bounding box center [565, 202] width 109 height 30
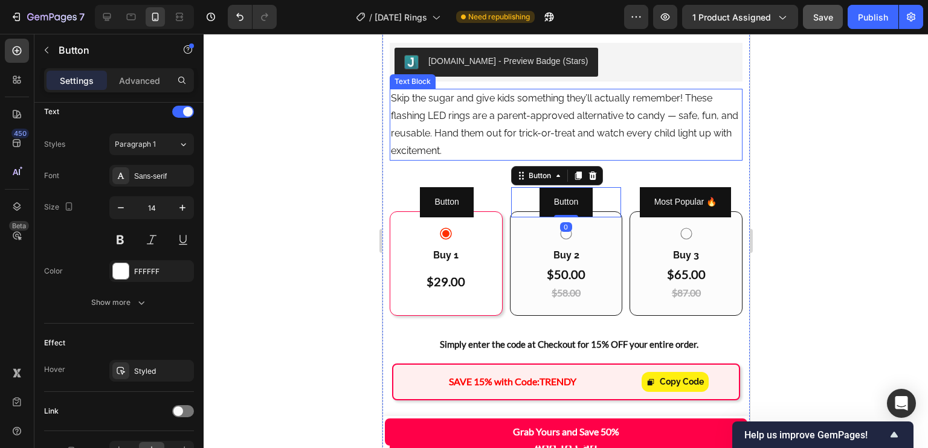
scroll to position [0, 0]
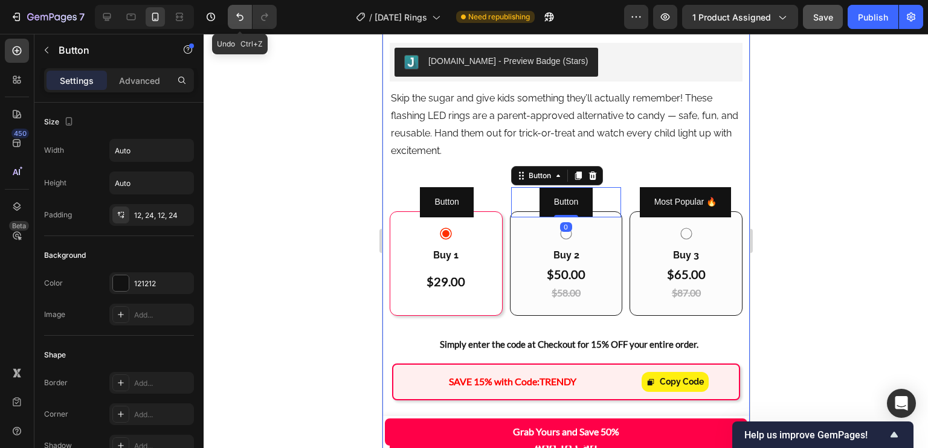
click at [241, 16] on icon "Undo/Redo" at bounding box center [239, 17] width 7 height 8
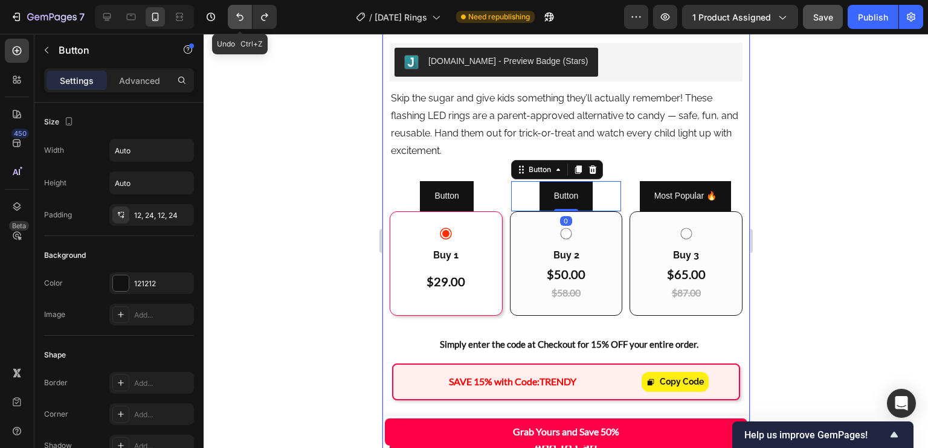
click at [241, 16] on icon "Undo/Redo" at bounding box center [239, 17] width 7 height 8
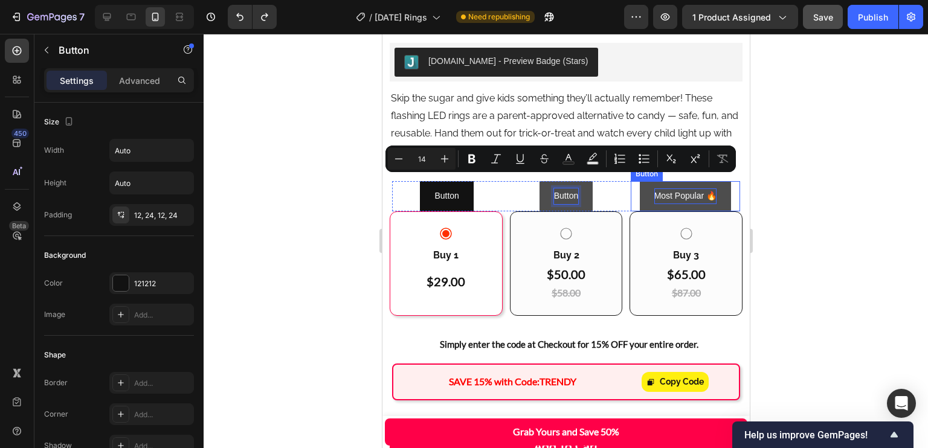
click at [673, 189] on p "Most Popular 🔥" at bounding box center [685, 196] width 62 height 15
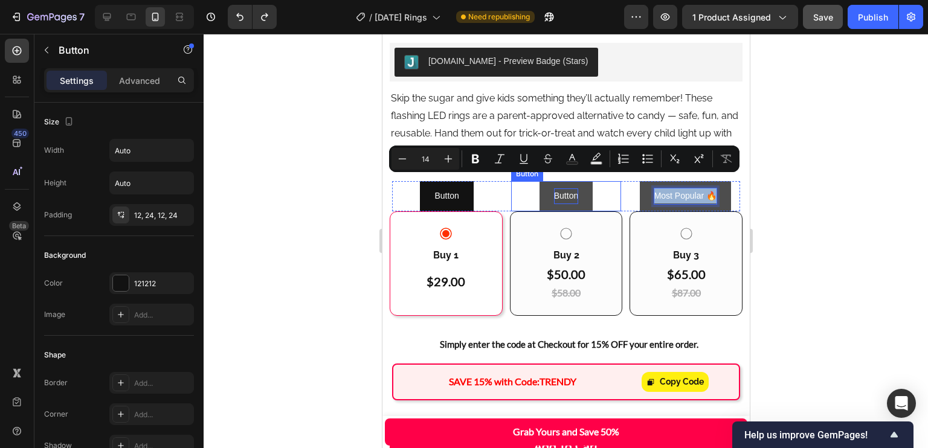
click at [560, 189] on p "Button" at bounding box center [566, 196] width 24 height 15
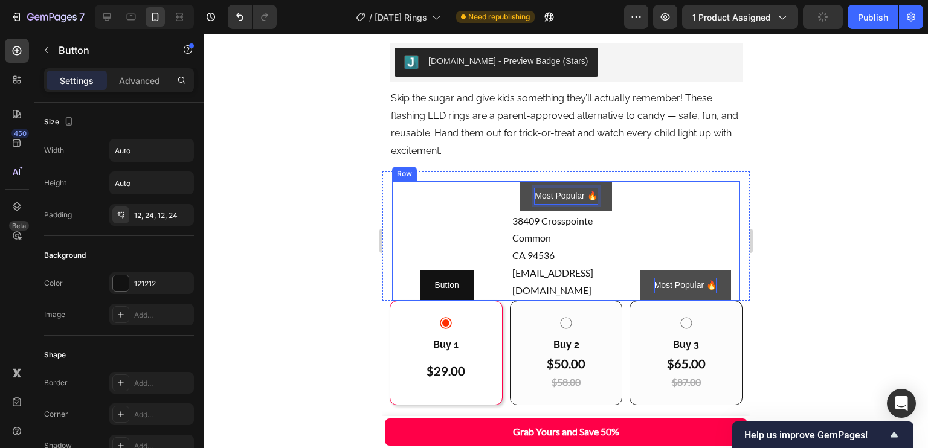
click at [444, 181] on div "Button Button" at bounding box center [446, 240] width 109 height 119
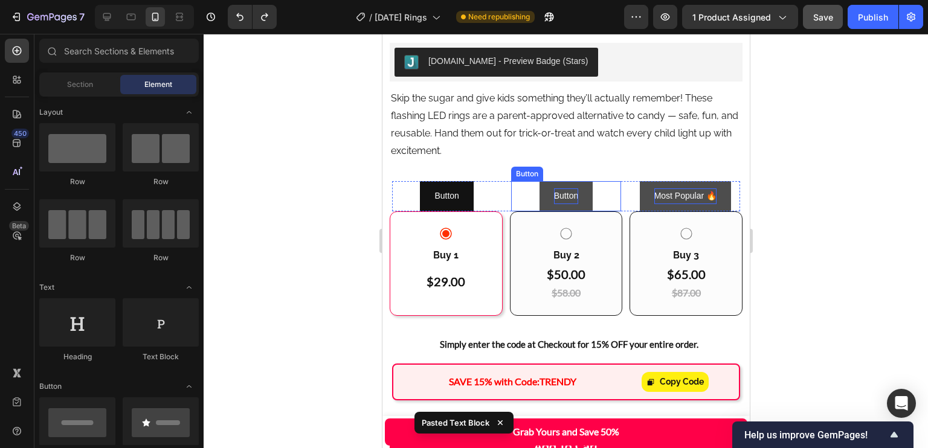
click at [560, 189] on p "Button" at bounding box center [566, 196] width 24 height 15
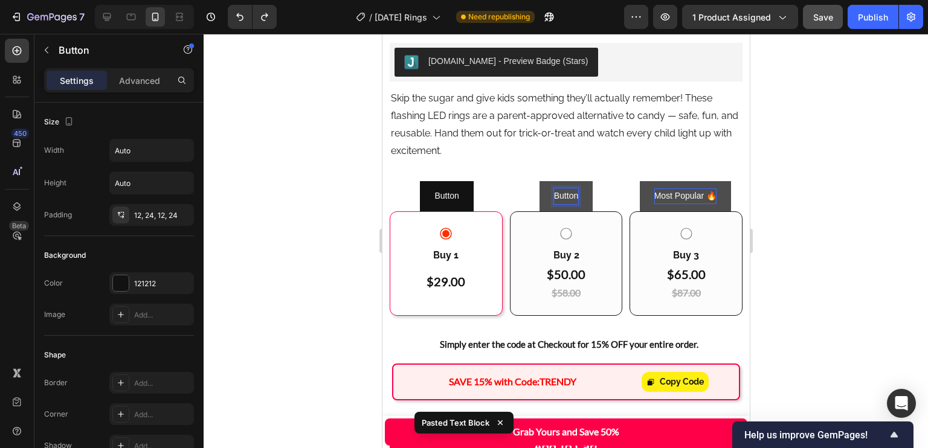
click at [564, 189] on p "Button" at bounding box center [566, 196] width 24 height 15
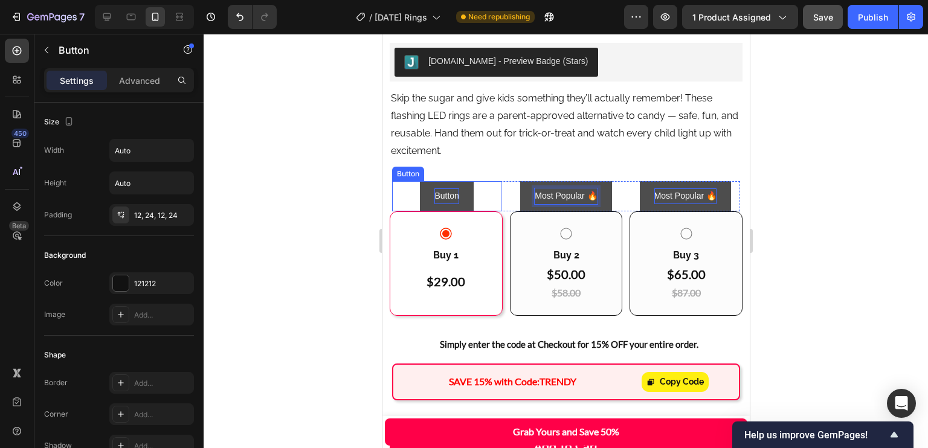
click at [446, 189] on p "Button" at bounding box center [446, 196] width 24 height 15
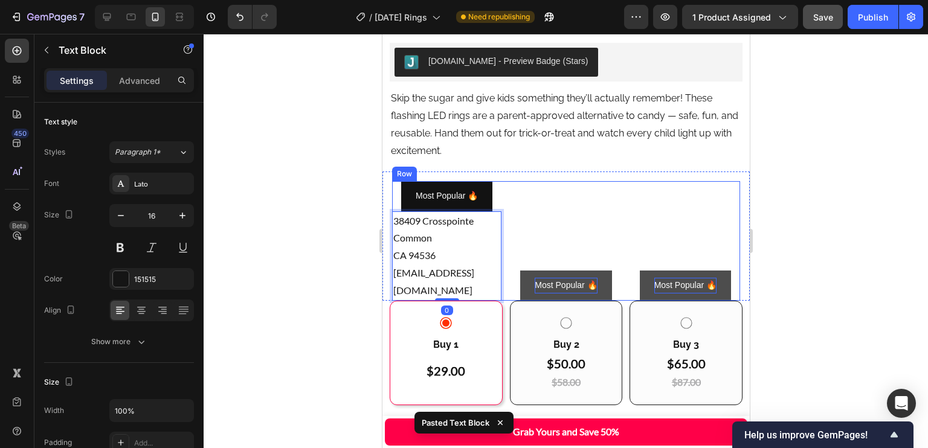
click at [523, 202] on div "Most Popular 🔥 Button" at bounding box center [565, 240] width 109 height 119
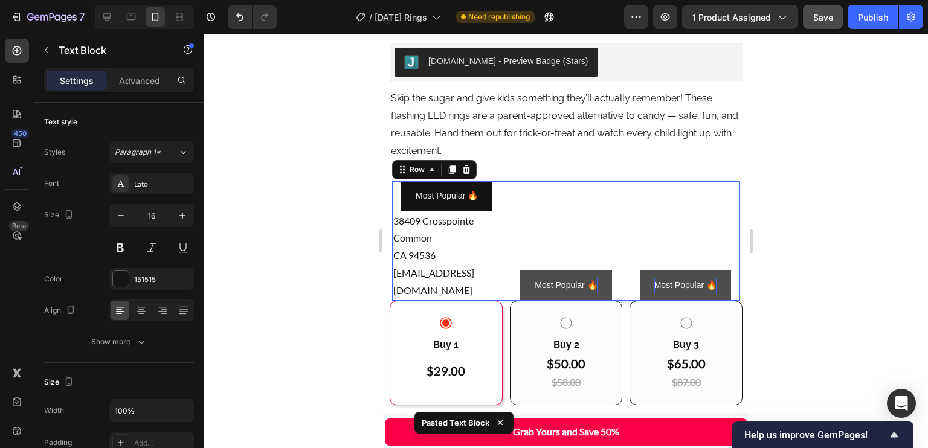
click at [476, 221] on p "38409 Crosspointe Common" at bounding box center [446, 230] width 107 height 35
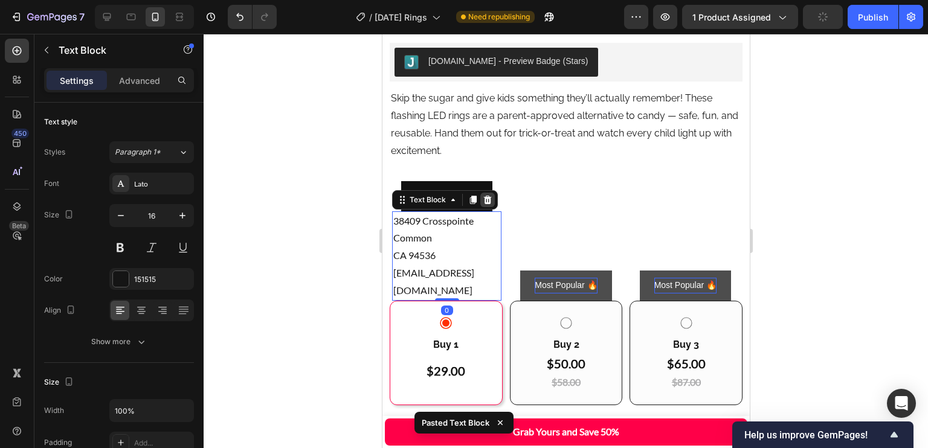
click at [490, 195] on icon at bounding box center [487, 200] width 10 height 10
click at [490, 181] on button "Most Popular 🔥" at bounding box center [446, 196] width 91 height 30
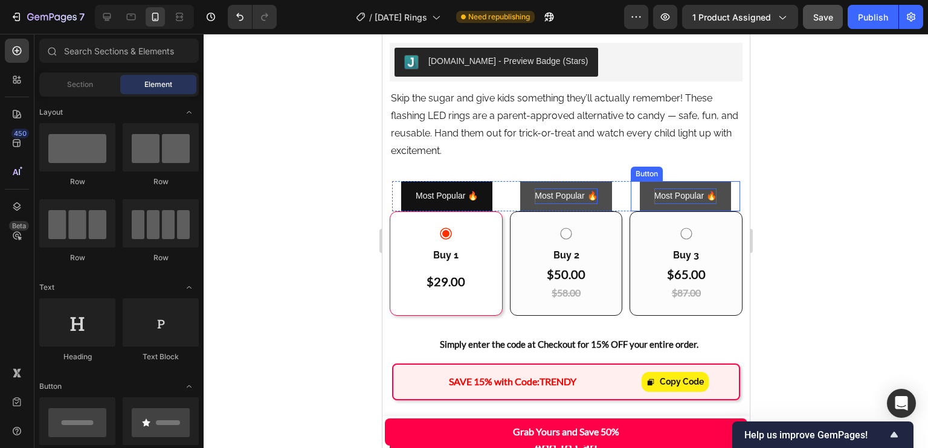
click at [724, 181] on div "Most Popular 🔥 Button" at bounding box center [684, 196] width 109 height 30
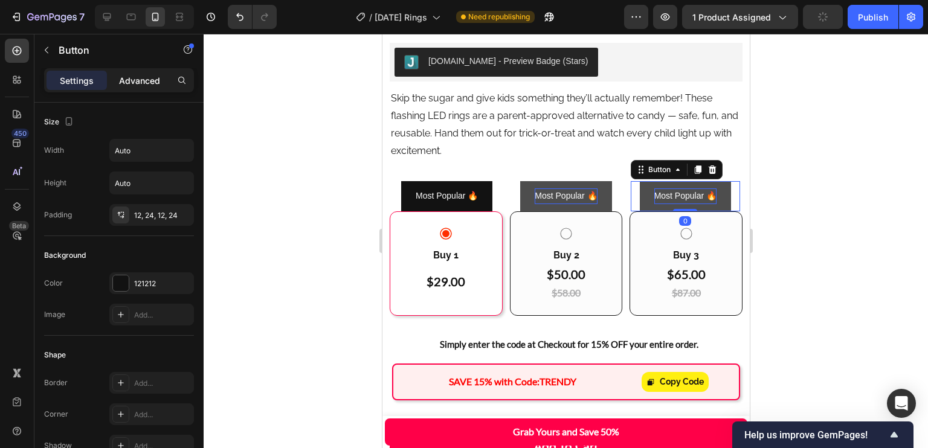
click at [137, 77] on p "Advanced" at bounding box center [139, 80] width 41 height 13
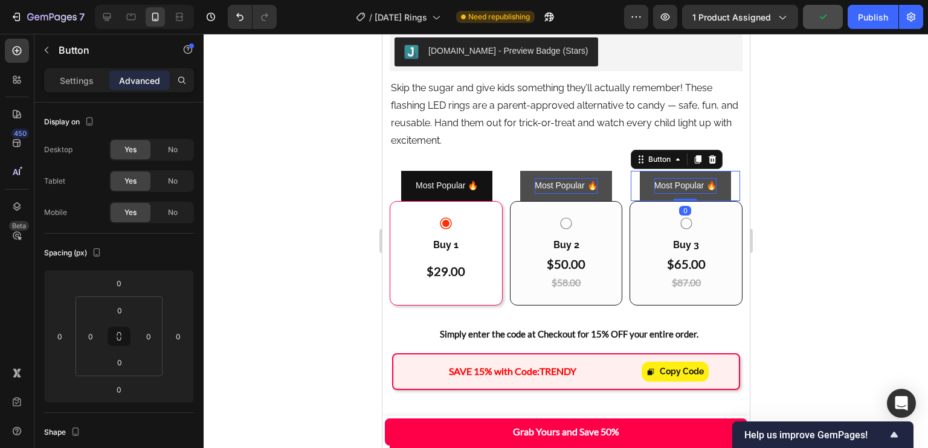
scroll to position [718, 0]
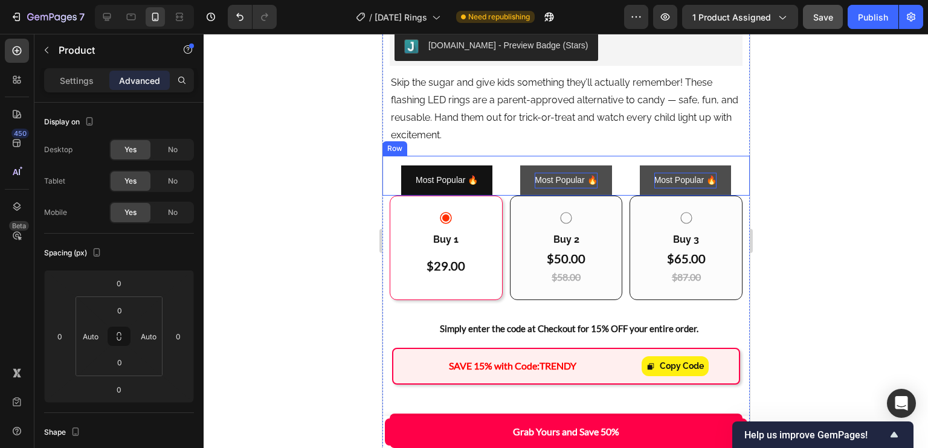
click at [732, 159] on div "Most Popular 🔥 Button Most Popular 🔥 Button Most Popular 🔥 Button Row Row" at bounding box center [565, 175] width 367 height 39
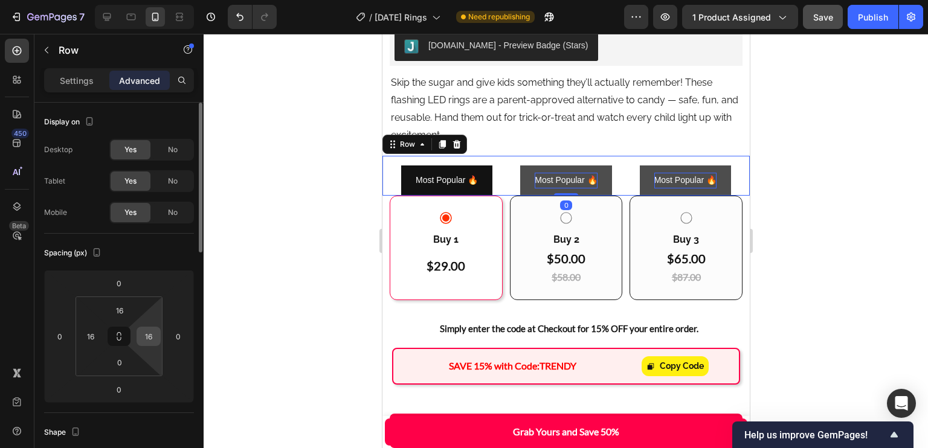
click at [150, 337] on input "16" at bounding box center [149, 337] width 18 height 18
type input "12"
click at [89, 334] on input "16" at bounding box center [91, 337] width 18 height 18
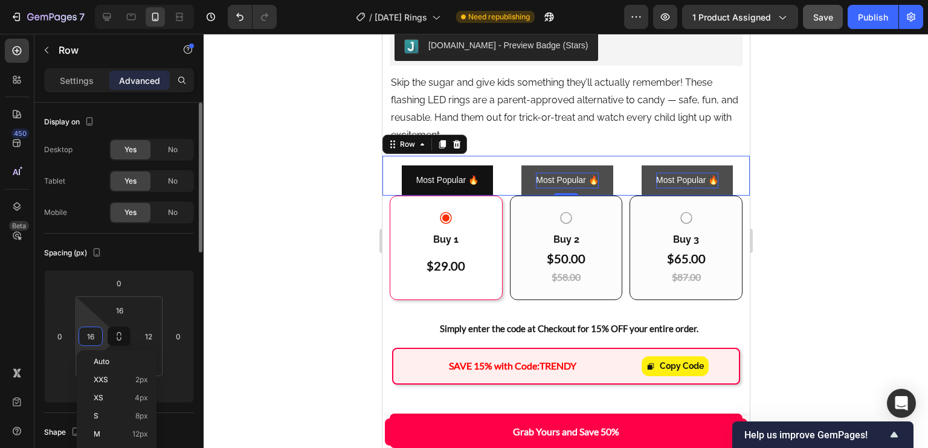
click at [96, 336] on input "16" at bounding box center [91, 337] width 18 height 18
type input "12"
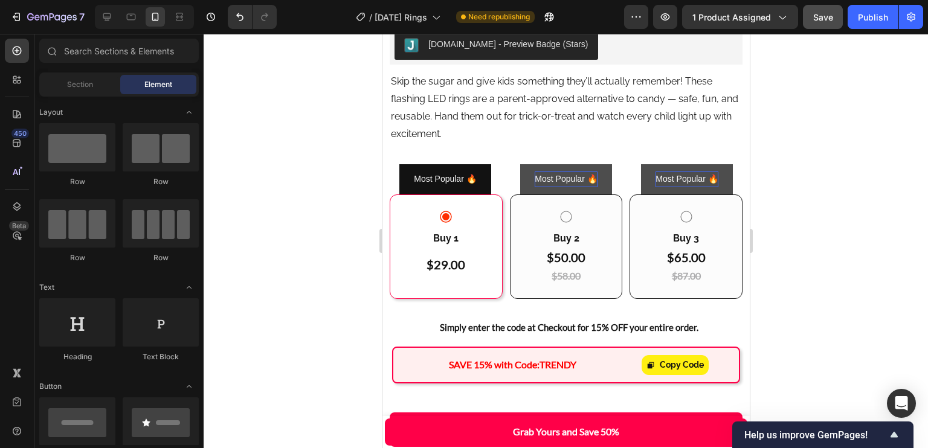
scroll to position [731, 0]
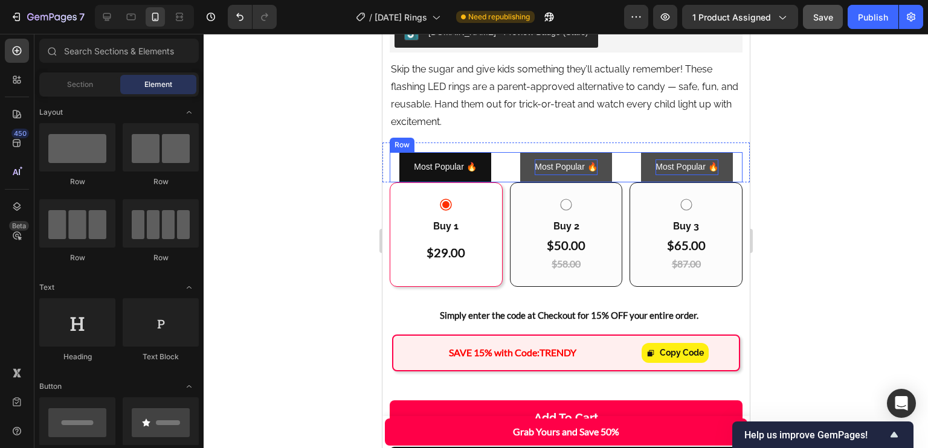
click at [622, 152] on div "Most Popular 🔥 Button Most Popular 🔥 Button Most Popular 🔥 Button Row" at bounding box center [565, 167] width 353 height 30
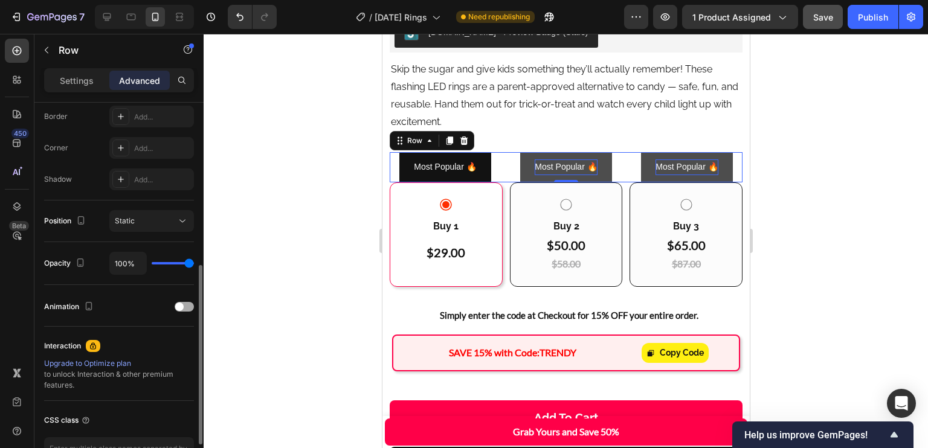
scroll to position [345, 0]
click at [153, 212] on button "Static" at bounding box center [151, 220] width 85 height 22
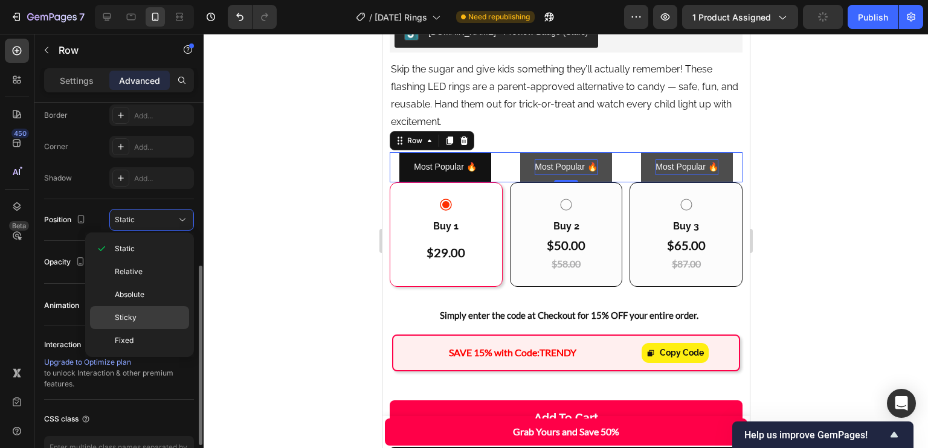
click at [152, 271] on p "Relative" at bounding box center [149, 272] width 69 height 11
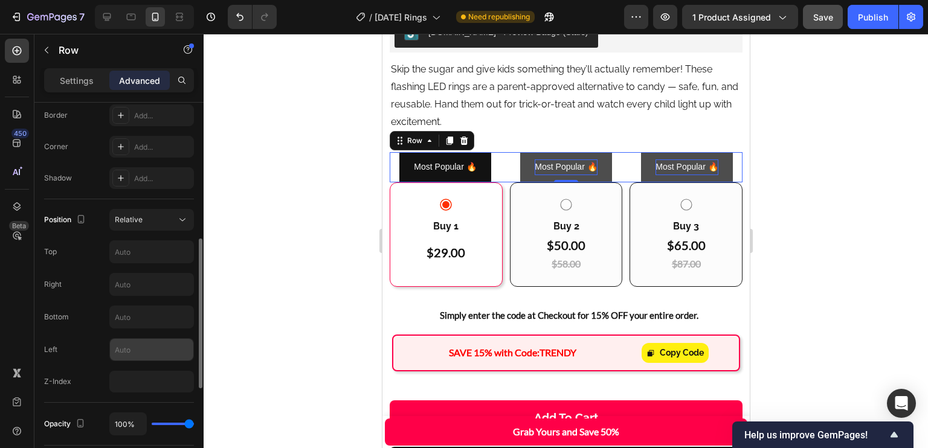
click at [138, 349] on input "text" at bounding box center [151, 350] width 83 height 22
click at [114, 377] on input "number" at bounding box center [151, 382] width 85 height 22
type input "1"
click at [150, 260] on input "text" at bounding box center [151, 252] width 83 height 22
type input "10"
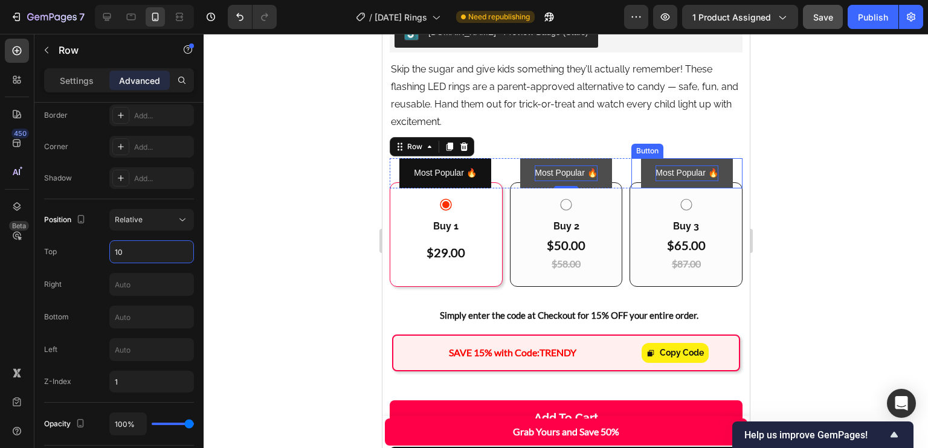
click at [677, 158] on button "Most Popular 🔥" at bounding box center [686, 173] width 91 height 30
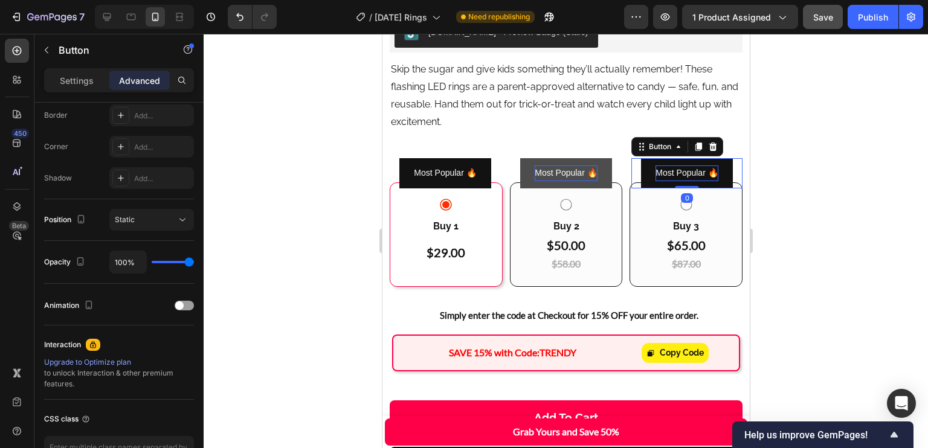
scroll to position [0, 0]
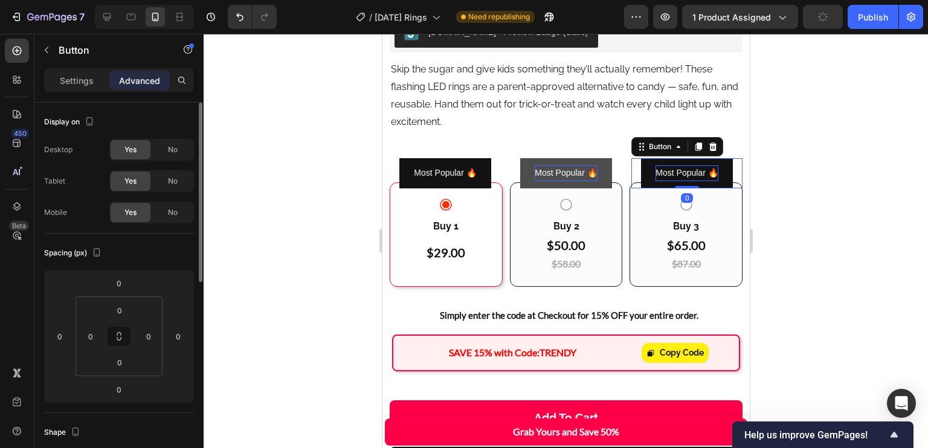
click at [74, 78] on p "Settings" at bounding box center [77, 80] width 34 height 13
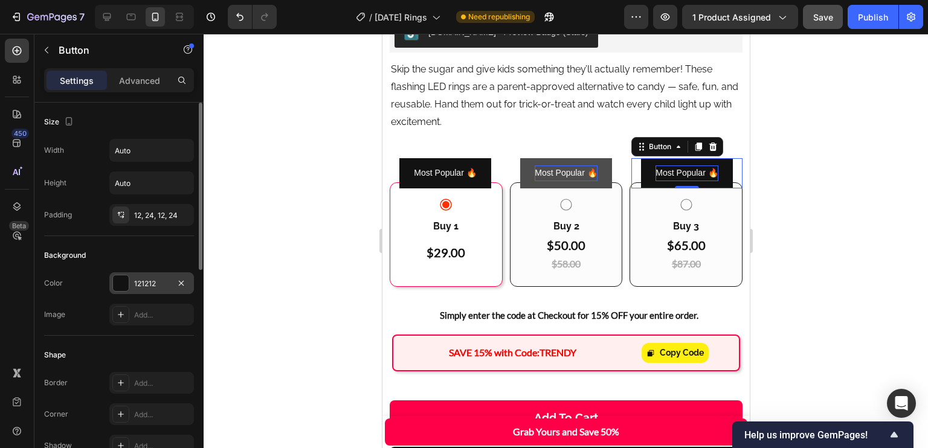
click at [144, 286] on div "121212" at bounding box center [151, 284] width 35 height 11
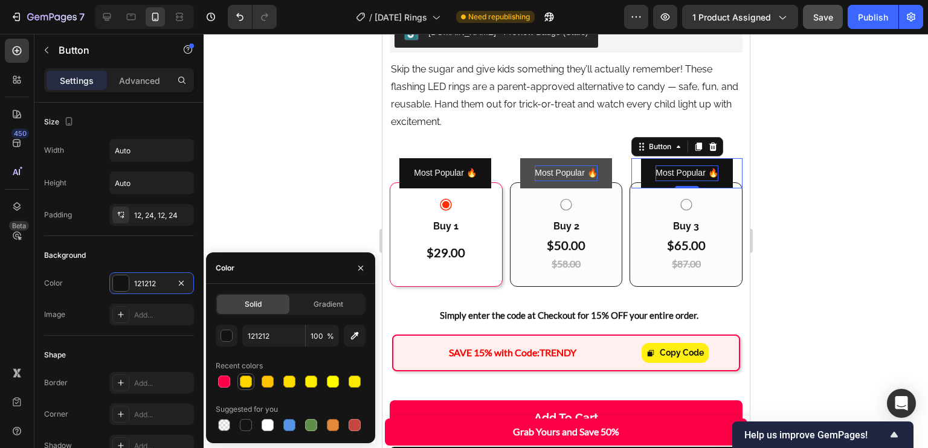
click at [248, 382] on div at bounding box center [246, 382] width 12 height 12
type input "FFD400"
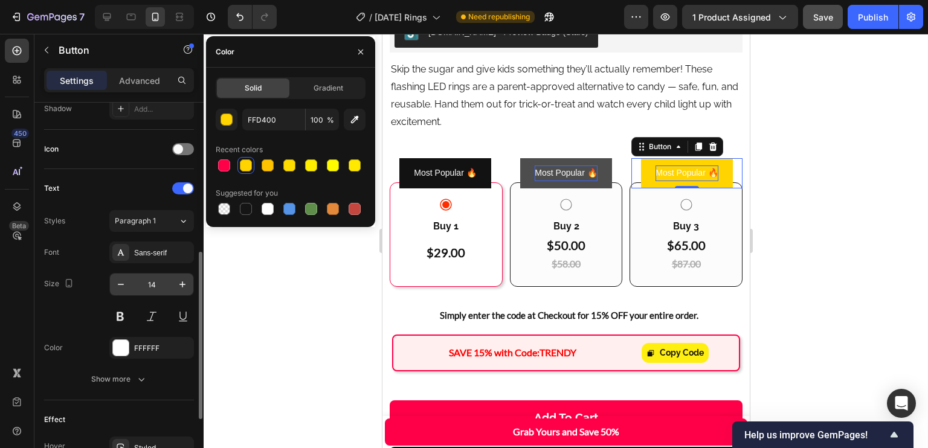
scroll to position [338, 0]
click at [158, 254] on div "Sans-serif" at bounding box center [162, 252] width 57 height 11
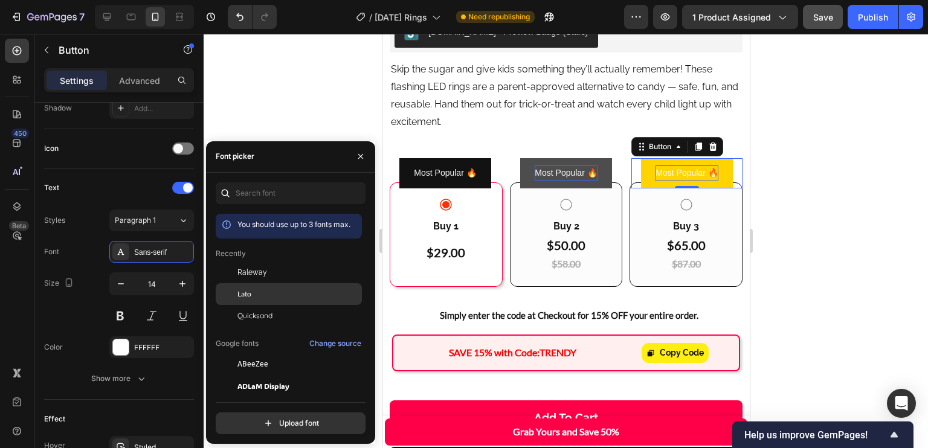
click at [249, 289] on span "Lato" at bounding box center [245, 294] width 14 height 11
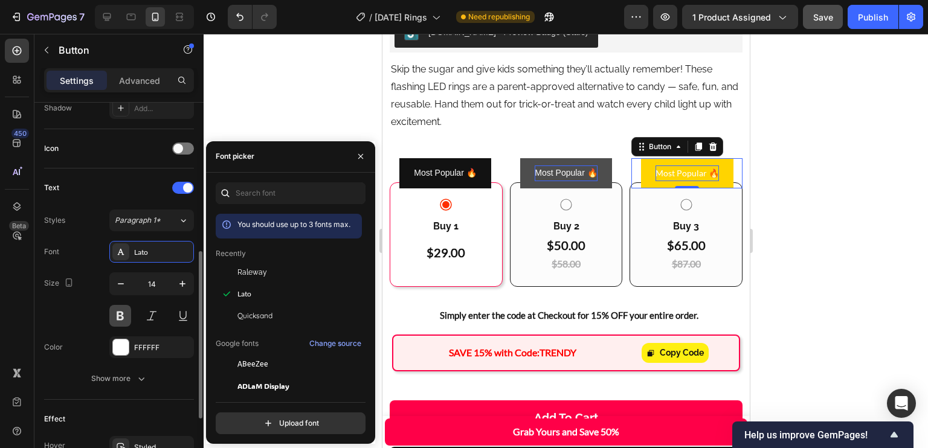
click at [118, 321] on button at bounding box center [120, 316] width 22 height 22
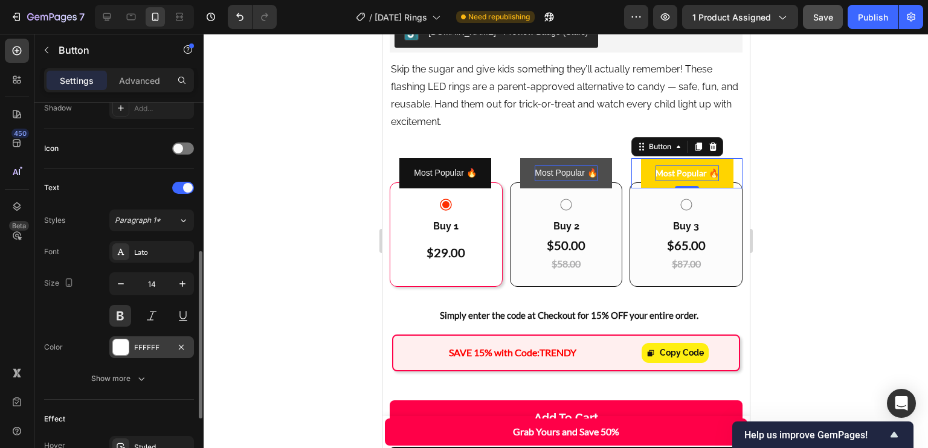
click at [133, 345] on div "FFFFFF" at bounding box center [151, 348] width 85 height 22
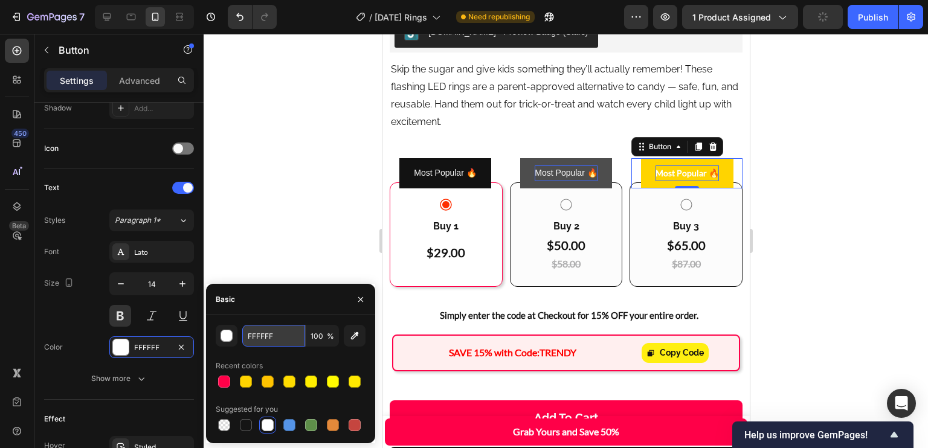
click at [256, 335] on input "FFFFFF" at bounding box center [273, 336] width 63 height 22
click at [256, 337] on input "FFFFFF" at bounding box center [273, 336] width 63 height 22
click at [260, 337] on input "FFFFFF" at bounding box center [273, 336] width 63 height 22
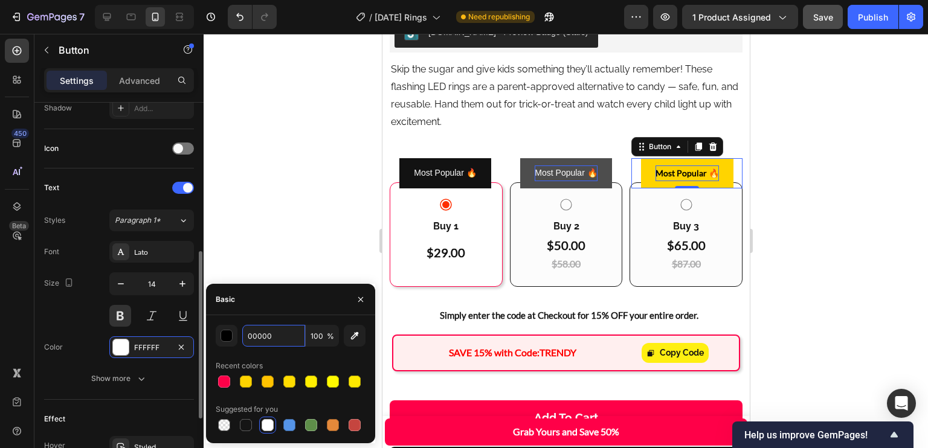
type input "000000"
click at [93, 331] on div "Font Lato Size 14 Color FFFFFF Show more" at bounding box center [119, 315] width 150 height 149
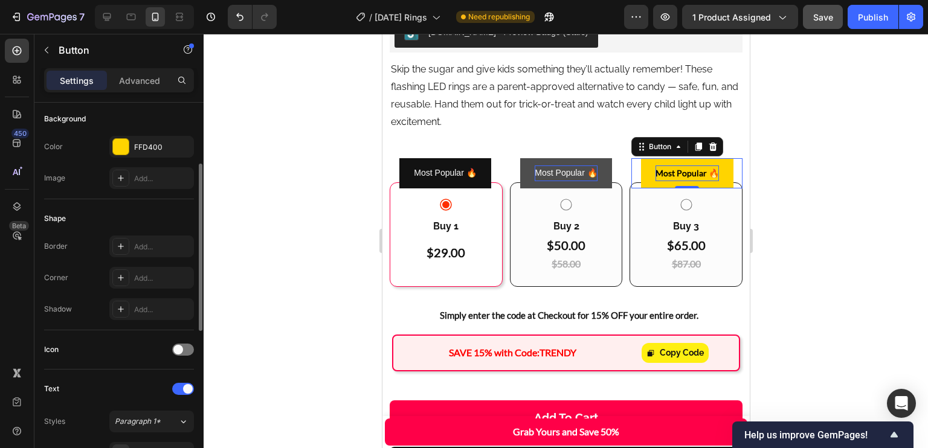
scroll to position [136, 0]
click at [143, 274] on div "Add..." at bounding box center [162, 279] width 57 height 11
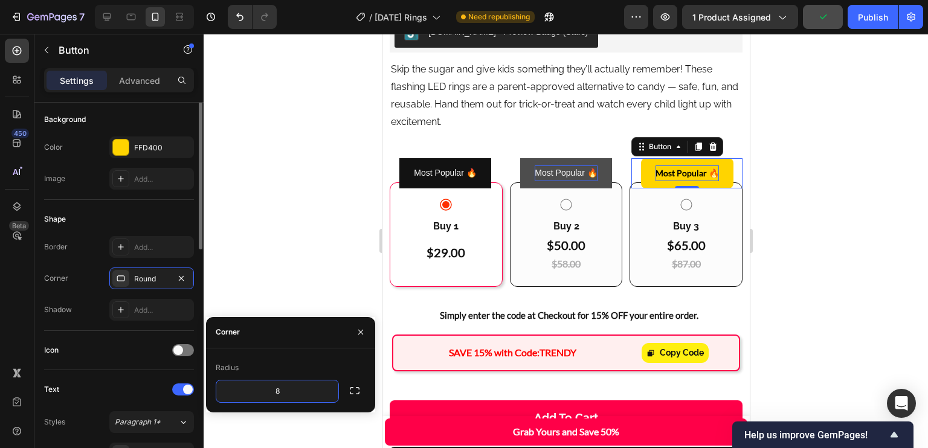
scroll to position [62, 0]
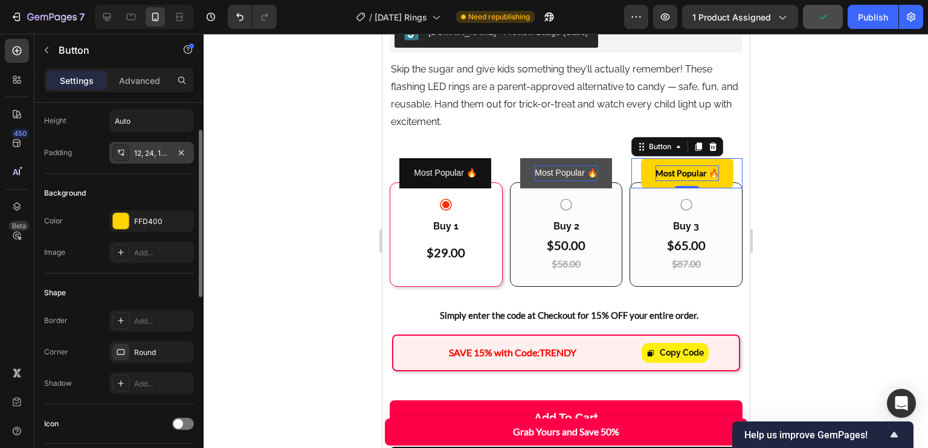
click at [147, 150] on div "12, 24, 12, 24" at bounding box center [151, 153] width 35 height 11
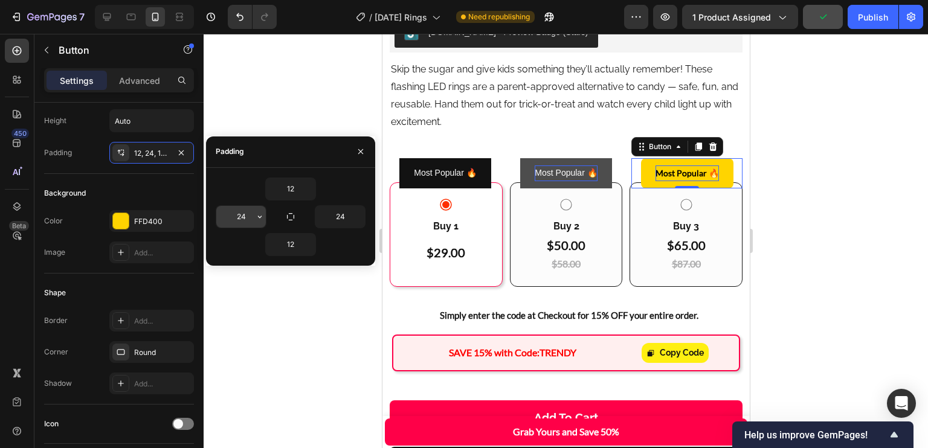
click at [238, 216] on input "24" at bounding box center [241, 217] width 50 height 22
type input "12"
click at [340, 215] on input "24" at bounding box center [340, 217] width 50 height 22
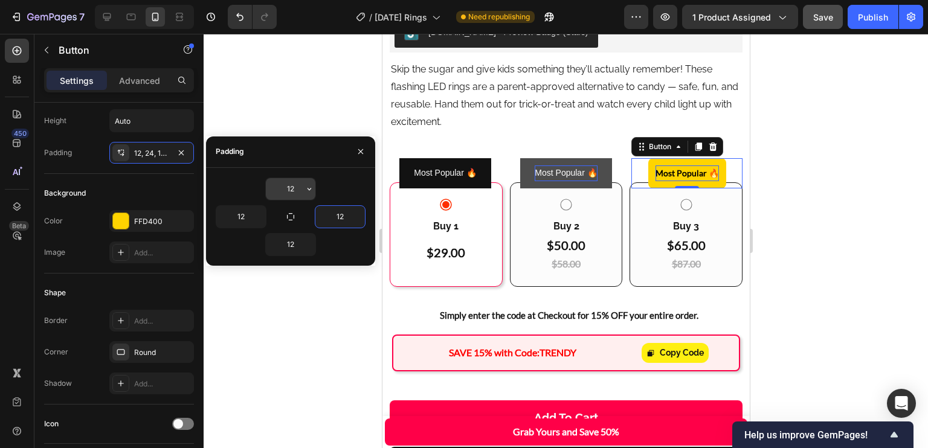
type input "12"
click at [289, 192] on input "12" at bounding box center [291, 189] width 50 height 22
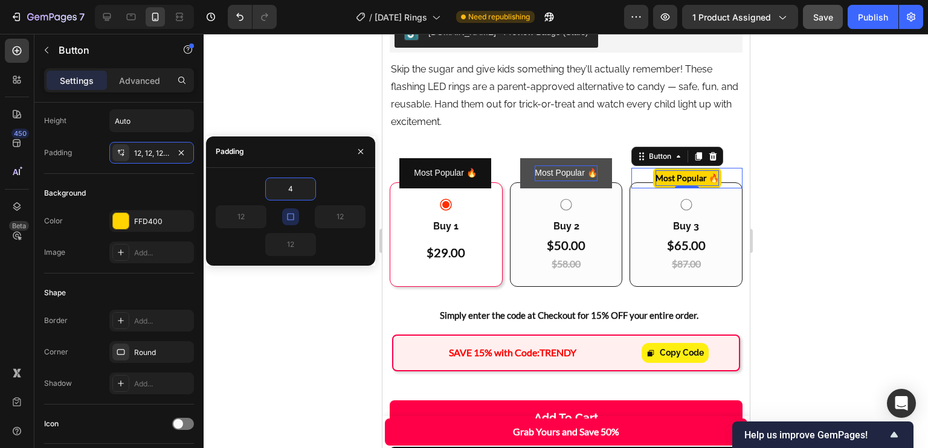
type input "4"
click at [247, 193] on div "4" at bounding box center [291, 189] width 150 height 23
type input "4"
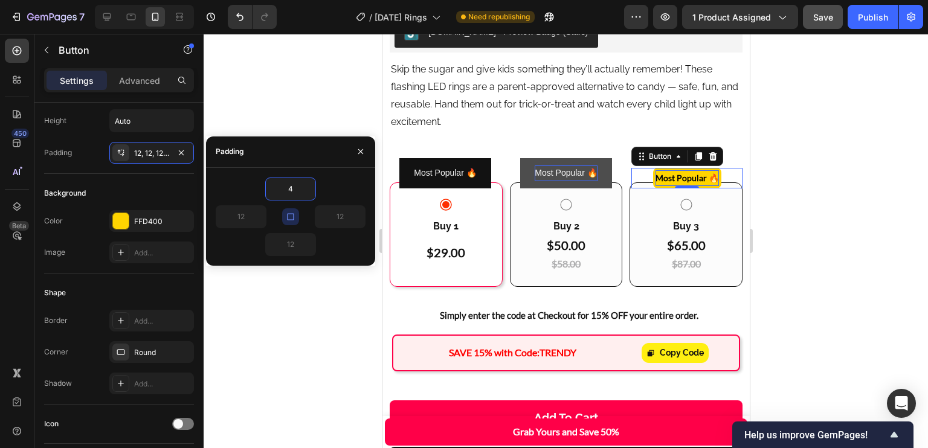
type input "4"
click at [296, 210] on button "button" at bounding box center [290, 216] width 17 height 17
click at [287, 219] on icon "button" at bounding box center [291, 217] width 10 height 10
click at [253, 215] on input "4" at bounding box center [241, 217] width 50 height 22
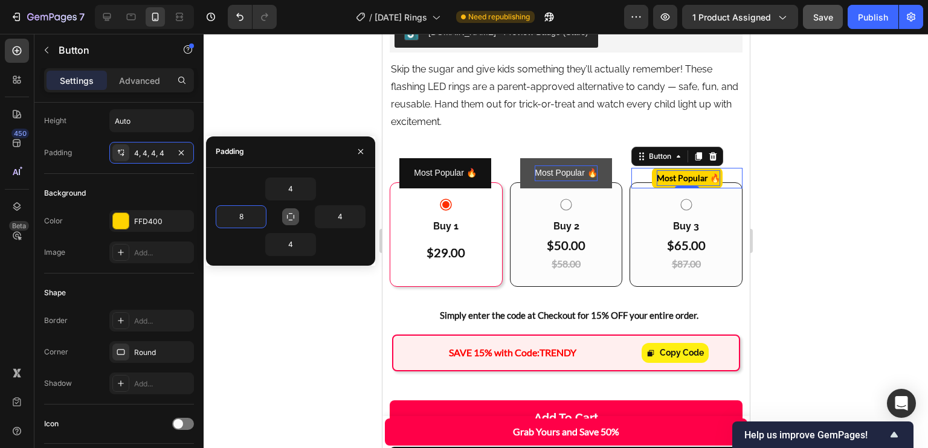
type input "8"
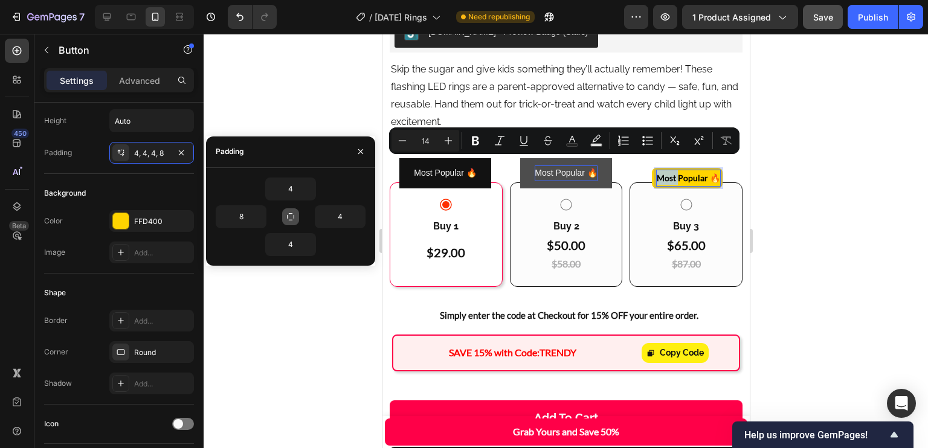
click at [656, 170] on p "Most Popular 🔥" at bounding box center [687, 177] width 63 height 15
click at [344, 190] on div "4" at bounding box center [291, 189] width 150 height 23
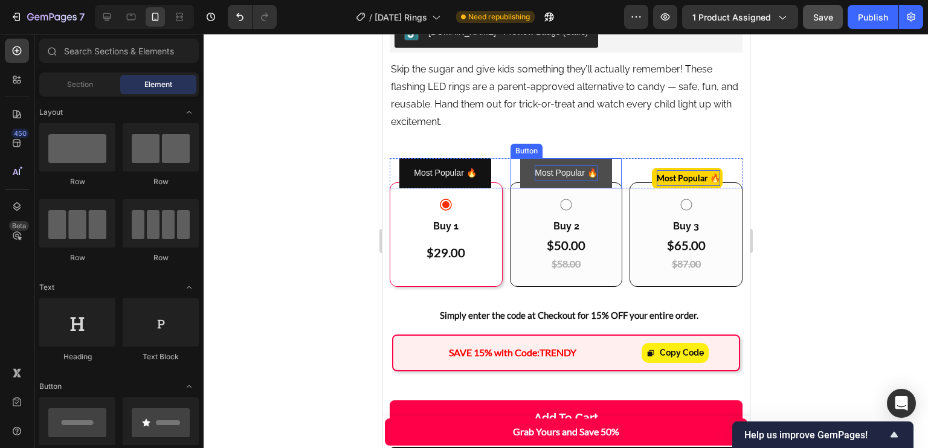
click at [606, 158] on button "Most Popular 🔥" at bounding box center [565, 173] width 91 height 30
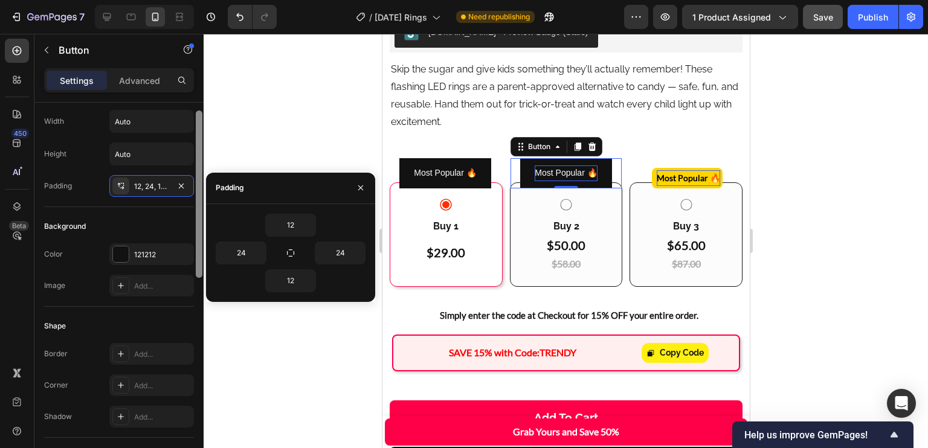
drag, startPoint x: 199, startPoint y: 207, endPoint x: 197, endPoint y: 224, distance: 17.7
click at [198, 222] on div at bounding box center [199, 194] width 7 height 167
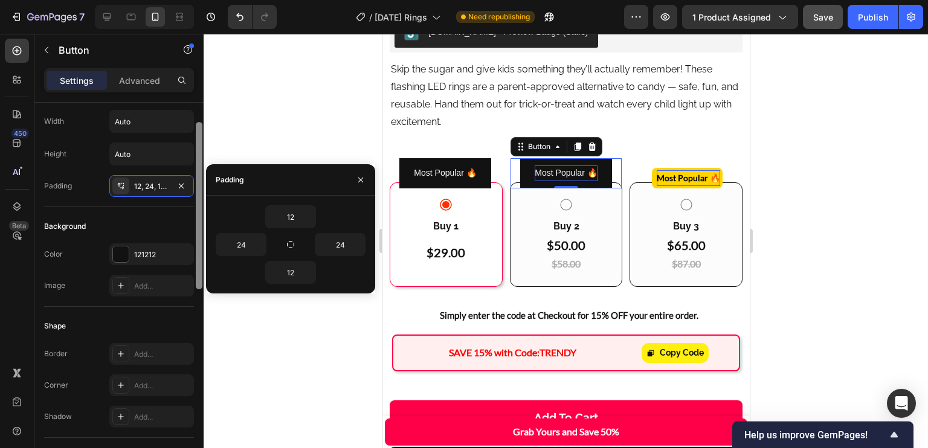
scroll to position [34, 0]
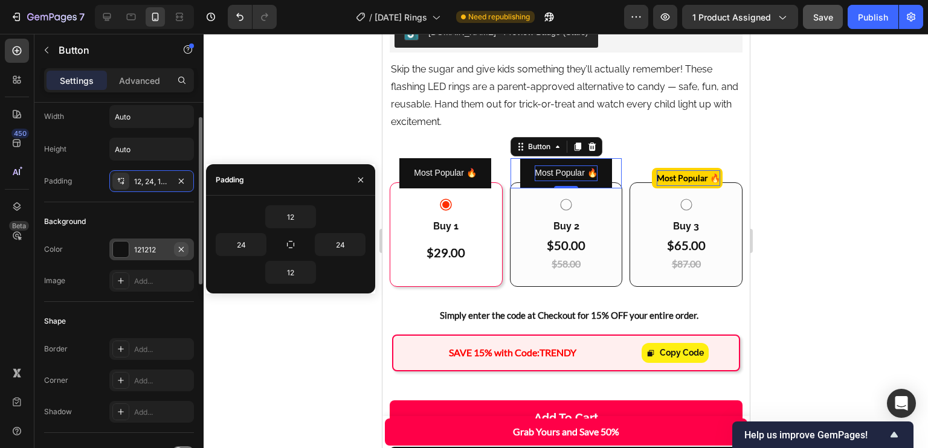
click at [186, 244] on button "button" at bounding box center [181, 249] width 15 height 15
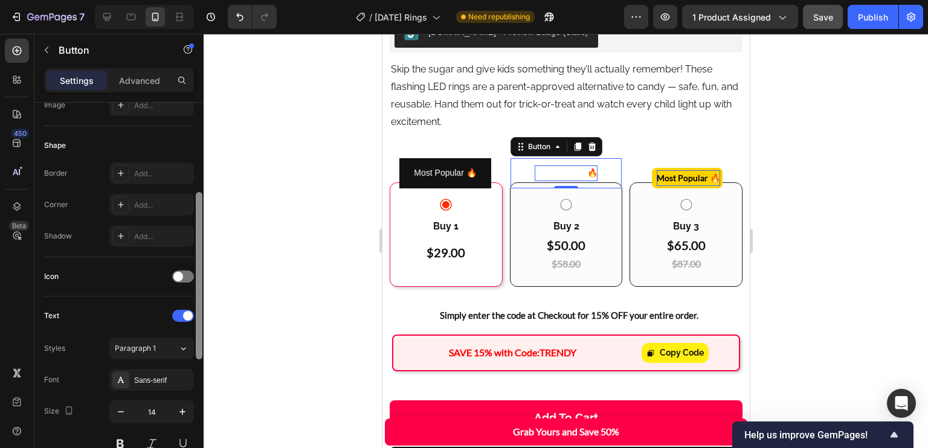
drag, startPoint x: 200, startPoint y: 229, endPoint x: 204, endPoint y: 303, distance: 74.4
click at [204, 0] on div "7 Version history / Halloween Rings Need republishing Preview 1 product assigne…" at bounding box center [464, 0] width 928 height 0
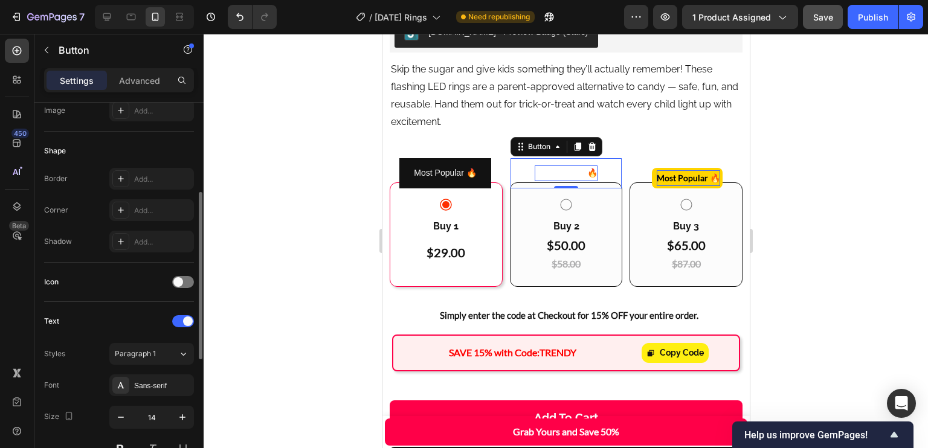
drag, startPoint x: 204, startPoint y: 303, endPoint x: 207, endPoint y: 335, distance: 32.2
click at [208, 360] on div at bounding box center [566, 241] width 725 height 415
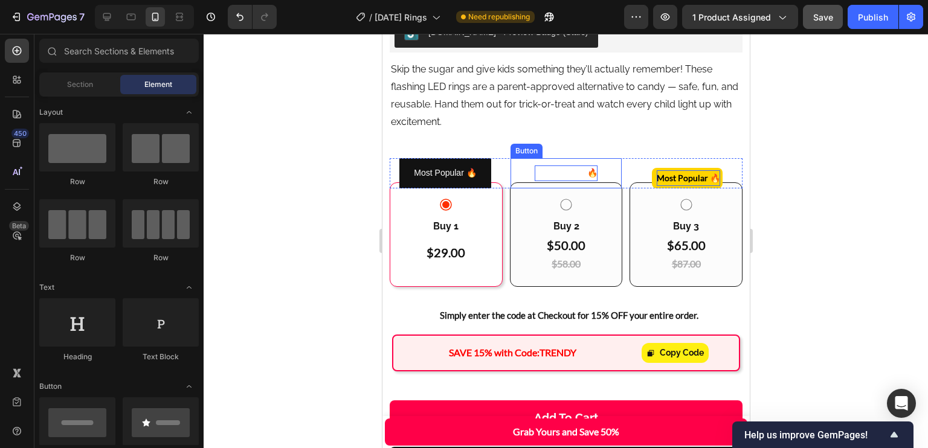
click at [563, 166] on p "Most Popular 🔥" at bounding box center [565, 173] width 62 height 15
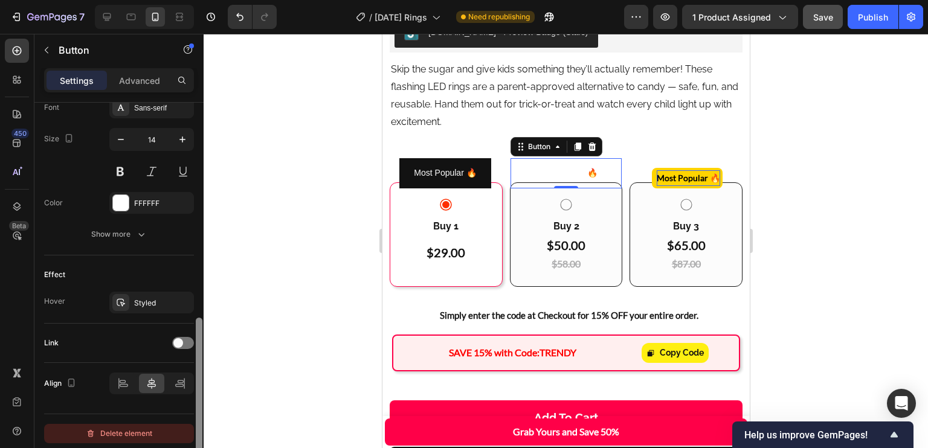
scroll to position [484, 0]
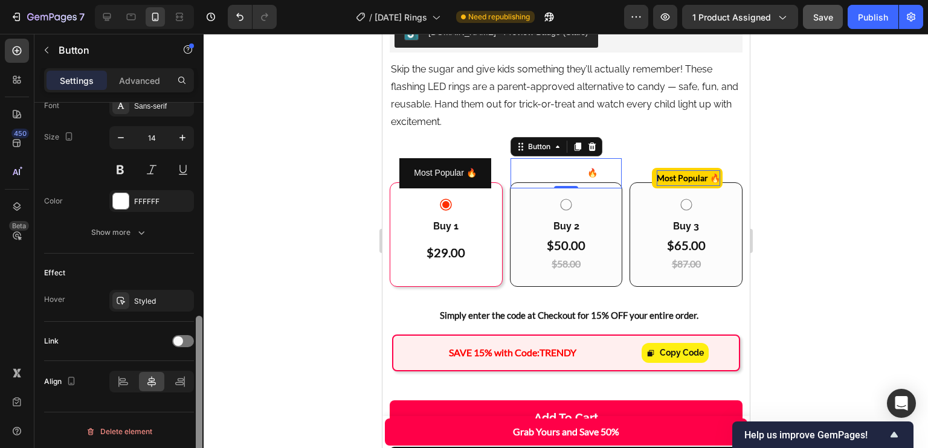
drag, startPoint x: 199, startPoint y: 205, endPoint x: 193, endPoint y: 419, distance: 214.0
click at [192, 425] on div "Size Width Auto Height Auto Padding 12, 24, 12, 24 Background Color Add... Imag…" at bounding box center [118, 293] width 169 height 380
click at [178, 300] on icon "button" at bounding box center [181, 301] width 10 height 10
click at [198, 236] on div at bounding box center [199, 293] width 9 height 381
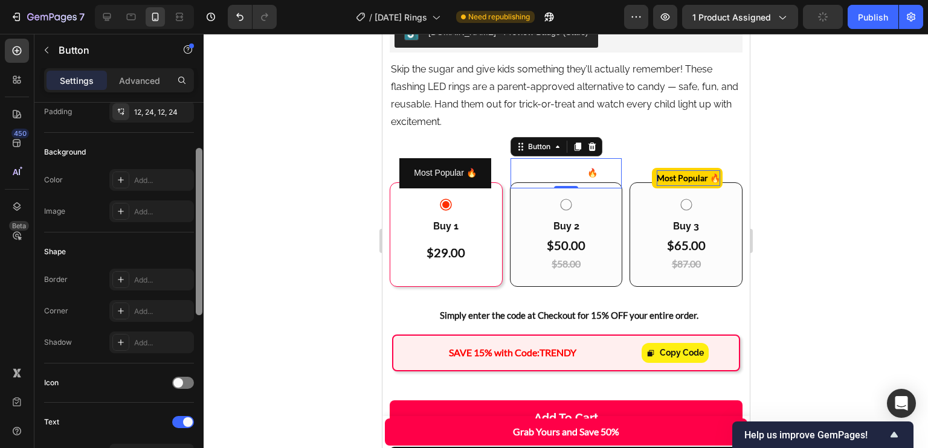
click at [198, 236] on div at bounding box center [199, 231] width 7 height 167
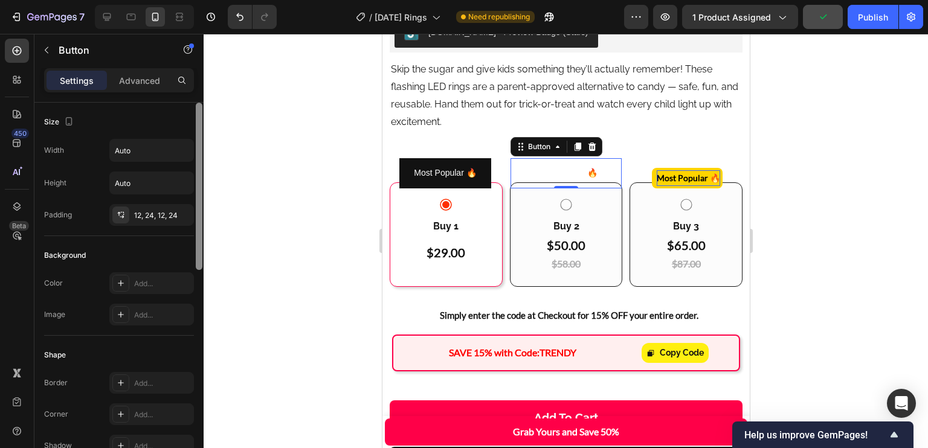
drag, startPoint x: 198, startPoint y: 236, endPoint x: 190, endPoint y: 135, distance: 101.8
click at [190, 135] on div "Size Width Auto Height Auto Padding 12, 24, 12, 24 Background Color Add... Imag…" at bounding box center [118, 293] width 169 height 380
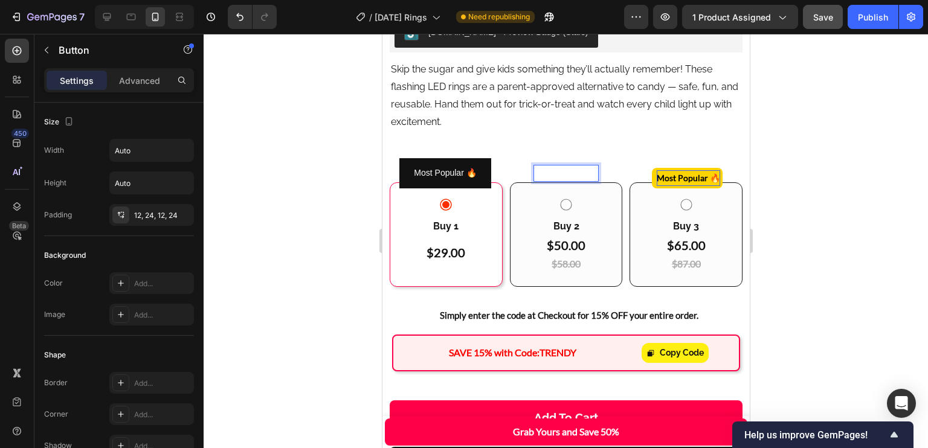
click at [506, 143] on div "Most Popular 🔥 Button Most Popularmm Button 0 Most Popular 🔥 Button Row Row" at bounding box center [565, 162] width 367 height 39
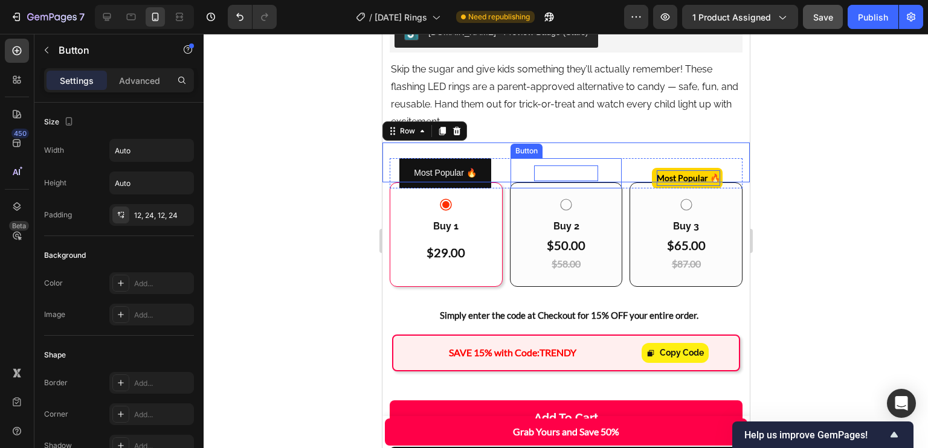
click at [536, 166] on p "Most Popularmm" at bounding box center [566, 173] width 64 height 15
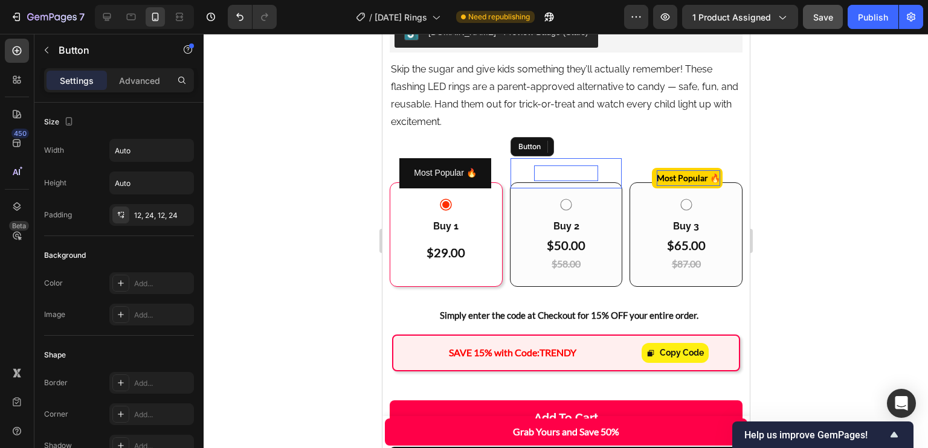
click at [519, 158] on button "Most Popularmm" at bounding box center [565, 173] width 93 height 30
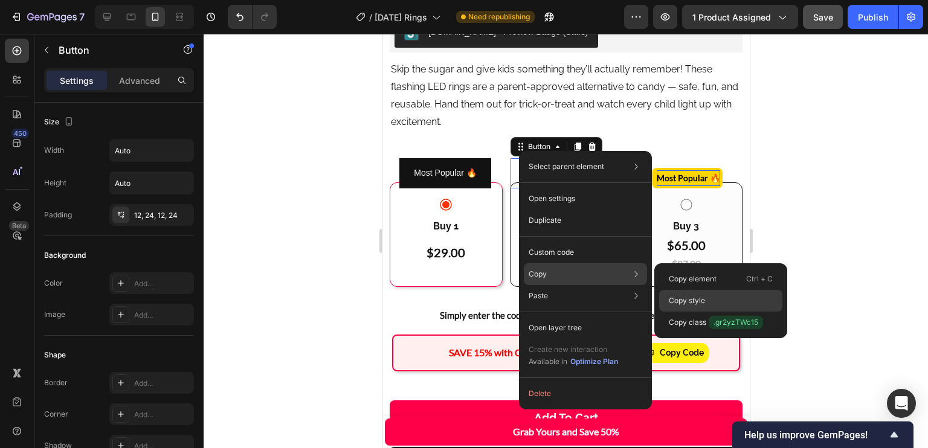
click at [690, 299] on p "Copy style" at bounding box center [687, 301] width 36 height 11
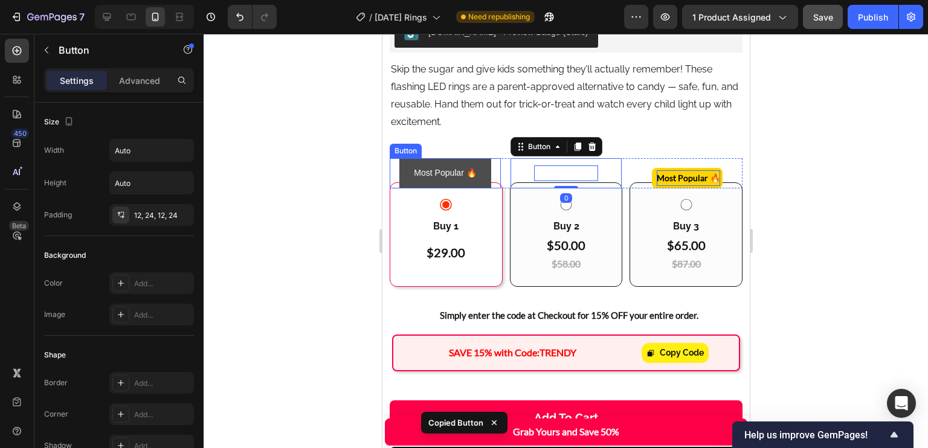
click at [489, 158] on button "Most Popular 🔥" at bounding box center [444, 173] width 91 height 30
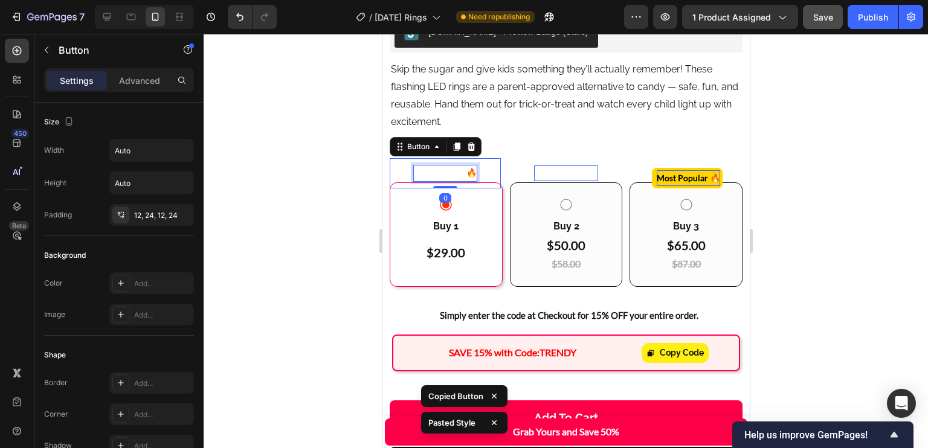
click at [466, 166] on p "Most Popular 🔥" at bounding box center [444, 173] width 62 height 15
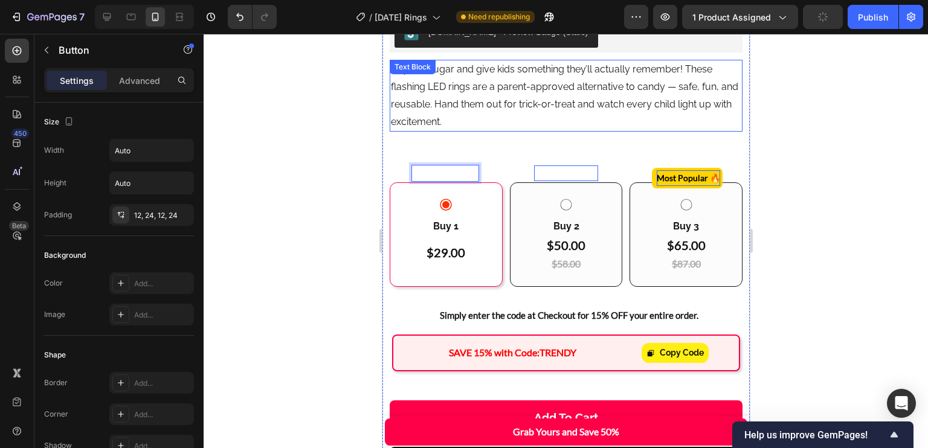
click at [662, 115] on p "Skip the sugar and give kids something they’ll actually remember! These flashin…" at bounding box center [565, 95] width 351 height 69
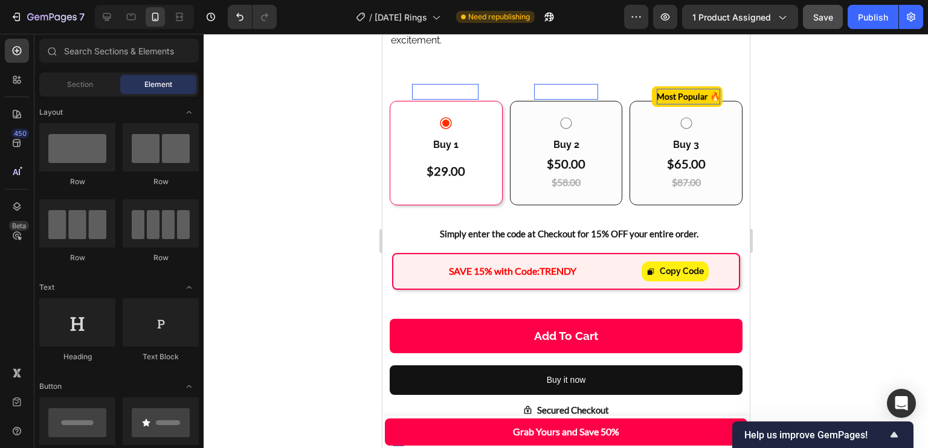
scroll to position [728, 0]
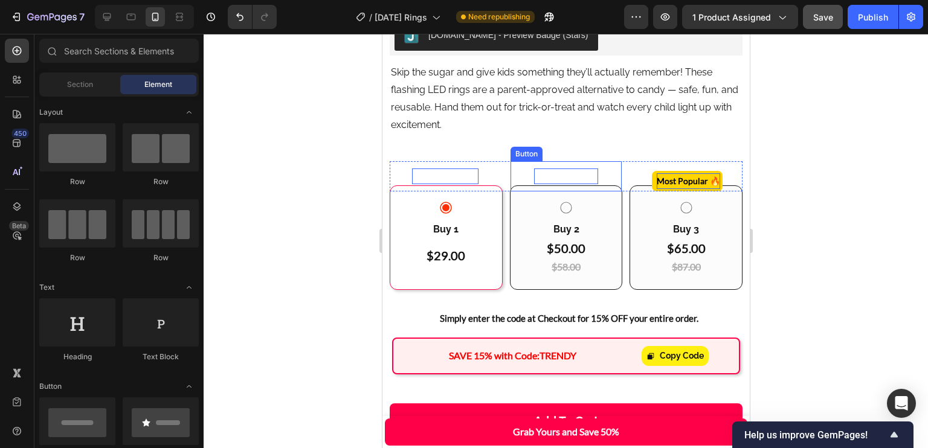
click at [578, 169] on p "Most Popularmm" at bounding box center [566, 176] width 64 height 15
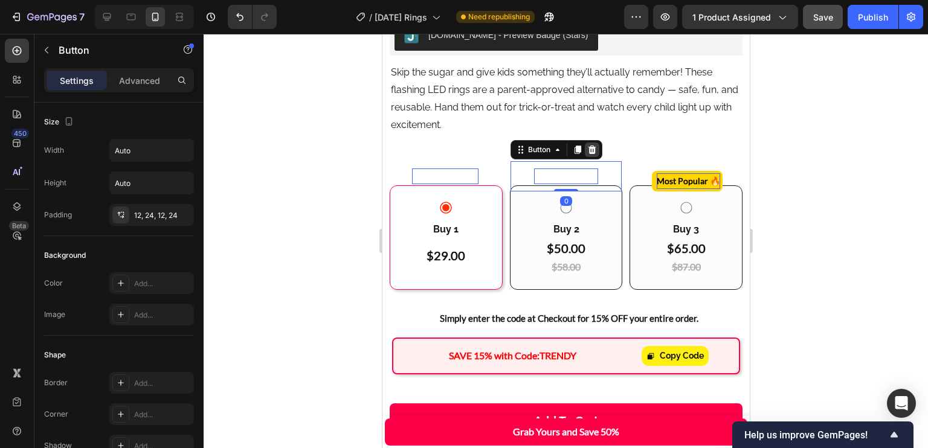
click at [593, 145] on icon at bounding box center [592, 150] width 10 height 10
click at [593, 146] on div "Most Popular mm Button Most Popularmm Button 0 Most Popular 🔥 Button Row Row" at bounding box center [565, 165] width 367 height 39
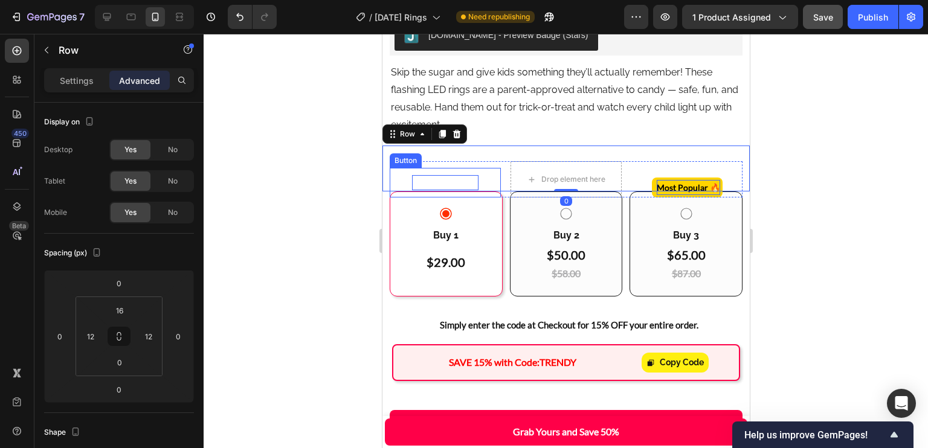
click at [484, 168] on button "Most Popular mm" at bounding box center [444, 183] width 95 height 30
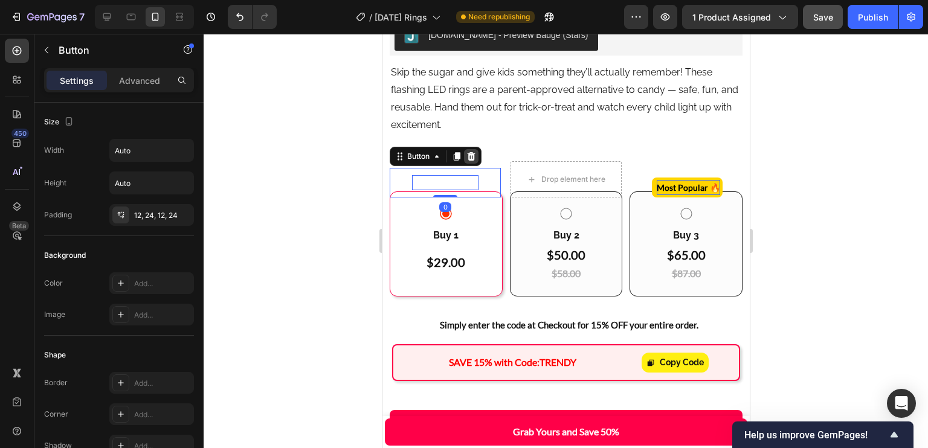
click at [471, 152] on icon at bounding box center [471, 156] width 8 height 8
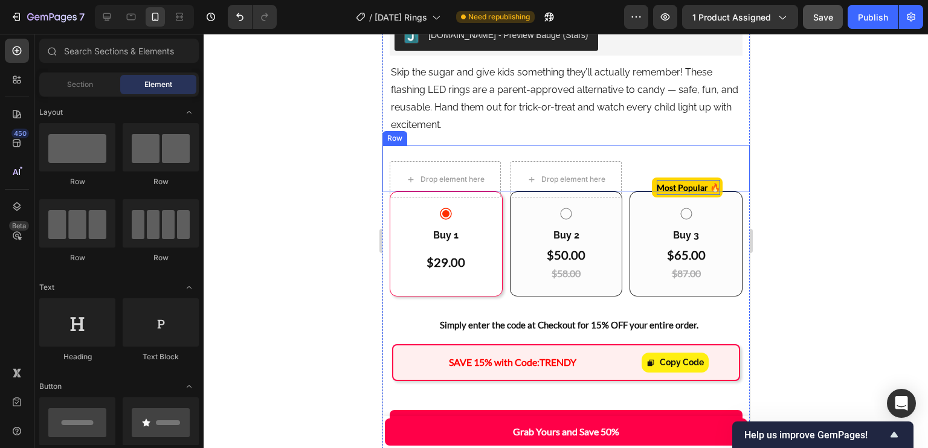
click at [541, 146] on div "Drop element here Drop element here Most Popular 🔥 Button Row Row" at bounding box center [565, 169] width 367 height 46
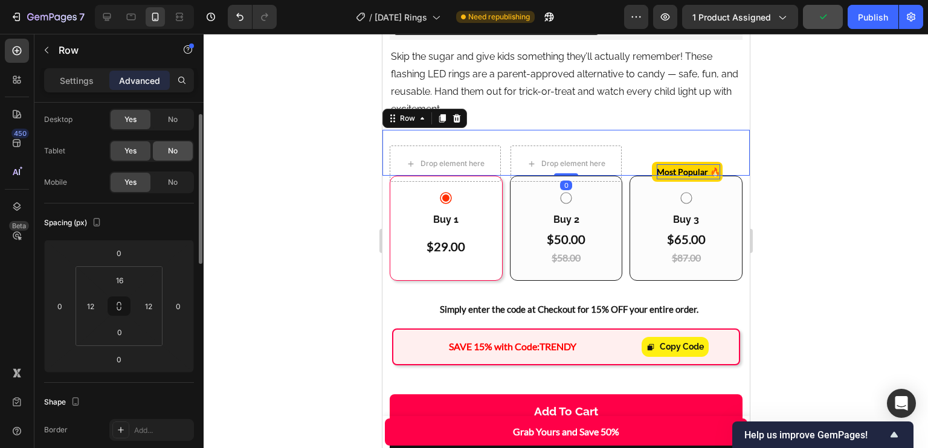
scroll to position [39, 0]
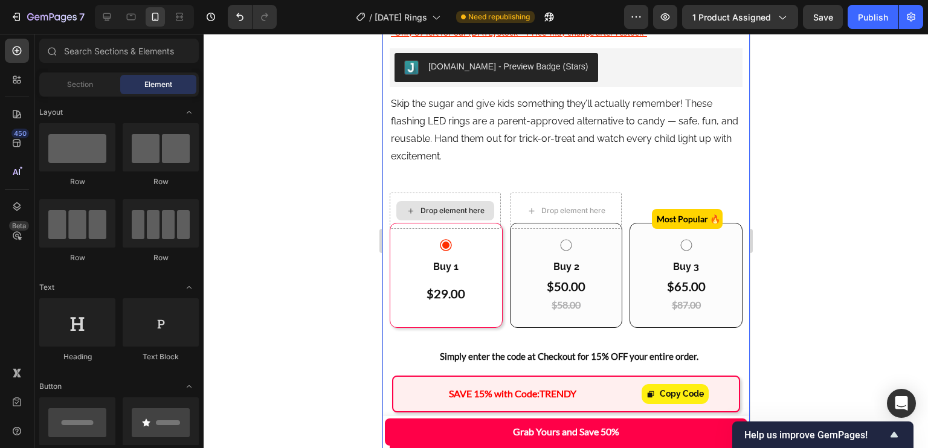
scroll to position [721, 0]
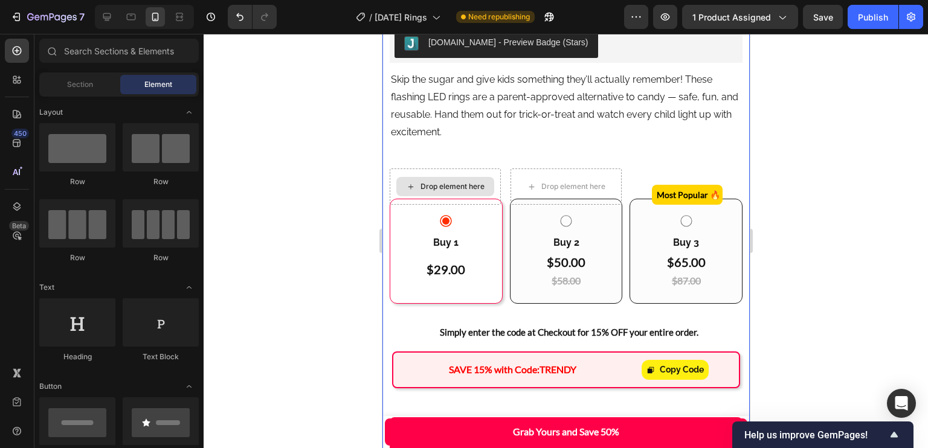
click at [646, 108] on p "Skip the sugar and give kids something they’ll actually remember! These flashin…" at bounding box center [565, 105] width 351 height 69
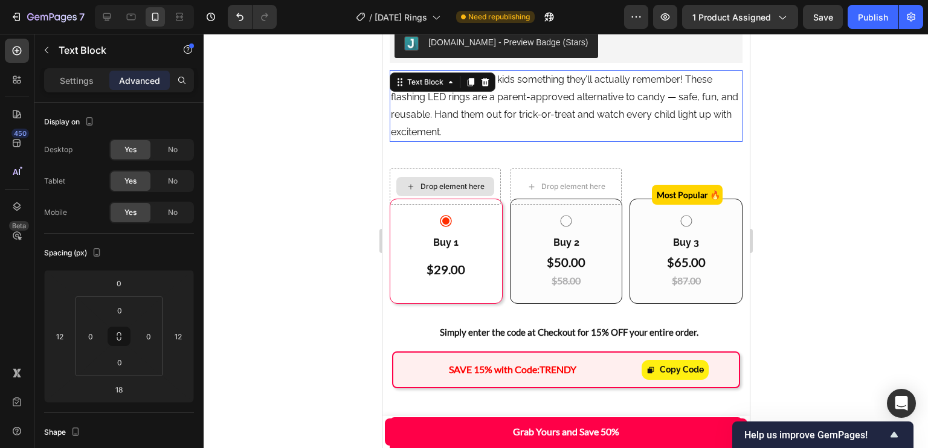
click at [546, 115] on p "Skip the sugar and give kids something they’ll actually remember! These flashin…" at bounding box center [565, 105] width 351 height 69
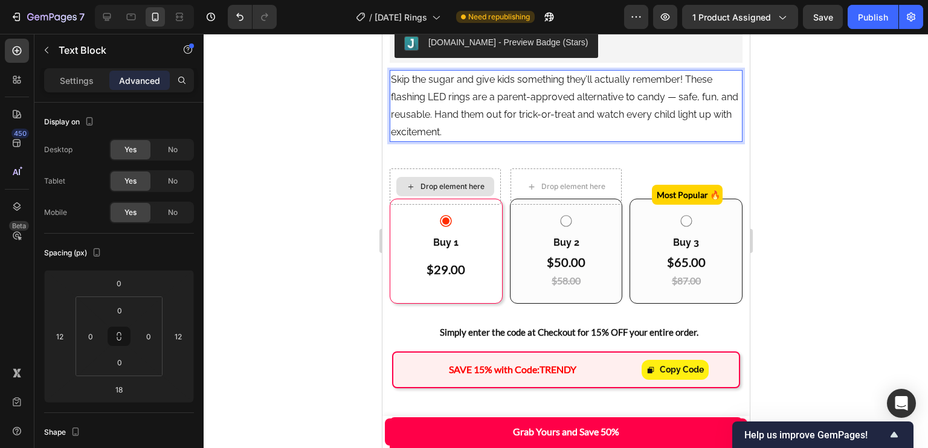
click at [497, 117] on p "Skip the sugar and give kids something they’ll actually remember! These flashin…" at bounding box center [565, 105] width 351 height 69
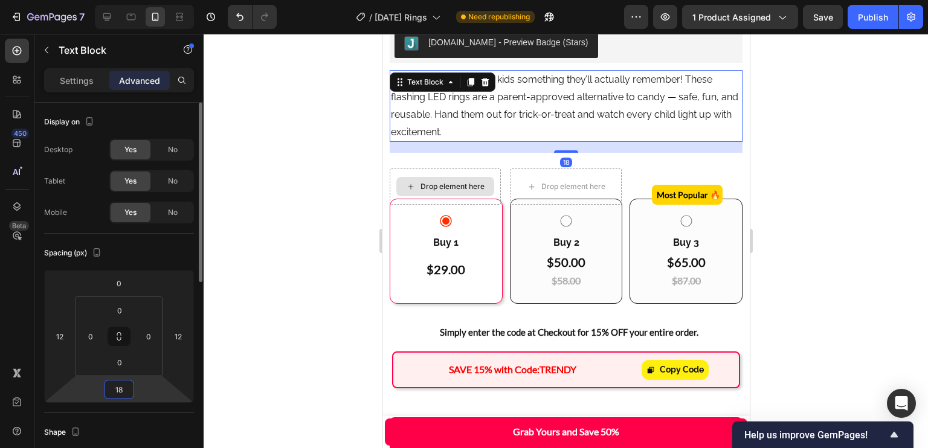
click at [122, 393] on input "18" at bounding box center [119, 390] width 24 height 18
click at [144, 413] on p "Auto" at bounding box center [149, 415] width 54 height 8
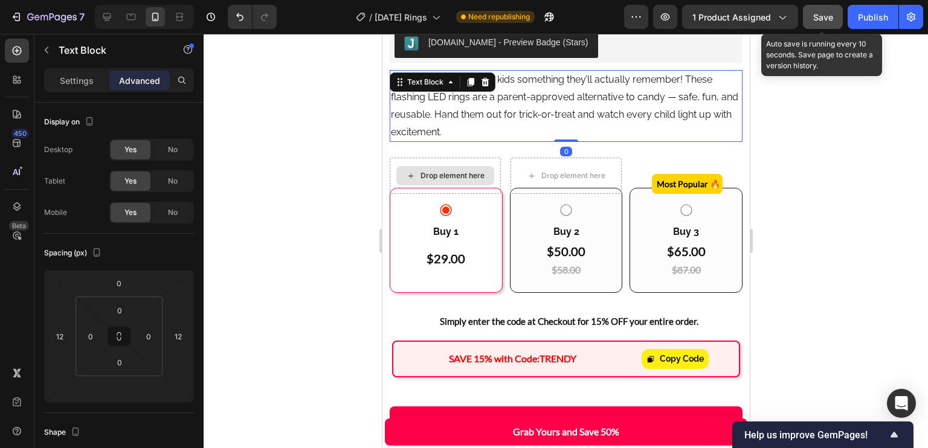
click at [827, 19] on span "Save" at bounding box center [823, 17] width 20 height 10
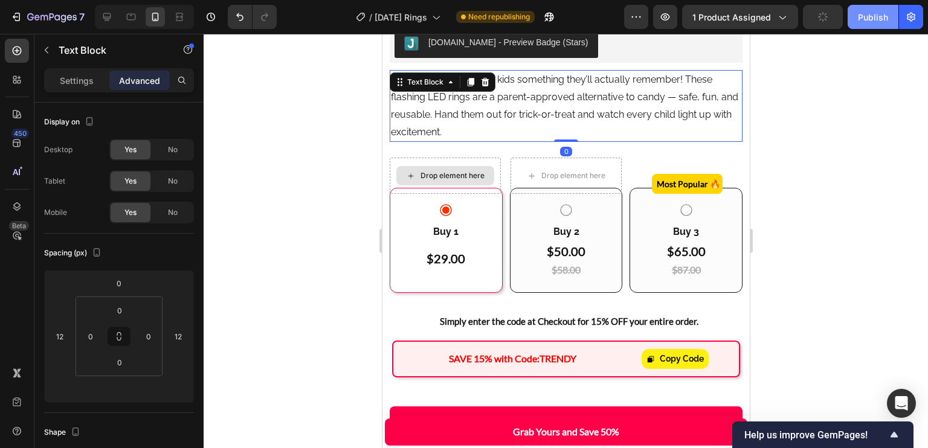
click at [858, 17] on div "Publish" at bounding box center [873, 17] width 30 height 13
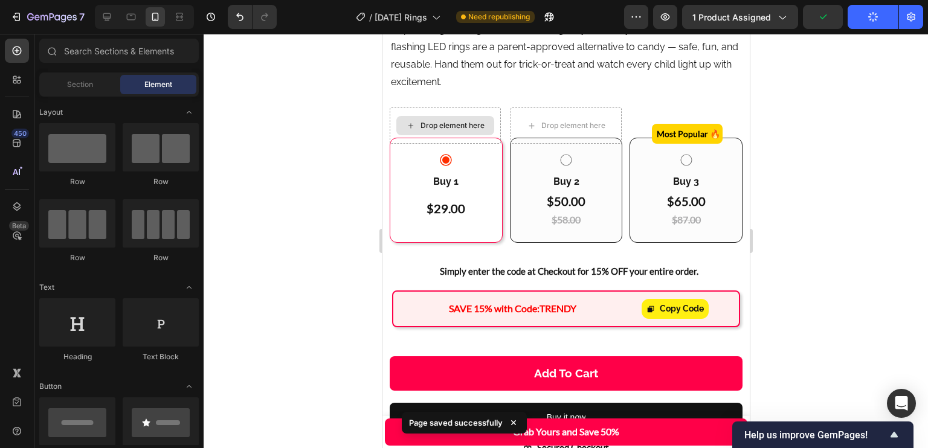
scroll to position [807, 0]
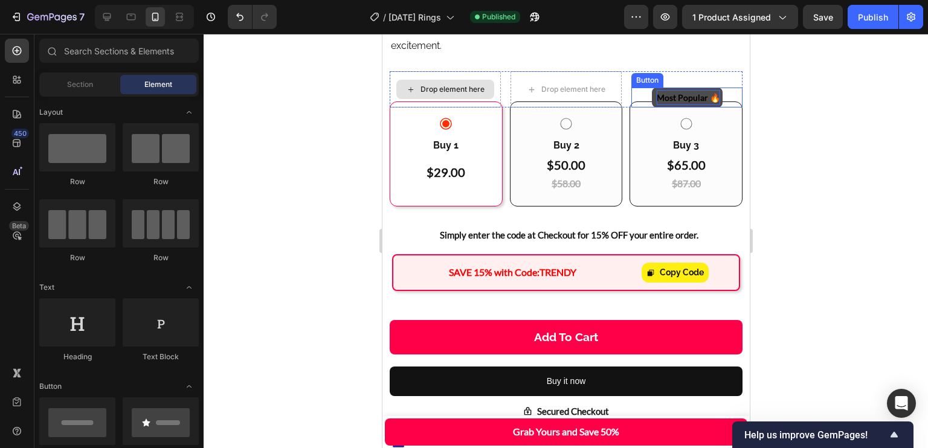
click at [687, 90] on p "Most Popular 🔥" at bounding box center [687, 97] width 63 height 15
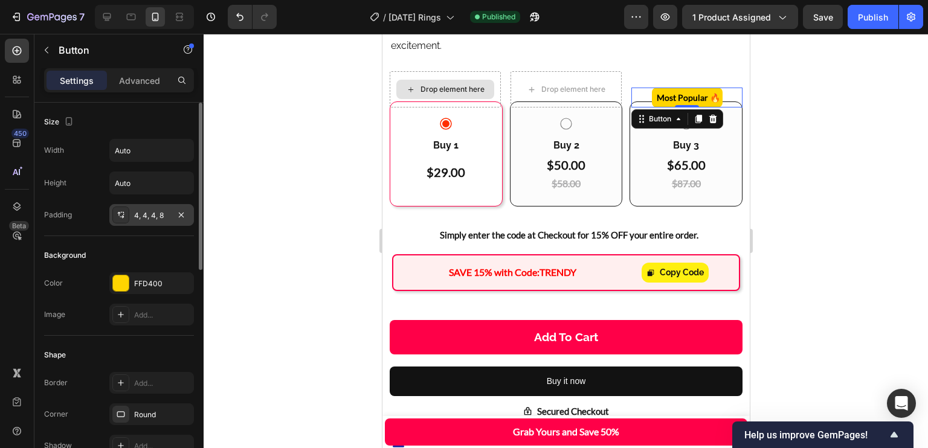
click at [141, 219] on div "4, 4, 4, 8" at bounding box center [151, 215] width 35 height 11
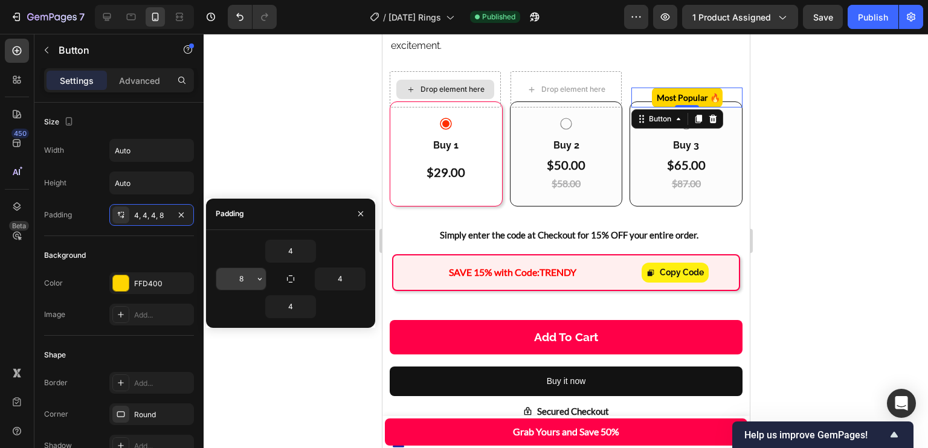
click at [249, 277] on input "8" at bounding box center [241, 279] width 50 height 22
type input "1"
type input "16"
click at [349, 280] on input "4" at bounding box center [340, 279] width 50 height 22
type input "16"
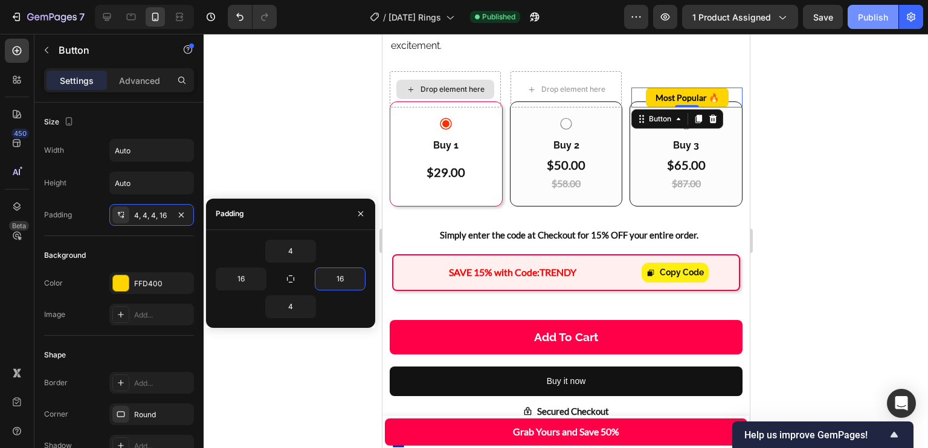
click at [835, 15] on button "Save" at bounding box center [823, 17] width 40 height 24
click at [881, 11] on div "Publish" at bounding box center [873, 17] width 30 height 13
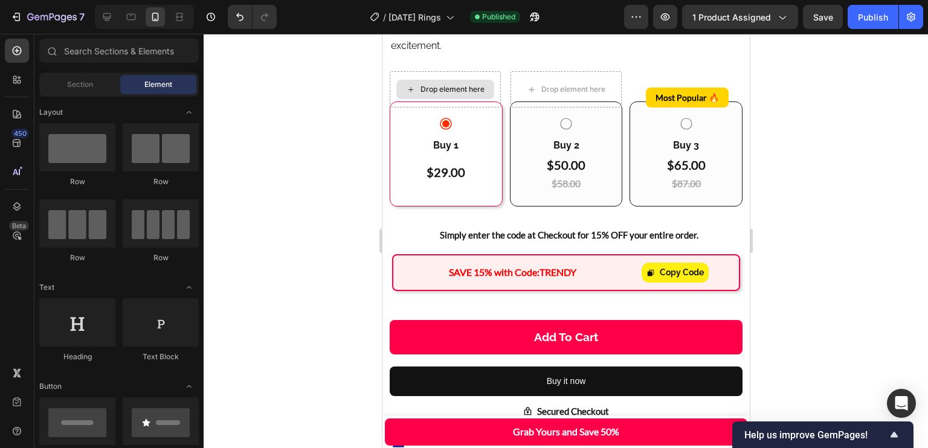
scroll to position [0, 0]
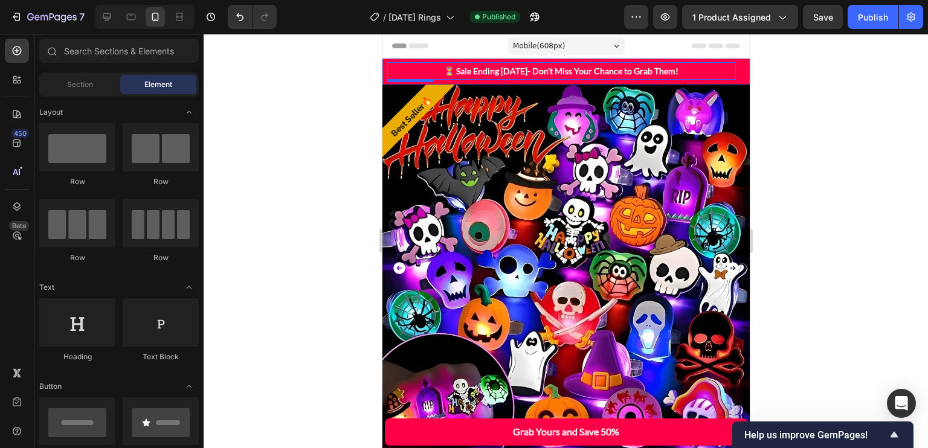
click at [706, 66] on p "⏳ Sale Ending [DATE]- Don't Miss Your Chance to Grab Them!" at bounding box center [561, 70] width 346 height 15
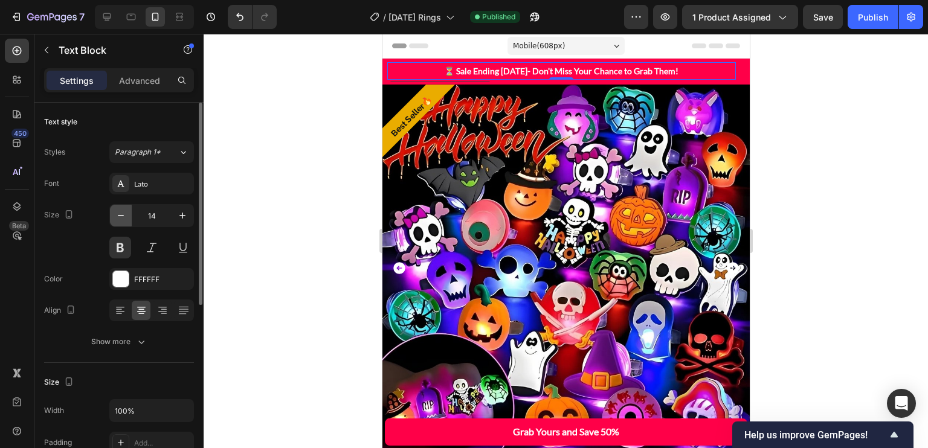
click at [123, 217] on icon "button" at bounding box center [121, 216] width 12 height 12
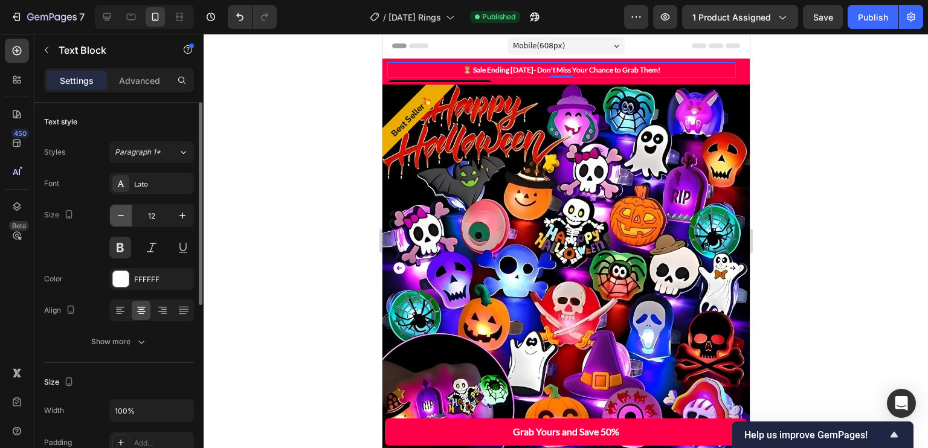
click at [124, 217] on icon "button" at bounding box center [121, 216] width 12 height 12
click at [189, 211] on icon "button" at bounding box center [182, 216] width 12 height 12
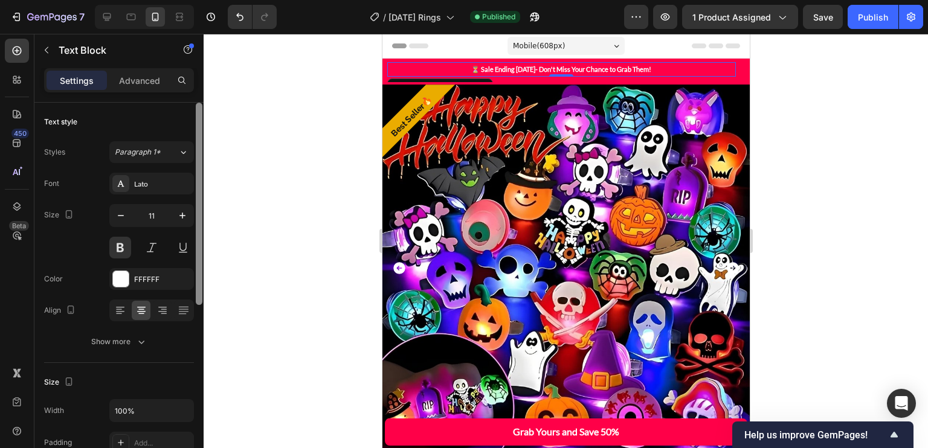
type input "12"
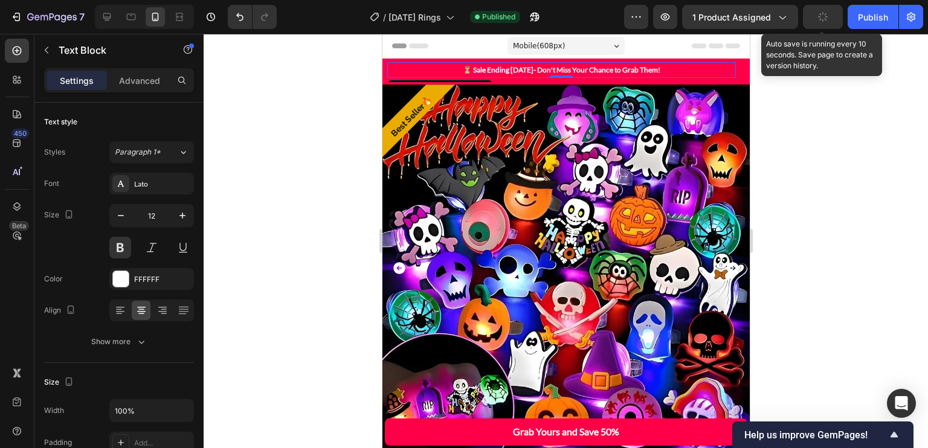
click at [818, 16] on icon "button" at bounding box center [823, 17] width 14 height 14
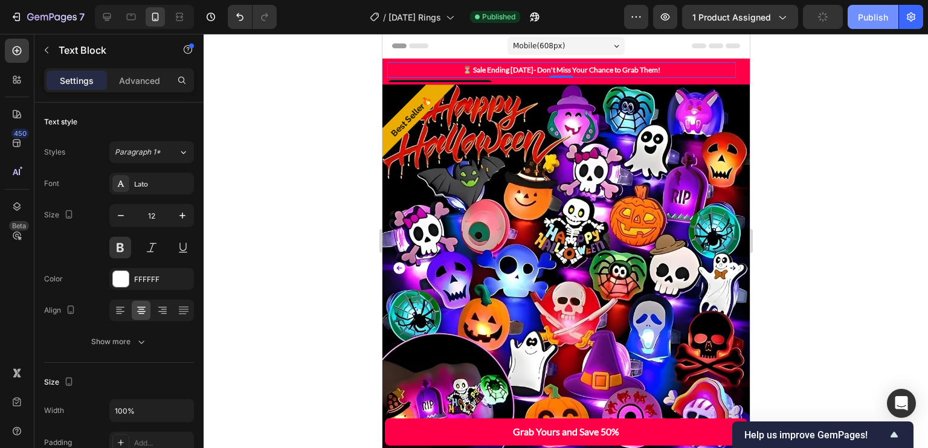
click at [874, 18] on div "Publish" at bounding box center [873, 17] width 30 height 13
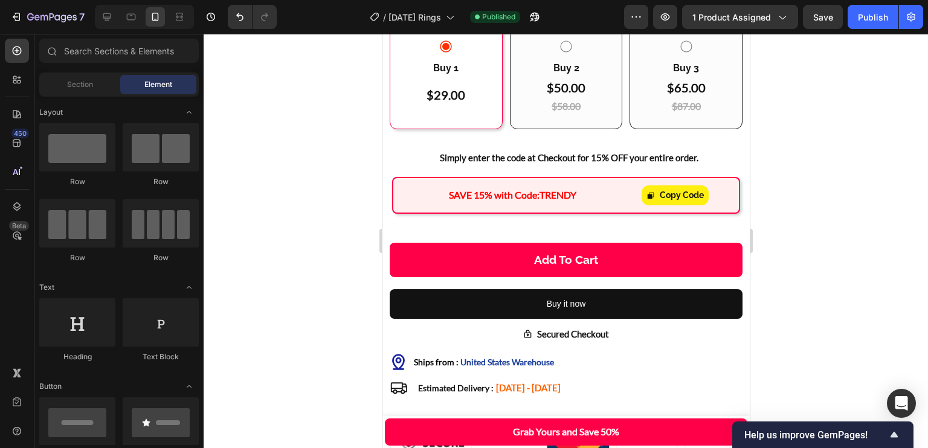
scroll to position [861, 0]
